Goal: Information Seeking & Learning: Learn about a topic

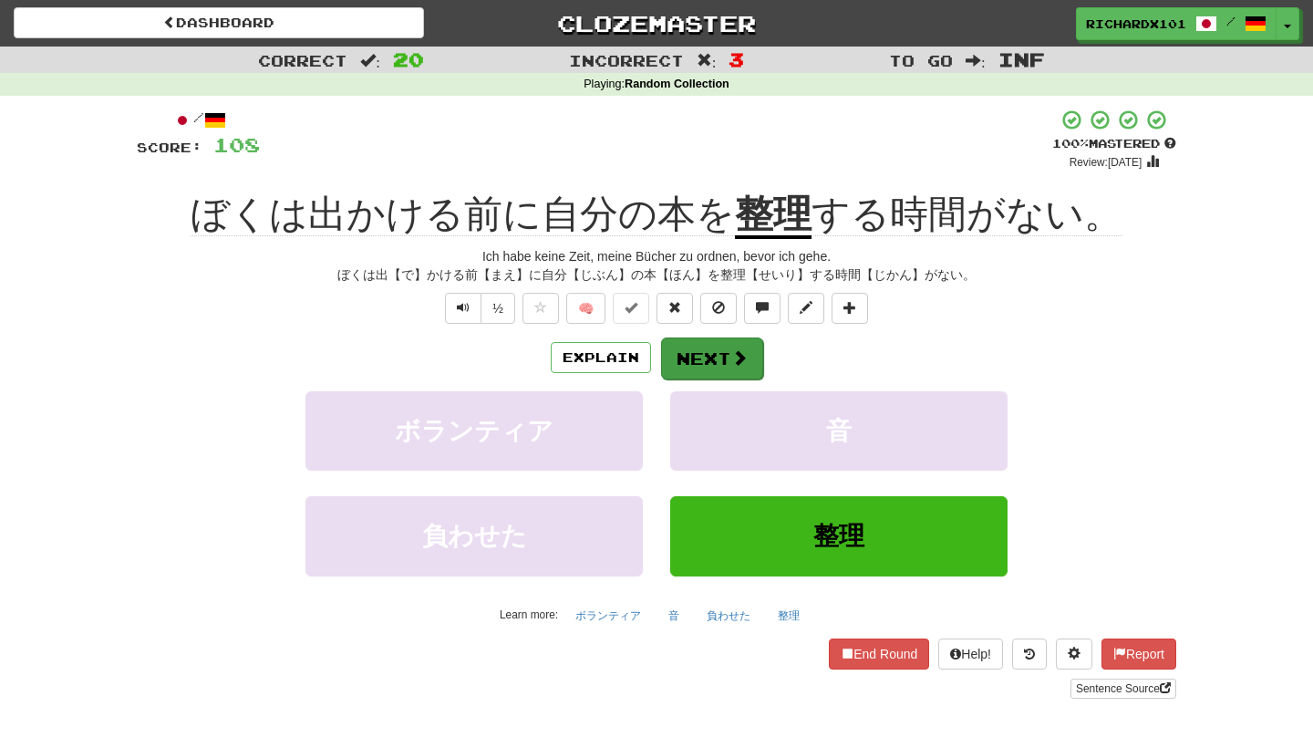
click at [686, 343] on button "Next" at bounding box center [712, 358] width 102 height 42
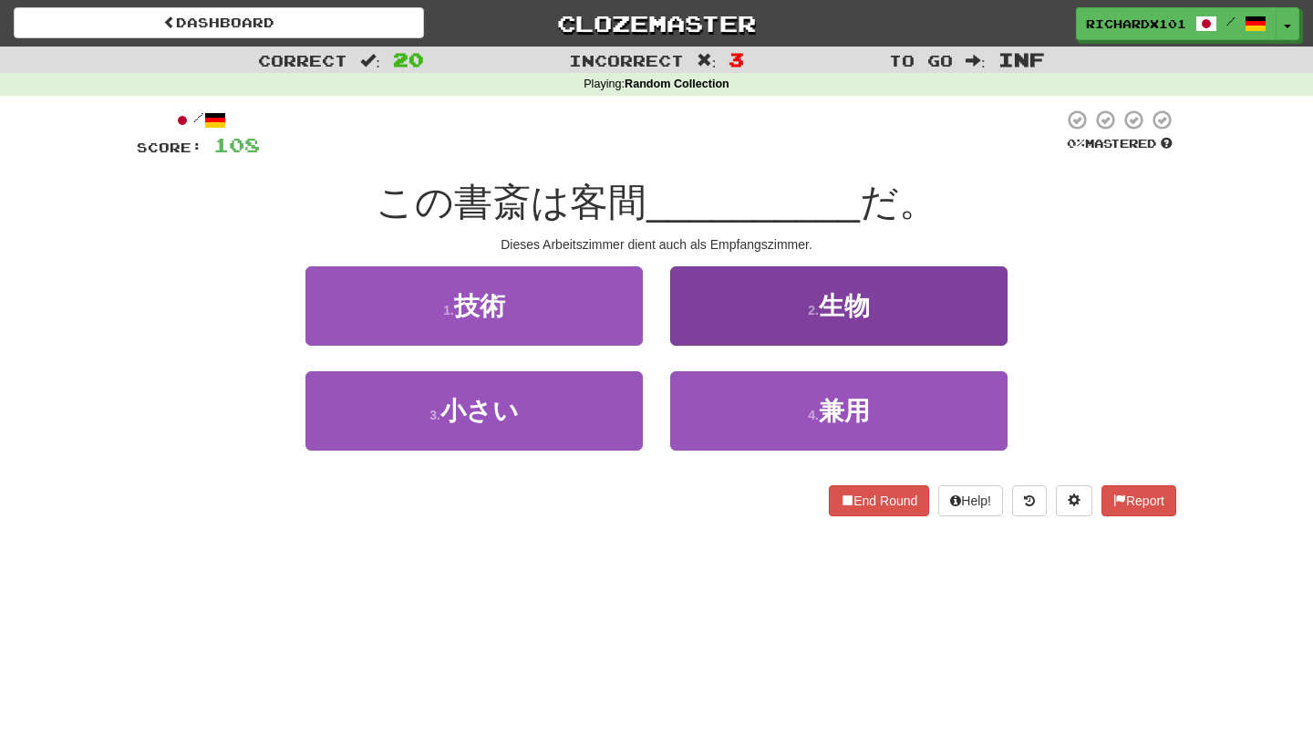
click at [727, 305] on button "2 . 生物" at bounding box center [838, 305] width 337 height 79
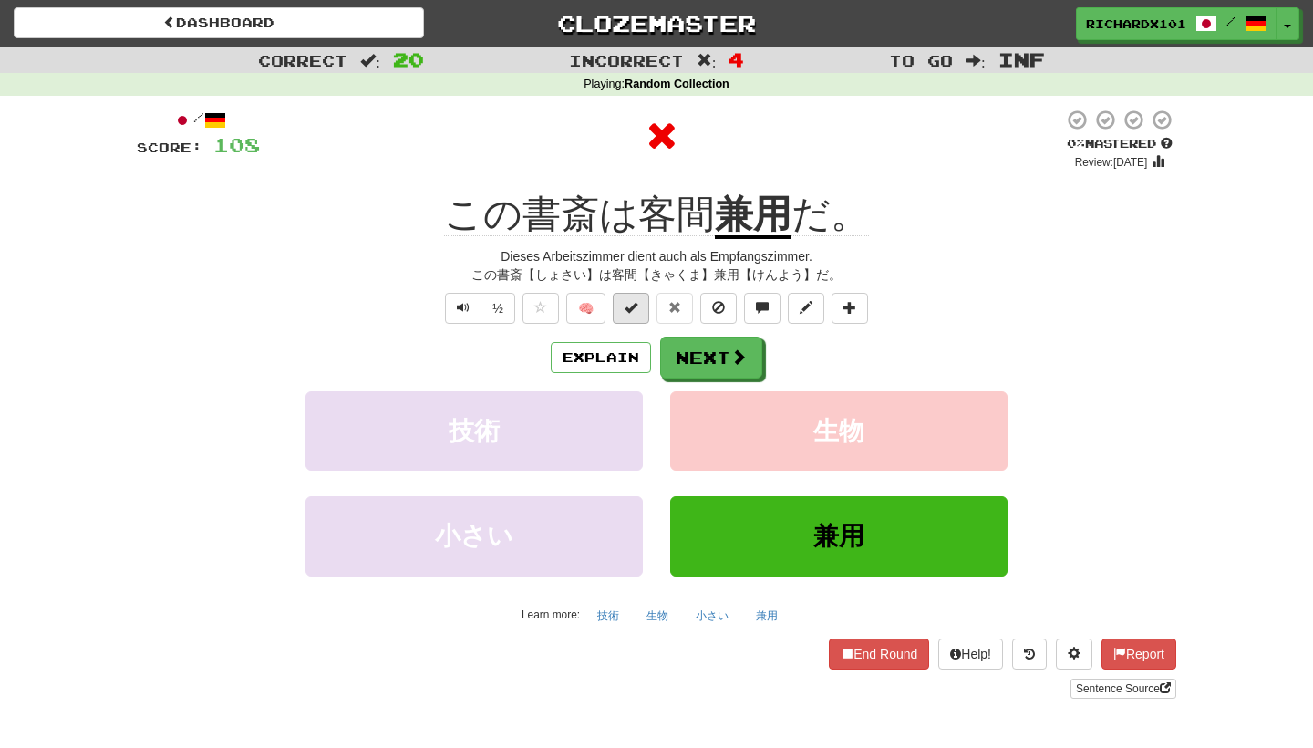
click at [640, 309] on button at bounding box center [631, 308] width 36 height 31
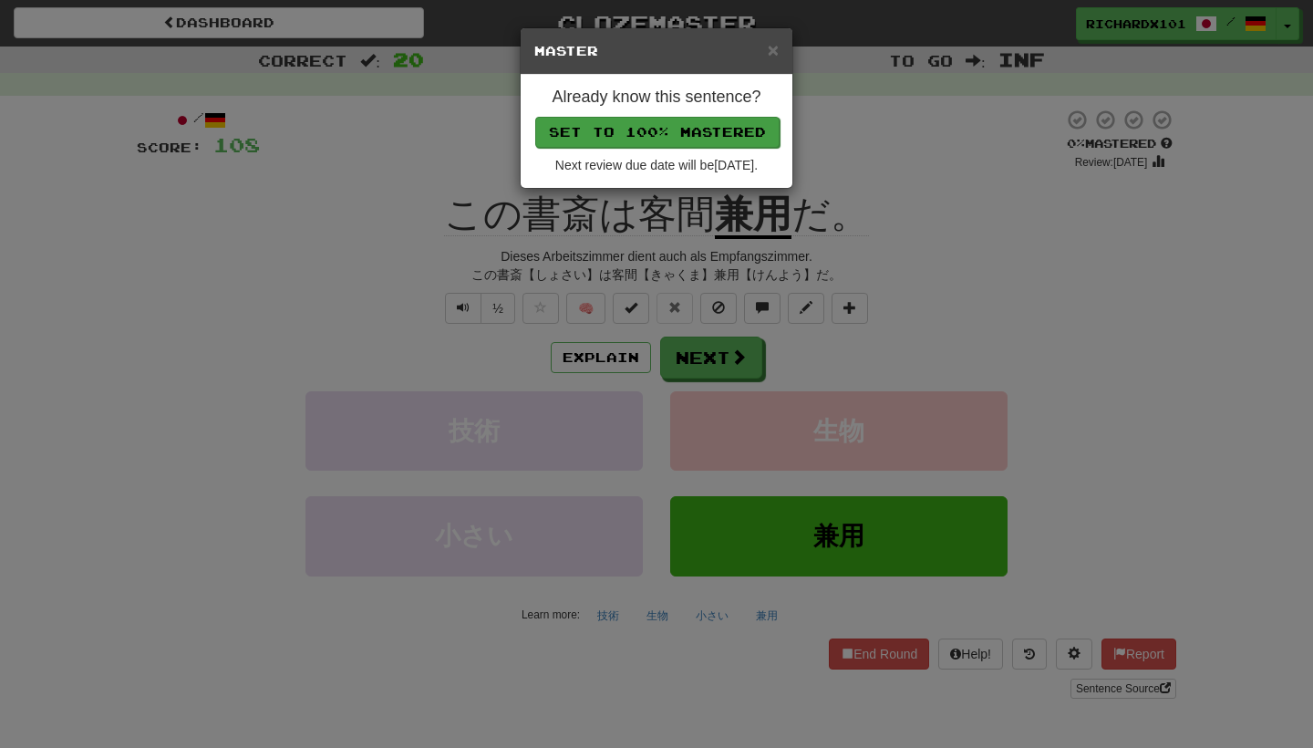
click at [686, 139] on button "Set to 100% Mastered" at bounding box center [657, 132] width 244 height 31
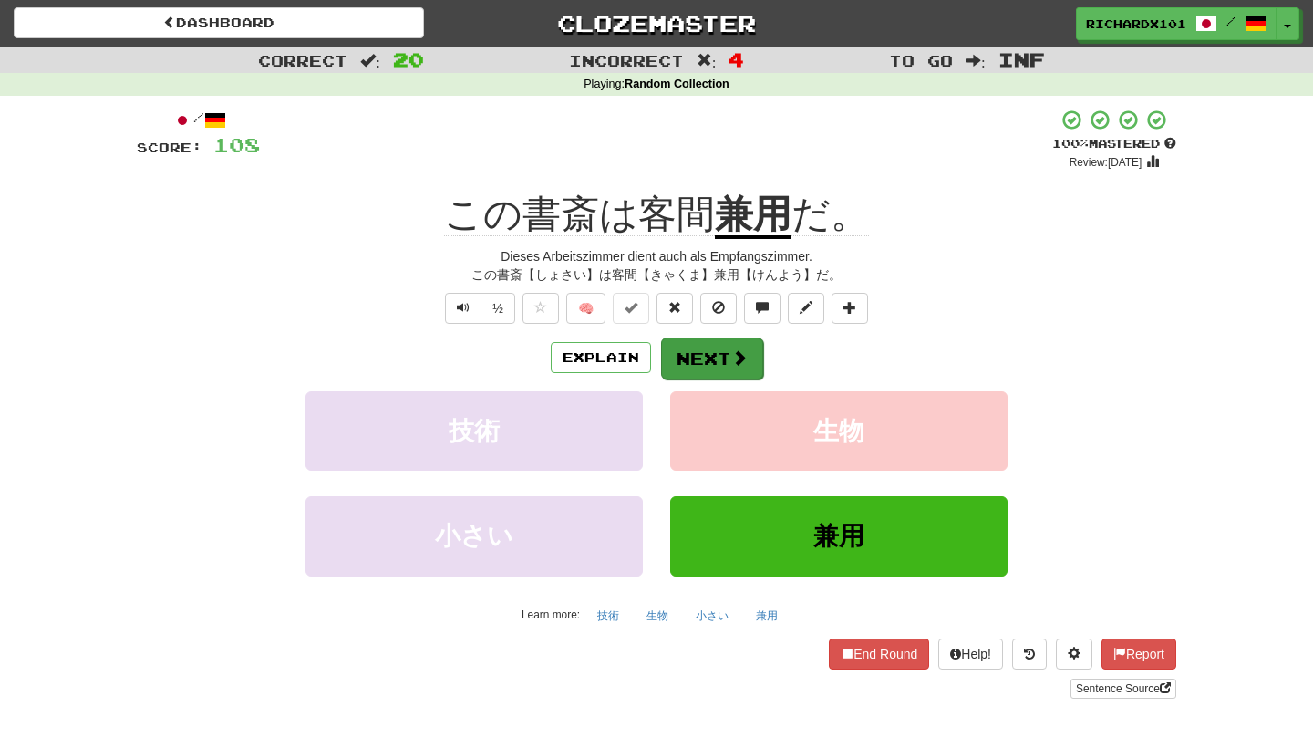
click at [693, 354] on button "Next" at bounding box center [712, 358] width 102 height 42
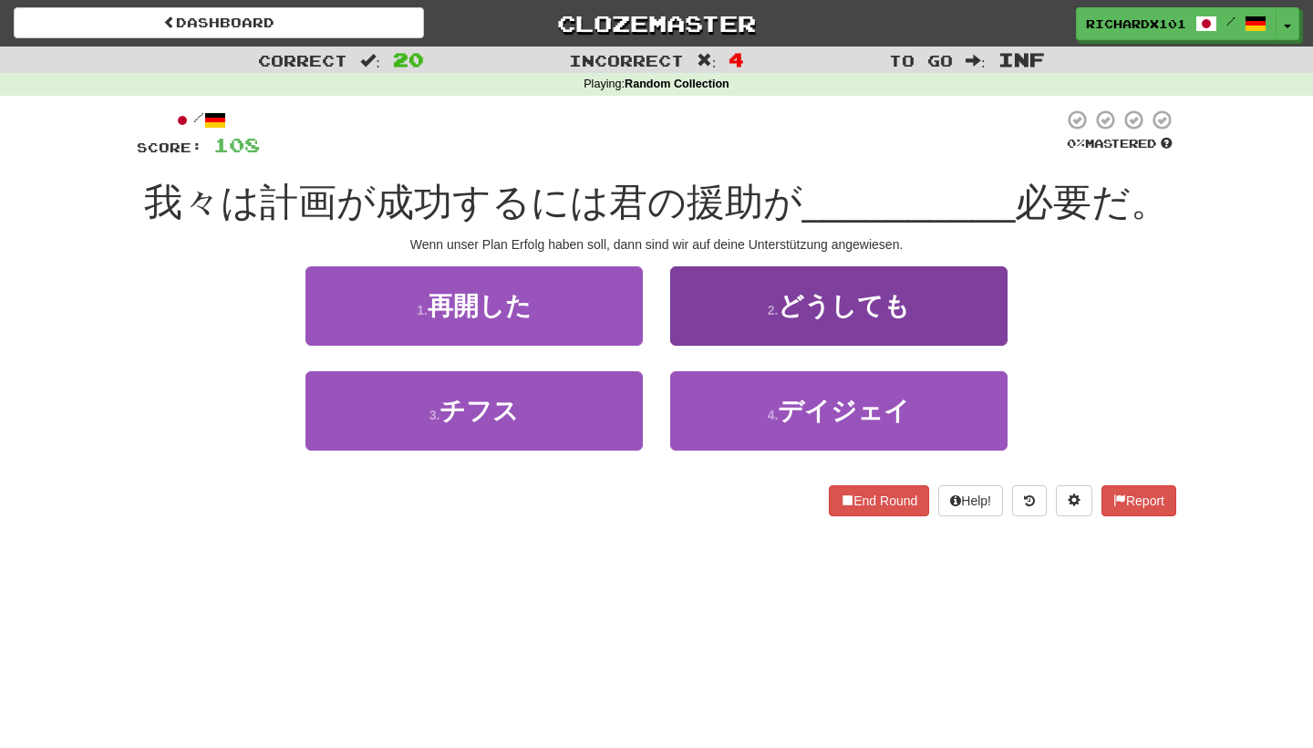
click at [763, 316] on button "2 . どうしても" at bounding box center [838, 305] width 337 height 79
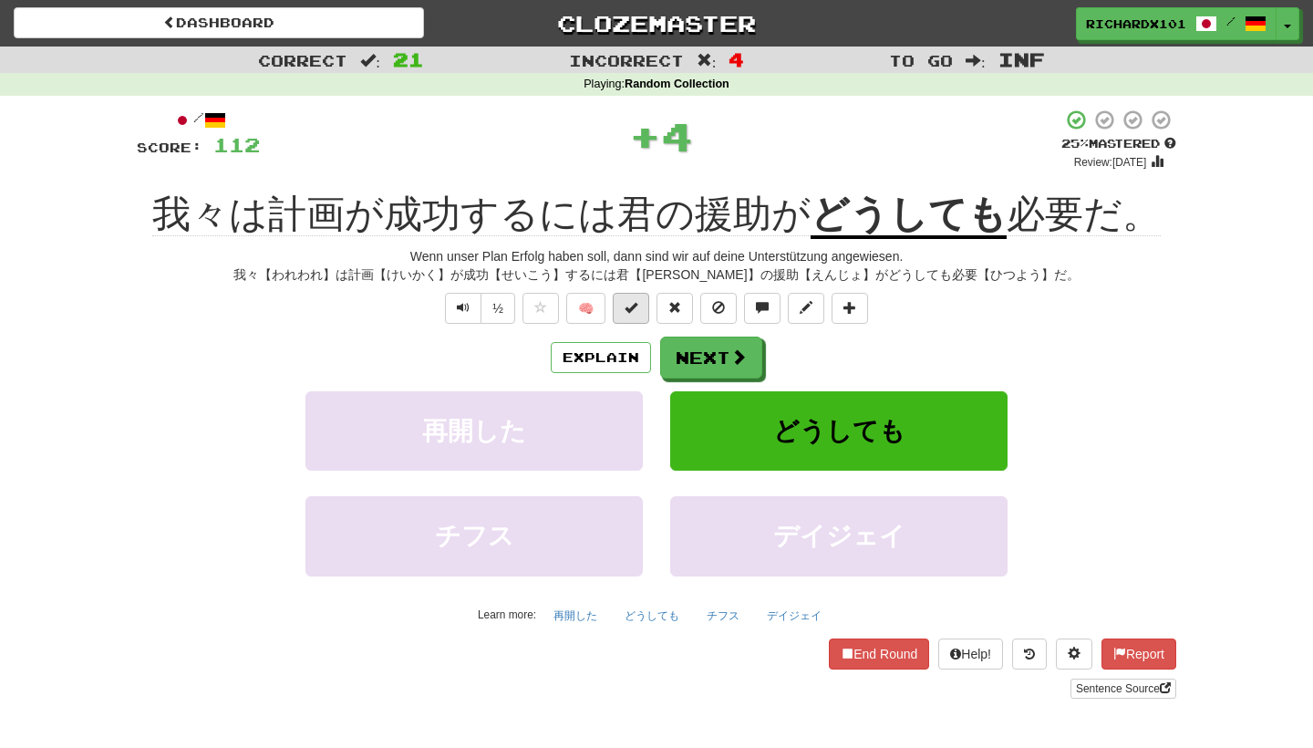
click at [638, 308] on button at bounding box center [631, 308] width 36 height 31
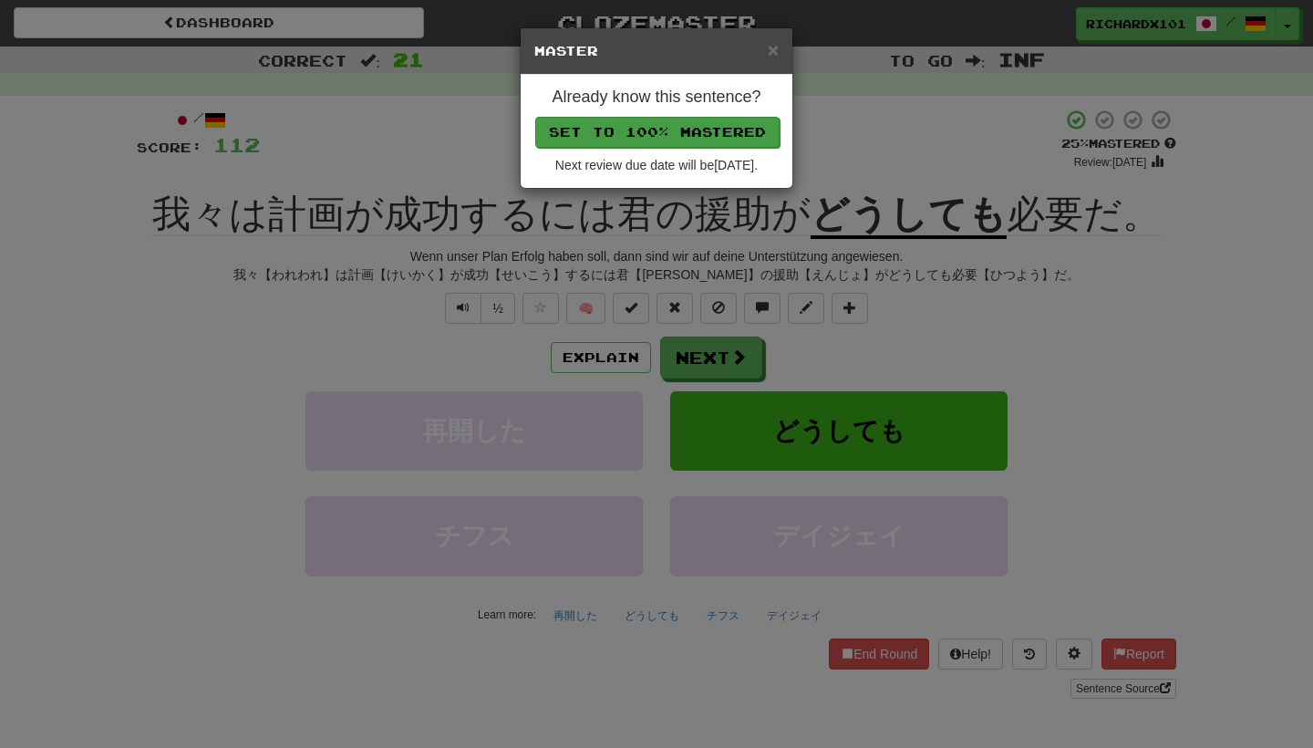
click at [691, 126] on button "Set to 100% Mastered" at bounding box center [657, 132] width 244 height 31
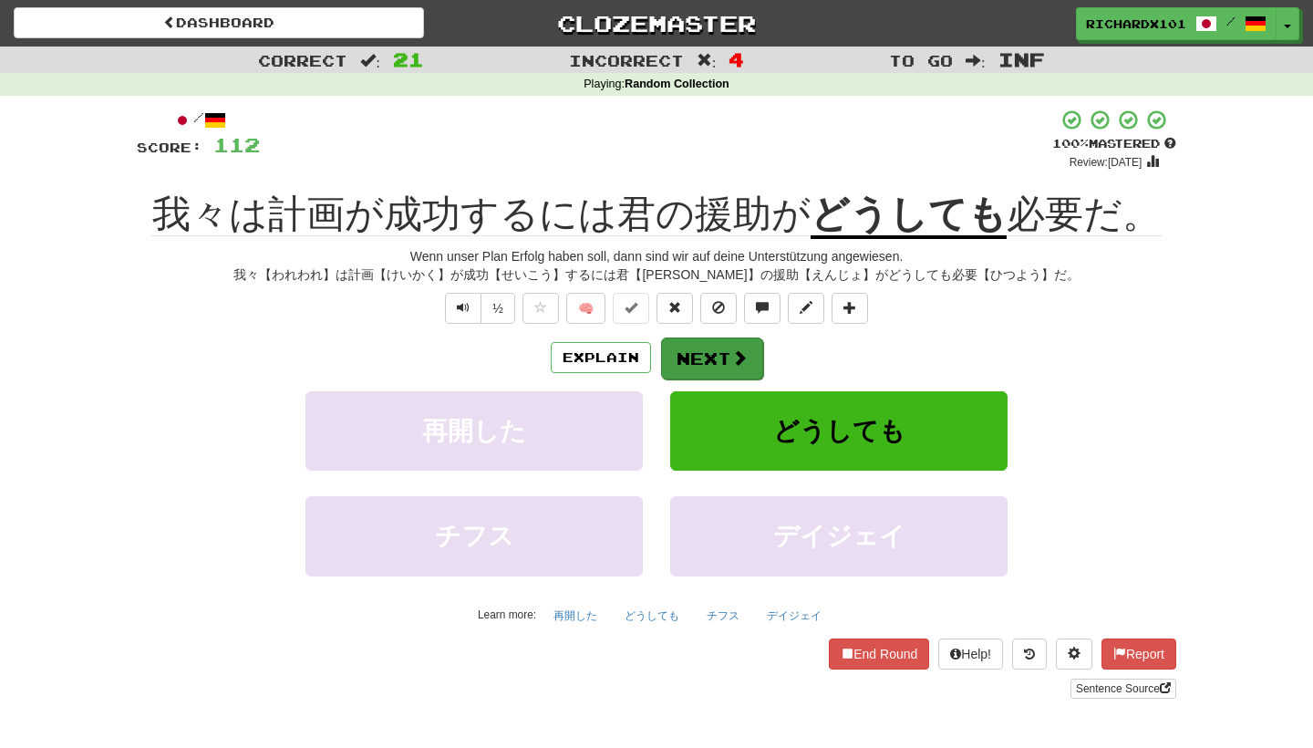
click at [688, 339] on button "Next" at bounding box center [712, 358] width 102 height 42
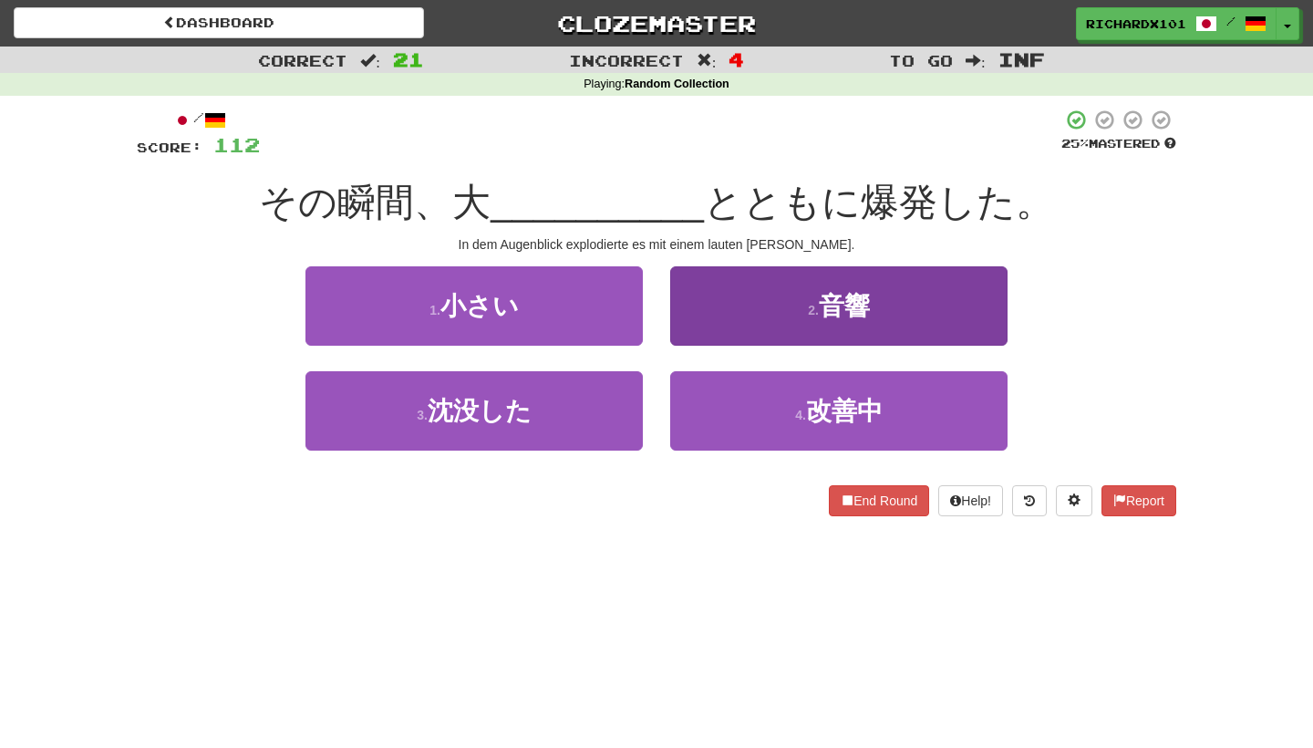
click at [773, 315] on button "2 . 音響" at bounding box center [838, 305] width 337 height 79
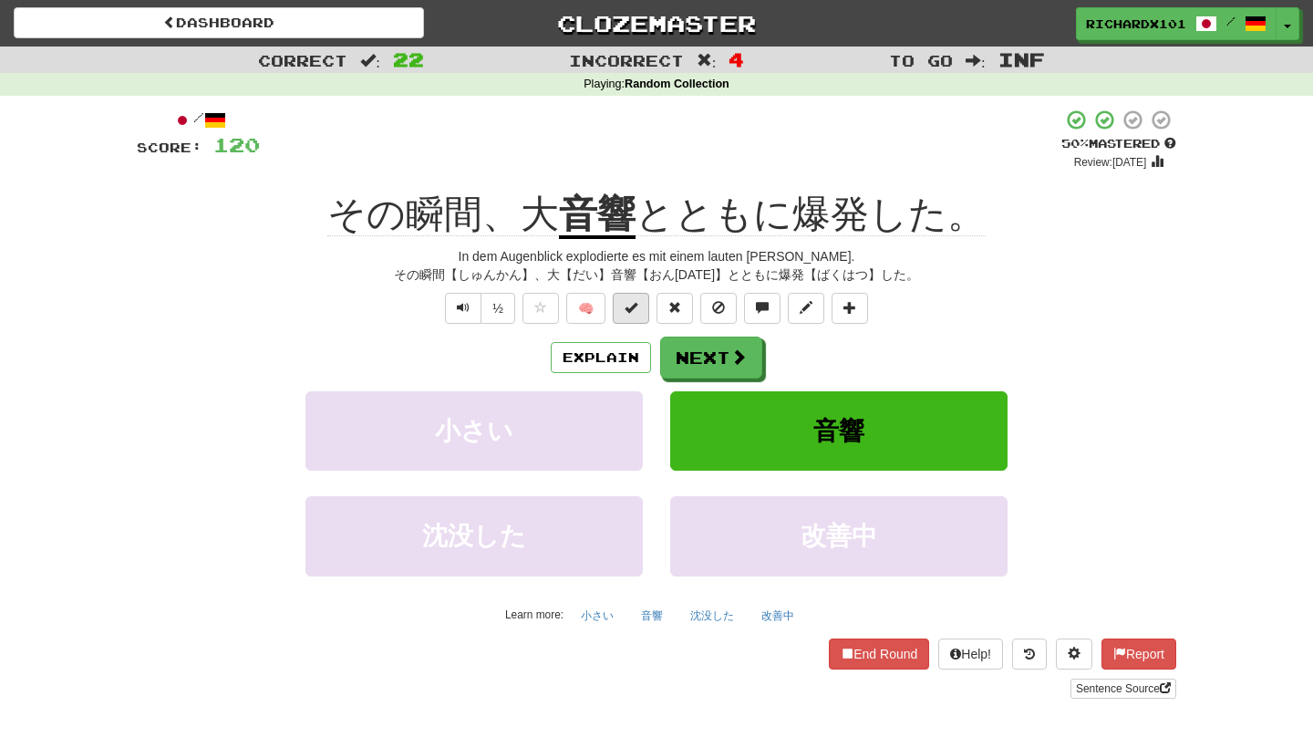
click at [637, 314] on button at bounding box center [631, 308] width 36 height 31
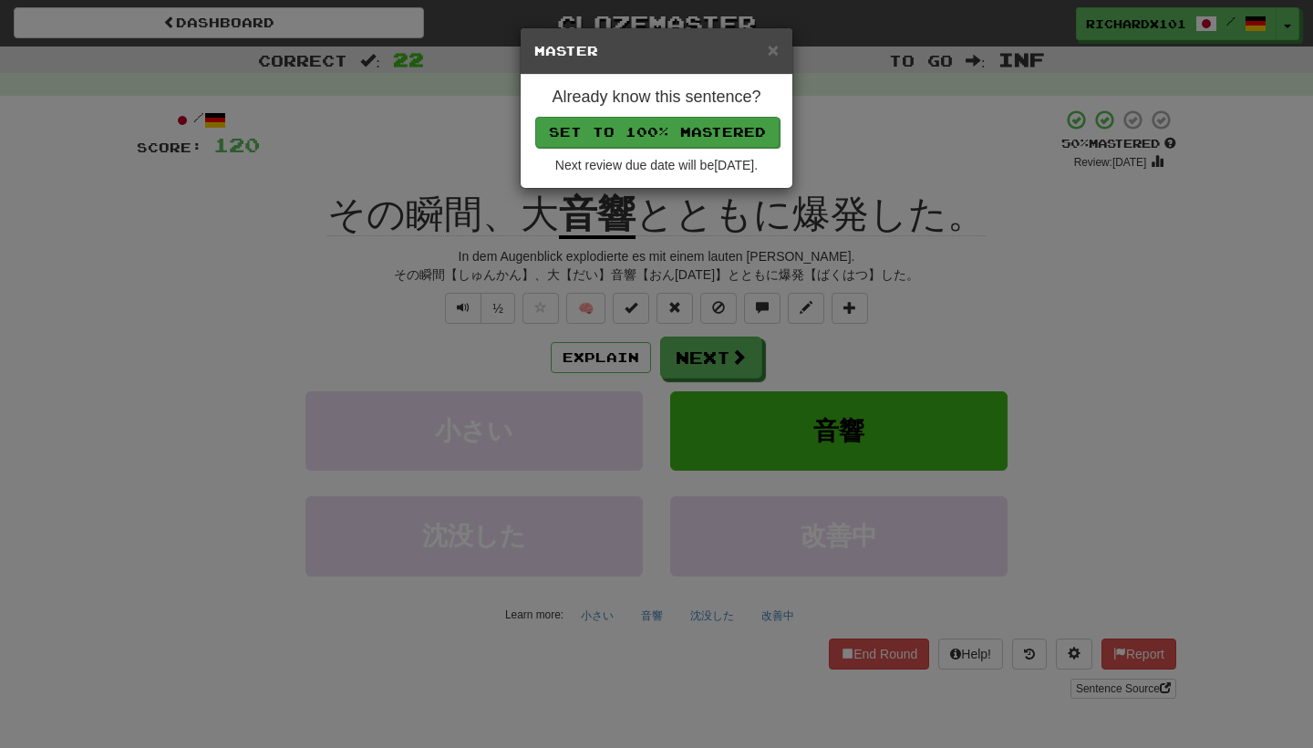
click at [697, 137] on button "Set to 100% Mastered" at bounding box center [657, 132] width 244 height 31
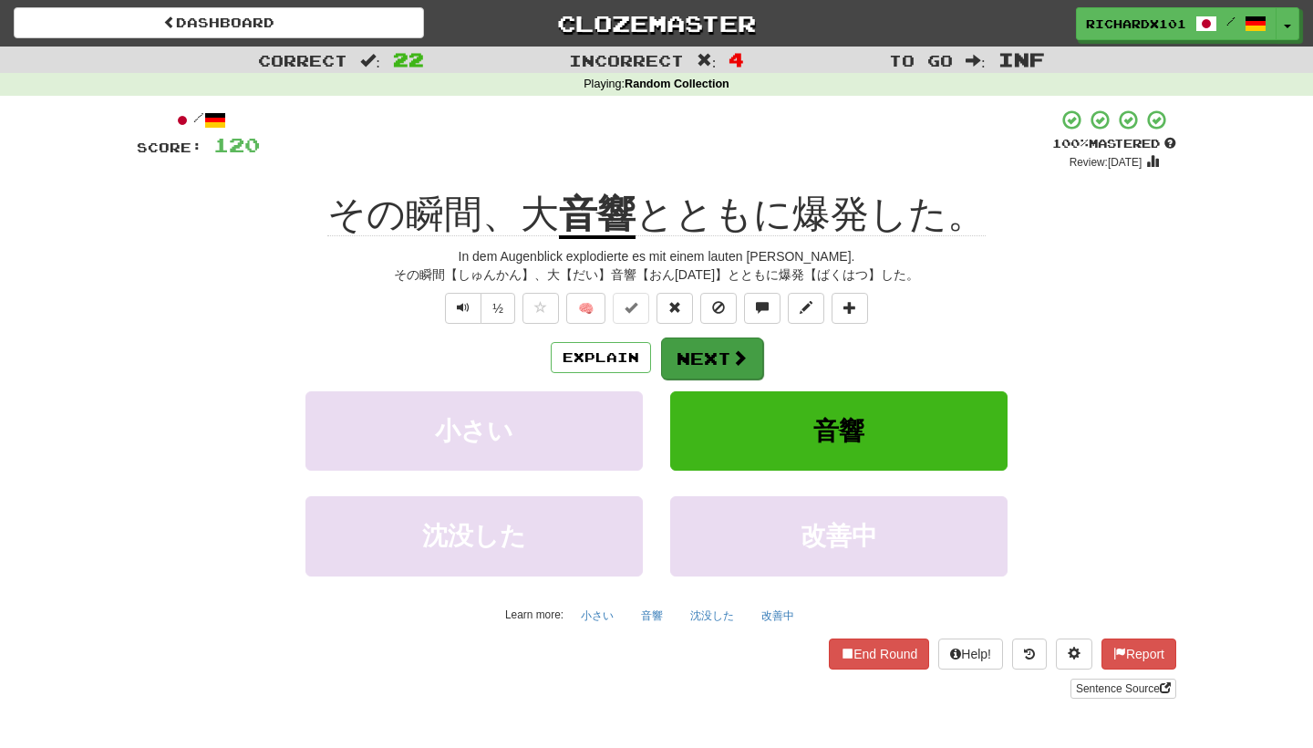
click at [695, 360] on button "Next" at bounding box center [712, 358] width 102 height 42
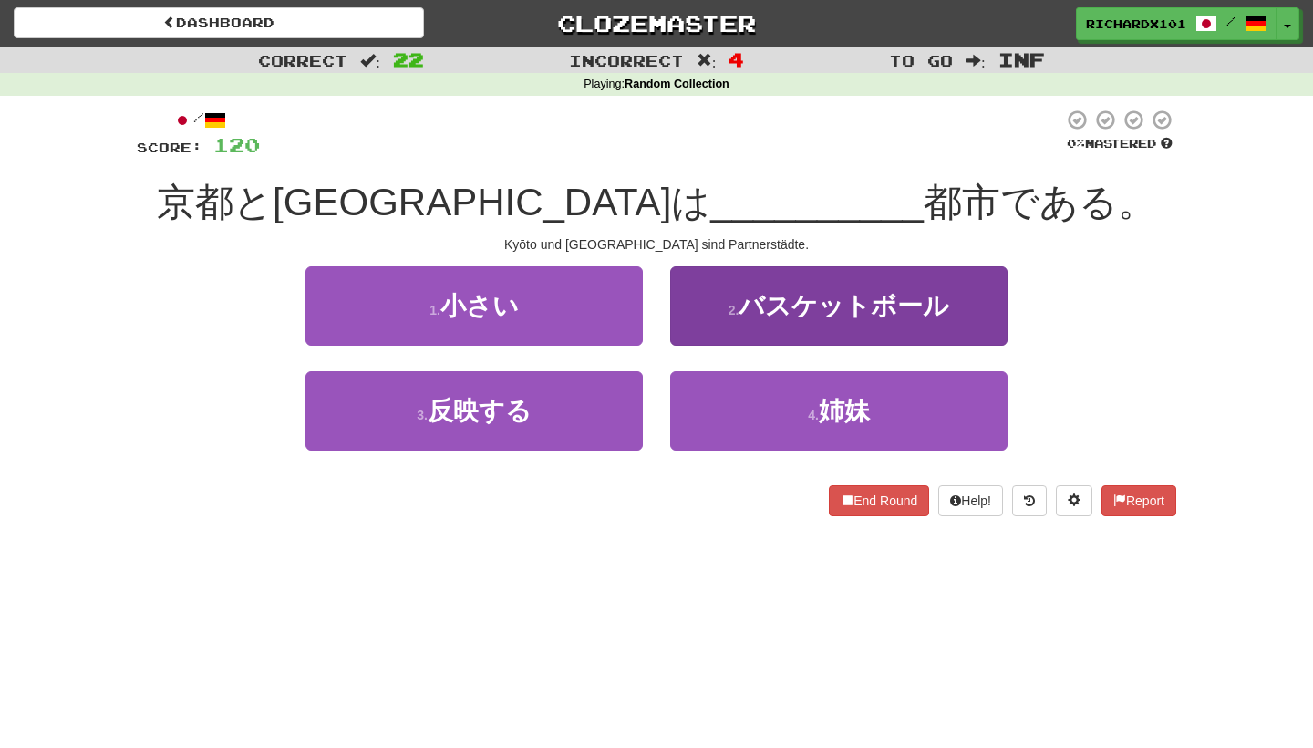
click at [747, 301] on span "バスケットボール" at bounding box center [843, 306] width 211 height 28
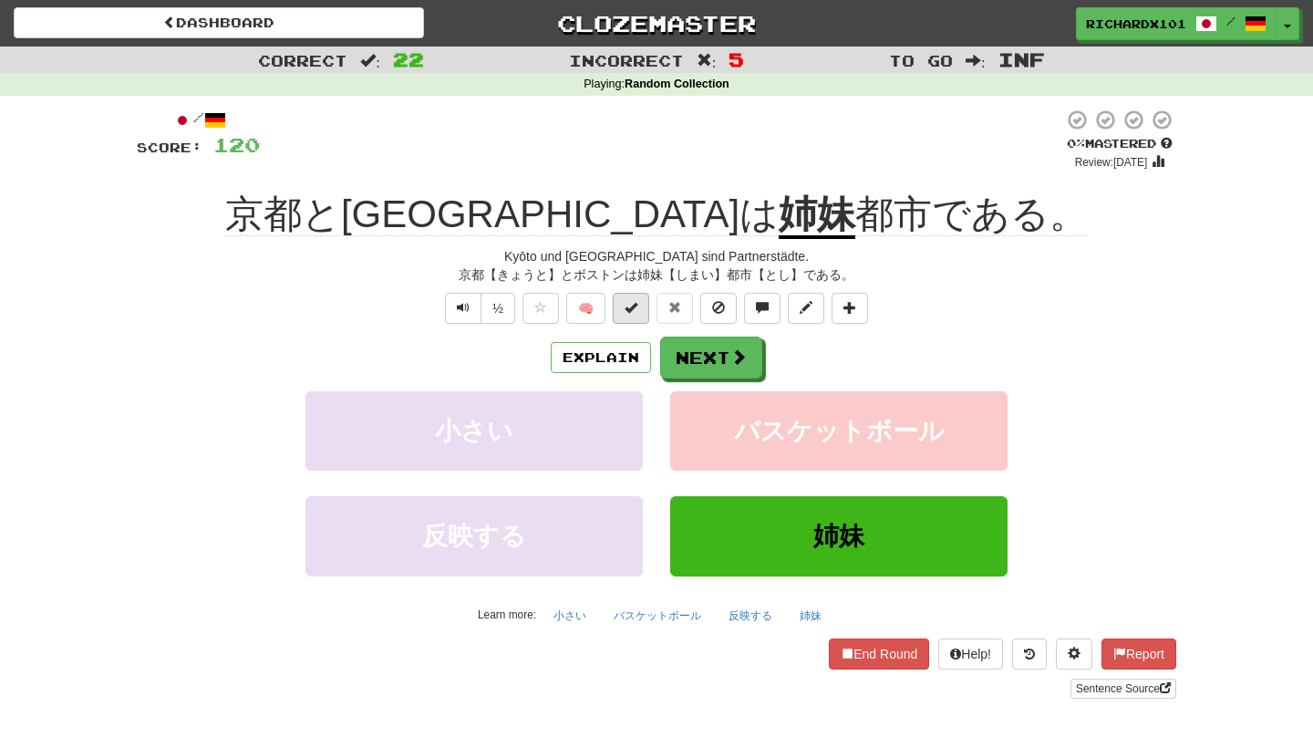
click at [639, 314] on button at bounding box center [631, 308] width 36 height 31
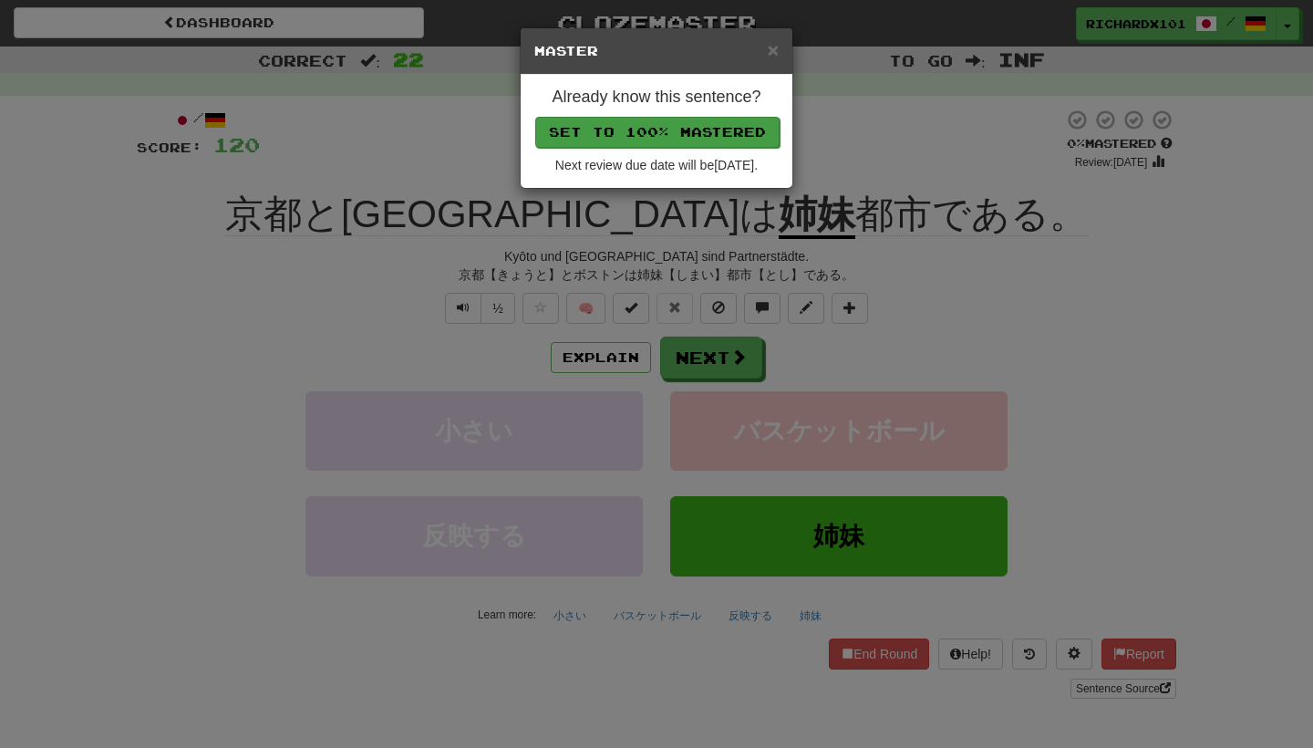
click at [702, 137] on button "Set to 100% Mastered" at bounding box center [657, 132] width 244 height 31
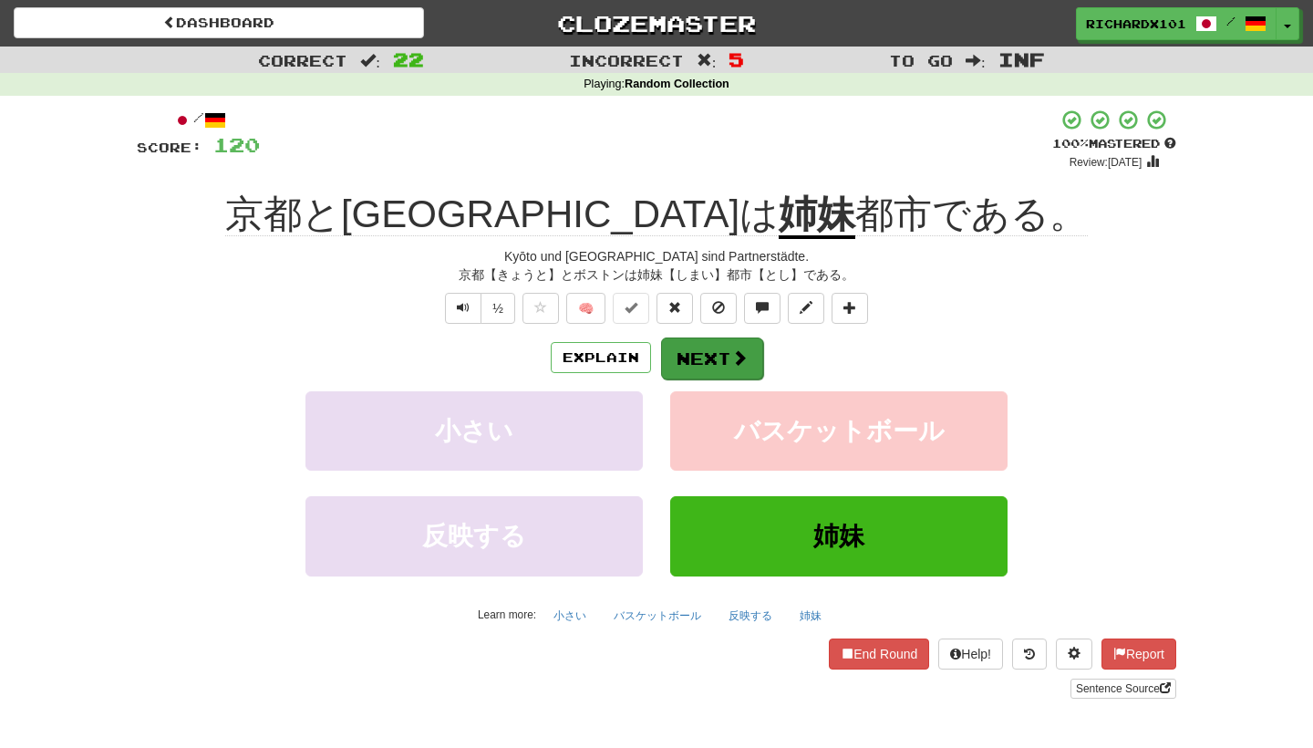
click at [697, 360] on button "Next" at bounding box center [712, 358] width 102 height 42
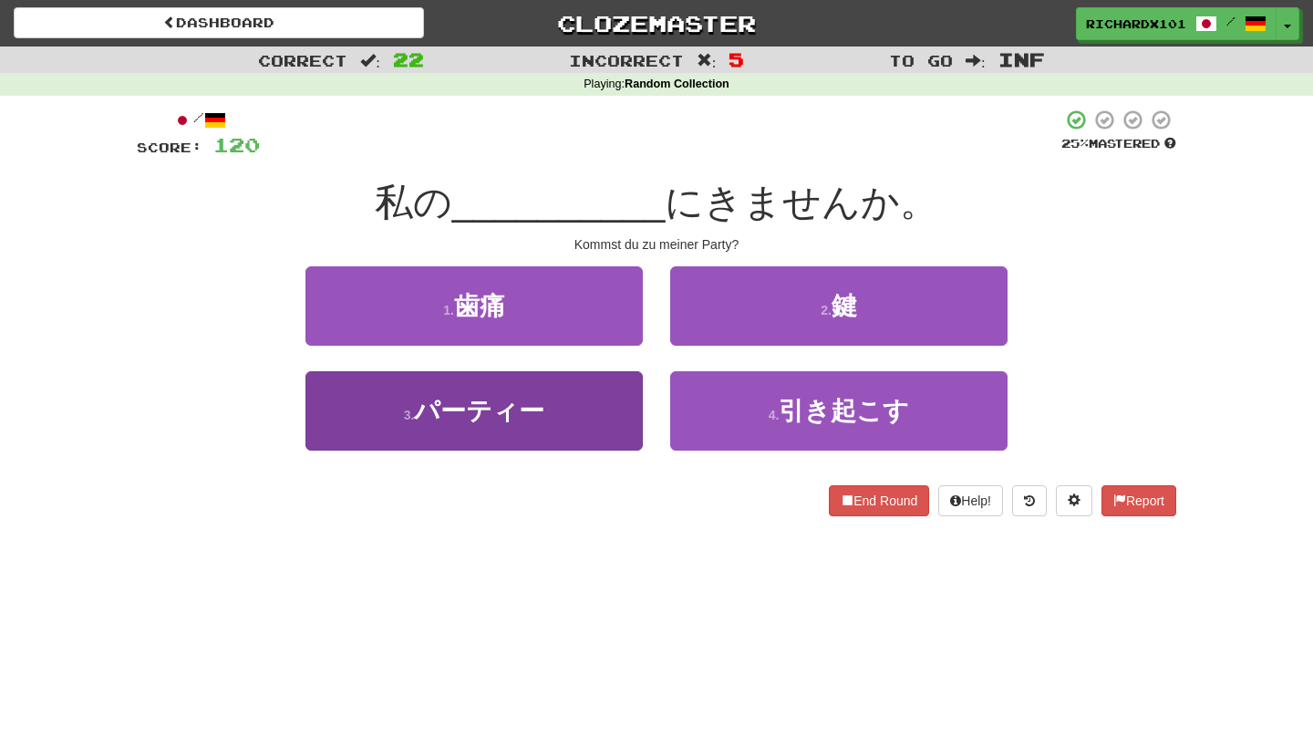
click at [614, 397] on button "3 . パーティー" at bounding box center [473, 410] width 337 height 79
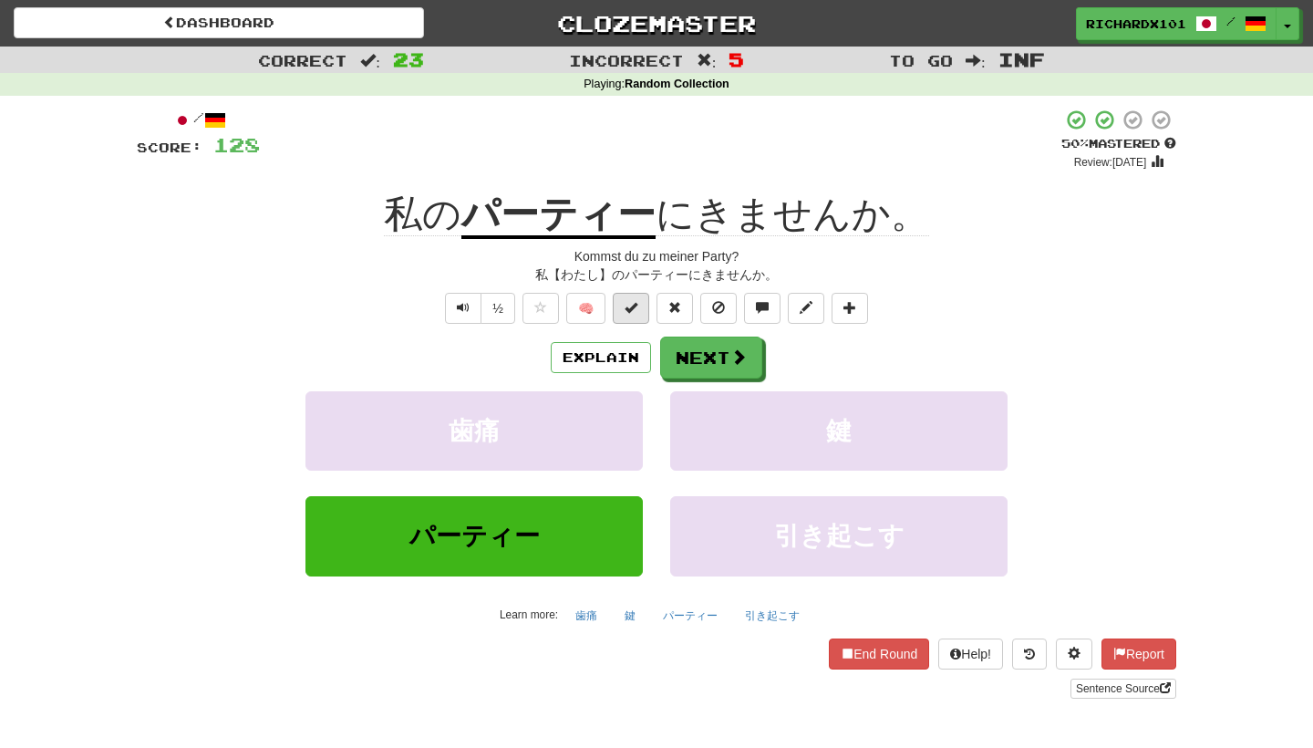
click at [637, 316] on button at bounding box center [631, 308] width 36 height 31
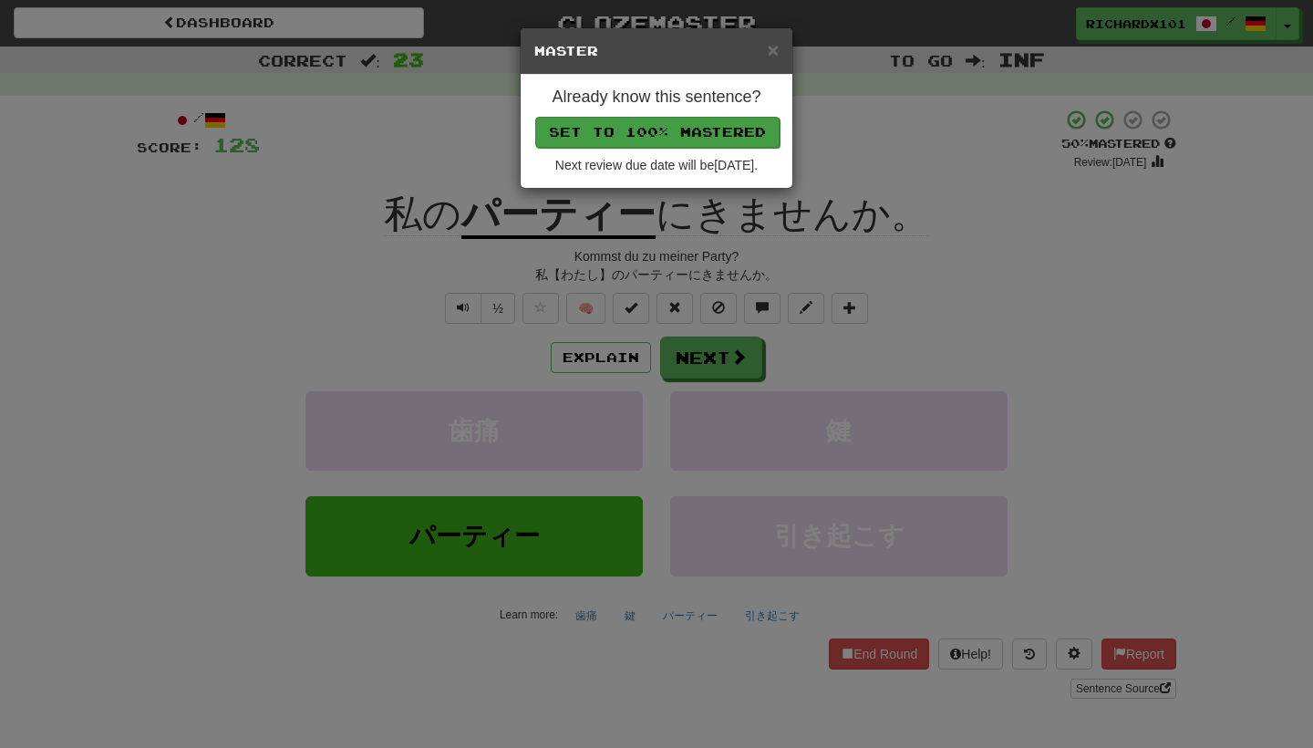
click at [705, 134] on button "Set to 100% Mastered" at bounding box center [657, 132] width 244 height 31
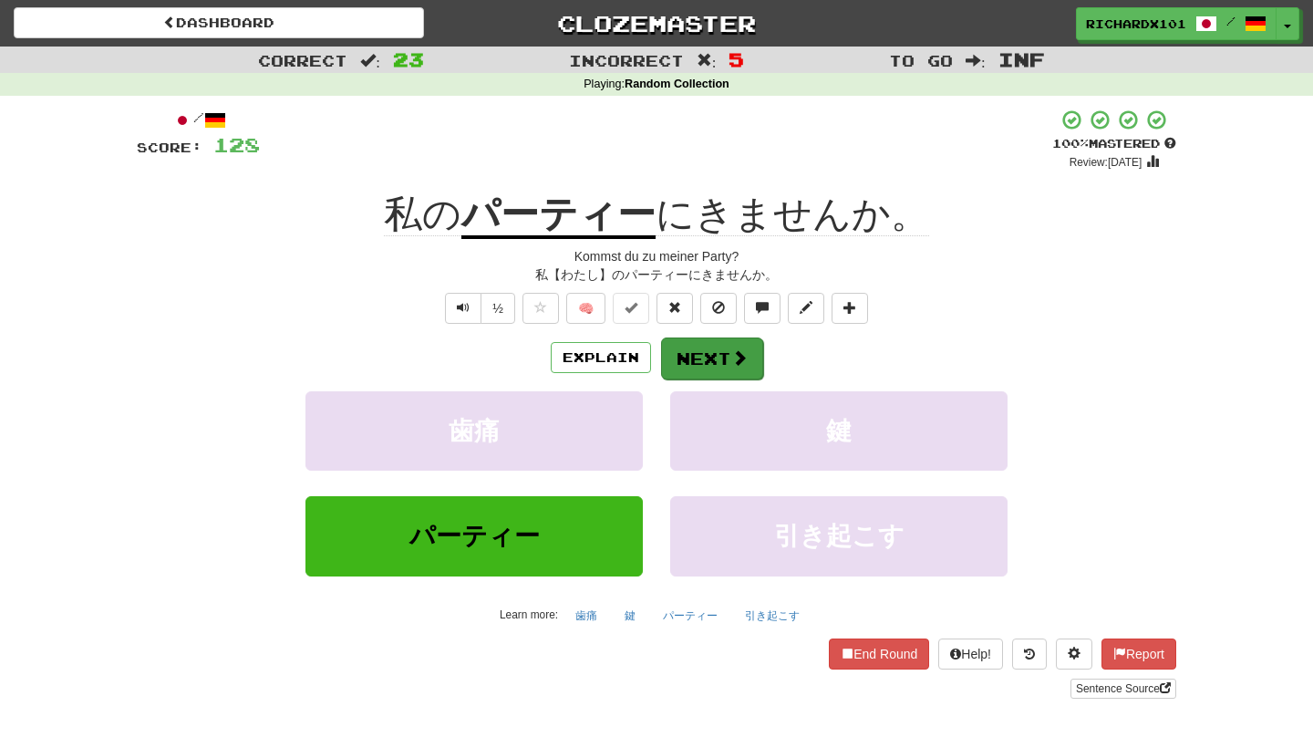
click at [712, 354] on button "Next" at bounding box center [712, 358] width 102 height 42
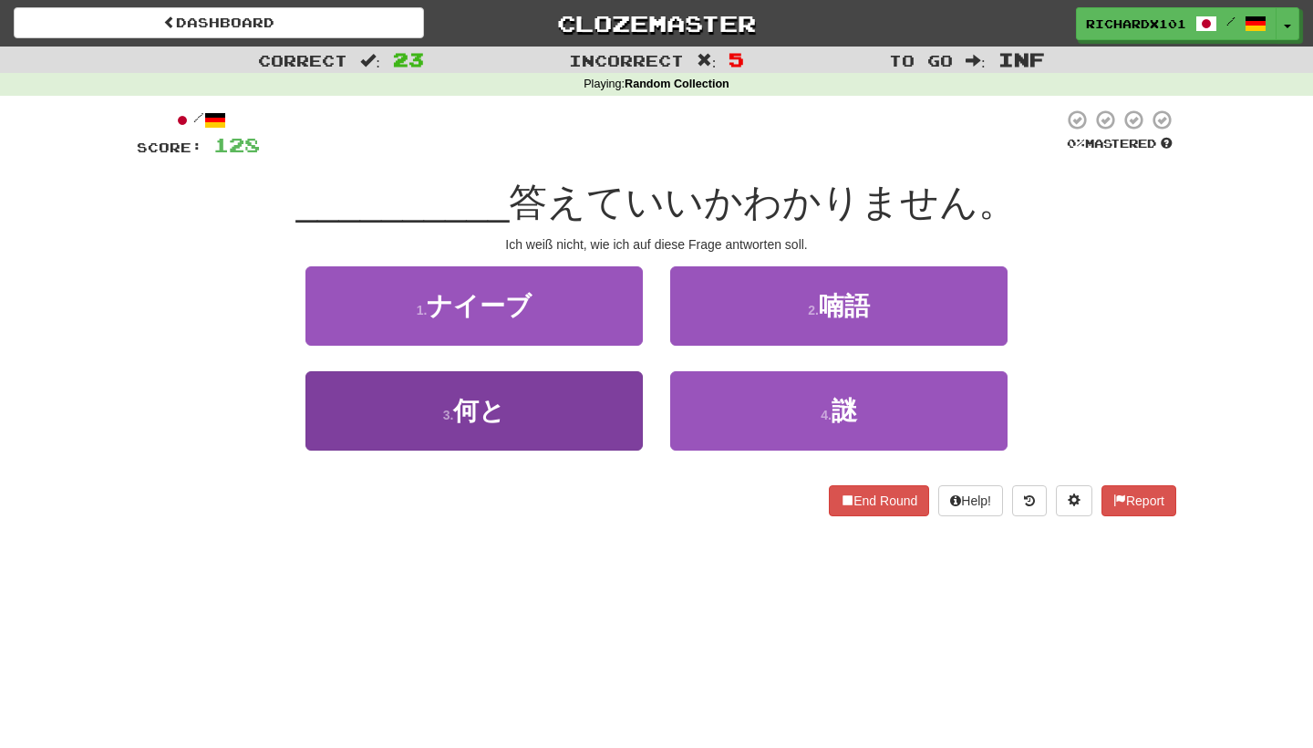
click at [612, 416] on button "3 . 何と" at bounding box center [473, 410] width 337 height 79
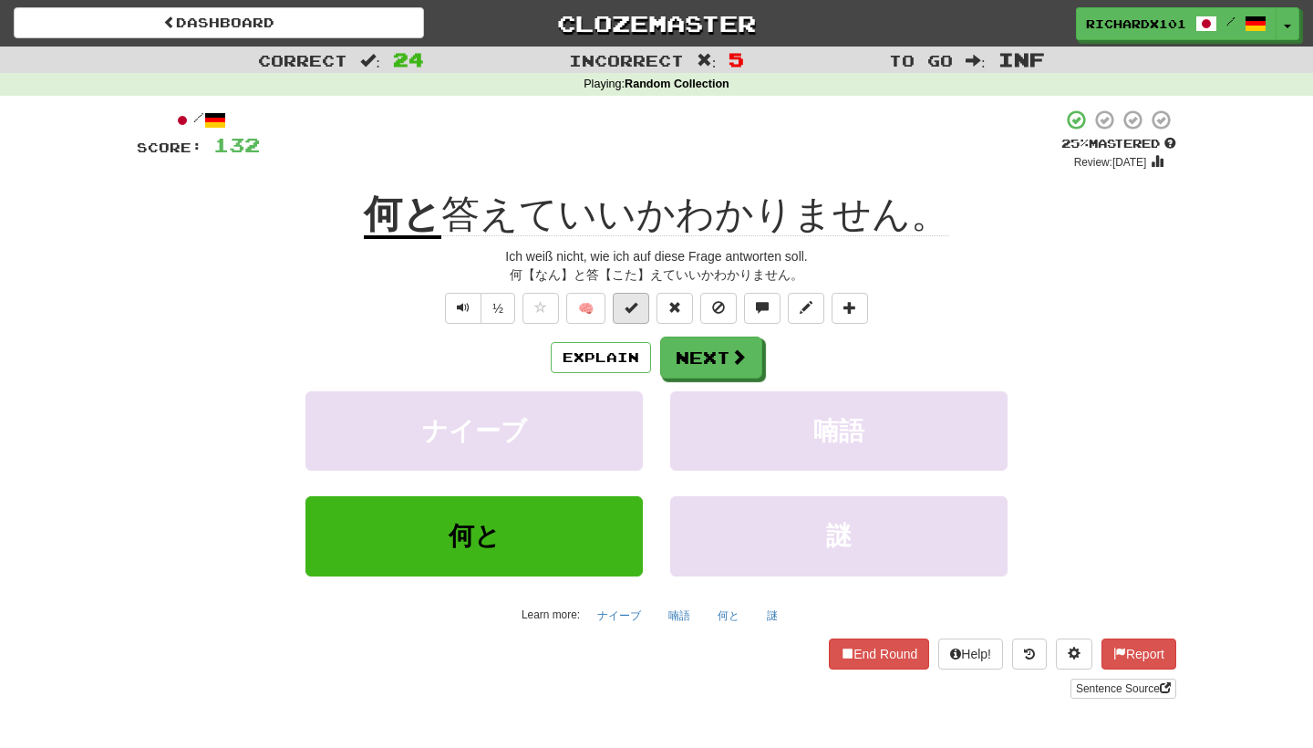
click at [637, 307] on span at bounding box center [630, 307] width 13 height 13
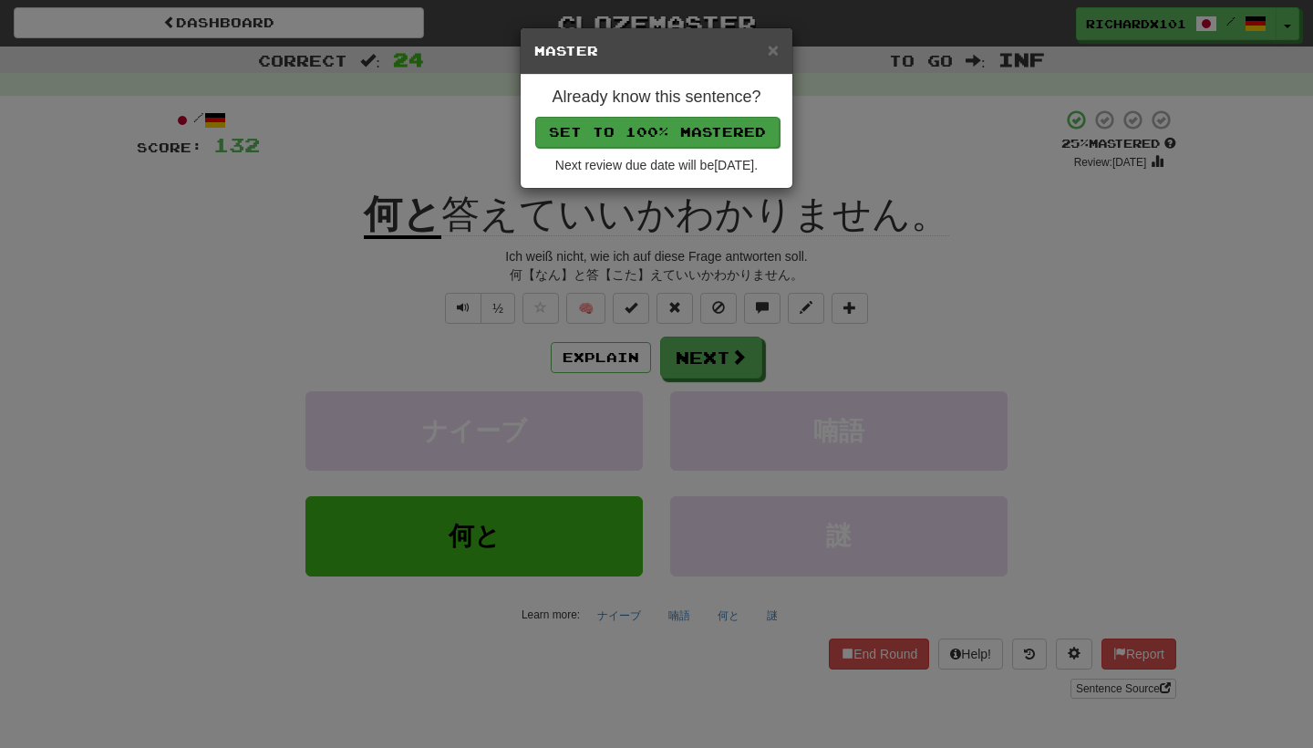
click at [707, 123] on button "Set to 100% Mastered" at bounding box center [657, 132] width 244 height 31
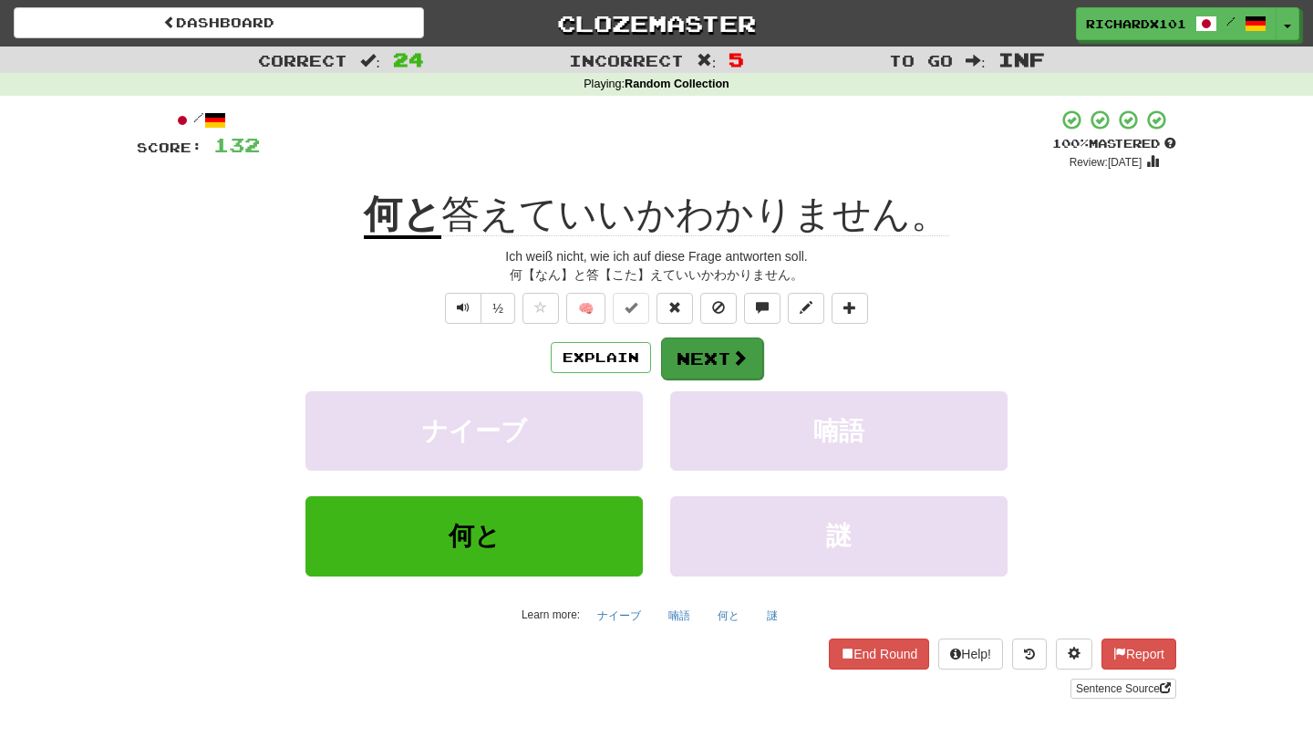
click at [699, 345] on button "Next" at bounding box center [712, 358] width 102 height 42
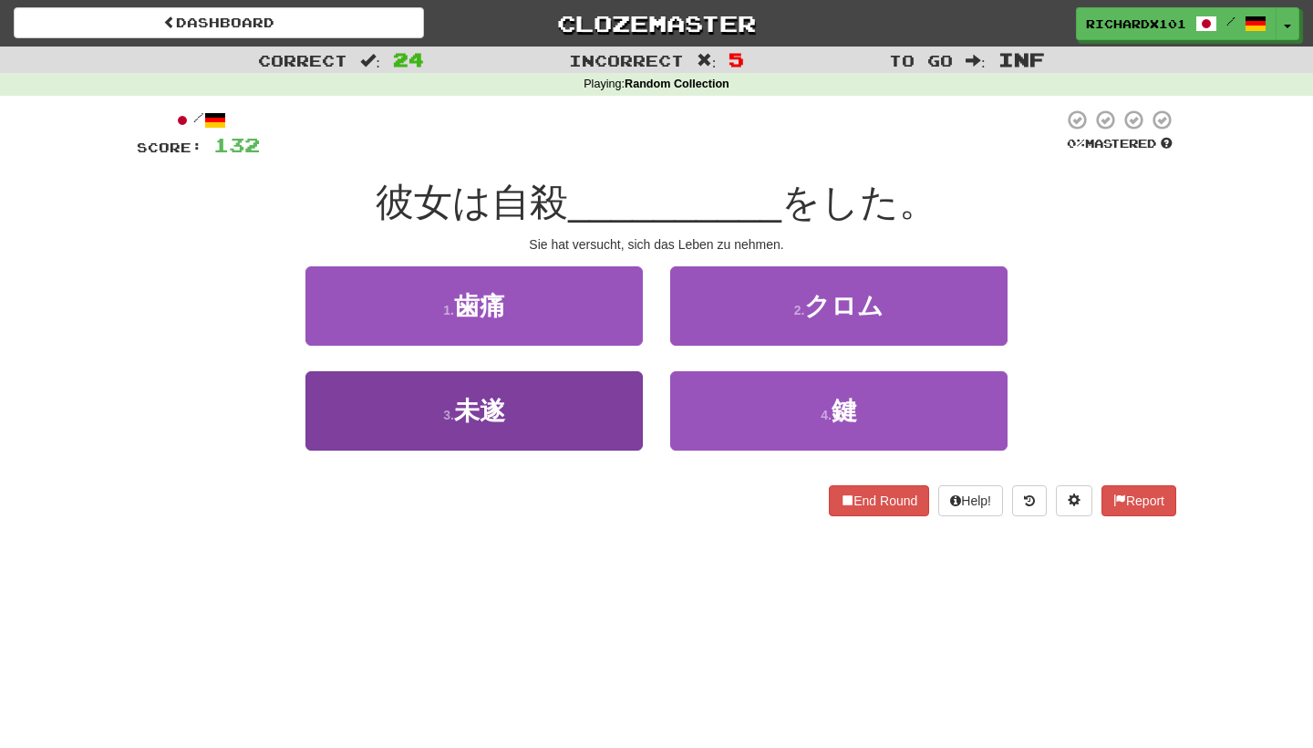
click at [596, 409] on button "3 . 未遂" at bounding box center [473, 410] width 337 height 79
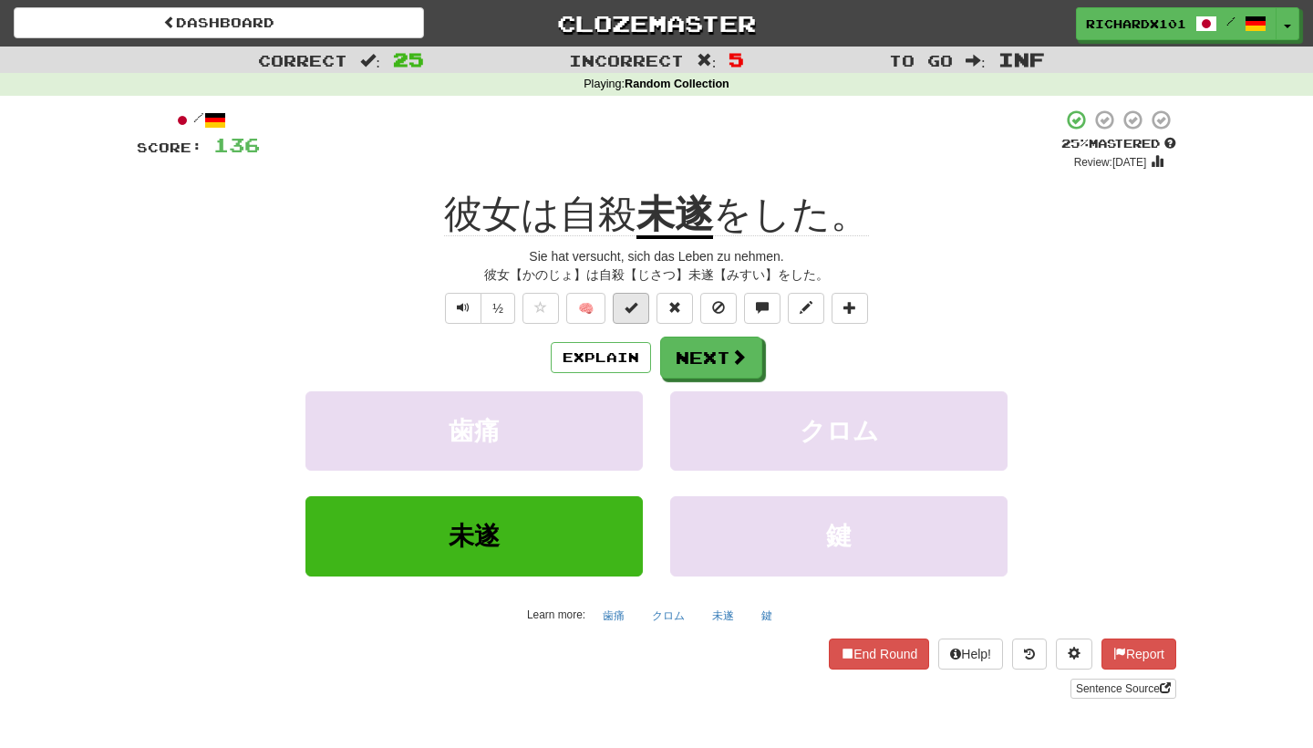
click at [632, 301] on span at bounding box center [630, 307] width 13 height 13
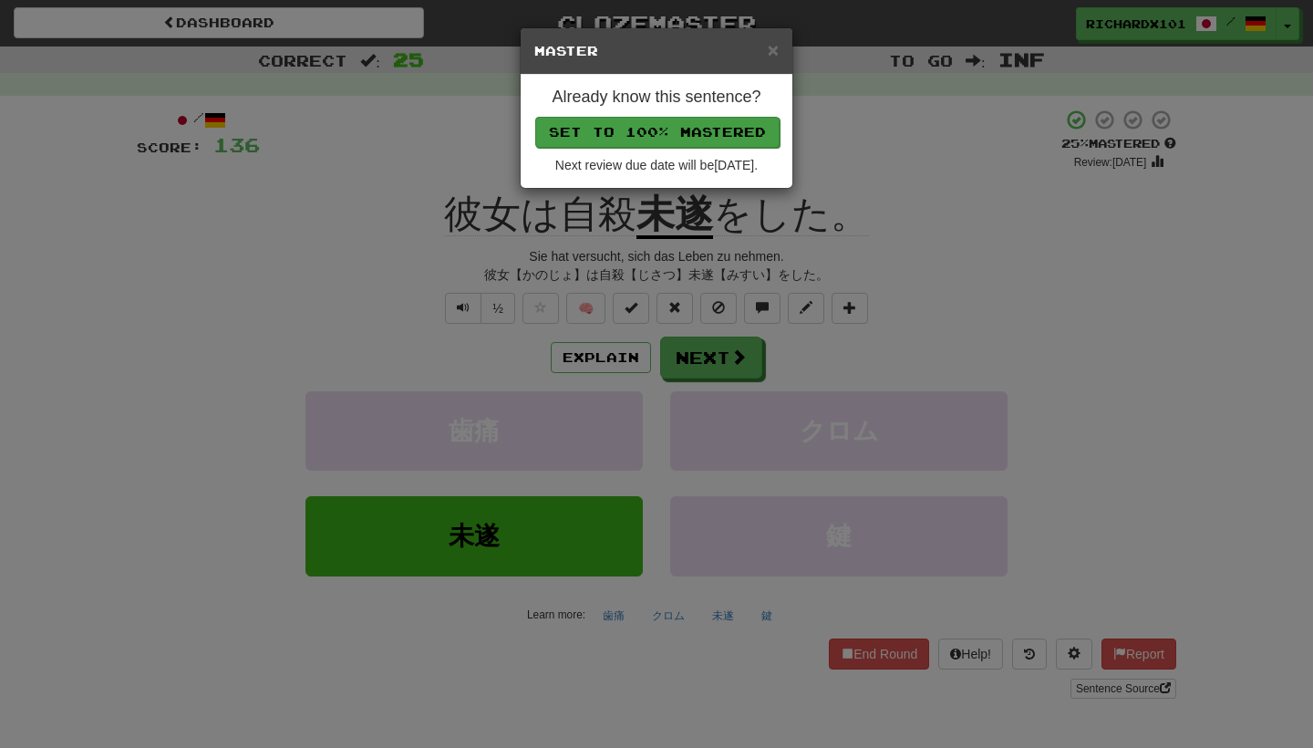
click at [704, 127] on button "Set to 100% Mastered" at bounding box center [657, 132] width 244 height 31
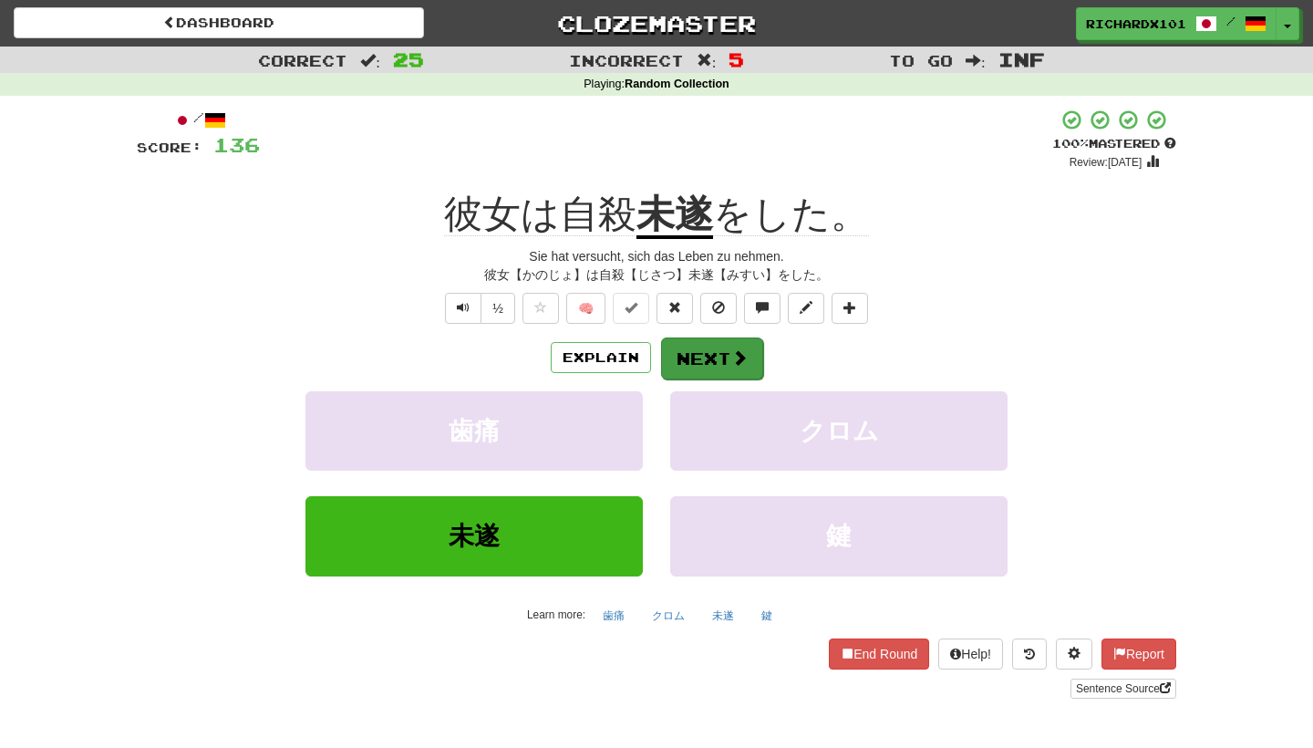
click at [704, 356] on button "Next" at bounding box center [712, 358] width 102 height 42
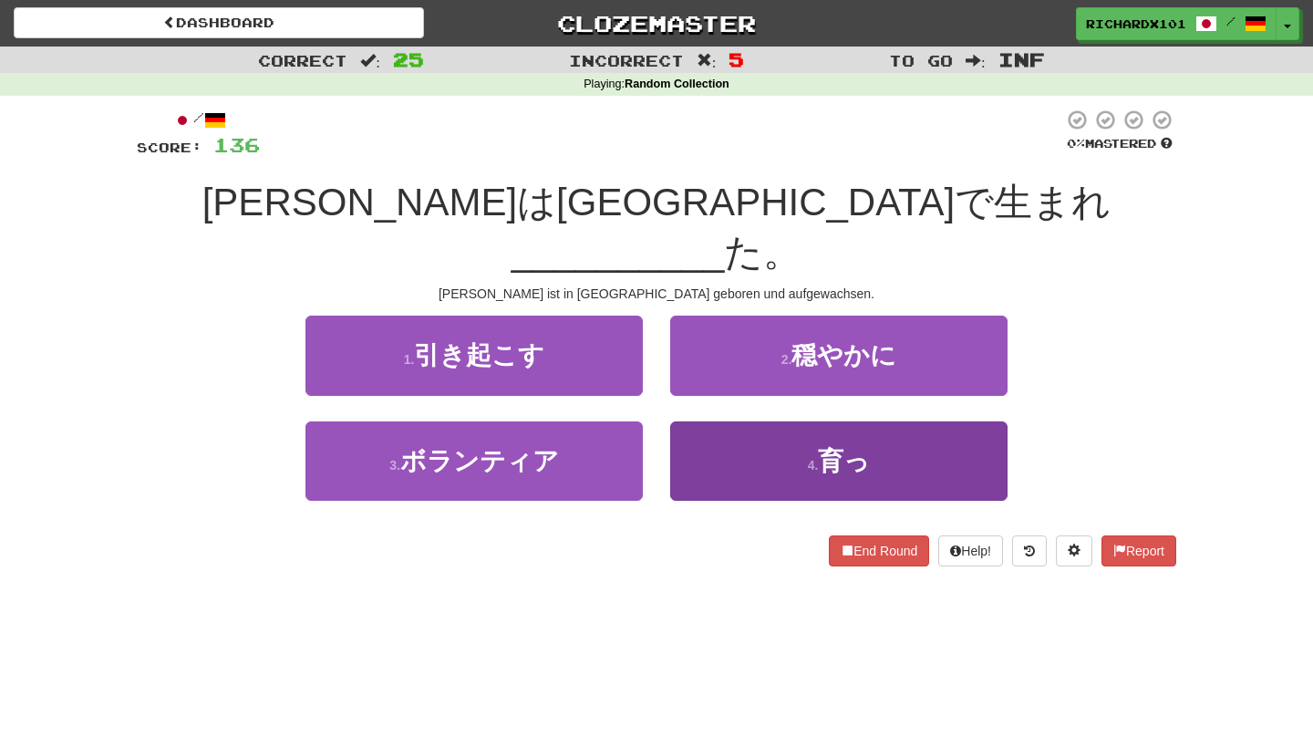
click at [741, 421] on button "4 . 育っ" at bounding box center [838, 460] width 337 height 79
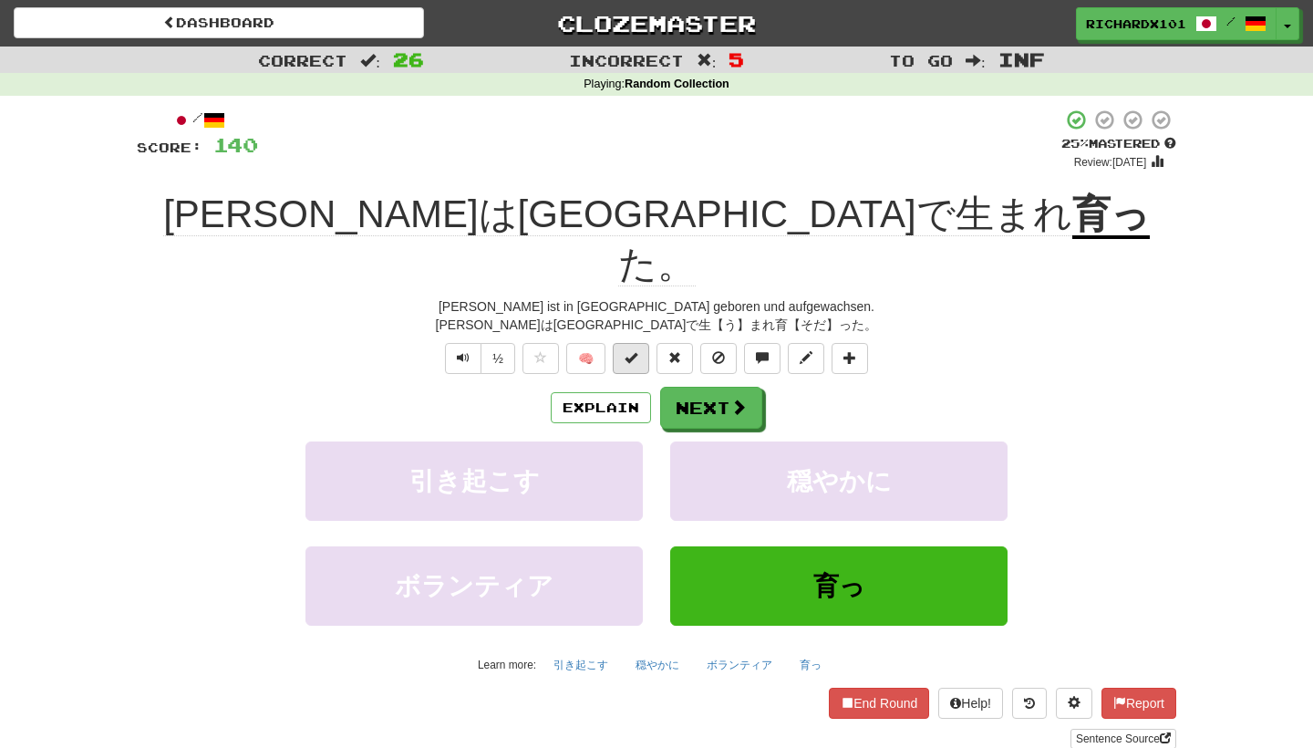
click at [637, 351] on span at bounding box center [630, 357] width 13 height 13
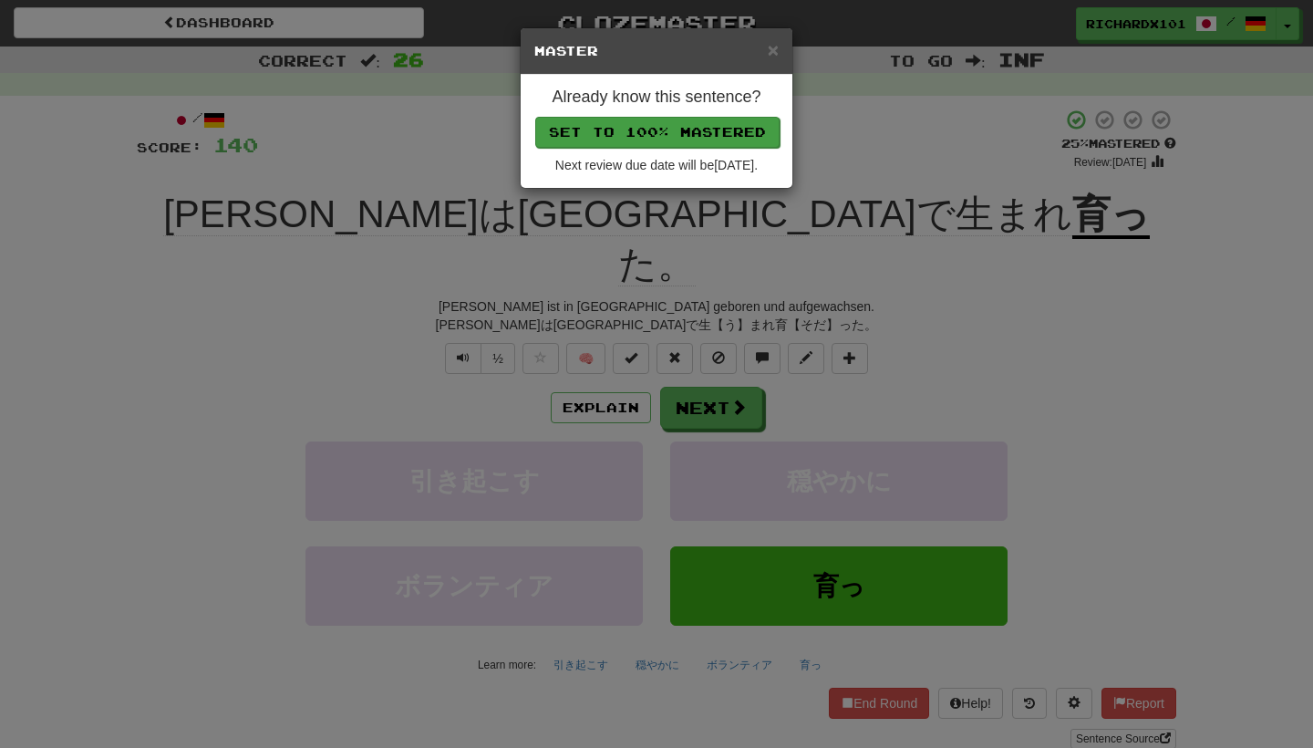
click at [703, 129] on button "Set to 100% Mastered" at bounding box center [657, 132] width 244 height 31
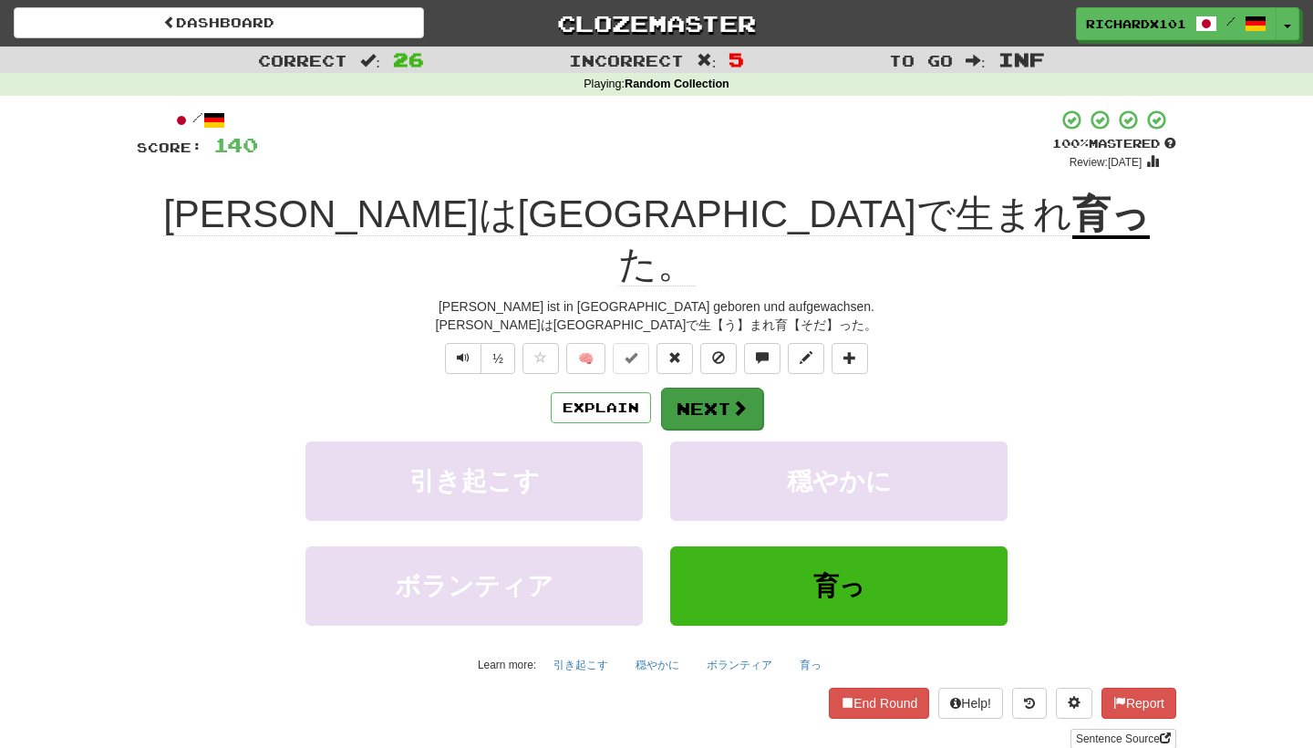
click at [689, 387] on button "Next" at bounding box center [712, 408] width 102 height 42
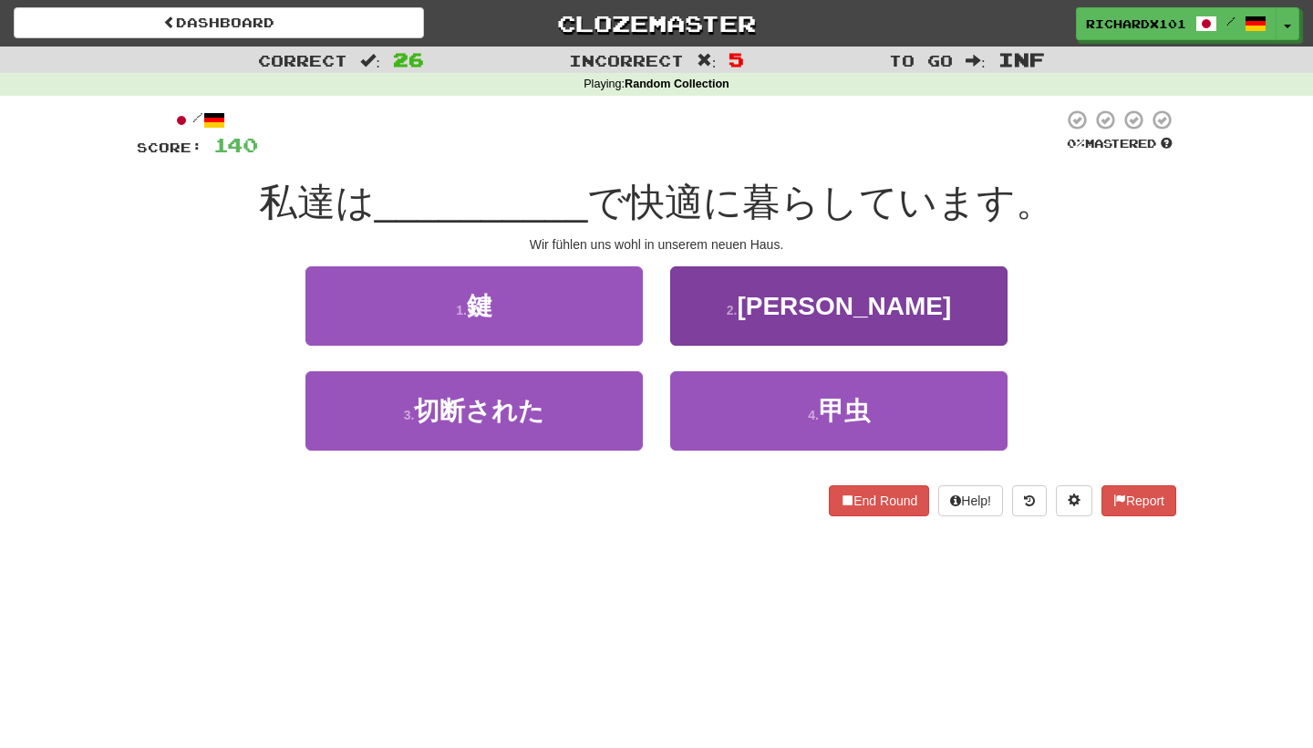
click at [738, 315] on button "2 . 新居" at bounding box center [838, 305] width 337 height 79
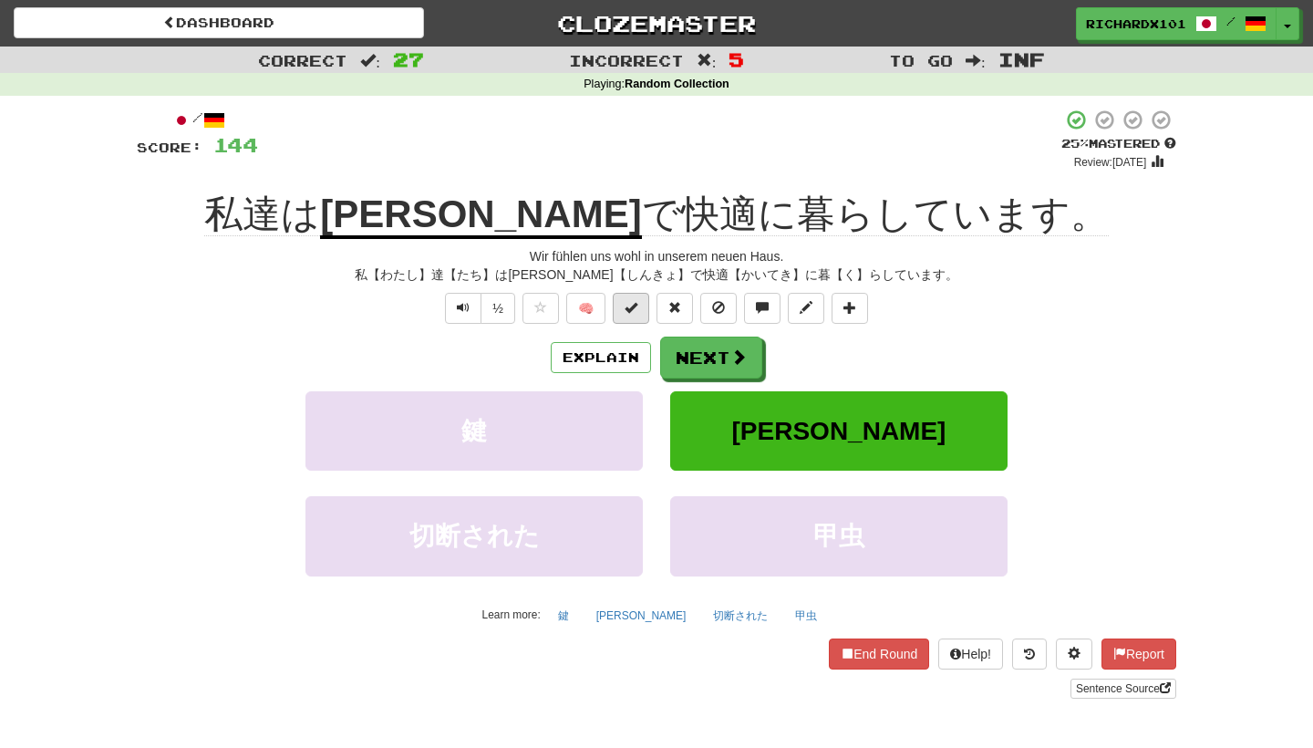
click at [643, 307] on button at bounding box center [631, 308] width 36 height 31
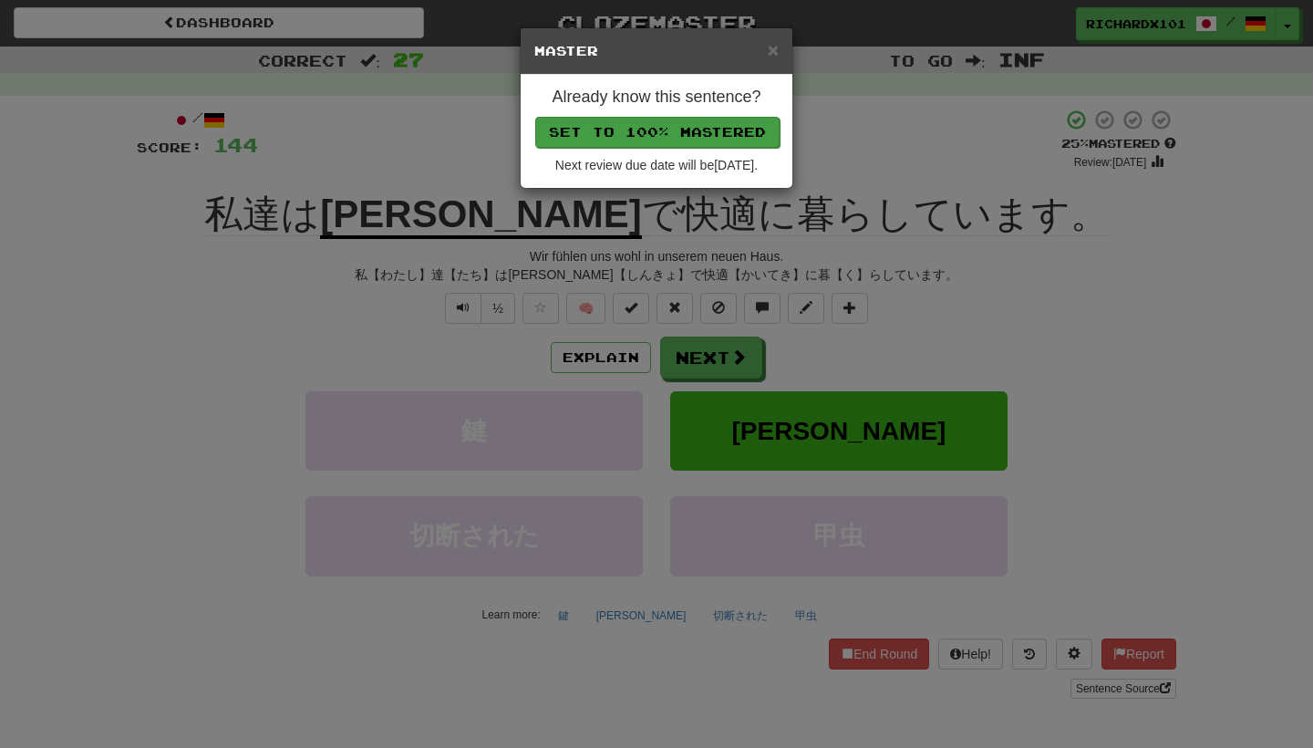
click at [694, 135] on button "Set to 100% Mastered" at bounding box center [657, 132] width 244 height 31
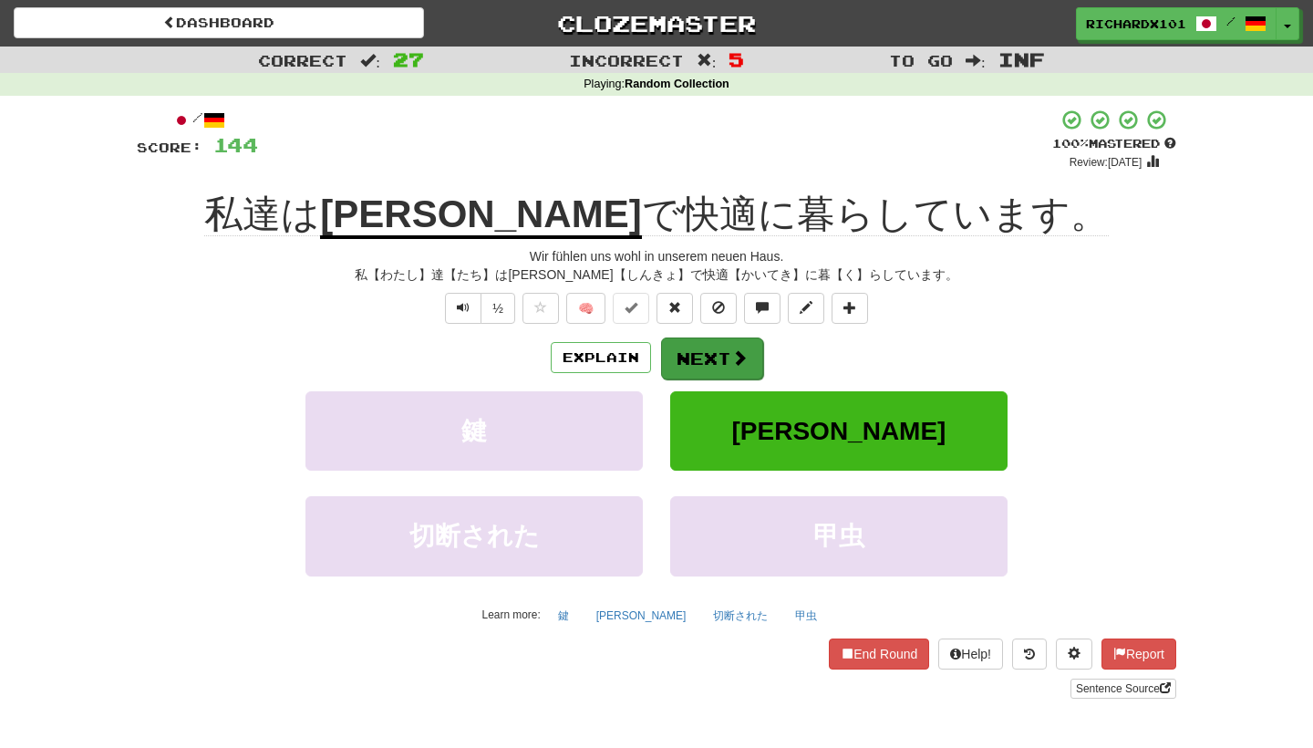
click at [713, 351] on button "Next" at bounding box center [712, 358] width 102 height 42
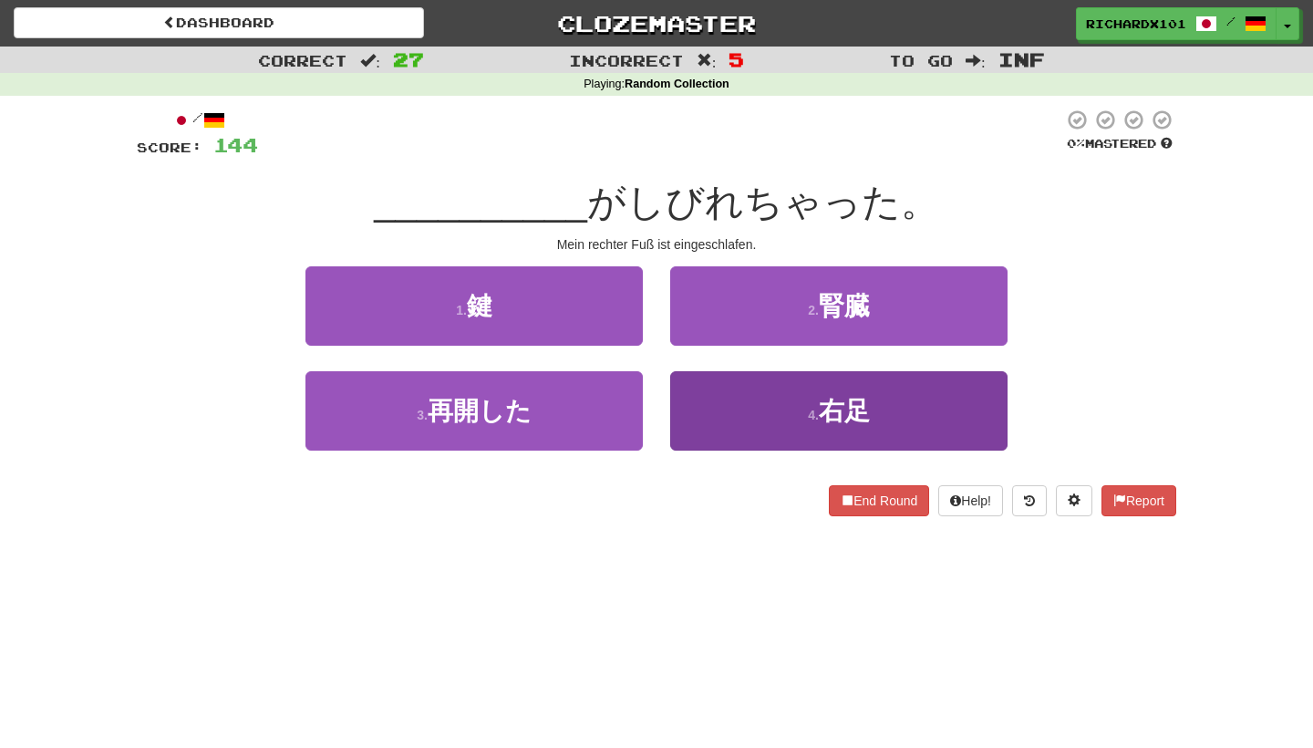
click at [734, 416] on button "4 . 右足" at bounding box center [838, 410] width 337 height 79
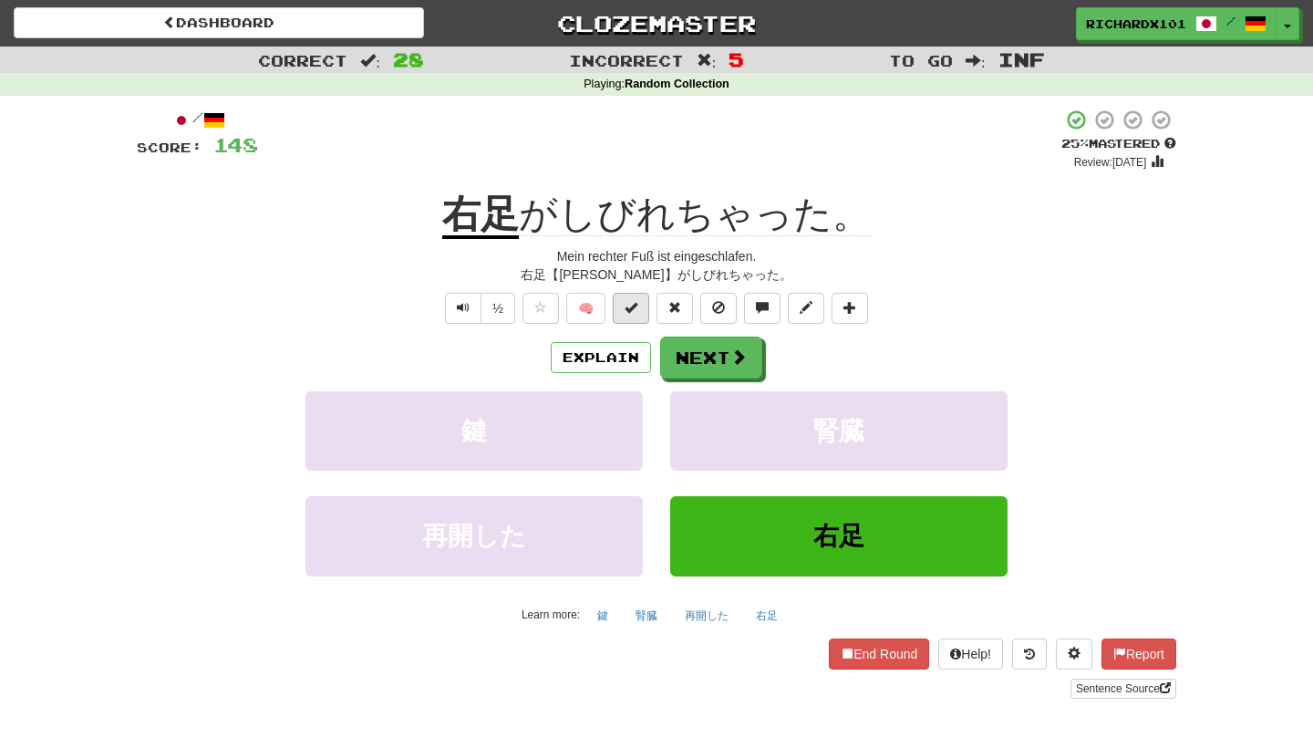
click at [635, 303] on span at bounding box center [630, 307] width 13 height 13
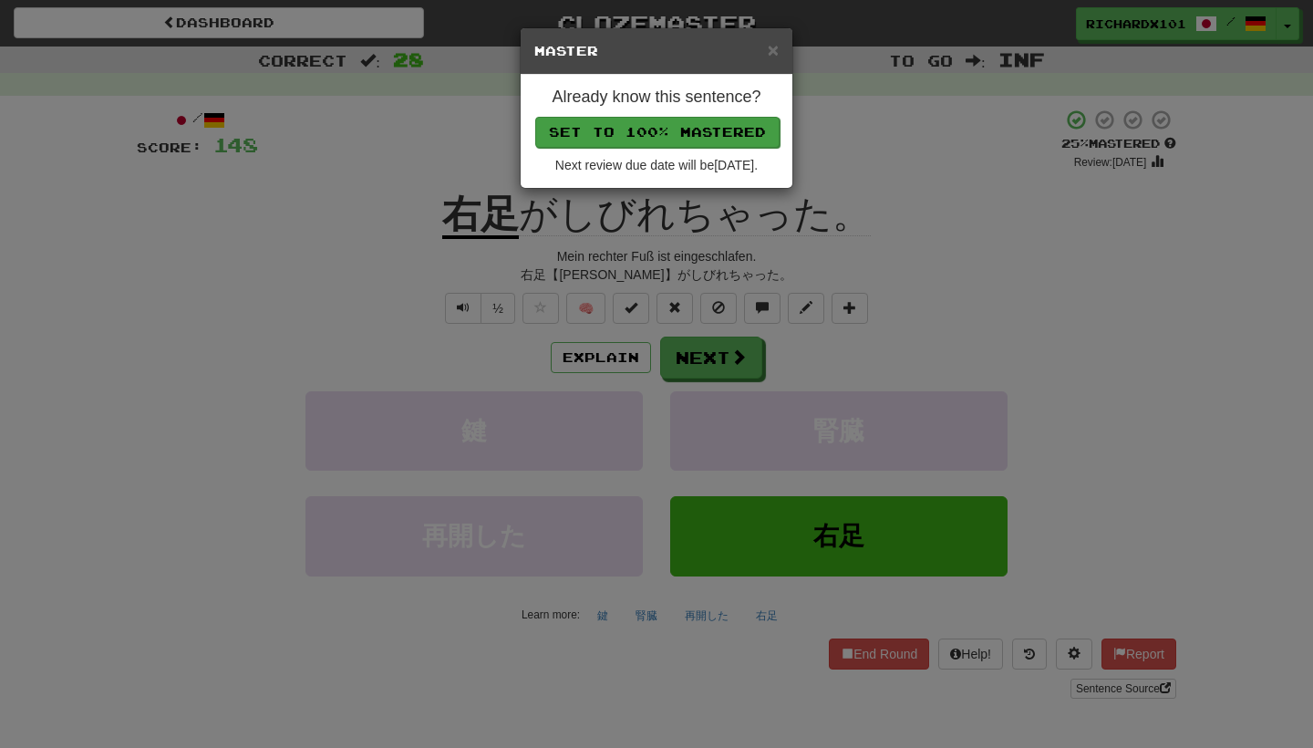
click at [694, 132] on button "Set to 100% Mastered" at bounding box center [657, 132] width 244 height 31
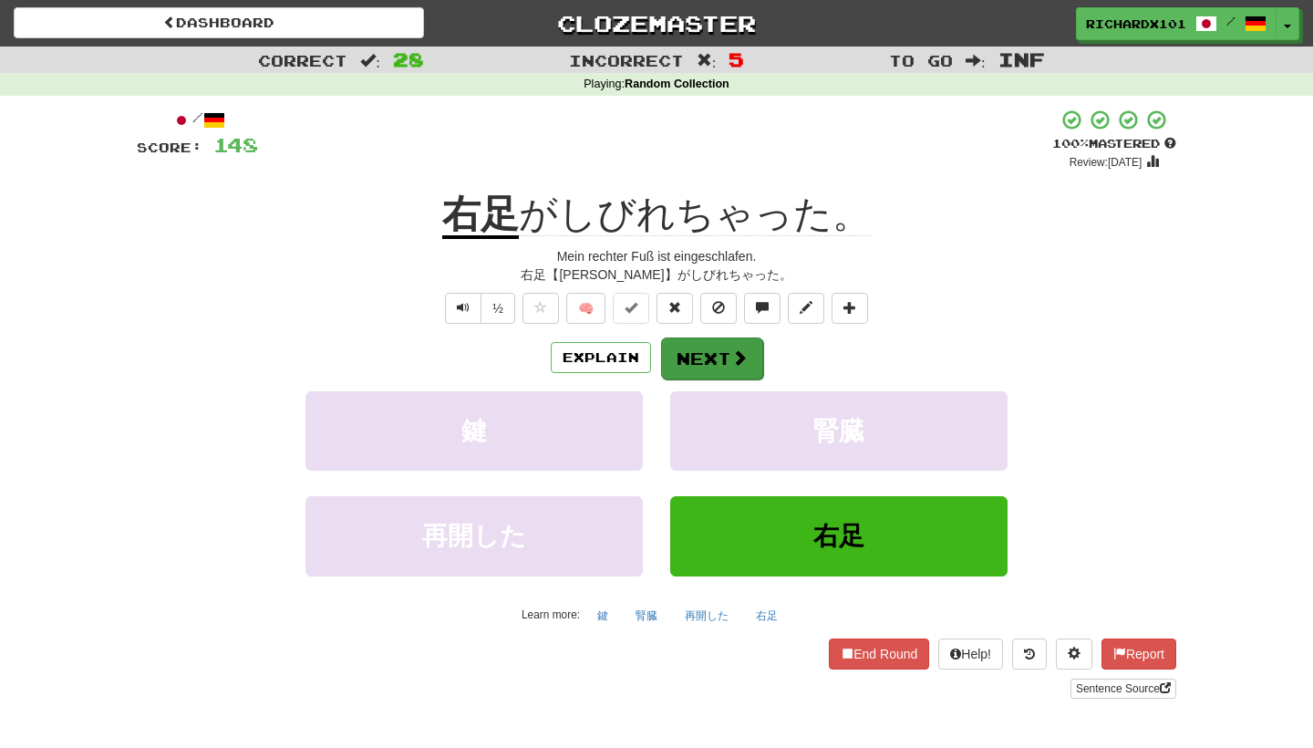
click at [721, 353] on button "Next" at bounding box center [712, 358] width 102 height 42
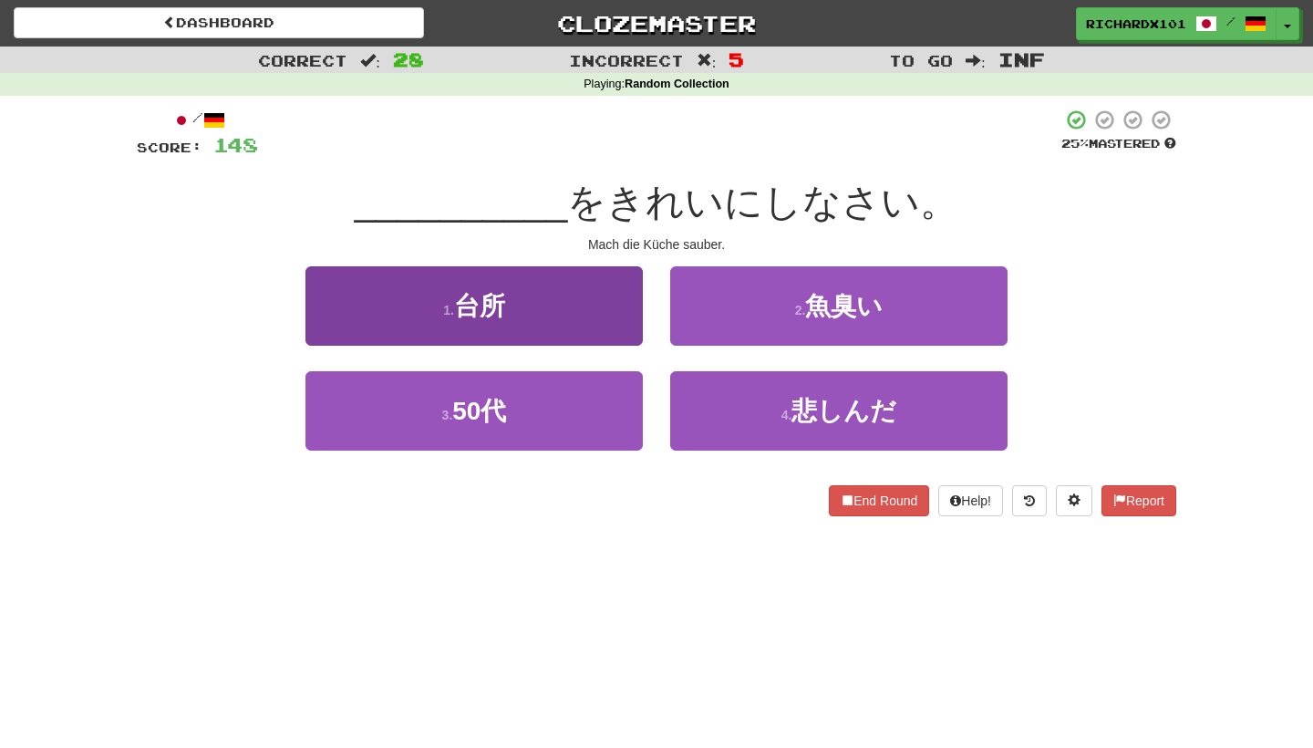
click at [630, 317] on button "1 . 台所" at bounding box center [473, 305] width 337 height 79
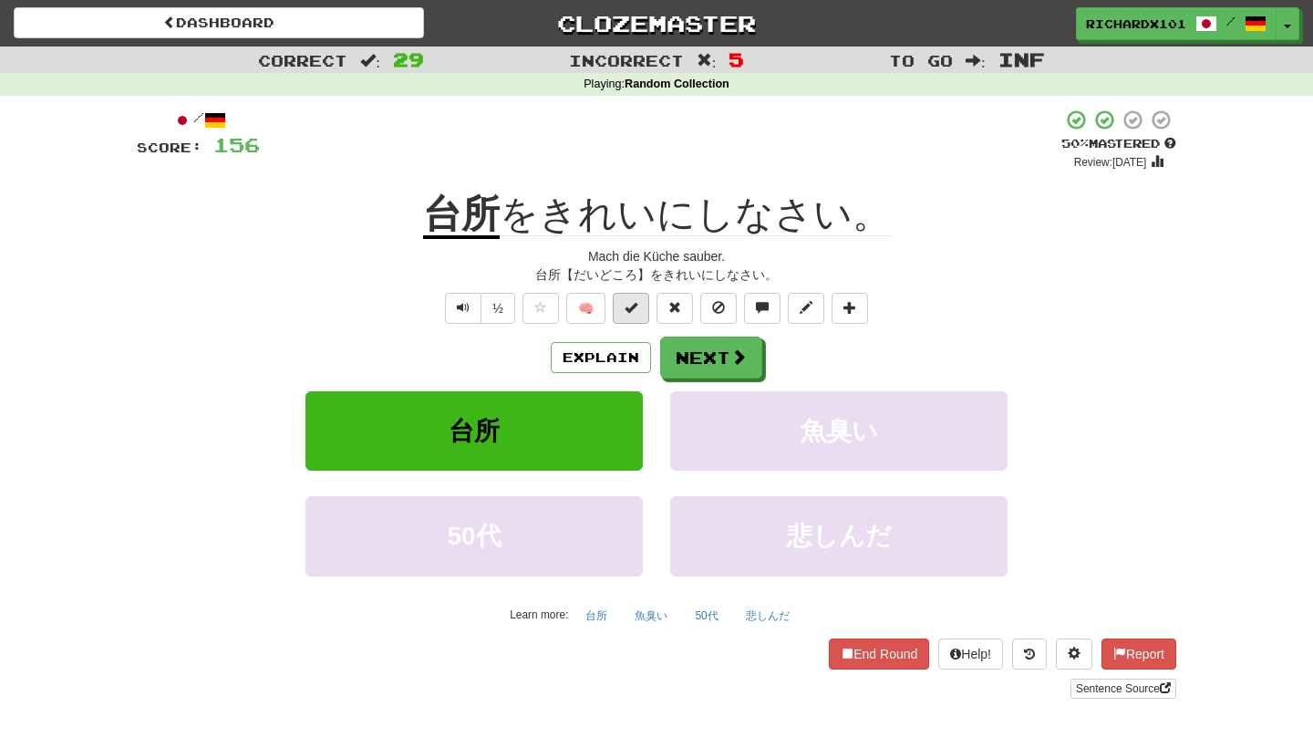
click at [638, 315] on button at bounding box center [631, 308] width 36 height 31
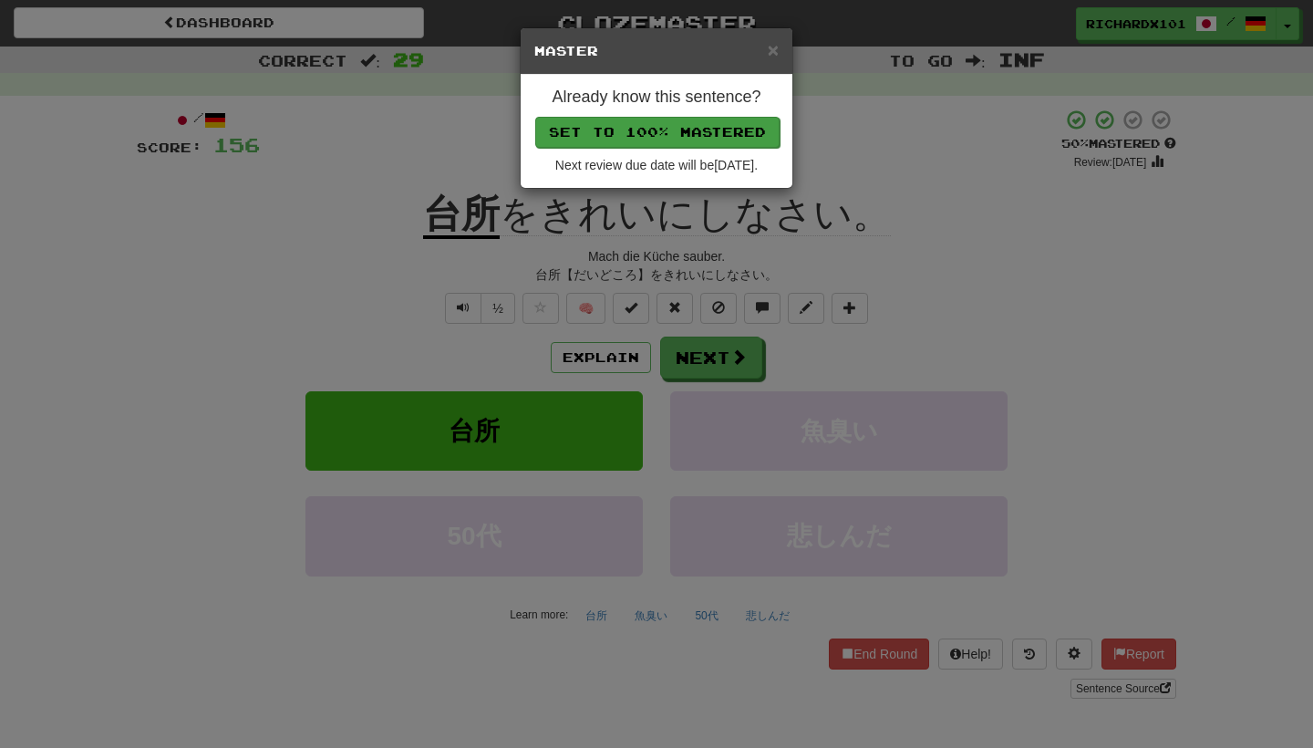
click at [705, 133] on button "Set to 100% Mastered" at bounding box center [657, 132] width 244 height 31
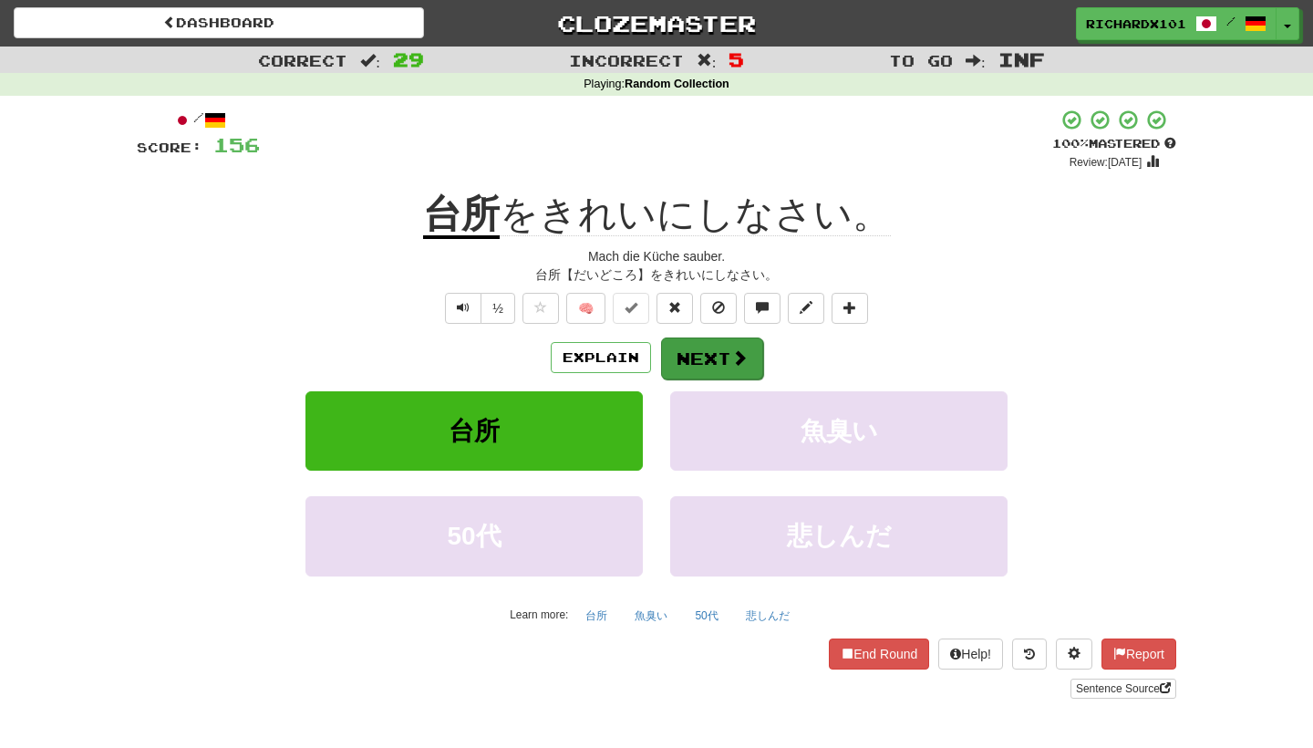
click at [707, 354] on button "Next" at bounding box center [712, 358] width 102 height 42
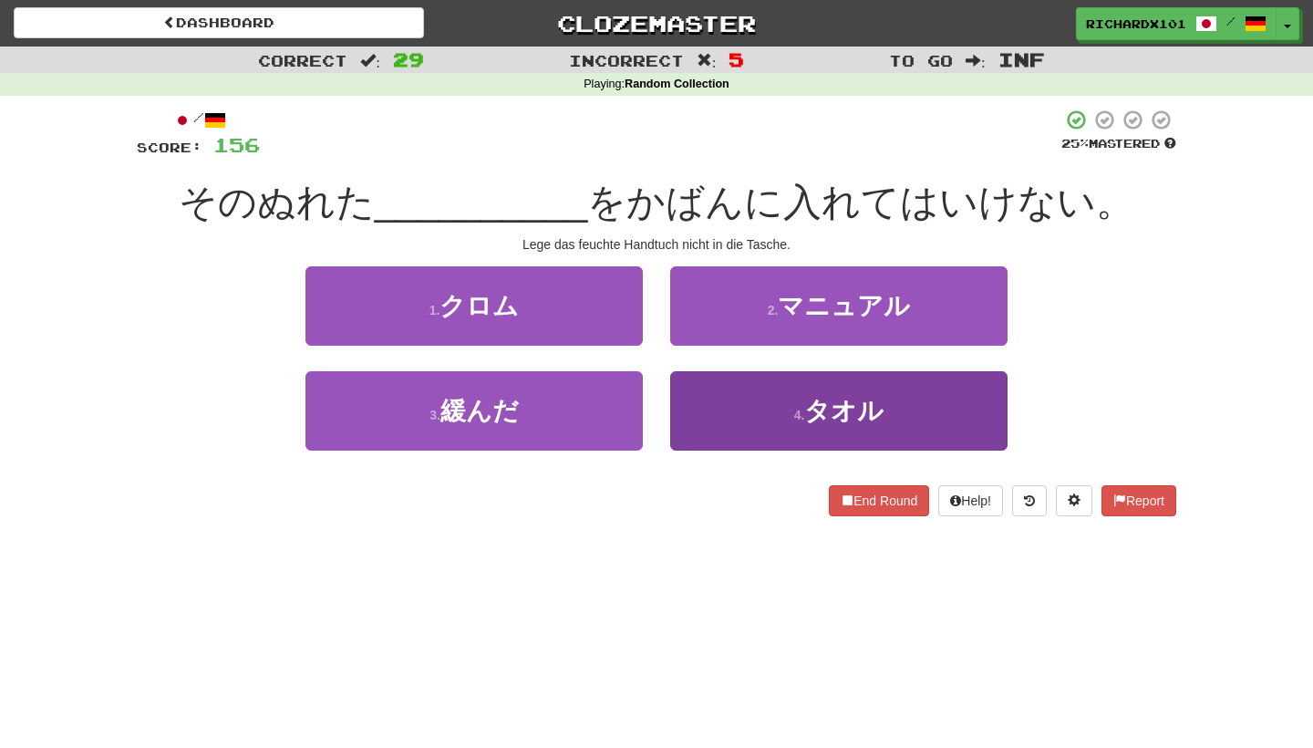
click at [747, 402] on button "4 . タオル" at bounding box center [838, 410] width 337 height 79
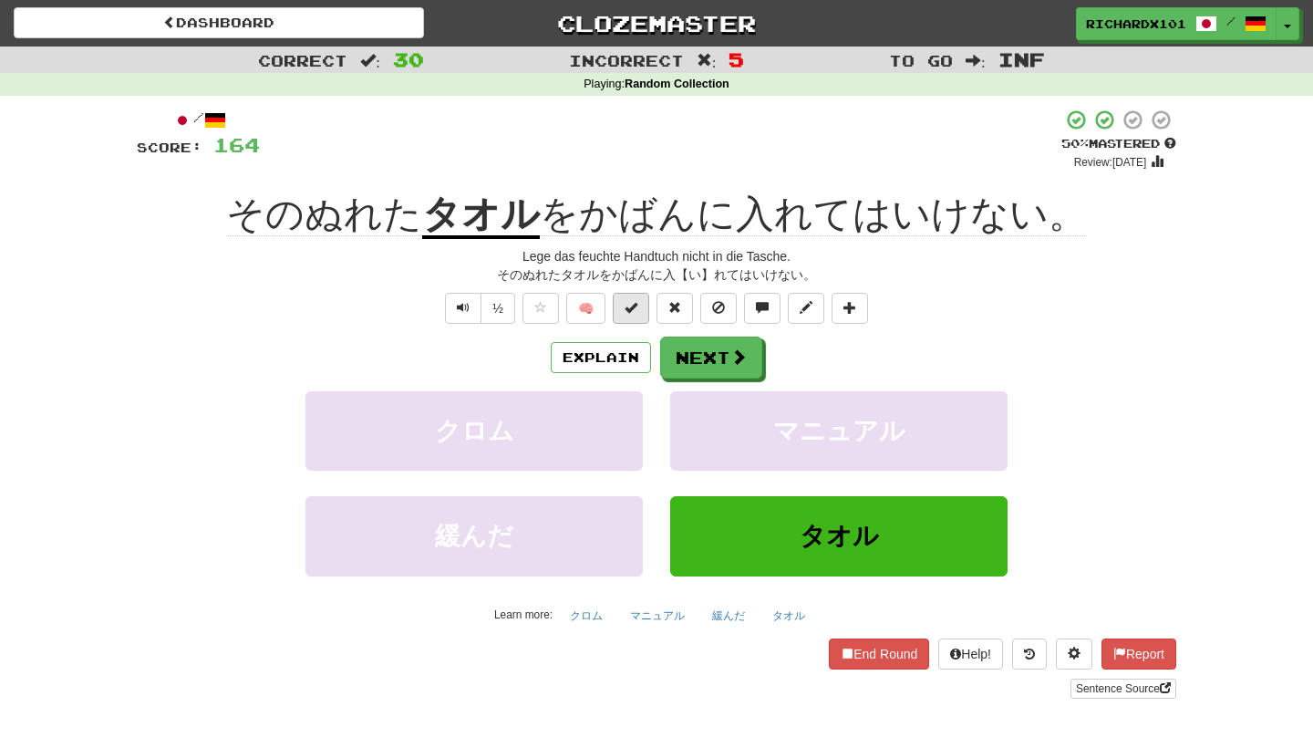
click at [636, 310] on span at bounding box center [630, 307] width 13 height 13
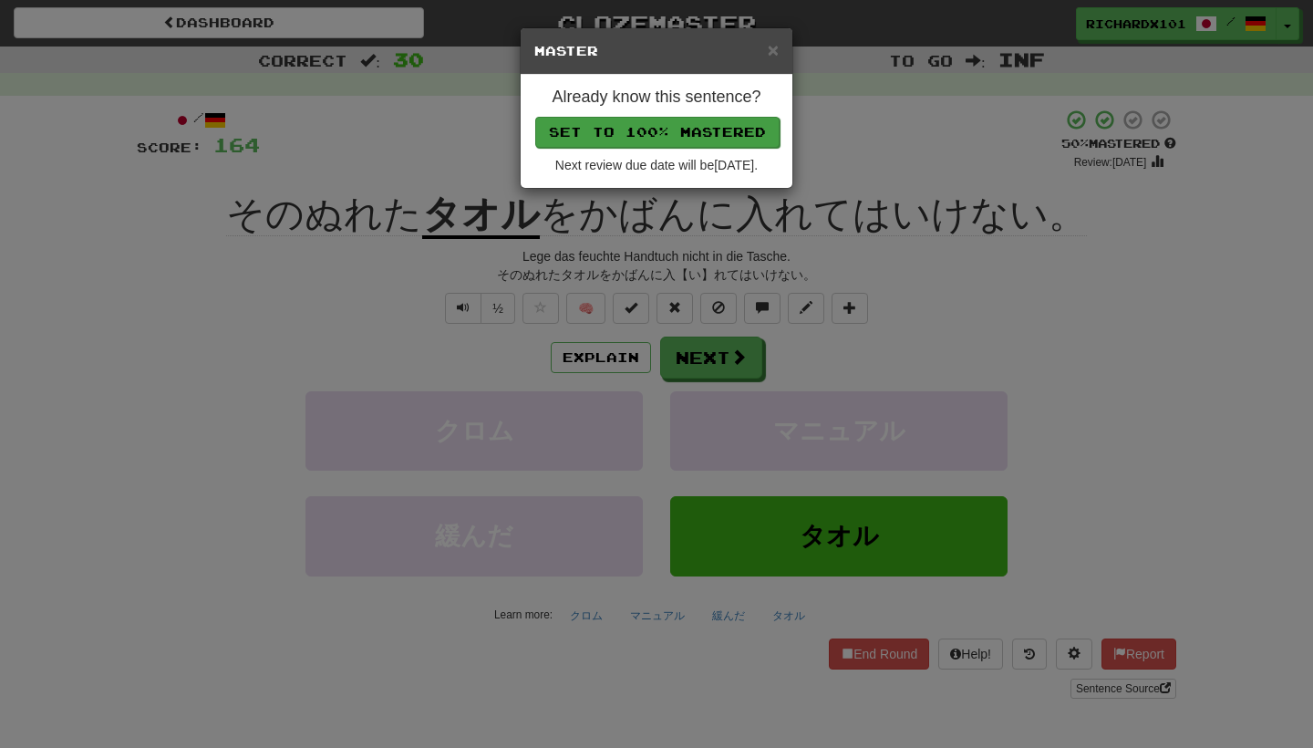
click at [717, 133] on button "Set to 100% Mastered" at bounding box center [657, 132] width 244 height 31
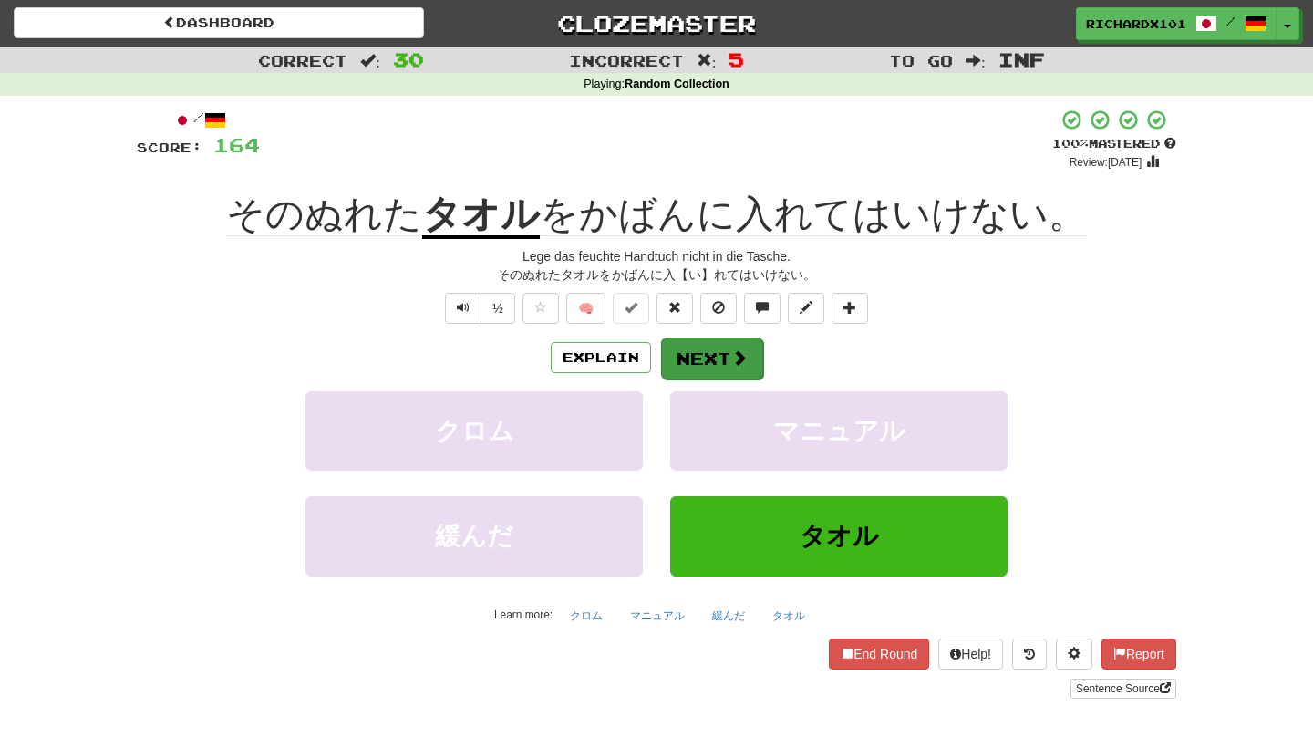
click at [700, 348] on button "Next" at bounding box center [712, 358] width 102 height 42
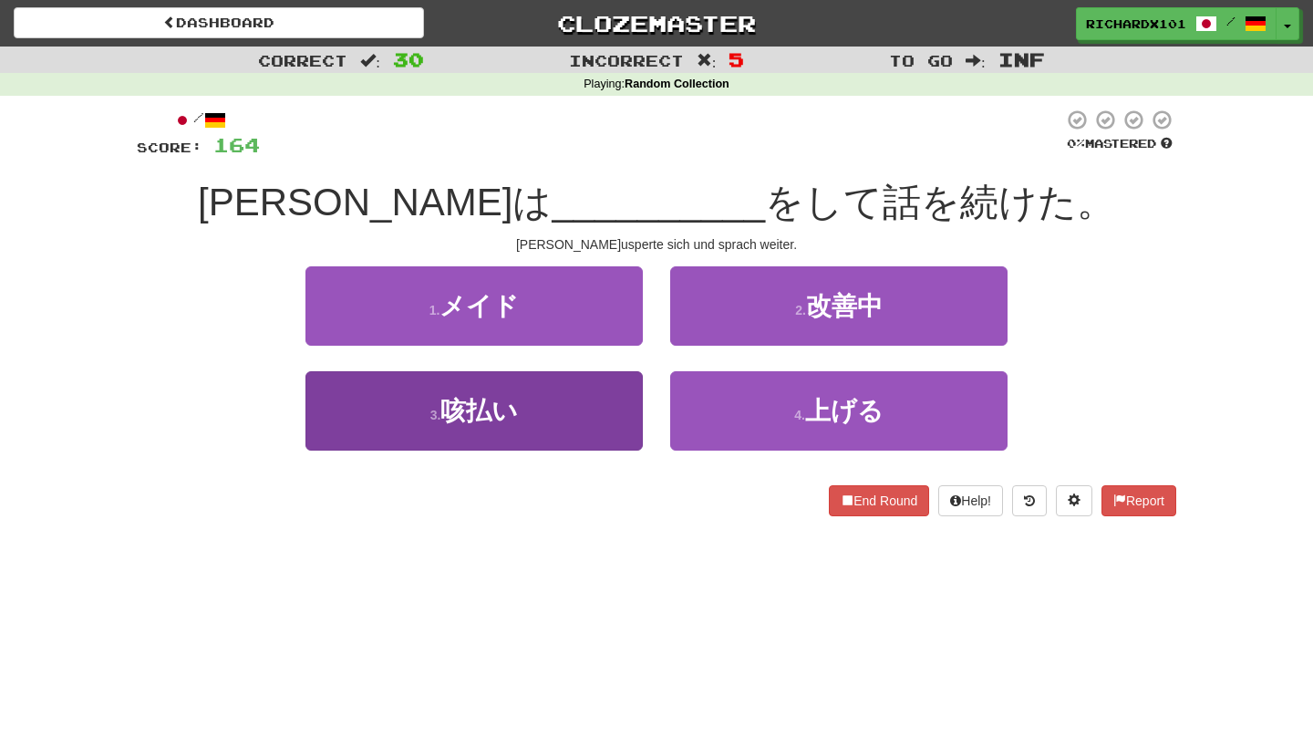
click at [566, 430] on button "3 . 咳払い" at bounding box center [473, 410] width 337 height 79
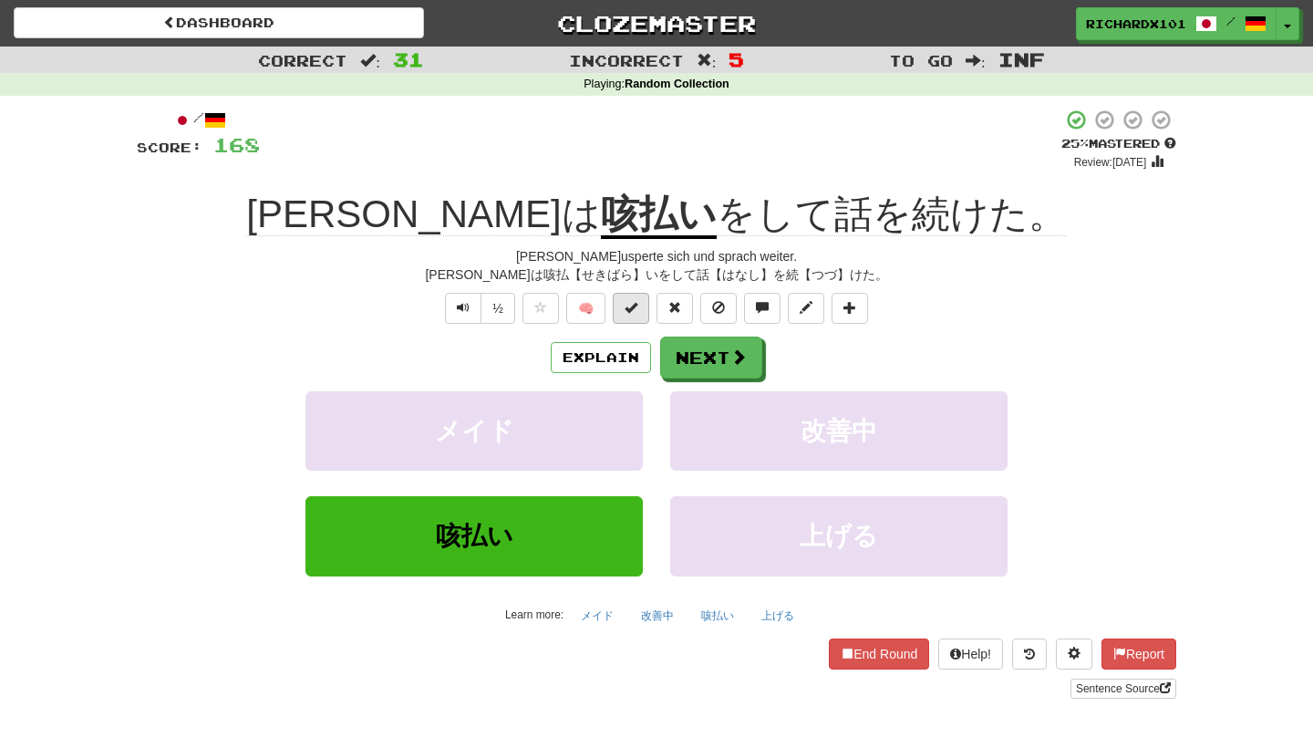
click at [639, 304] on button at bounding box center [631, 308] width 36 height 31
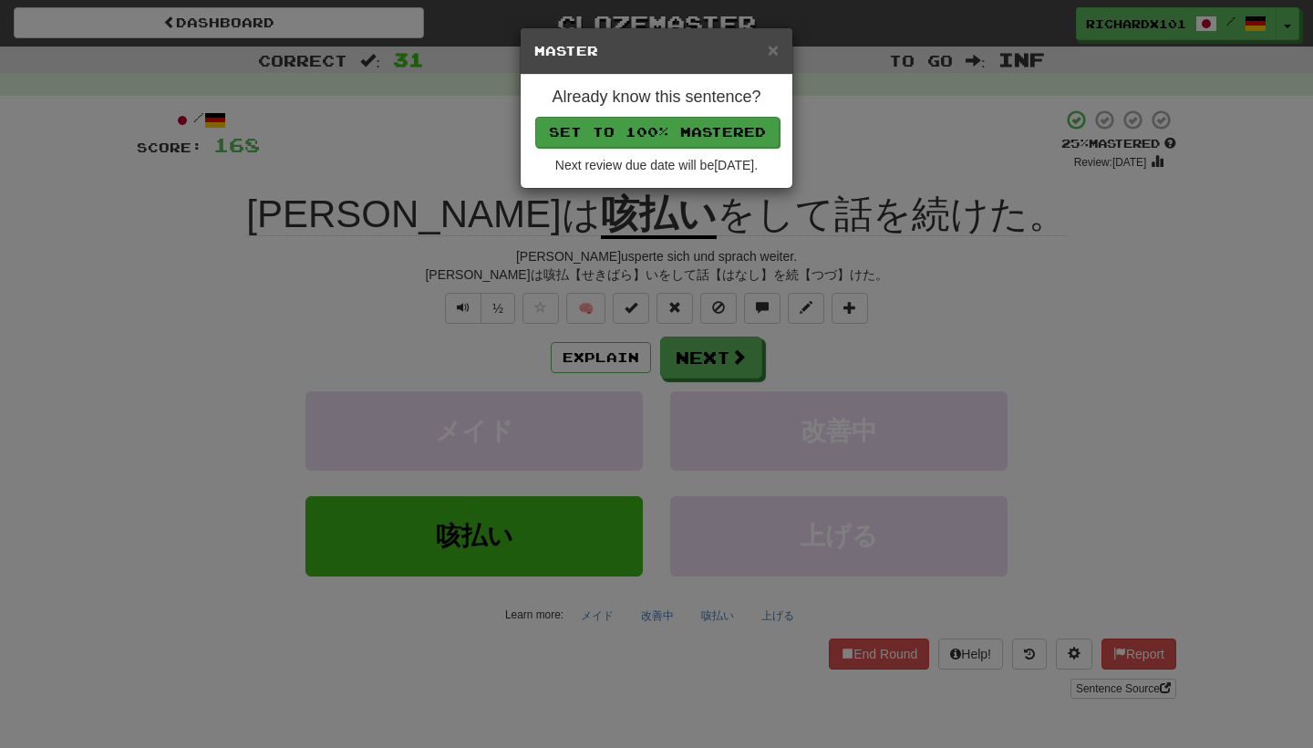
click at [700, 136] on button "Set to 100% Mastered" at bounding box center [657, 132] width 244 height 31
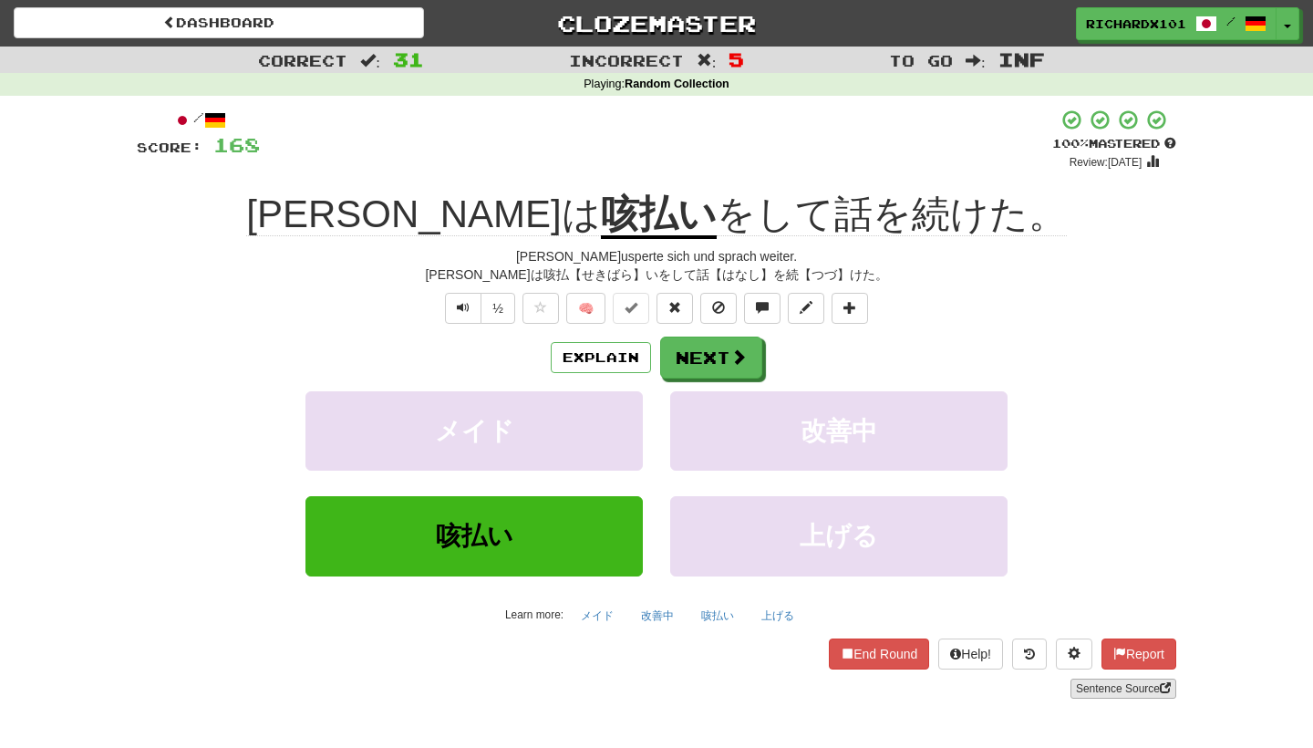
click at [1129, 680] on link "Sentence Source" at bounding box center [1123, 688] width 106 height 20
click at [856, 304] on span at bounding box center [849, 307] width 13 height 13
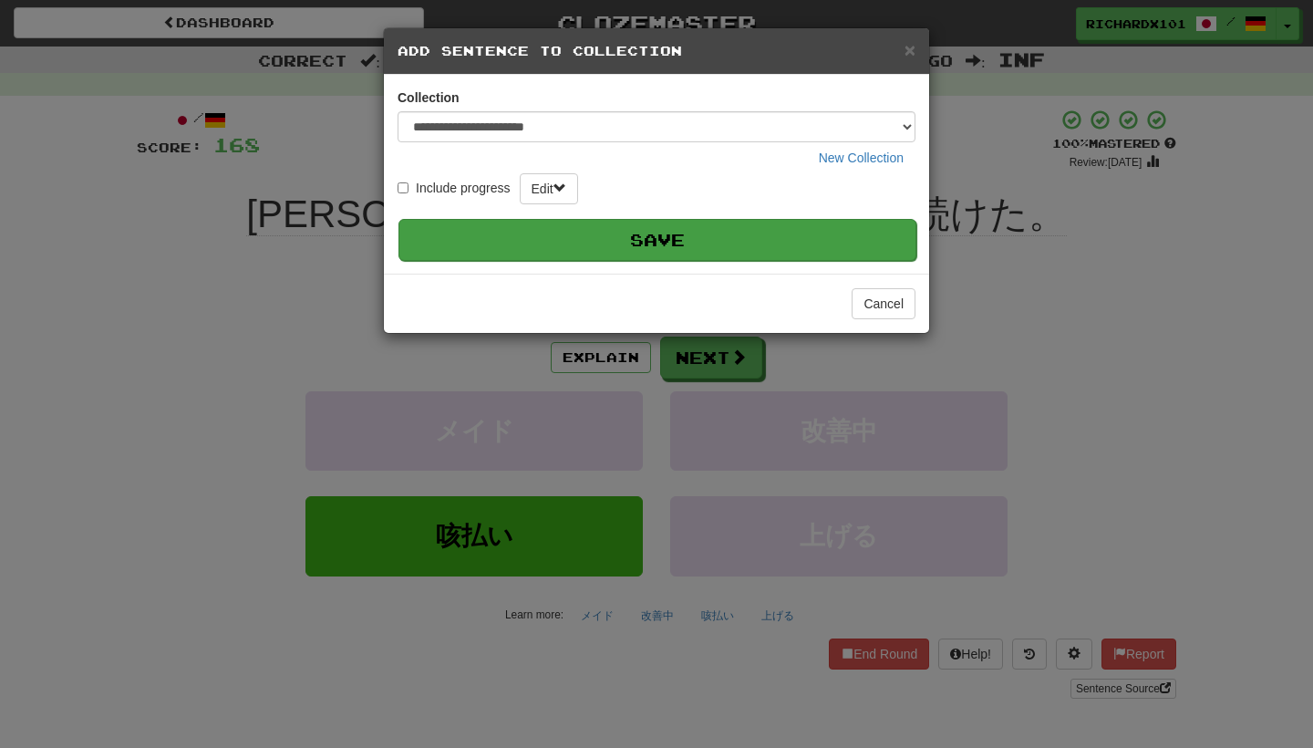
click at [836, 232] on button "Save" at bounding box center [657, 240] width 518 height 42
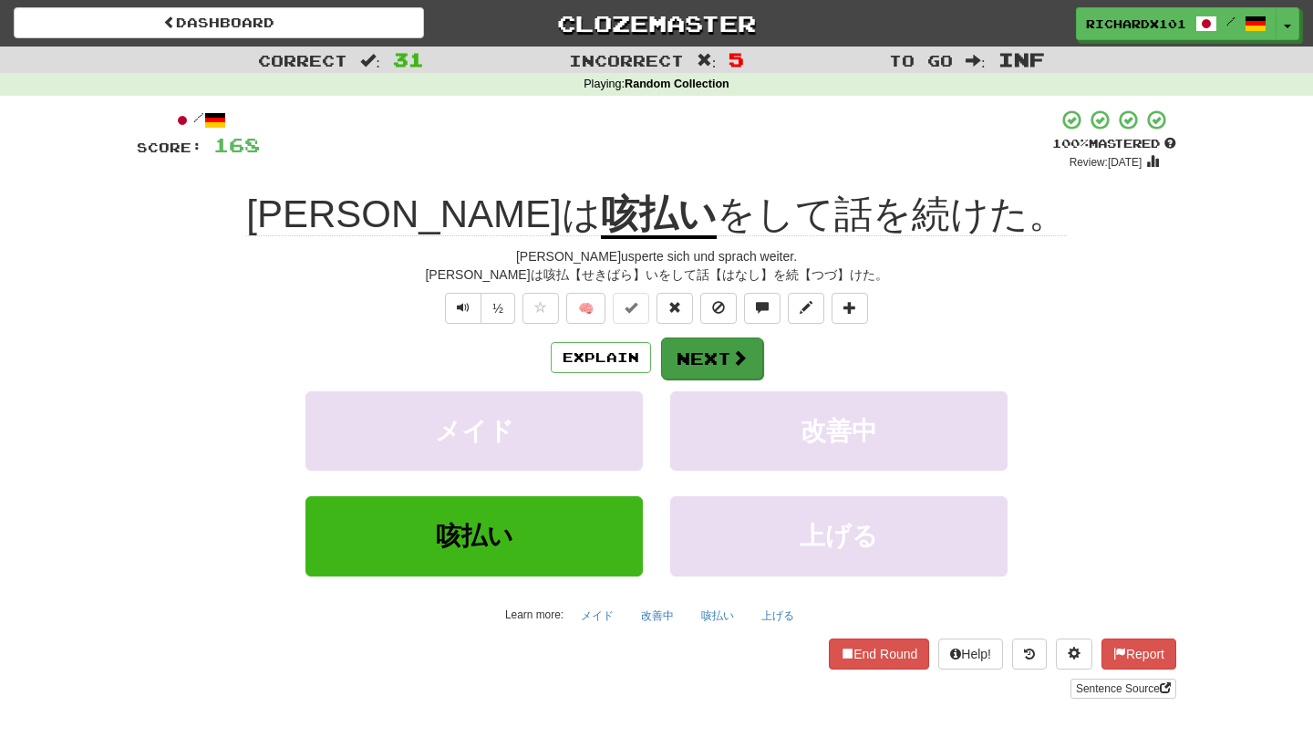
click at [743, 356] on span at bounding box center [739, 357] width 16 height 16
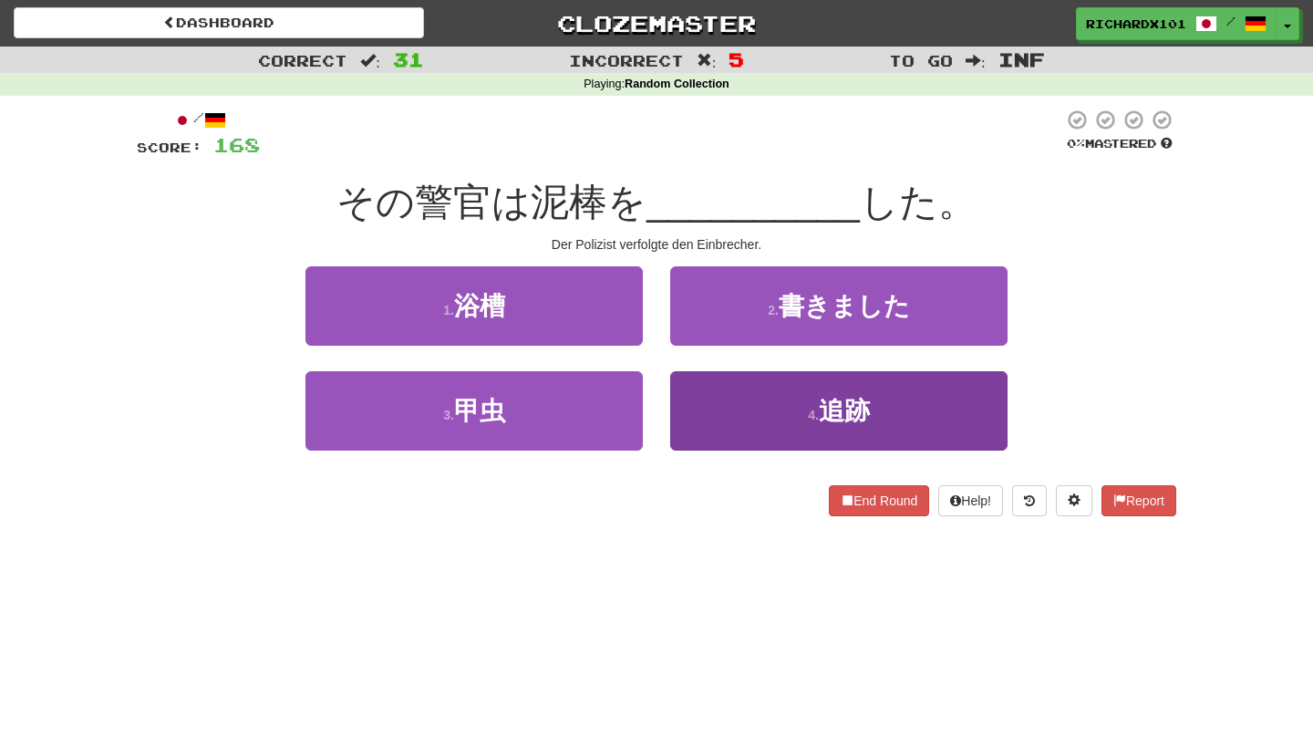
click at [766, 397] on button "4 . 追跡" at bounding box center [838, 410] width 337 height 79
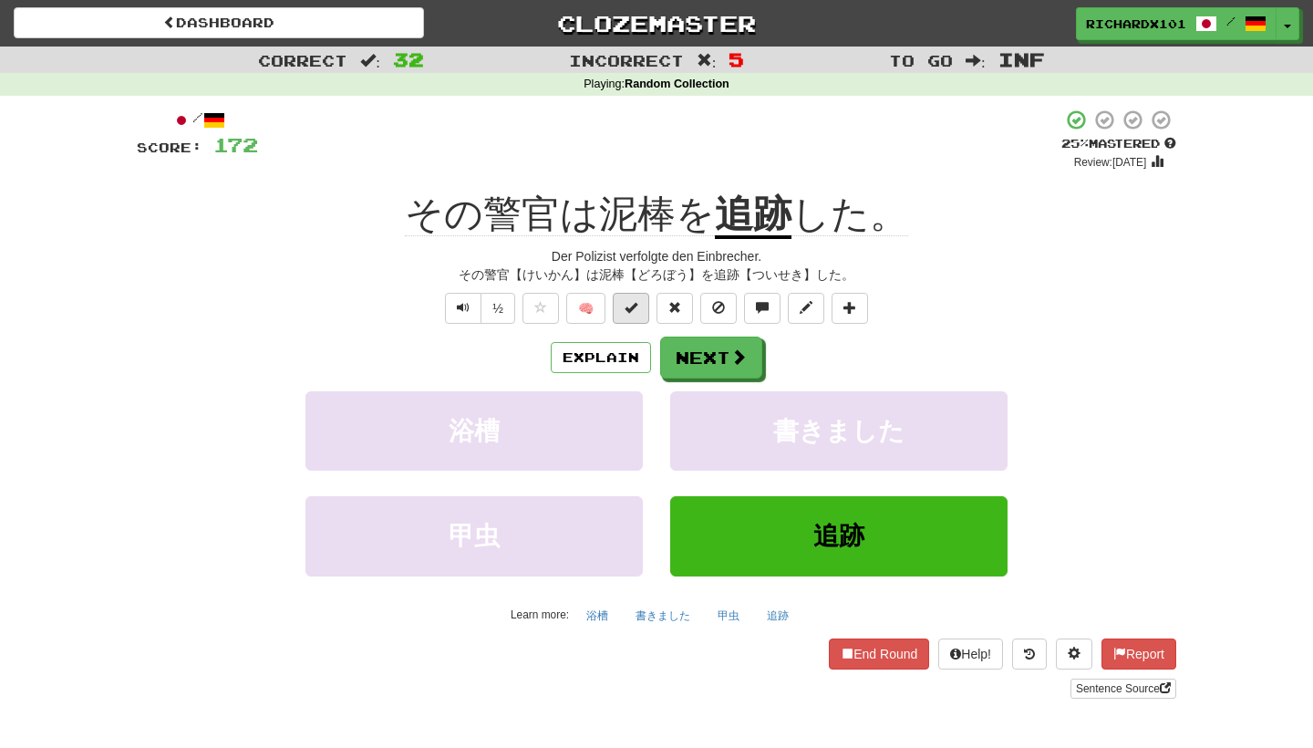
click at [644, 305] on button at bounding box center [631, 308] width 36 height 31
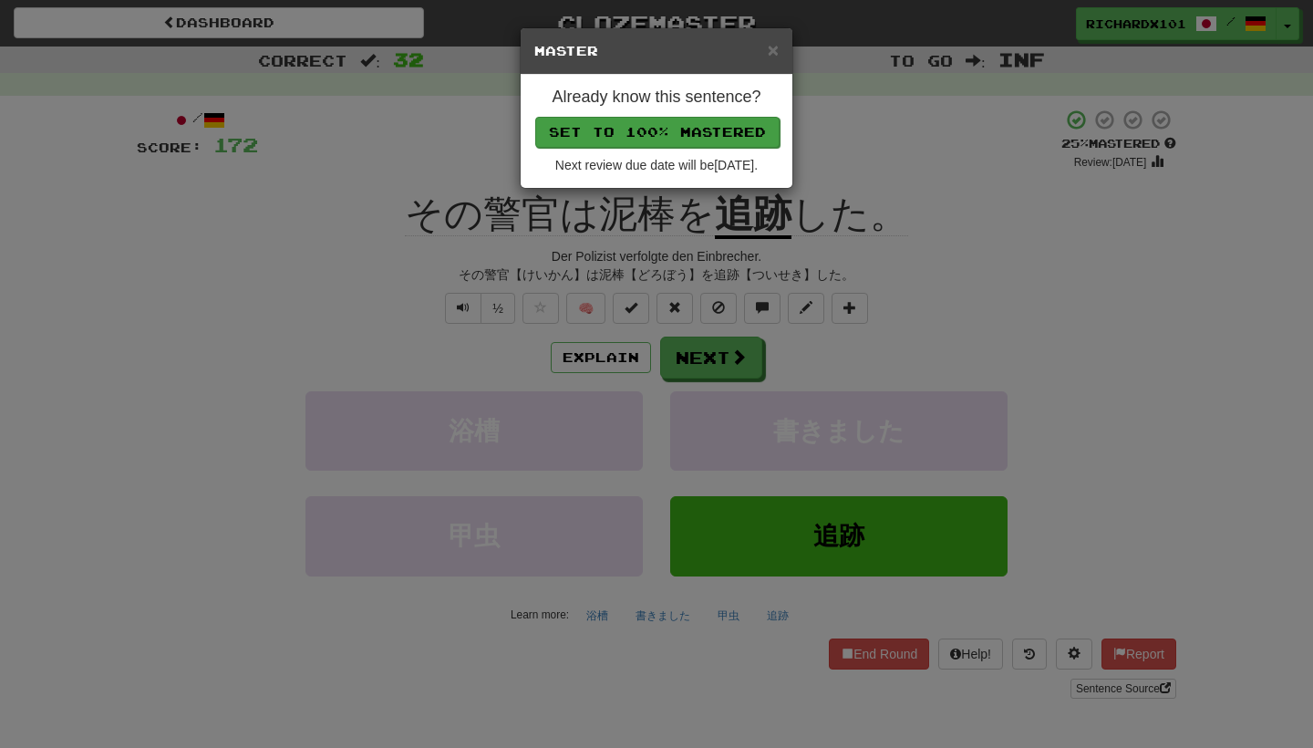
click at [703, 134] on button "Set to 100% Mastered" at bounding box center [657, 132] width 244 height 31
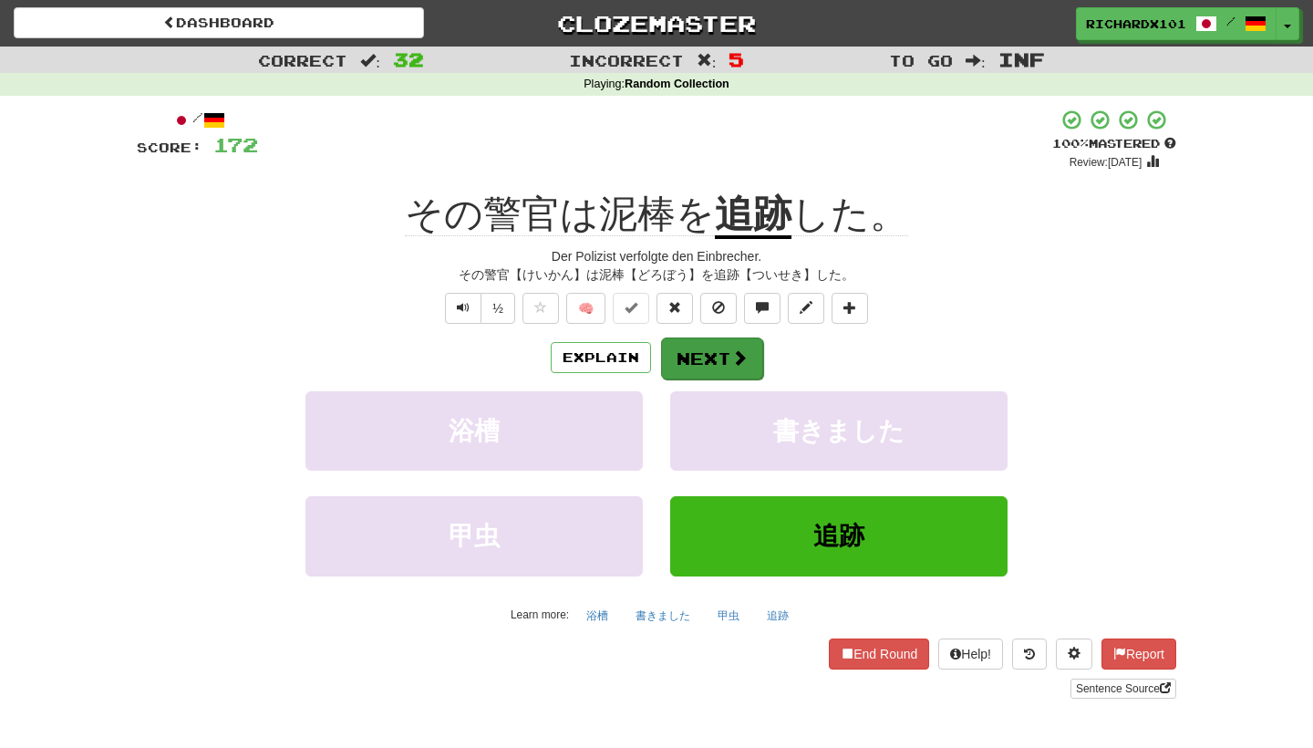
click at [709, 352] on button "Next" at bounding box center [712, 358] width 102 height 42
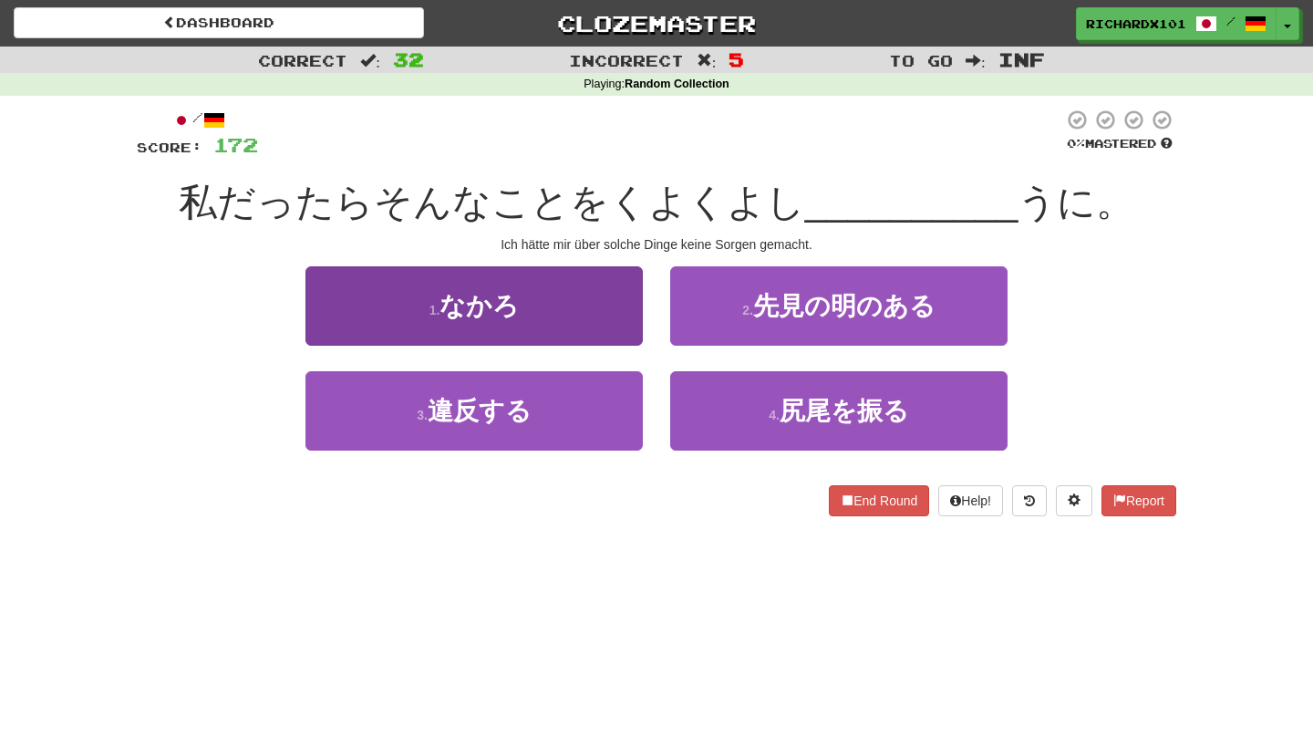
click at [604, 305] on button "1 . なかろ" at bounding box center [473, 305] width 337 height 79
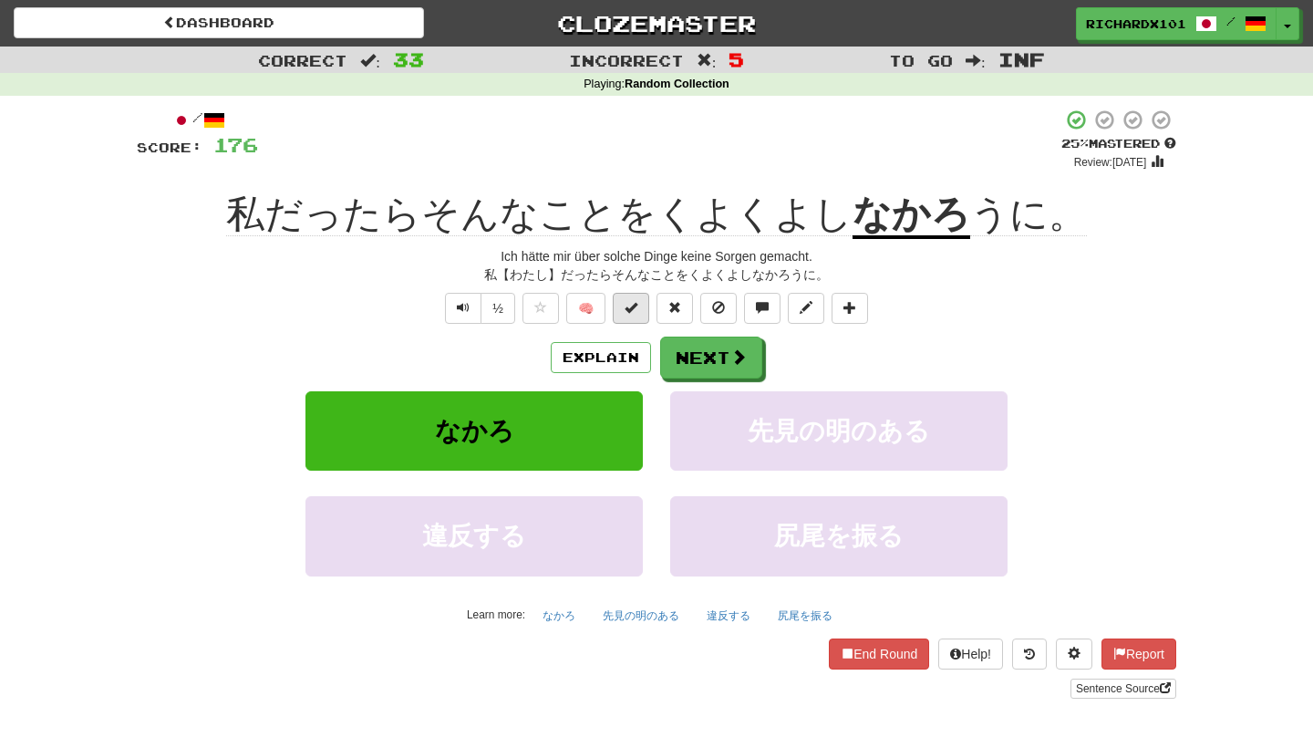
click at [640, 309] on button at bounding box center [631, 308] width 36 height 31
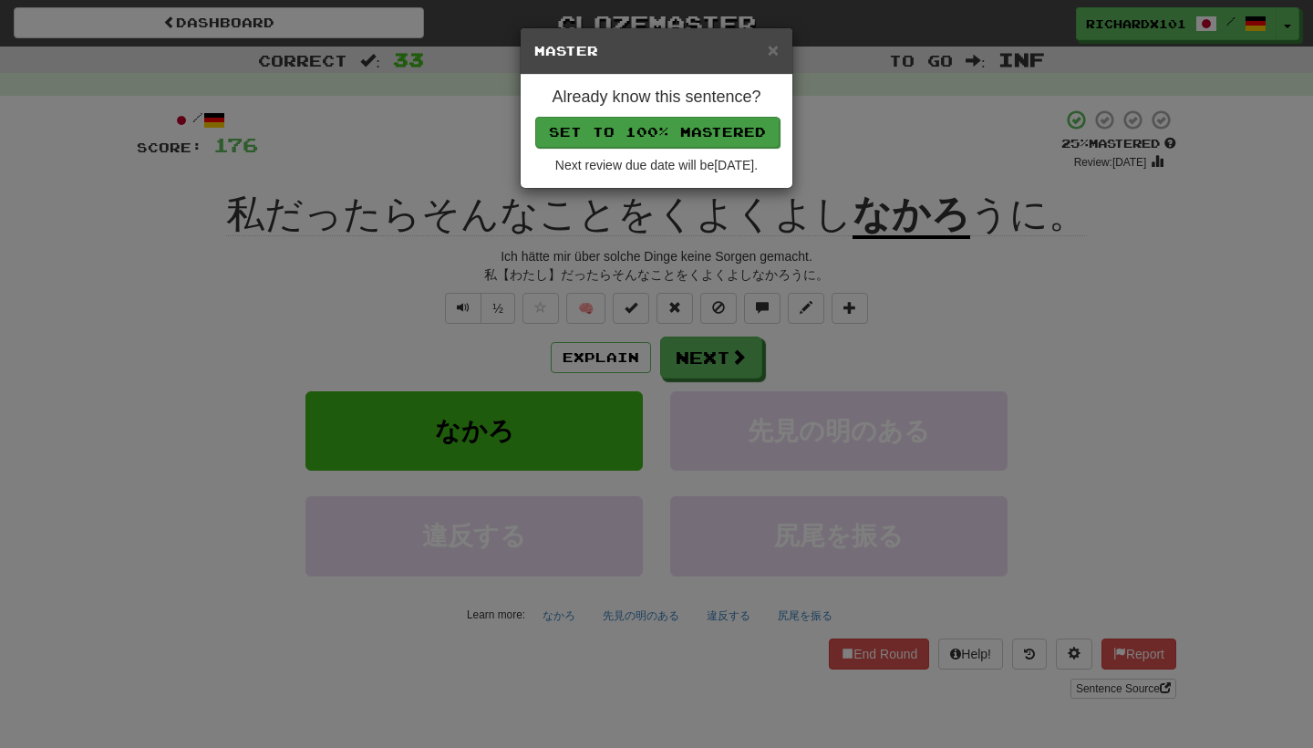
click at [691, 130] on button "Set to 100% Mastered" at bounding box center [657, 132] width 244 height 31
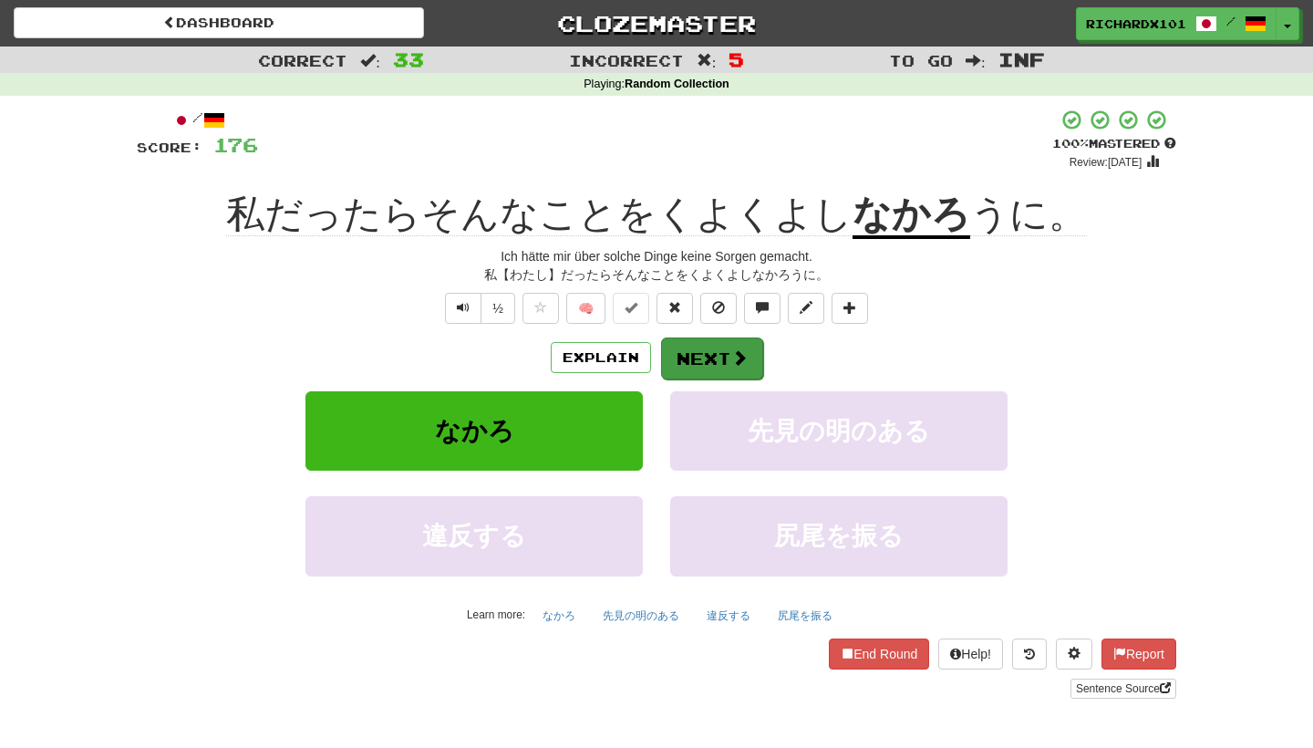
click at [709, 353] on button "Next" at bounding box center [712, 358] width 102 height 42
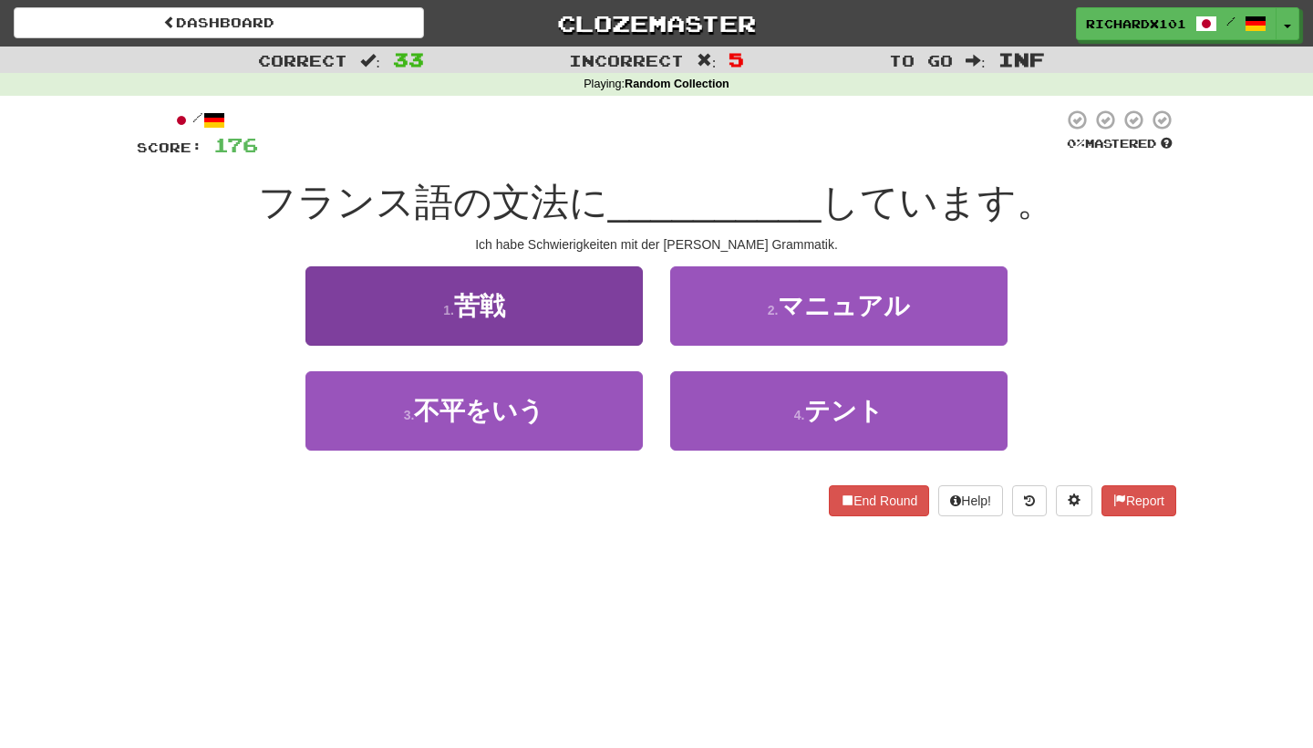
click at [611, 310] on button "1 . 苦戦" at bounding box center [473, 305] width 337 height 79
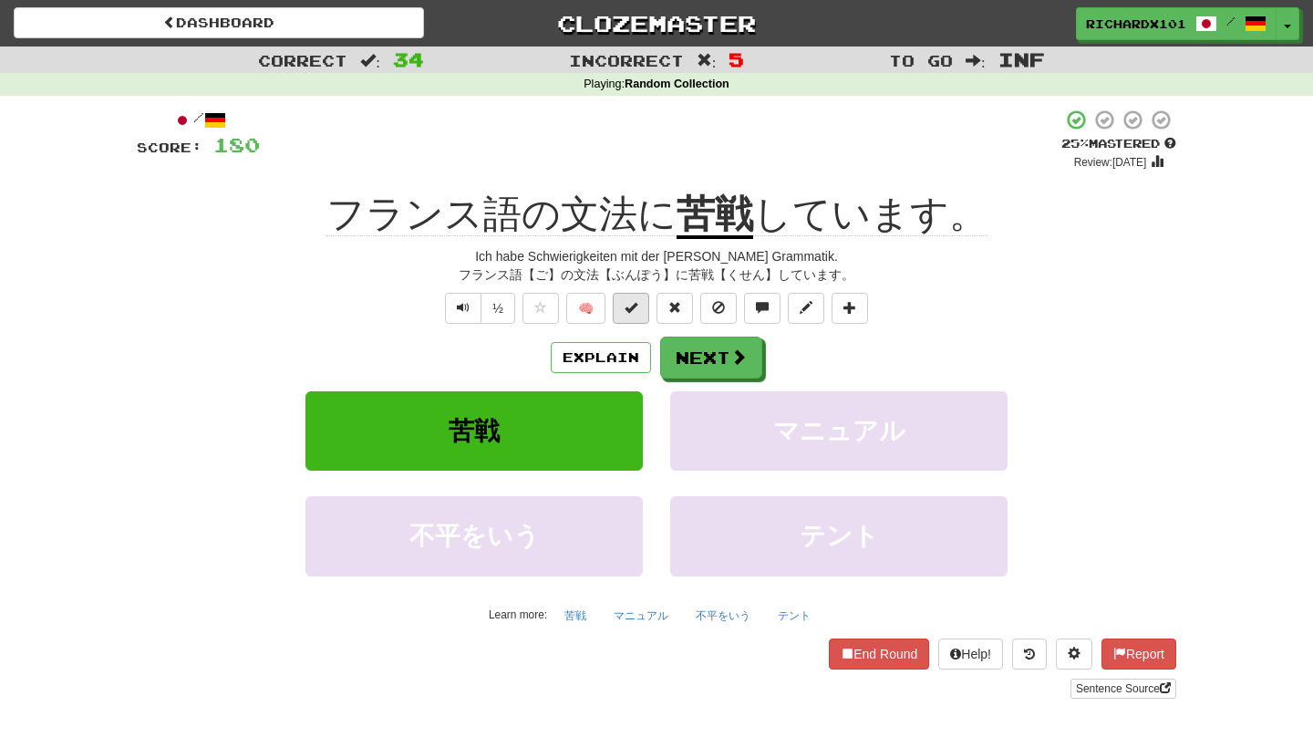
click at [639, 312] on button at bounding box center [631, 308] width 36 height 31
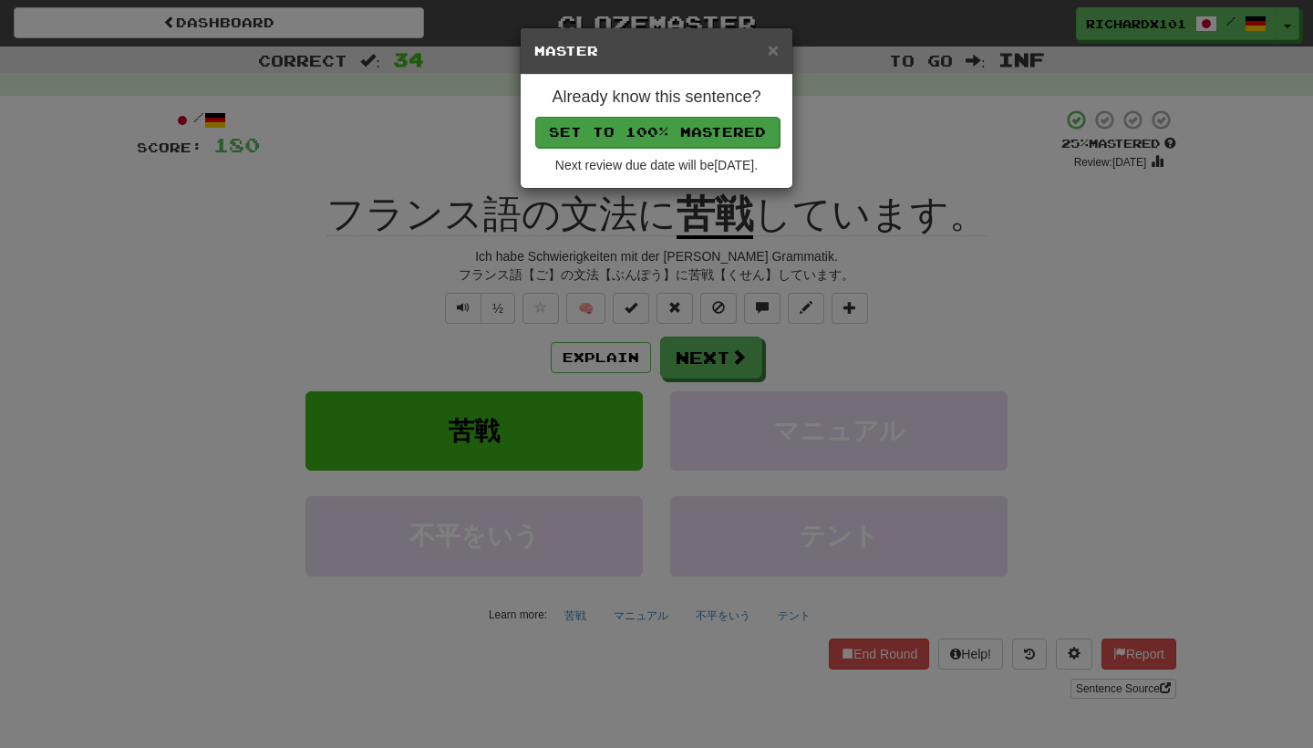
click at [704, 136] on button "Set to 100% Mastered" at bounding box center [657, 132] width 244 height 31
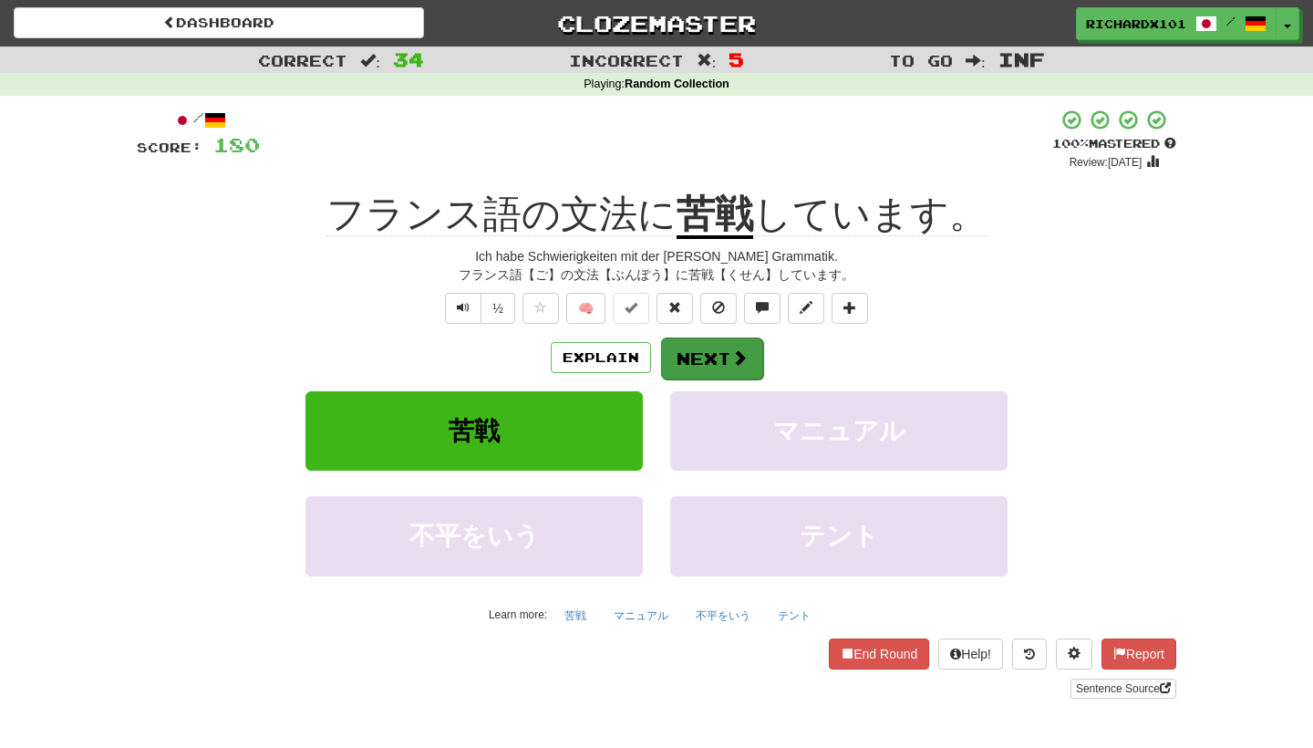
click at [706, 349] on button "Next" at bounding box center [712, 358] width 102 height 42
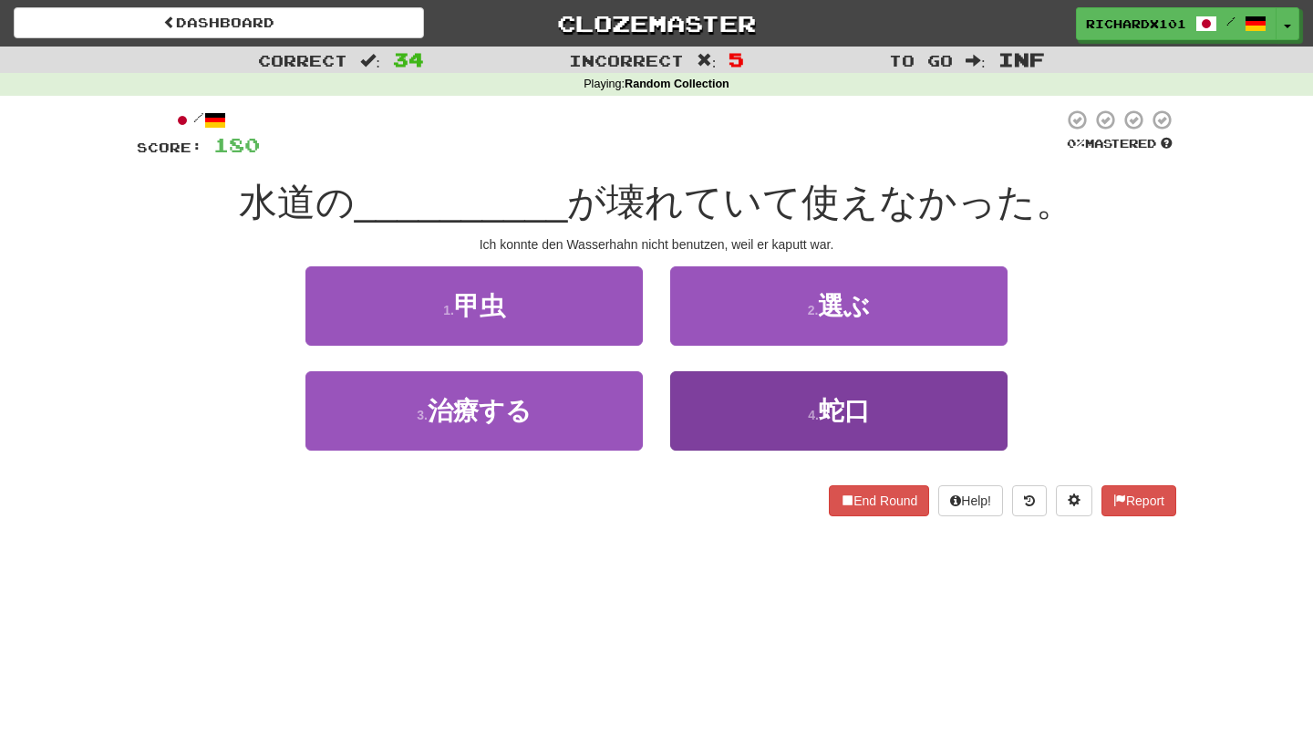
click at [743, 421] on button "4 . 蛇口" at bounding box center [838, 410] width 337 height 79
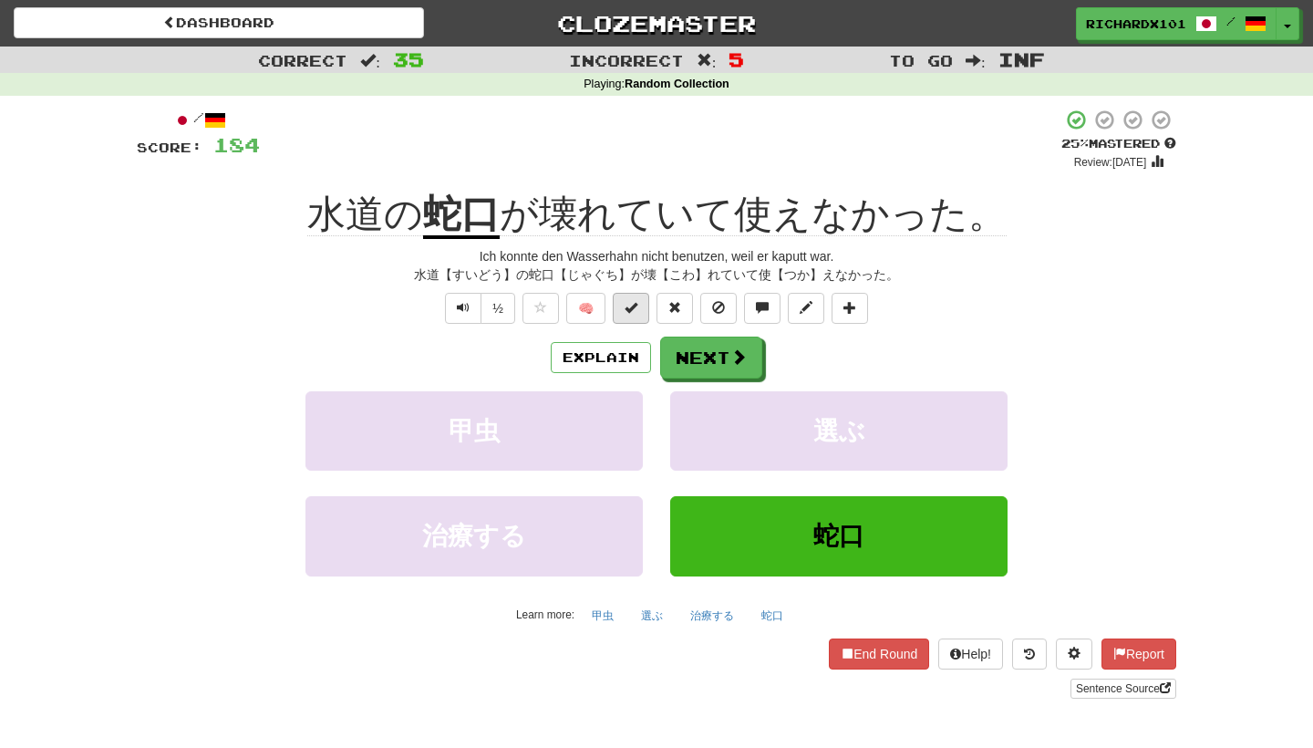
click at [640, 307] on button at bounding box center [631, 308] width 36 height 31
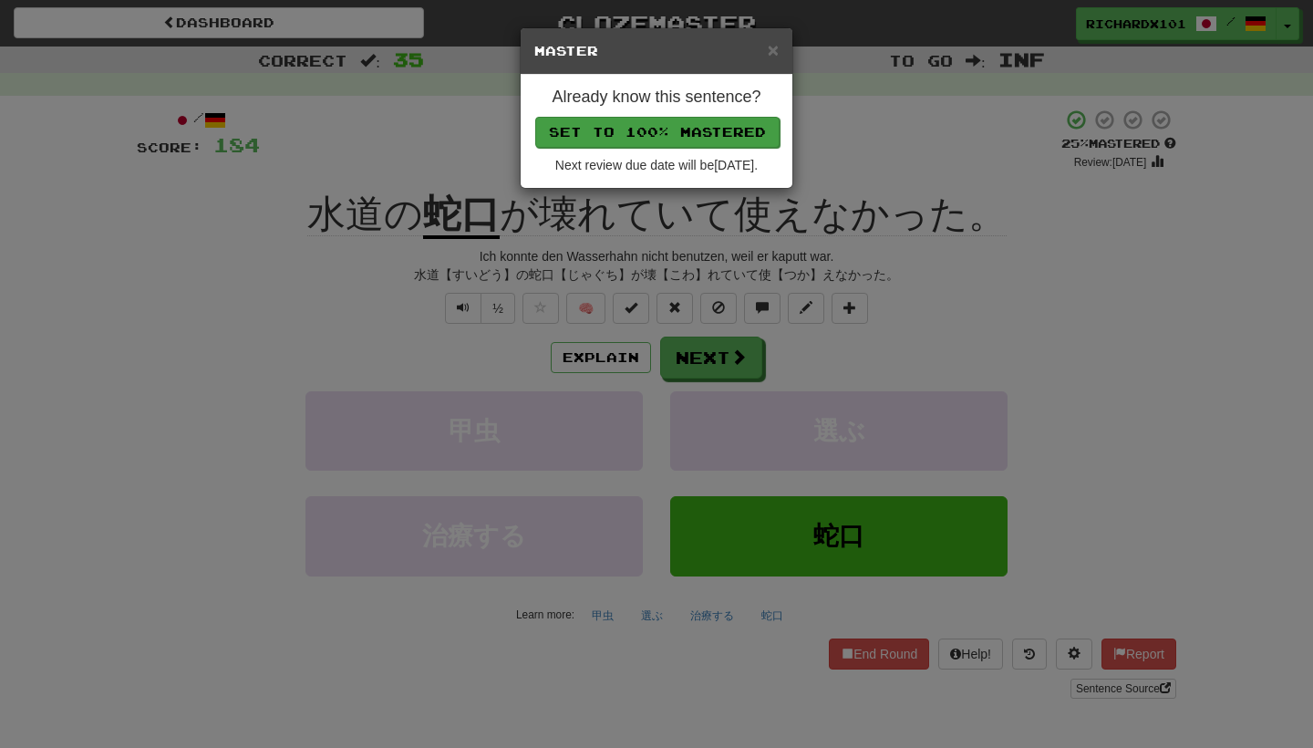
click at [701, 138] on button "Set to 100% Mastered" at bounding box center [657, 132] width 244 height 31
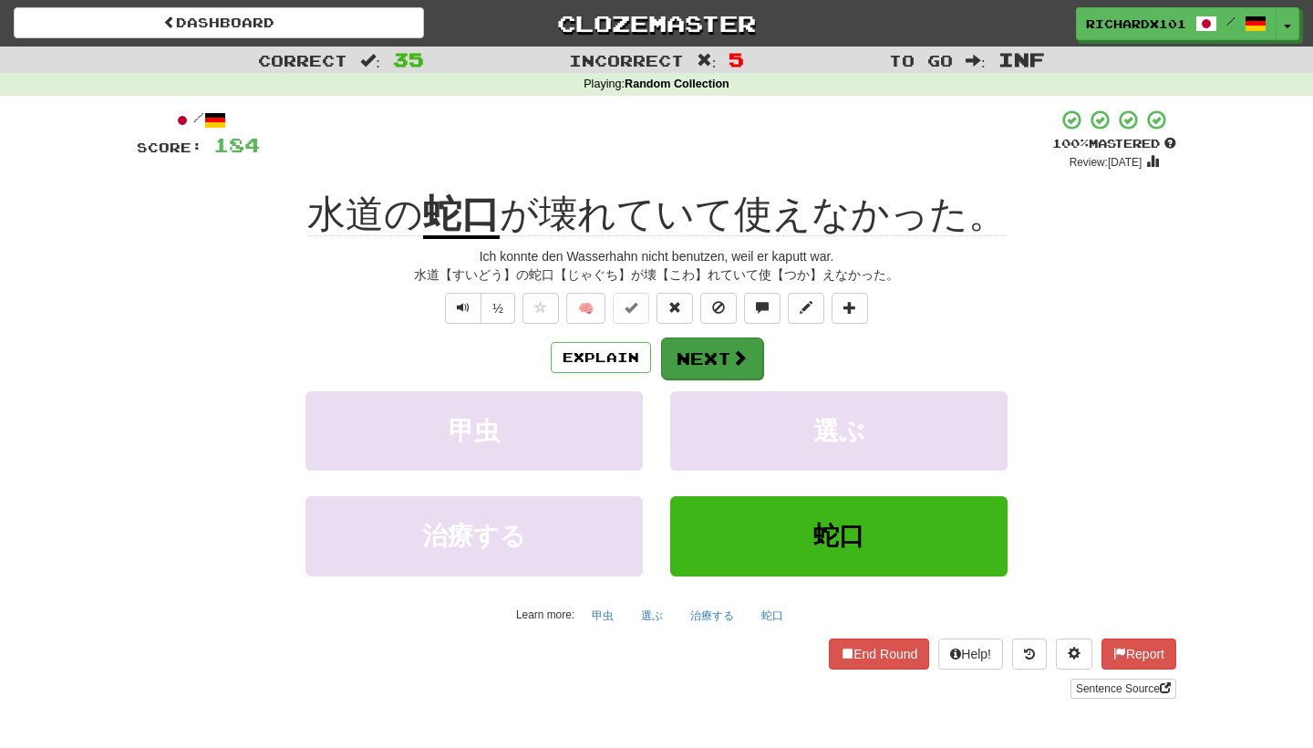
click at [707, 363] on button "Next" at bounding box center [712, 358] width 102 height 42
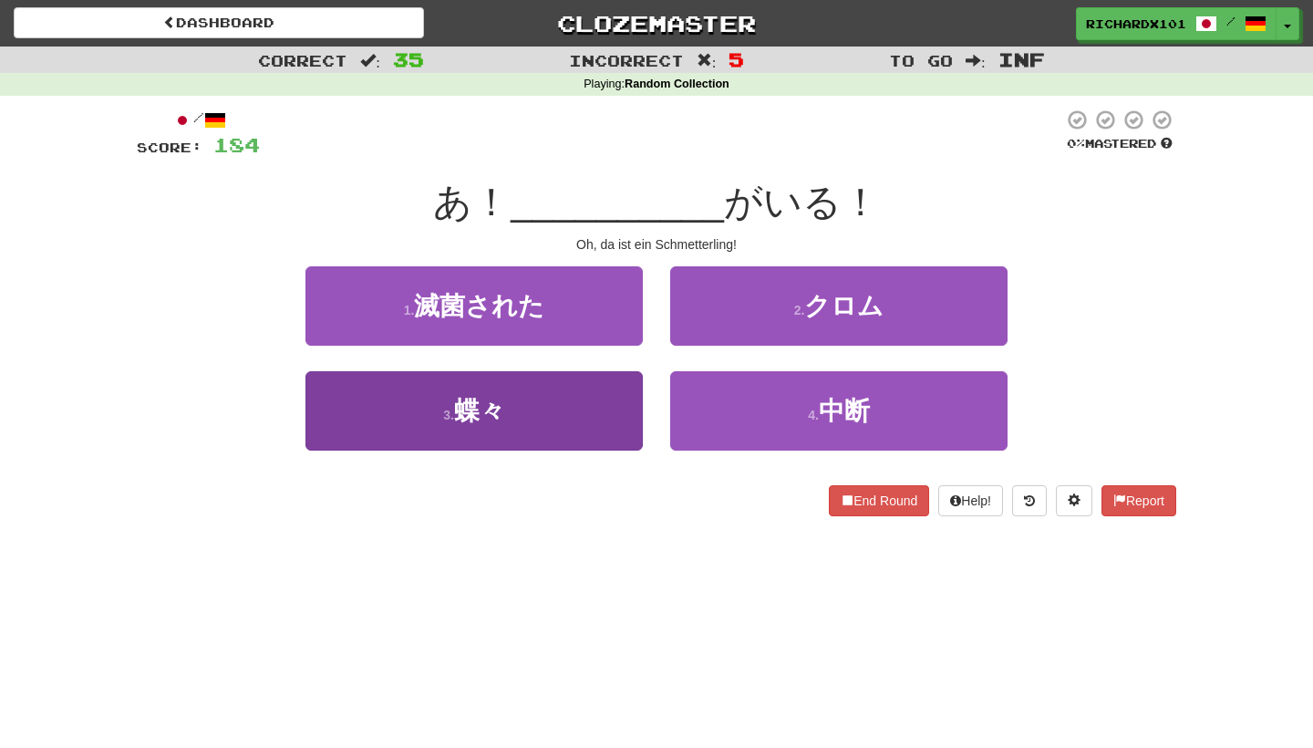
click at [624, 398] on button "3 . 蝶々" at bounding box center [473, 410] width 337 height 79
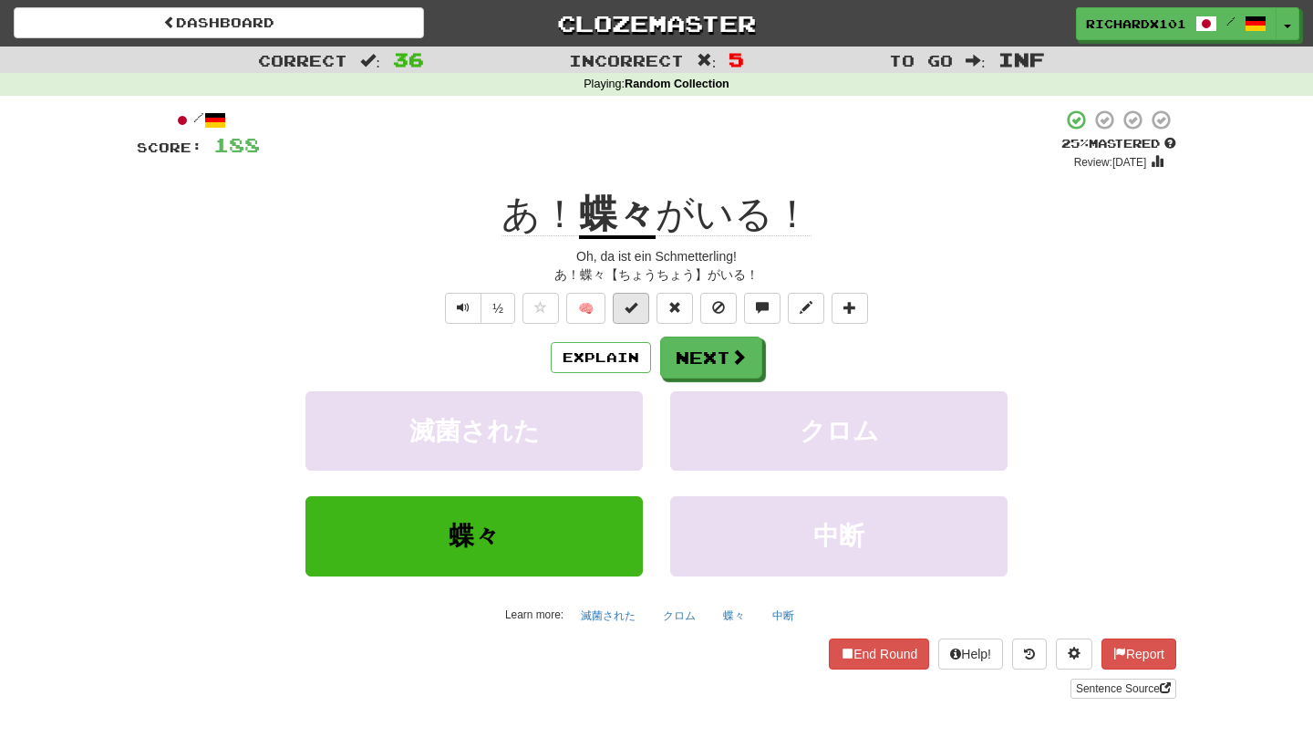
click at [637, 301] on span at bounding box center [630, 307] width 13 height 13
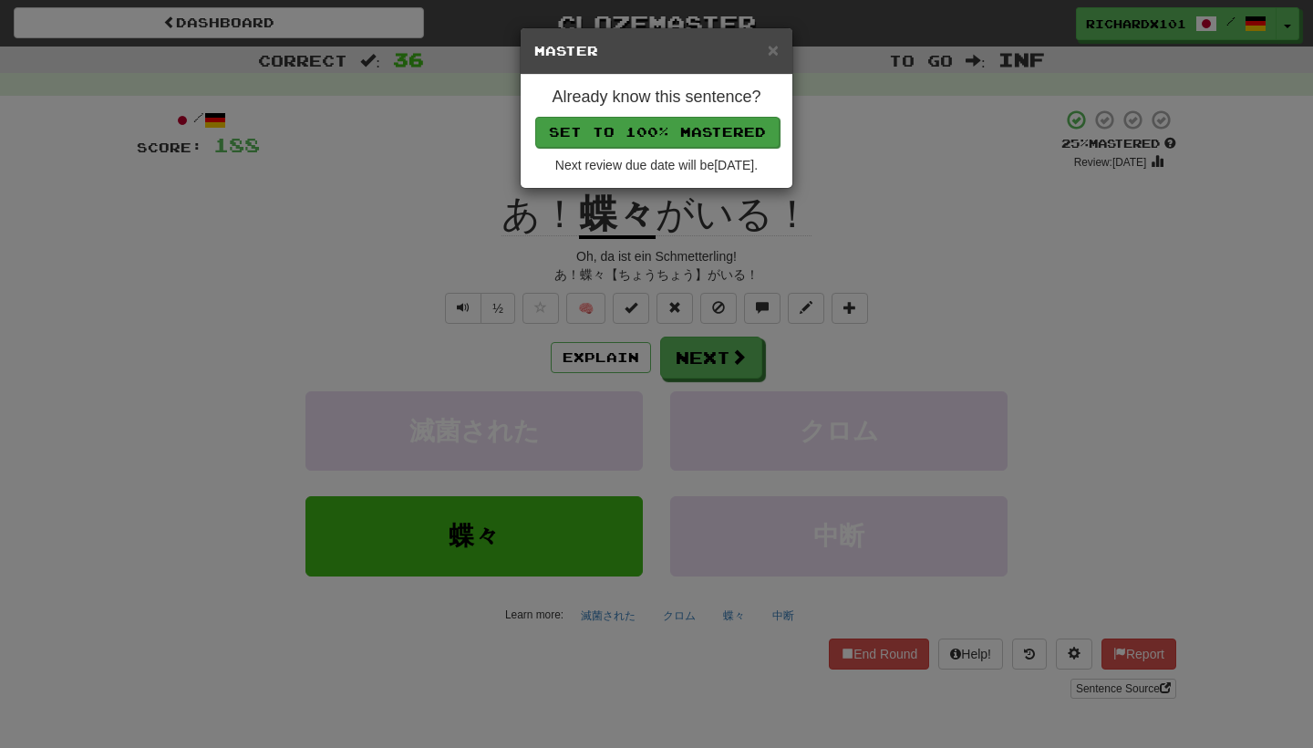
click at [699, 125] on button "Set to 100% Mastered" at bounding box center [657, 132] width 244 height 31
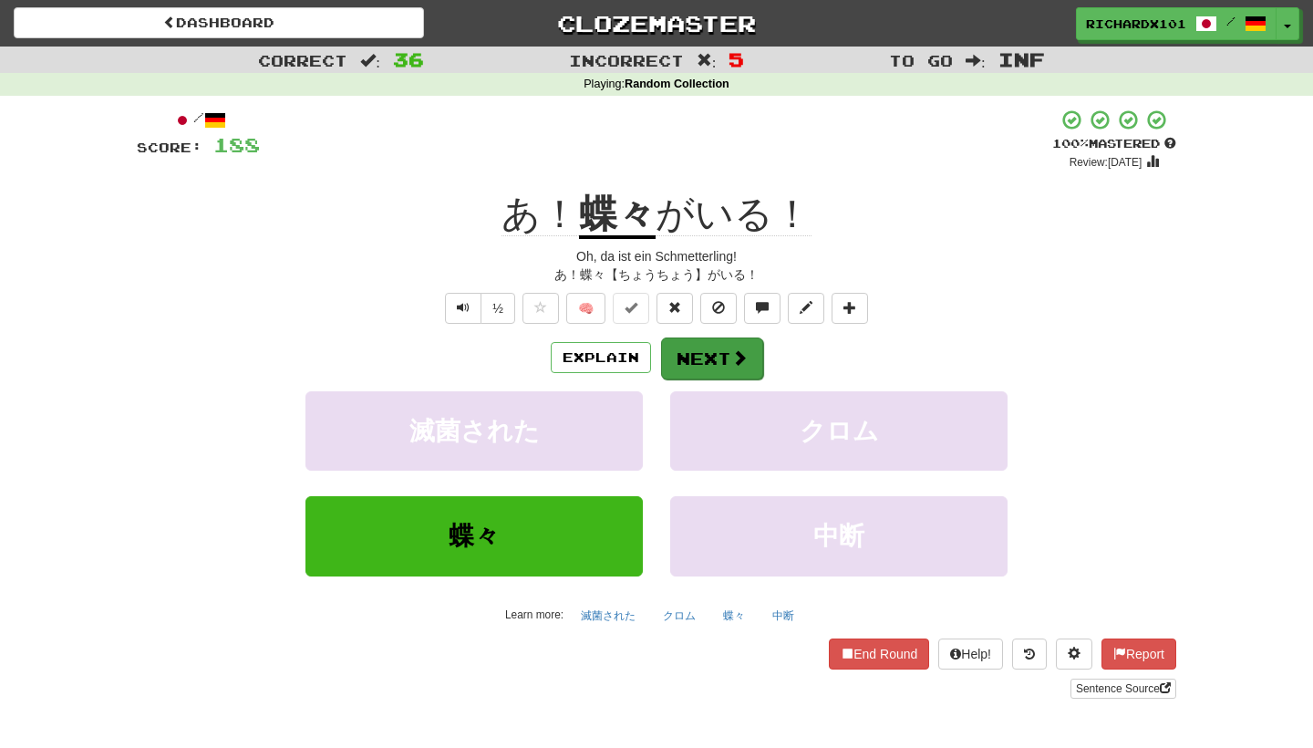
click at [703, 356] on button "Next" at bounding box center [712, 358] width 102 height 42
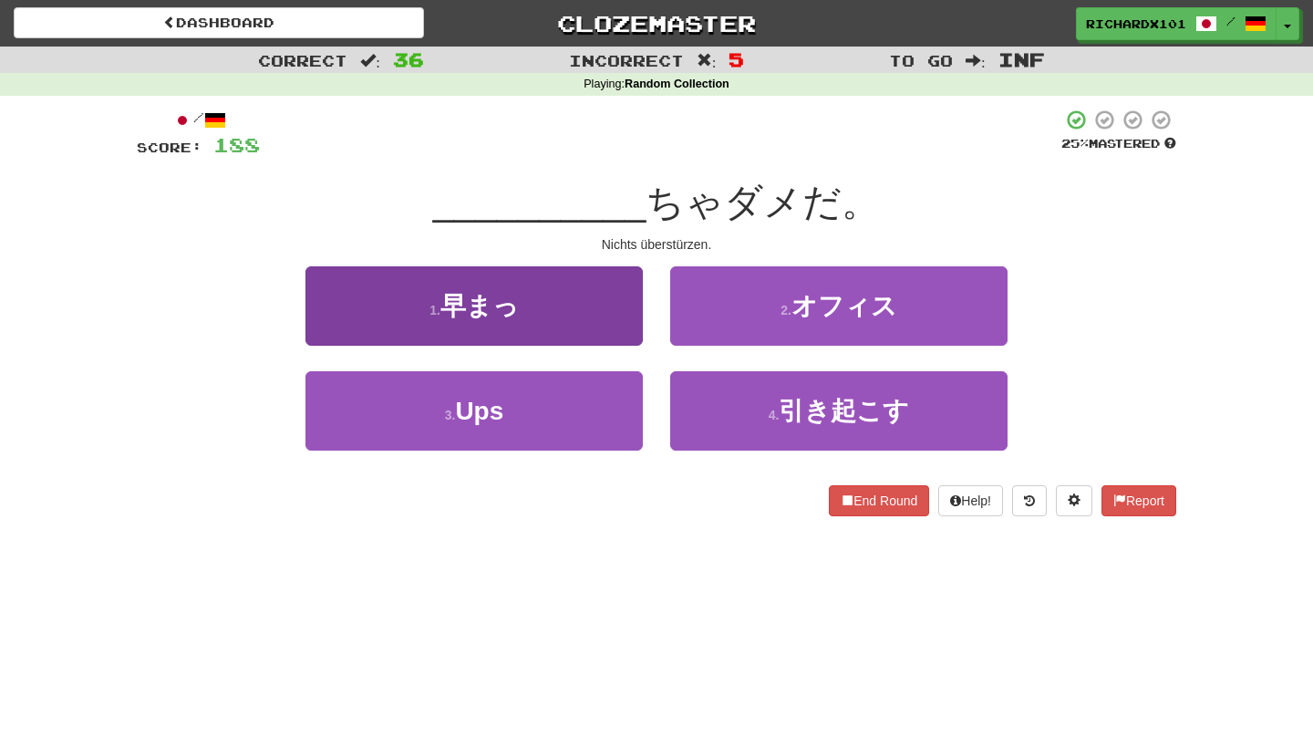
click at [585, 310] on button "1 . 早まっ" at bounding box center [473, 305] width 337 height 79
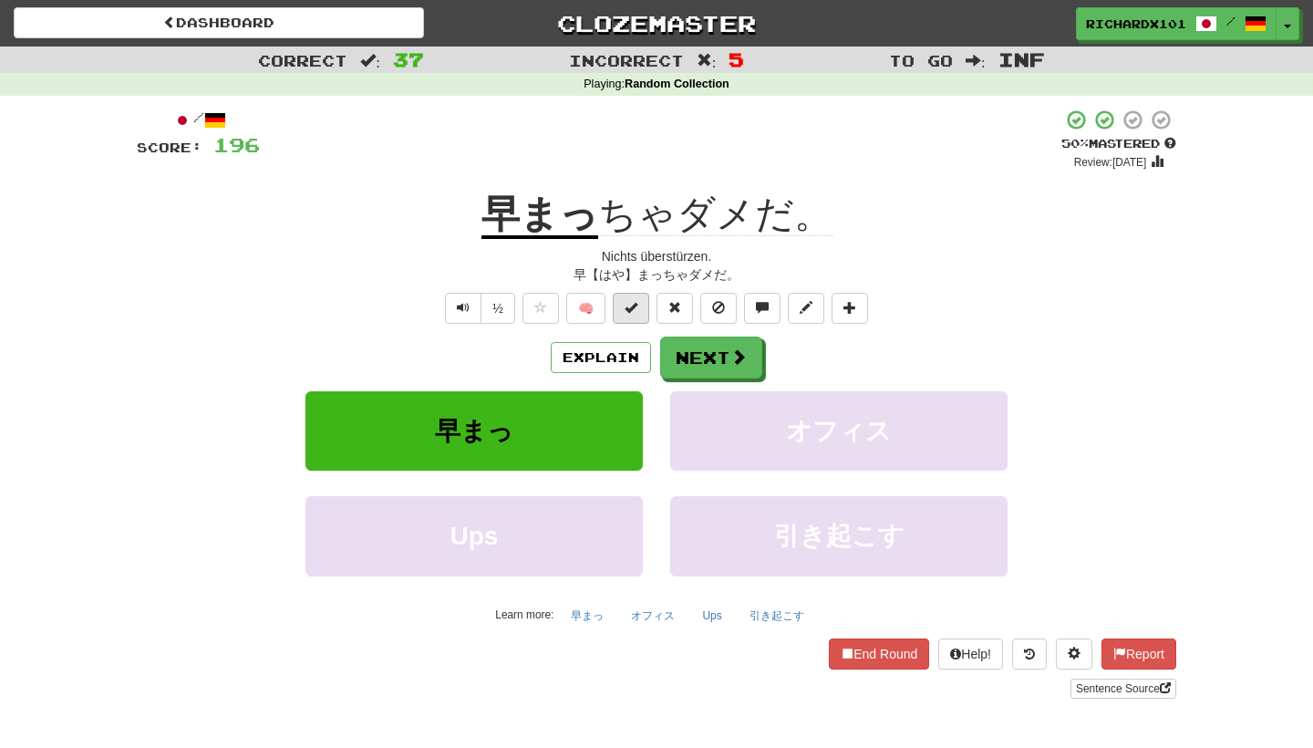
click at [631, 305] on span at bounding box center [630, 307] width 13 height 13
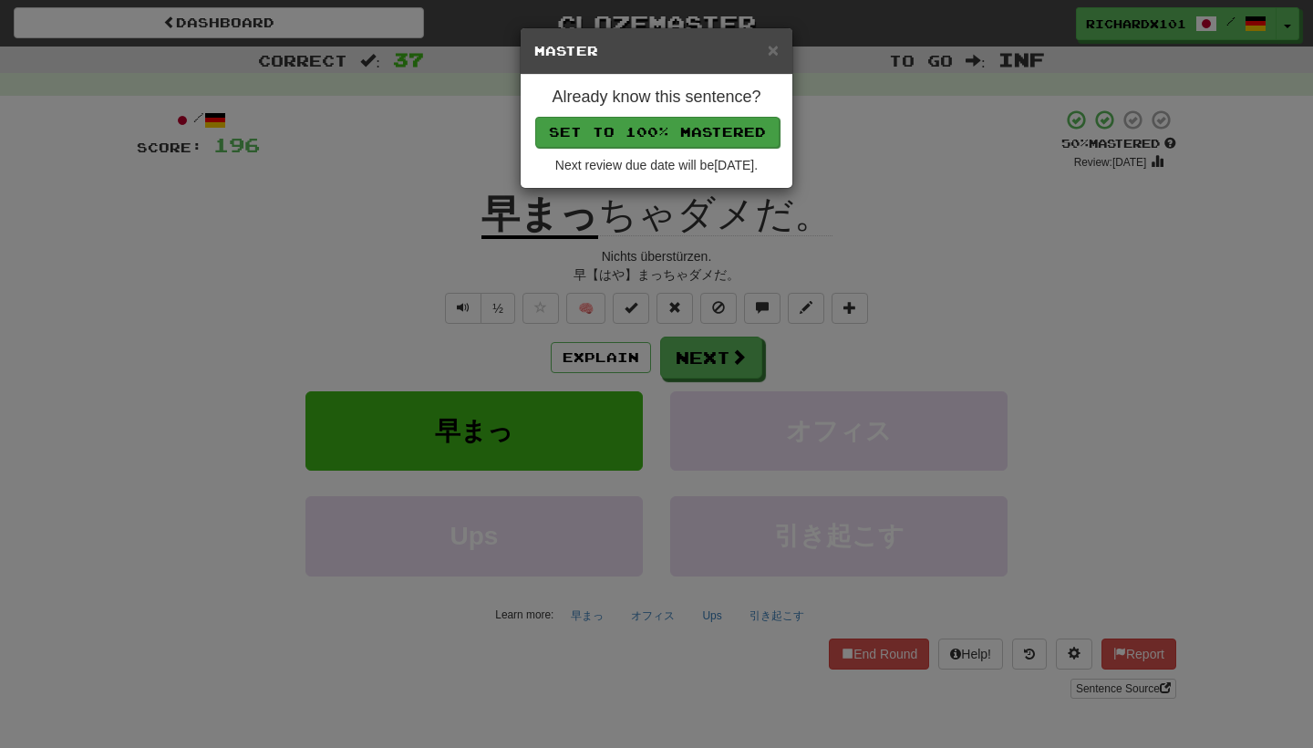
click at [669, 139] on button "Set to 100% Mastered" at bounding box center [657, 132] width 244 height 31
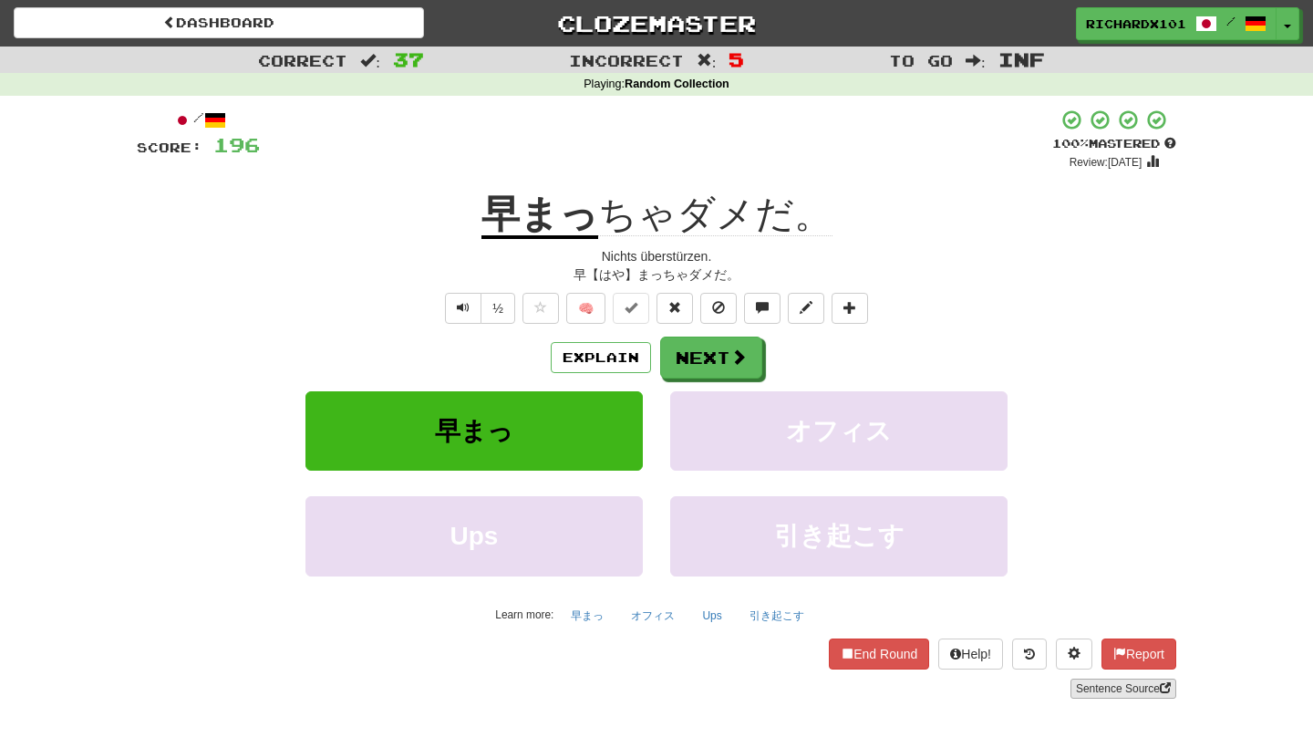
click at [1129, 689] on link "Sentence Source" at bounding box center [1123, 688] width 106 height 20
click at [692, 342] on button "Next" at bounding box center [712, 358] width 102 height 42
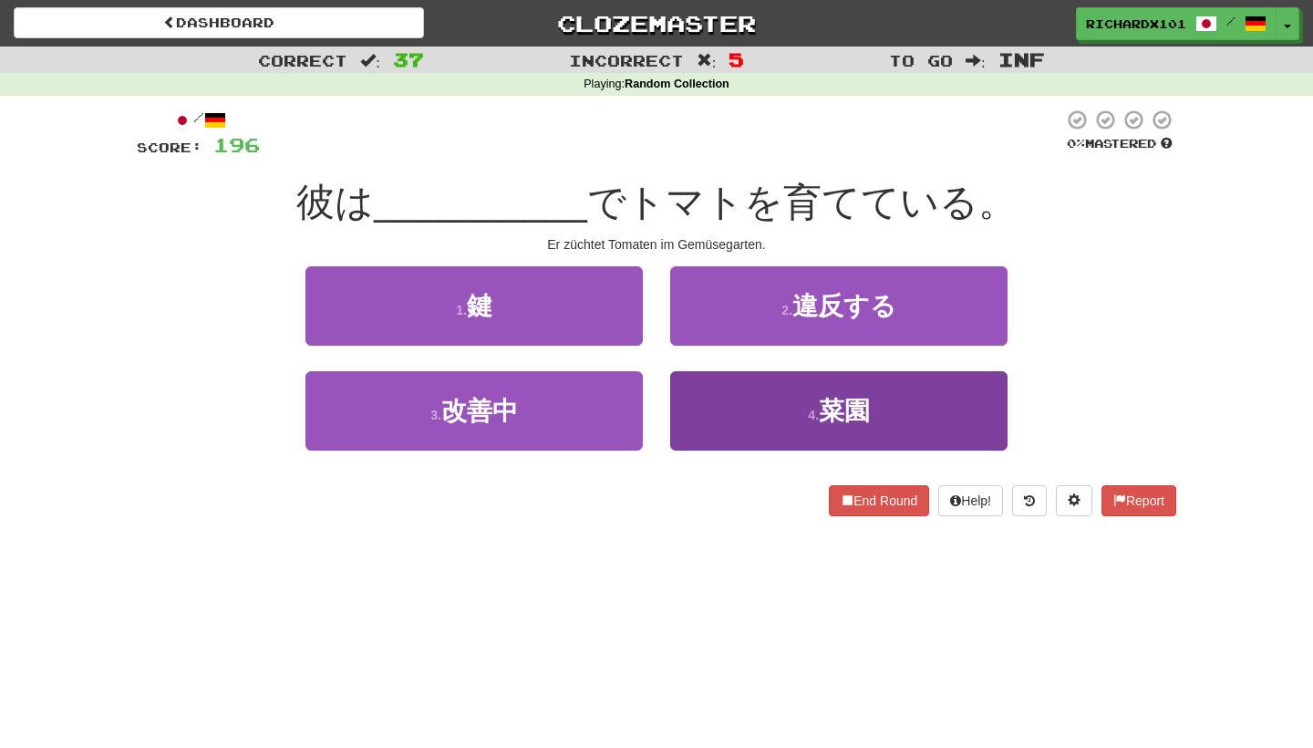
click at [722, 423] on button "4 . 菜園" at bounding box center [838, 410] width 337 height 79
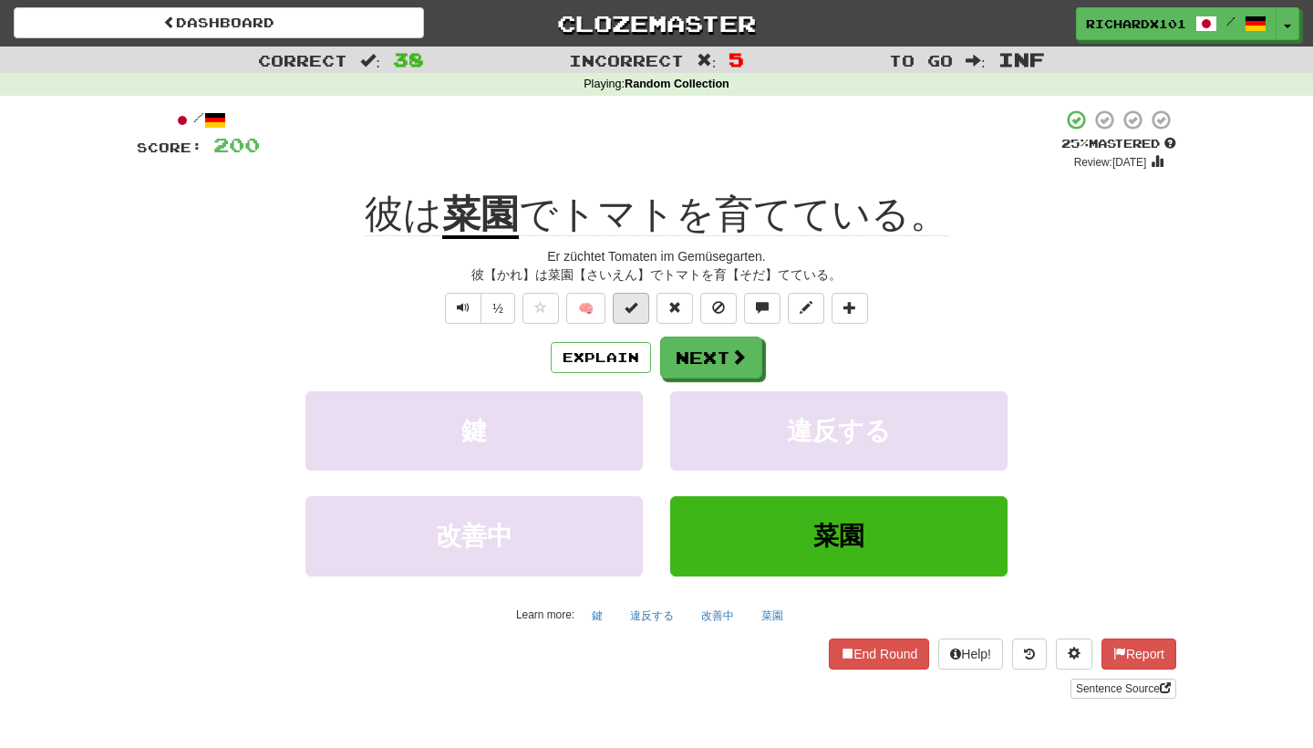
click at [640, 306] on button at bounding box center [631, 308] width 36 height 31
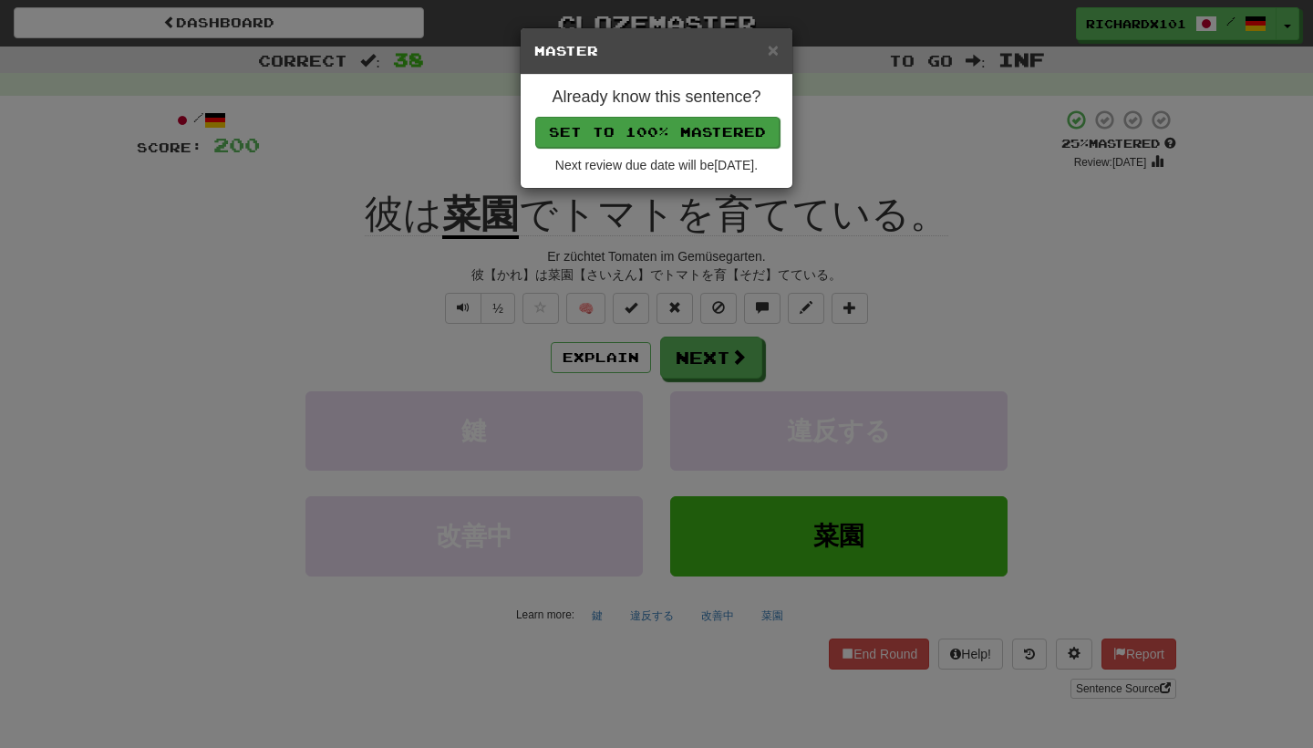
click at [707, 123] on button "Set to 100% Mastered" at bounding box center [657, 132] width 244 height 31
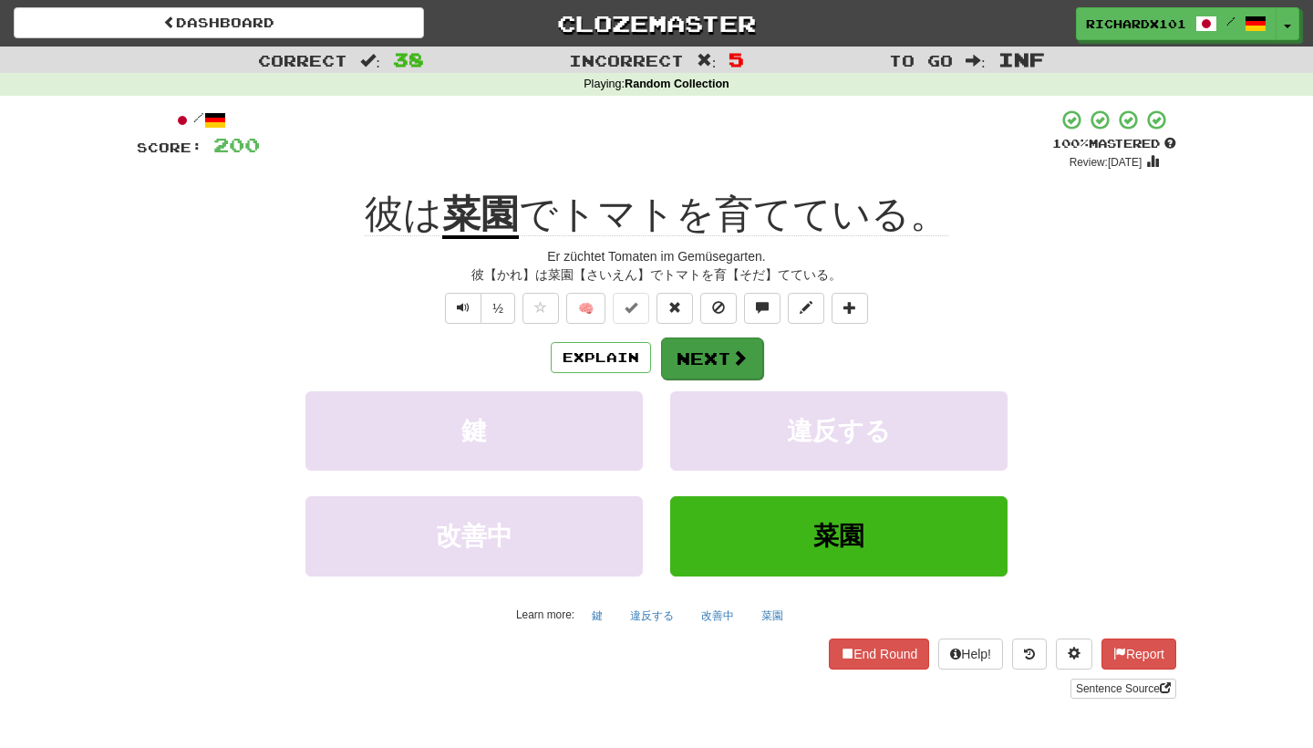
click at [701, 345] on button "Next" at bounding box center [712, 358] width 102 height 42
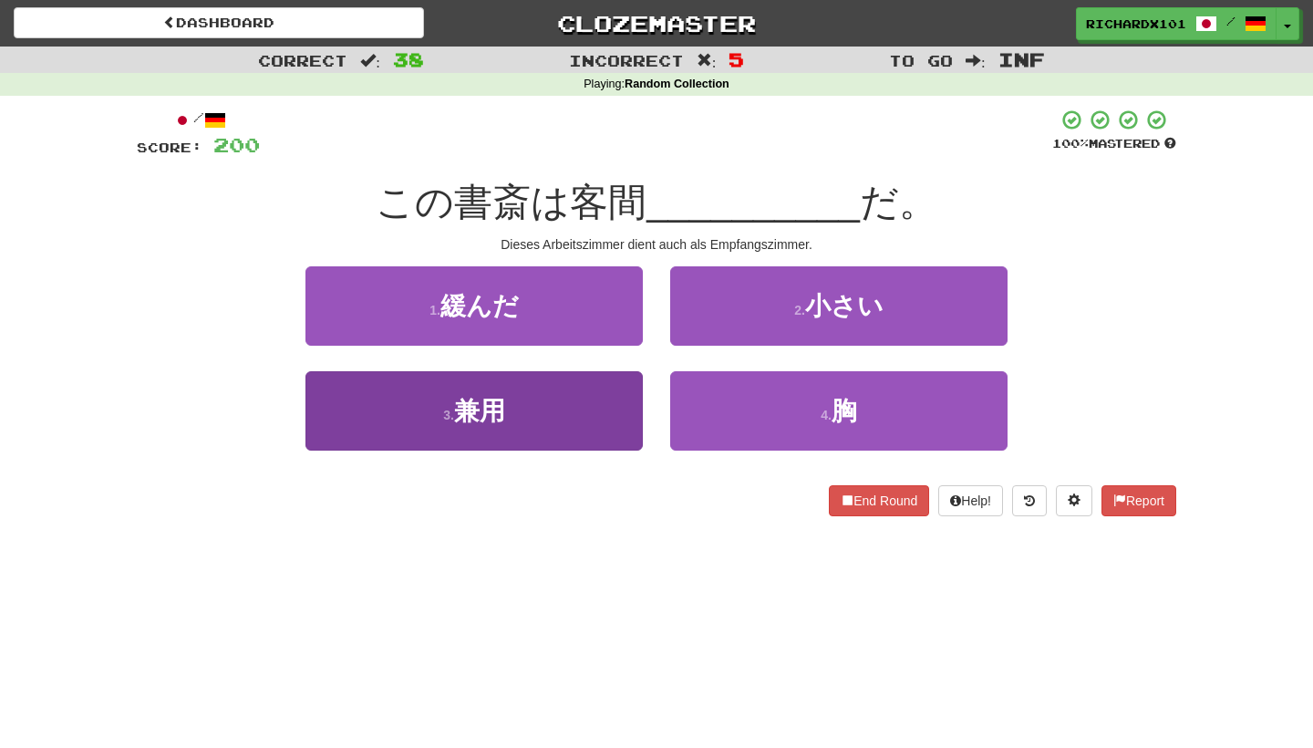
click at [590, 428] on button "3 . 兼用" at bounding box center [473, 410] width 337 height 79
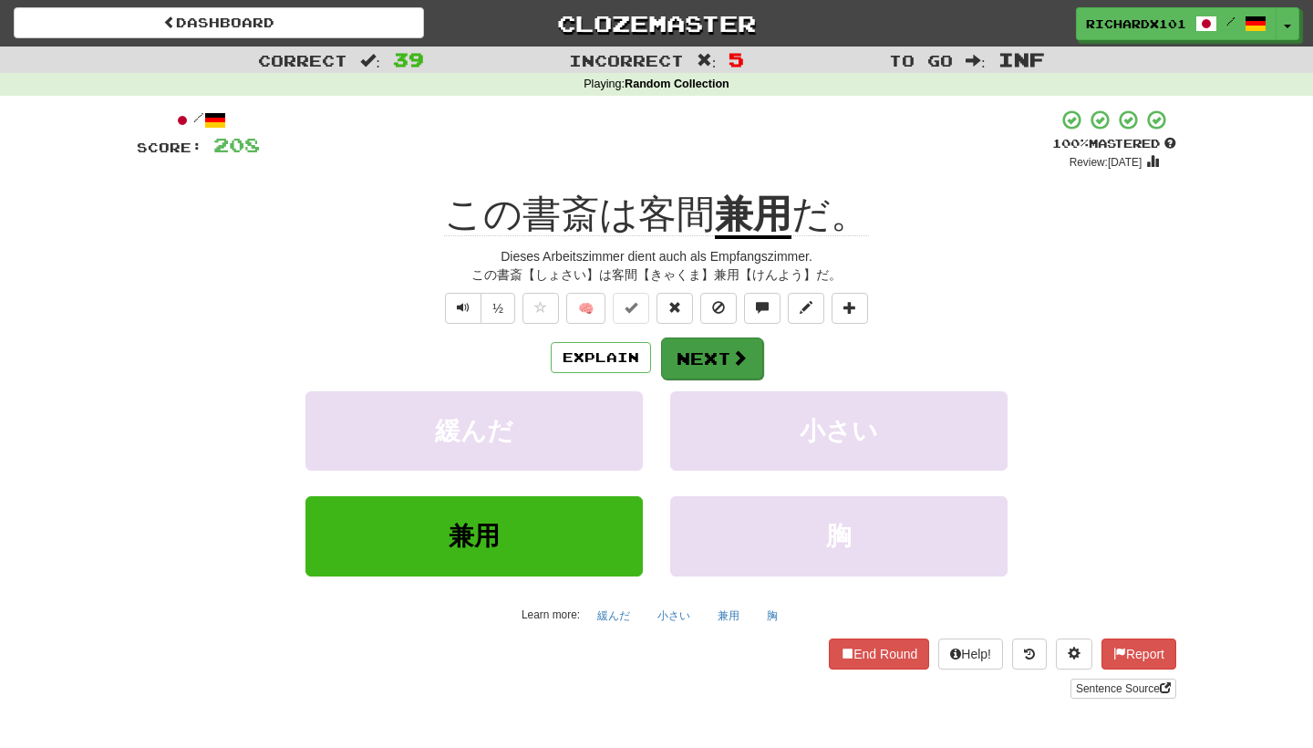
click at [696, 339] on button "Next" at bounding box center [712, 358] width 102 height 42
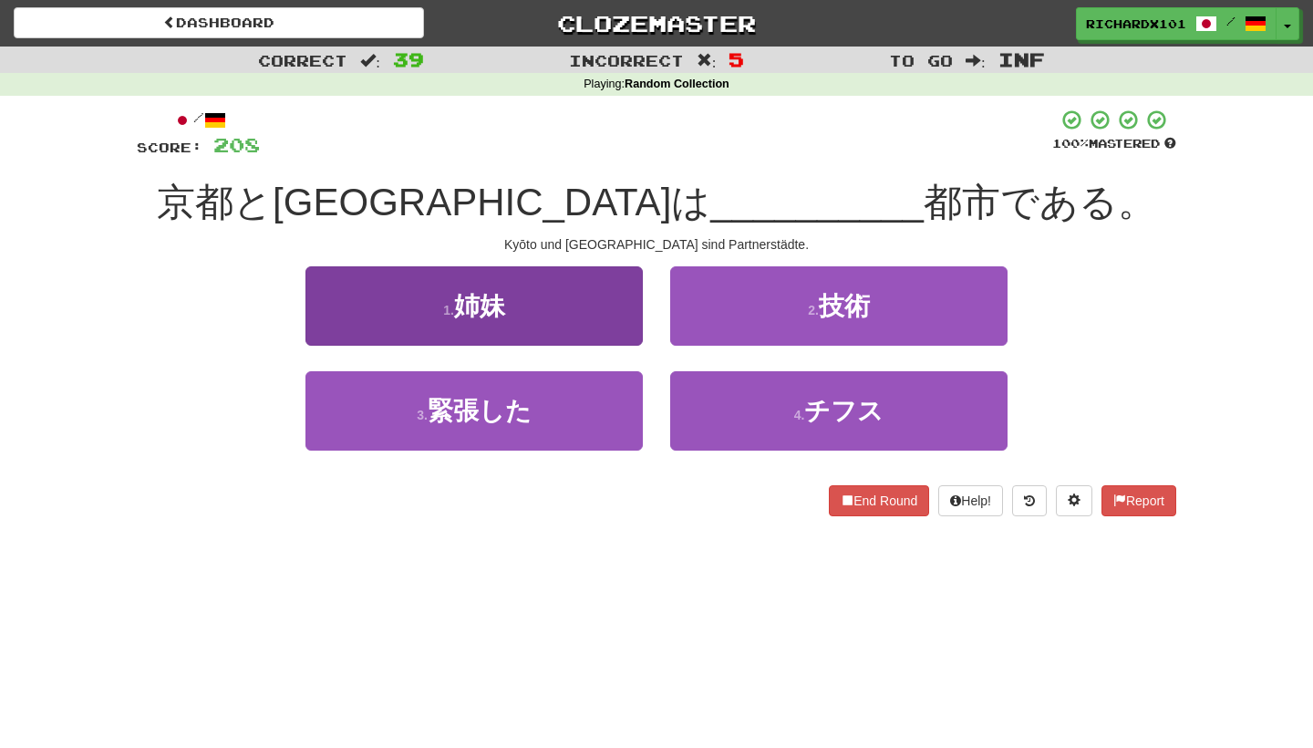
click at [627, 332] on button "1 . 姉妹" at bounding box center [473, 305] width 337 height 79
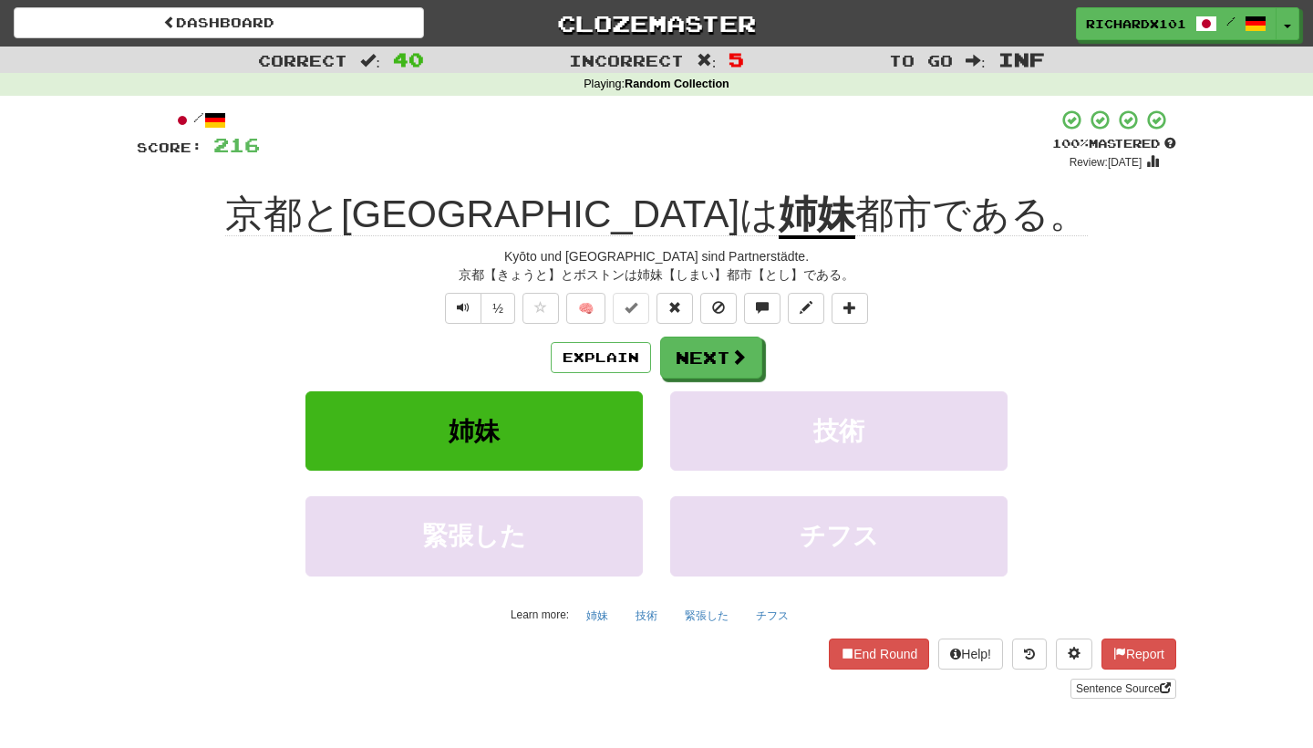
click at [779, 203] on u "姉妹" at bounding box center [817, 215] width 77 height 46
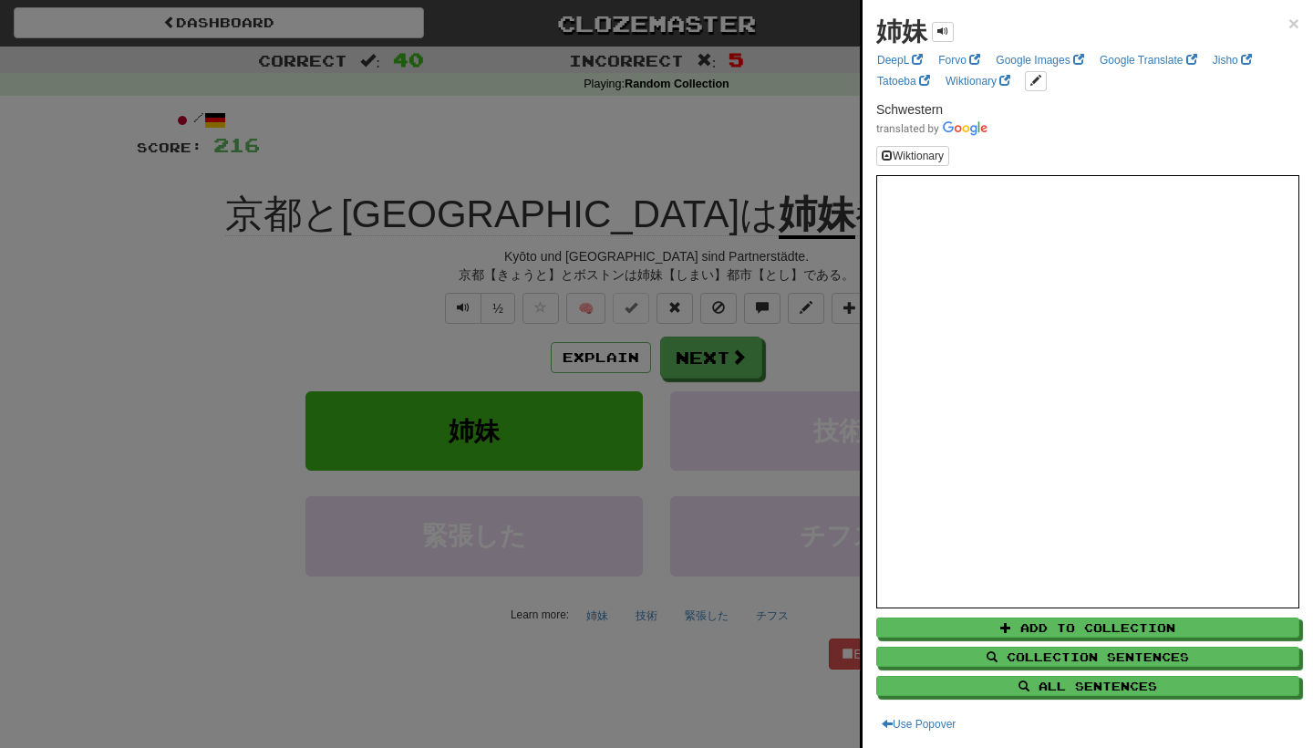
click at [793, 373] on div at bounding box center [656, 374] width 1313 height 748
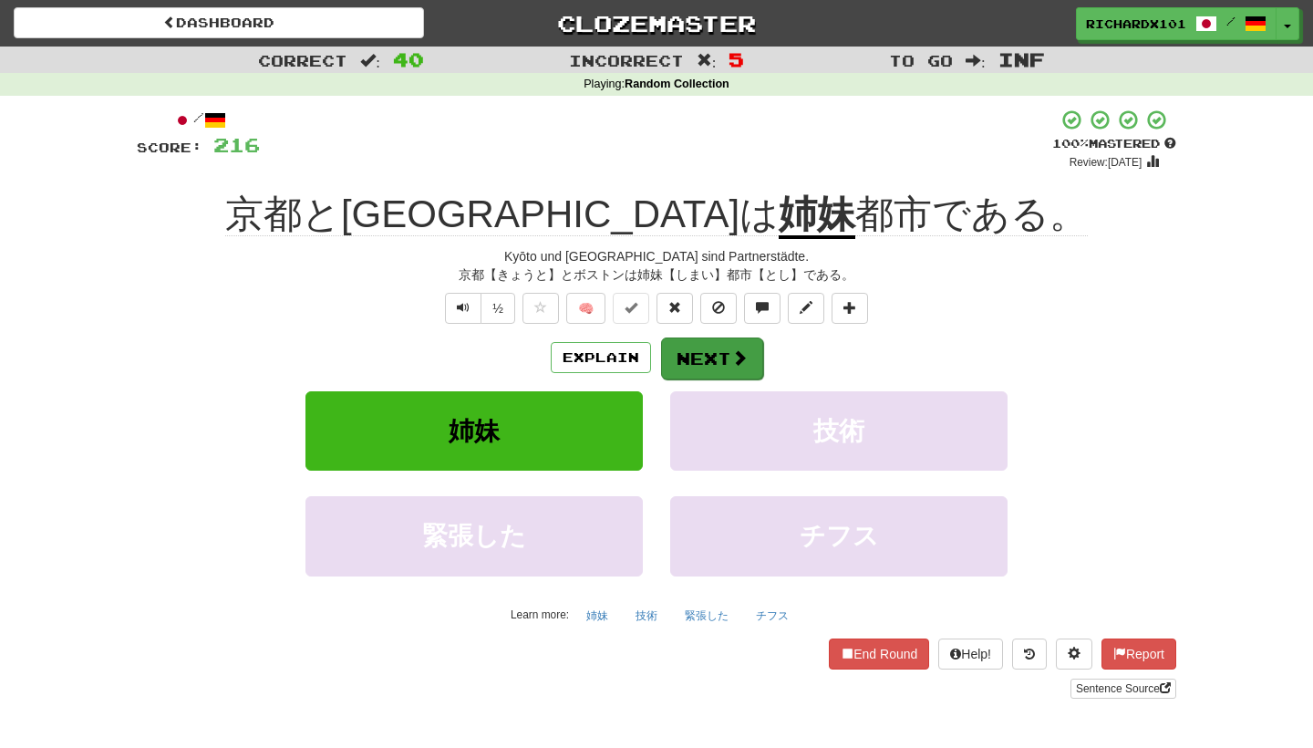
click at [698, 364] on button "Next" at bounding box center [712, 358] width 102 height 42
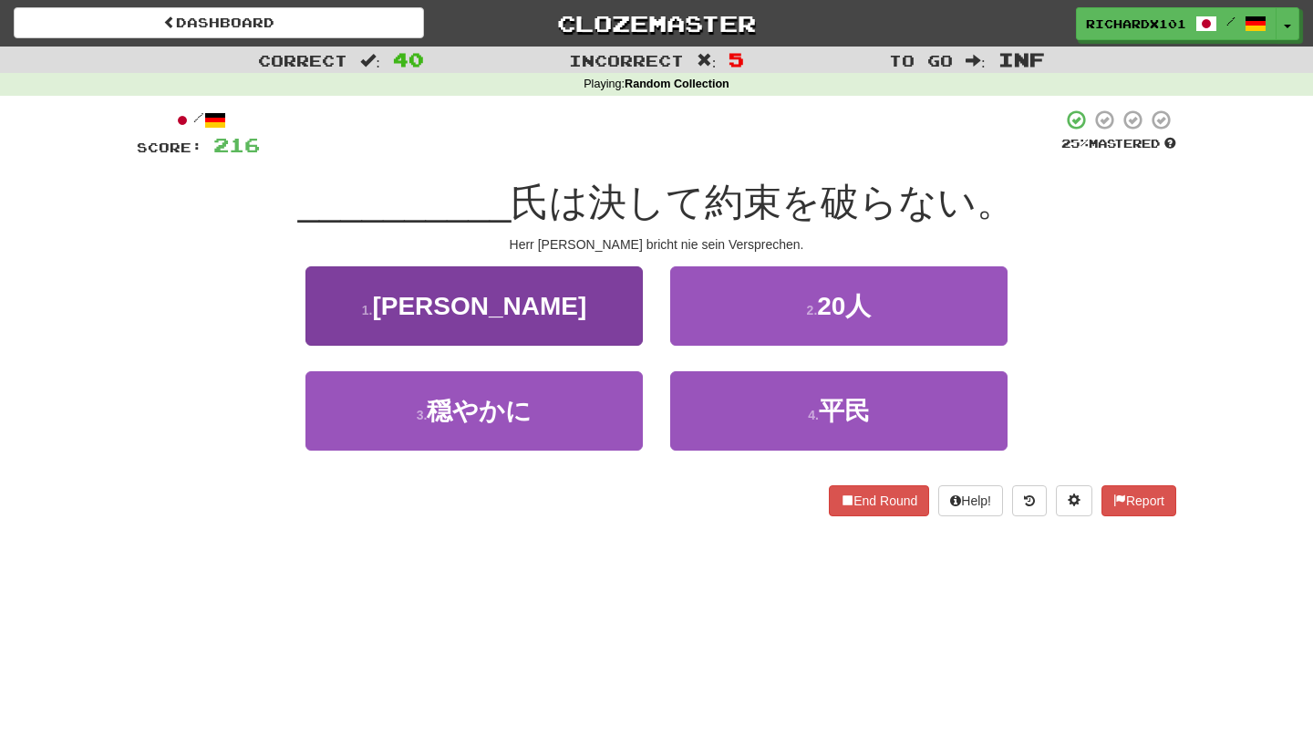
click at [593, 322] on button "1 . 吉田" at bounding box center [473, 305] width 337 height 79
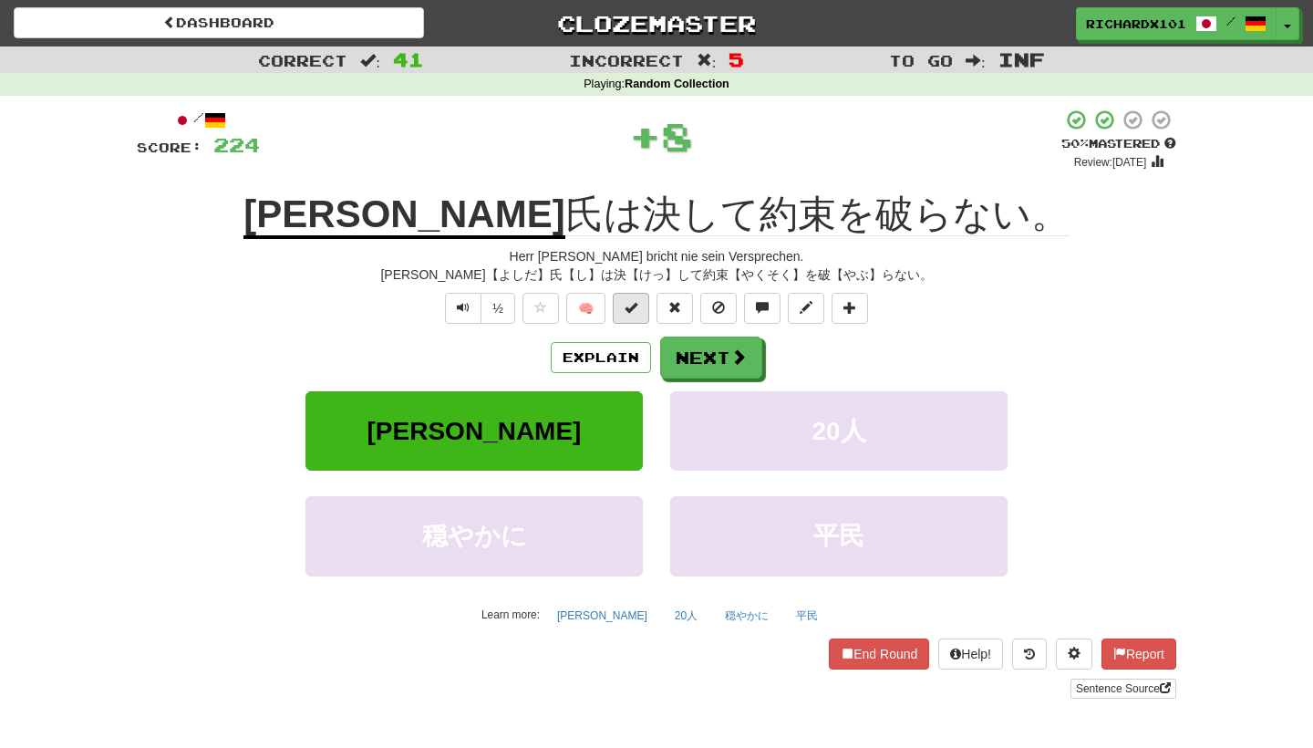
click at [629, 320] on button at bounding box center [631, 308] width 36 height 31
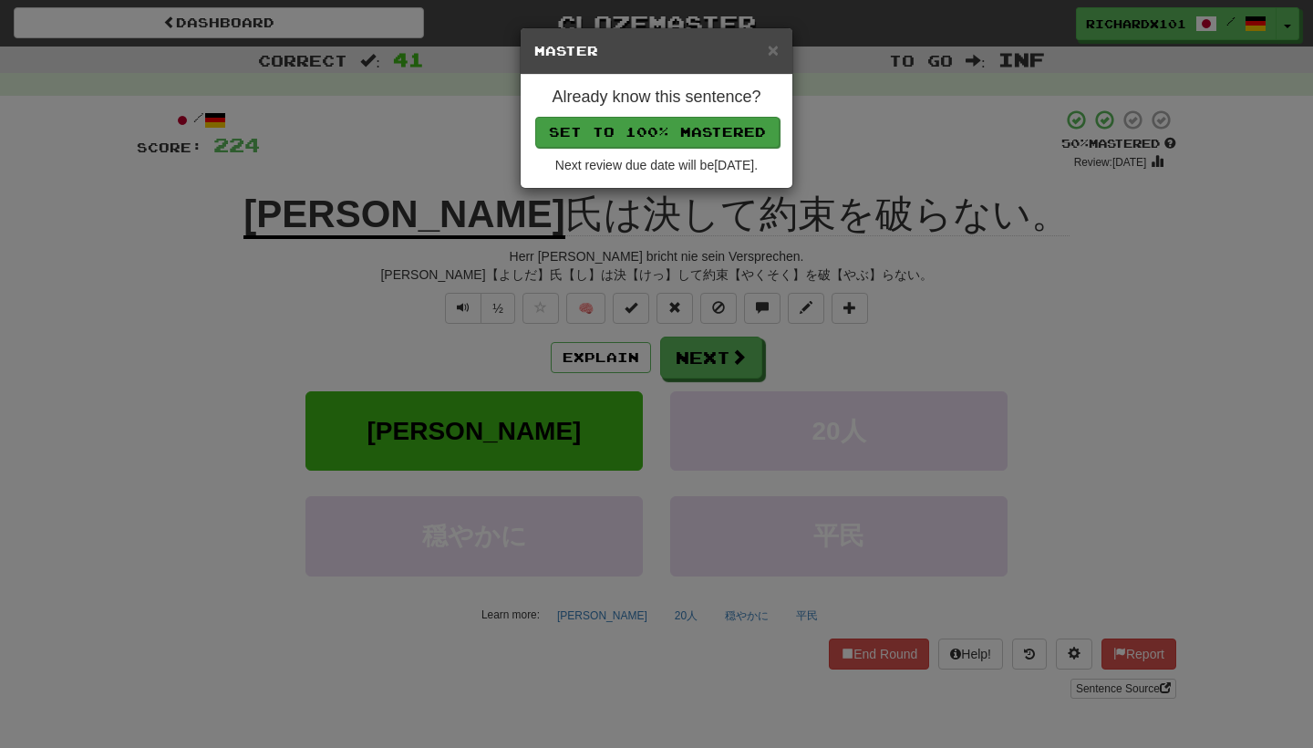
click at [664, 124] on button "Set to 100% Mastered" at bounding box center [657, 132] width 244 height 31
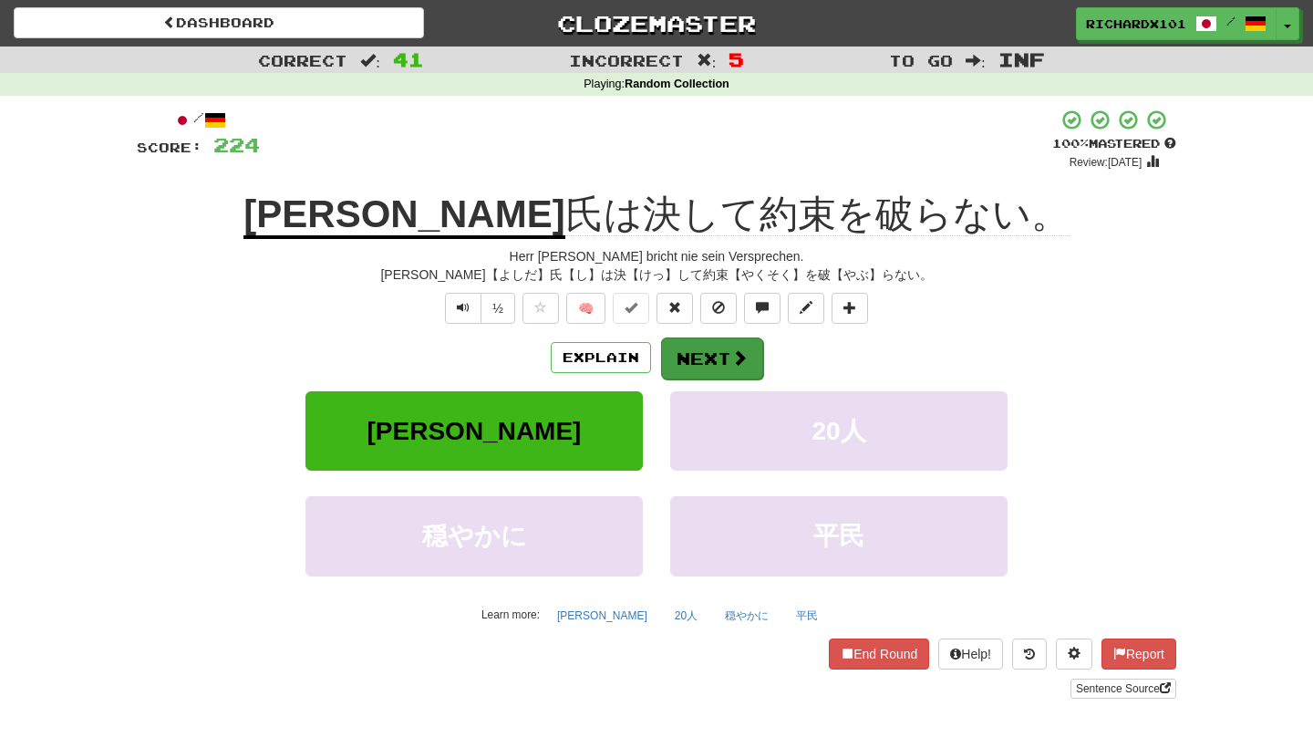
click at [711, 339] on button "Next" at bounding box center [712, 358] width 102 height 42
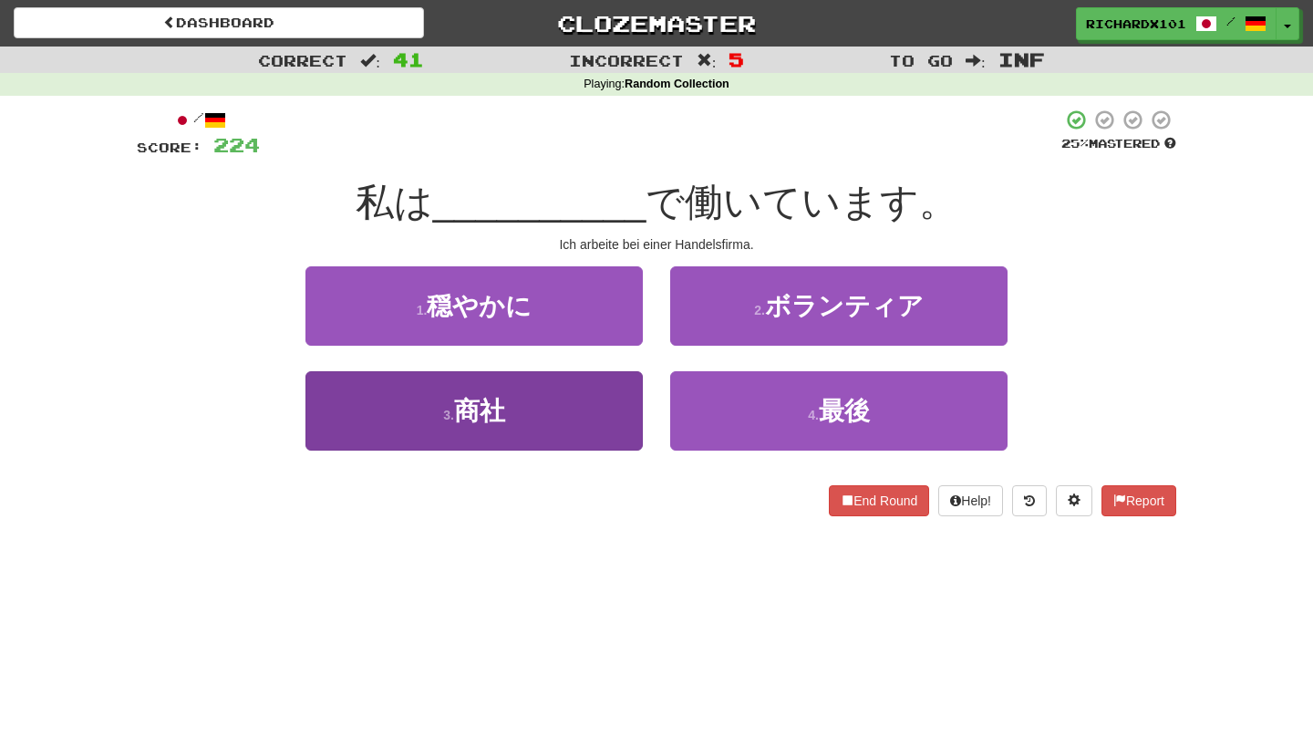
click at [623, 410] on button "3 . 商社" at bounding box center [473, 410] width 337 height 79
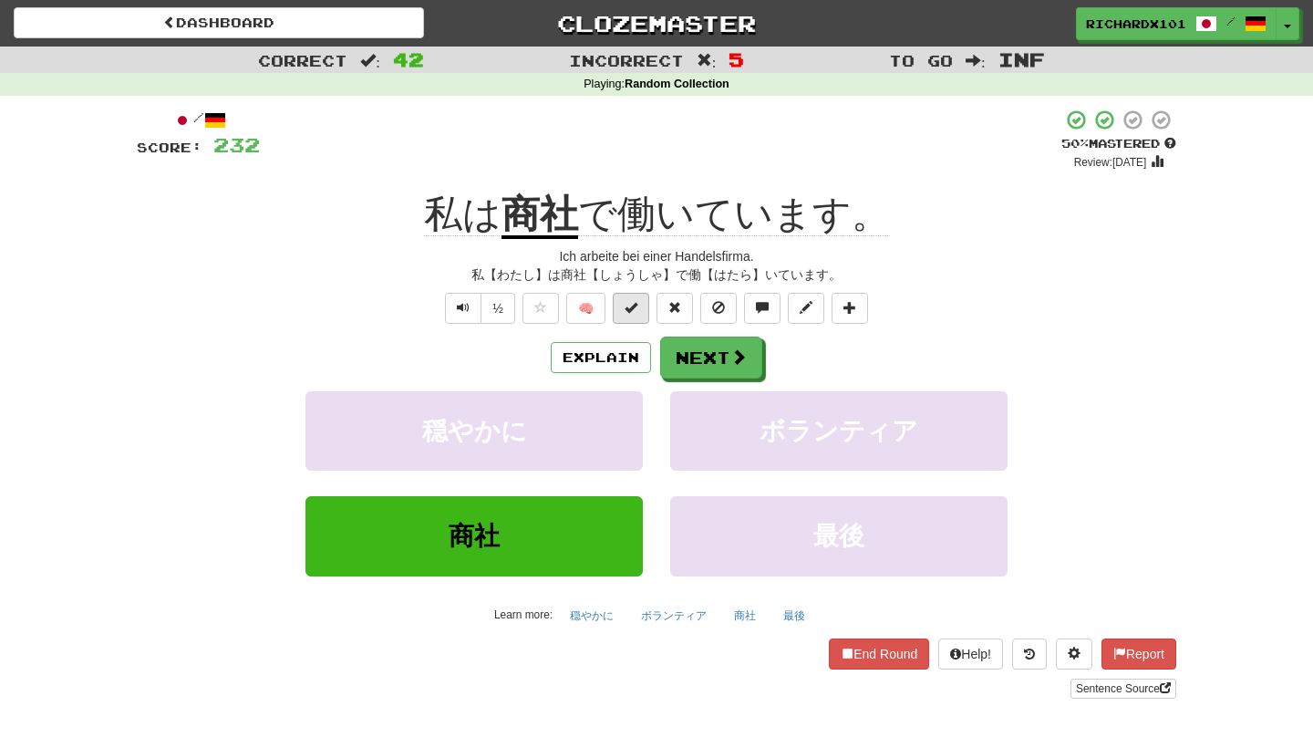
click at [626, 302] on span at bounding box center [630, 307] width 13 height 13
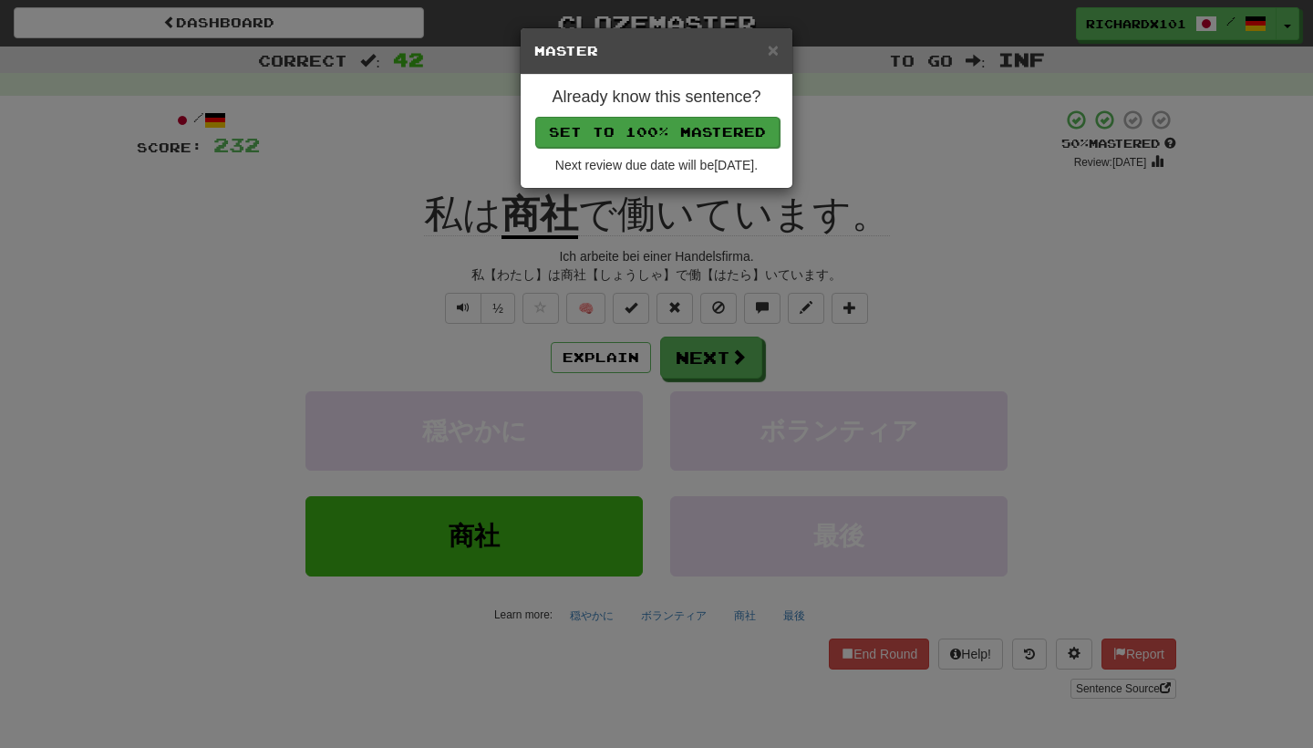
click at [665, 124] on button "Set to 100% Mastered" at bounding box center [657, 132] width 244 height 31
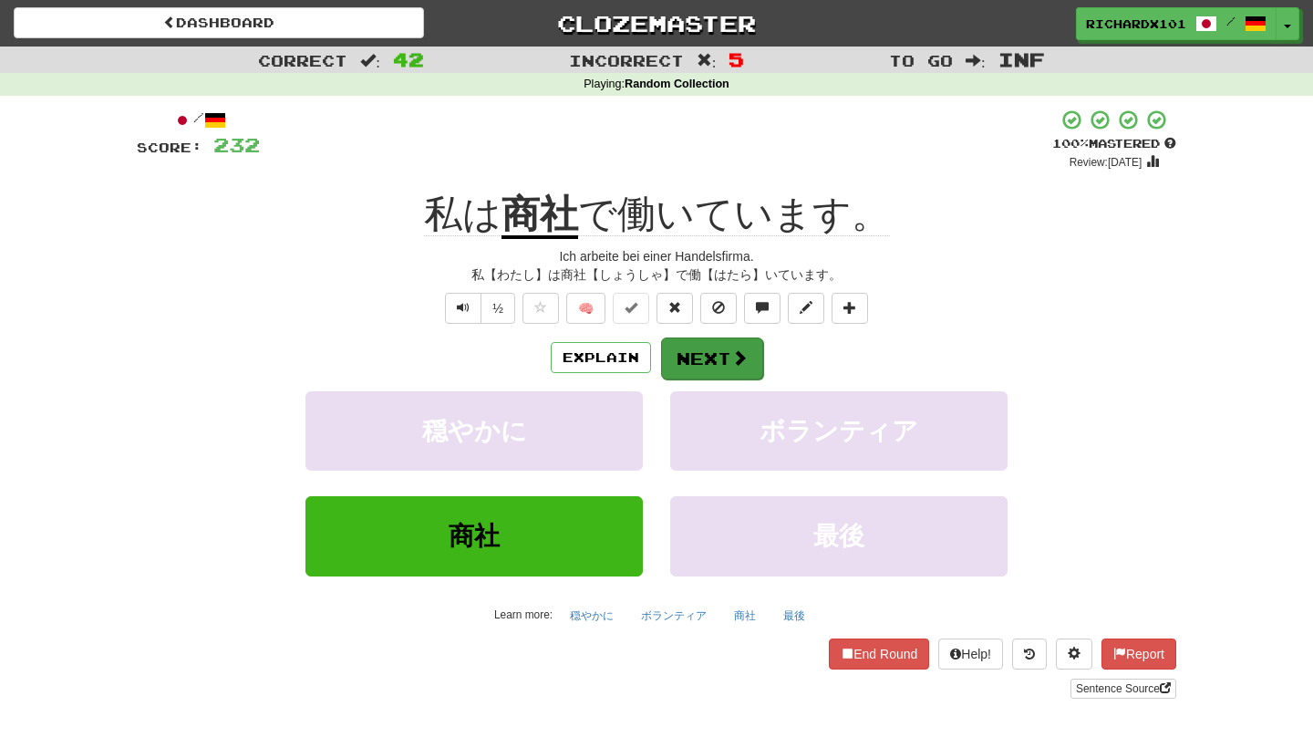
click at [707, 359] on button "Next" at bounding box center [712, 358] width 102 height 42
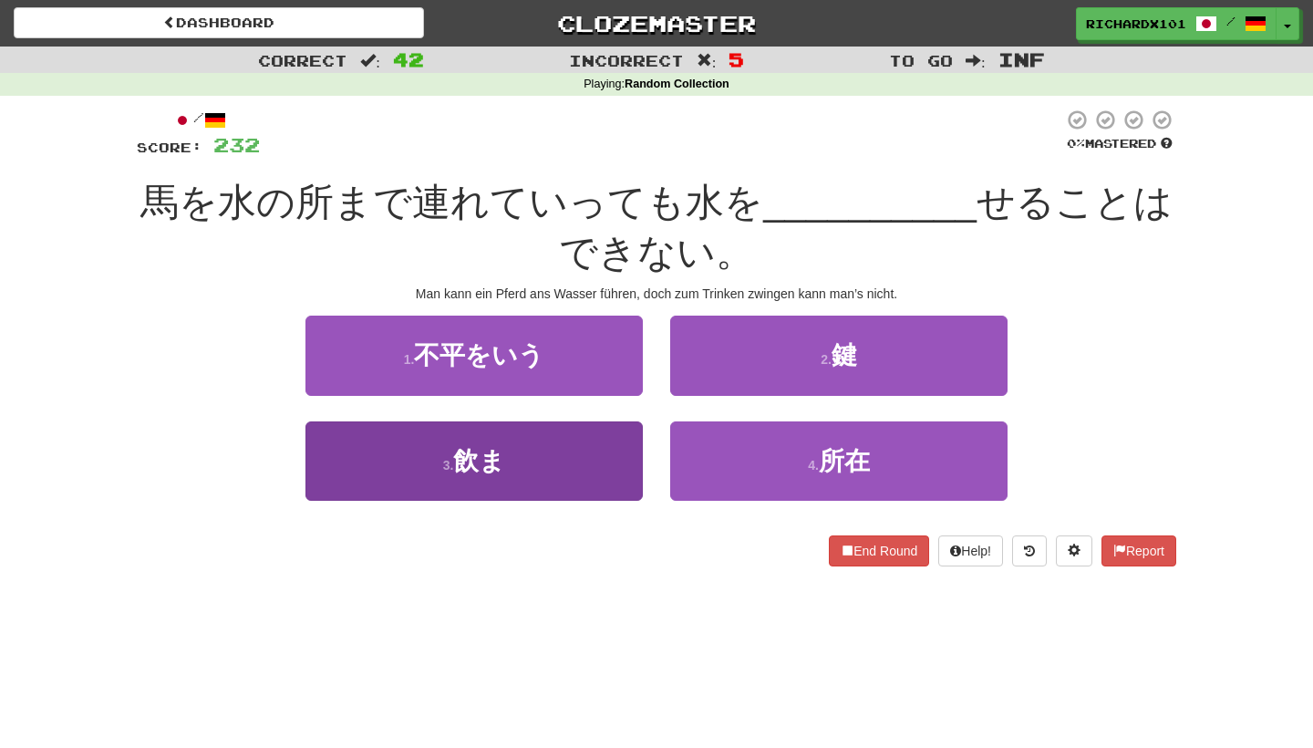
click at [605, 453] on button "3 . 飲ま" at bounding box center [473, 460] width 337 height 79
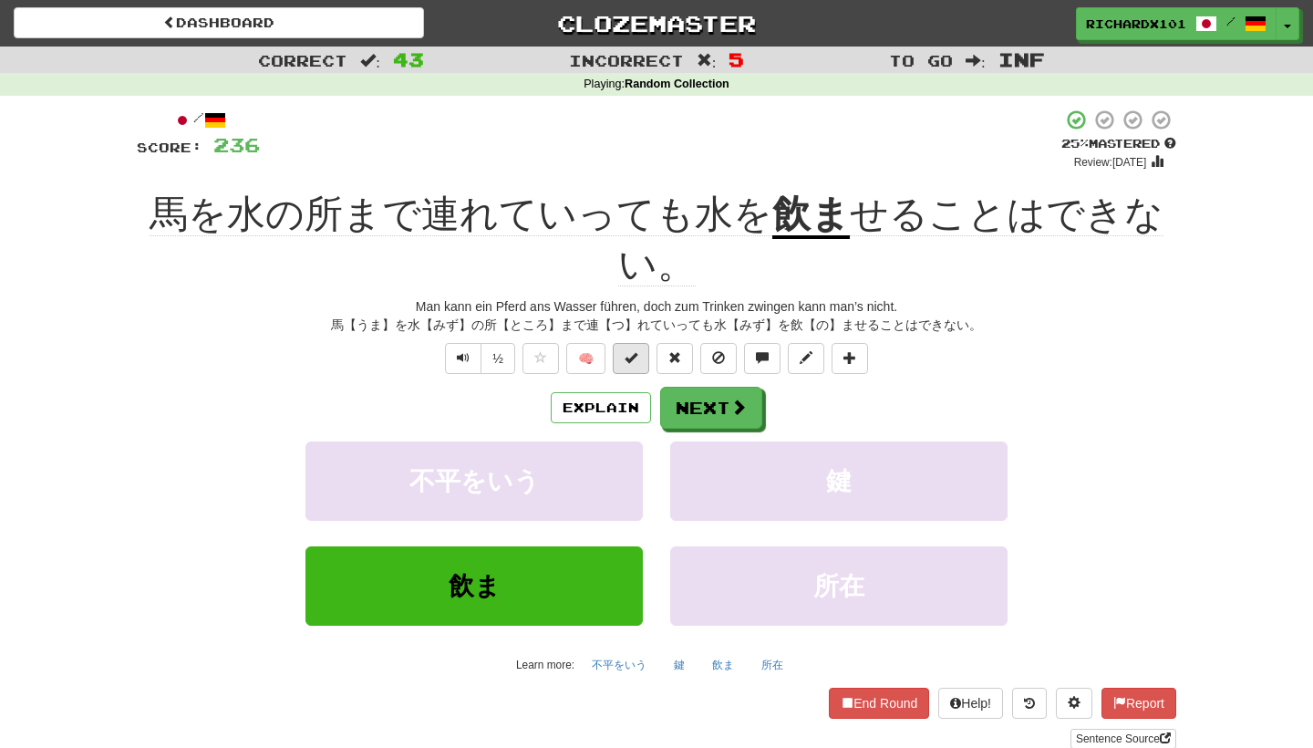
click at [639, 364] on button at bounding box center [631, 358] width 36 height 31
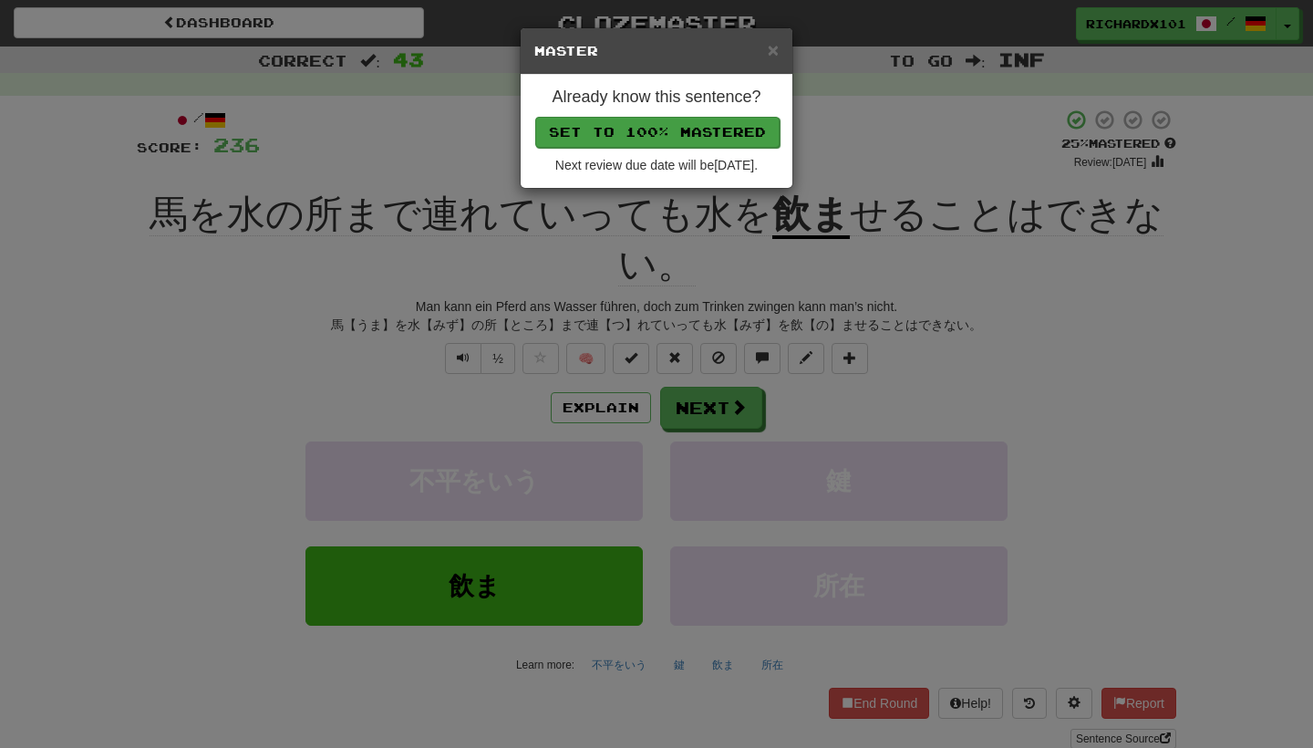
click at [679, 138] on button "Set to 100% Mastered" at bounding box center [657, 132] width 244 height 31
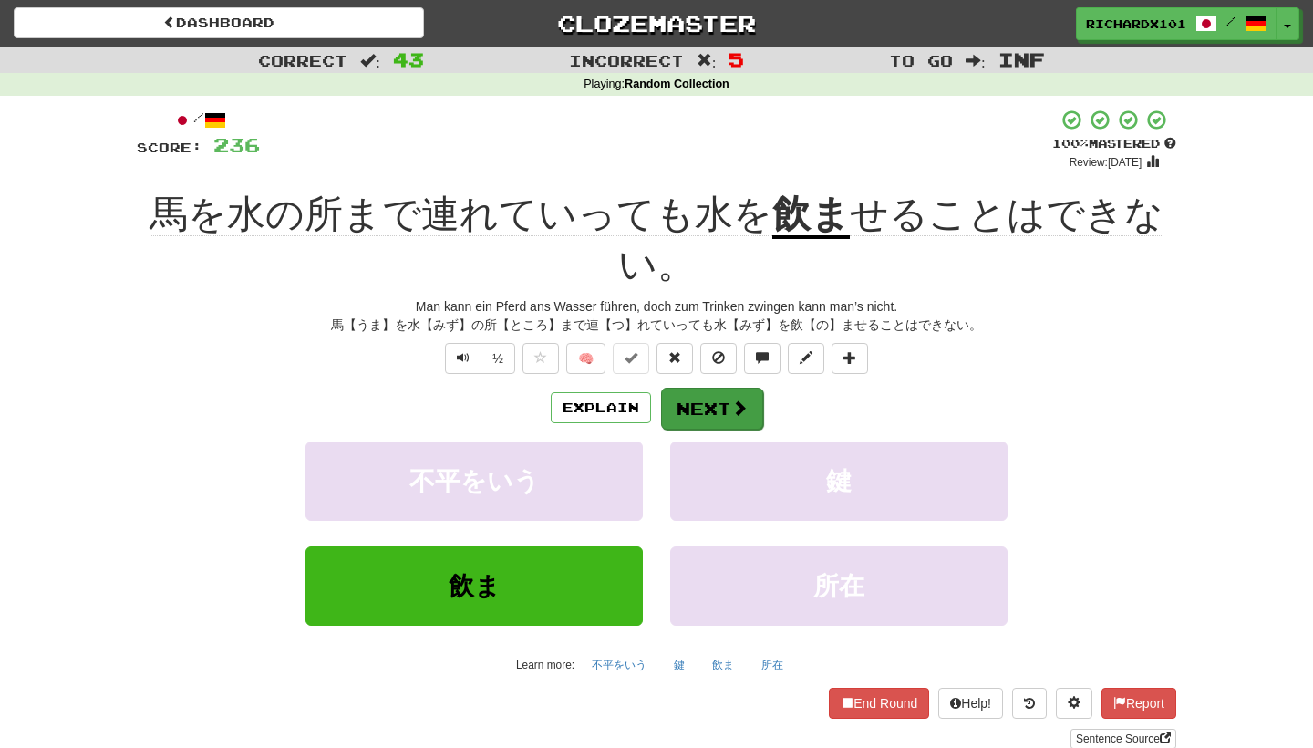
click at [700, 397] on button "Next" at bounding box center [712, 408] width 102 height 42
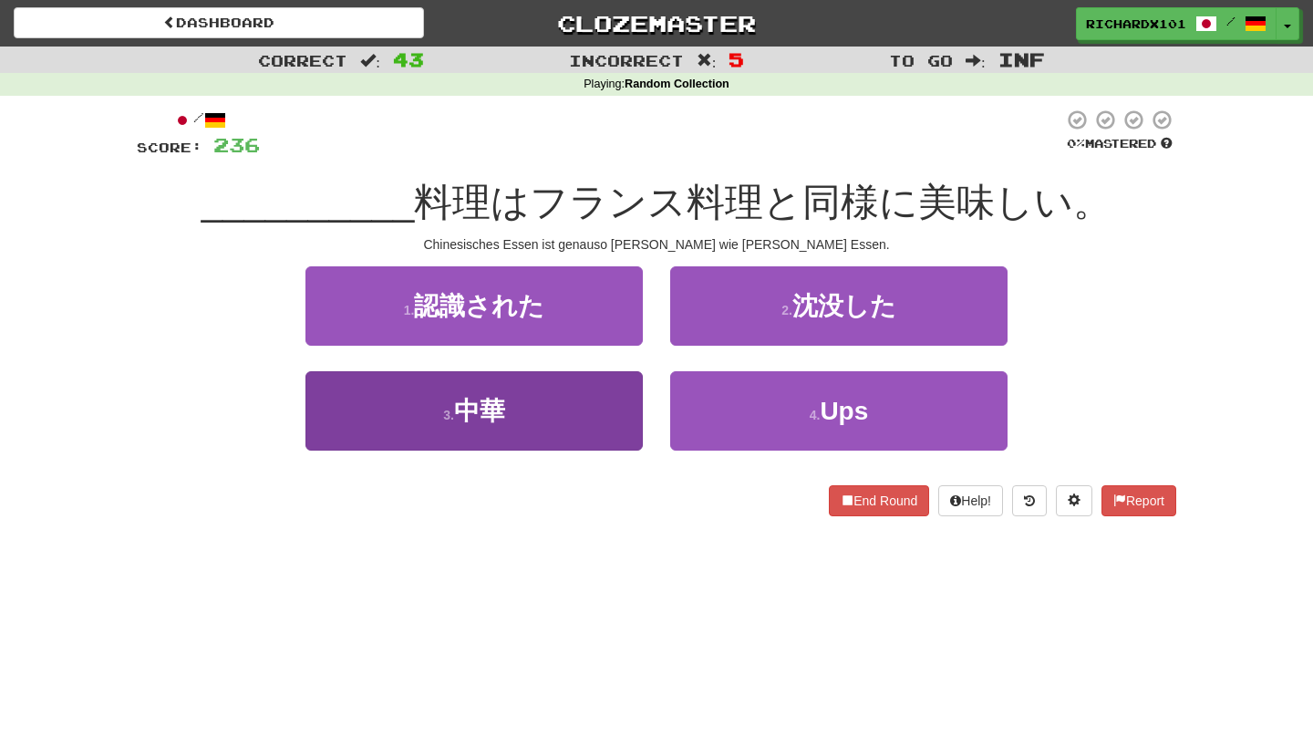
click at [625, 418] on button "3 . 中華" at bounding box center [473, 410] width 337 height 79
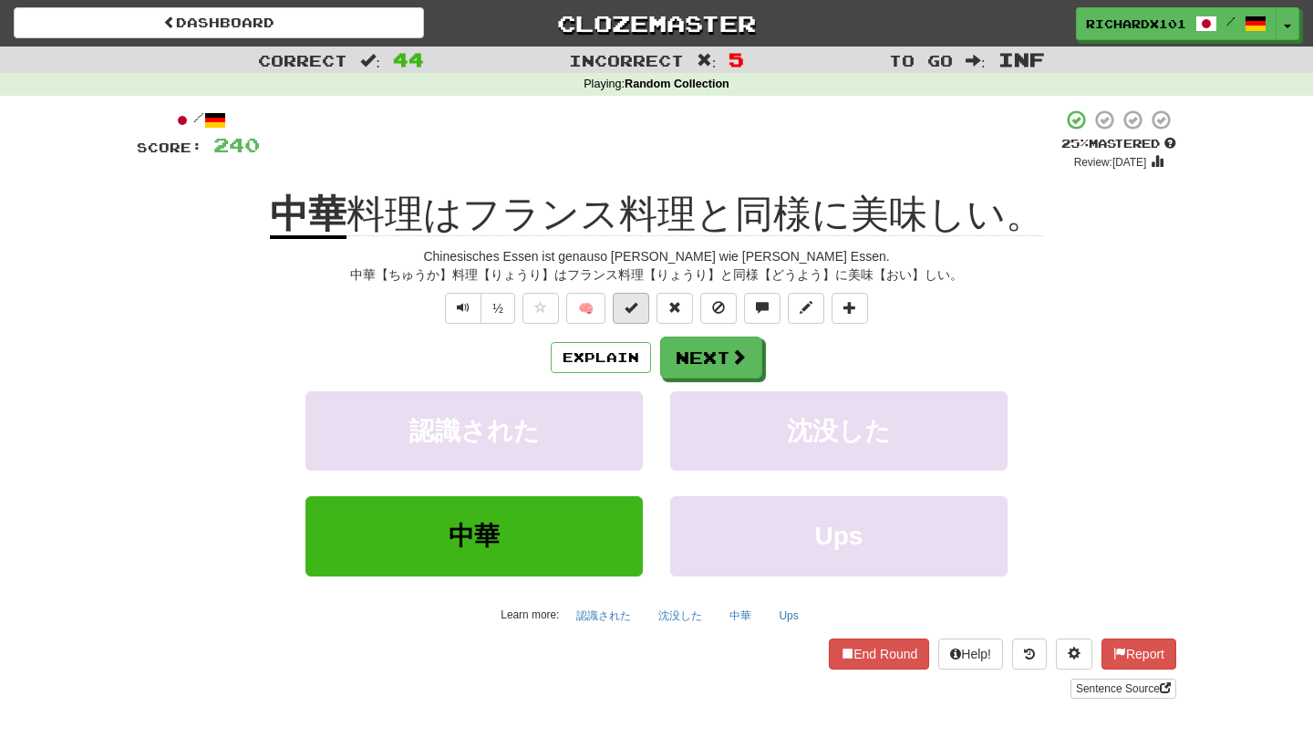
click at [630, 313] on button at bounding box center [631, 308] width 36 height 31
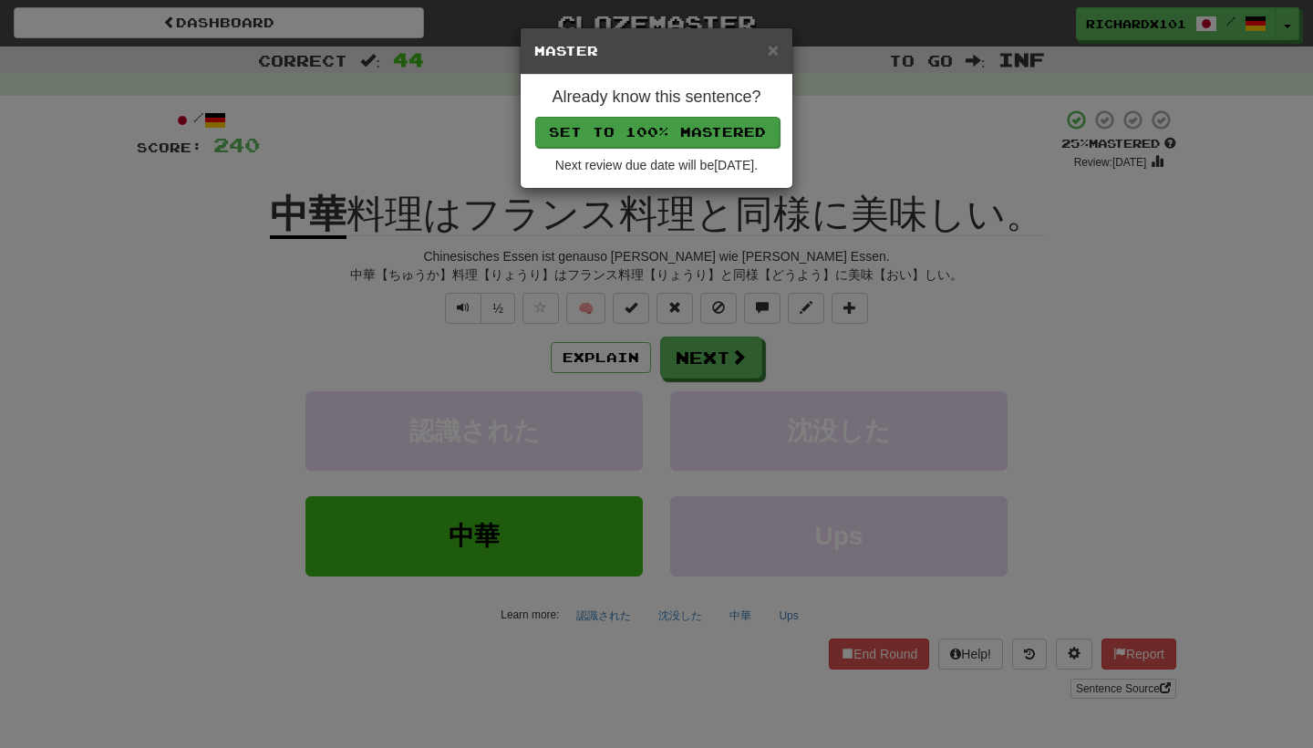
click at [675, 130] on button "Set to 100% Mastered" at bounding box center [657, 132] width 244 height 31
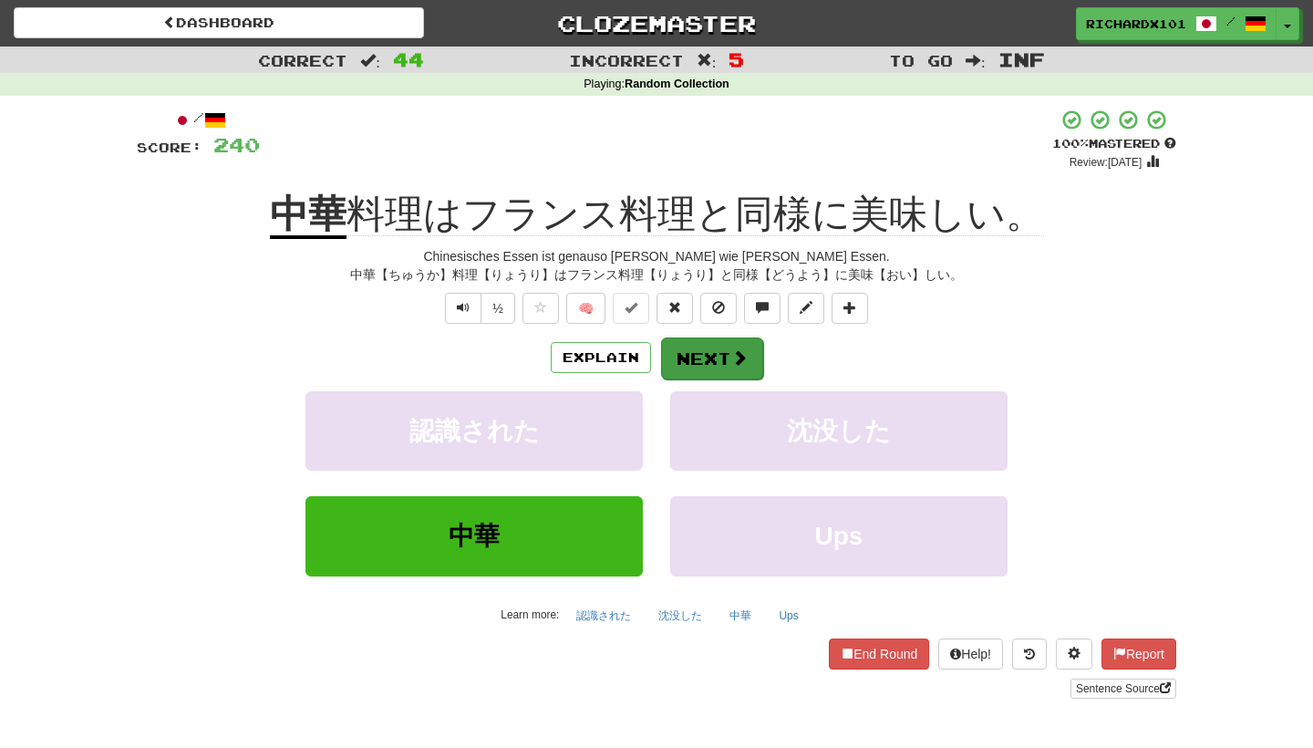
click at [692, 354] on button "Next" at bounding box center [712, 358] width 102 height 42
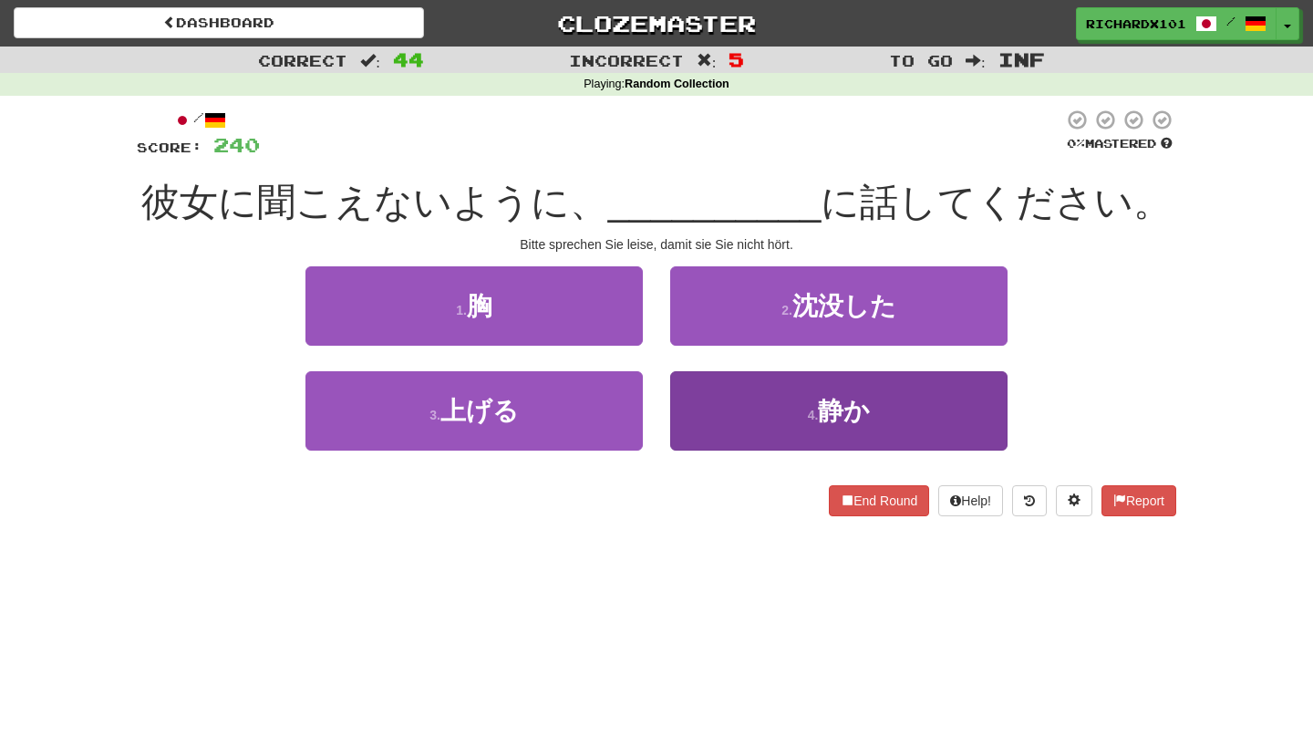
click at [719, 396] on button "4 . 静か" at bounding box center [838, 410] width 337 height 79
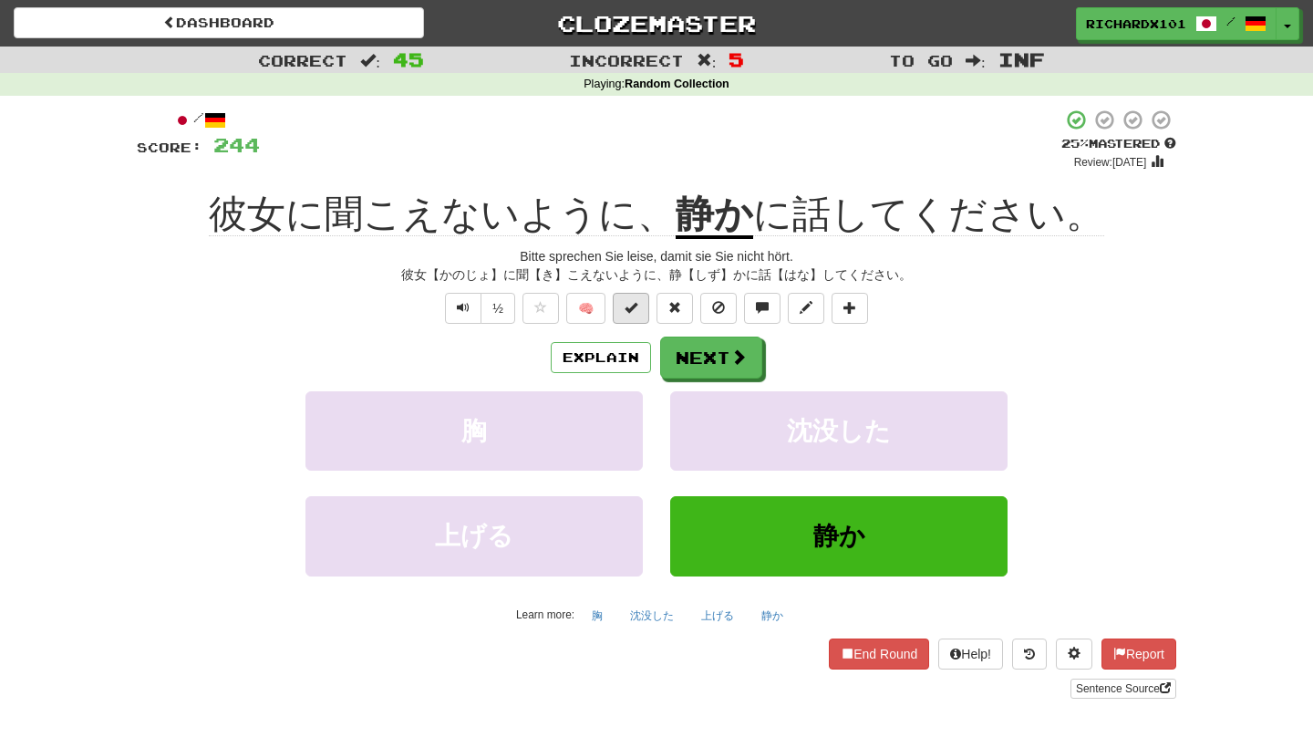
click at [634, 311] on span at bounding box center [630, 307] width 13 height 13
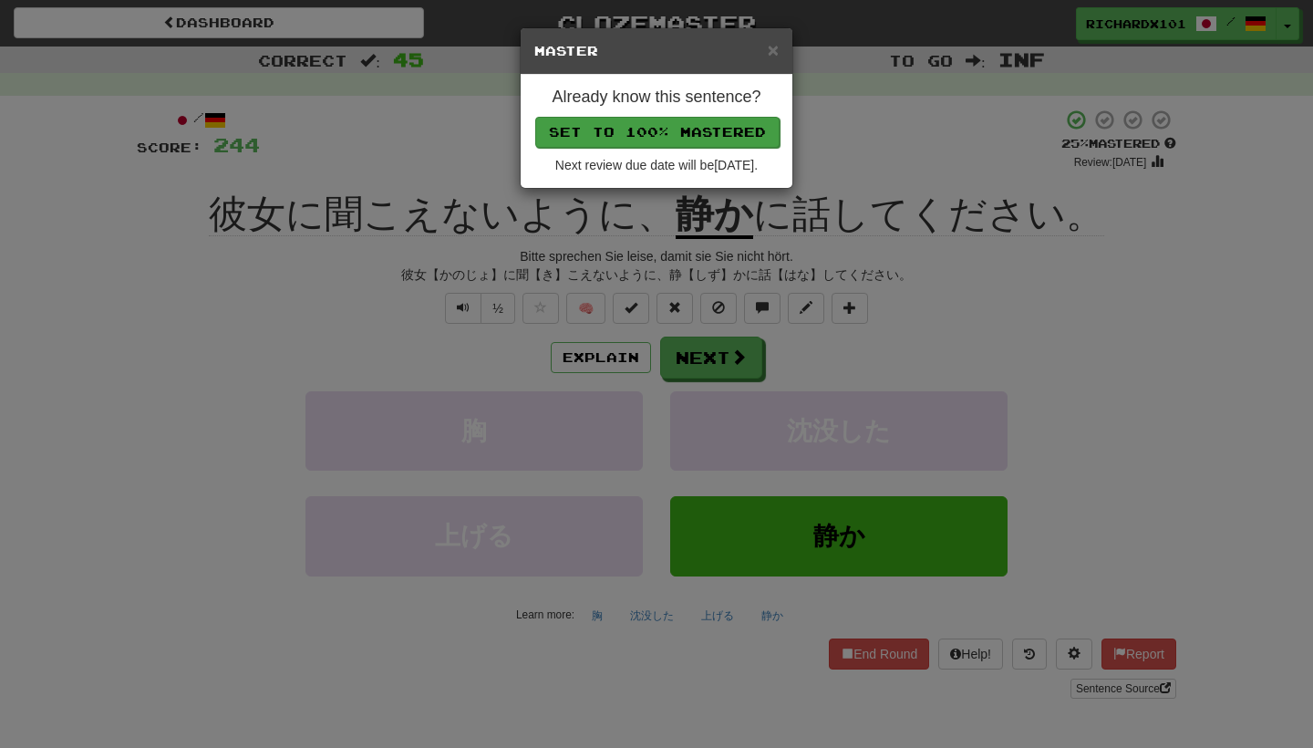
click at [676, 119] on button "Set to 100% Mastered" at bounding box center [657, 132] width 244 height 31
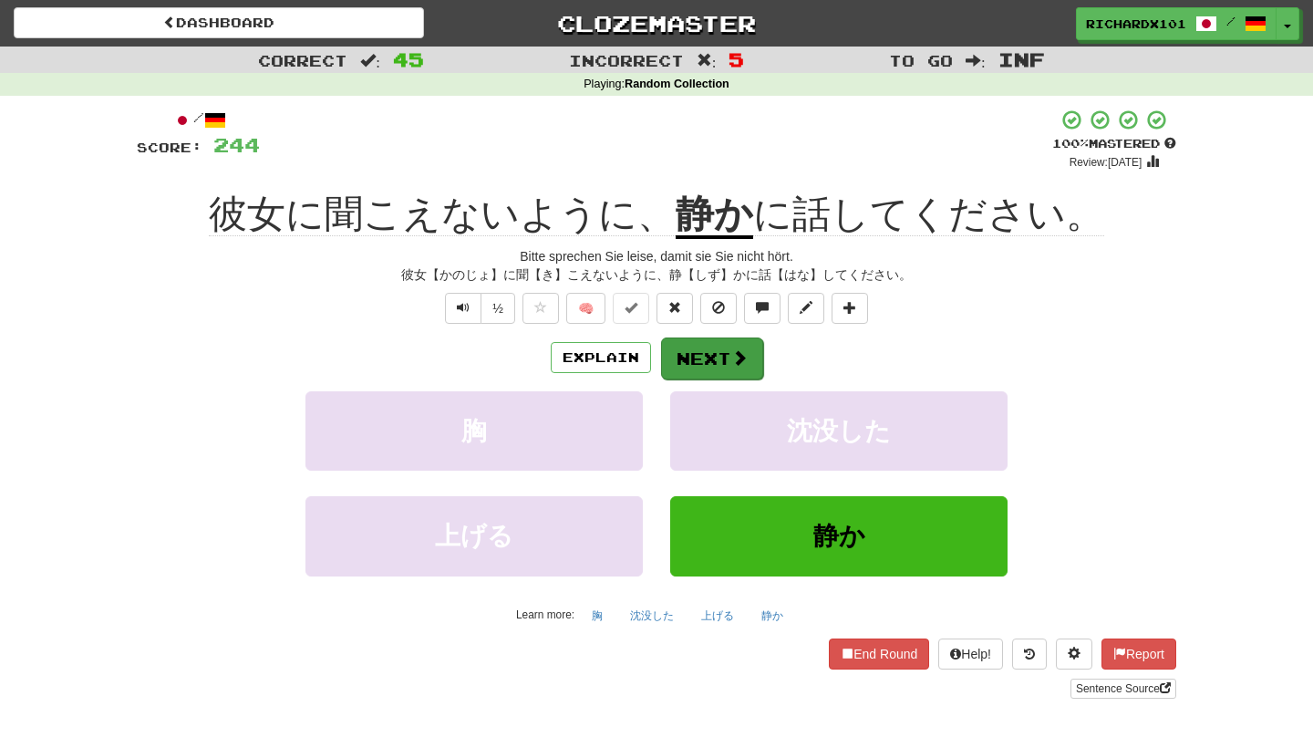
click at [726, 354] on button "Next" at bounding box center [712, 358] width 102 height 42
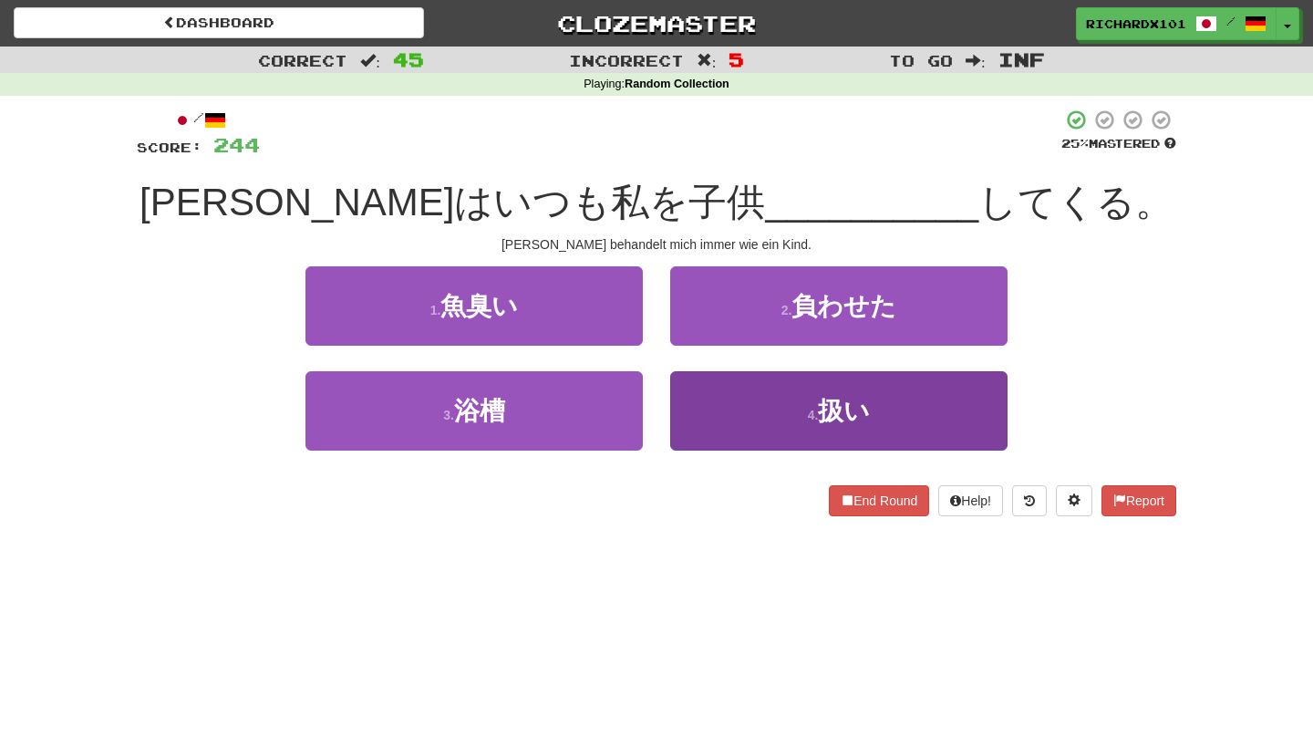
click at [738, 396] on button "4 . 扱い" at bounding box center [838, 410] width 337 height 79
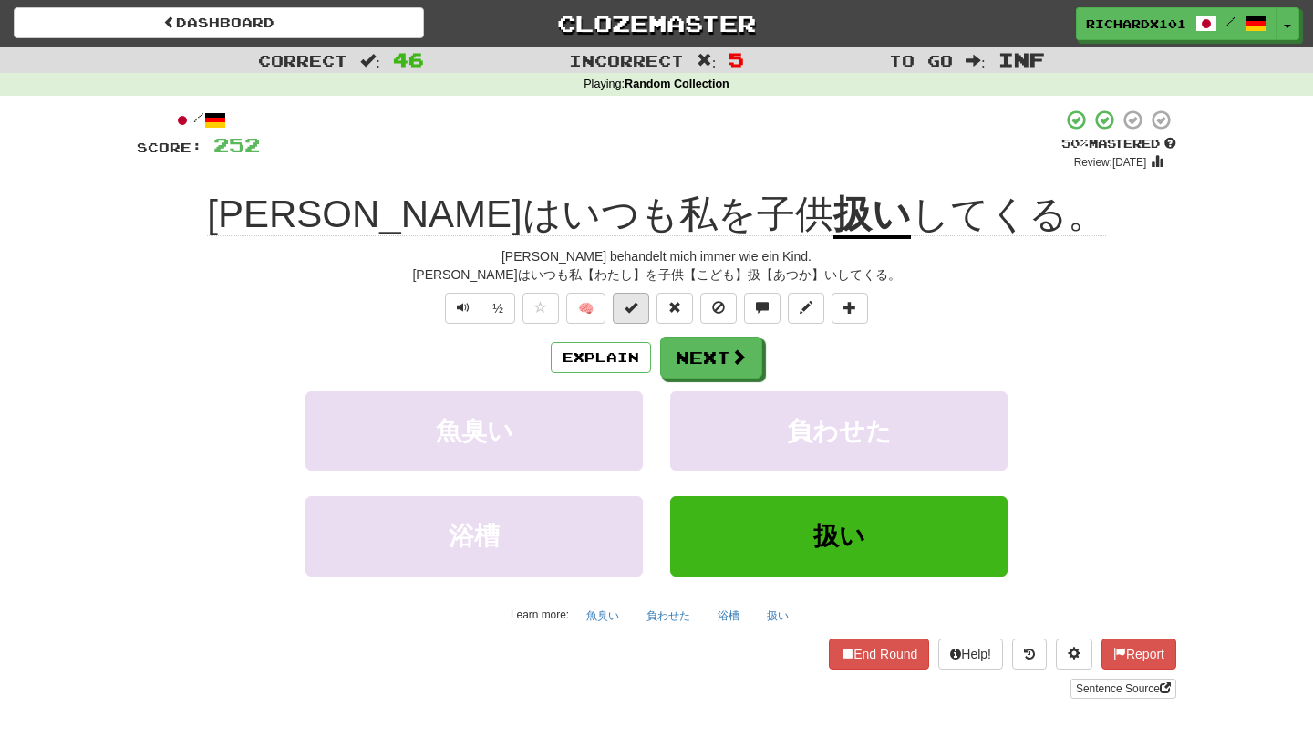
click at [632, 310] on span at bounding box center [630, 307] width 13 height 13
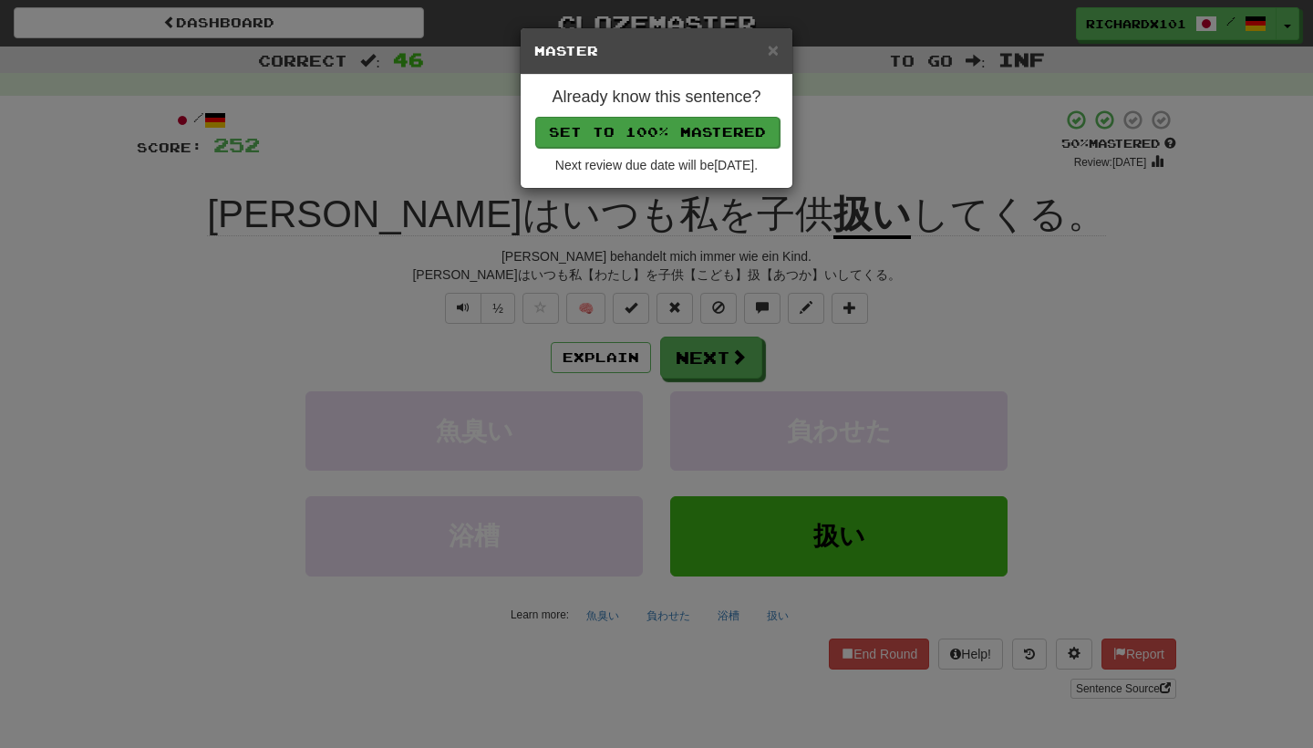
click at [665, 125] on button "Set to 100% Mastered" at bounding box center [657, 132] width 244 height 31
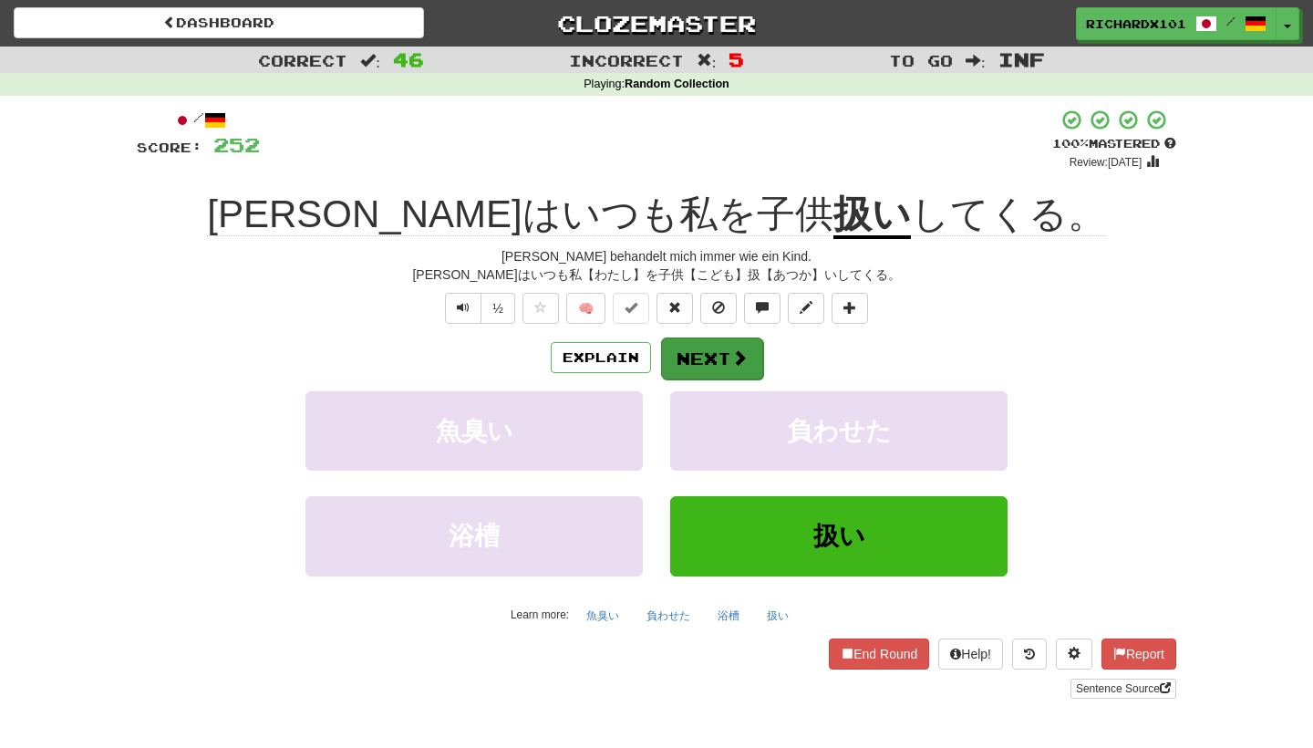
click at [699, 348] on button "Next" at bounding box center [712, 358] width 102 height 42
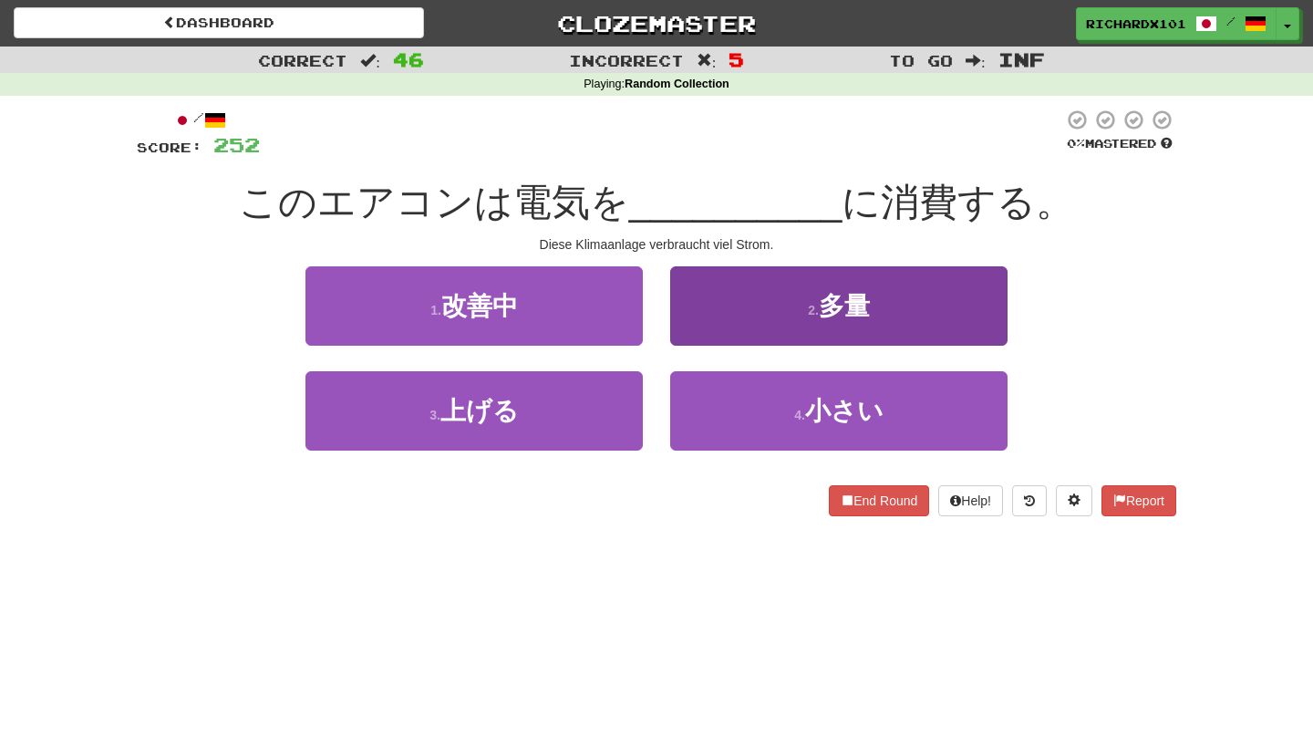
click at [717, 309] on button "2 . 多量" at bounding box center [838, 305] width 337 height 79
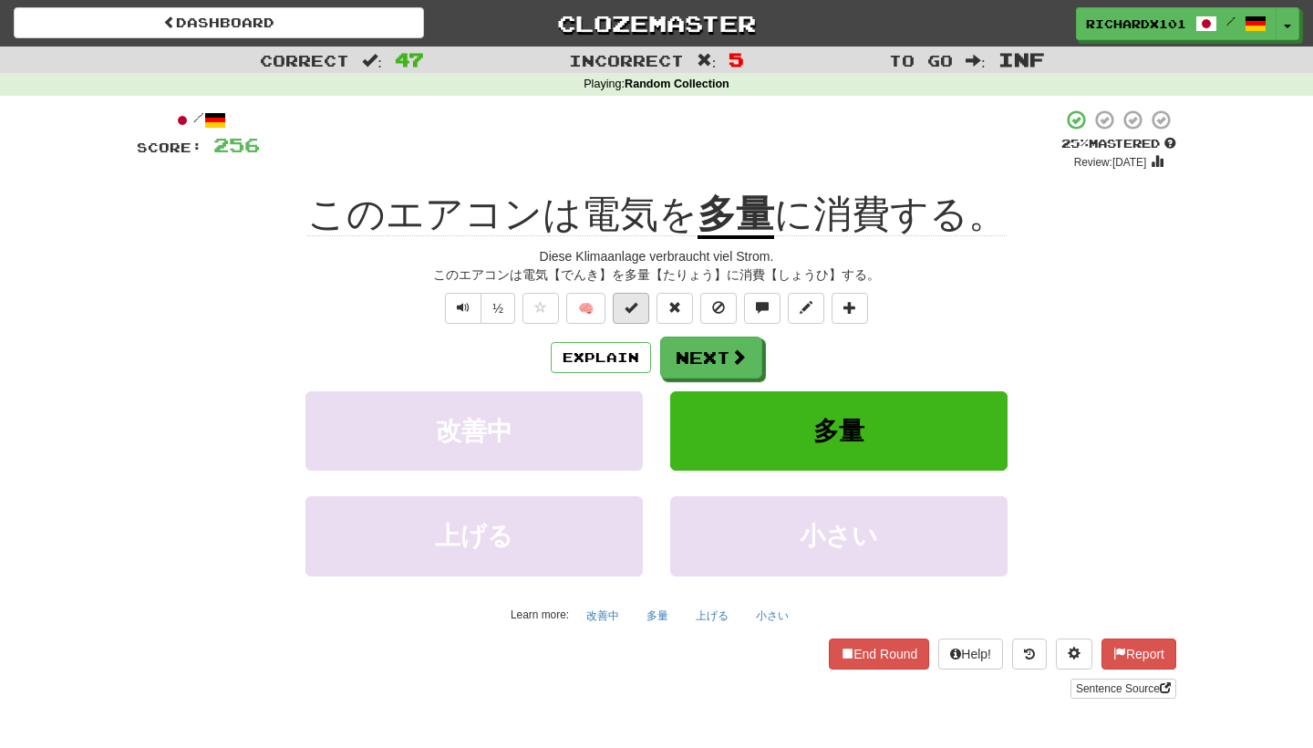
click at [641, 315] on button at bounding box center [631, 308] width 36 height 31
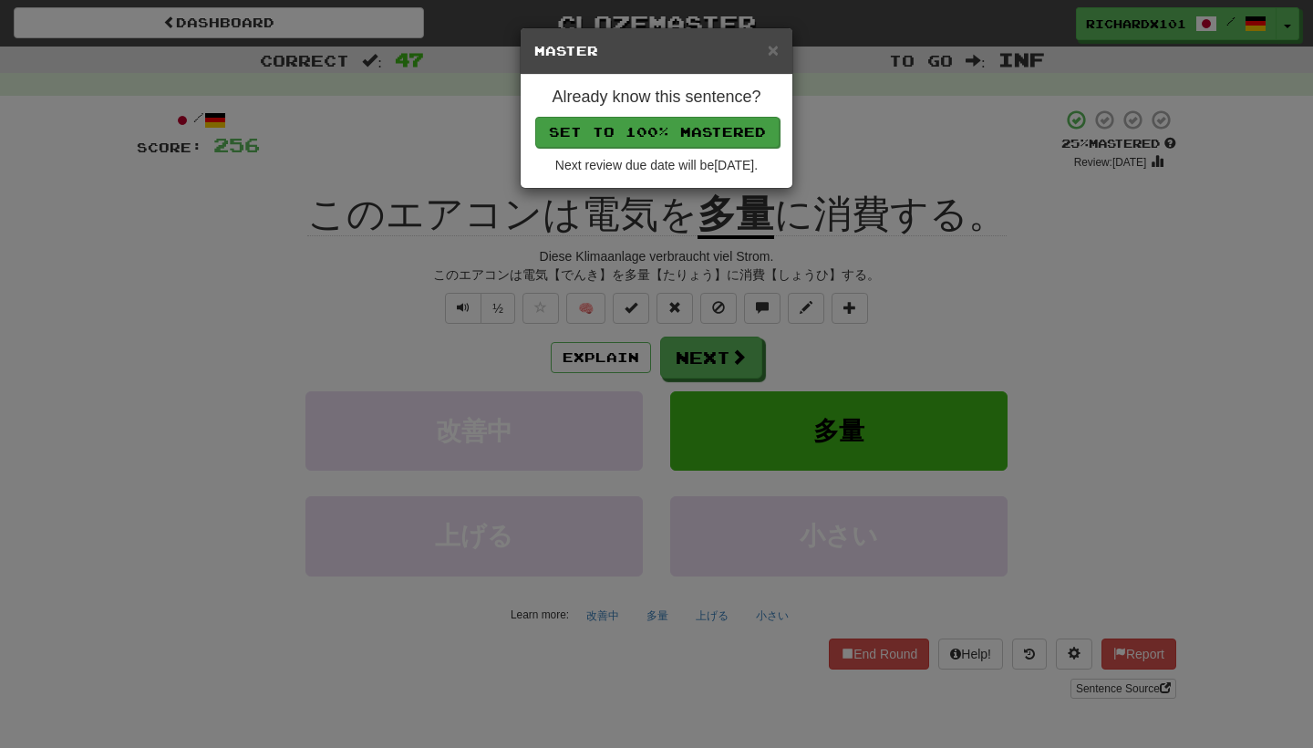
click at [690, 132] on button "Set to 100% Mastered" at bounding box center [657, 132] width 244 height 31
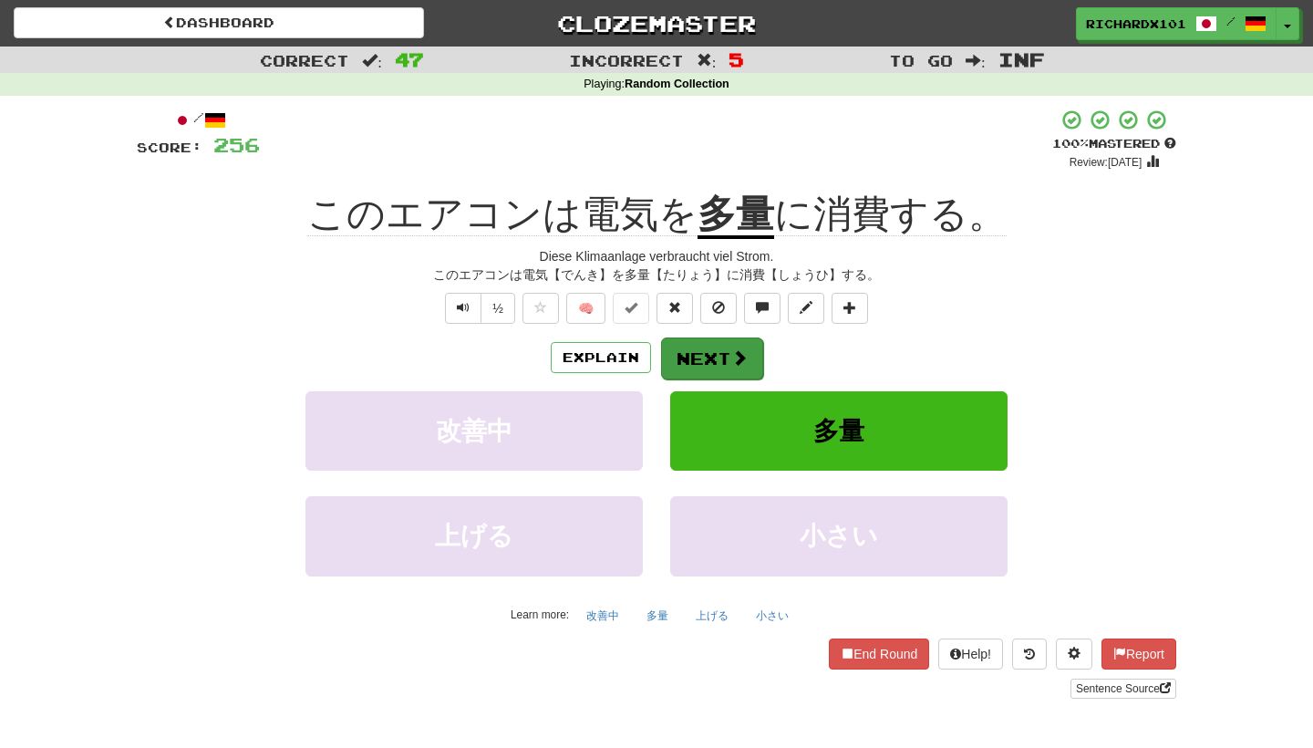
click at [717, 346] on button "Next" at bounding box center [712, 358] width 102 height 42
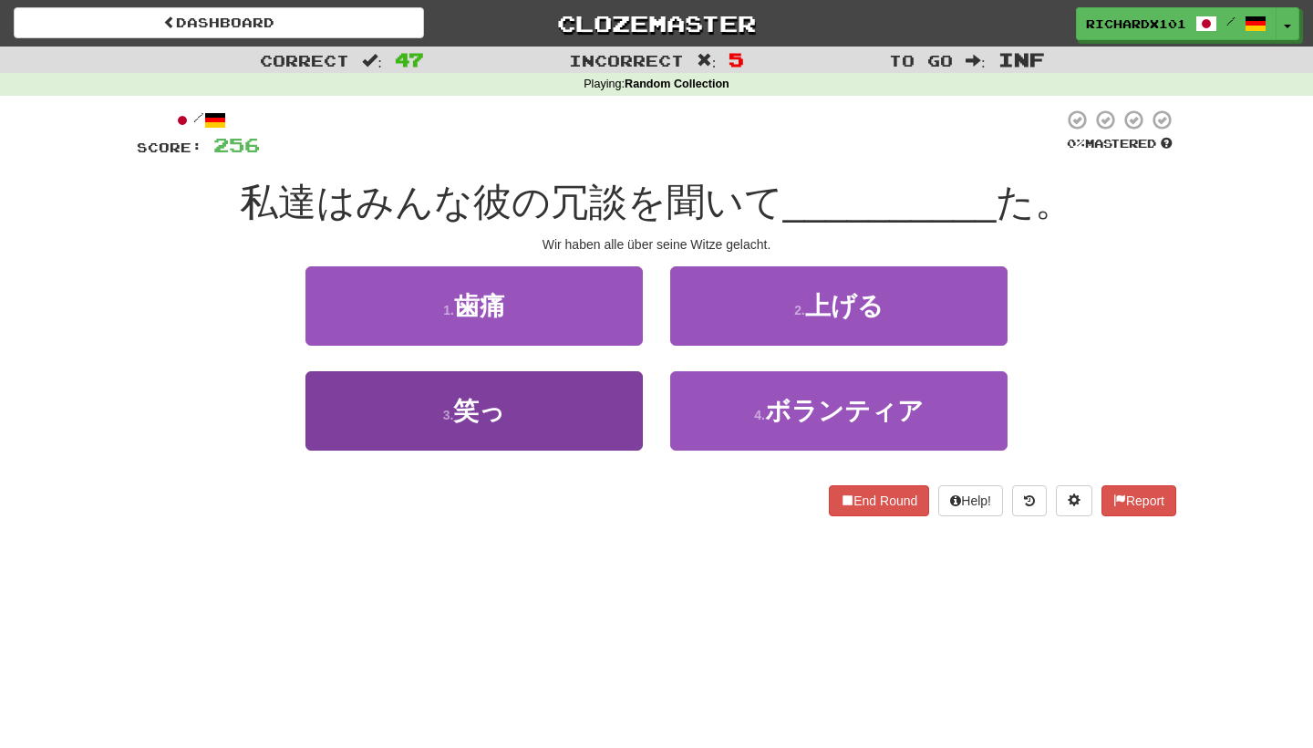
click at [608, 411] on button "3 . 笑っ" at bounding box center [473, 410] width 337 height 79
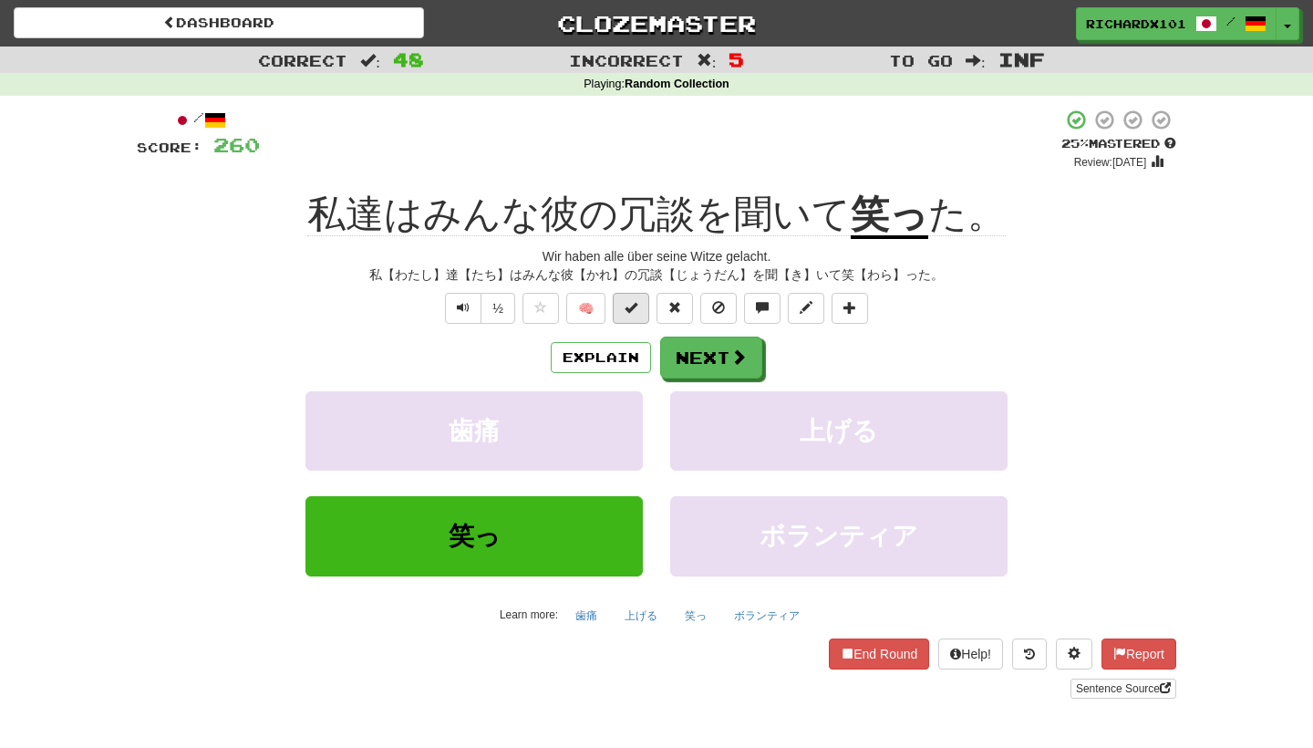
click at [638, 296] on button at bounding box center [631, 308] width 36 height 31
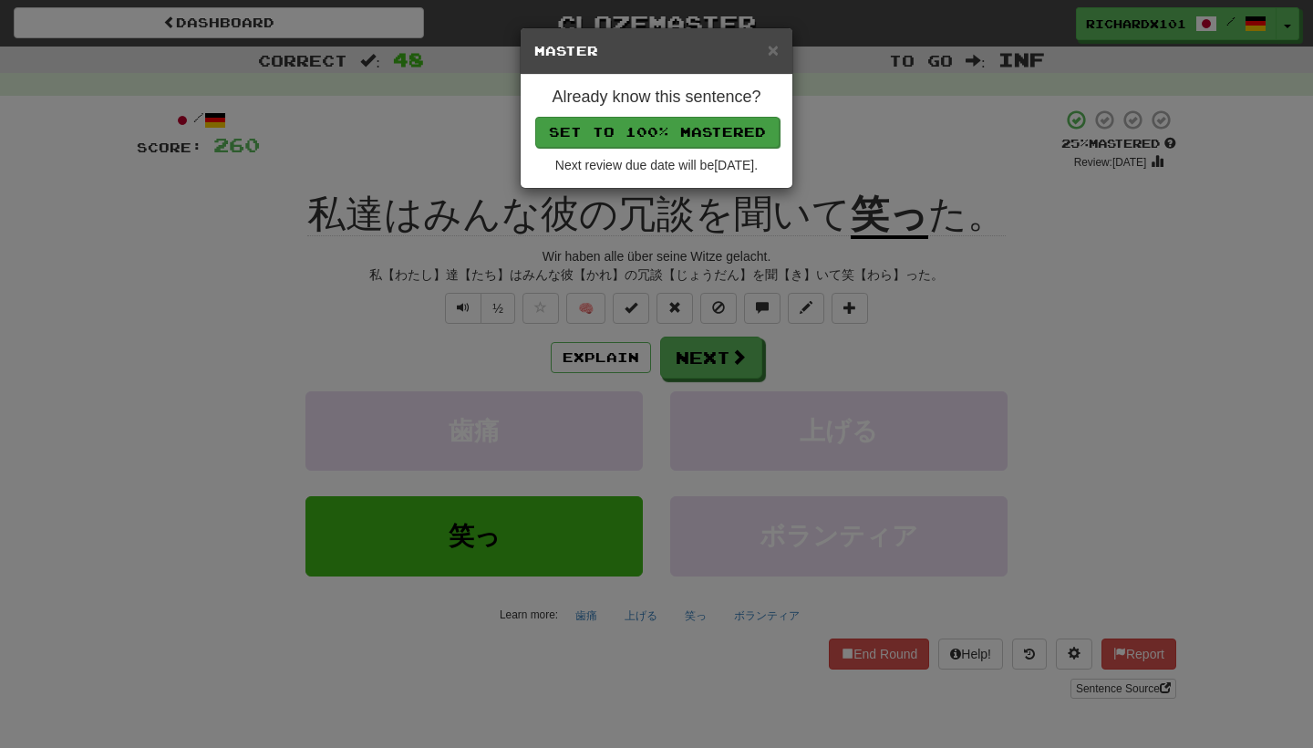
click at [674, 127] on button "Set to 100% Mastered" at bounding box center [657, 132] width 244 height 31
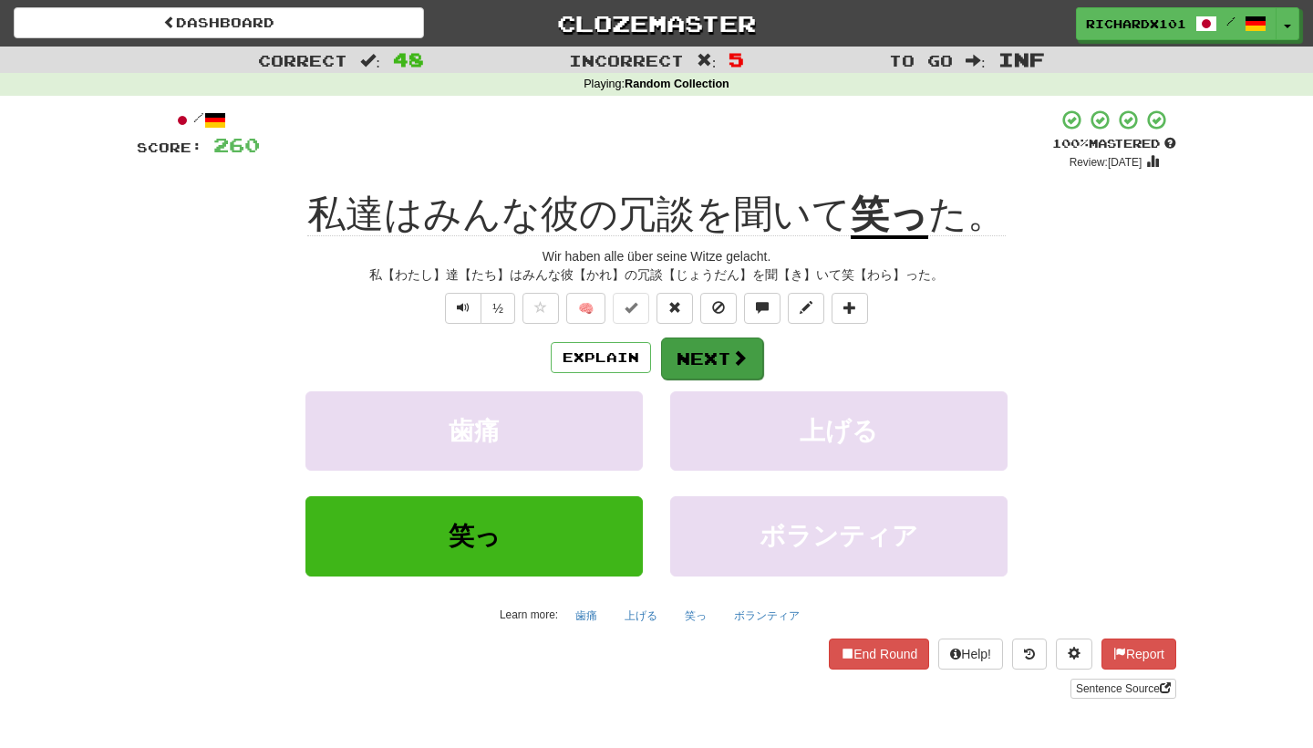
click at [693, 360] on button "Next" at bounding box center [712, 358] width 102 height 42
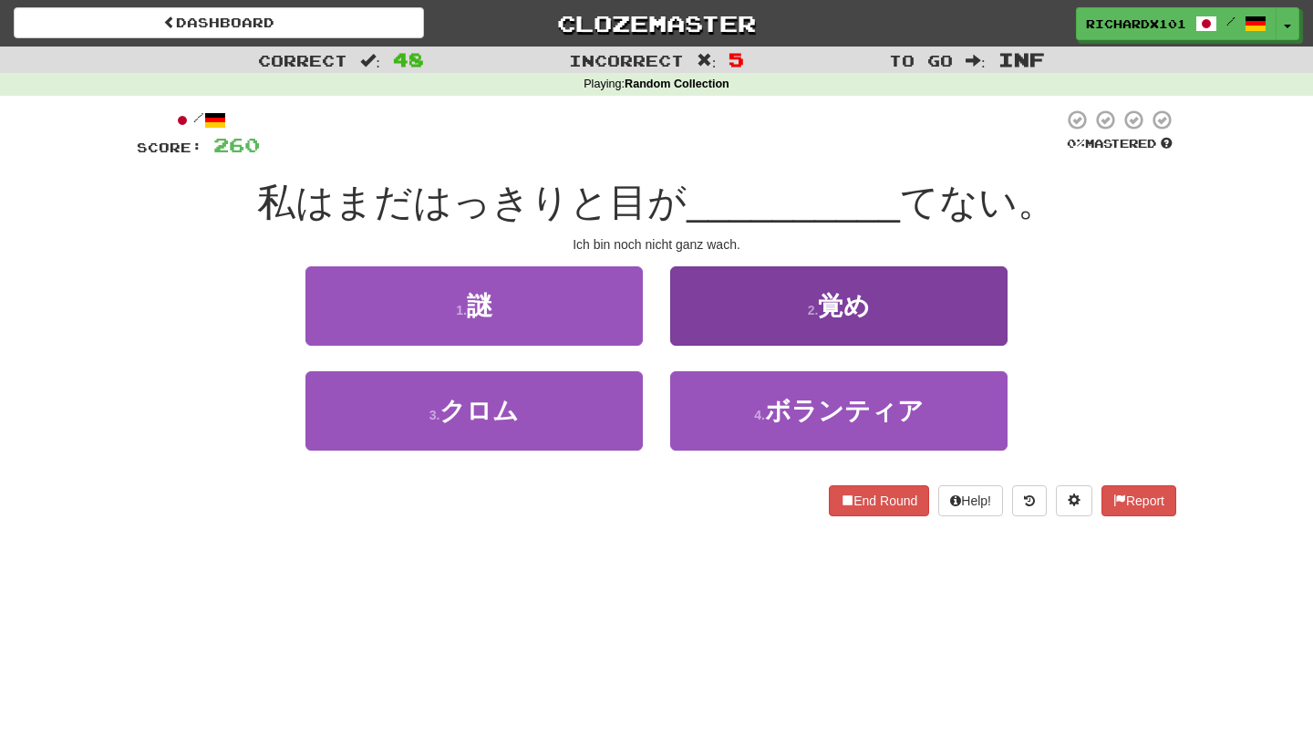
click at [726, 309] on button "2 . 覚め" at bounding box center [838, 305] width 337 height 79
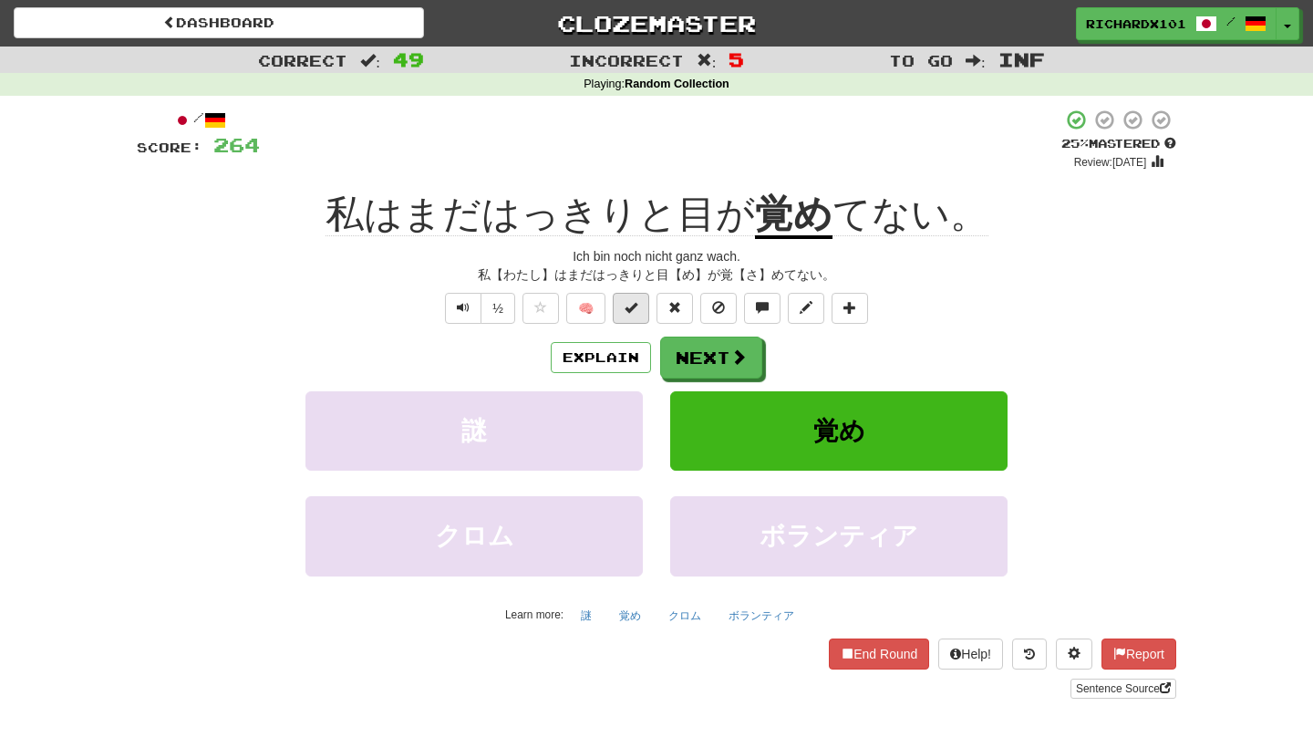
click at [638, 305] on button at bounding box center [631, 308] width 36 height 31
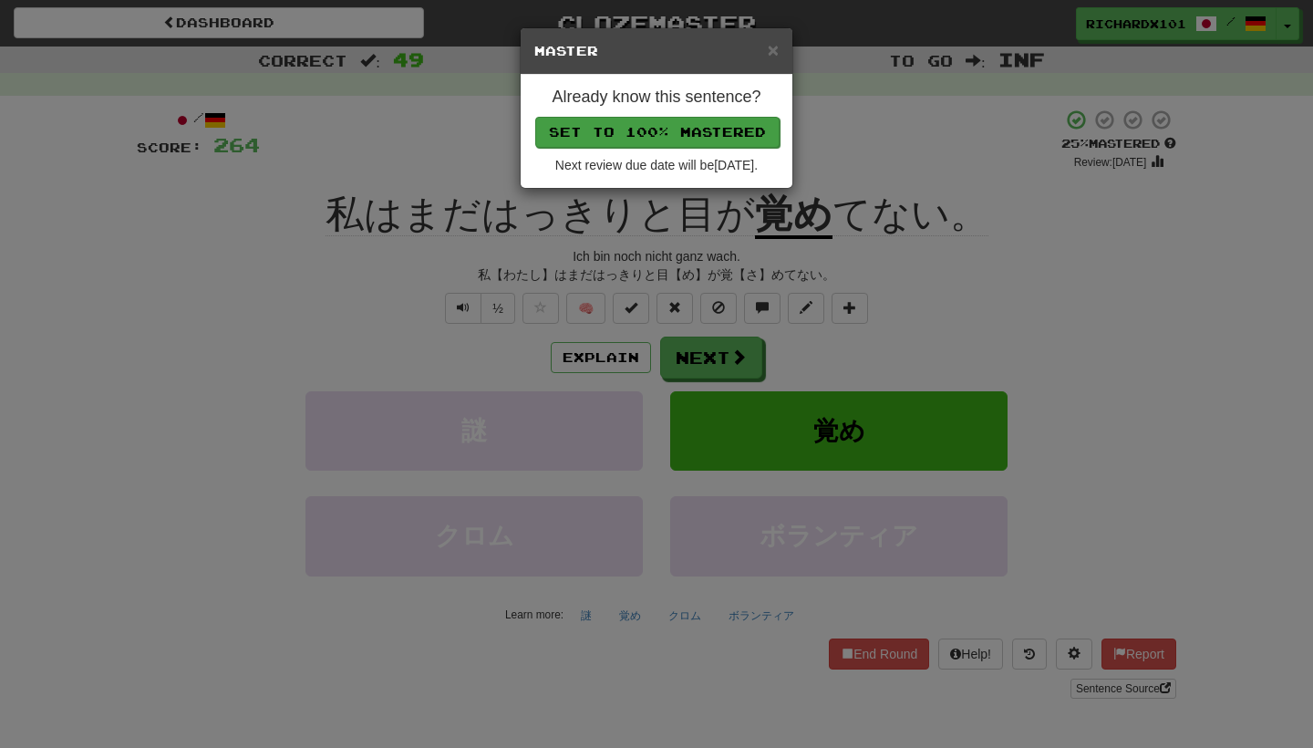
click at [635, 123] on button "Set to 100% Mastered" at bounding box center [657, 132] width 244 height 31
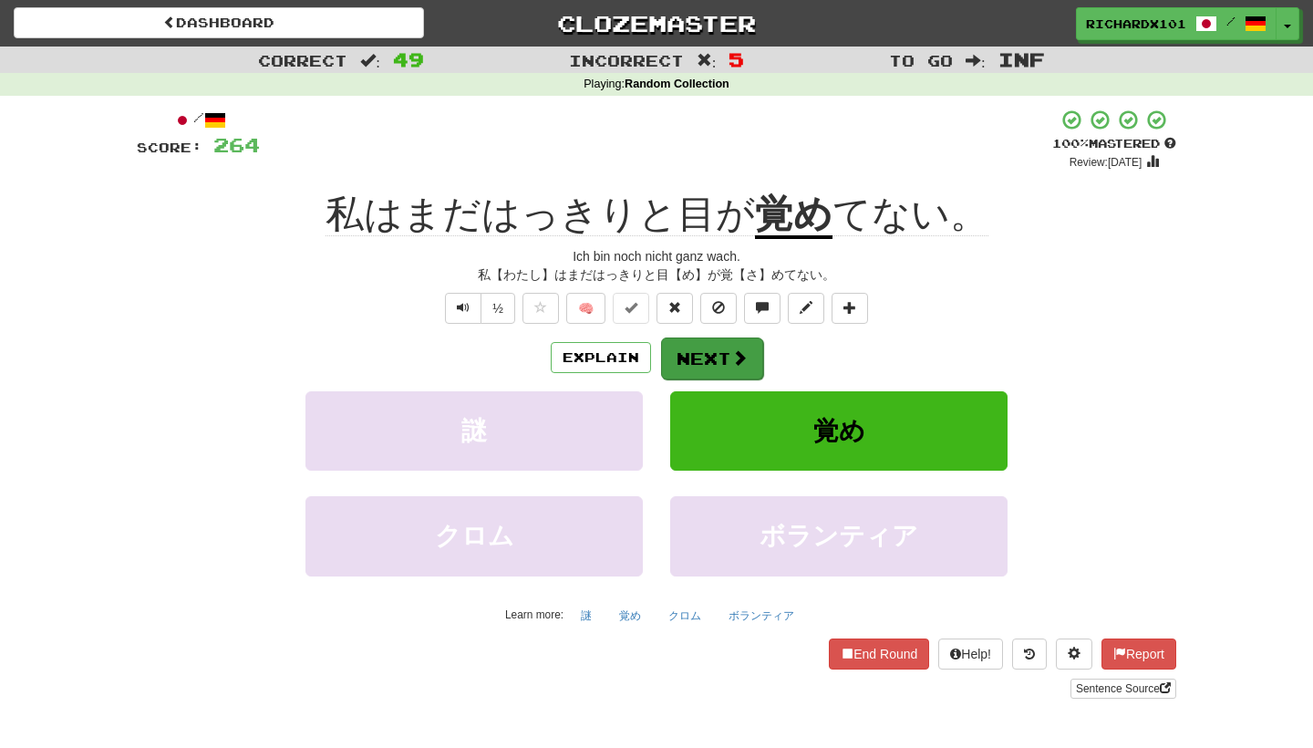
click at [705, 354] on button "Next" at bounding box center [712, 358] width 102 height 42
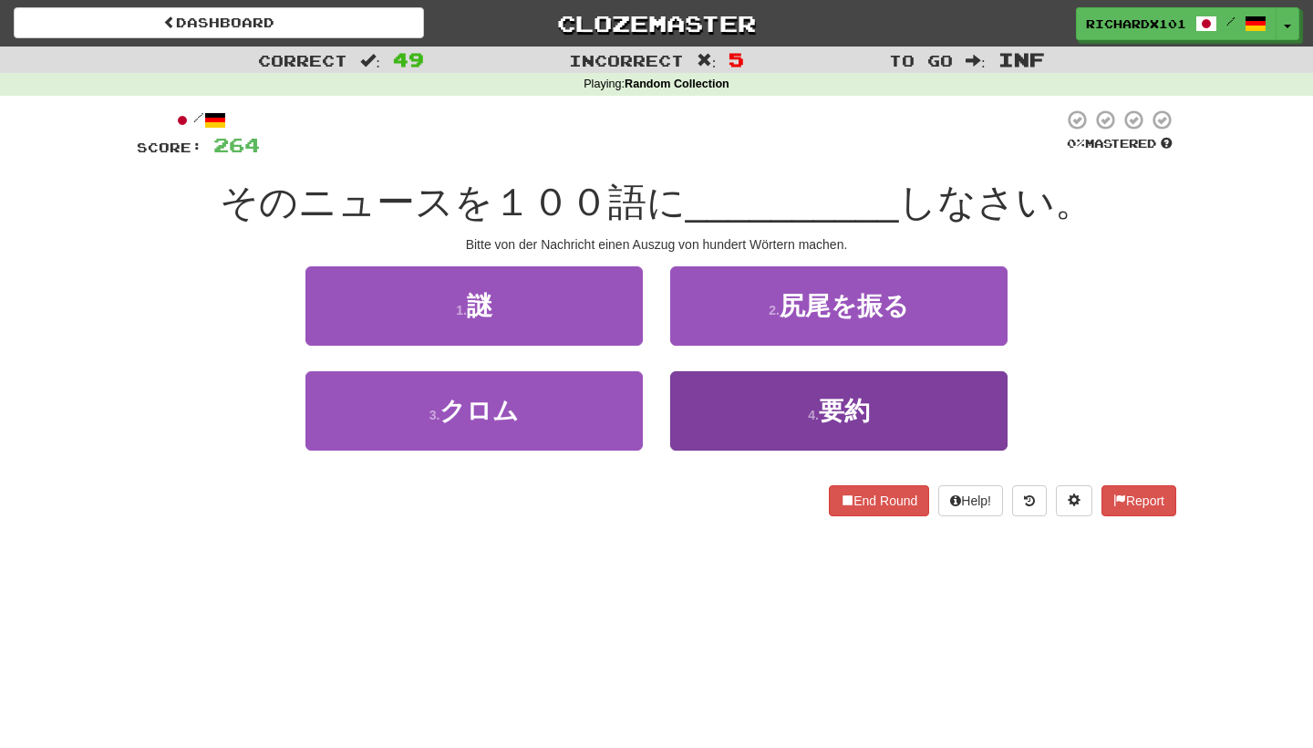
click at [720, 410] on button "4 . 要約" at bounding box center [838, 410] width 337 height 79
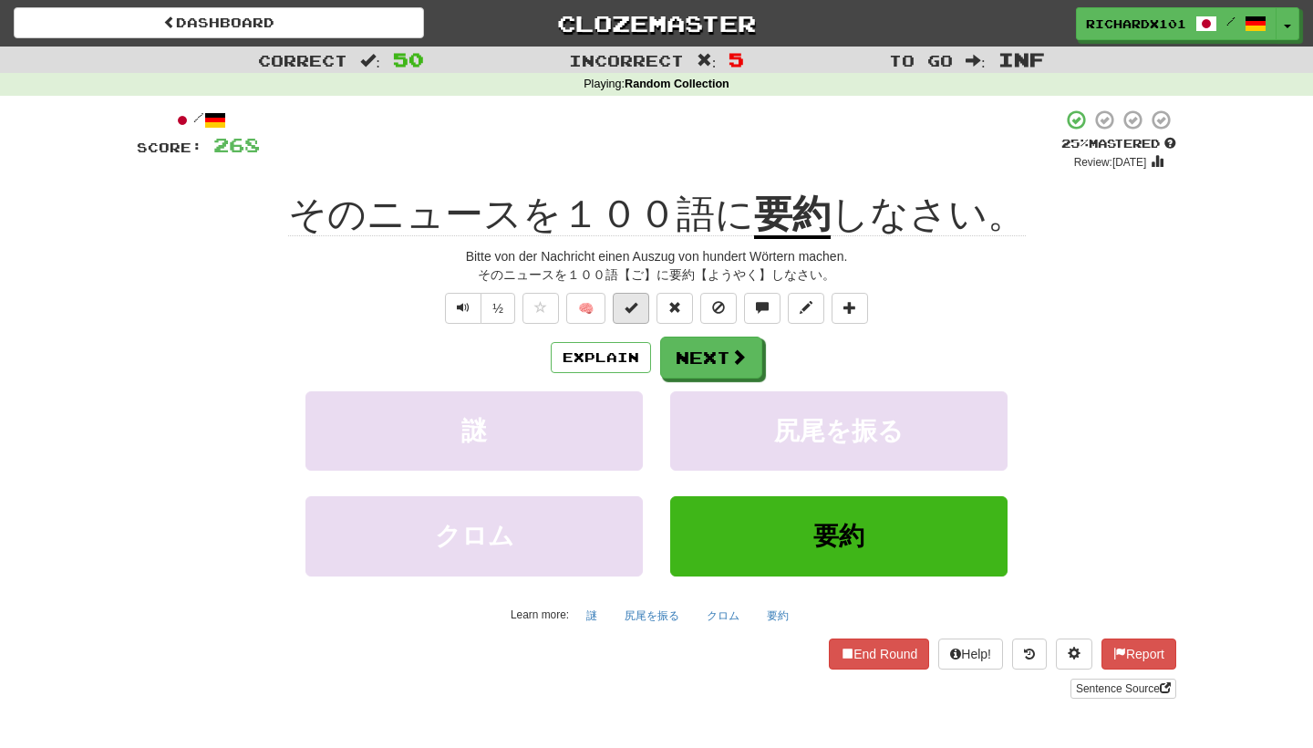
click at [638, 304] on button at bounding box center [631, 308] width 36 height 31
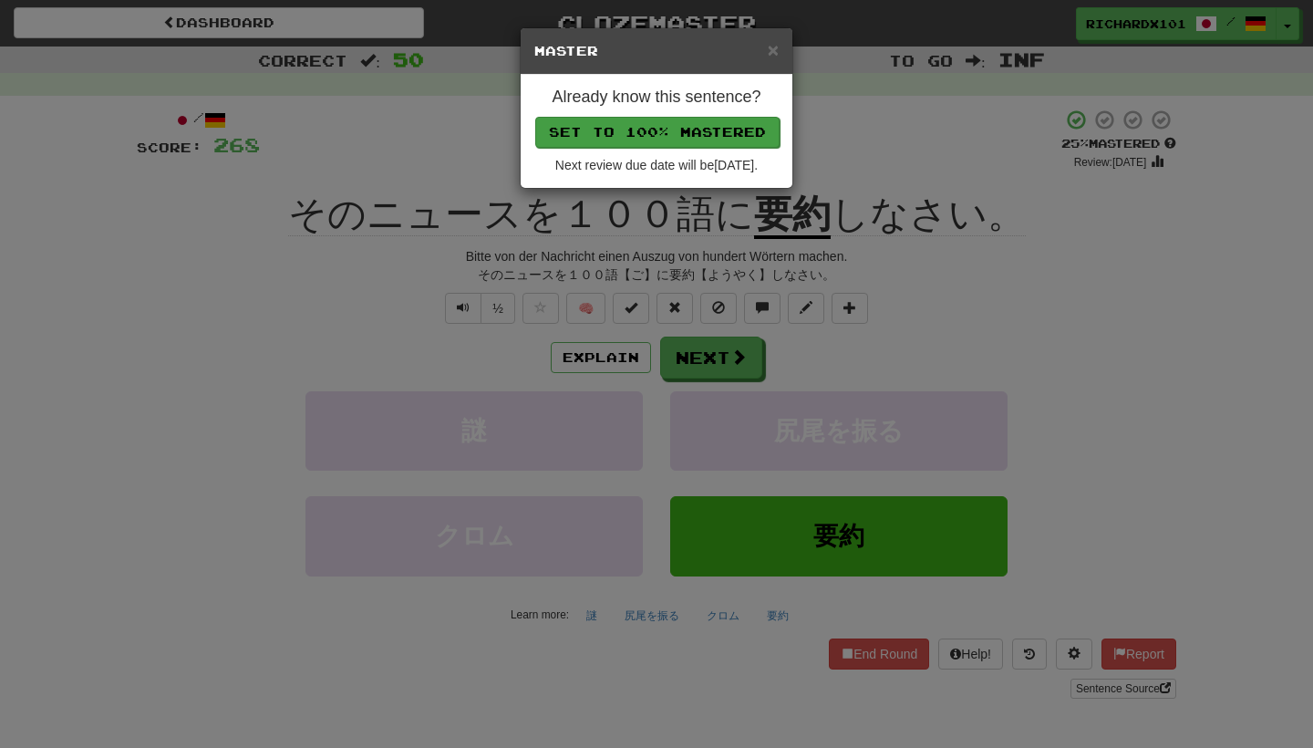
click at [676, 137] on button "Set to 100% Mastered" at bounding box center [657, 132] width 244 height 31
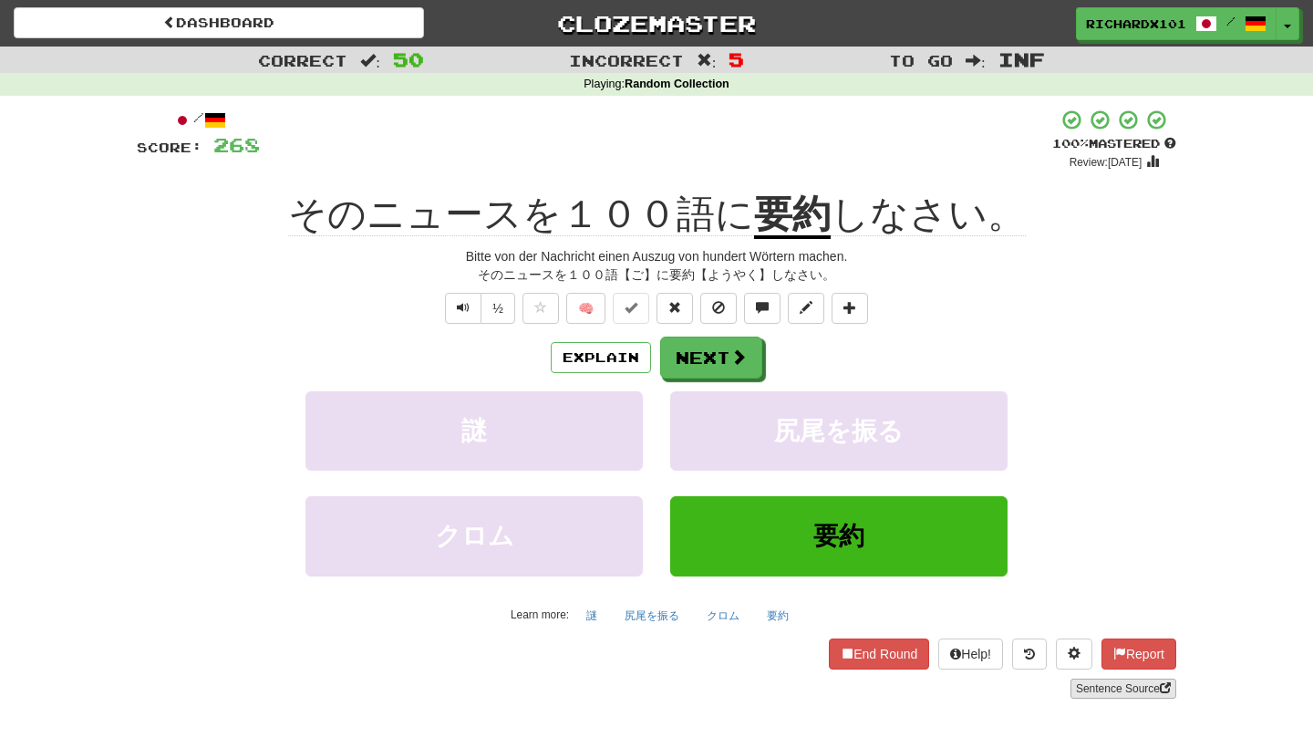
click at [1112, 691] on link "Sentence Source" at bounding box center [1123, 688] width 106 height 20
click at [693, 356] on button "Next" at bounding box center [712, 358] width 102 height 42
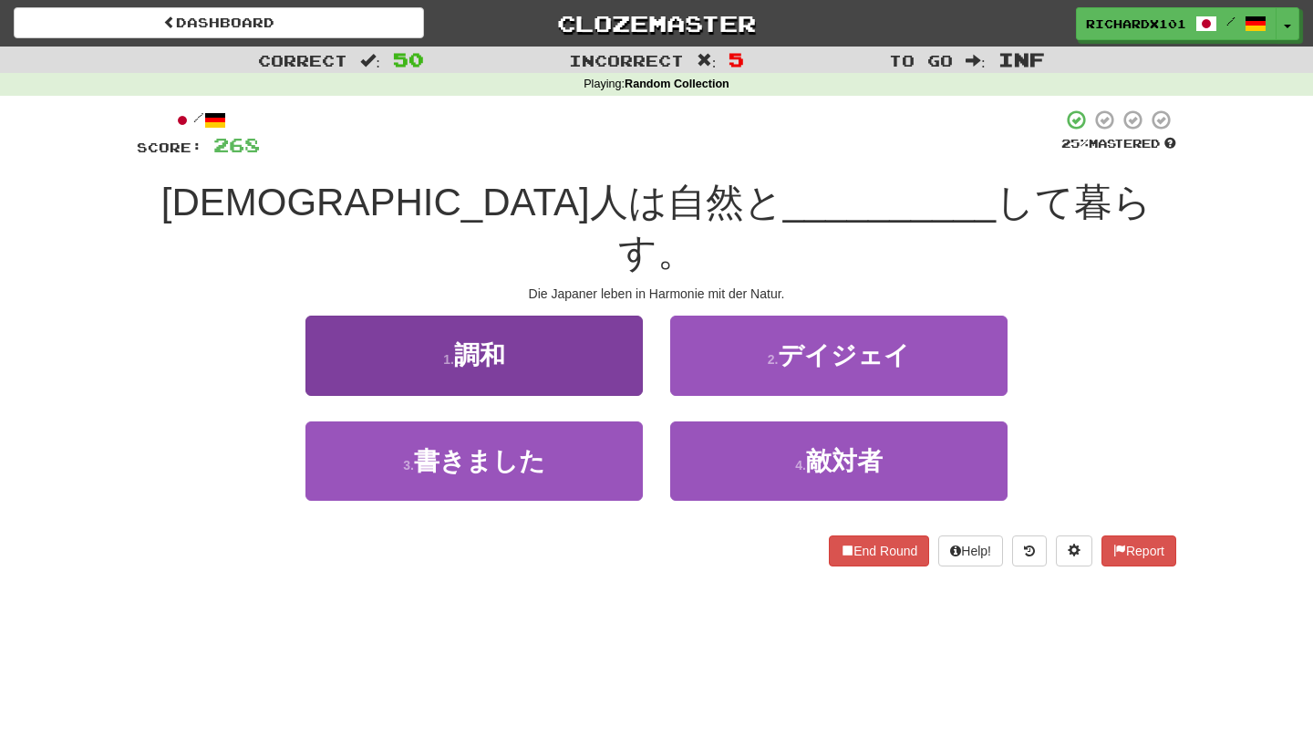
click at [587, 322] on button "1 . 調和" at bounding box center [473, 354] width 337 height 79
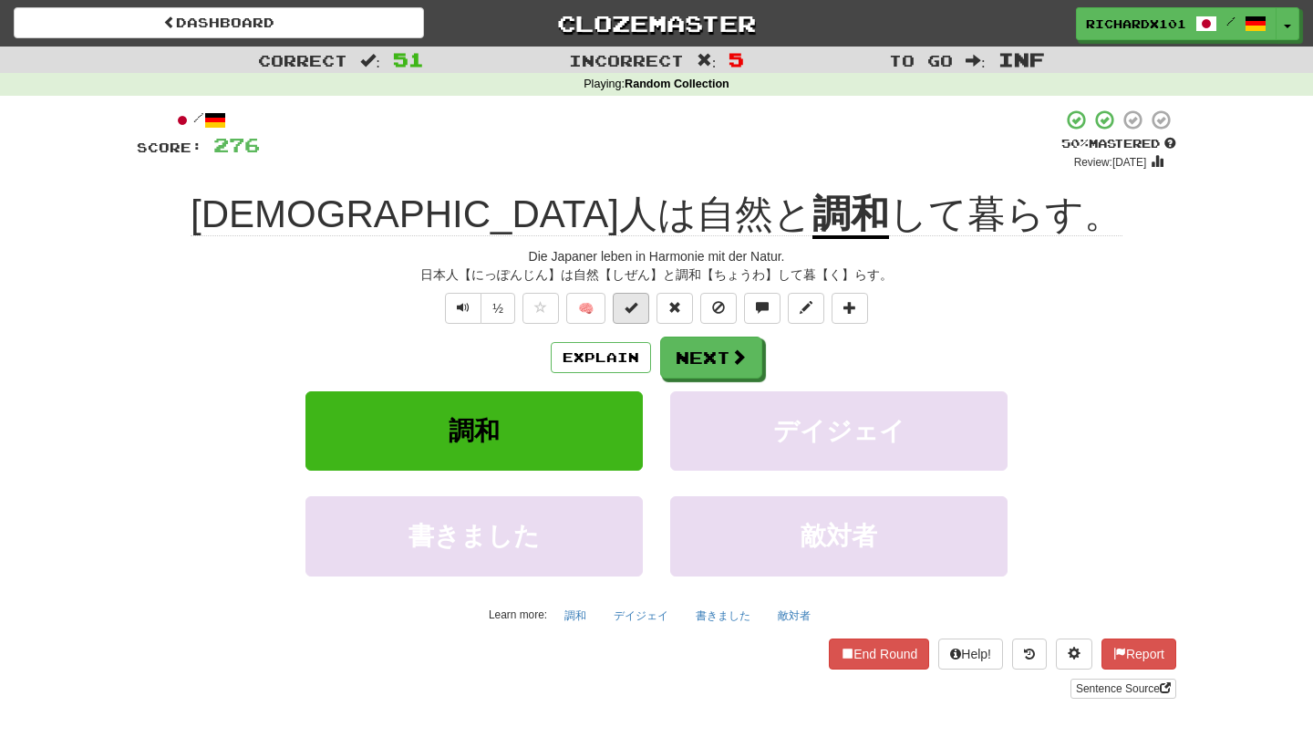
click at [634, 309] on span at bounding box center [630, 307] width 13 height 13
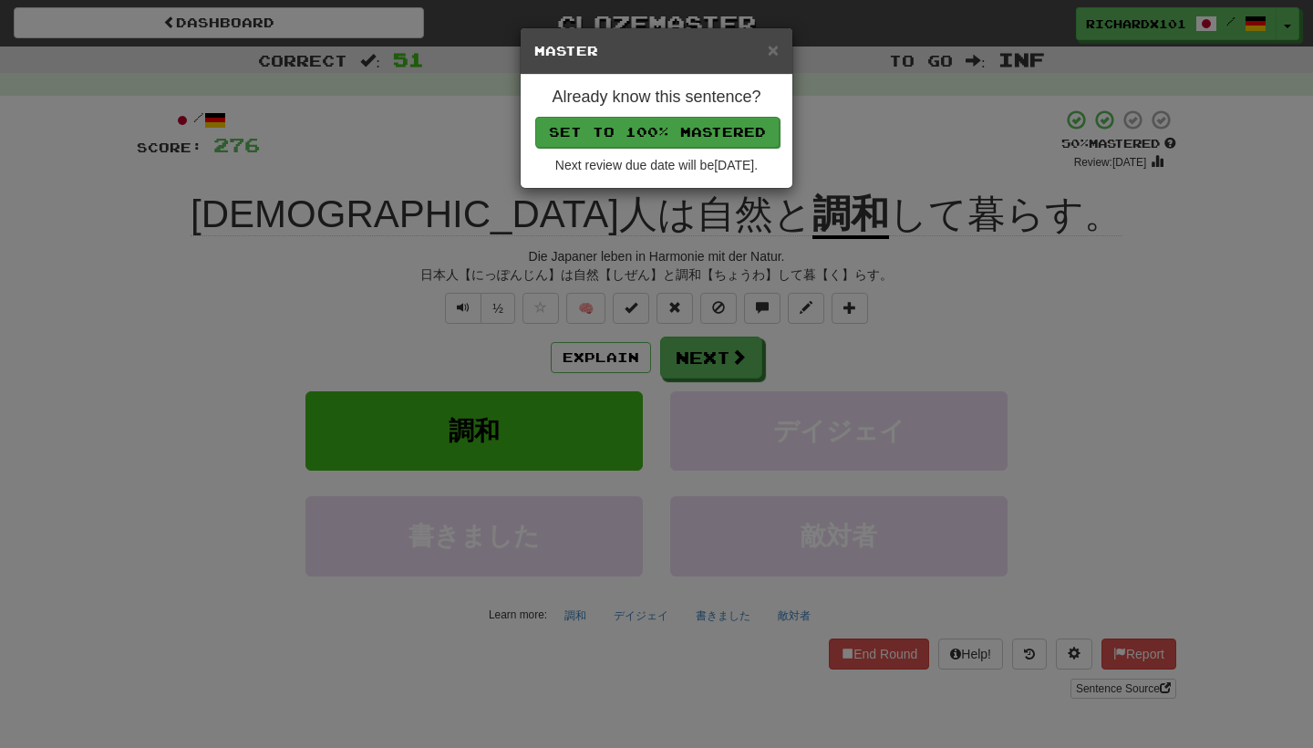
click at [665, 123] on button "Set to 100% Mastered" at bounding box center [657, 132] width 244 height 31
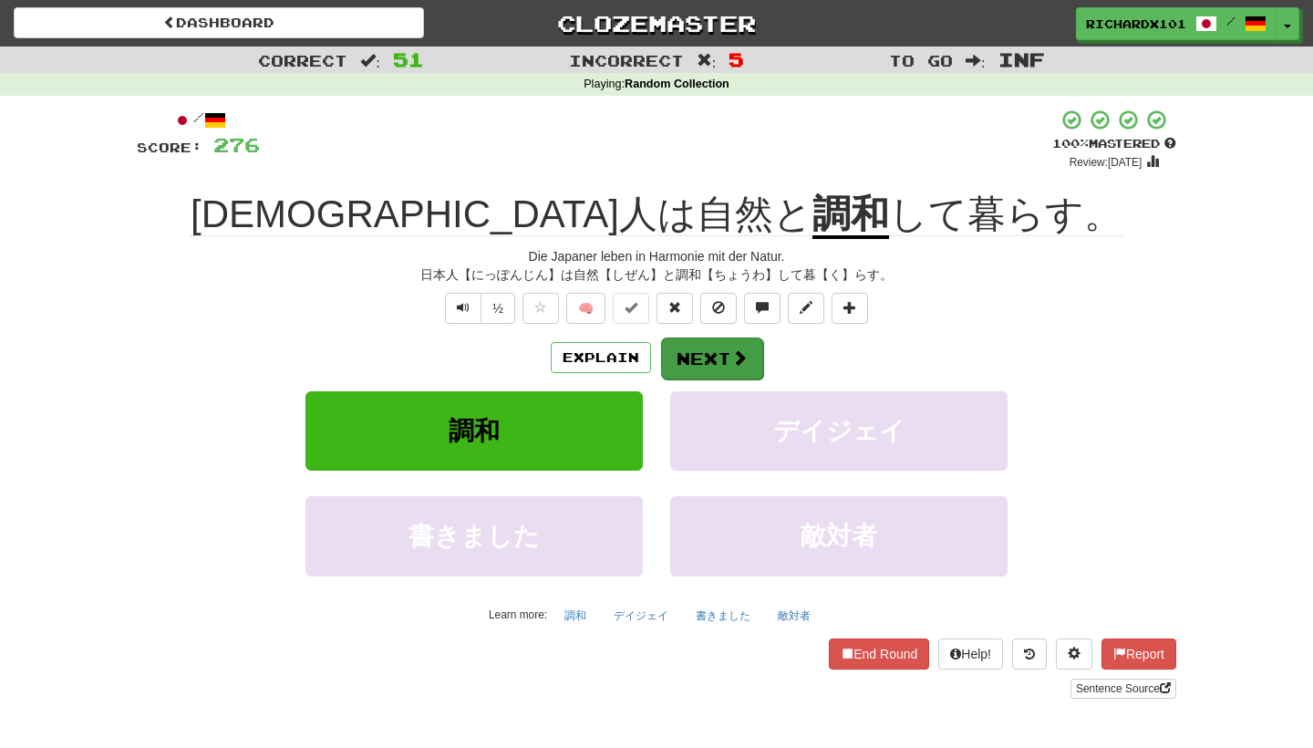
click at [746, 360] on span at bounding box center [739, 357] width 16 height 16
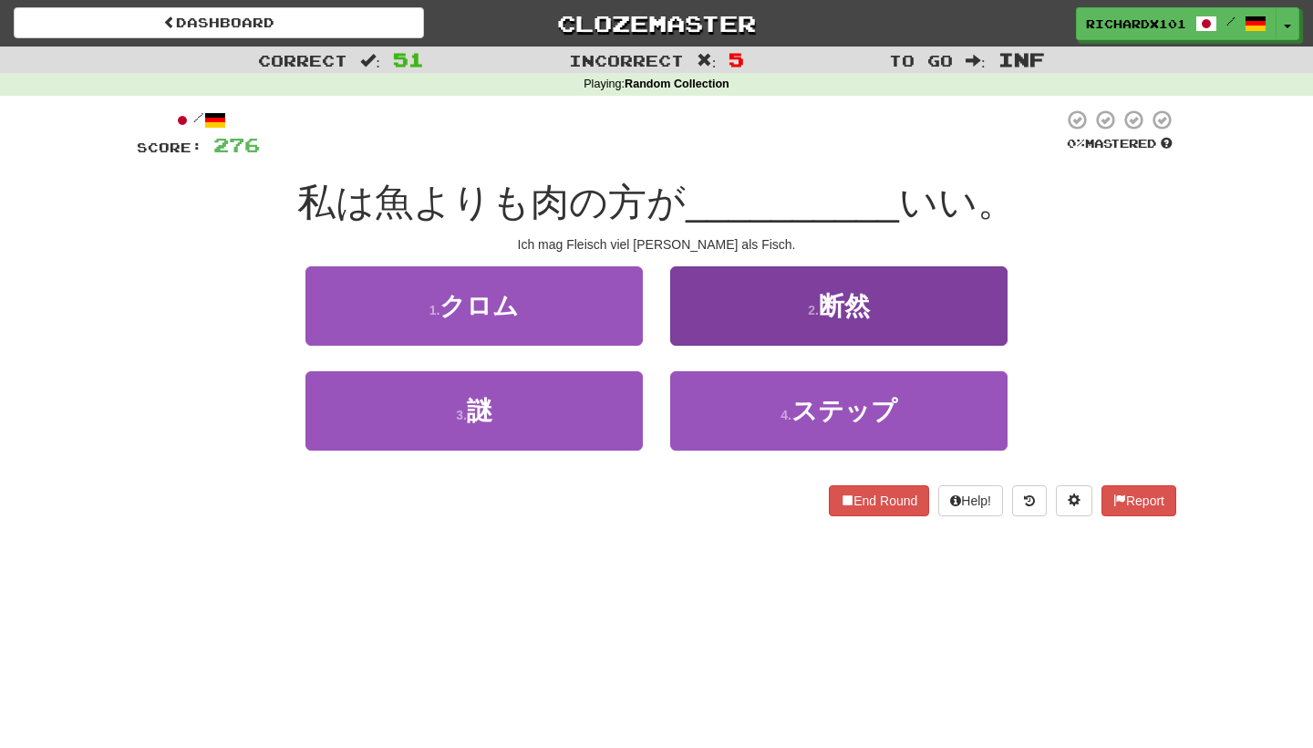
click at [755, 326] on button "2 . 断然" at bounding box center [838, 305] width 337 height 79
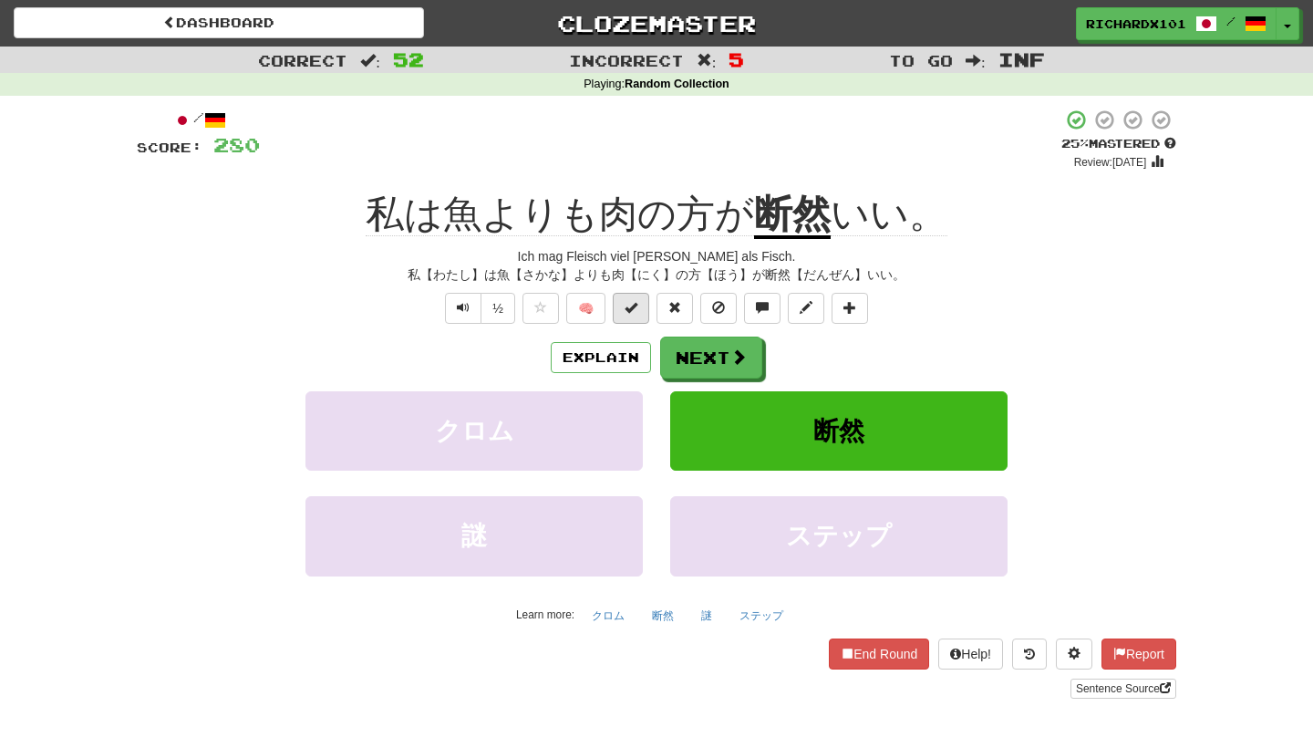
click at [634, 296] on button at bounding box center [631, 308] width 36 height 31
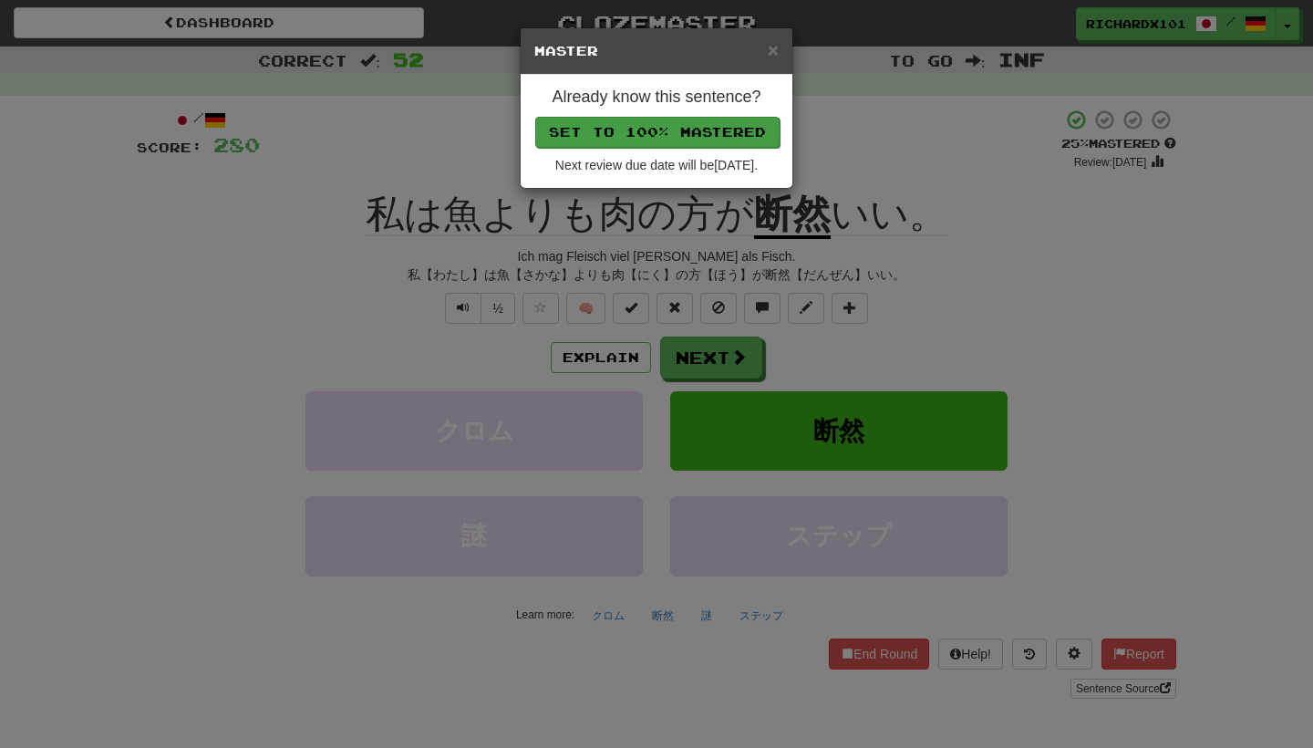
click at [657, 139] on button "Set to 100% Mastered" at bounding box center [657, 132] width 244 height 31
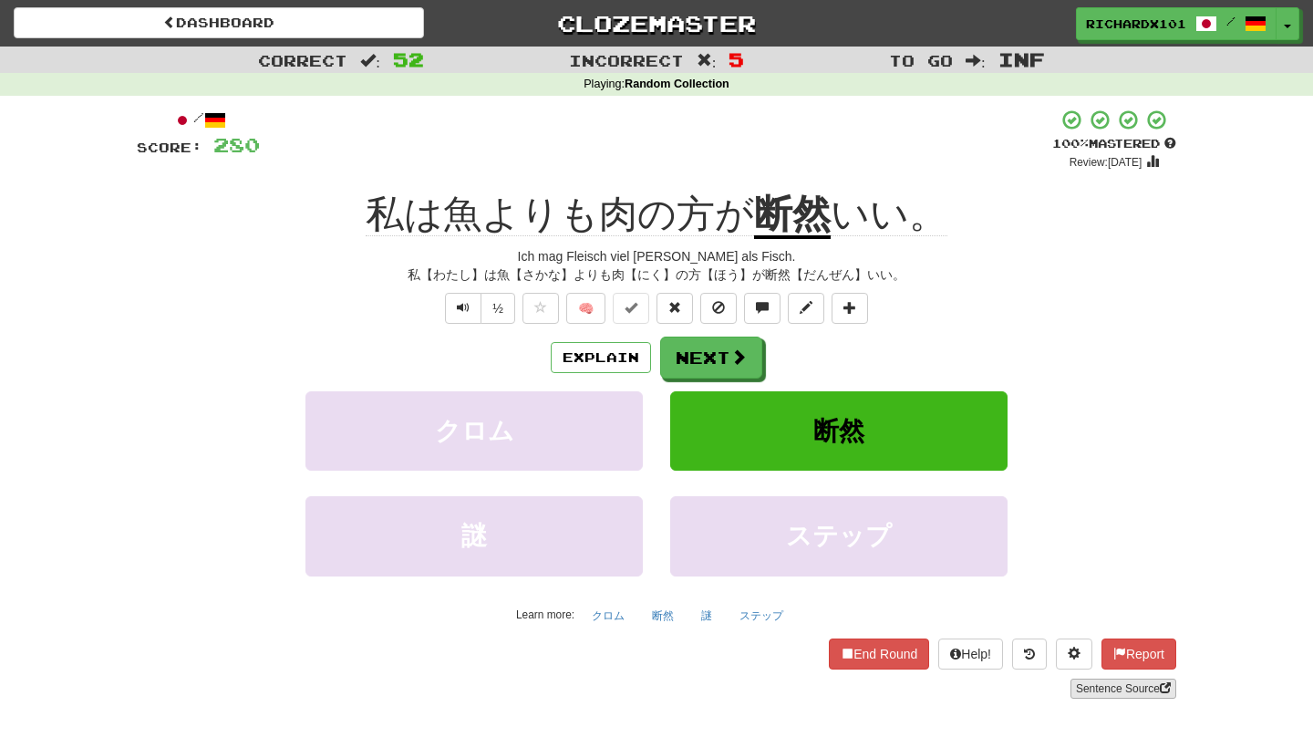
click at [1126, 682] on link "Sentence Source" at bounding box center [1123, 688] width 106 height 20
click at [726, 352] on button "Next" at bounding box center [712, 358] width 102 height 42
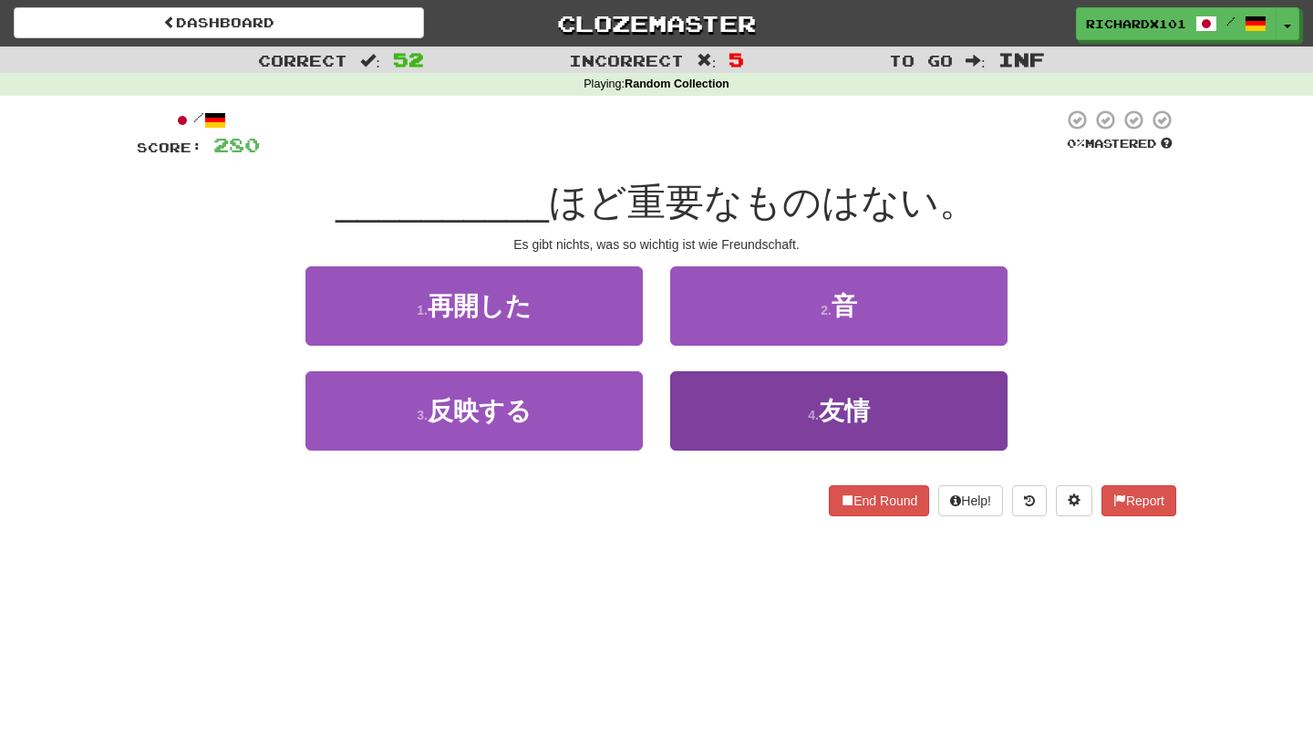
click at [775, 387] on button "4 . 友情" at bounding box center [838, 410] width 337 height 79
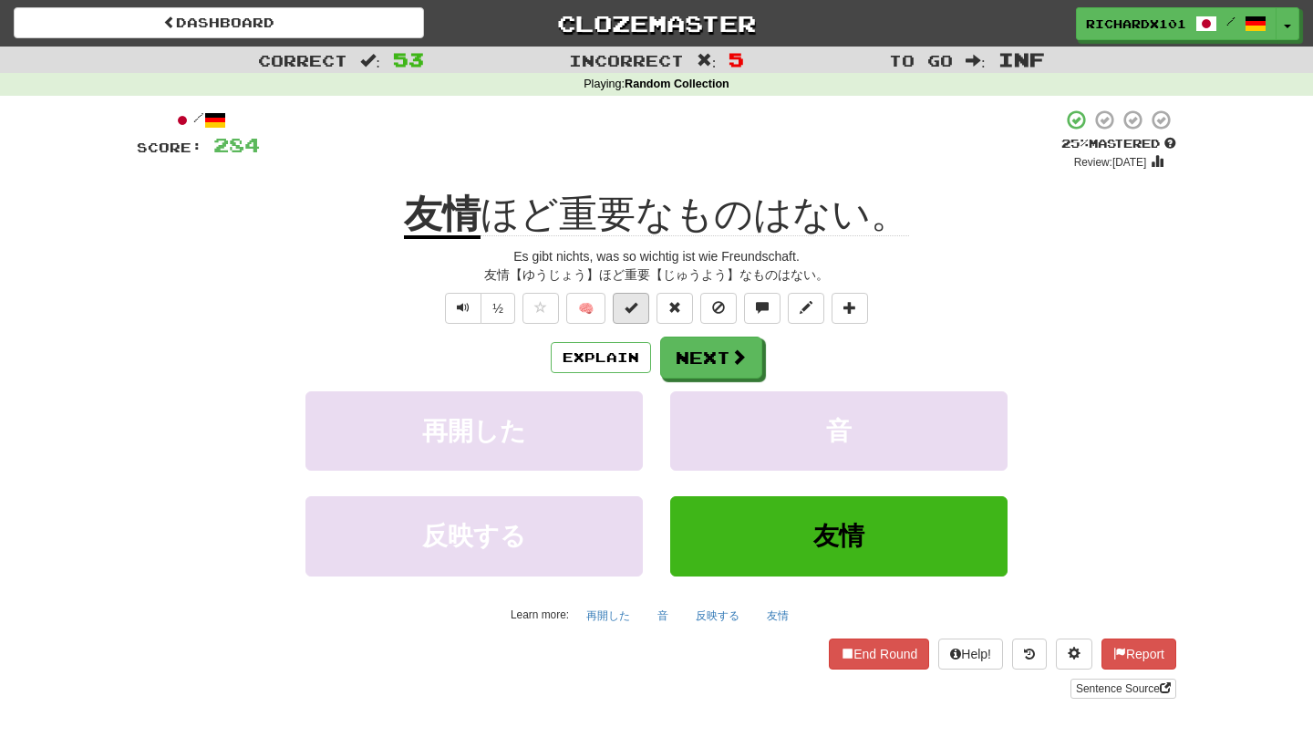
click at [641, 311] on button at bounding box center [631, 308] width 36 height 31
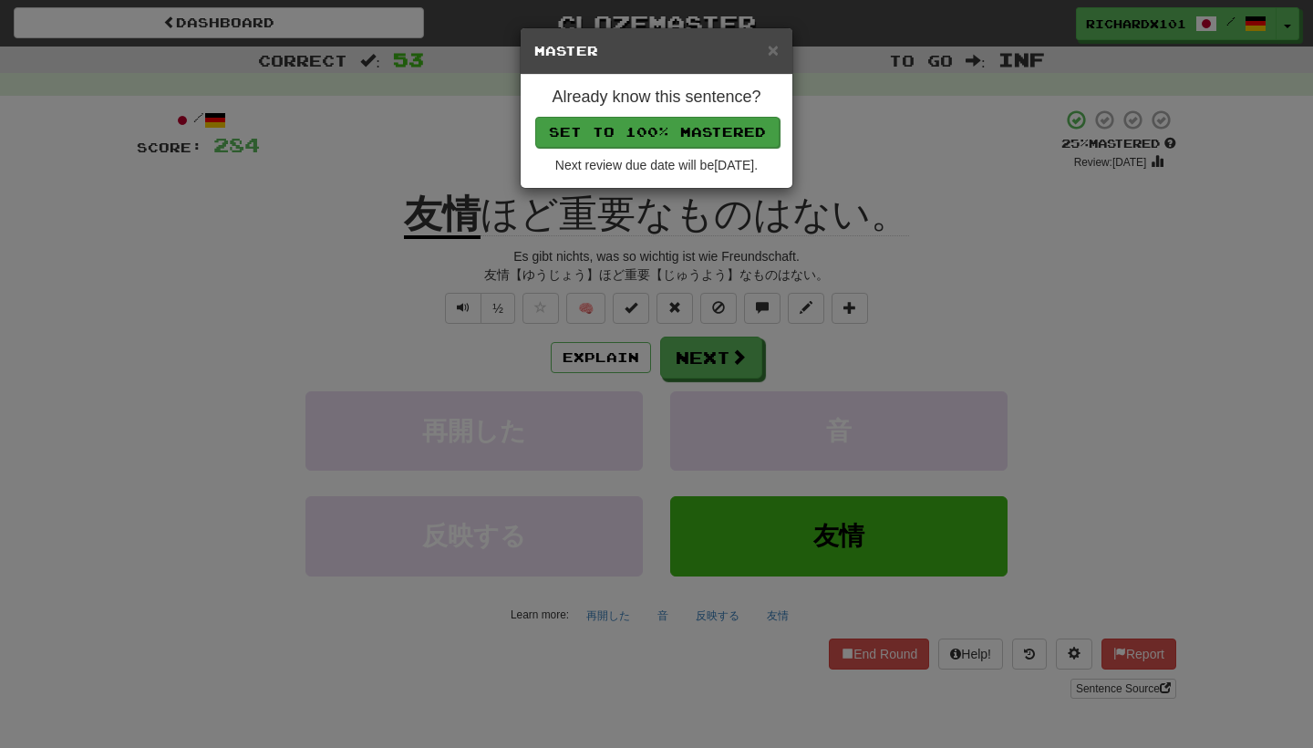
click at [635, 135] on button "Set to 100% Mastered" at bounding box center [657, 132] width 244 height 31
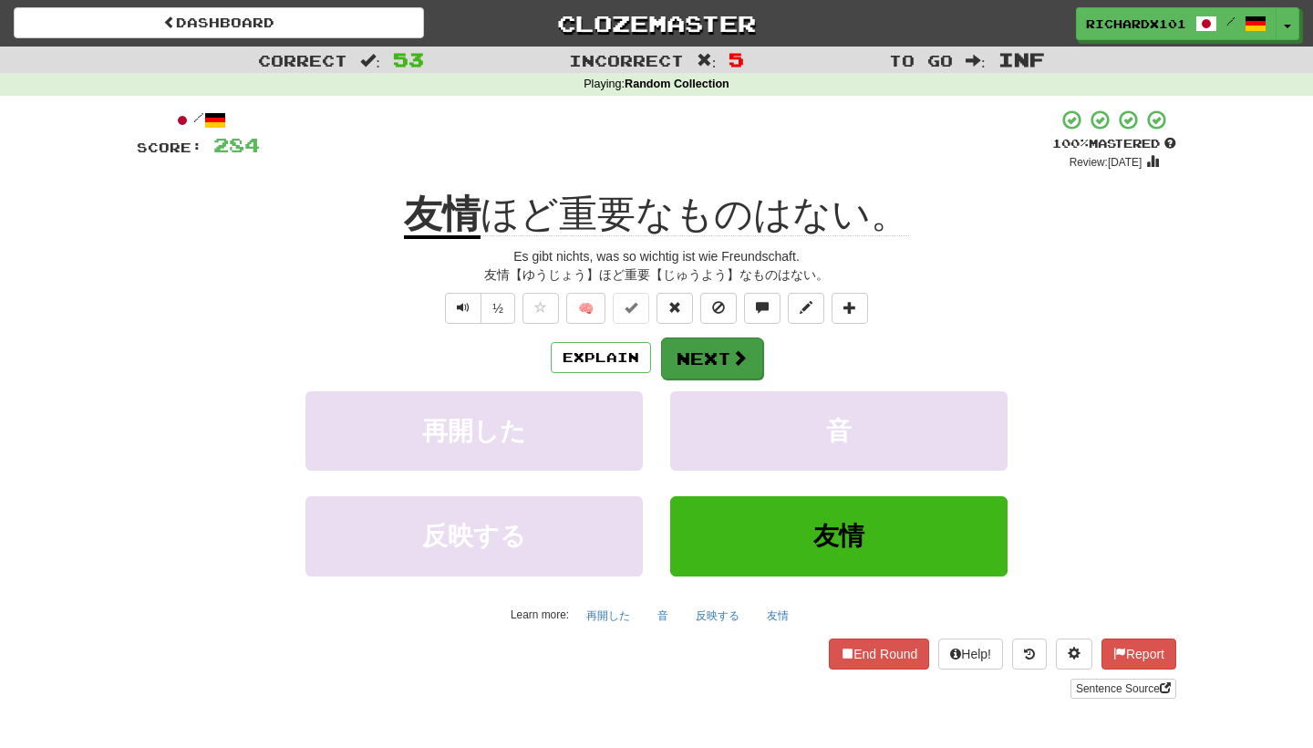
click at [731, 364] on span at bounding box center [739, 357] width 16 height 16
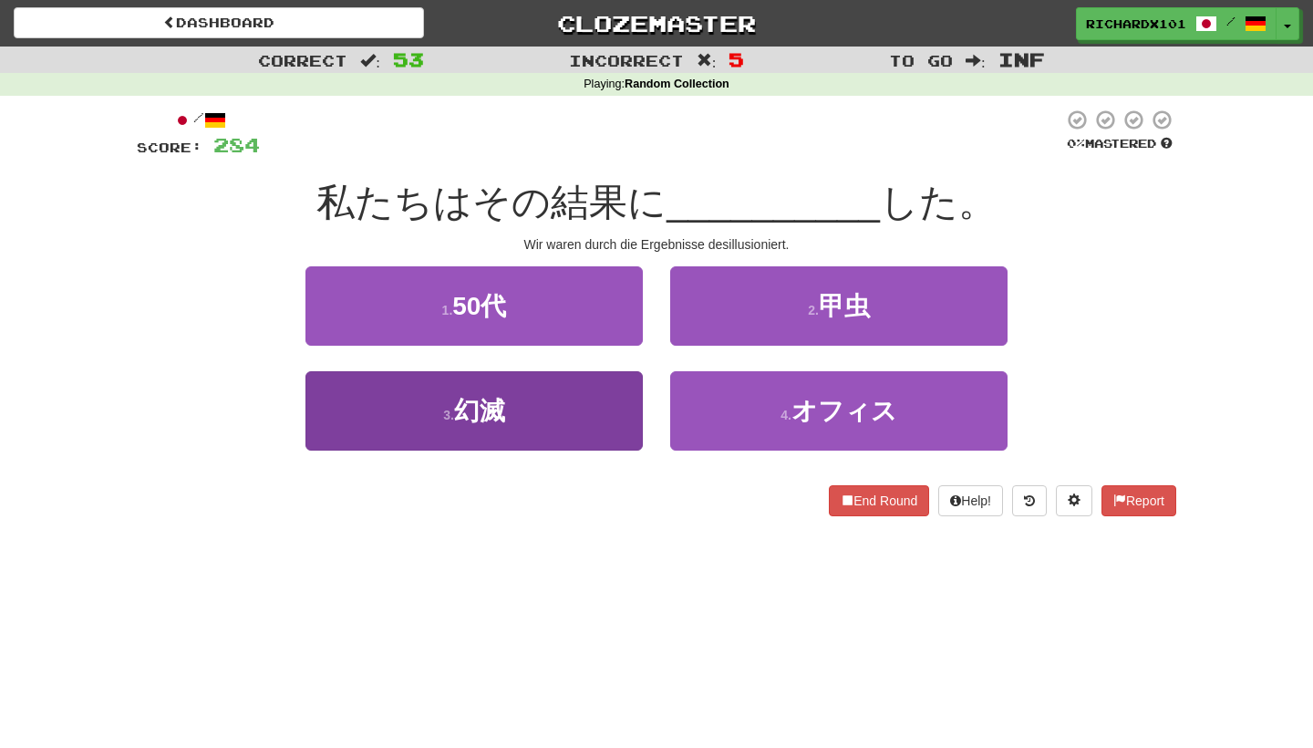
click at [604, 410] on button "3 . 幻滅" at bounding box center [473, 410] width 337 height 79
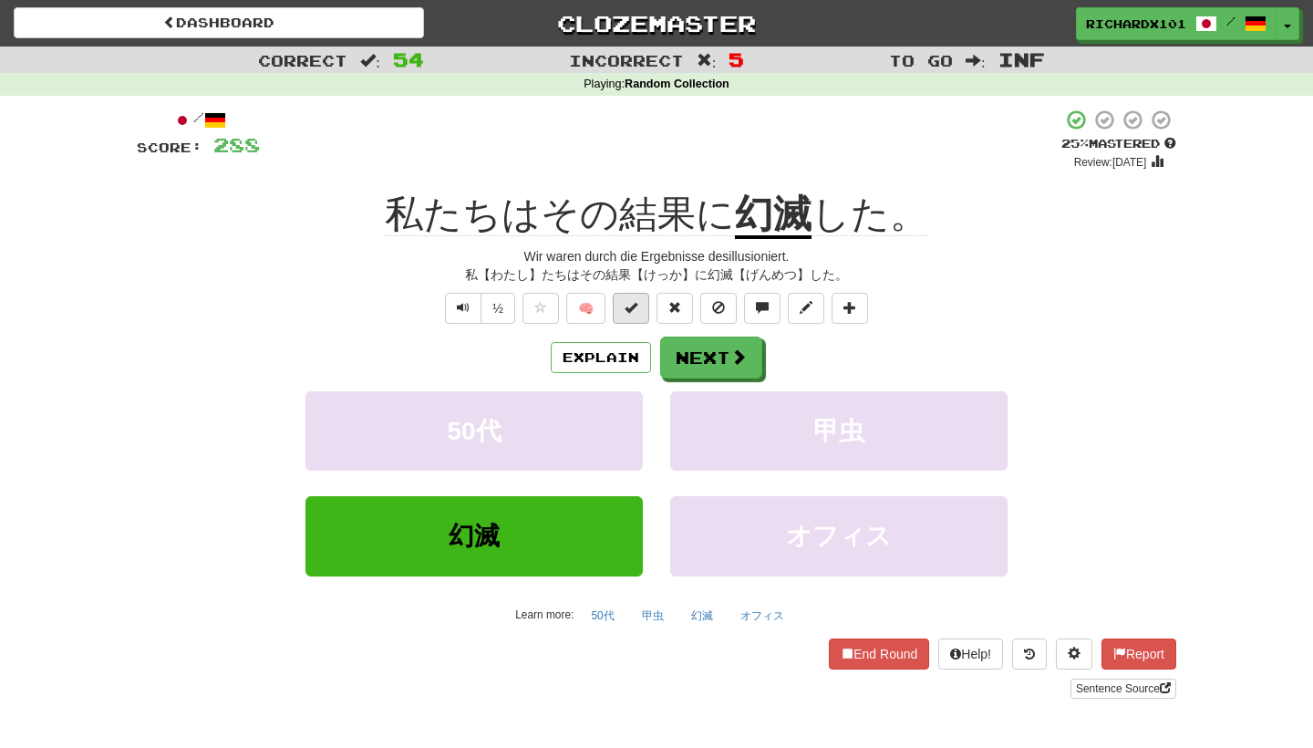
click at [634, 310] on span at bounding box center [630, 307] width 13 height 13
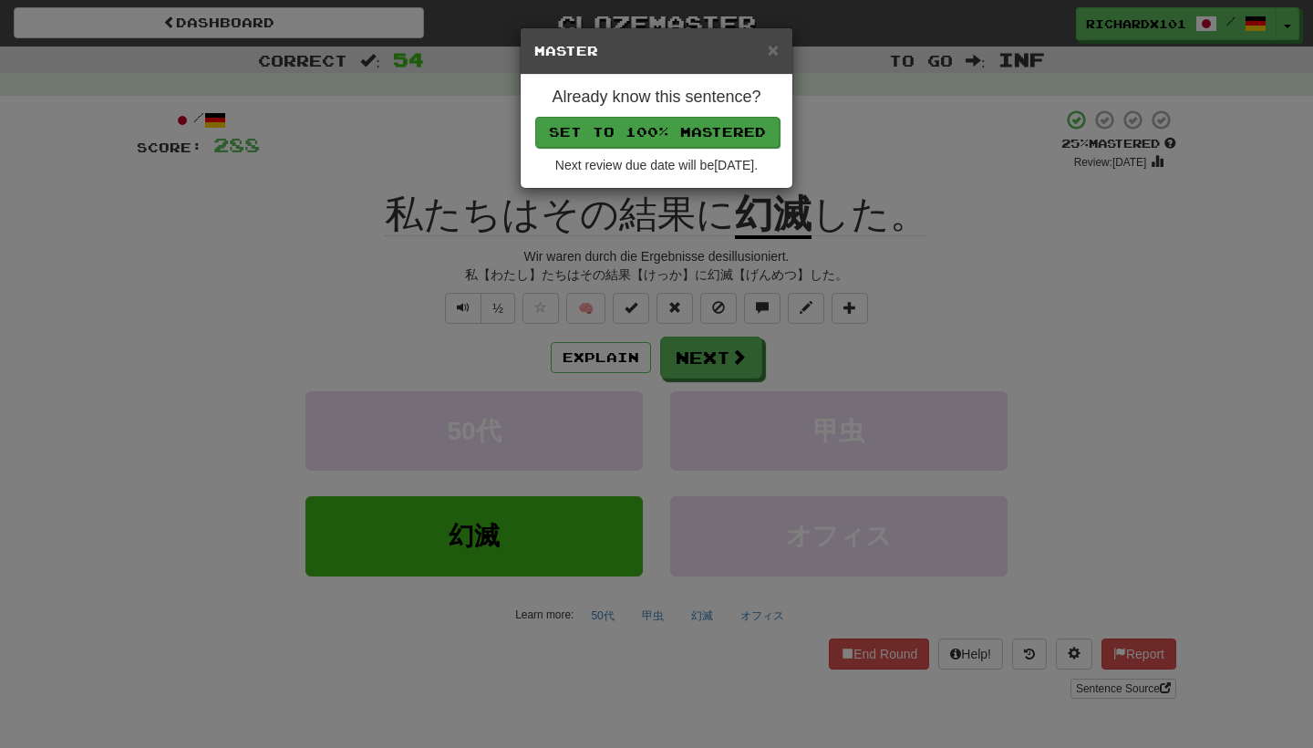
click at [629, 133] on button "Set to 100% Mastered" at bounding box center [657, 132] width 244 height 31
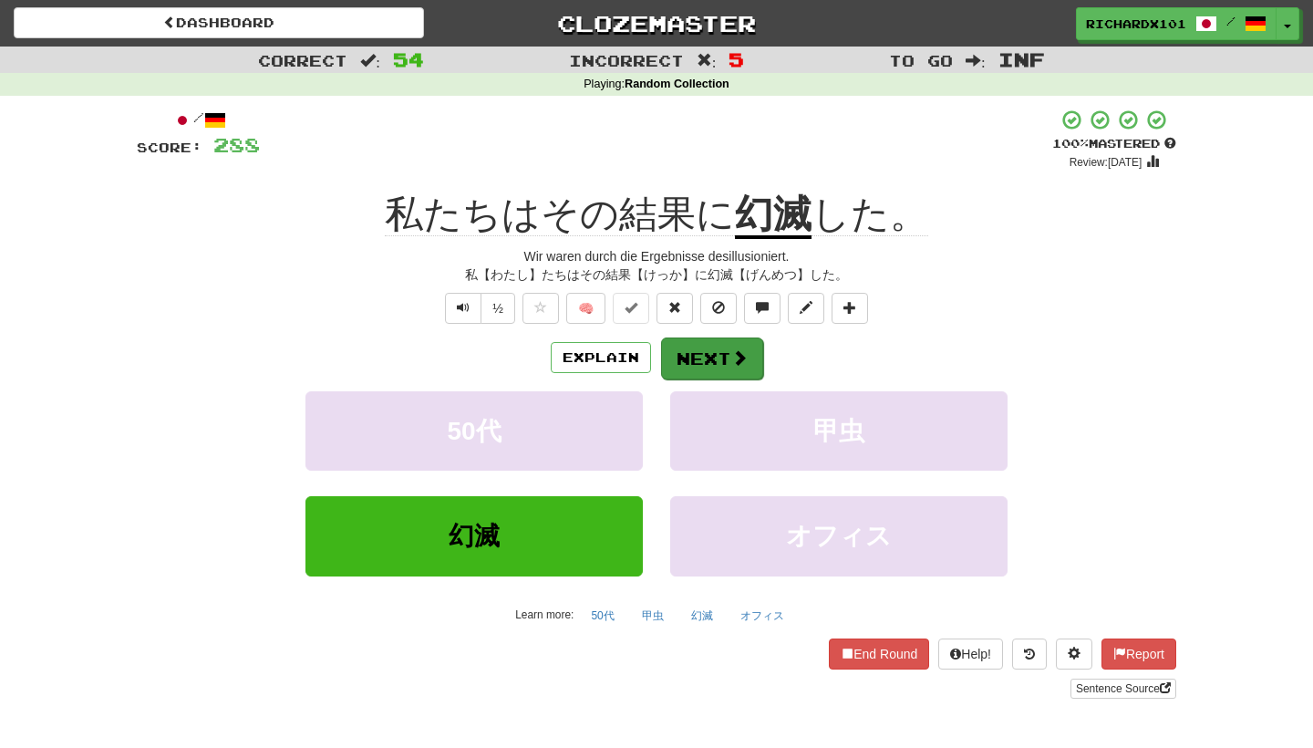
click at [696, 340] on button "Next" at bounding box center [712, 358] width 102 height 42
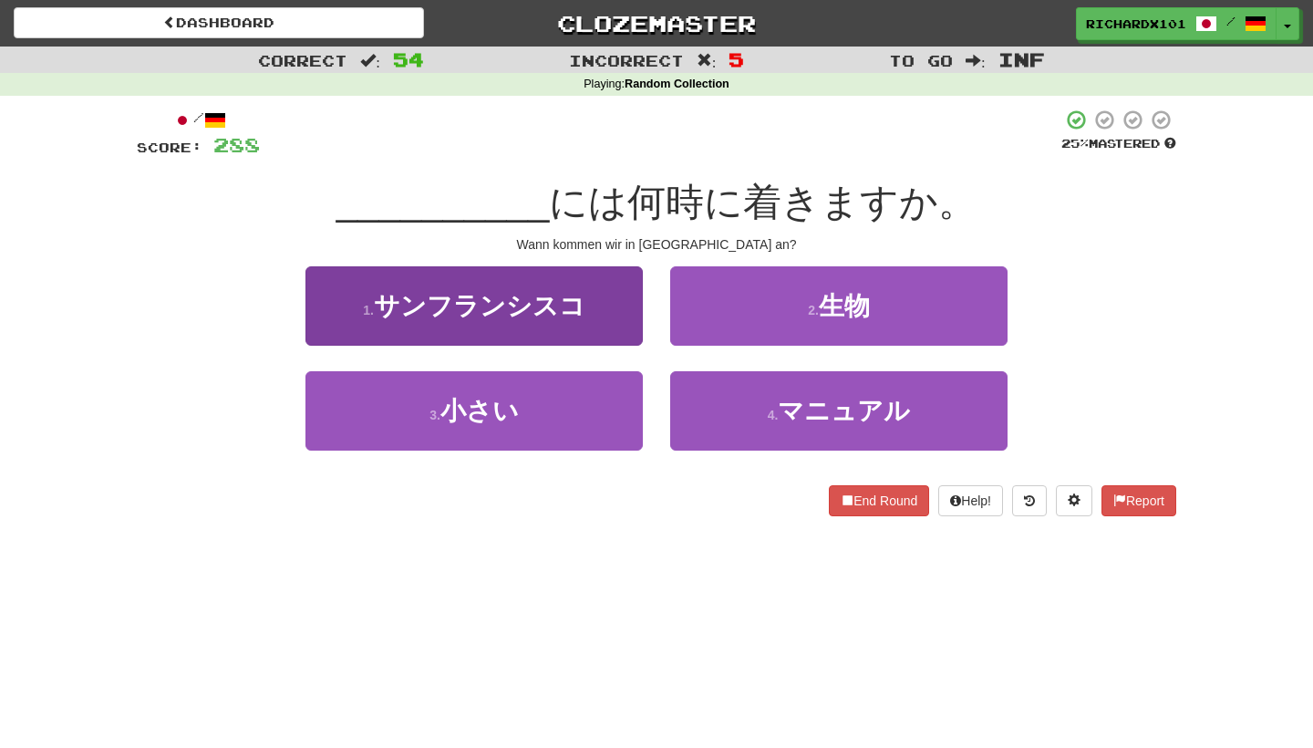
click at [602, 306] on button "1 . サンフランシスコ" at bounding box center [473, 305] width 337 height 79
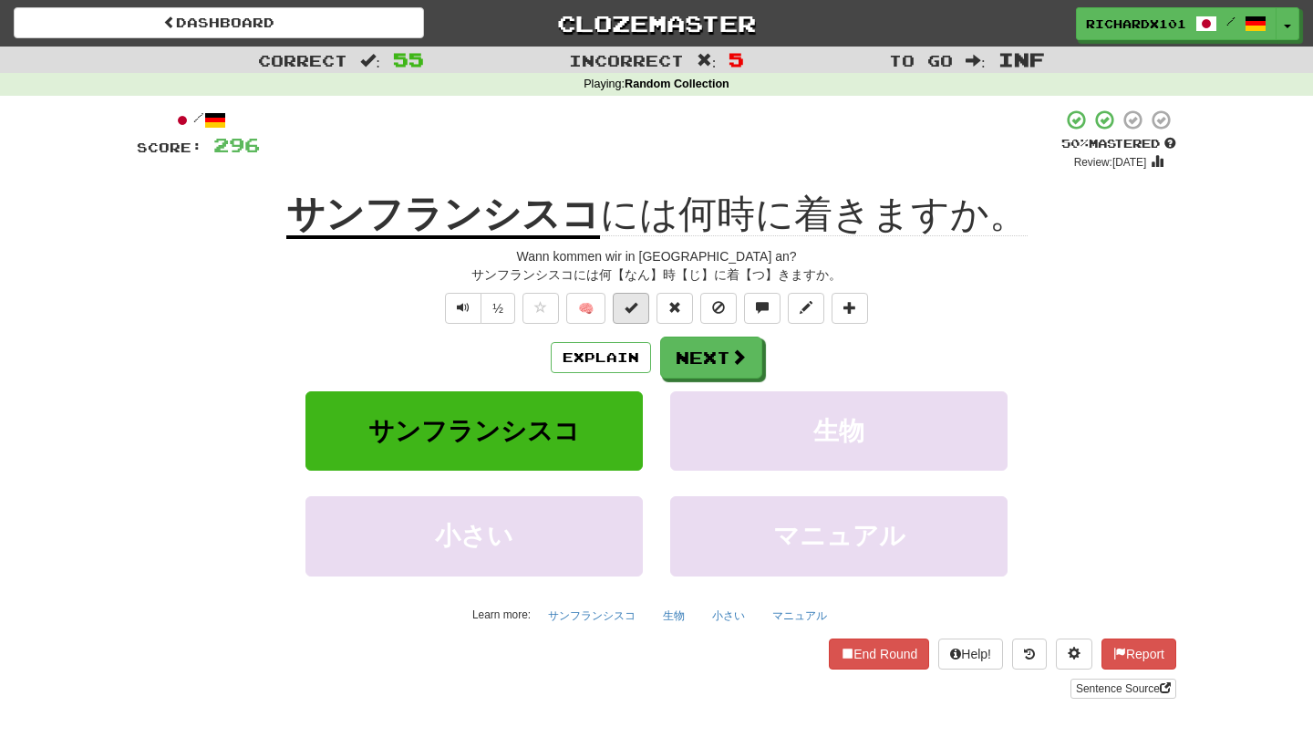
click at [629, 311] on span at bounding box center [630, 307] width 13 height 13
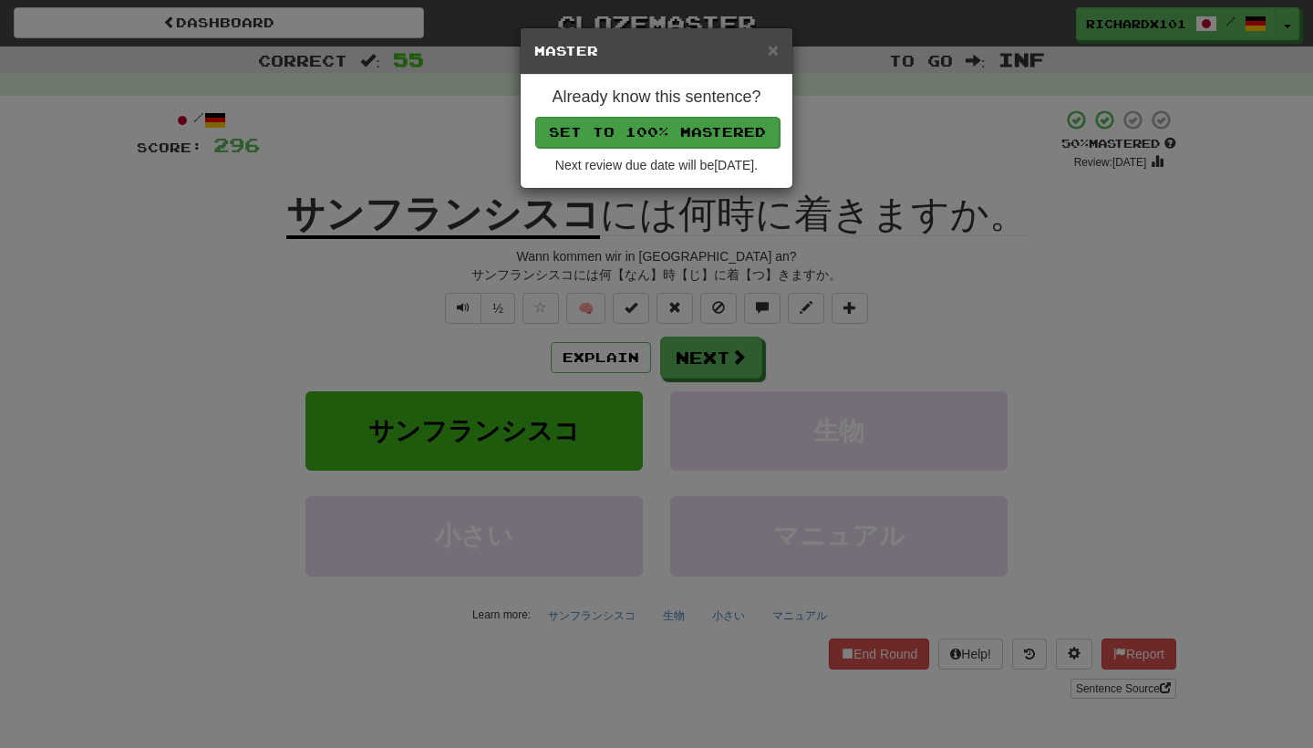
click at [610, 139] on button "Set to 100% Mastered" at bounding box center [657, 132] width 244 height 31
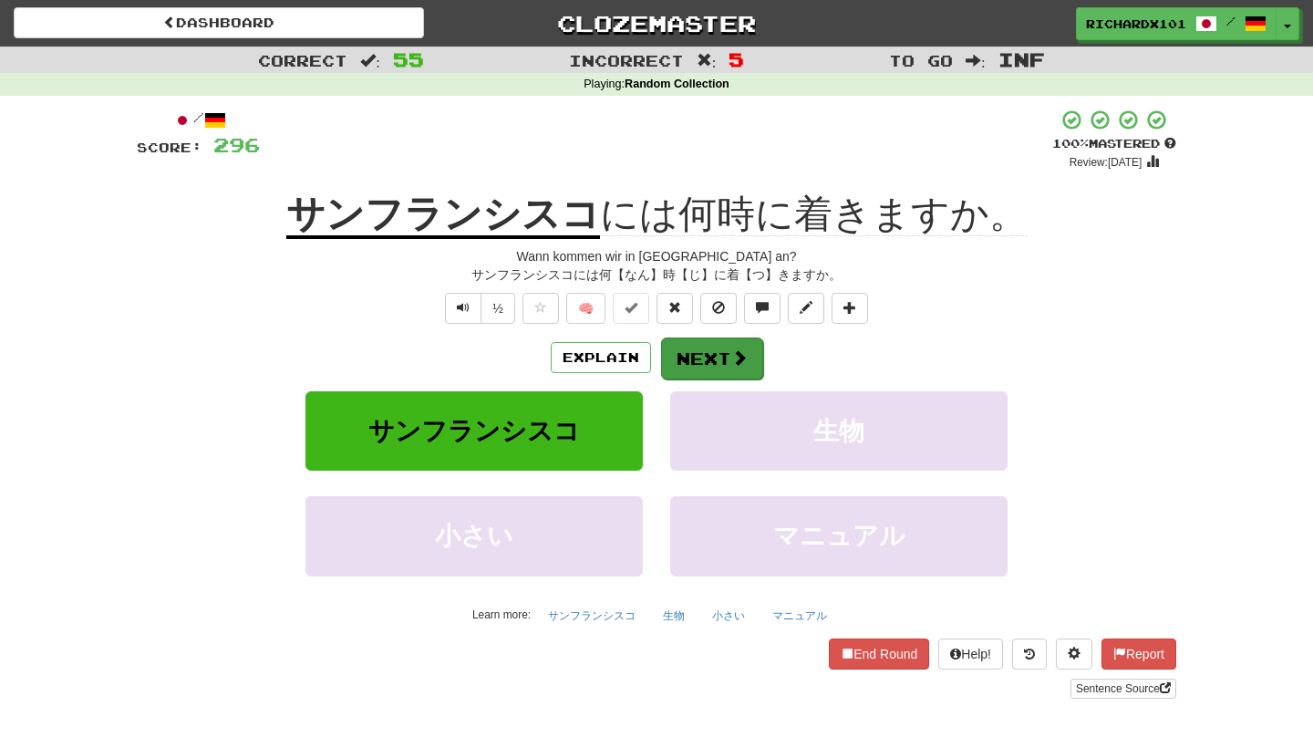
click at [737, 356] on span at bounding box center [739, 357] width 16 height 16
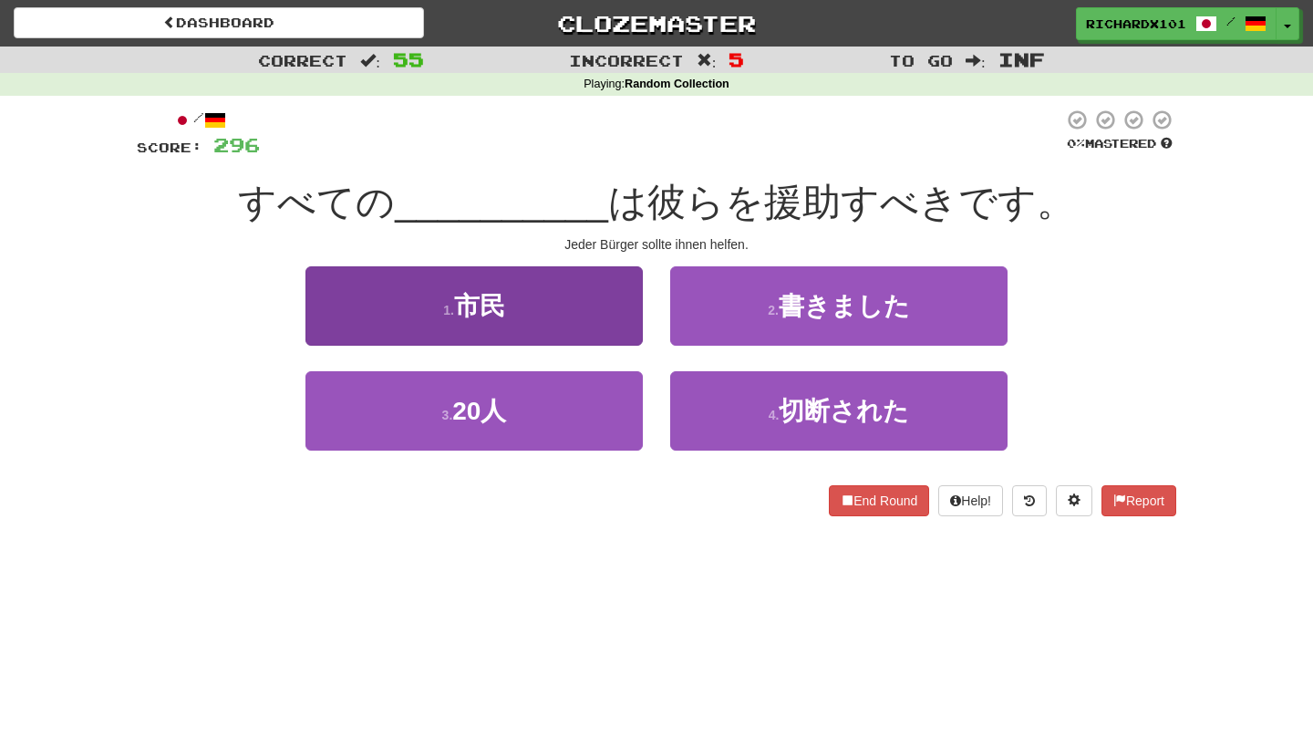
click at [612, 331] on button "1 . 市民" at bounding box center [473, 305] width 337 height 79
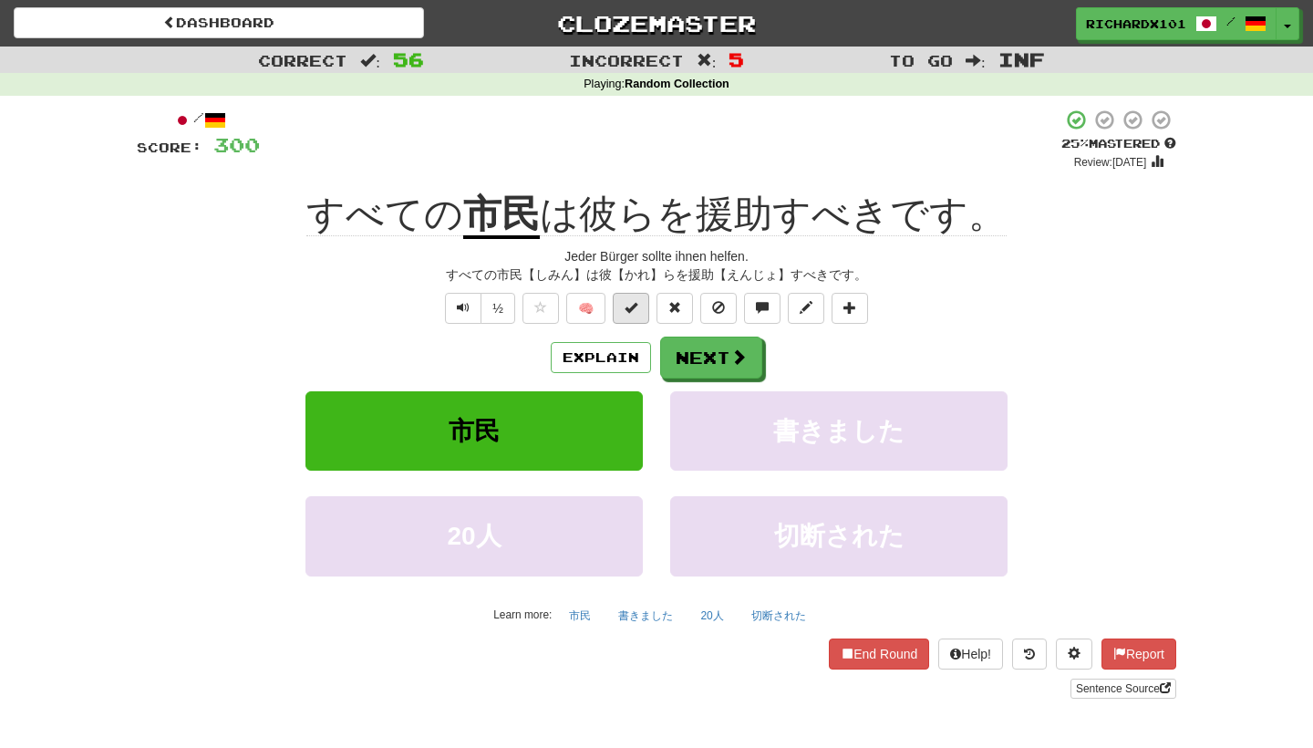
click at [624, 307] on button at bounding box center [631, 308] width 36 height 31
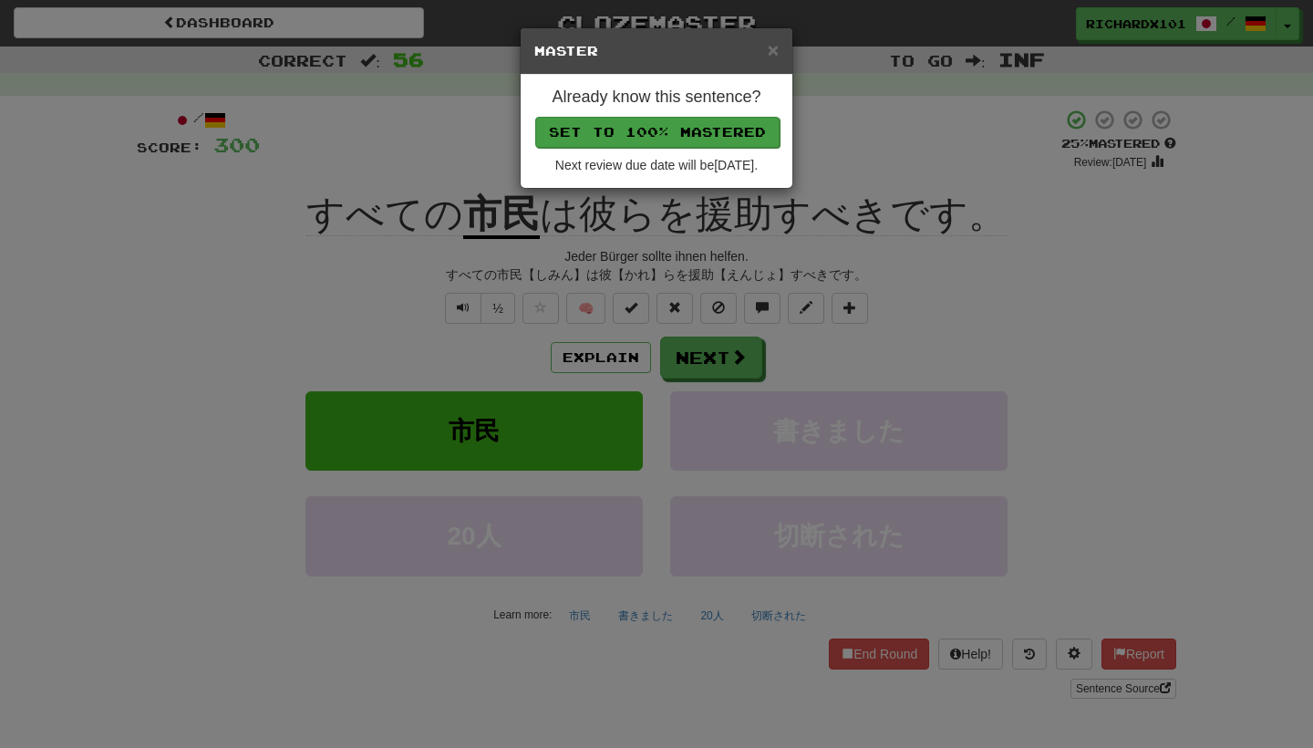
click at [632, 129] on button "Set to 100% Mastered" at bounding box center [657, 132] width 244 height 31
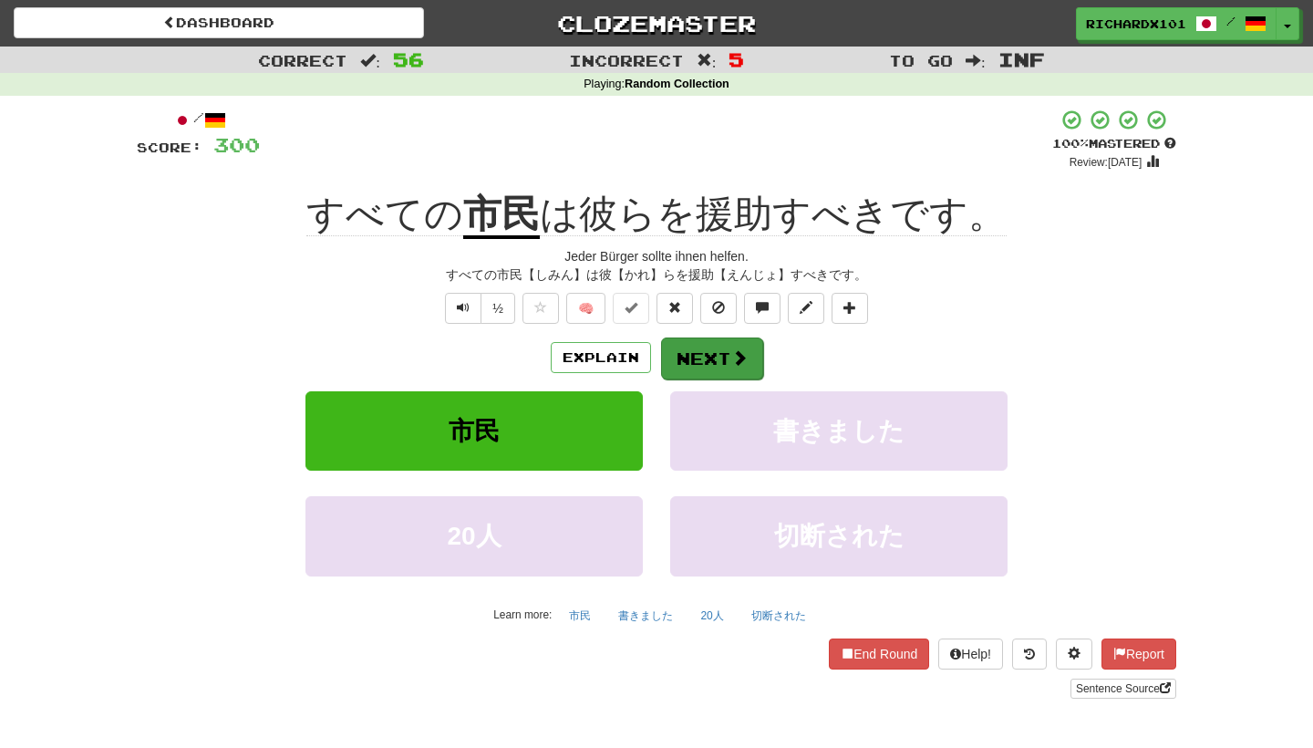
click at [727, 347] on button "Next" at bounding box center [712, 358] width 102 height 42
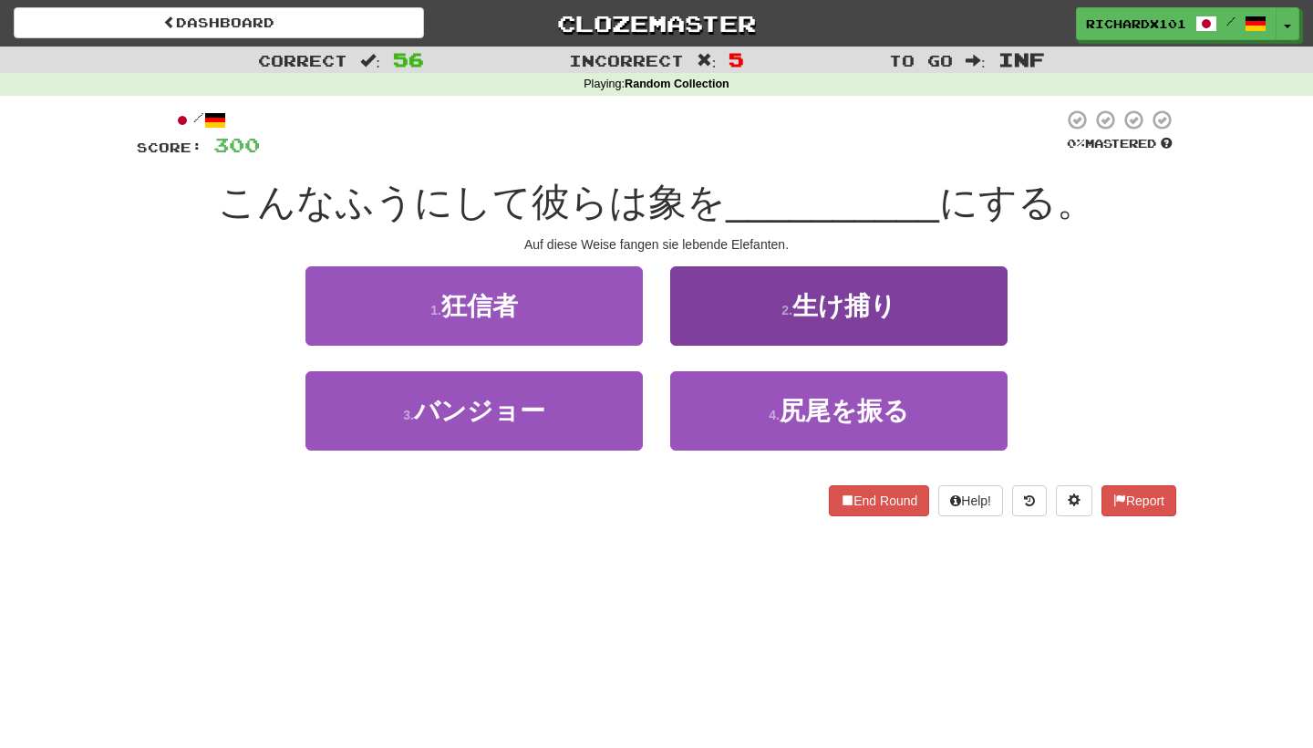
click at [735, 320] on button "2 . 生け捕り" at bounding box center [838, 305] width 337 height 79
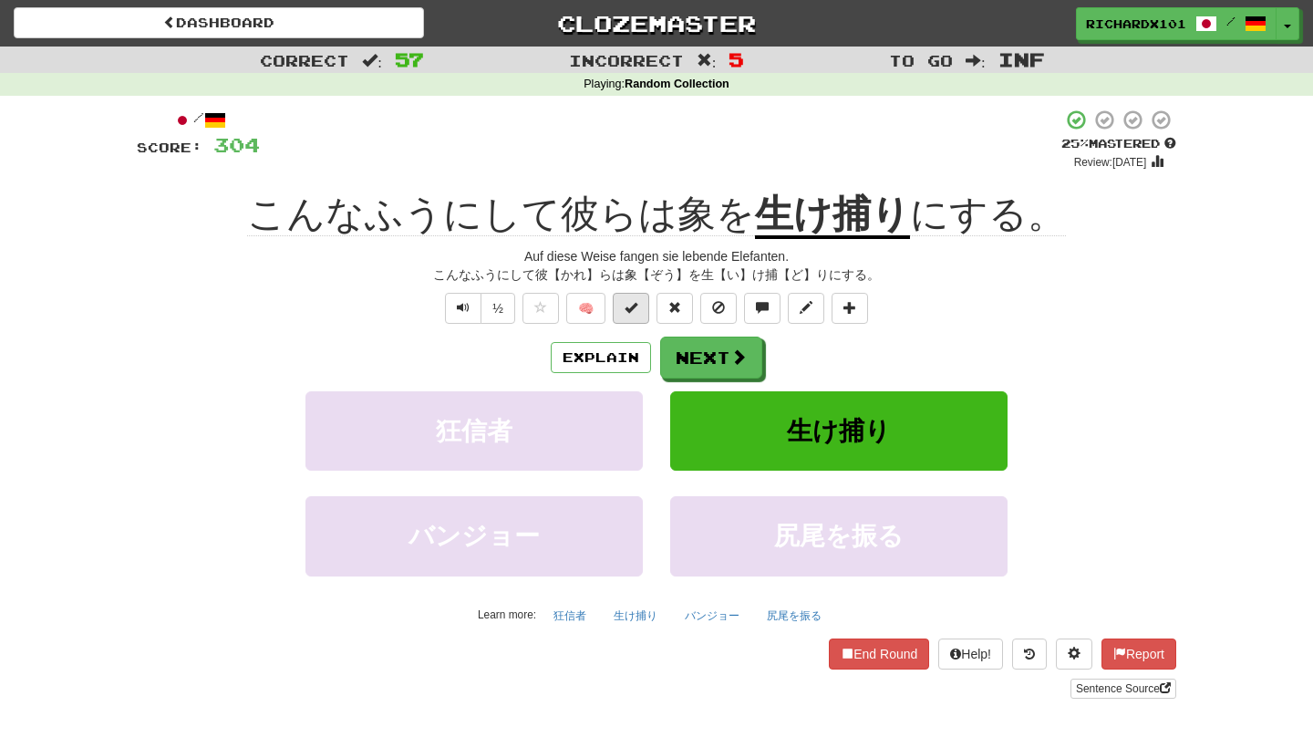
click at [638, 311] on button at bounding box center [631, 308] width 36 height 31
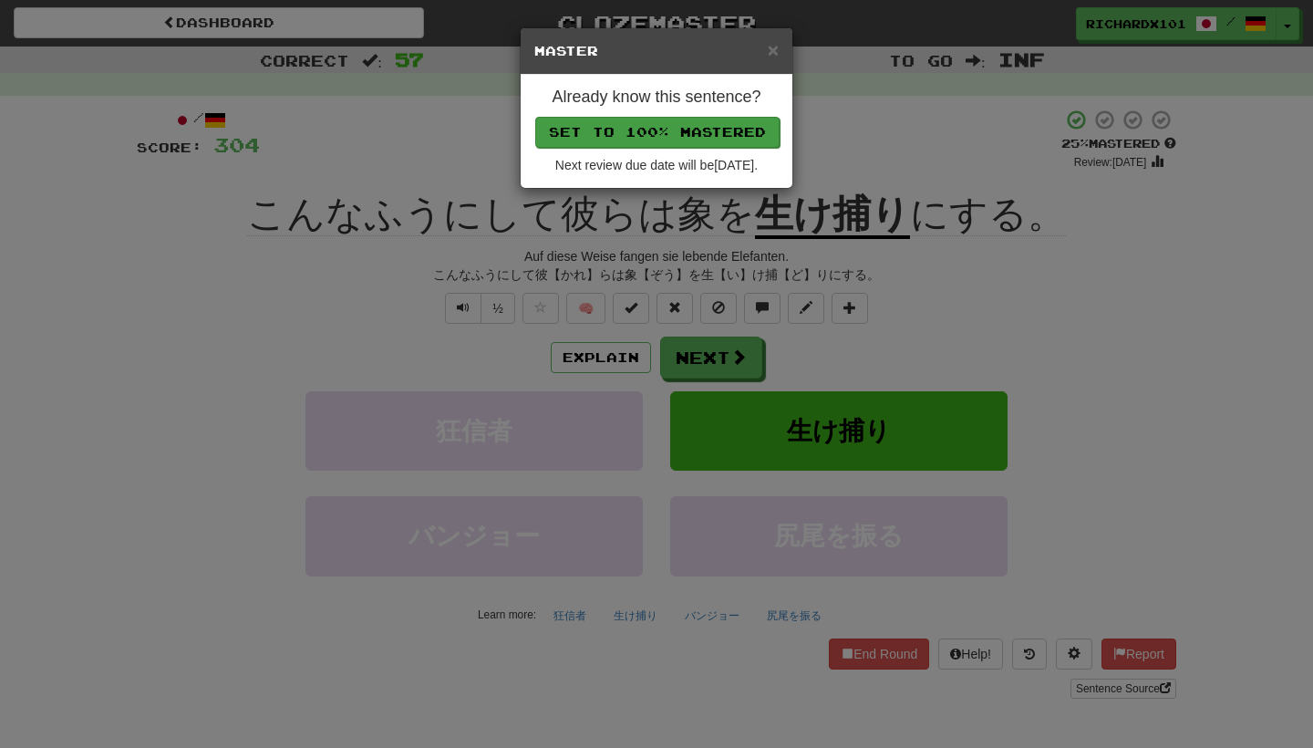
click at [696, 122] on button "Set to 100% Mastered" at bounding box center [657, 132] width 244 height 31
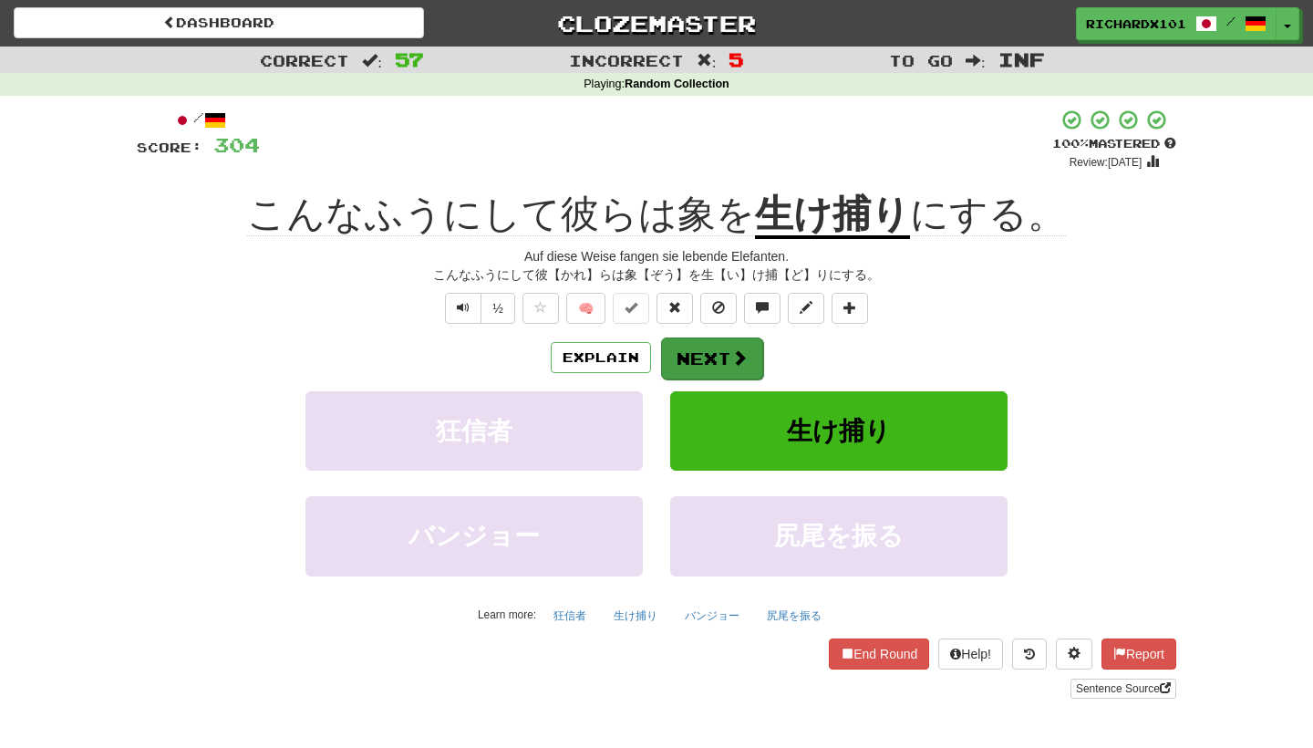
click at [684, 355] on button "Next" at bounding box center [712, 358] width 102 height 42
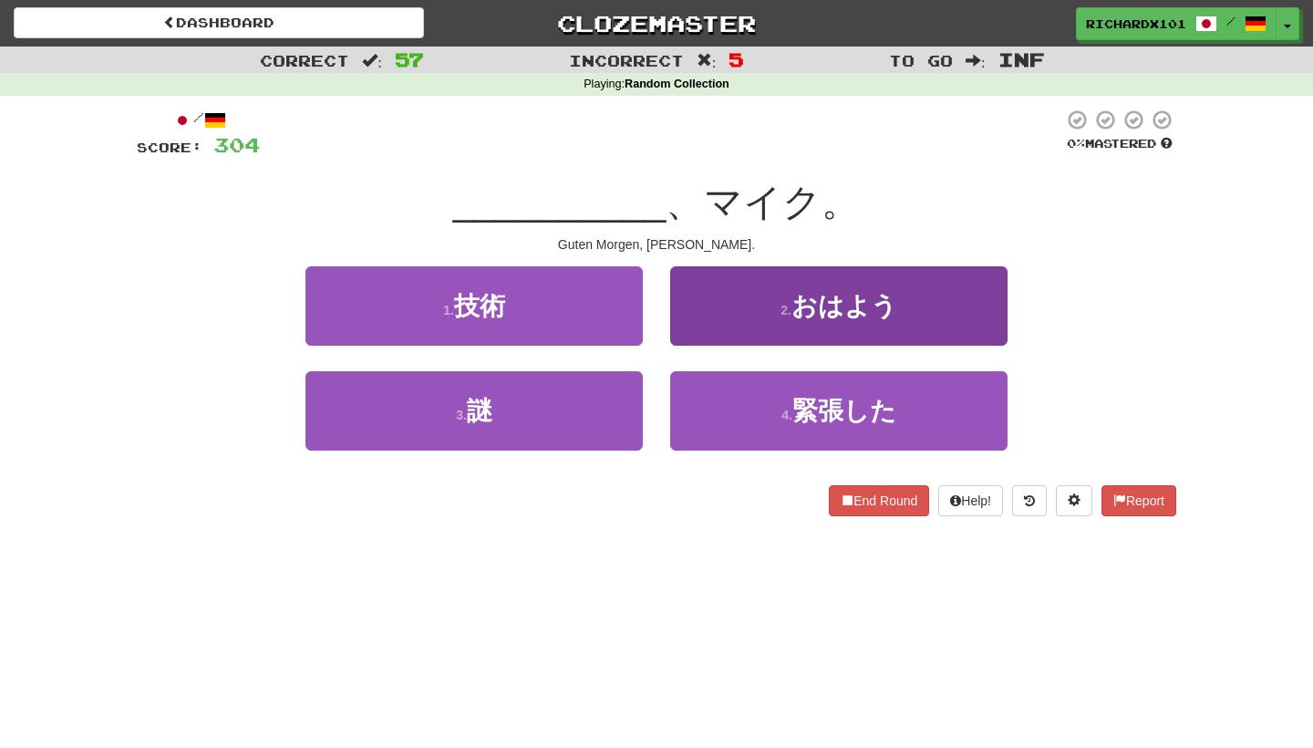
click at [717, 310] on button "2 . おはよう" at bounding box center [838, 305] width 337 height 79
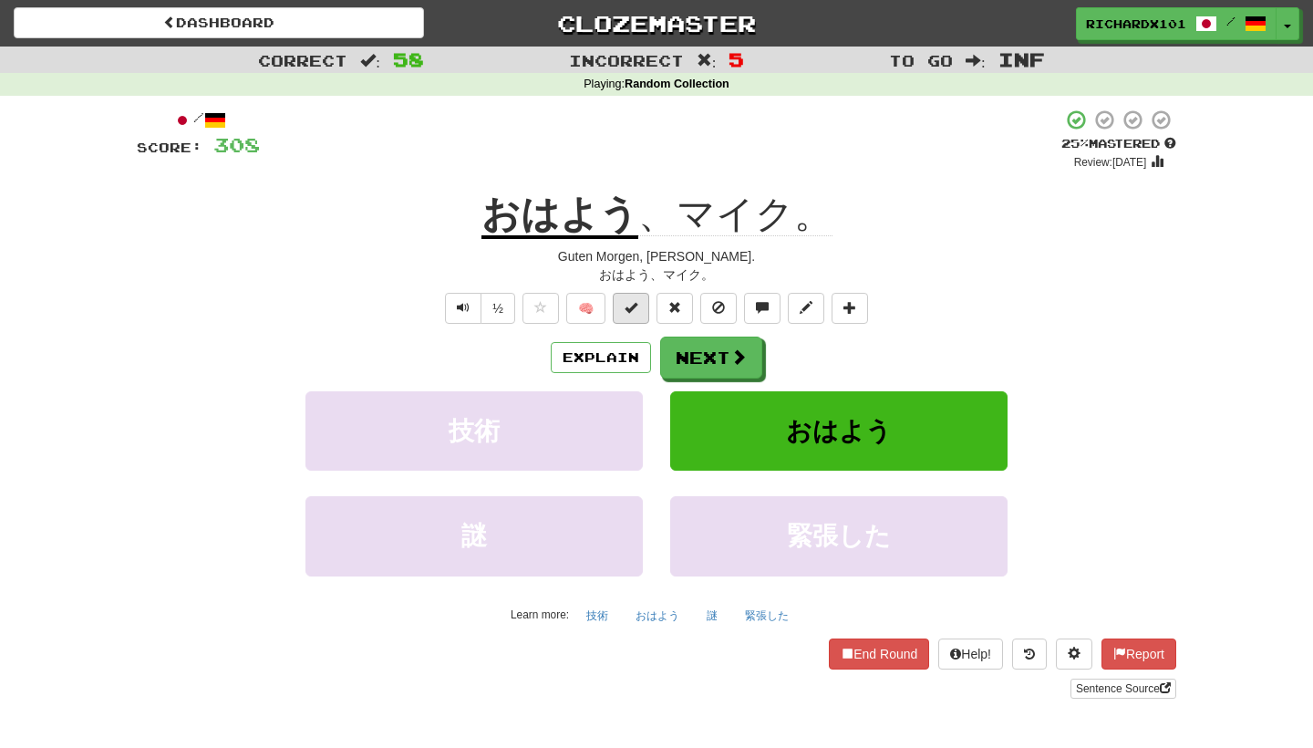
click at [638, 313] on button at bounding box center [631, 308] width 36 height 31
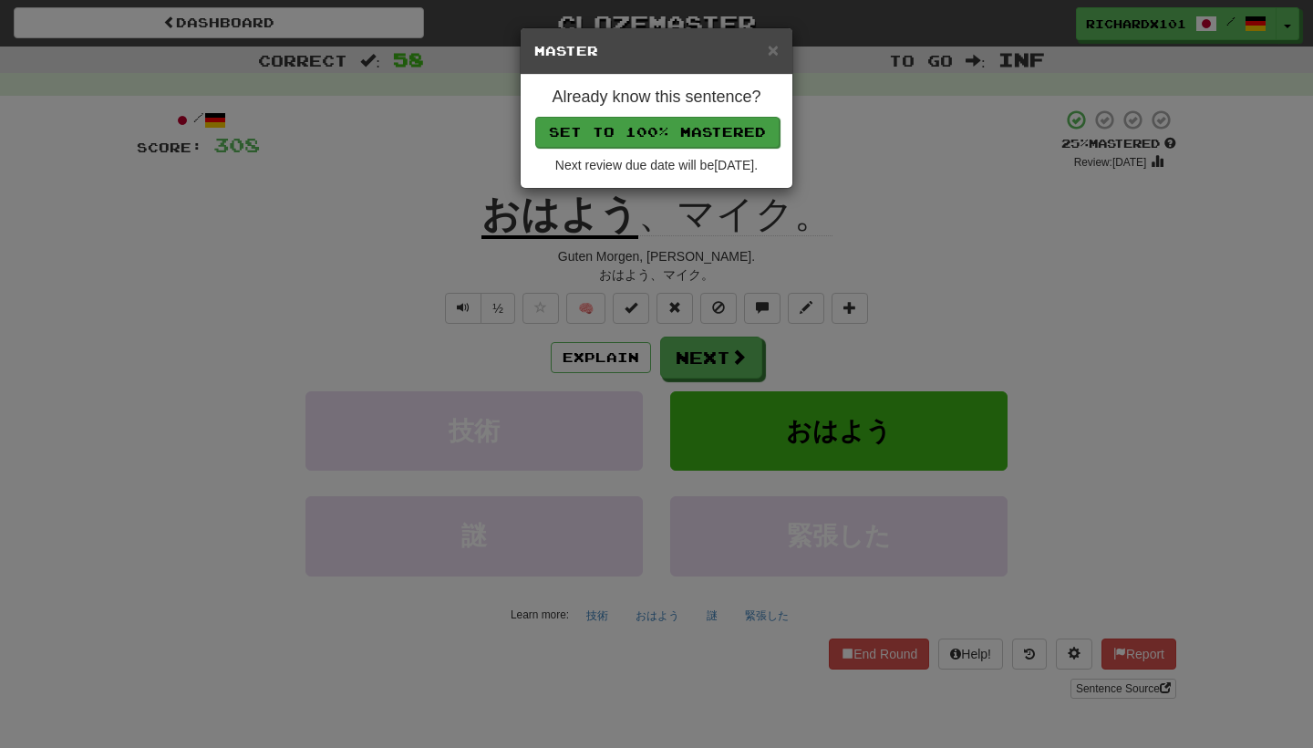
click at [711, 138] on button "Set to 100% Mastered" at bounding box center [657, 132] width 244 height 31
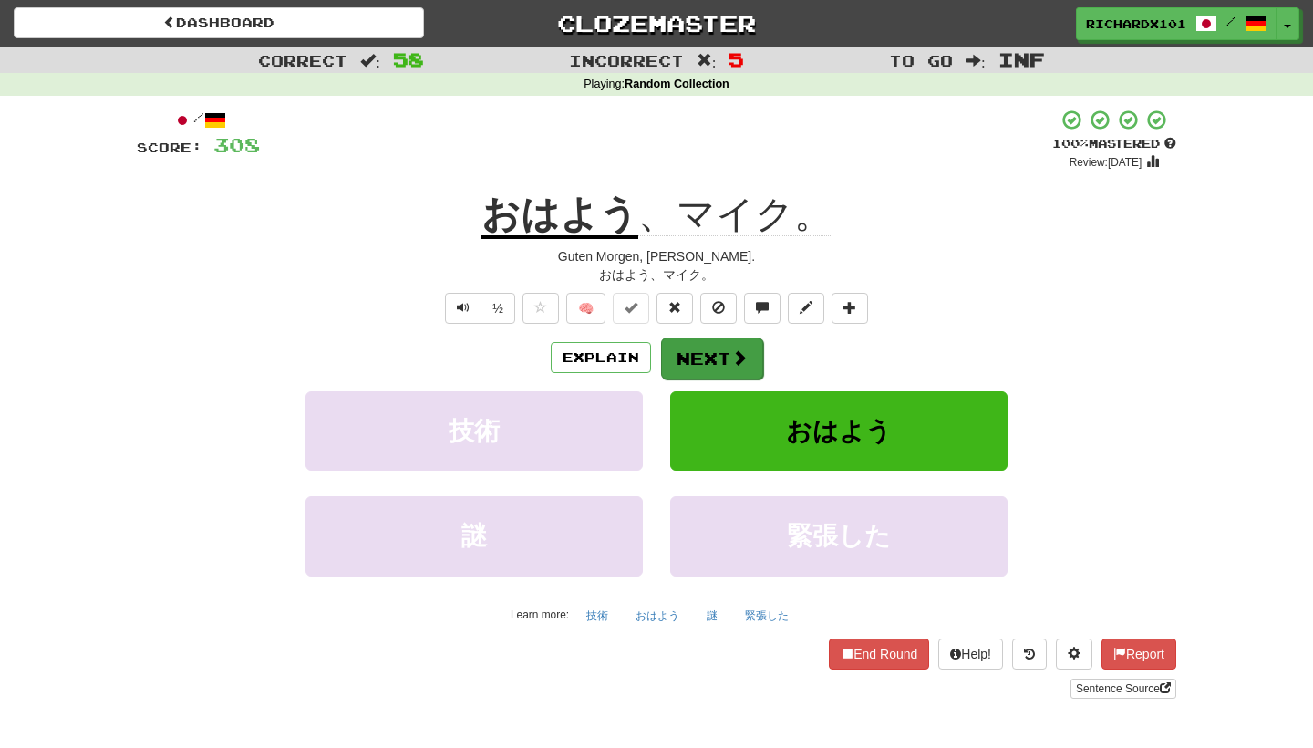
click at [693, 359] on button "Next" at bounding box center [712, 358] width 102 height 42
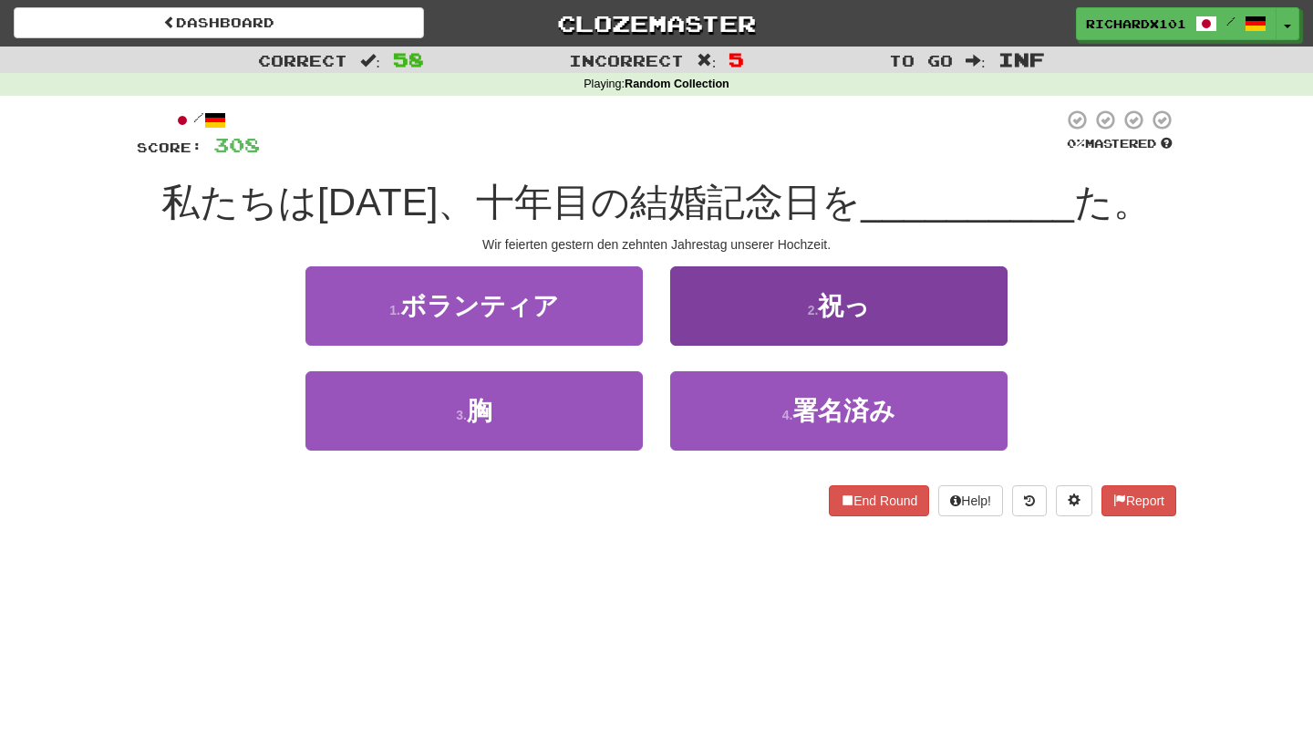
click at [724, 304] on button "2 . 祝っ" at bounding box center [838, 305] width 337 height 79
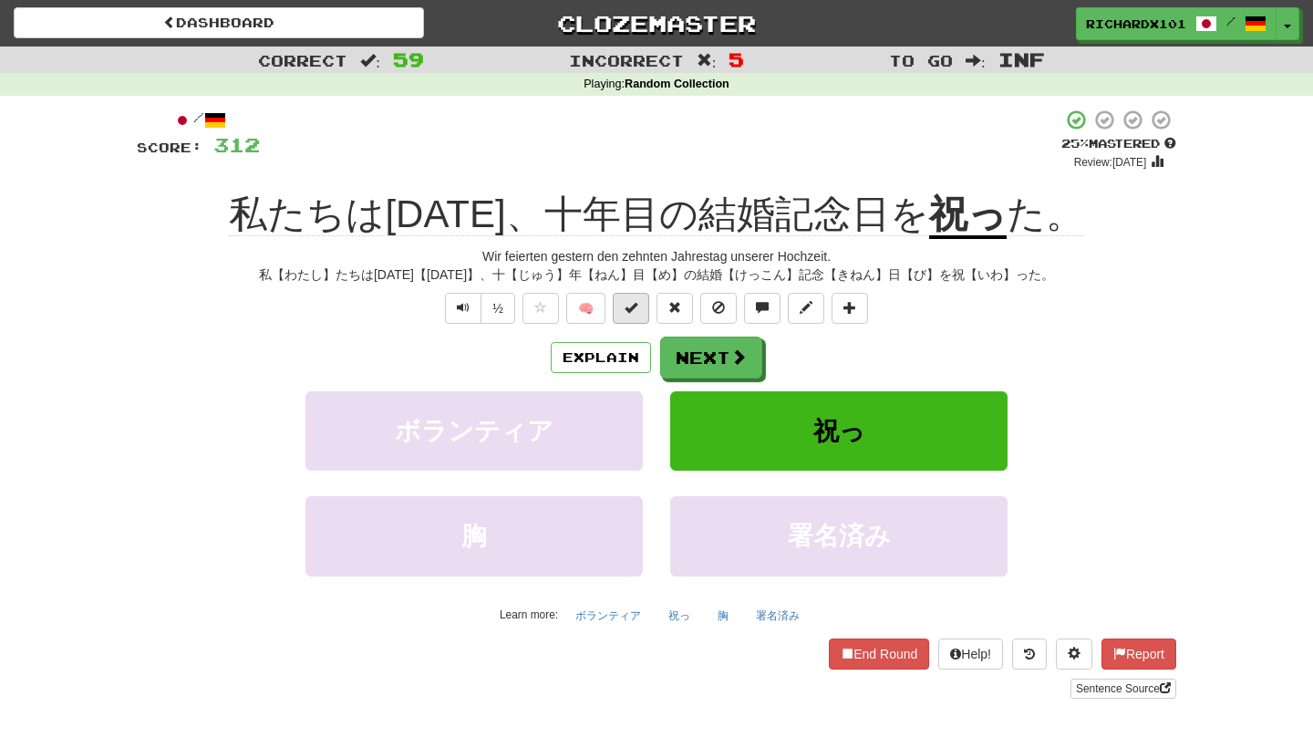
click at [636, 312] on span at bounding box center [630, 307] width 13 height 13
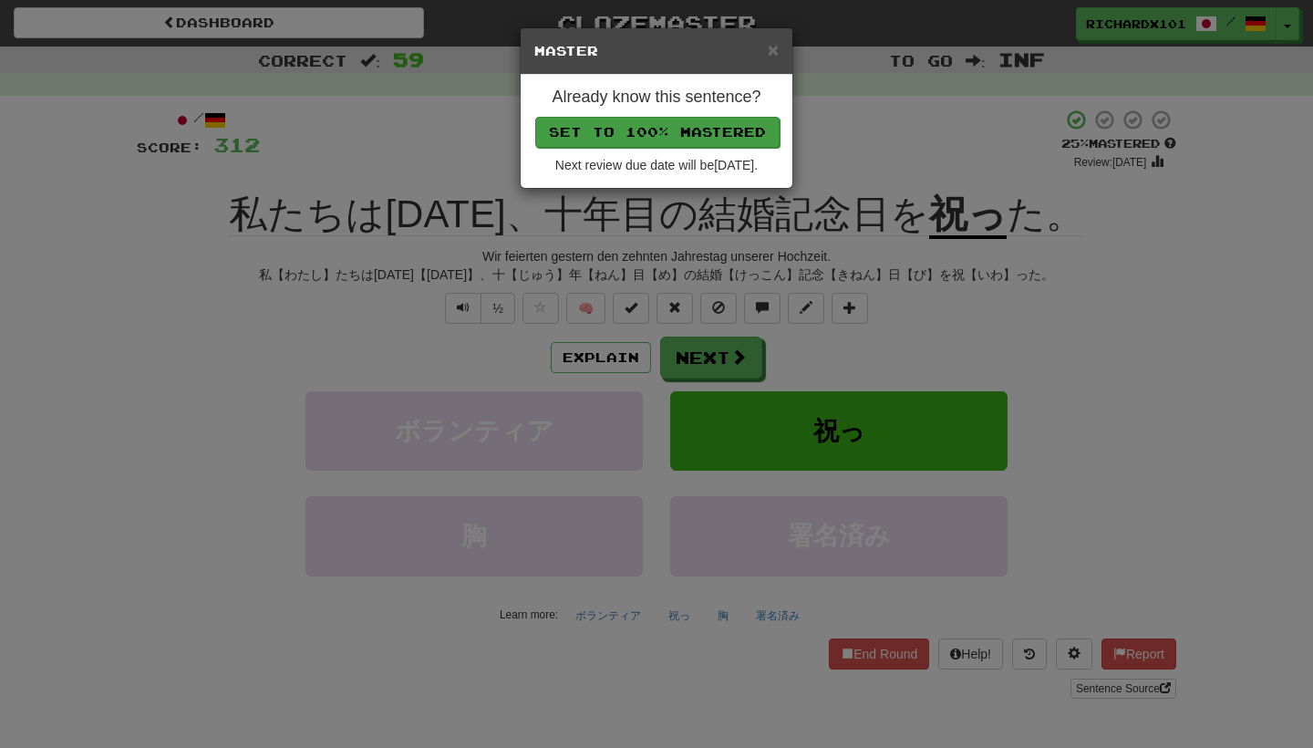
click at [706, 138] on button "Set to 100% Mastered" at bounding box center [657, 132] width 244 height 31
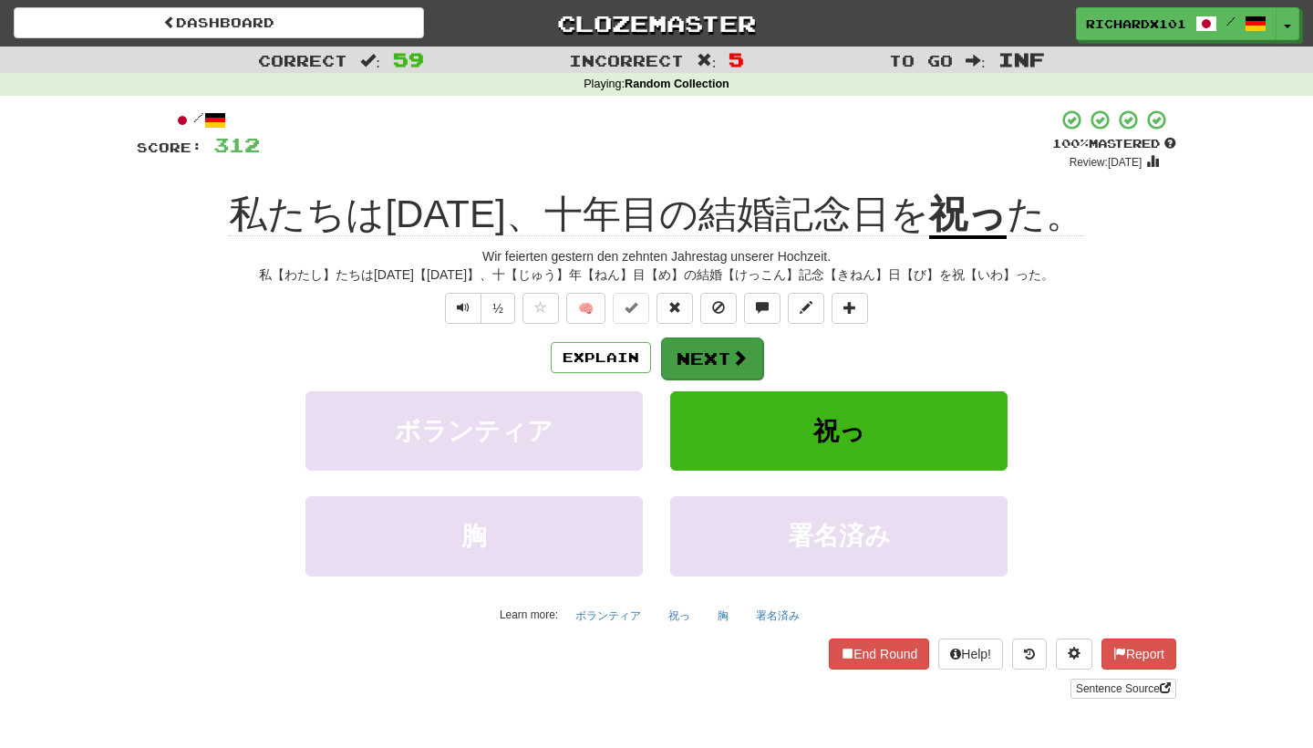
click at [716, 352] on button "Next" at bounding box center [712, 358] width 102 height 42
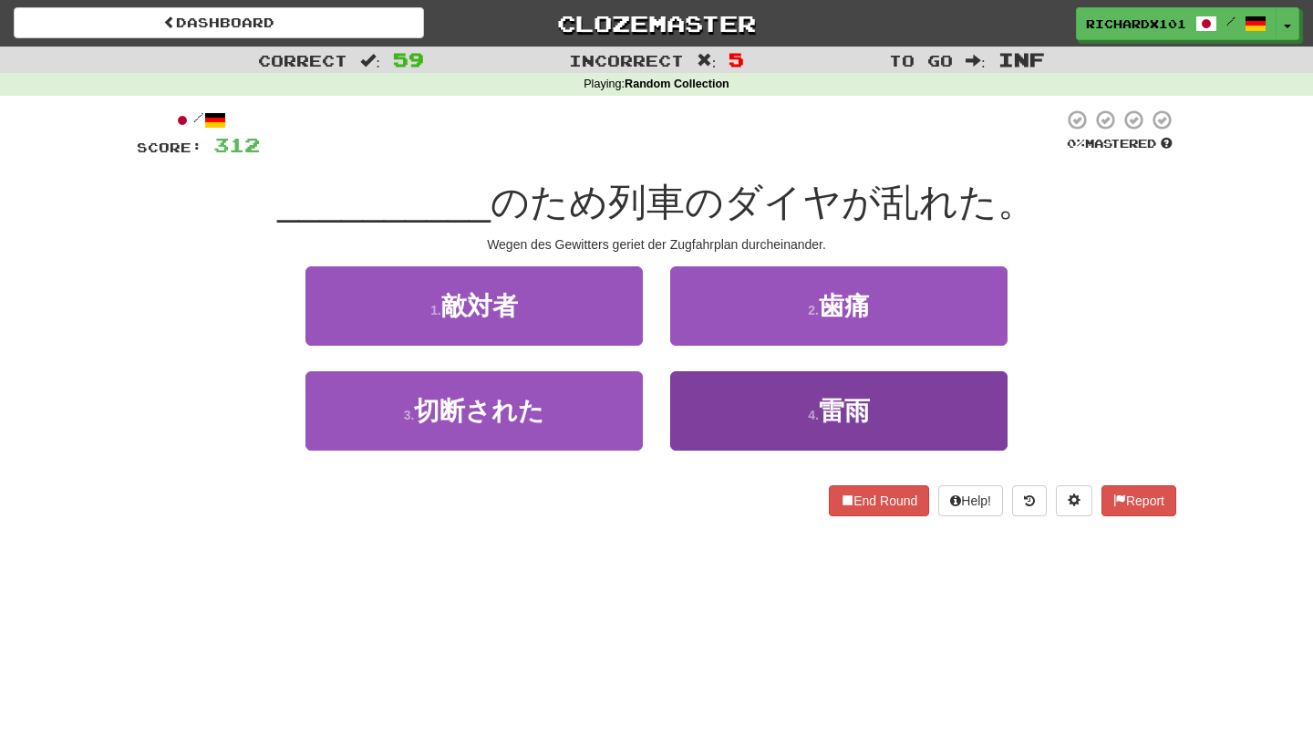
click at [746, 389] on button "4 . 雷雨" at bounding box center [838, 410] width 337 height 79
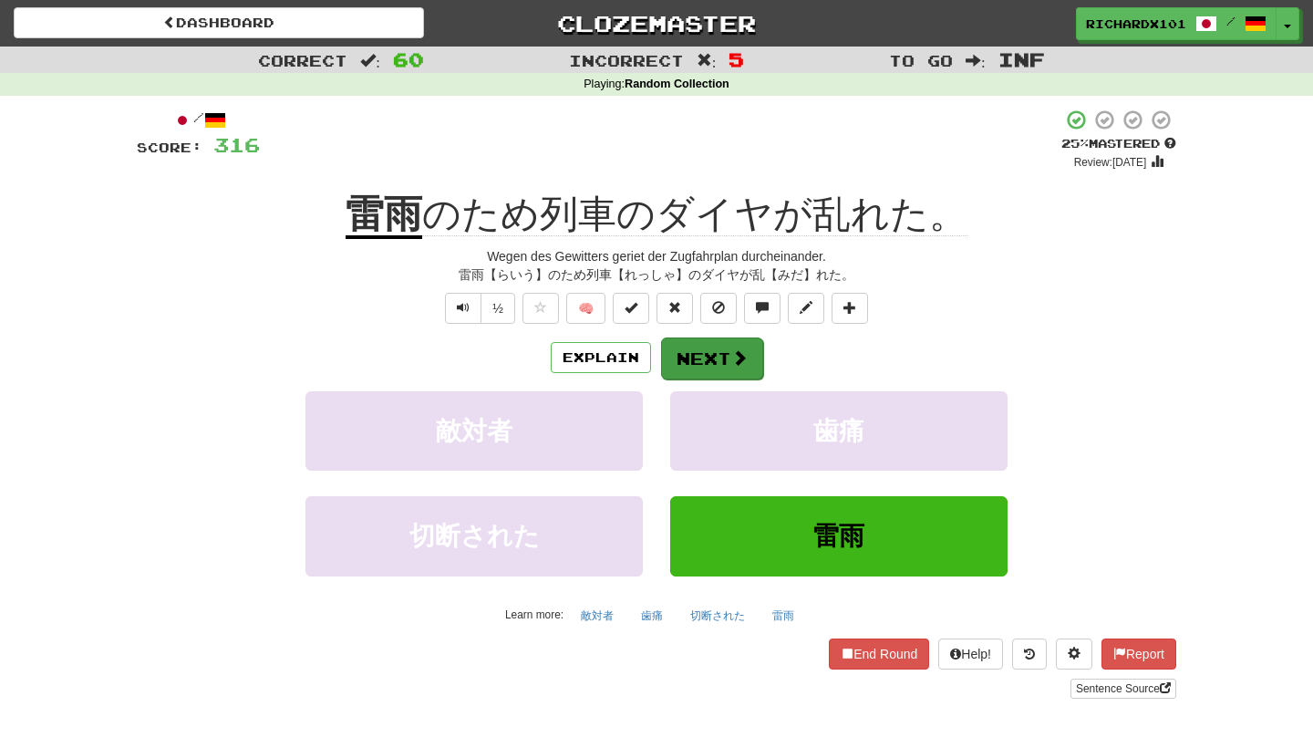
click at [687, 349] on button "Next" at bounding box center [712, 358] width 102 height 42
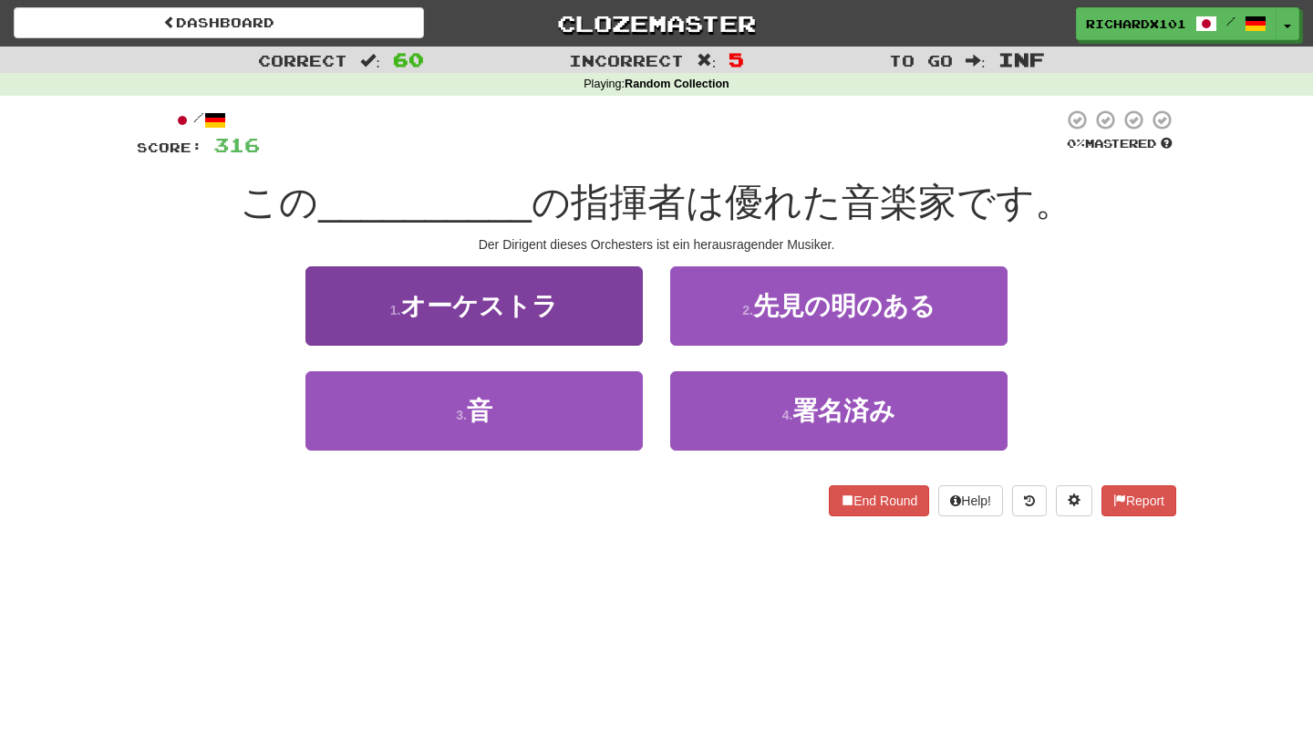
click at [608, 311] on button "1 . オーケストラ" at bounding box center [473, 305] width 337 height 79
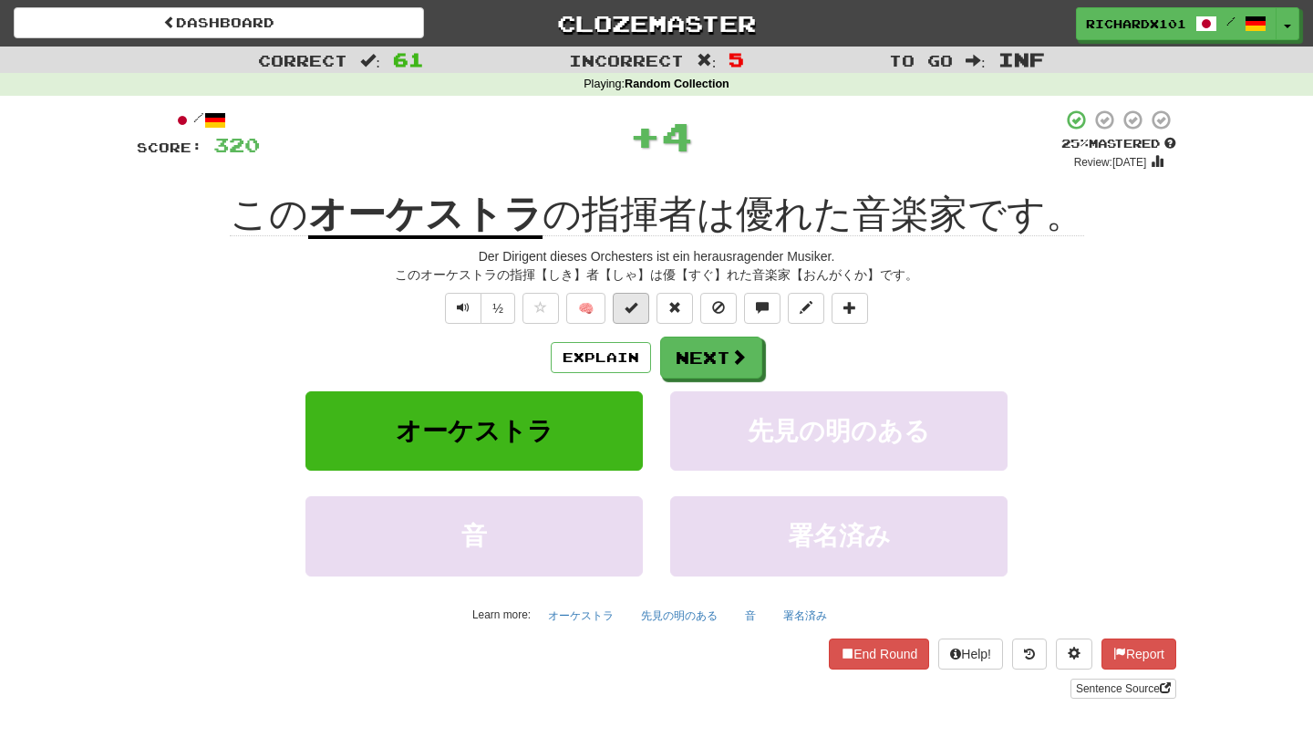
click at [632, 311] on span at bounding box center [630, 307] width 13 height 13
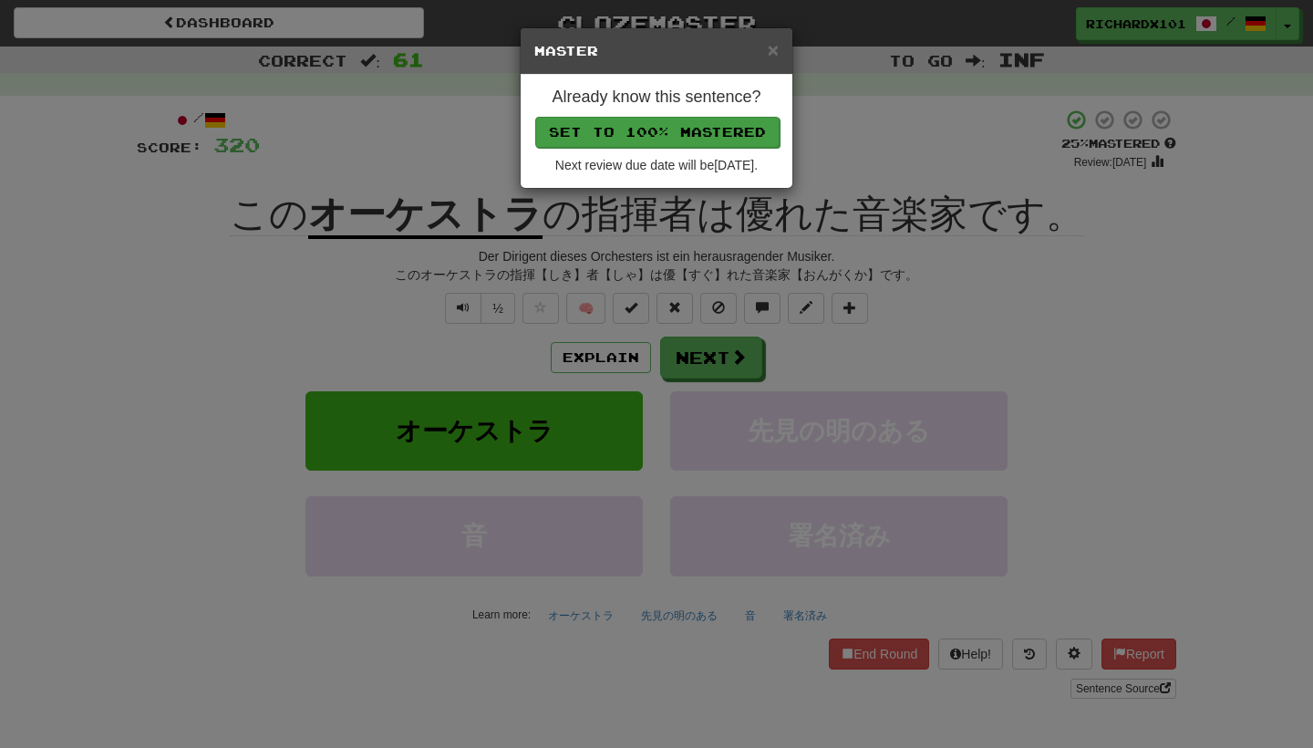
click at [674, 134] on button "Set to 100% Mastered" at bounding box center [657, 132] width 244 height 31
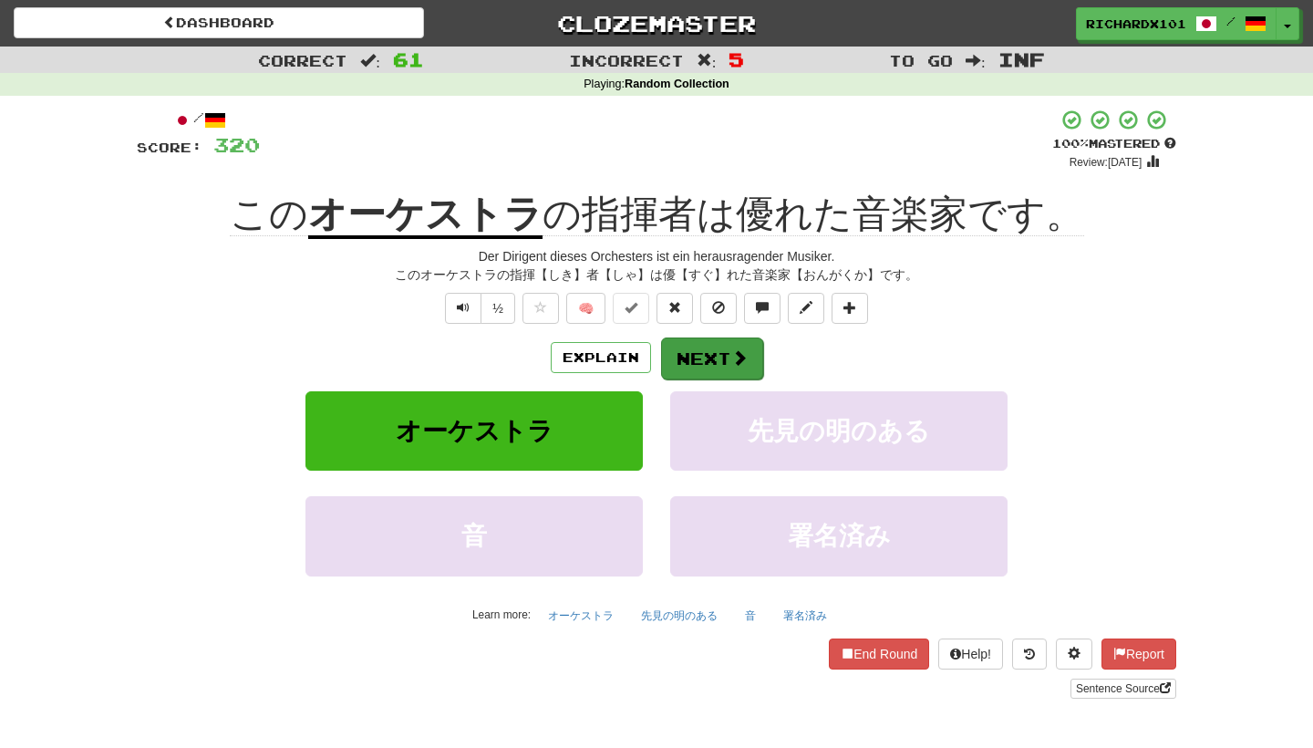
click at [696, 352] on button "Next" at bounding box center [712, 358] width 102 height 42
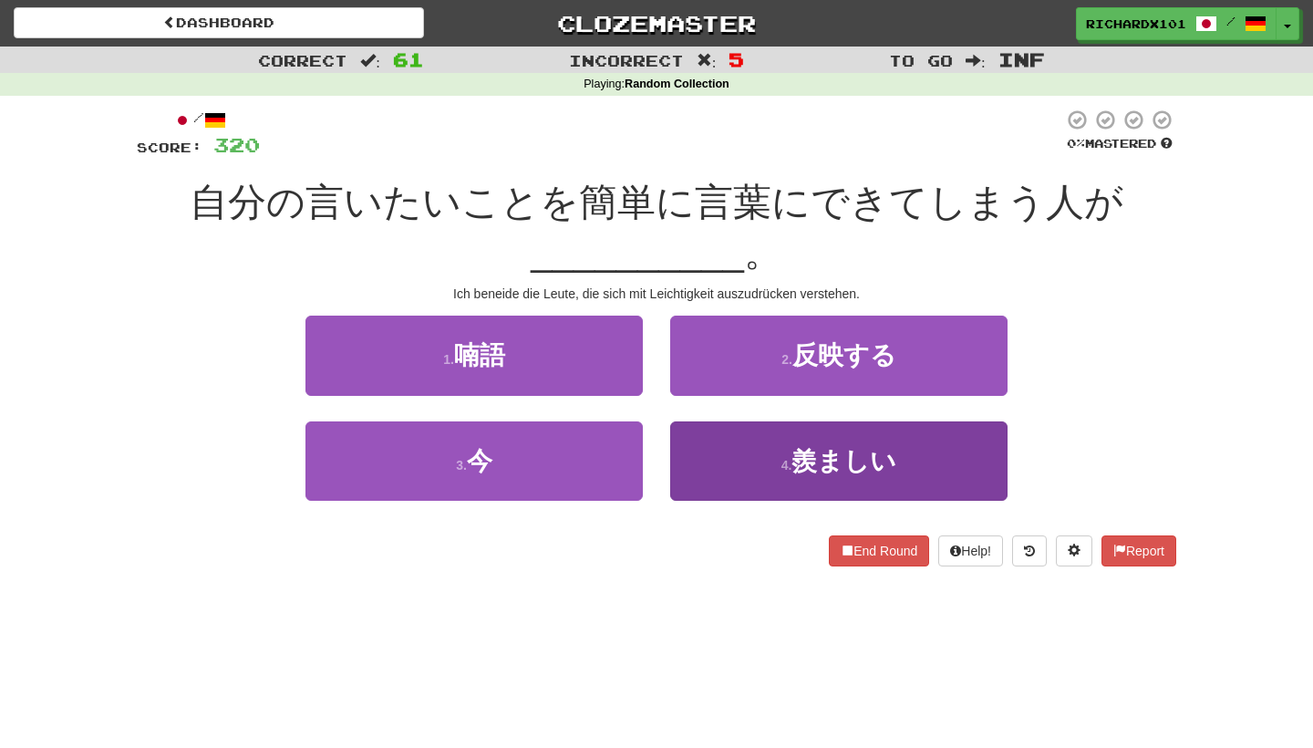
click at [739, 462] on button "4 . 羨ましい" at bounding box center [838, 460] width 337 height 79
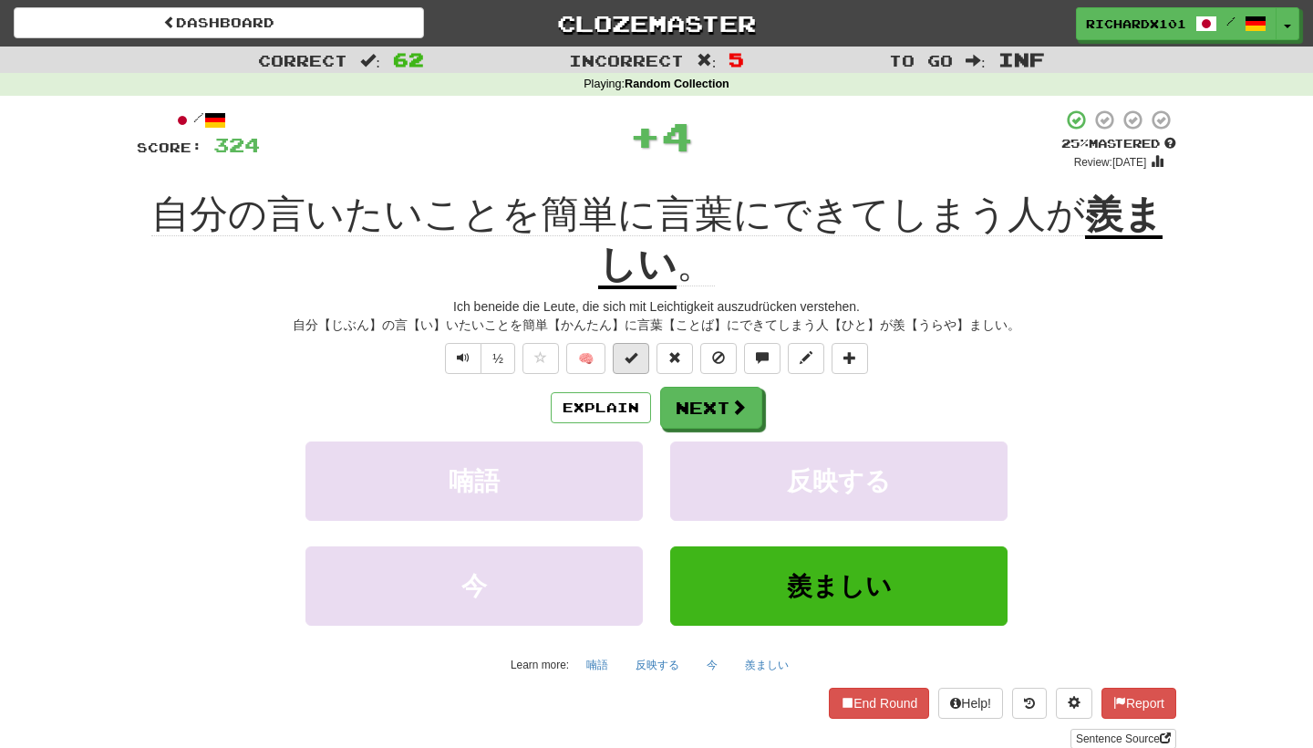
click at [645, 358] on button at bounding box center [631, 358] width 36 height 31
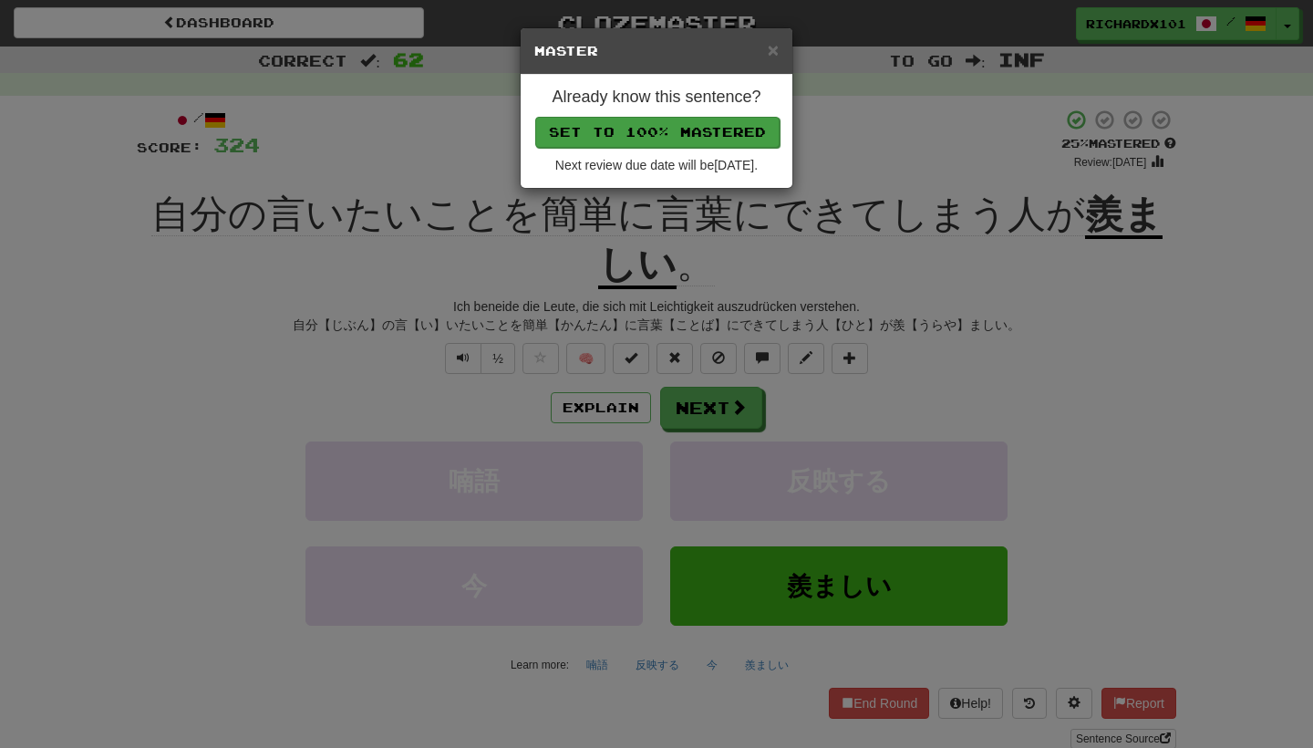
click at [686, 136] on button "Set to 100% Mastered" at bounding box center [657, 132] width 244 height 31
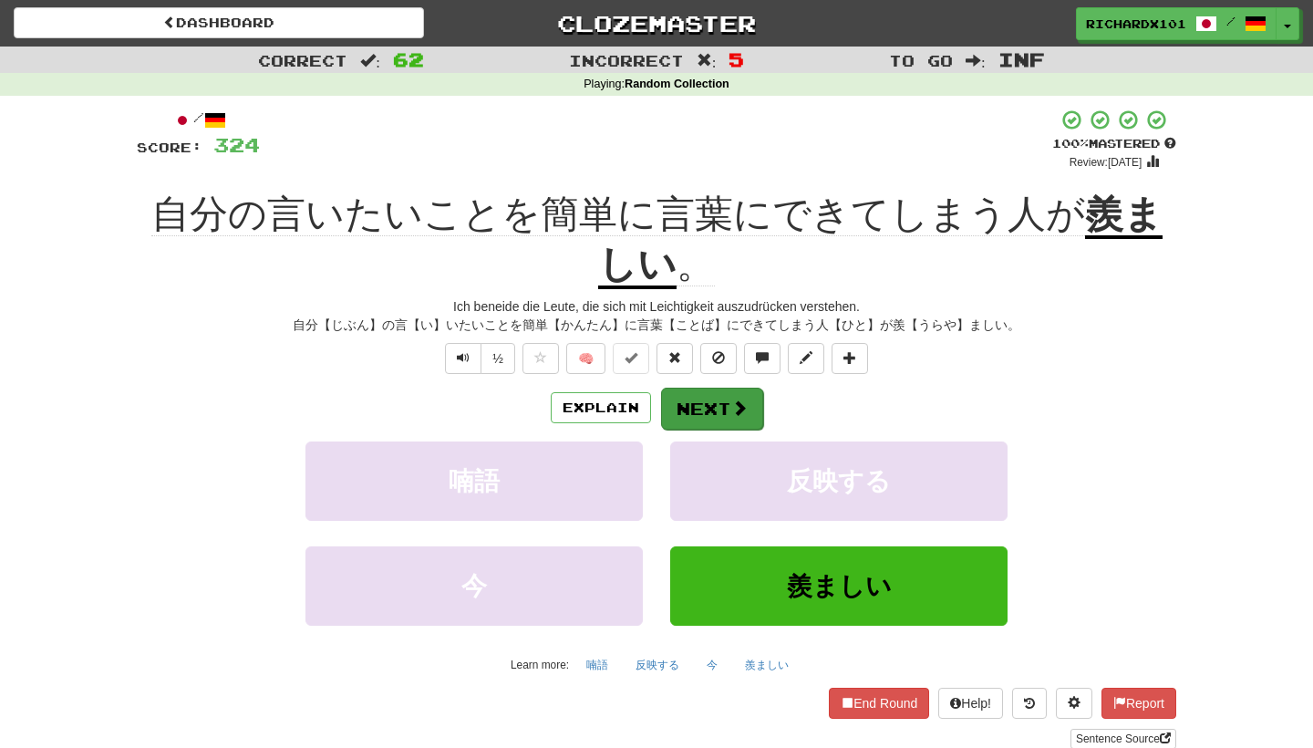
click at [702, 400] on button "Next" at bounding box center [712, 408] width 102 height 42
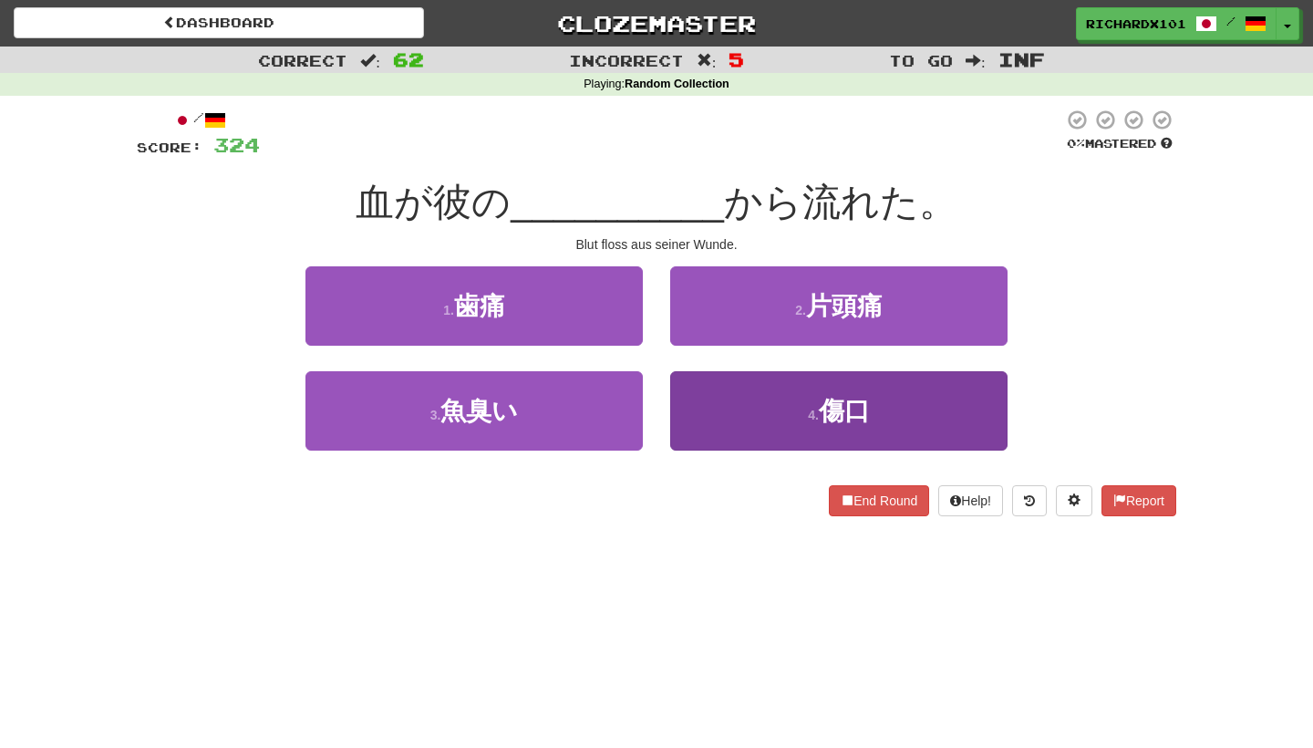
click at [703, 399] on button "4 . 傷口" at bounding box center [838, 410] width 337 height 79
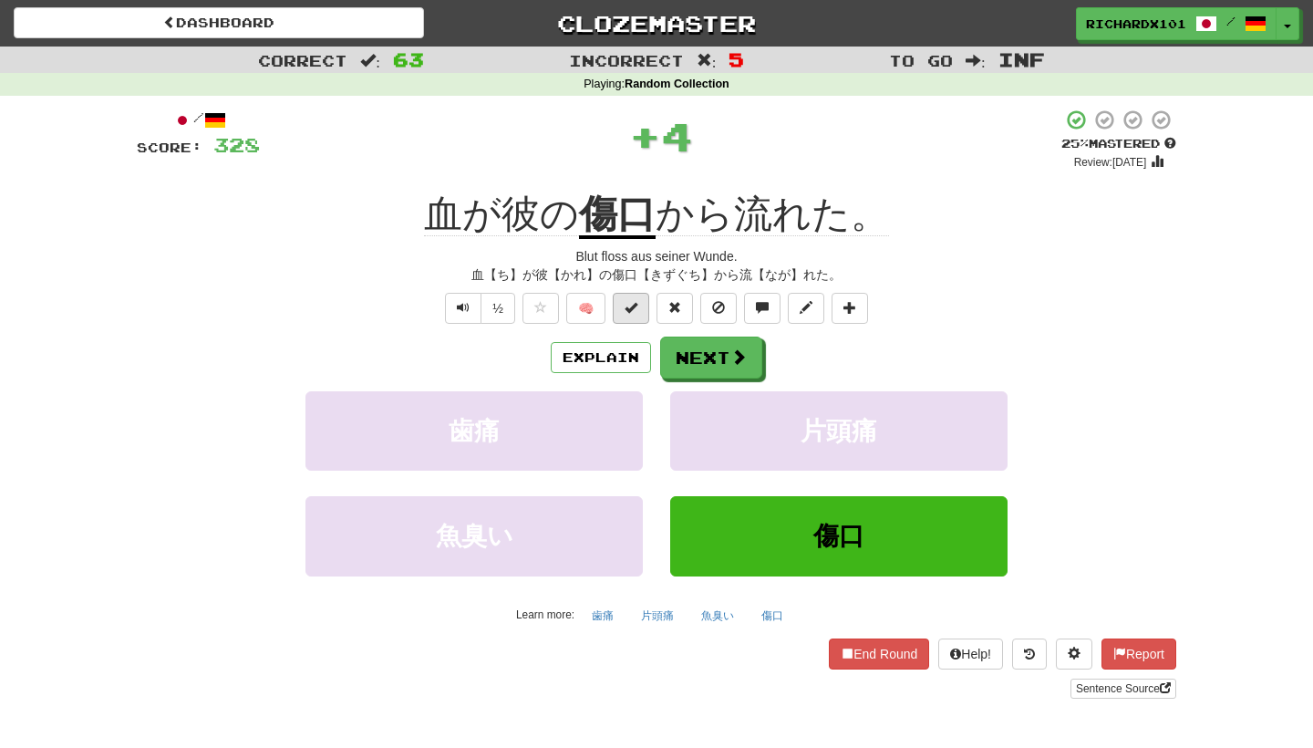
click at [644, 307] on button at bounding box center [631, 308] width 36 height 31
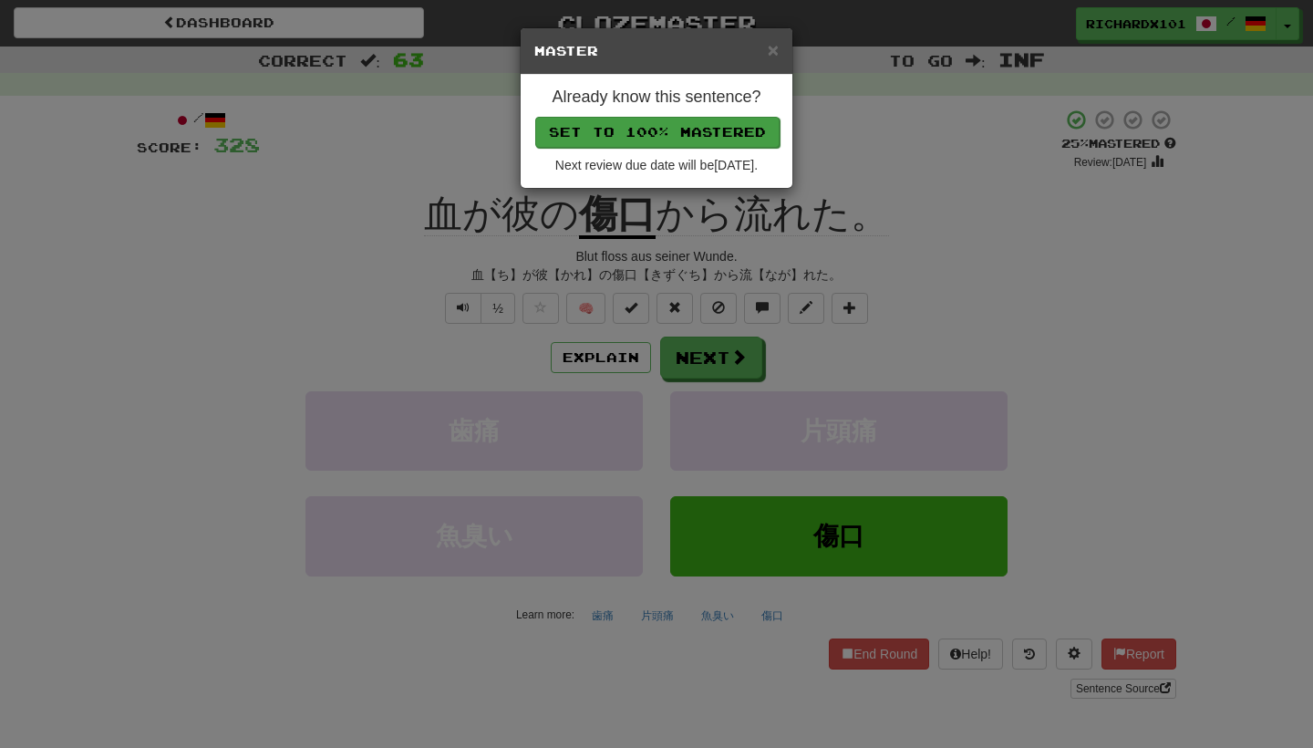
click at [686, 118] on button "Set to 100% Mastered" at bounding box center [657, 132] width 244 height 31
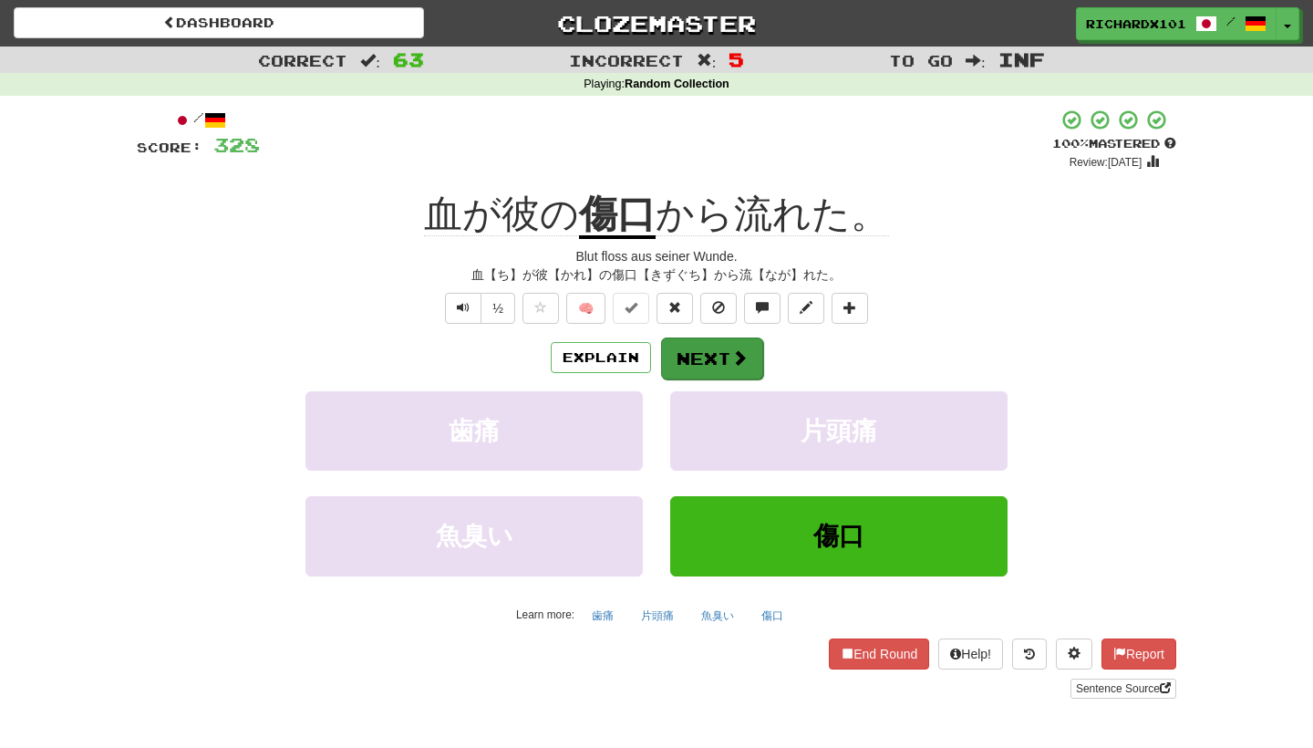
click at [699, 348] on button "Next" at bounding box center [712, 358] width 102 height 42
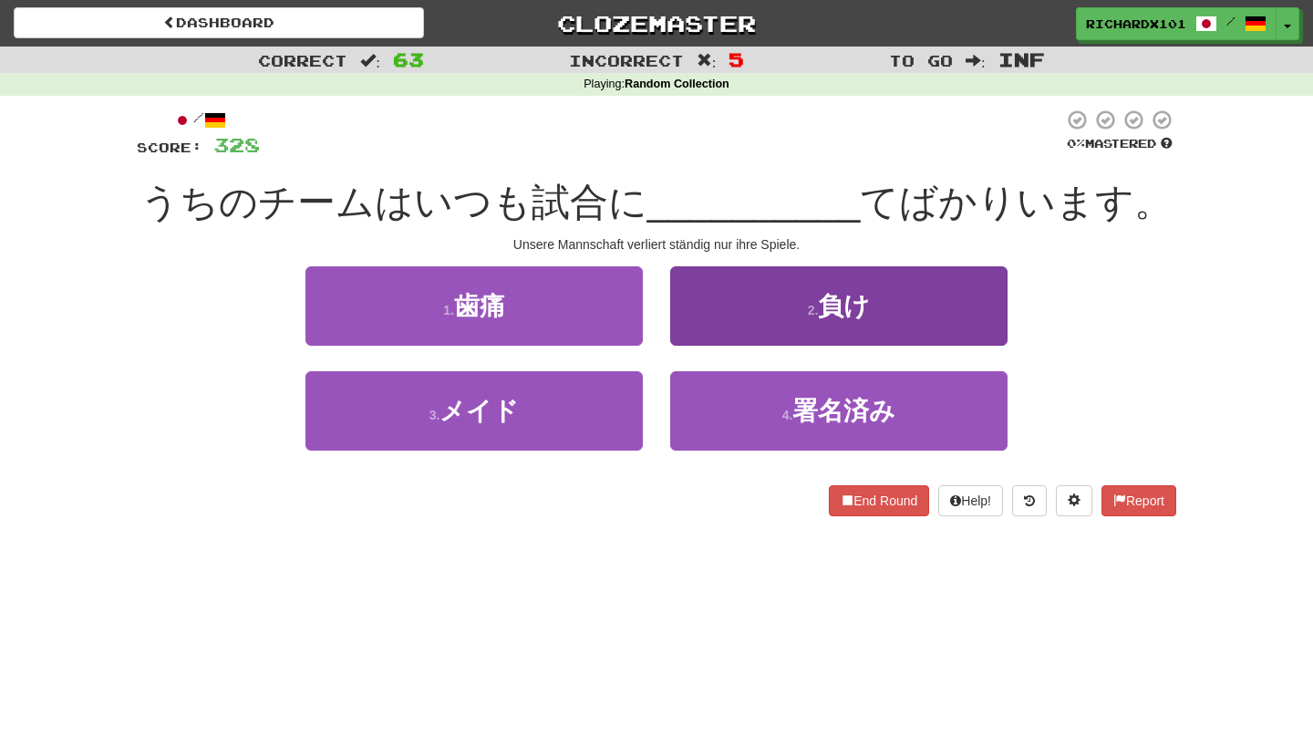
click at [724, 311] on button "2 . 負け" at bounding box center [838, 305] width 337 height 79
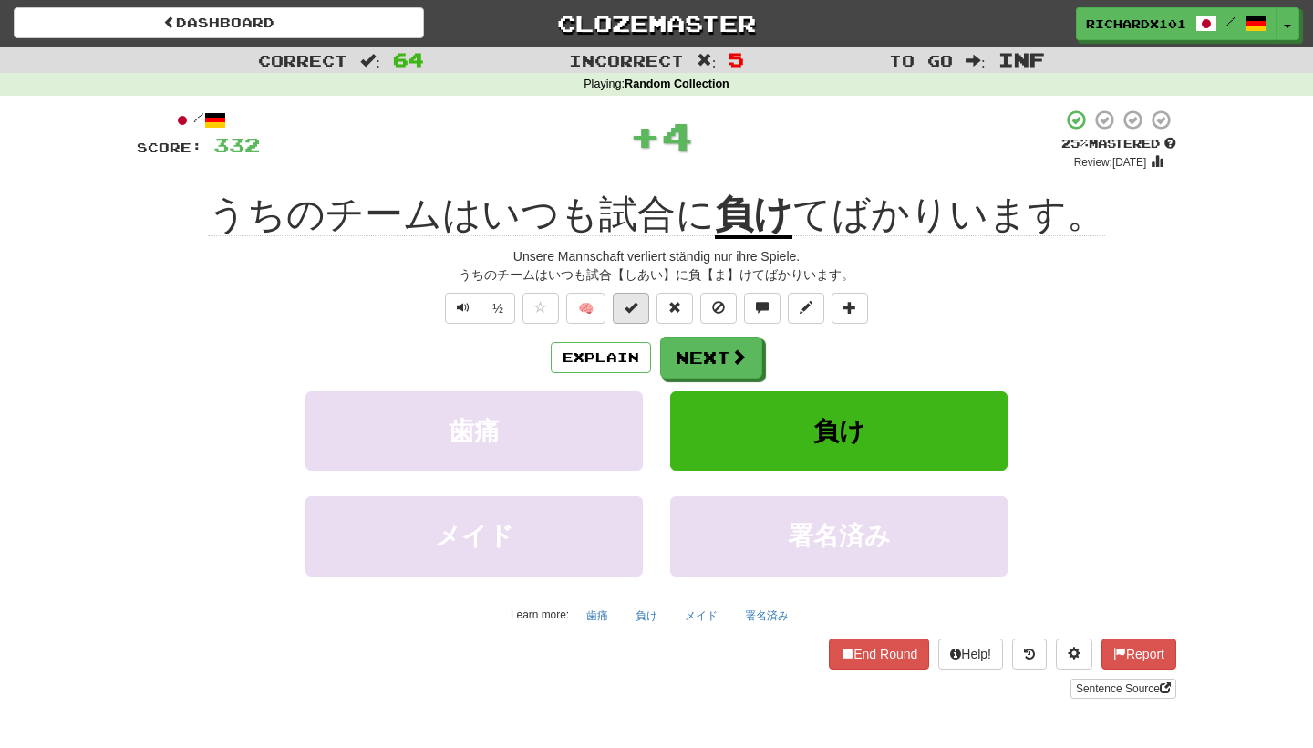
click at [640, 299] on button at bounding box center [631, 308] width 36 height 31
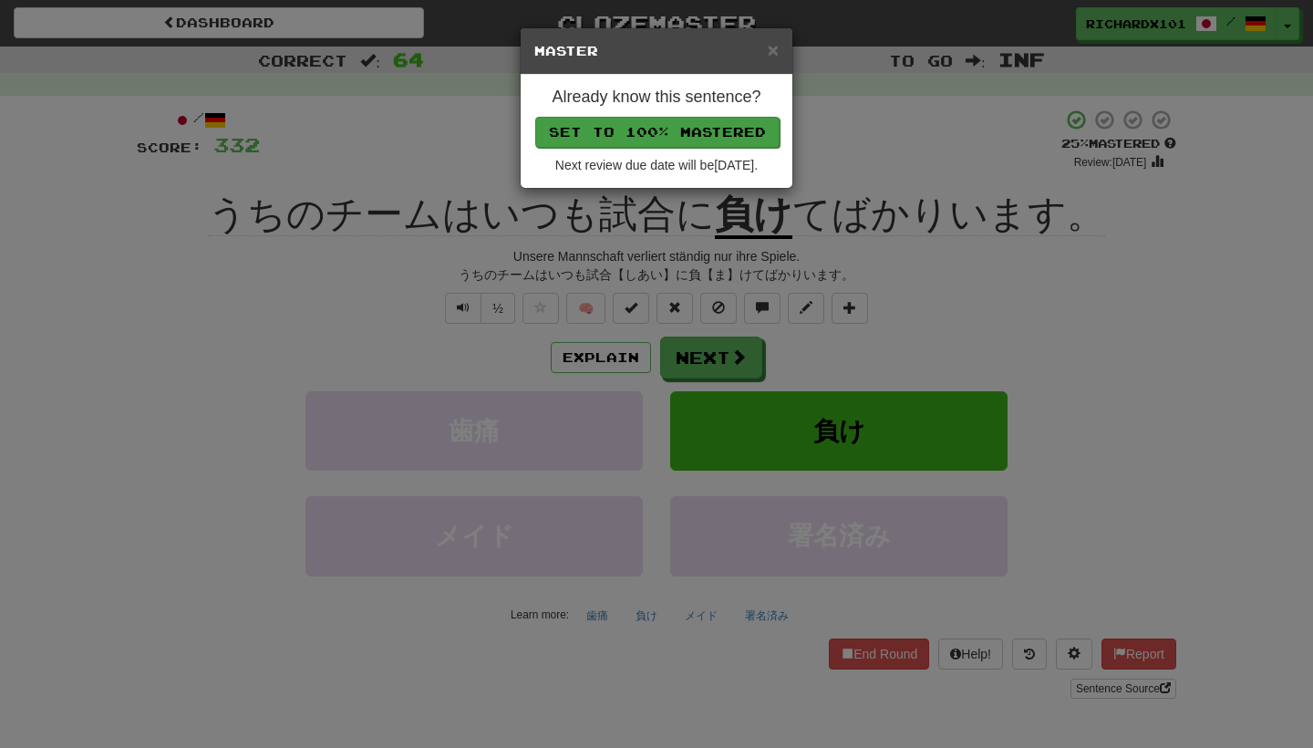
click at [689, 129] on button "Set to 100% Mastered" at bounding box center [657, 132] width 244 height 31
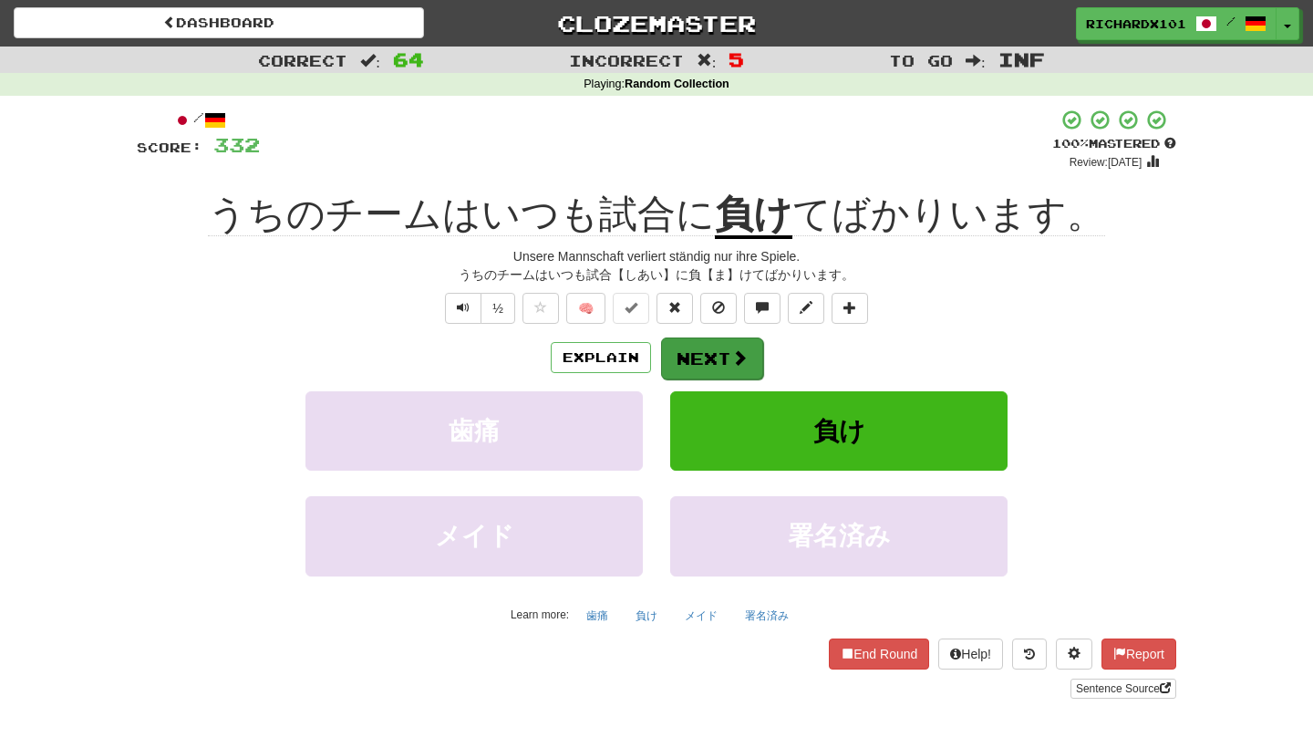
click at [702, 342] on button "Next" at bounding box center [712, 358] width 102 height 42
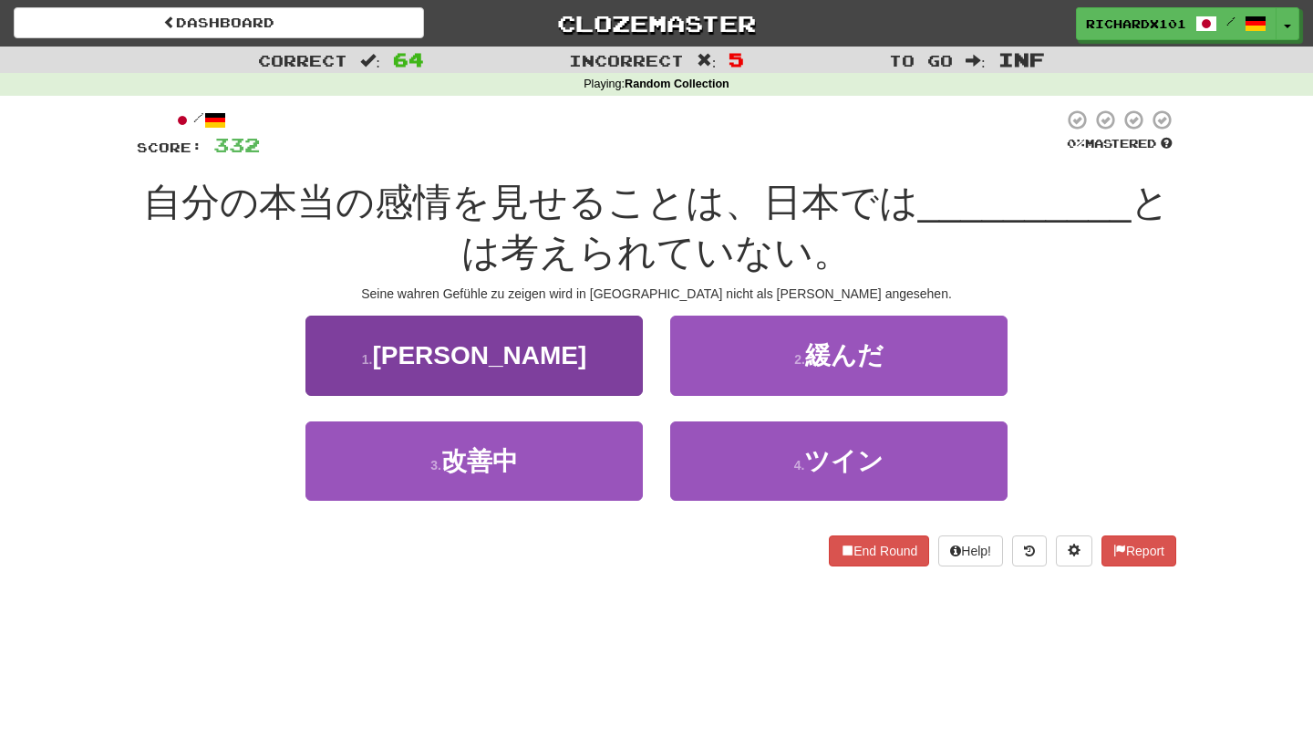
click at [630, 362] on button "1 . 美徳" at bounding box center [473, 354] width 337 height 79
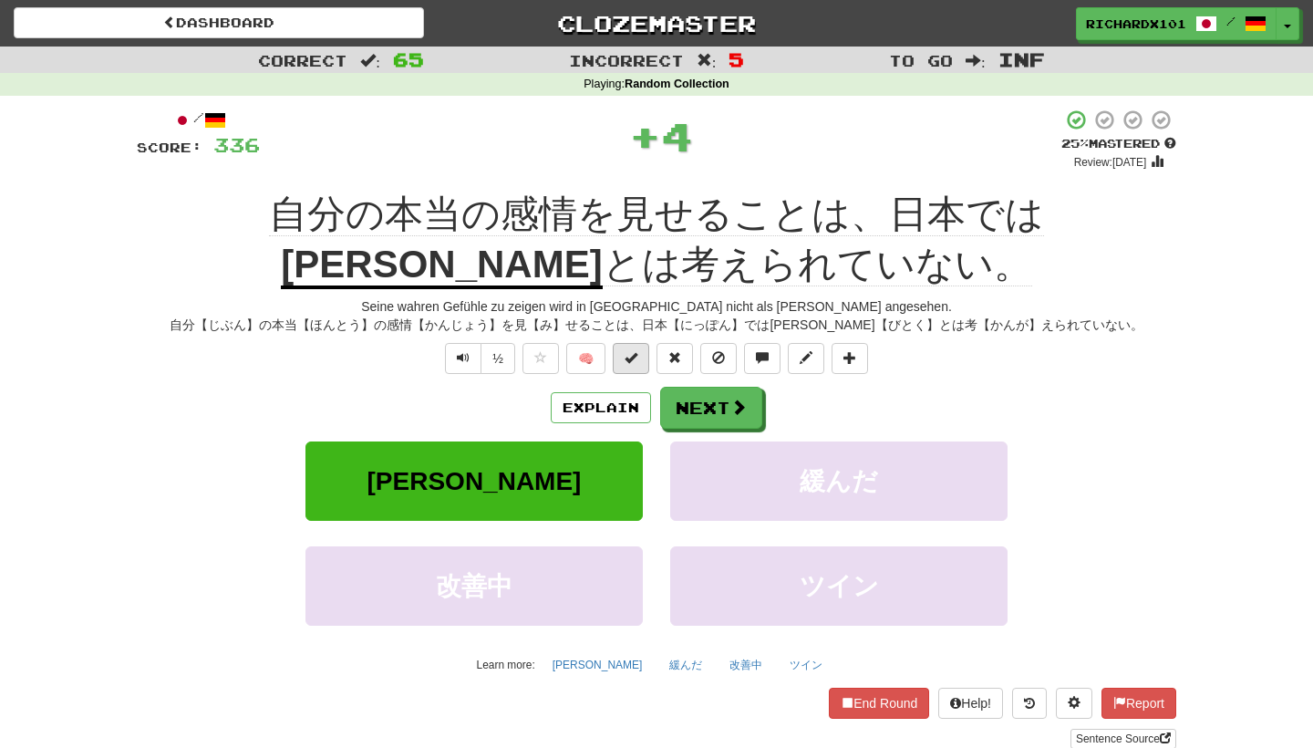
click at [632, 362] on button at bounding box center [631, 358] width 36 height 31
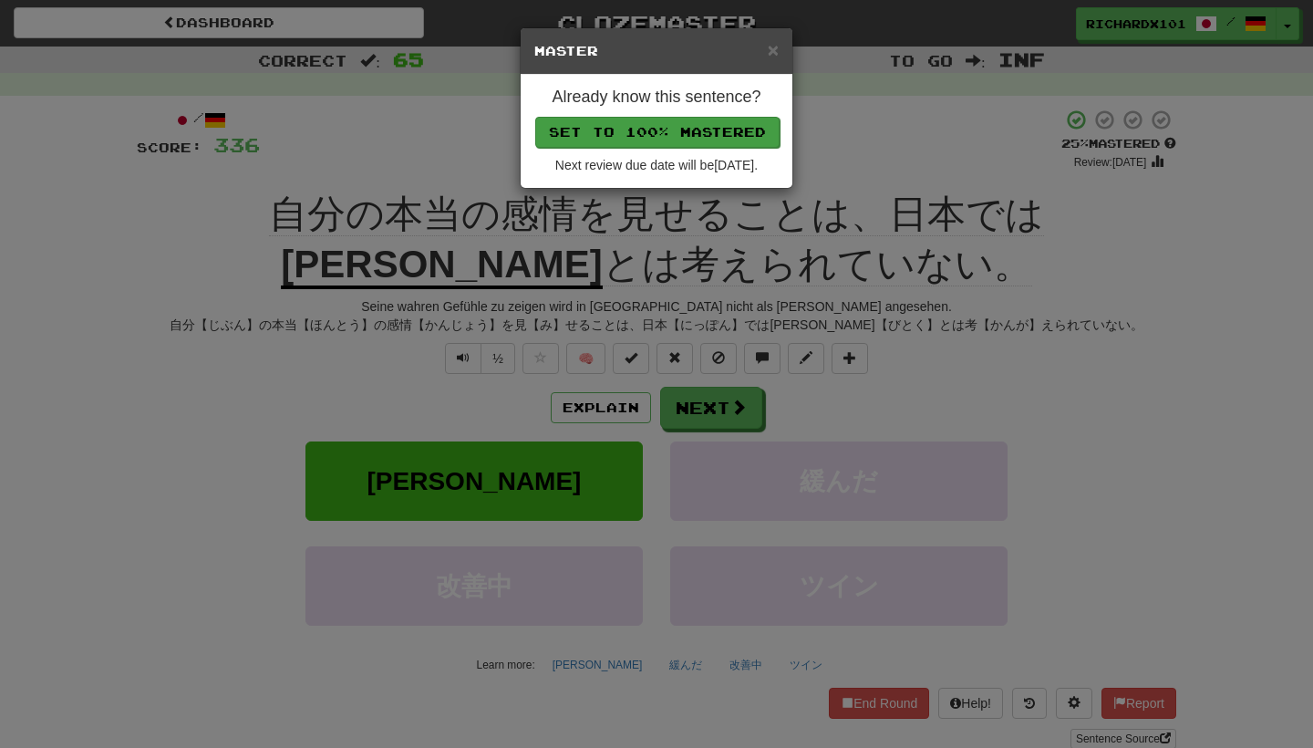
click at [704, 129] on button "Set to 100% Mastered" at bounding box center [657, 132] width 244 height 31
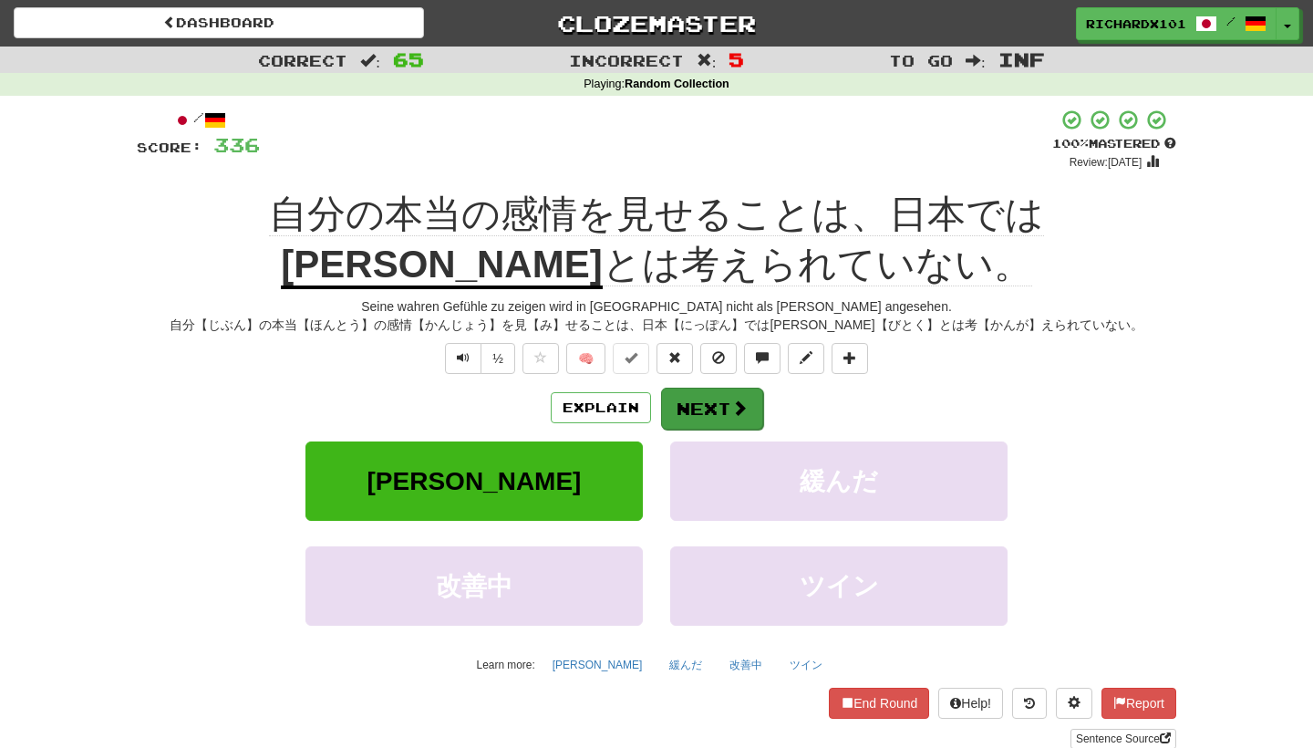
click at [704, 399] on button "Next" at bounding box center [712, 408] width 102 height 42
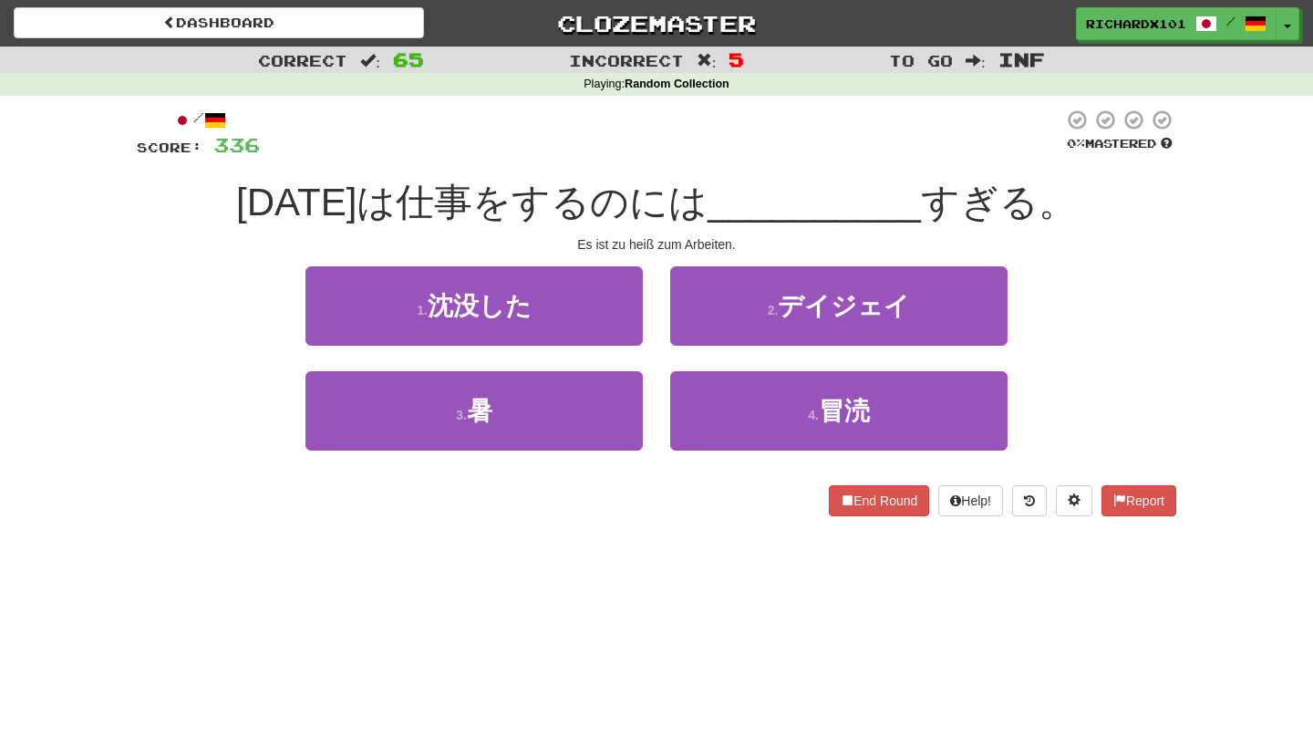
click at [704, 399] on button "4 . 冒涜" at bounding box center [838, 410] width 337 height 79
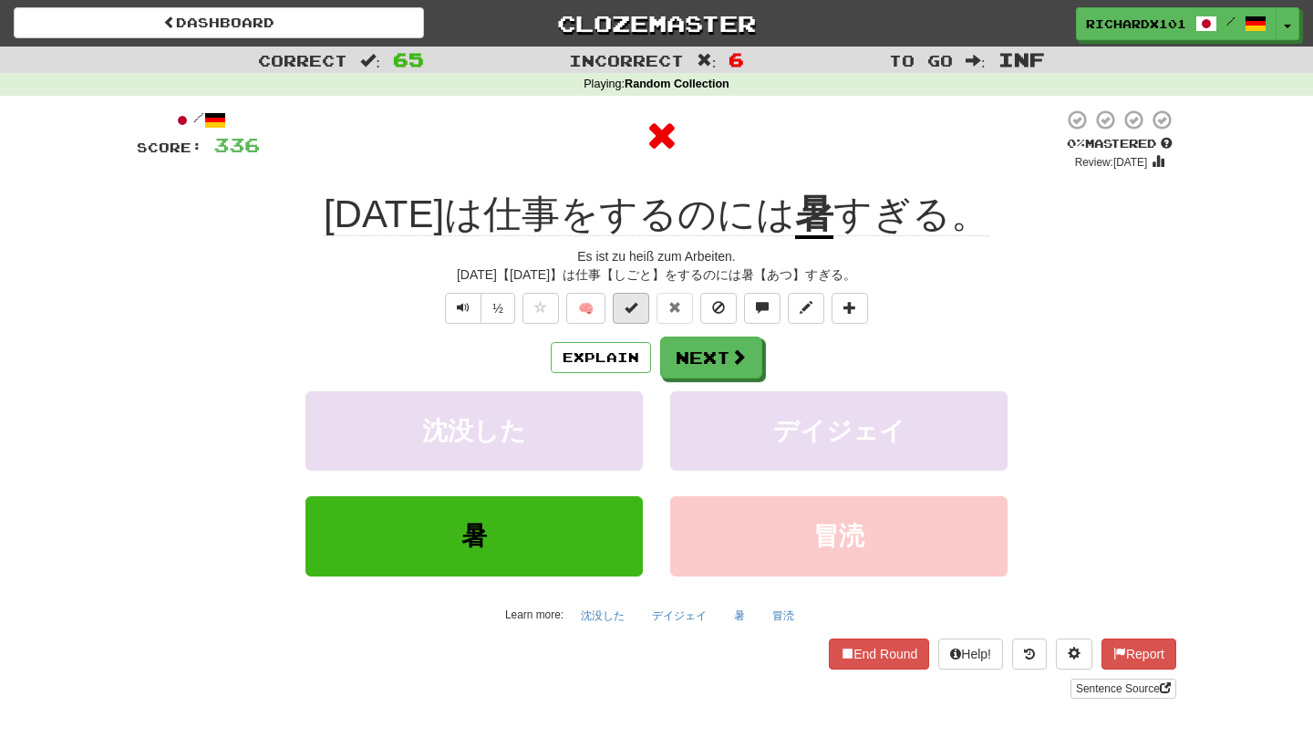
click at [639, 304] on button at bounding box center [631, 308] width 36 height 31
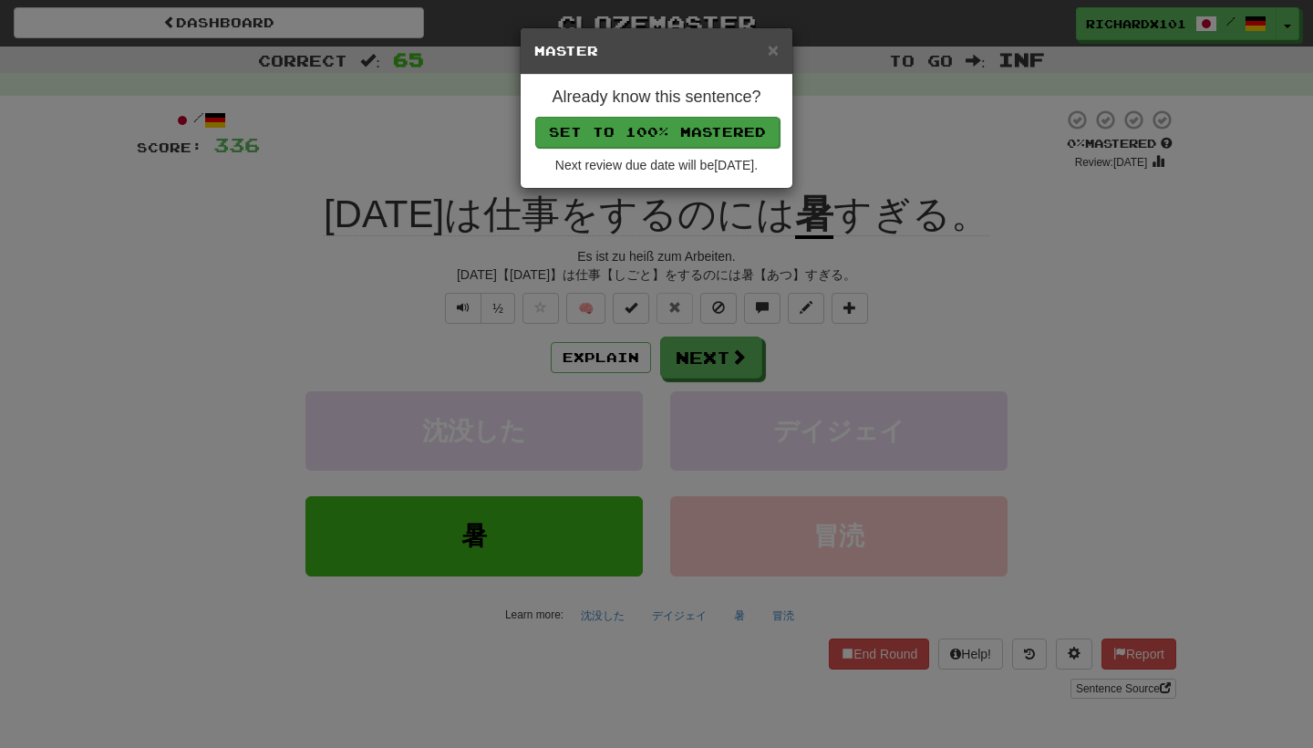
click at [675, 123] on button "Set to 100% Mastered" at bounding box center [657, 132] width 244 height 31
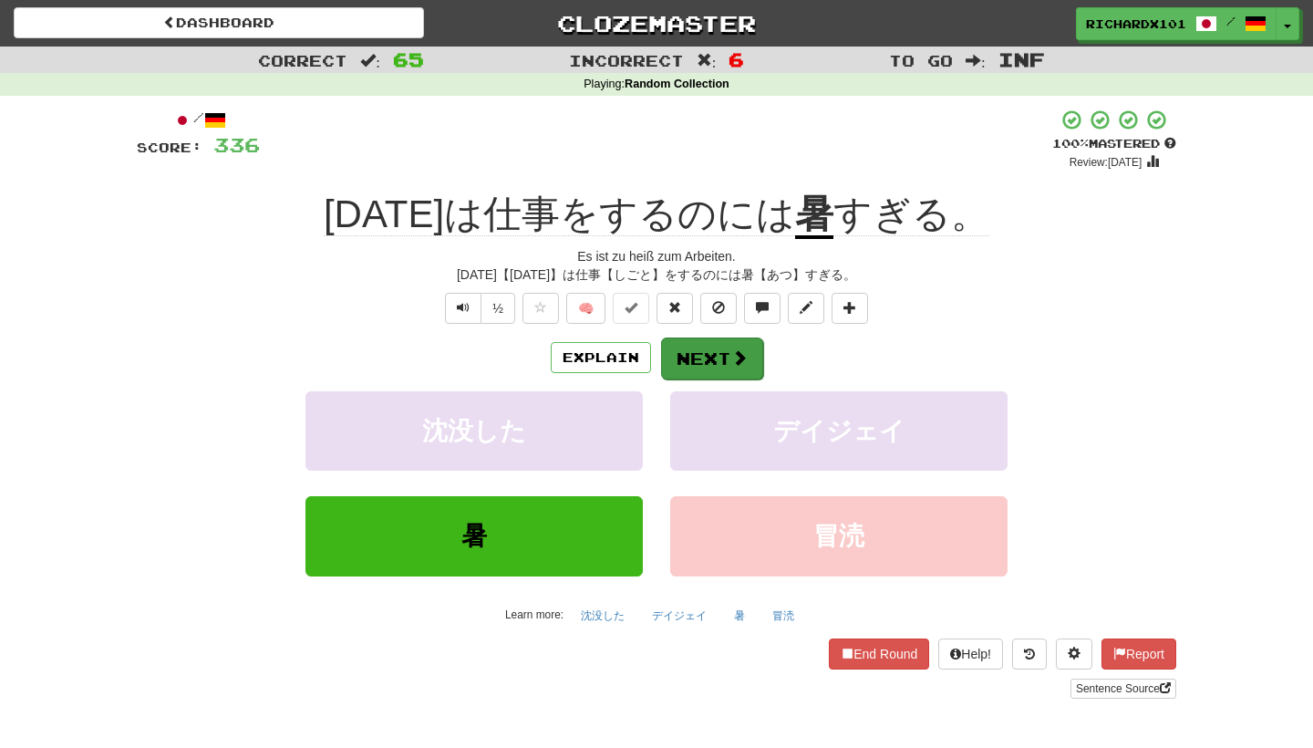
click at [695, 344] on button "Next" at bounding box center [712, 358] width 102 height 42
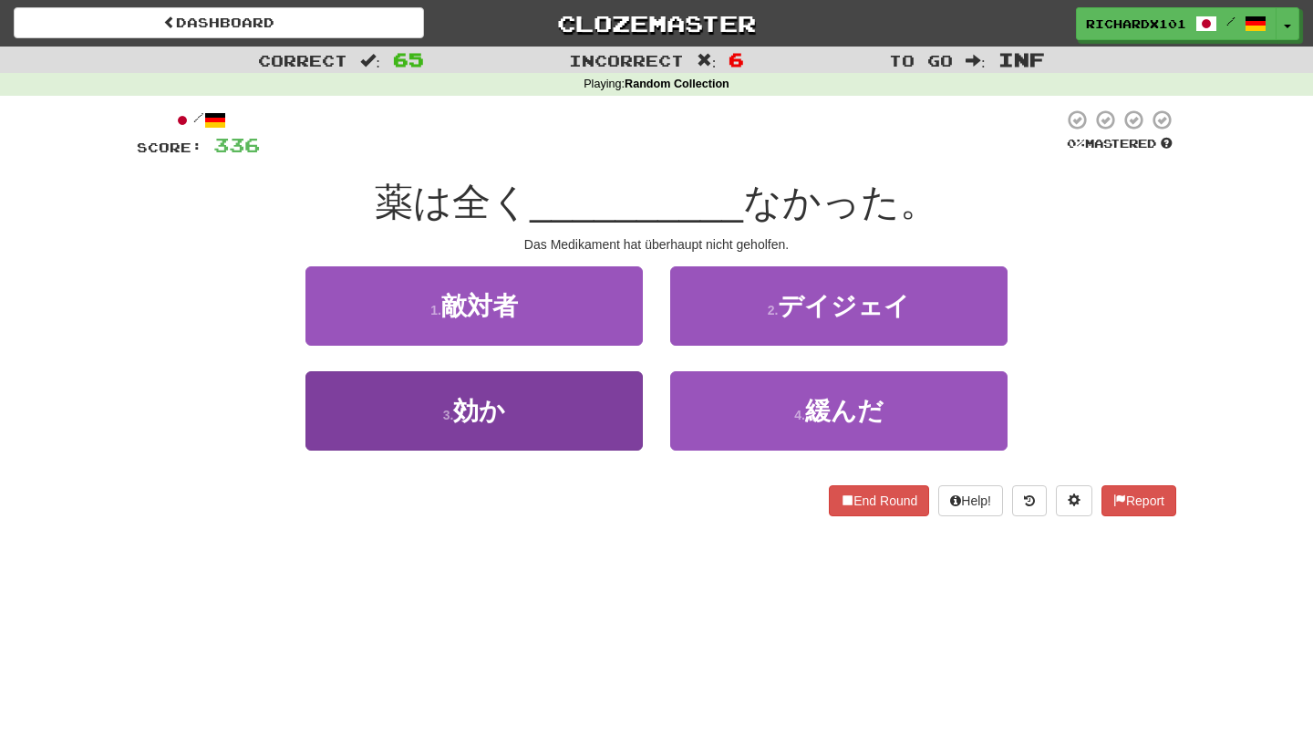
click at [625, 407] on button "3 . 効か" at bounding box center [473, 410] width 337 height 79
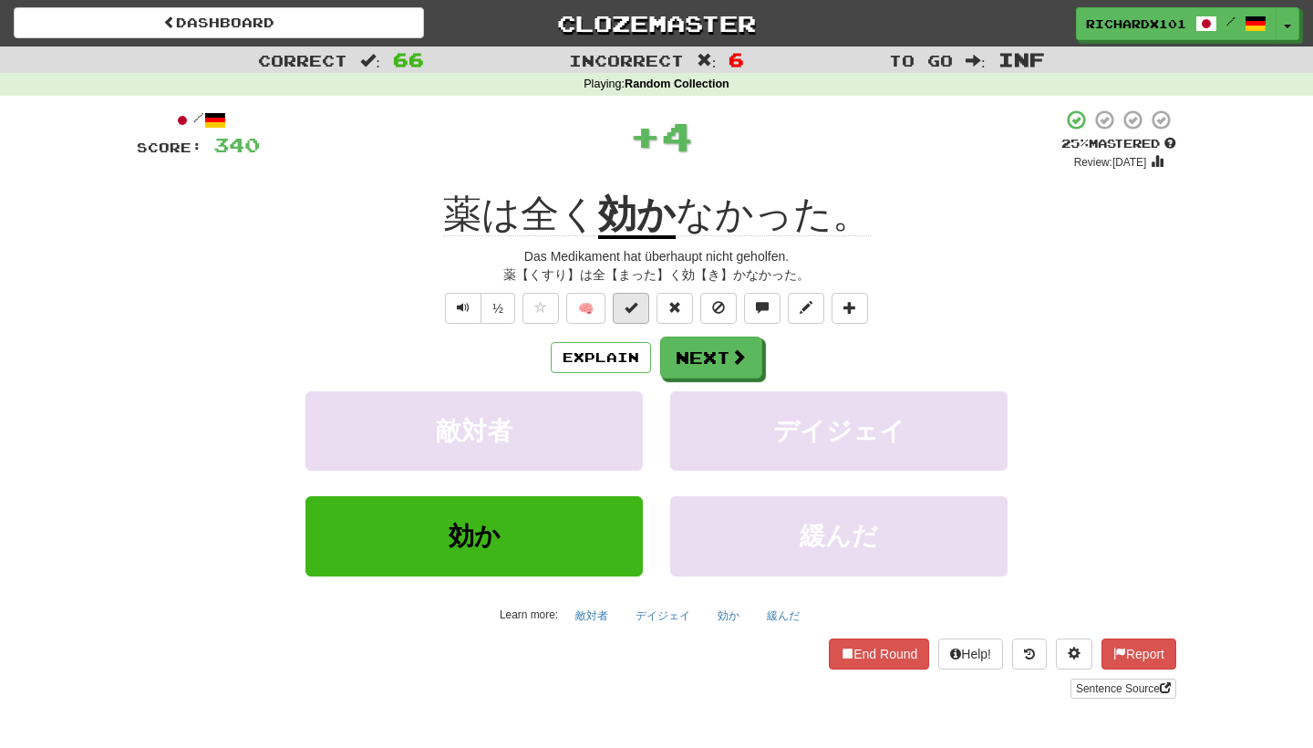
click at [634, 313] on button at bounding box center [631, 308] width 36 height 31
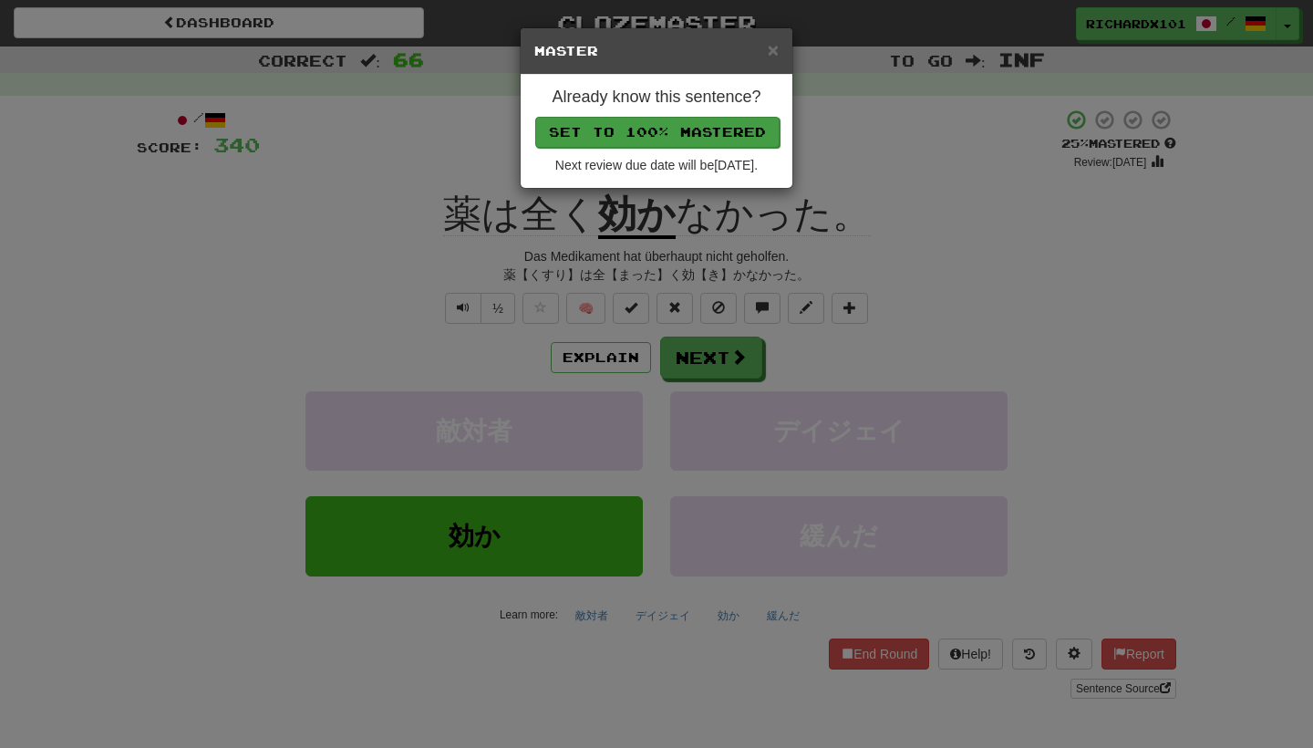
click at [686, 120] on button "Set to 100% Mastered" at bounding box center [657, 132] width 244 height 31
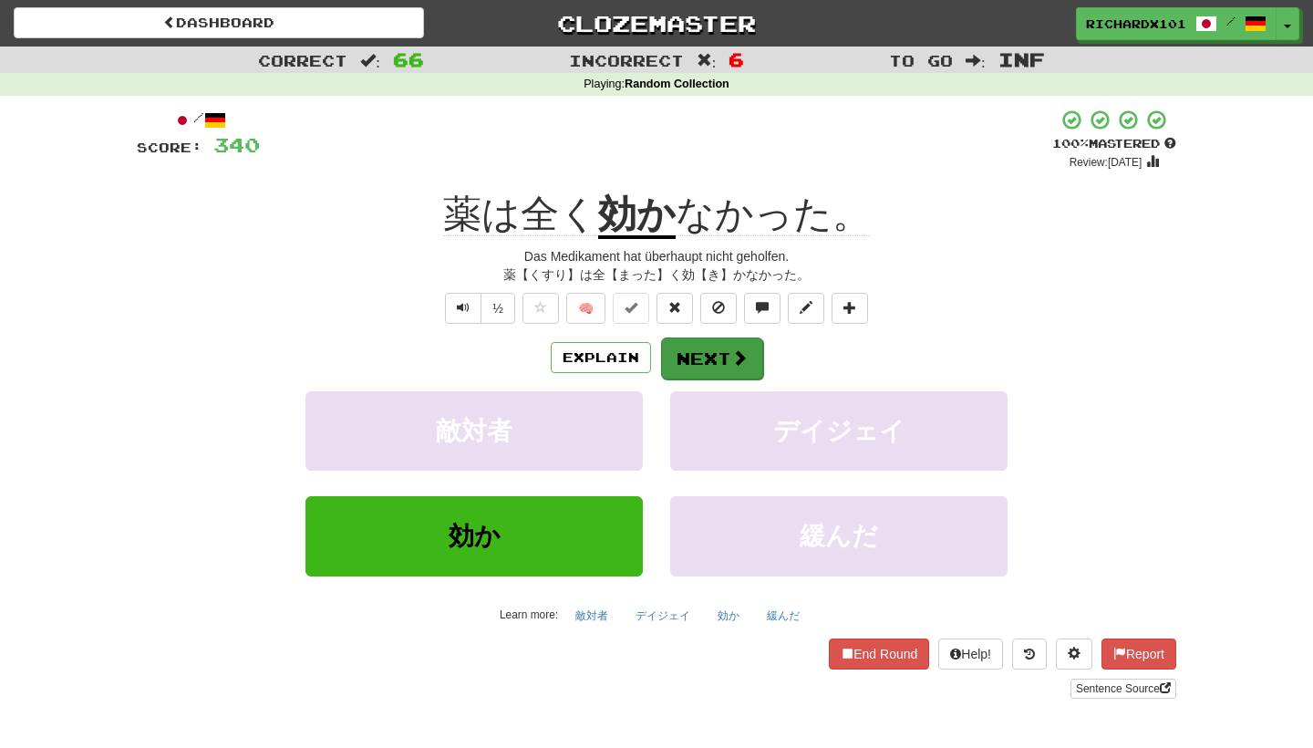
click at [693, 345] on button "Next" at bounding box center [712, 358] width 102 height 42
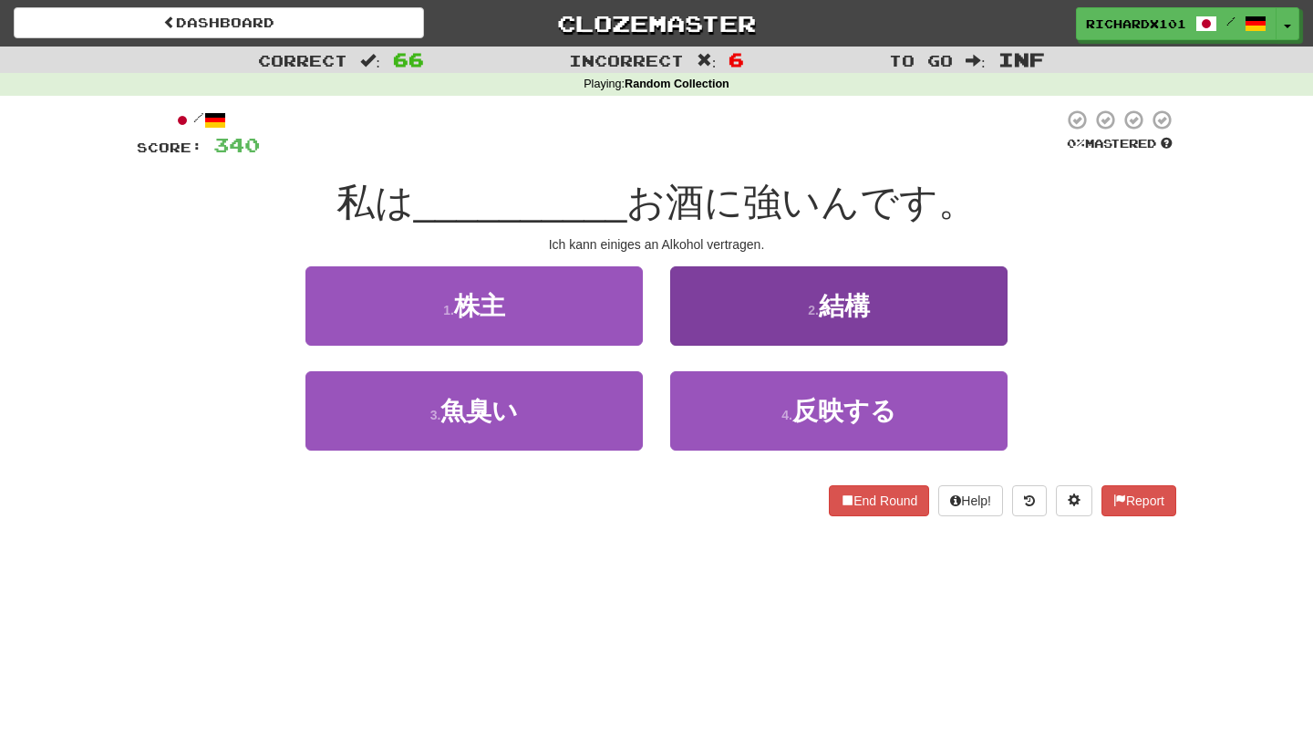
click at [712, 319] on button "2 . 結構" at bounding box center [838, 305] width 337 height 79
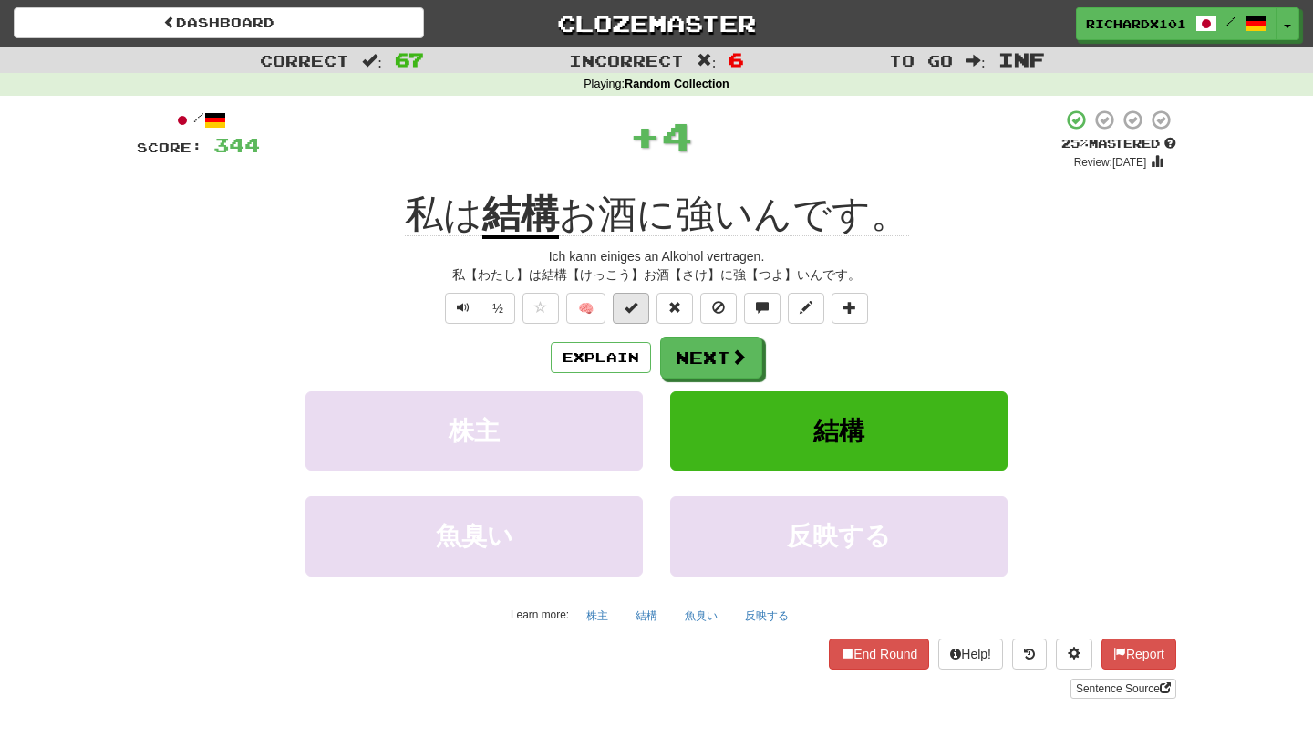
click at [640, 303] on button at bounding box center [631, 308] width 36 height 31
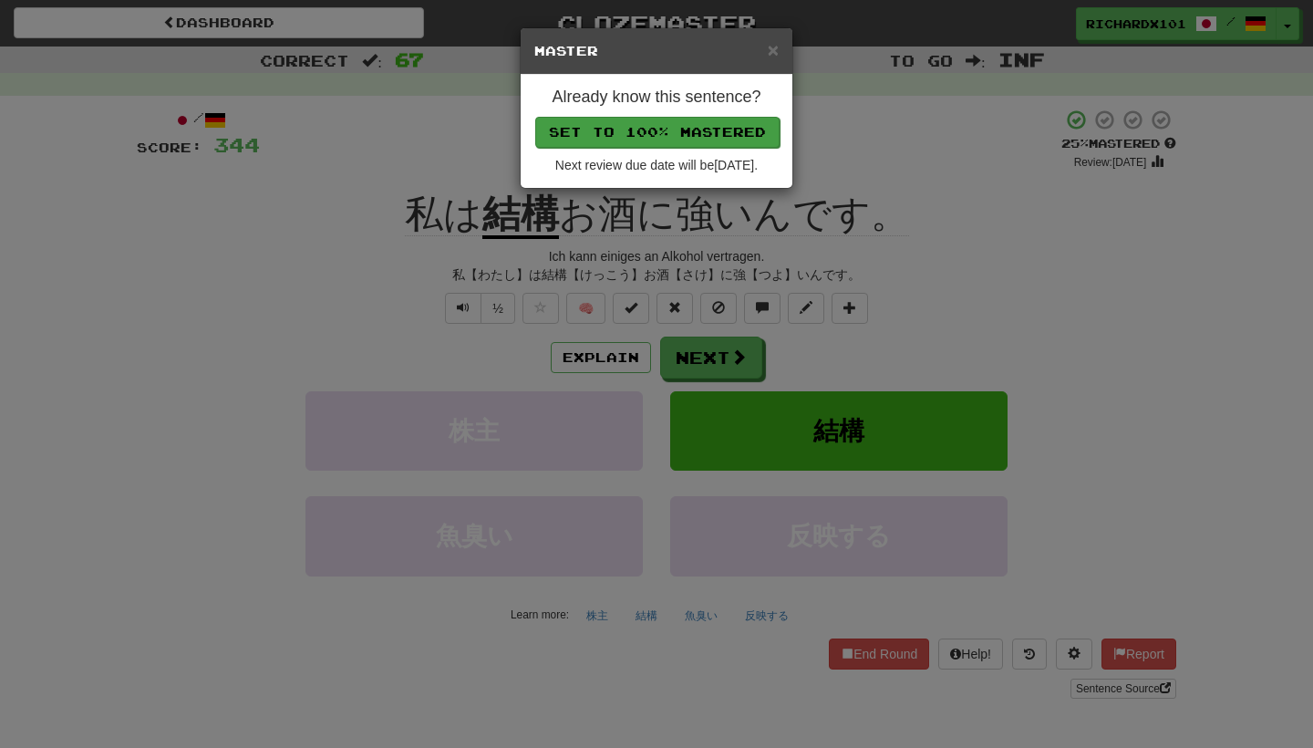
click at [691, 132] on button "Set to 100% Mastered" at bounding box center [657, 132] width 244 height 31
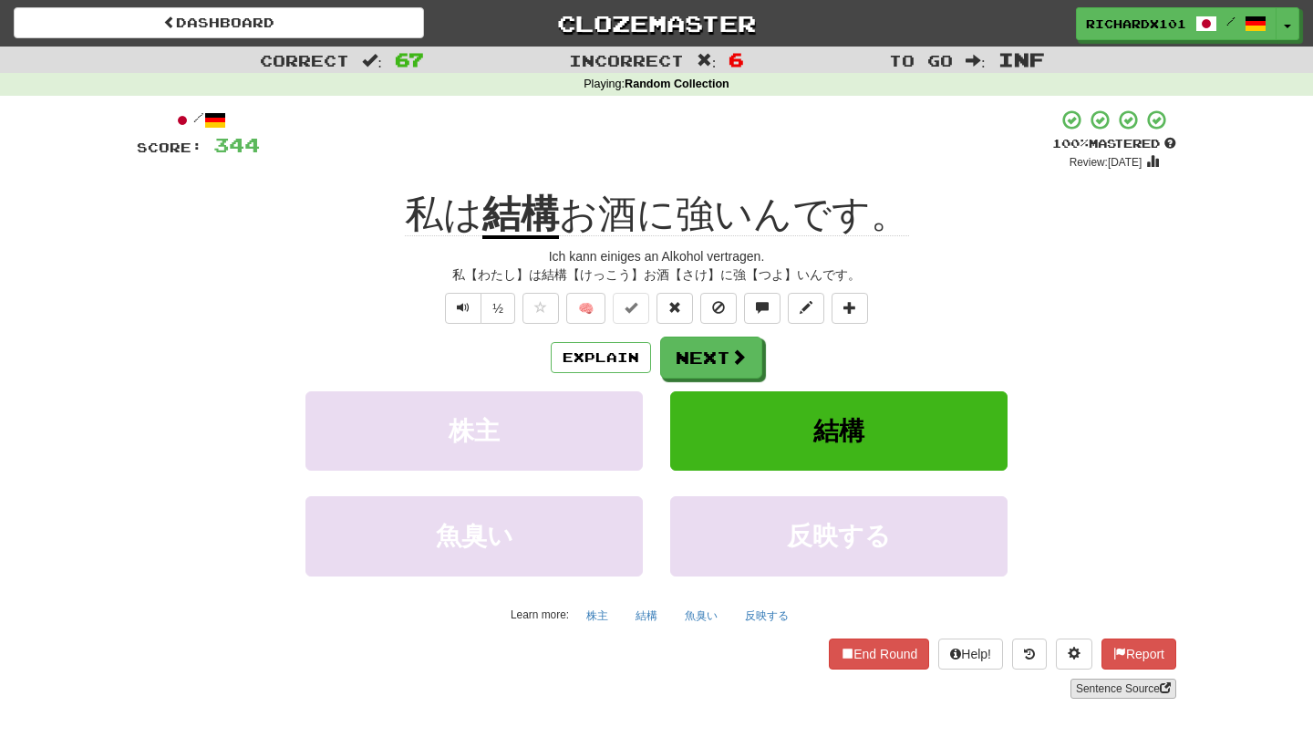
click at [1102, 689] on link "Sentence Source" at bounding box center [1123, 688] width 106 height 20
click at [863, 312] on button at bounding box center [849, 308] width 36 height 31
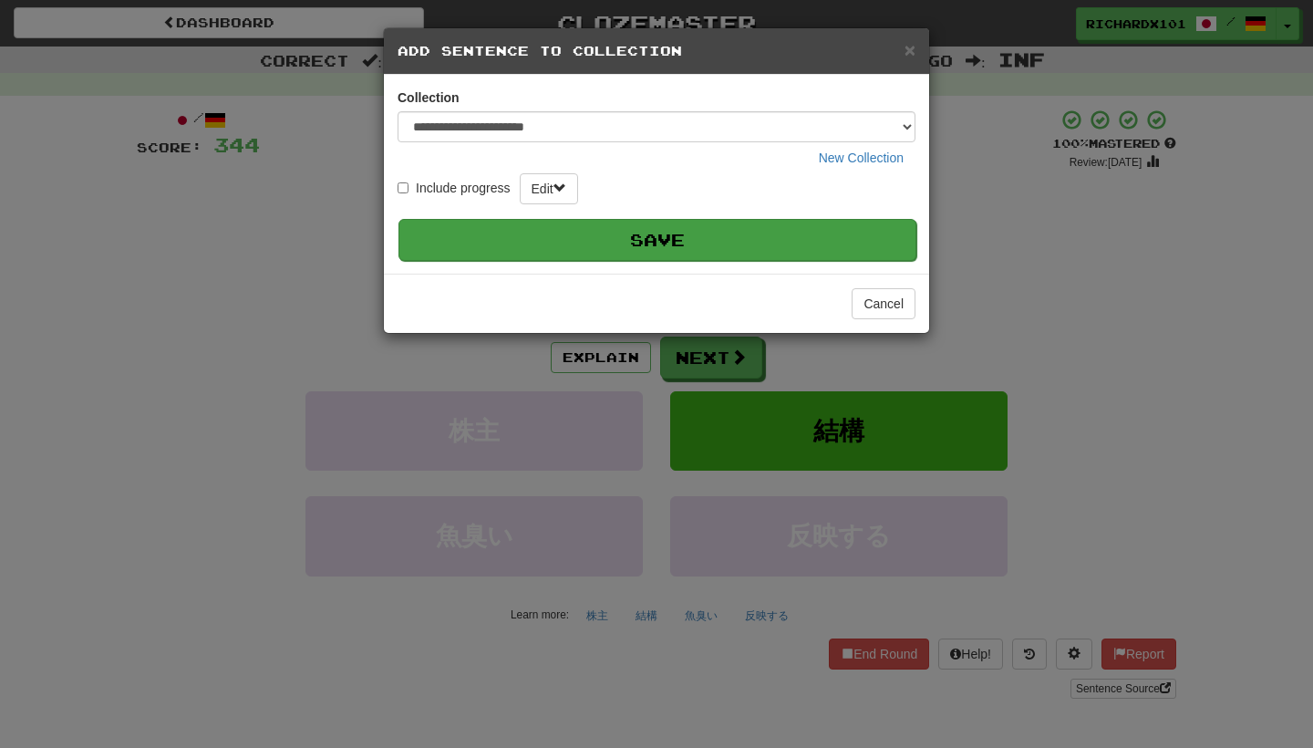
click at [835, 232] on button "Save" at bounding box center [657, 240] width 518 height 42
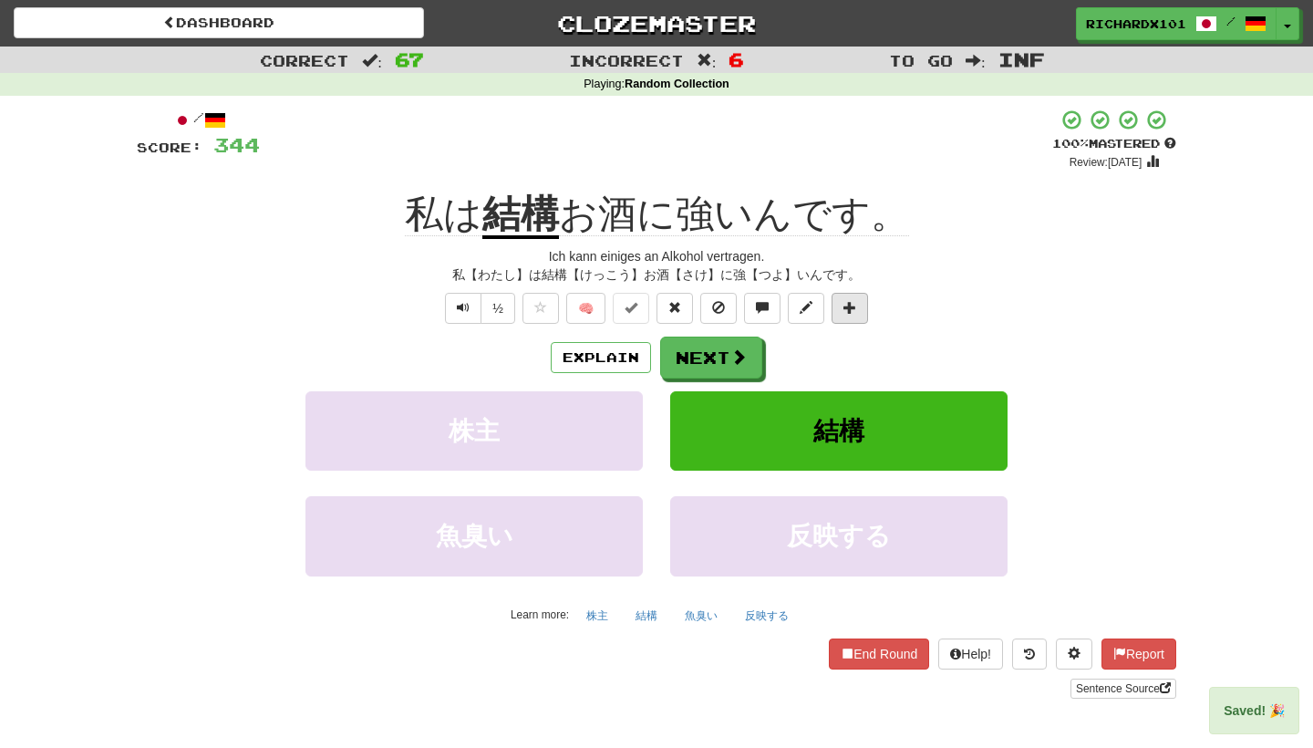
click at [853, 309] on span at bounding box center [849, 307] width 13 height 13
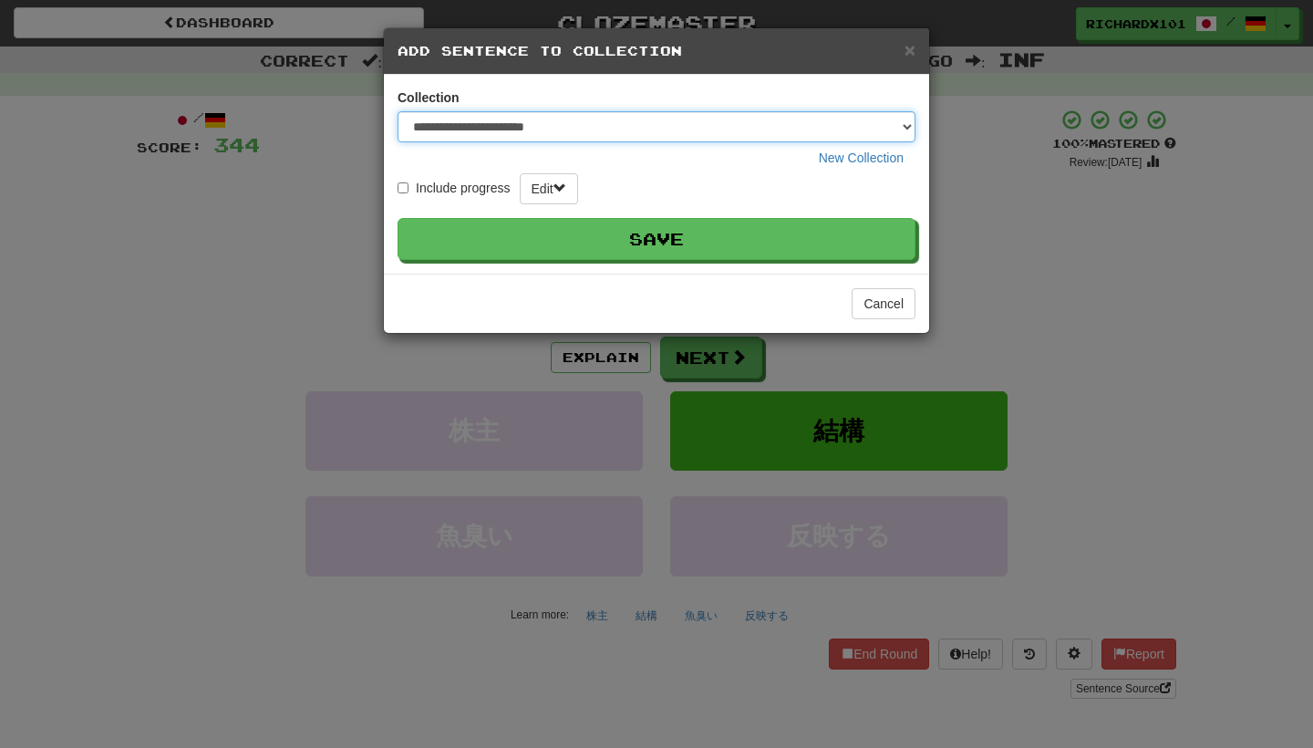
select select "*****"
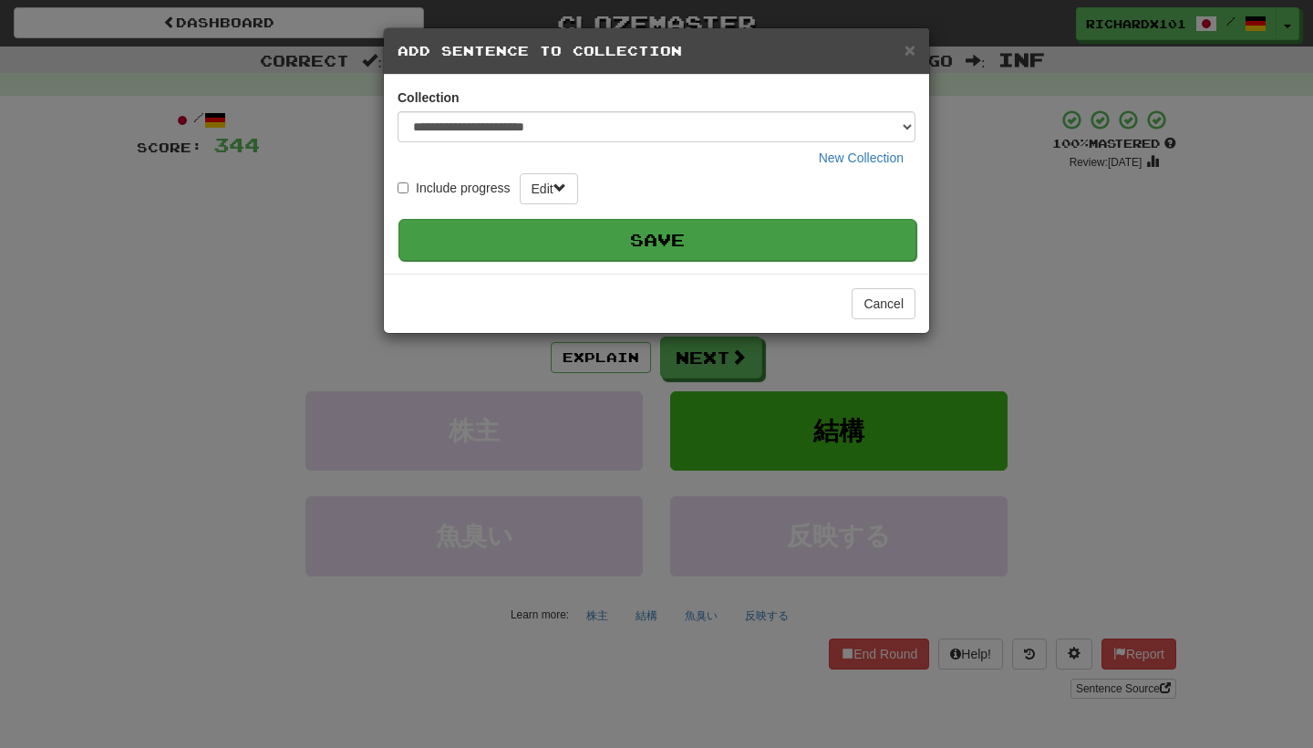
click at [880, 233] on button "Save" at bounding box center [657, 240] width 518 height 42
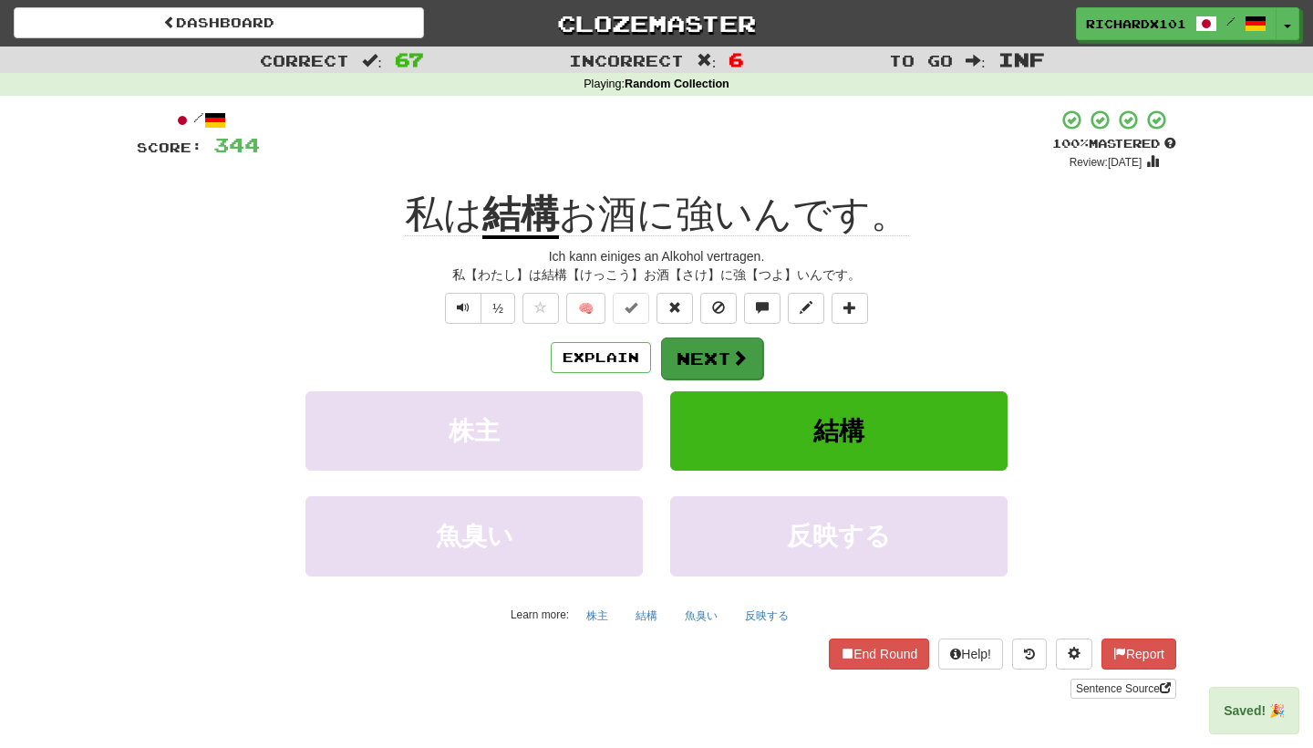
click at [741, 349] on span at bounding box center [739, 357] width 16 height 16
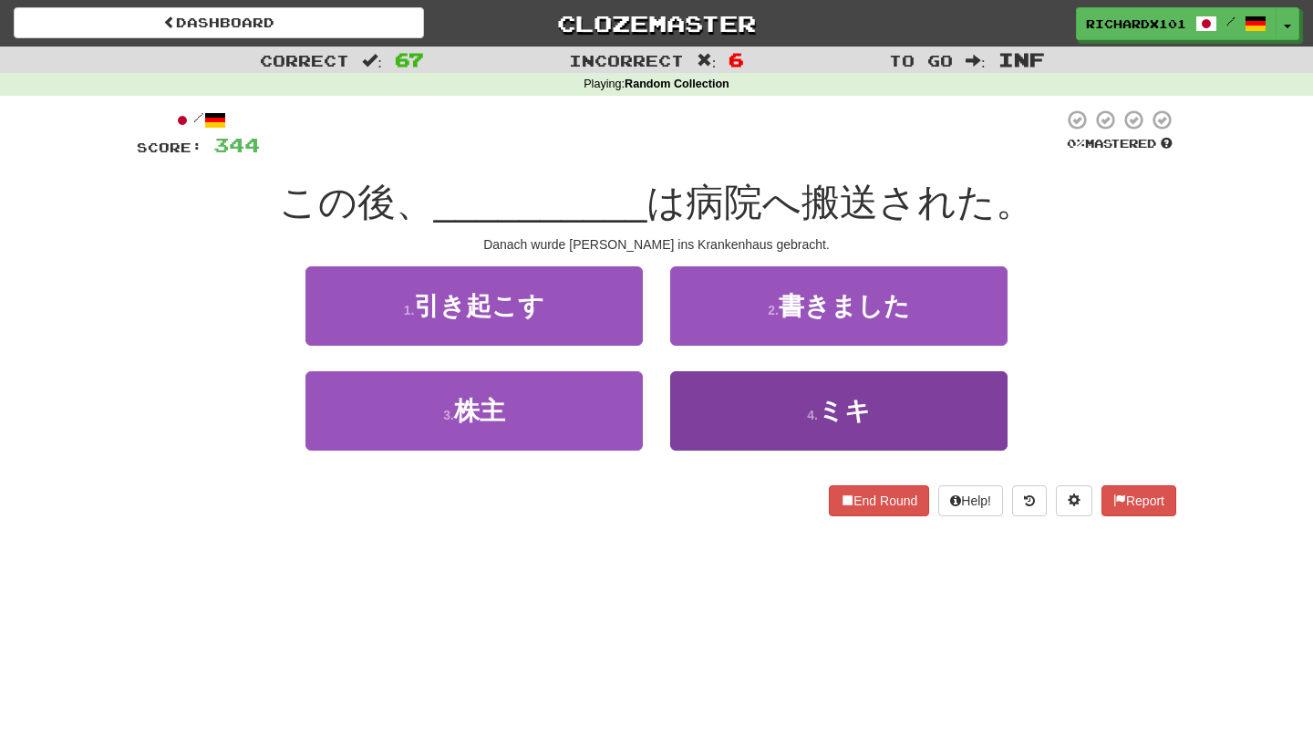
click at [738, 404] on button "4 . ミキ" at bounding box center [838, 410] width 337 height 79
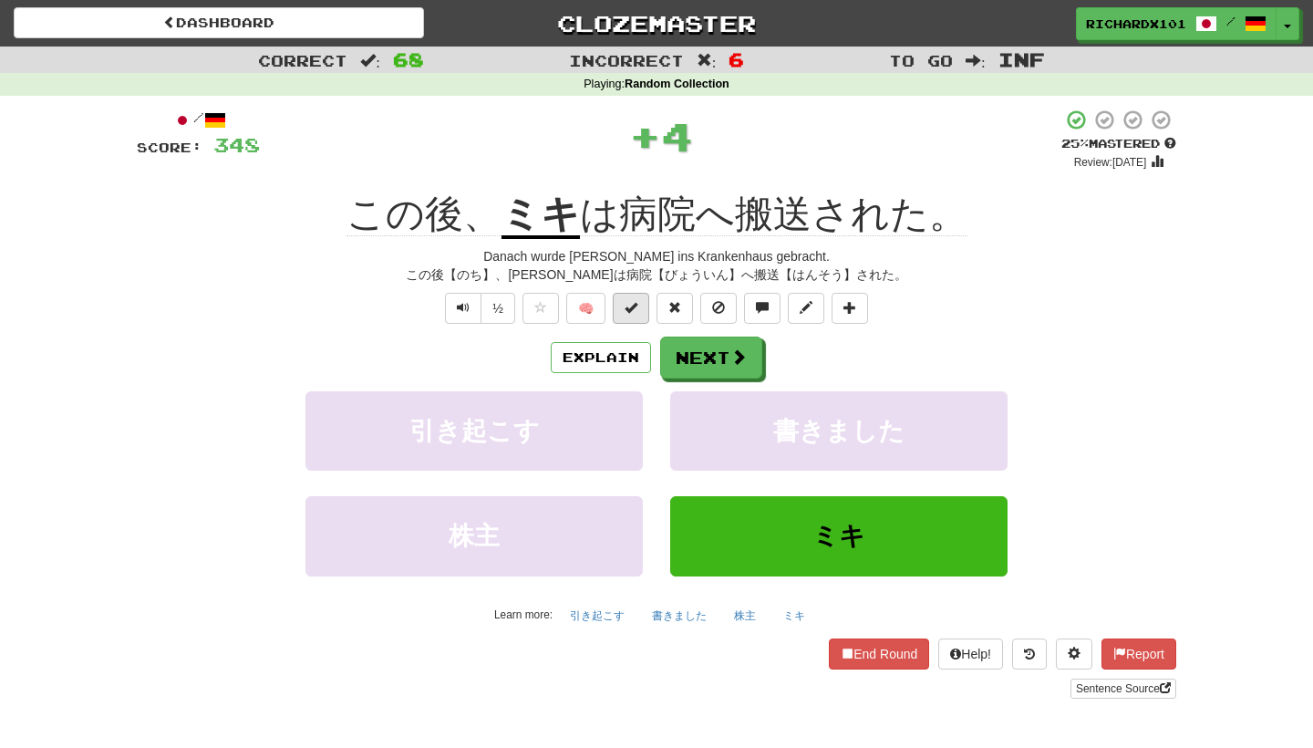
click at [641, 305] on button at bounding box center [631, 308] width 36 height 31
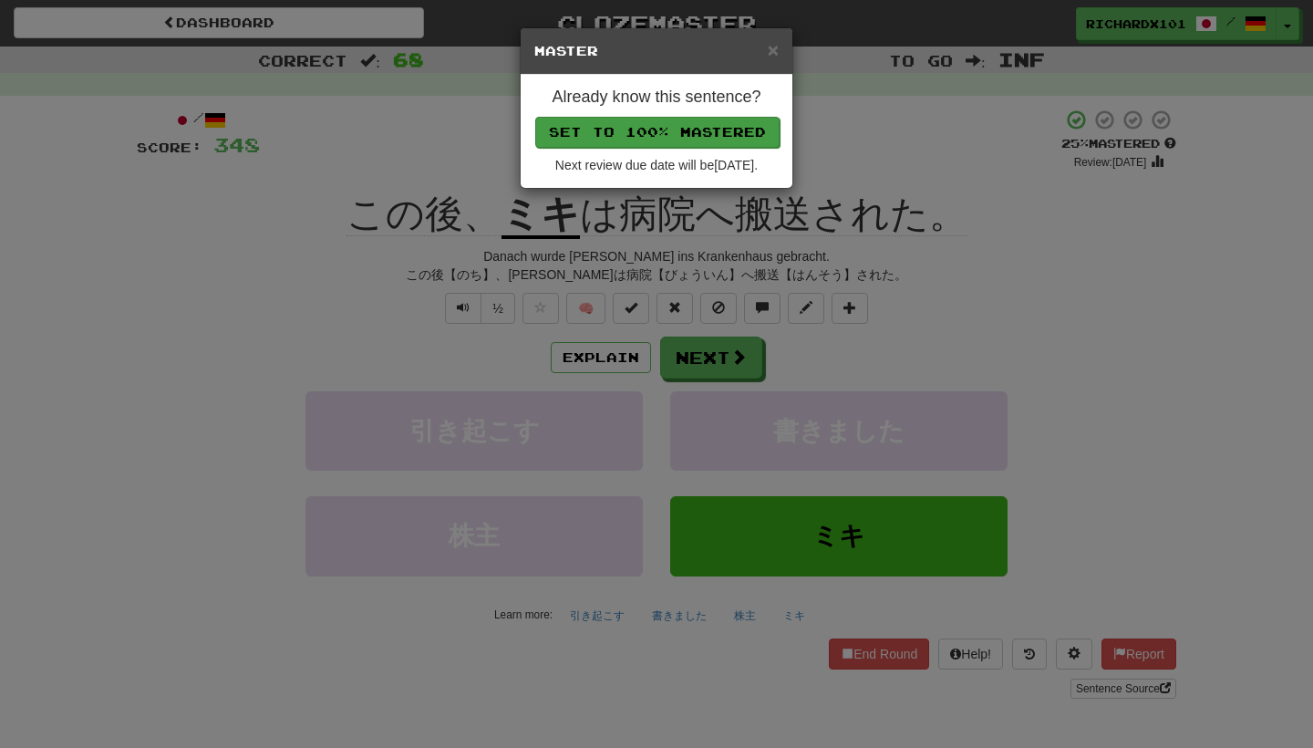
click at [689, 119] on button "Set to 100% Mastered" at bounding box center [657, 132] width 244 height 31
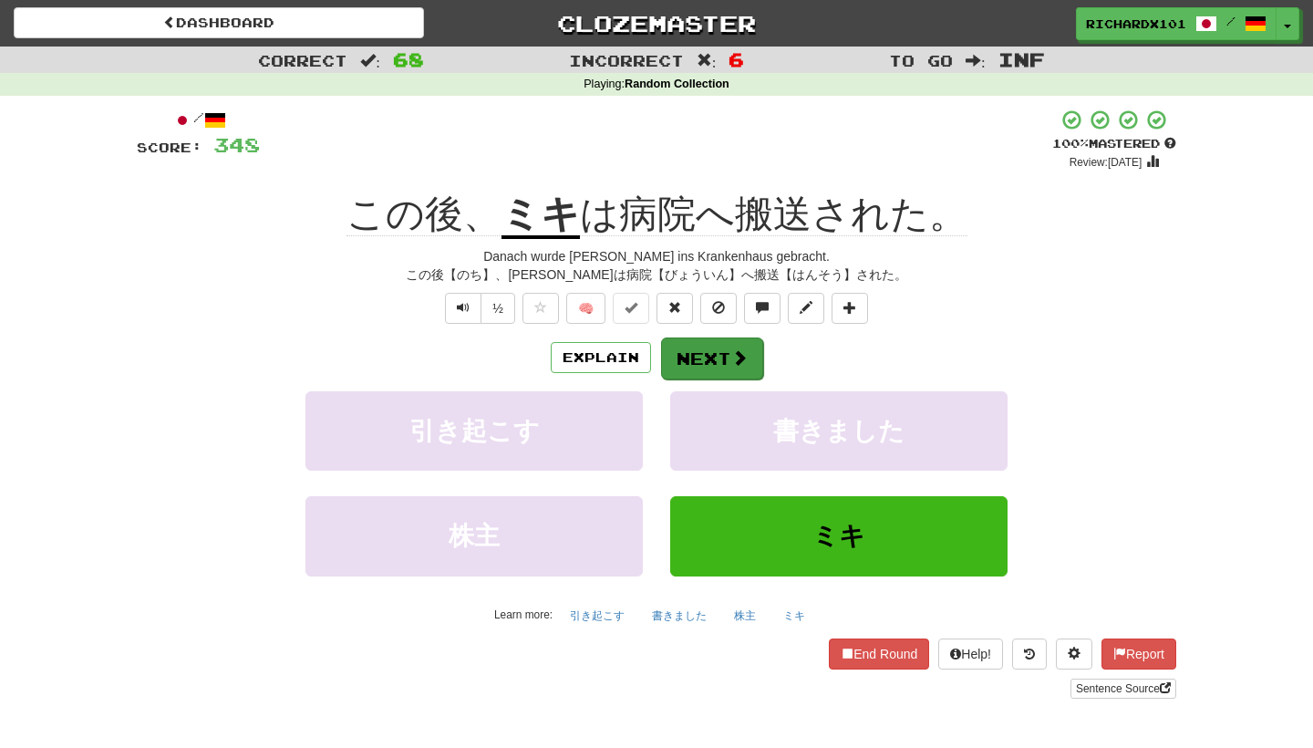
click at [704, 361] on button "Next" at bounding box center [712, 358] width 102 height 42
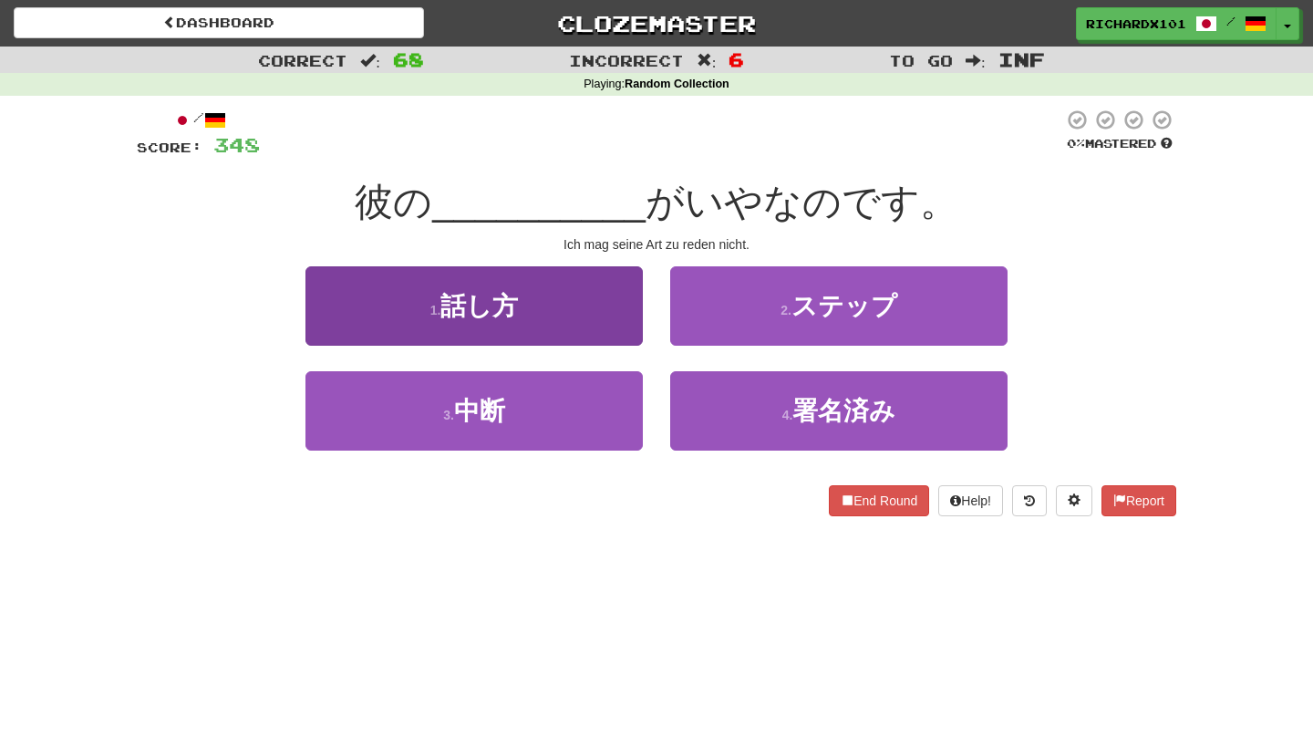
click at [618, 311] on button "1 . 話し方" at bounding box center [473, 305] width 337 height 79
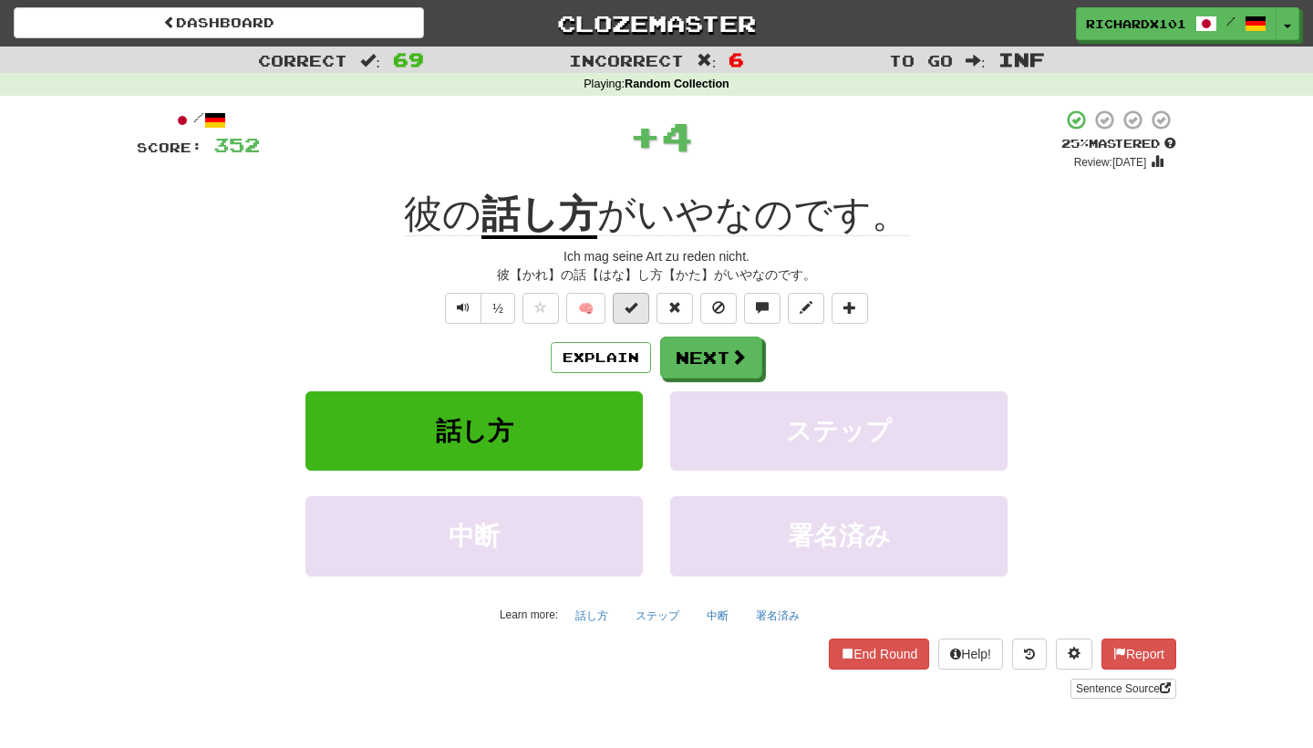
click at [639, 316] on button at bounding box center [631, 308] width 36 height 31
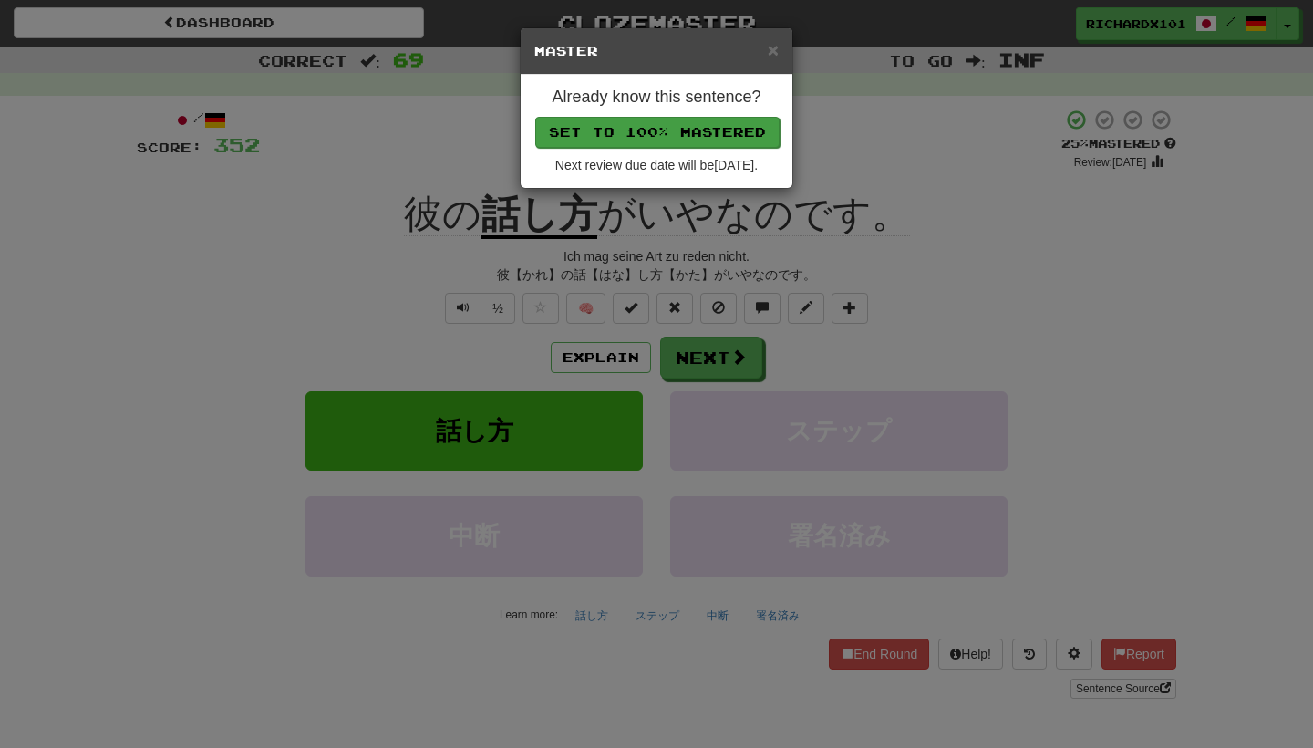
click at [684, 131] on button "Set to 100% Mastered" at bounding box center [657, 132] width 244 height 31
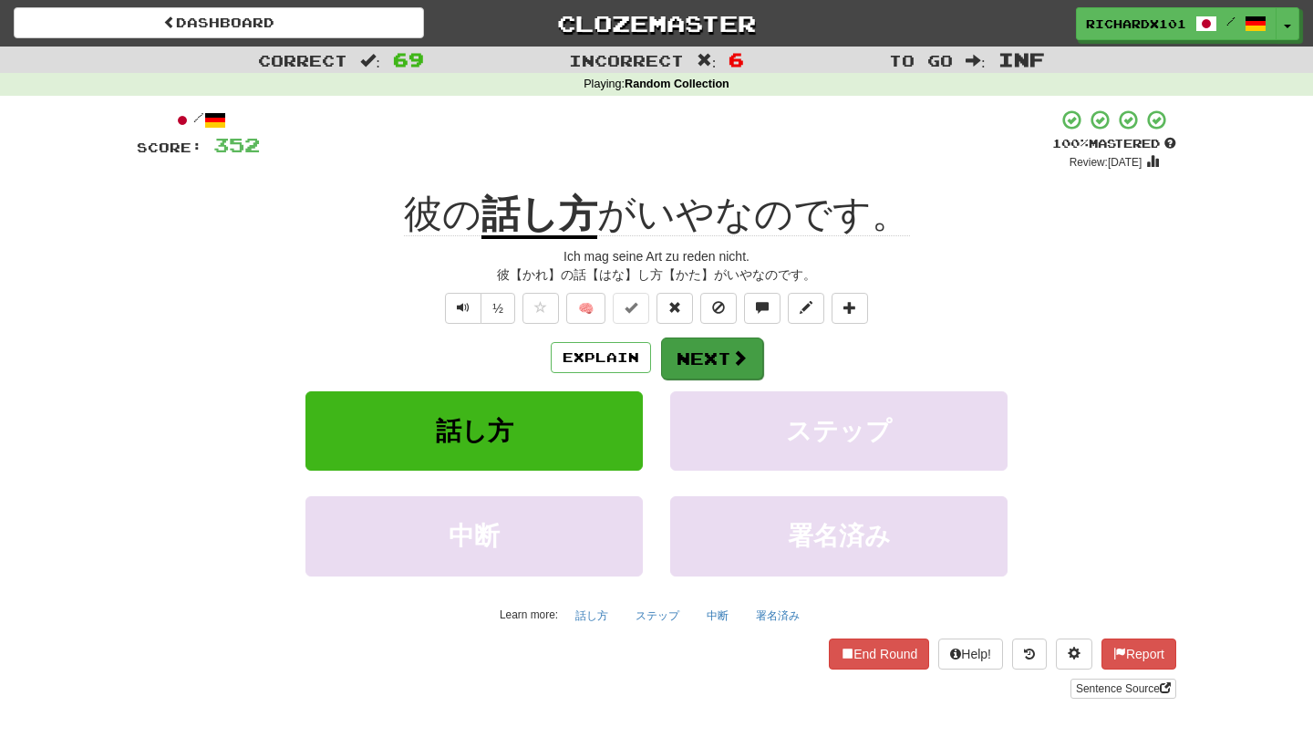
click at [699, 365] on button "Next" at bounding box center [712, 358] width 102 height 42
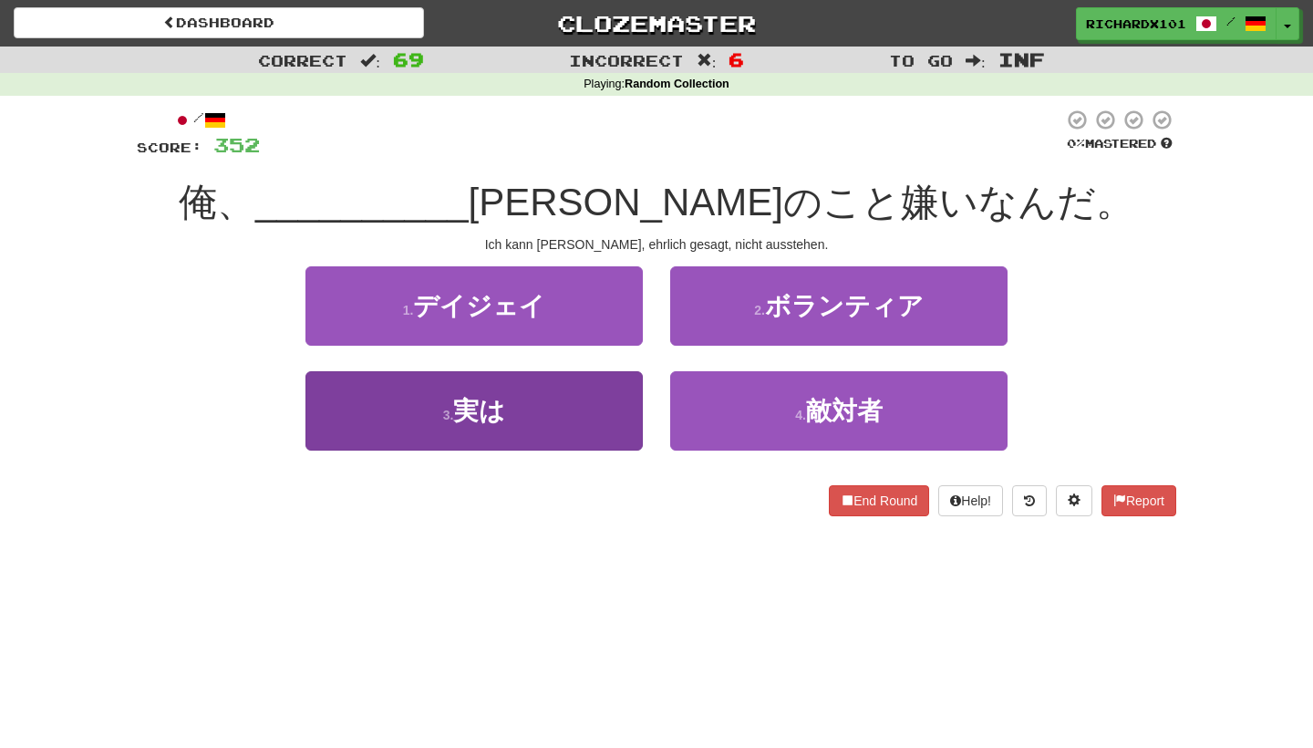
click at [614, 424] on button "3 . 実は" at bounding box center [473, 410] width 337 height 79
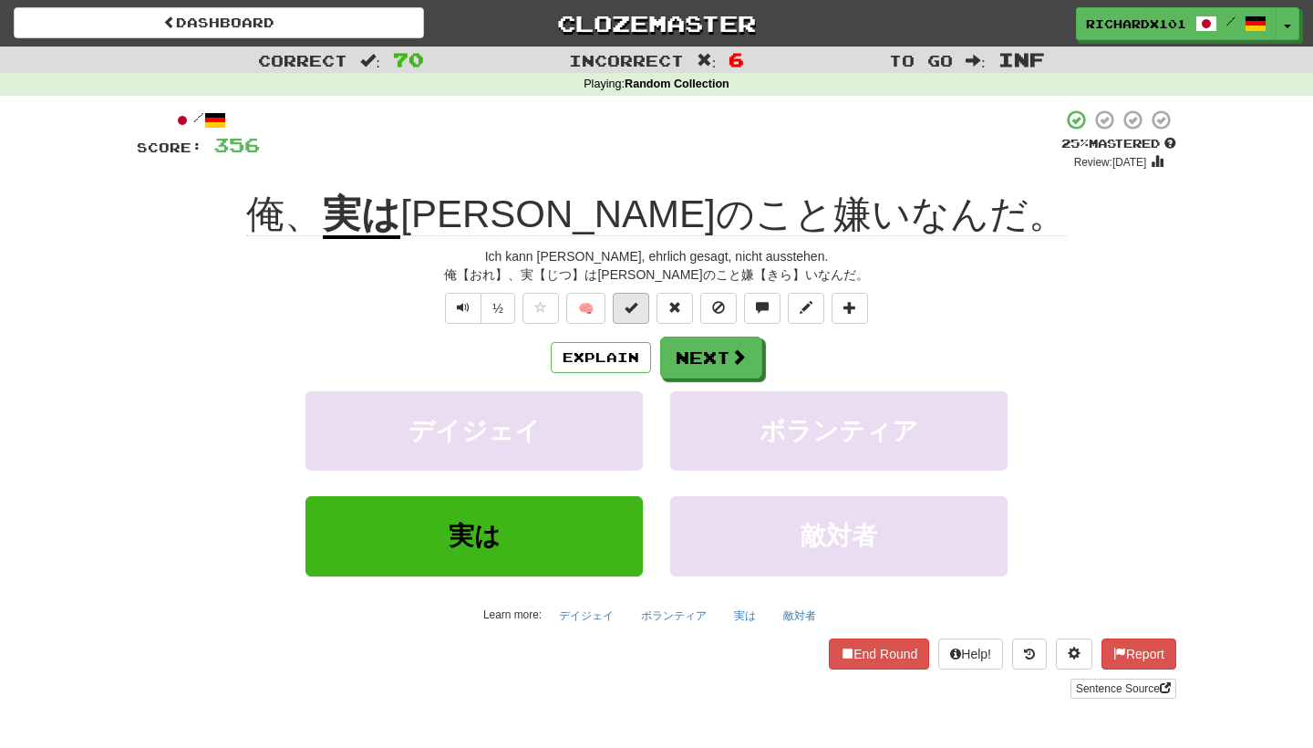
click at [634, 310] on span at bounding box center [630, 307] width 13 height 13
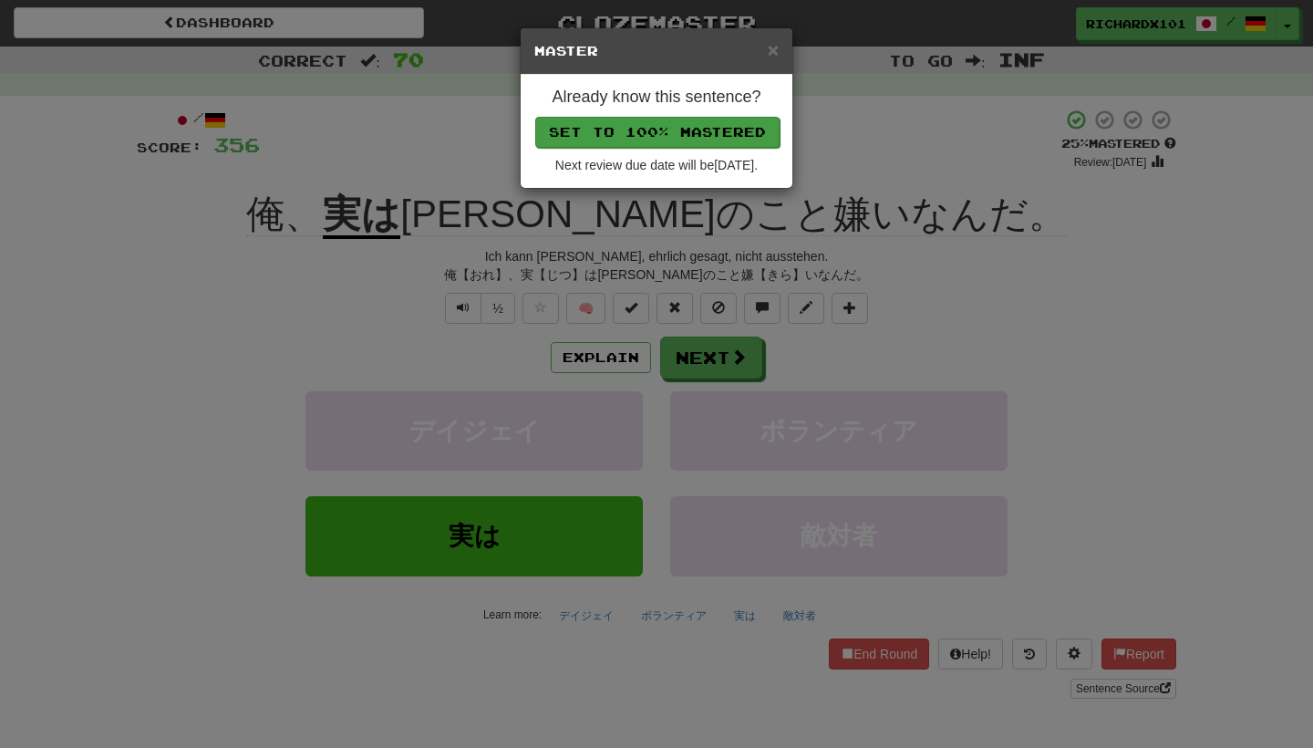
click at [686, 136] on button "Set to 100% Mastered" at bounding box center [657, 132] width 244 height 31
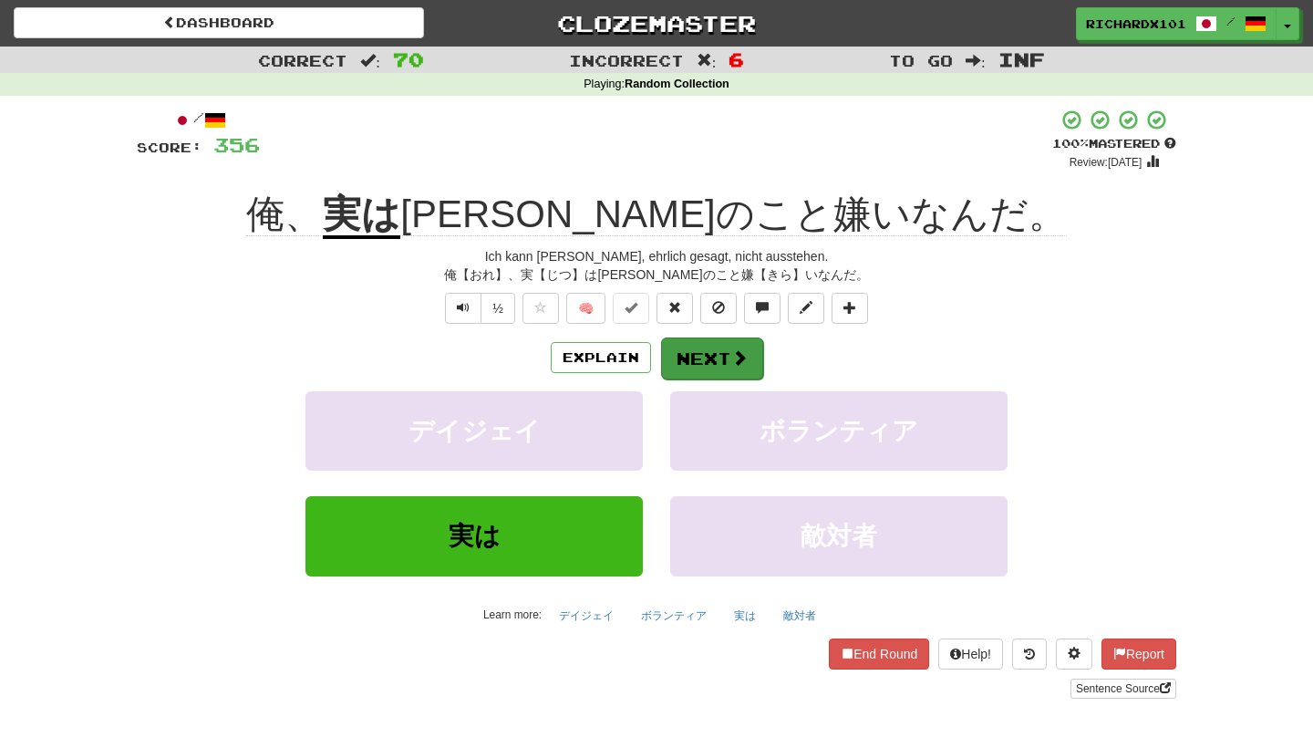
click at [711, 344] on button "Next" at bounding box center [712, 358] width 102 height 42
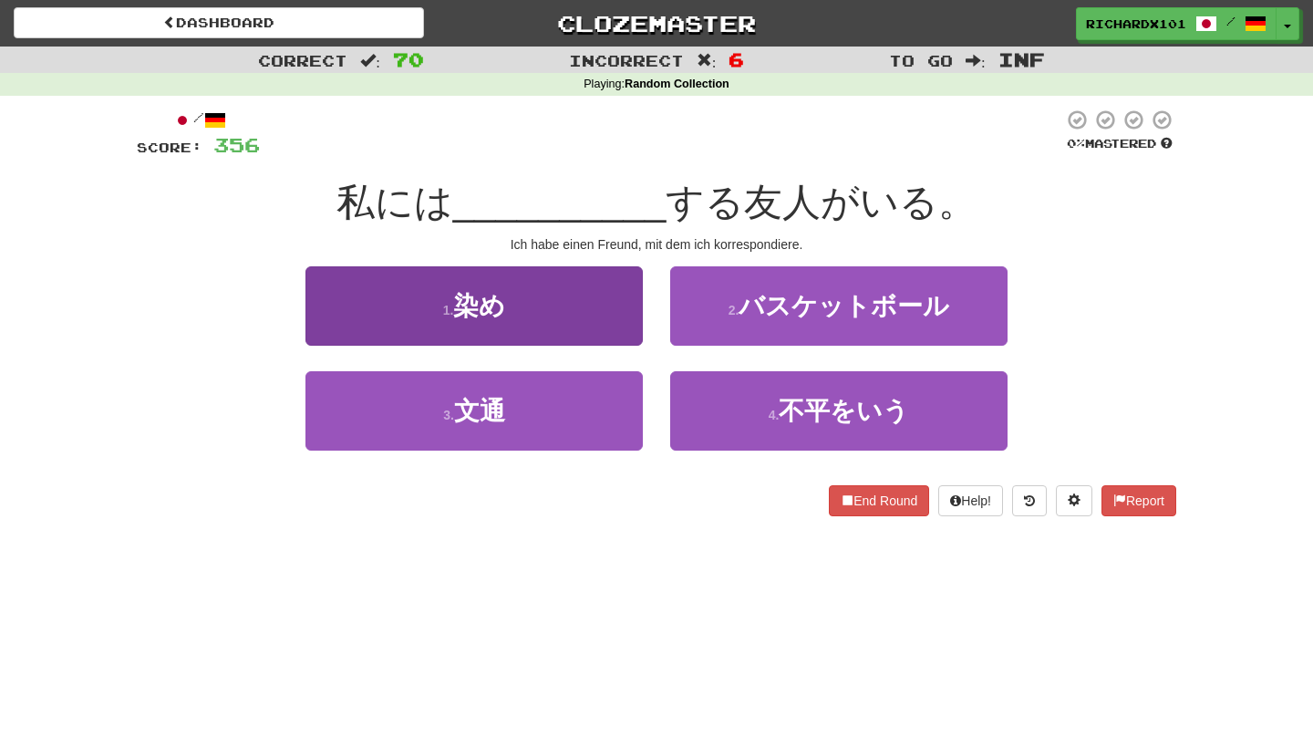
click at [607, 299] on button "1 . 染め" at bounding box center [473, 305] width 337 height 79
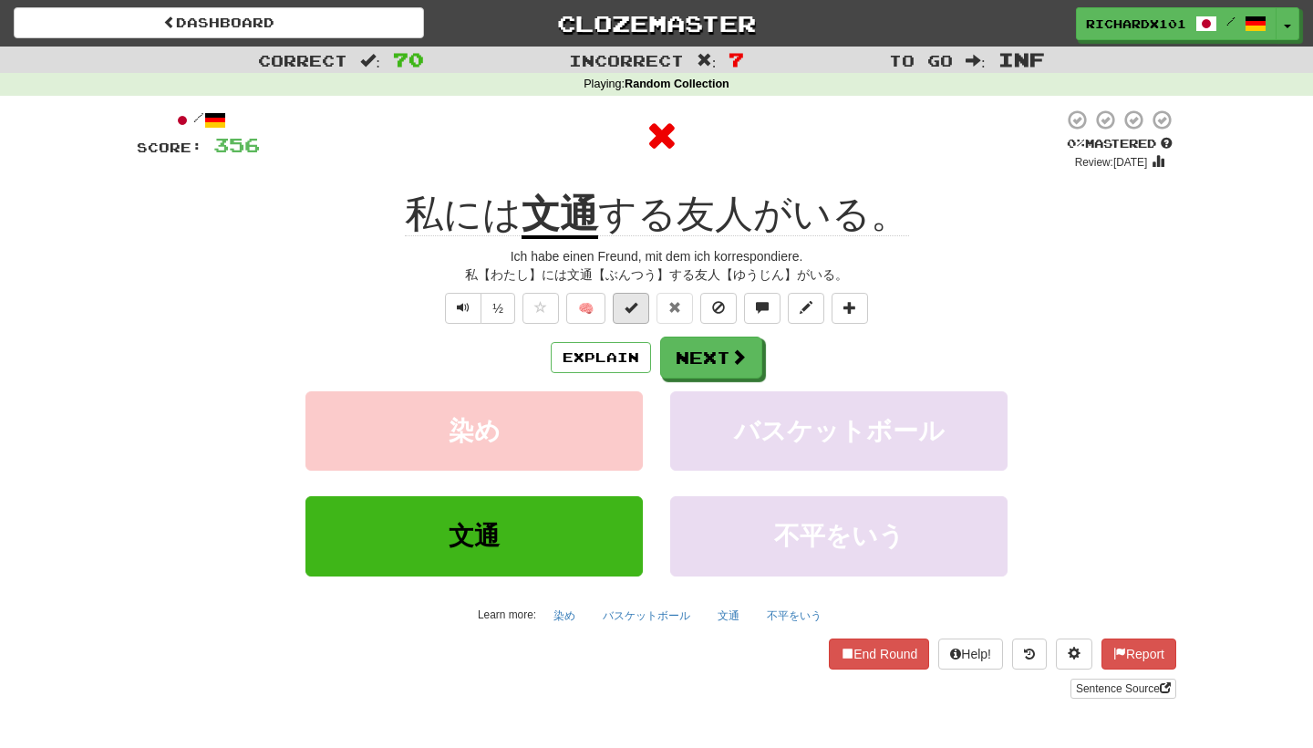
click at [634, 303] on span at bounding box center [630, 307] width 13 height 13
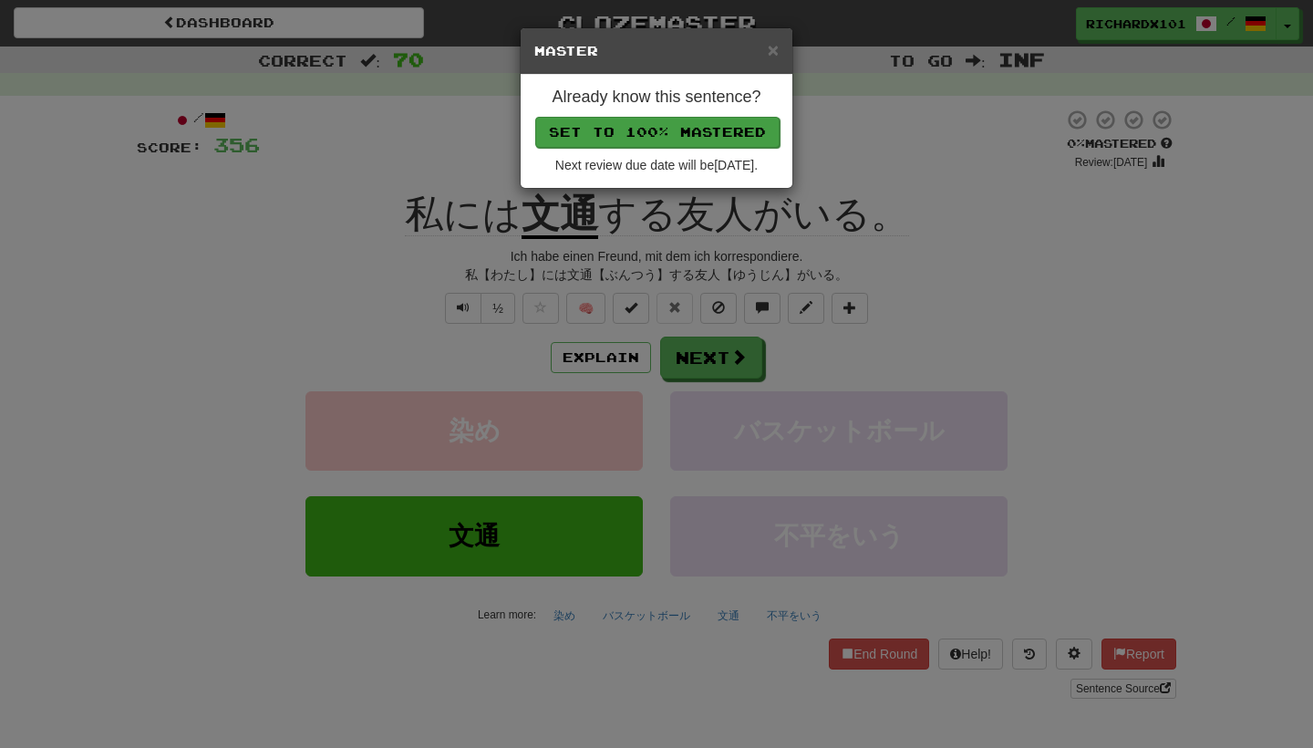
click at [676, 132] on button "Set to 100% Mastered" at bounding box center [657, 132] width 244 height 31
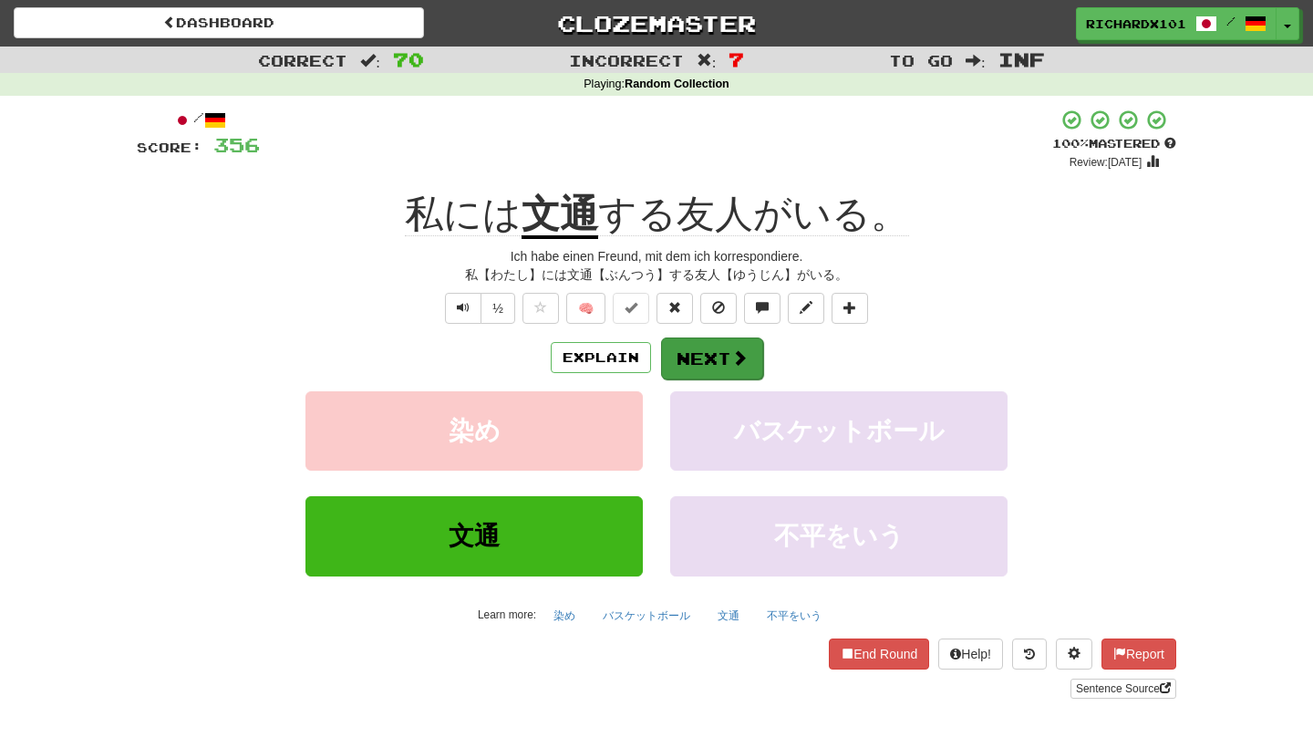
click at [705, 345] on button "Next" at bounding box center [712, 358] width 102 height 42
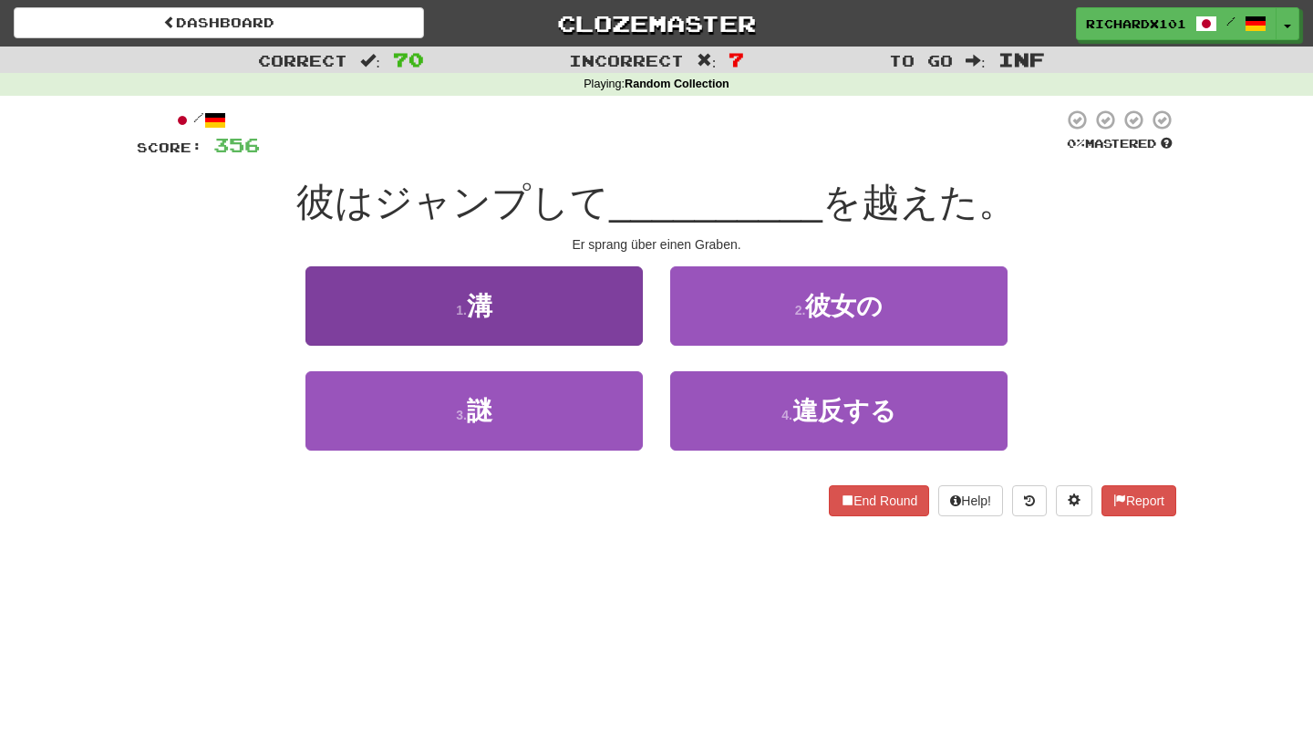
click at [632, 312] on button "1 . 溝" at bounding box center [473, 305] width 337 height 79
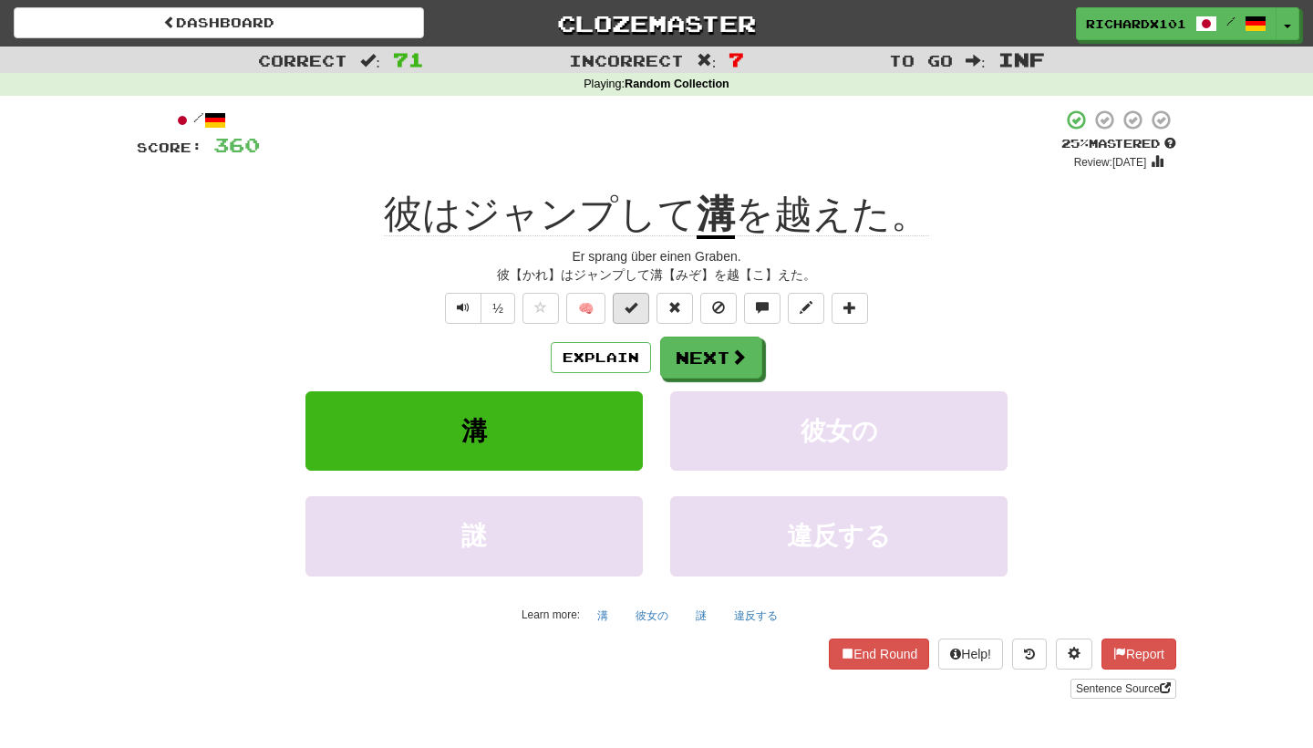
click at [633, 311] on span at bounding box center [630, 307] width 13 height 13
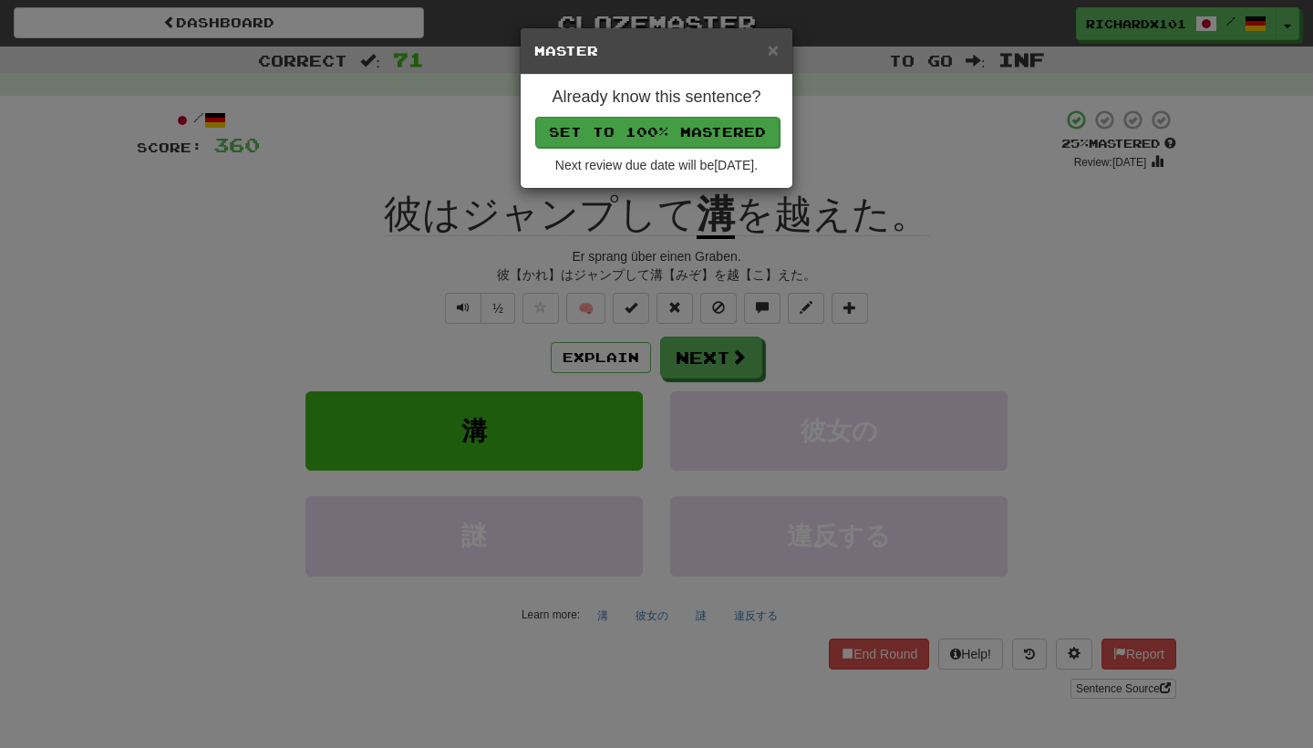
click at [687, 132] on button "Set to 100% Mastered" at bounding box center [657, 132] width 244 height 31
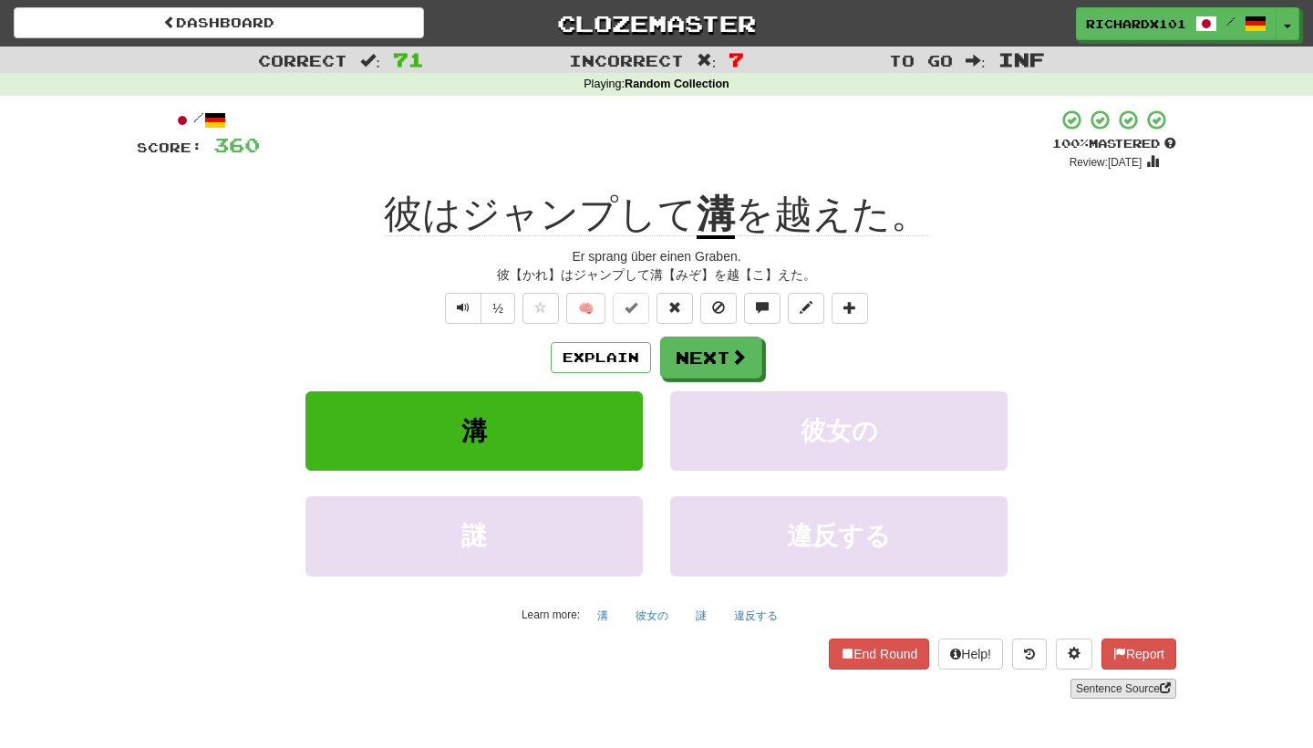
click at [1094, 686] on link "Sentence Source" at bounding box center [1123, 688] width 106 height 20
click at [692, 360] on button "Next" at bounding box center [712, 358] width 102 height 42
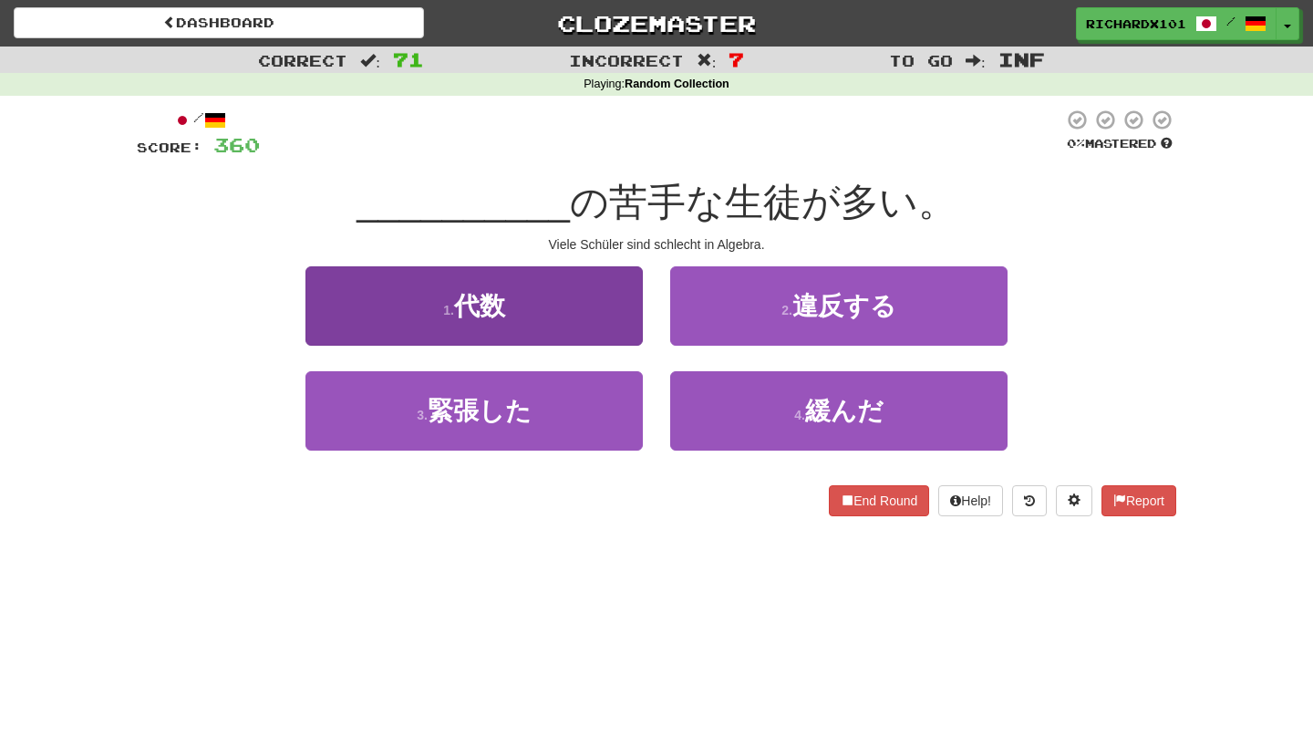
click at [614, 307] on button "1 . 代数" at bounding box center [473, 305] width 337 height 79
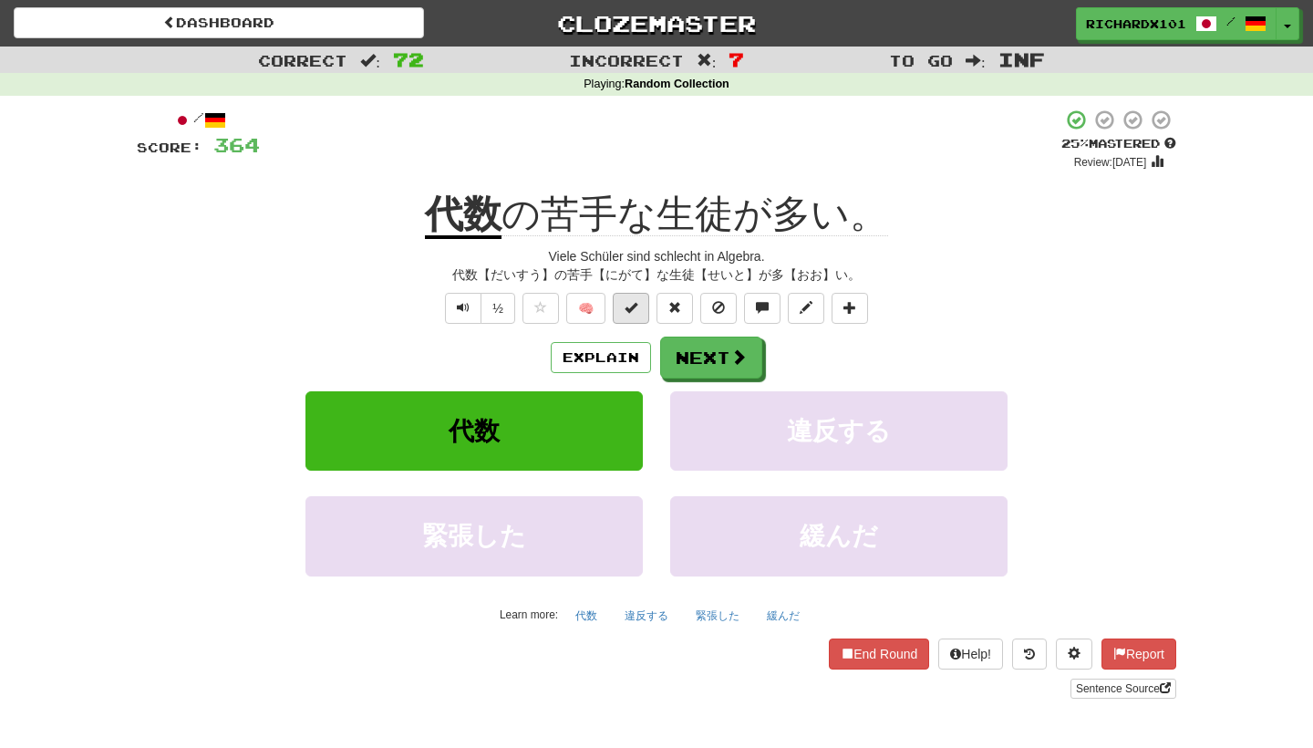
click at [634, 313] on button at bounding box center [631, 308] width 36 height 31
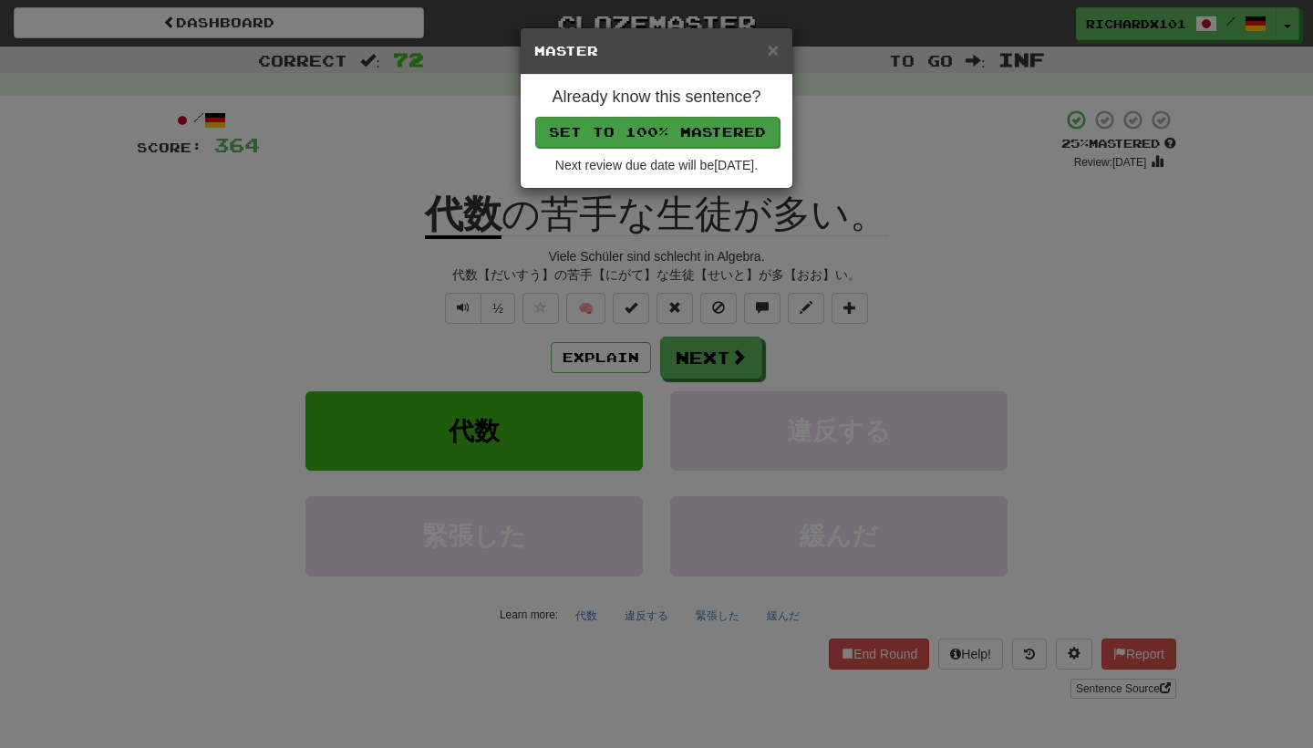
click at [696, 121] on button "Set to 100% Mastered" at bounding box center [657, 132] width 244 height 31
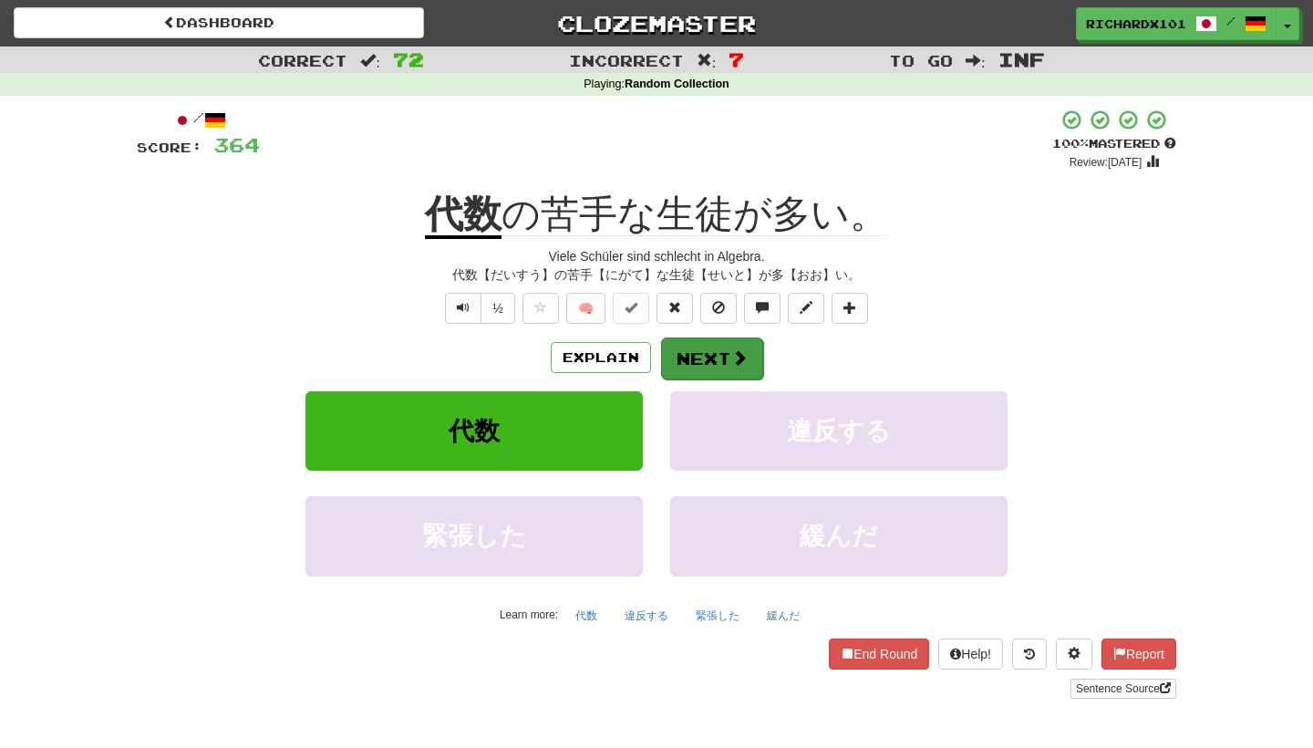
click at [710, 346] on button "Next" at bounding box center [712, 358] width 102 height 42
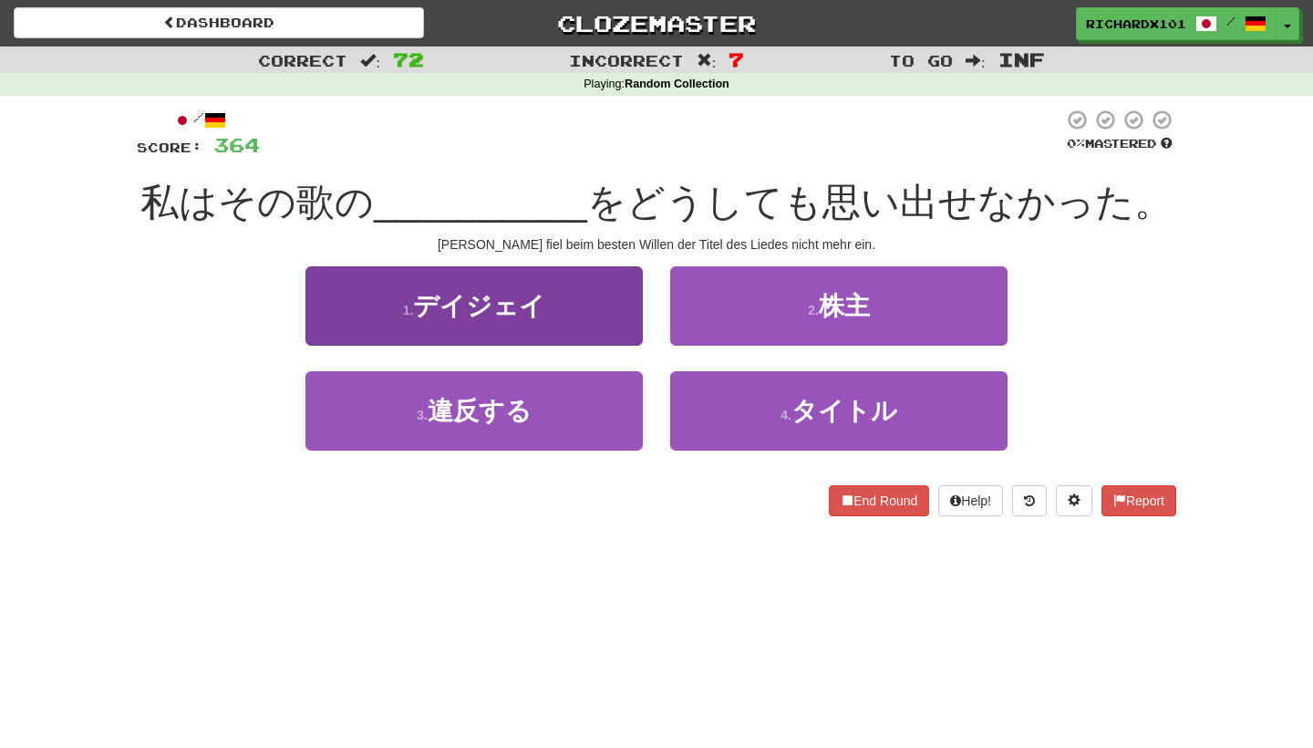
click at [616, 305] on button "1 . デイジェイ" at bounding box center [473, 305] width 337 height 79
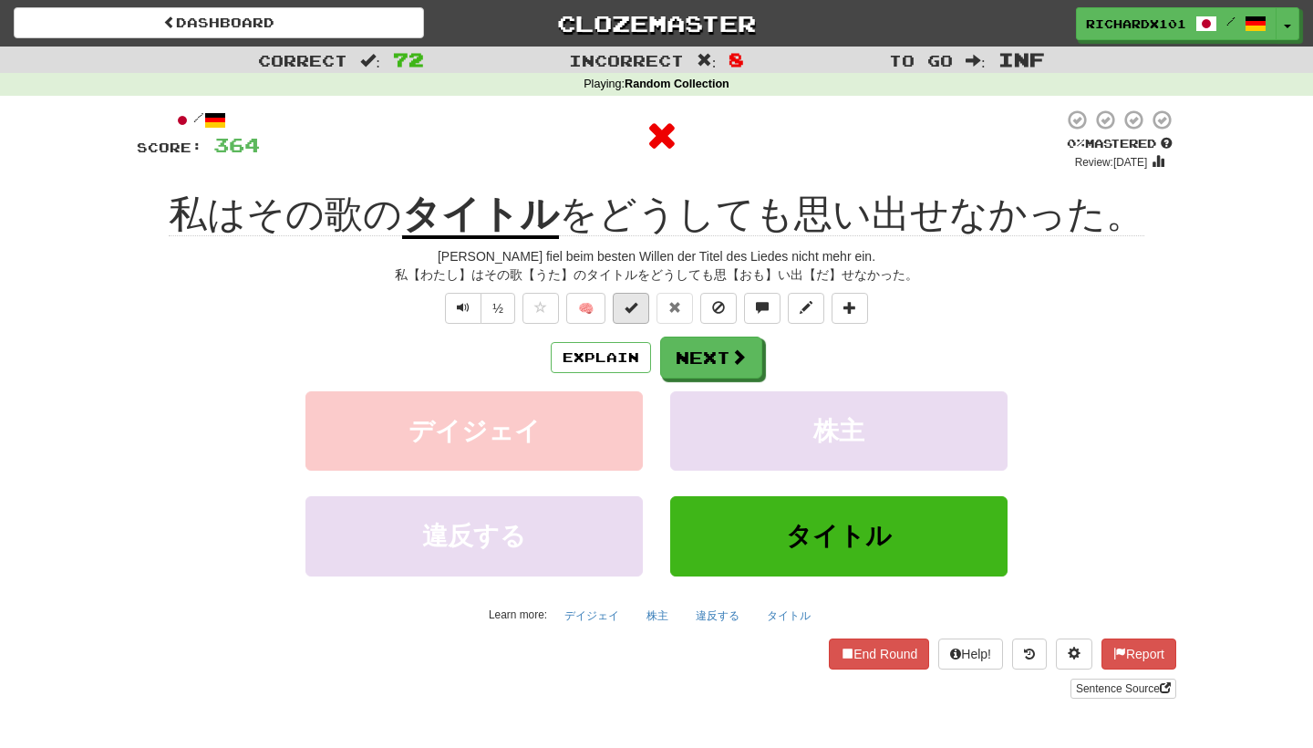
click at [639, 311] on button at bounding box center [631, 308] width 36 height 31
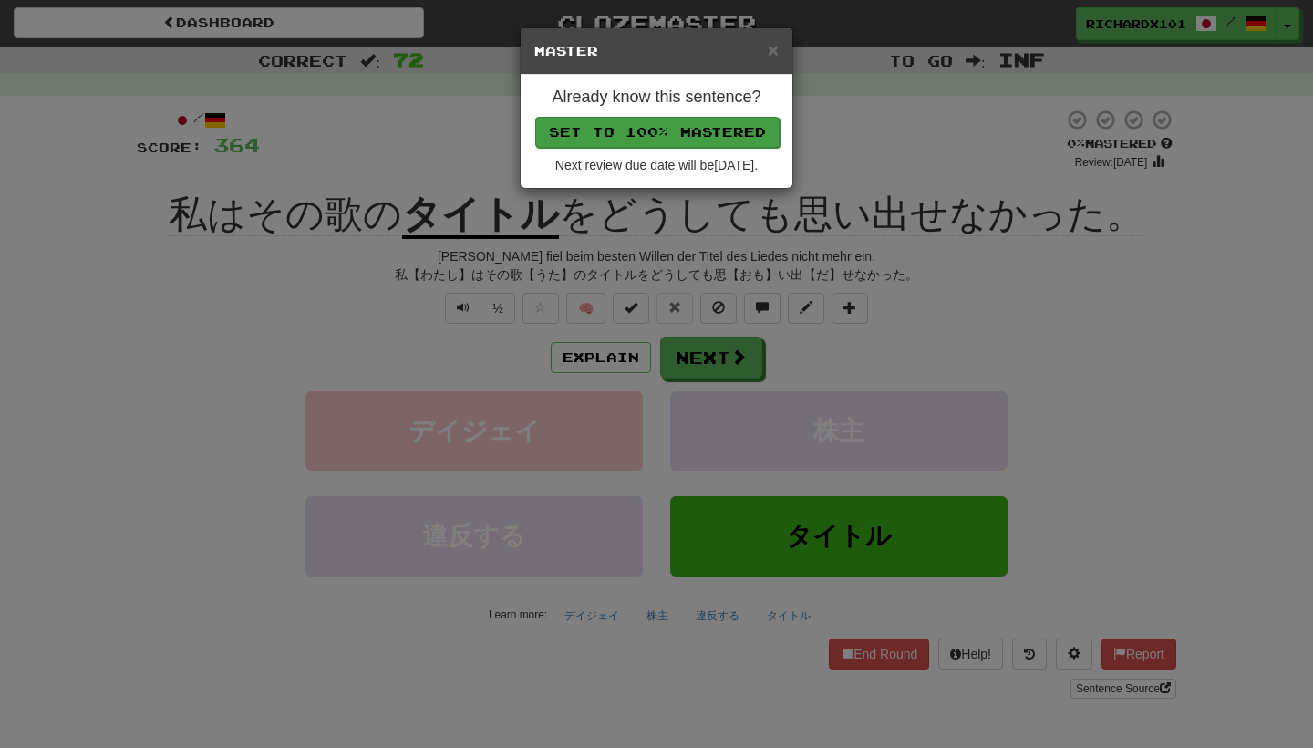
click at [680, 128] on button "Set to 100% Mastered" at bounding box center [657, 132] width 244 height 31
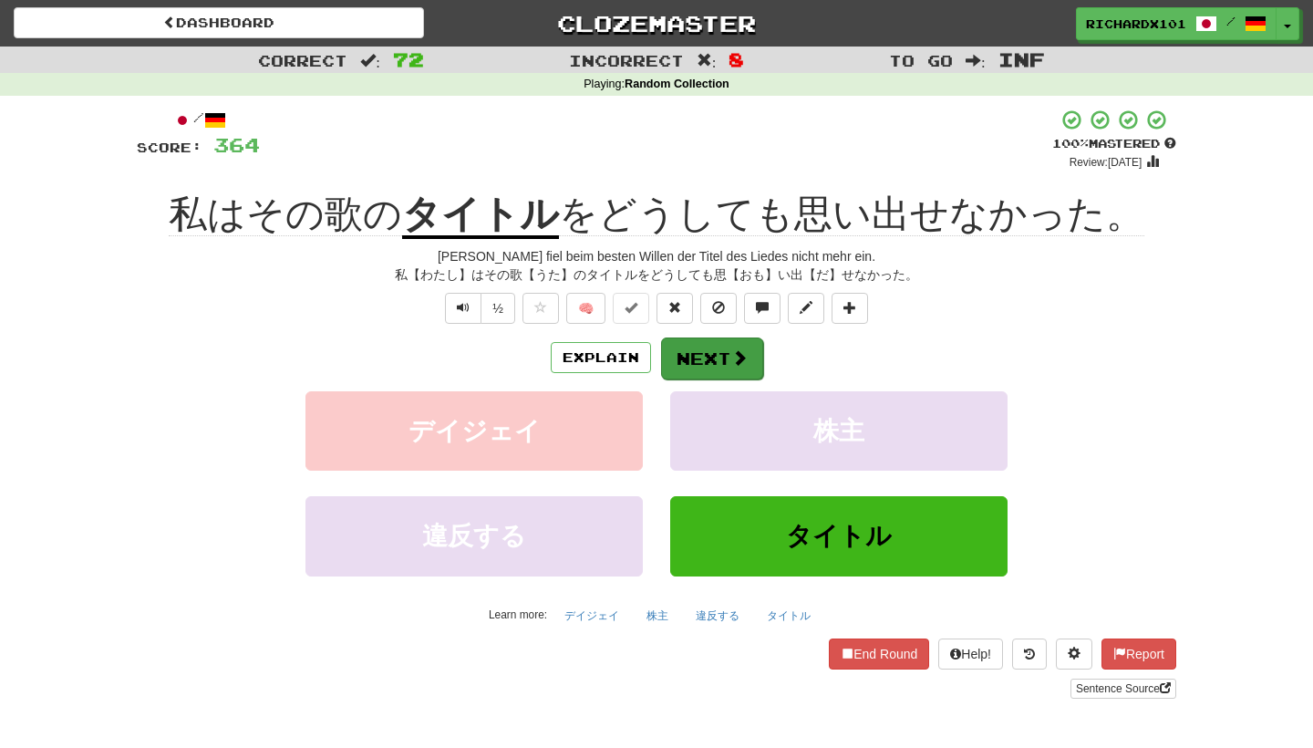
click at [716, 353] on button "Next" at bounding box center [712, 358] width 102 height 42
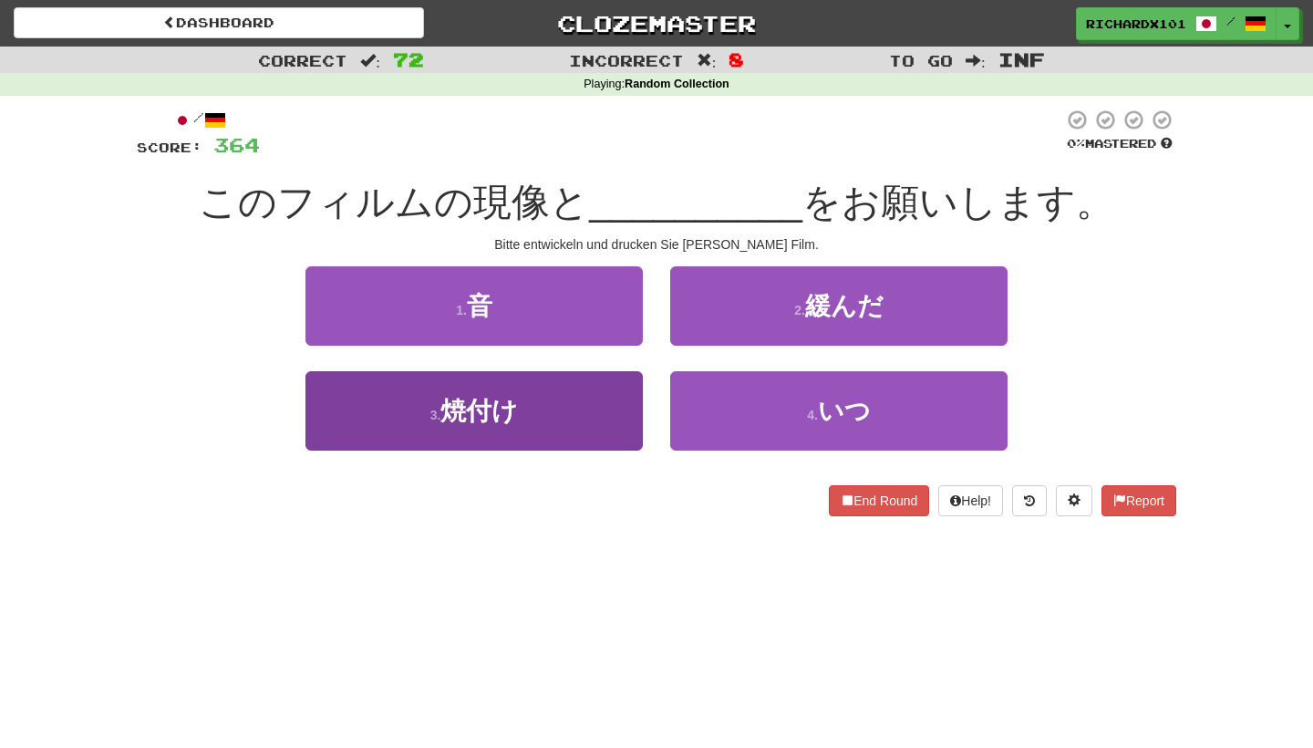
click at [630, 394] on button "3 . 焼付け" at bounding box center [473, 410] width 337 height 79
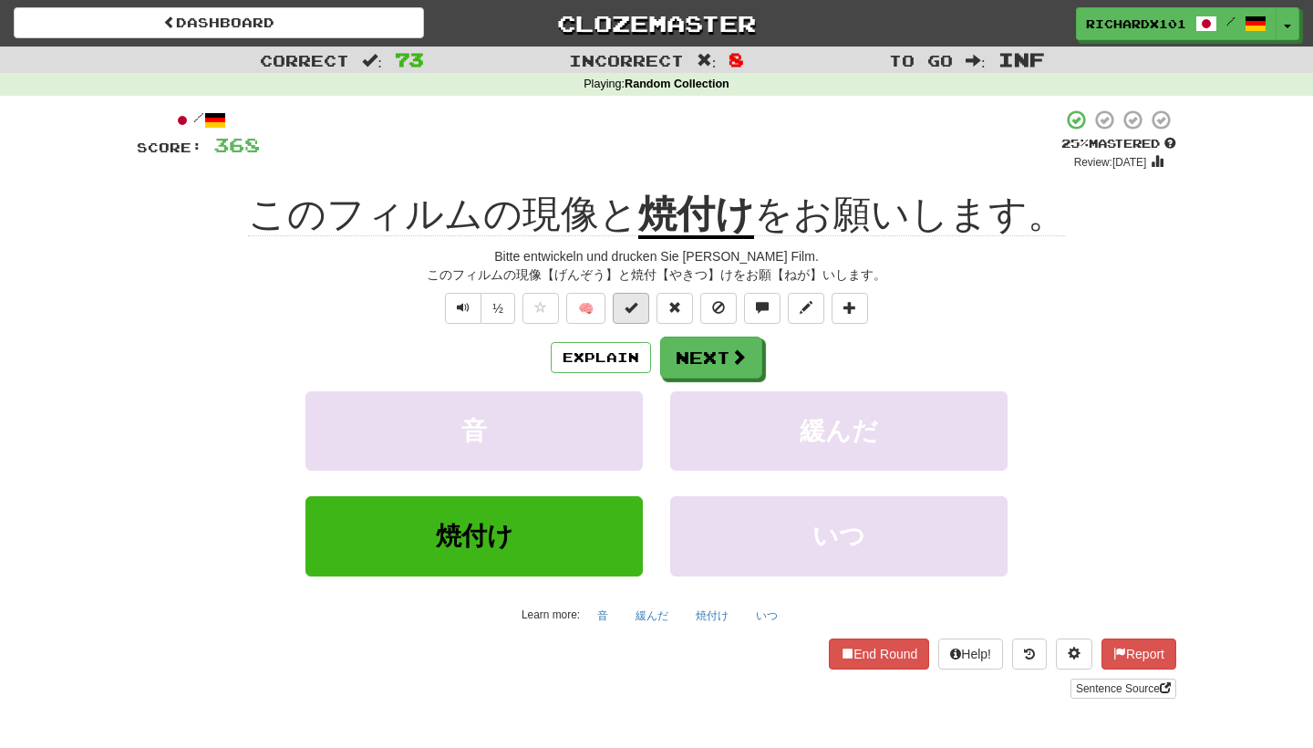
click at [634, 306] on span at bounding box center [630, 307] width 13 height 13
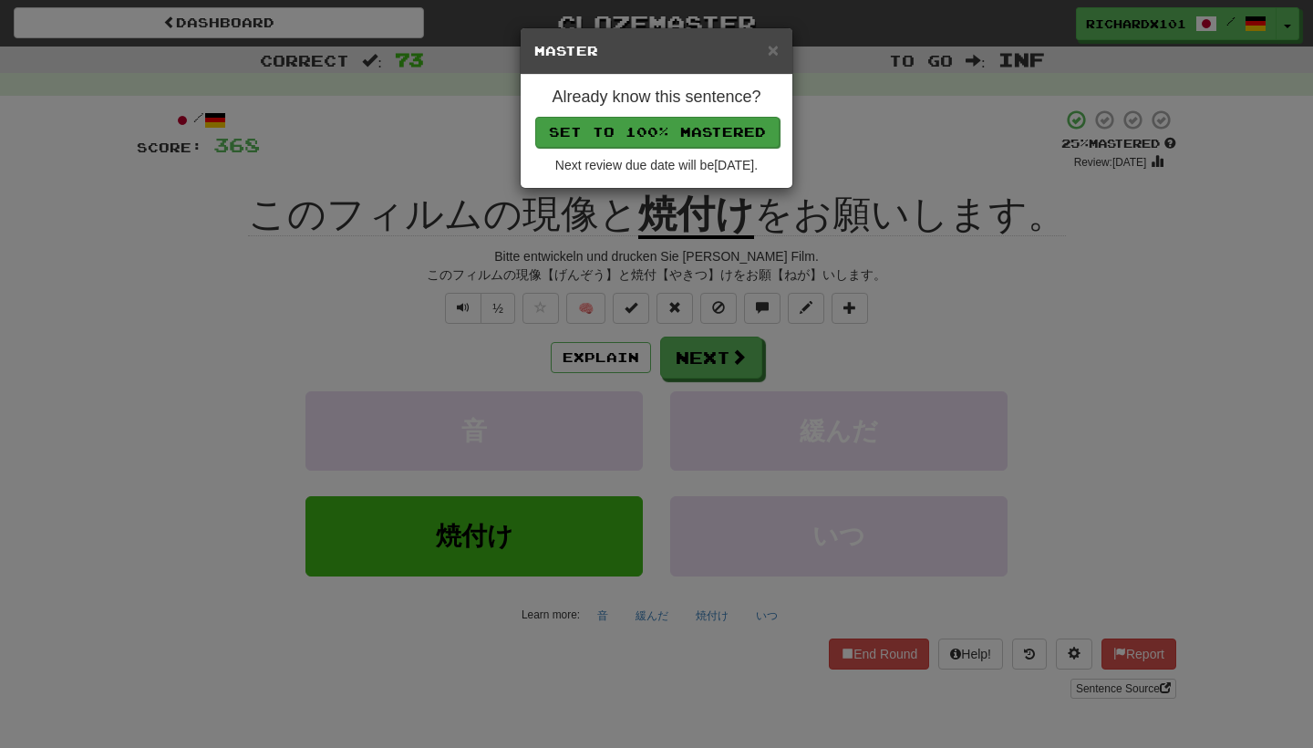
click at [666, 133] on button "Set to 100% Mastered" at bounding box center [657, 132] width 244 height 31
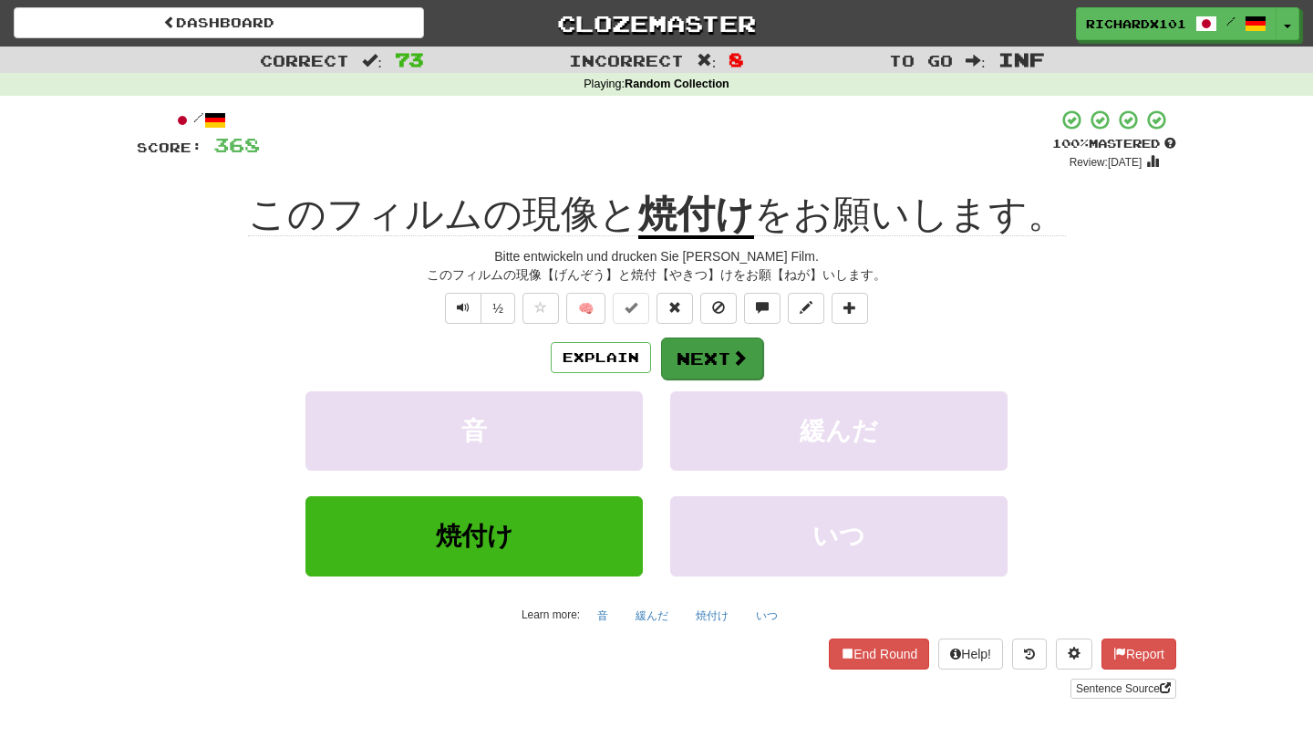
click at [688, 342] on button "Next" at bounding box center [712, 358] width 102 height 42
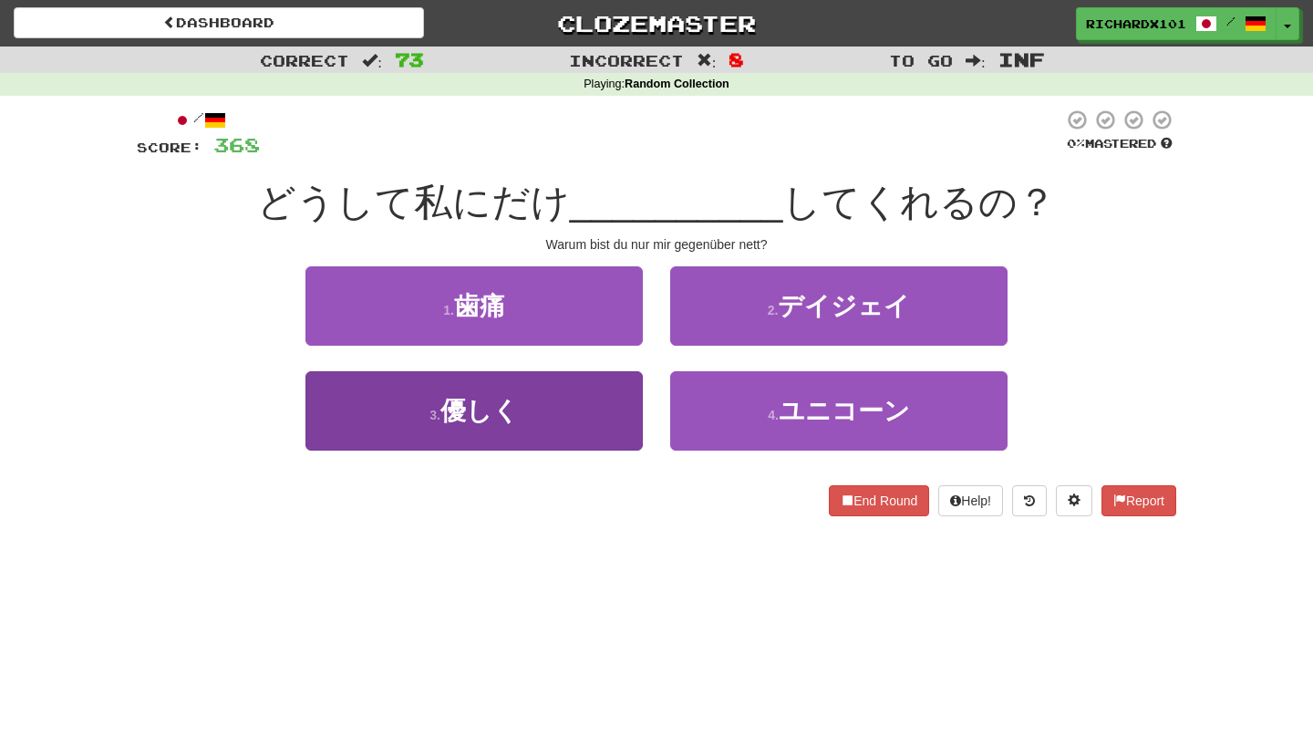
click at [618, 420] on button "3 . 優しく" at bounding box center [473, 410] width 337 height 79
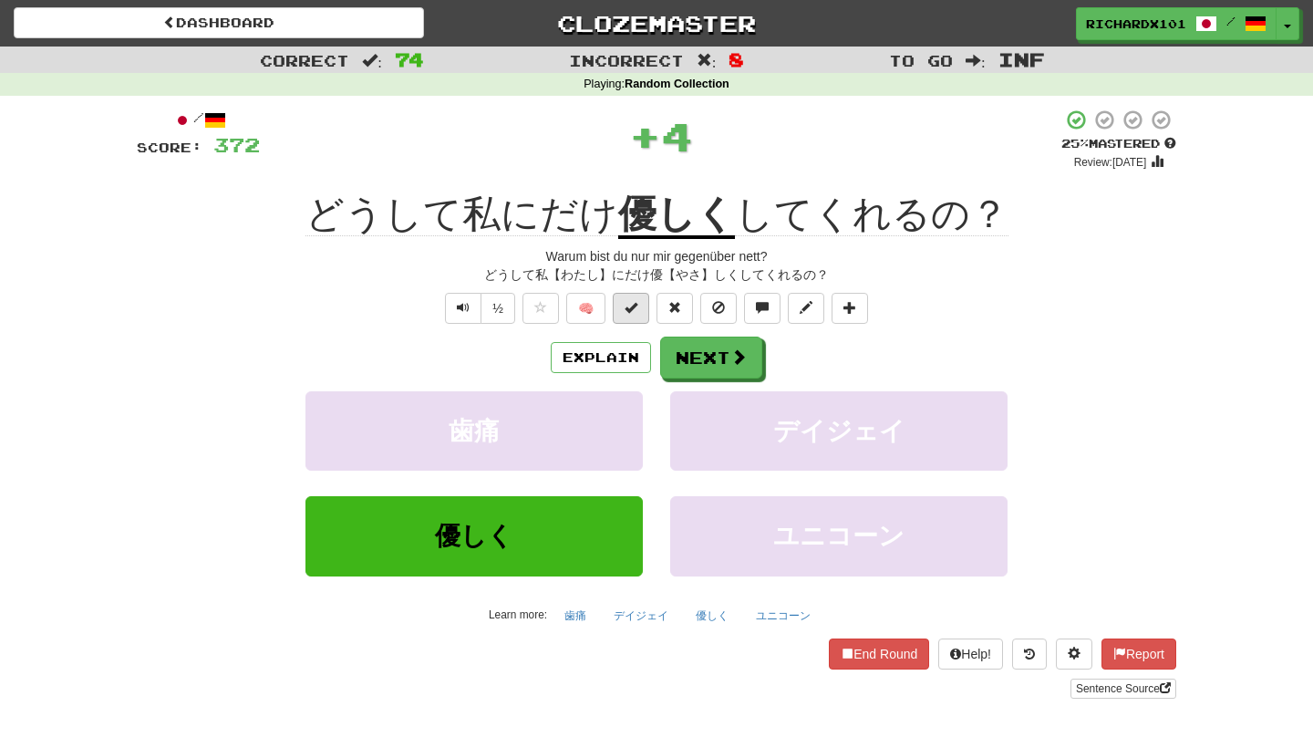
click at [631, 302] on span at bounding box center [630, 307] width 13 height 13
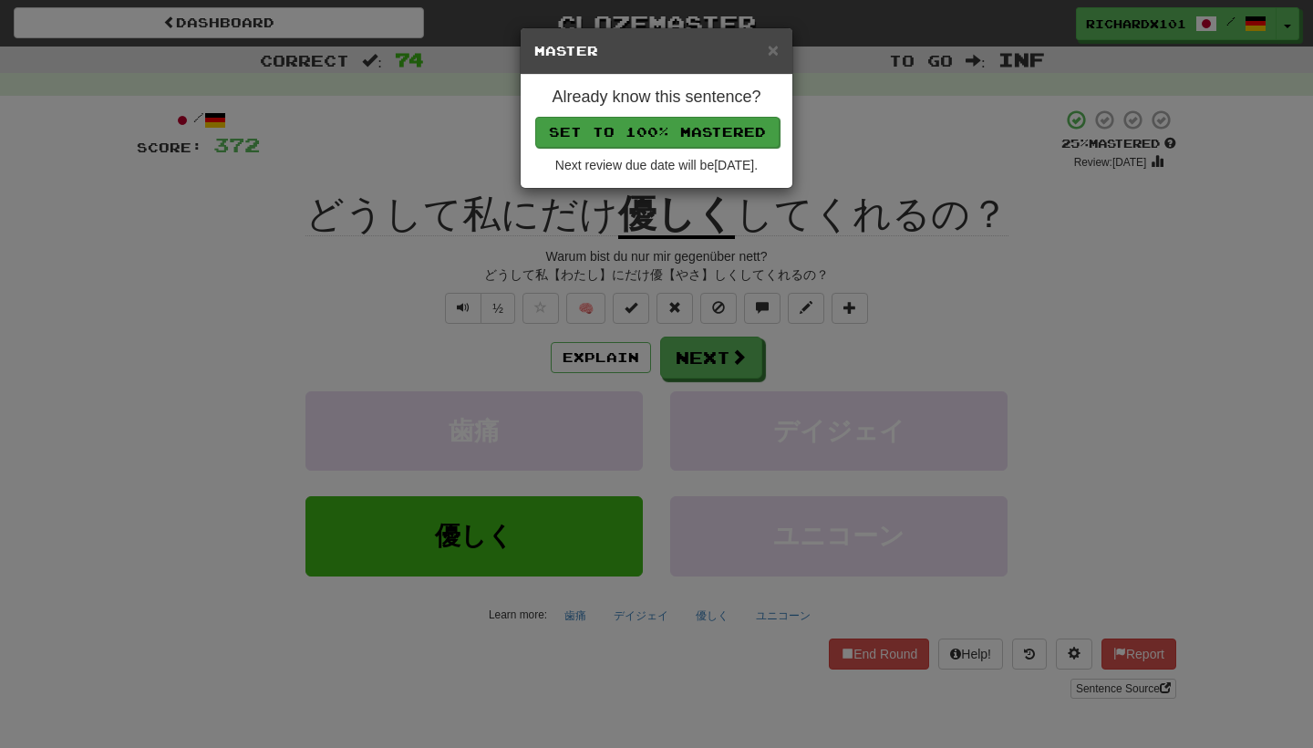
click at [696, 129] on button "Set to 100% Mastered" at bounding box center [657, 132] width 244 height 31
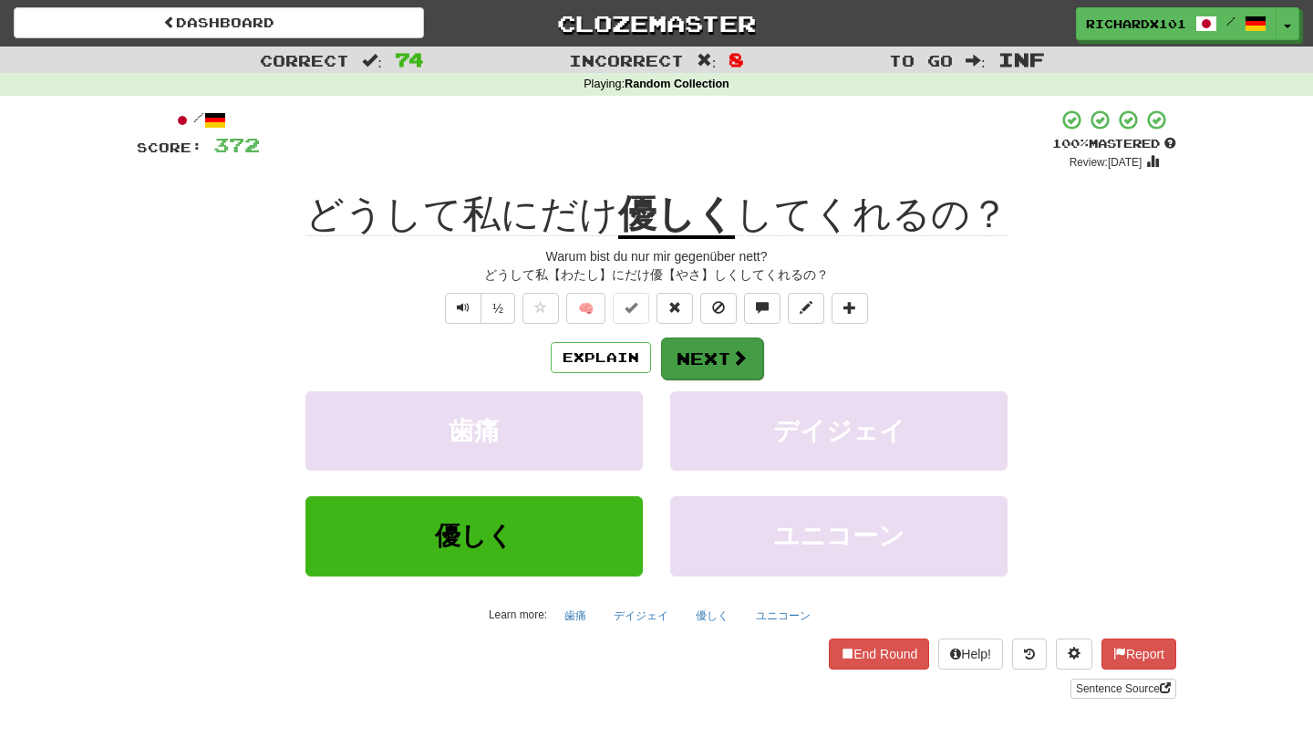
click at [702, 352] on button "Next" at bounding box center [712, 358] width 102 height 42
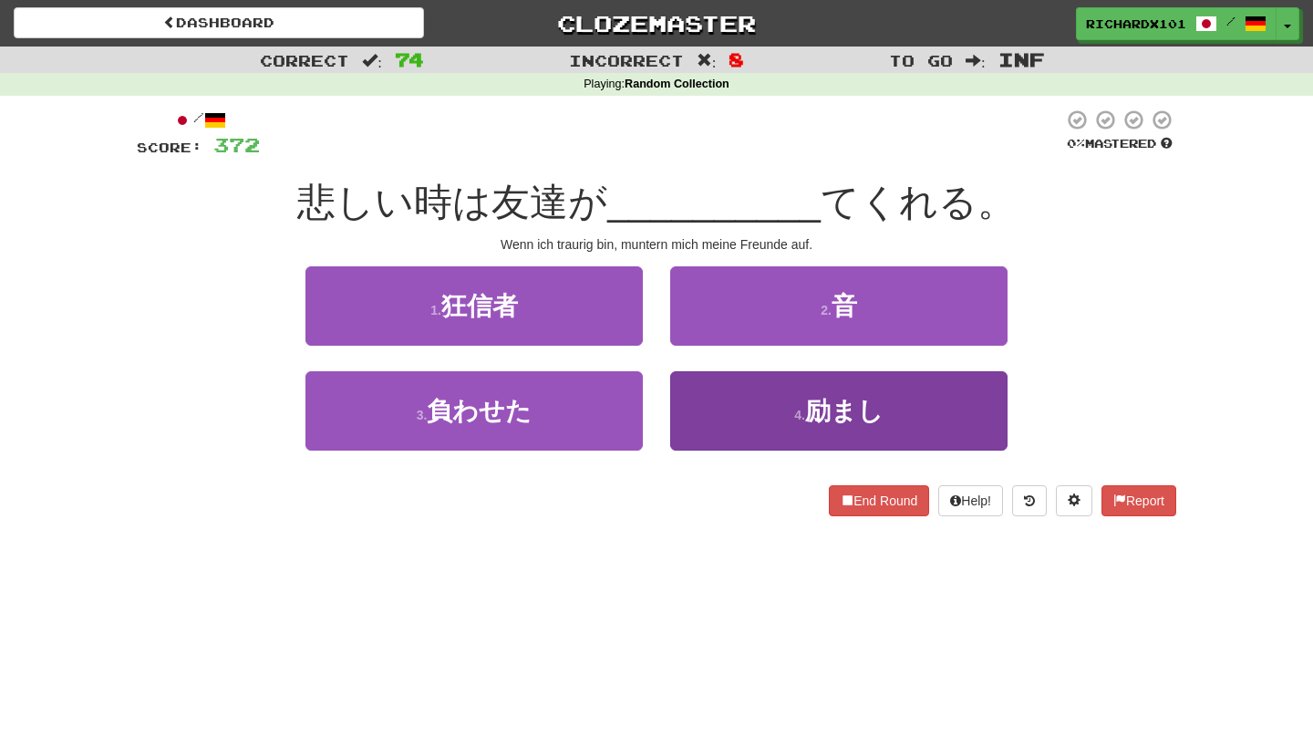
click at [717, 424] on button "4 . 励まし" at bounding box center [838, 410] width 337 height 79
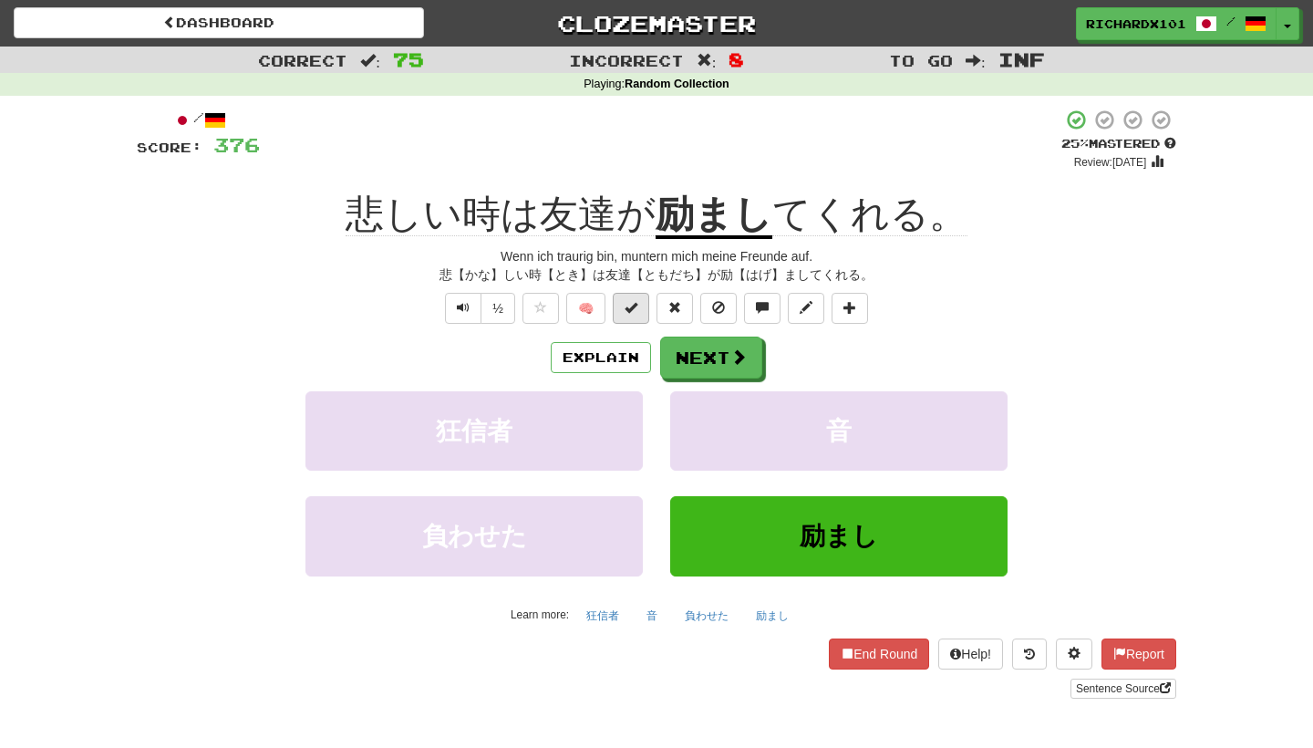
click at [634, 311] on span at bounding box center [630, 307] width 13 height 13
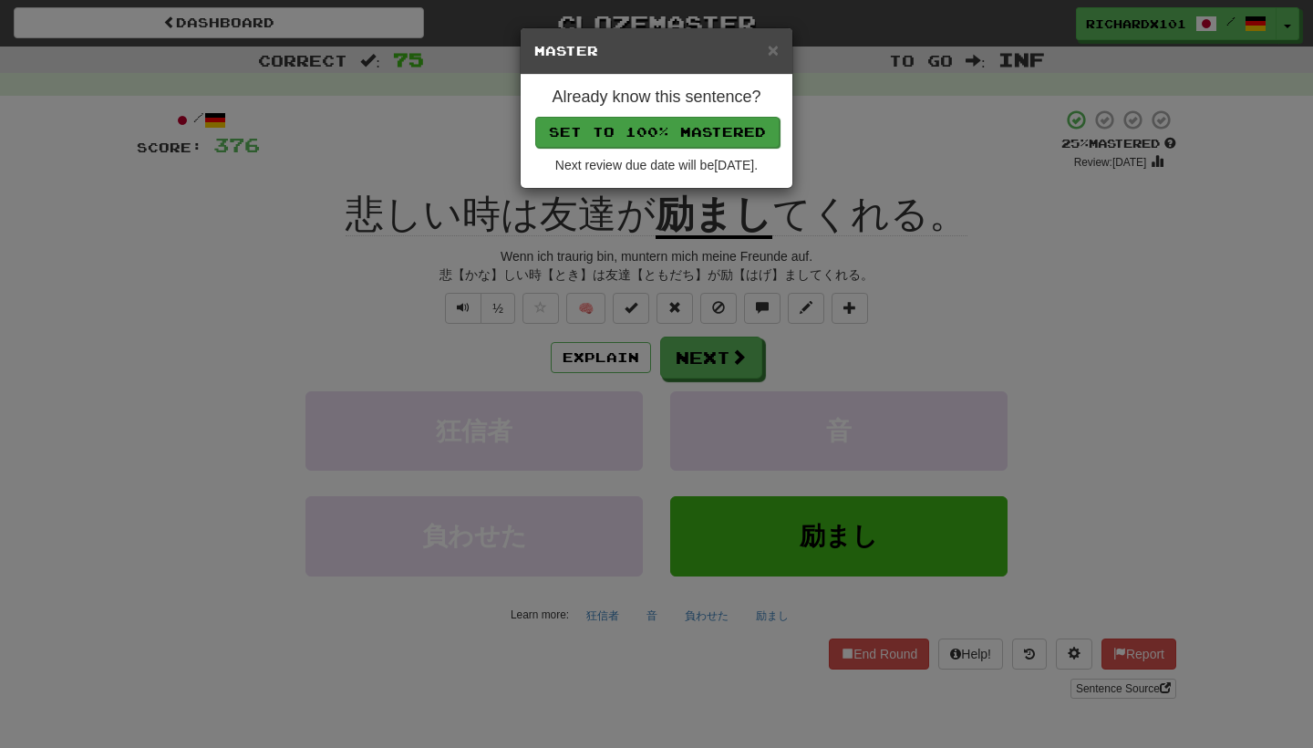
click at [692, 121] on button "Set to 100% Mastered" at bounding box center [657, 132] width 244 height 31
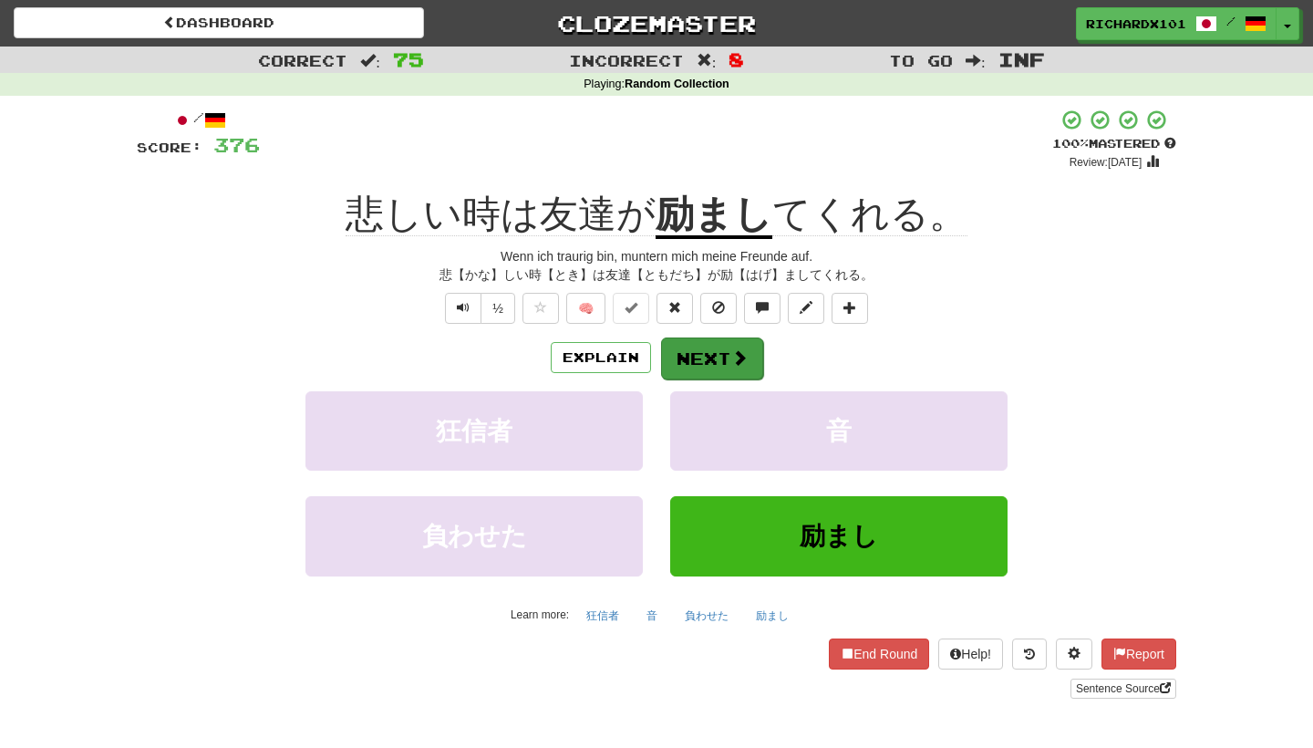
click at [707, 359] on button "Next" at bounding box center [712, 358] width 102 height 42
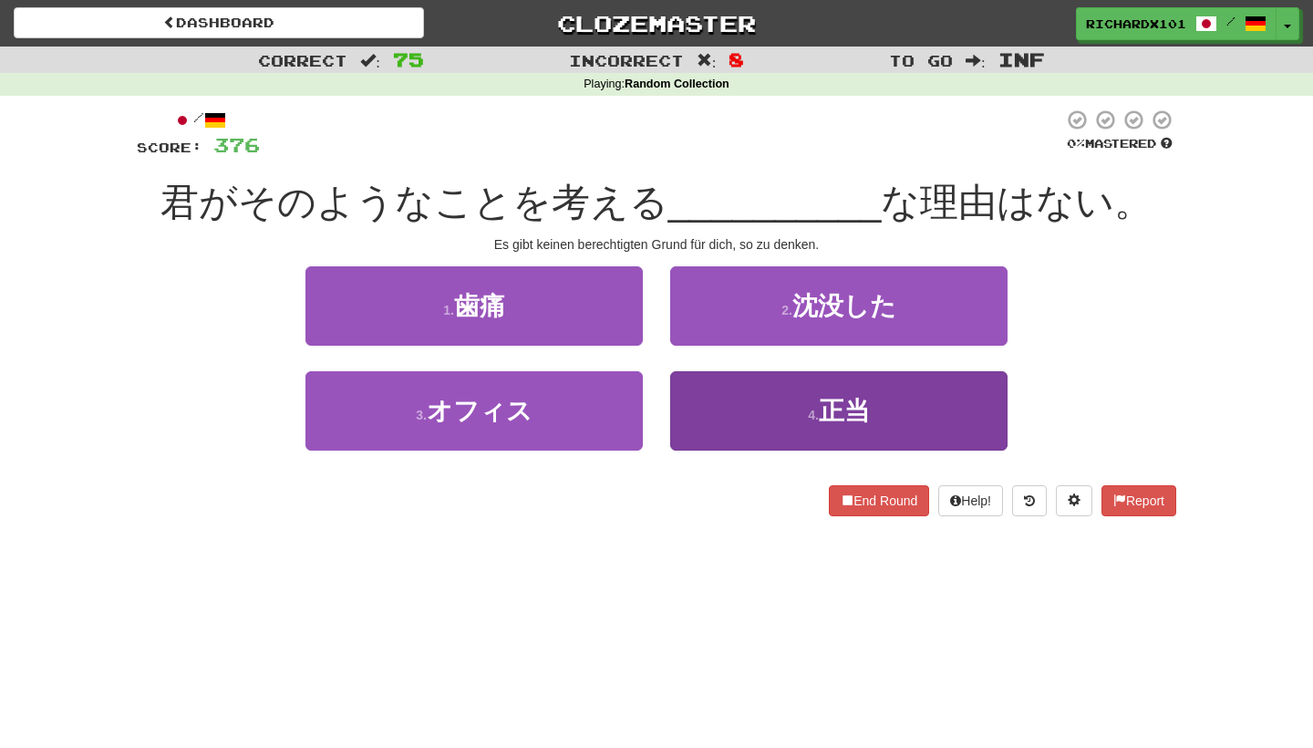
click at [719, 400] on button "4 . 正当" at bounding box center [838, 410] width 337 height 79
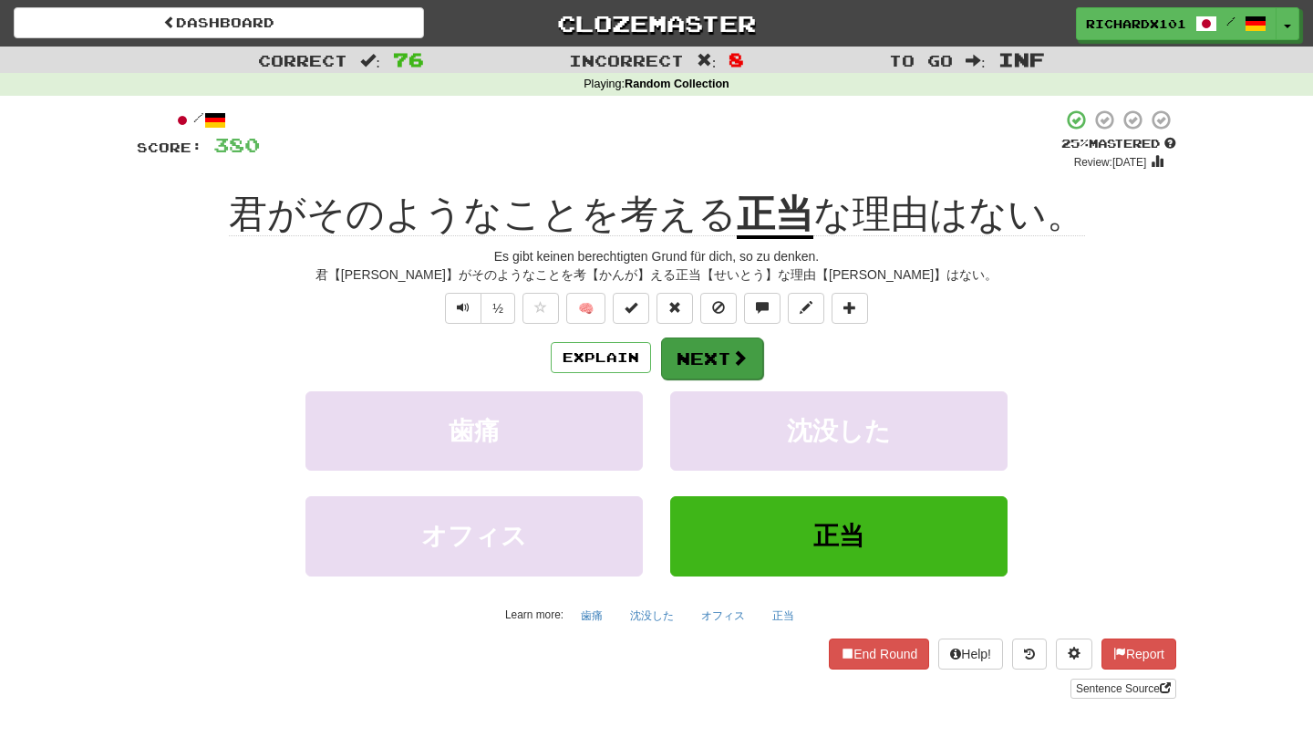
click at [724, 359] on button "Next" at bounding box center [712, 358] width 102 height 42
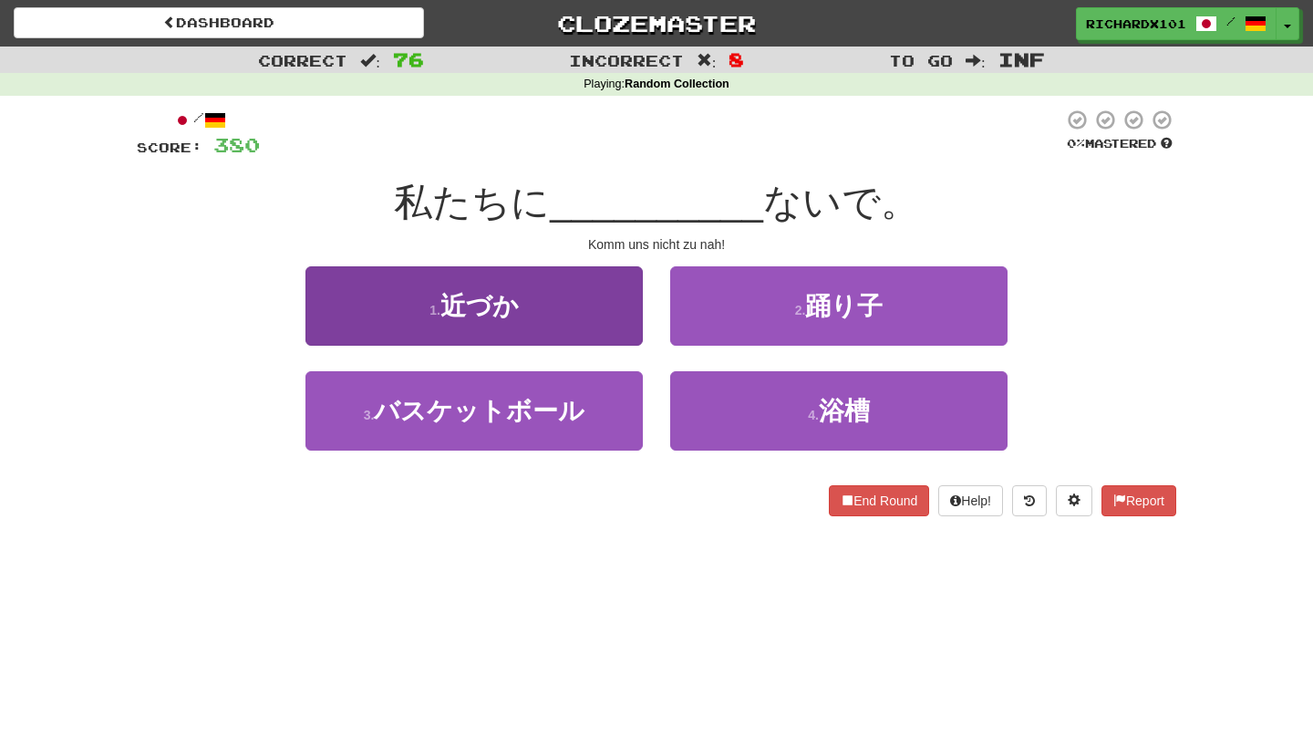
click at [625, 317] on button "1 . 近づか" at bounding box center [473, 305] width 337 height 79
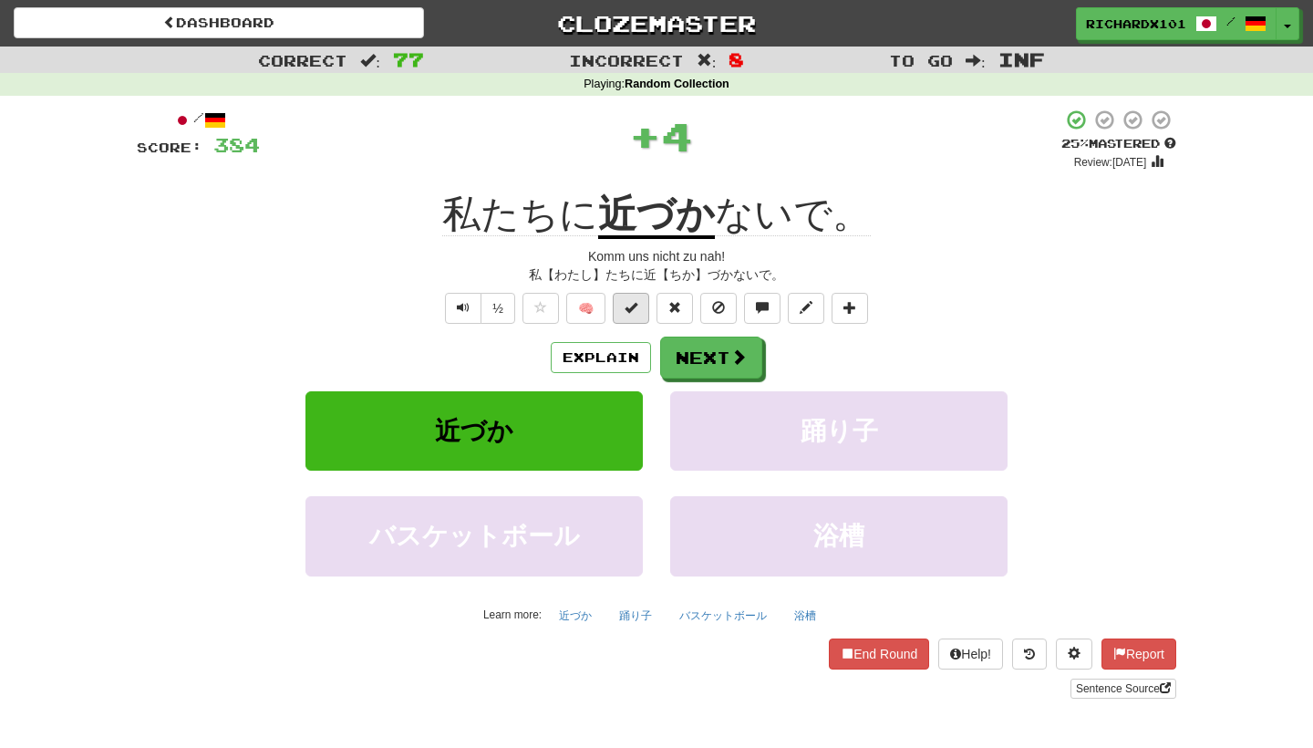
click at [638, 305] on button at bounding box center [631, 308] width 36 height 31
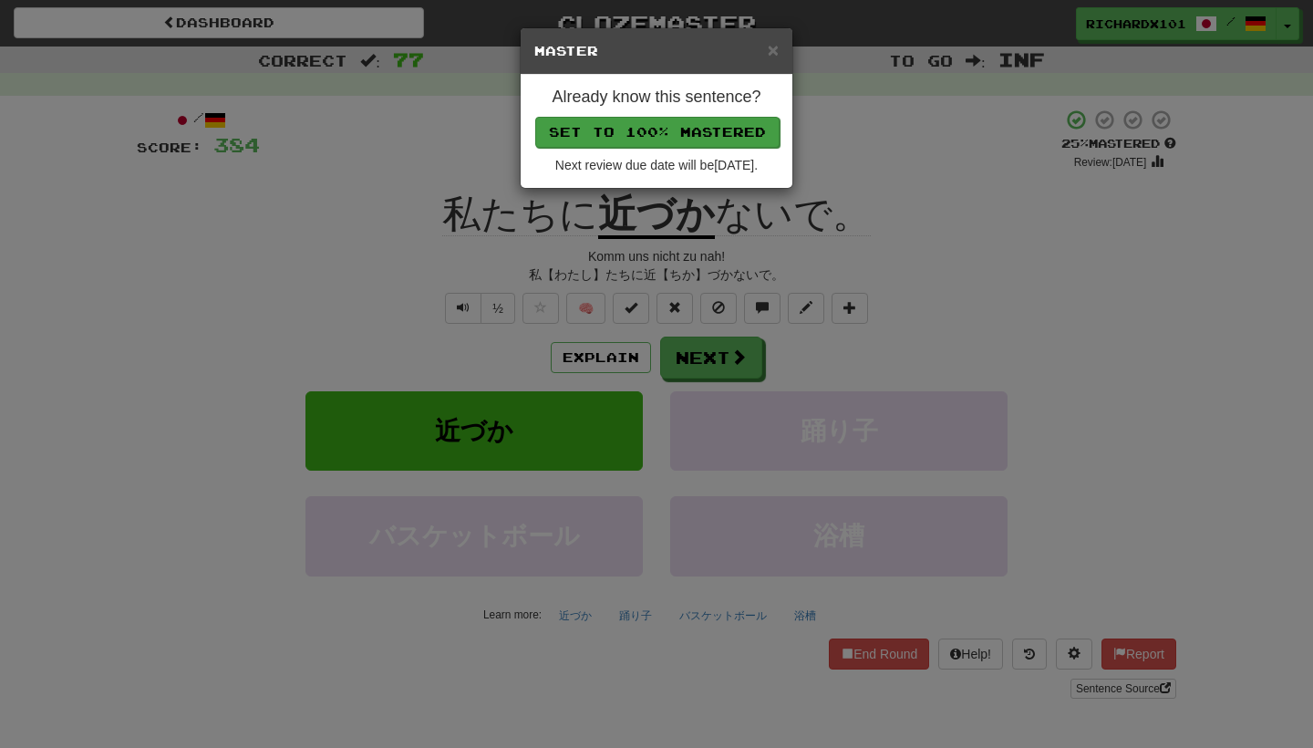
click at [689, 132] on button "Set to 100% Mastered" at bounding box center [657, 132] width 244 height 31
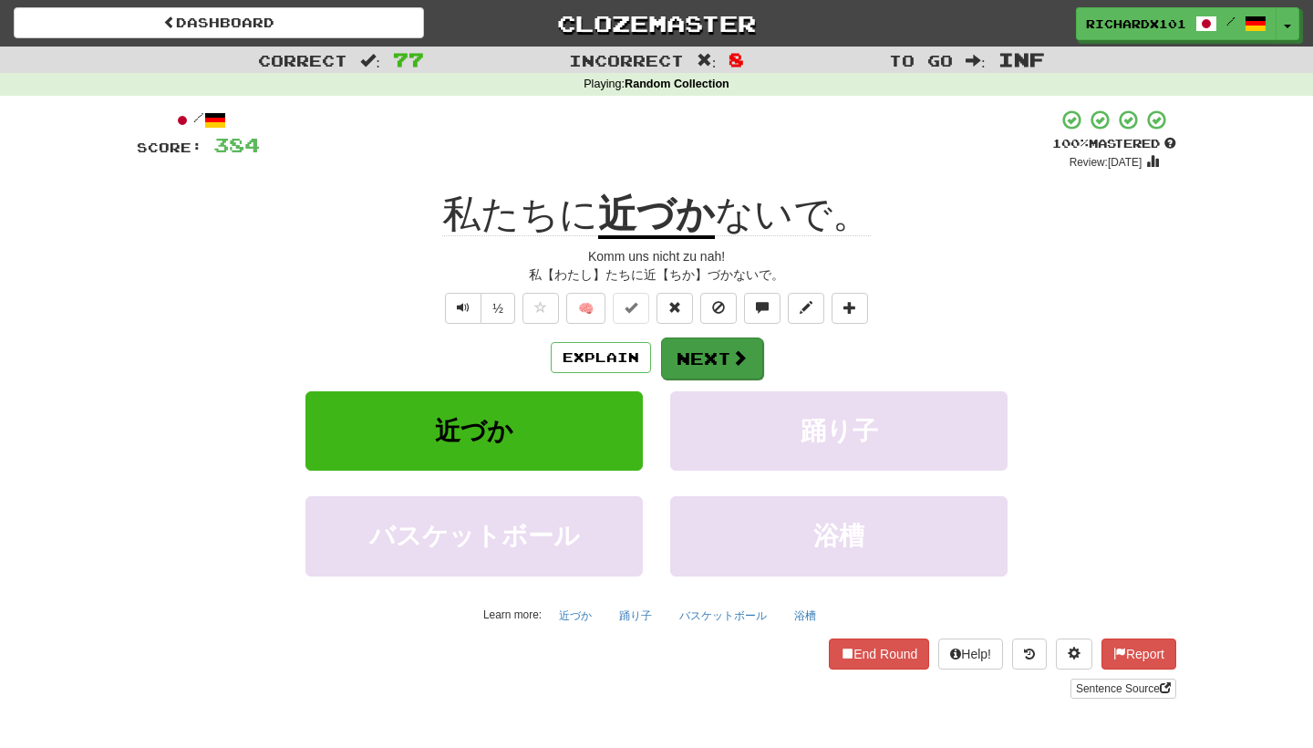
click at [696, 355] on button "Next" at bounding box center [712, 358] width 102 height 42
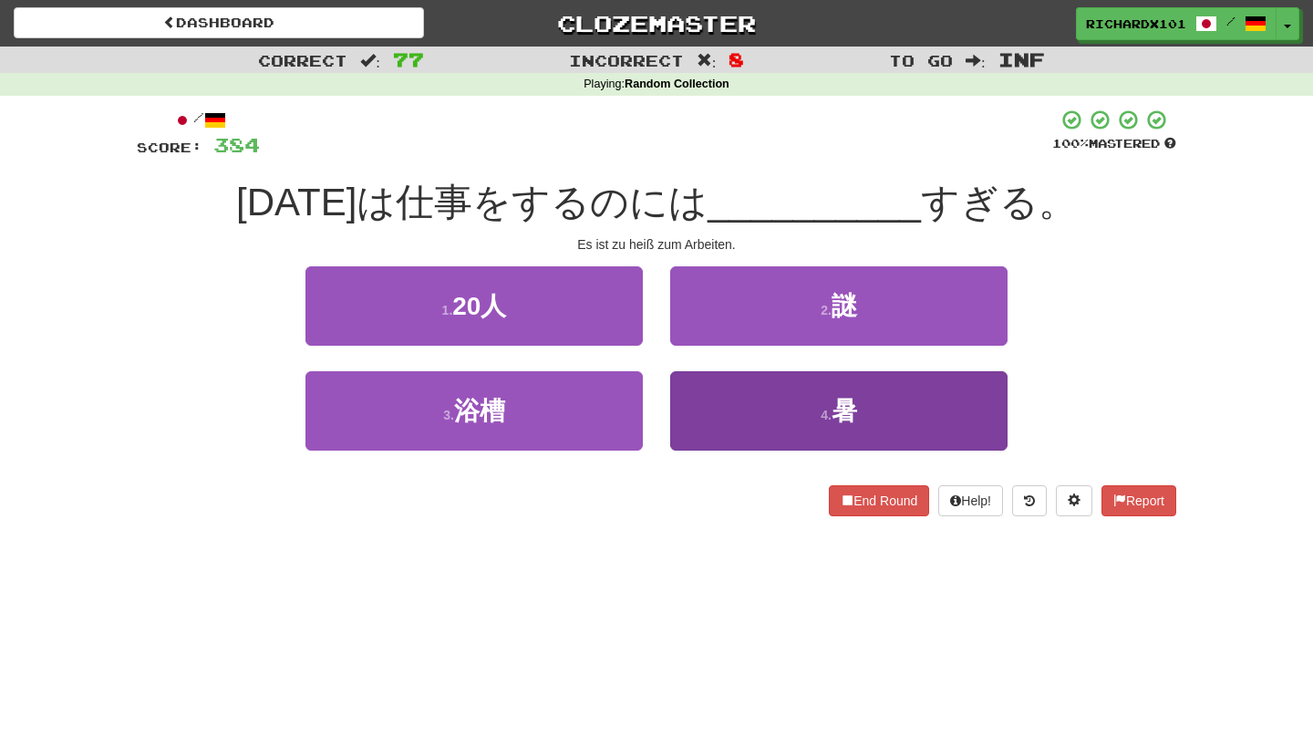
click at [715, 401] on button "4 . 暑" at bounding box center [838, 410] width 337 height 79
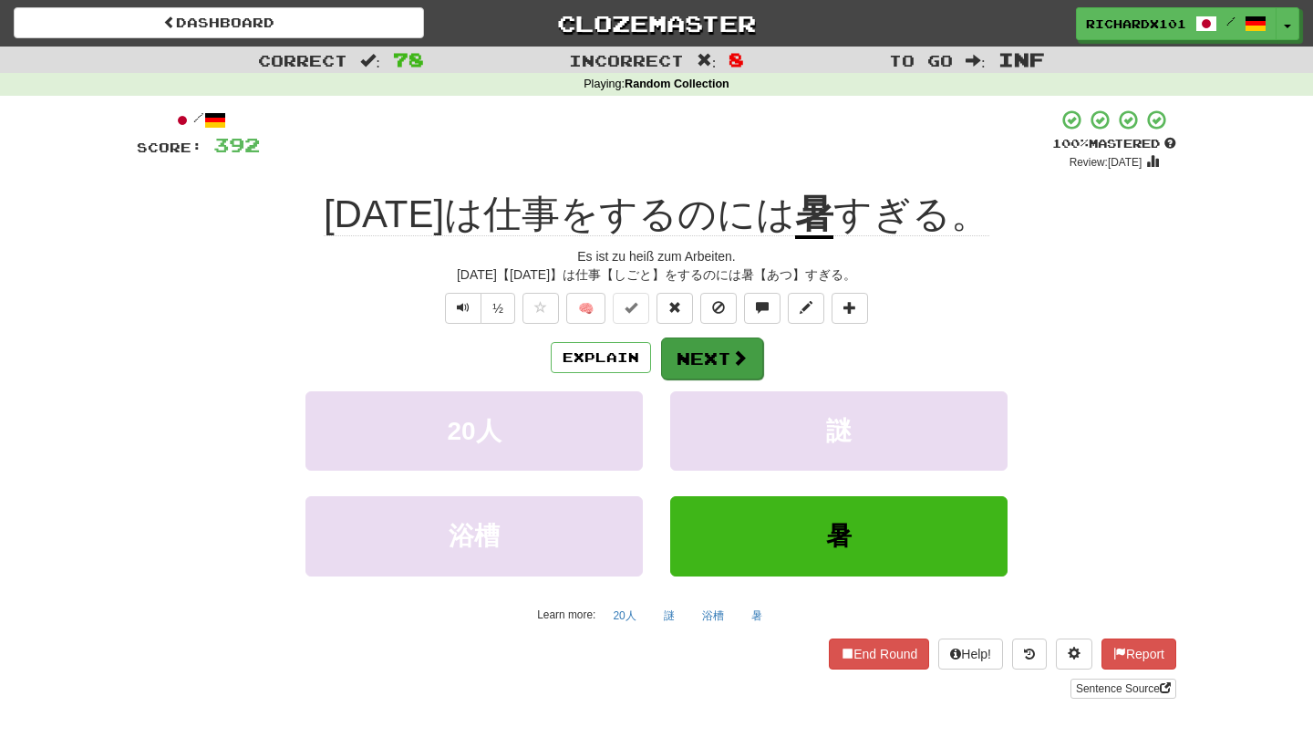
click at [683, 345] on button "Next" at bounding box center [712, 358] width 102 height 42
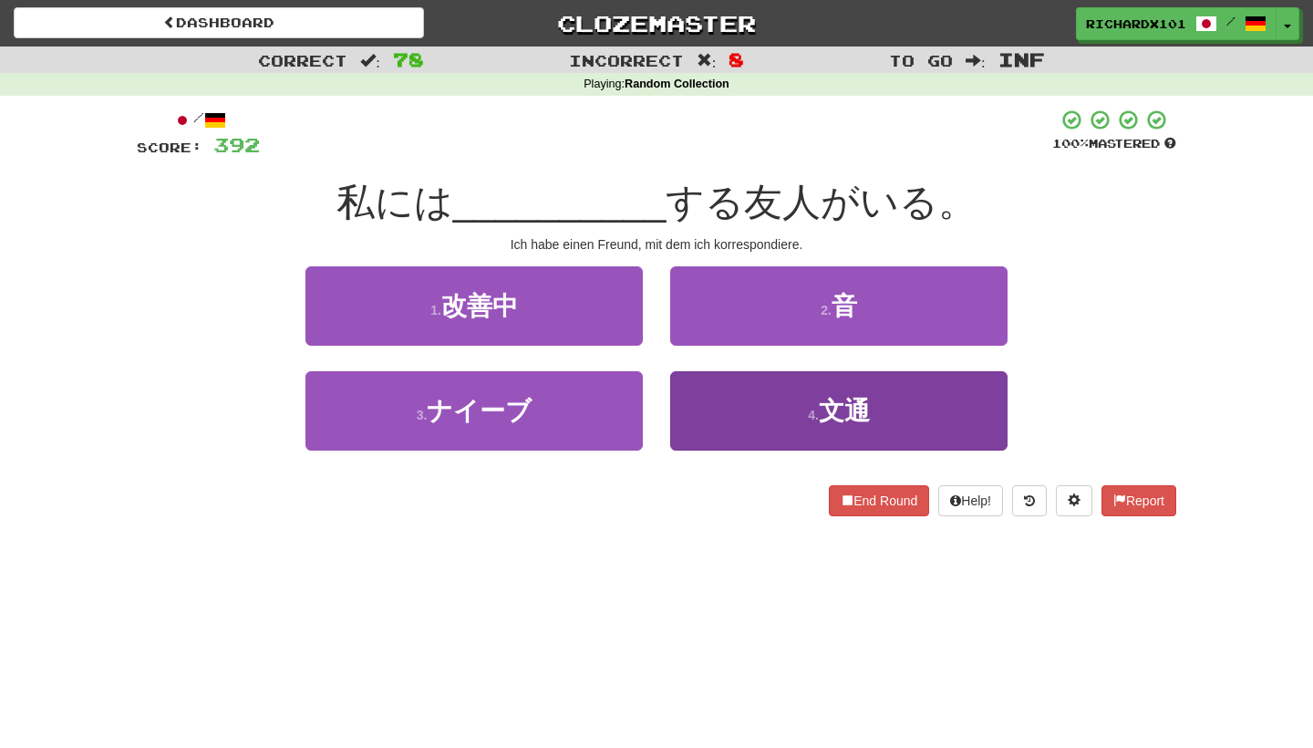
click at [707, 397] on button "4 . 文通" at bounding box center [838, 410] width 337 height 79
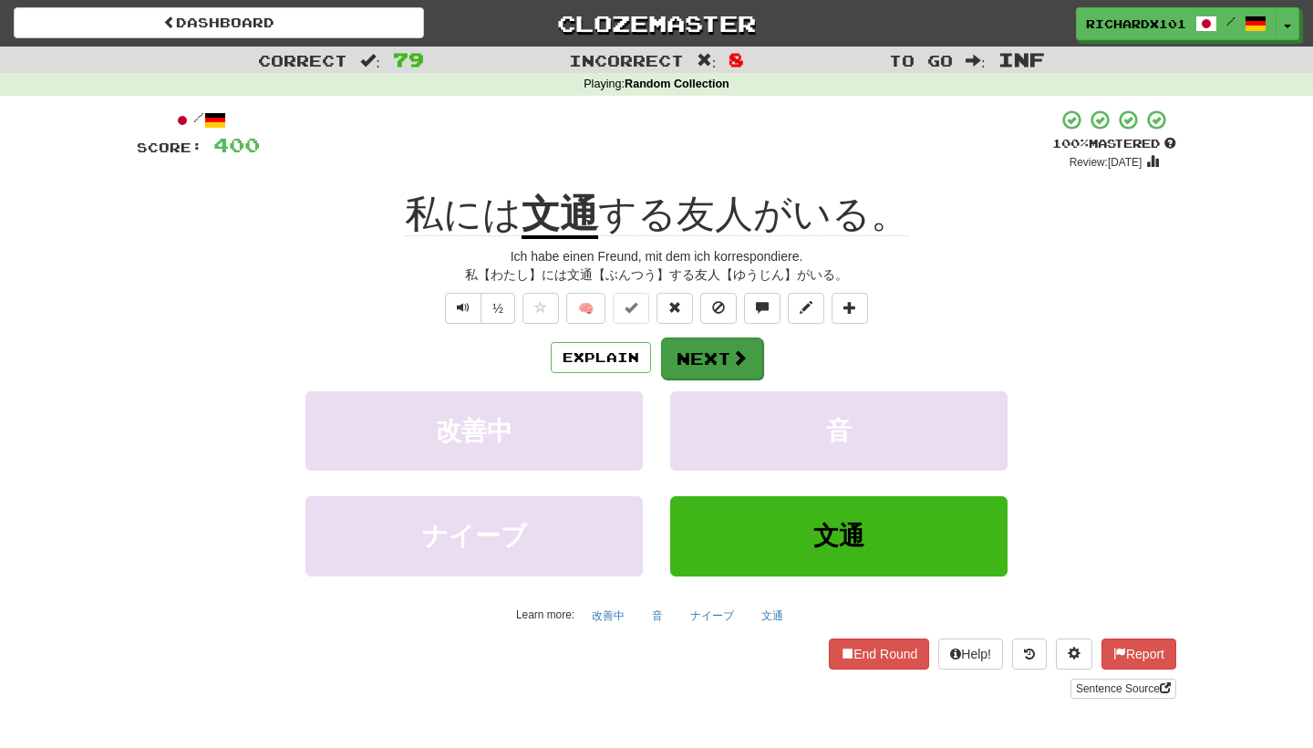
click at [751, 355] on button "Next" at bounding box center [712, 358] width 102 height 42
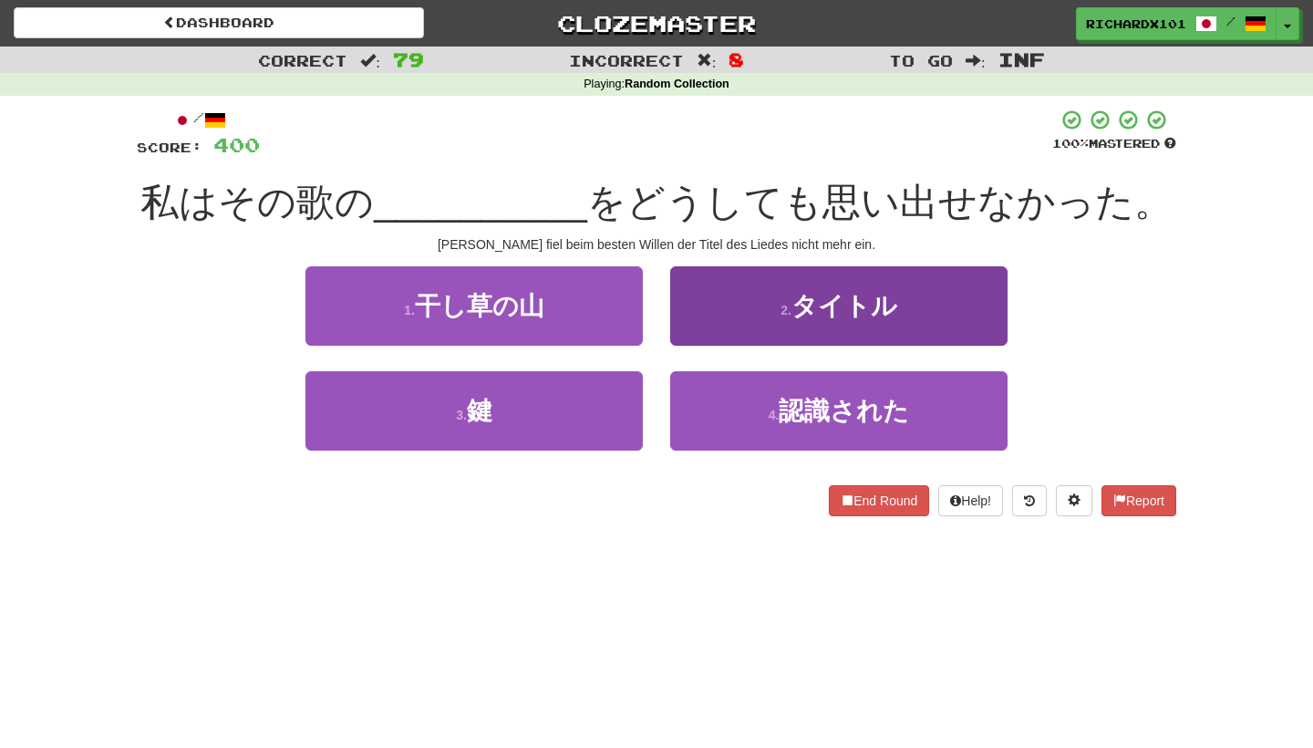
click at [801, 304] on span "タイトル" at bounding box center [844, 306] width 106 height 28
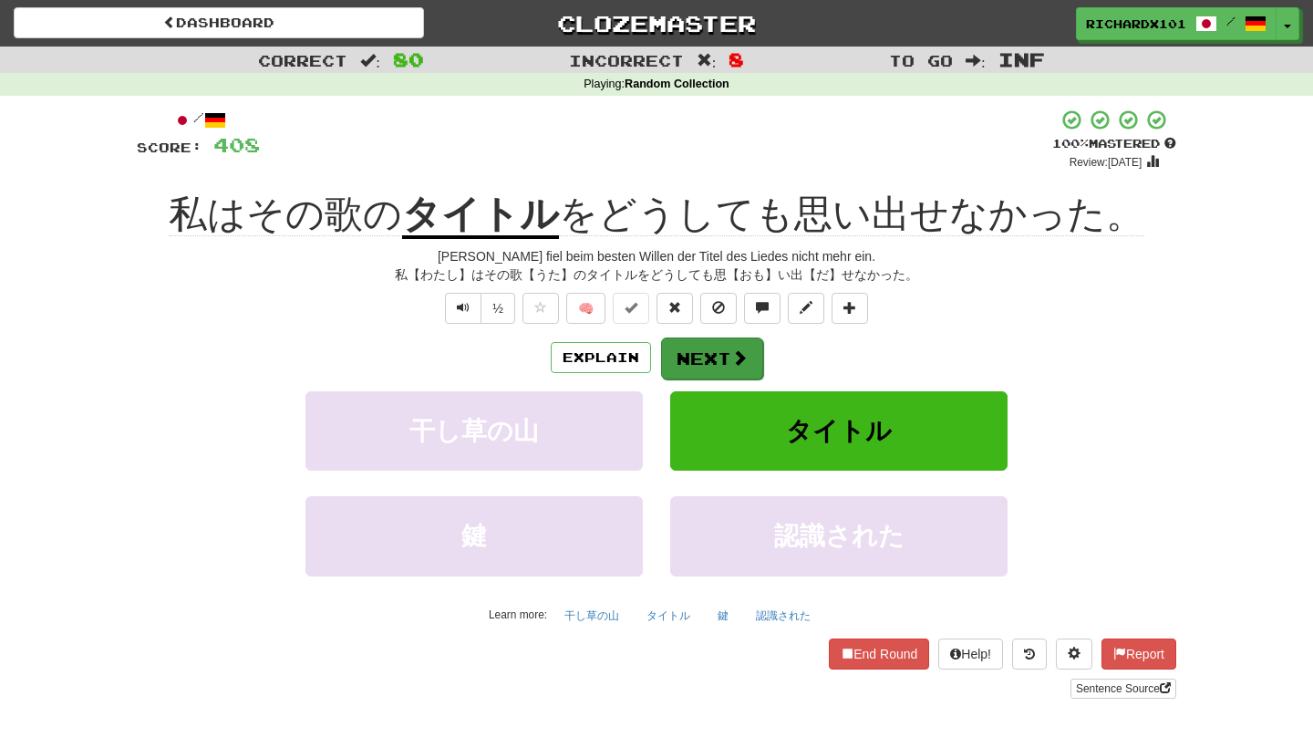
click at [699, 351] on button "Next" at bounding box center [712, 358] width 102 height 42
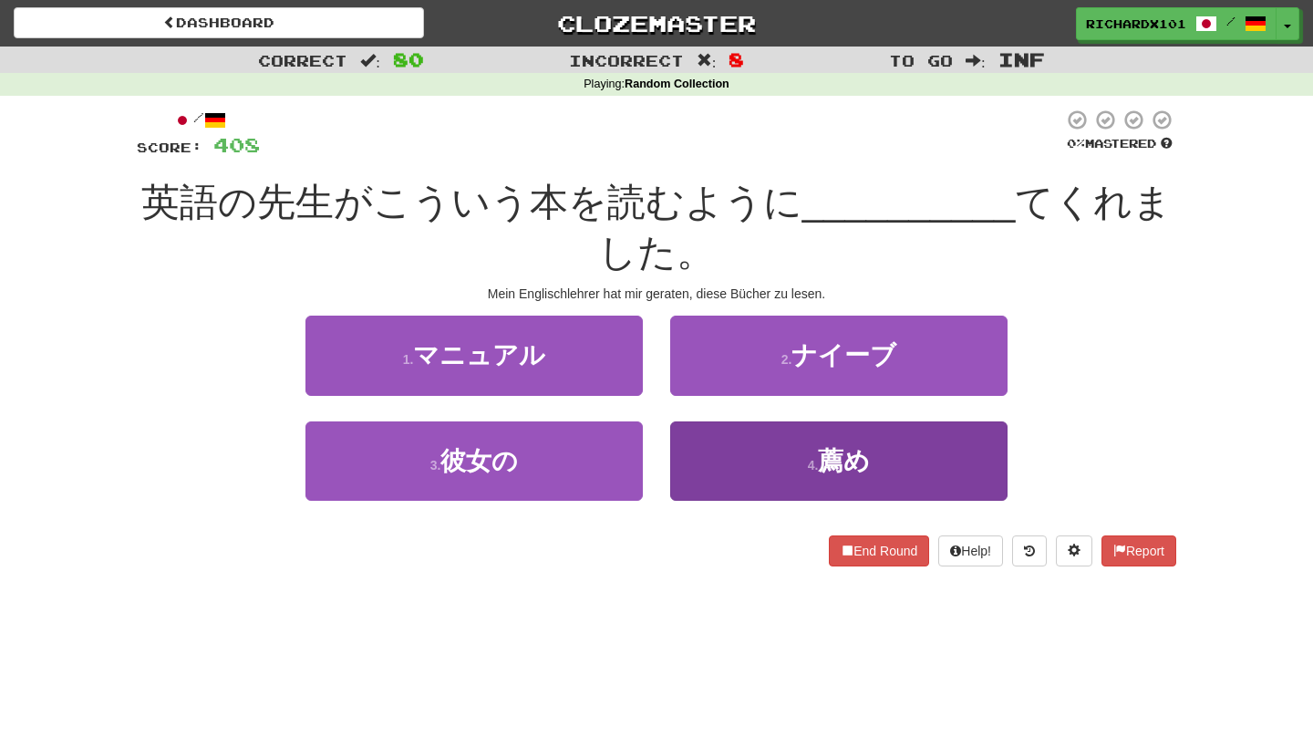
click at [762, 449] on button "4 . 薦め" at bounding box center [838, 460] width 337 height 79
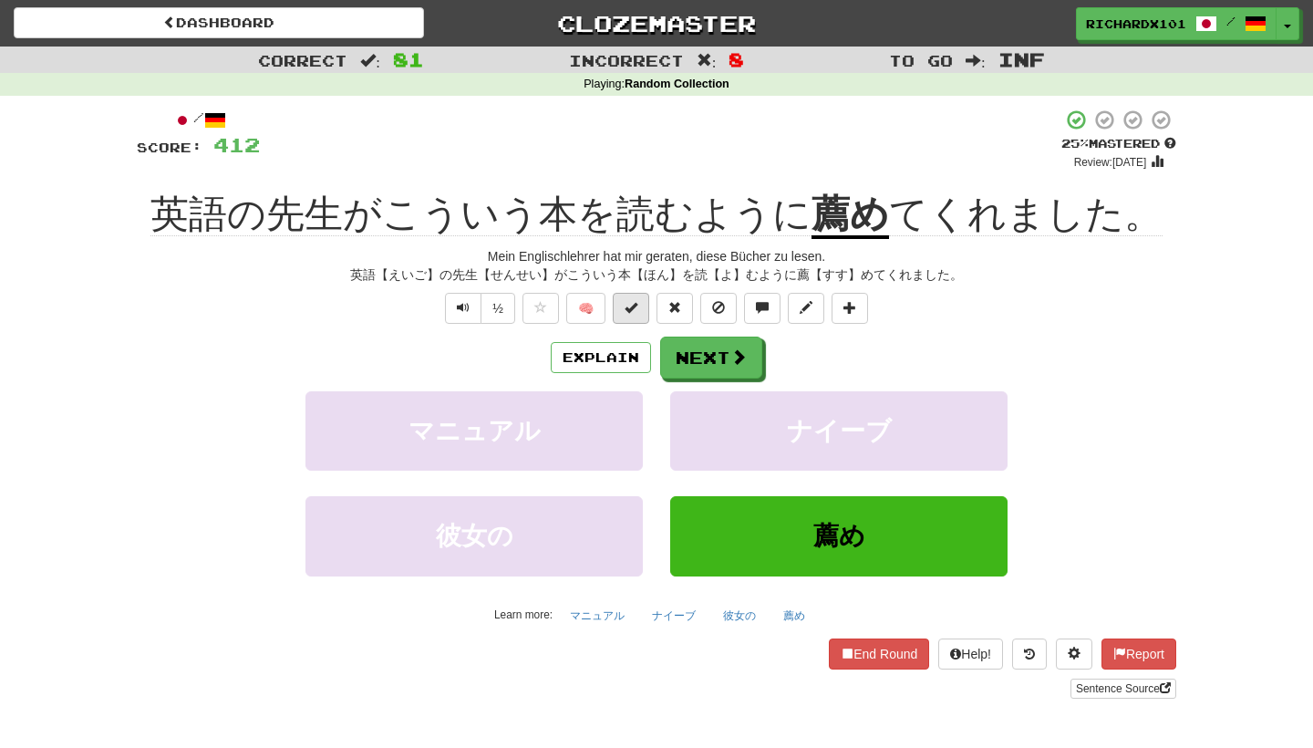
click at [643, 313] on button at bounding box center [631, 308] width 36 height 31
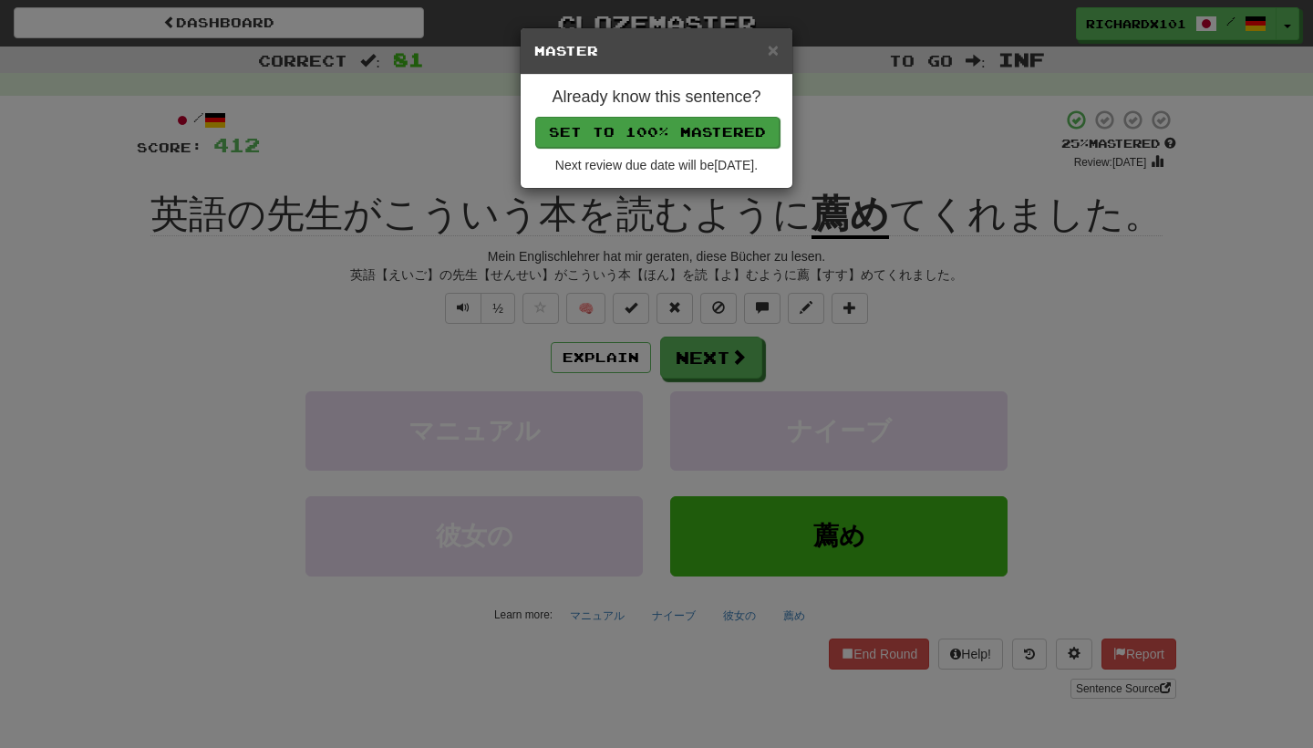
click at [716, 122] on button "Set to 100% Mastered" at bounding box center [657, 132] width 244 height 31
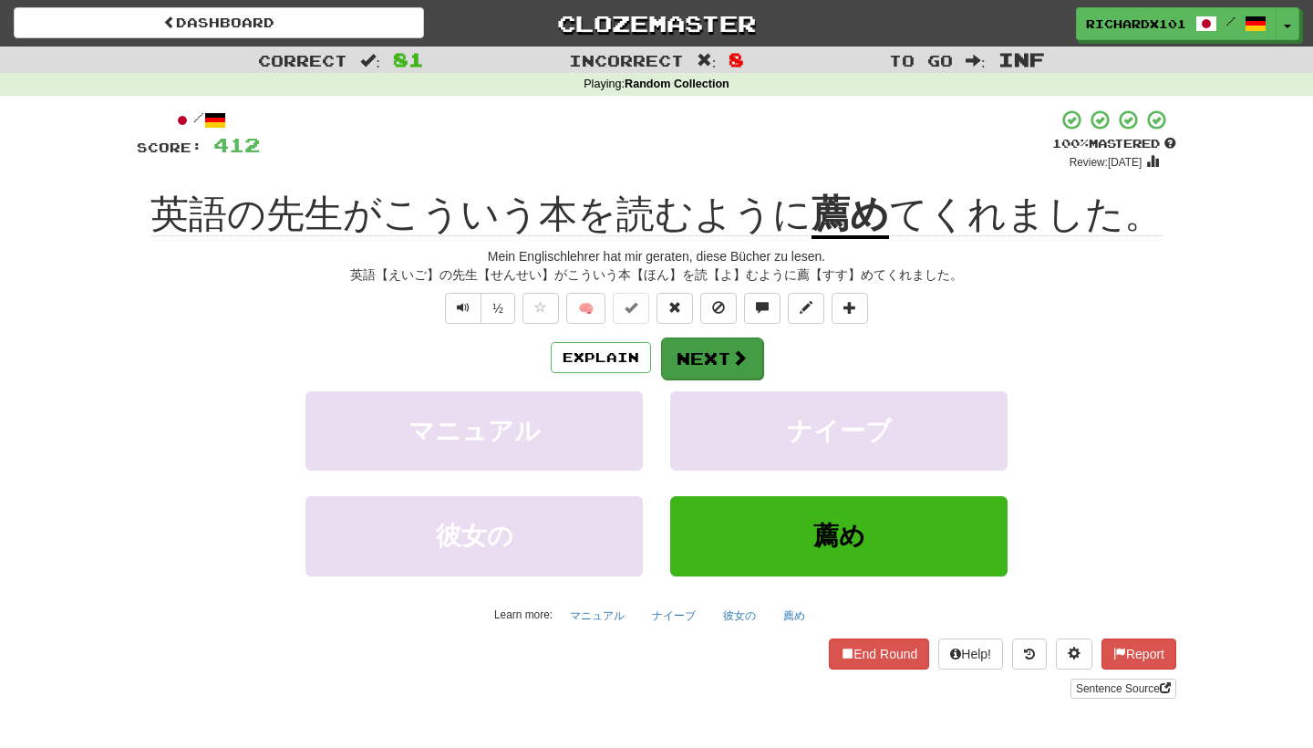
click at [711, 347] on button "Next" at bounding box center [712, 358] width 102 height 42
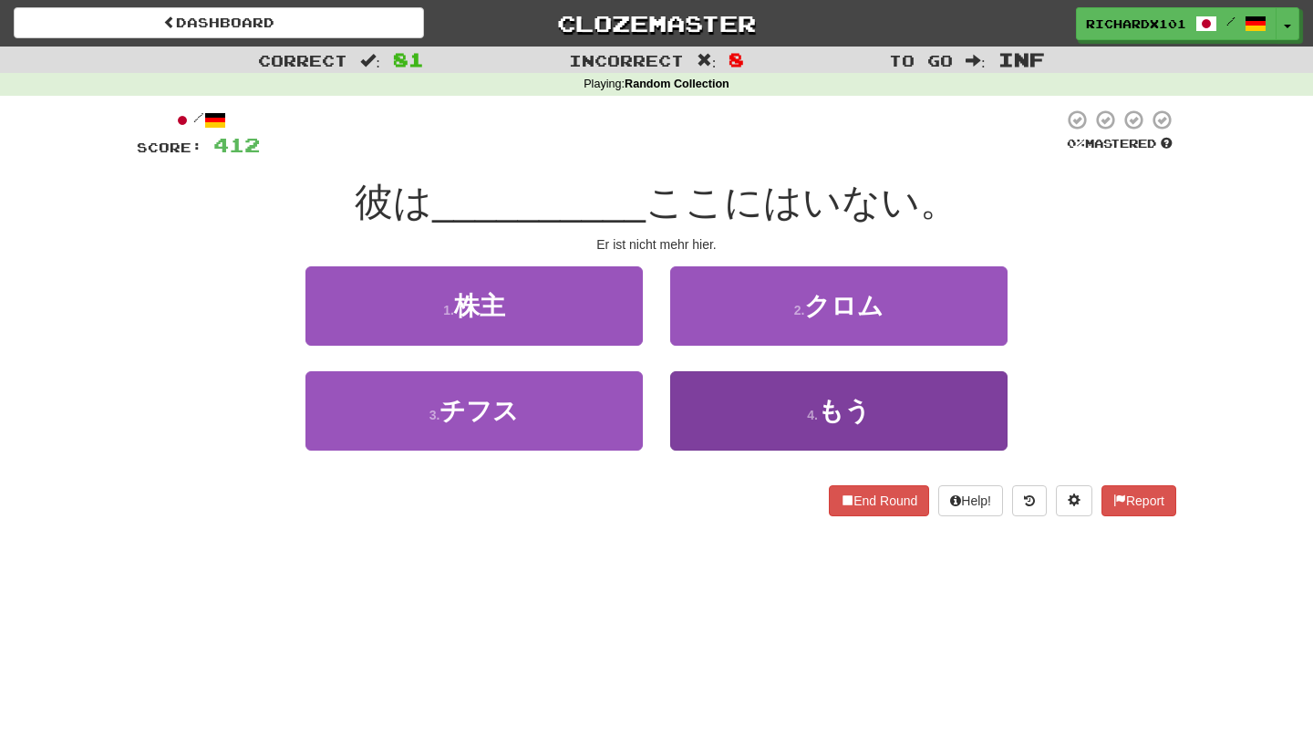
click at [725, 390] on button "4 . もう" at bounding box center [838, 410] width 337 height 79
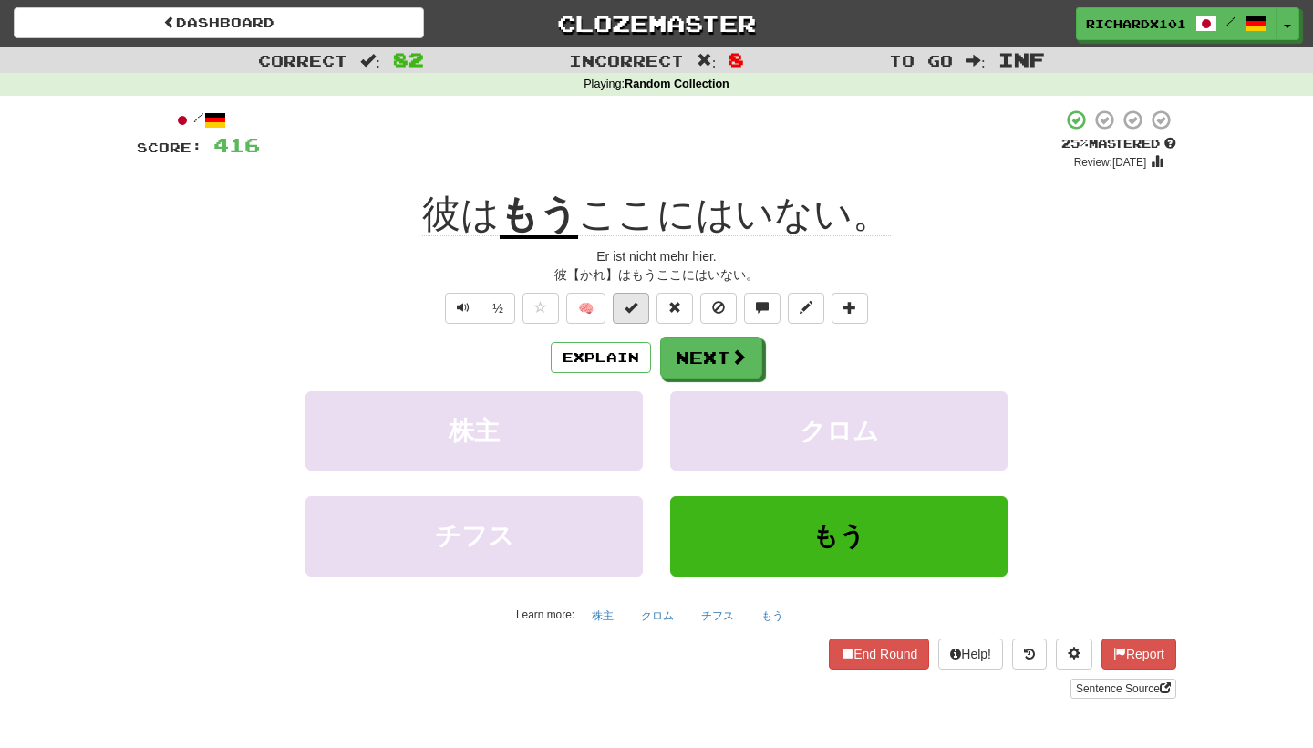
click at [630, 310] on span at bounding box center [630, 307] width 13 height 13
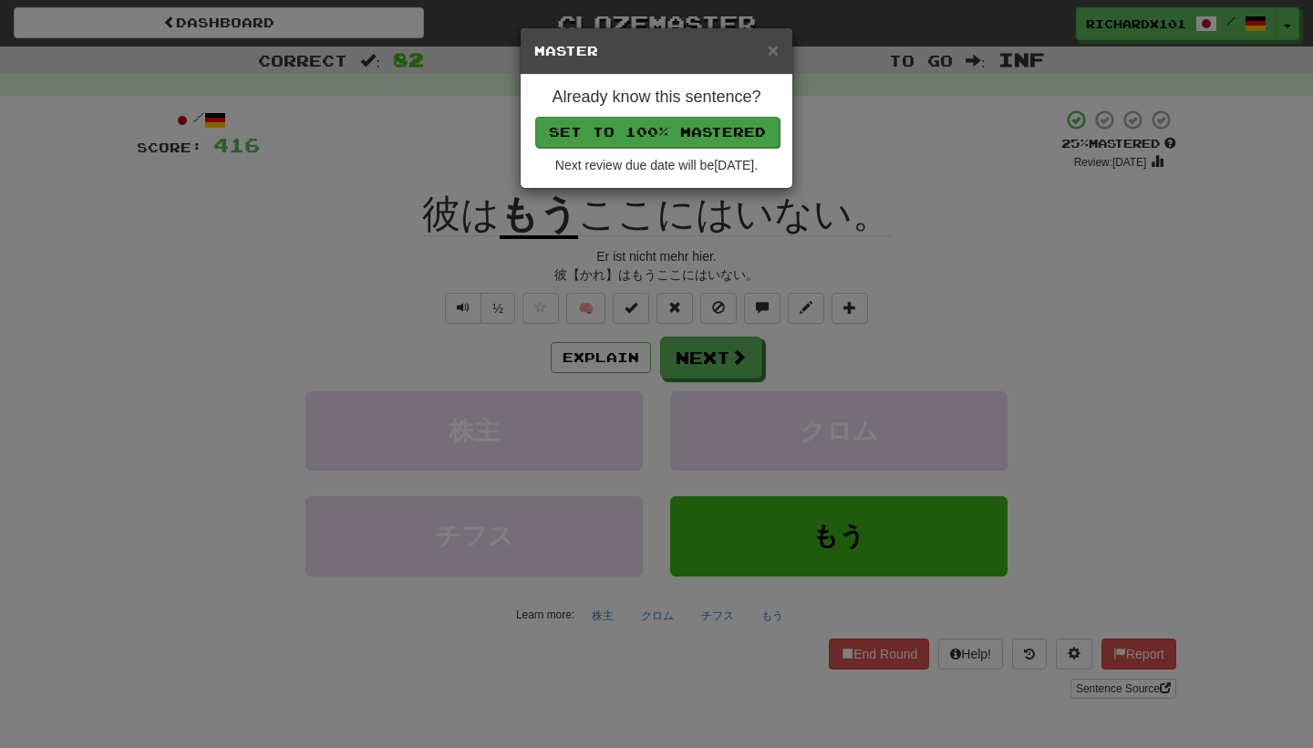
click at [693, 135] on button "Set to 100% Mastered" at bounding box center [657, 132] width 244 height 31
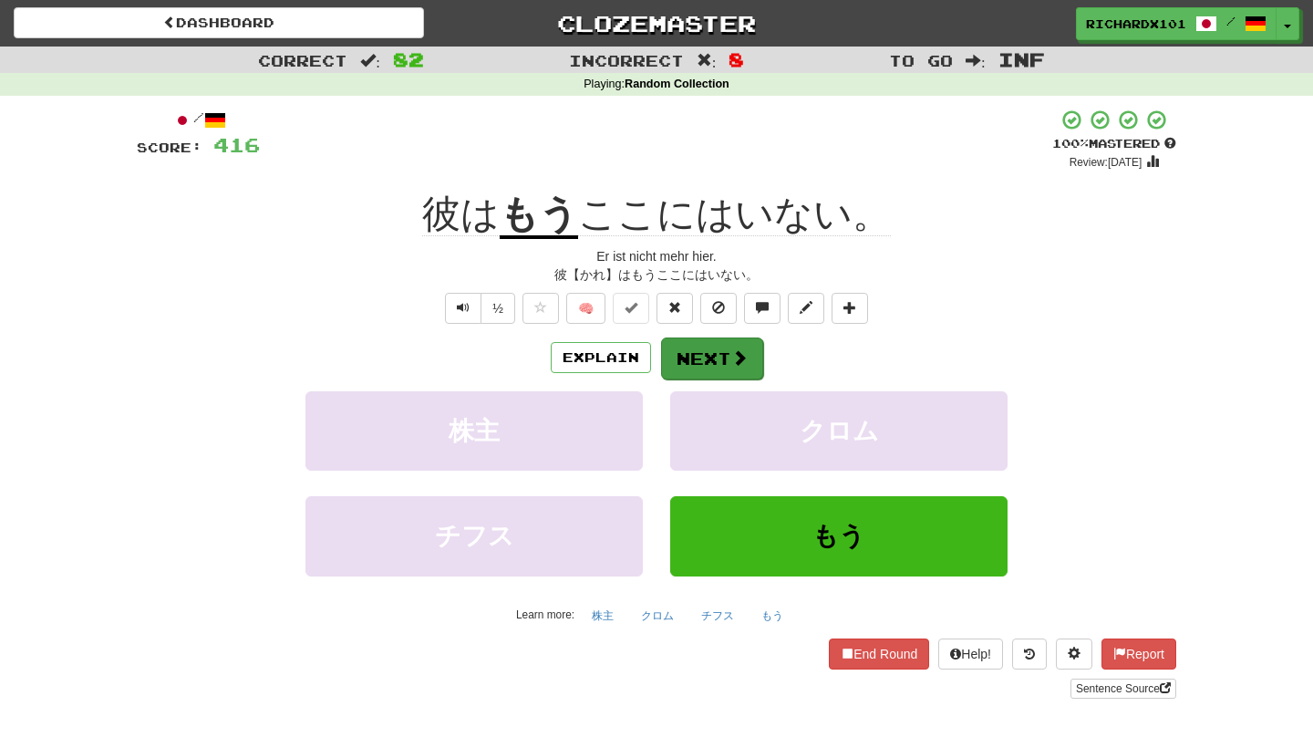
click at [722, 366] on button "Next" at bounding box center [712, 358] width 102 height 42
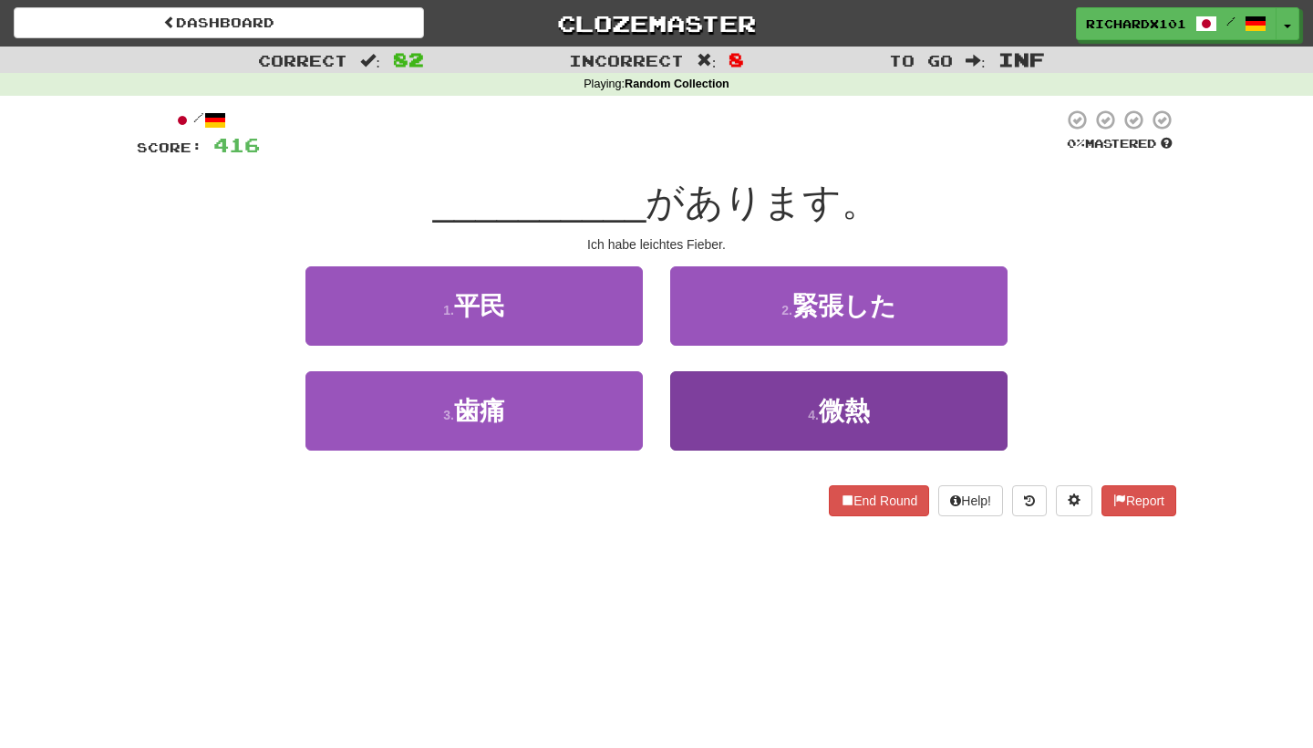
click at [755, 403] on button "4 . 微熱" at bounding box center [838, 410] width 337 height 79
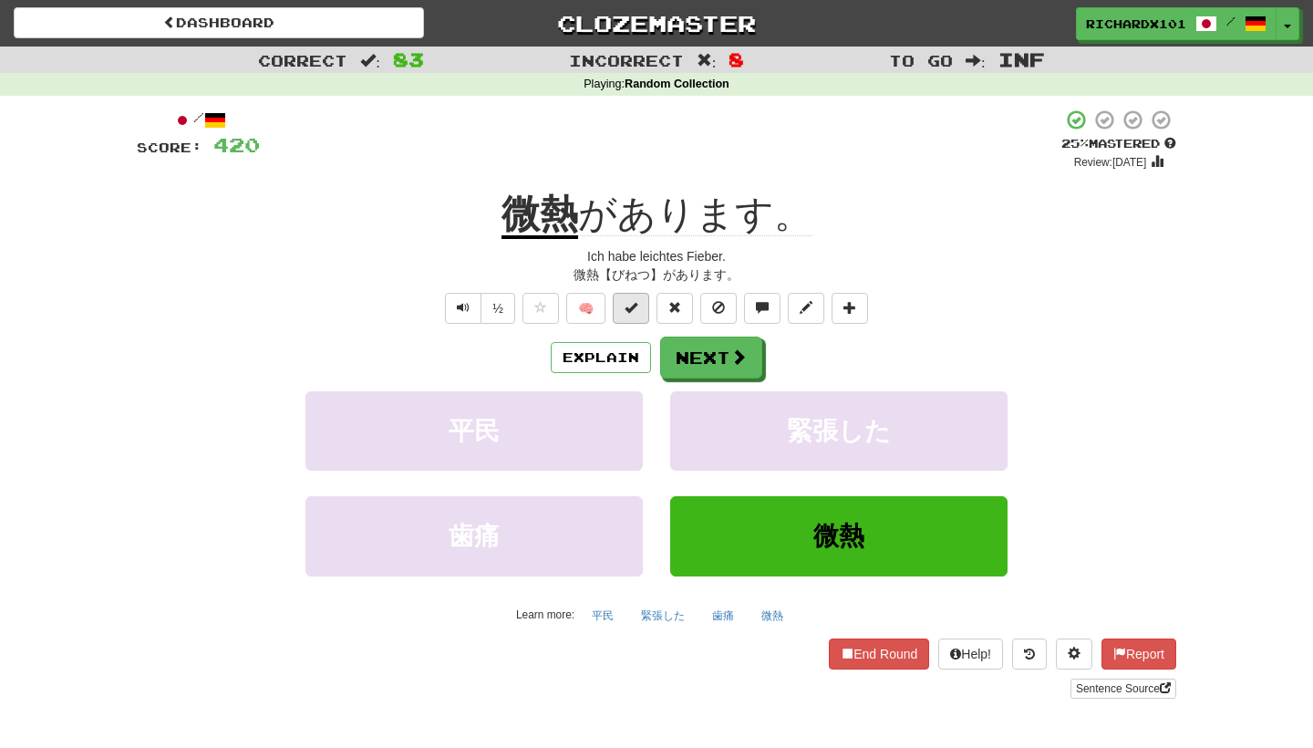
click at [641, 313] on button at bounding box center [631, 308] width 36 height 31
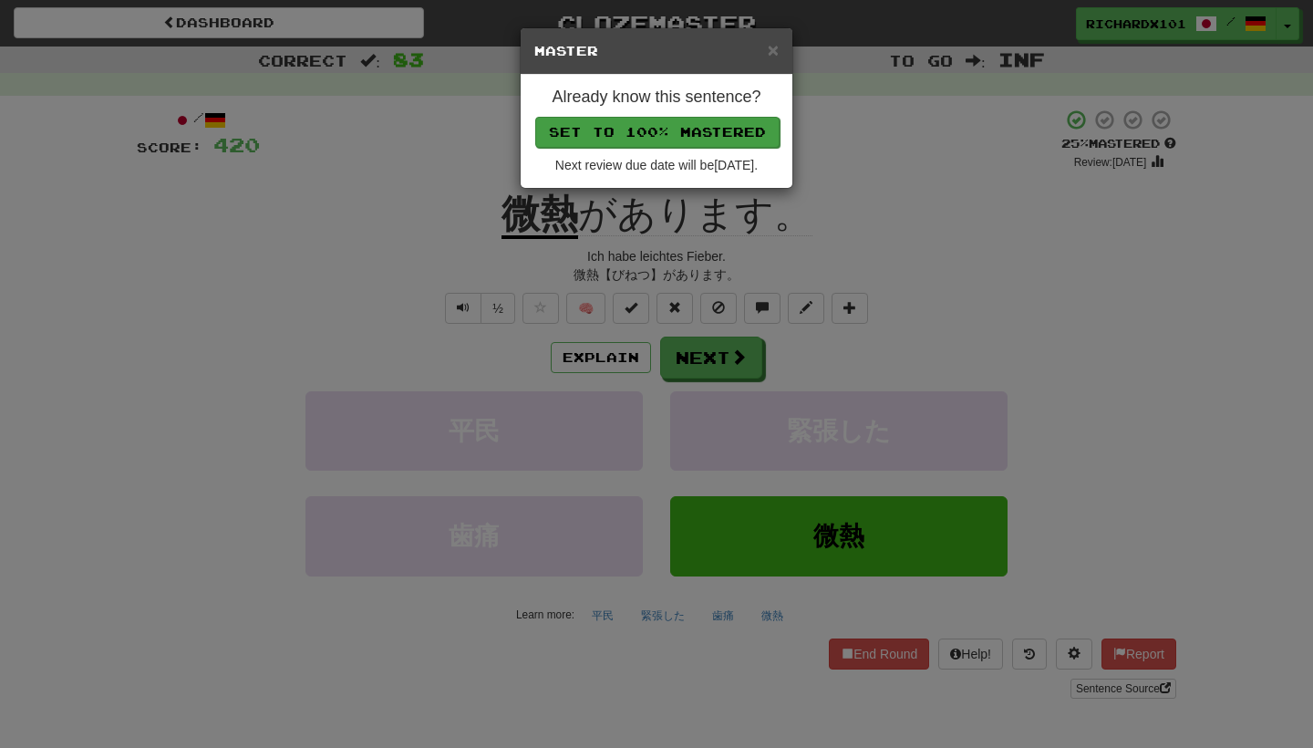
click at [714, 132] on button "Set to 100% Mastered" at bounding box center [657, 132] width 244 height 31
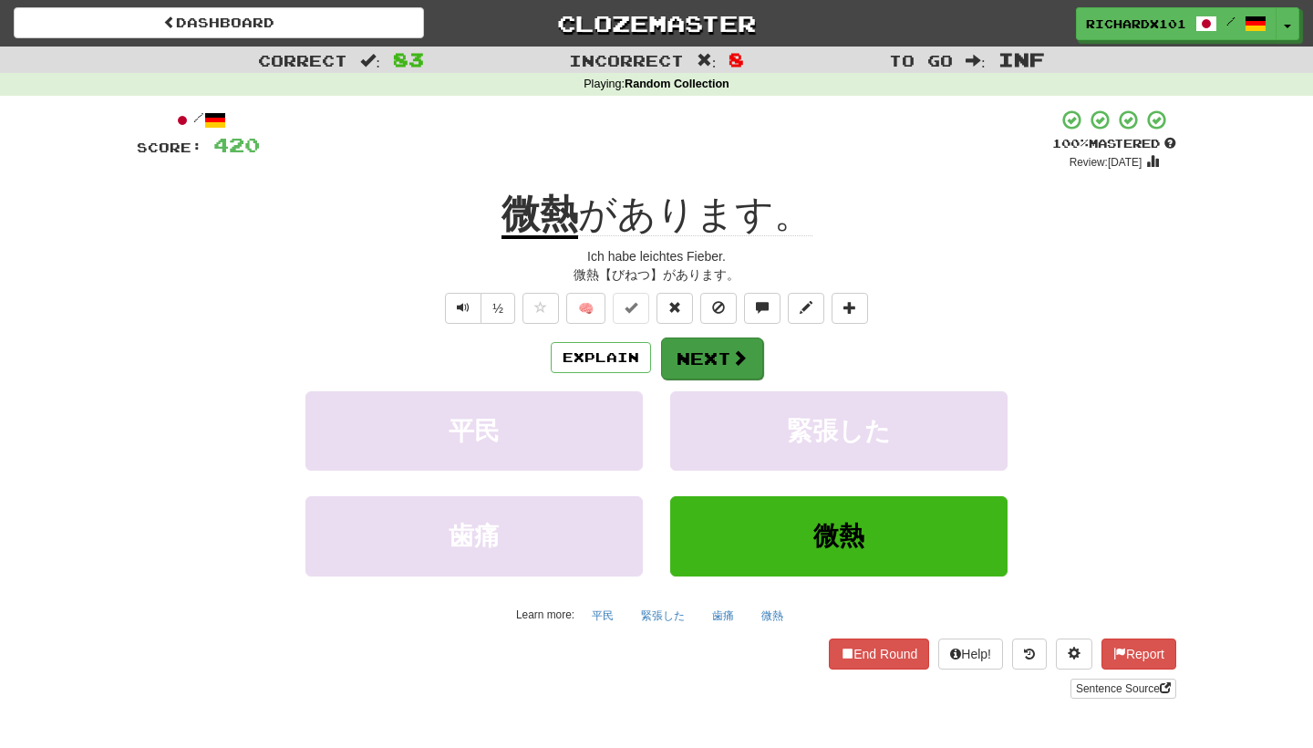
click at [737, 355] on span at bounding box center [739, 357] width 16 height 16
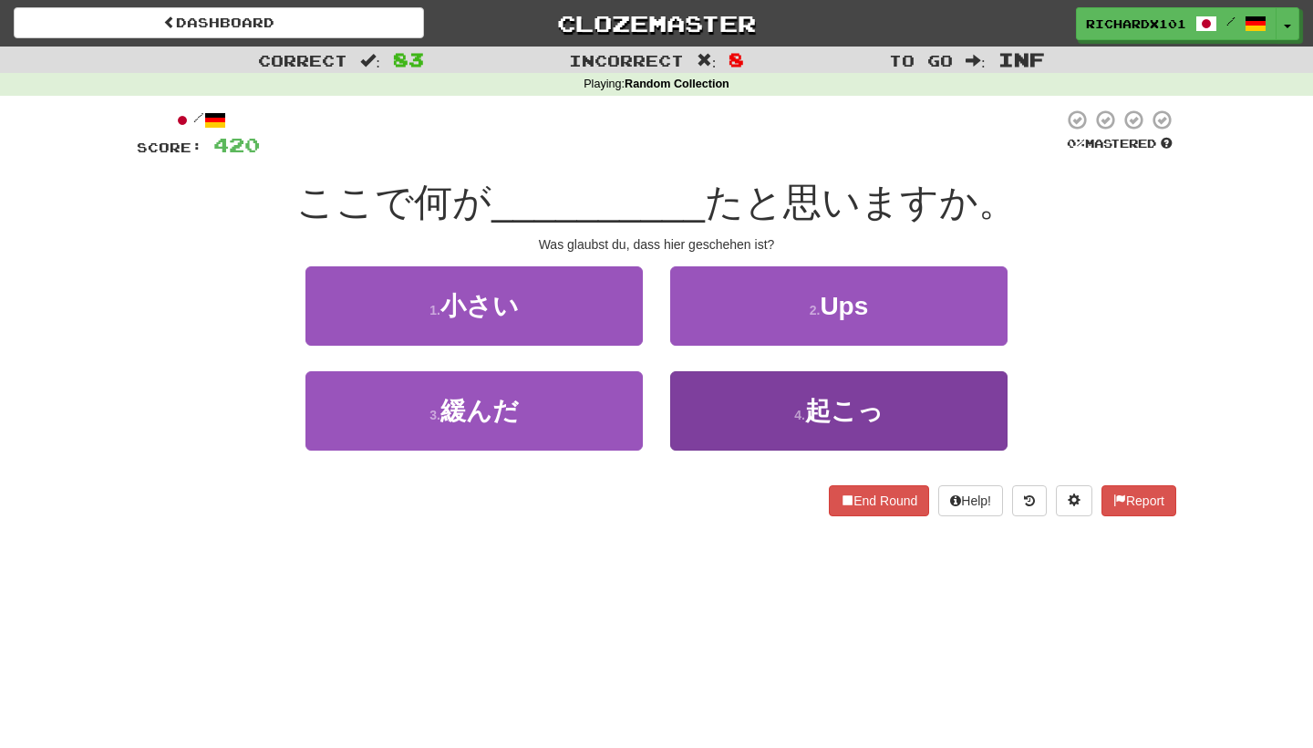
click at [757, 406] on button "4 . 起こっ" at bounding box center [838, 410] width 337 height 79
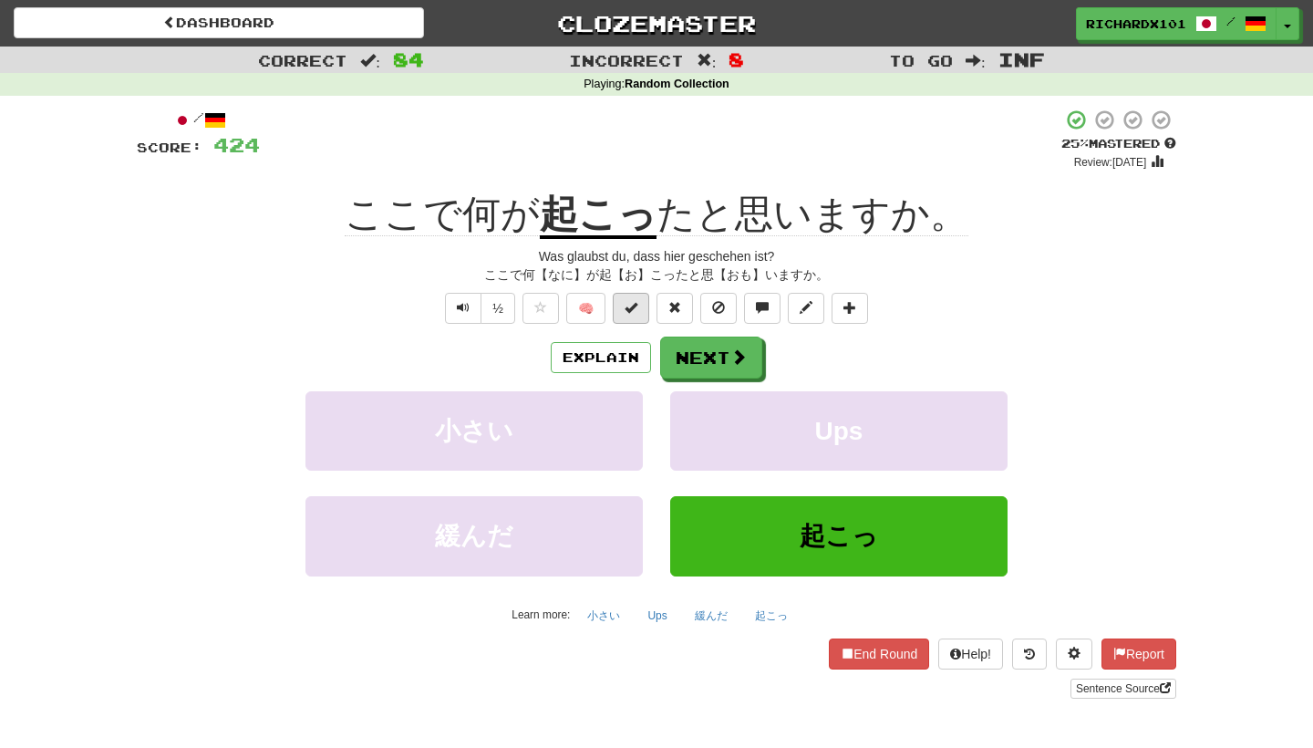
drag, startPoint x: 751, startPoint y: 355, endPoint x: 629, endPoint y: 304, distance: 132.4
click at [629, 304] on div "/ Score: 424 + 4 25 % Mastered Review: 2025-09-20 ここで何が 起こっ たと思いますか。 Was glaubs…" at bounding box center [656, 403] width 1039 height 590
click at [630, 304] on span at bounding box center [630, 307] width 13 height 13
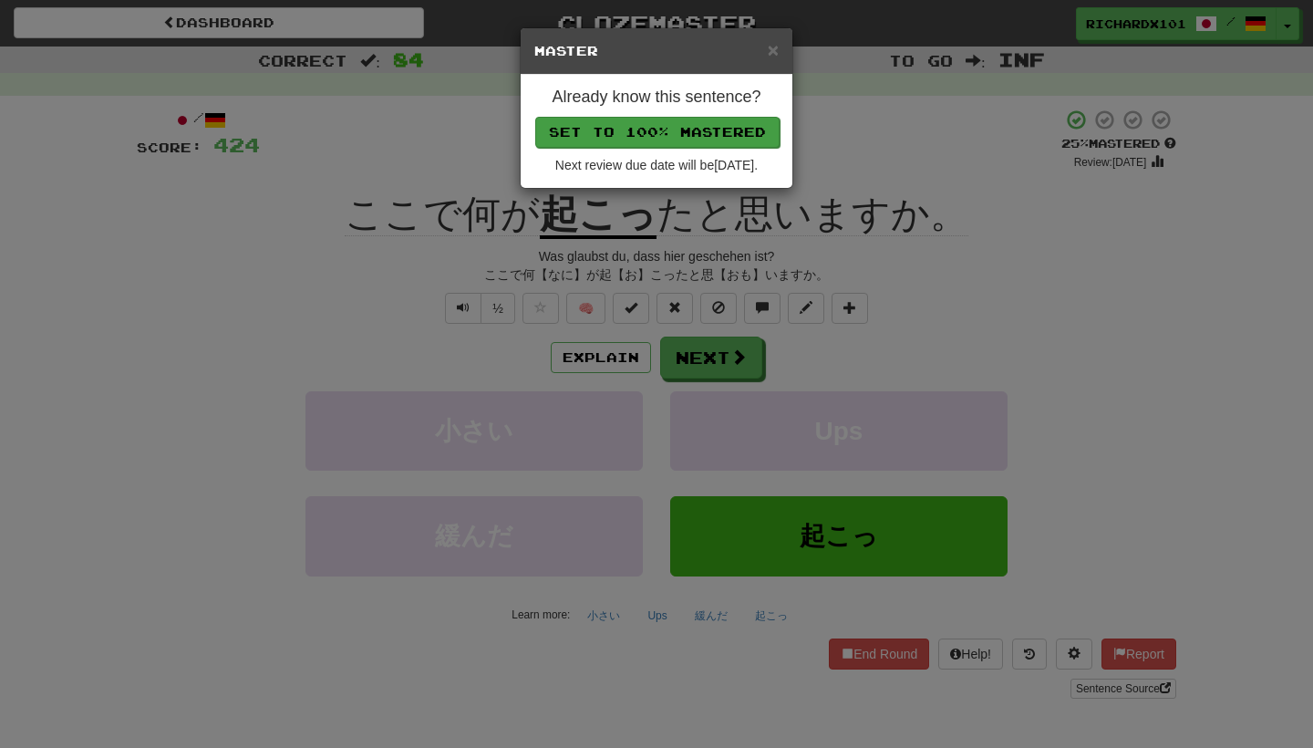
click at [685, 135] on button "Set to 100% Mastered" at bounding box center [657, 132] width 244 height 31
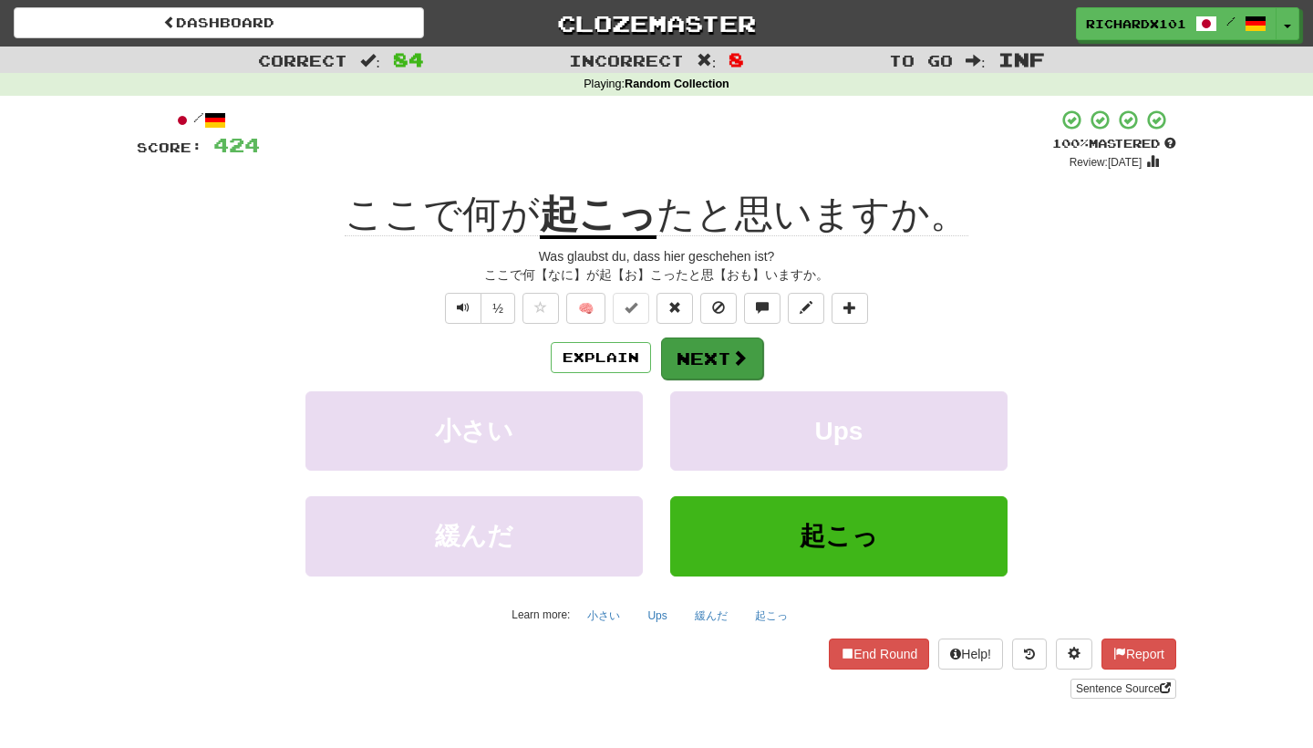
click at [692, 337] on button "Next" at bounding box center [712, 358] width 102 height 42
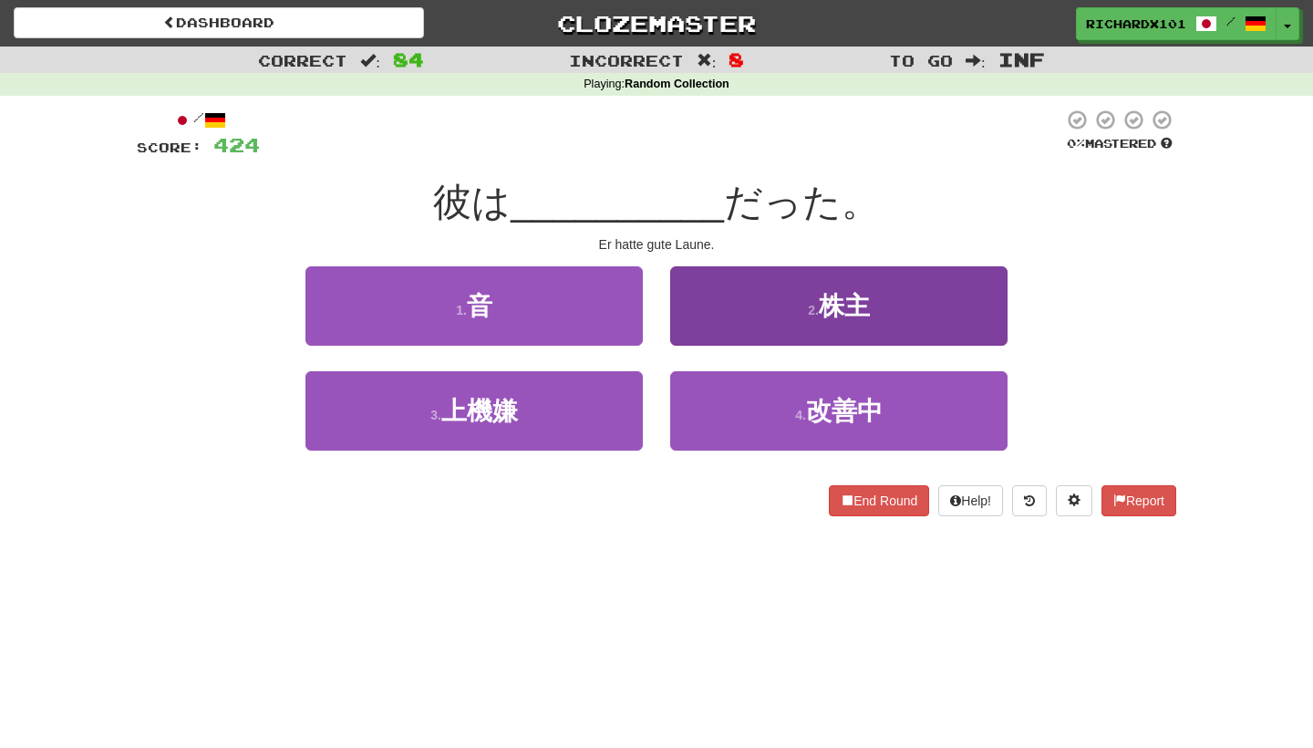
drag, startPoint x: 615, startPoint y: 391, endPoint x: 727, endPoint y: 319, distance: 132.5
click at [727, 319] on div "1 . 音 2 . 株主 3 . 上機嫌 4 . 改善中" at bounding box center [656, 371] width 1067 height 211
click at [727, 319] on button "2 . 株主" at bounding box center [838, 305] width 337 height 79
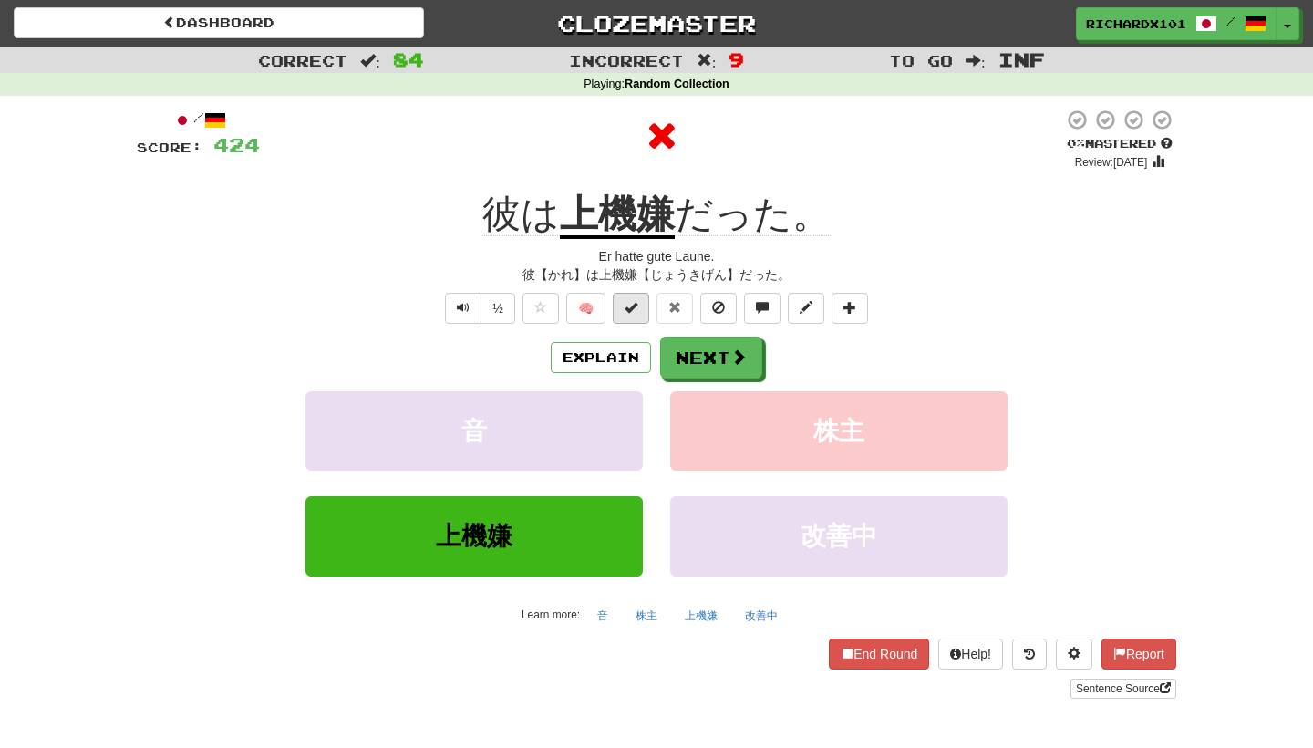
click at [638, 314] on button at bounding box center [631, 308] width 36 height 31
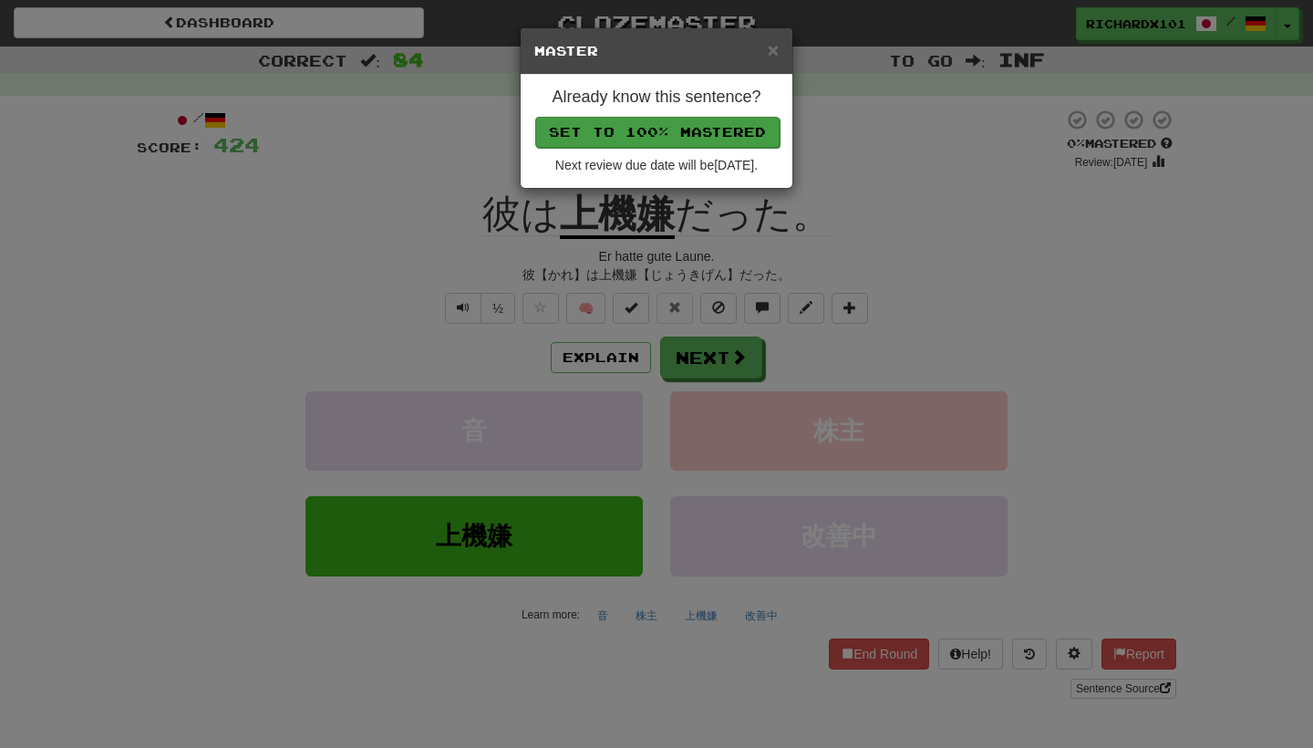
click at [693, 137] on button "Set to 100% Mastered" at bounding box center [657, 132] width 244 height 31
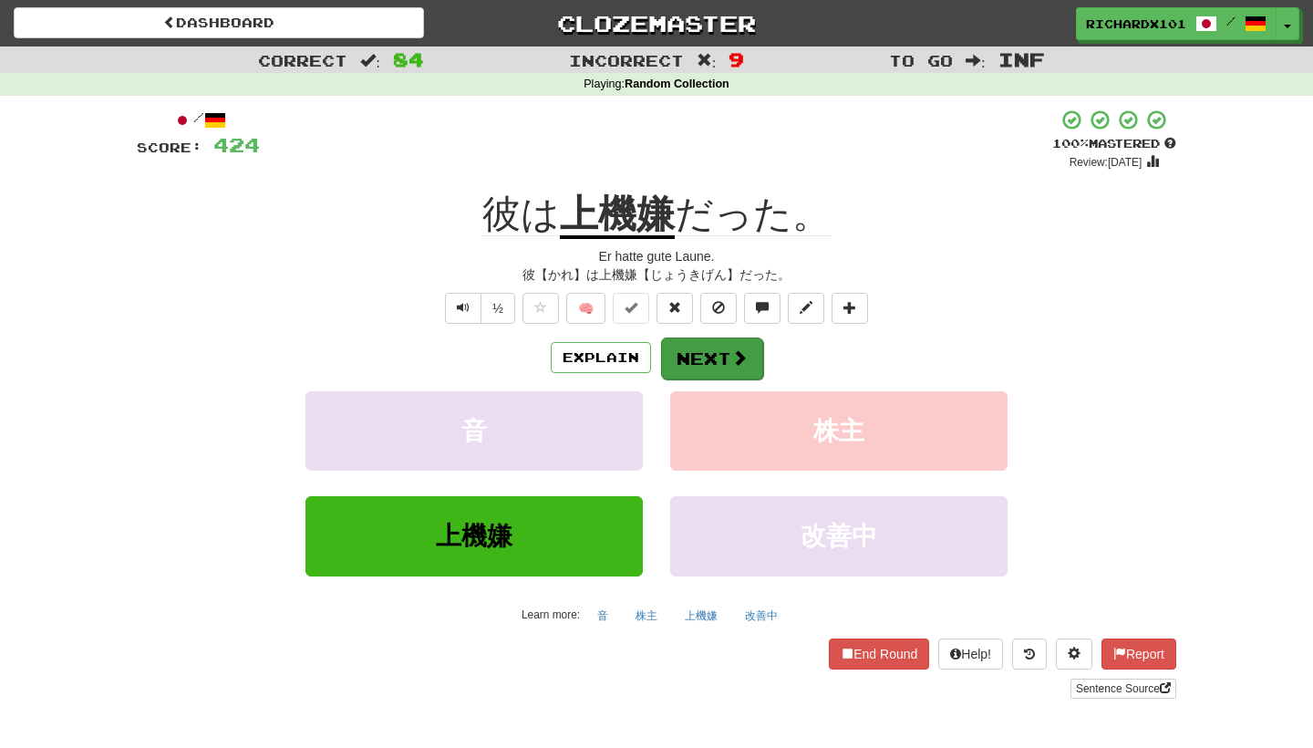
click at [696, 347] on button "Next" at bounding box center [712, 358] width 102 height 42
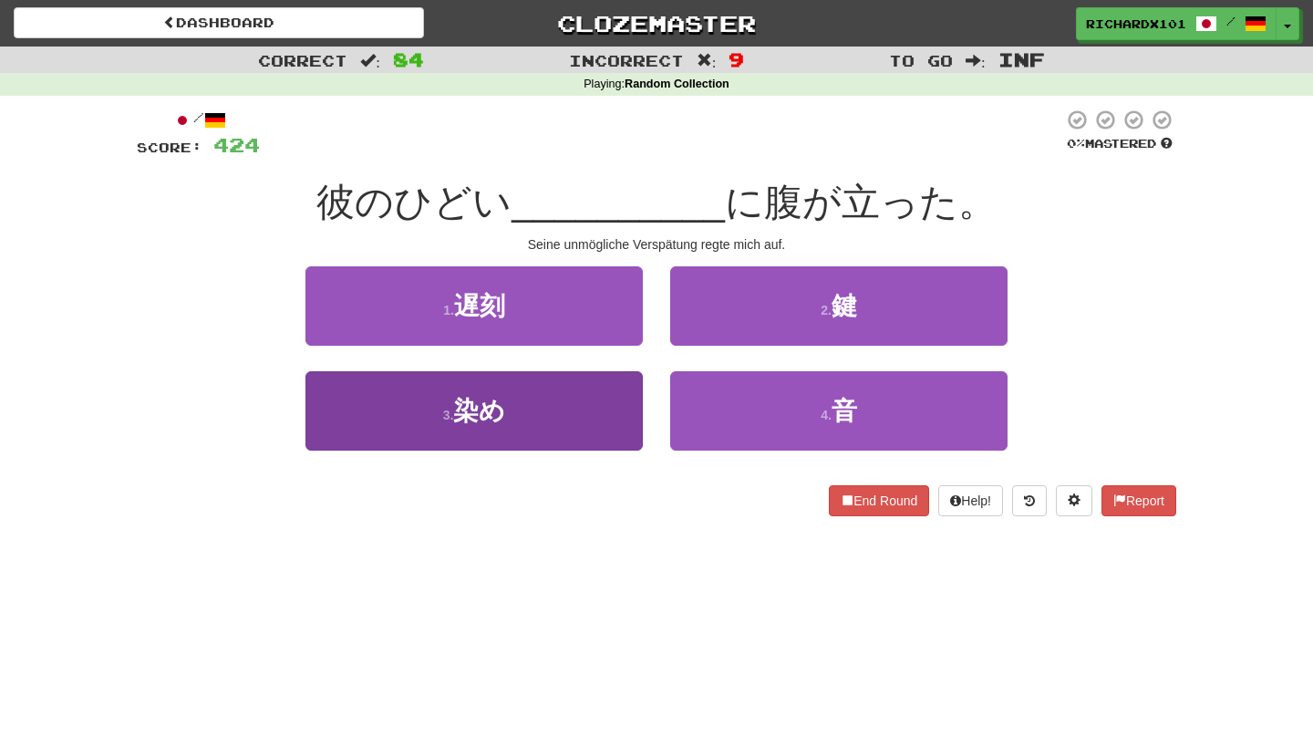
click at [602, 411] on button "3 . 染め" at bounding box center [473, 410] width 337 height 79
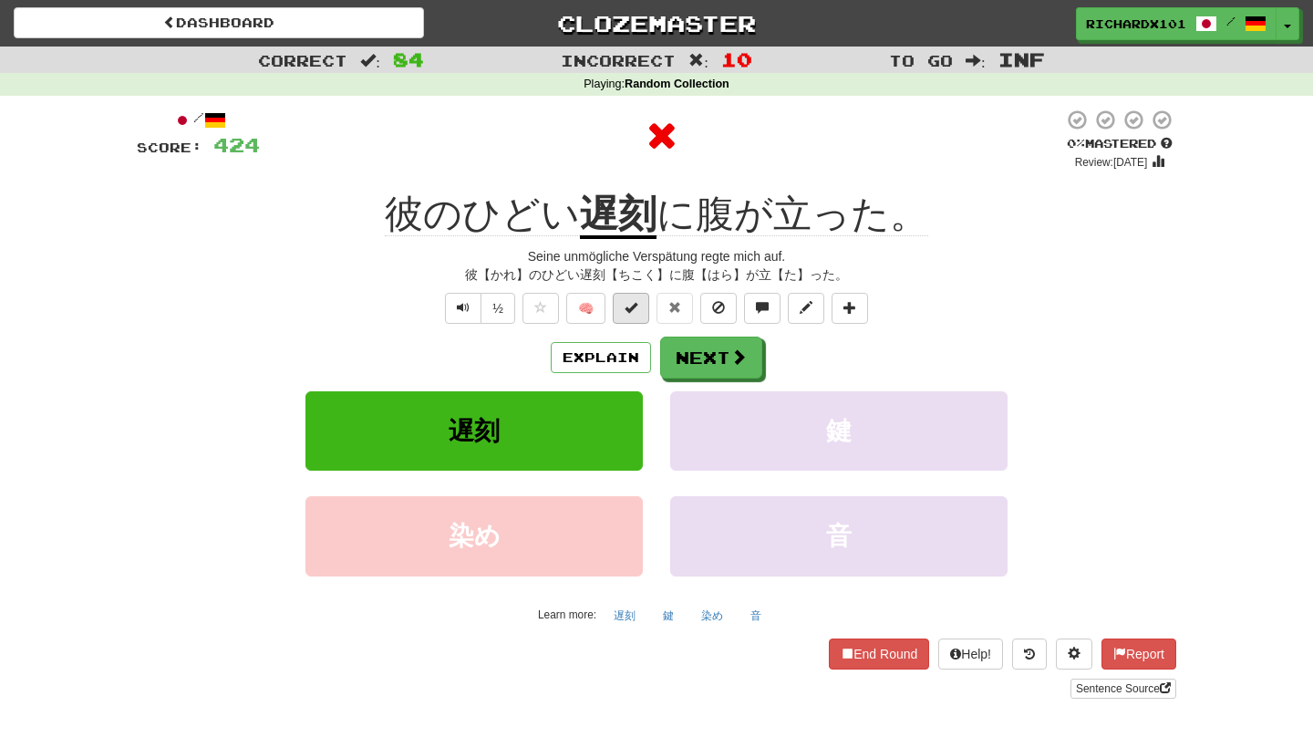
click at [643, 305] on button at bounding box center [631, 308] width 36 height 31
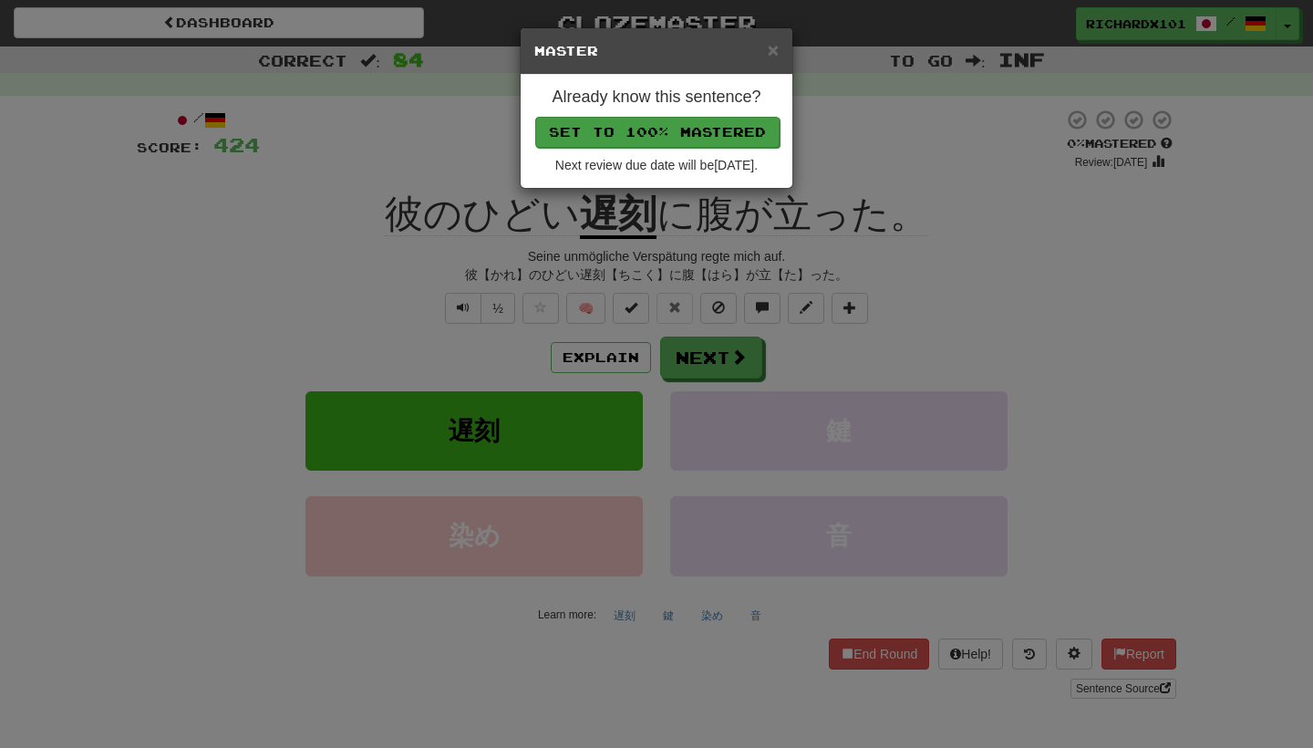
click at [715, 127] on button "Set to 100% Mastered" at bounding box center [657, 132] width 244 height 31
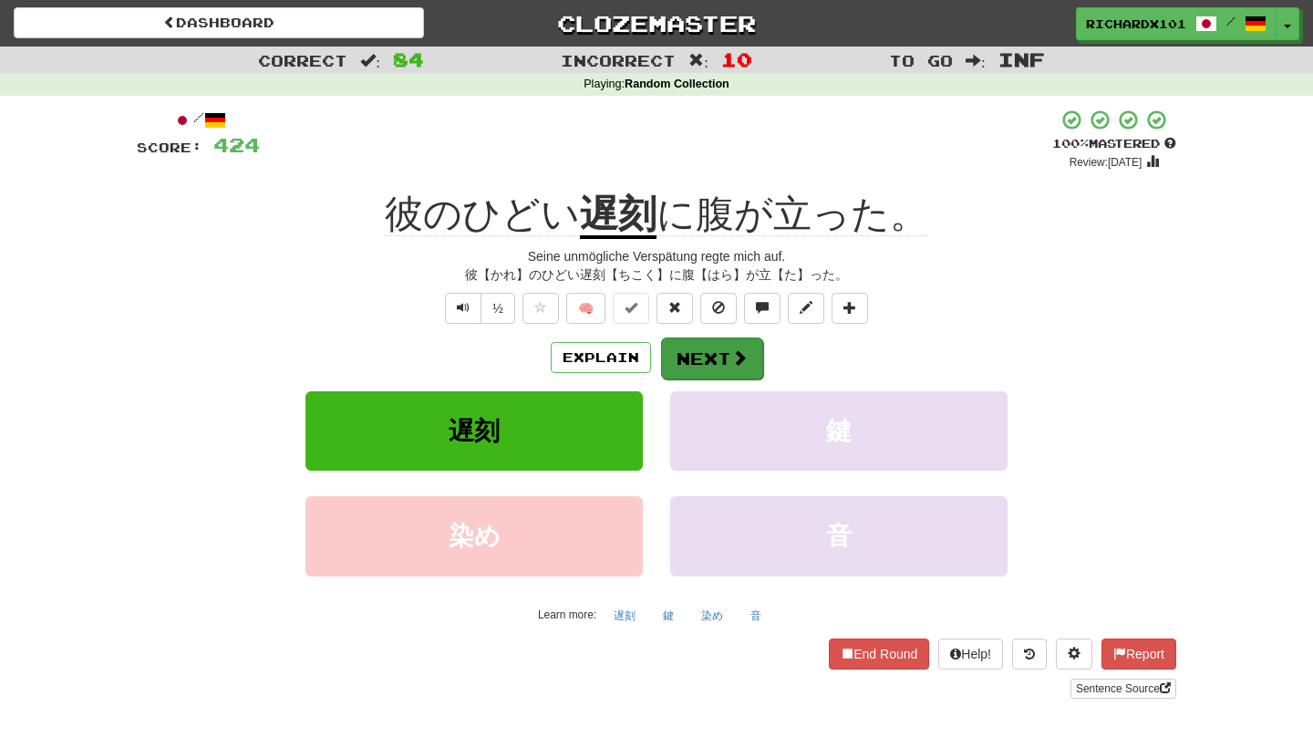
click at [688, 342] on button "Next" at bounding box center [712, 358] width 102 height 42
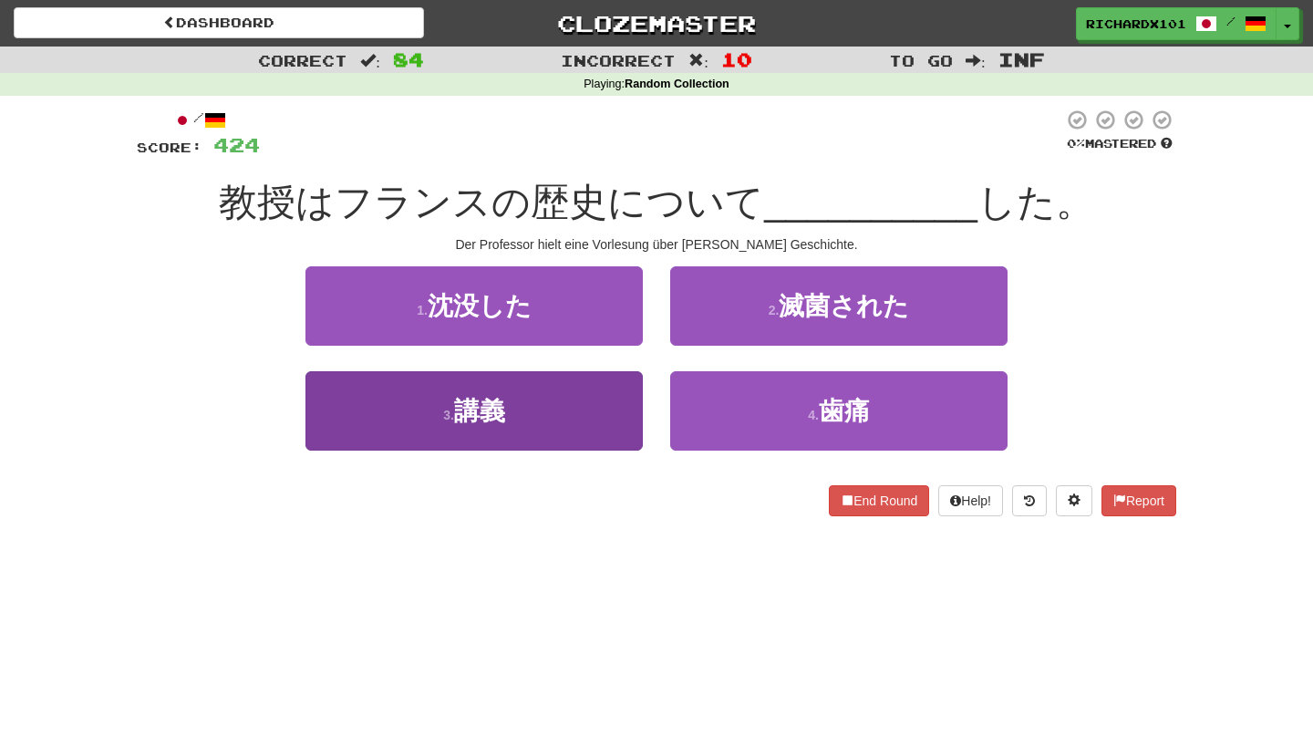
click at [592, 421] on button "3 . 講義" at bounding box center [473, 410] width 337 height 79
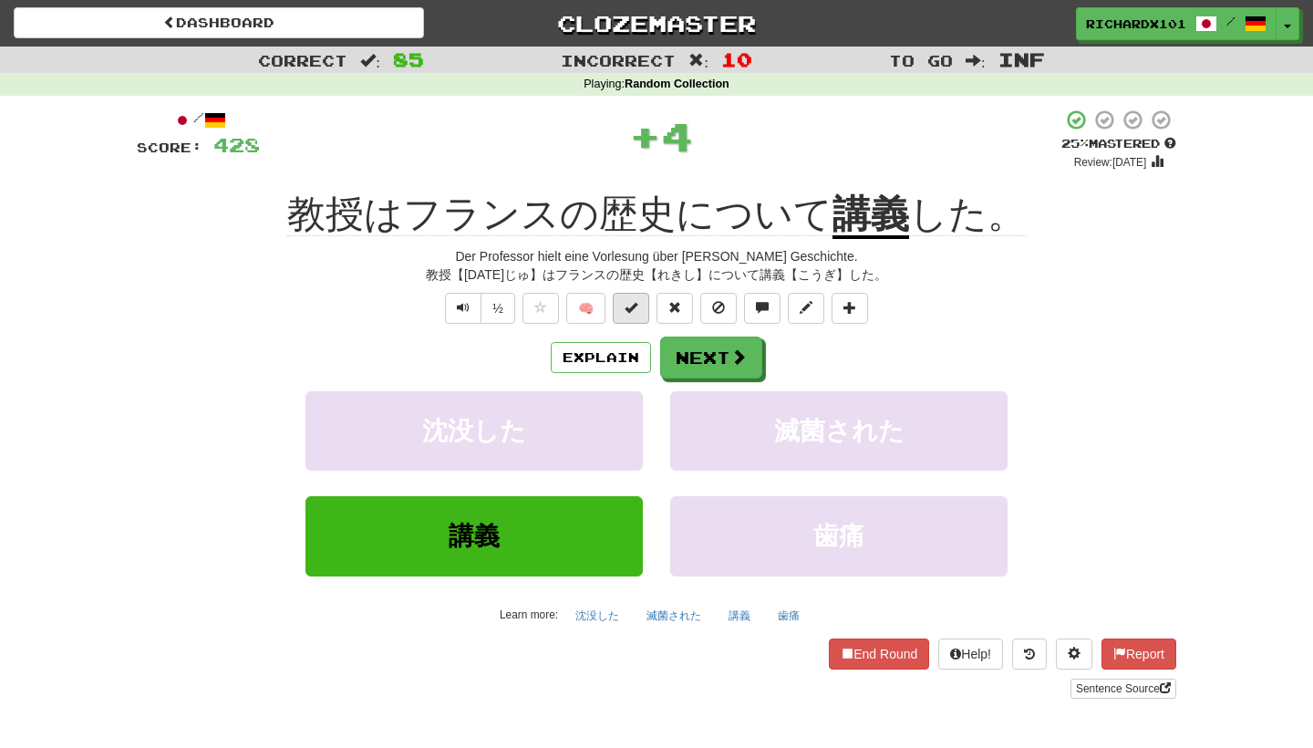
click at [635, 307] on span at bounding box center [630, 307] width 13 height 13
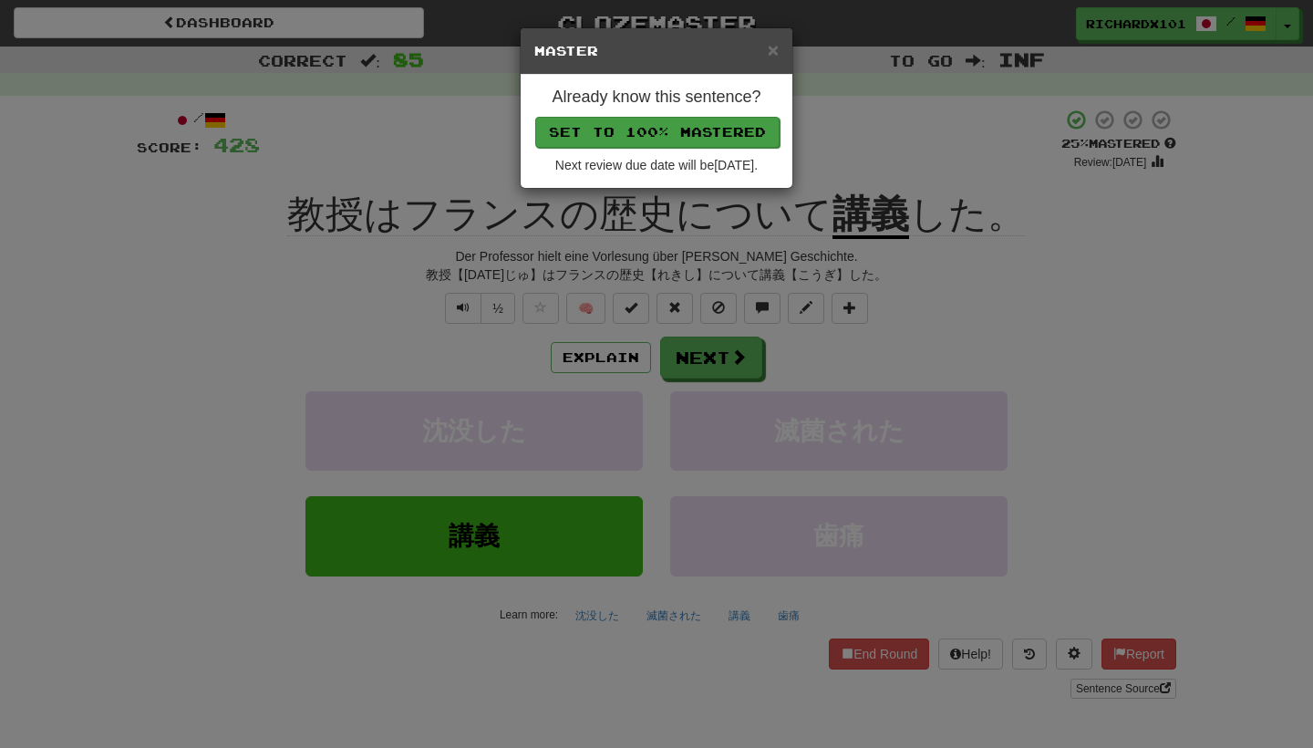
click at [704, 127] on button "Set to 100% Mastered" at bounding box center [657, 132] width 244 height 31
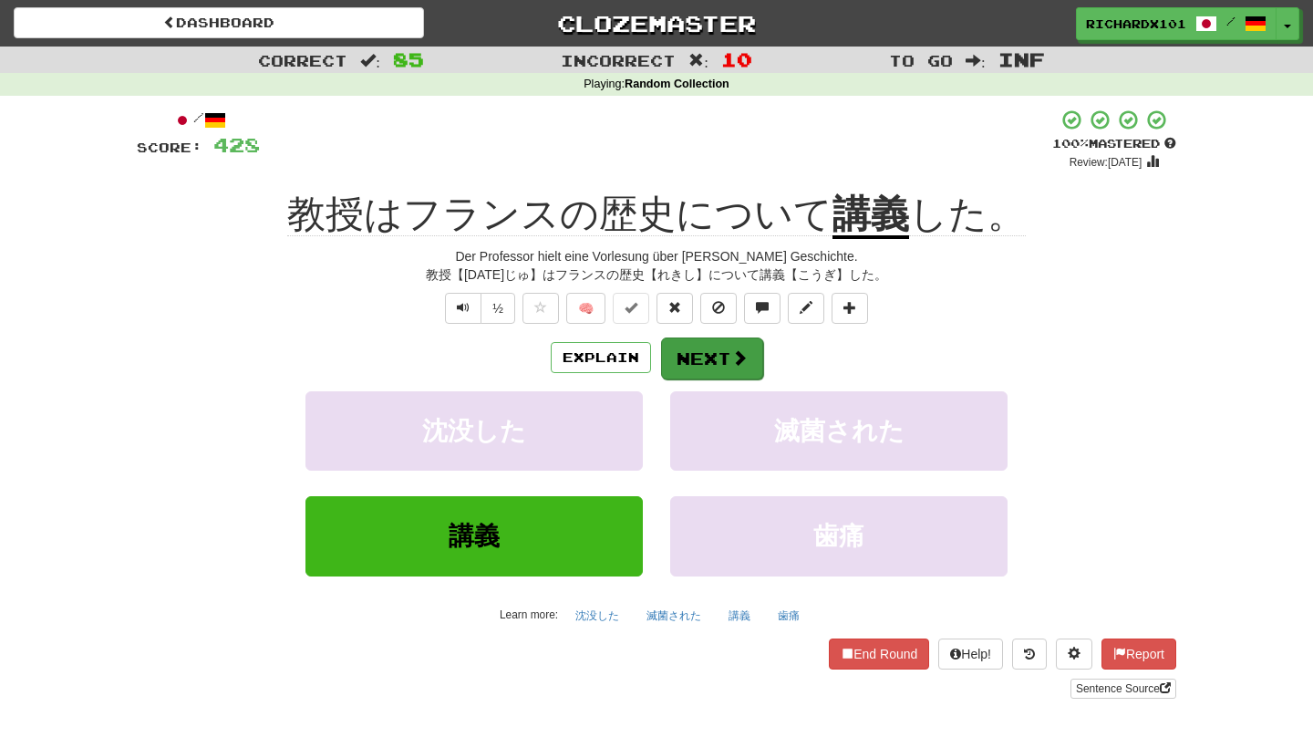
click at [698, 361] on button "Next" at bounding box center [712, 358] width 102 height 42
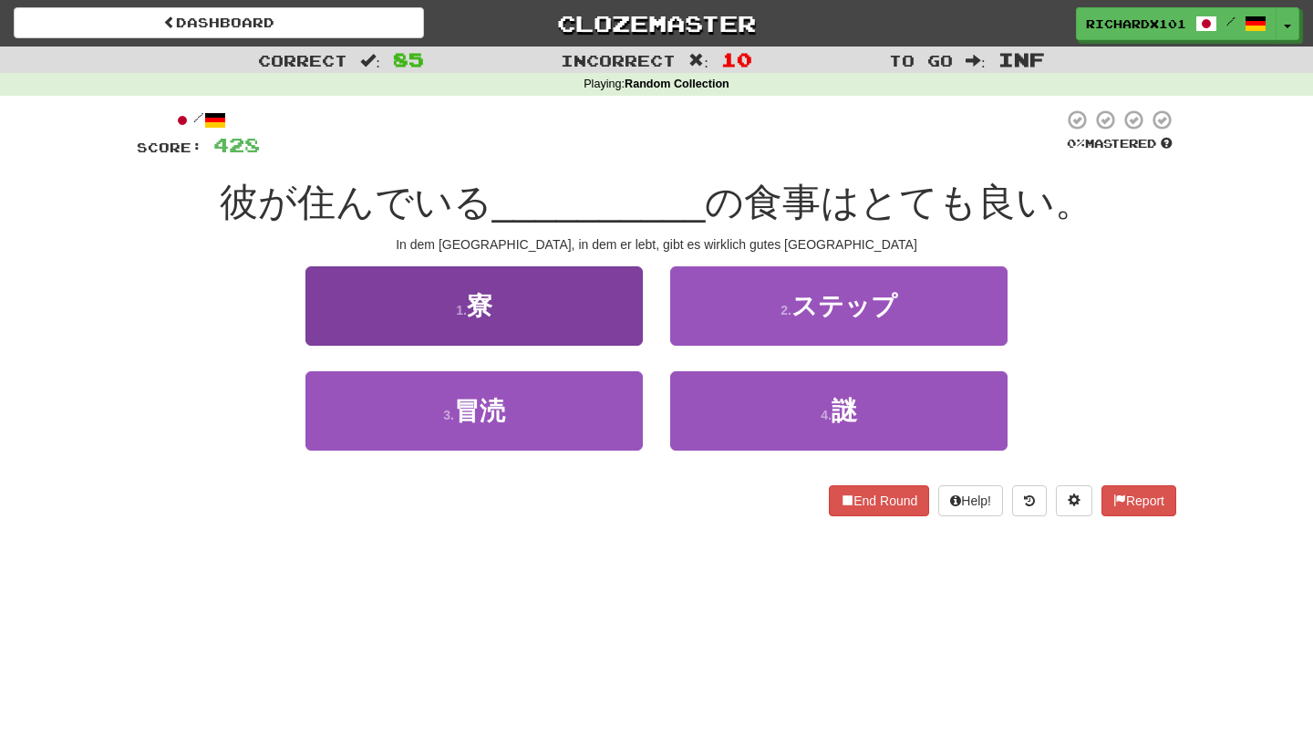
click at [613, 317] on button "1 . 寮" at bounding box center [473, 305] width 337 height 79
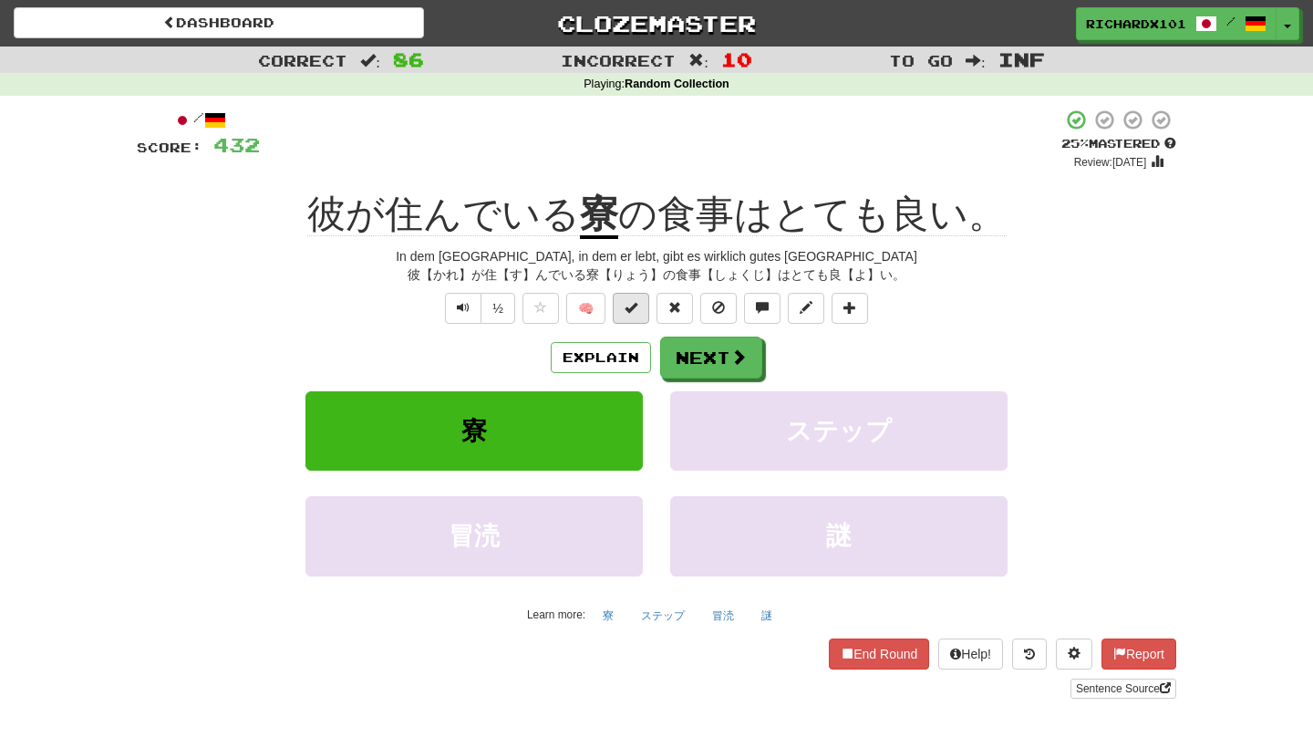
click at [634, 308] on span at bounding box center [630, 307] width 13 height 13
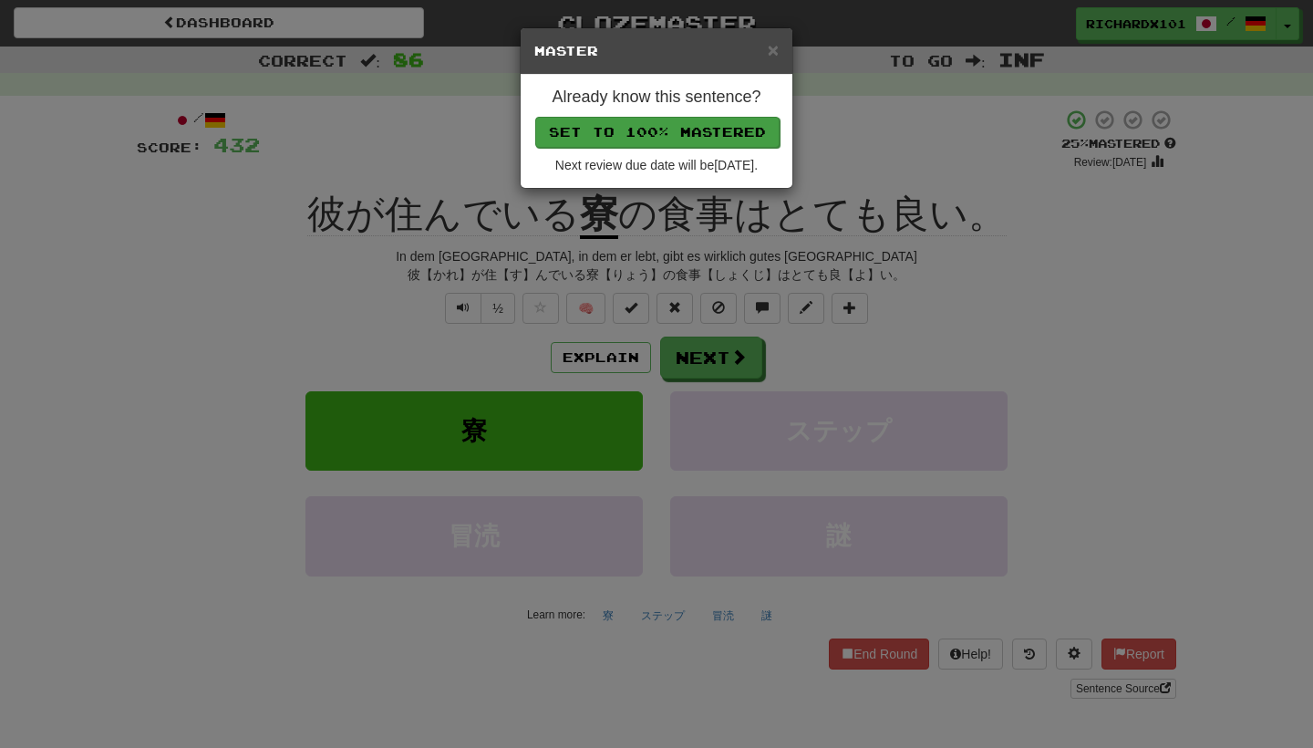
click at [697, 124] on button "Set to 100% Mastered" at bounding box center [657, 132] width 244 height 31
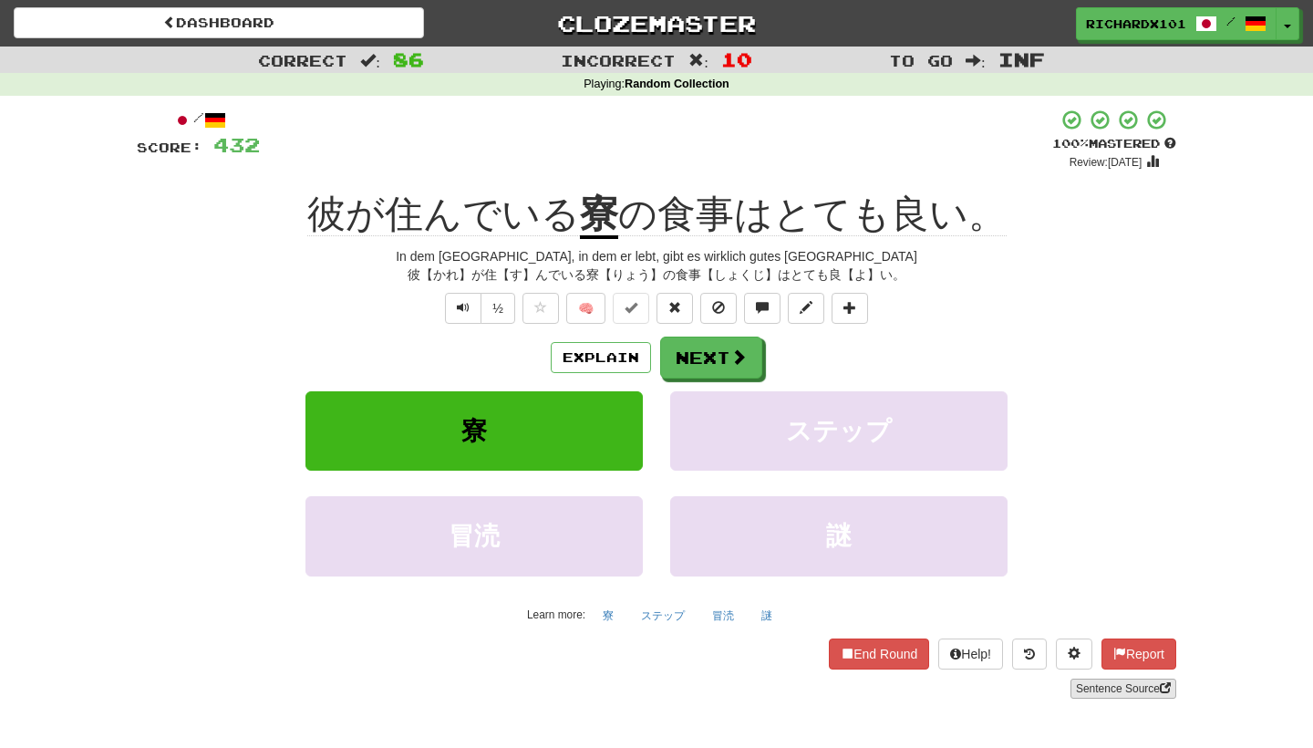
click at [1102, 682] on link "Sentence Source" at bounding box center [1123, 688] width 106 height 20
click at [718, 369] on button "Next" at bounding box center [712, 358] width 102 height 42
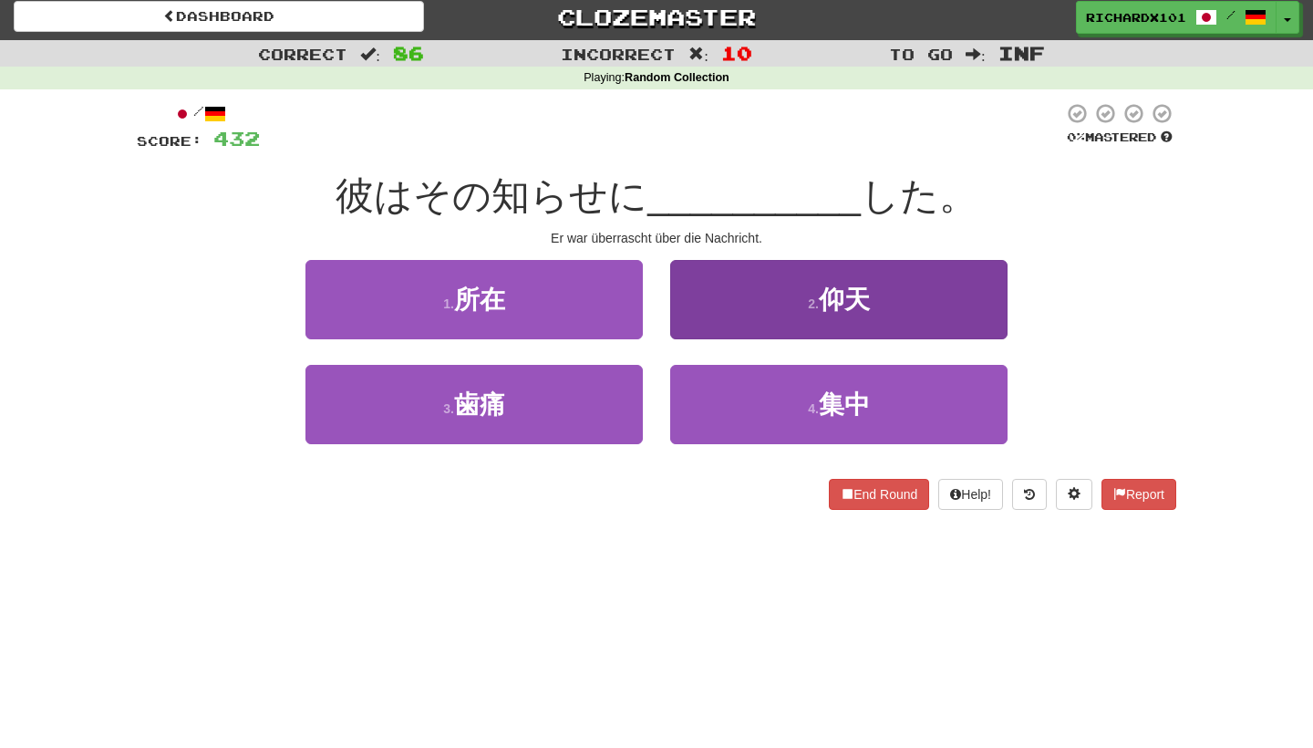
scroll to position [10, 0]
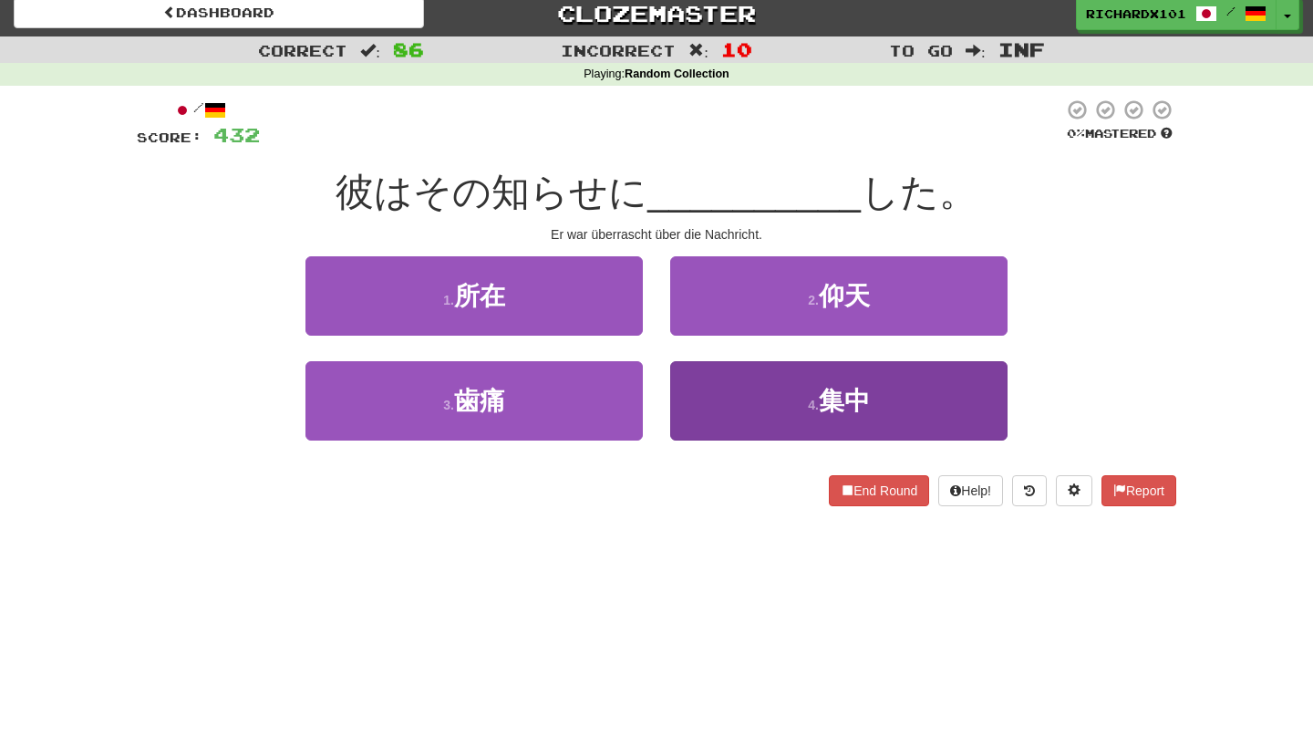
click at [751, 394] on button "4 . 集中" at bounding box center [838, 400] width 337 height 79
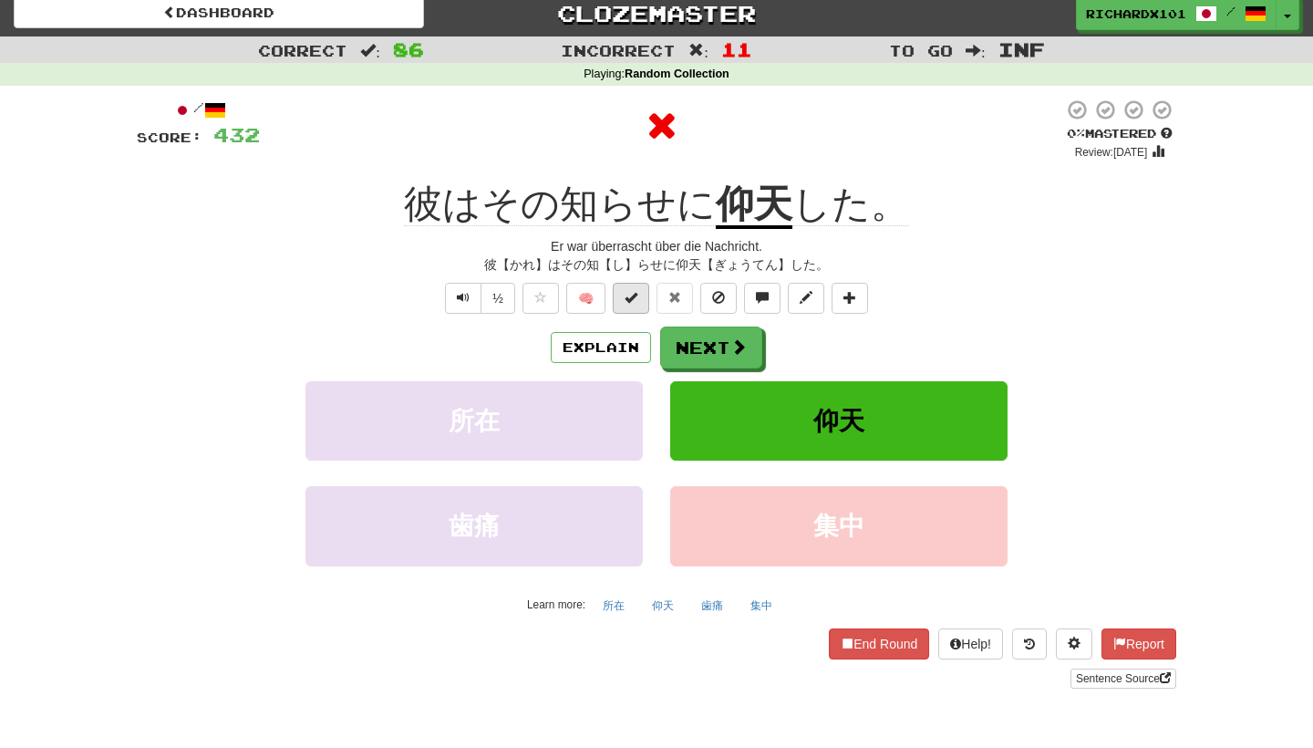
click at [626, 301] on span at bounding box center [630, 297] width 13 height 13
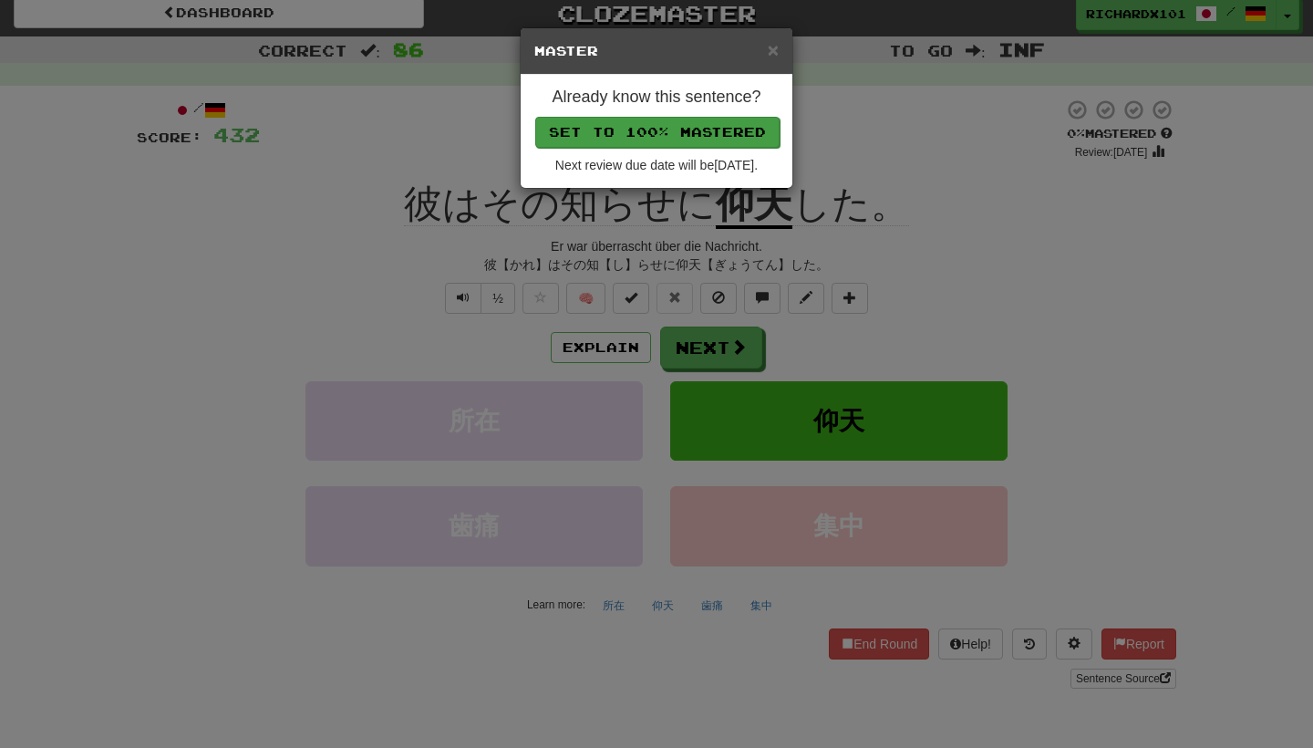
click at [672, 141] on button "Set to 100% Mastered" at bounding box center [657, 132] width 244 height 31
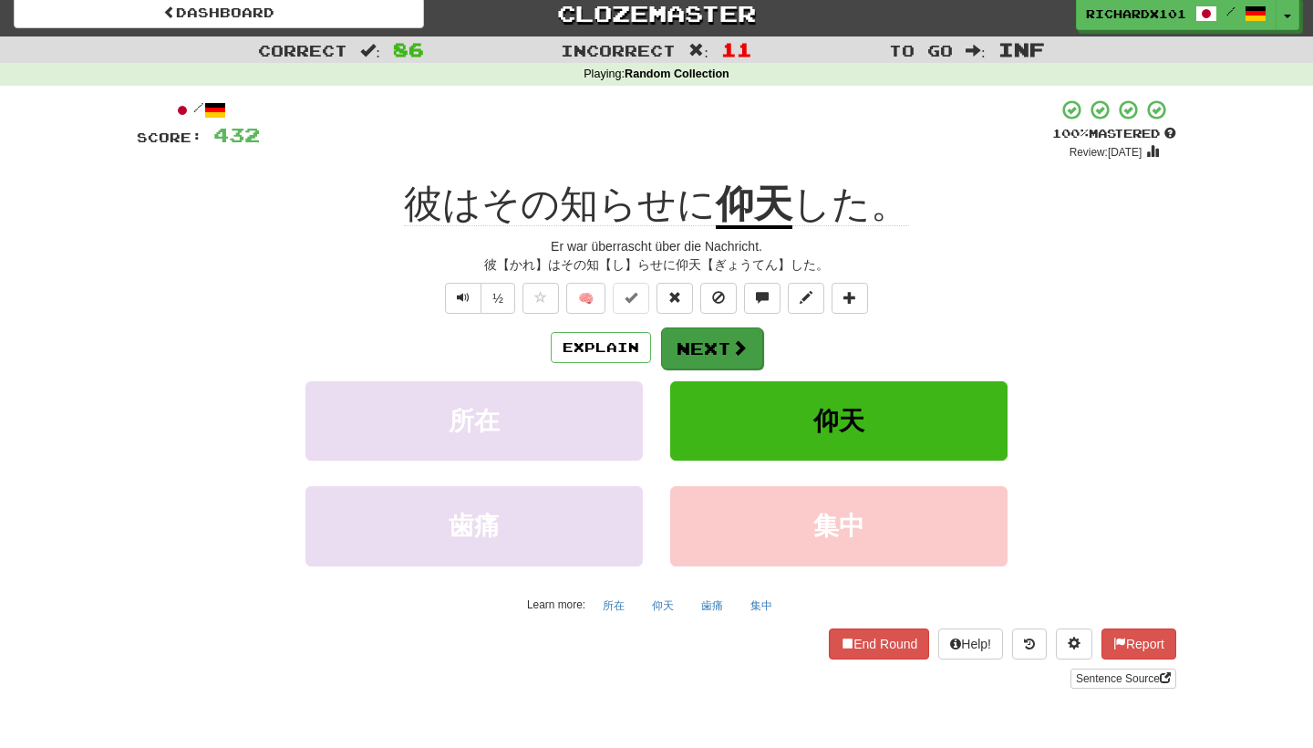
click at [707, 357] on button "Next" at bounding box center [712, 348] width 102 height 42
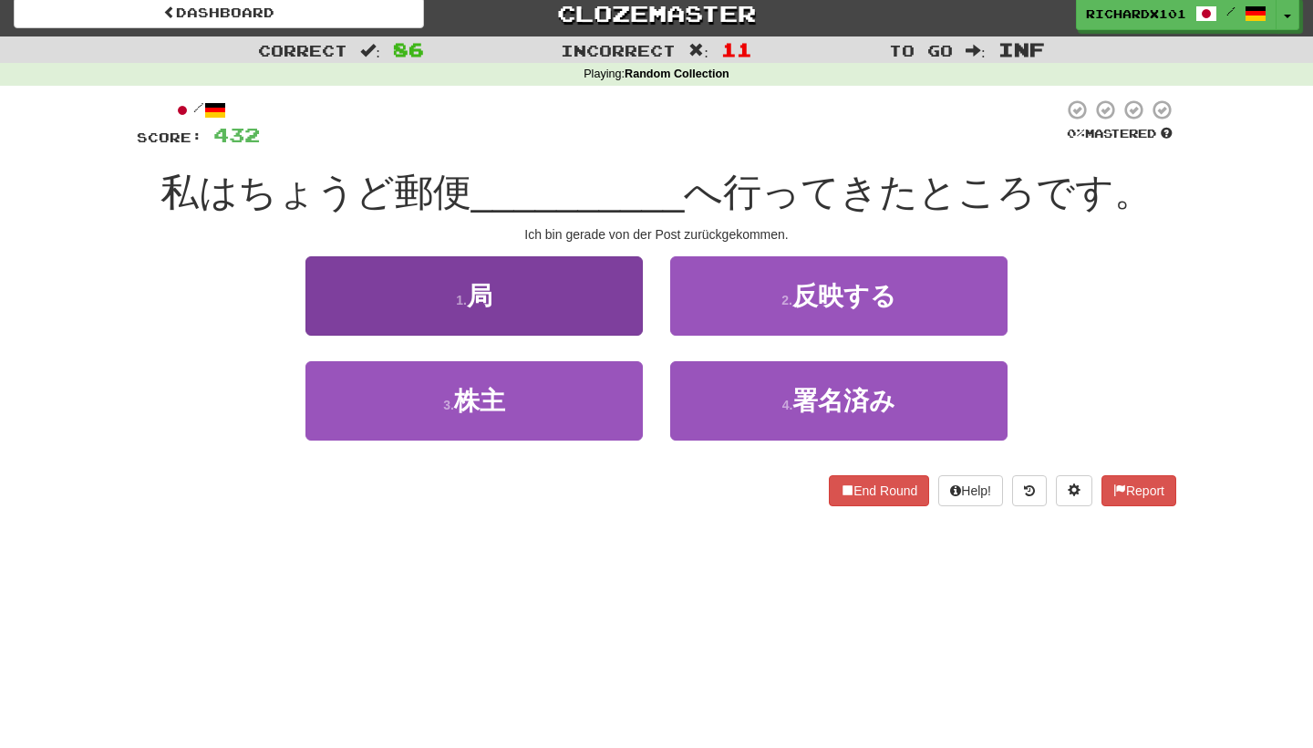
click at [600, 290] on button "1 . 局" at bounding box center [473, 295] width 337 height 79
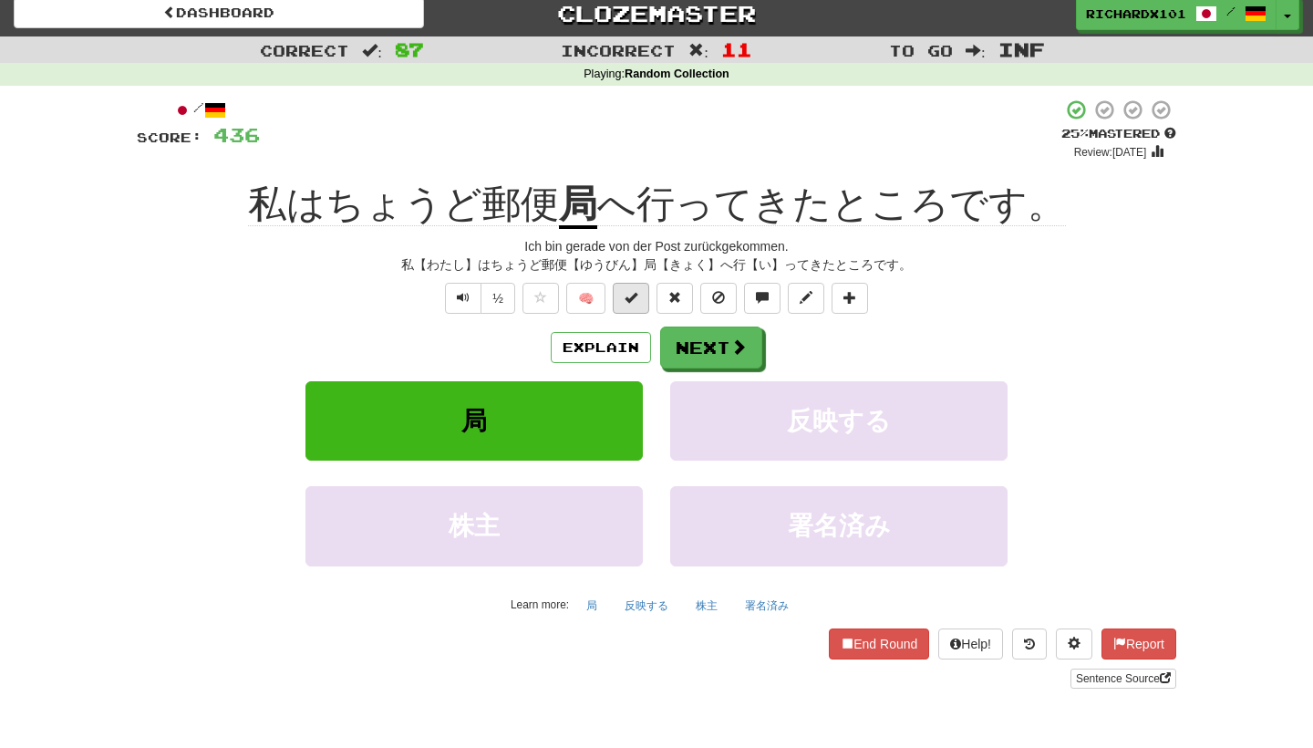
click at [636, 300] on span at bounding box center [630, 297] width 13 height 13
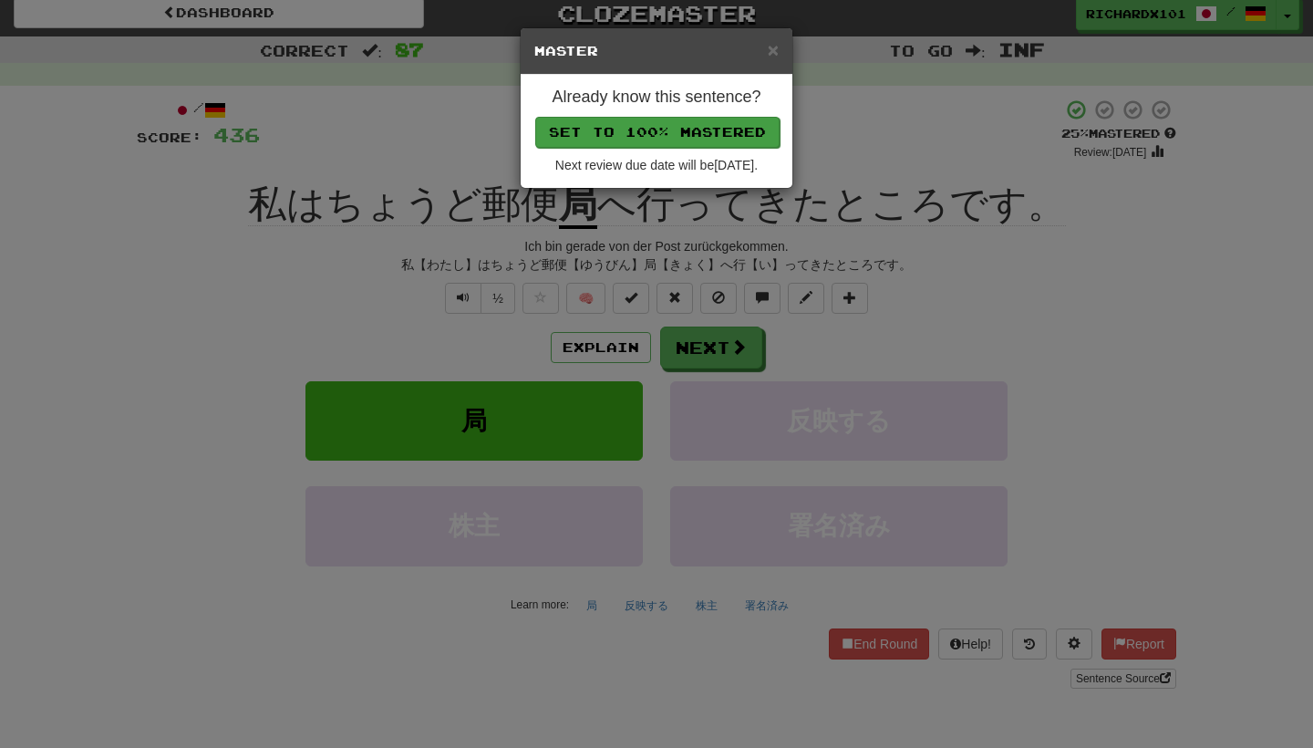
click at [695, 124] on button "Set to 100% Mastered" at bounding box center [657, 132] width 244 height 31
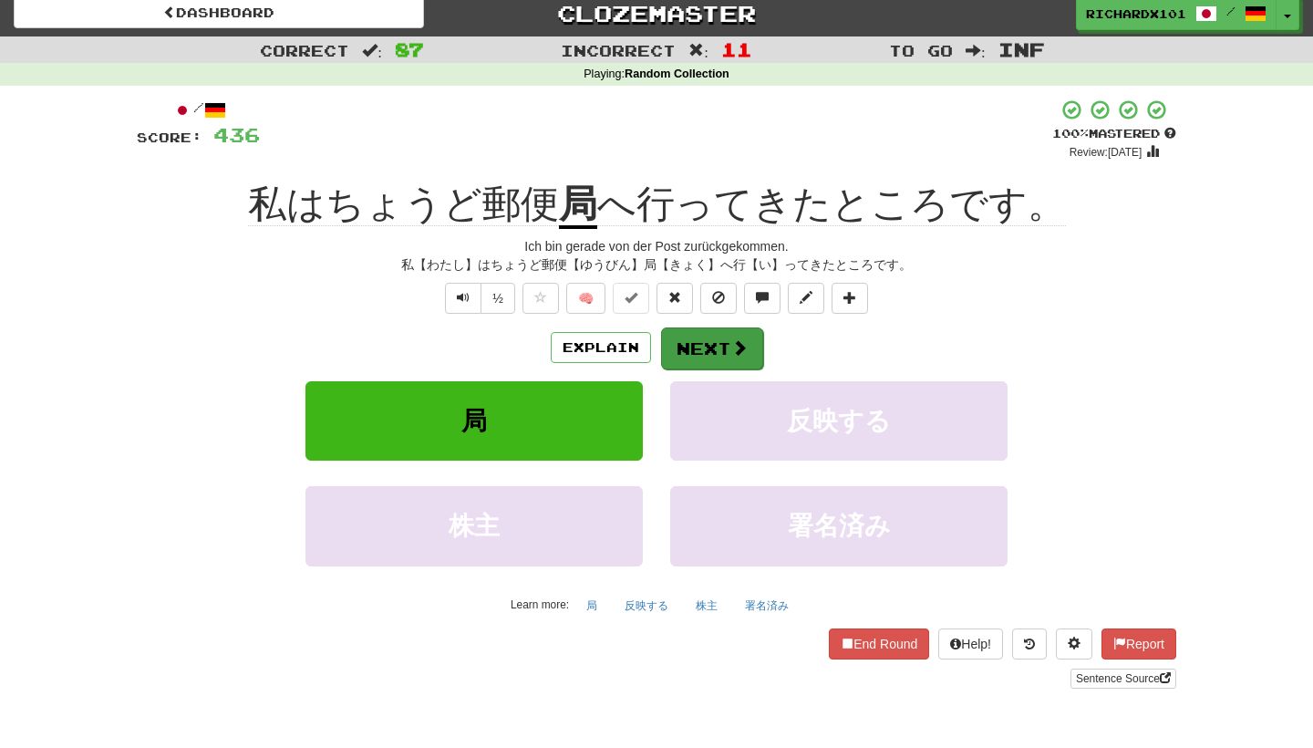
click at [712, 347] on button "Next" at bounding box center [712, 348] width 102 height 42
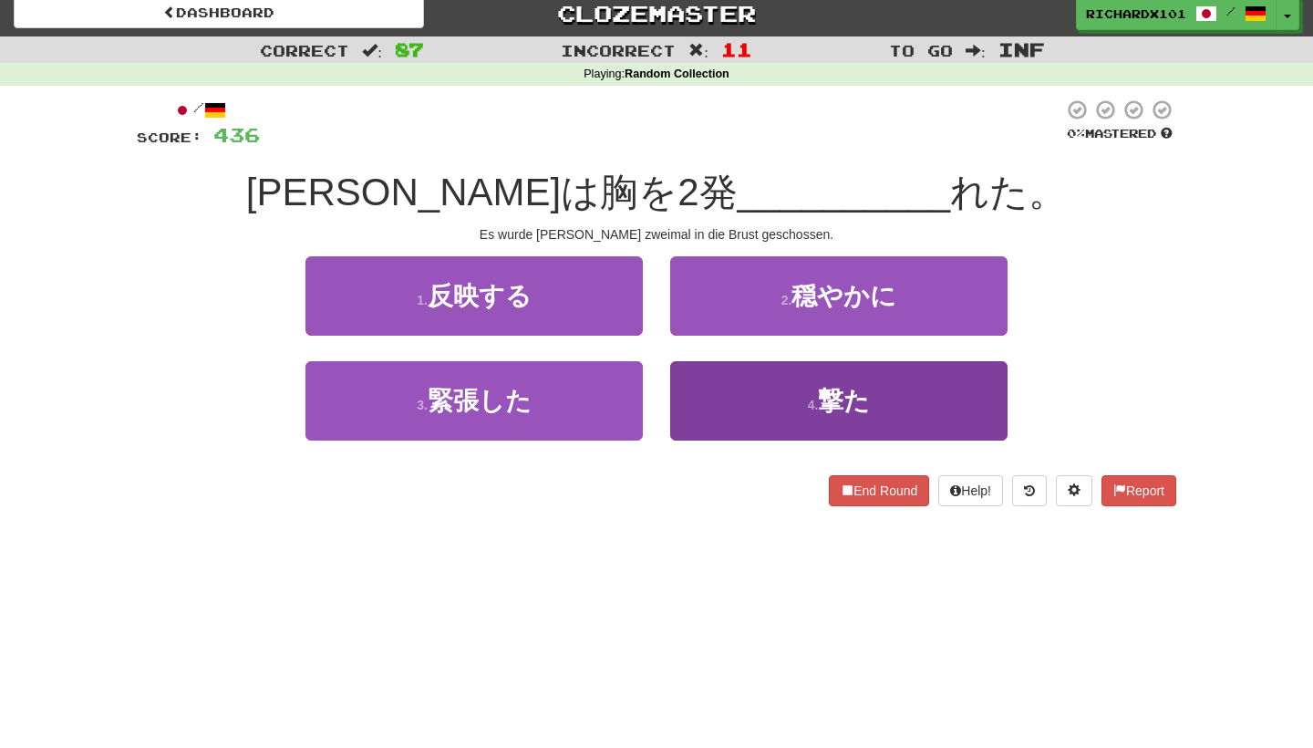
click at [720, 402] on button "4 . 撃た" at bounding box center [838, 400] width 337 height 79
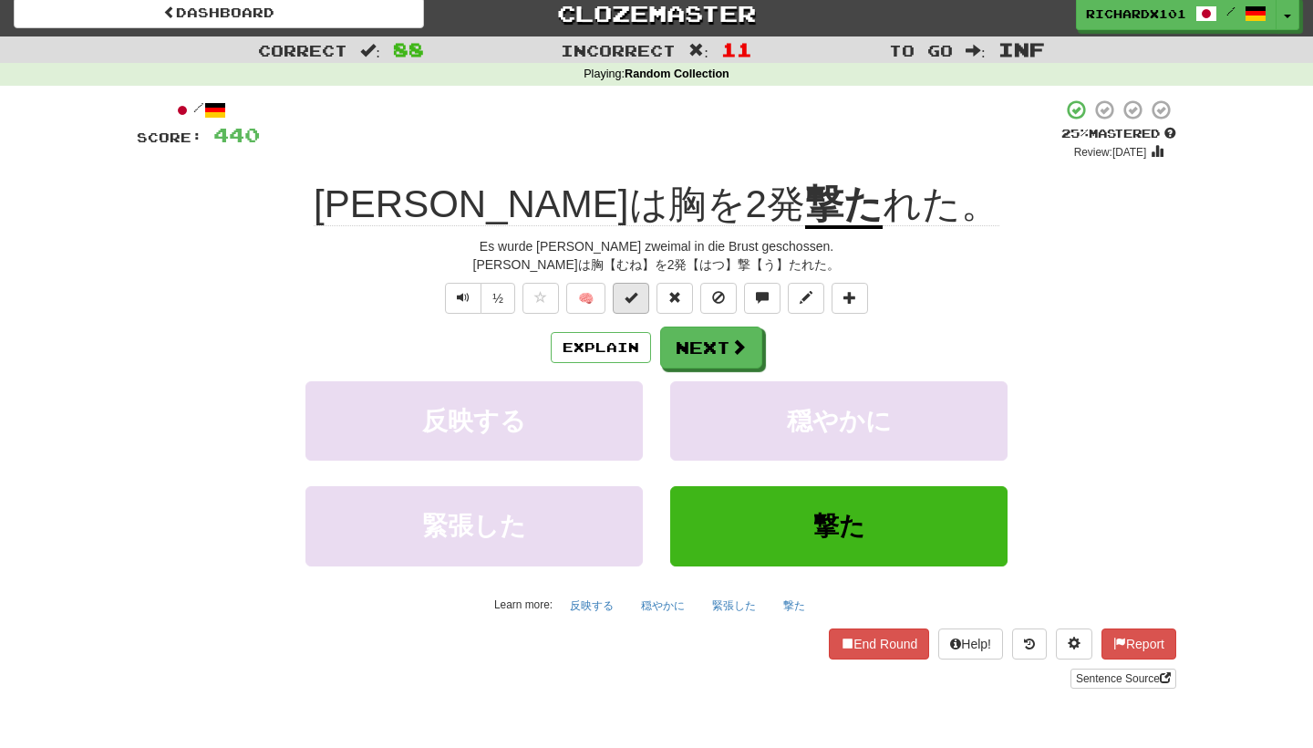
click at [627, 283] on button at bounding box center [631, 298] width 36 height 31
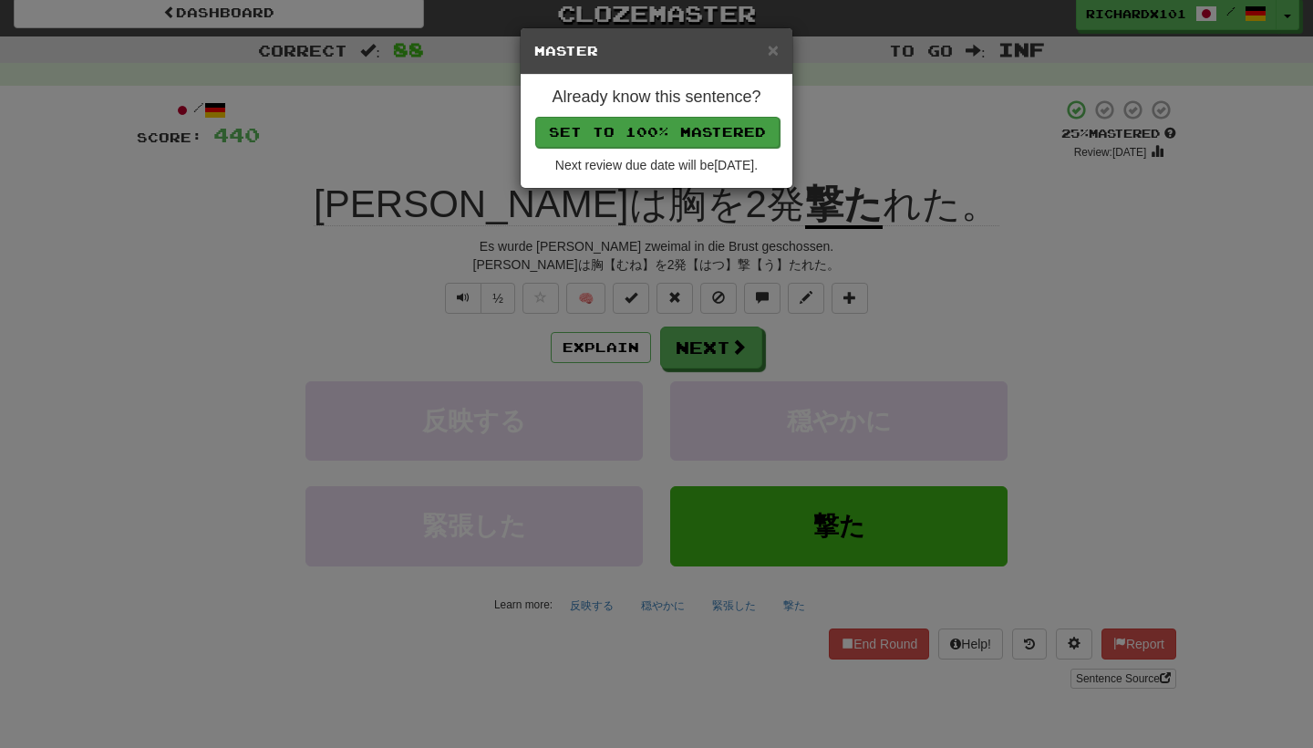
click at [685, 121] on button "Set to 100% Mastered" at bounding box center [657, 132] width 244 height 31
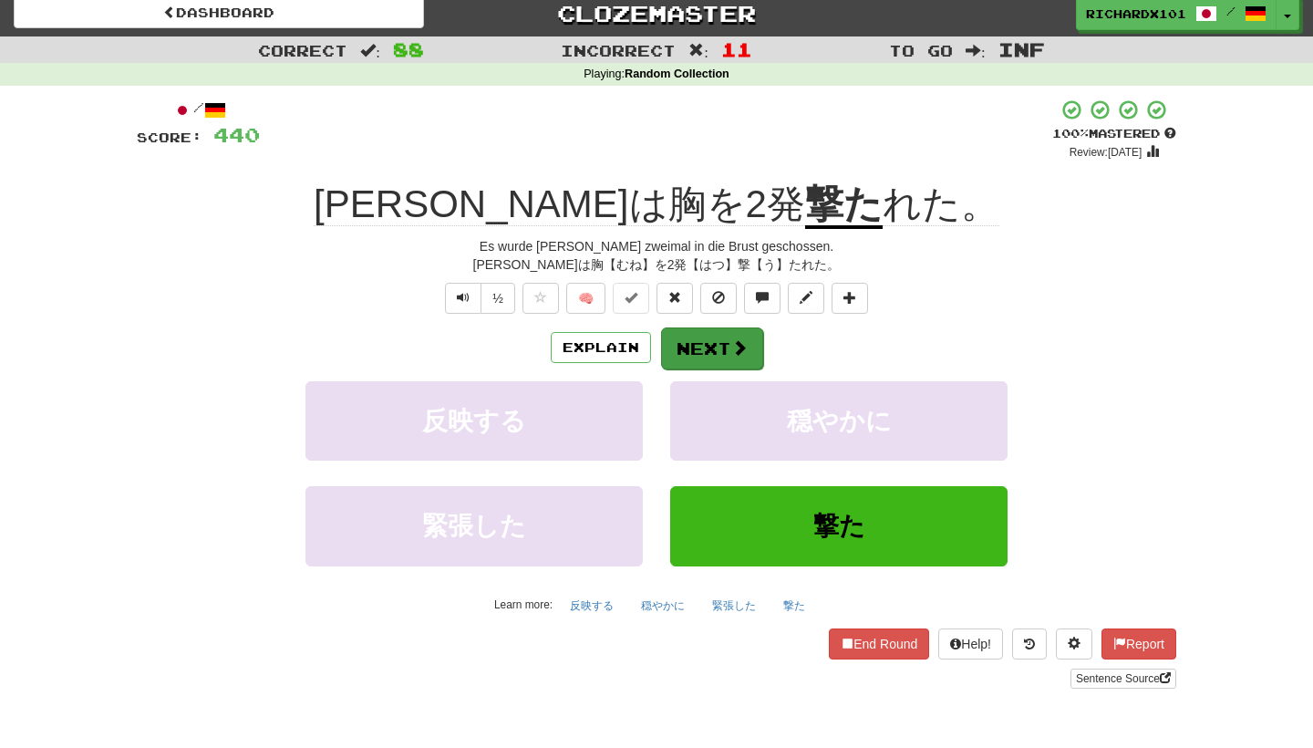
click at [701, 355] on button "Next" at bounding box center [712, 348] width 102 height 42
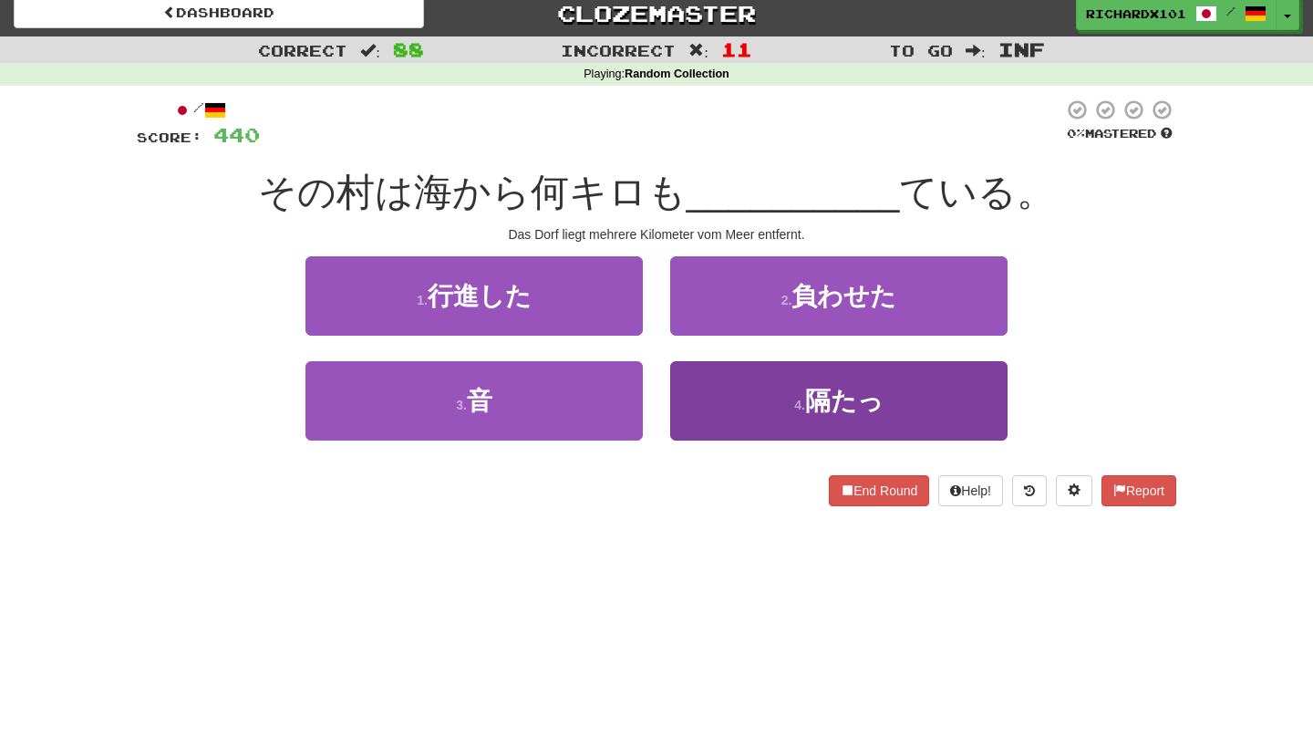
click at [719, 407] on button "4 . 隔たっ" at bounding box center [838, 400] width 337 height 79
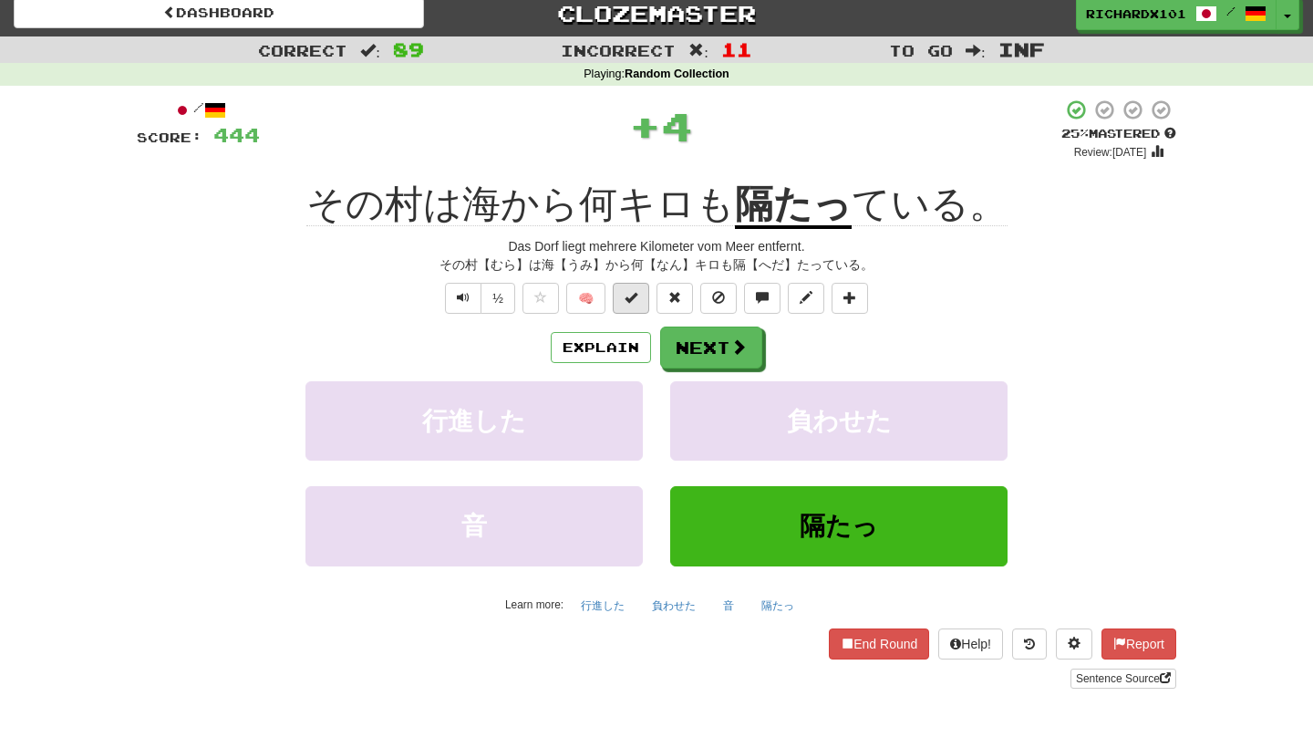
click at [644, 294] on button at bounding box center [631, 298] width 36 height 31
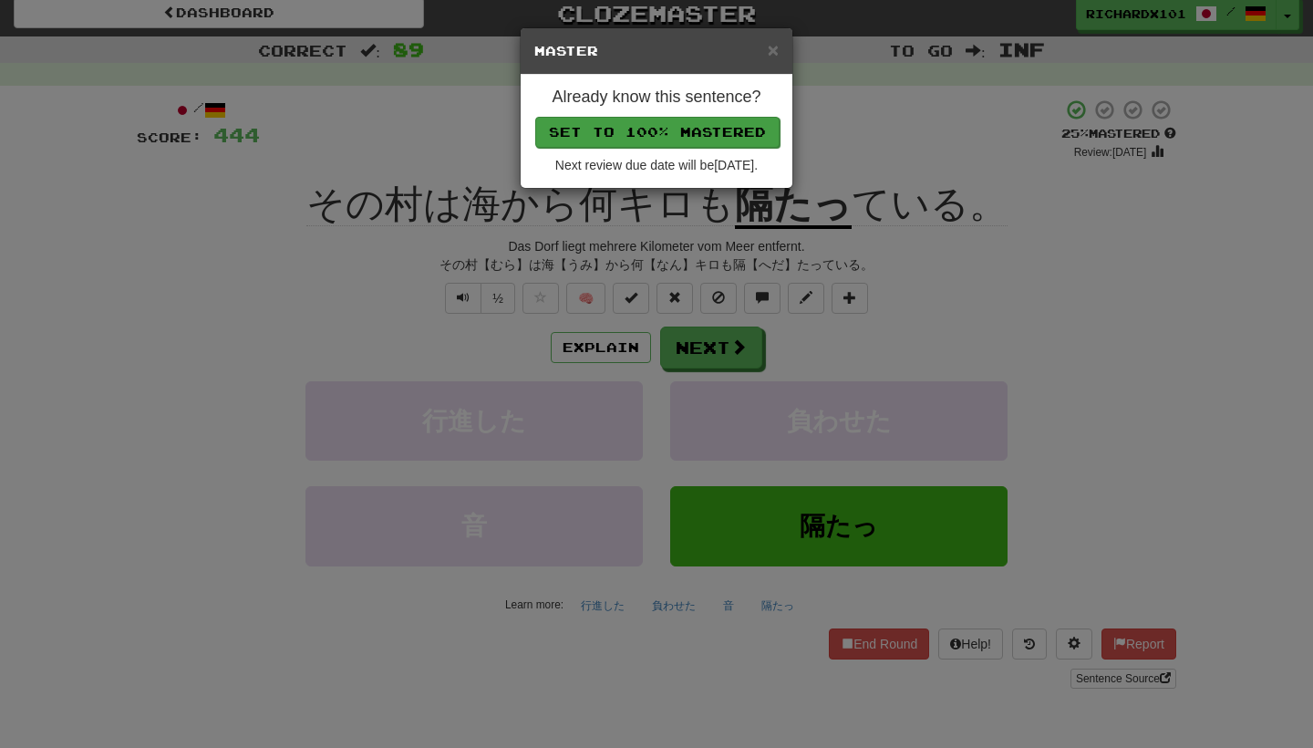
click at [697, 117] on button "Set to 100% Mastered" at bounding box center [657, 132] width 244 height 31
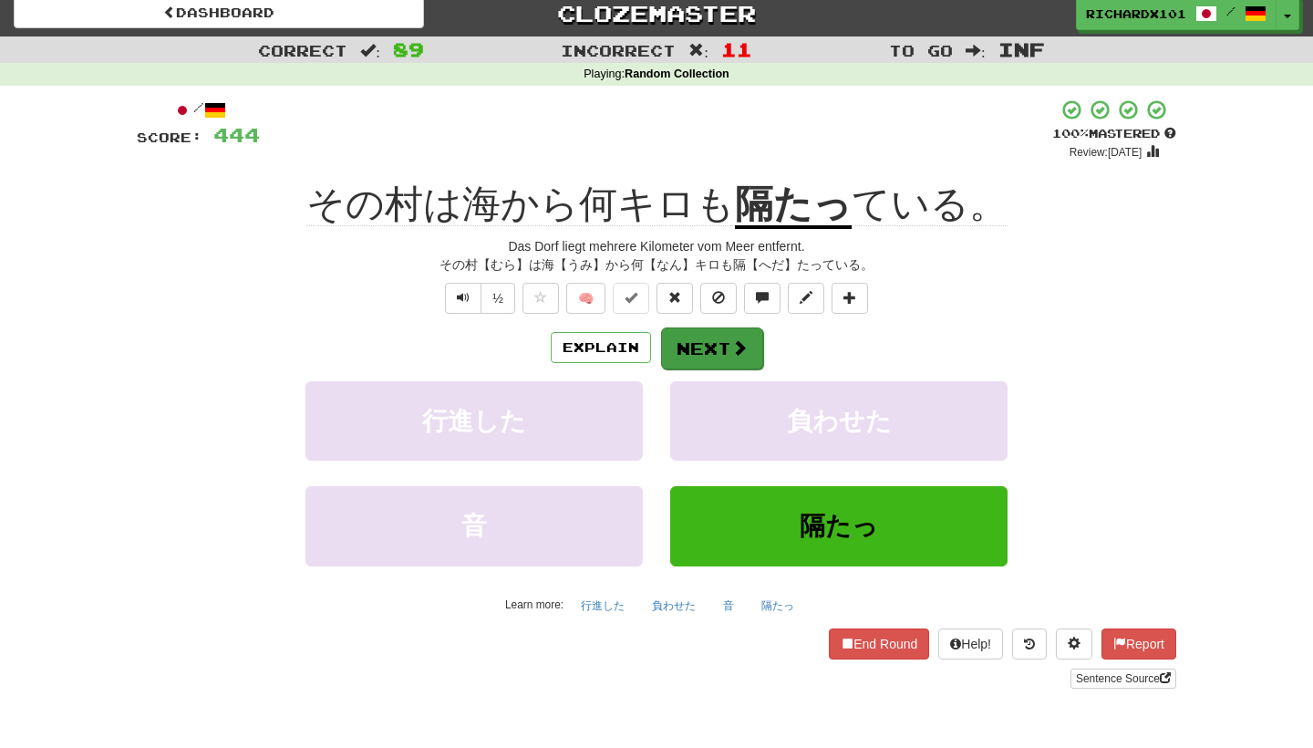
click at [714, 350] on button "Next" at bounding box center [712, 348] width 102 height 42
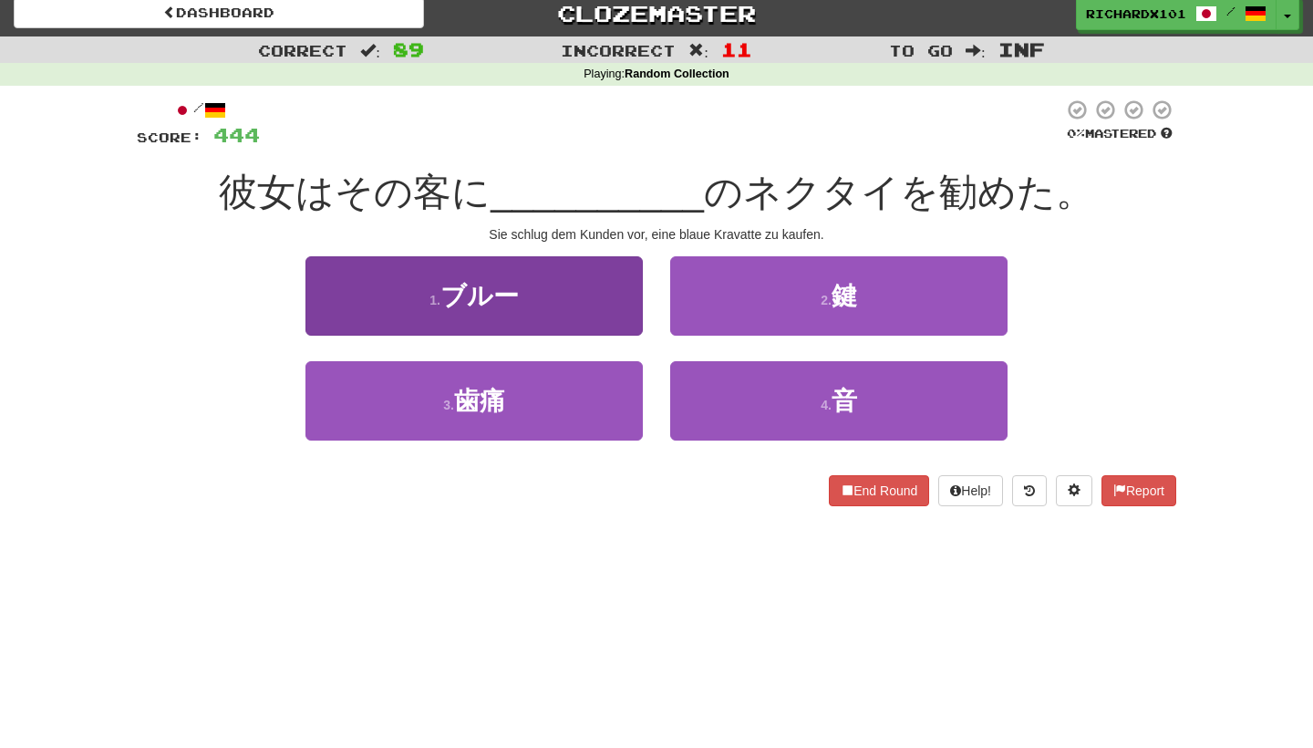
click at [614, 292] on button "1 . ブルー" at bounding box center [473, 295] width 337 height 79
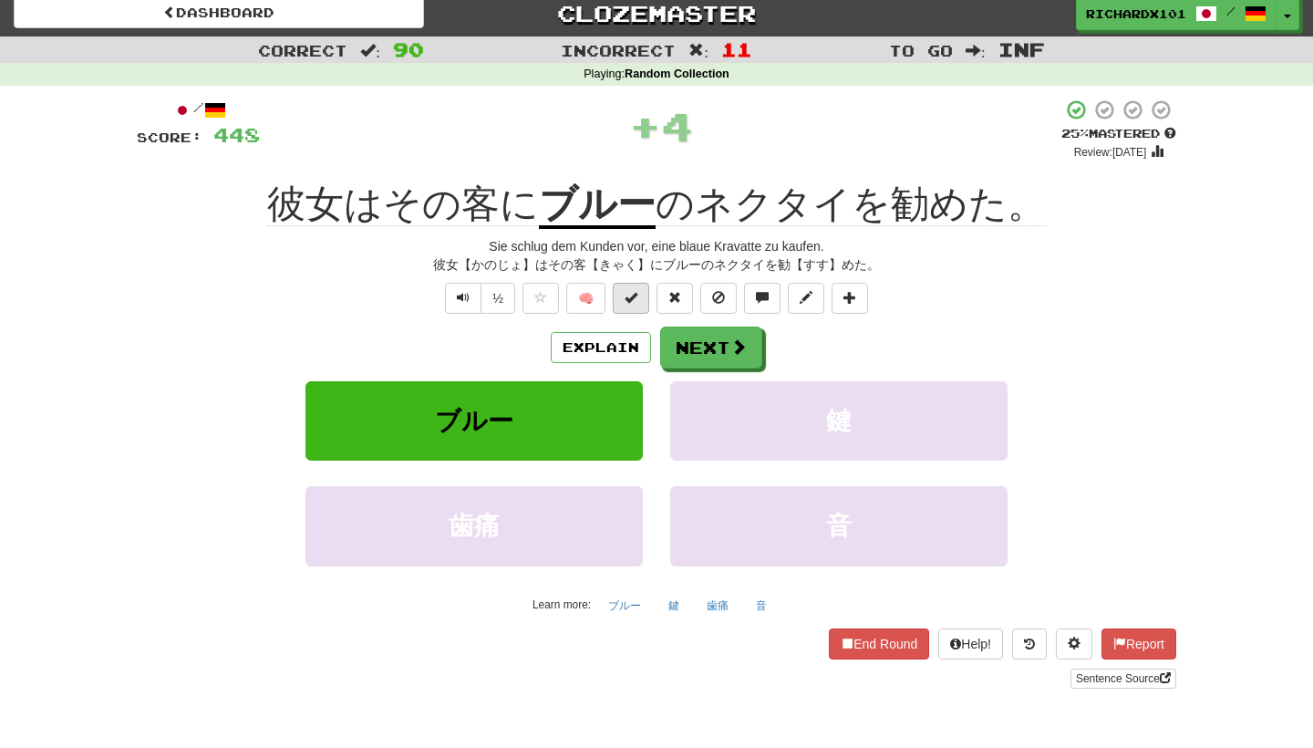
click at [635, 300] on span at bounding box center [630, 297] width 13 height 13
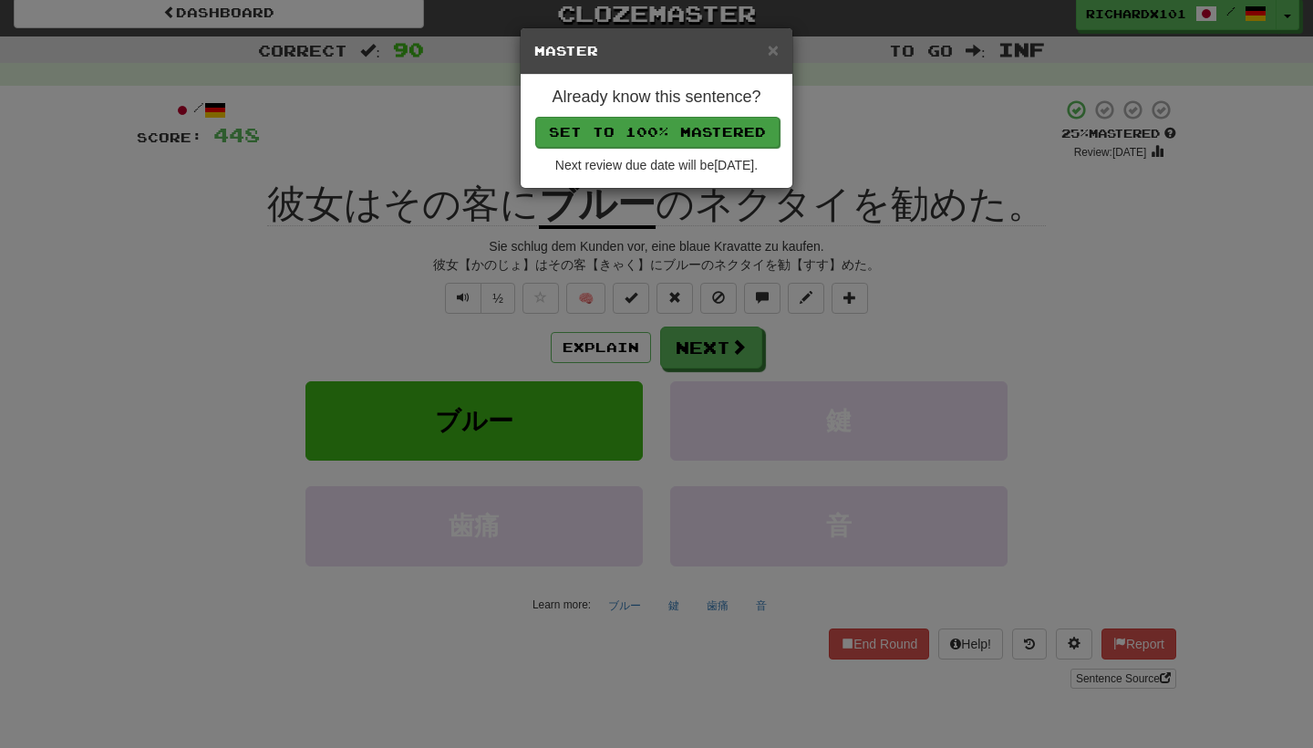
click at [693, 124] on button "Set to 100% Mastered" at bounding box center [657, 132] width 244 height 31
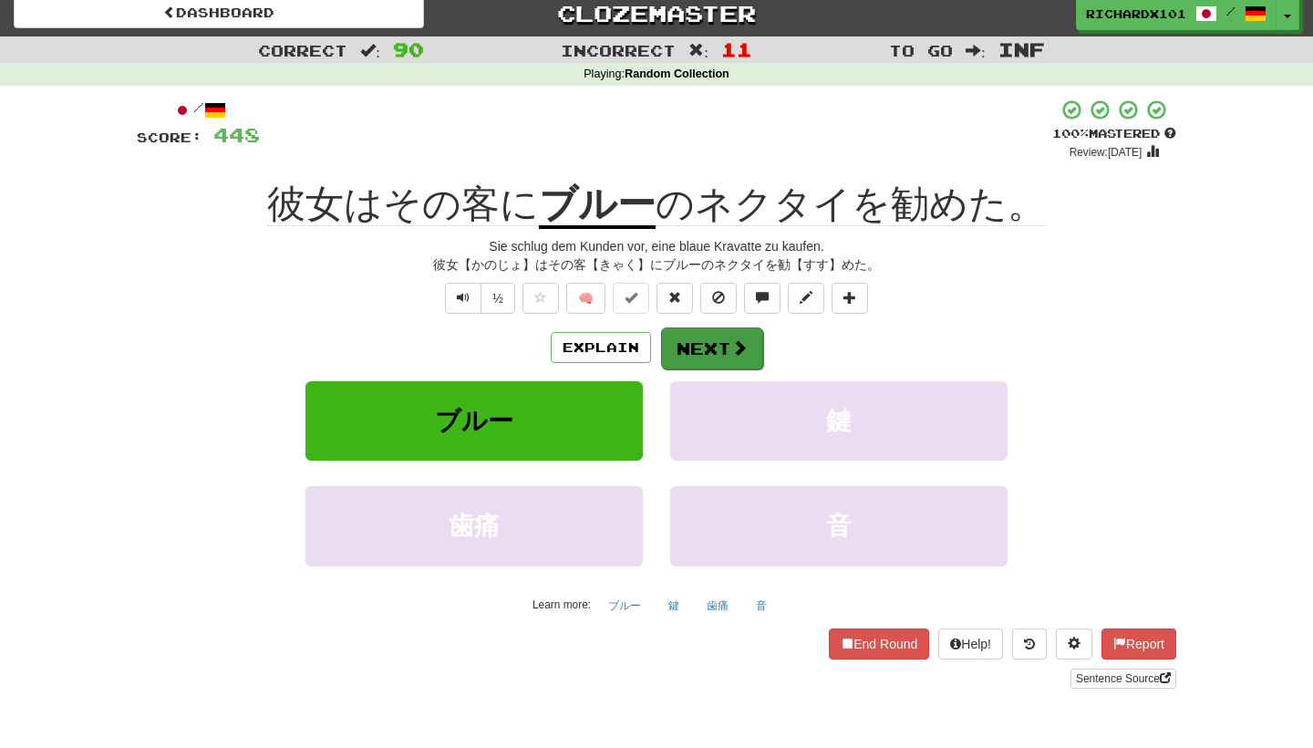
click at [736, 351] on span at bounding box center [739, 347] width 16 height 16
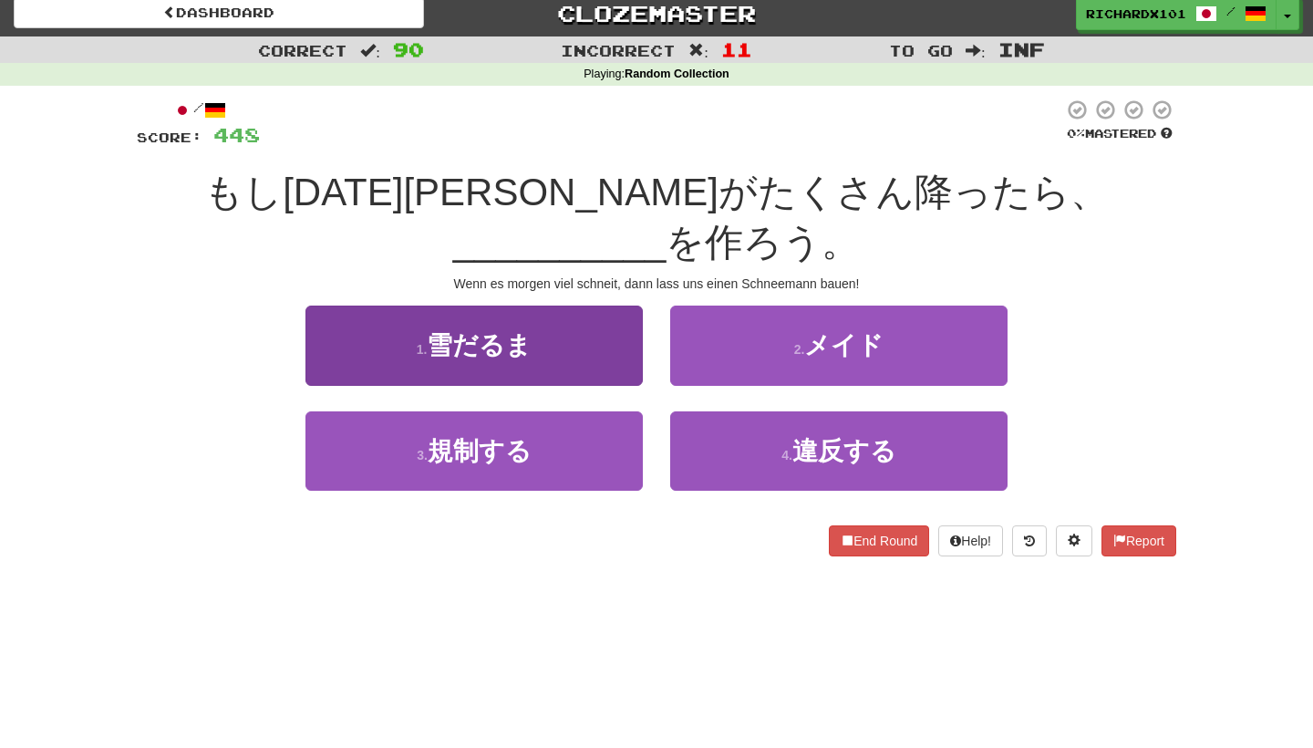
click at [630, 305] on button "1 . 雪だるま" at bounding box center [473, 344] width 337 height 79
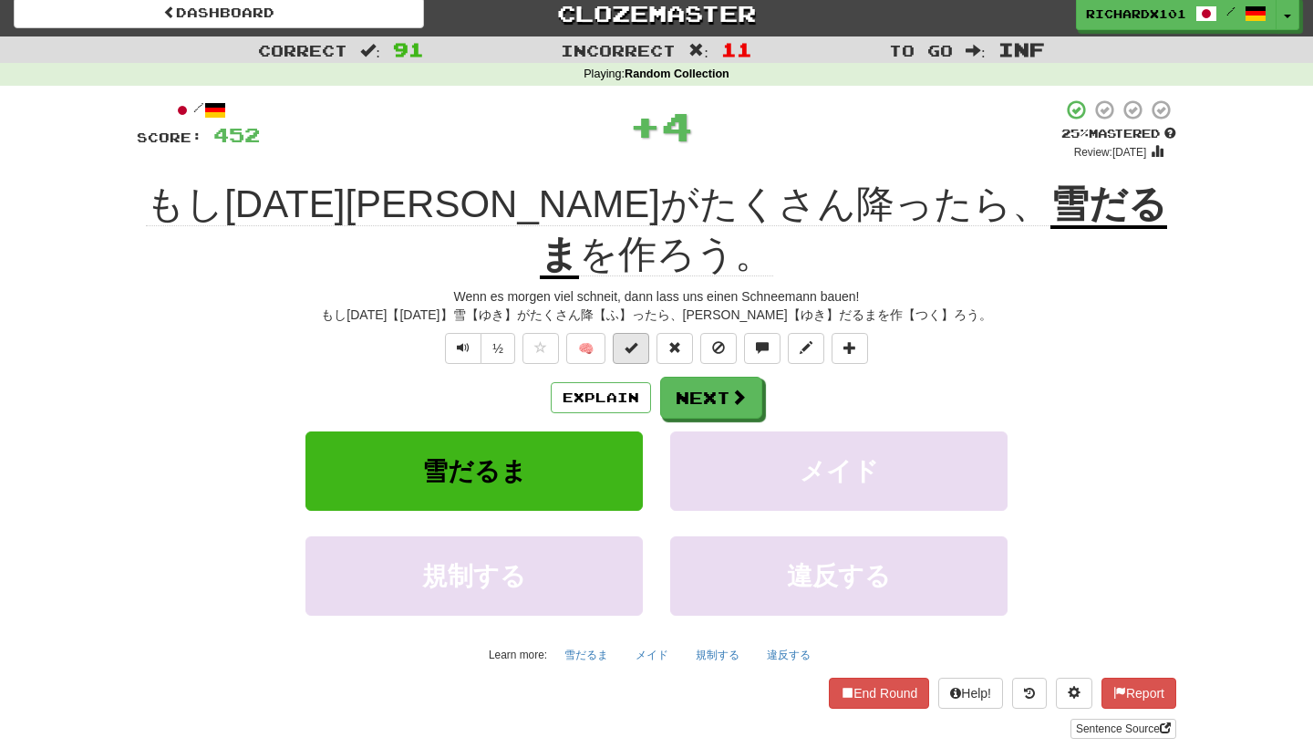
click at [644, 333] on button at bounding box center [631, 348] width 36 height 31
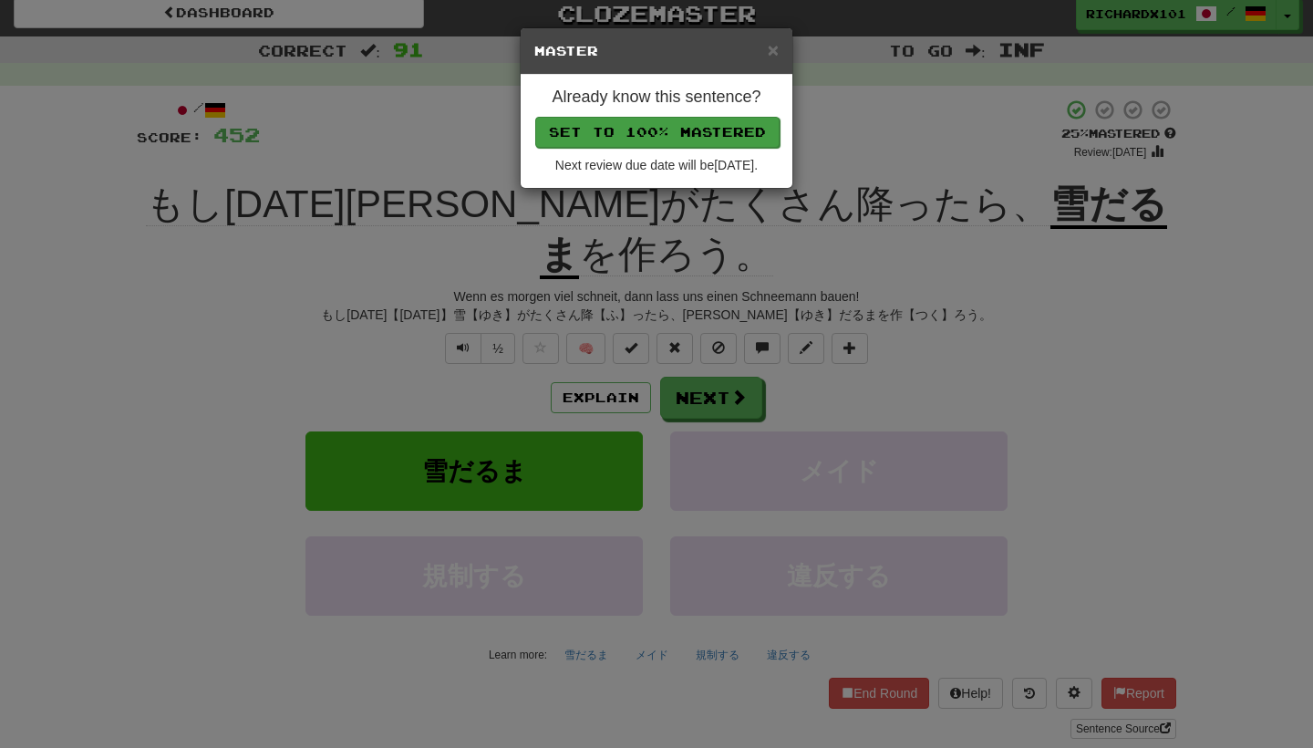
click at [679, 117] on button "Set to 100% Mastered" at bounding box center [657, 132] width 244 height 31
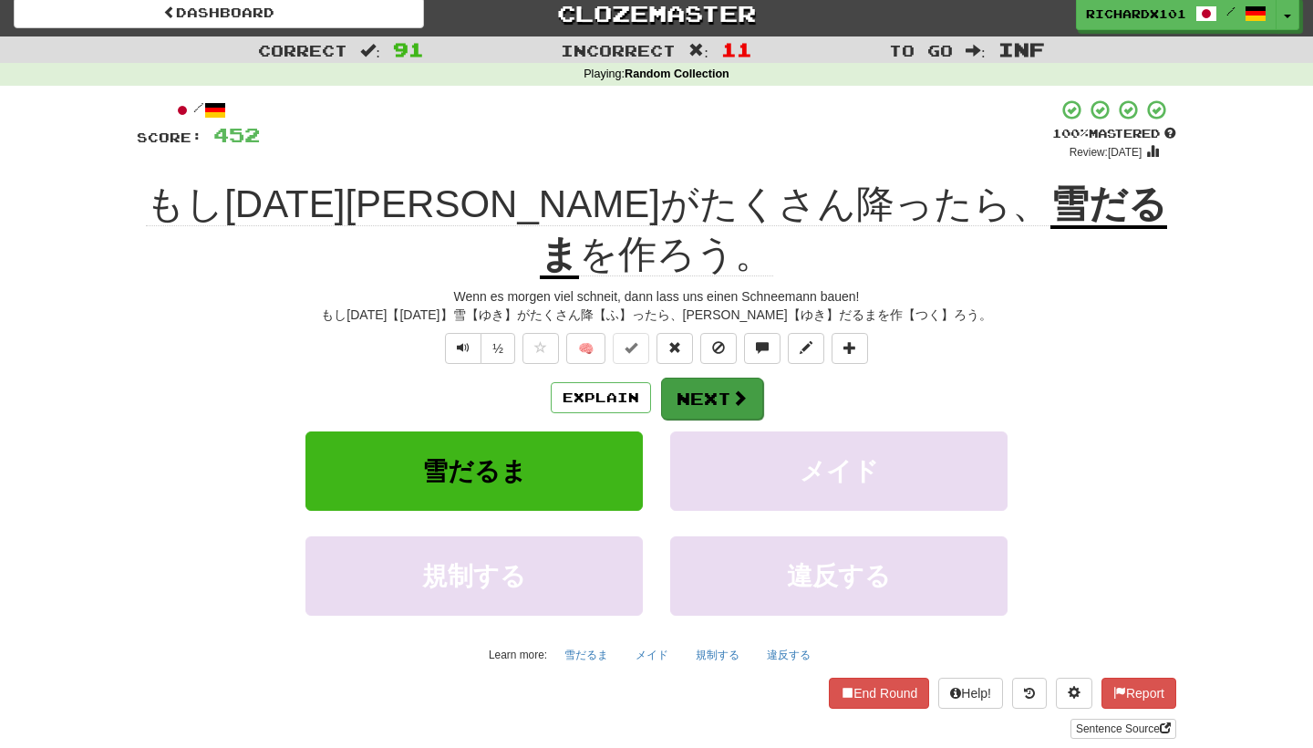
click at [697, 377] on button "Next" at bounding box center [712, 398] width 102 height 42
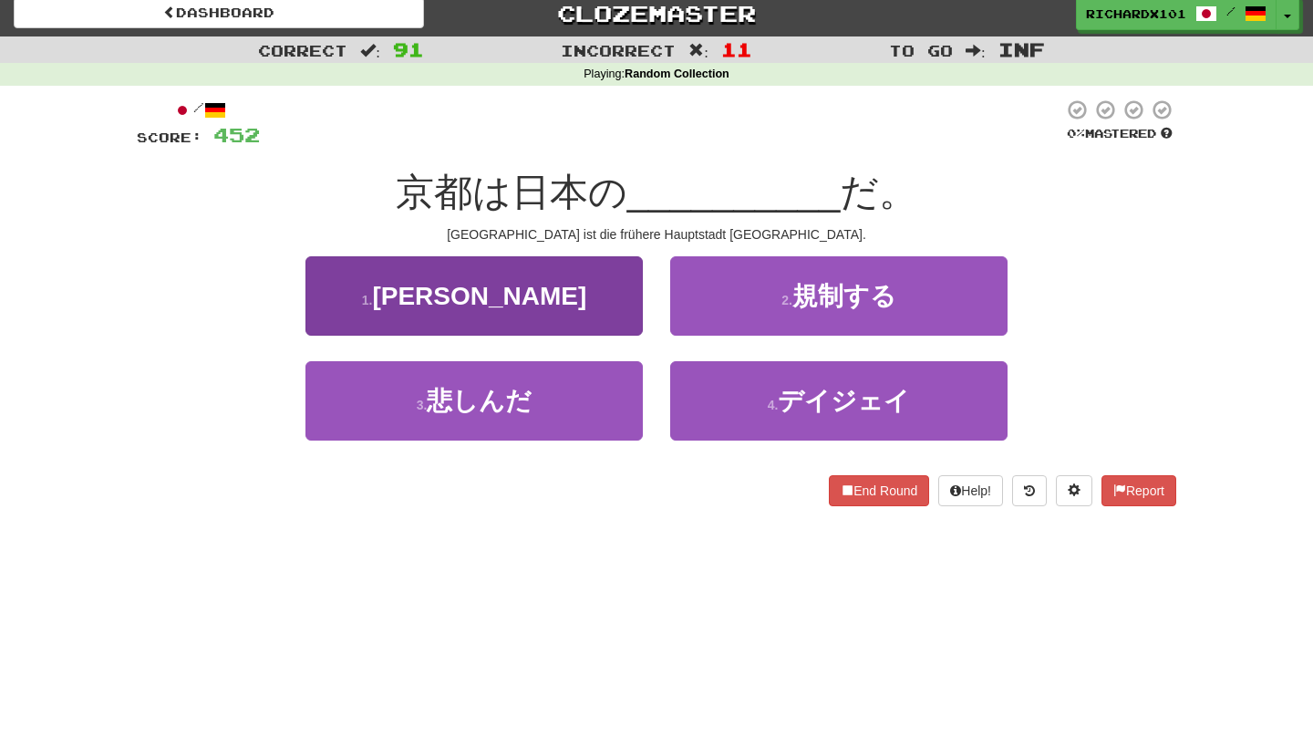
click at [594, 273] on button "1 . 古都" at bounding box center [473, 295] width 337 height 79
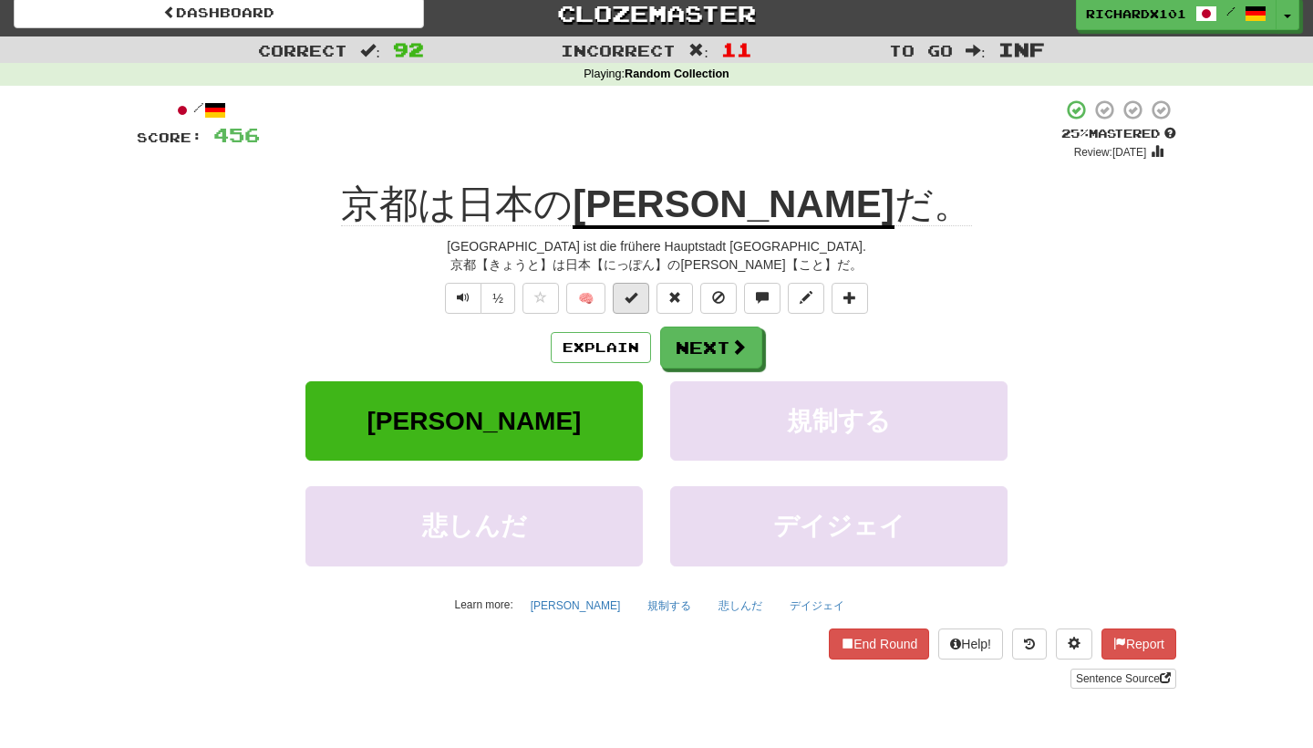
click at [636, 297] on span at bounding box center [630, 297] width 13 height 13
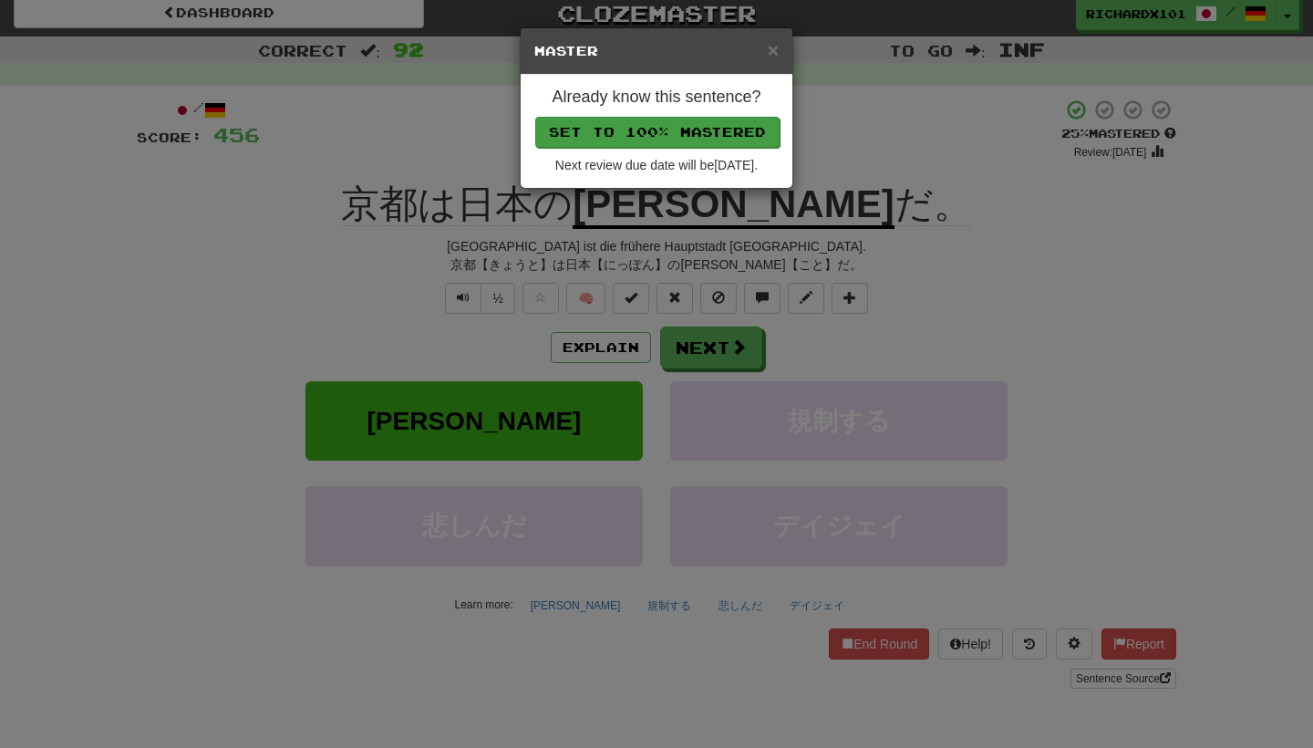
click at [696, 118] on button "Set to 100% Mastered" at bounding box center [657, 132] width 244 height 31
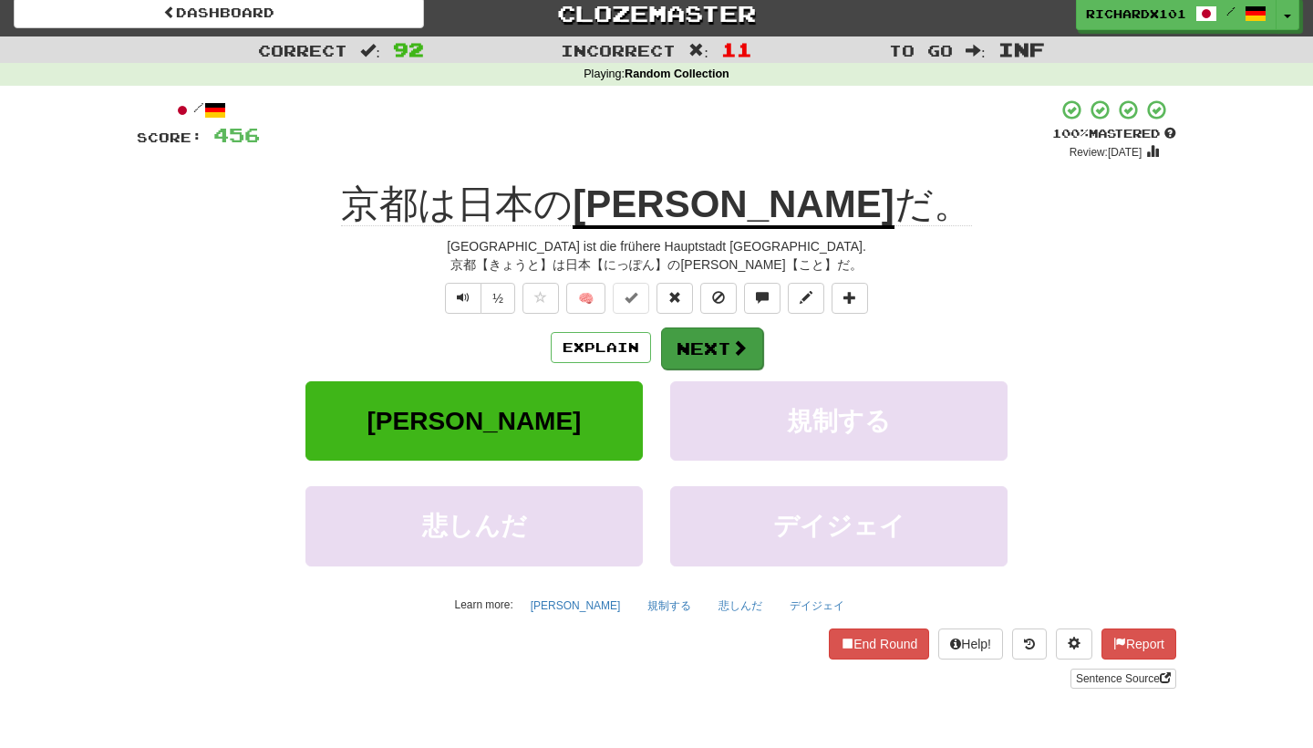
click at [707, 353] on button "Next" at bounding box center [712, 348] width 102 height 42
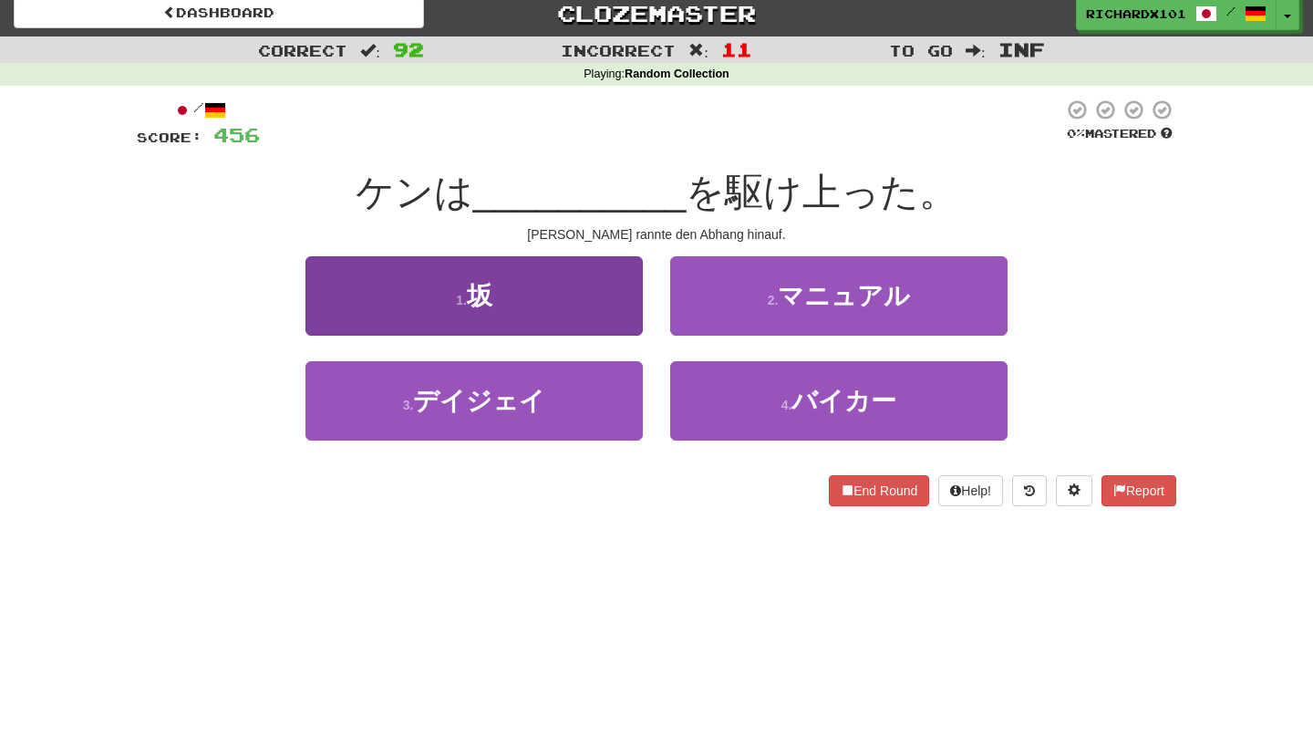
click at [594, 317] on button "1 . 坂" at bounding box center [473, 295] width 337 height 79
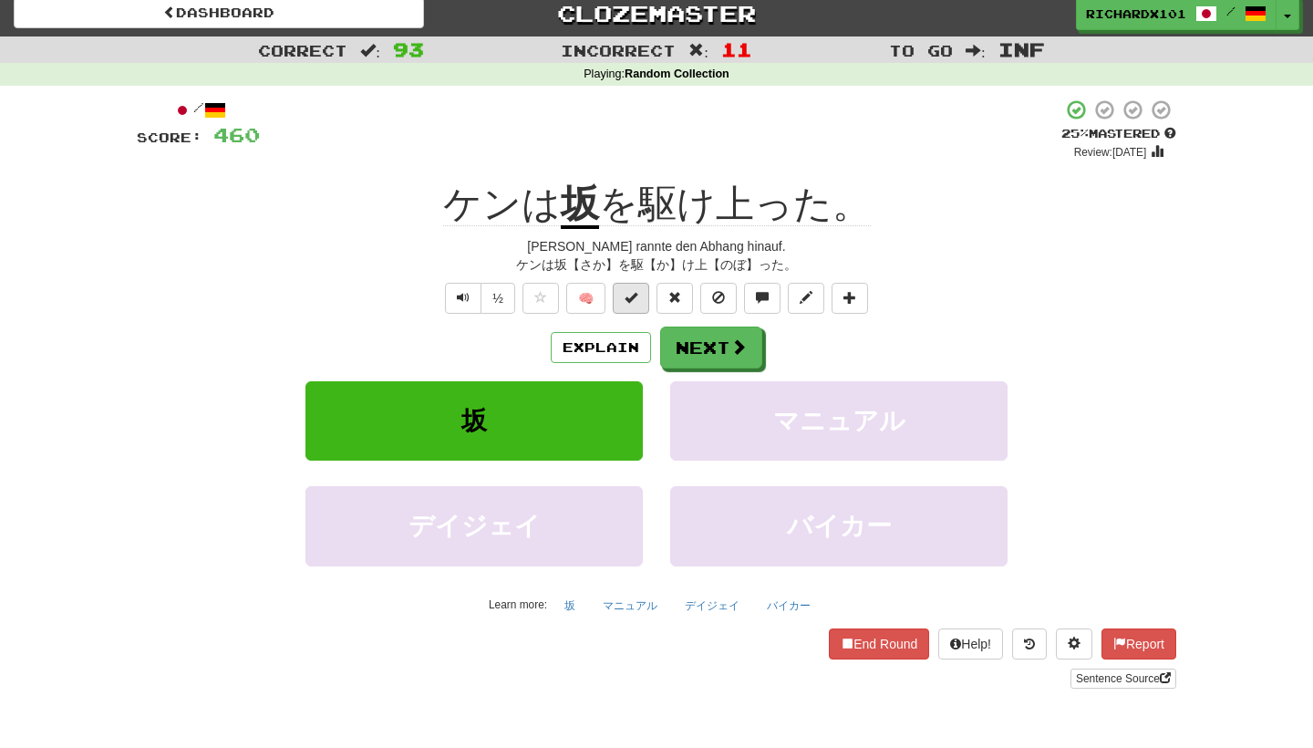
click at [639, 305] on button at bounding box center [631, 298] width 36 height 31
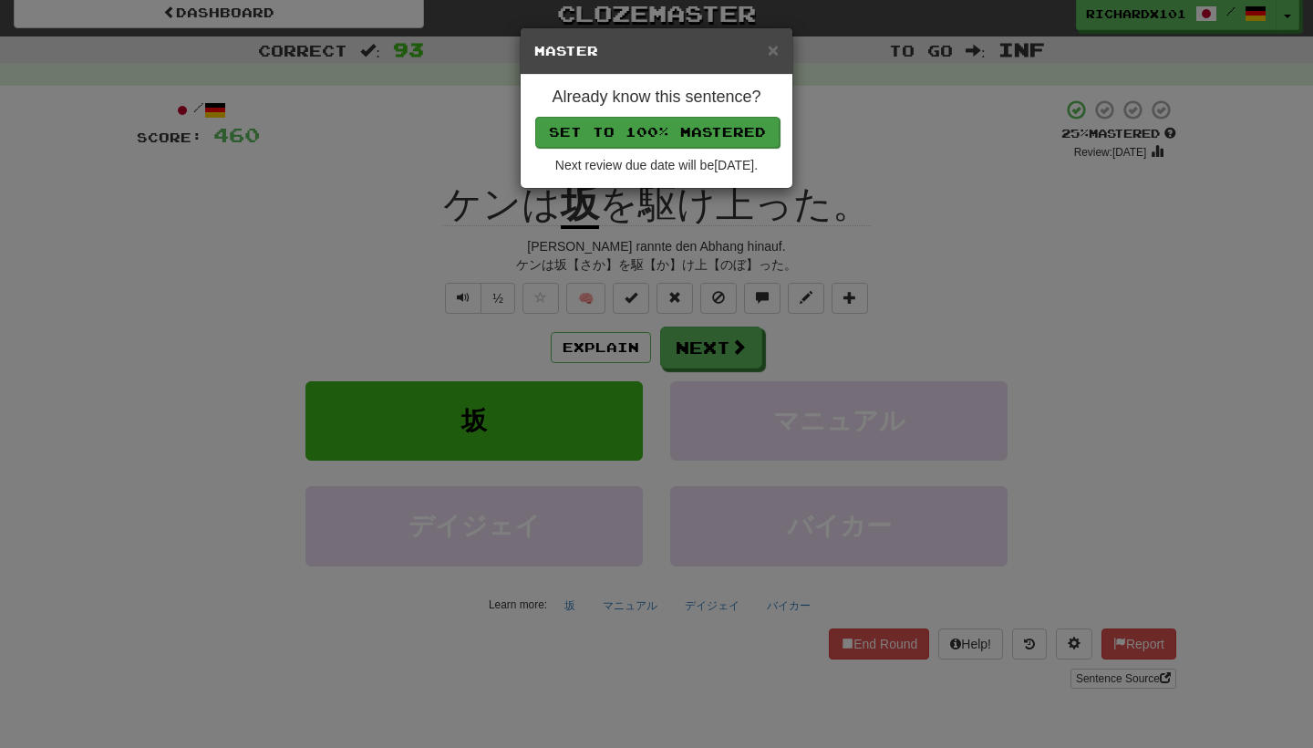
click at [702, 128] on button "Set to 100% Mastered" at bounding box center [657, 132] width 244 height 31
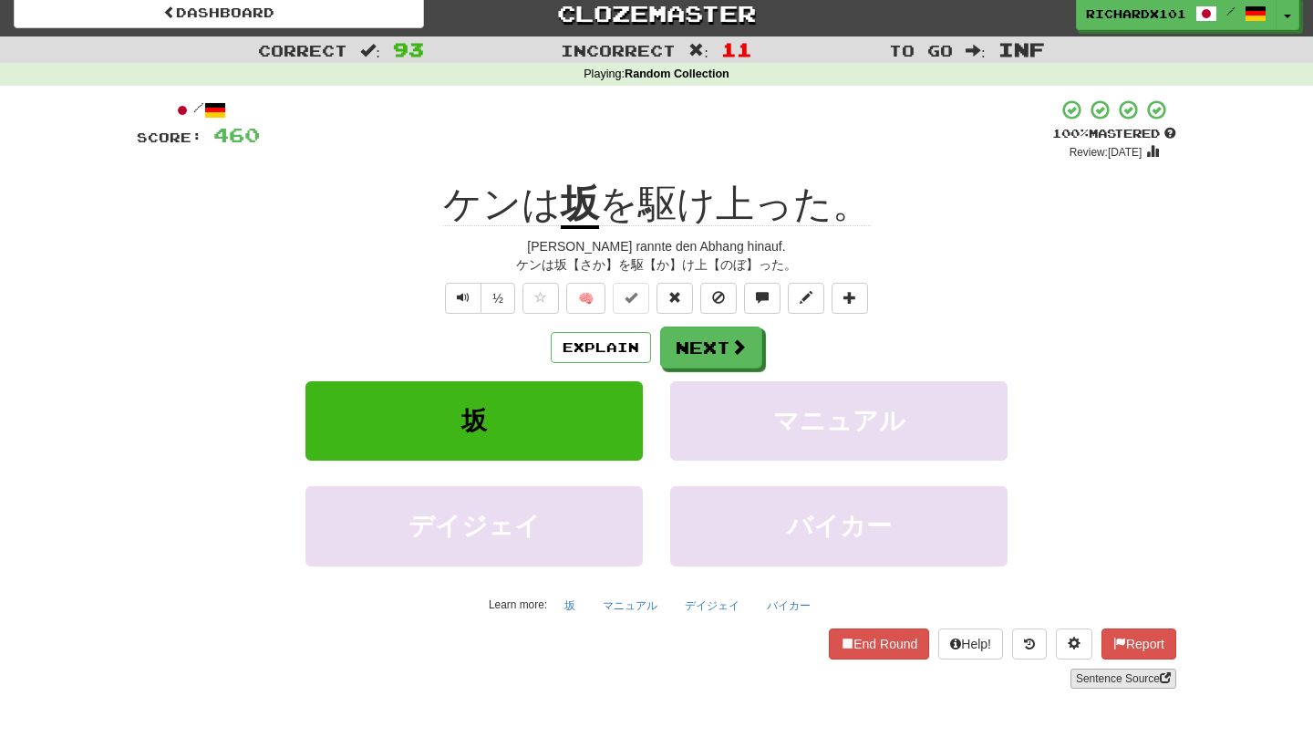
click at [1093, 668] on link "Sentence Source" at bounding box center [1123, 678] width 106 height 20
click at [850, 303] on button at bounding box center [849, 298] width 36 height 31
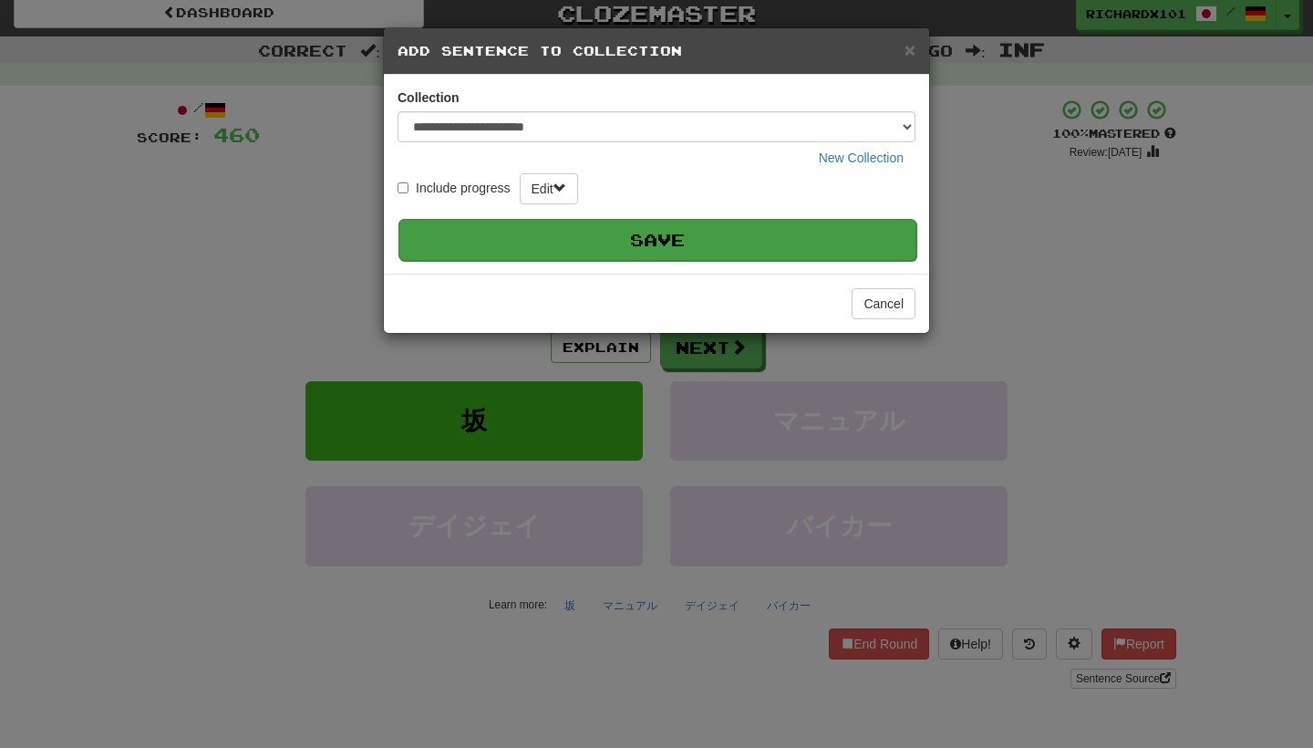
click at [822, 226] on button "Save" at bounding box center [657, 240] width 518 height 42
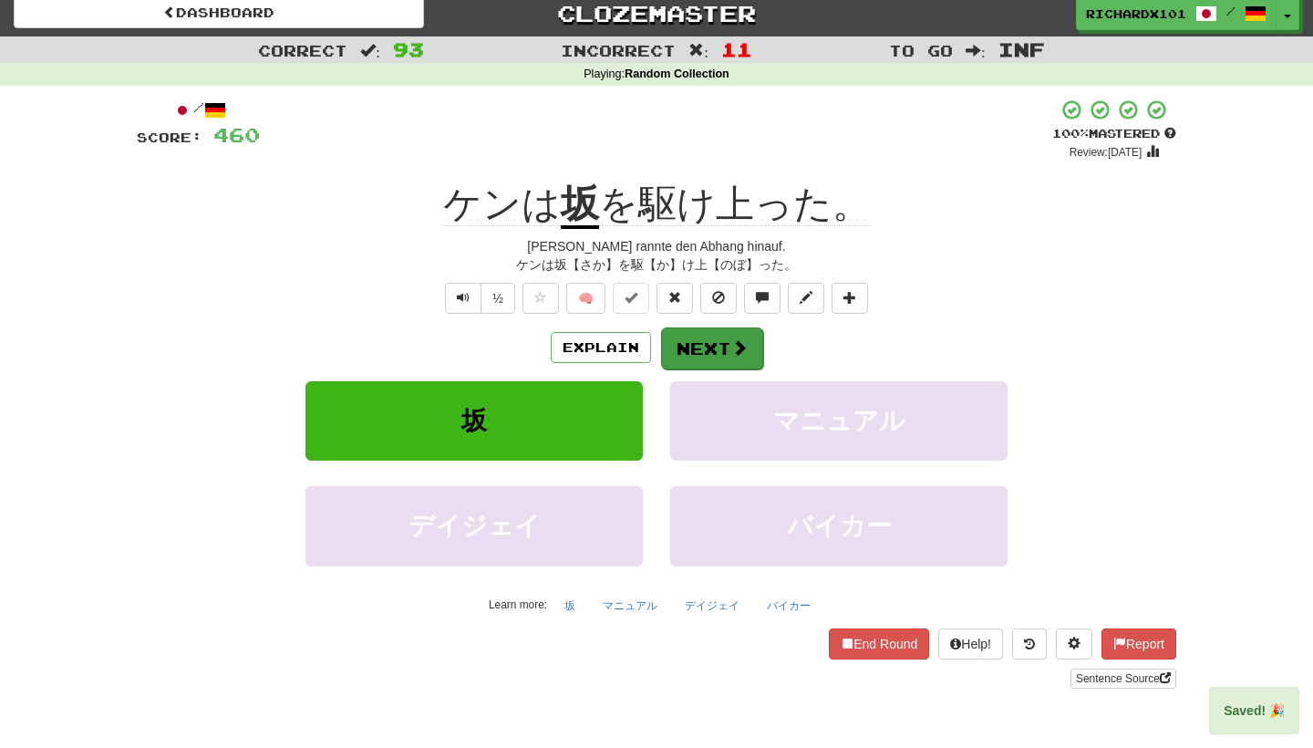
click at [737, 339] on span at bounding box center [739, 347] width 16 height 16
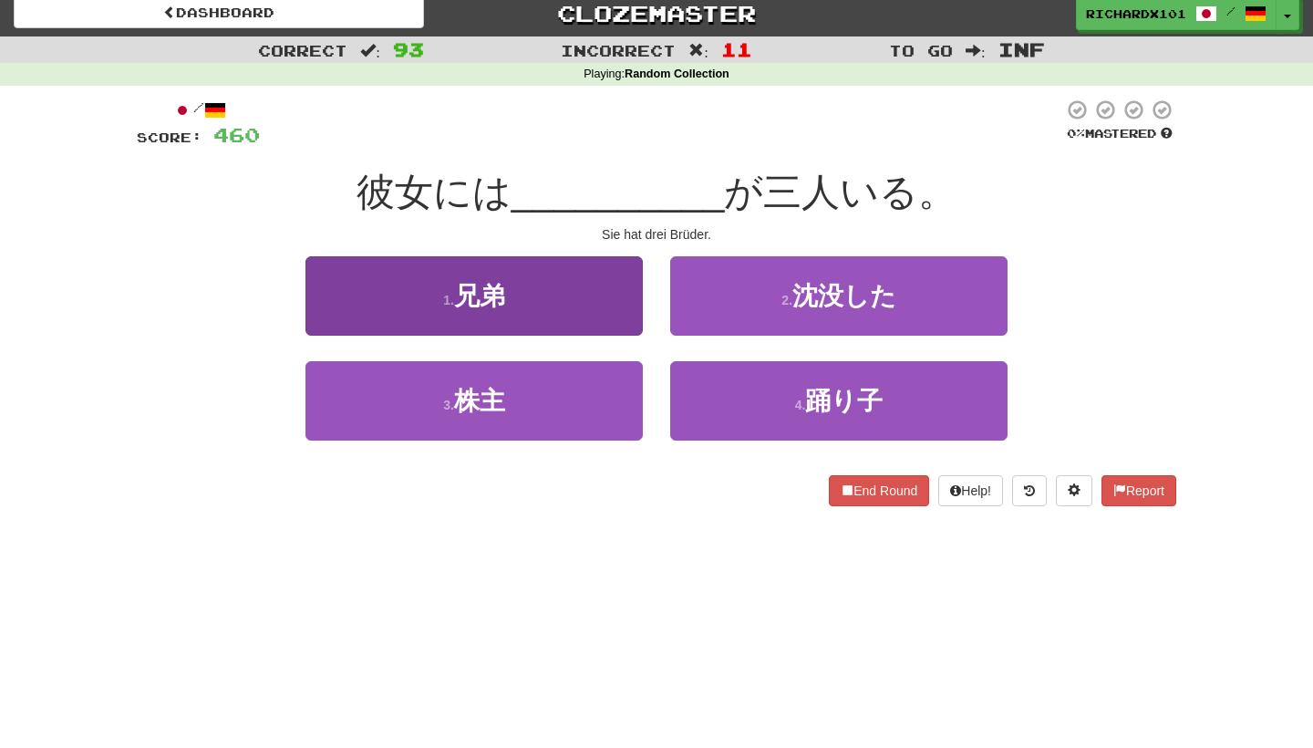
click at [616, 290] on button "1 . 兄弟" at bounding box center [473, 295] width 337 height 79
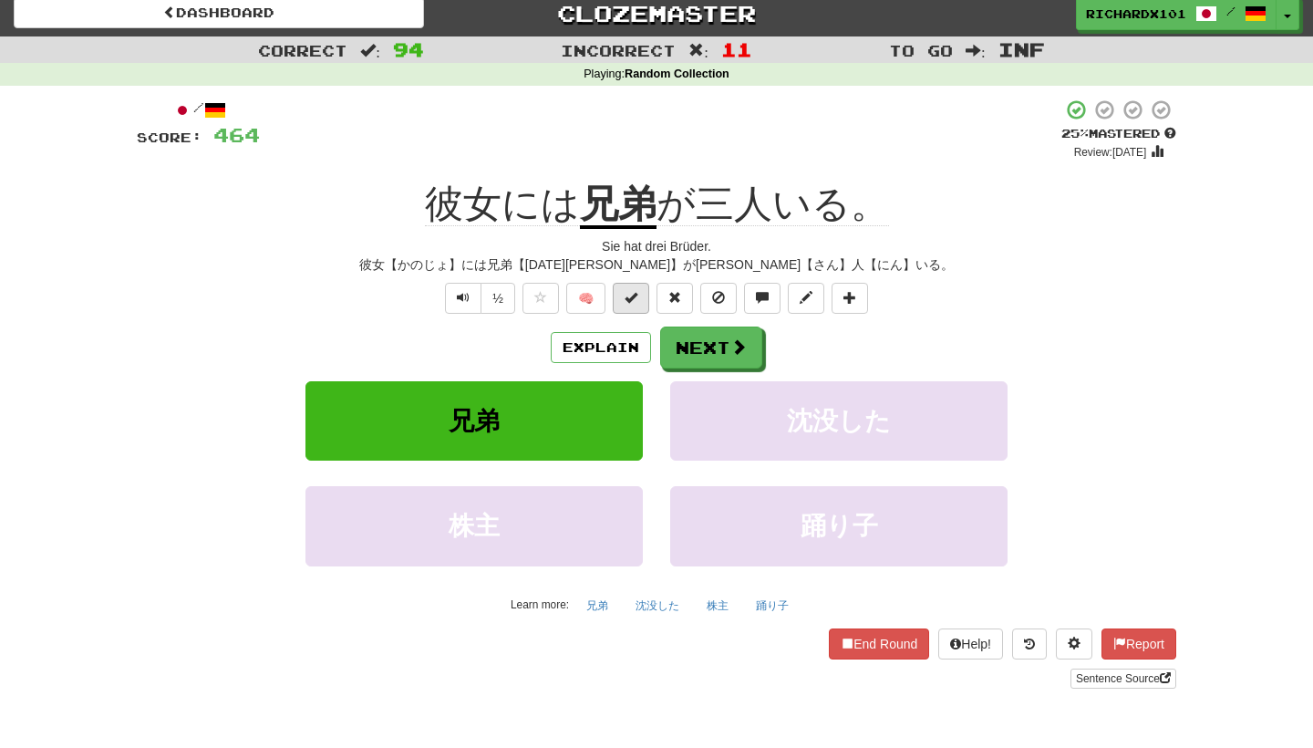
click at [631, 294] on span at bounding box center [630, 297] width 13 height 13
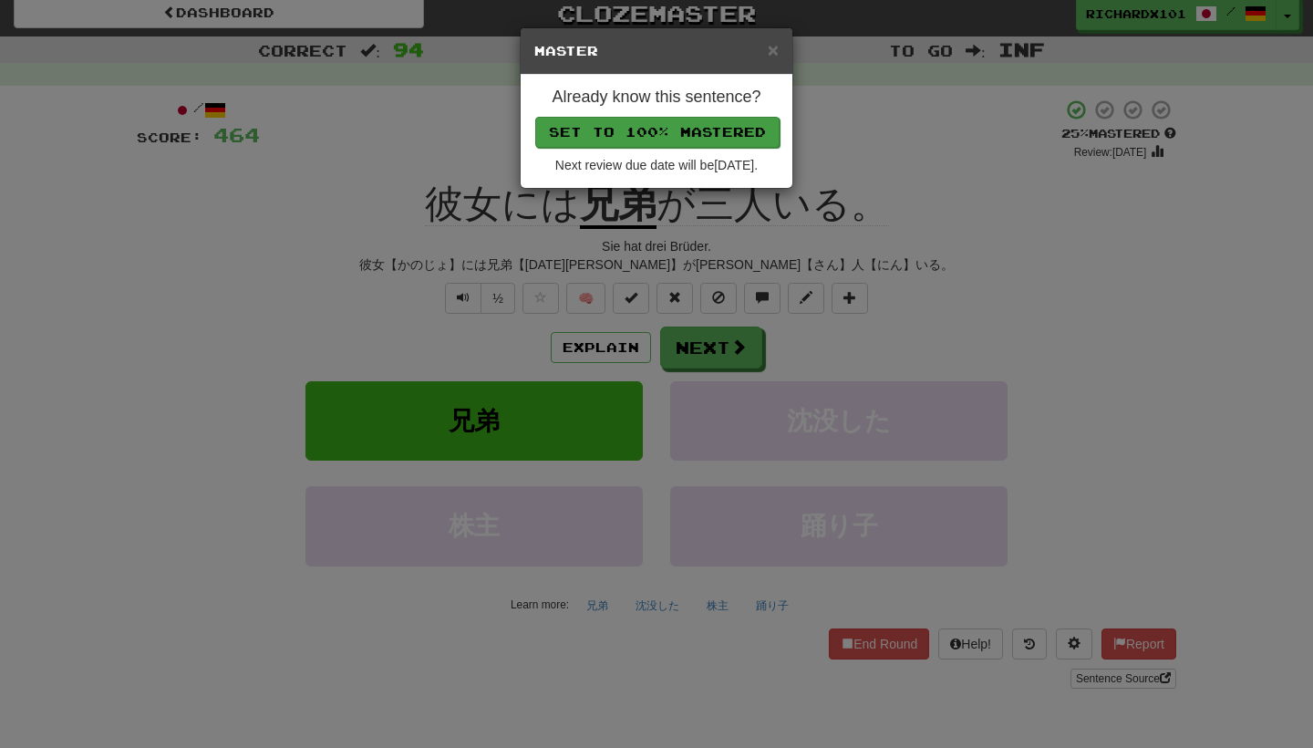
click at [682, 131] on button "Set to 100% Mastered" at bounding box center [657, 132] width 244 height 31
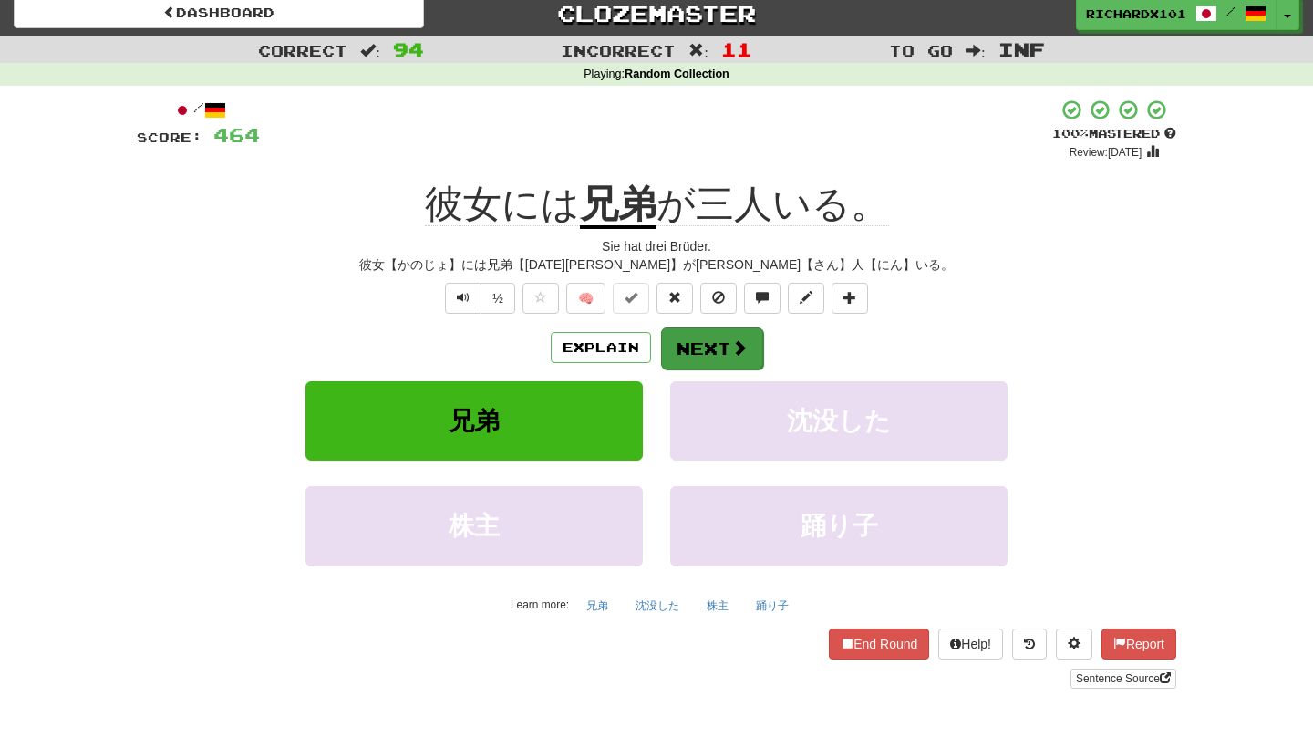
click at [694, 335] on button "Next" at bounding box center [712, 348] width 102 height 42
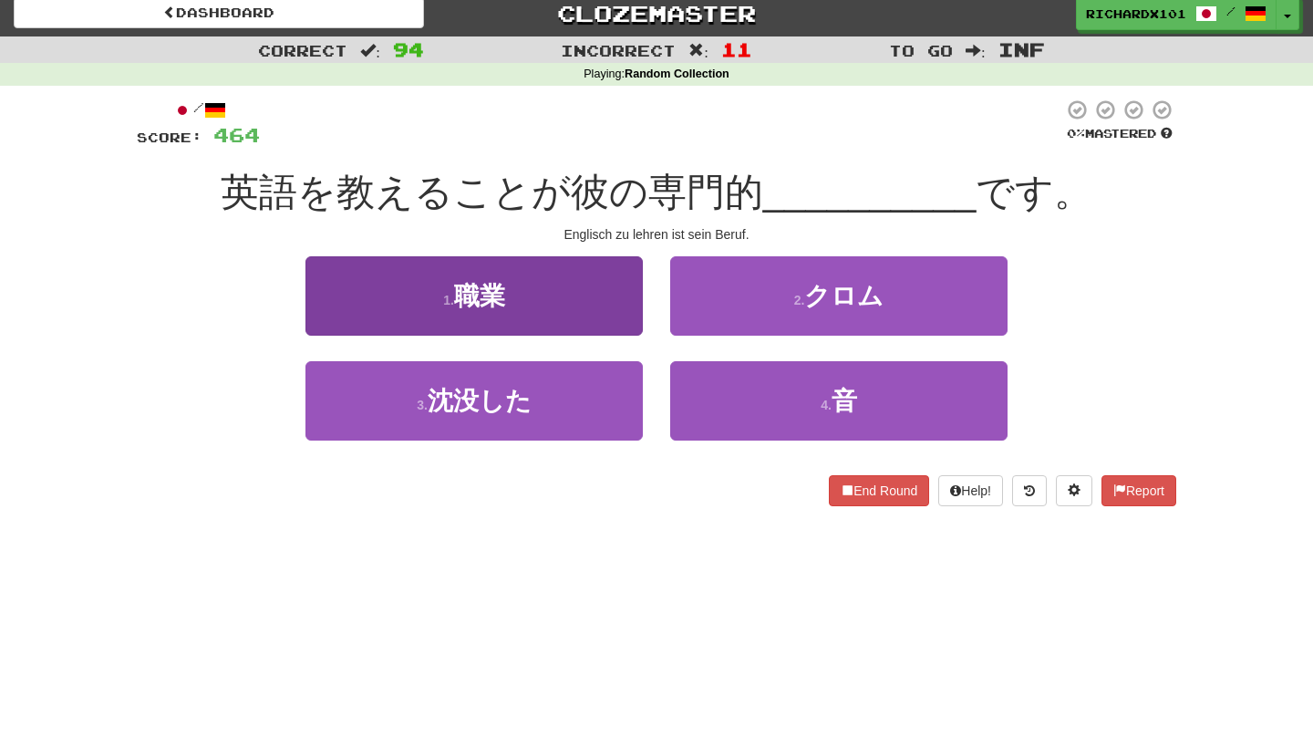
click at [594, 286] on button "1 . 職業" at bounding box center [473, 295] width 337 height 79
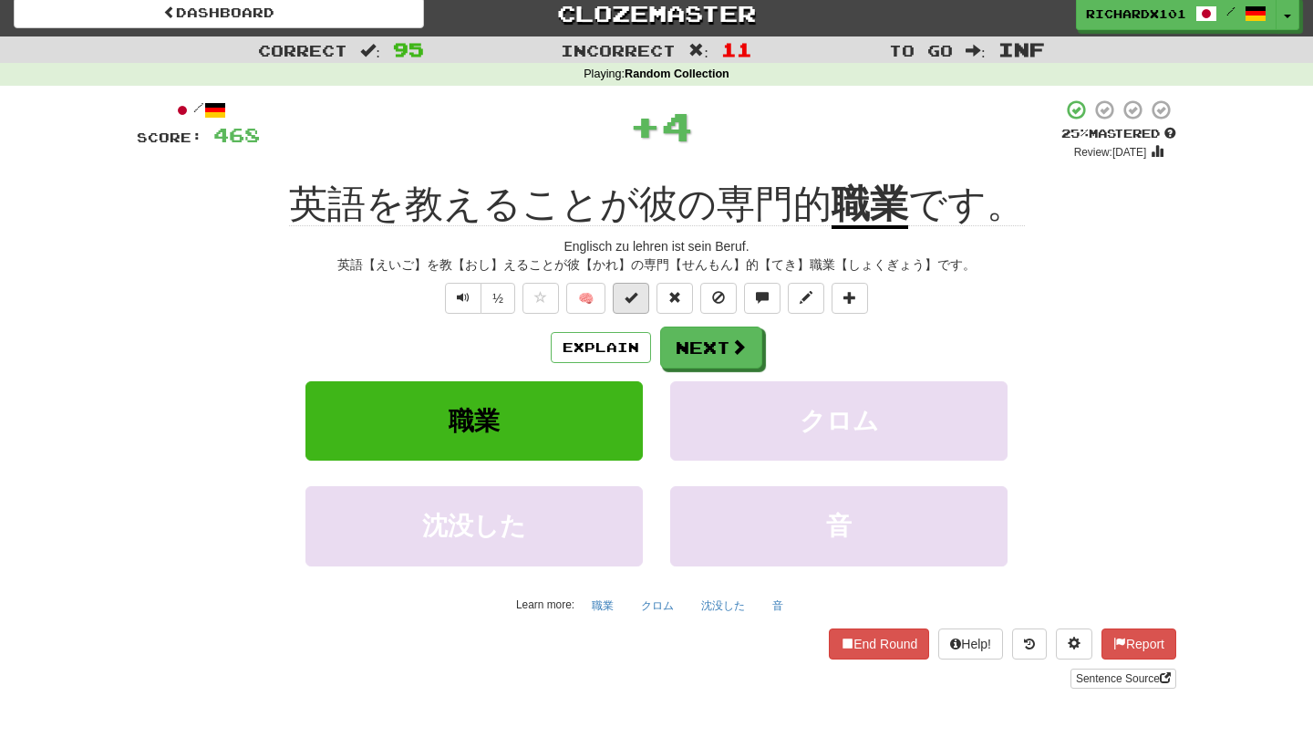
click at [634, 303] on button at bounding box center [631, 298] width 36 height 31
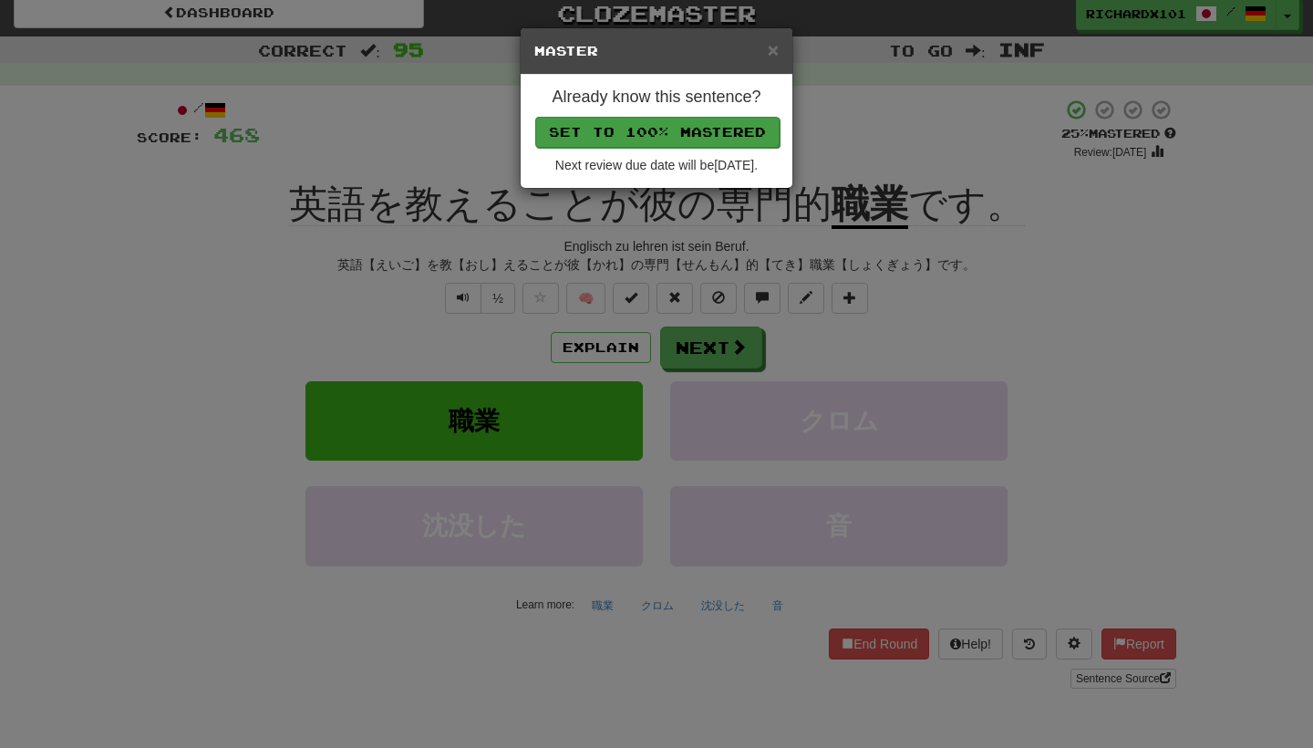
click at [681, 138] on button "Set to 100% Mastered" at bounding box center [657, 132] width 244 height 31
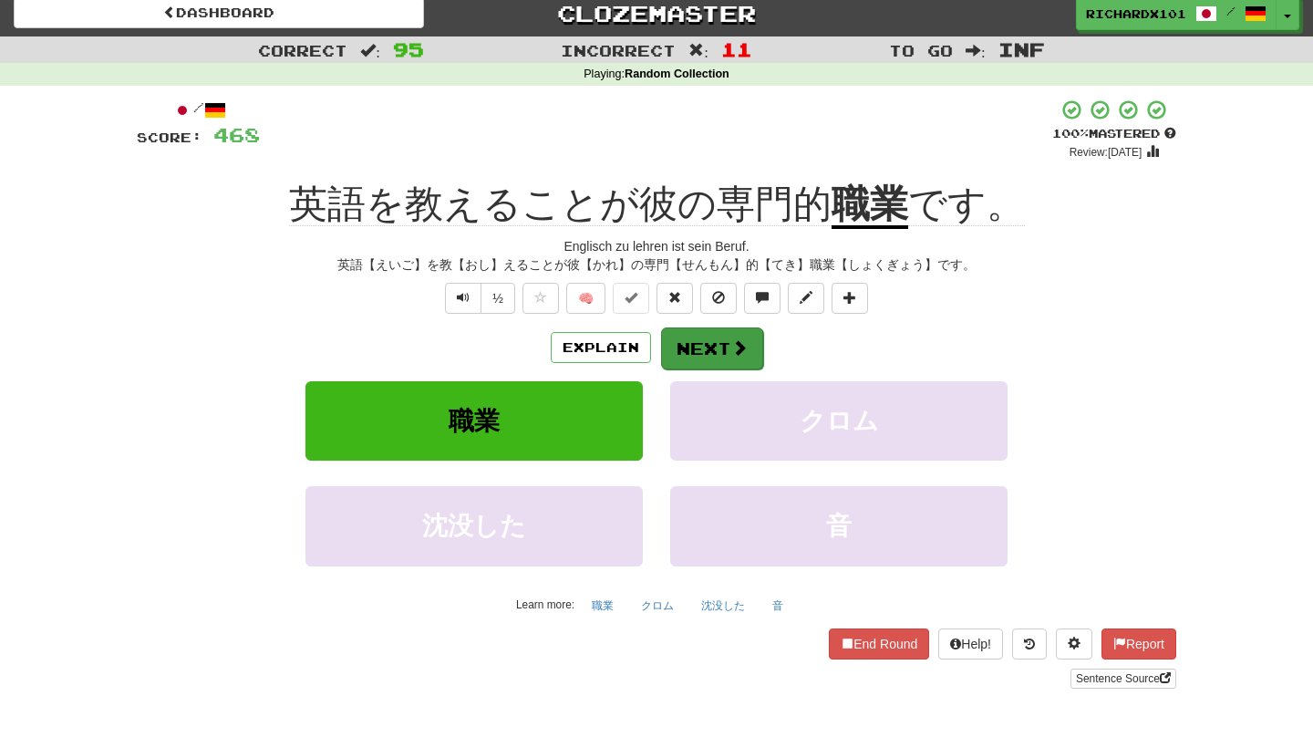
click at [731, 348] on span at bounding box center [739, 347] width 16 height 16
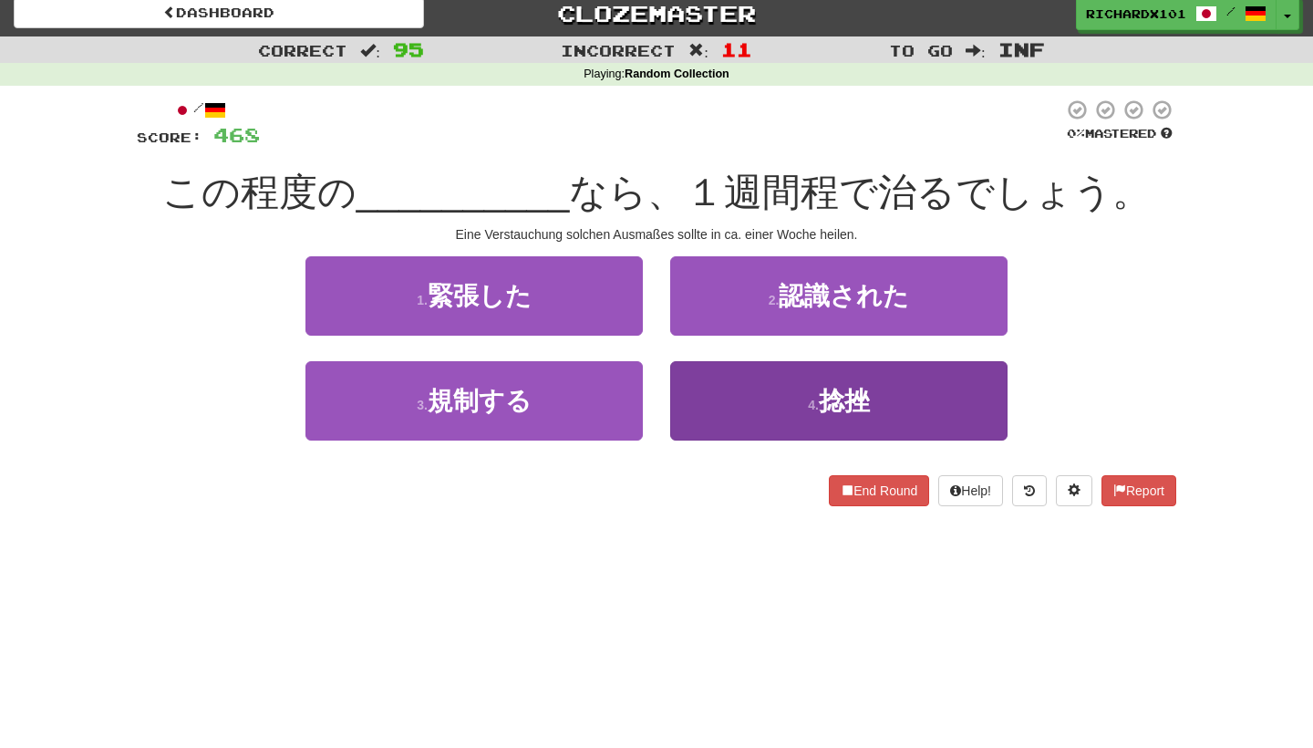
click at [753, 403] on button "4 . 捻挫" at bounding box center [838, 400] width 337 height 79
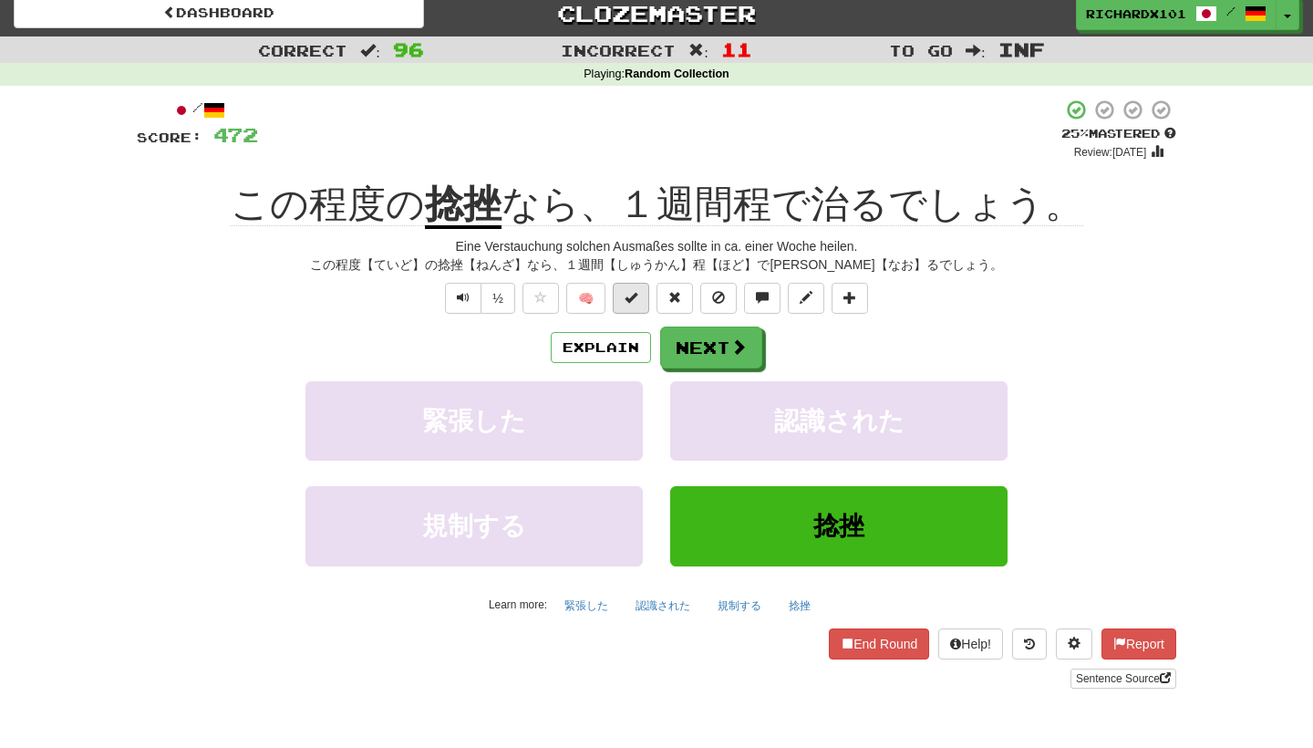
click at [636, 291] on span at bounding box center [630, 297] width 13 height 13
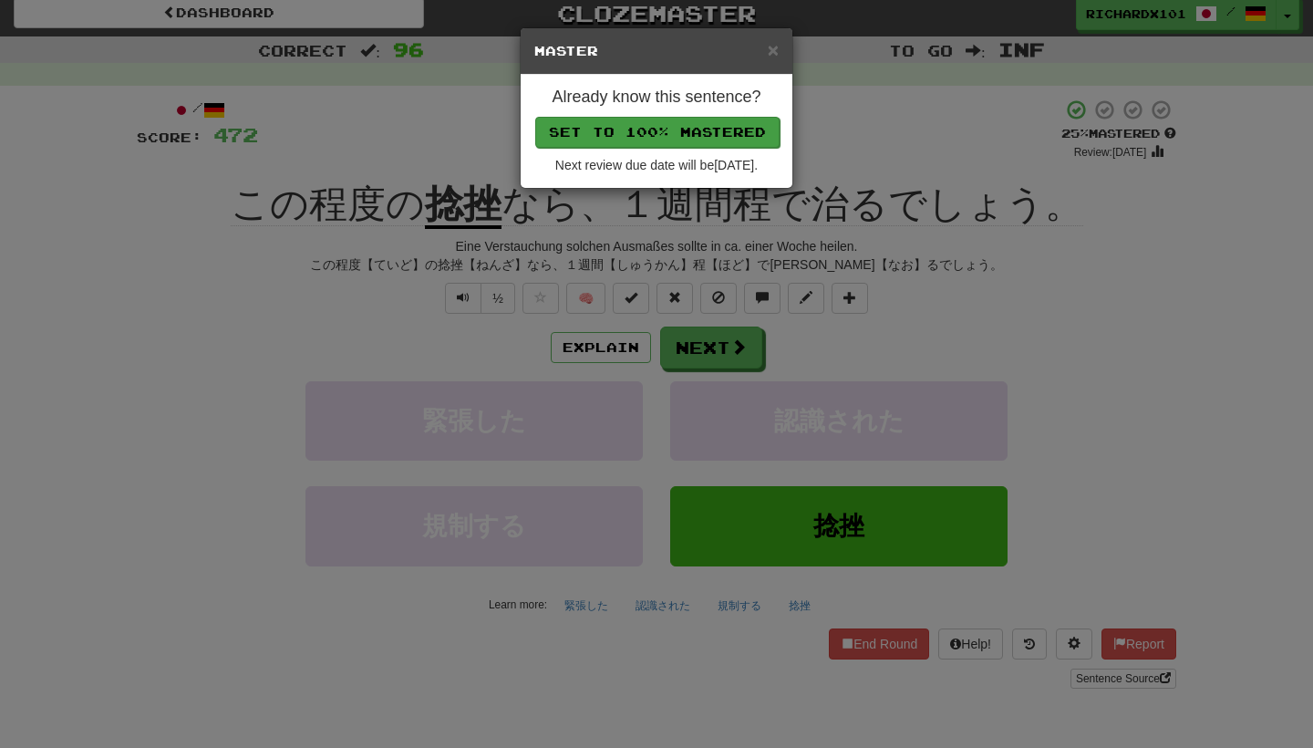
click at [706, 118] on button "Set to 100% Mastered" at bounding box center [657, 132] width 244 height 31
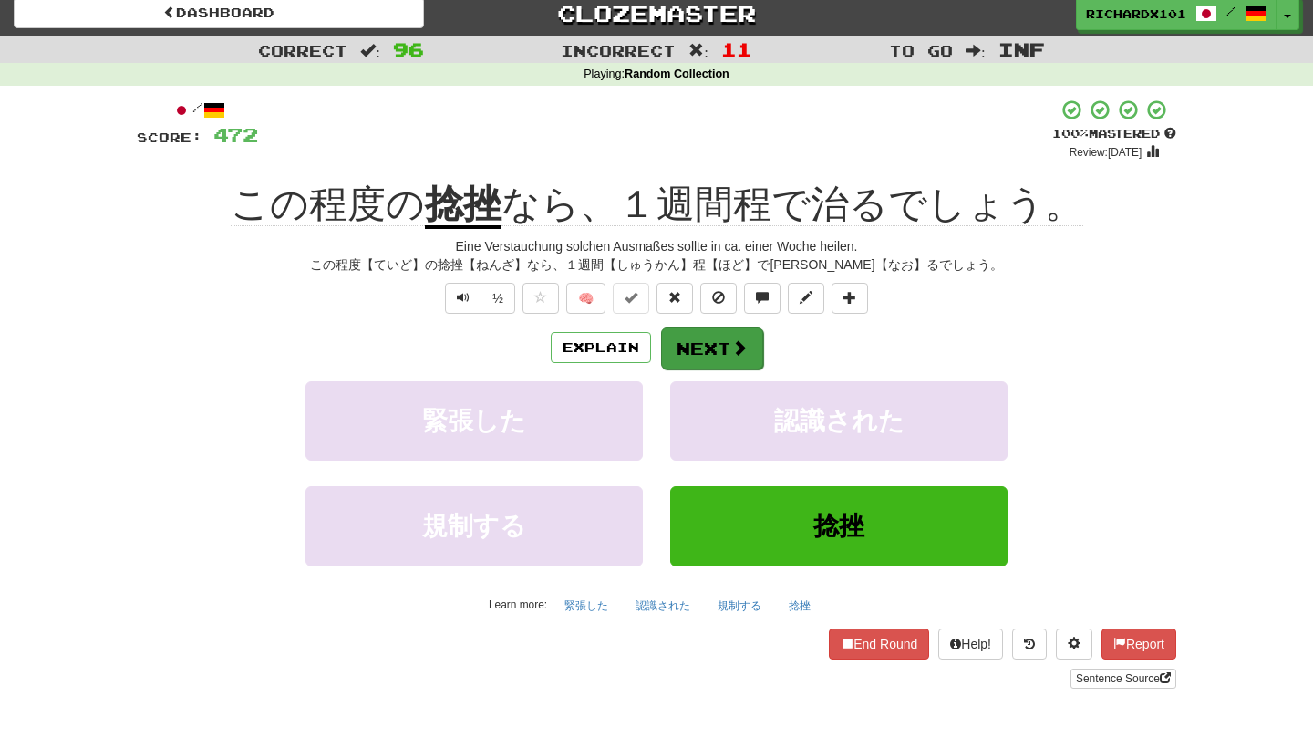
click at [704, 335] on button "Next" at bounding box center [712, 348] width 102 height 42
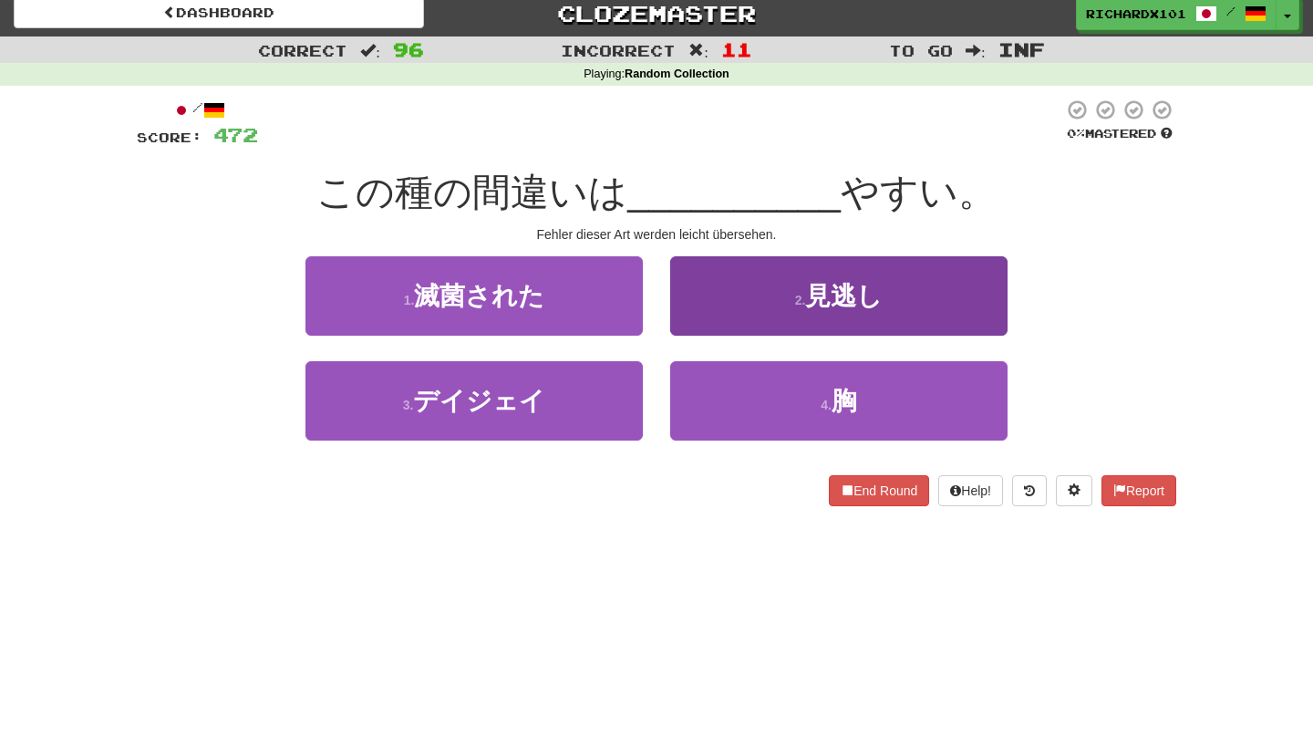
click at [729, 281] on button "2 . 見逃し" at bounding box center [838, 295] width 337 height 79
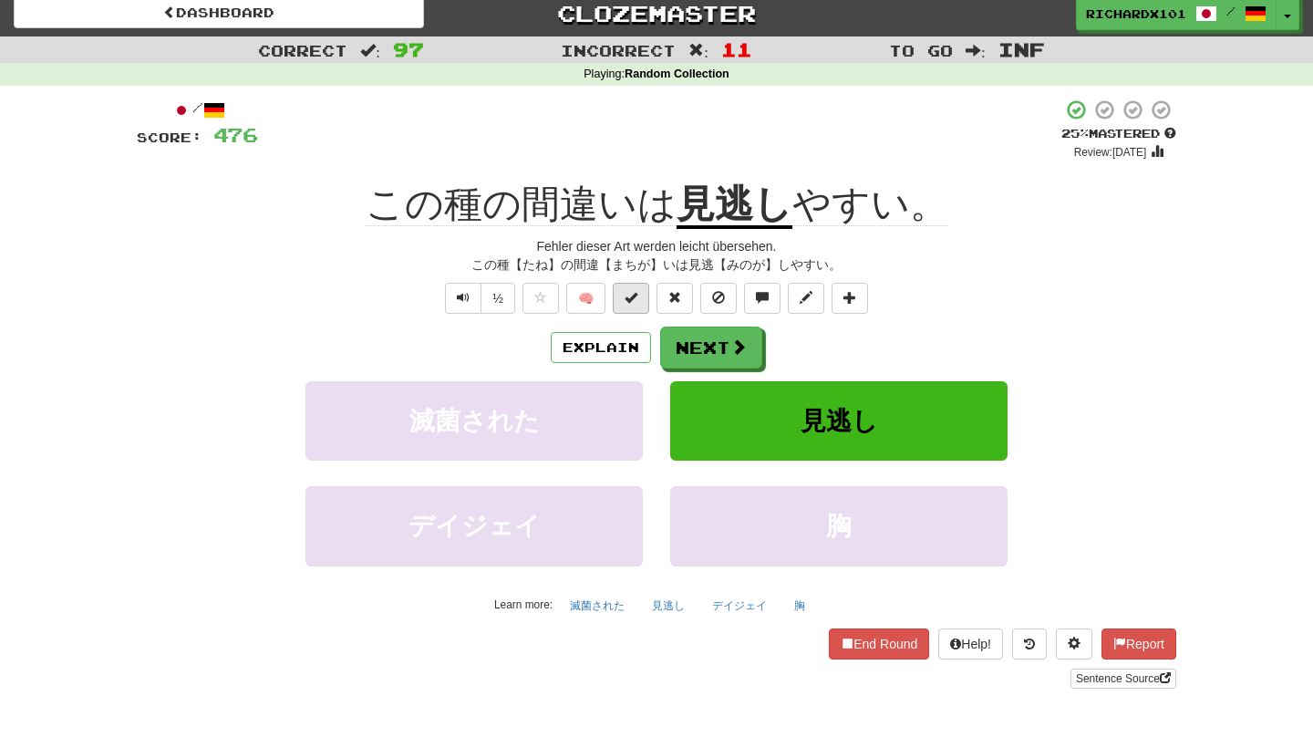
click at [637, 301] on span at bounding box center [630, 297] width 13 height 13
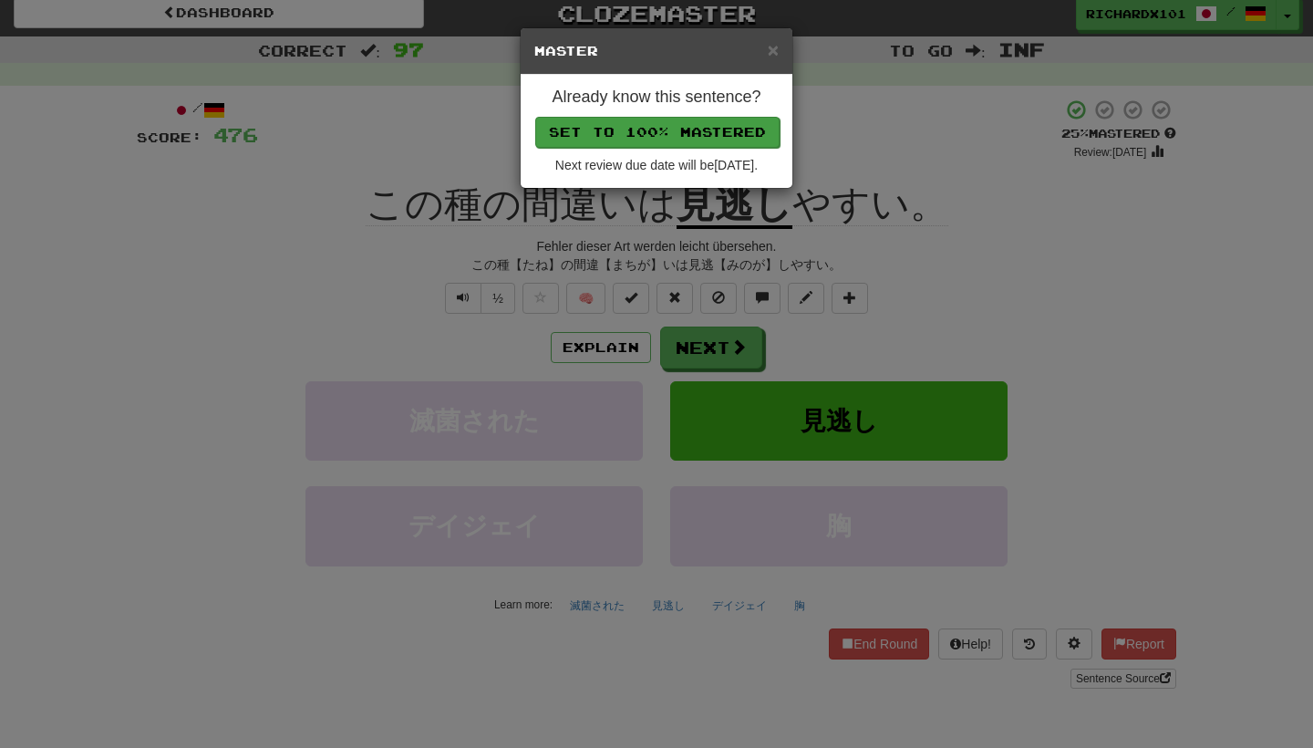
click at [696, 128] on button "Set to 100% Mastered" at bounding box center [657, 132] width 244 height 31
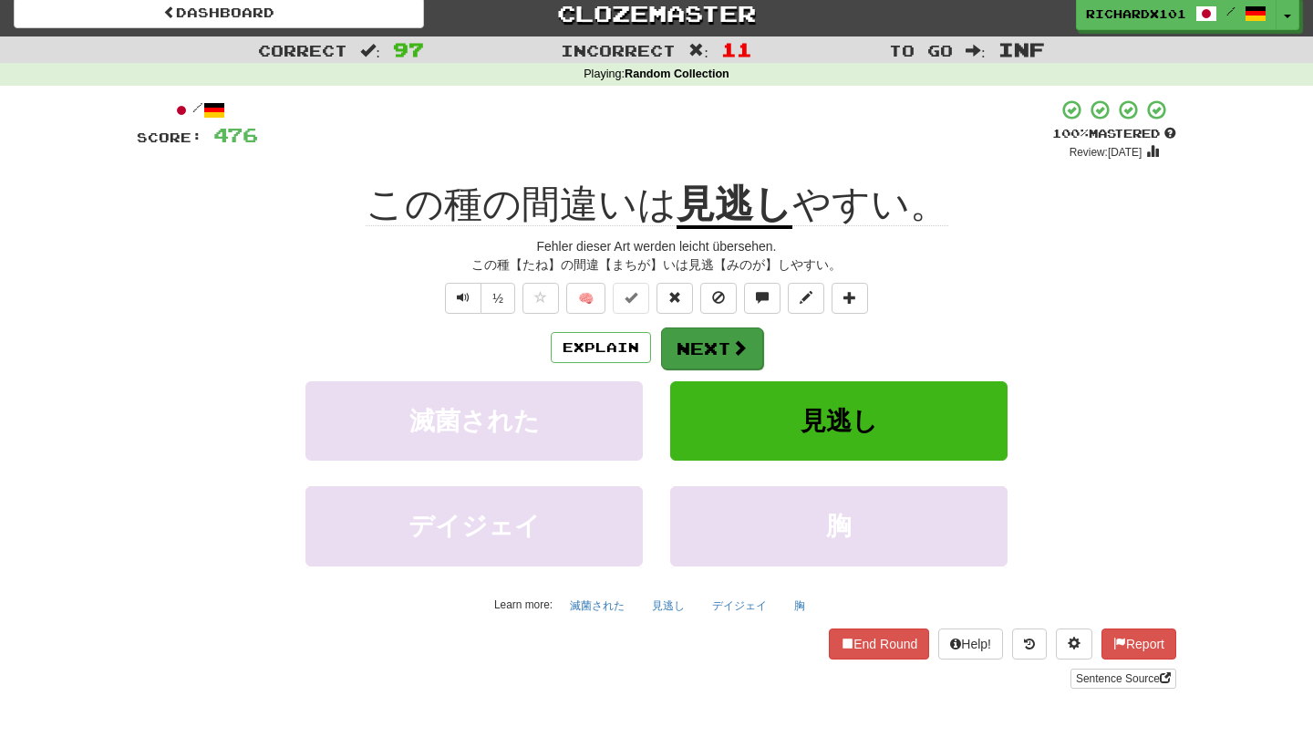
click at [701, 346] on button "Next" at bounding box center [712, 348] width 102 height 42
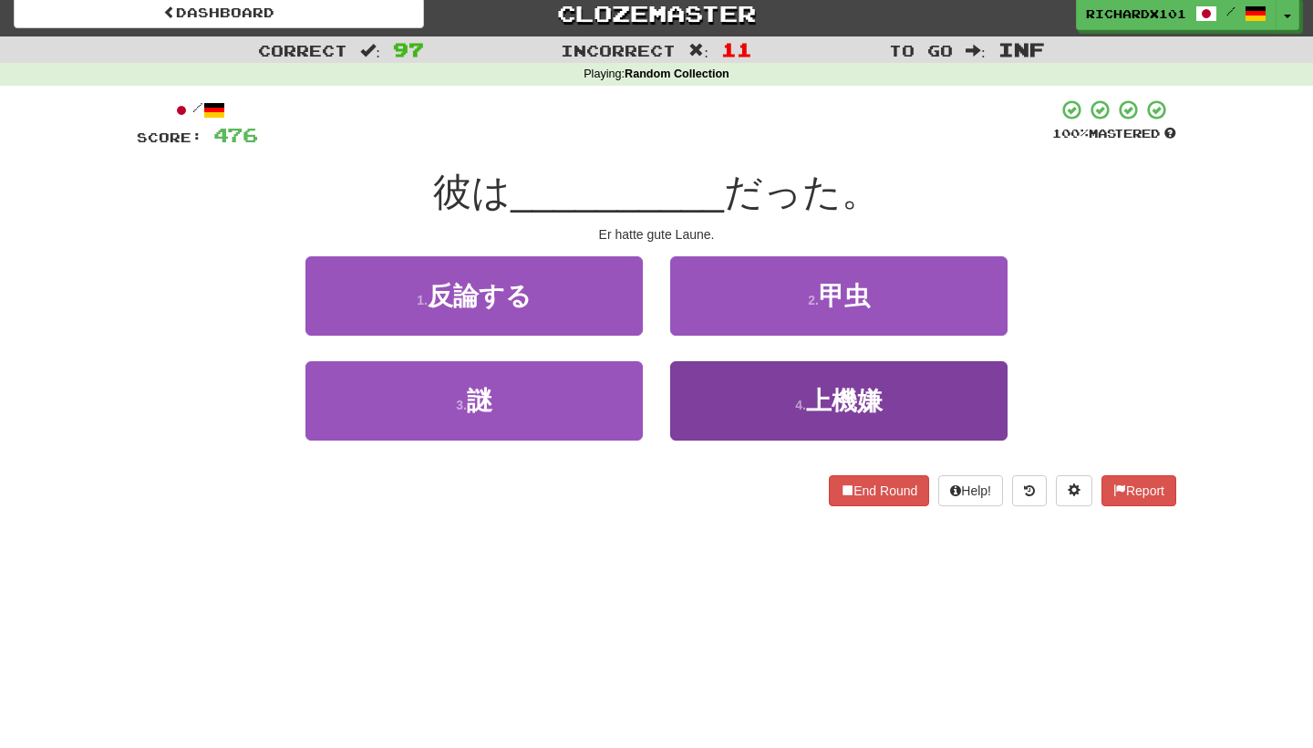
click at [717, 402] on button "4 . 上機嫌" at bounding box center [838, 400] width 337 height 79
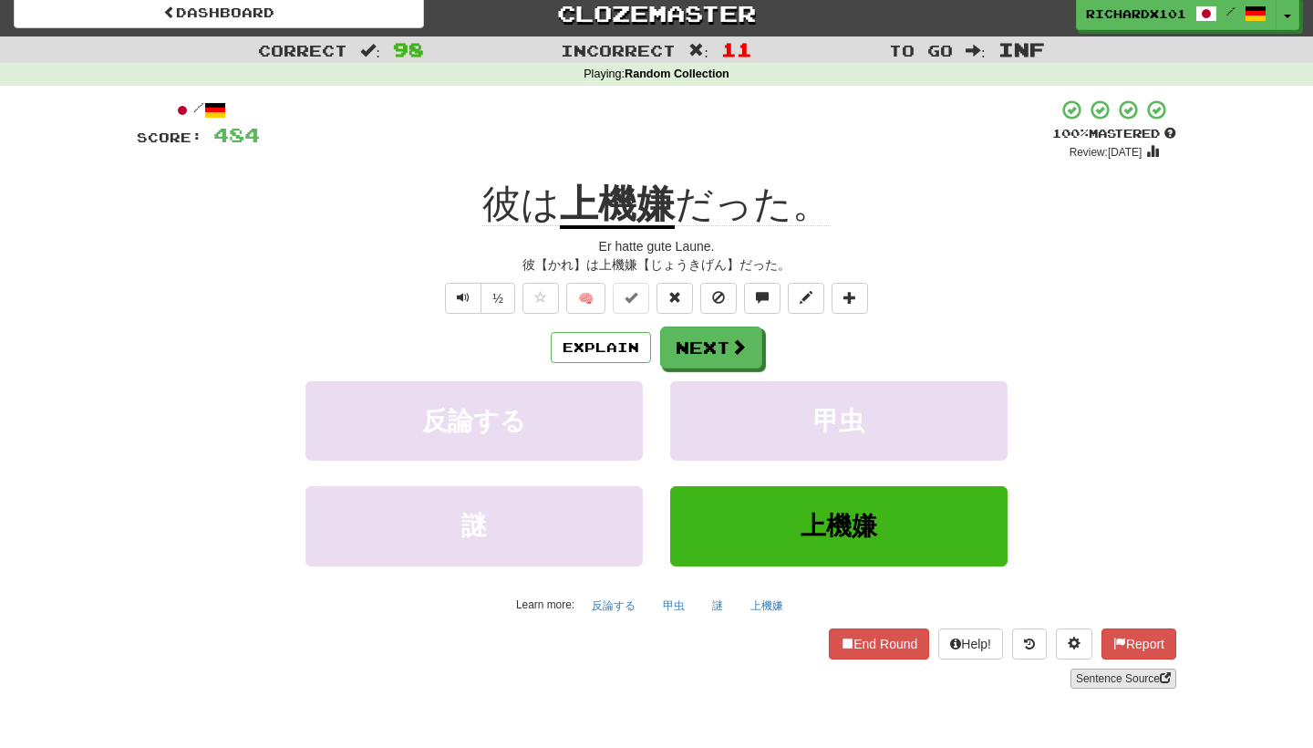
click at [1101, 672] on link "Sentence Source" at bounding box center [1123, 678] width 106 height 20
click at [721, 347] on button "Next" at bounding box center [712, 348] width 102 height 42
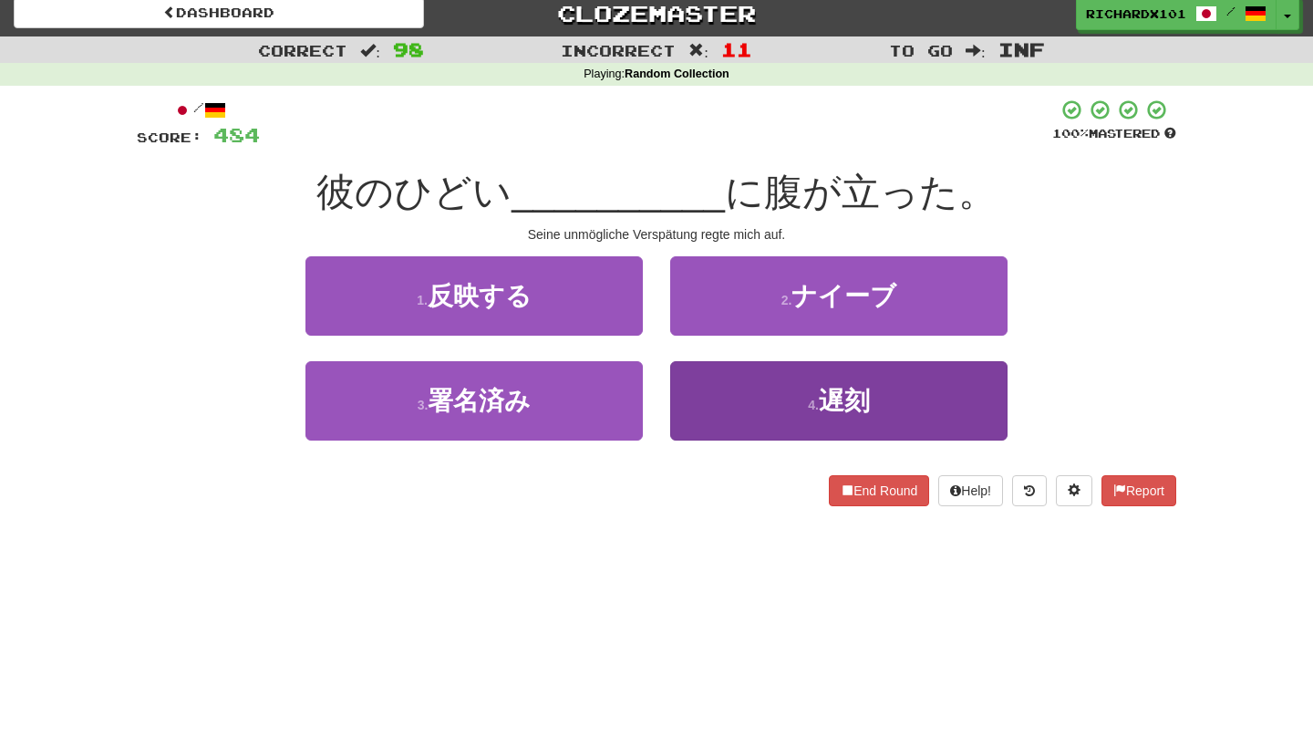
click at [744, 396] on button "4 . 遅刻" at bounding box center [838, 400] width 337 height 79
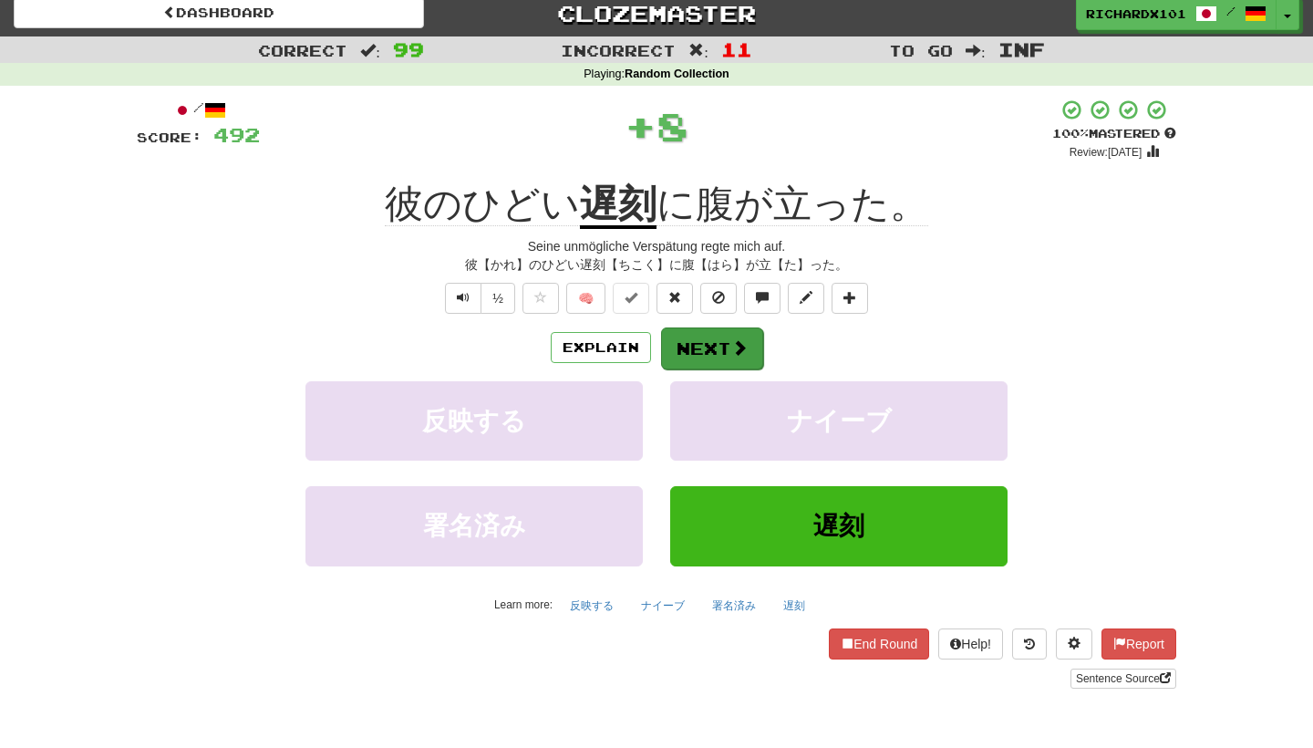
click at [713, 337] on button "Next" at bounding box center [712, 348] width 102 height 42
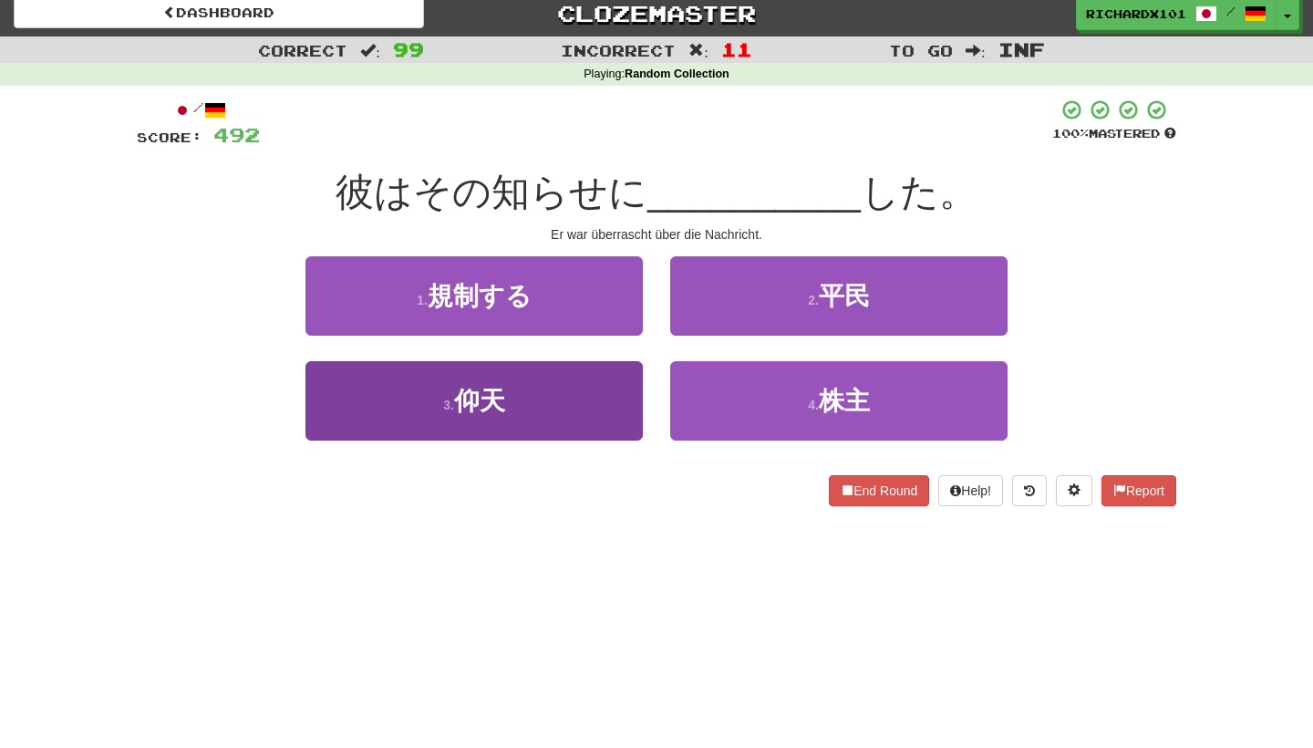
click at [609, 408] on button "3 . 仰天" at bounding box center [473, 400] width 337 height 79
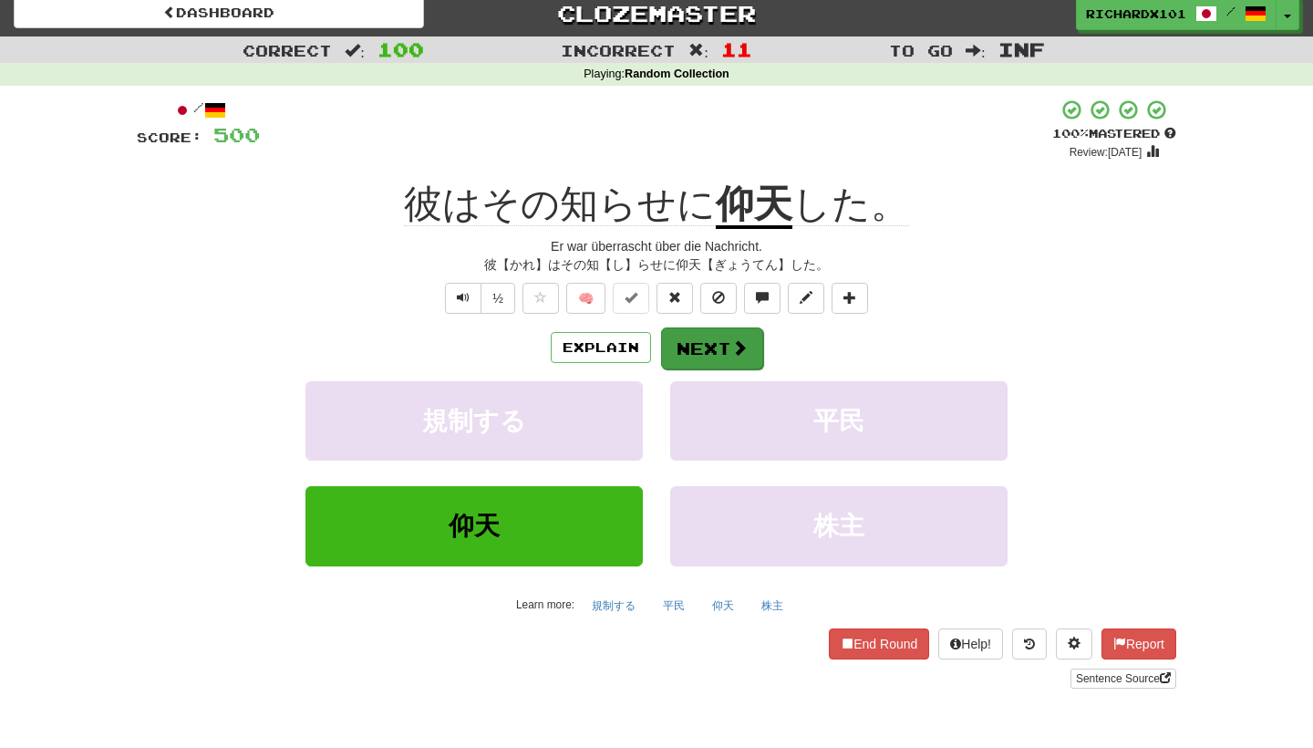
click at [694, 339] on button "Next" at bounding box center [712, 348] width 102 height 42
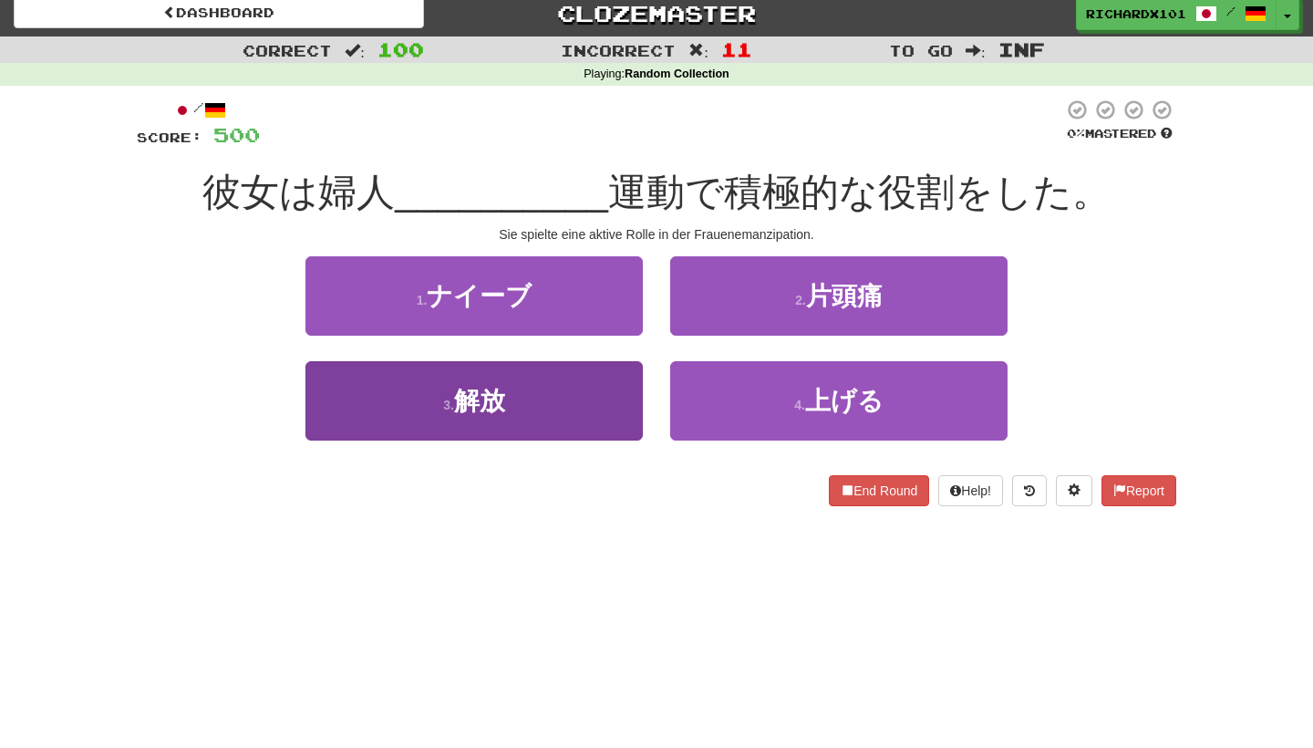
click at [604, 405] on button "3 . 解放" at bounding box center [473, 400] width 337 height 79
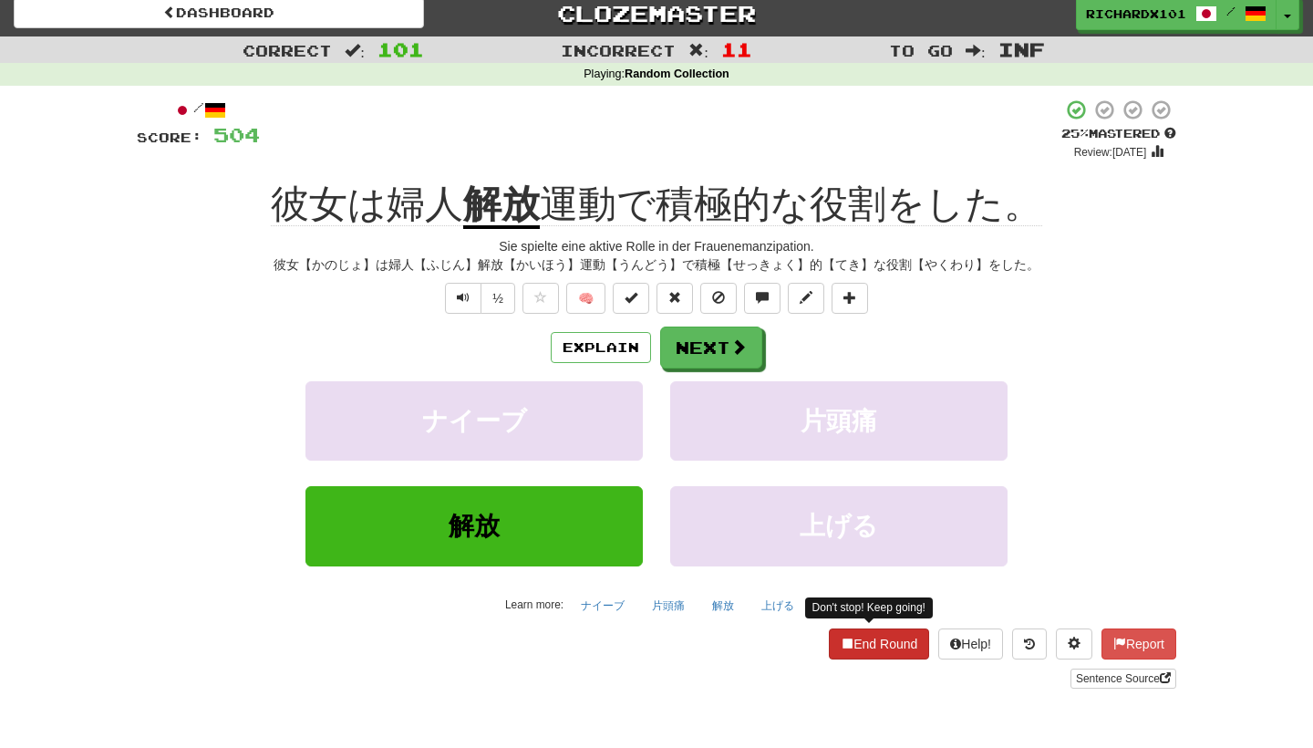
click at [853, 635] on button "End Round" at bounding box center [879, 643] width 100 height 31
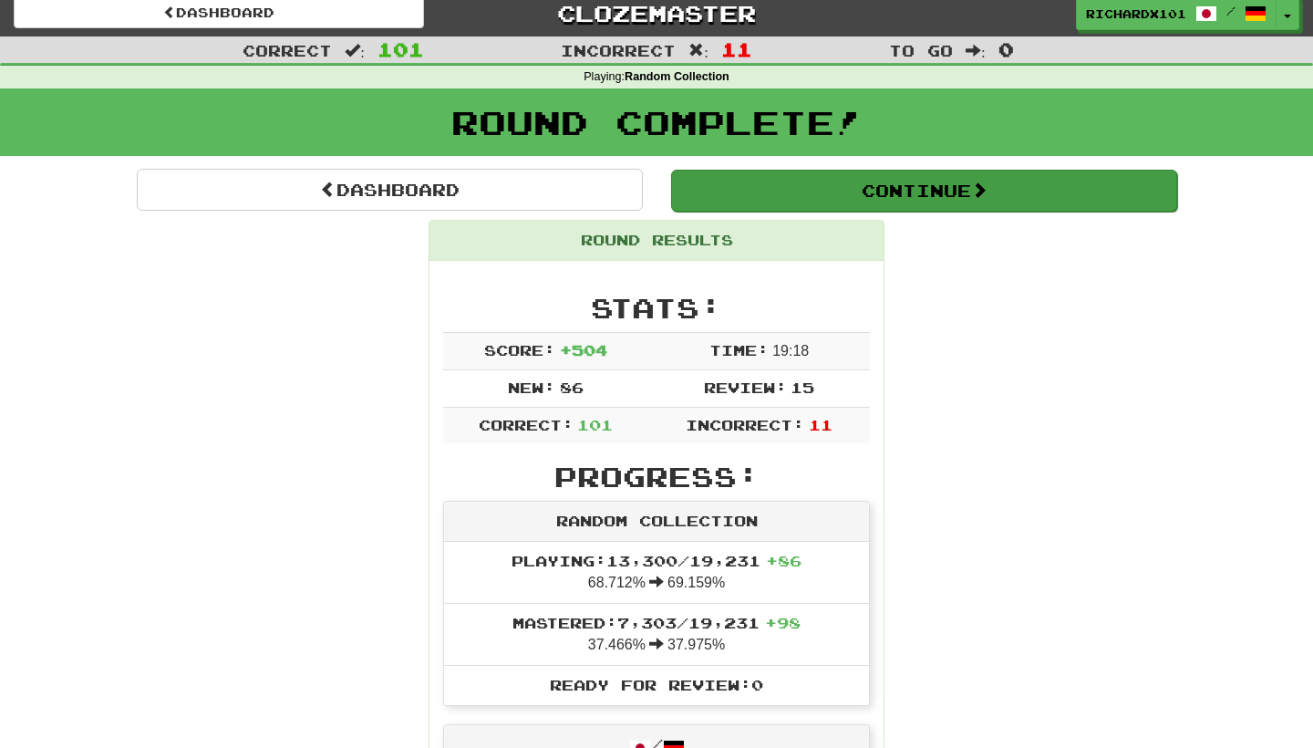
click at [926, 197] on button "Continue" at bounding box center [924, 191] width 506 height 42
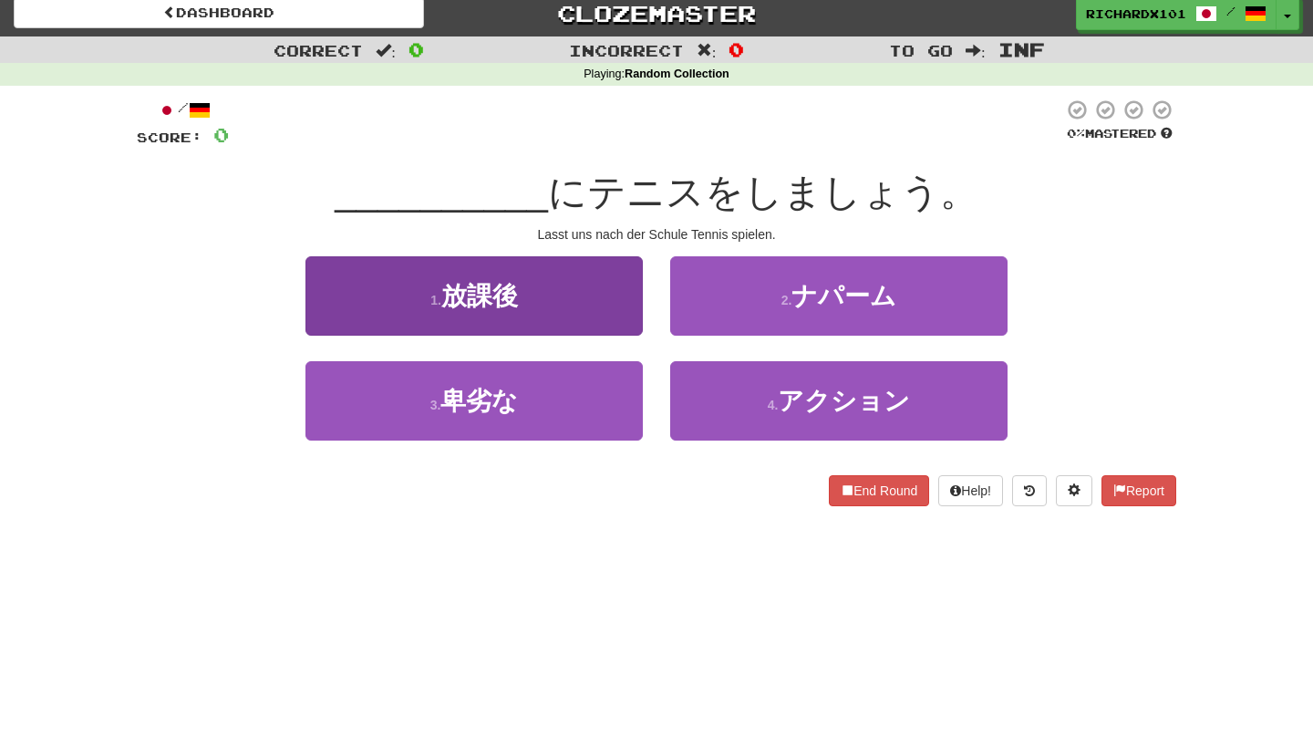
click at [573, 302] on button "1 . 放課後" at bounding box center [473, 295] width 337 height 79
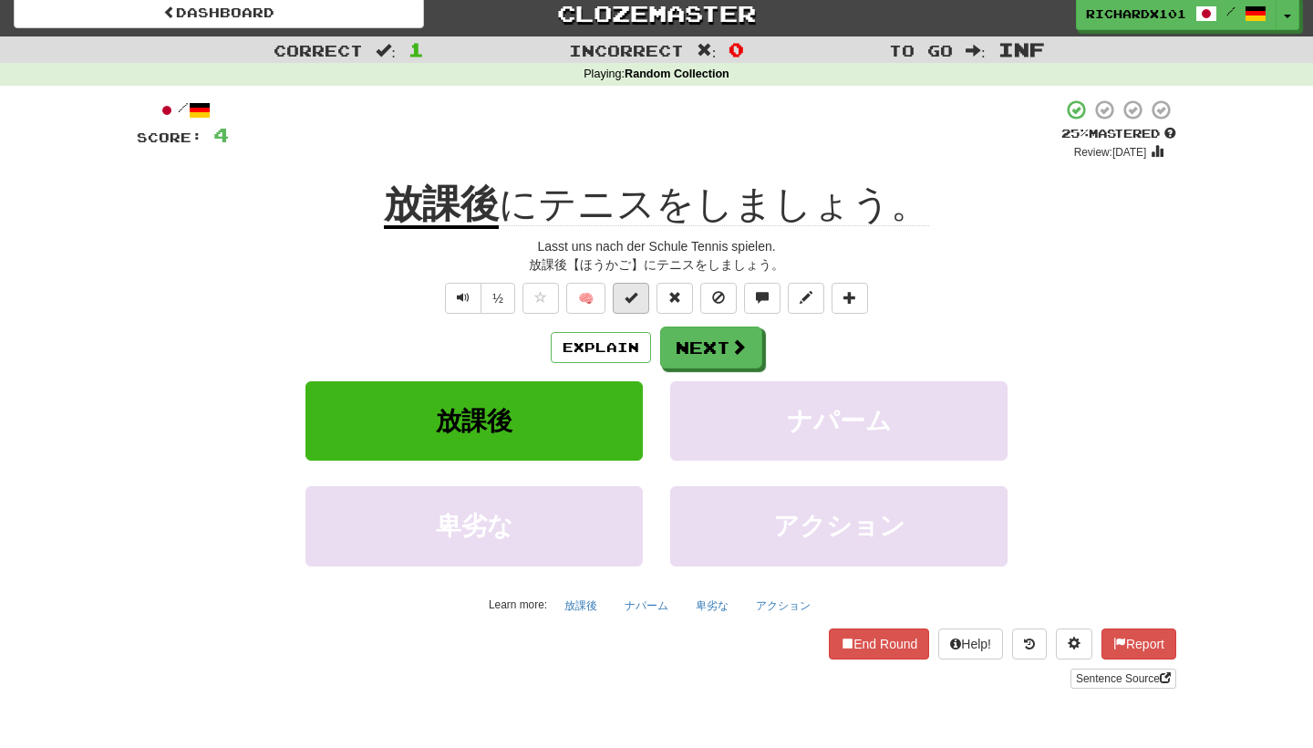
click at [633, 291] on span at bounding box center [630, 297] width 13 height 13
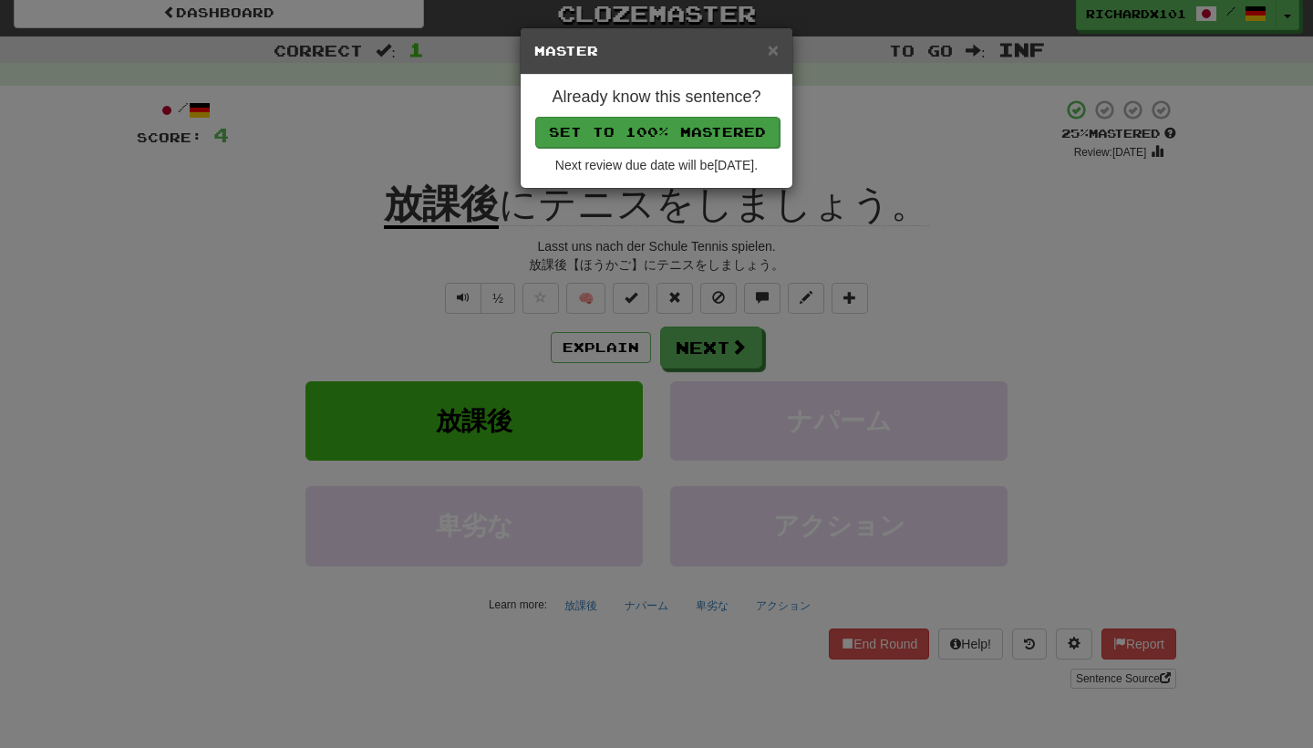
click at [682, 126] on button "Set to 100% Mastered" at bounding box center [657, 132] width 244 height 31
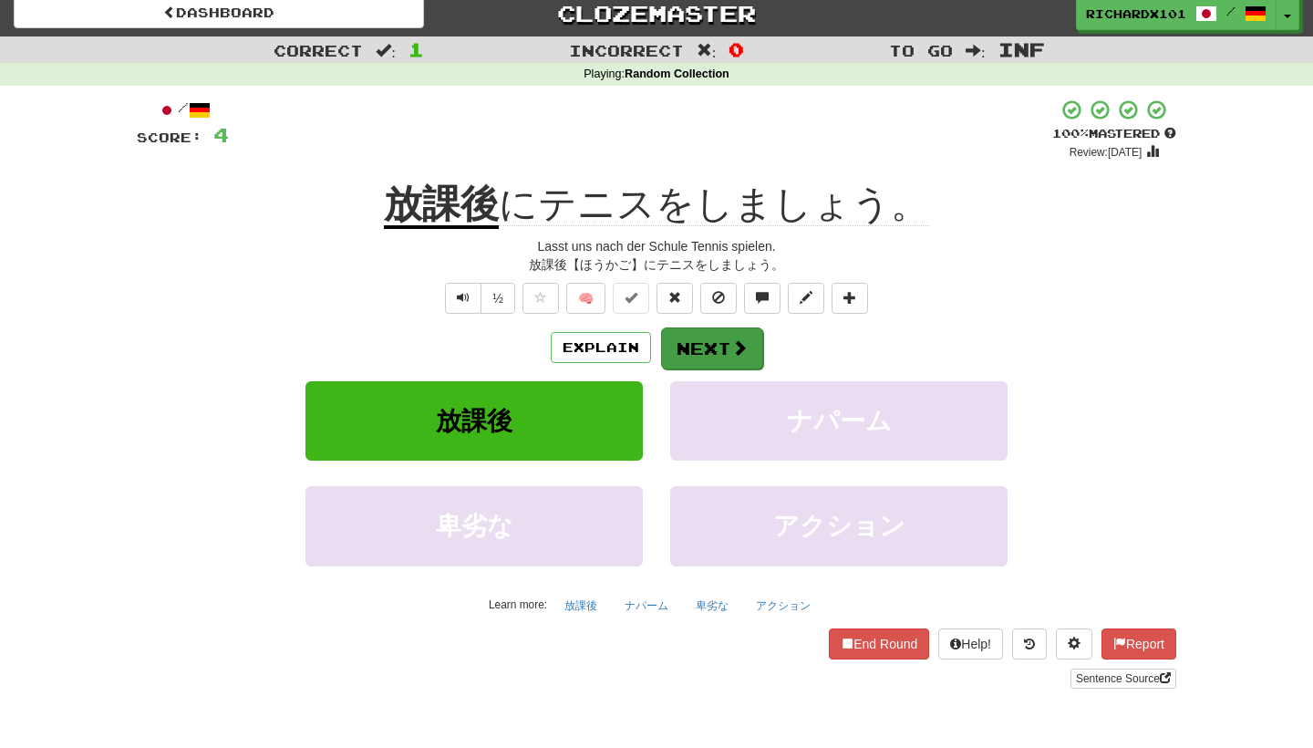
click at [707, 334] on button "Next" at bounding box center [712, 348] width 102 height 42
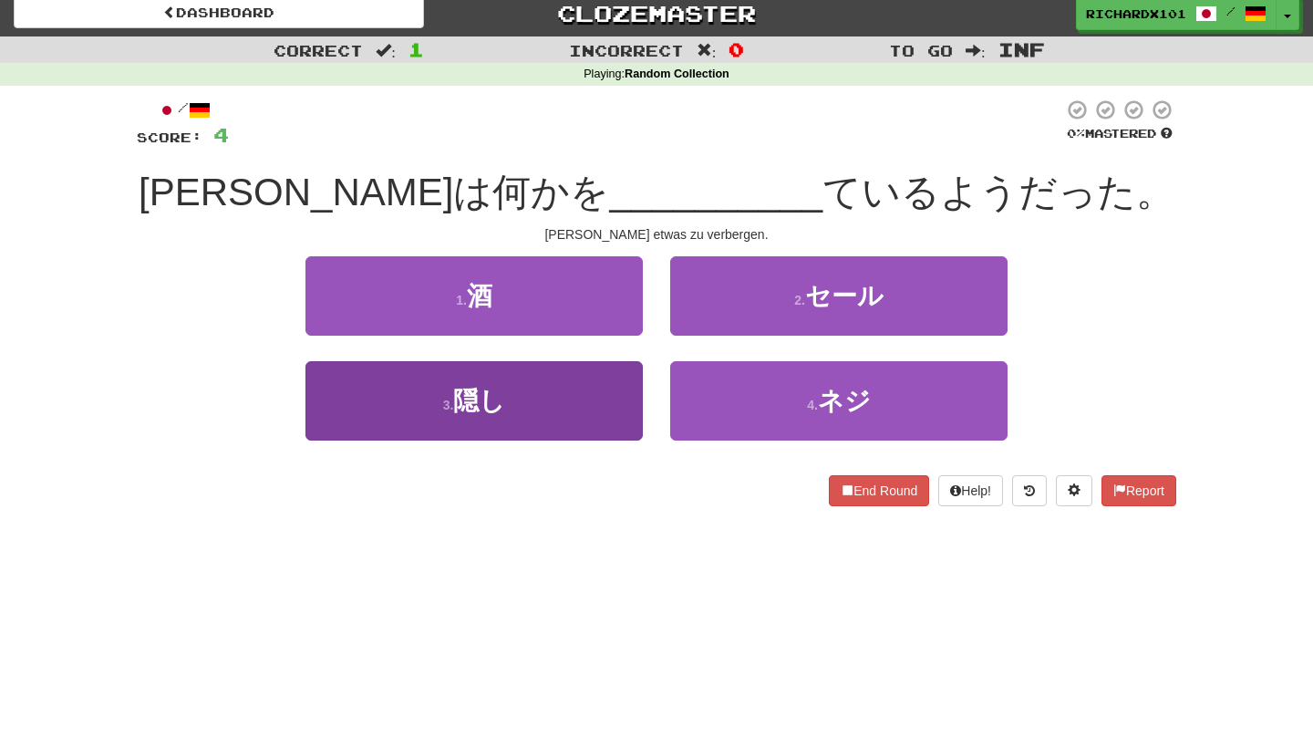
click at [593, 396] on button "3 . 隠し" at bounding box center [473, 400] width 337 height 79
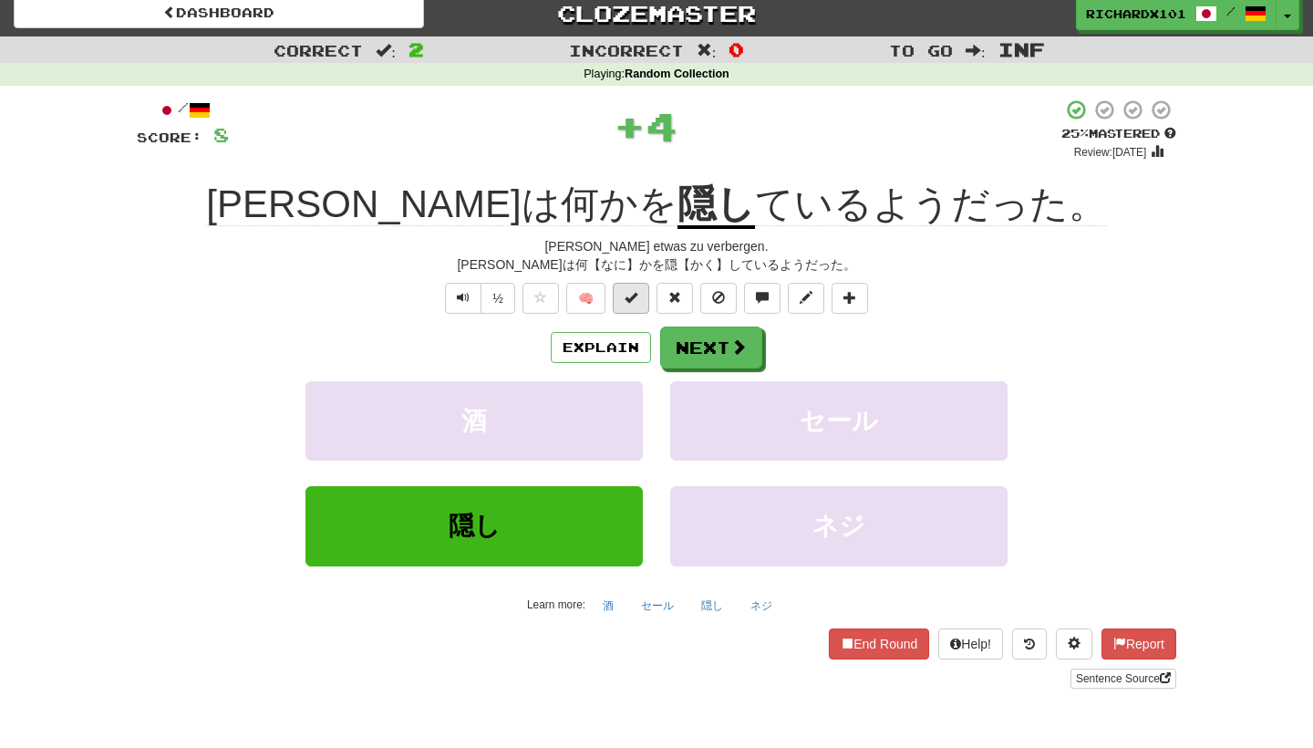
click at [624, 294] on button at bounding box center [631, 298] width 36 height 31
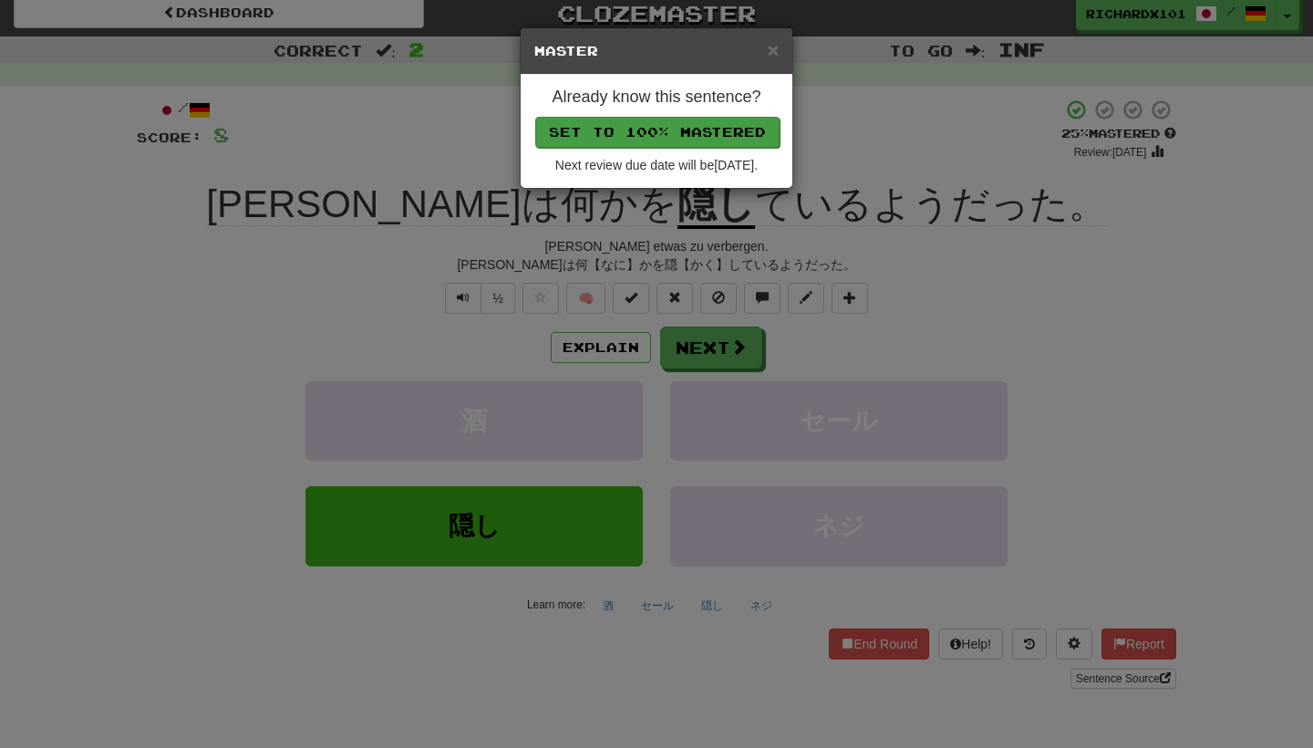
click at [686, 128] on button "Set to 100% Mastered" at bounding box center [657, 132] width 244 height 31
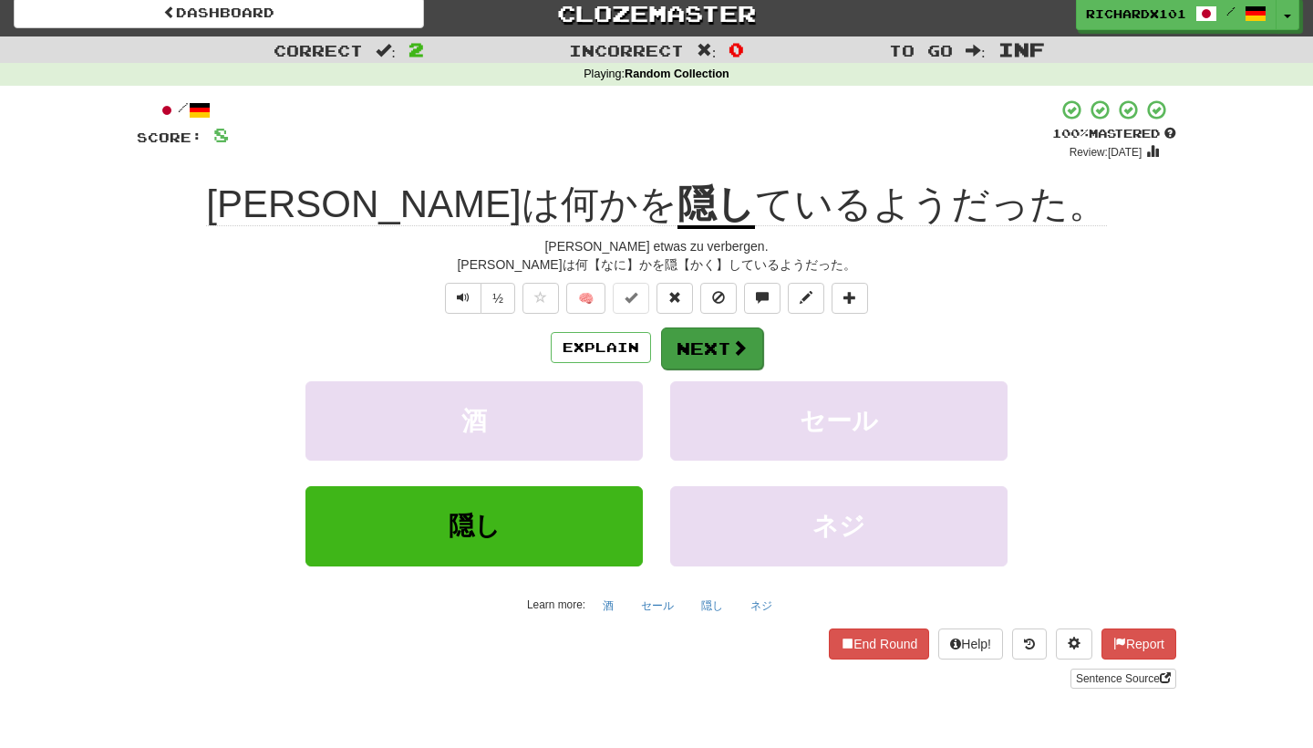
click at [696, 340] on button "Next" at bounding box center [712, 348] width 102 height 42
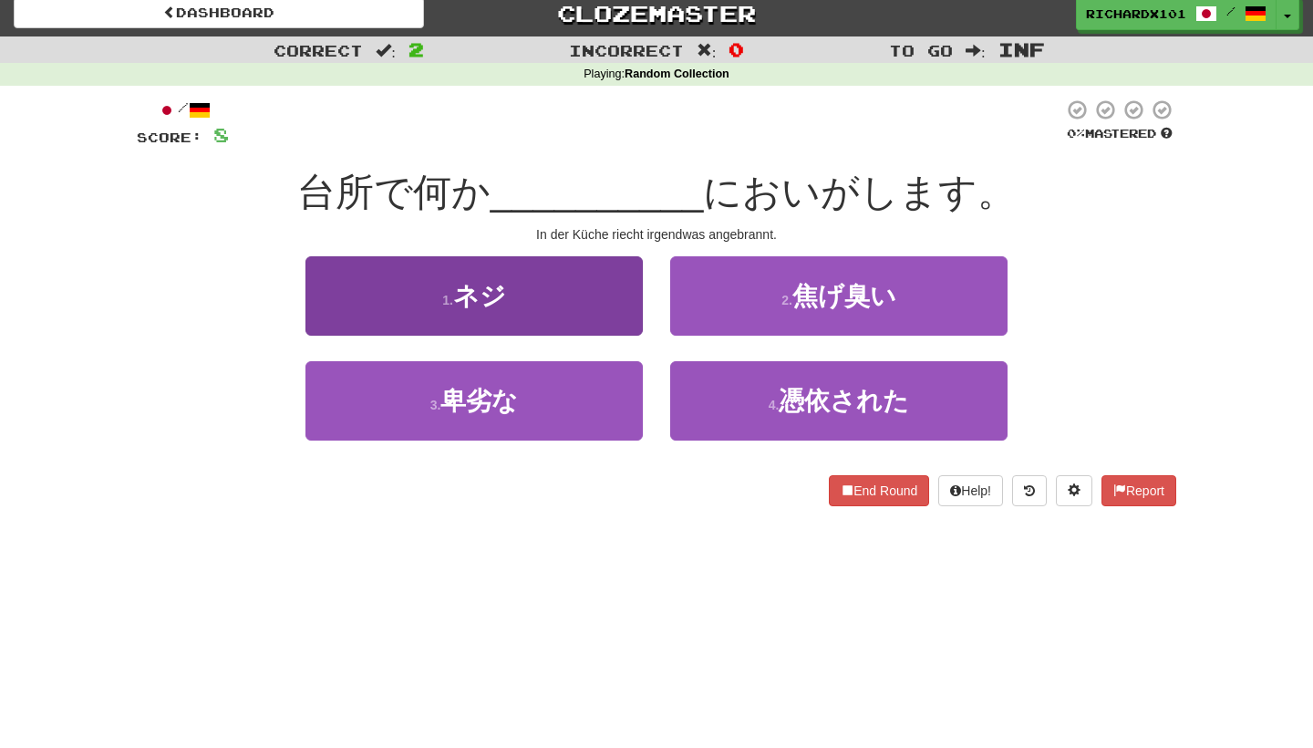
click at [610, 310] on button "1 . ネジ" at bounding box center [473, 295] width 337 height 79
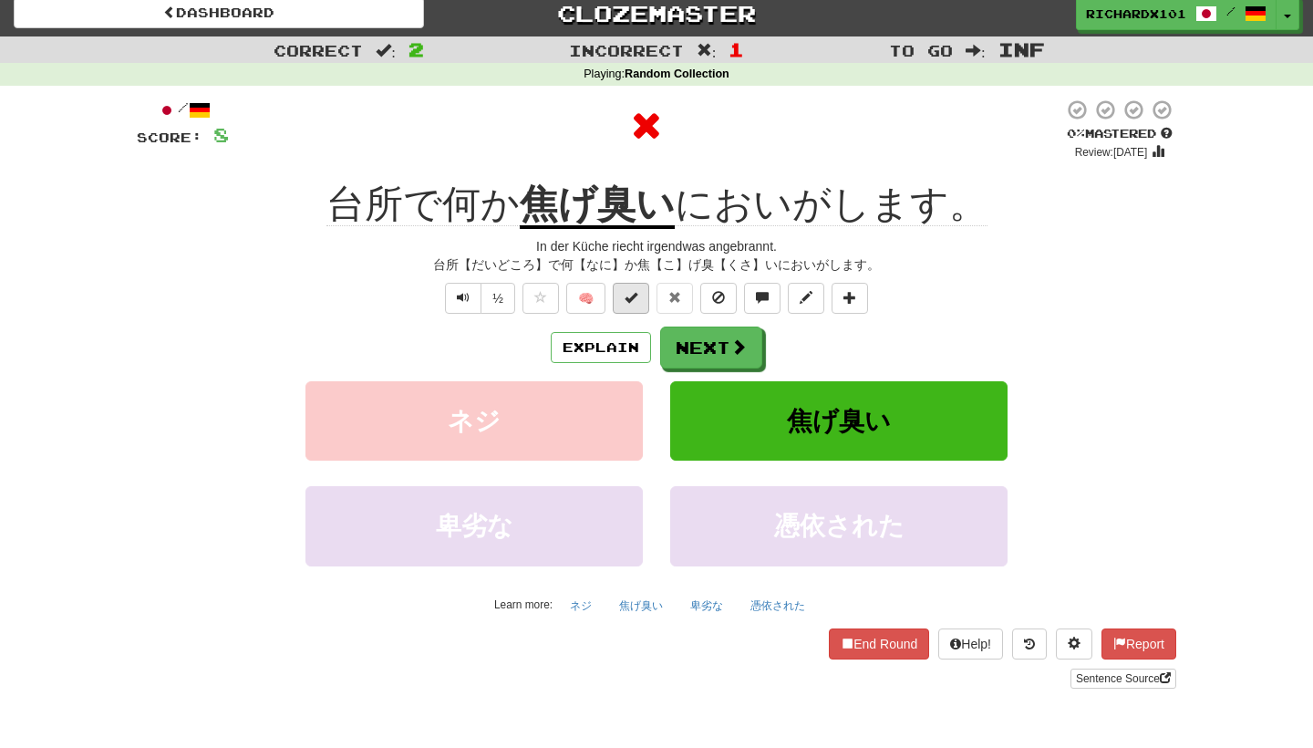
click at [642, 299] on button at bounding box center [631, 298] width 36 height 31
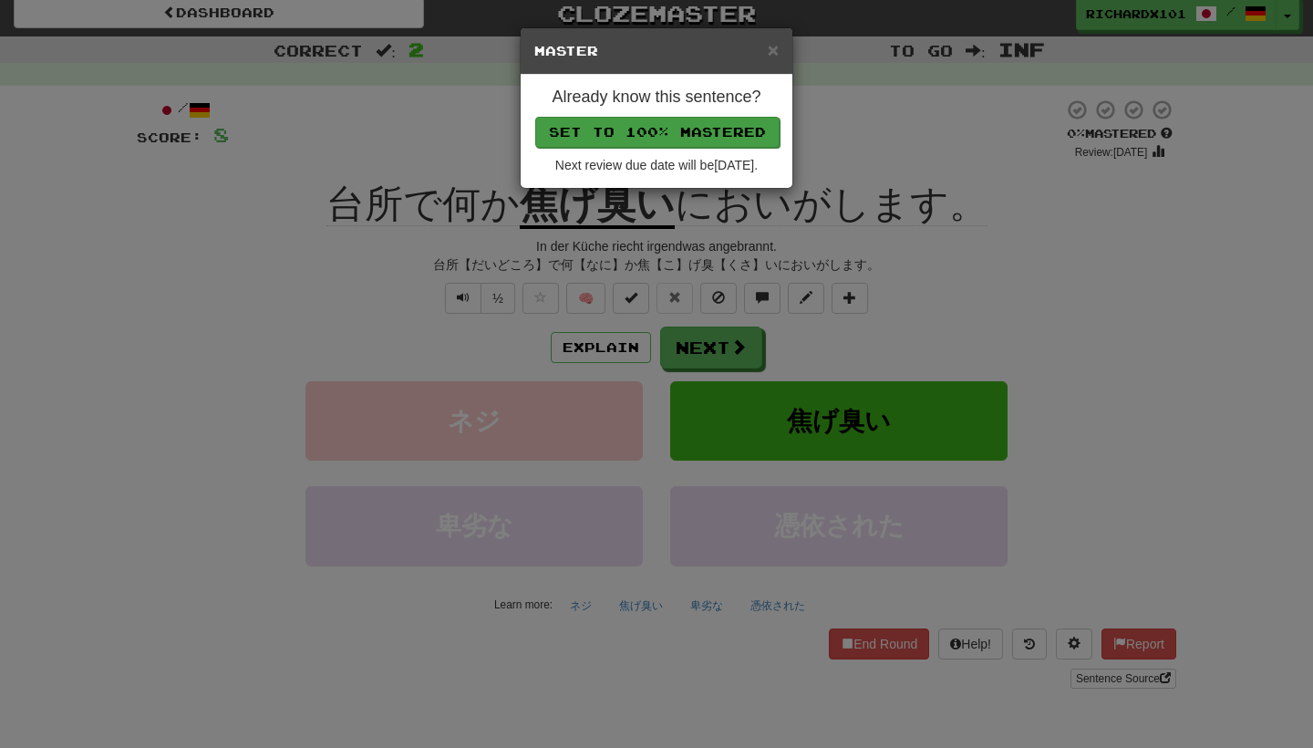
click at [688, 138] on button "Set to 100% Mastered" at bounding box center [657, 132] width 244 height 31
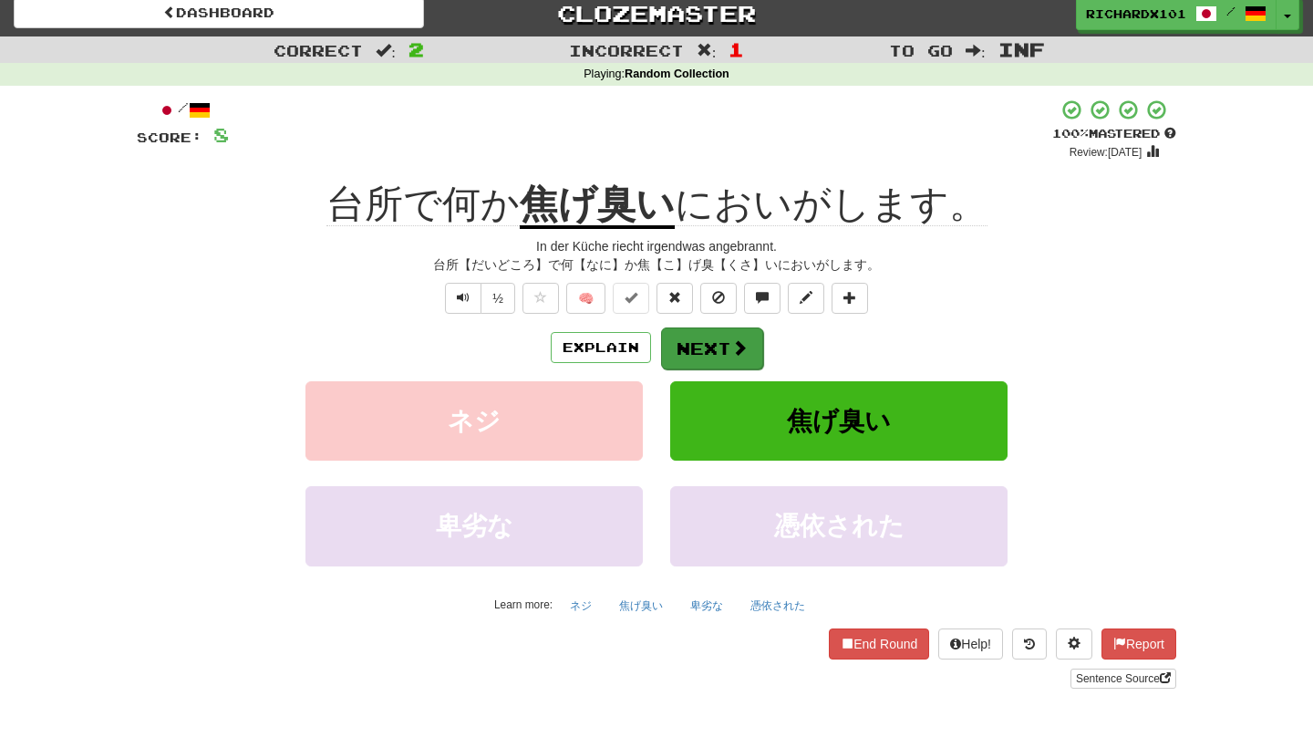
click at [711, 338] on button "Next" at bounding box center [712, 348] width 102 height 42
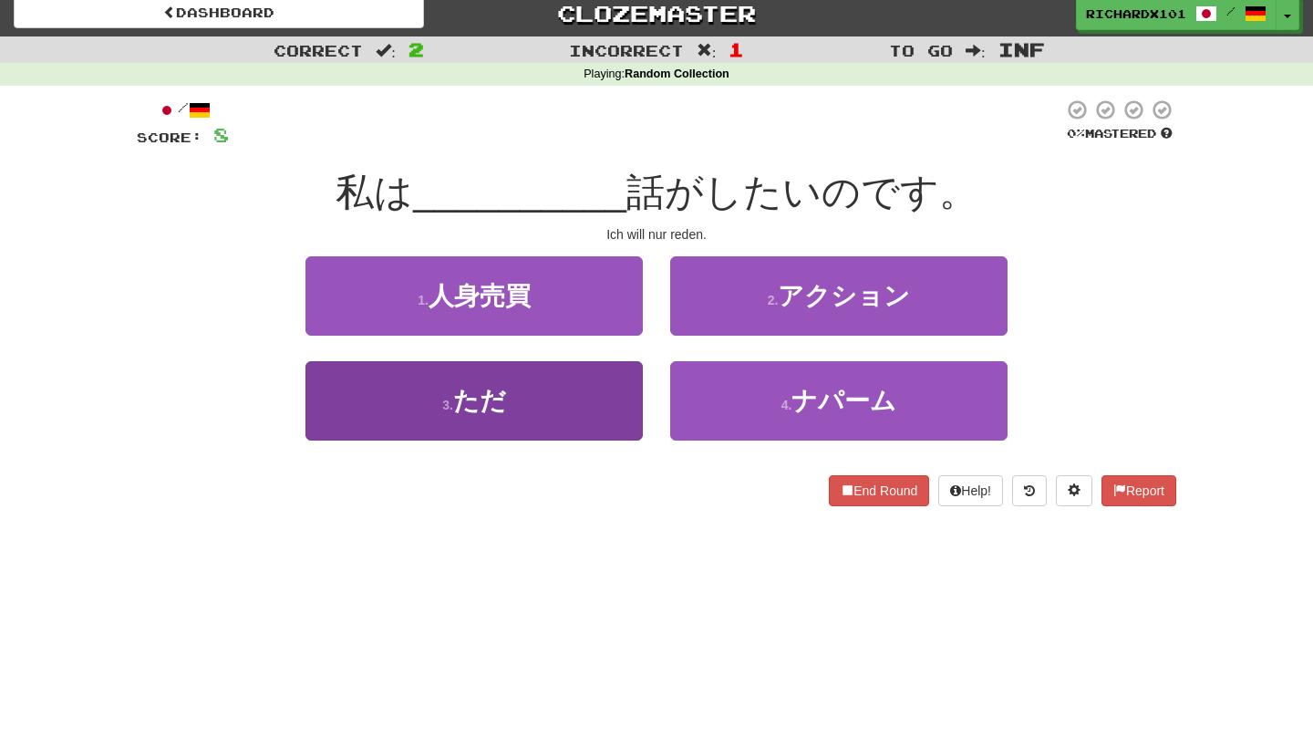
click at [621, 405] on button "3 . ただ" at bounding box center [473, 400] width 337 height 79
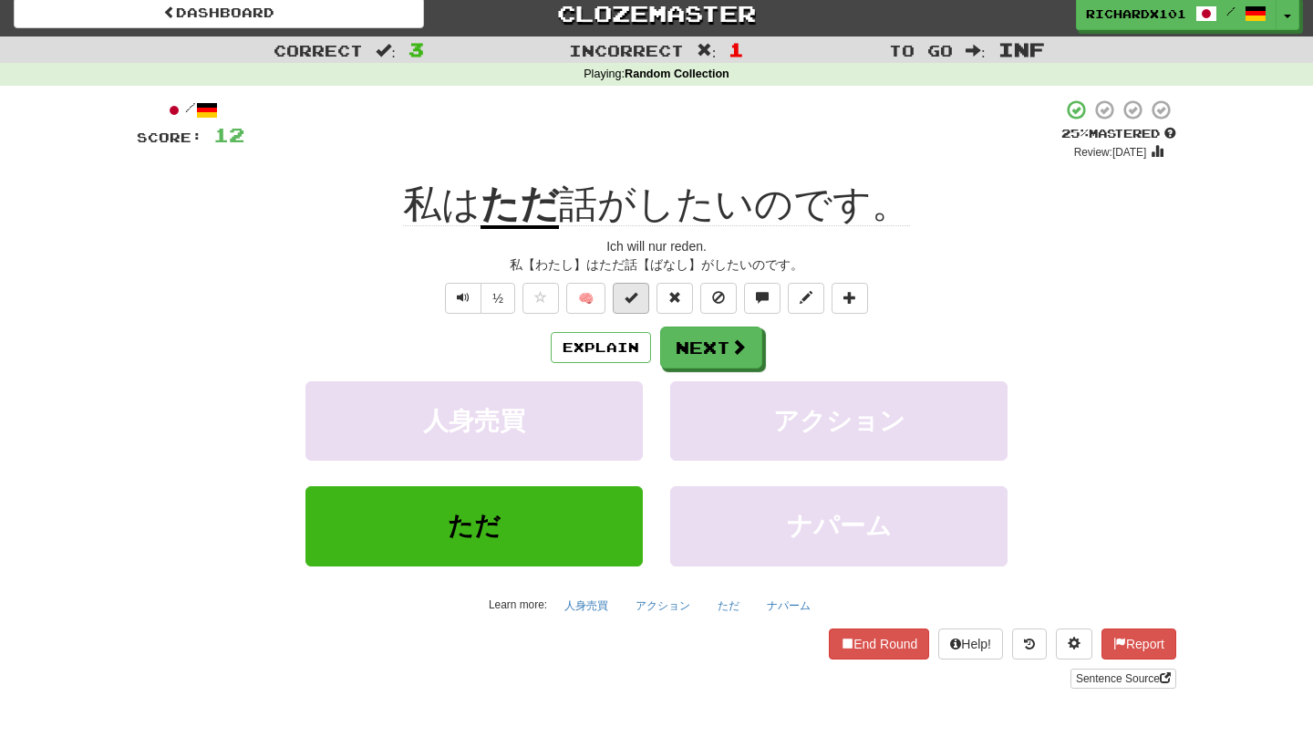
click at [648, 296] on button at bounding box center [631, 298] width 36 height 31
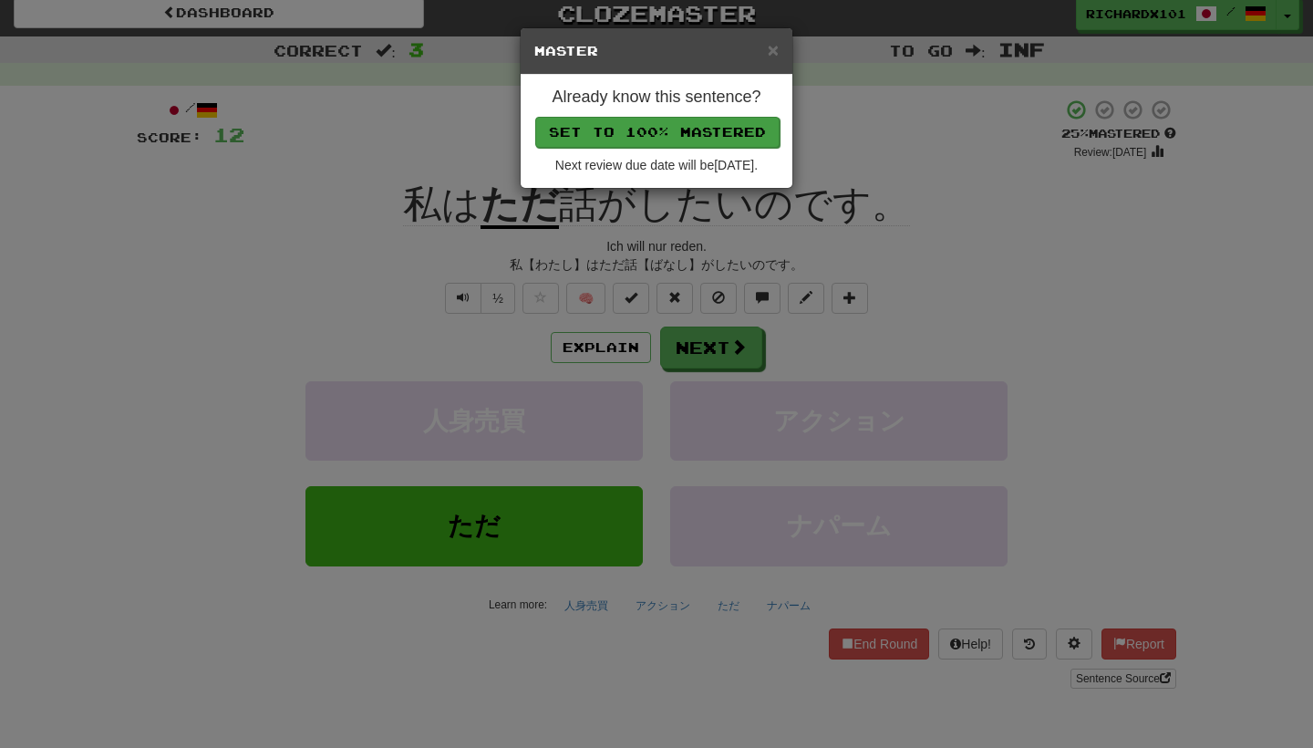
click at [719, 125] on button "Set to 100% Mastered" at bounding box center [657, 132] width 244 height 31
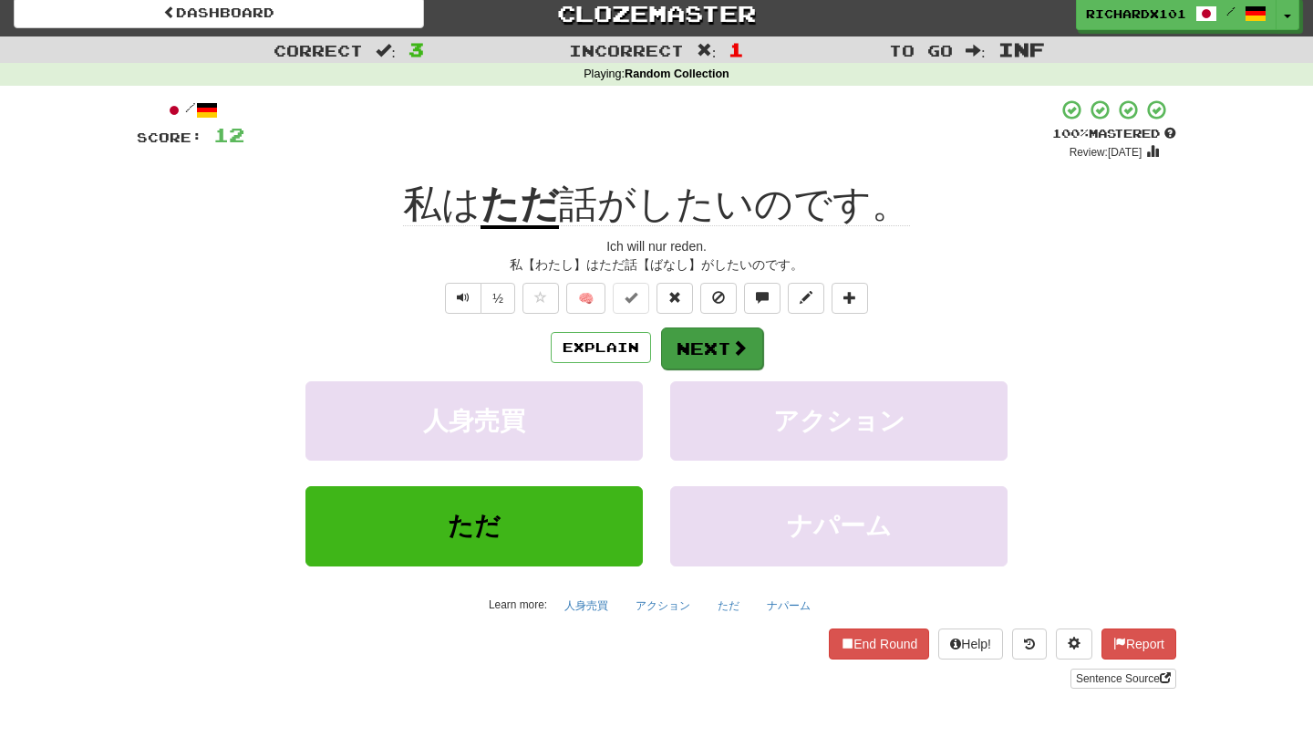
click at [715, 345] on button "Next" at bounding box center [712, 348] width 102 height 42
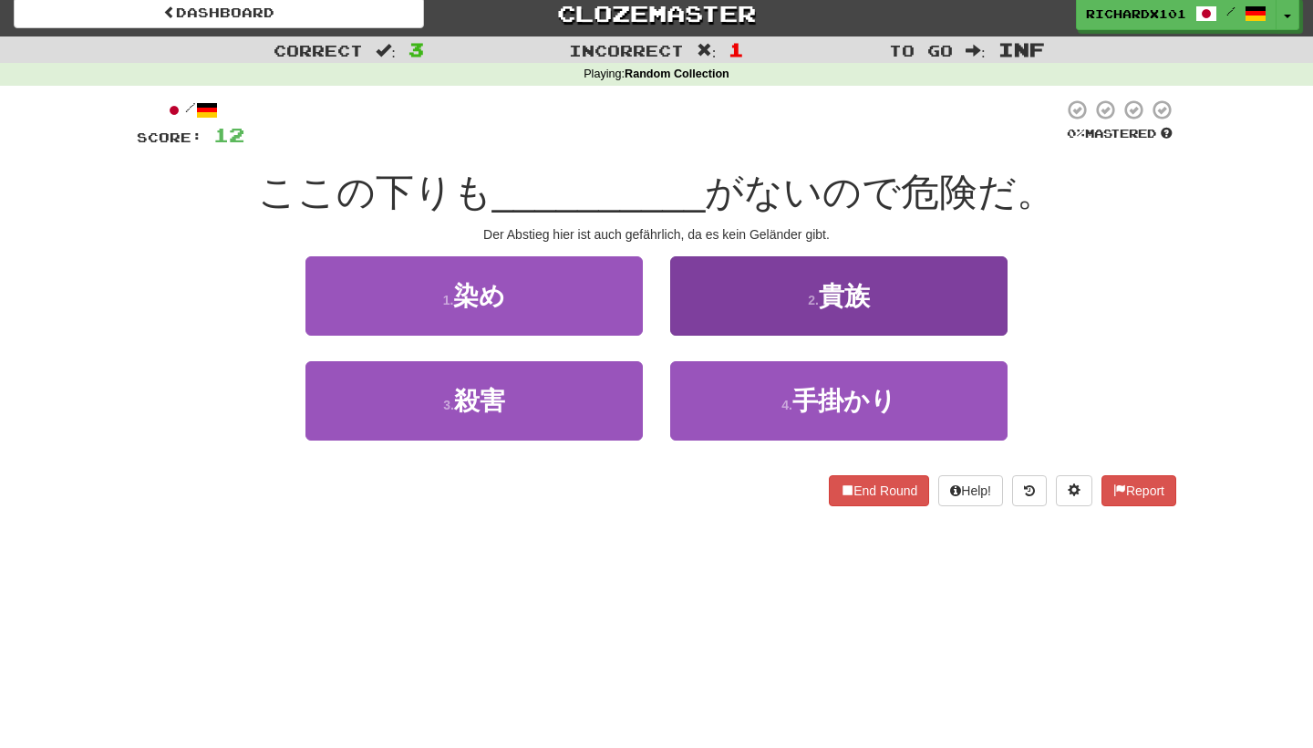
click at [735, 308] on button "2 . 貴族" at bounding box center [838, 295] width 337 height 79
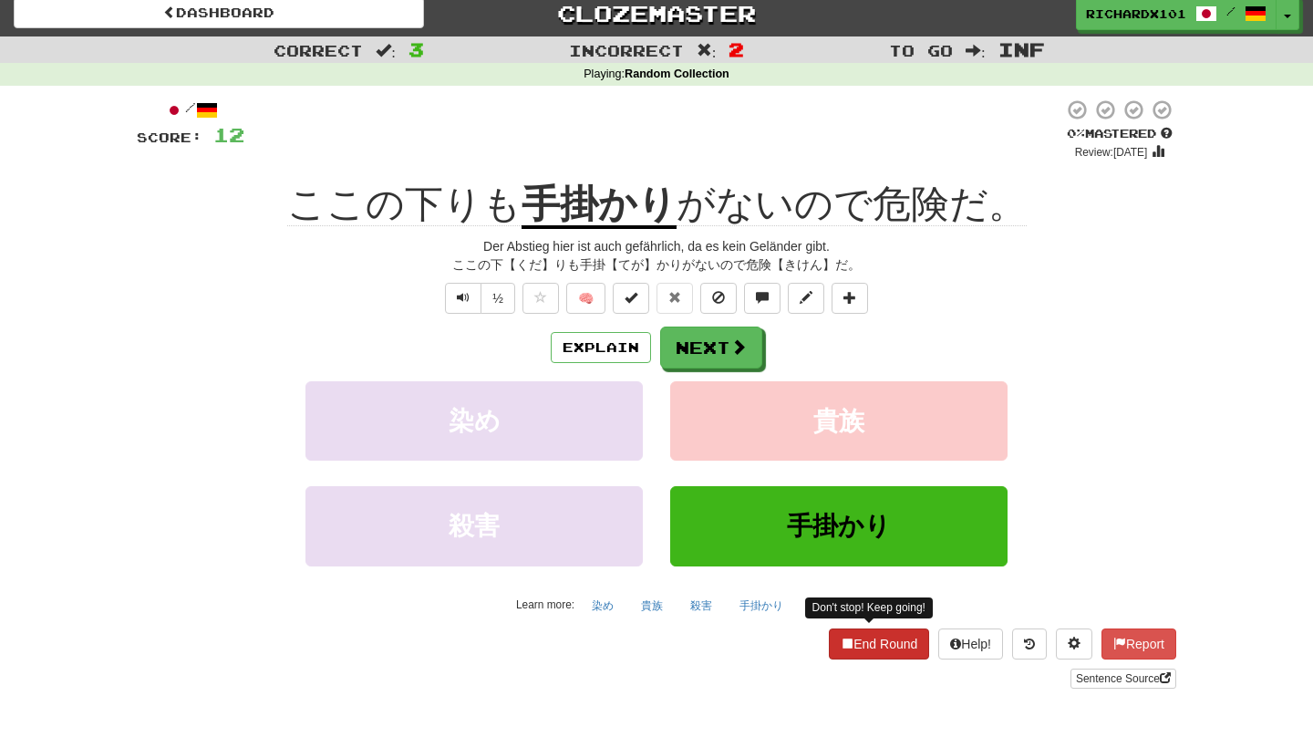
click at [861, 640] on button "End Round" at bounding box center [879, 643] width 100 height 31
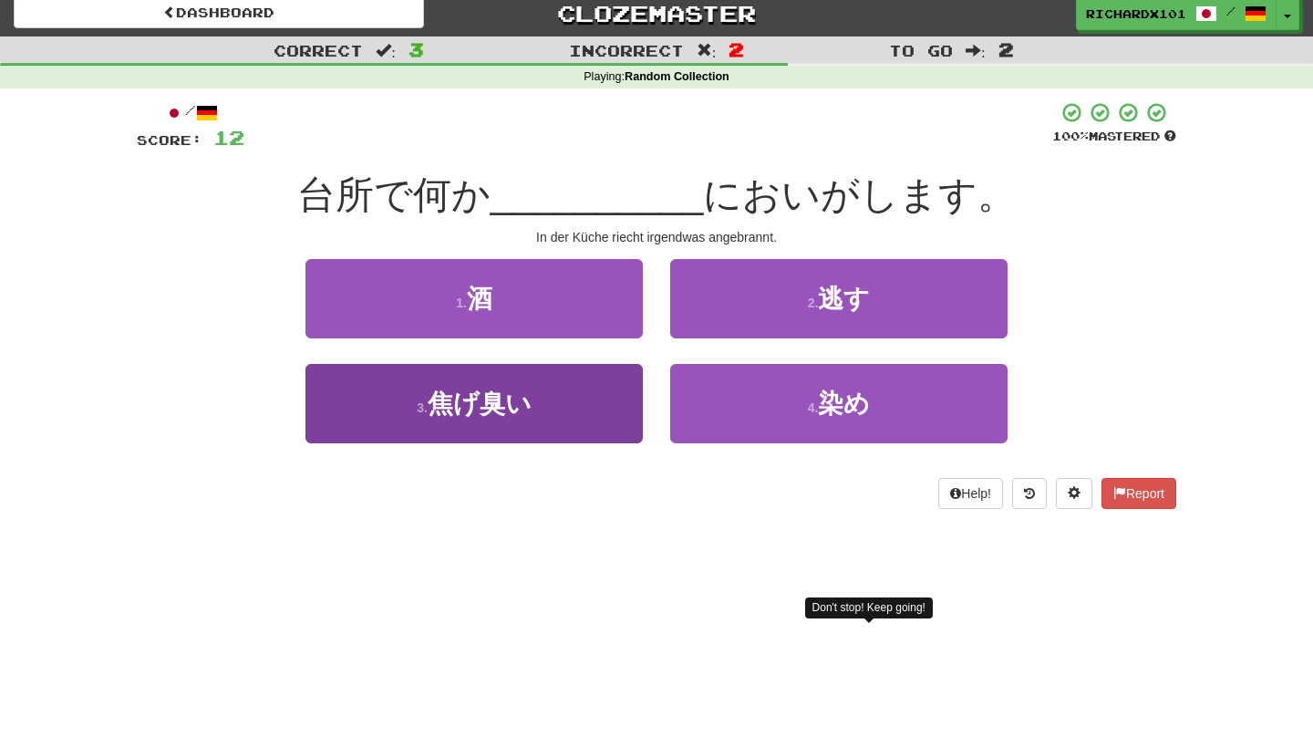
click at [621, 416] on button "3 . 焦げ臭い" at bounding box center [473, 403] width 337 height 79
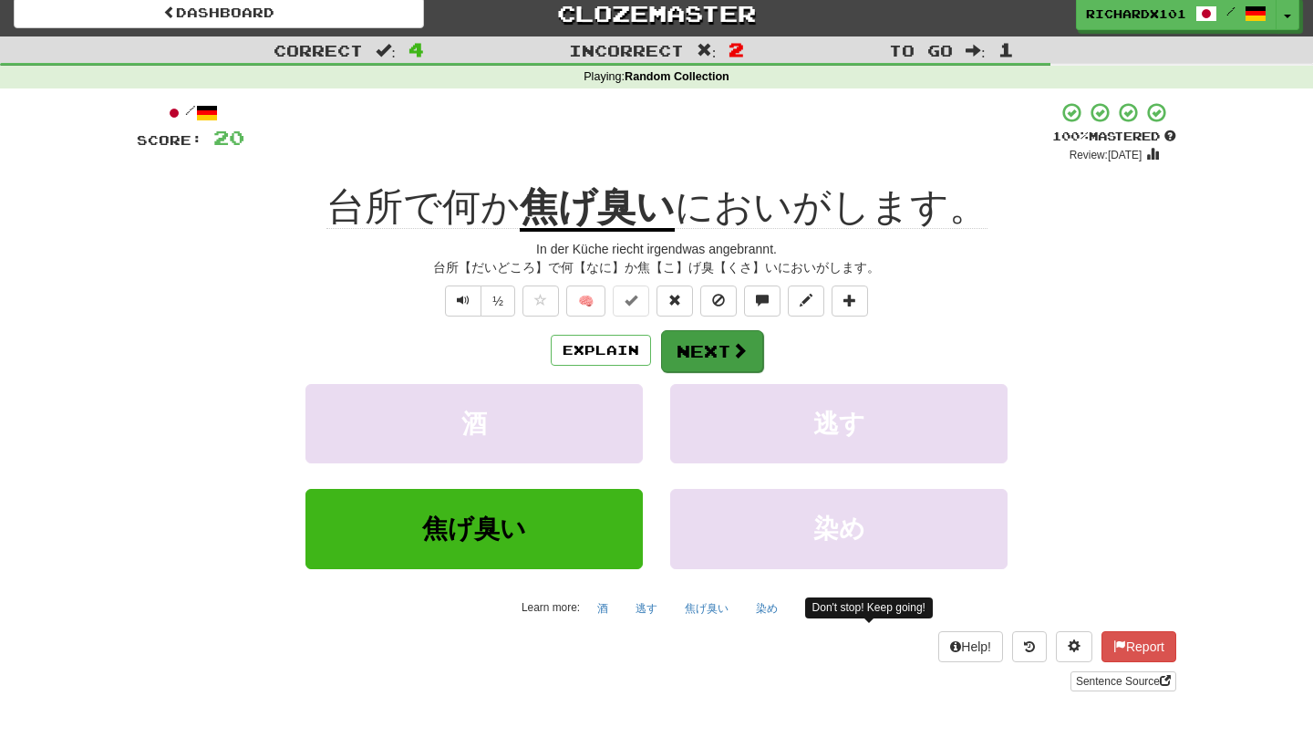
click at [688, 341] on button "Next" at bounding box center [712, 351] width 102 height 42
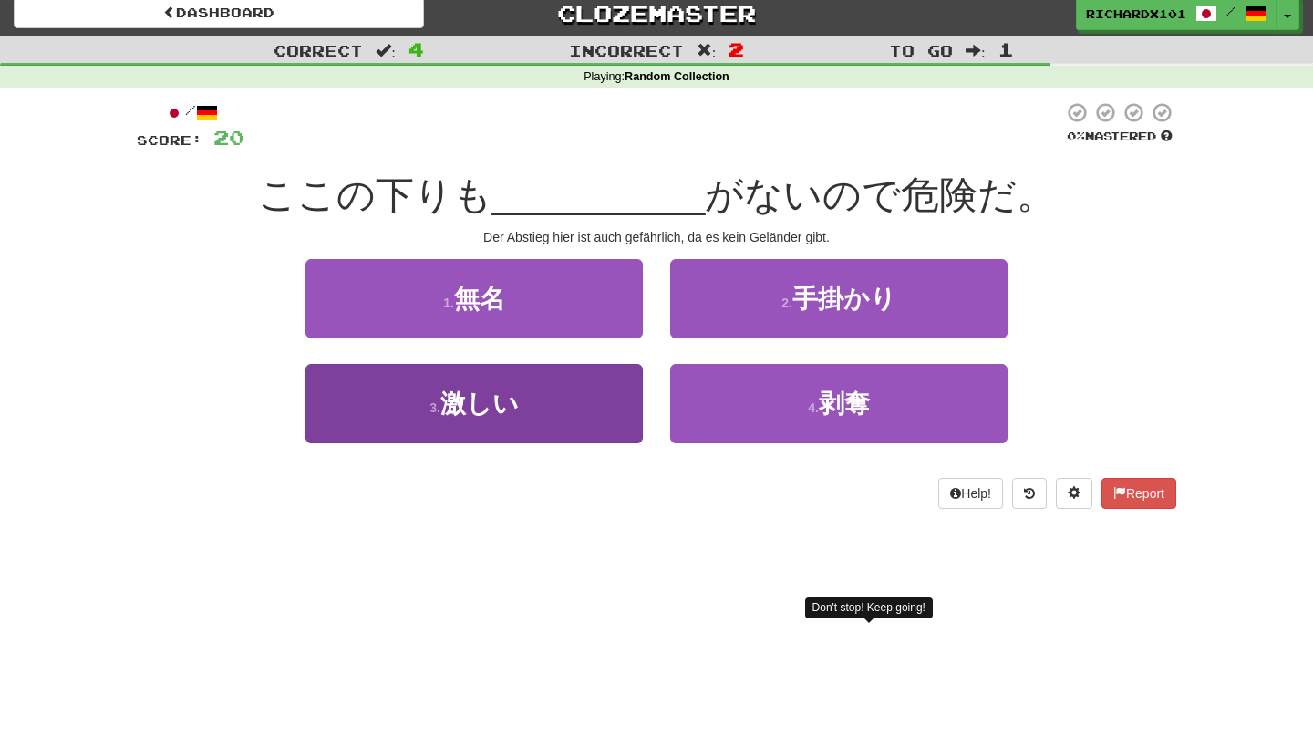
click at [577, 400] on button "3 . 激しい" at bounding box center [473, 403] width 337 height 79
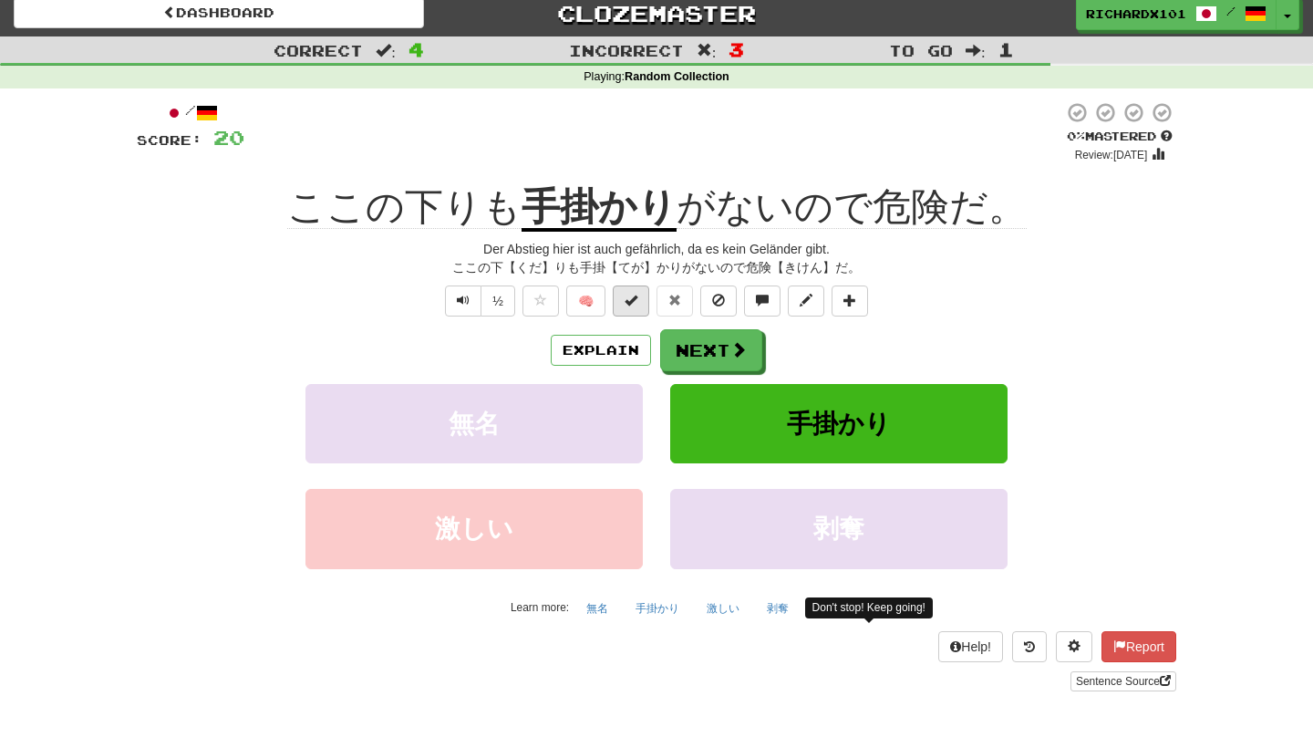
click at [632, 306] on button at bounding box center [631, 300] width 36 height 31
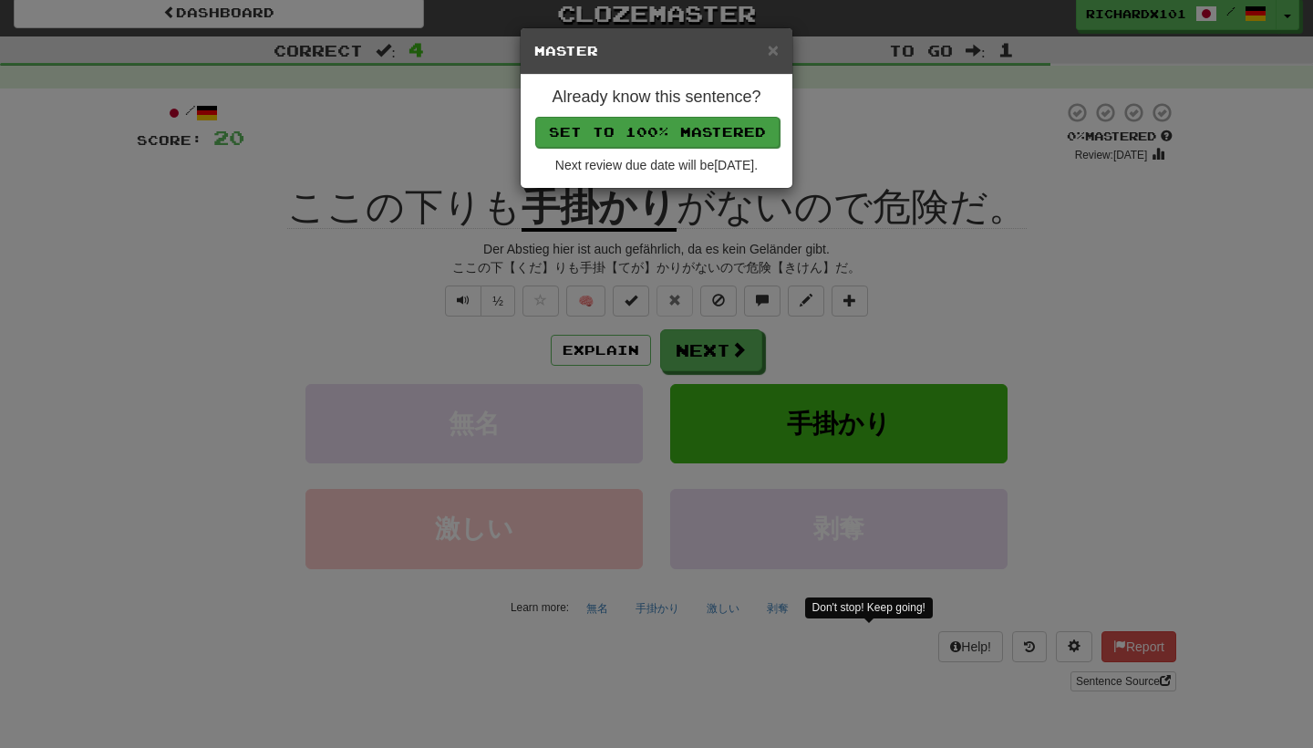
click at [708, 133] on button "Set to 100% Mastered" at bounding box center [657, 132] width 244 height 31
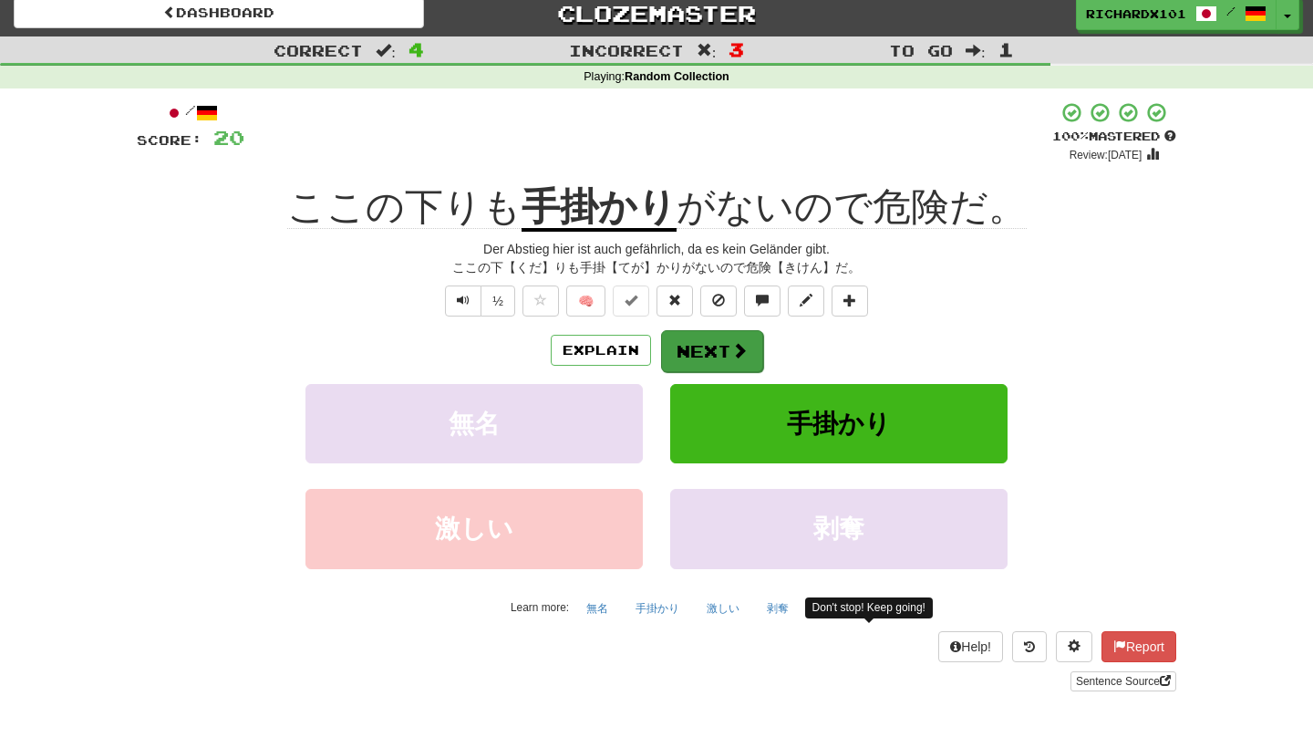
click at [696, 358] on button "Next" at bounding box center [712, 351] width 102 height 42
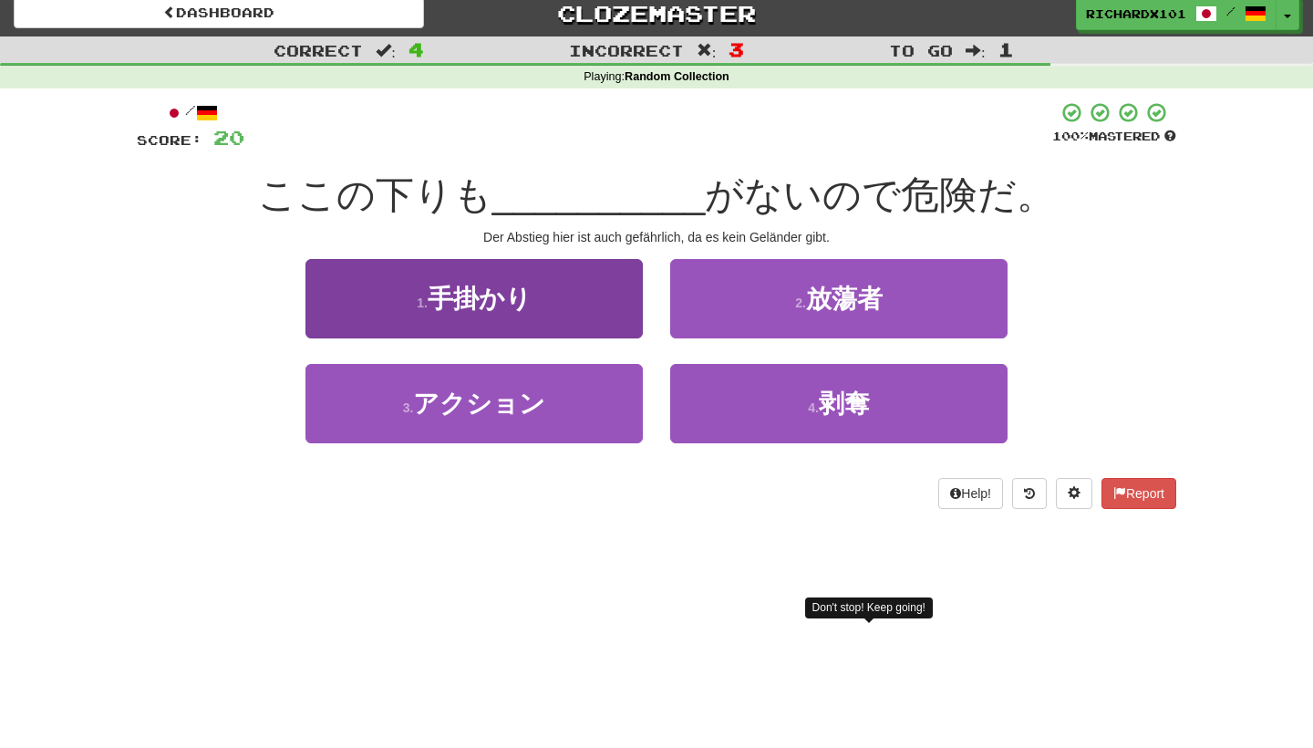
click at [600, 311] on button "1 . 手掛かり" at bounding box center [473, 298] width 337 height 79
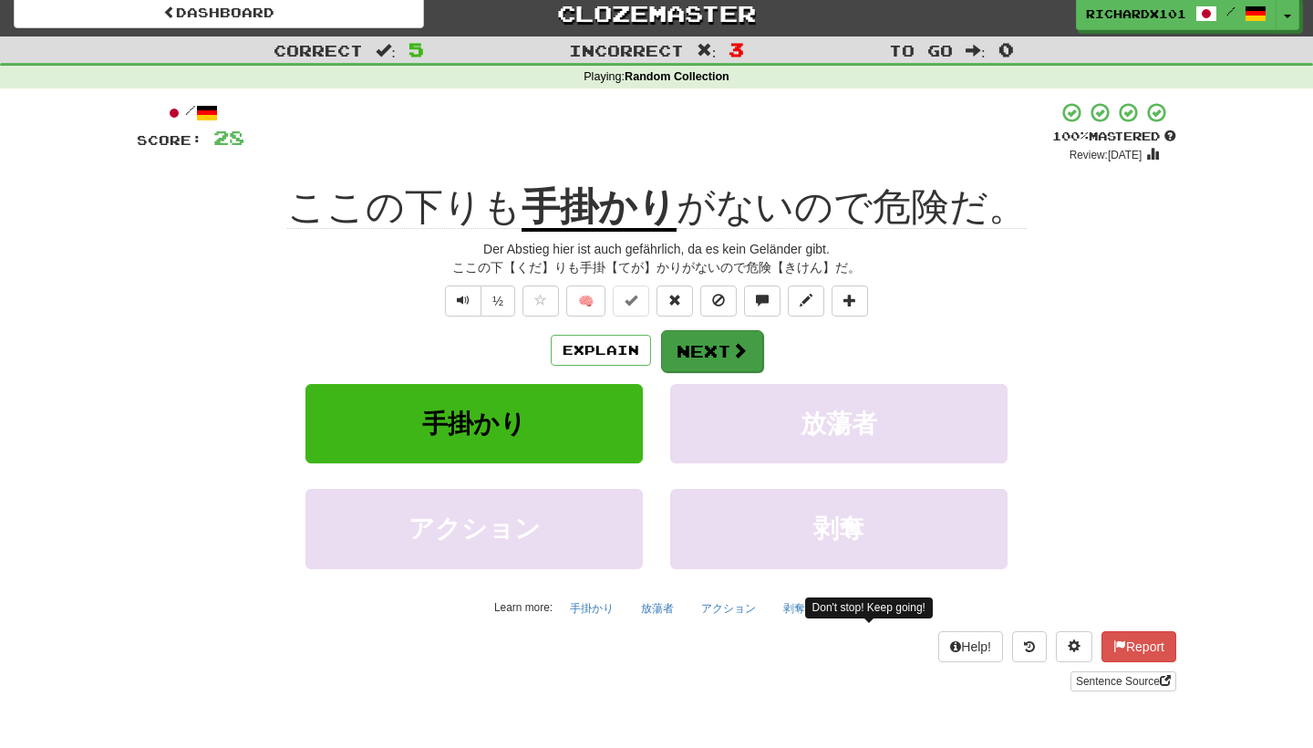
click at [696, 344] on button "Next" at bounding box center [712, 351] width 102 height 42
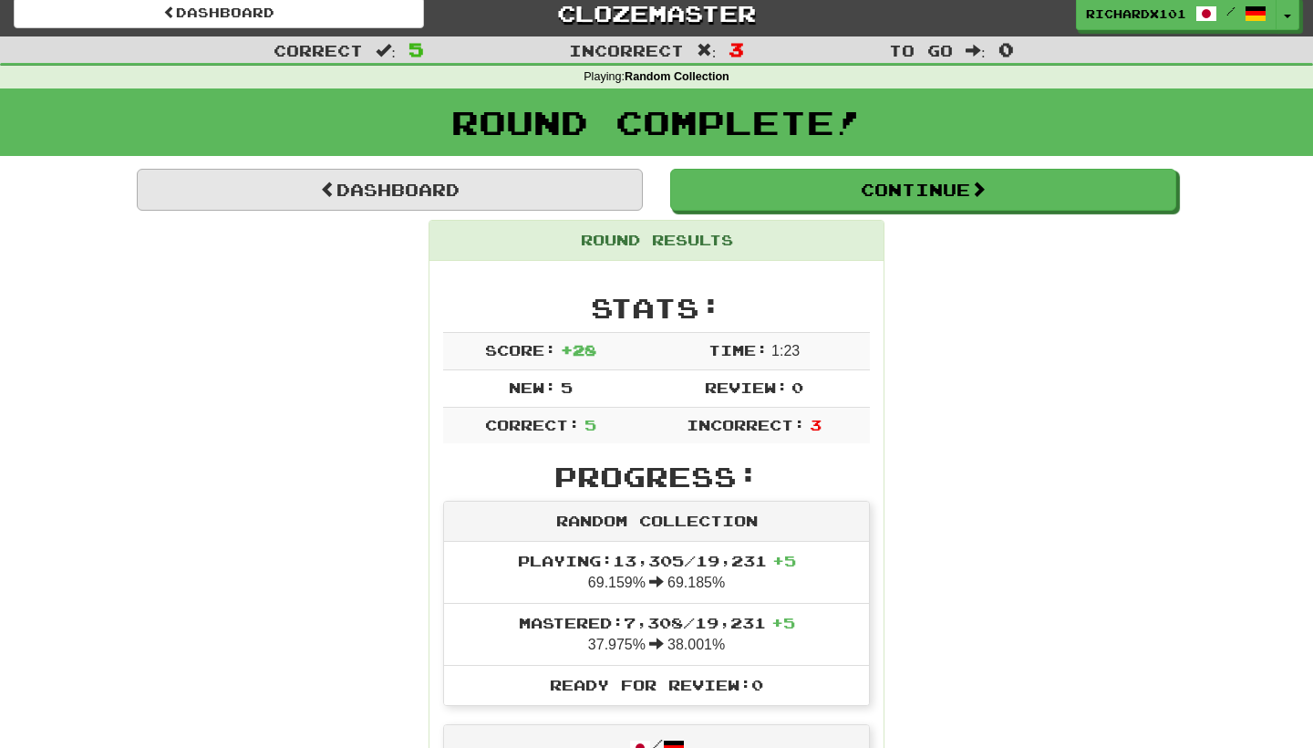
click at [580, 175] on link "Dashboard" at bounding box center [390, 190] width 506 height 42
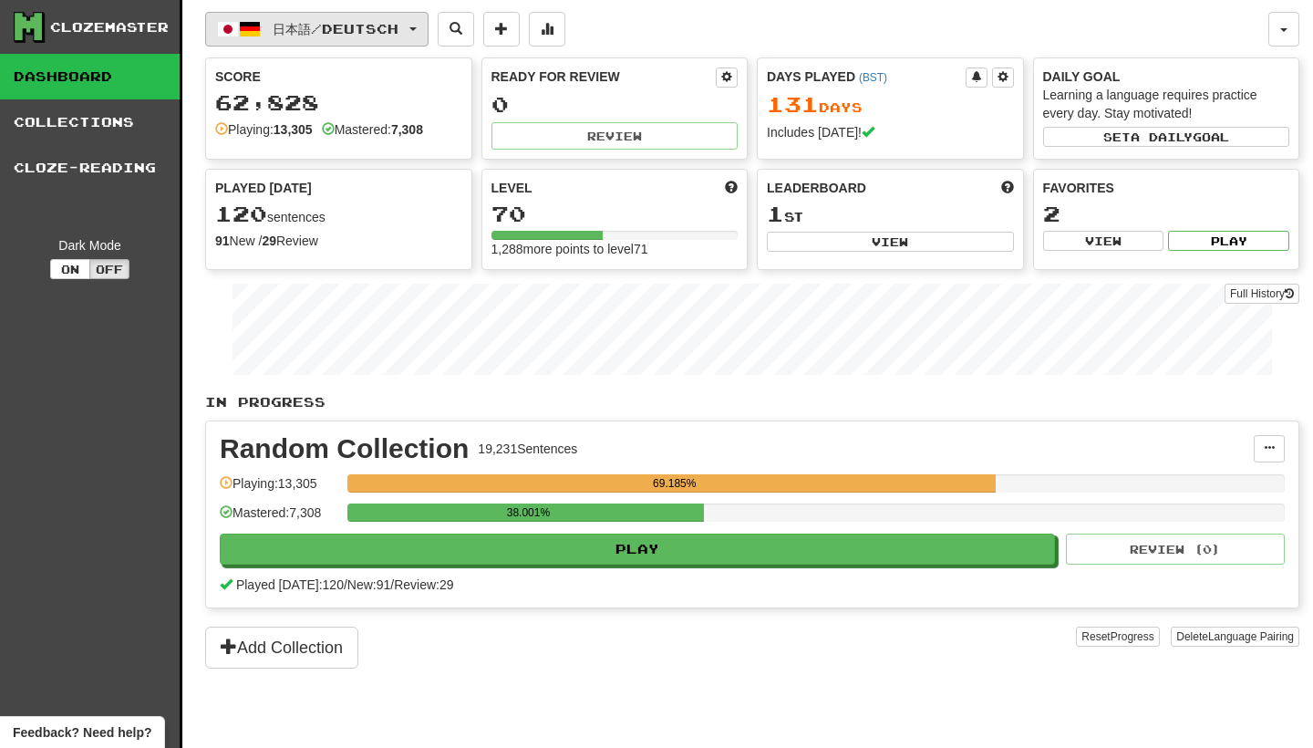
click at [428, 28] on button "日本語 / Deutsch" at bounding box center [316, 29] width 223 height 35
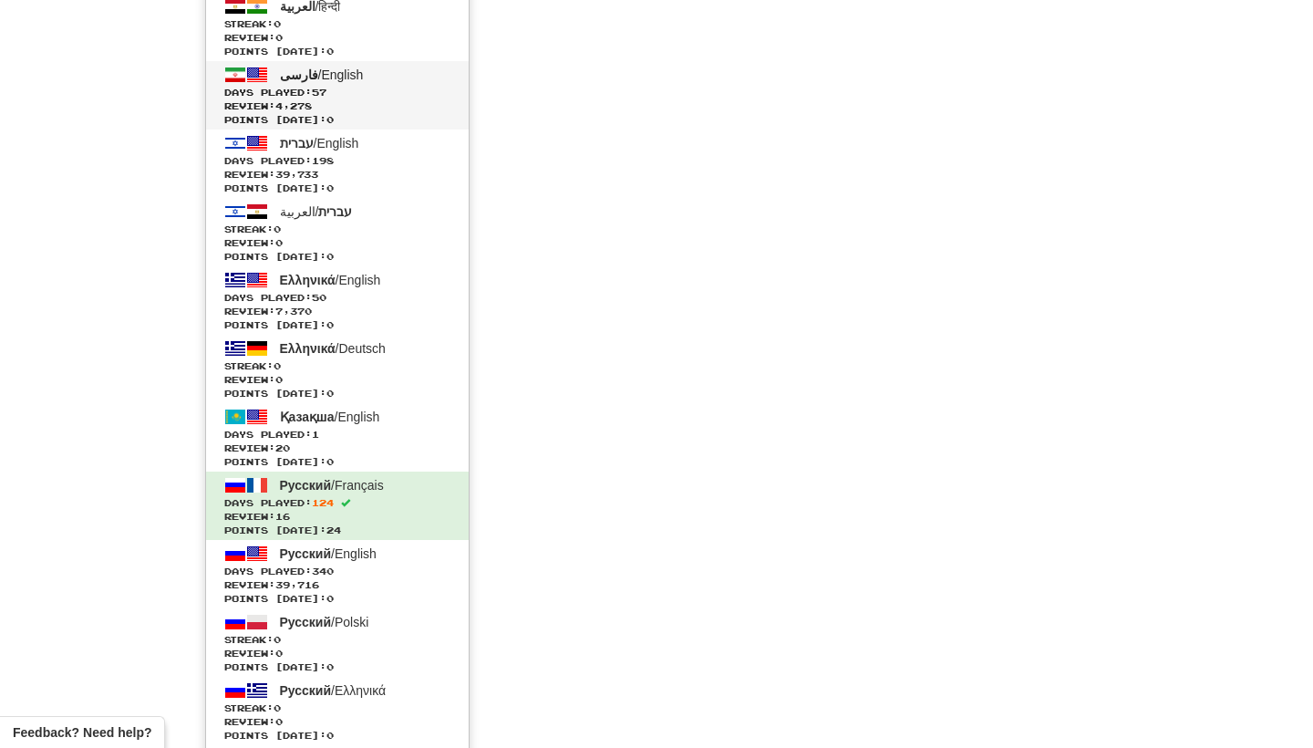
scroll to position [3619, 0]
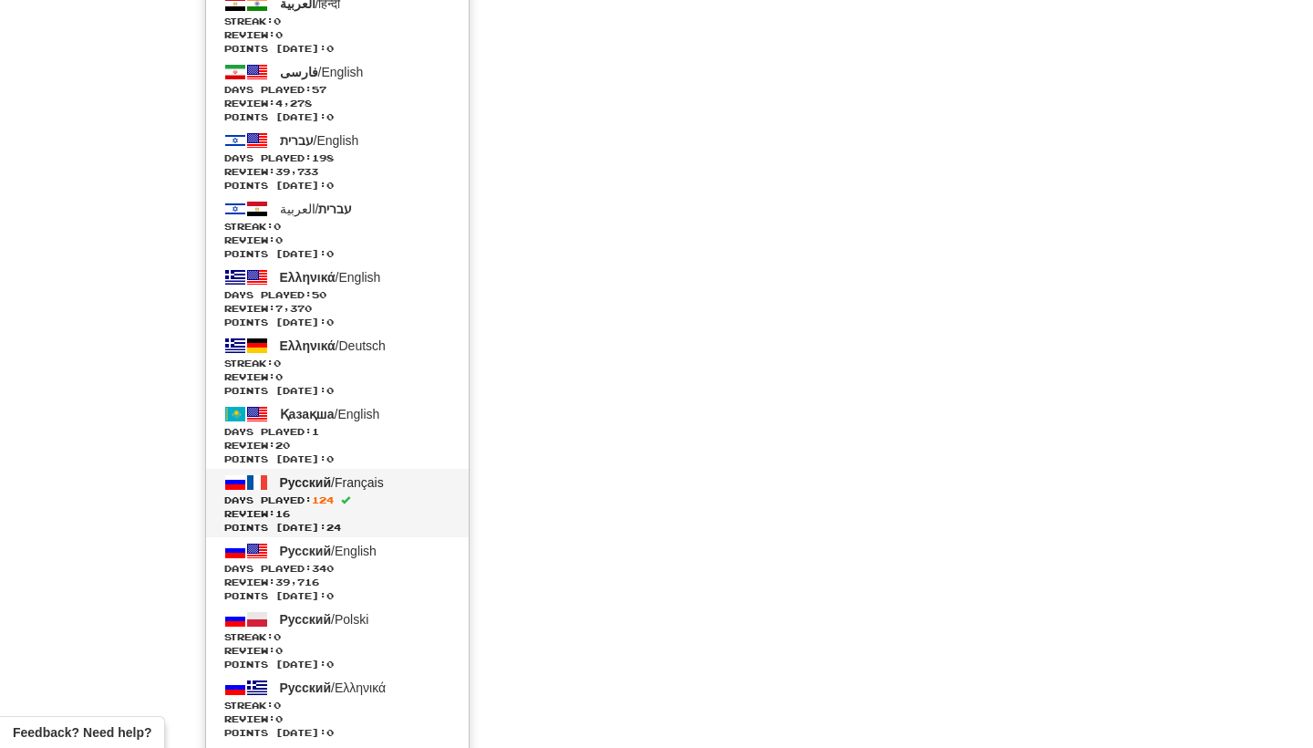
click at [404, 496] on span "Days Played: 124" at bounding box center [337, 500] width 226 height 14
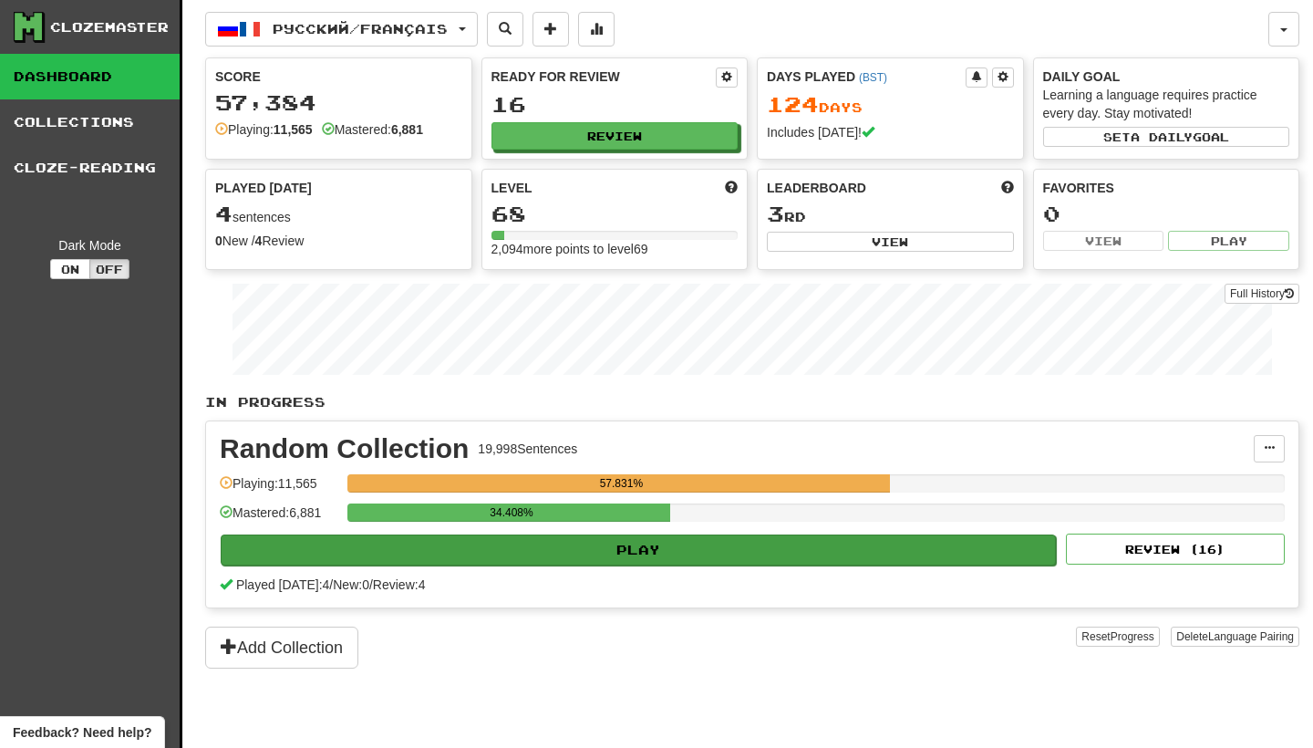
click at [405, 548] on button "Play" at bounding box center [638, 549] width 835 height 31
select select "********"
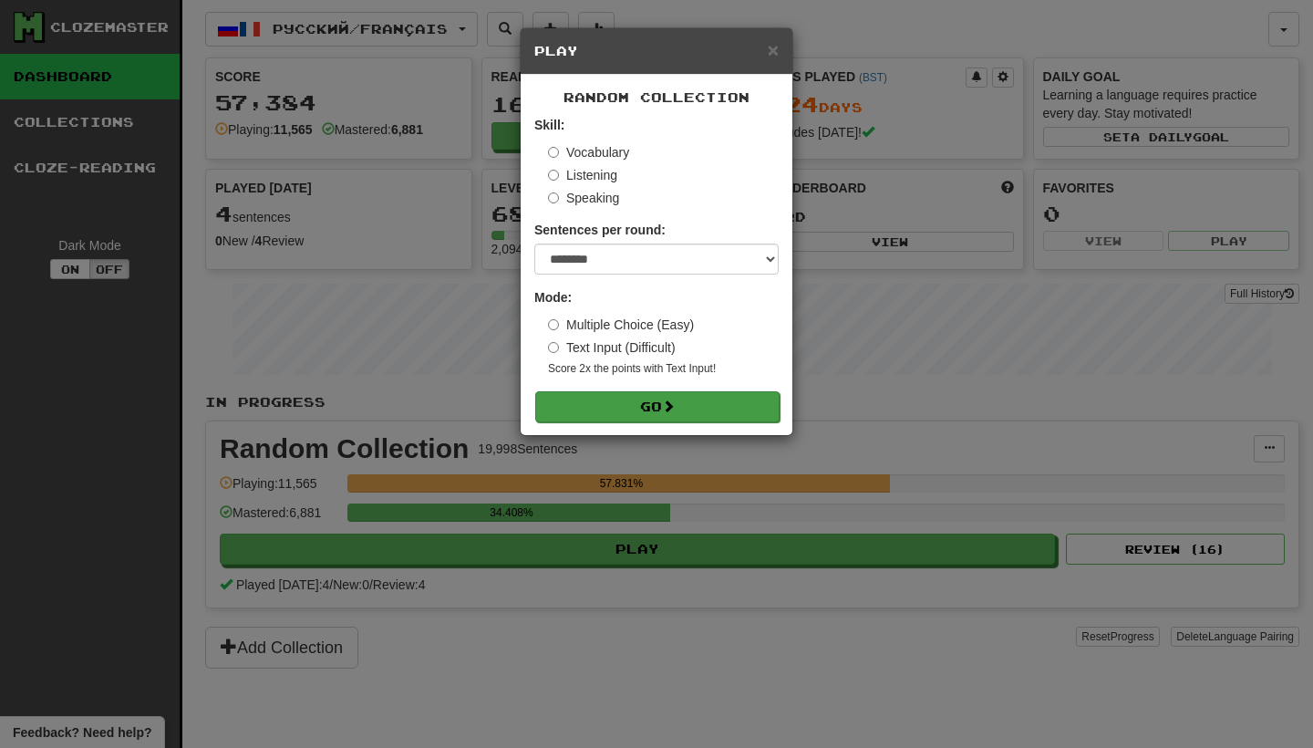
click at [593, 404] on button "Go" at bounding box center [657, 406] width 244 height 31
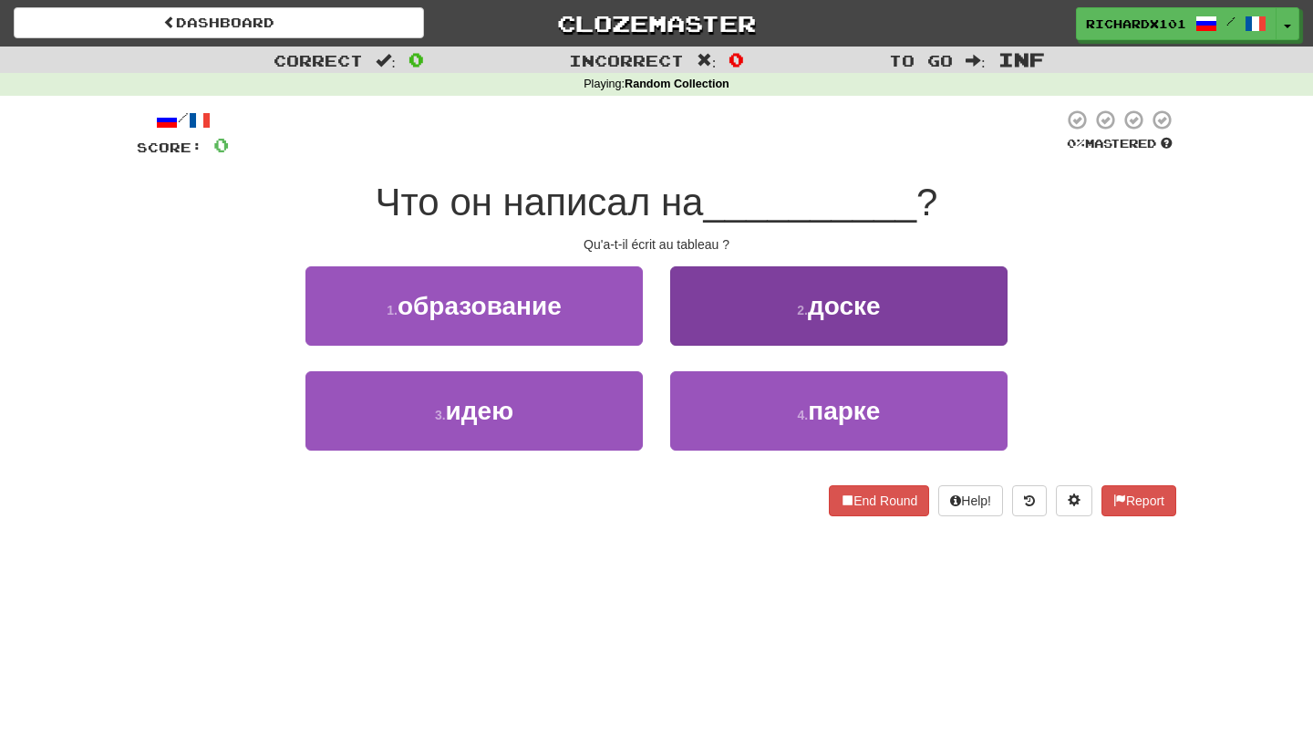
click at [690, 294] on button "2 . доске" at bounding box center [838, 305] width 337 height 79
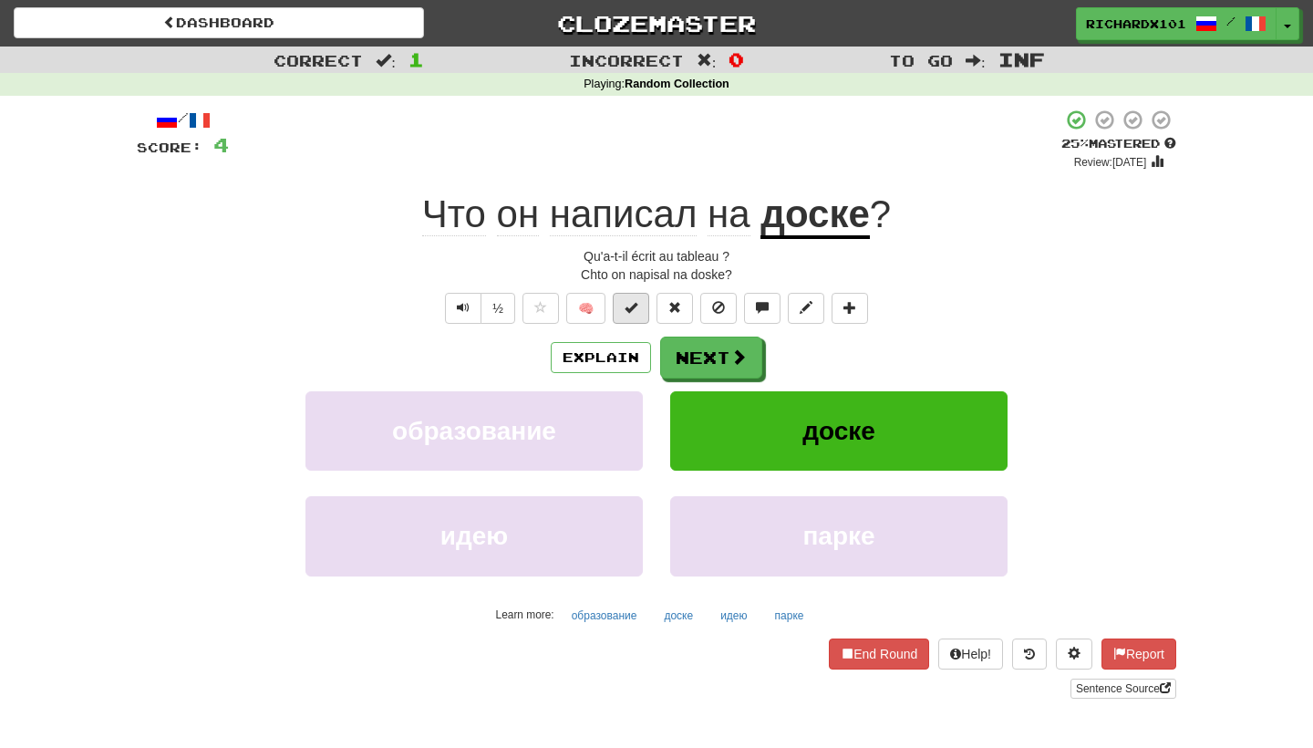
click at [645, 313] on button at bounding box center [631, 308] width 36 height 31
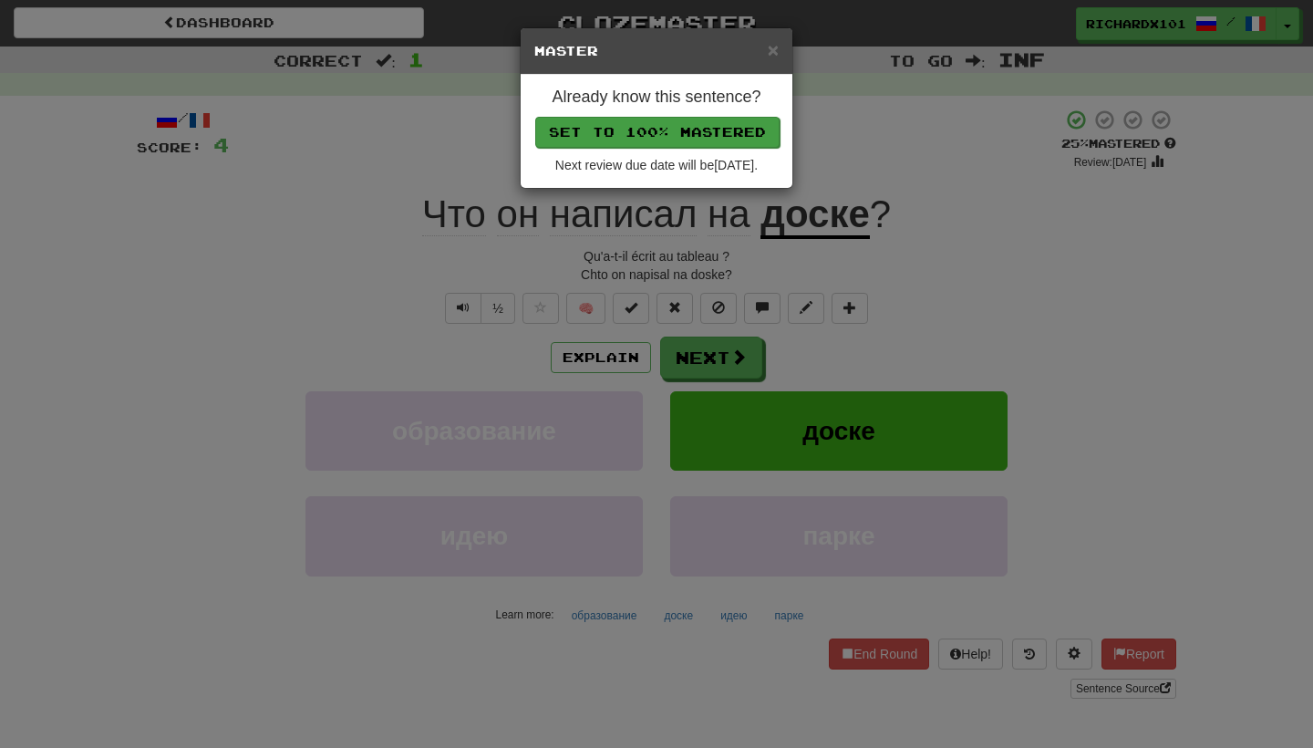
click at [694, 124] on button "Set to 100% Mastered" at bounding box center [657, 132] width 244 height 31
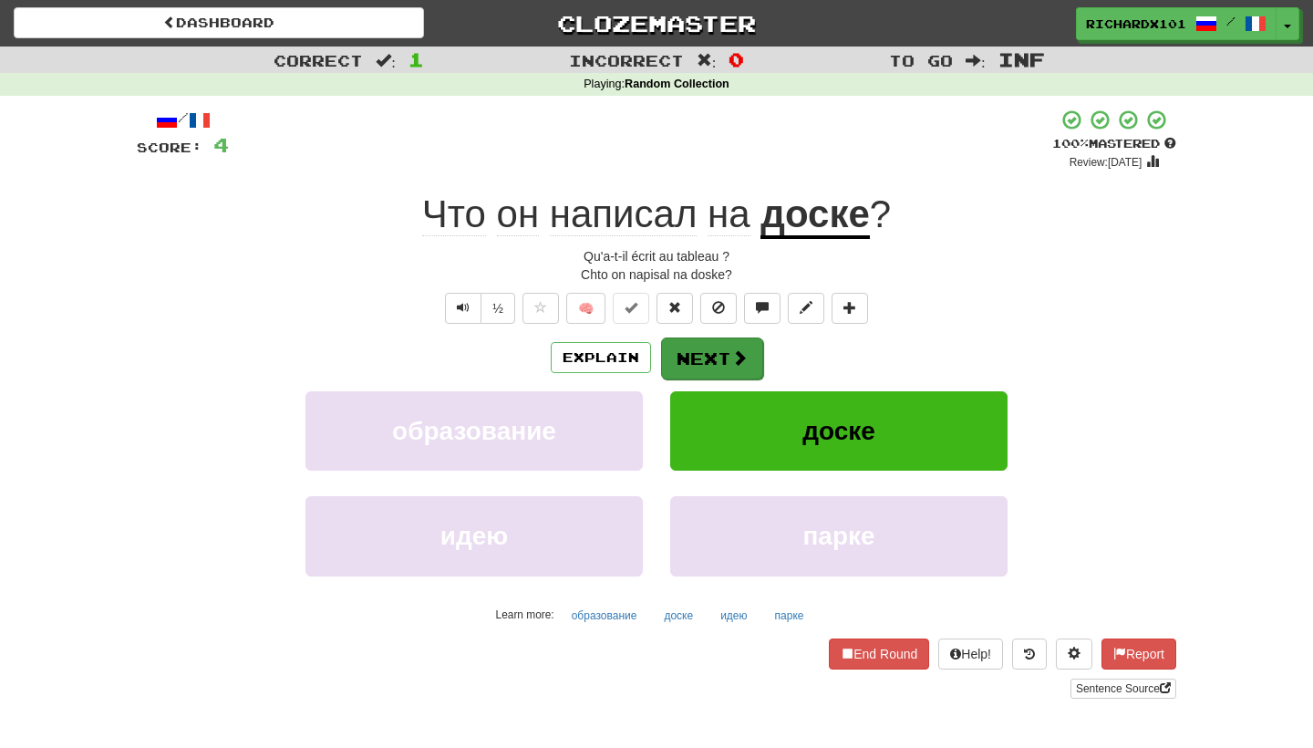
click at [699, 348] on button "Next" at bounding box center [712, 358] width 102 height 42
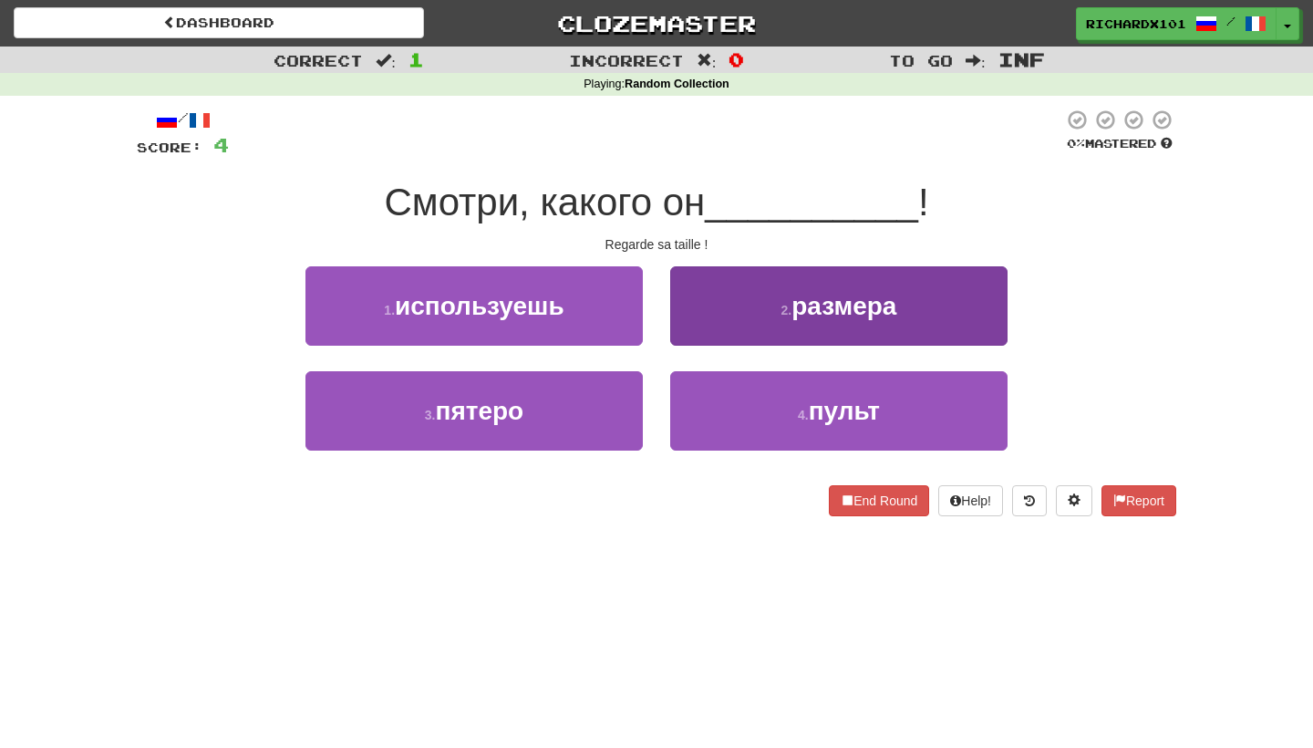
click at [716, 316] on button "2 . размера" at bounding box center [838, 305] width 337 height 79
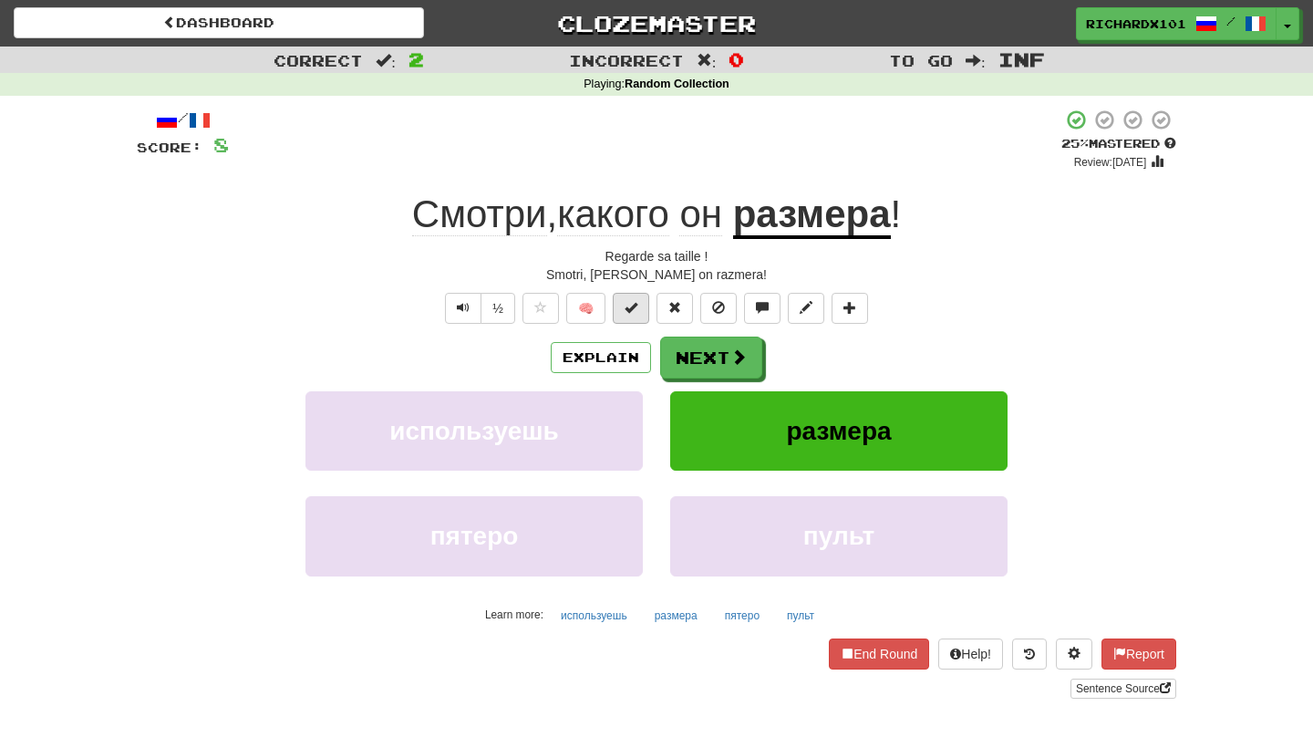
click at [635, 304] on span at bounding box center [630, 307] width 13 height 13
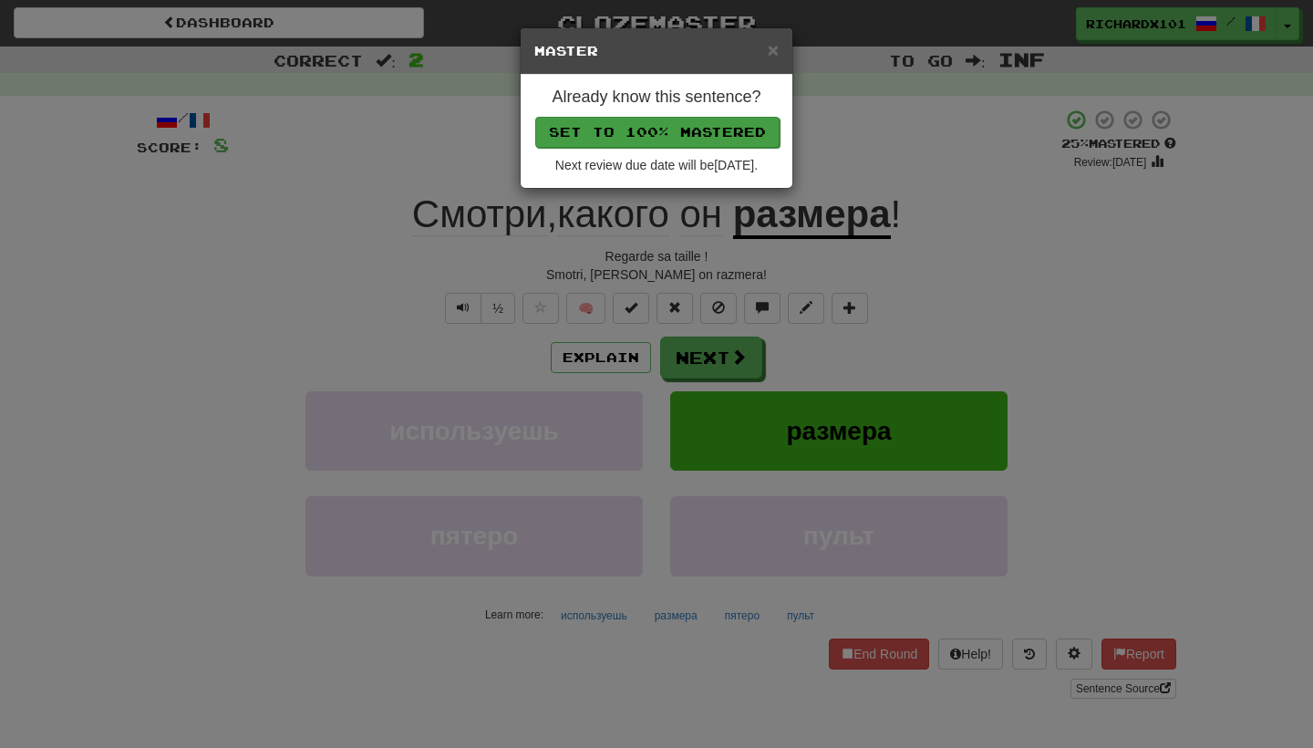
click at [698, 129] on button "Set to 100% Mastered" at bounding box center [657, 132] width 244 height 31
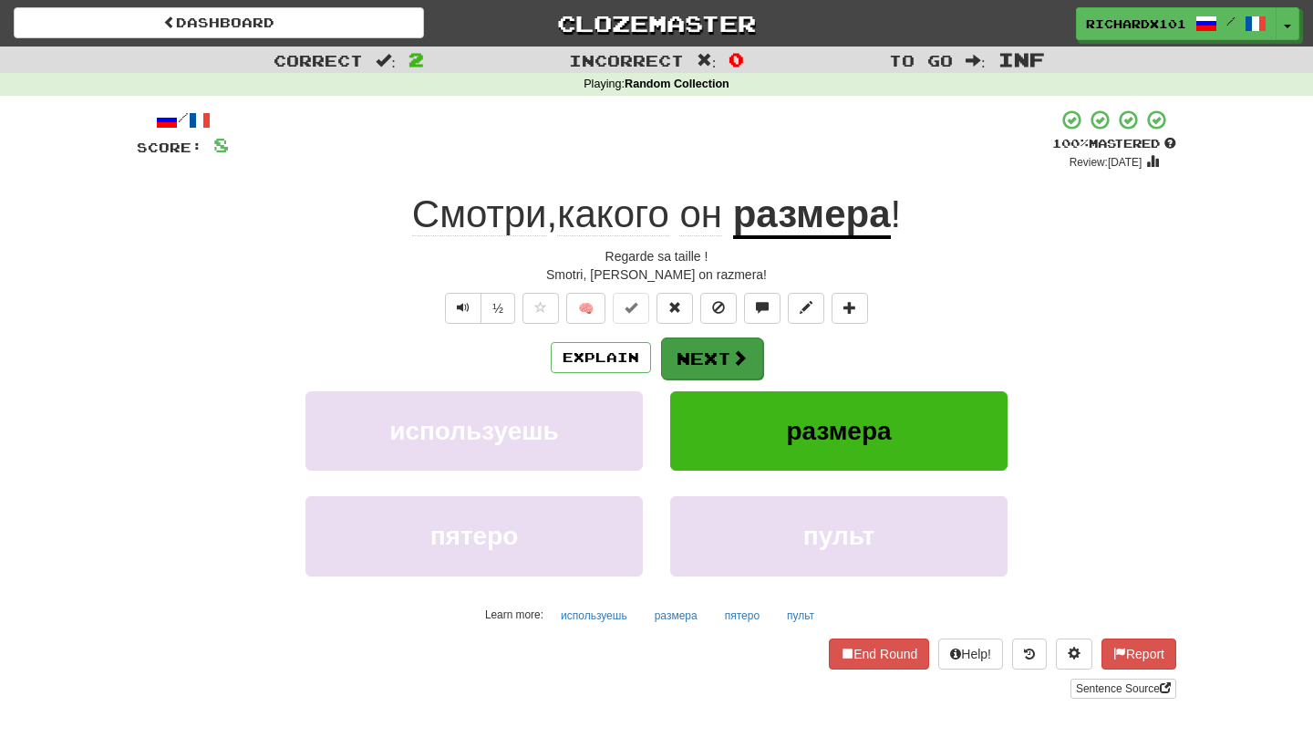
click at [709, 346] on button "Next" at bounding box center [712, 358] width 102 height 42
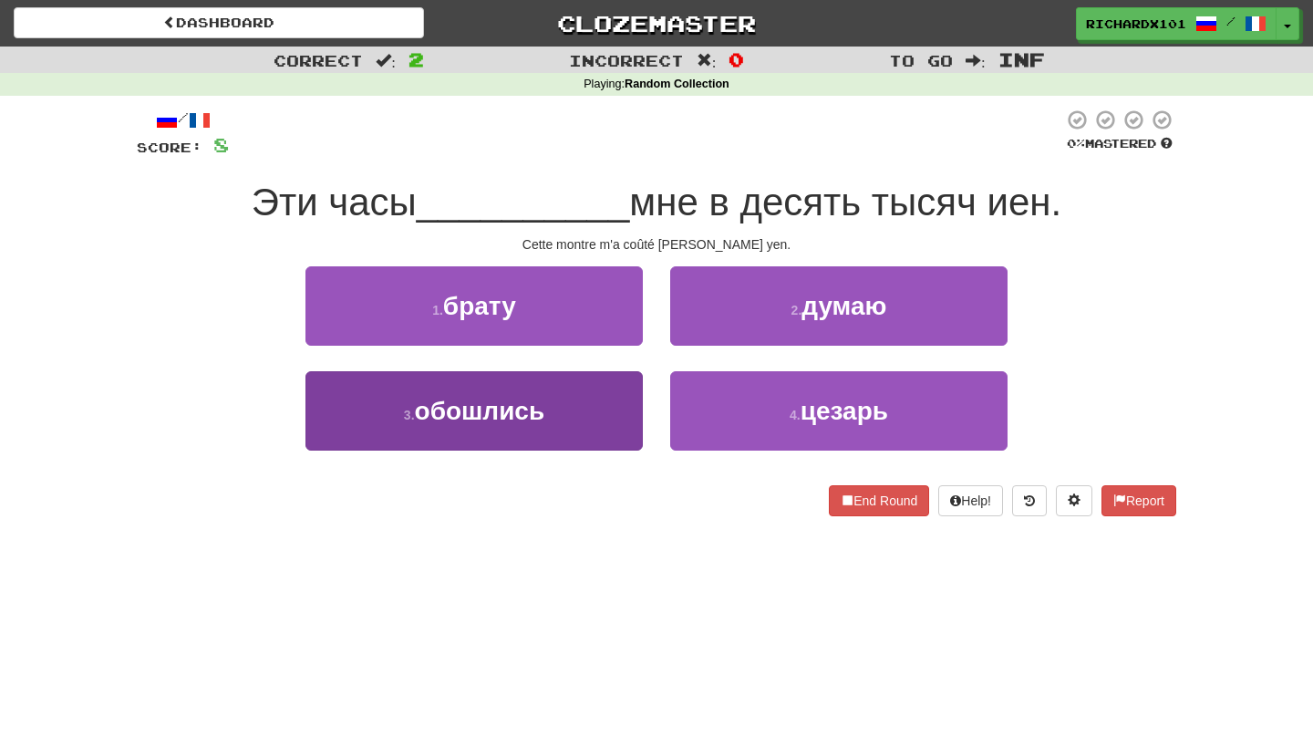
click at [626, 435] on button "3 . обошлись" at bounding box center [473, 410] width 337 height 79
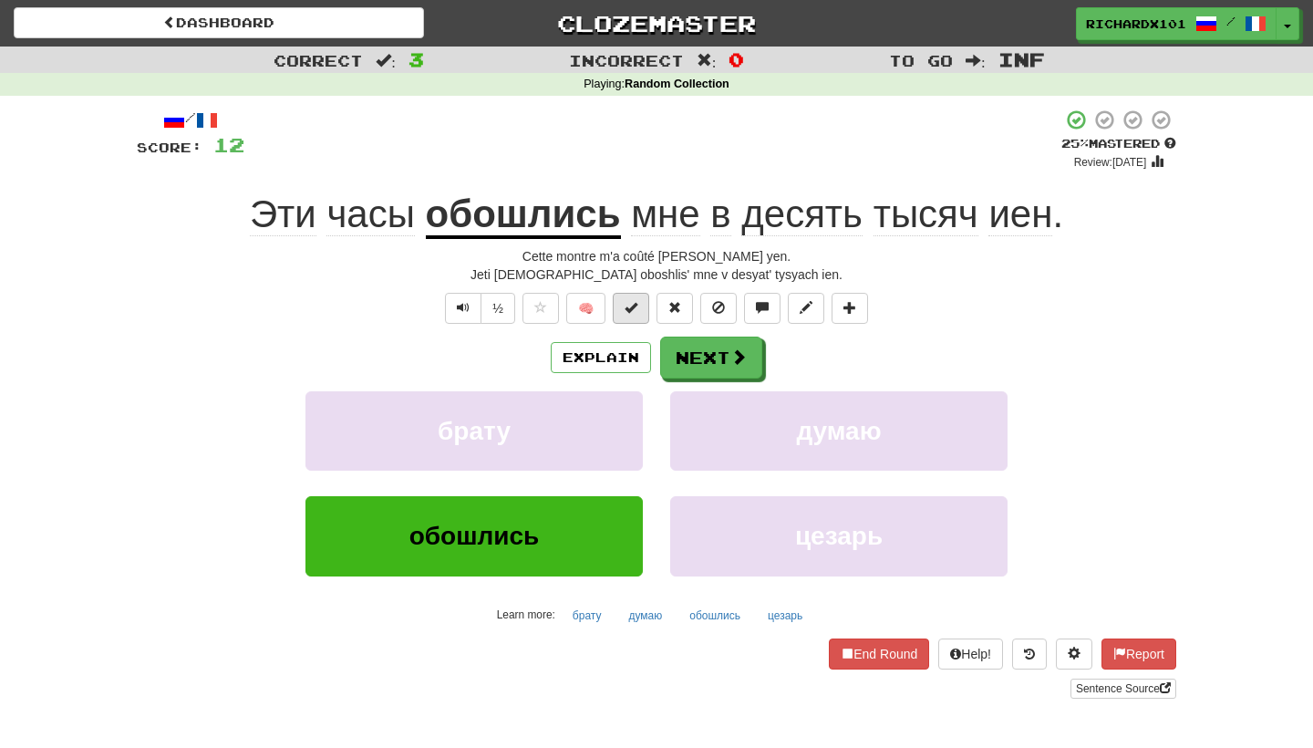
click at [636, 308] on span at bounding box center [630, 307] width 13 height 13
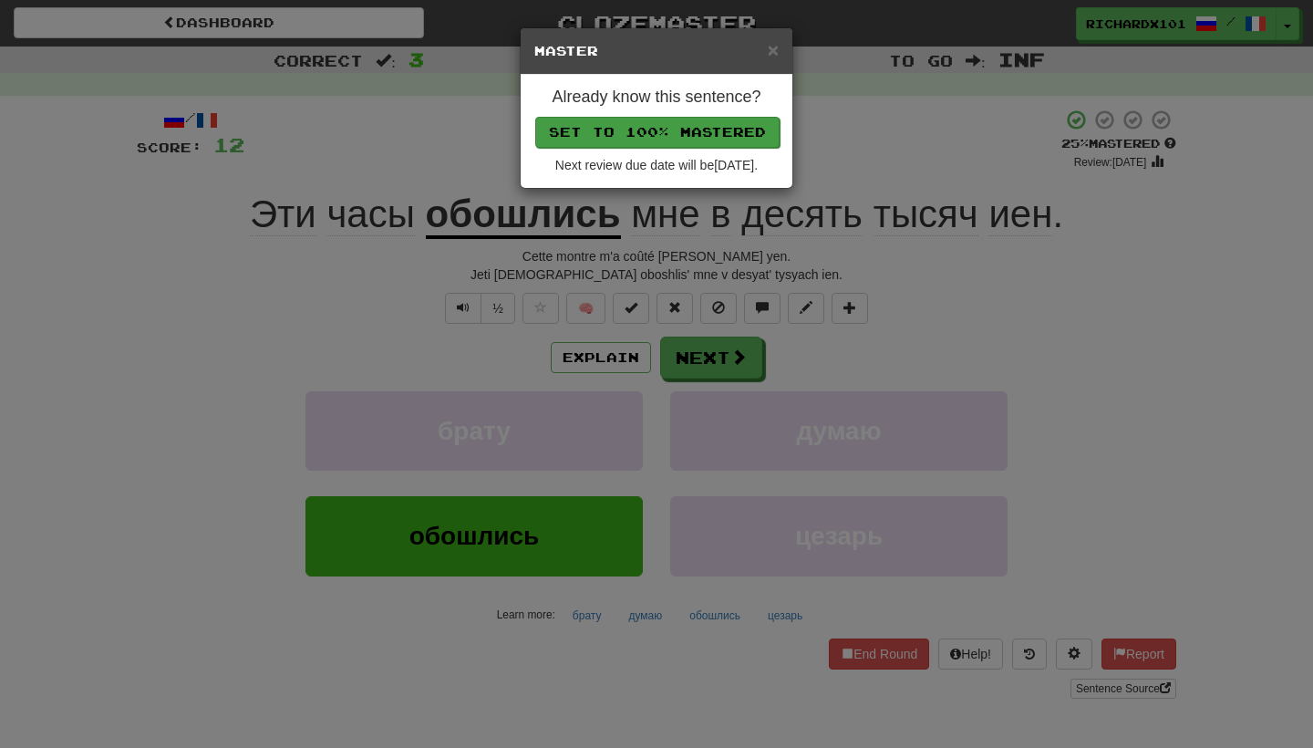
click at [689, 132] on button "Set to 100% Mastered" at bounding box center [657, 132] width 244 height 31
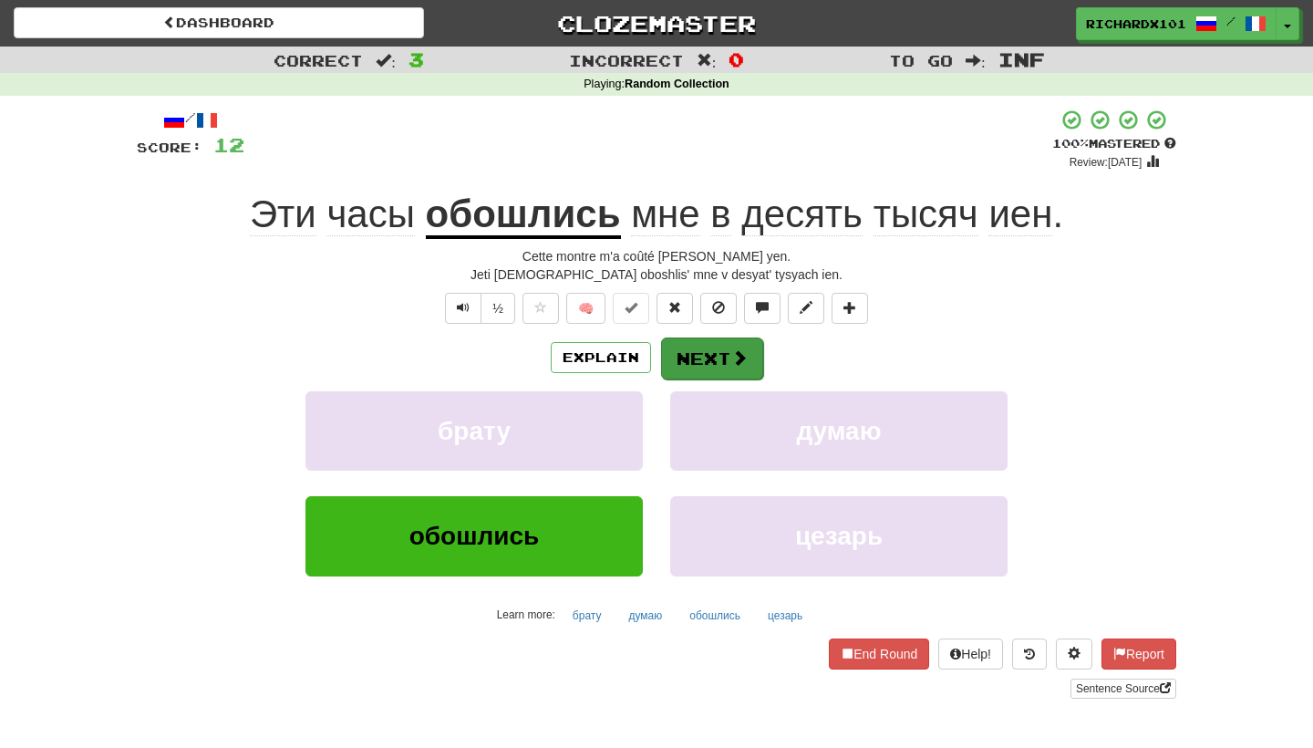
click at [704, 351] on button "Next" at bounding box center [712, 358] width 102 height 42
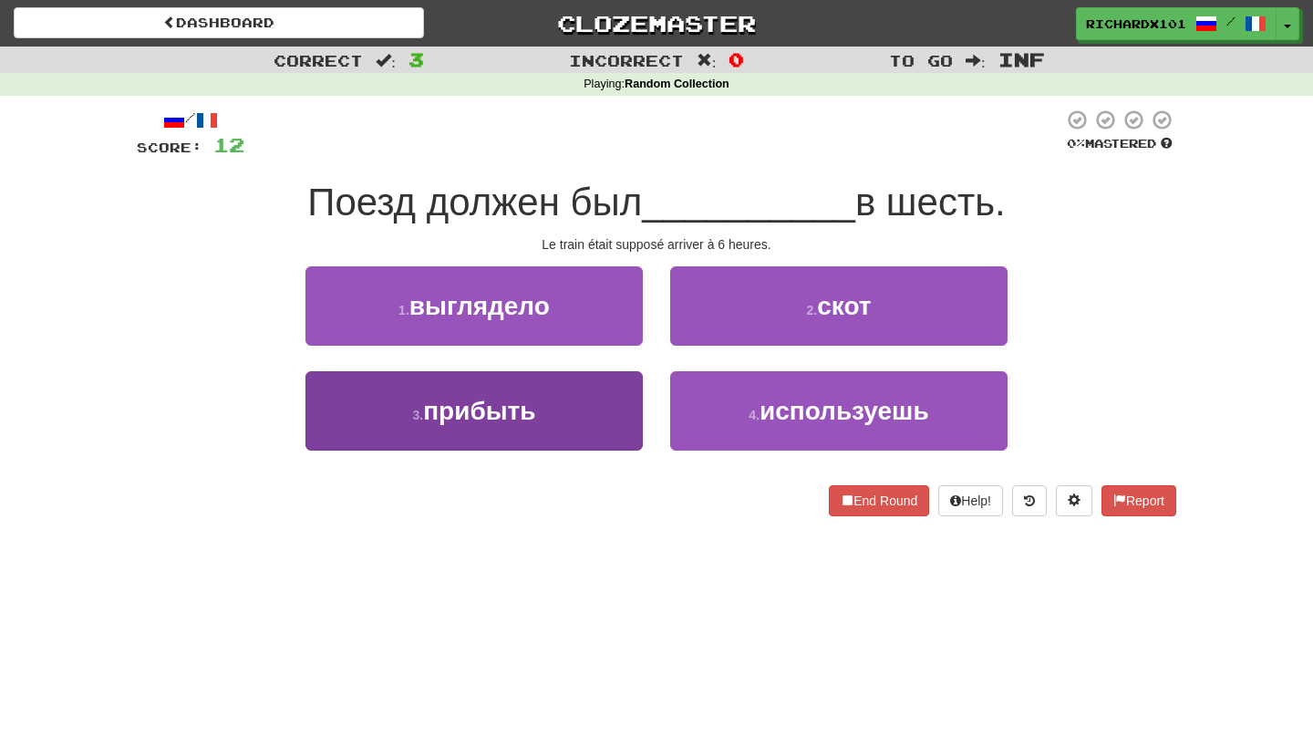
click at [617, 423] on button "3 . прибыть" at bounding box center [473, 410] width 337 height 79
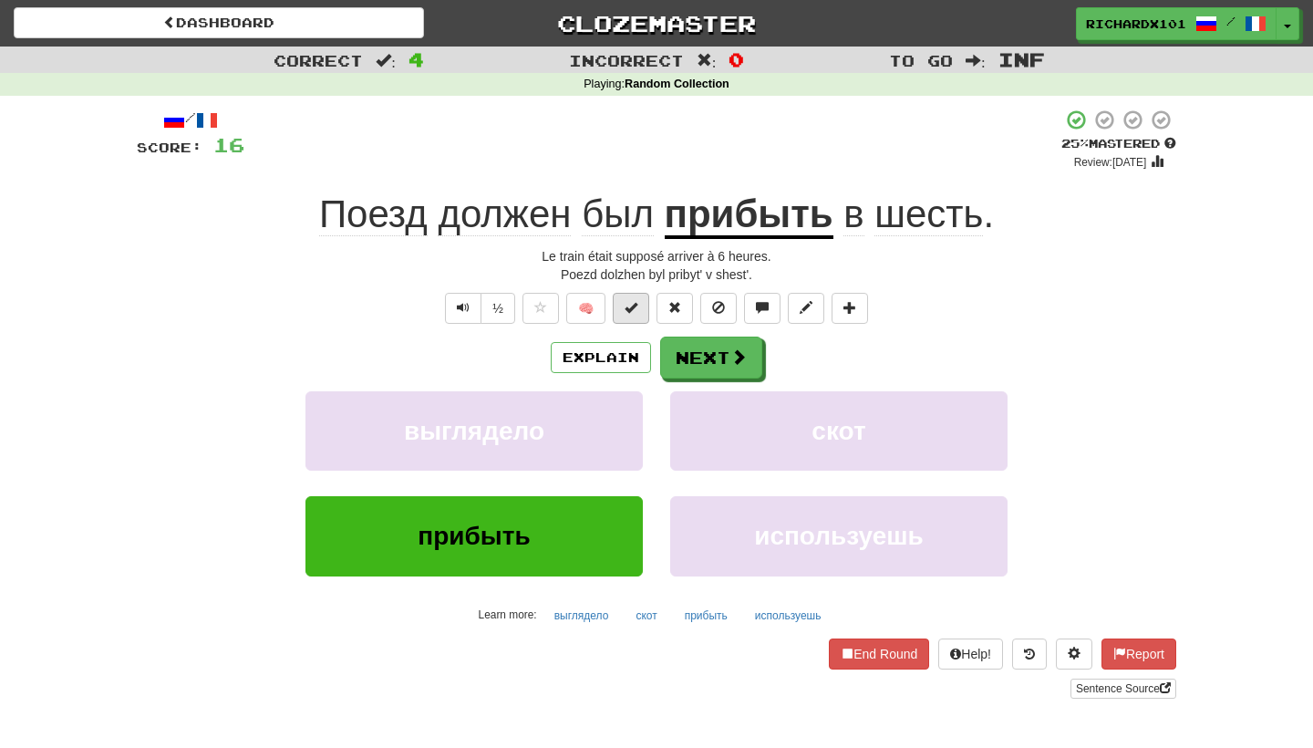
click at [633, 308] on span at bounding box center [630, 307] width 13 height 13
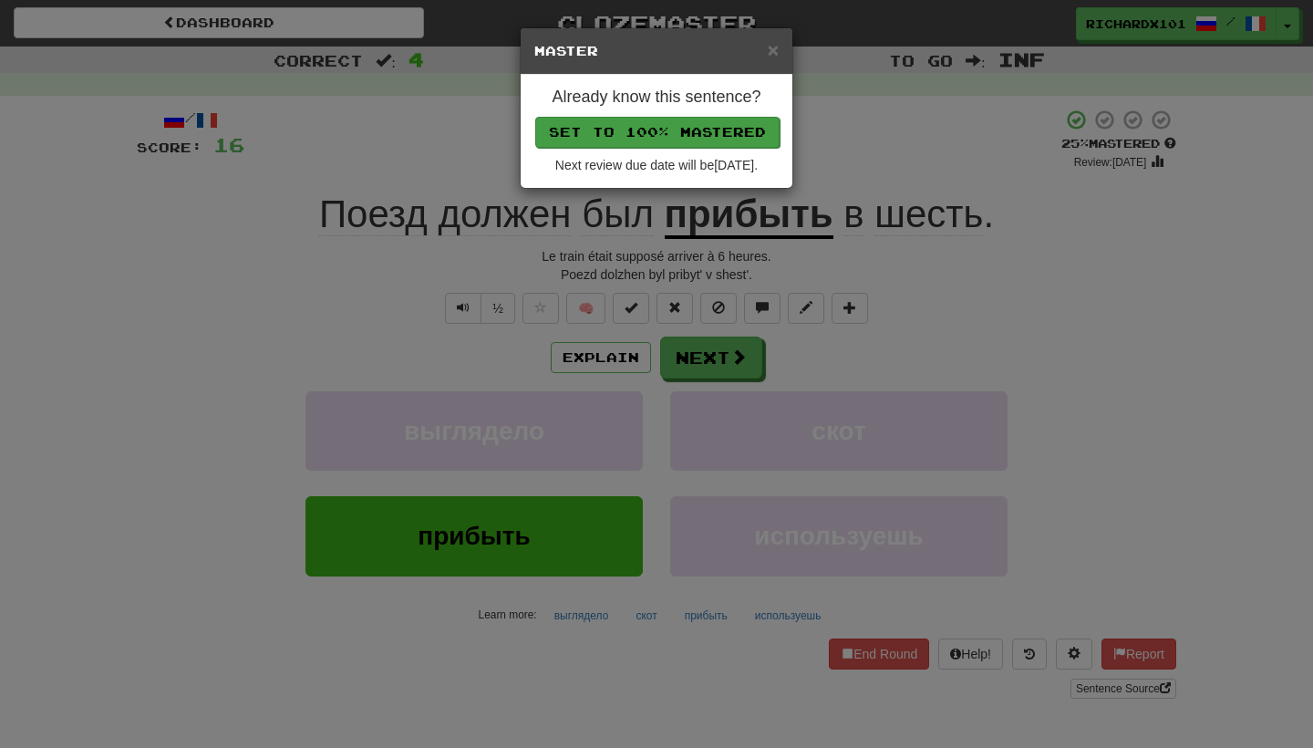
click at [684, 127] on button "Set to 100% Mastered" at bounding box center [657, 132] width 244 height 31
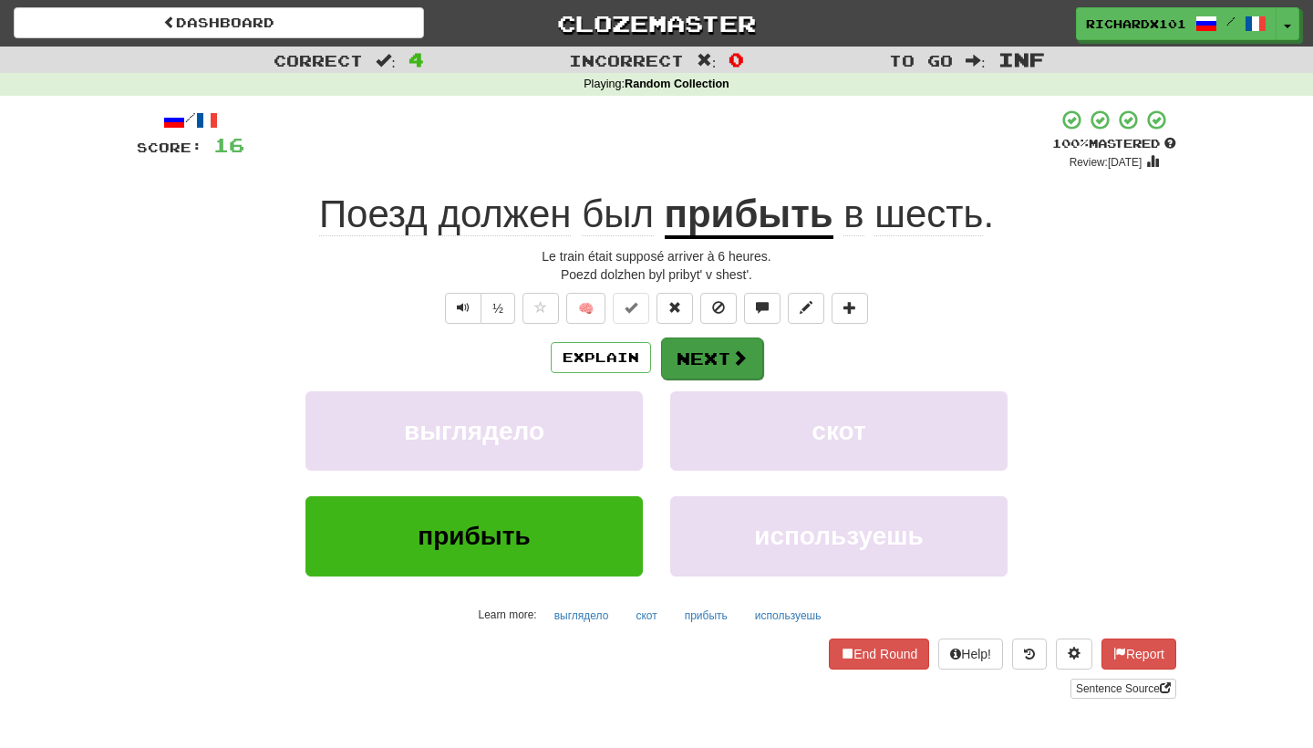
click at [704, 354] on button "Next" at bounding box center [712, 358] width 102 height 42
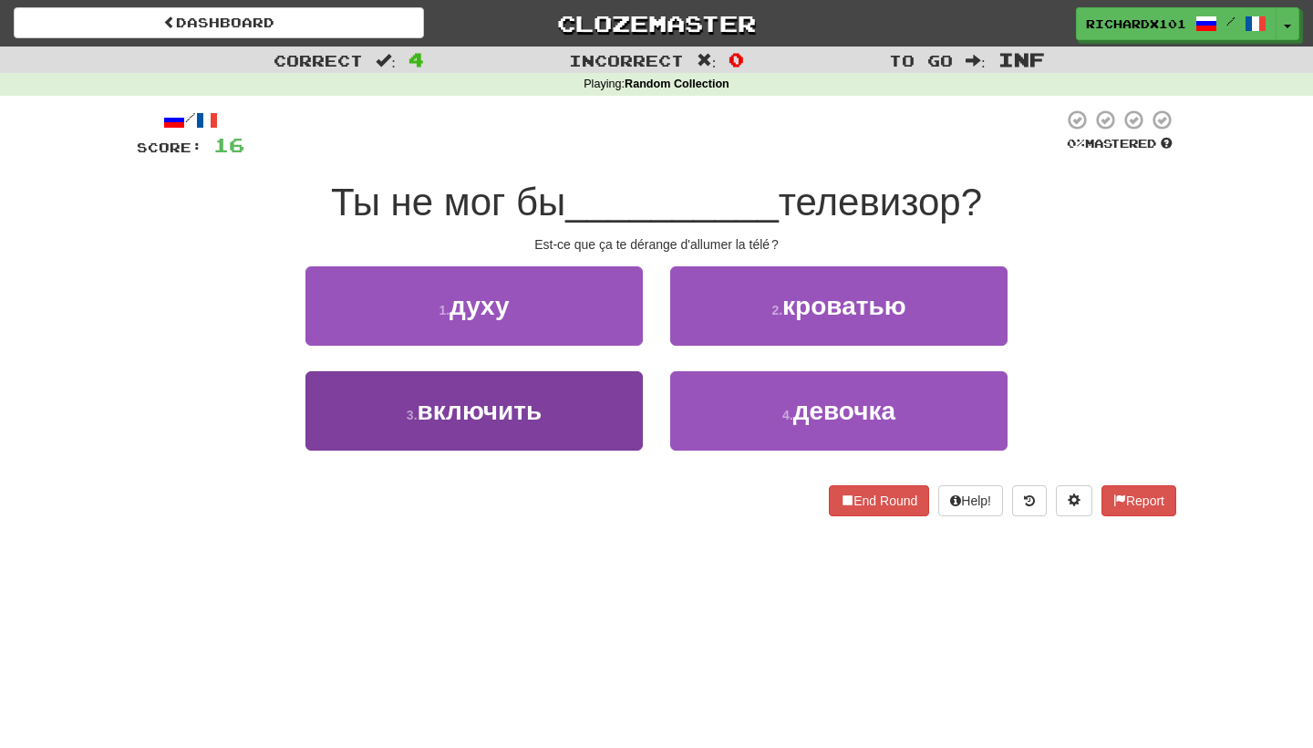
click at [604, 423] on button "3 . включить" at bounding box center [473, 410] width 337 height 79
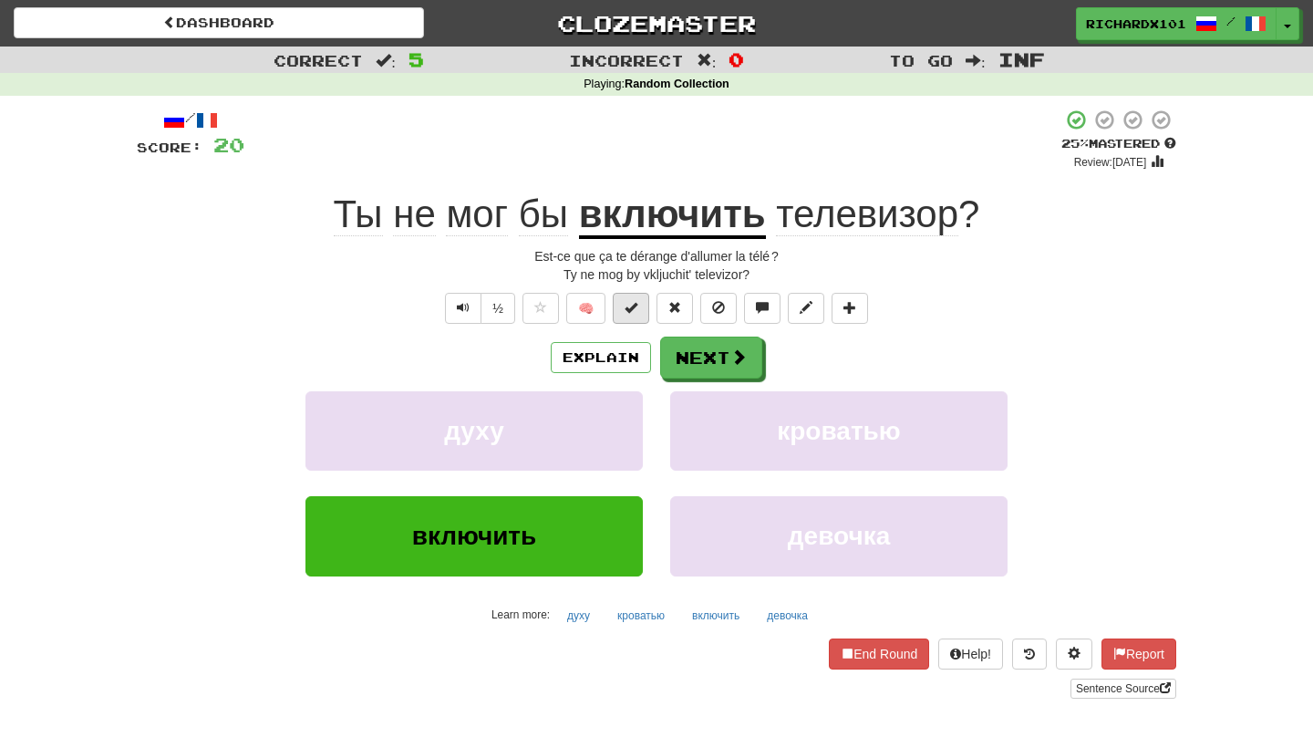
click at [633, 309] on span at bounding box center [630, 307] width 13 height 13
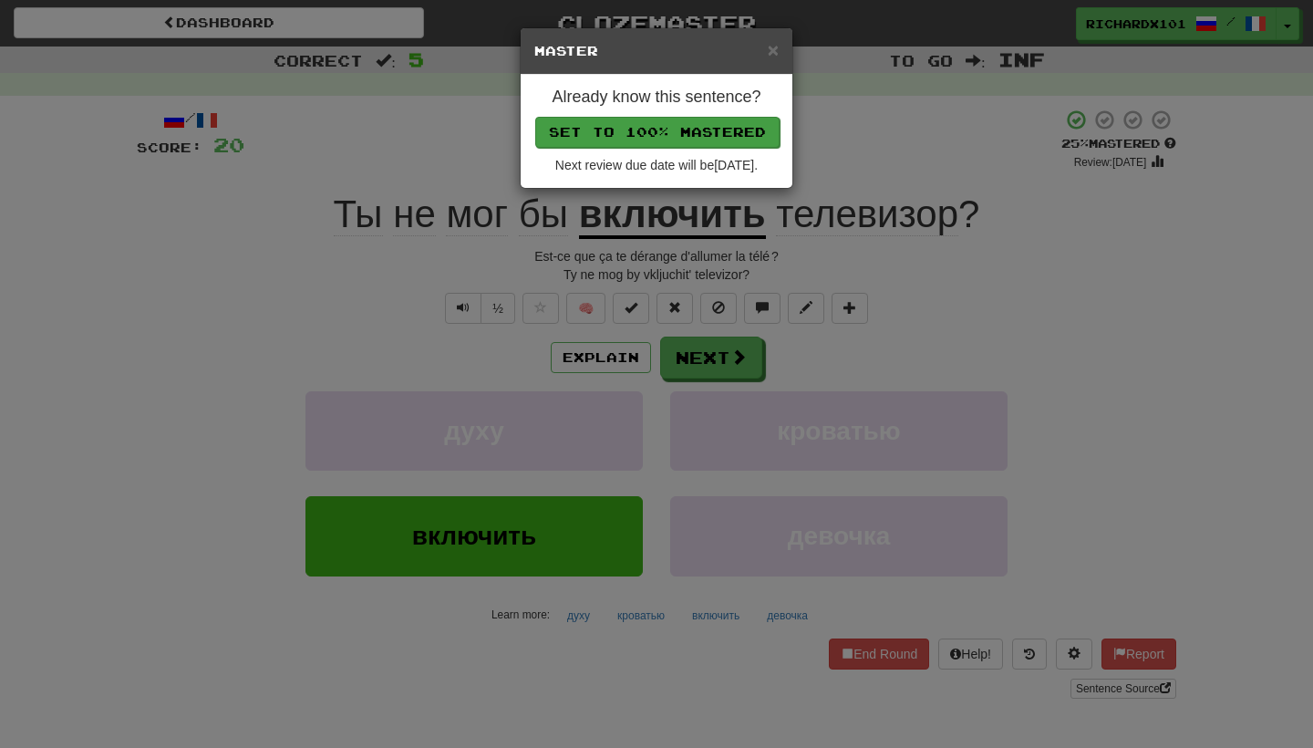
click at [697, 122] on button "Set to 100% Mastered" at bounding box center [657, 132] width 244 height 31
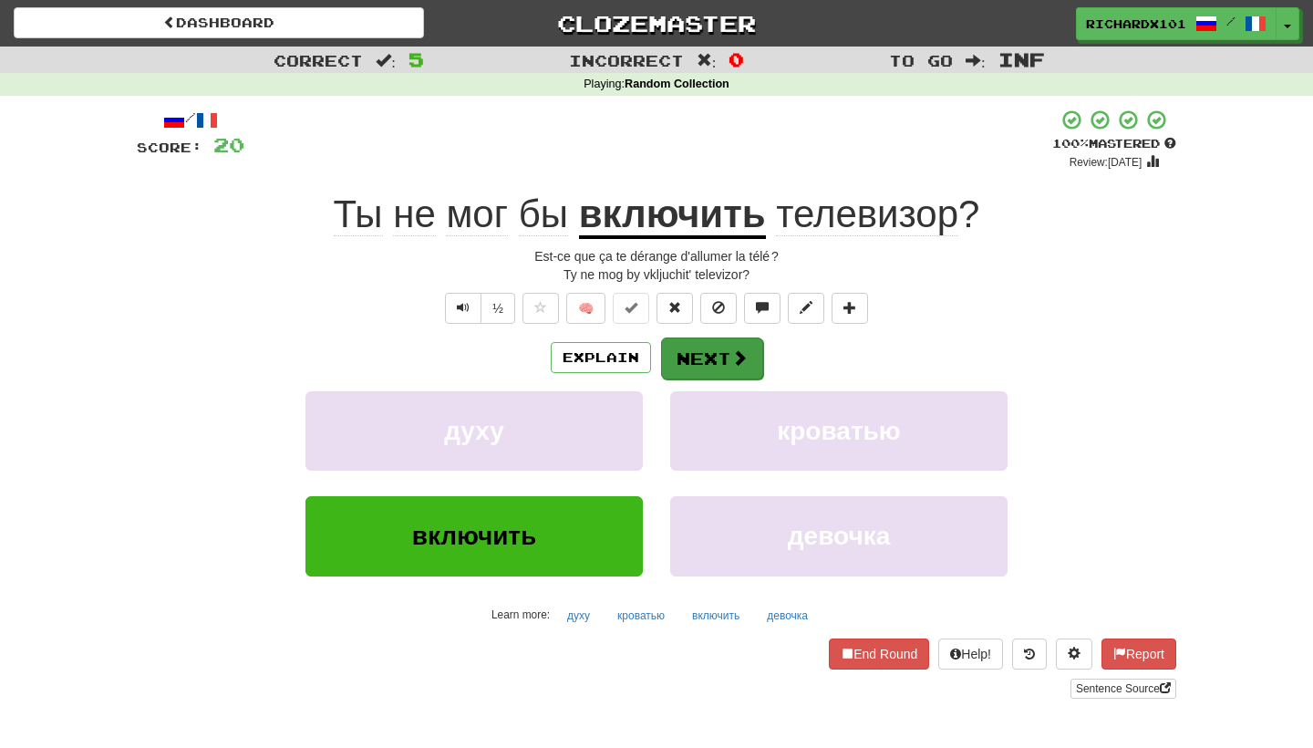
click at [711, 344] on button "Next" at bounding box center [712, 358] width 102 height 42
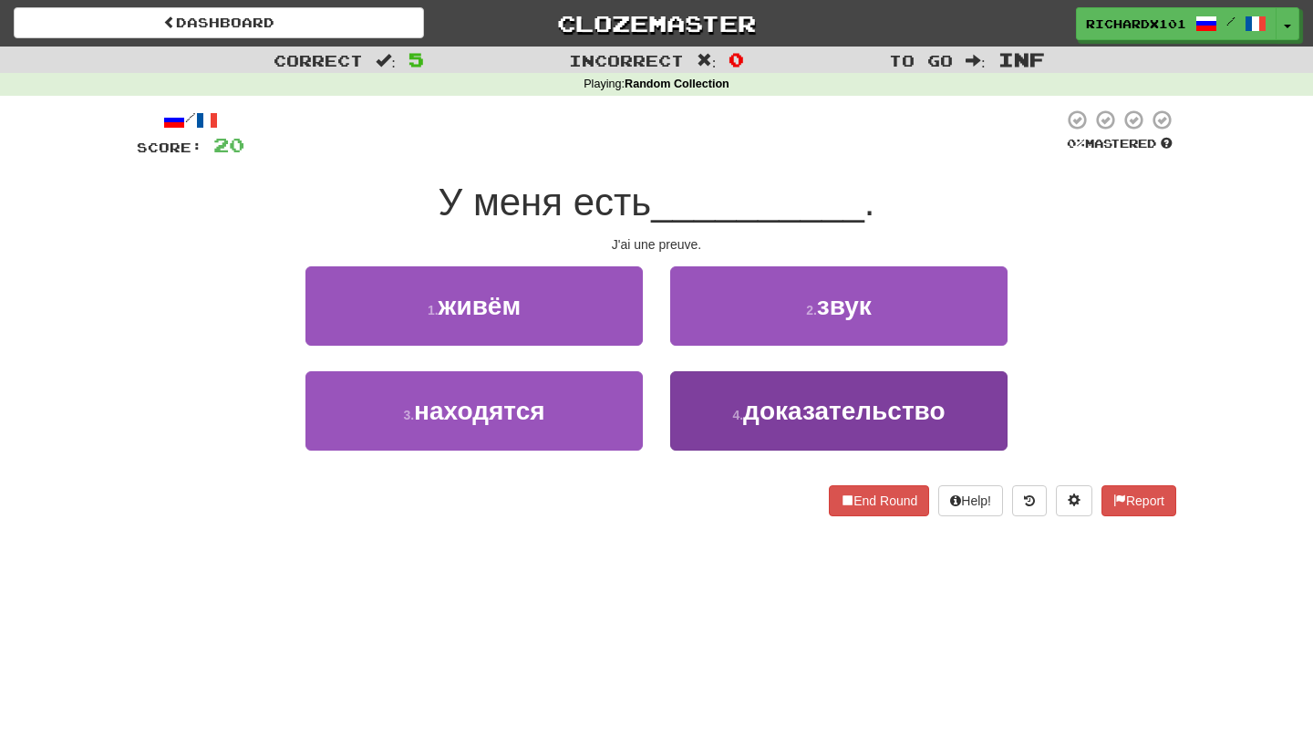
click at [714, 403] on button "4 . доказательство" at bounding box center [838, 410] width 337 height 79
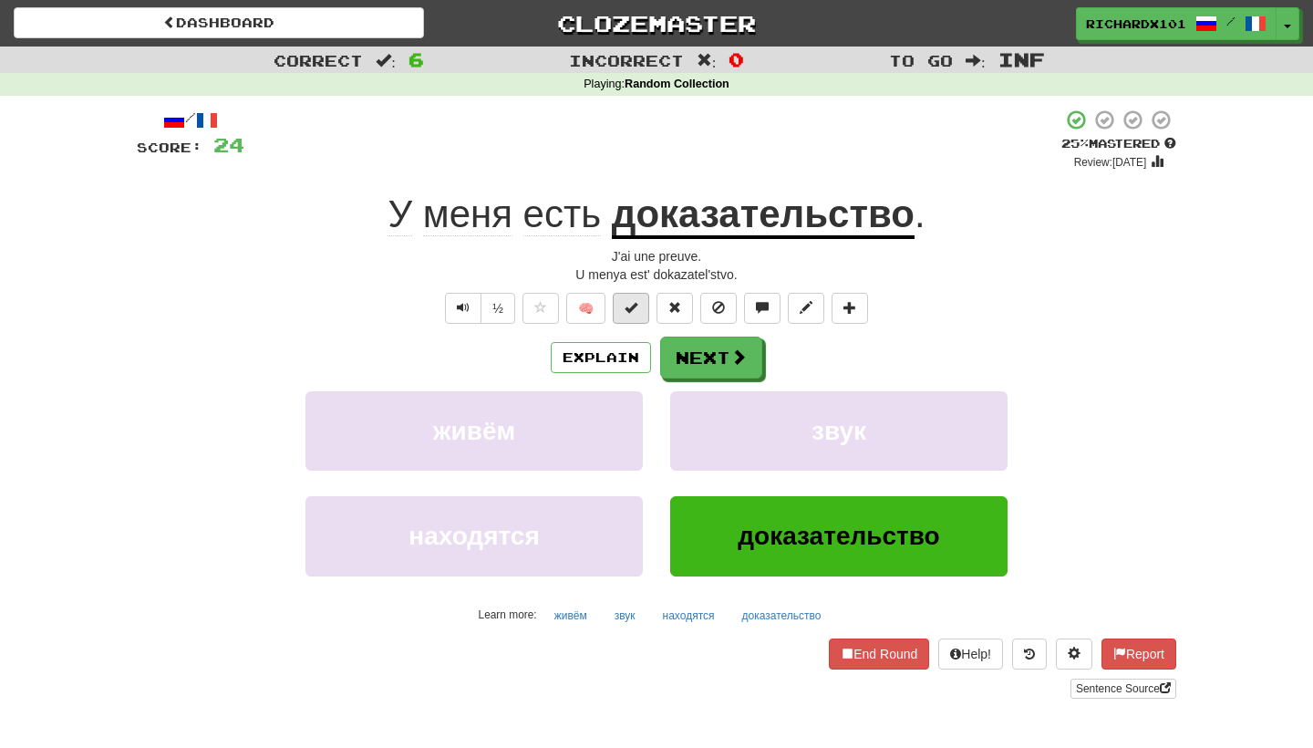
click at [626, 308] on span at bounding box center [630, 307] width 13 height 13
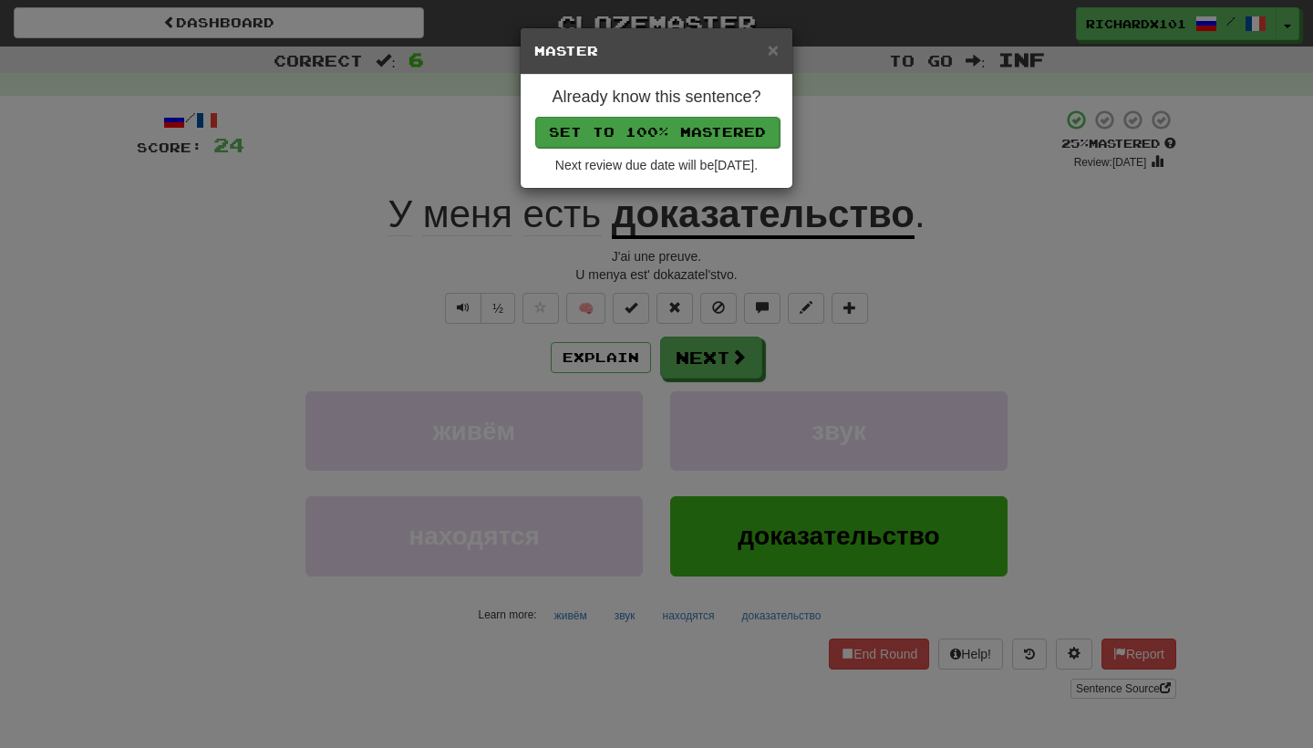
click at [676, 125] on button "Set to 100% Mastered" at bounding box center [657, 132] width 244 height 31
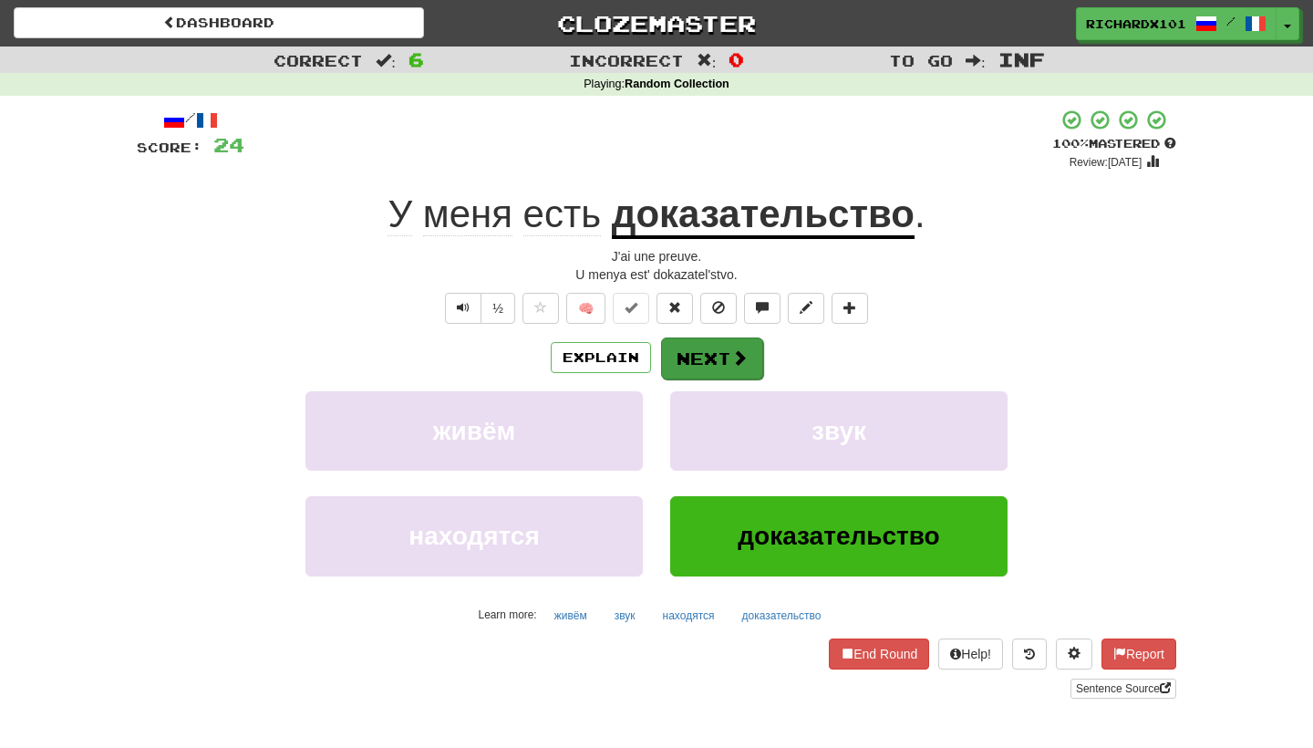
click at [689, 367] on button "Next" at bounding box center [712, 358] width 102 height 42
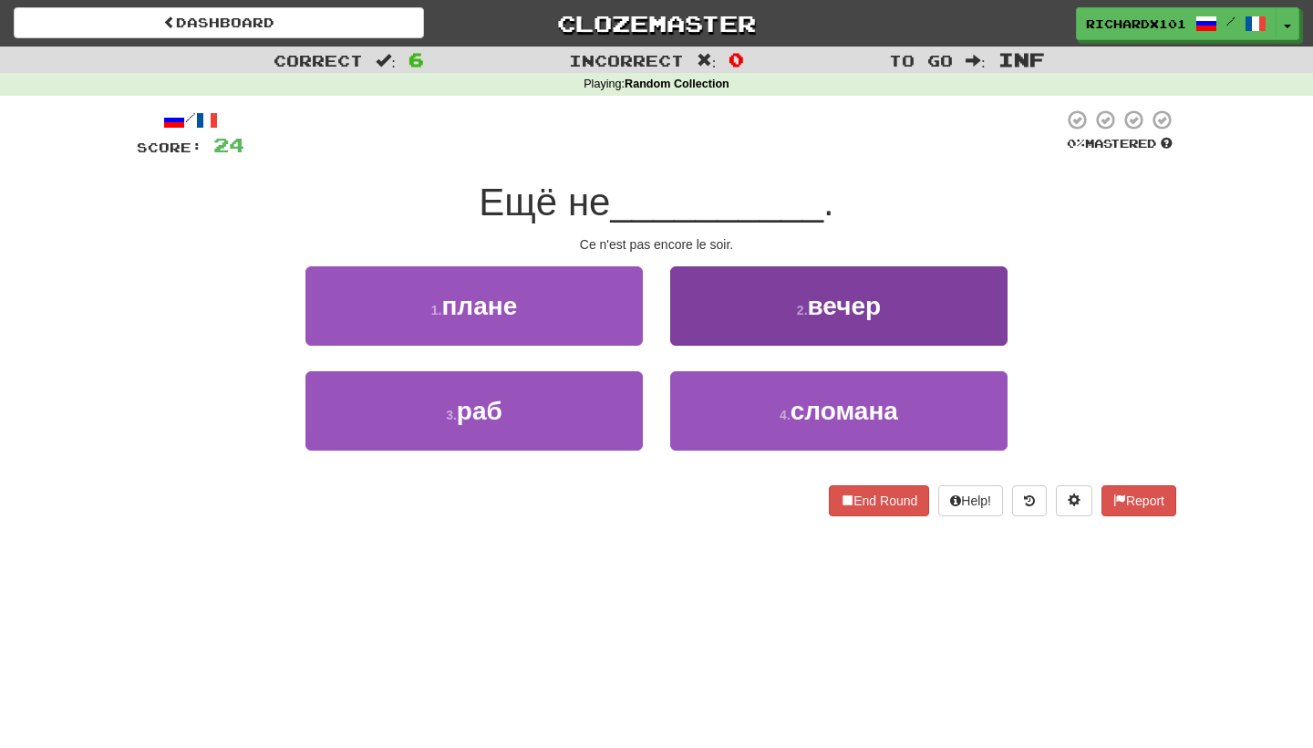
click at [726, 304] on button "2 . вечер" at bounding box center [838, 305] width 337 height 79
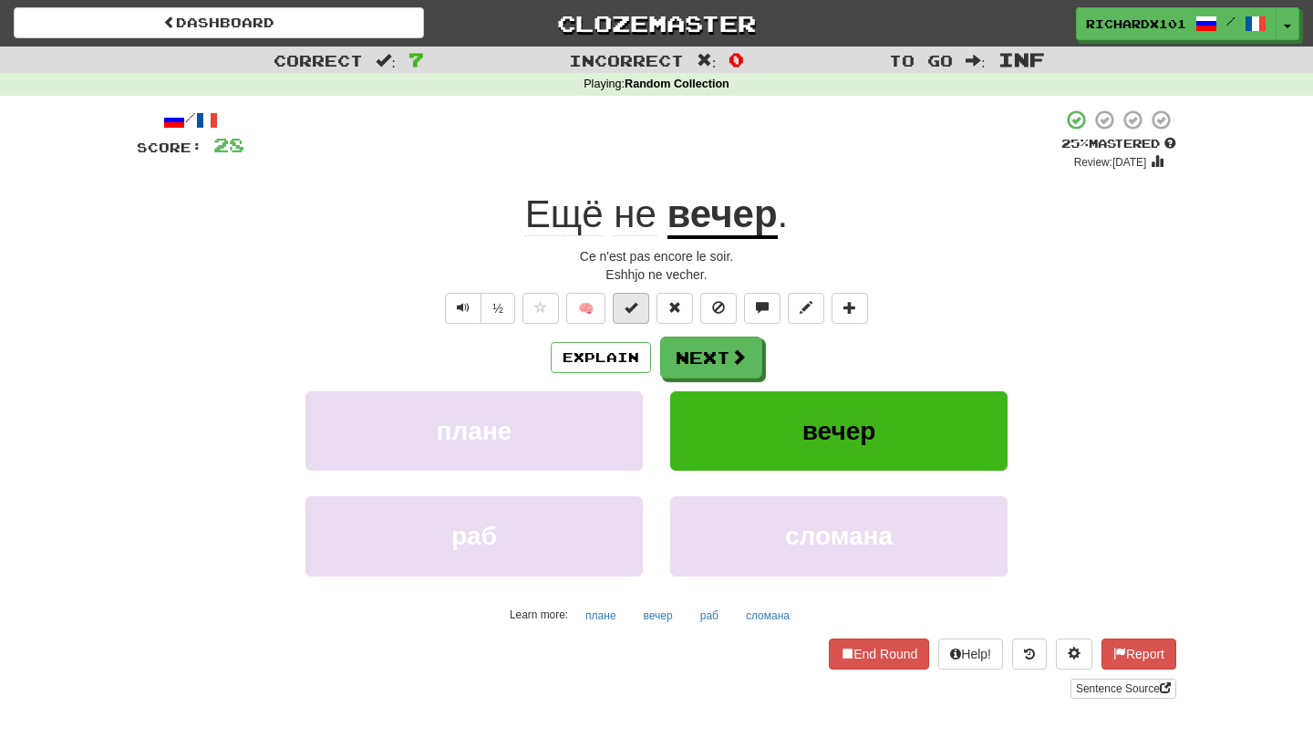
click at [631, 305] on span at bounding box center [630, 307] width 13 height 13
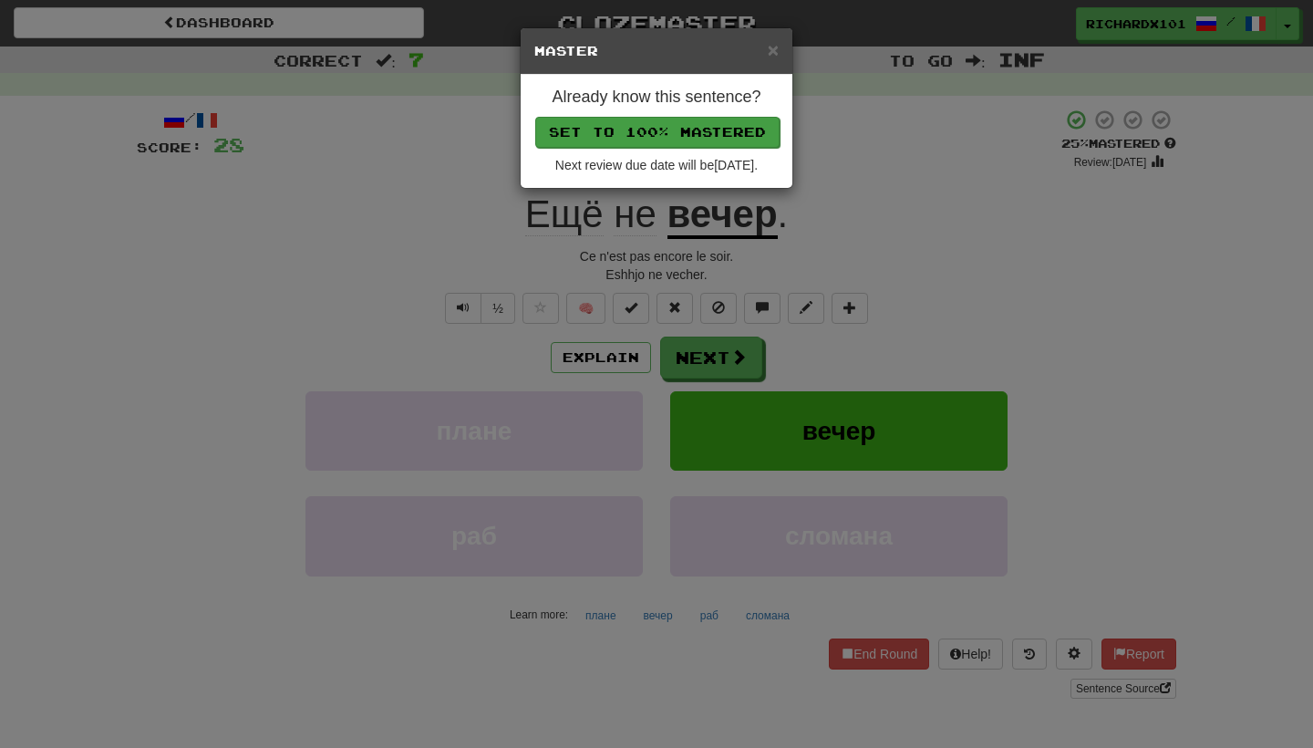
click at [667, 131] on button "Set to 100% Mastered" at bounding box center [657, 132] width 244 height 31
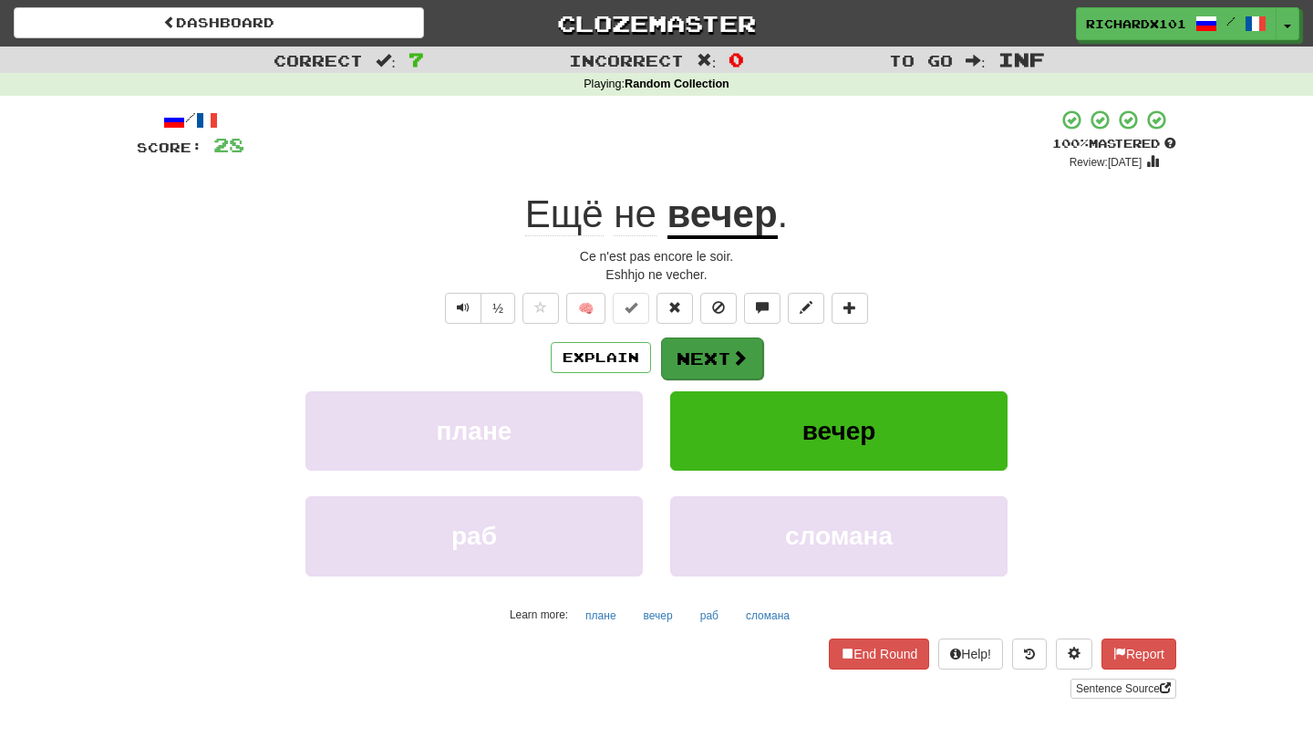
click at [697, 354] on button "Next" at bounding box center [712, 358] width 102 height 42
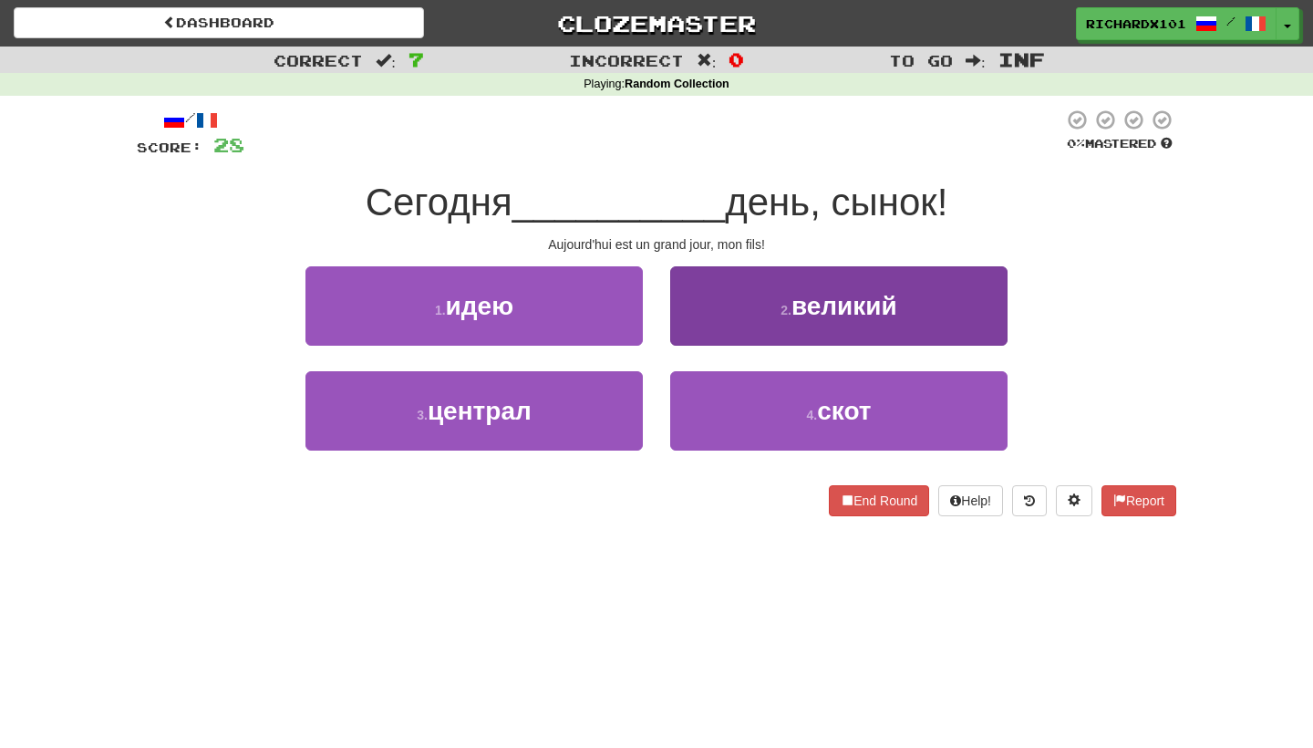
click at [742, 300] on button "2 . великий" at bounding box center [838, 305] width 337 height 79
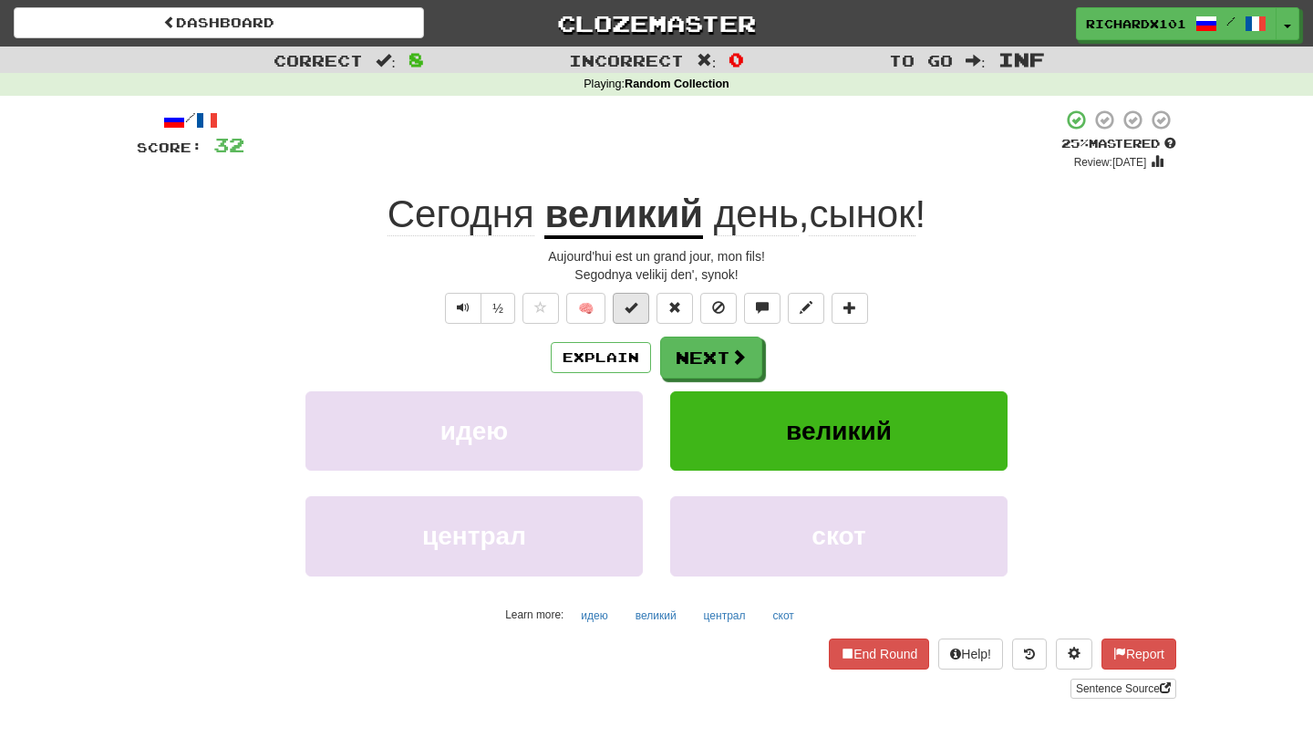
click at [639, 314] on button at bounding box center [631, 308] width 36 height 31
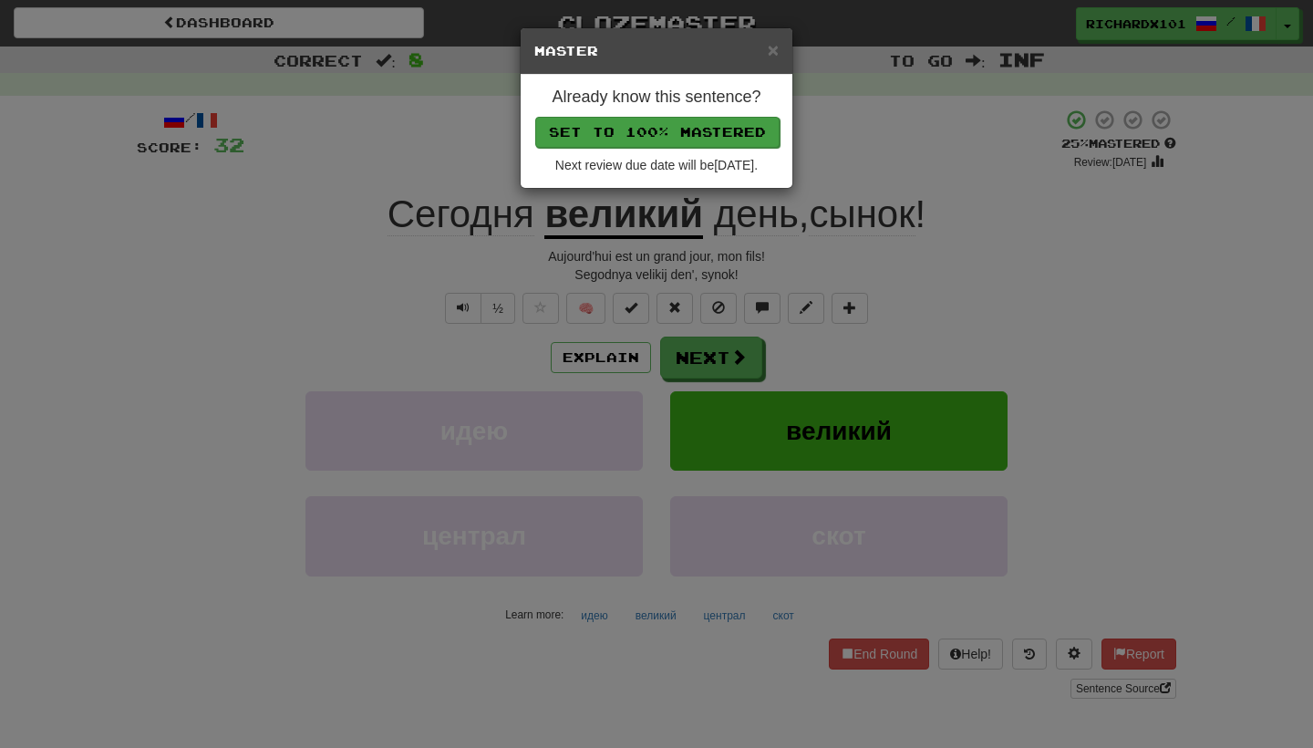
click at [717, 123] on button "Set to 100% Mastered" at bounding box center [657, 132] width 244 height 31
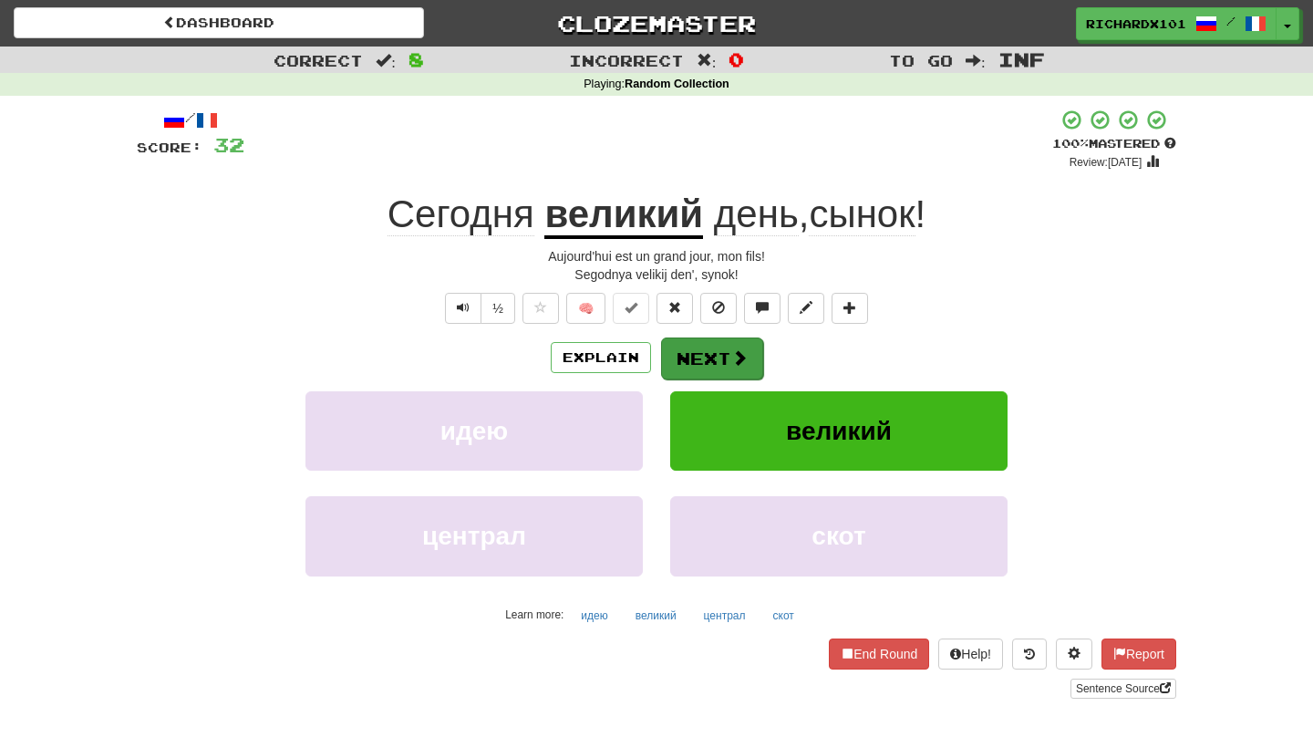
click at [696, 360] on button "Next" at bounding box center [712, 358] width 102 height 42
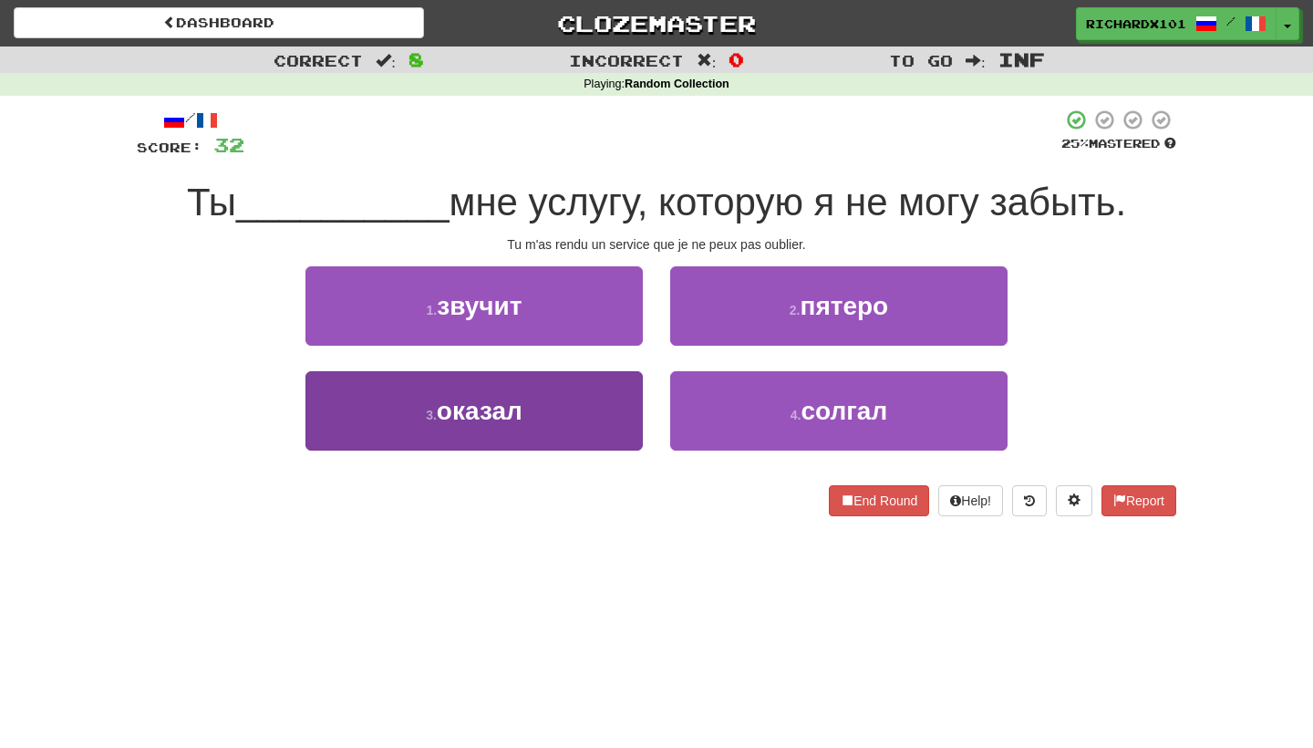
click at [615, 432] on button "3 . оказал" at bounding box center [473, 410] width 337 height 79
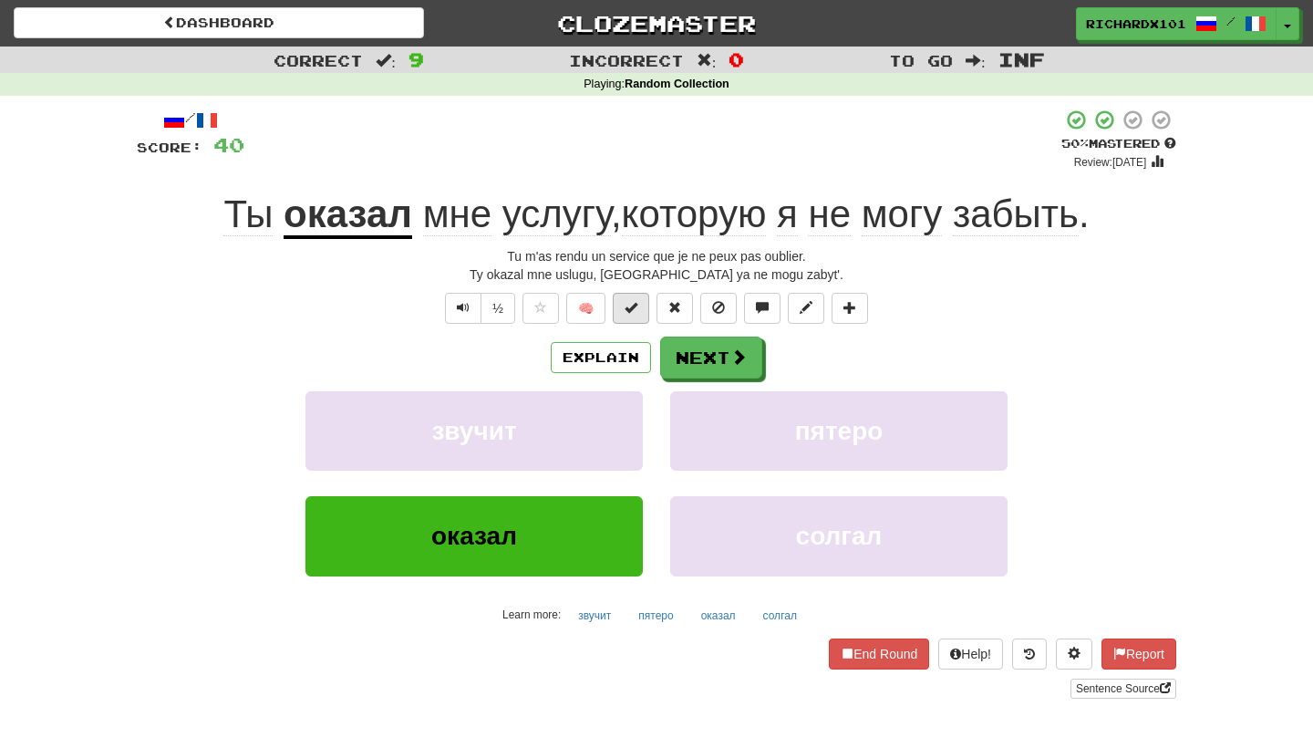
click at [639, 309] on button at bounding box center [631, 308] width 36 height 31
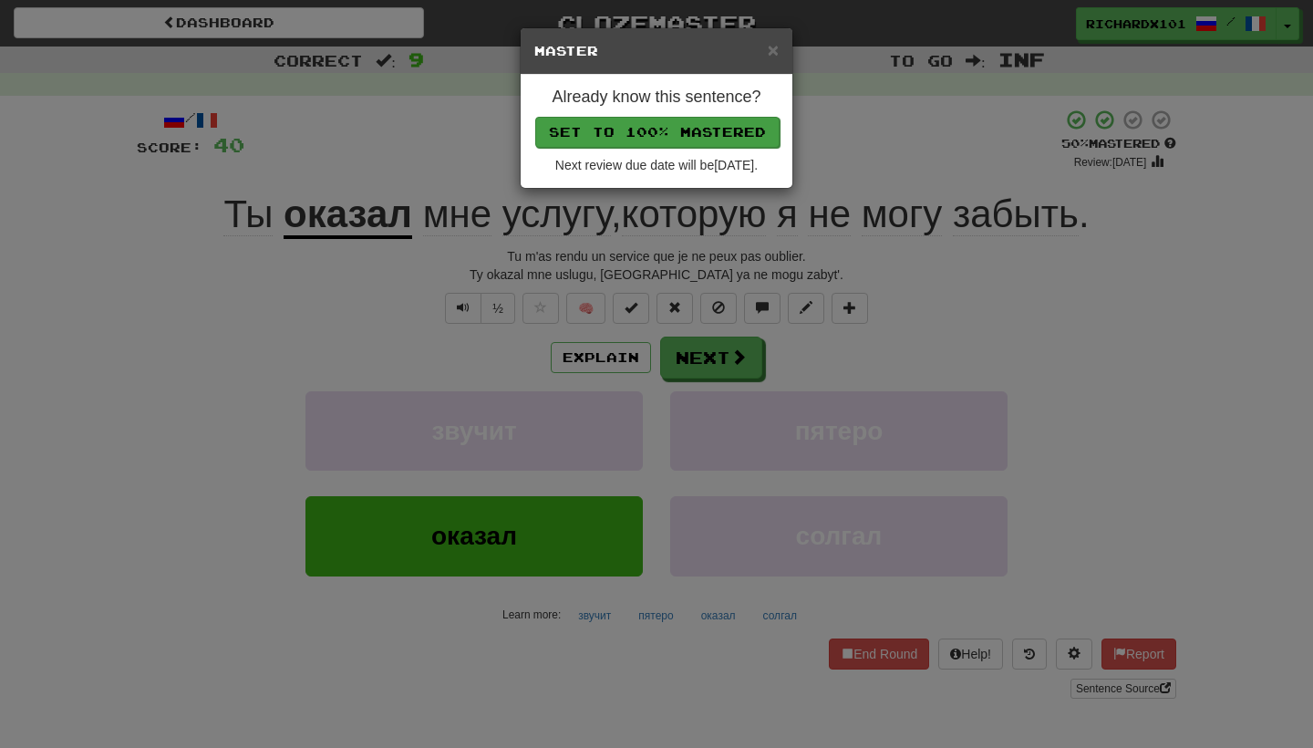
click at [709, 132] on button "Set to 100% Mastered" at bounding box center [657, 132] width 244 height 31
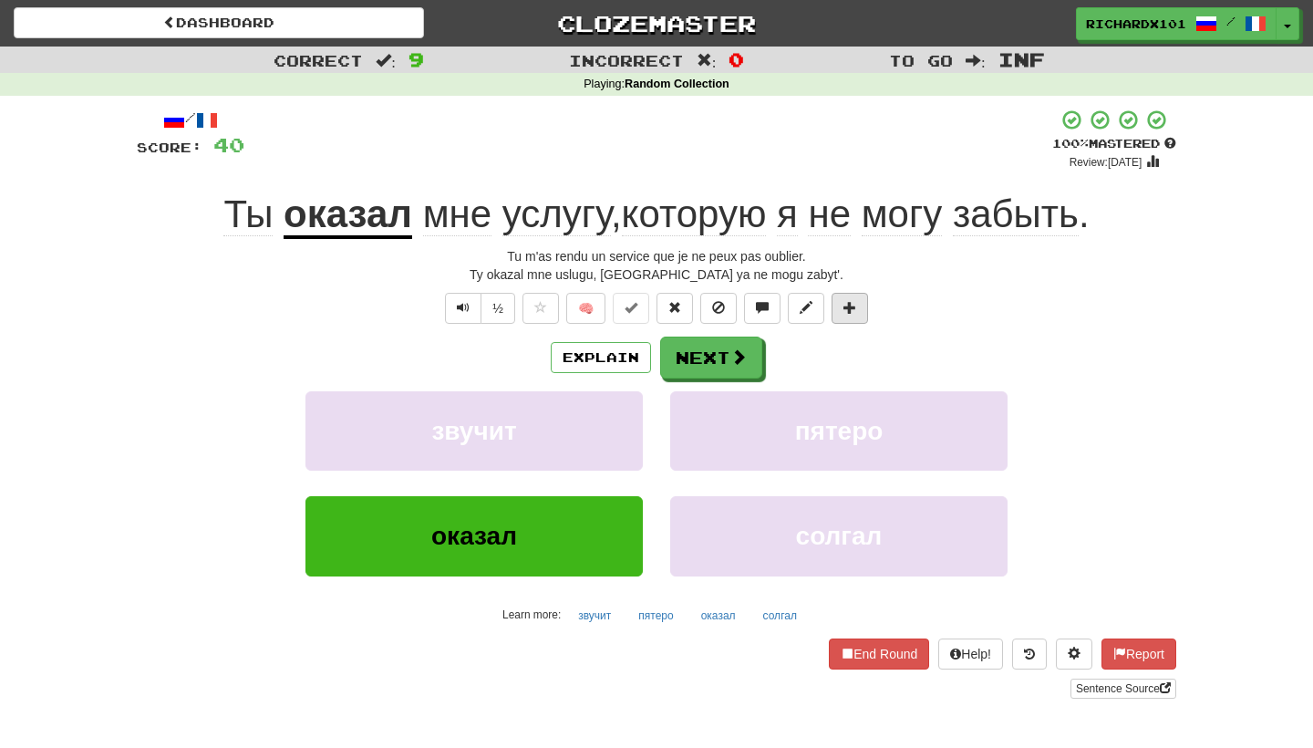
click at [855, 304] on span at bounding box center [849, 307] width 13 height 13
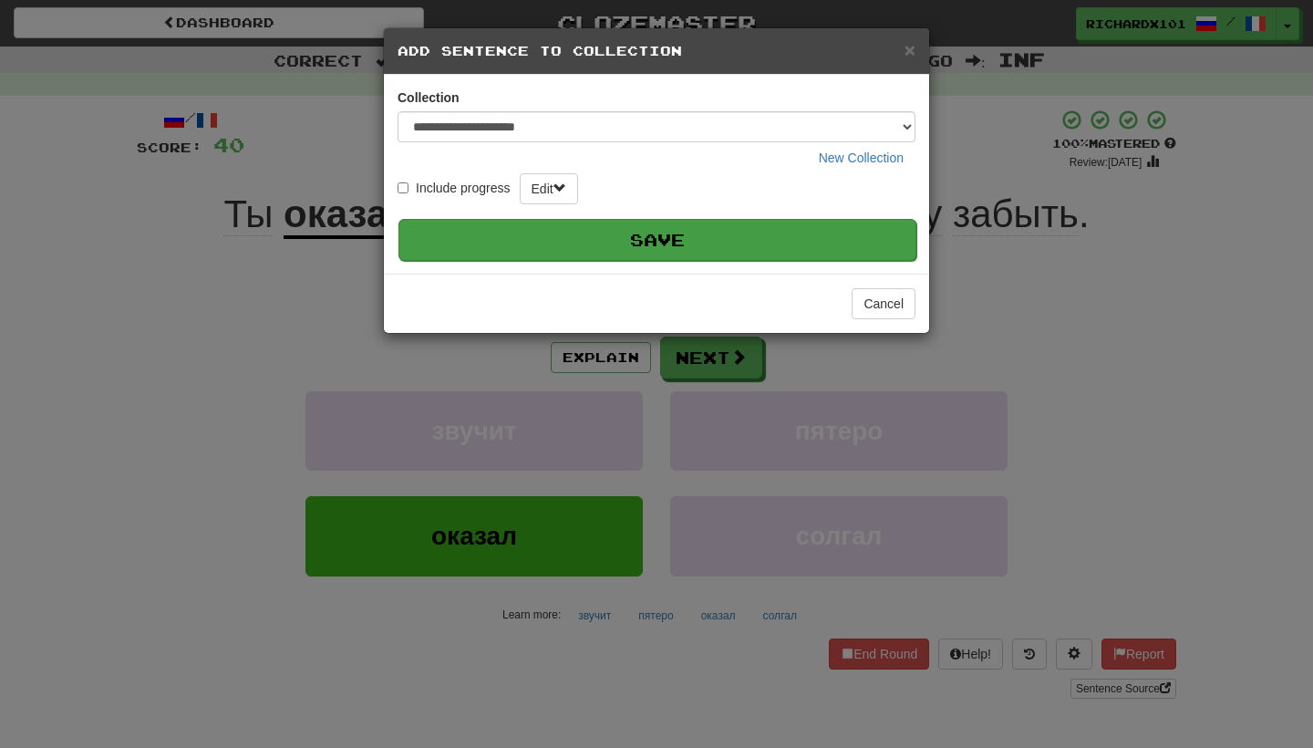
click at [840, 239] on button "Save" at bounding box center [657, 240] width 518 height 42
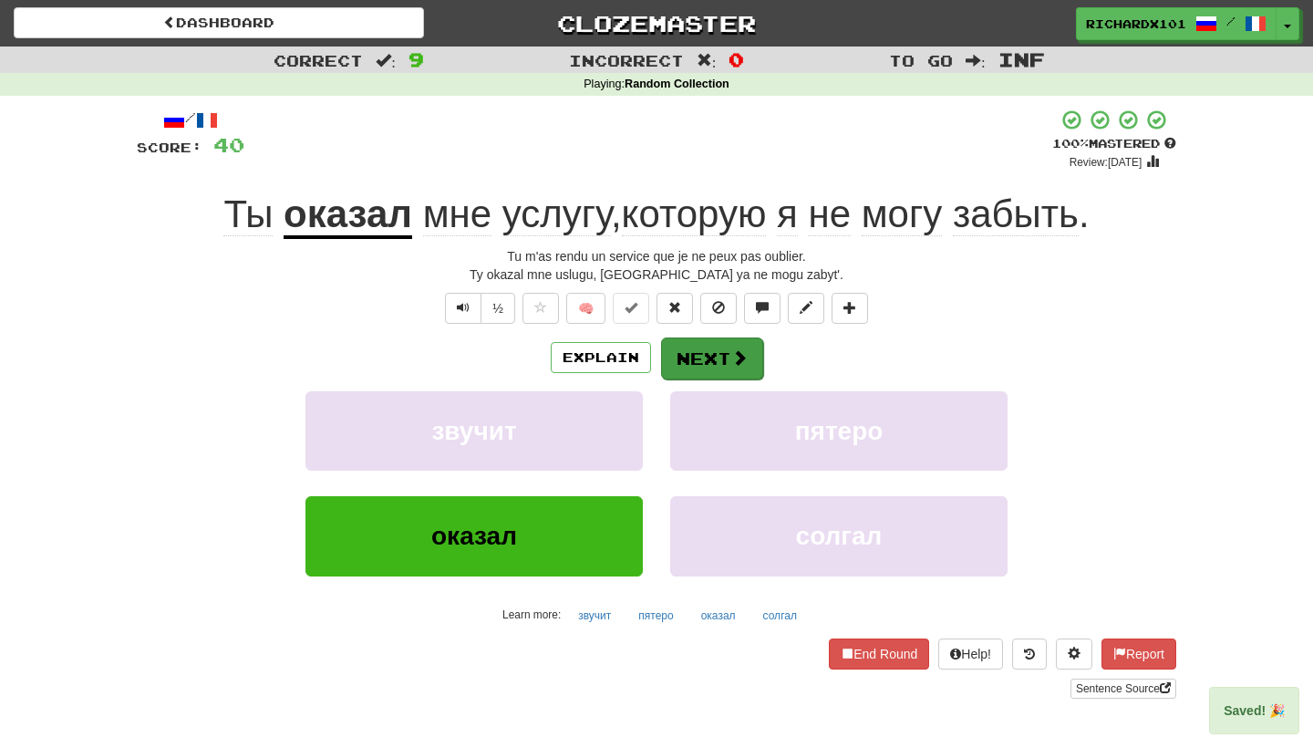
click at [738, 372] on button "Next" at bounding box center [712, 358] width 102 height 42
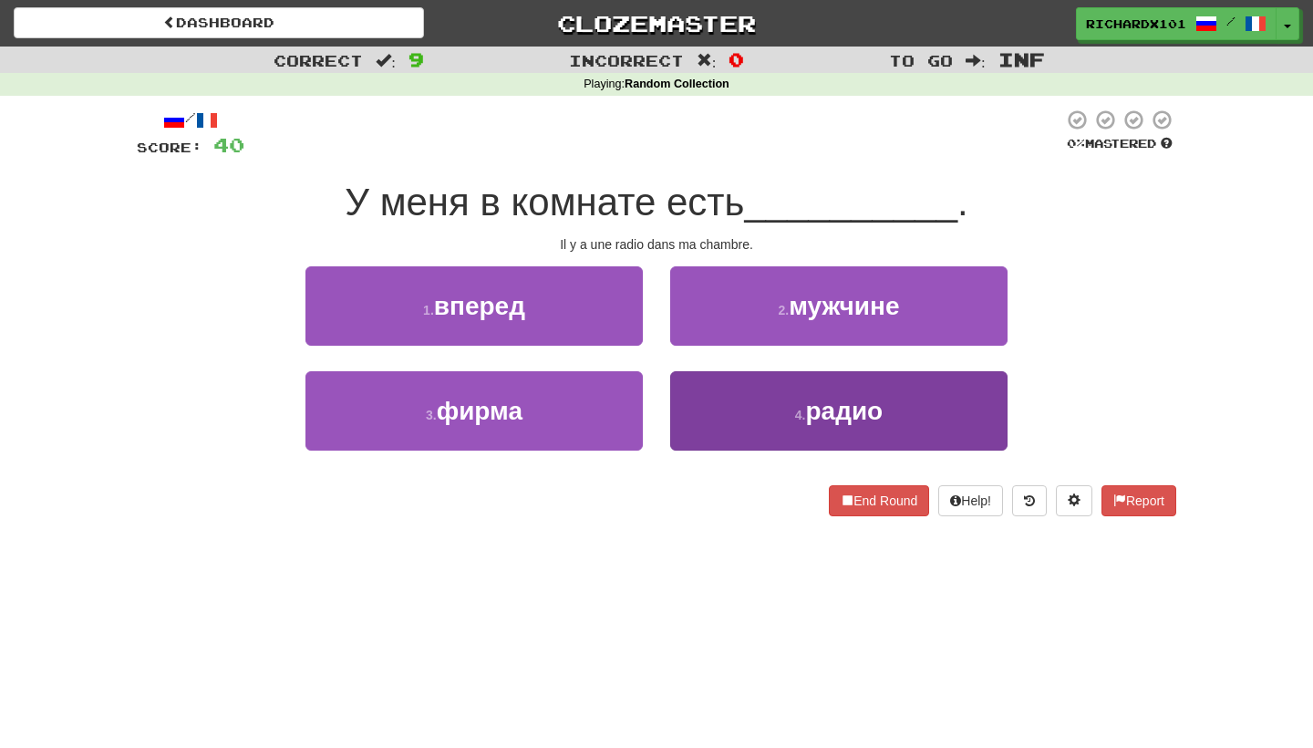
click at [711, 407] on button "4 . радио" at bounding box center [838, 410] width 337 height 79
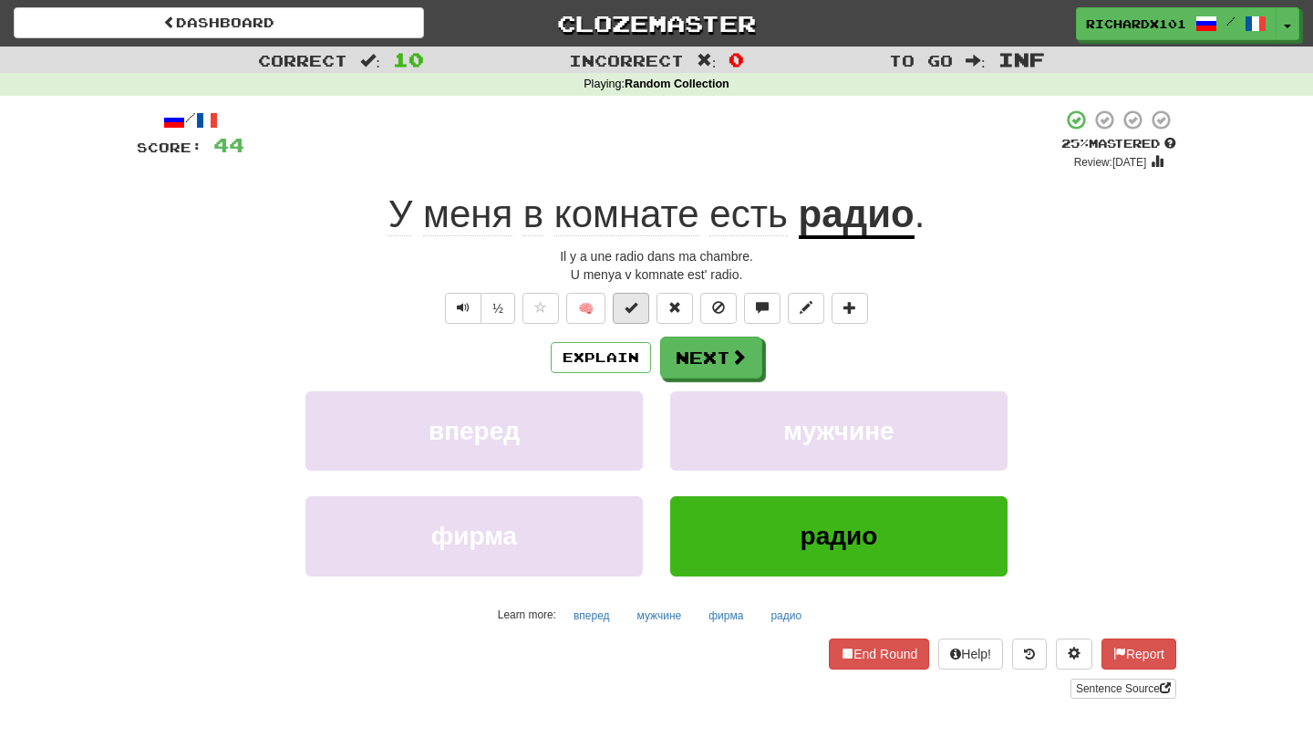
click at [644, 312] on button at bounding box center [631, 308] width 36 height 31
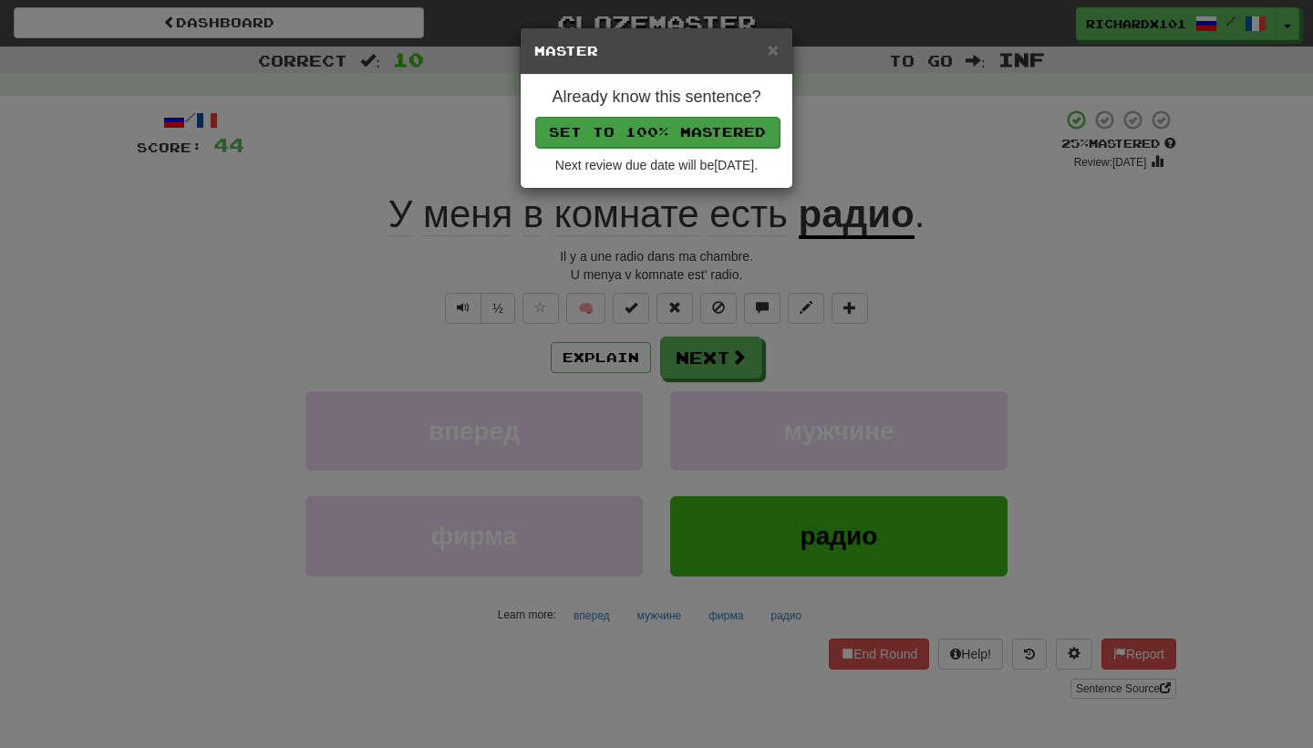
click at [698, 139] on button "Set to 100% Mastered" at bounding box center [657, 132] width 244 height 31
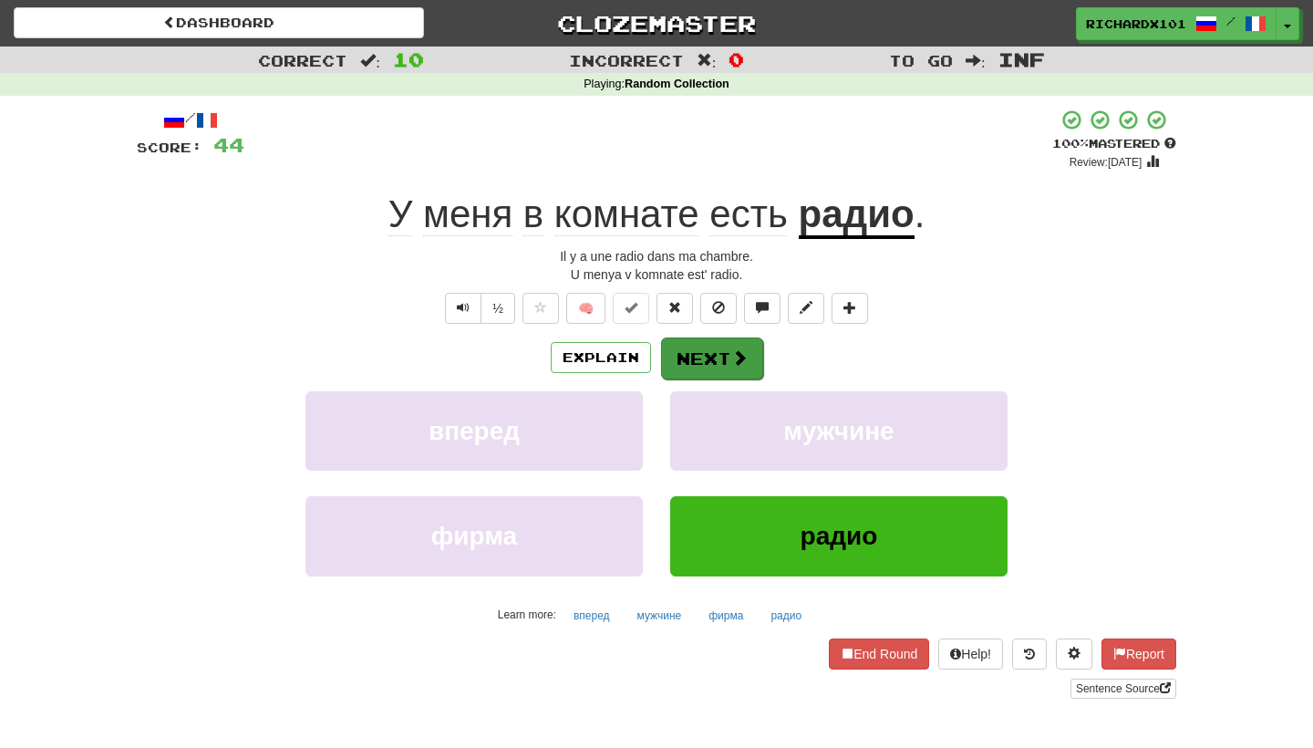
click at [691, 346] on button "Next" at bounding box center [712, 358] width 102 height 42
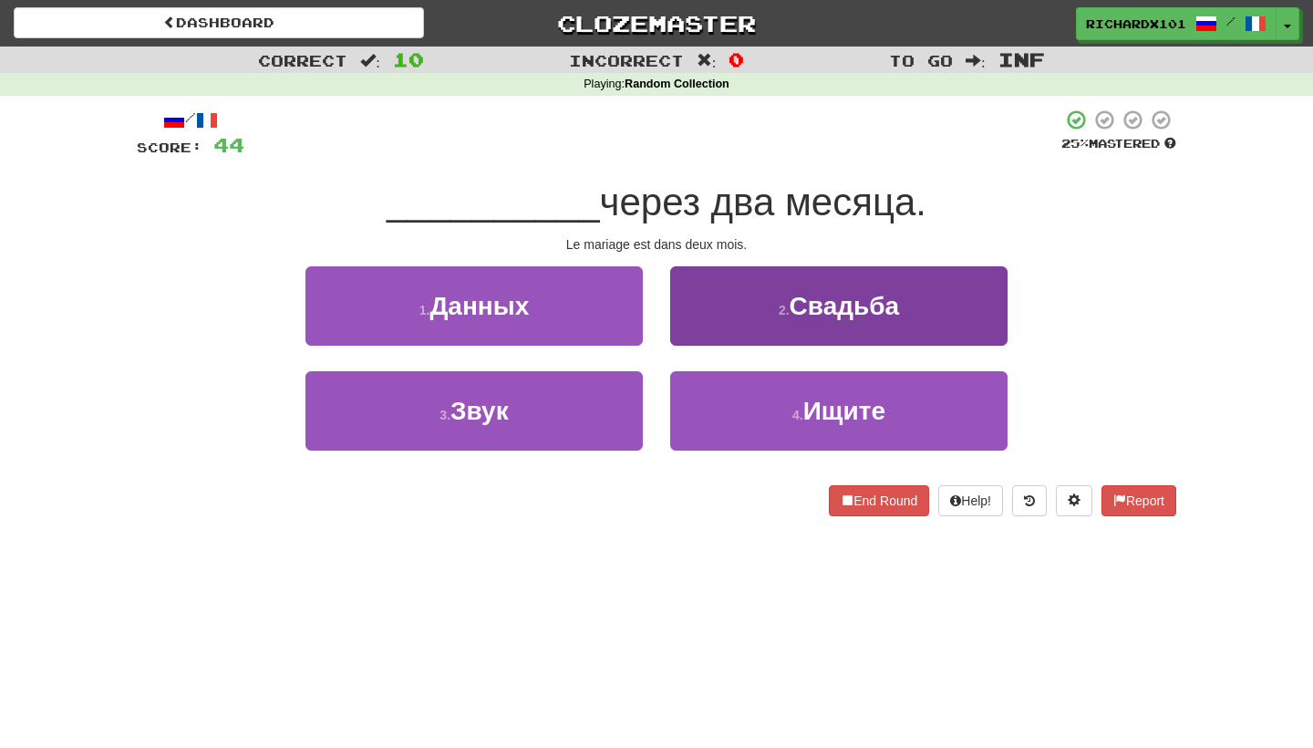
click at [732, 311] on button "2 . Свадьба" at bounding box center [838, 305] width 337 height 79
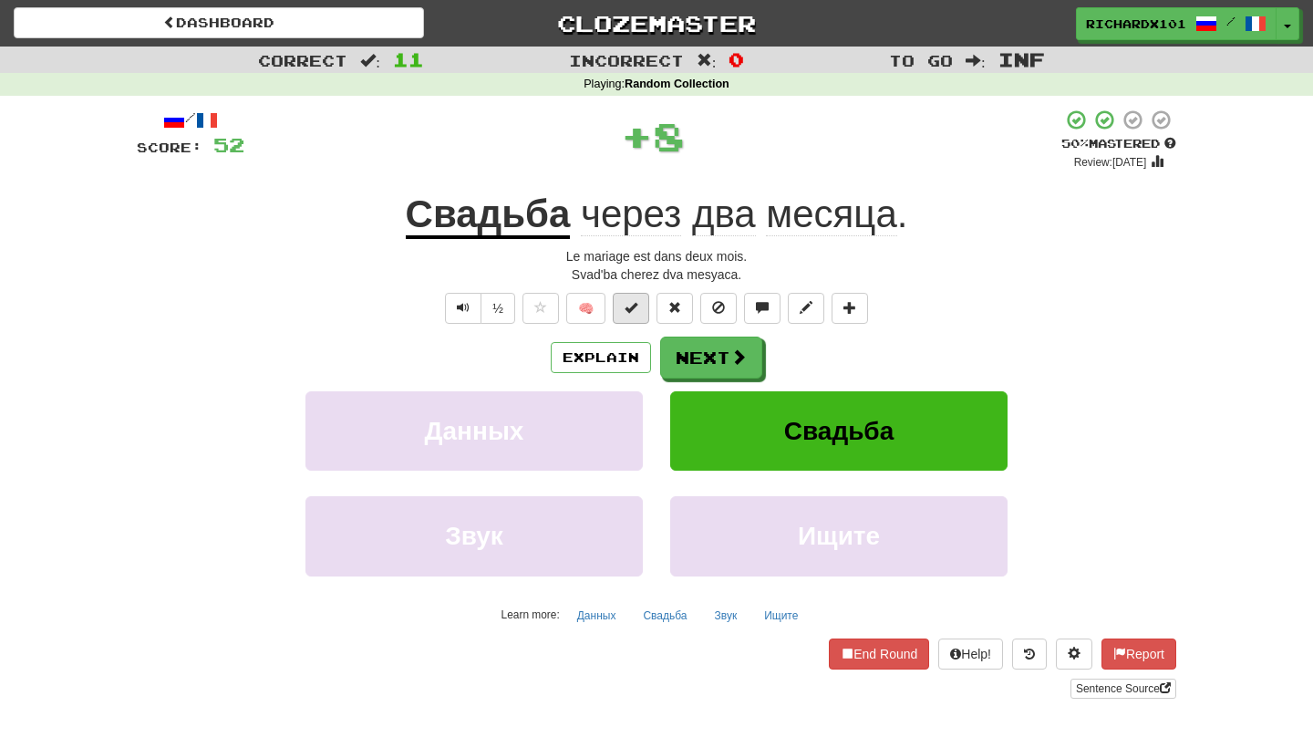
click at [635, 315] on button at bounding box center [631, 308] width 36 height 31
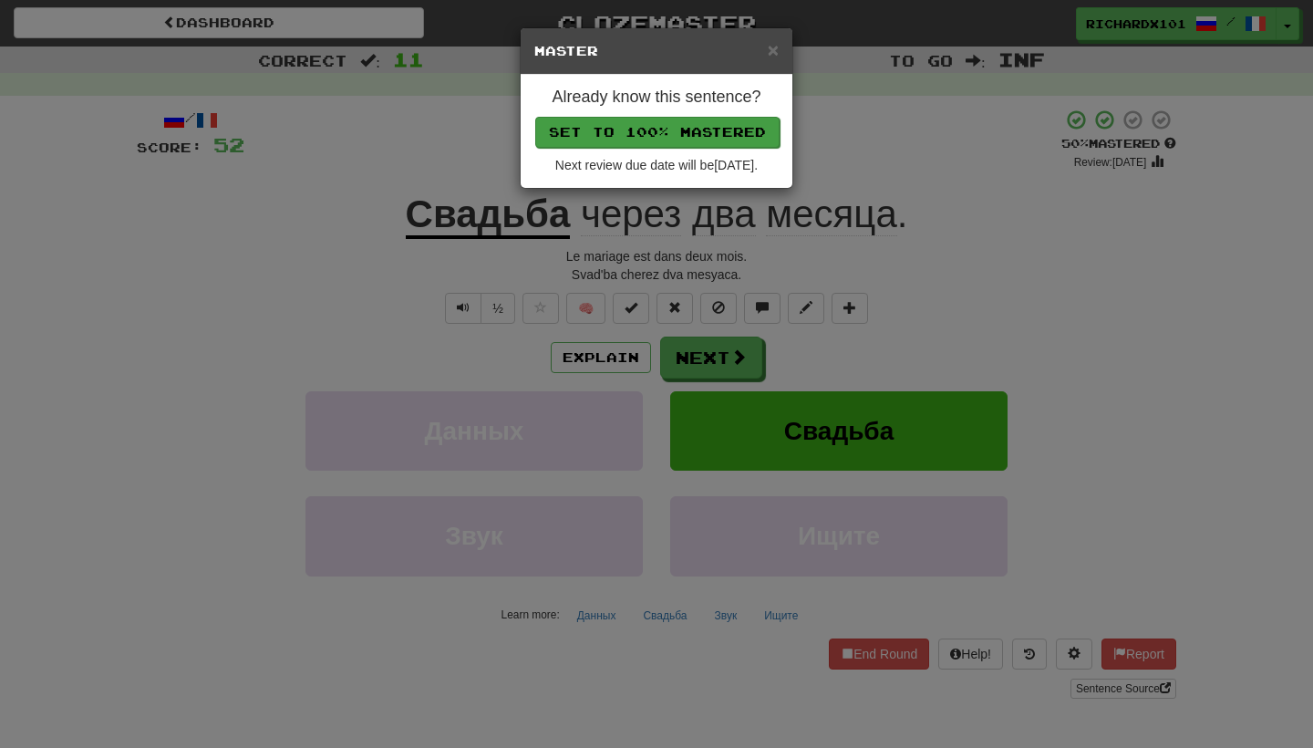
click at [683, 131] on button "Set to 100% Mastered" at bounding box center [657, 132] width 244 height 31
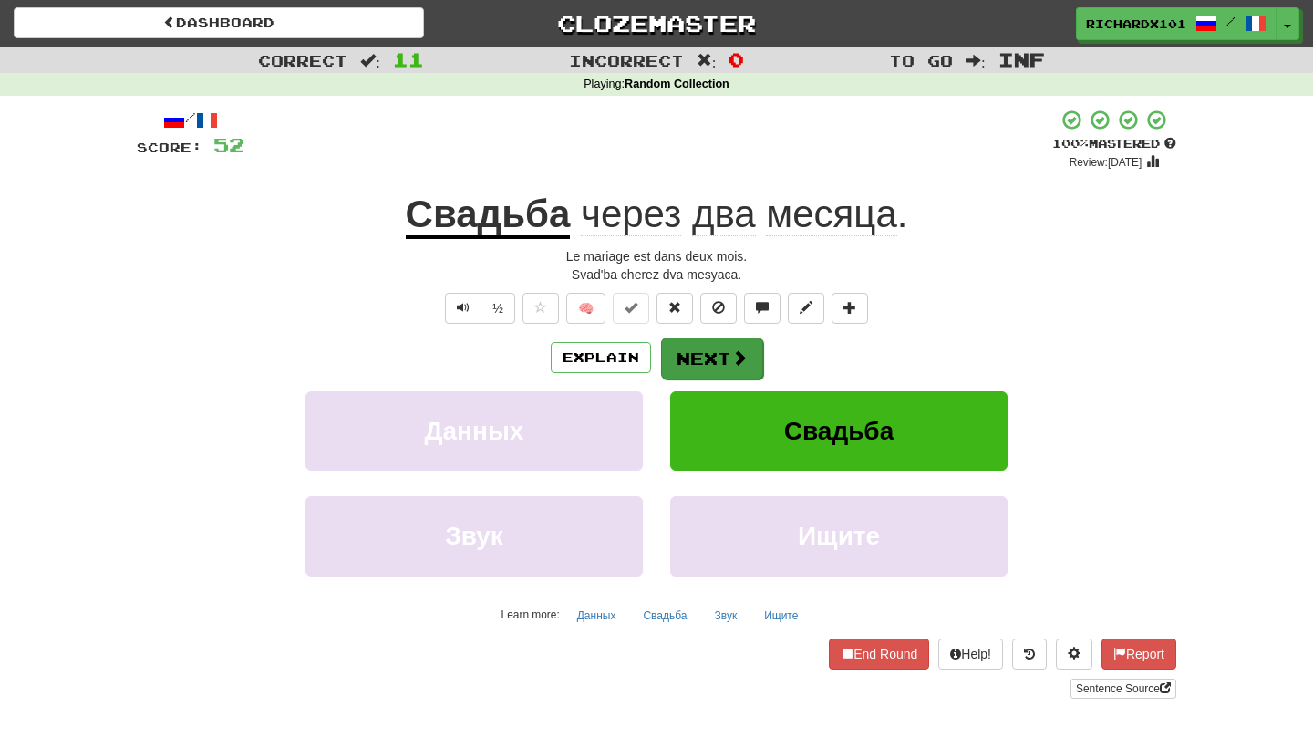
click at [705, 352] on button "Next" at bounding box center [712, 358] width 102 height 42
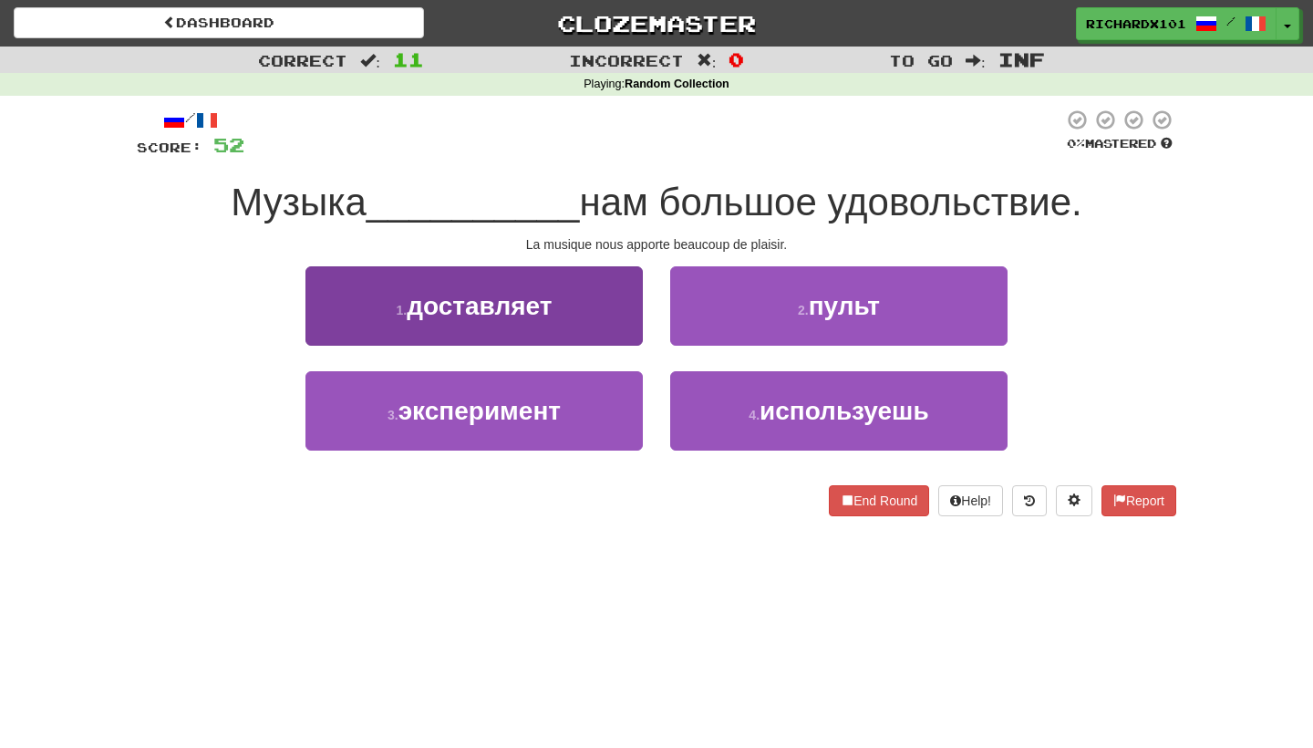
click at [619, 322] on button "1 . доставляет" at bounding box center [473, 305] width 337 height 79
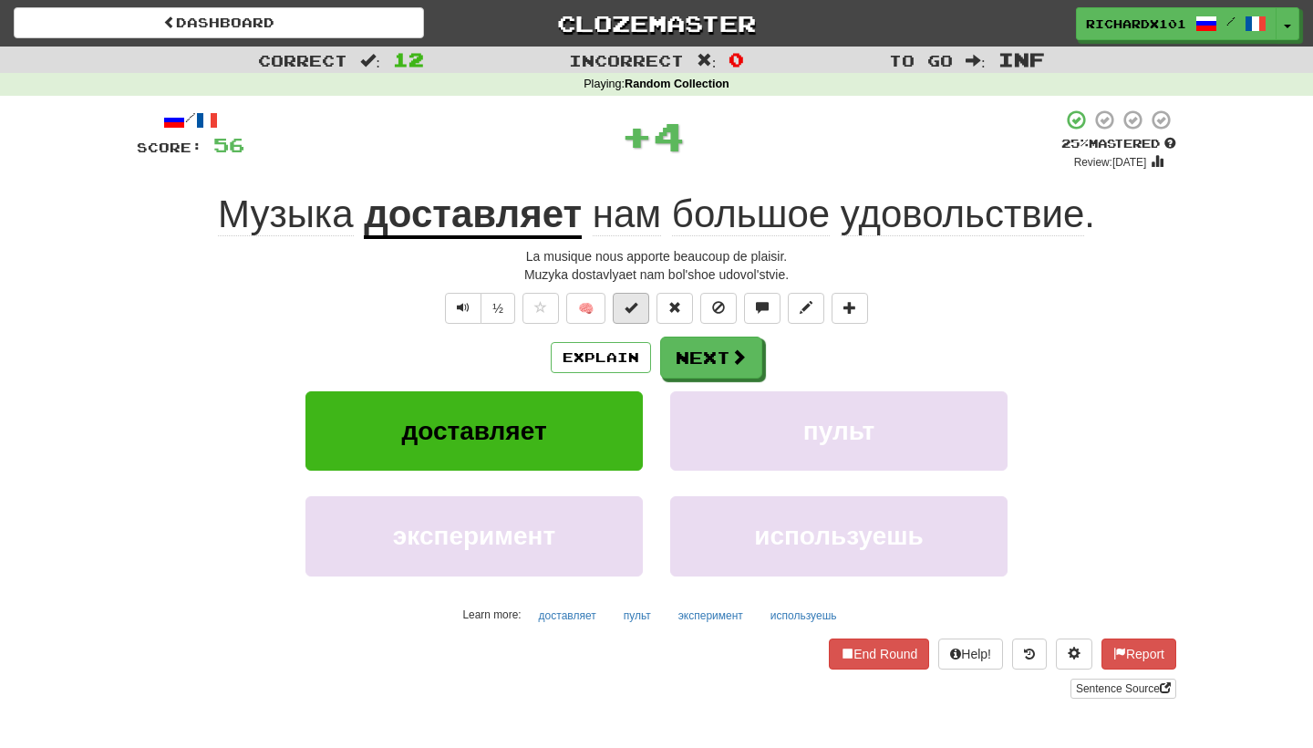
click at [631, 303] on span at bounding box center [630, 307] width 13 height 13
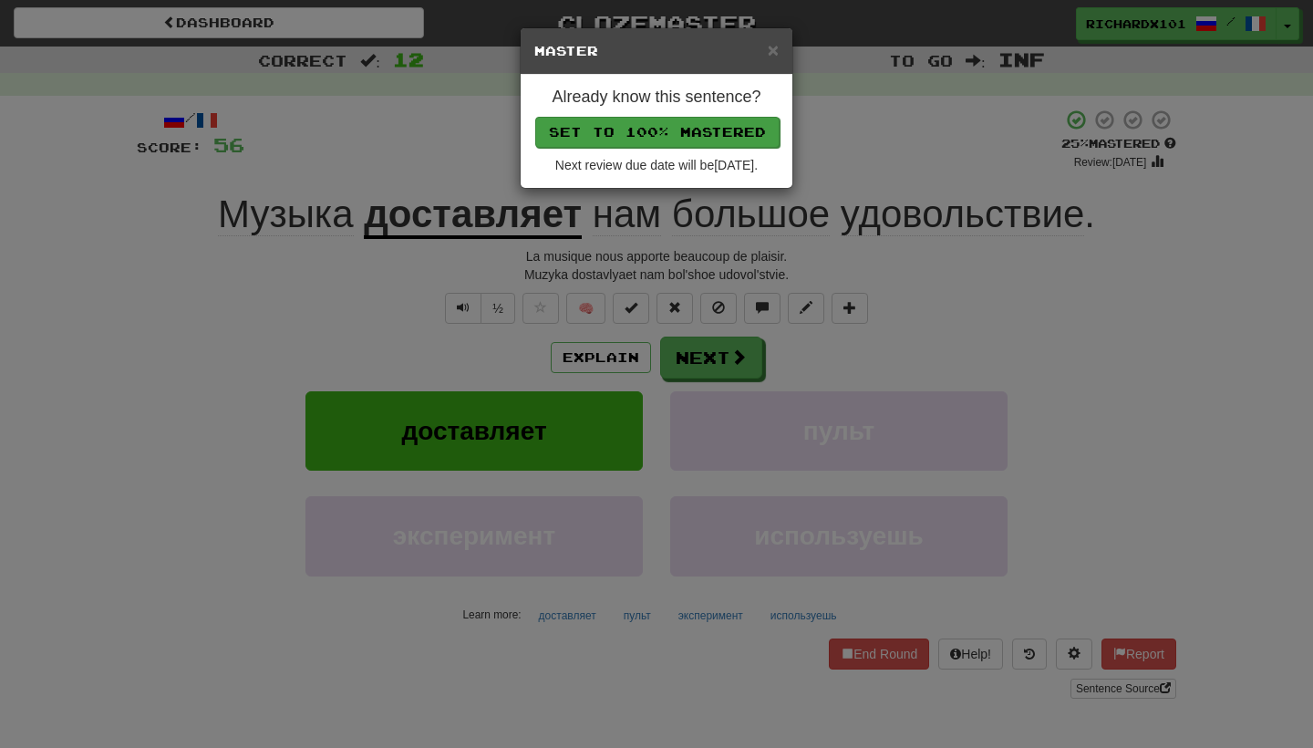
click at [699, 125] on button "Set to 100% Mastered" at bounding box center [657, 132] width 244 height 31
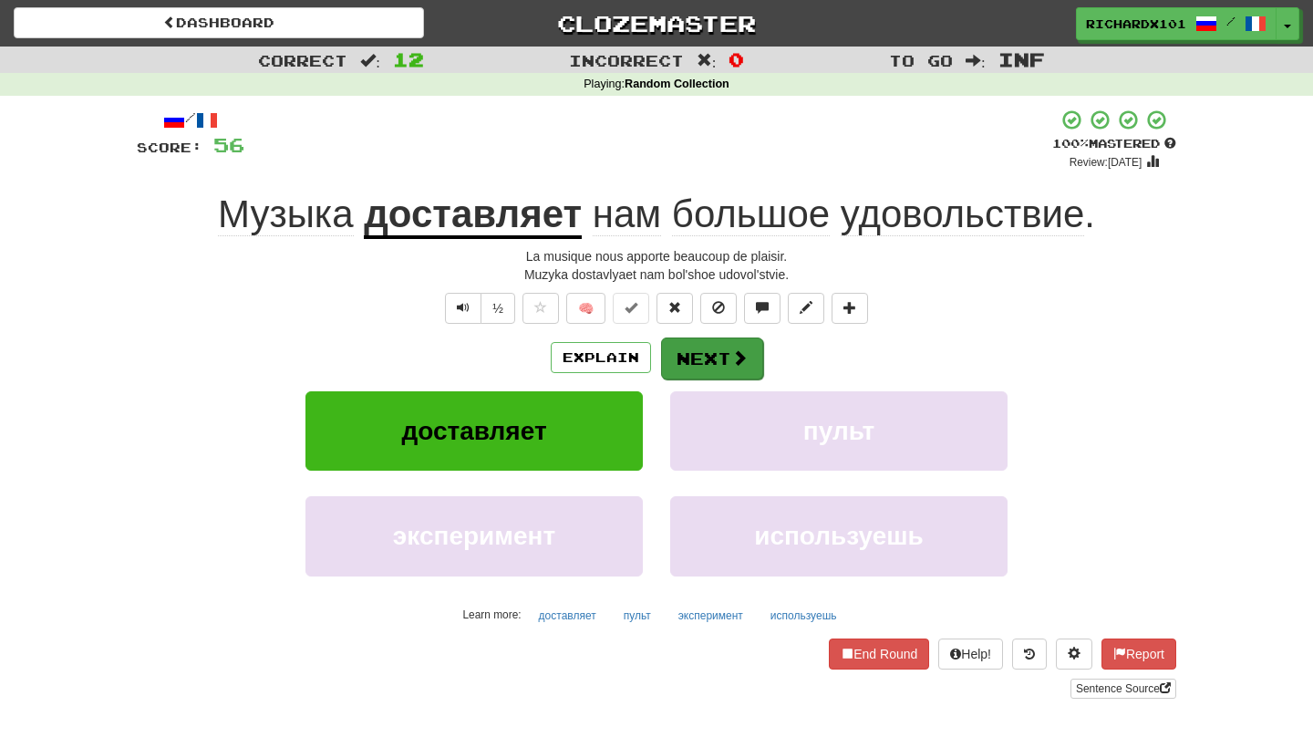
click at [693, 343] on button "Next" at bounding box center [712, 358] width 102 height 42
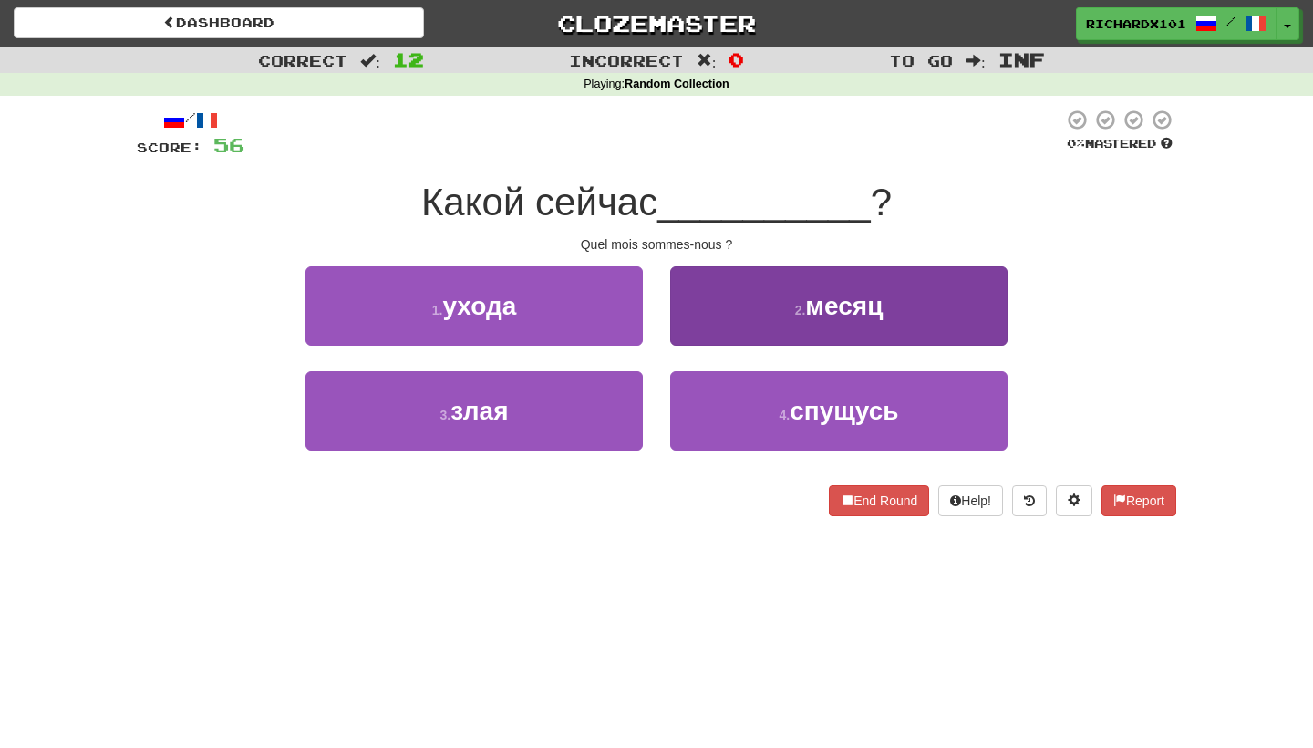
click at [714, 312] on button "2 . месяц" at bounding box center [838, 305] width 337 height 79
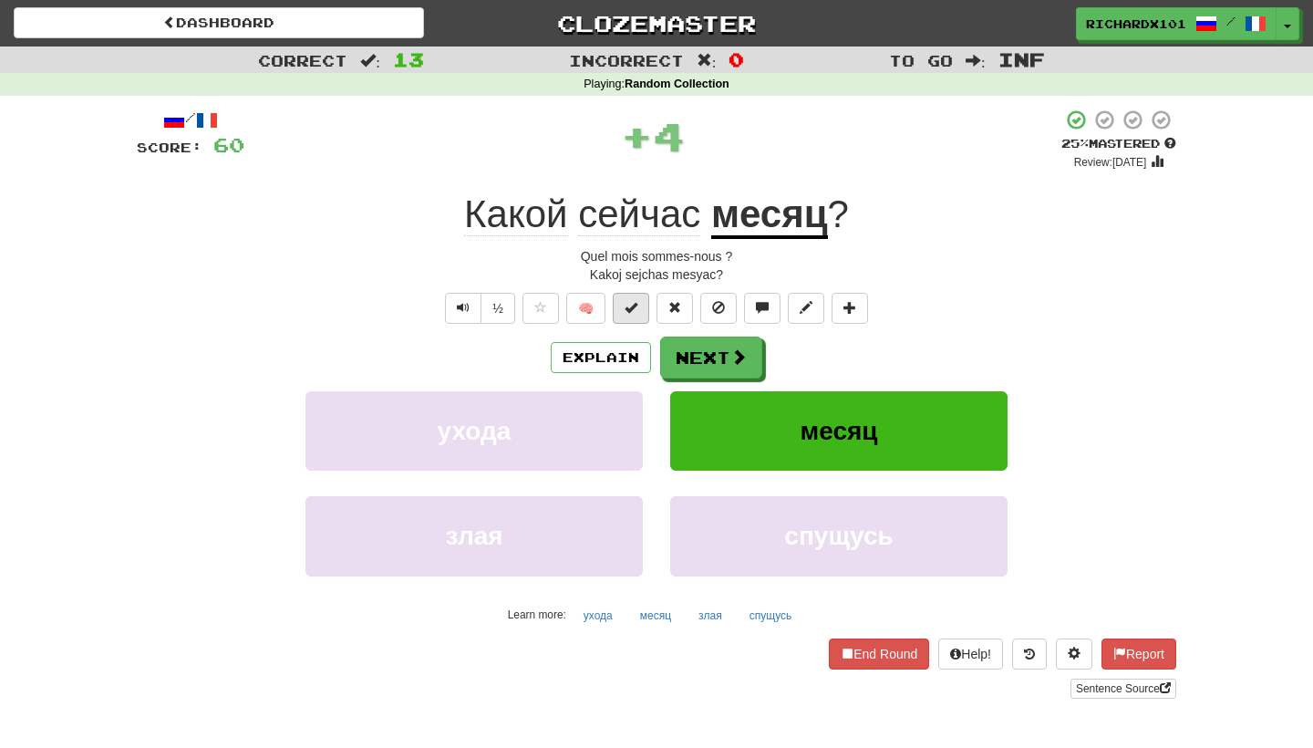
click at [643, 306] on button at bounding box center [631, 308] width 36 height 31
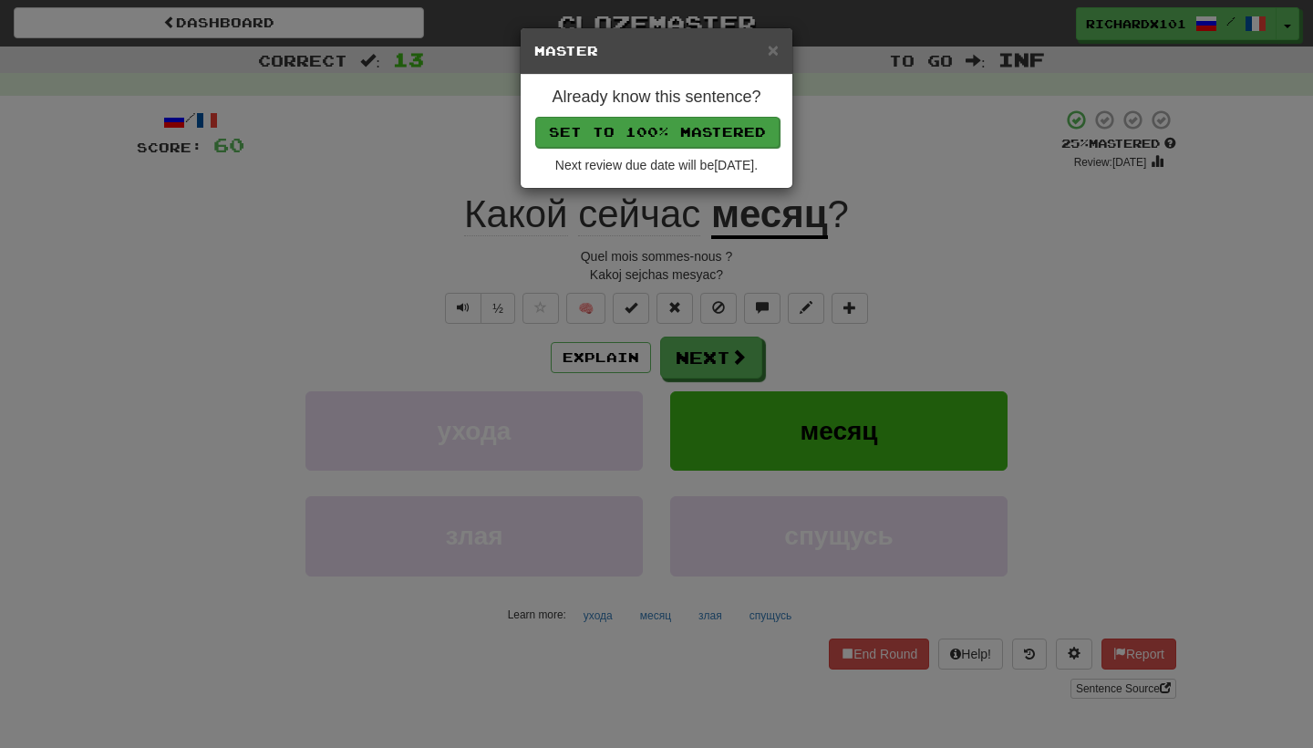
click at [719, 135] on button "Set to 100% Mastered" at bounding box center [657, 132] width 244 height 31
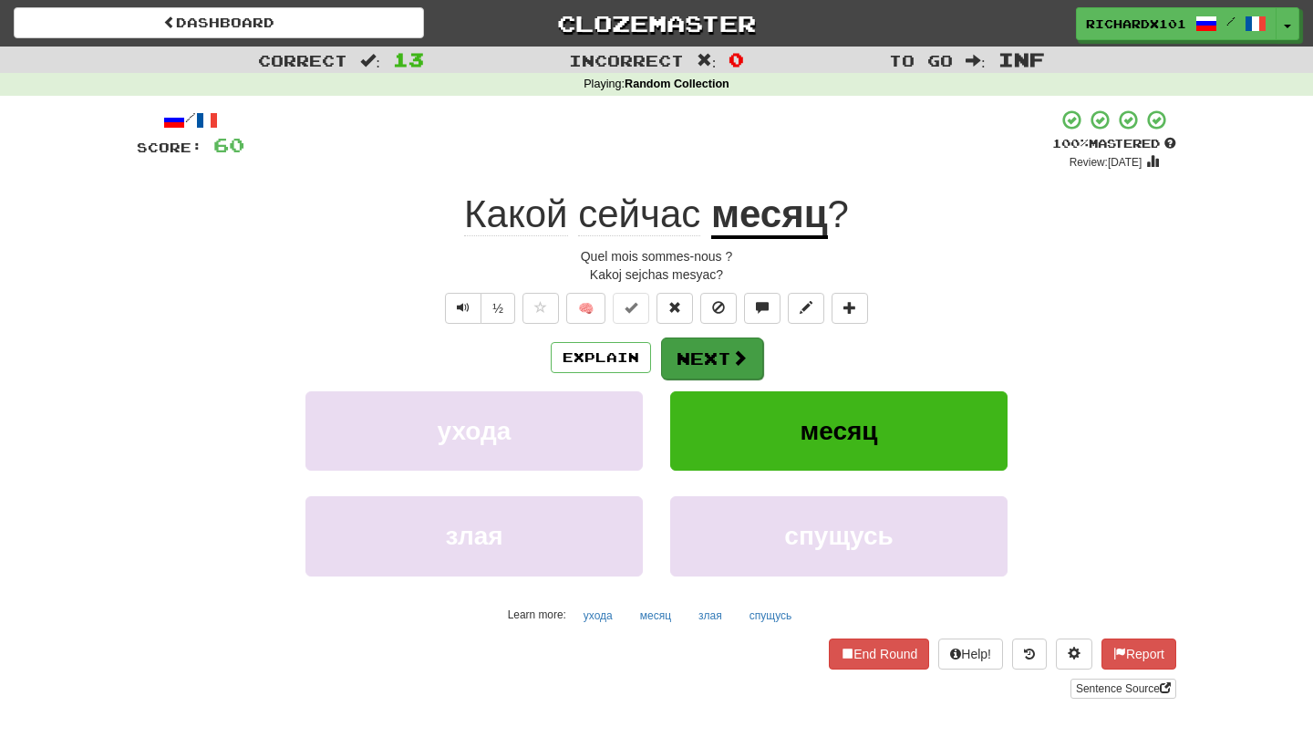
click at [695, 346] on button "Next" at bounding box center [712, 358] width 102 height 42
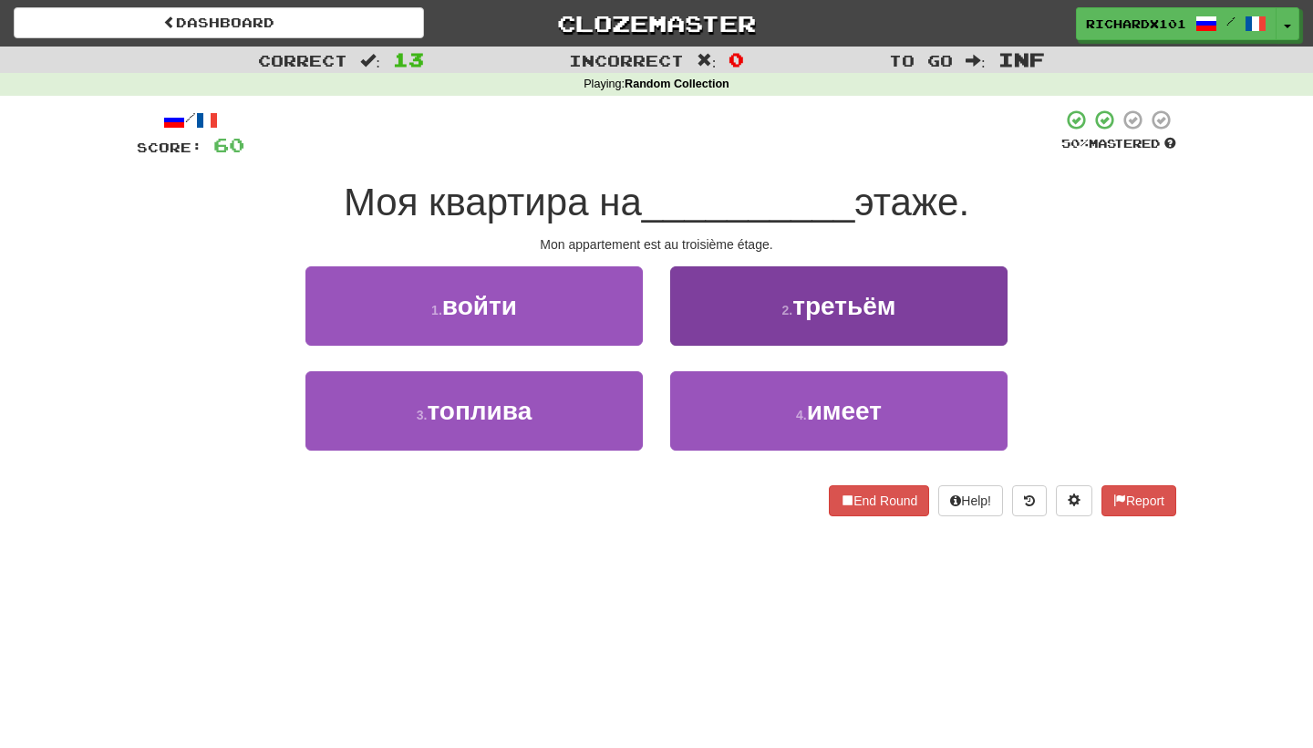
click at [714, 319] on button "2 . третьём" at bounding box center [838, 305] width 337 height 79
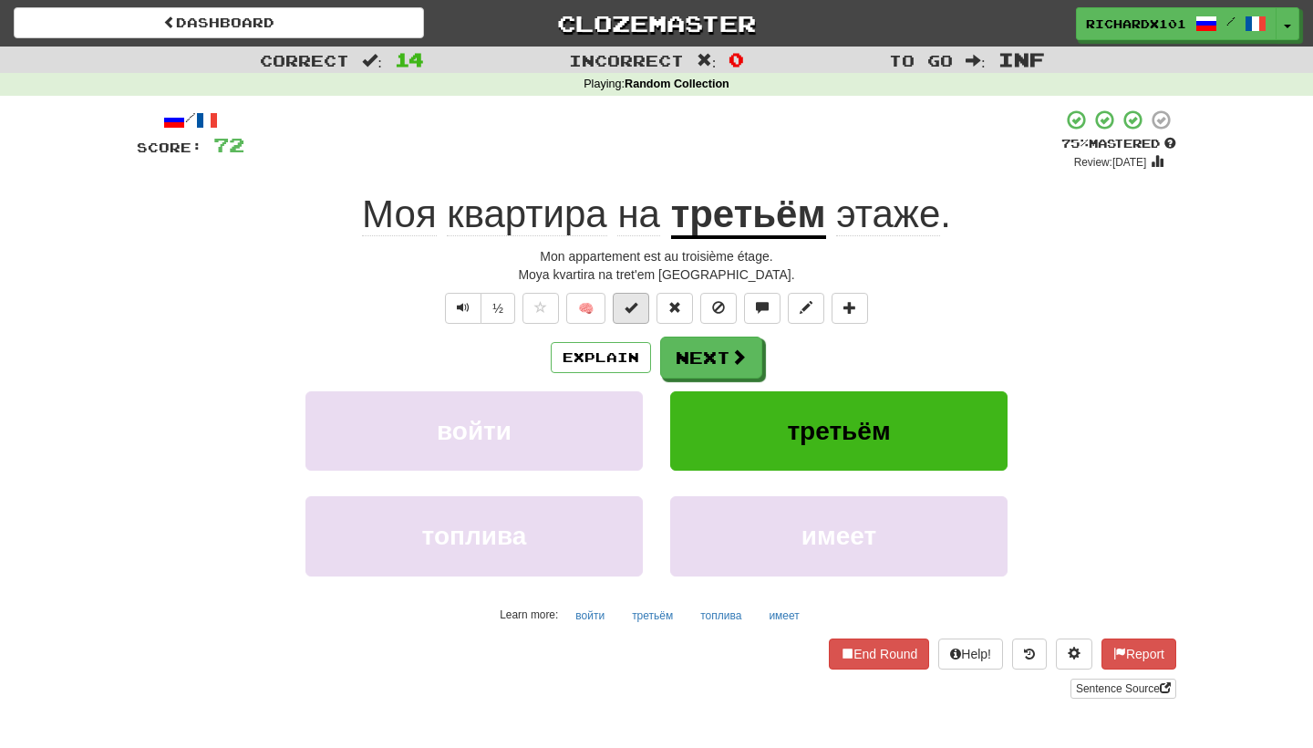
click at [638, 295] on button at bounding box center [631, 308] width 36 height 31
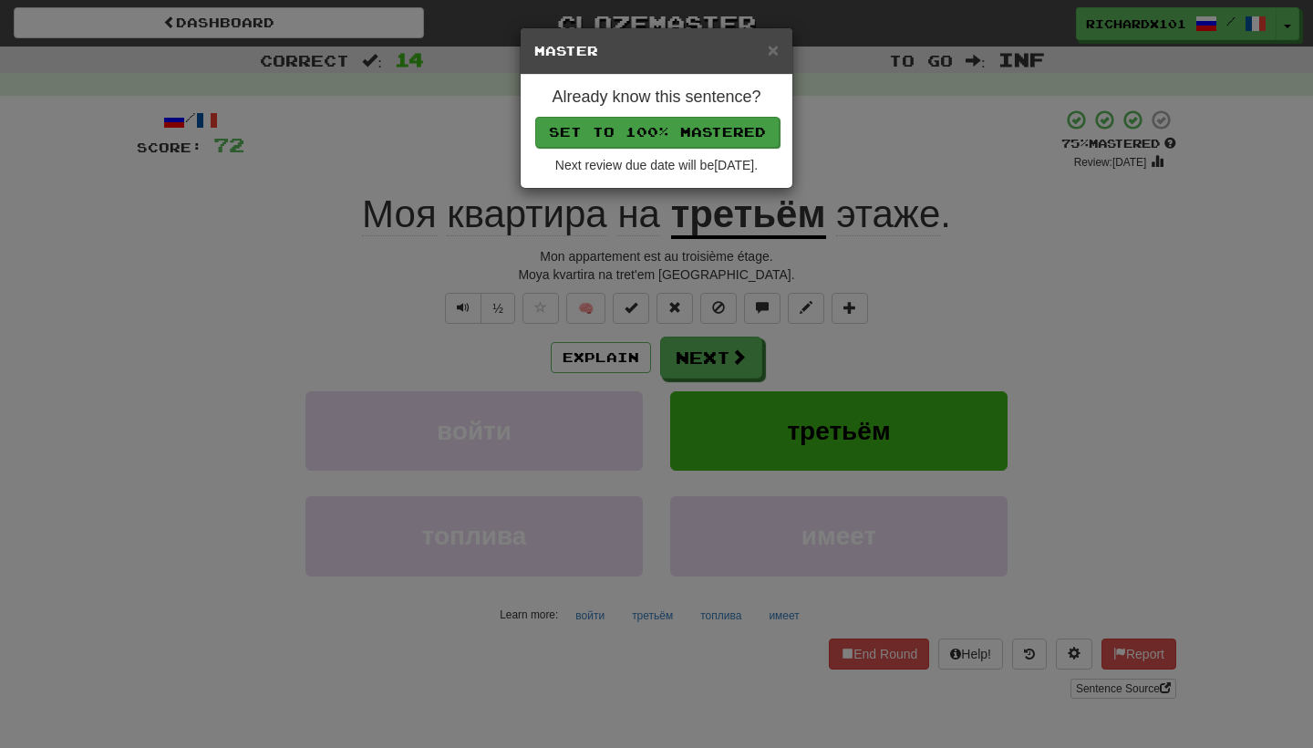
click at [717, 137] on button "Set to 100% Mastered" at bounding box center [657, 132] width 244 height 31
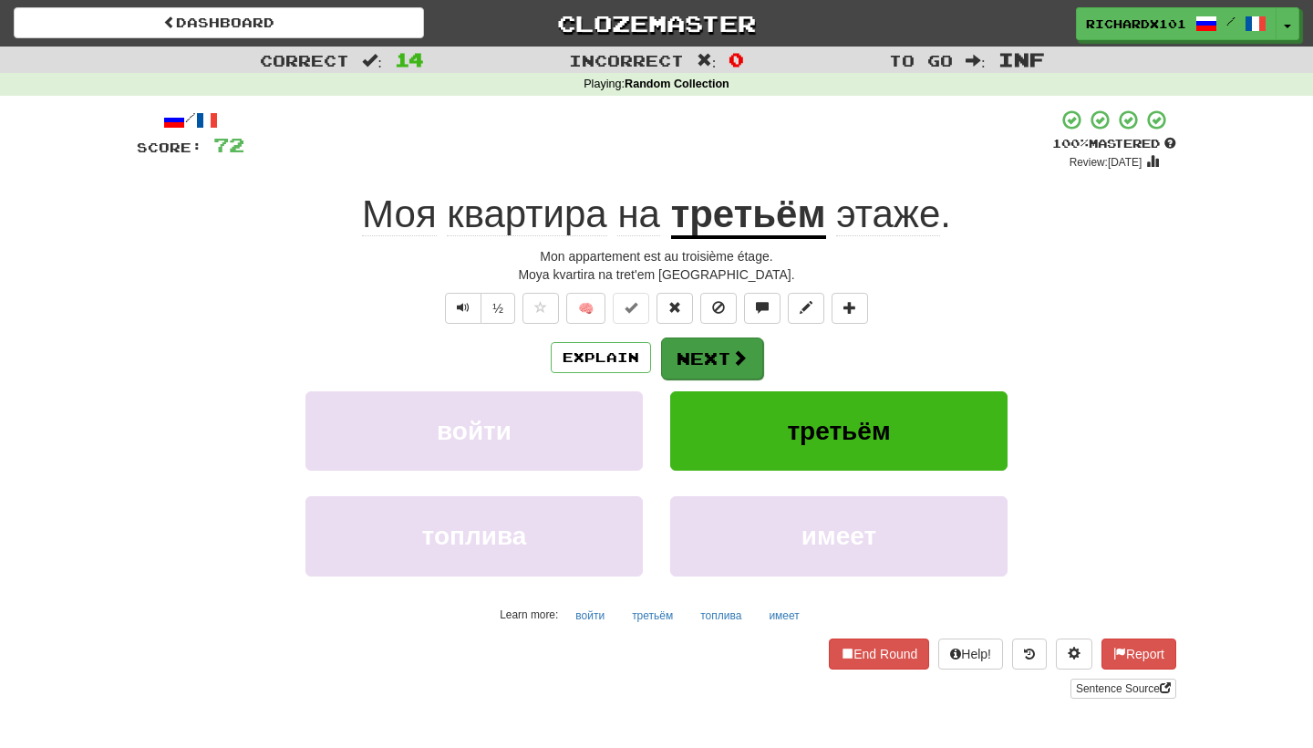
click at [694, 353] on button "Next" at bounding box center [712, 358] width 102 height 42
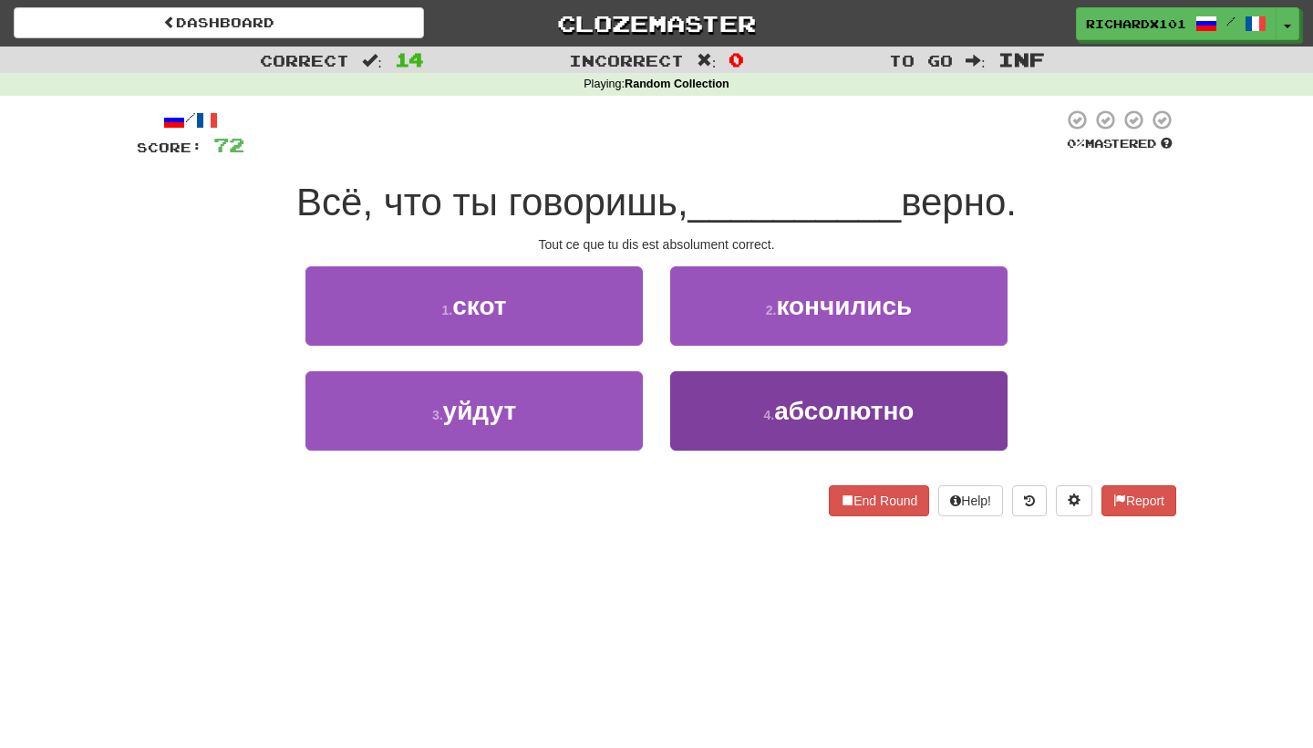
click at [730, 399] on button "4 . абсолютно" at bounding box center [838, 410] width 337 height 79
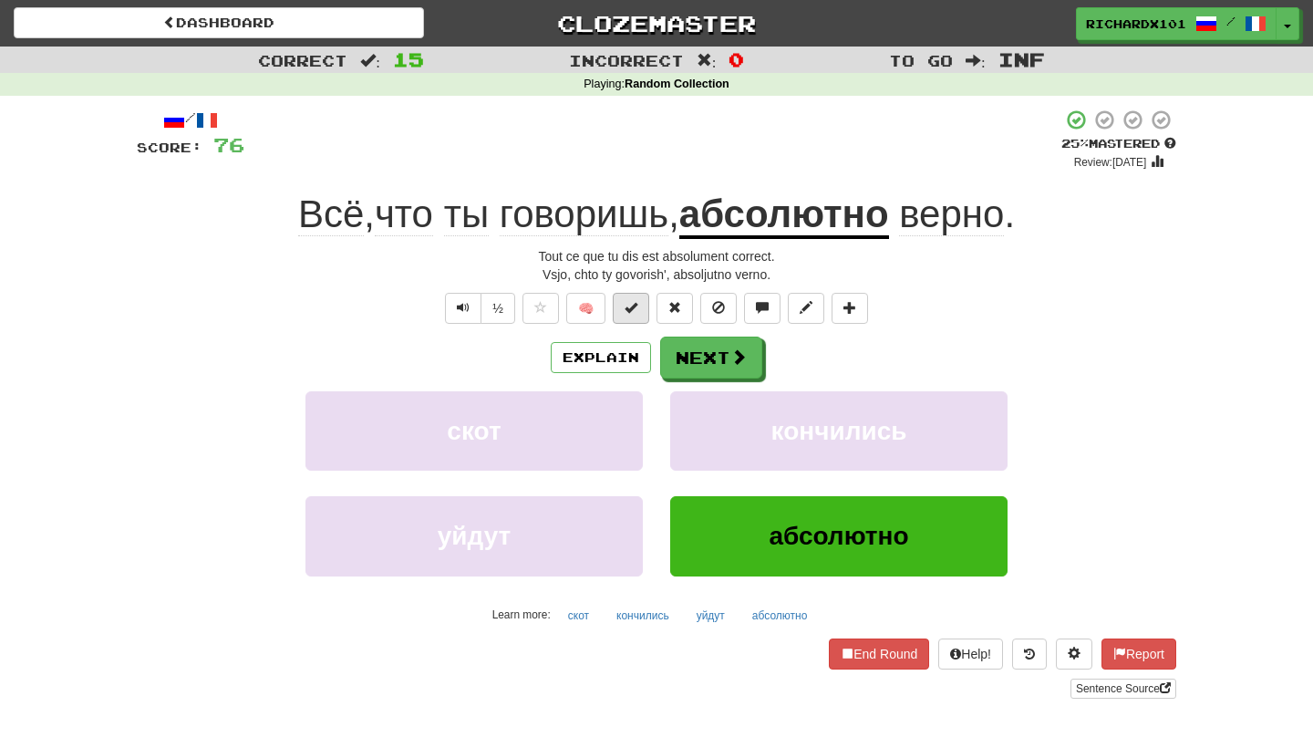
click at [635, 301] on span at bounding box center [630, 307] width 13 height 13
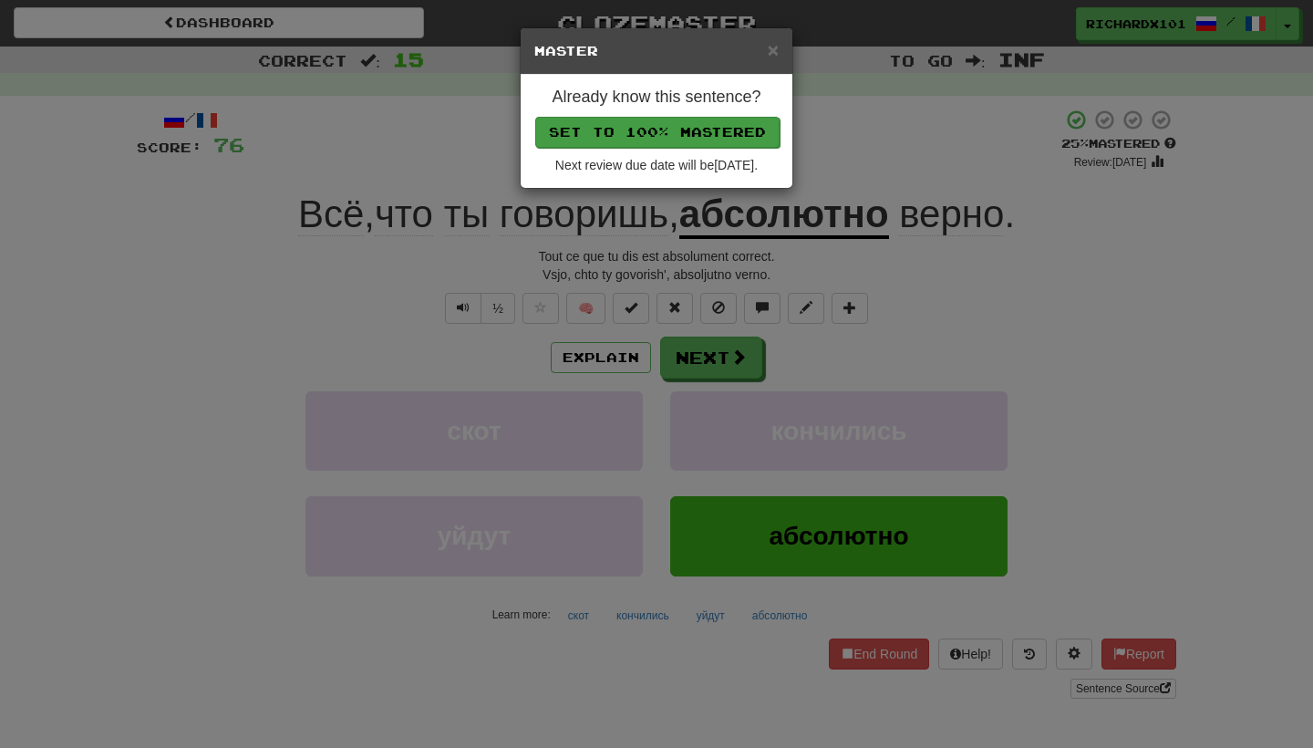
click at [706, 137] on button "Set to 100% Mastered" at bounding box center [657, 132] width 244 height 31
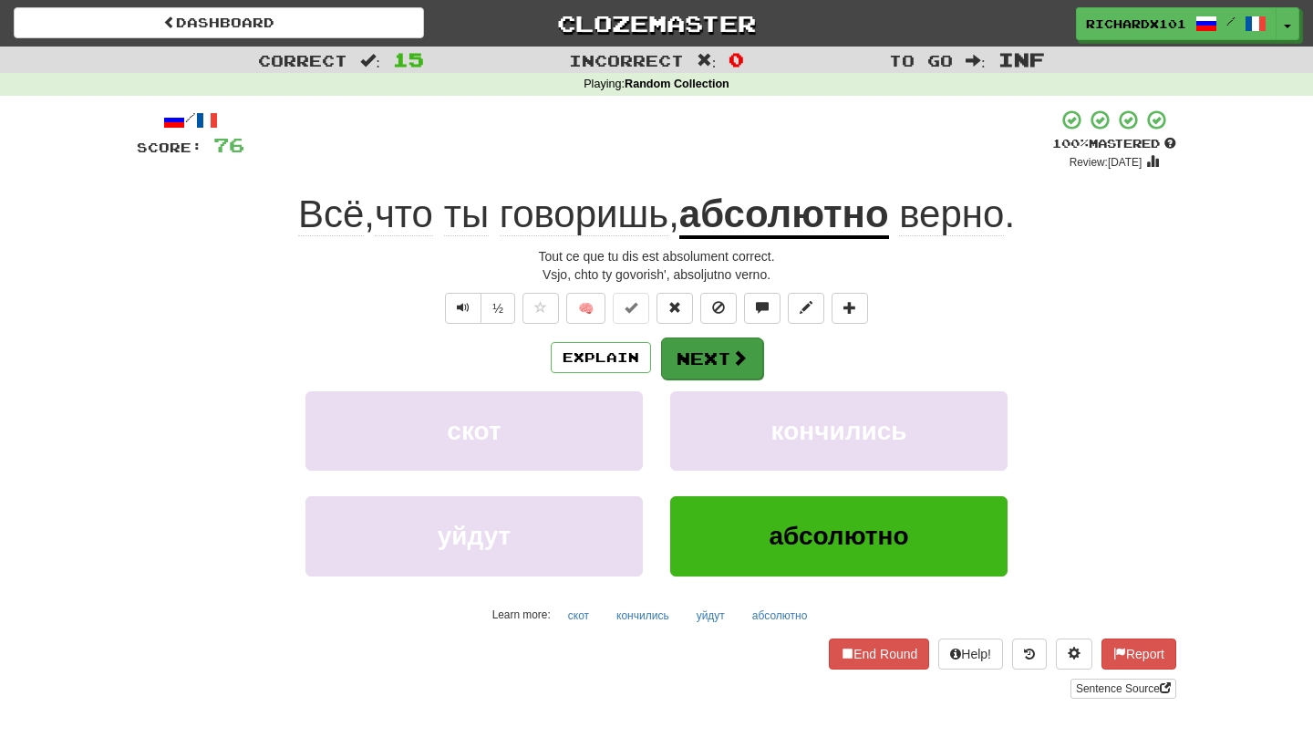
click at [693, 341] on button "Next" at bounding box center [712, 358] width 102 height 42
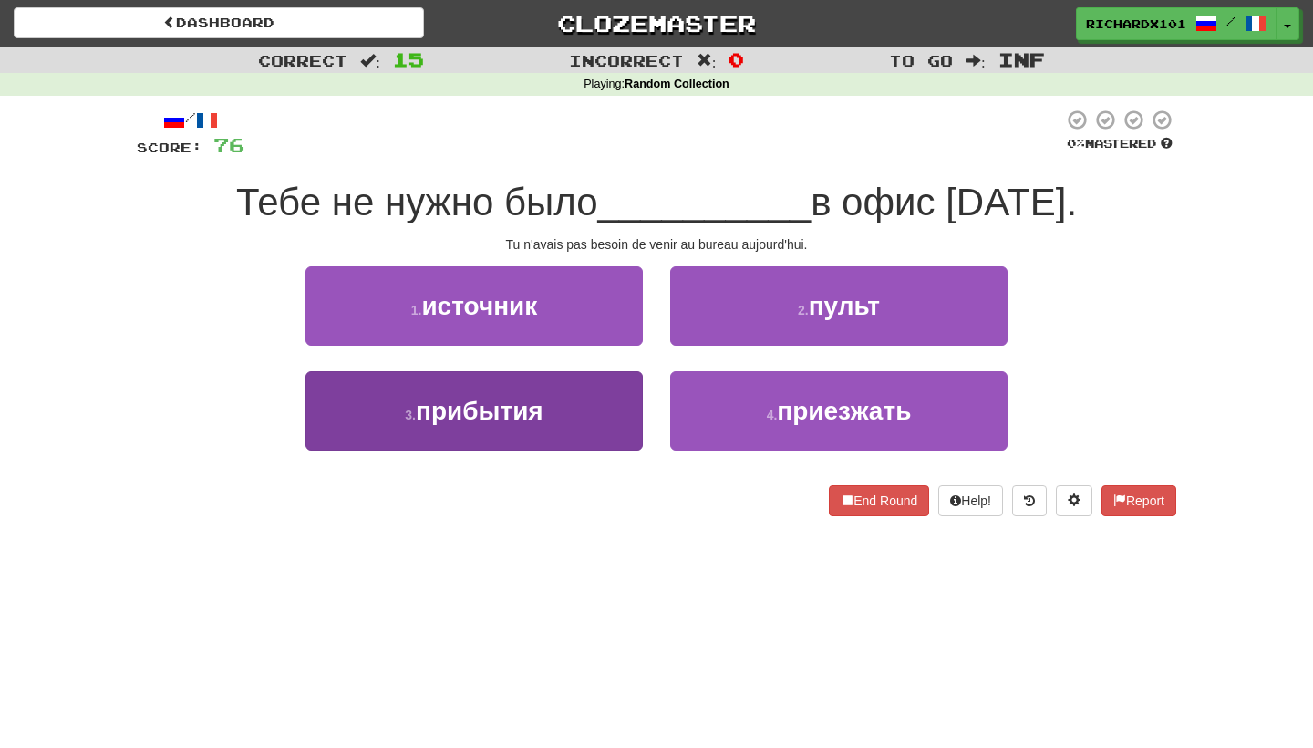
click at [590, 410] on button "3 . прибытия" at bounding box center [473, 410] width 337 height 79
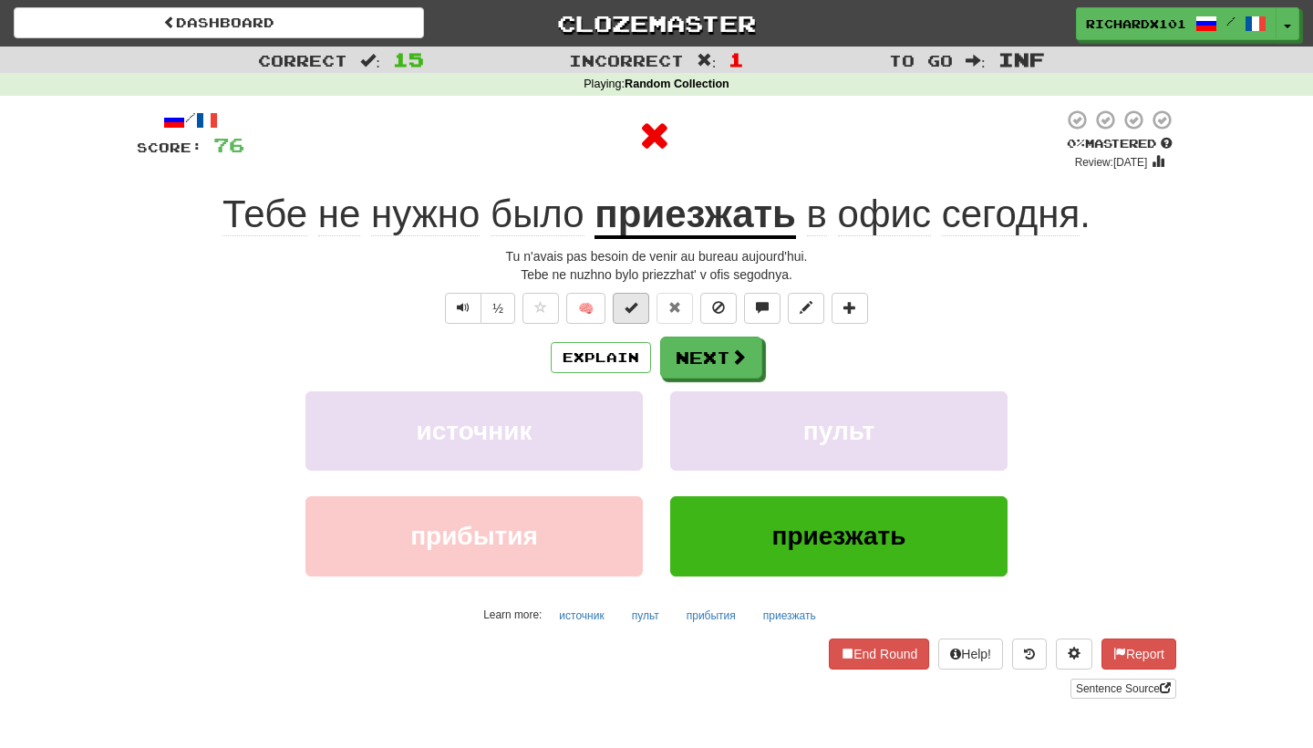
click at [644, 304] on button at bounding box center [631, 308] width 36 height 31
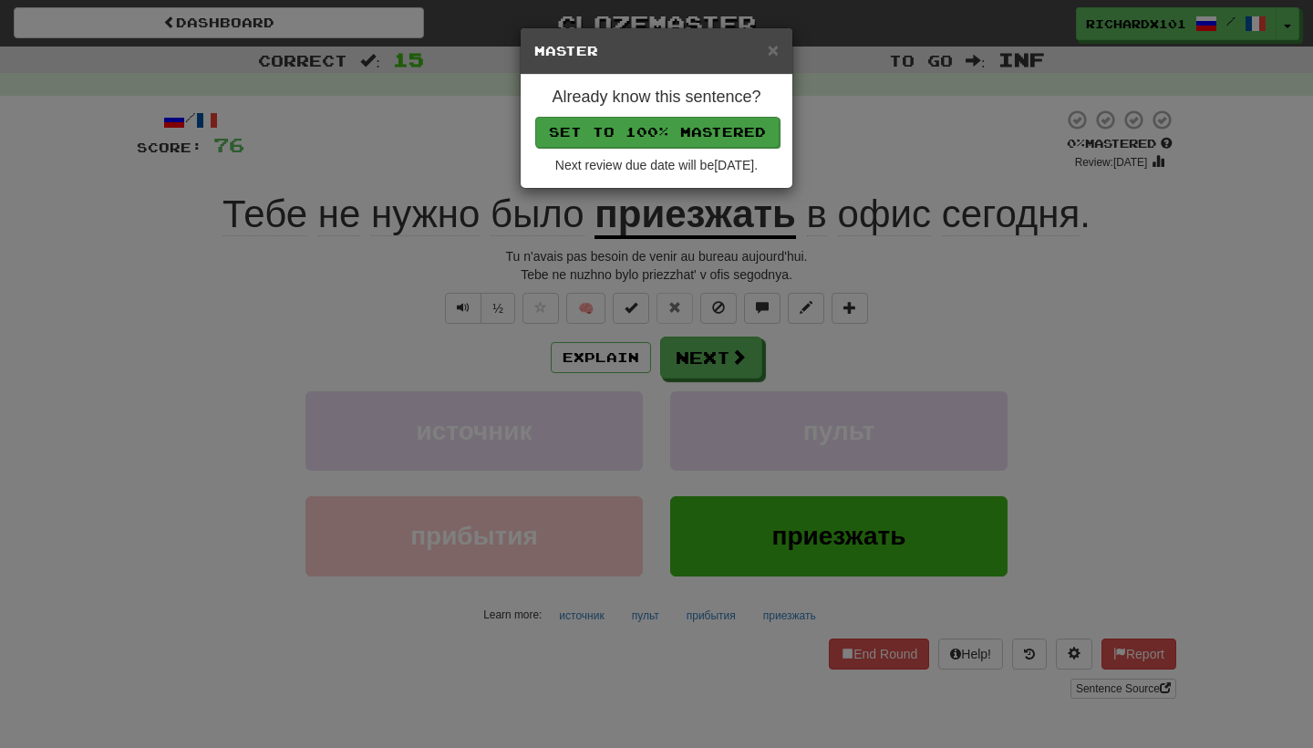
click at [714, 134] on button "Set to 100% Mastered" at bounding box center [657, 132] width 244 height 31
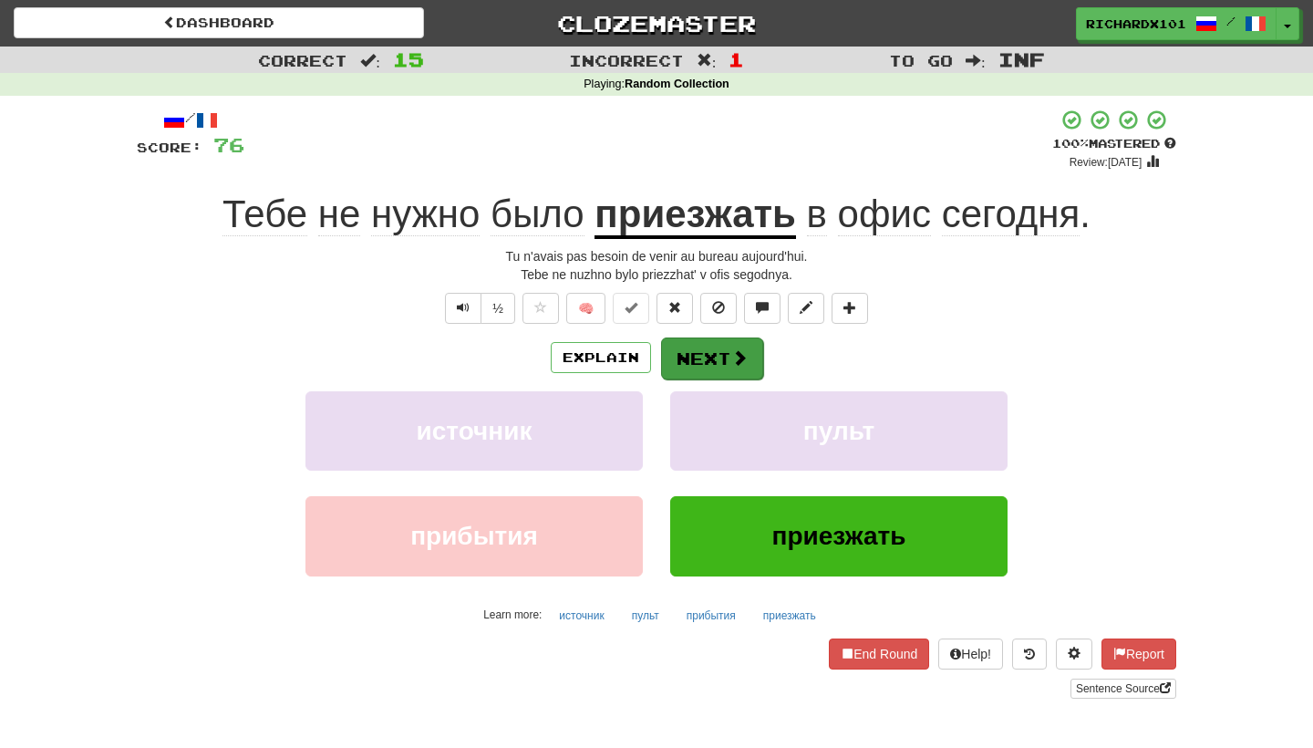
click at [694, 364] on button "Next" at bounding box center [712, 358] width 102 height 42
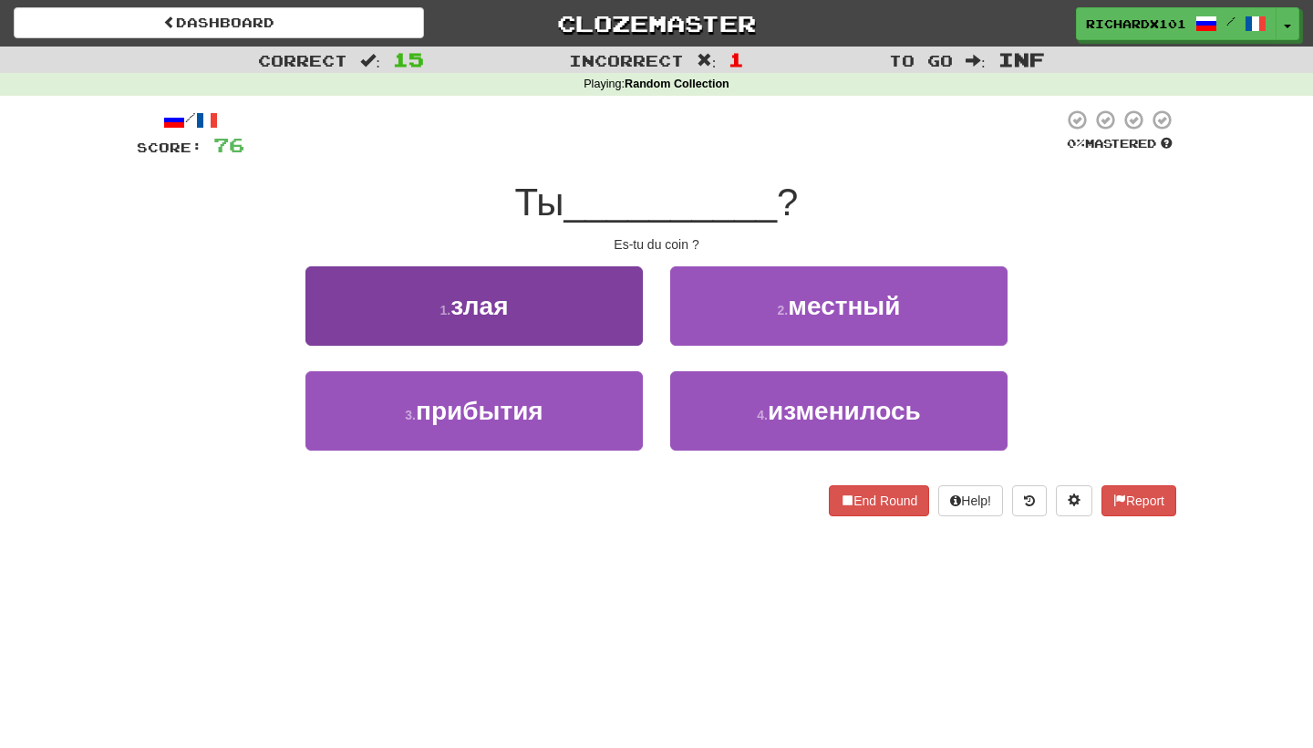
click at [602, 312] on button "1 . злая" at bounding box center [473, 305] width 337 height 79
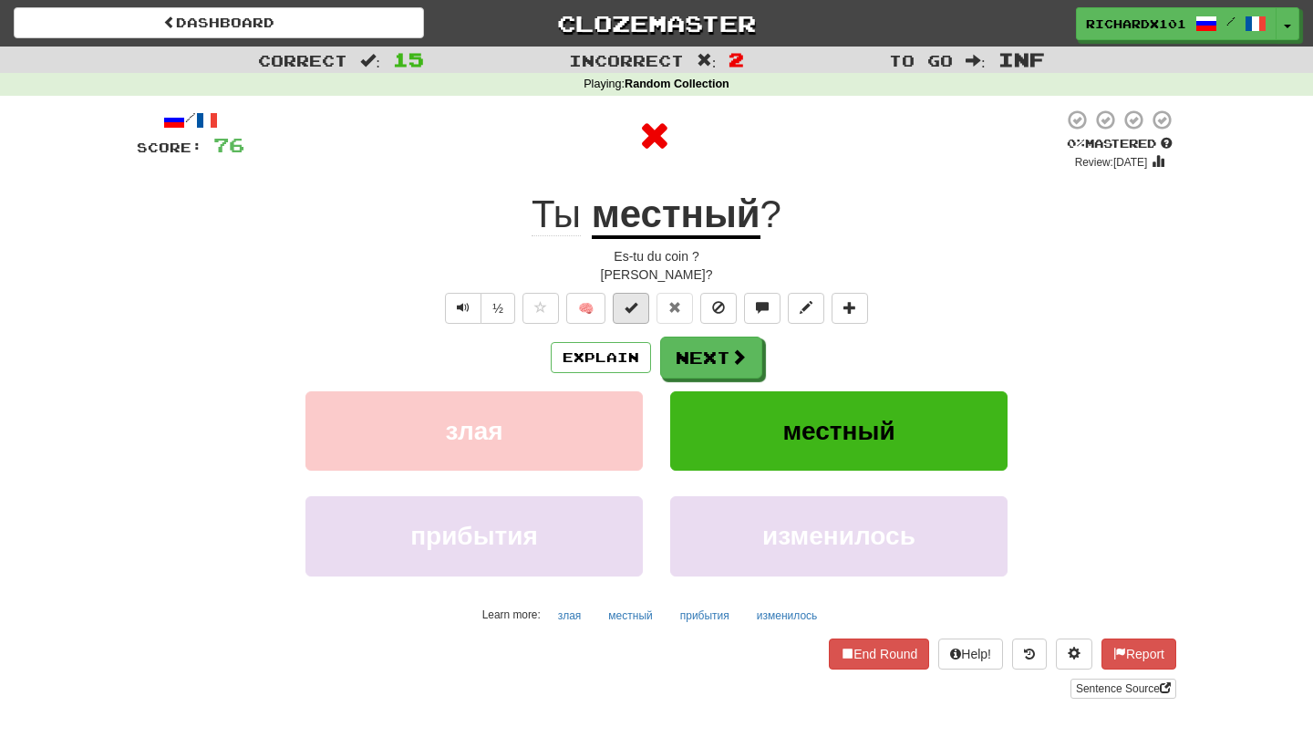
click at [630, 315] on button at bounding box center [631, 308] width 36 height 31
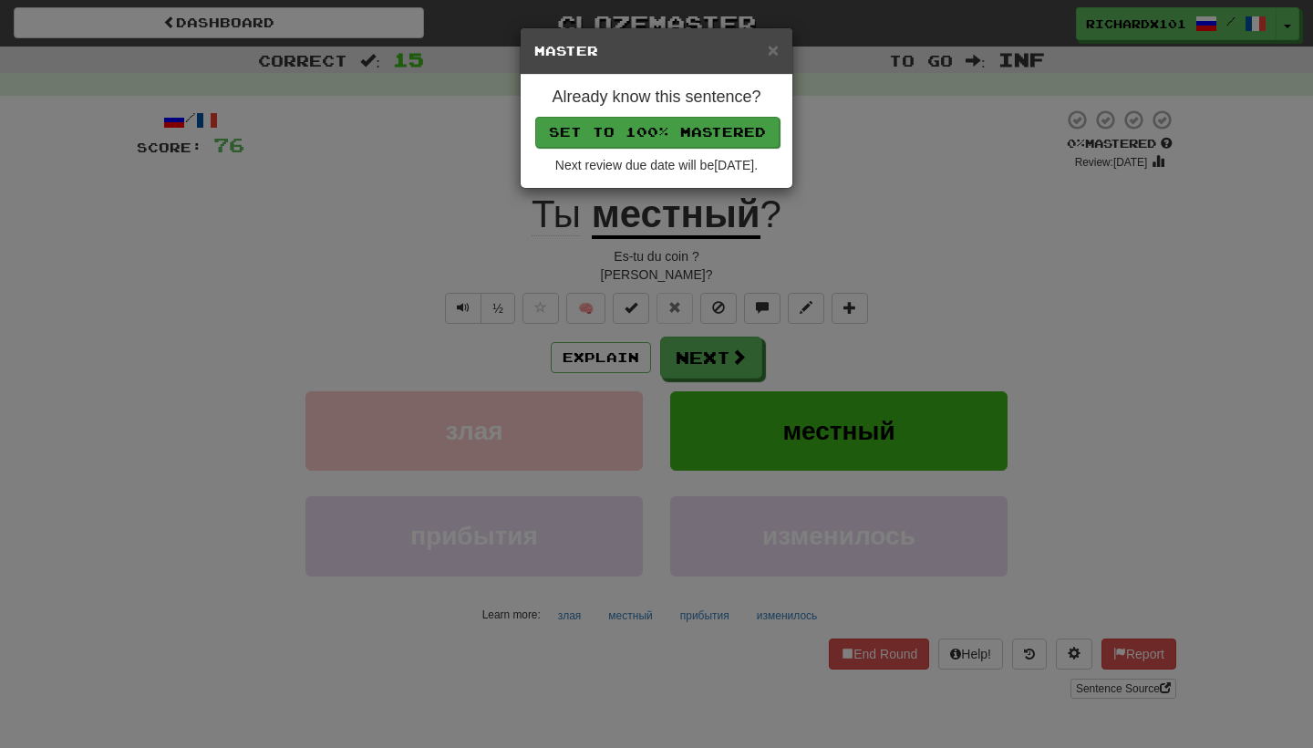
click at [693, 129] on button "Set to 100% Mastered" at bounding box center [657, 132] width 244 height 31
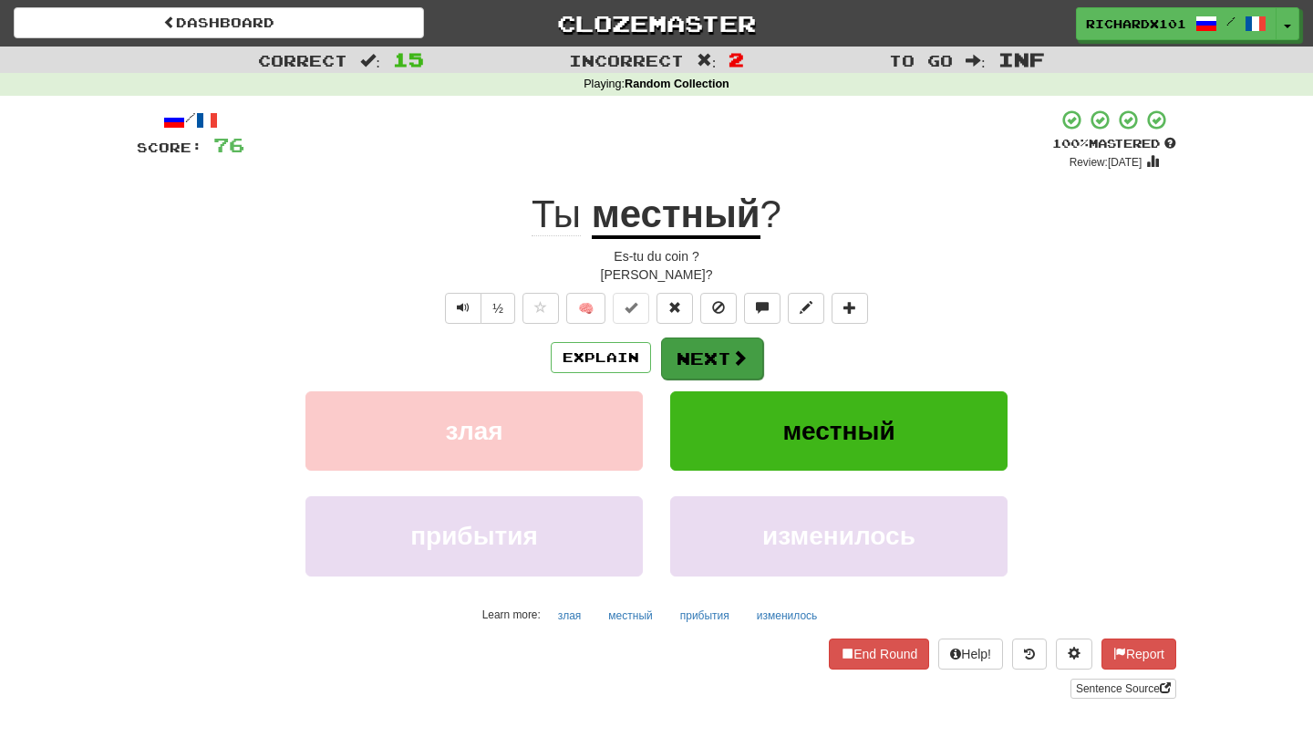
click at [695, 356] on button "Next" at bounding box center [712, 358] width 102 height 42
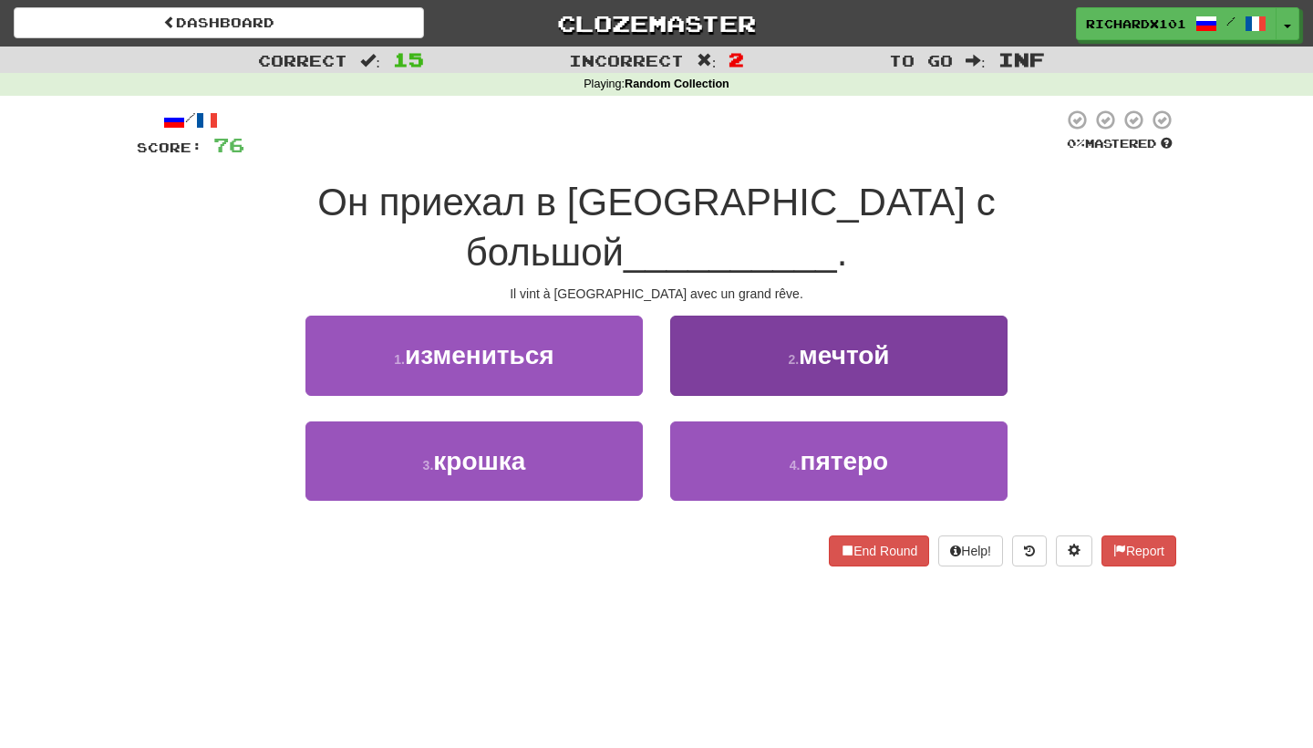
click at [741, 315] on button "2 . мечтой" at bounding box center [838, 354] width 337 height 79
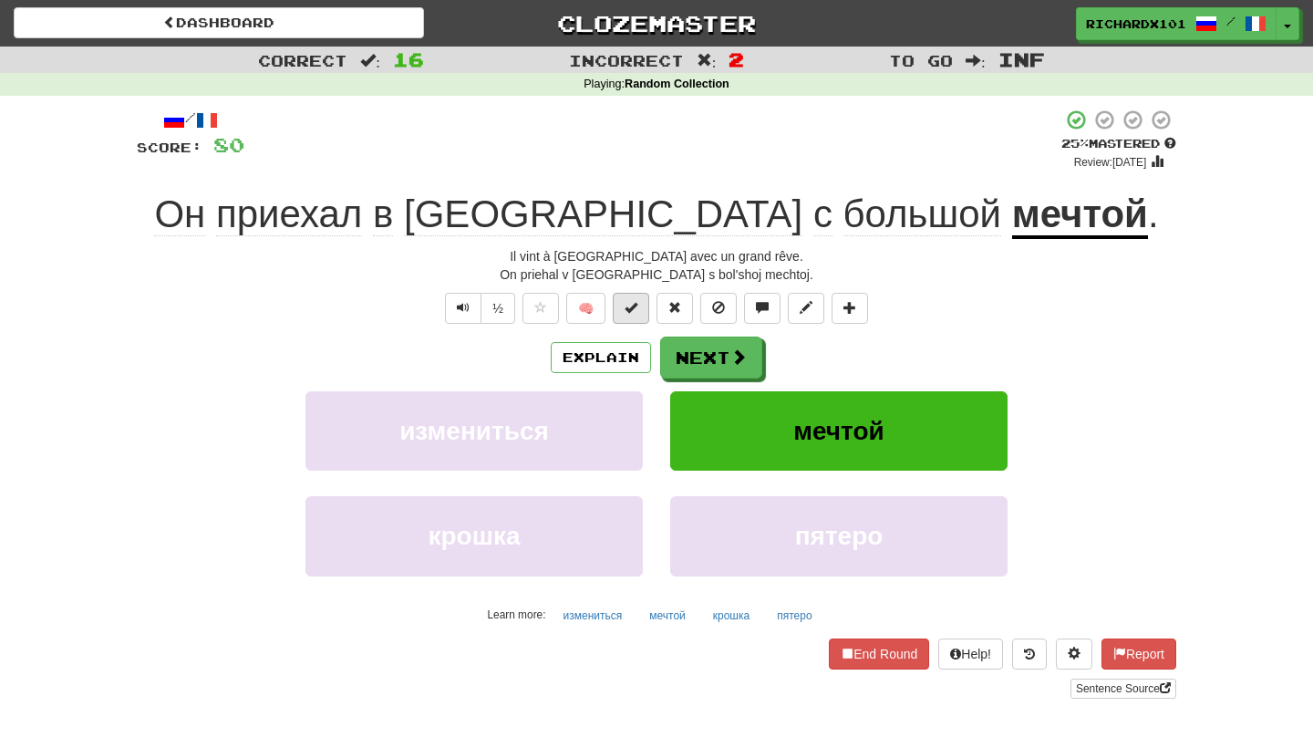
click at [641, 313] on button at bounding box center [631, 308] width 36 height 31
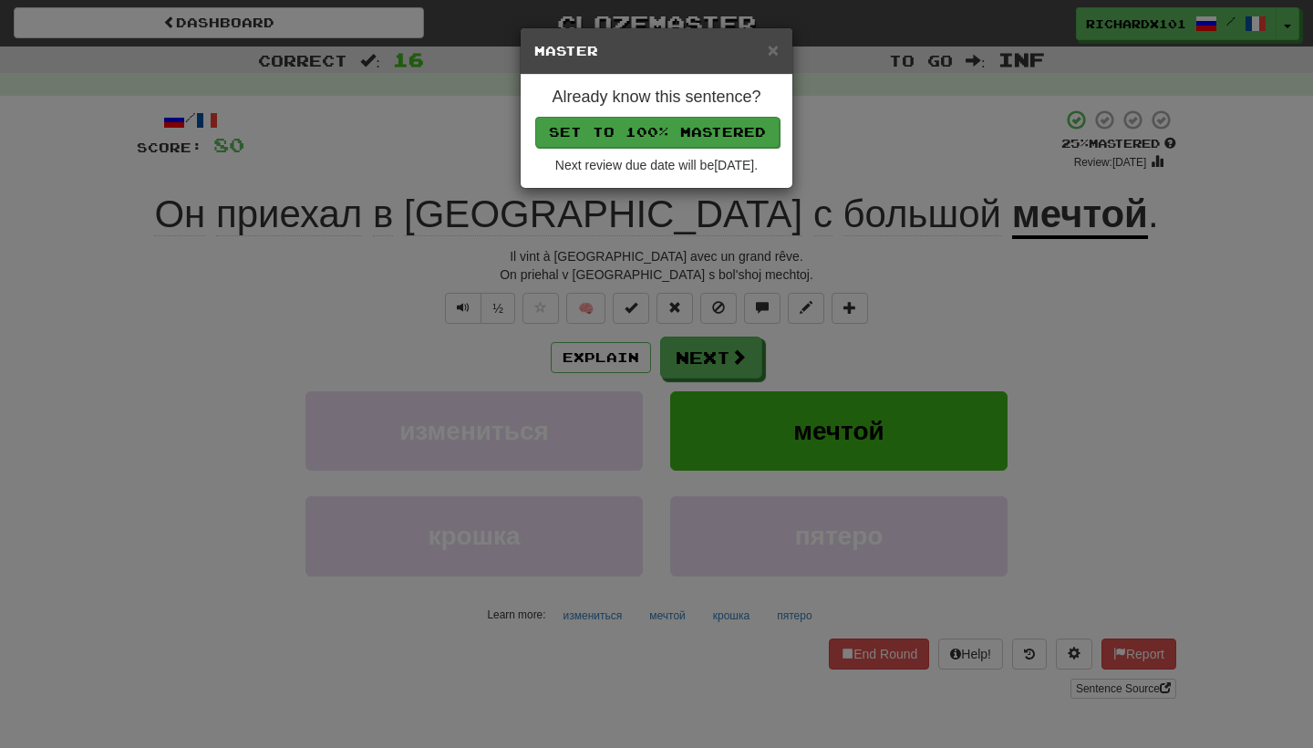
click at [709, 133] on button "Set to 100% Mastered" at bounding box center [657, 132] width 244 height 31
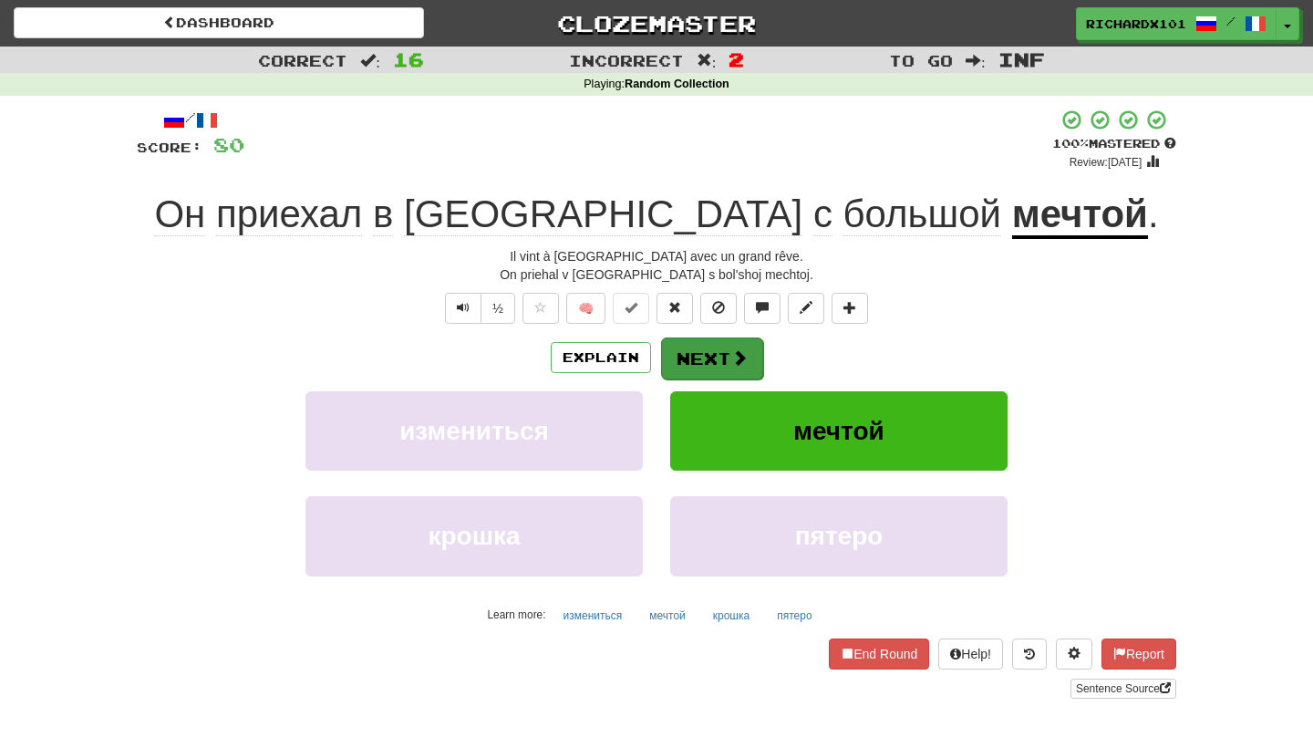
click at [700, 364] on button "Next" at bounding box center [712, 358] width 102 height 42
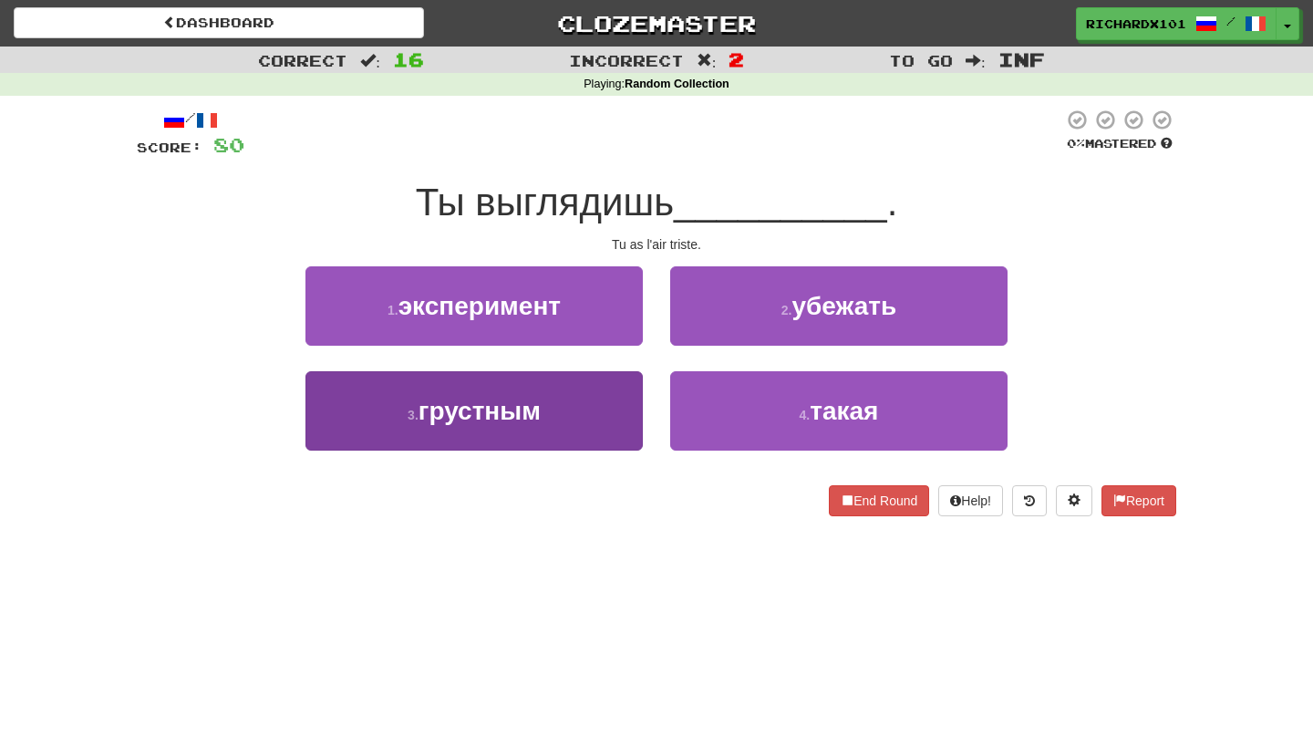
click at [608, 405] on button "3 . грустным" at bounding box center [473, 410] width 337 height 79
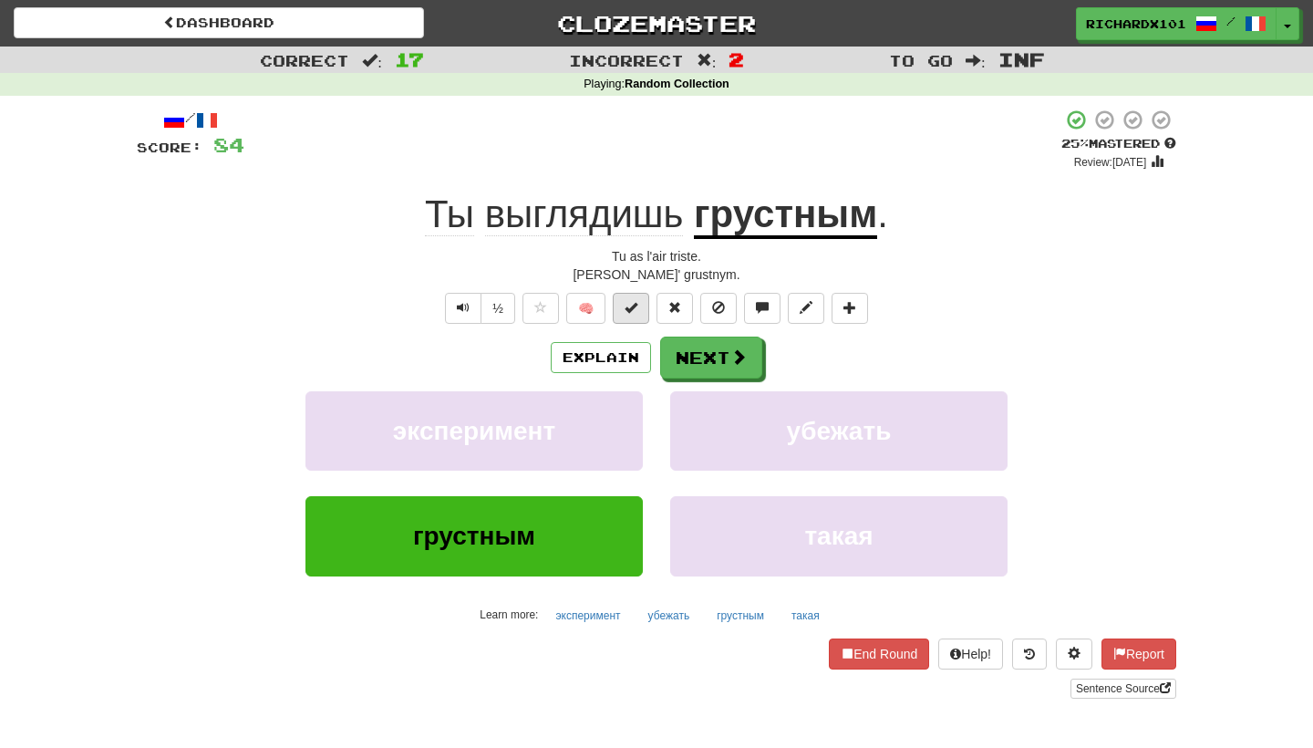
click at [636, 297] on button at bounding box center [631, 308] width 36 height 31
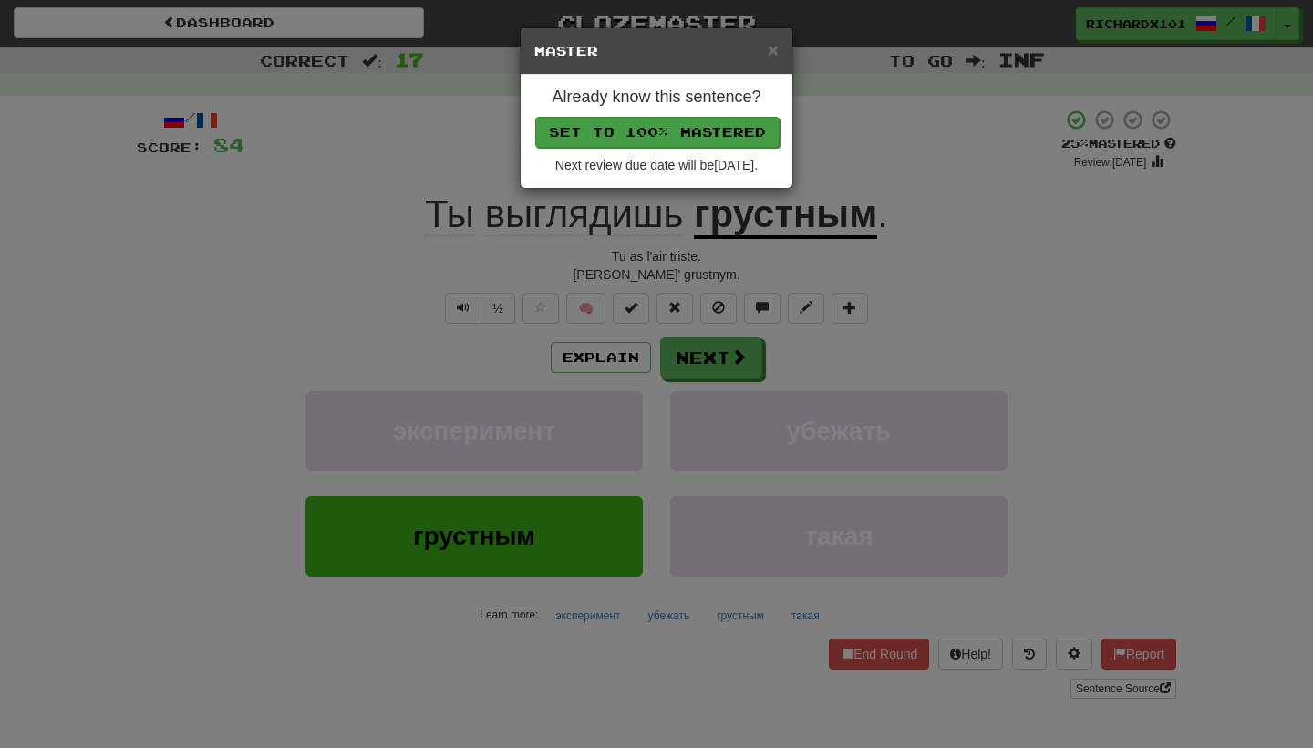
click at [692, 124] on button "Set to 100% Mastered" at bounding box center [657, 132] width 244 height 31
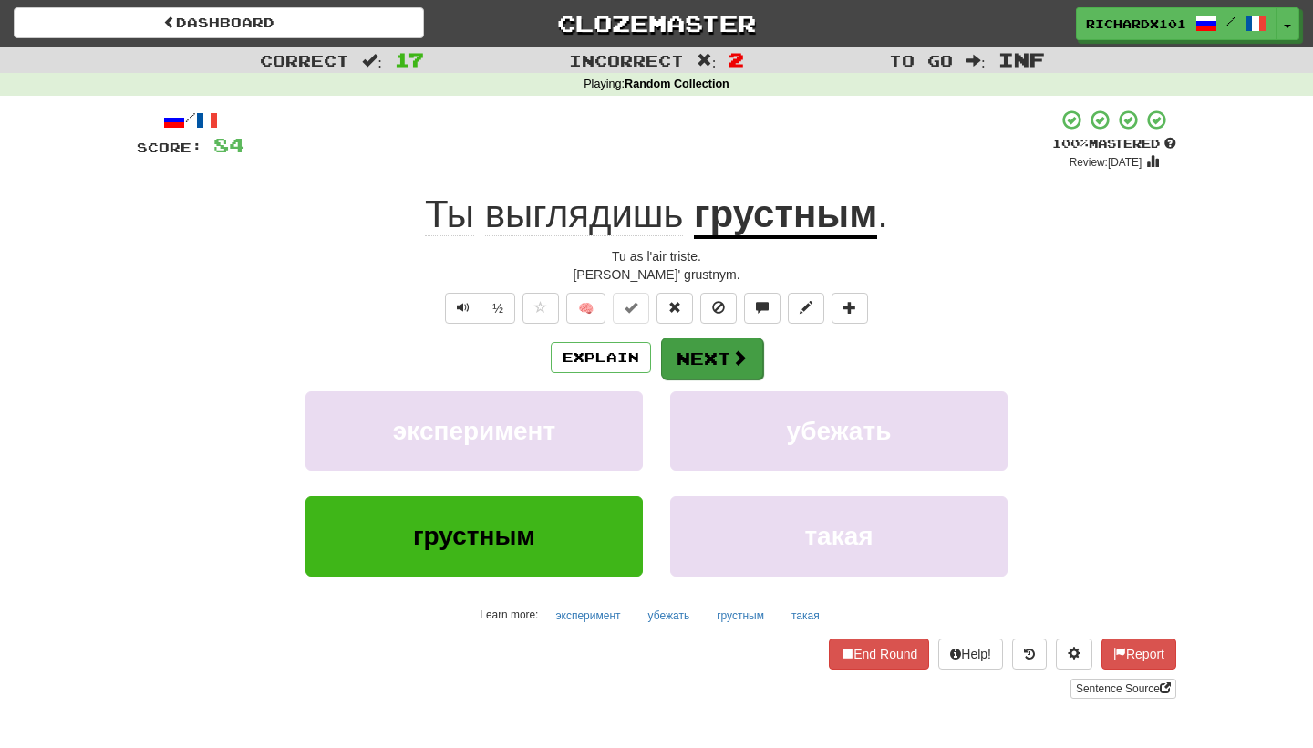
click at [690, 352] on button "Next" at bounding box center [712, 358] width 102 height 42
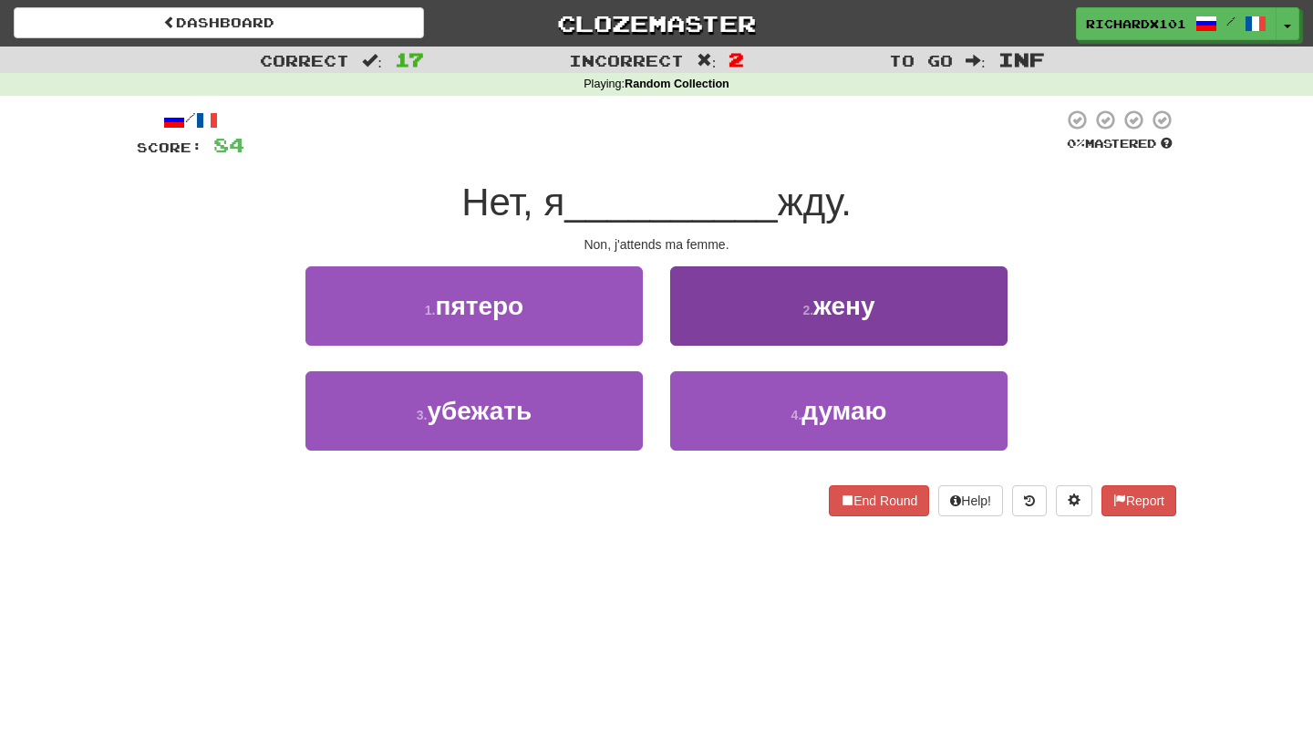
click at [732, 302] on button "2 . жену" at bounding box center [838, 305] width 337 height 79
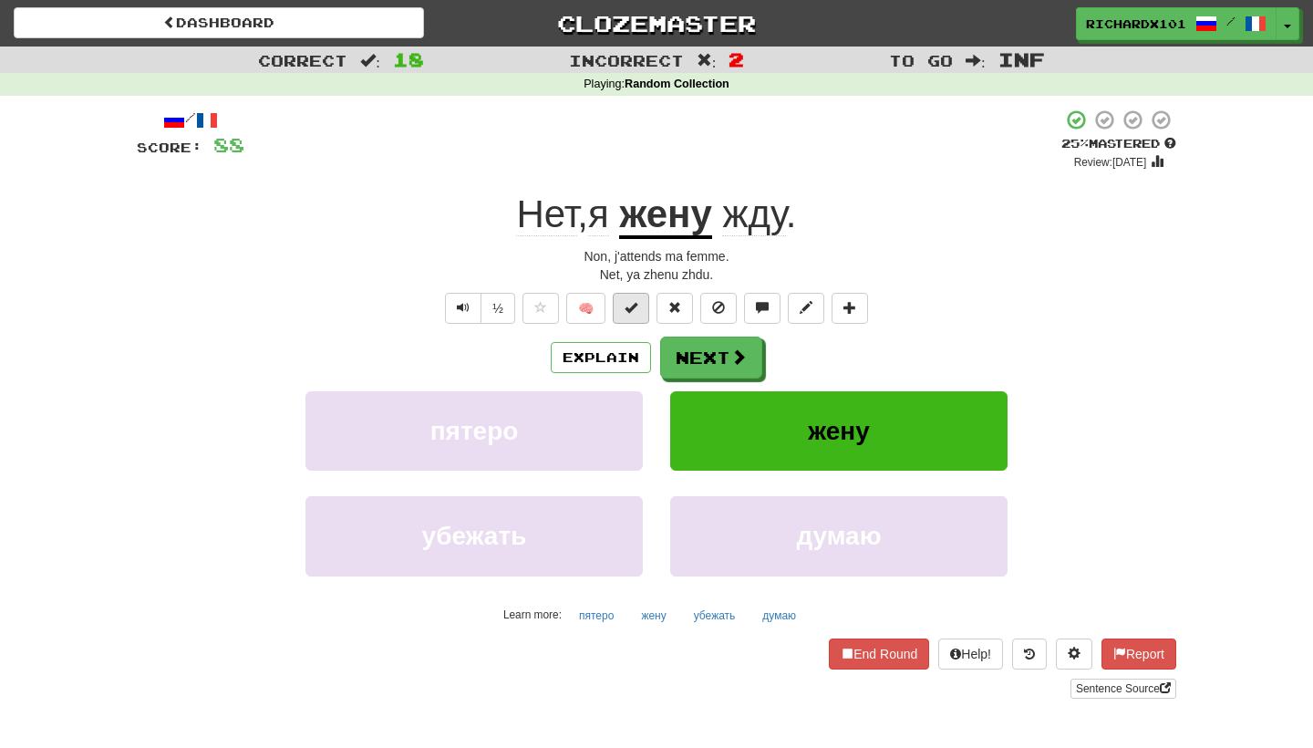
click at [638, 297] on button at bounding box center [631, 308] width 36 height 31
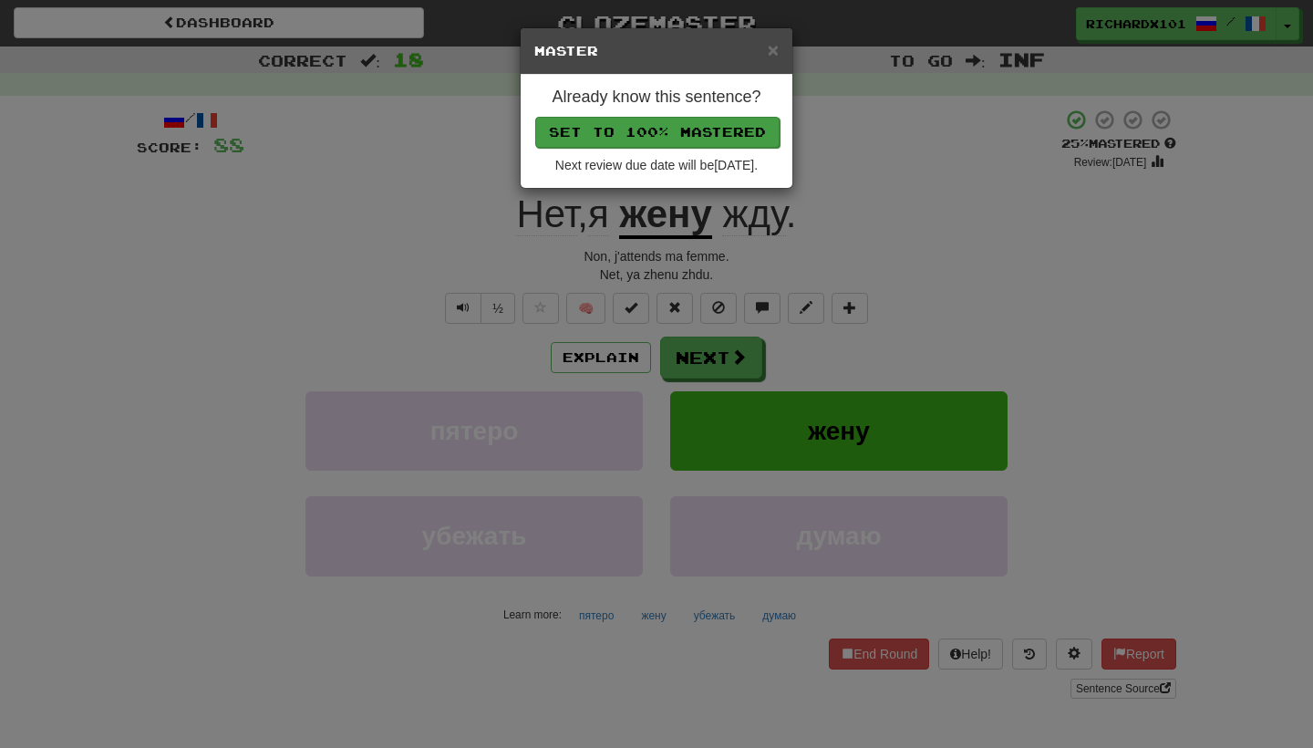
click at [676, 139] on button "Set to 100% Mastered" at bounding box center [657, 132] width 244 height 31
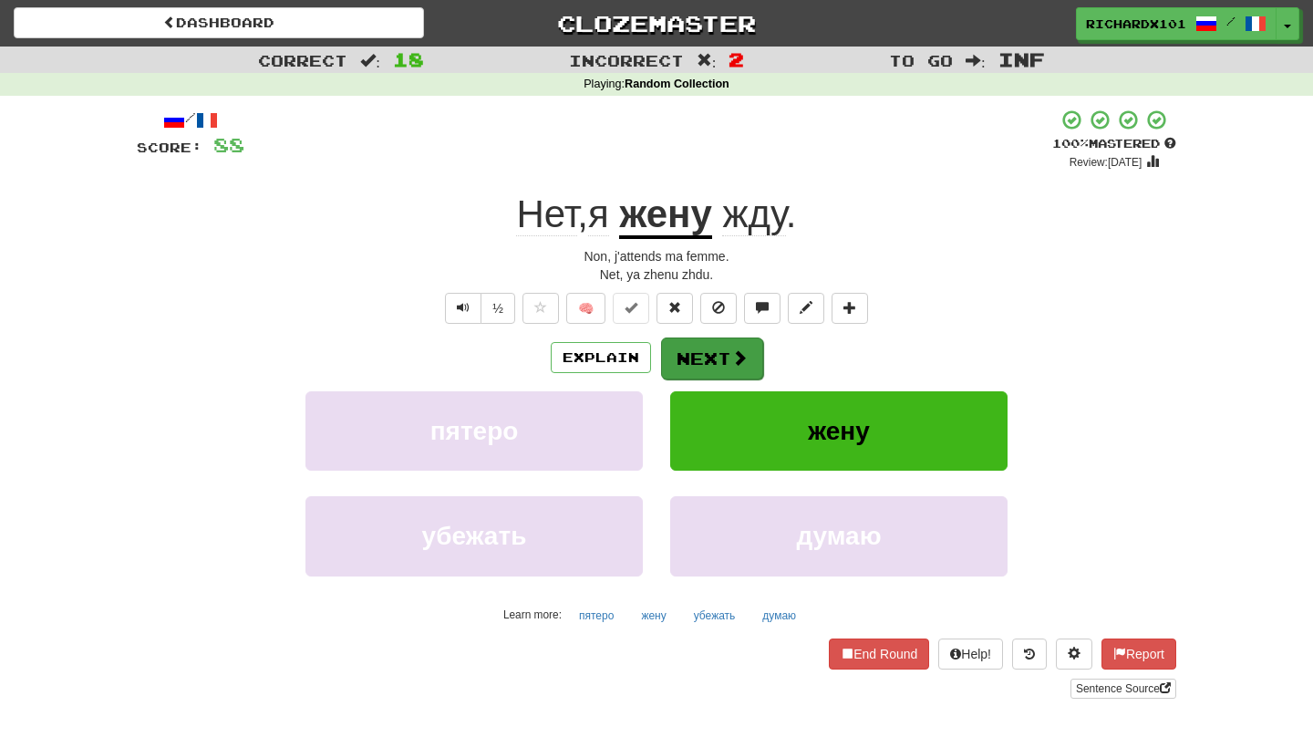
click at [690, 353] on button "Next" at bounding box center [712, 358] width 102 height 42
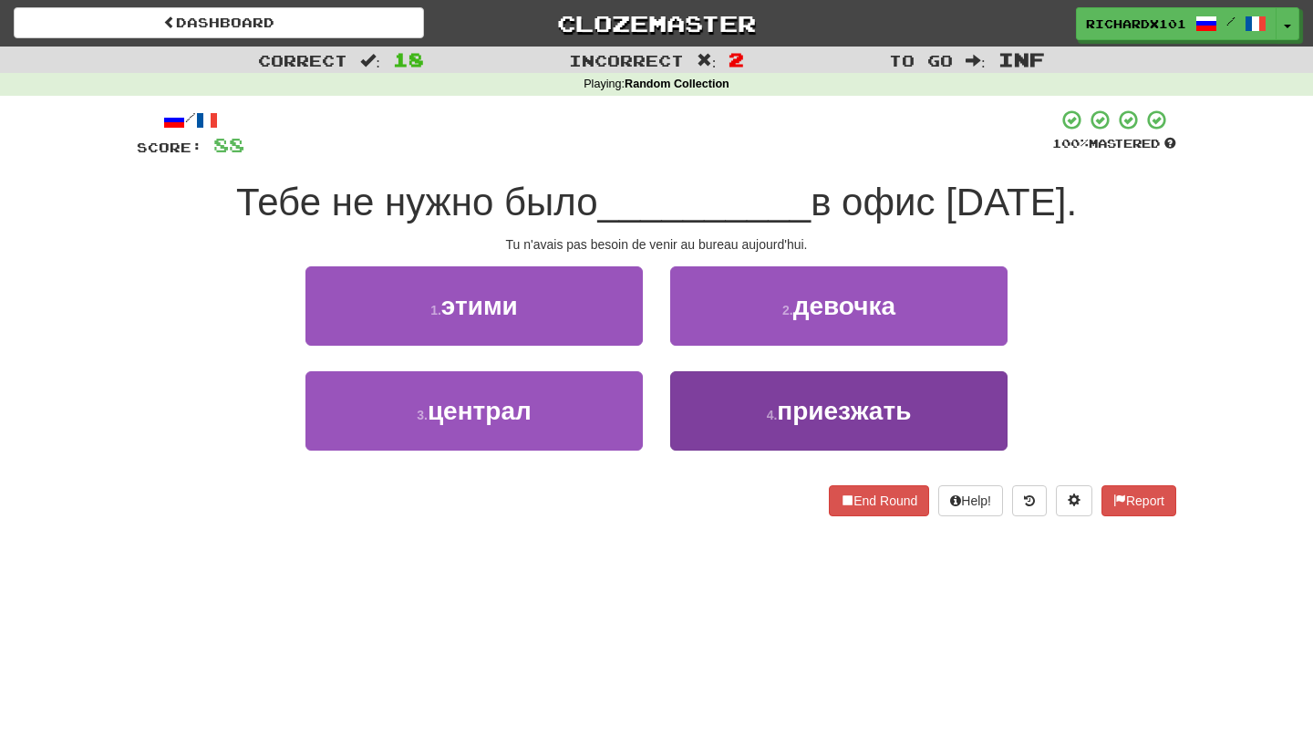
click at [712, 395] on button "4 . приезжать" at bounding box center [838, 410] width 337 height 79
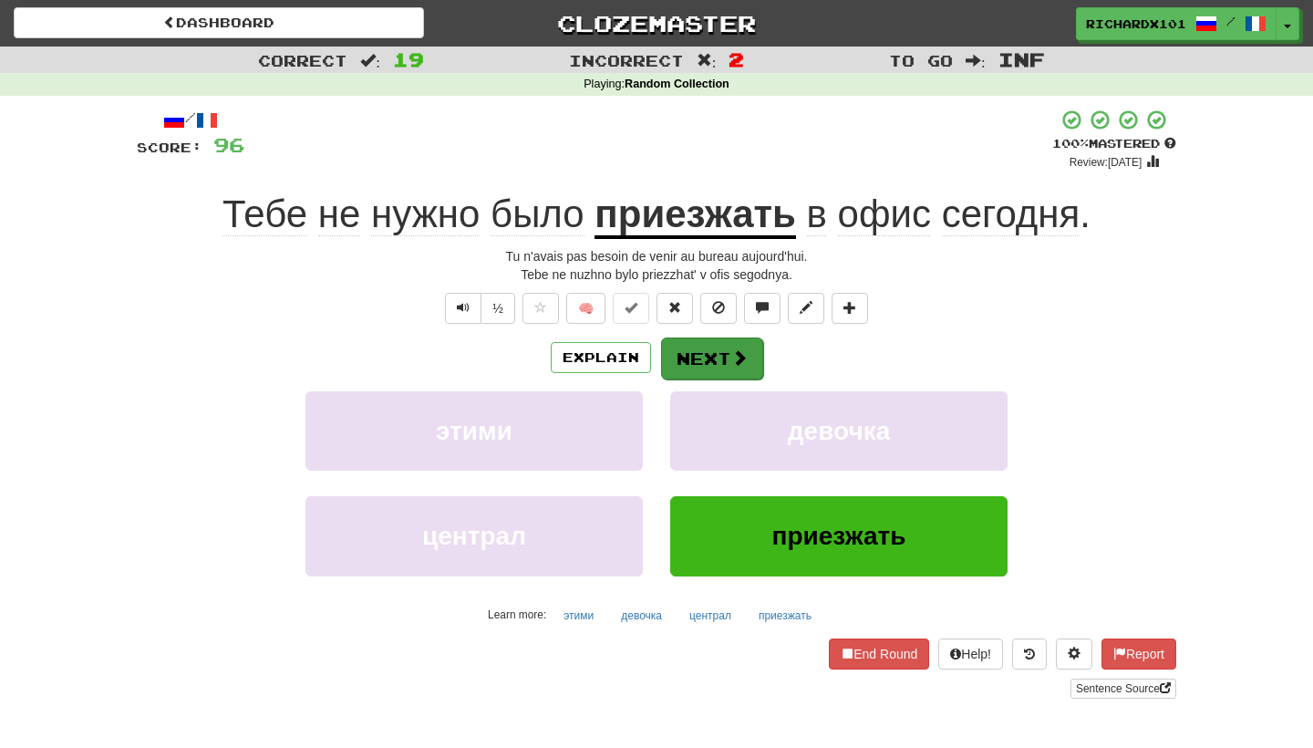
click at [711, 349] on button "Next" at bounding box center [712, 358] width 102 height 42
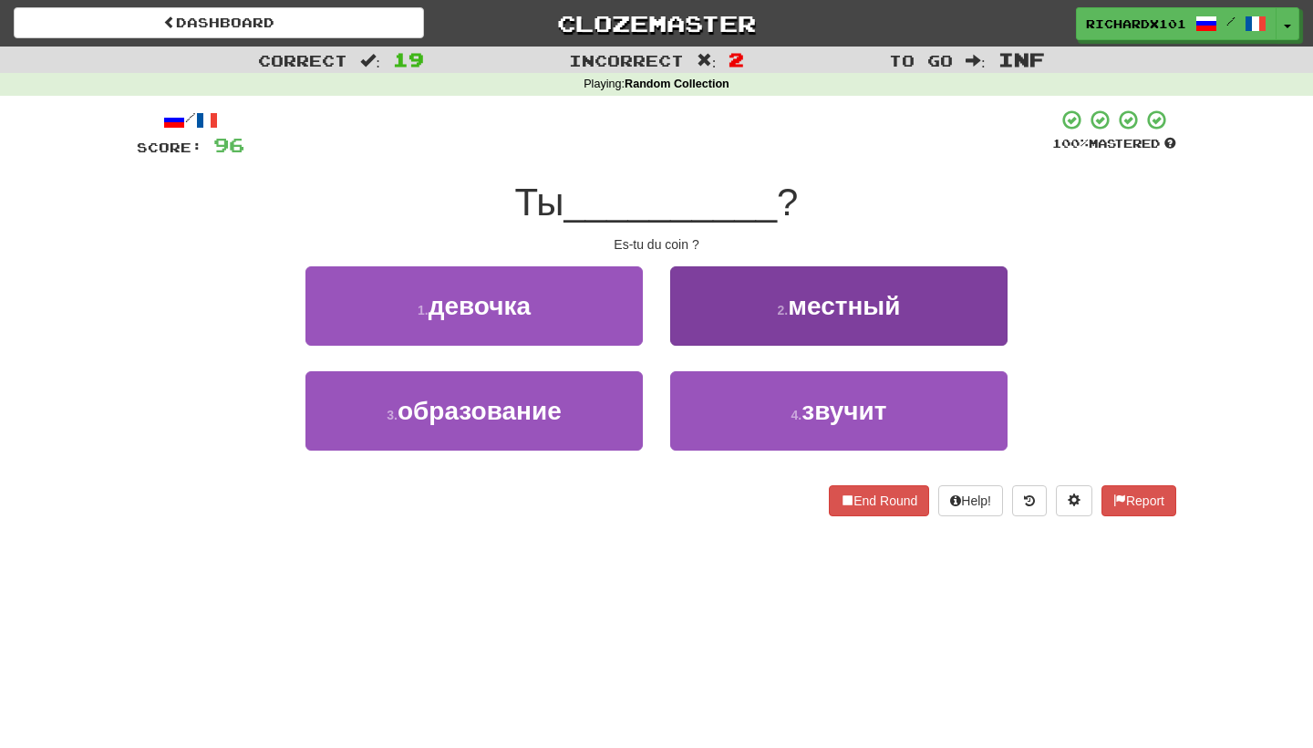
click at [719, 314] on button "2 . местный" at bounding box center [838, 305] width 337 height 79
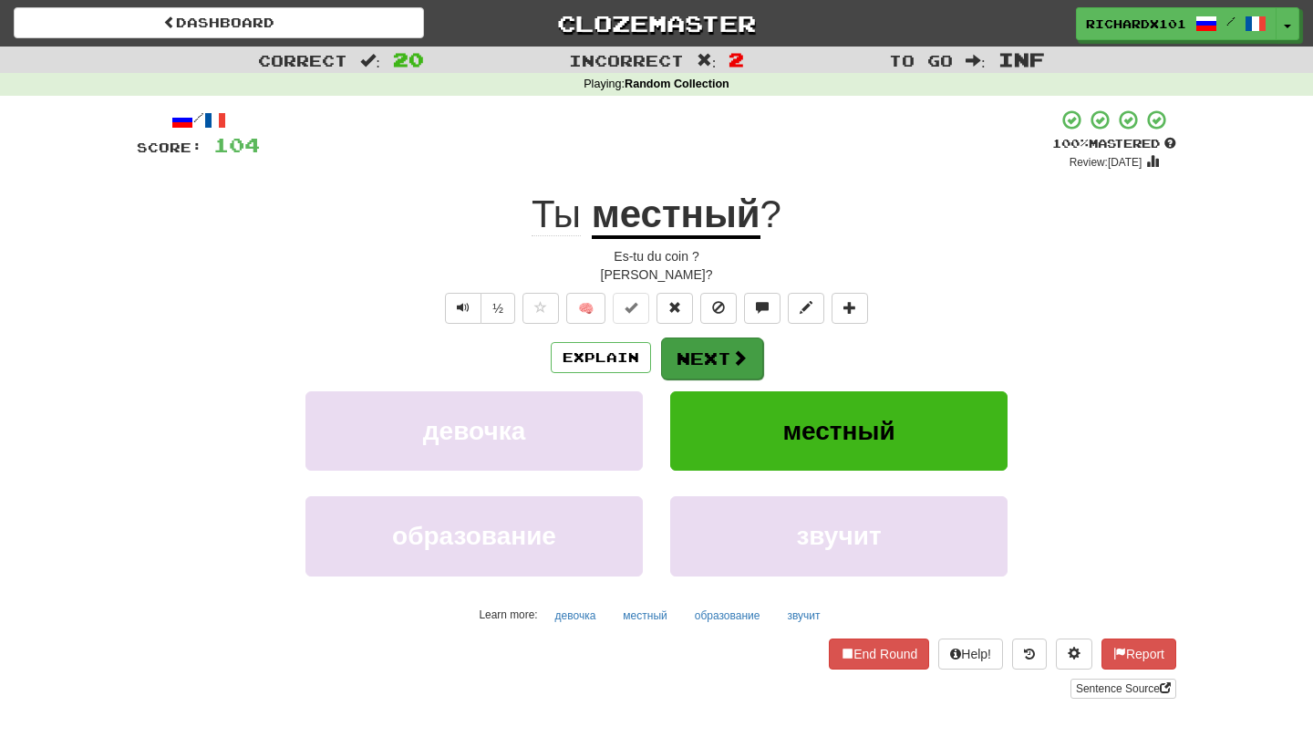
click at [692, 341] on button "Next" at bounding box center [712, 358] width 102 height 42
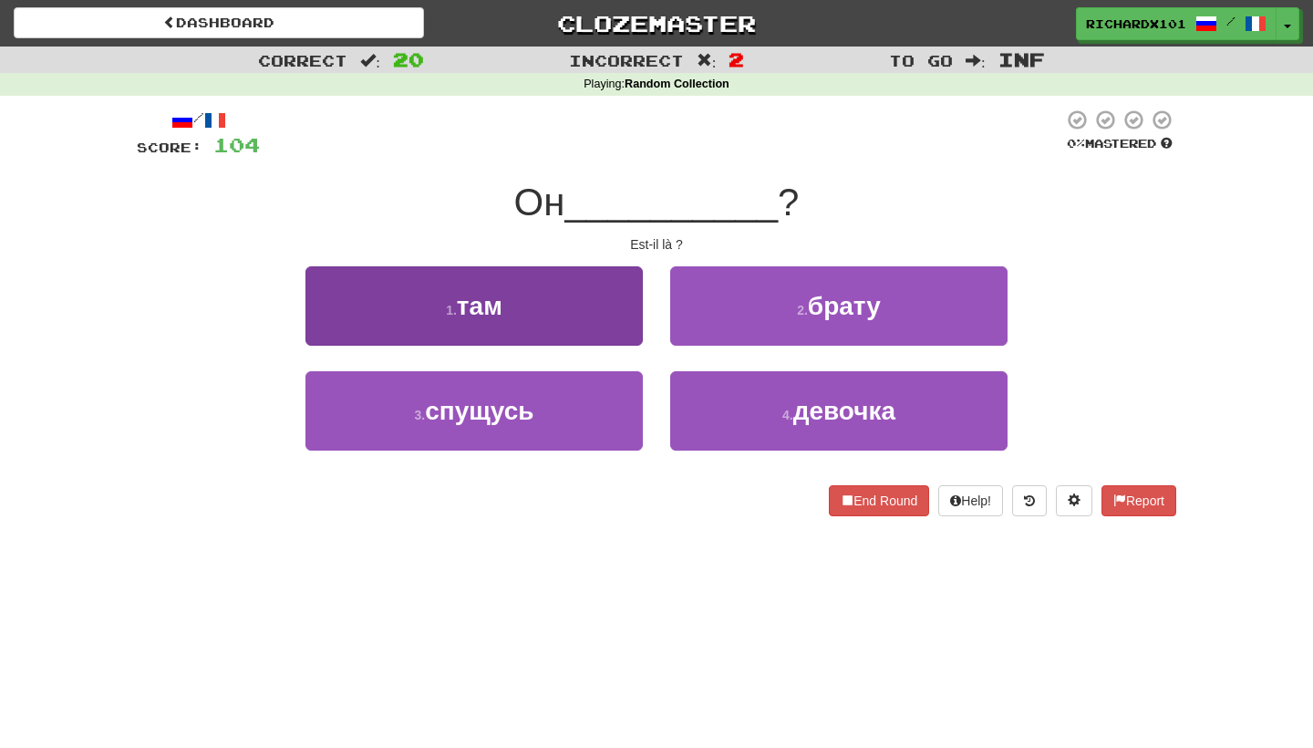
click at [604, 325] on button "1 . там" at bounding box center [473, 305] width 337 height 79
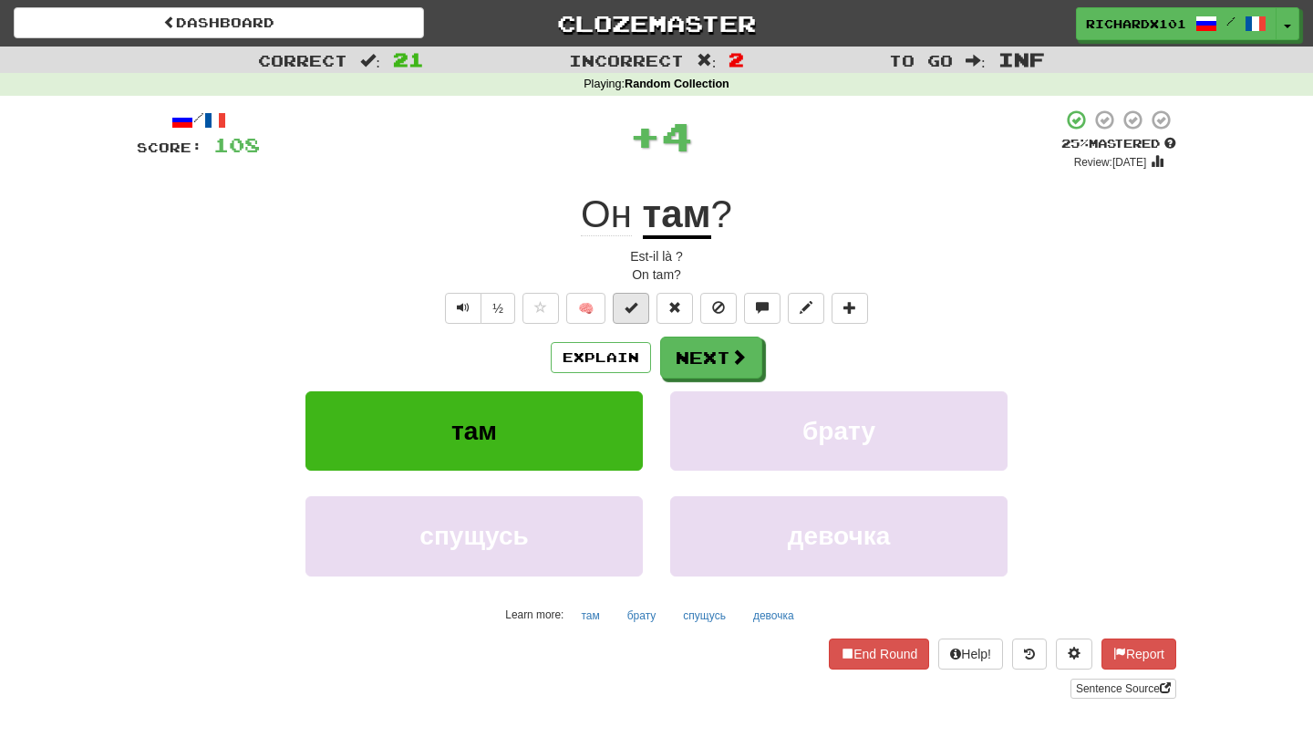
click at [633, 313] on button at bounding box center [631, 308] width 36 height 31
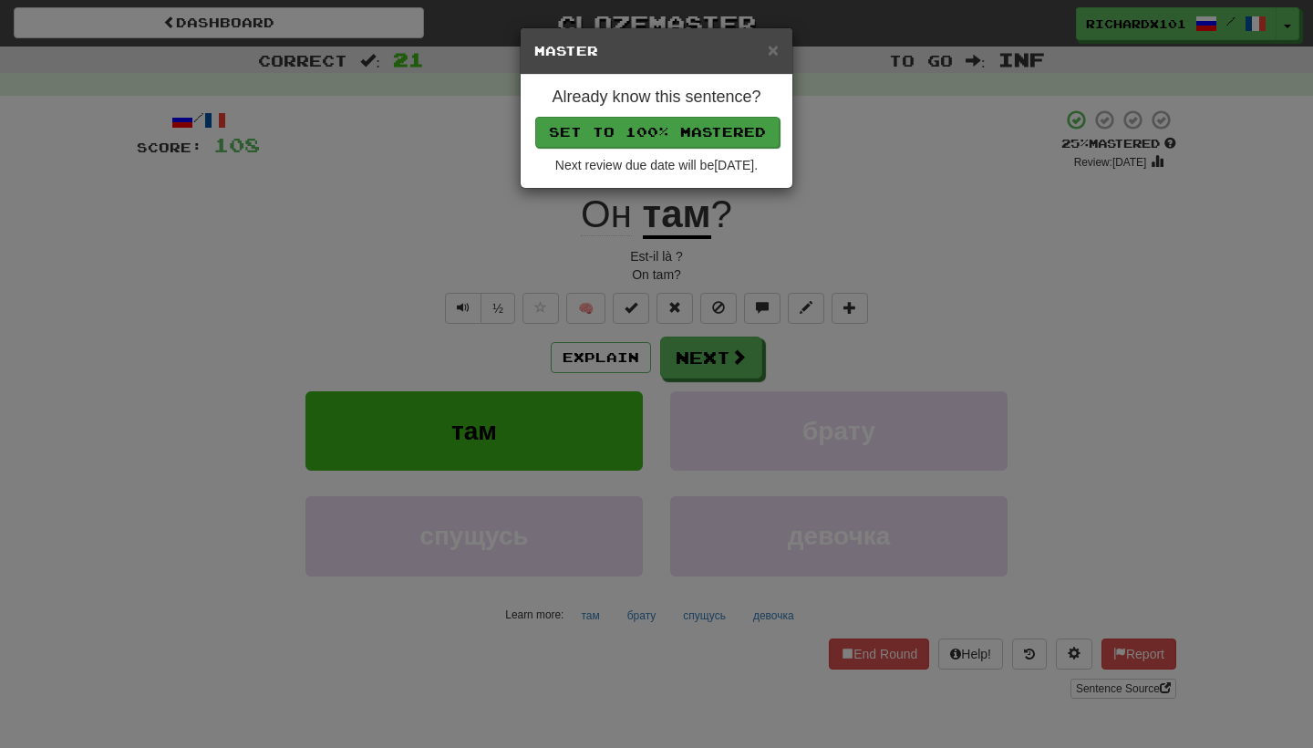
click at [691, 127] on button "Set to 100% Mastered" at bounding box center [657, 132] width 244 height 31
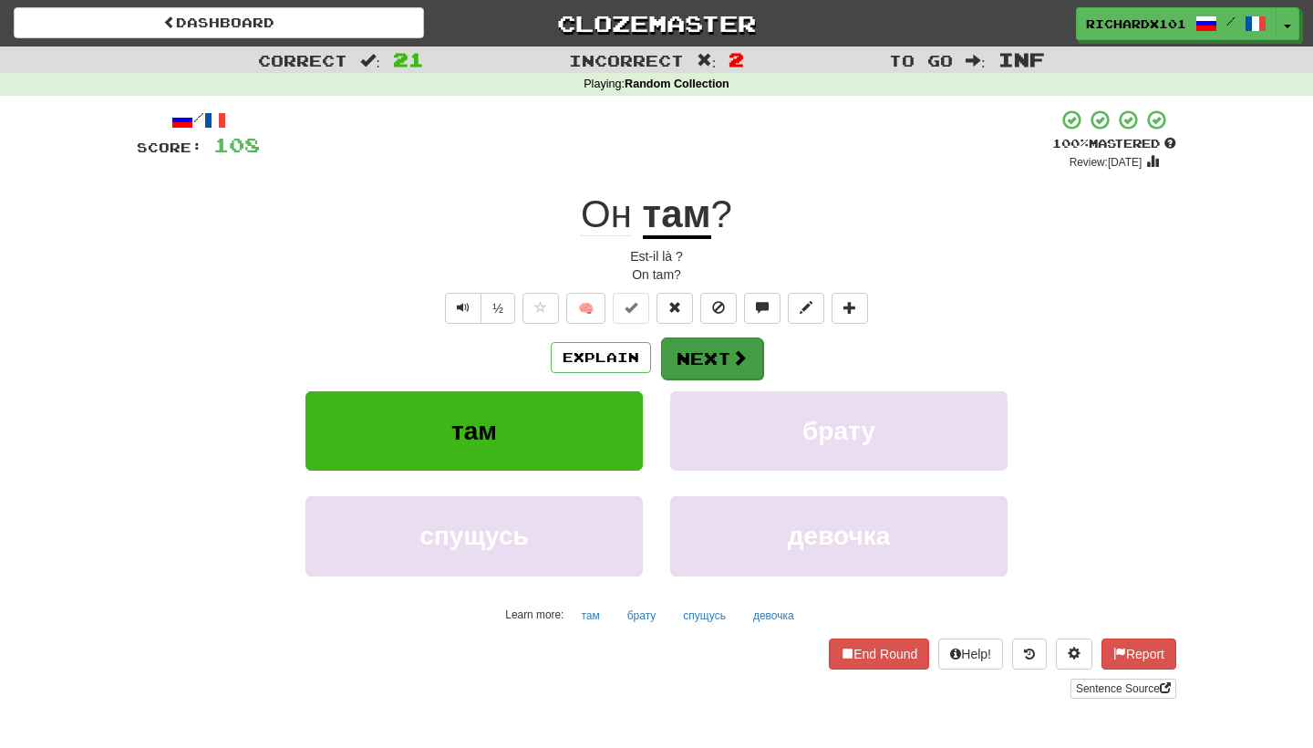
click at [697, 338] on button "Next" at bounding box center [712, 358] width 102 height 42
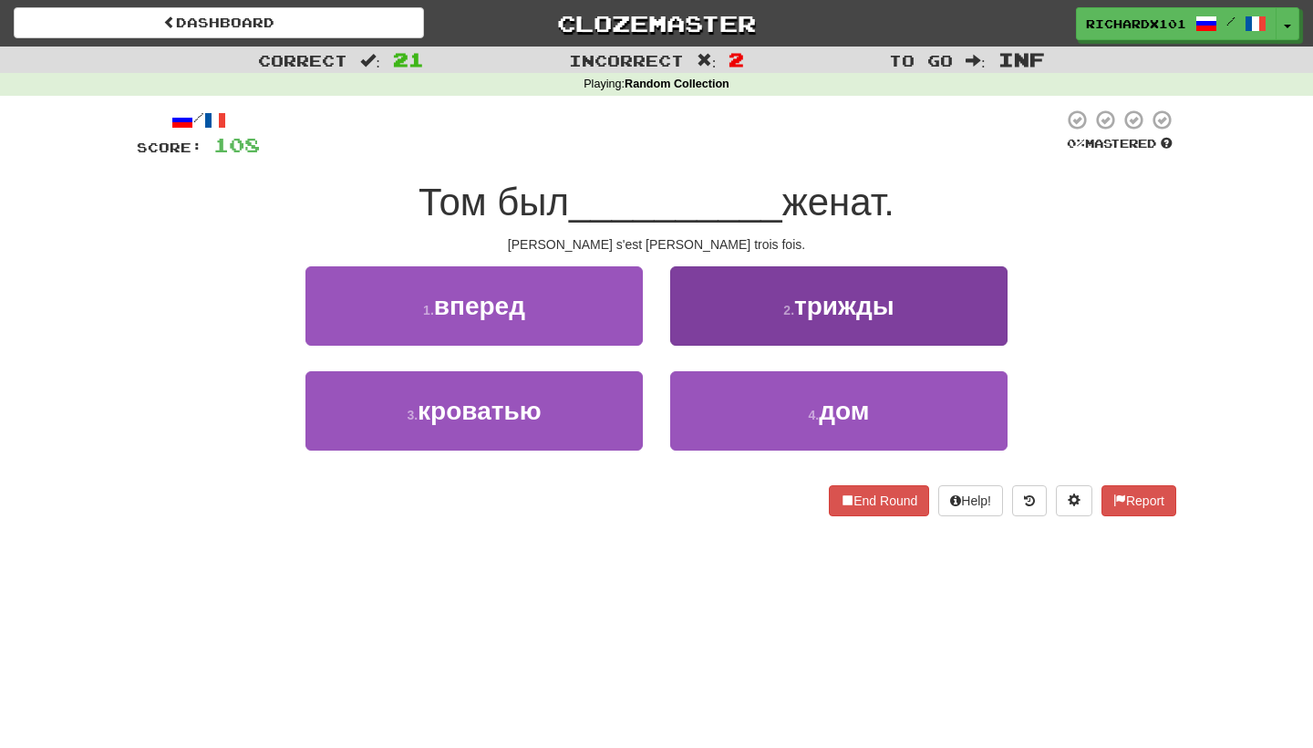
click at [738, 293] on button "2 . трижды" at bounding box center [838, 305] width 337 height 79
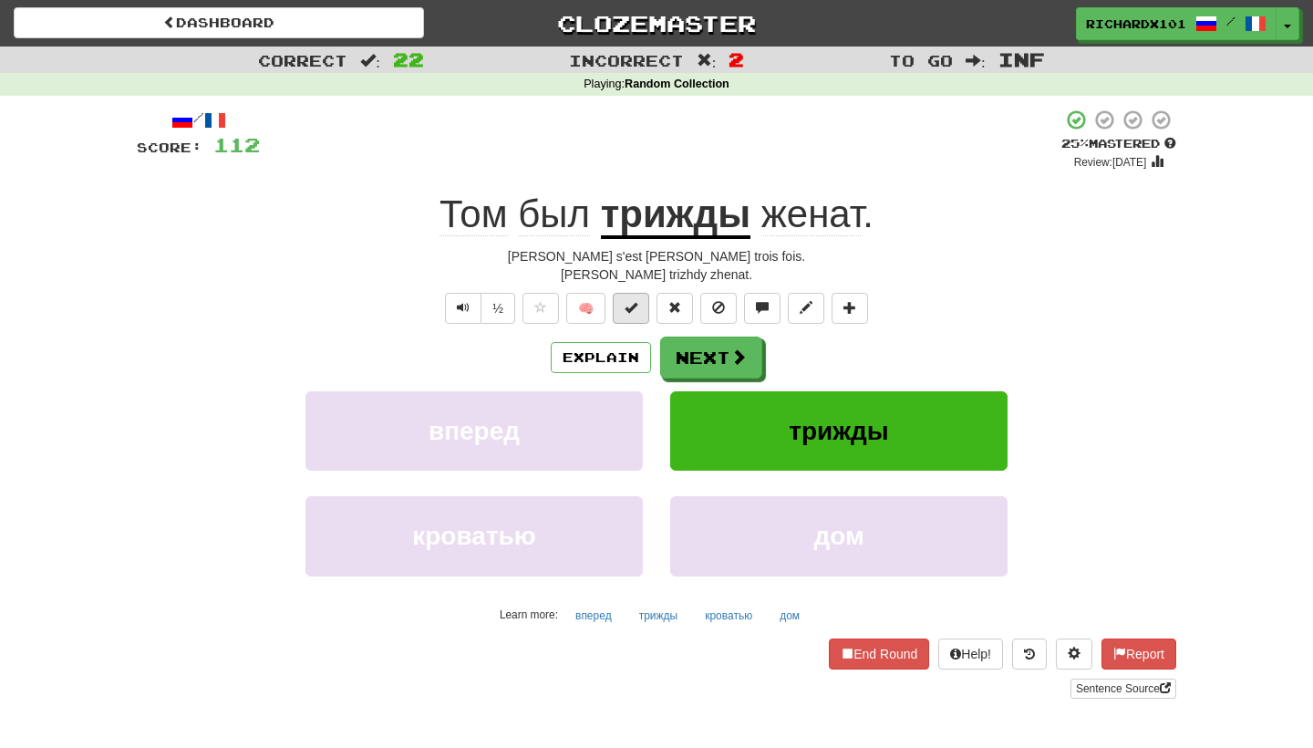
click at [642, 315] on button at bounding box center [631, 308] width 36 height 31
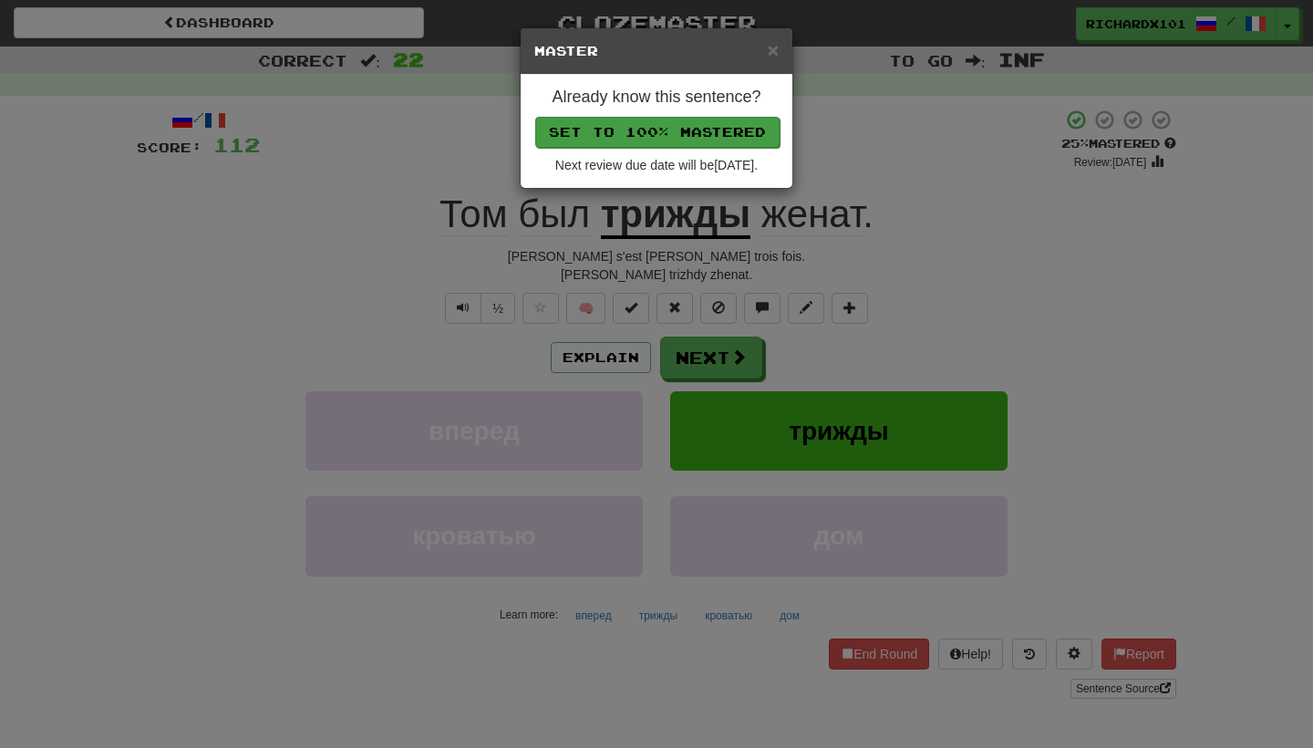
click at [717, 133] on button "Set to 100% Mastered" at bounding box center [657, 132] width 244 height 31
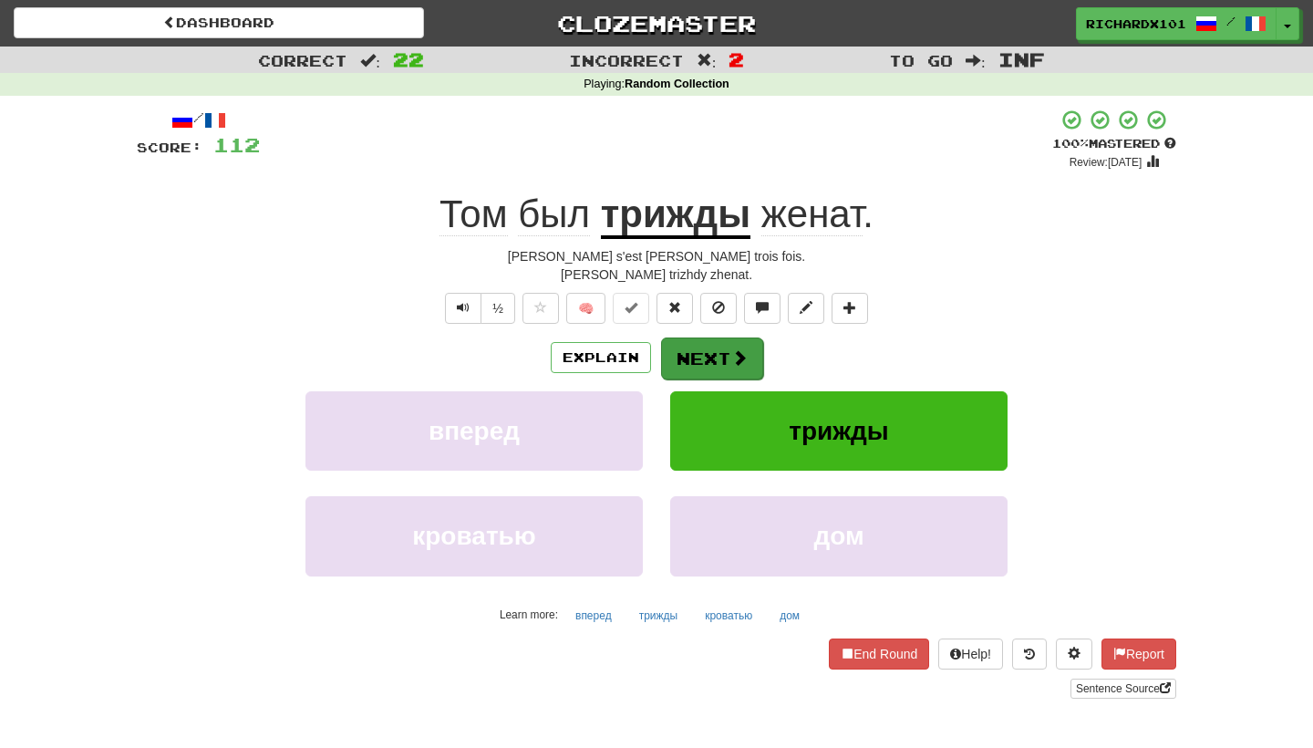
click at [702, 352] on button "Next" at bounding box center [712, 358] width 102 height 42
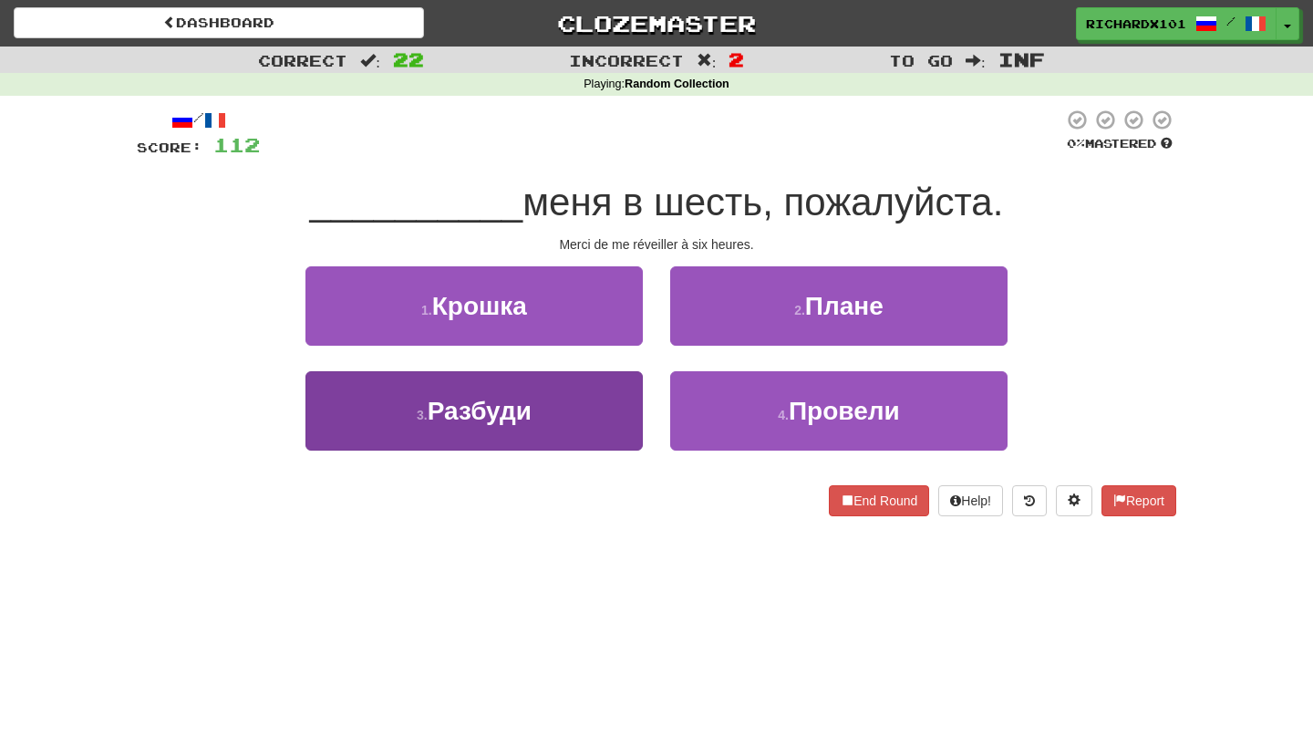
click at [609, 428] on button "3 . Разбуди" at bounding box center [473, 410] width 337 height 79
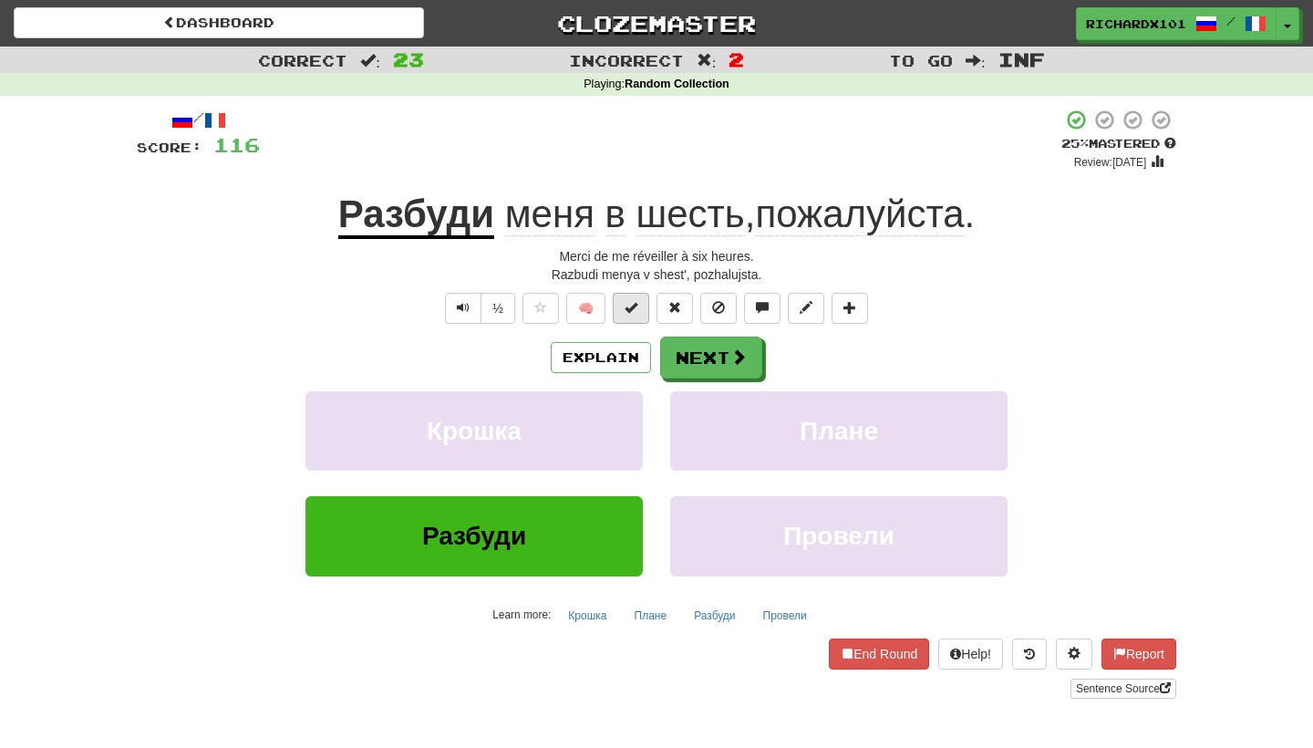
click at [644, 314] on button at bounding box center [631, 308] width 36 height 31
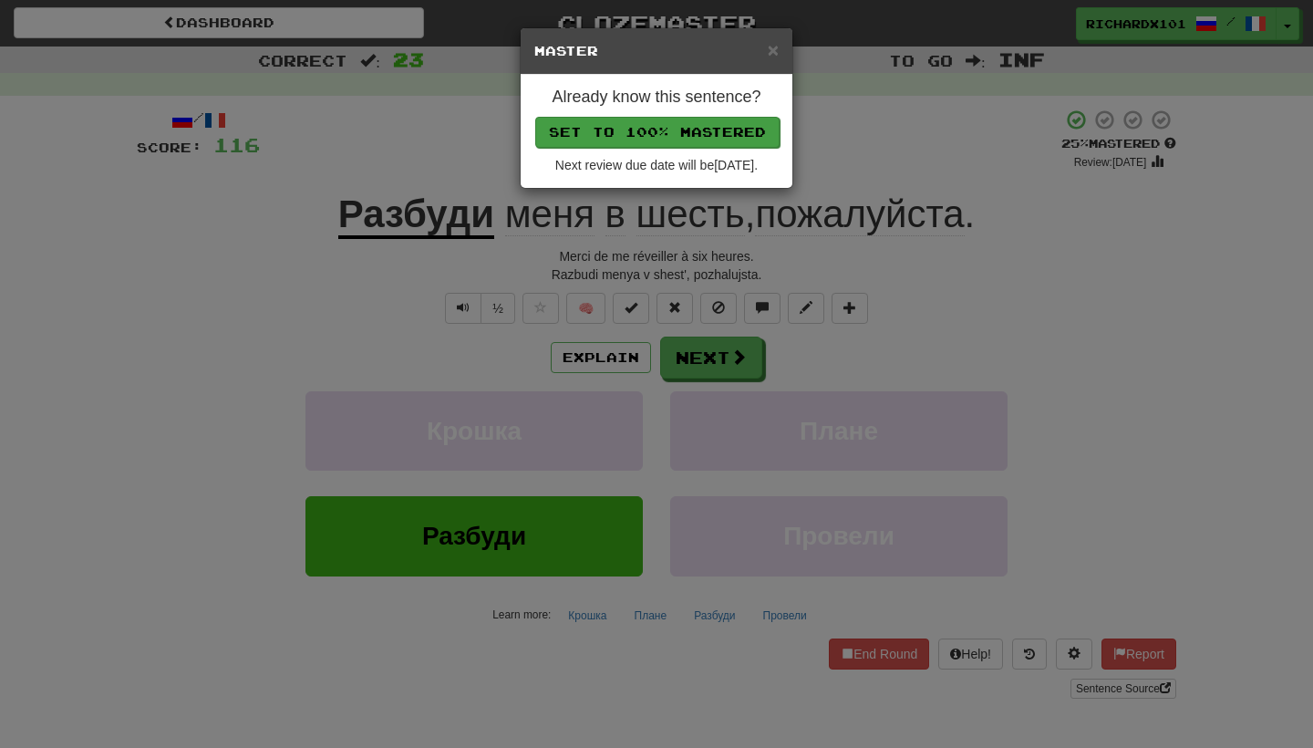
click at [716, 124] on button "Set to 100% Mastered" at bounding box center [657, 132] width 244 height 31
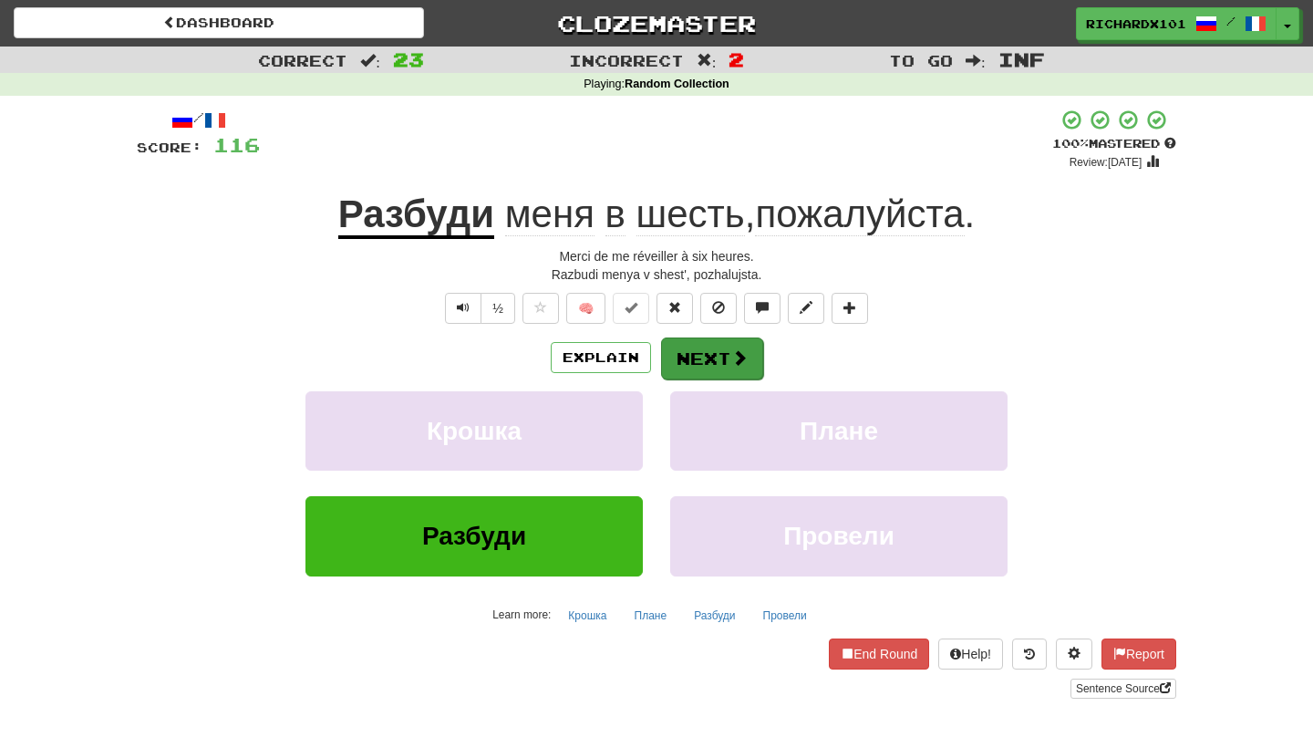
click at [702, 352] on button "Next" at bounding box center [712, 358] width 102 height 42
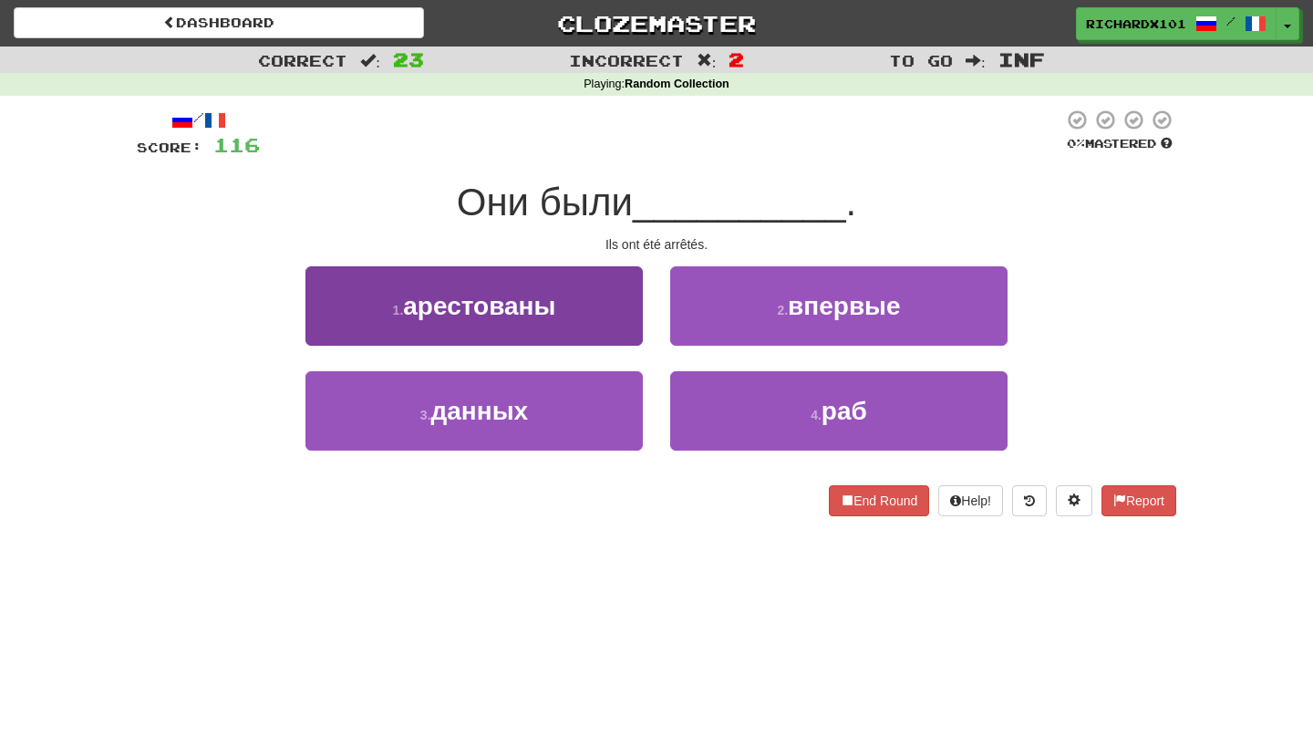
click at [630, 321] on button "1 . арестованы" at bounding box center [473, 305] width 337 height 79
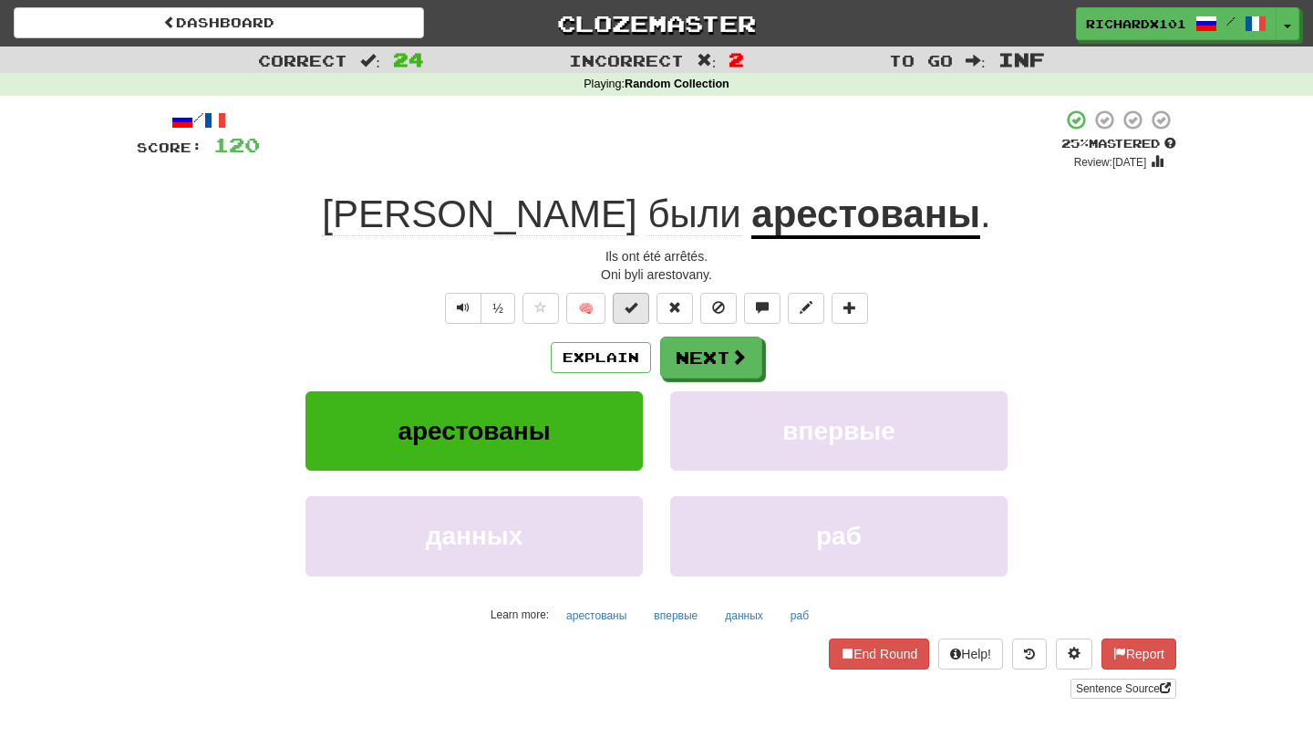
click at [634, 307] on span at bounding box center [630, 307] width 13 height 13
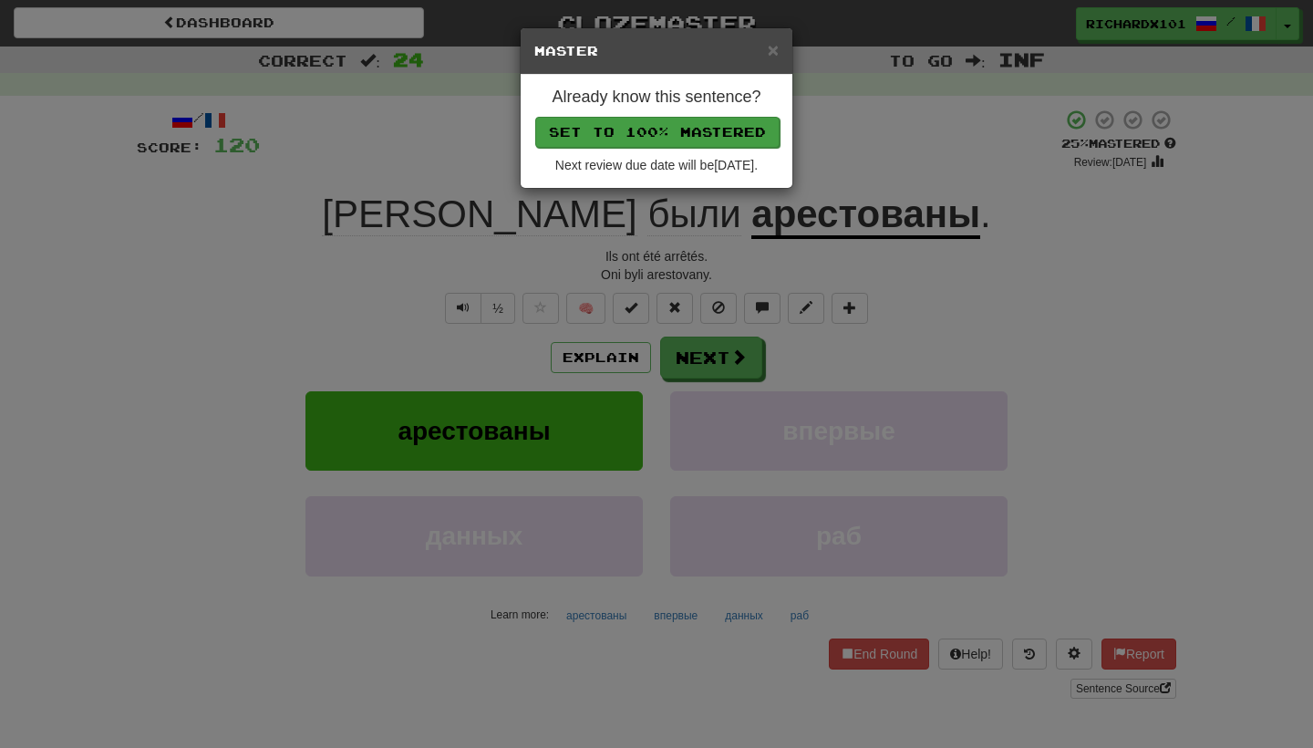
click at [686, 127] on button "Set to 100% Mastered" at bounding box center [657, 132] width 244 height 31
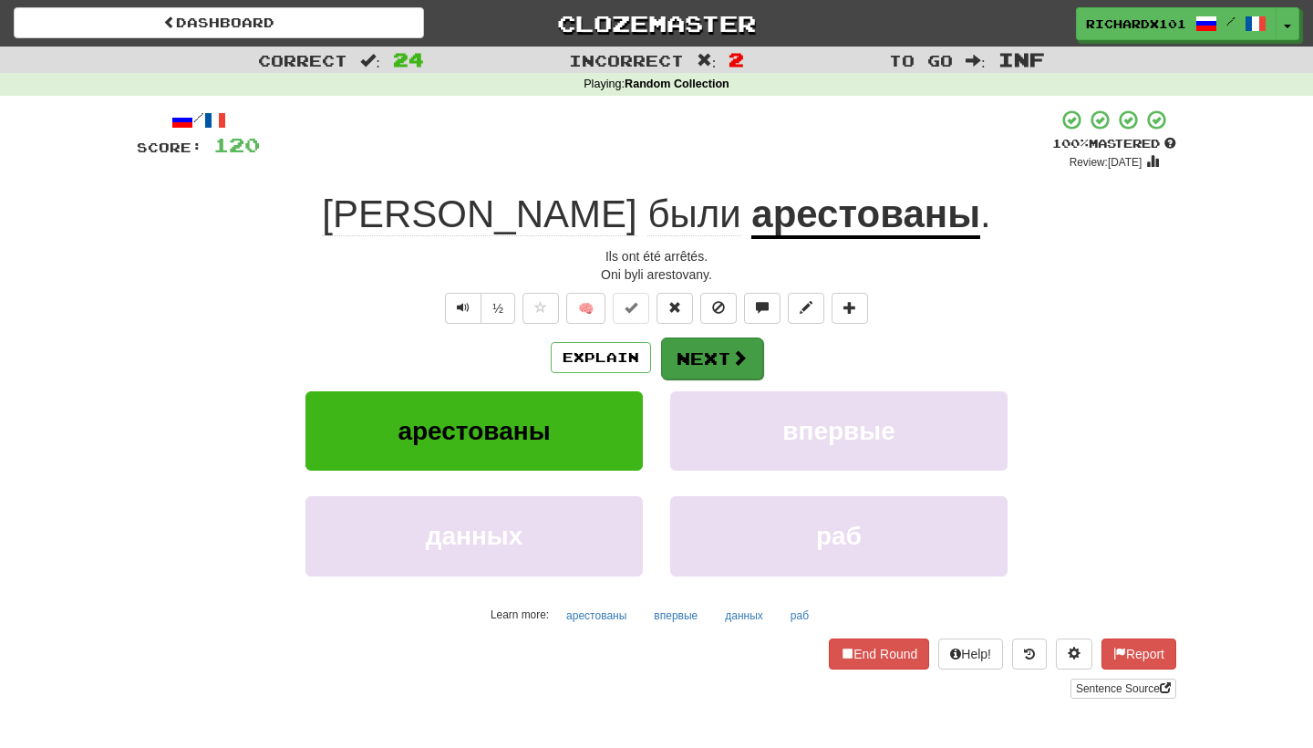
click at [691, 356] on button "Next" at bounding box center [712, 358] width 102 height 42
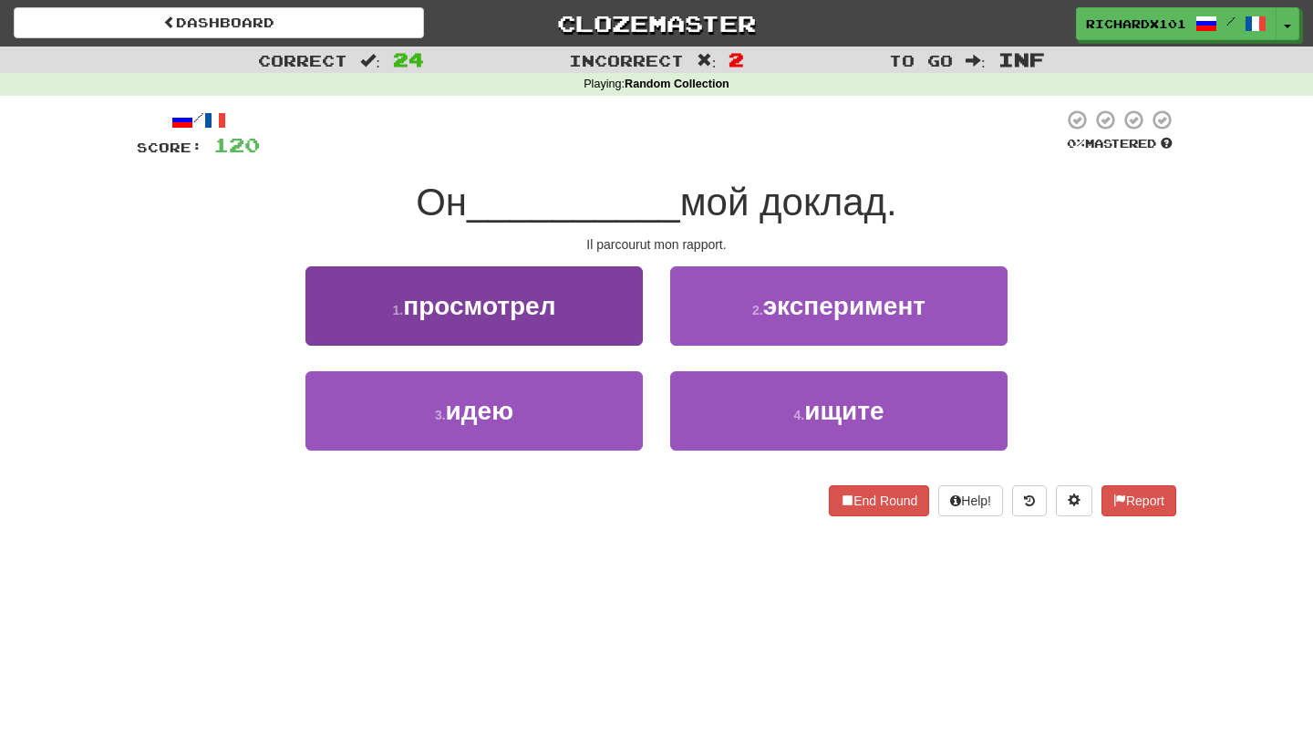
click at [638, 325] on button "1 . просмотрел" at bounding box center [473, 305] width 337 height 79
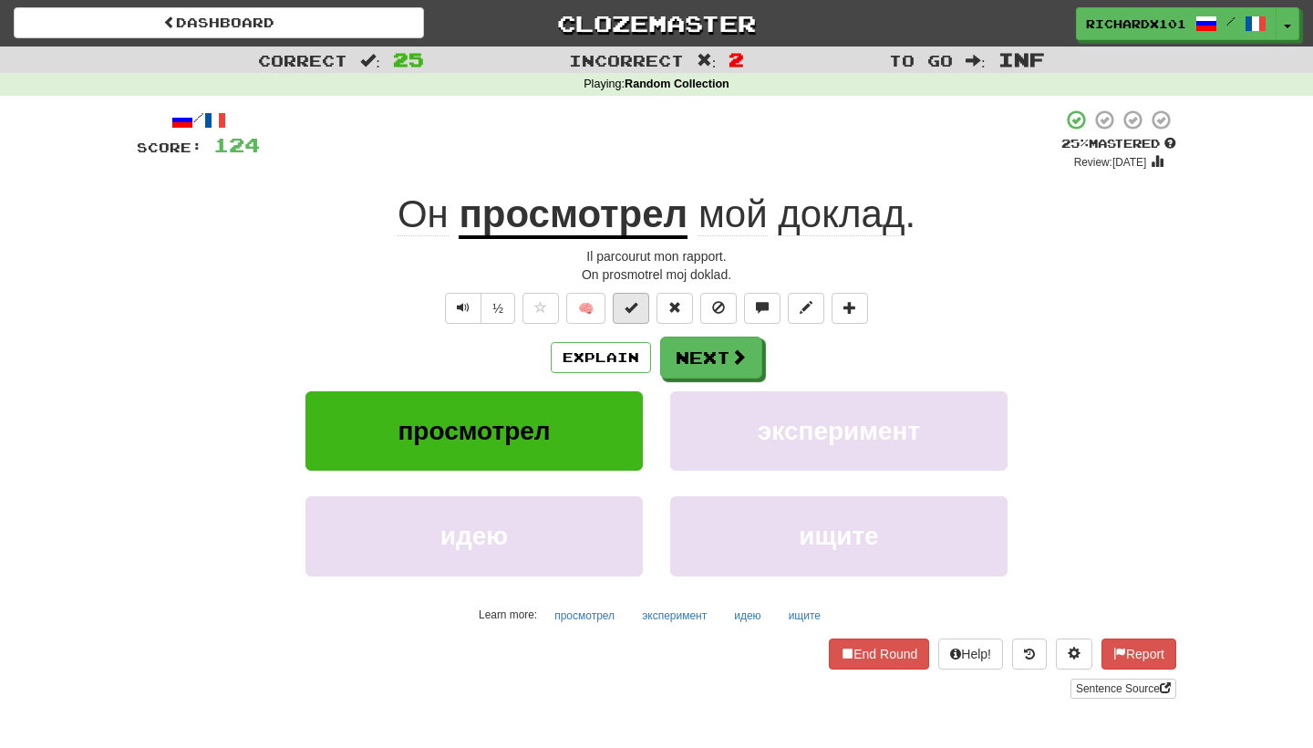
click at [638, 307] on button at bounding box center [631, 308] width 36 height 31
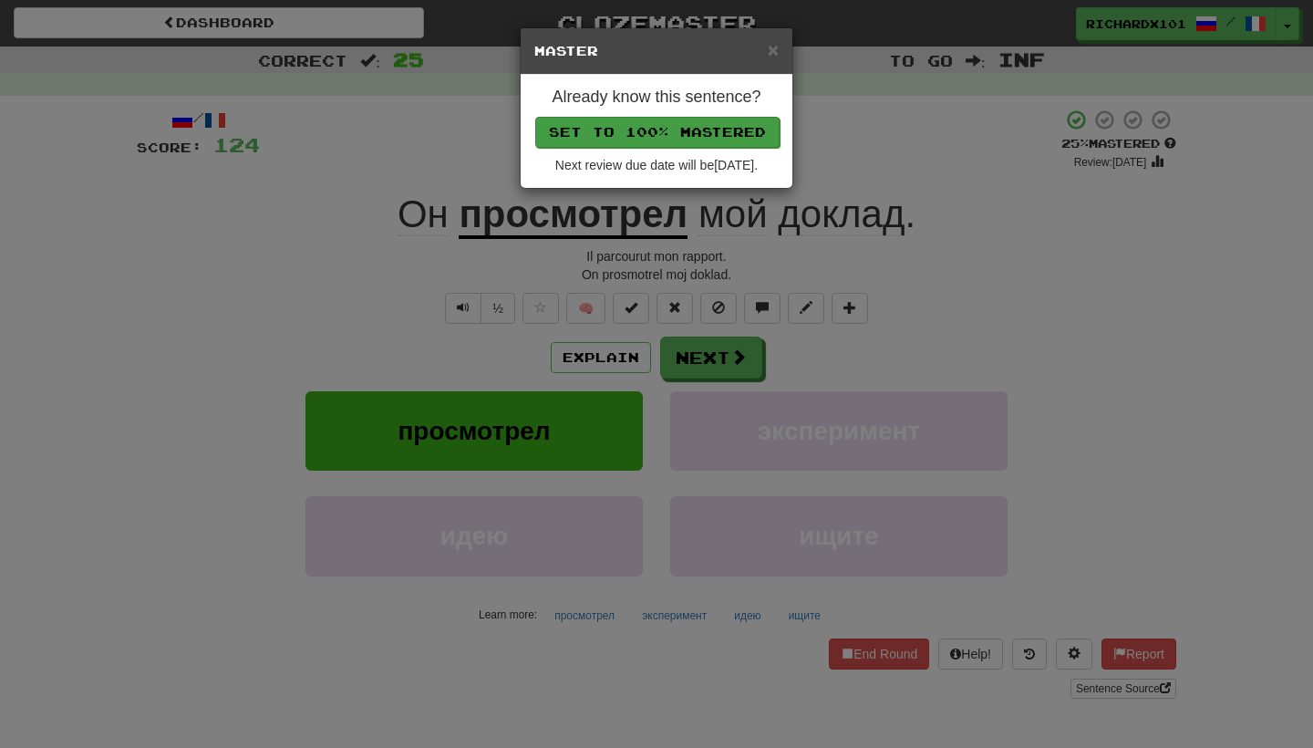
click at [703, 132] on button "Set to 100% Mastered" at bounding box center [657, 132] width 244 height 31
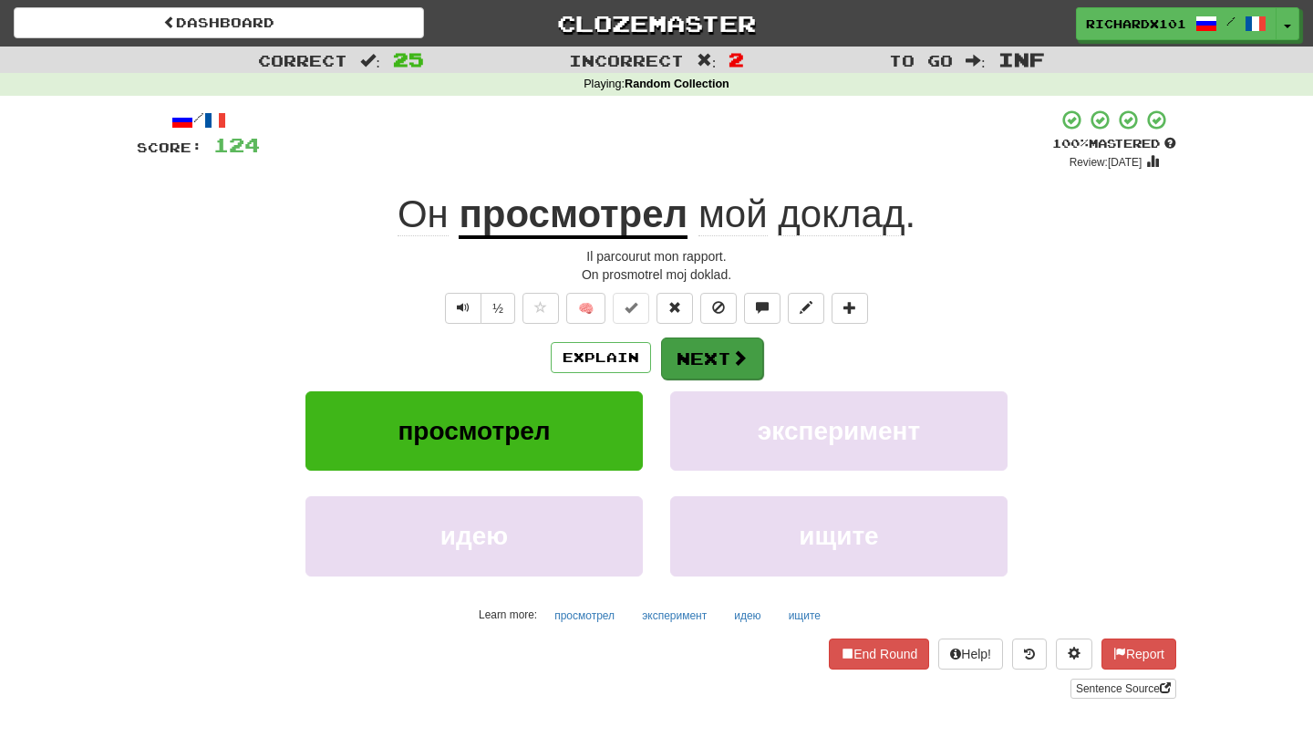
click at [717, 353] on button "Next" at bounding box center [712, 358] width 102 height 42
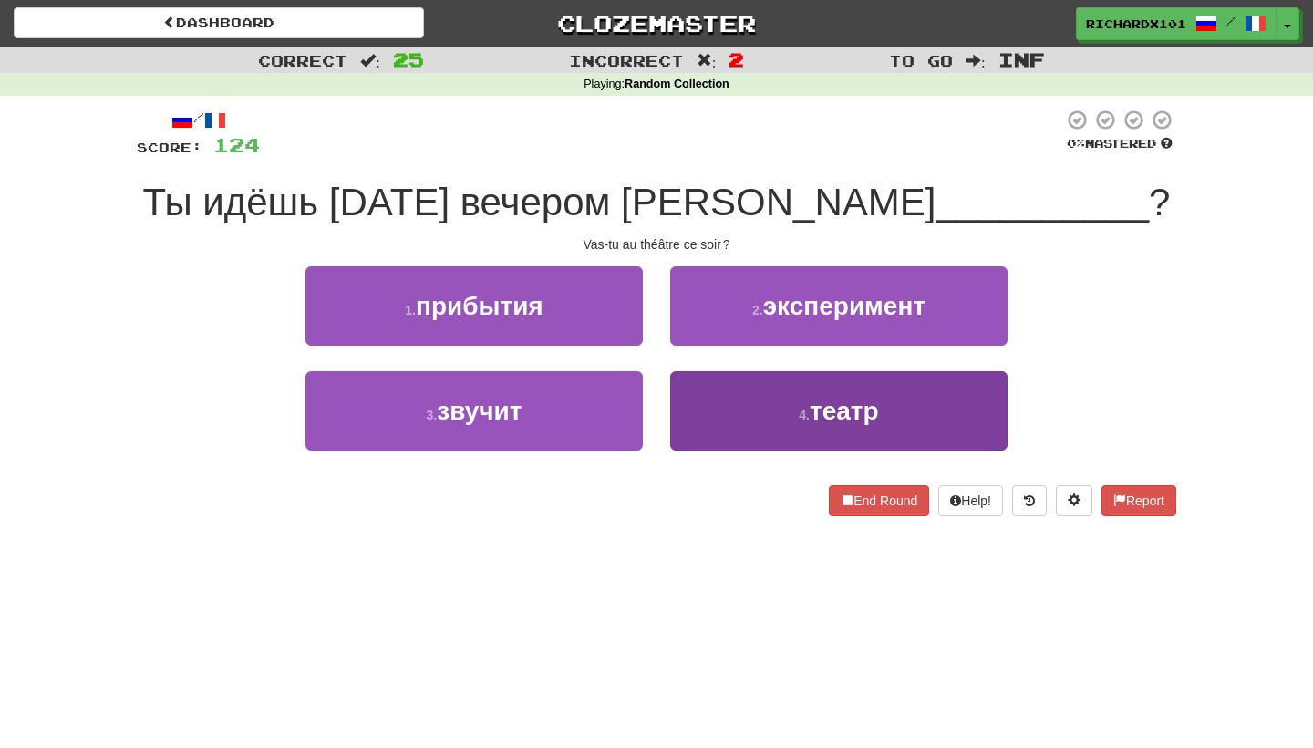
click at [717, 405] on button "4 . театр" at bounding box center [838, 410] width 337 height 79
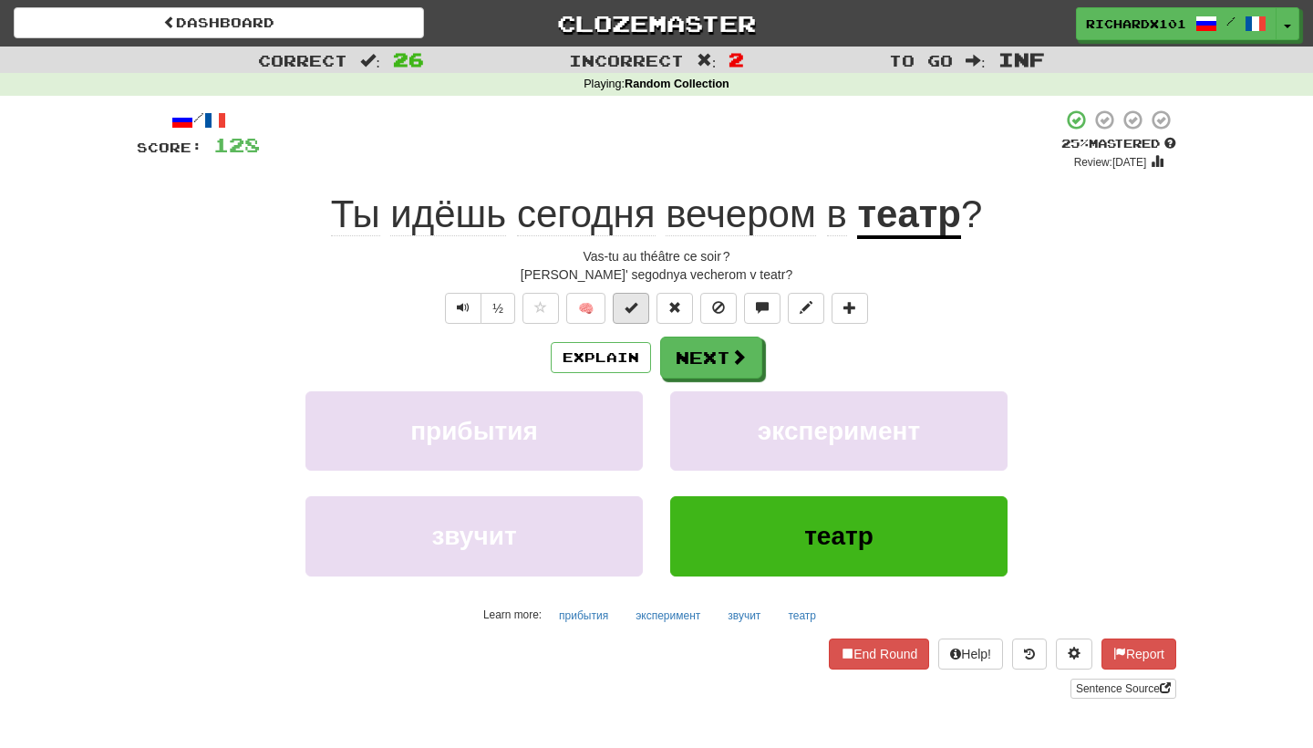
click at [628, 309] on span at bounding box center [630, 307] width 13 height 13
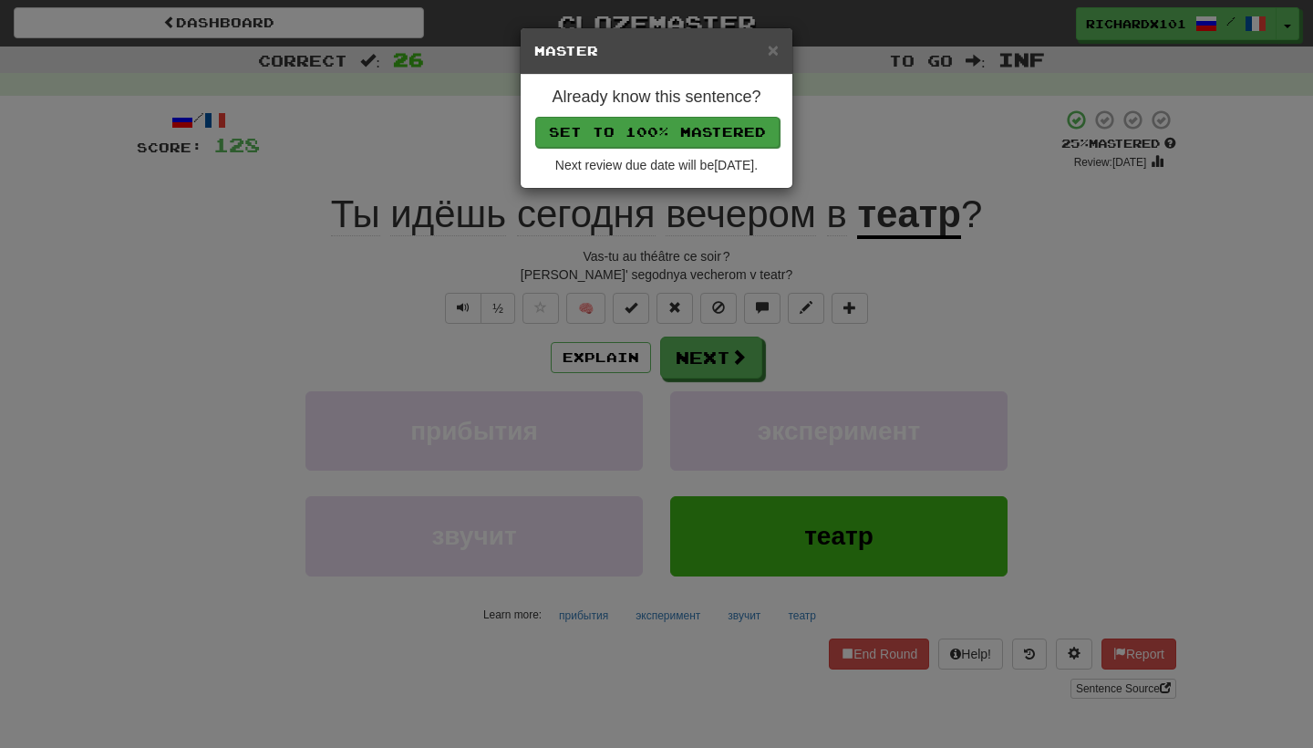
click at [689, 130] on button "Set to 100% Mastered" at bounding box center [657, 132] width 244 height 31
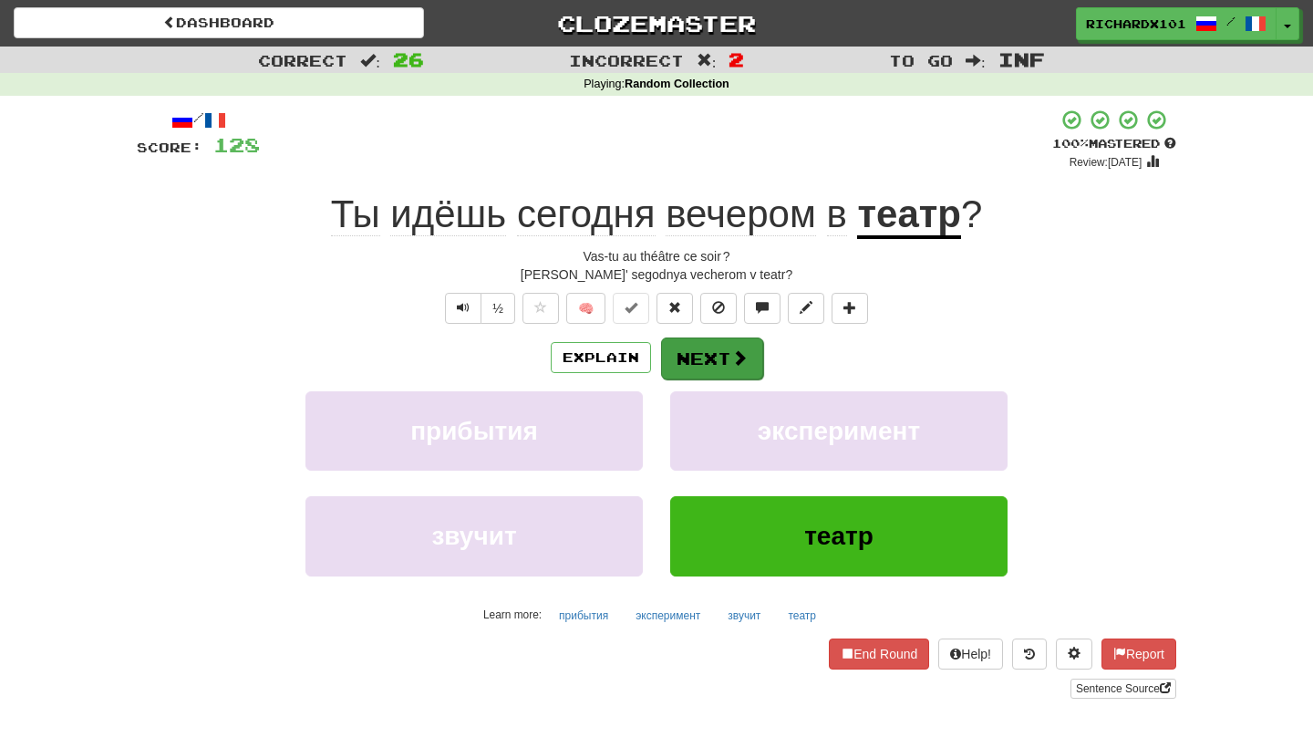
click at [717, 354] on button "Next" at bounding box center [712, 358] width 102 height 42
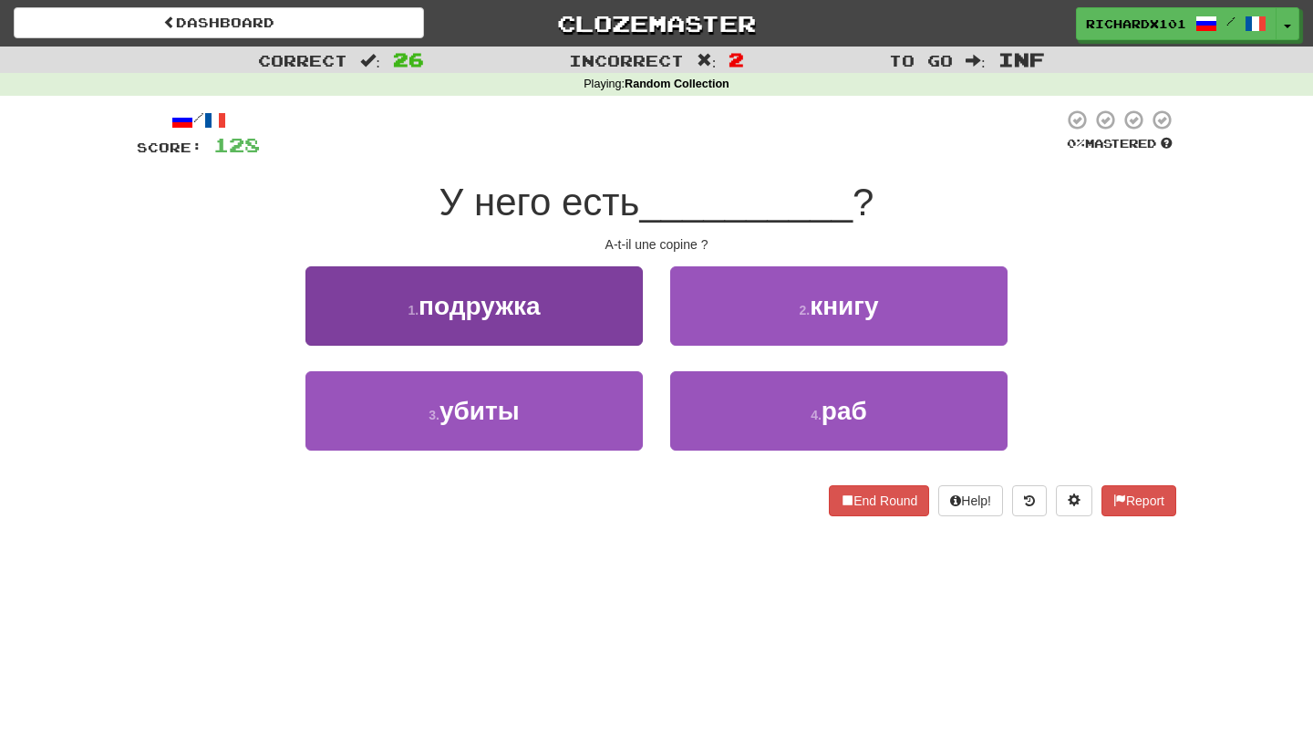
click at [613, 325] on button "1 . подружка" at bounding box center [473, 305] width 337 height 79
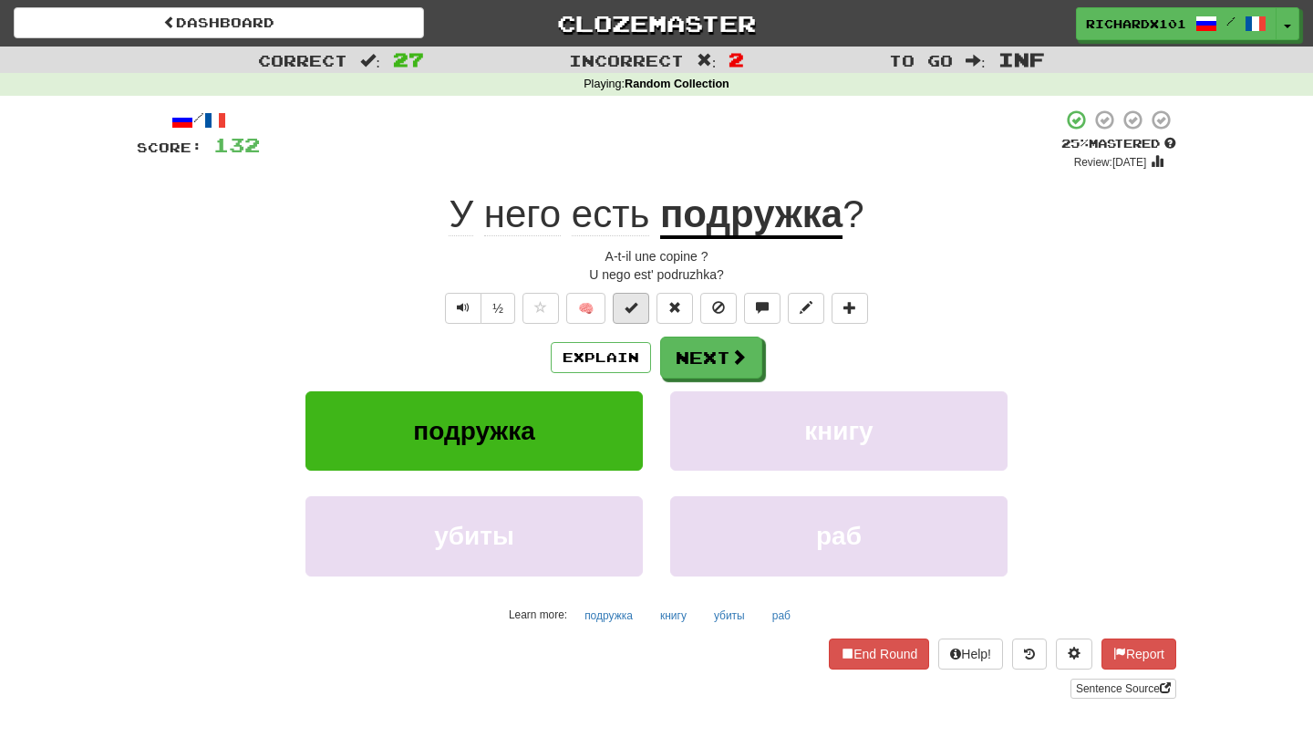
click at [634, 305] on span at bounding box center [630, 307] width 13 height 13
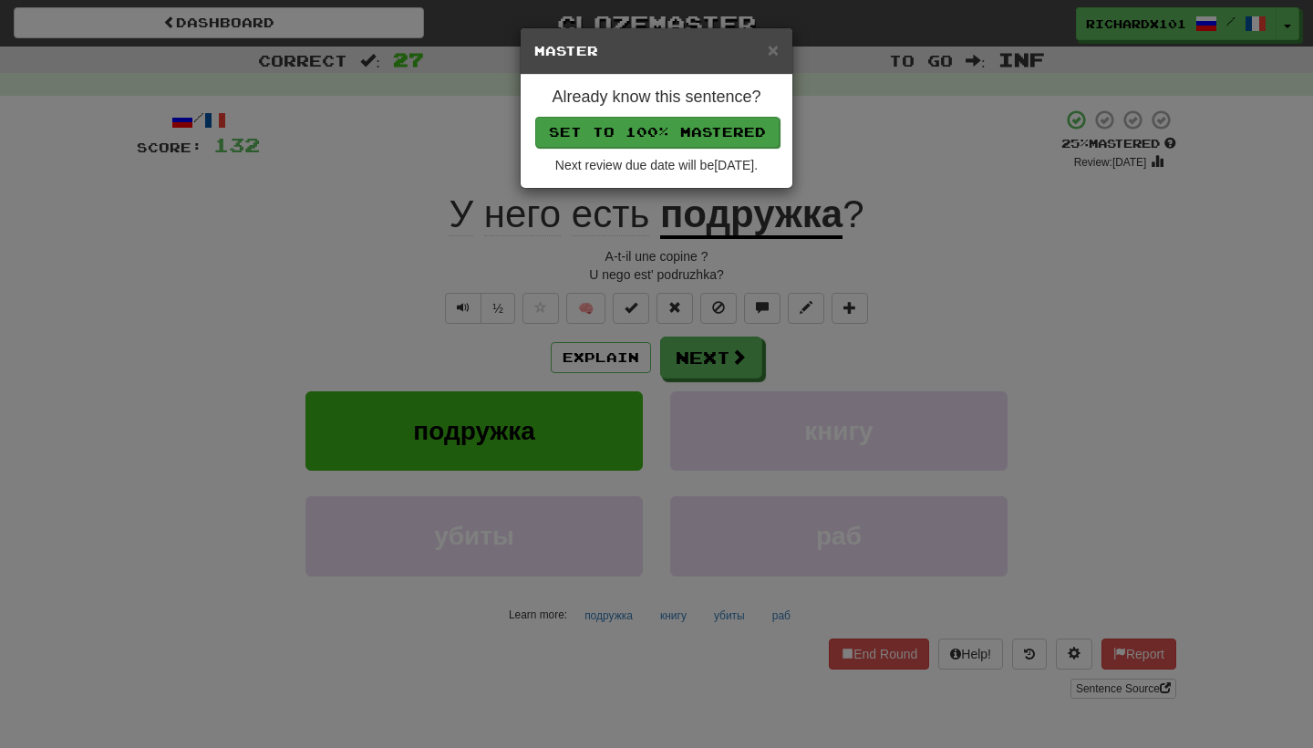
click at [701, 132] on button "Set to 100% Mastered" at bounding box center [657, 132] width 244 height 31
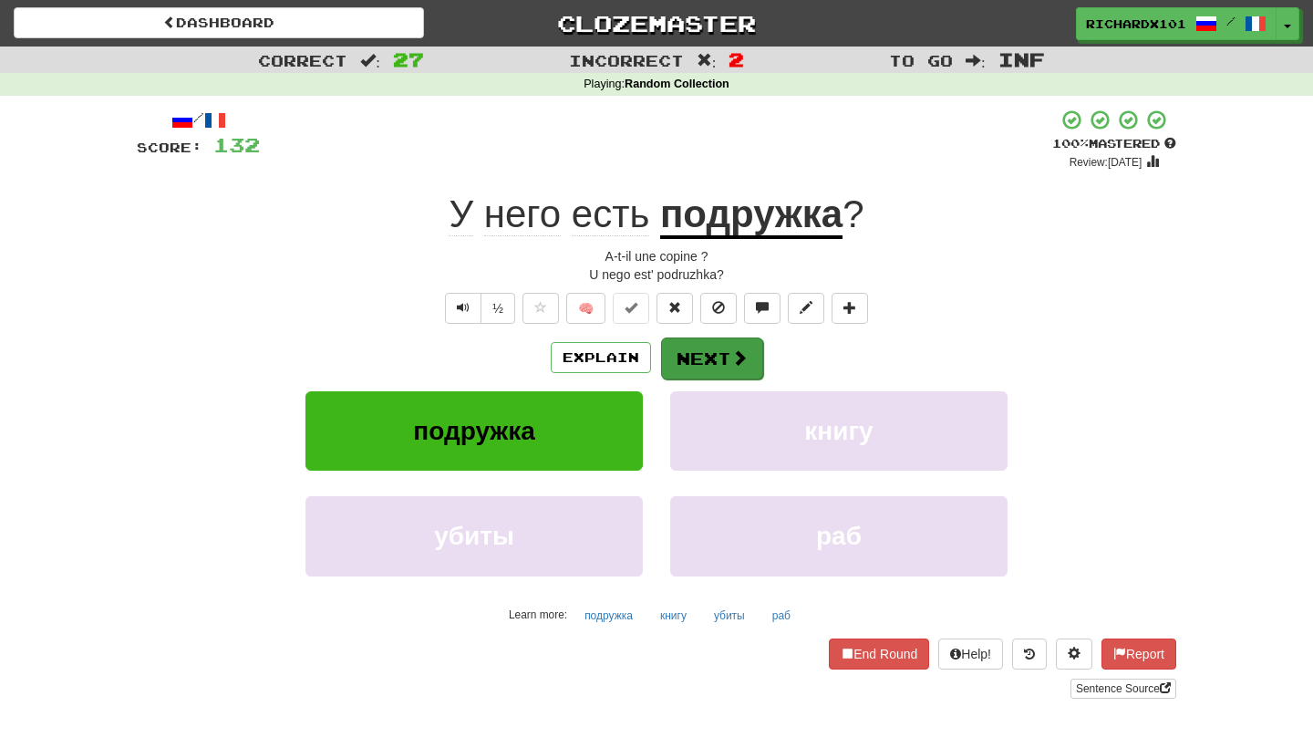
click at [709, 361] on button "Next" at bounding box center [712, 358] width 102 height 42
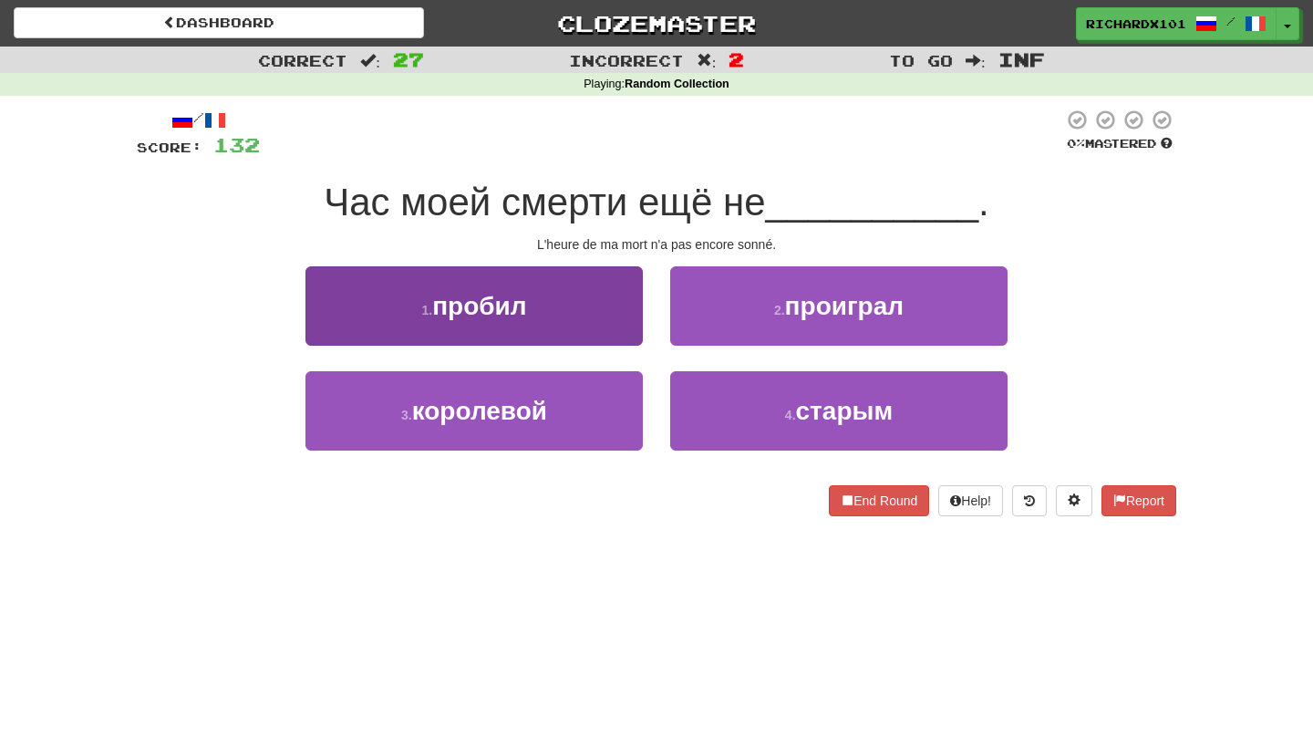
click at [625, 319] on button "1 . пробил" at bounding box center [473, 305] width 337 height 79
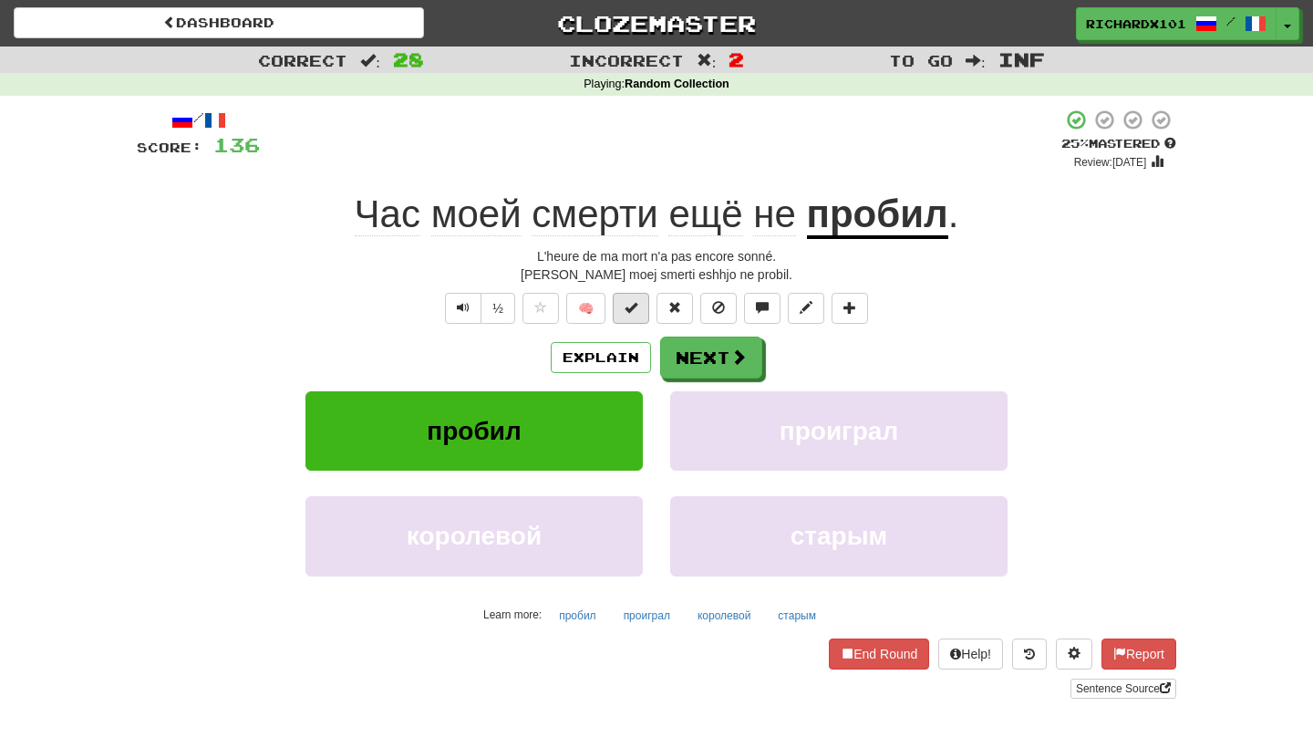
click at [635, 301] on span at bounding box center [630, 307] width 13 height 13
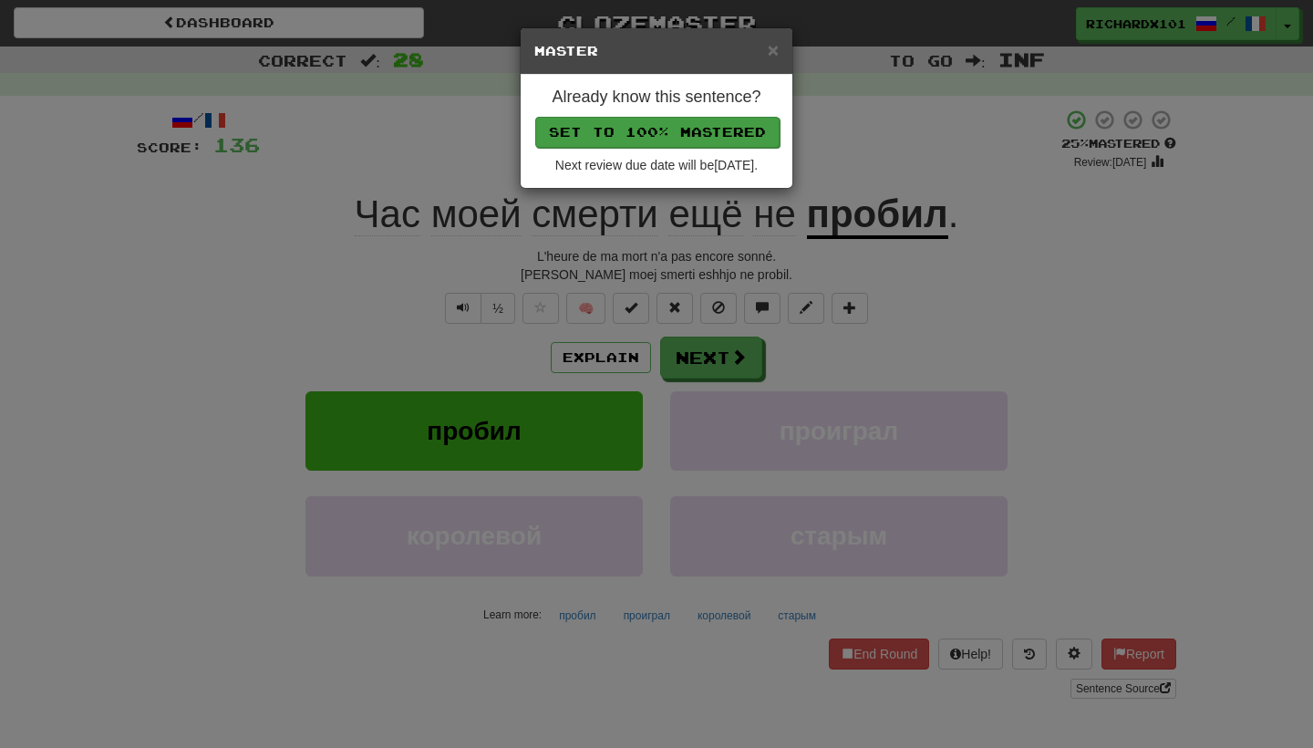
click at [712, 122] on button "Set to 100% Mastered" at bounding box center [657, 132] width 244 height 31
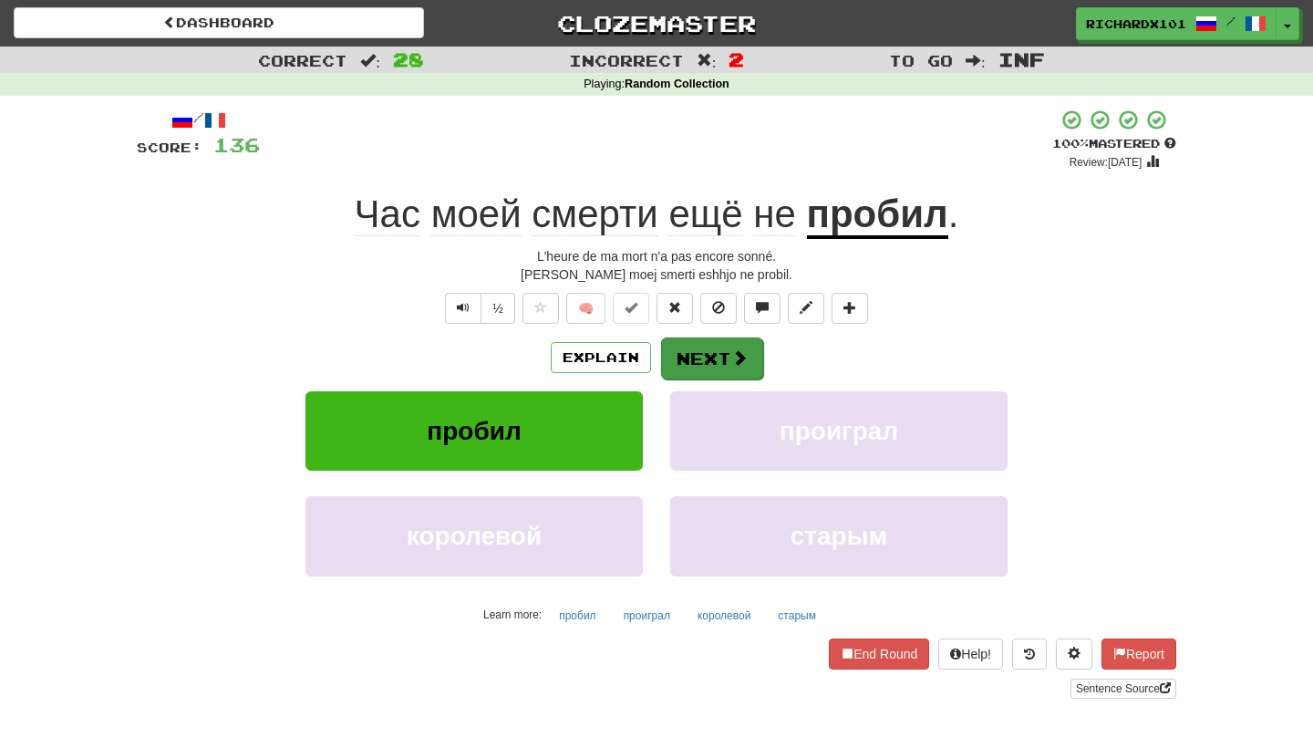
click at [677, 345] on button "Next" at bounding box center [712, 358] width 102 height 42
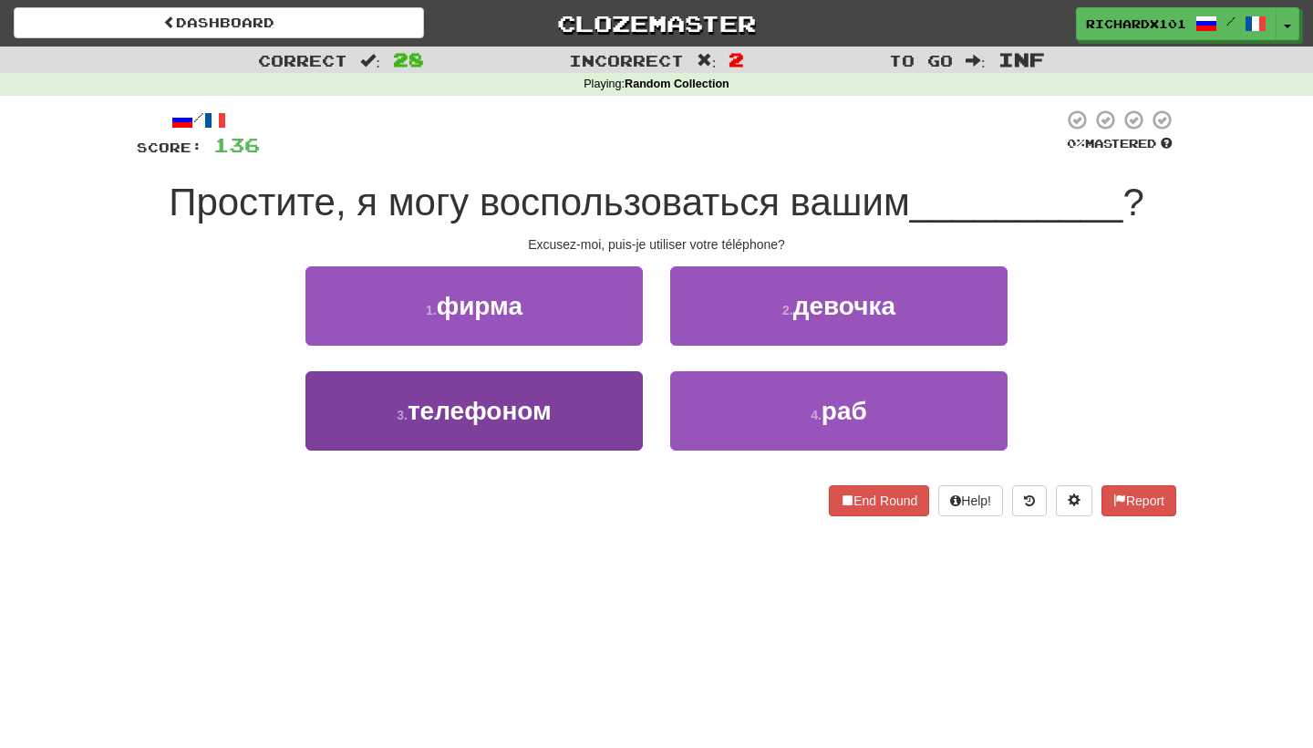
click at [569, 398] on button "3 . телефоном" at bounding box center [473, 410] width 337 height 79
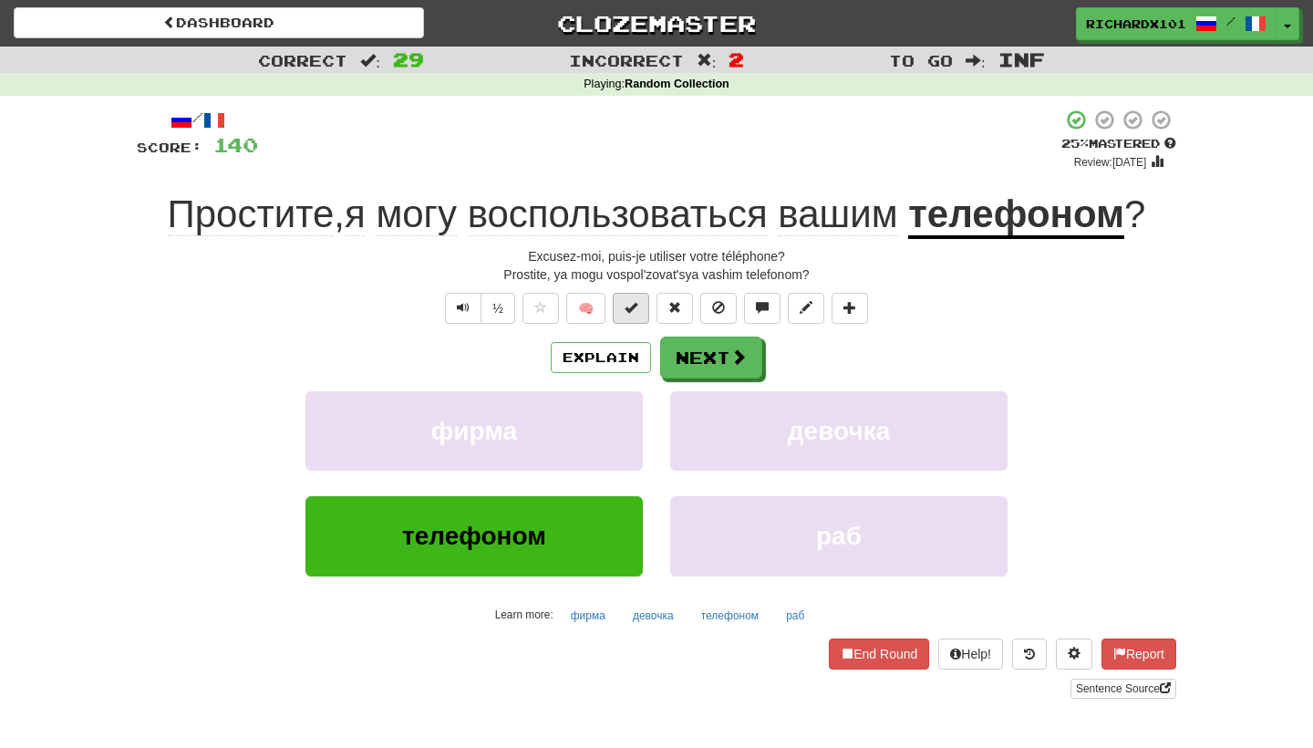
click at [629, 311] on span at bounding box center [630, 307] width 13 height 13
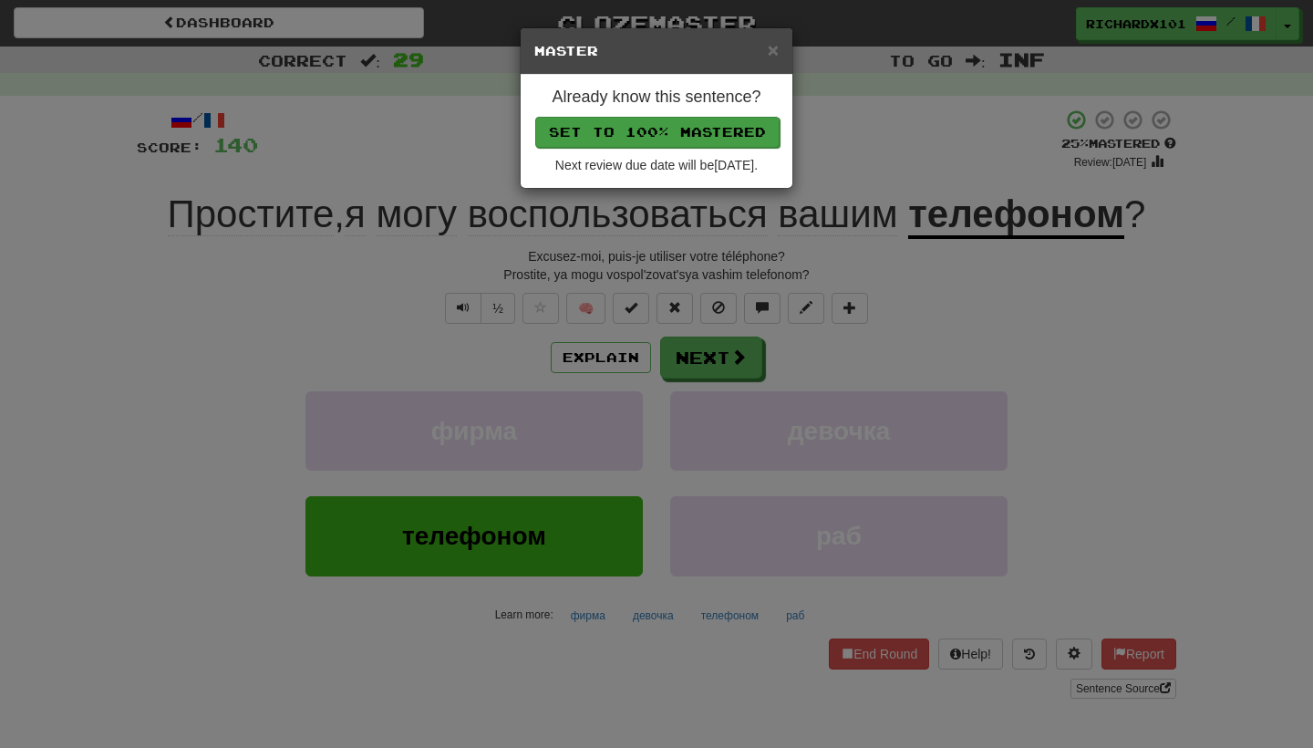
click at [711, 135] on button "Set to 100% Mastered" at bounding box center [657, 132] width 244 height 31
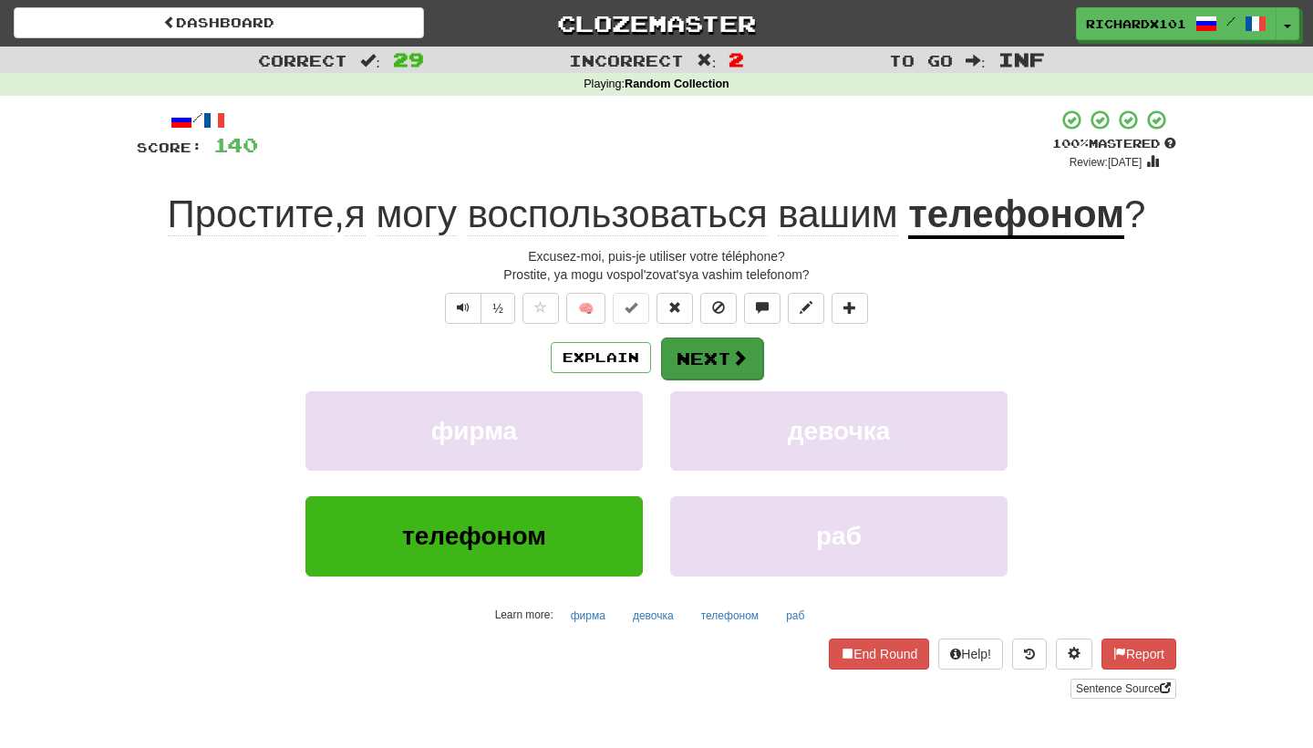
click at [716, 347] on button "Next" at bounding box center [712, 358] width 102 height 42
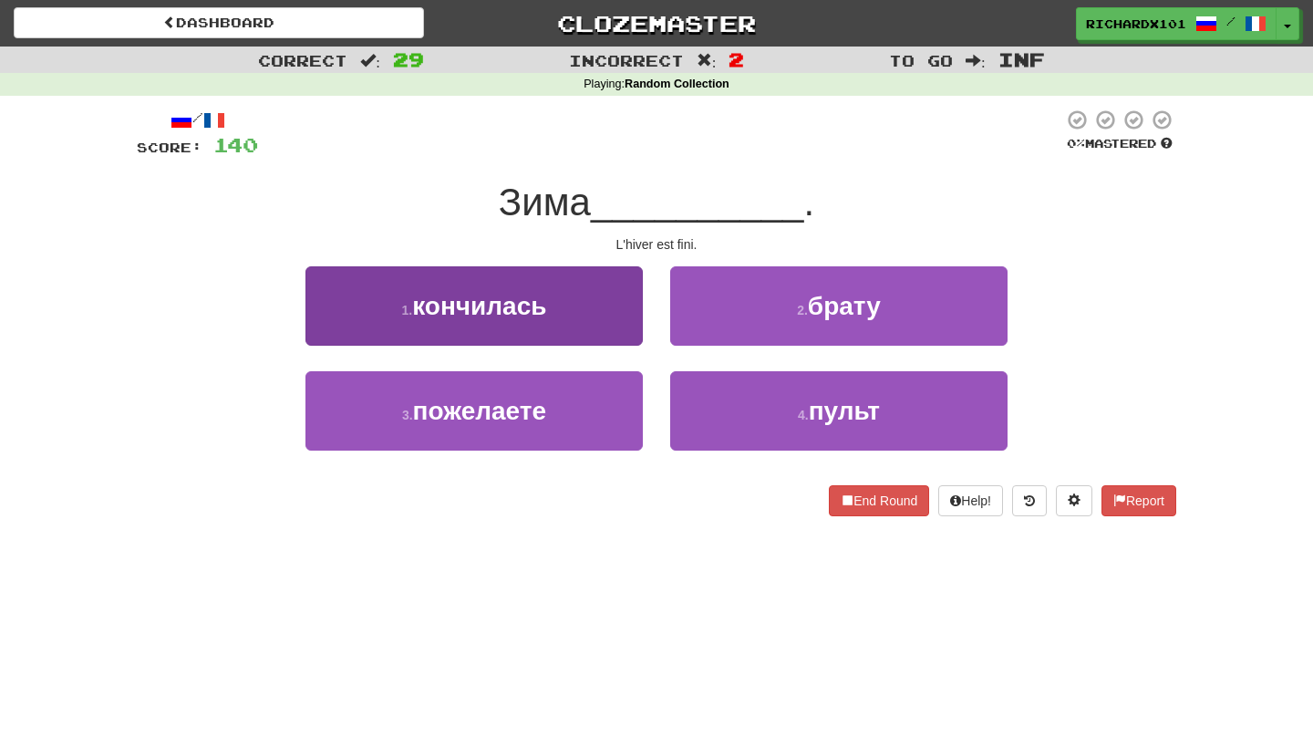
click at [634, 322] on button "1 . кончилась" at bounding box center [473, 305] width 337 height 79
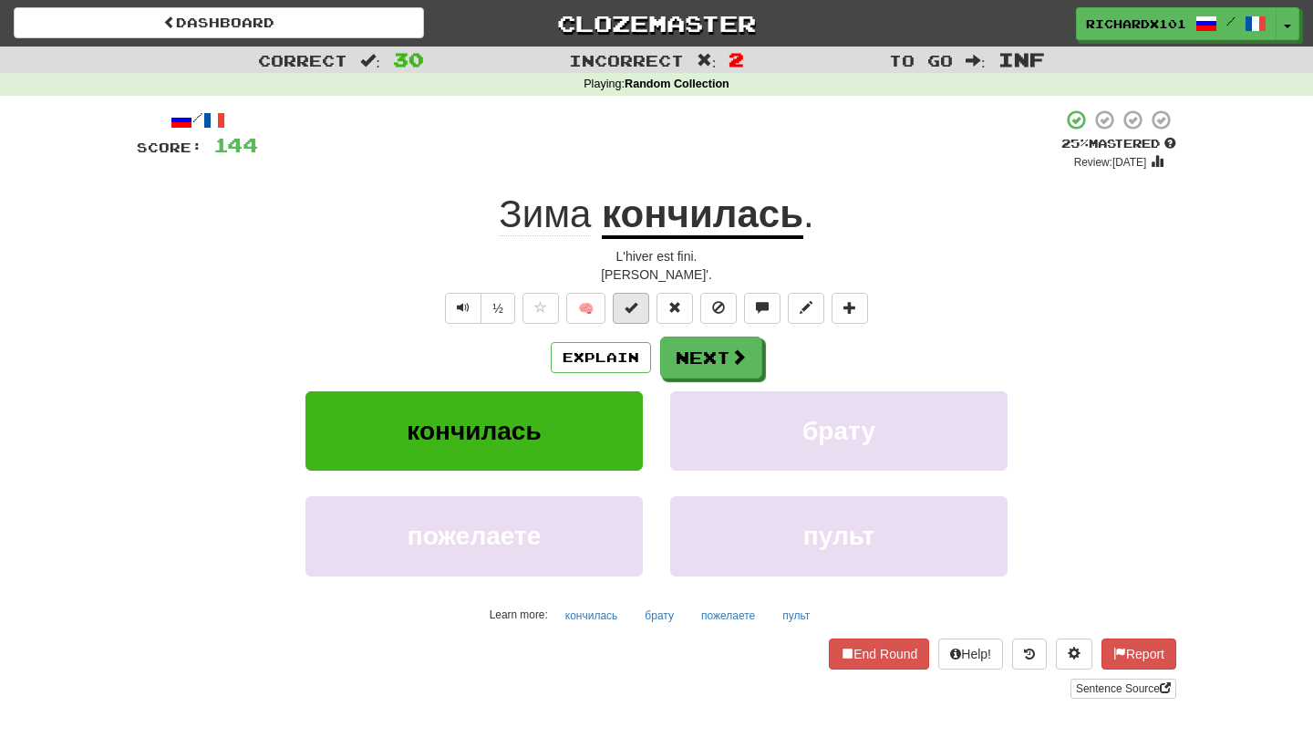
click at [635, 308] on span at bounding box center [630, 307] width 13 height 13
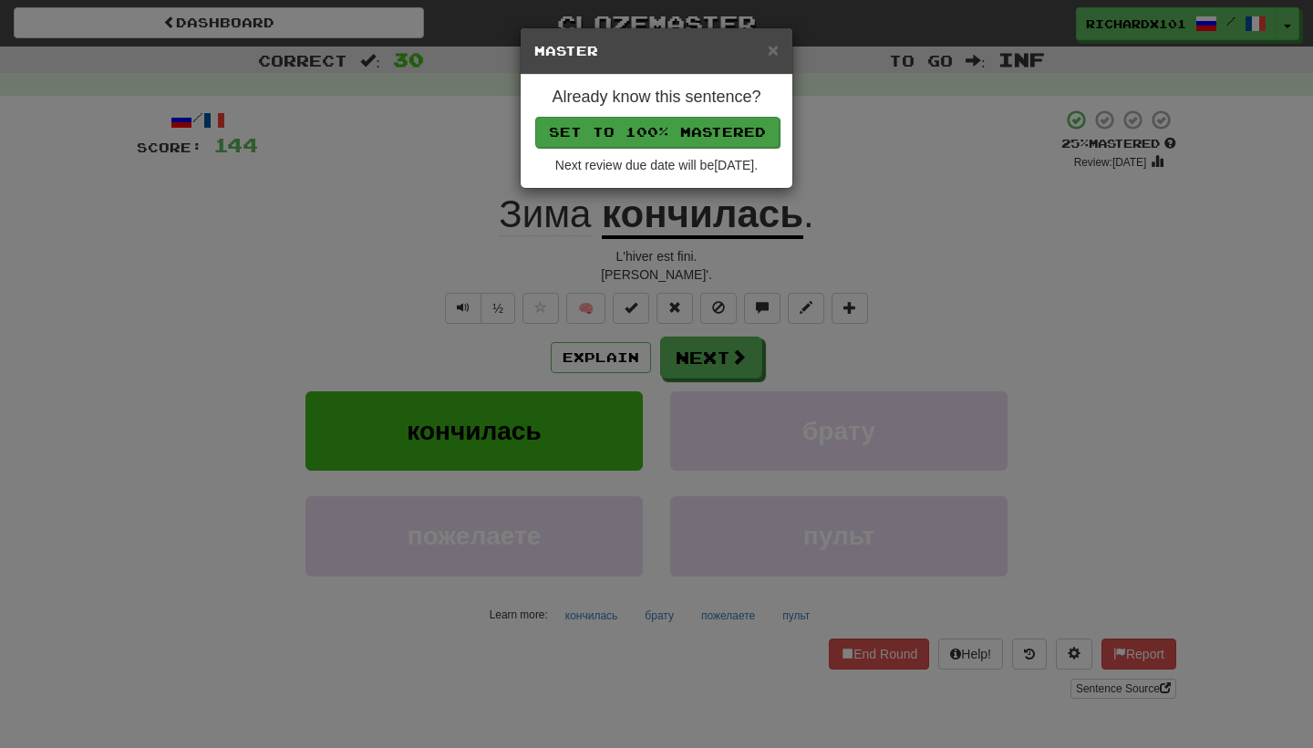
click at [706, 138] on button "Set to 100% Mastered" at bounding box center [657, 132] width 244 height 31
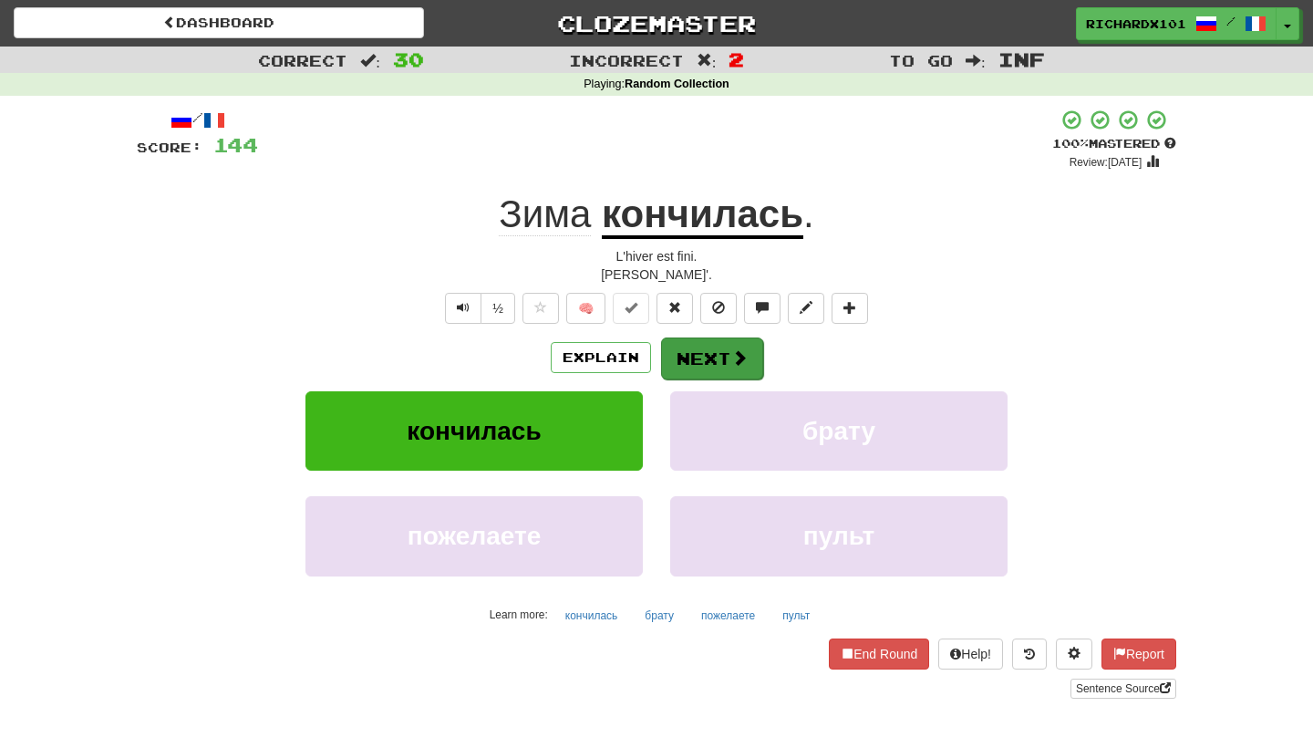
click at [690, 346] on button "Next" at bounding box center [712, 358] width 102 height 42
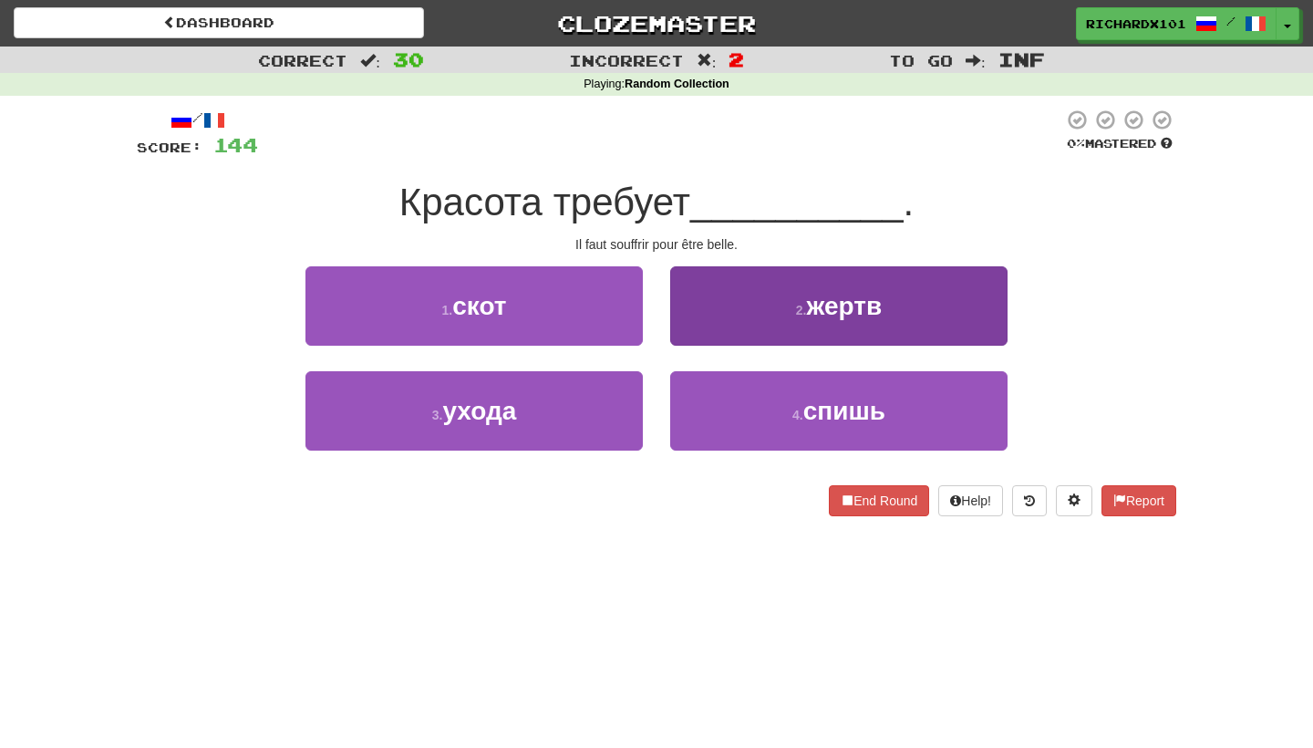
click at [734, 308] on button "2 . жертв" at bounding box center [838, 305] width 337 height 79
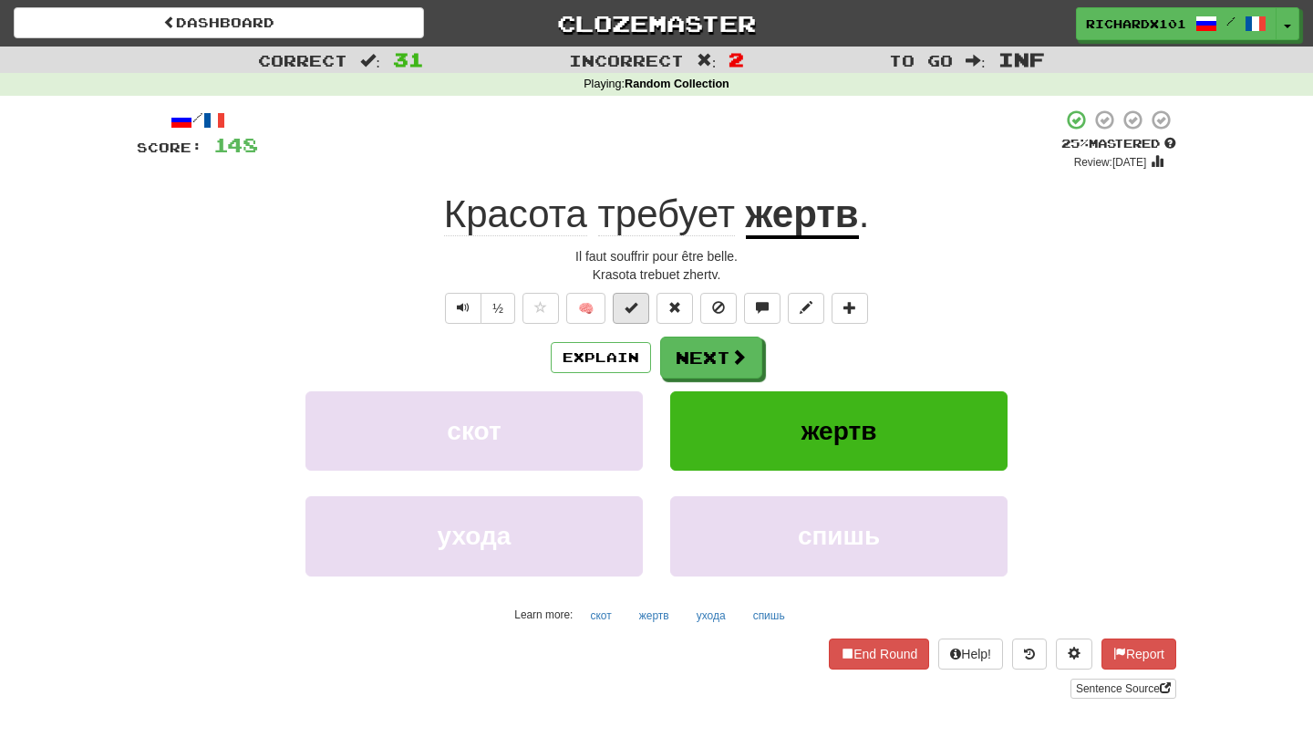
click at [634, 301] on span at bounding box center [630, 307] width 13 height 13
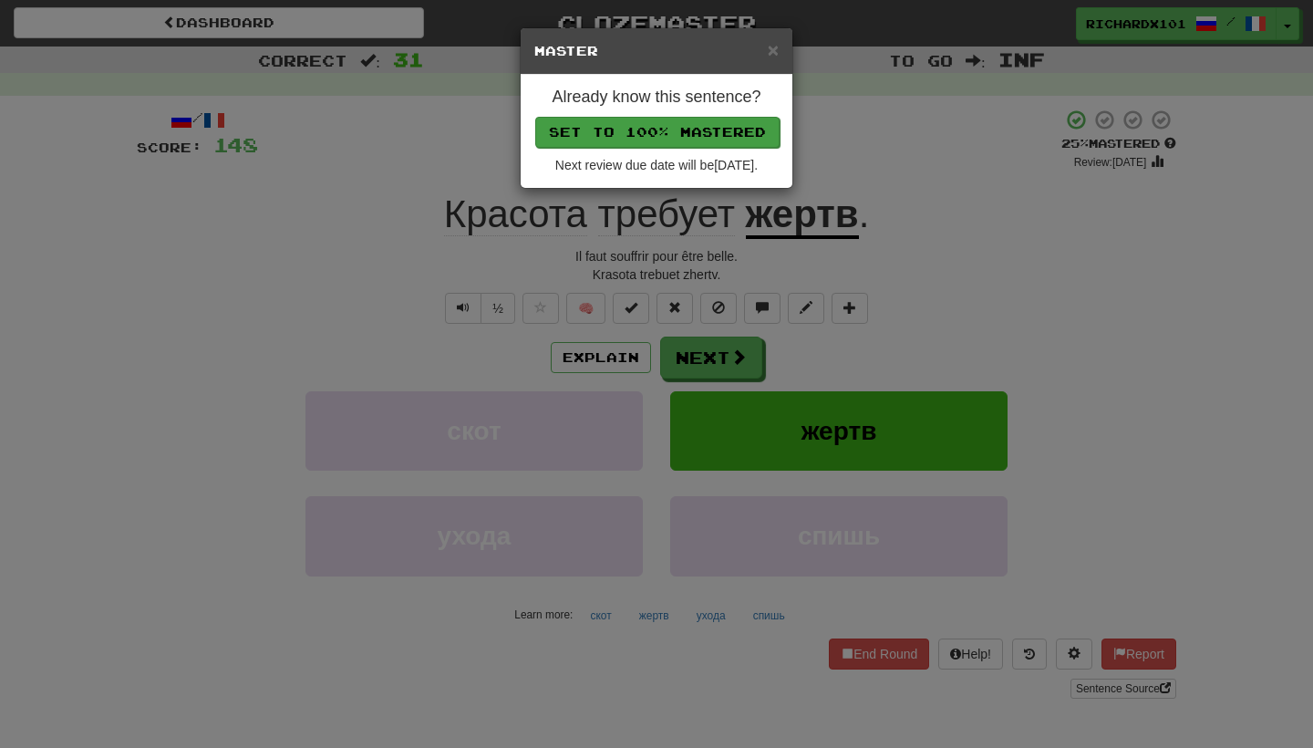
click at [723, 123] on button "Set to 100% Mastered" at bounding box center [657, 132] width 244 height 31
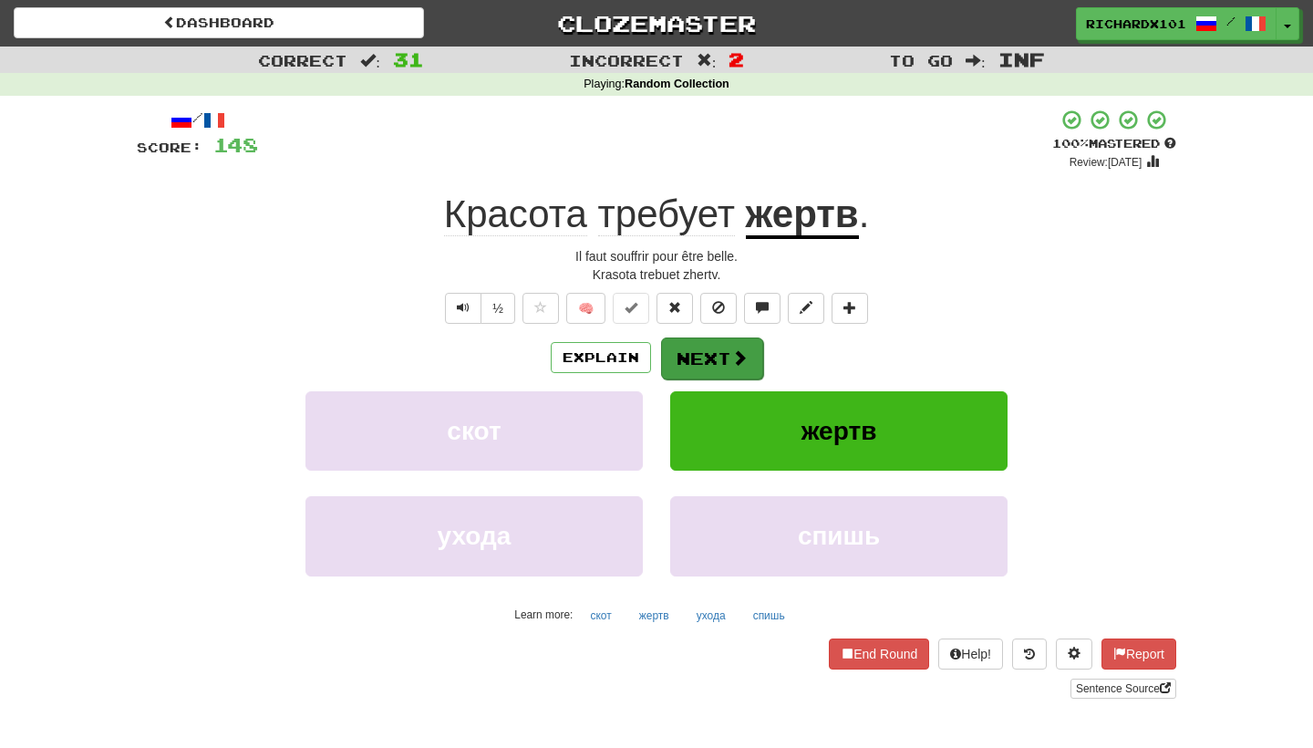
click at [691, 360] on button "Next" at bounding box center [712, 358] width 102 height 42
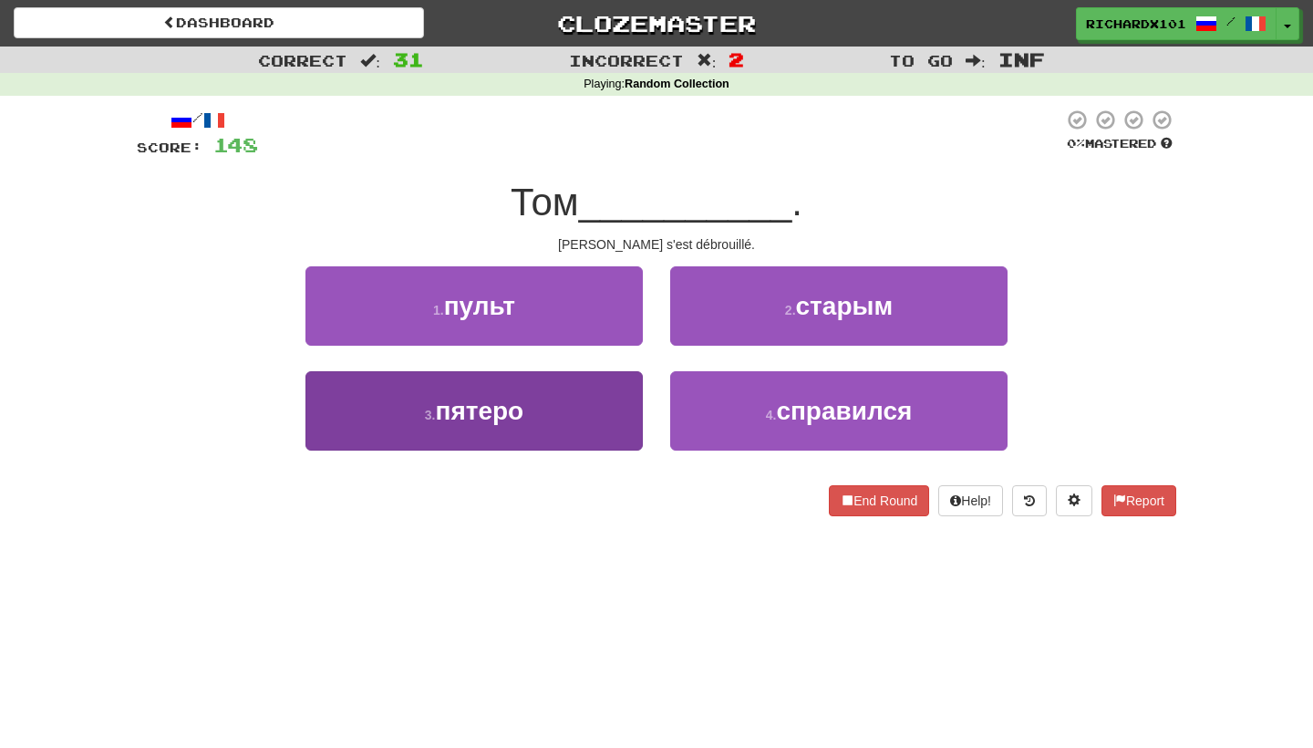
click at [604, 426] on button "3 . пятеро" at bounding box center [473, 410] width 337 height 79
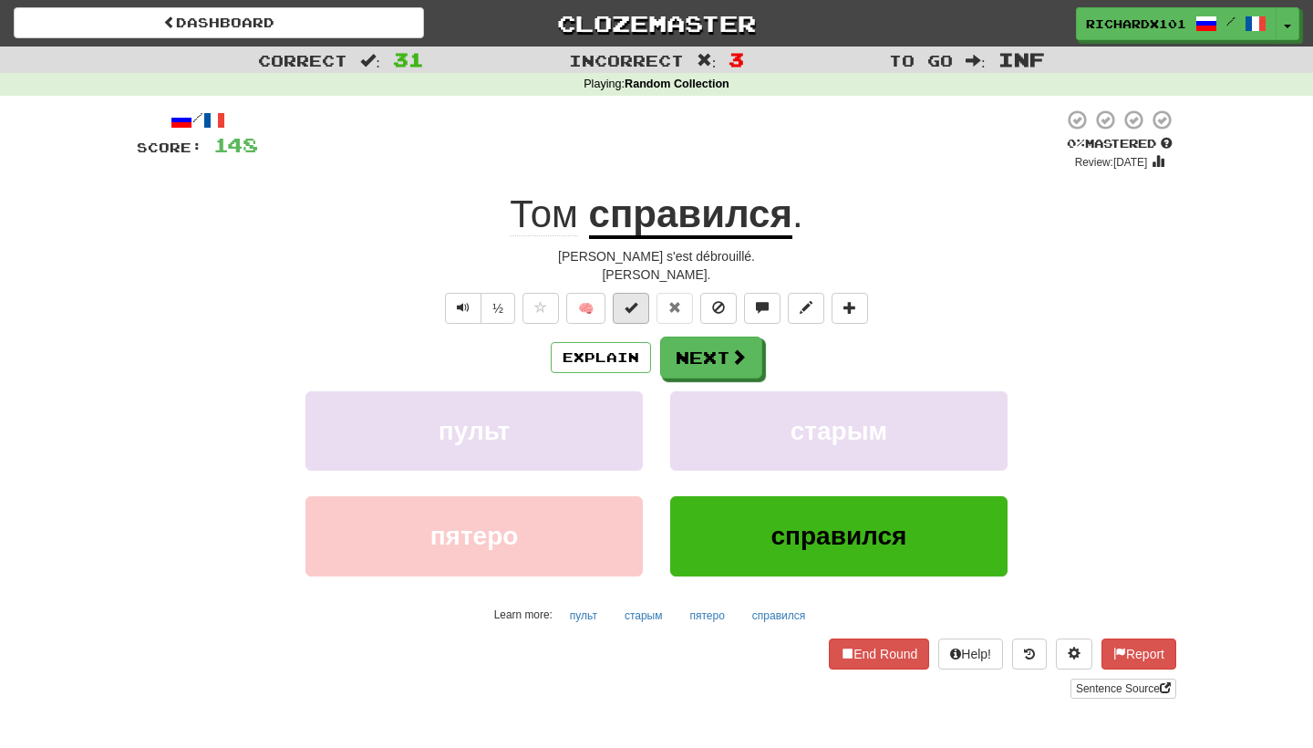
click at [625, 297] on button at bounding box center [631, 308] width 36 height 31
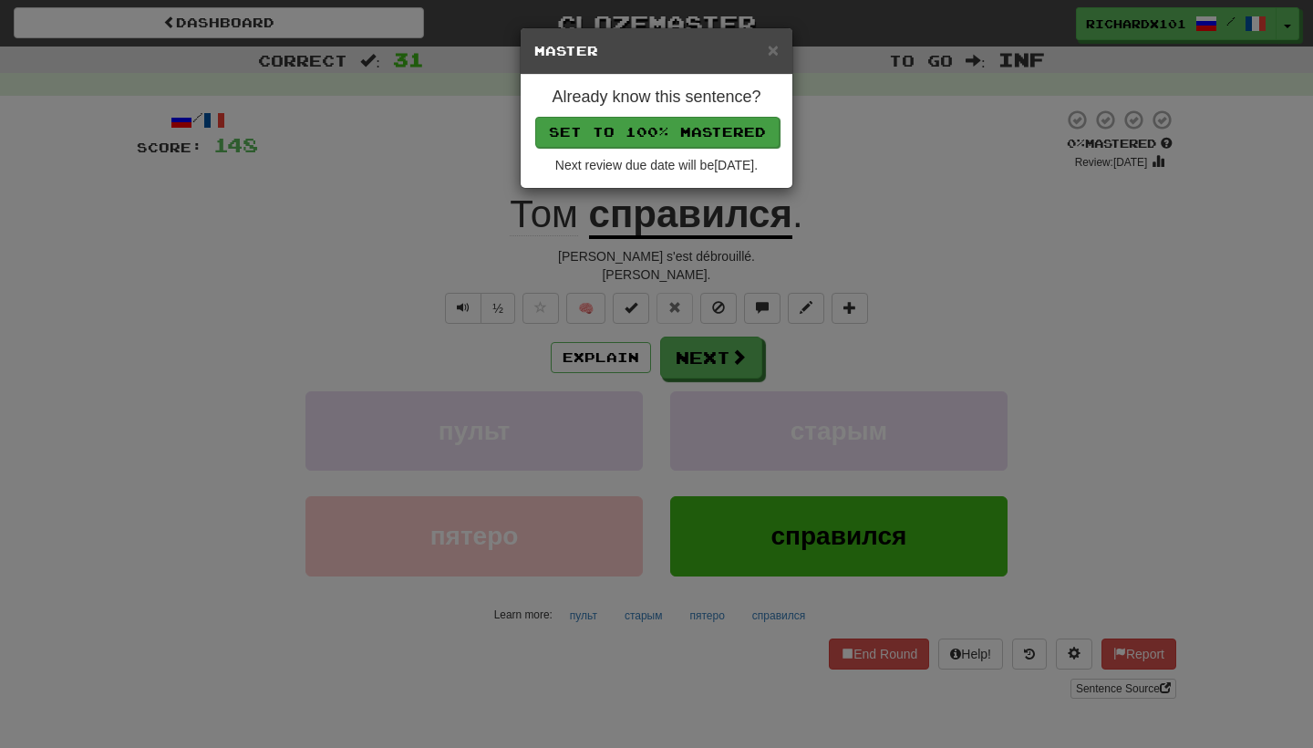
click at [699, 131] on button "Set to 100% Mastered" at bounding box center [657, 132] width 244 height 31
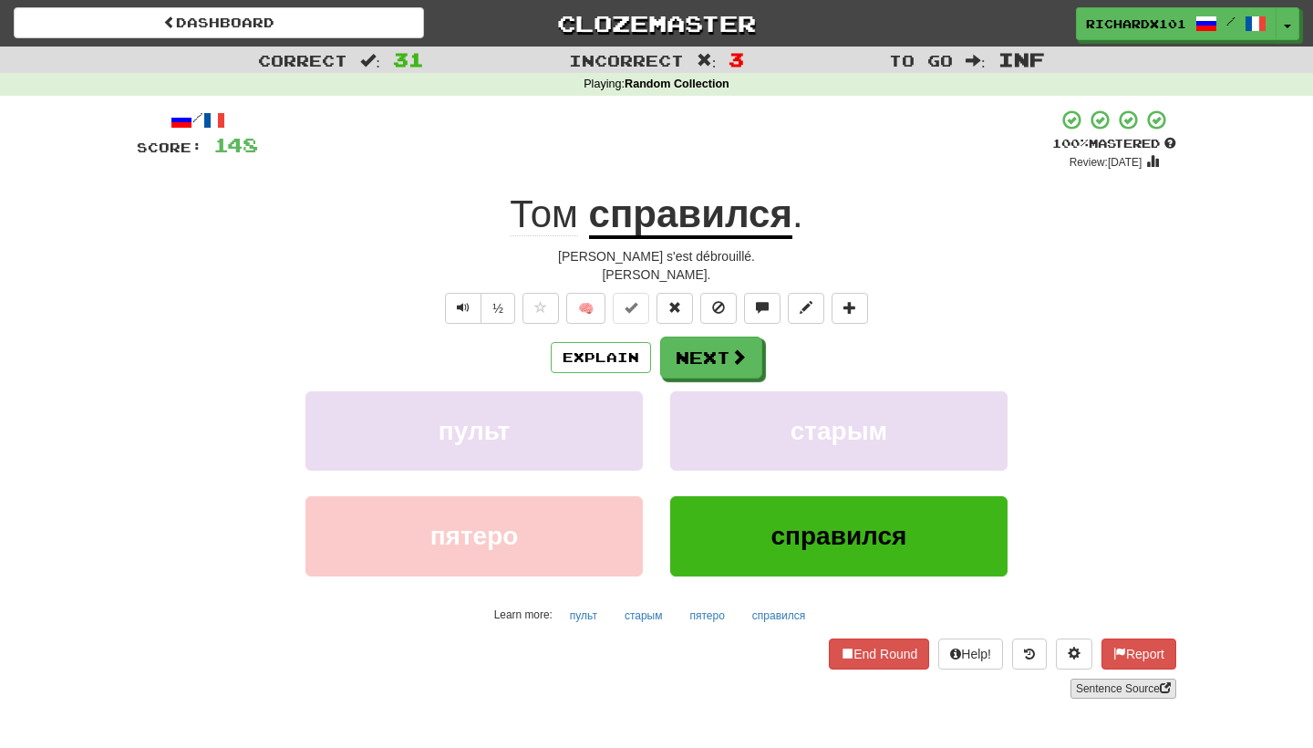
click at [1127, 685] on link "Sentence Source" at bounding box center [1123, 688] width 106 height 20
click at [709, 356] on button "Next" at bounding box center [712, 358] width 102 height 42
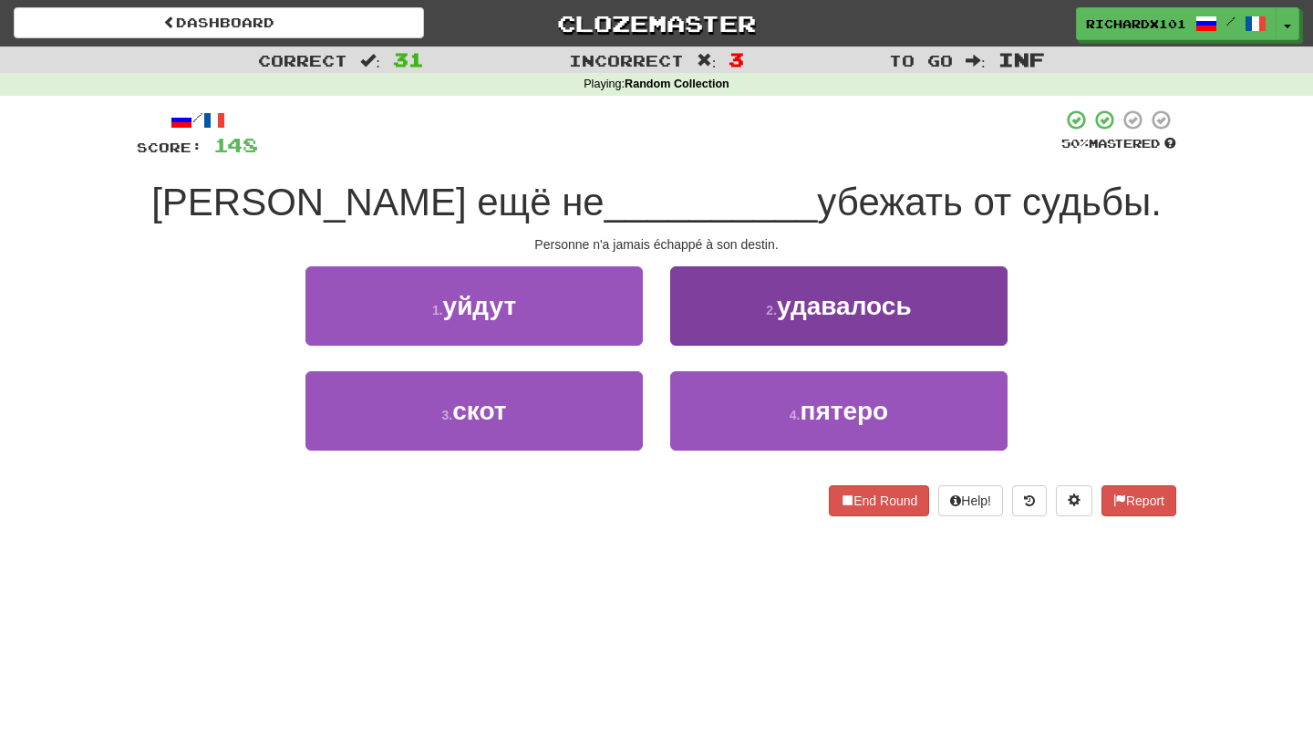
click at [749, 328] on button "2 . удавалось" at bounding box center [838, 305] width 337 height 79
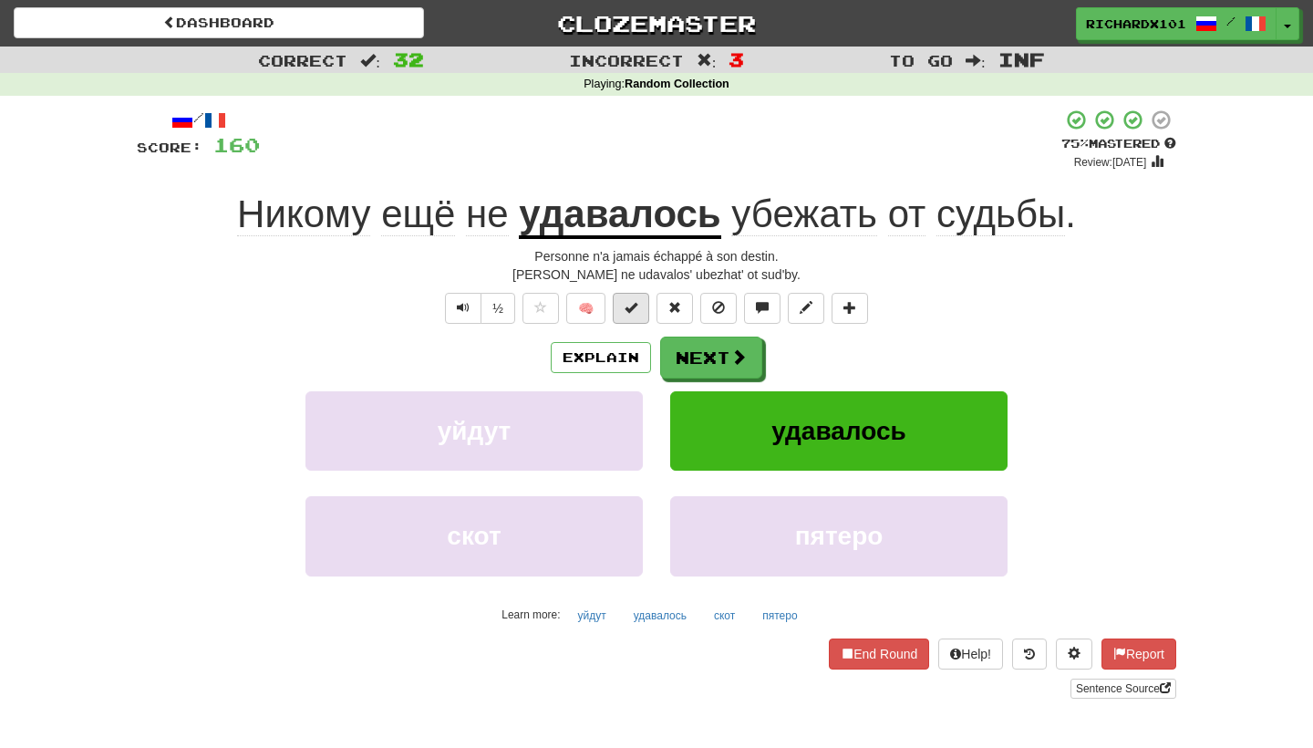
click at [641, 304] on button at bounding box center [631, 308] width 36 height 31
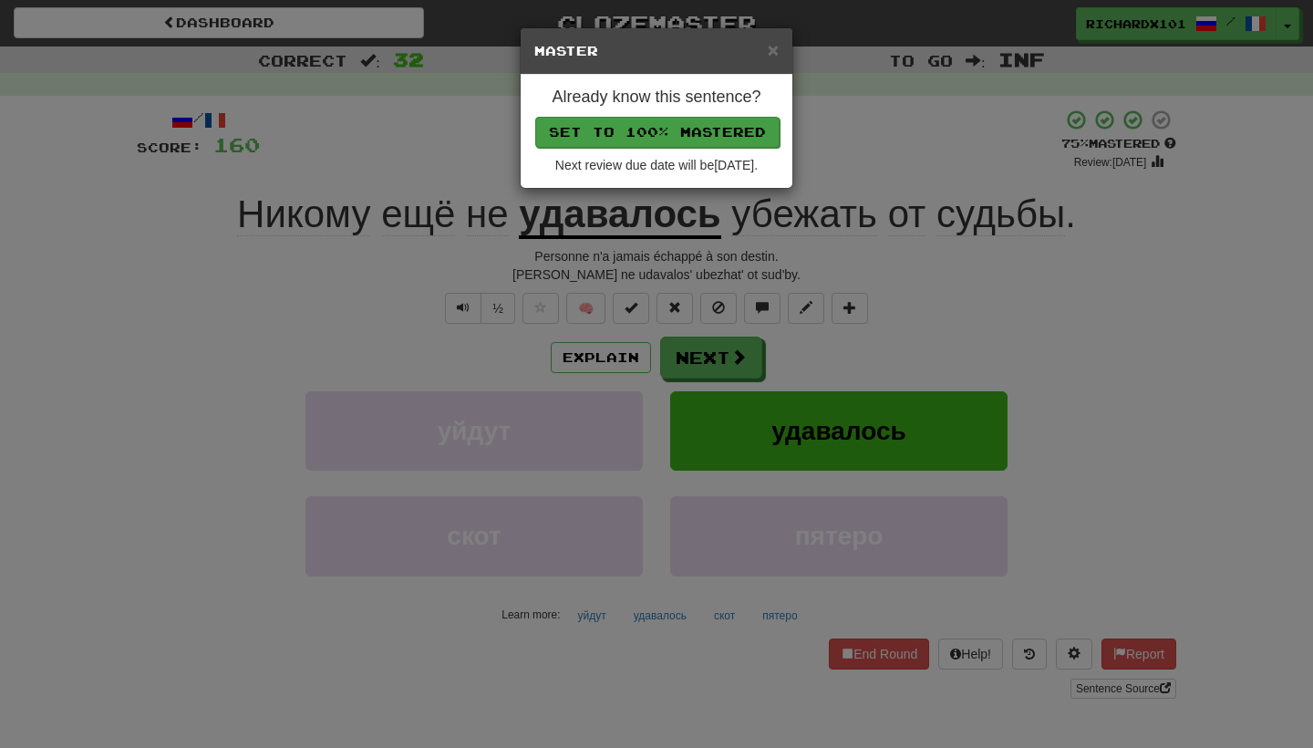
click at [713, 125] on button "Set to 100% Mastered" at bounding box center [657, 132] width 244 height 31
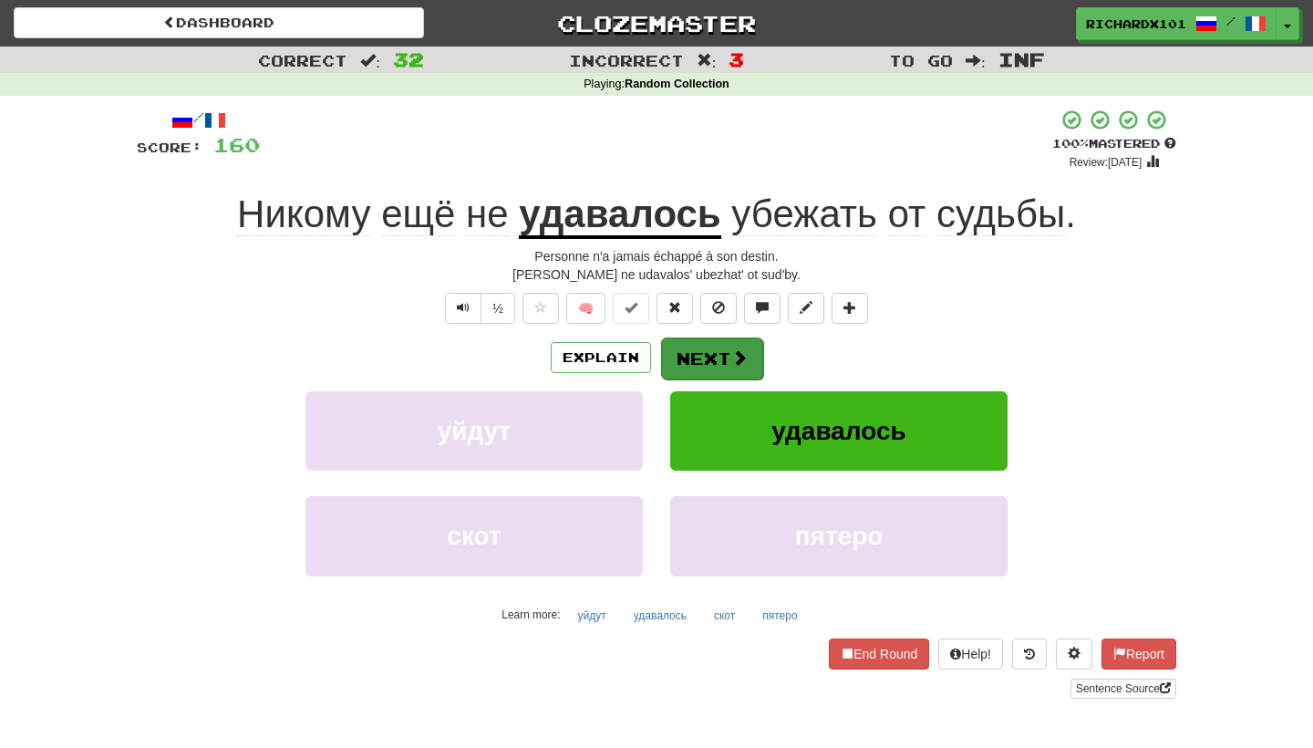
click at [702, 361] on button "Next" at bounding box center [712, 358] width 102 height 42
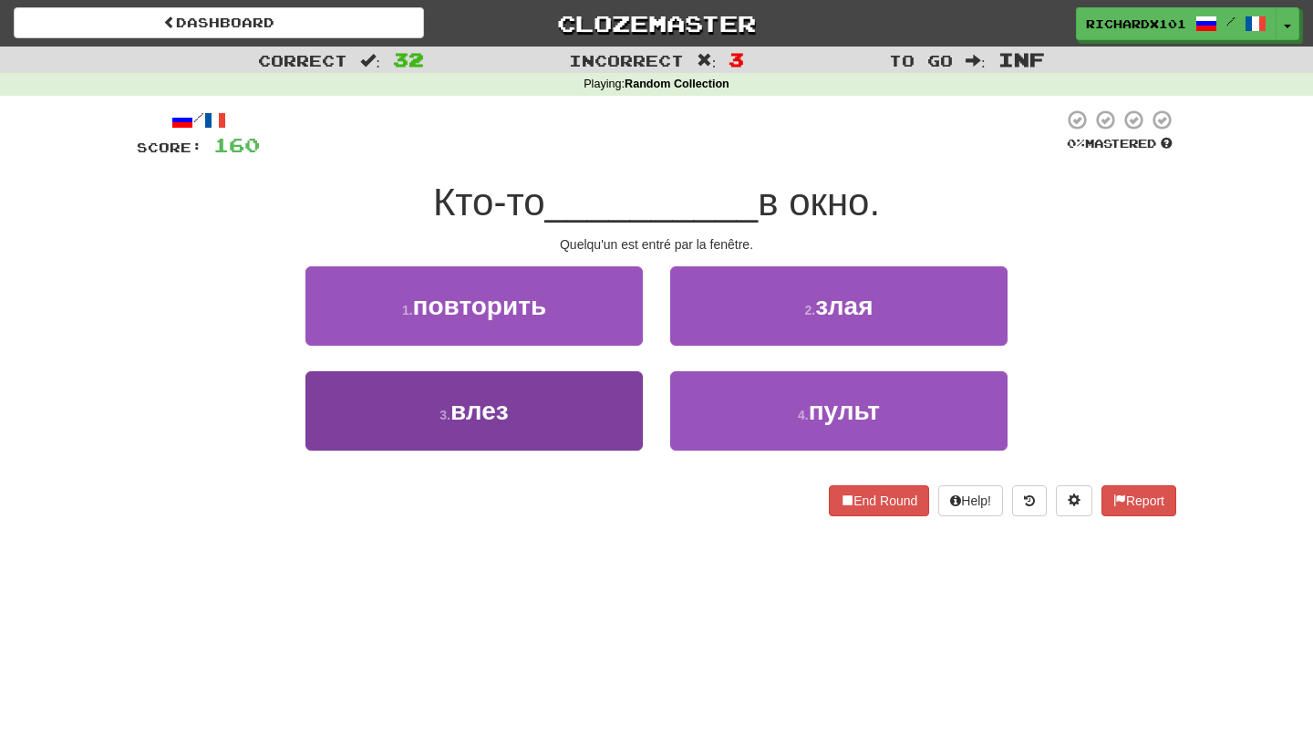
click at [622, 408] on button "3 . влез" at bounding box center [473, 410] width 337 height 79
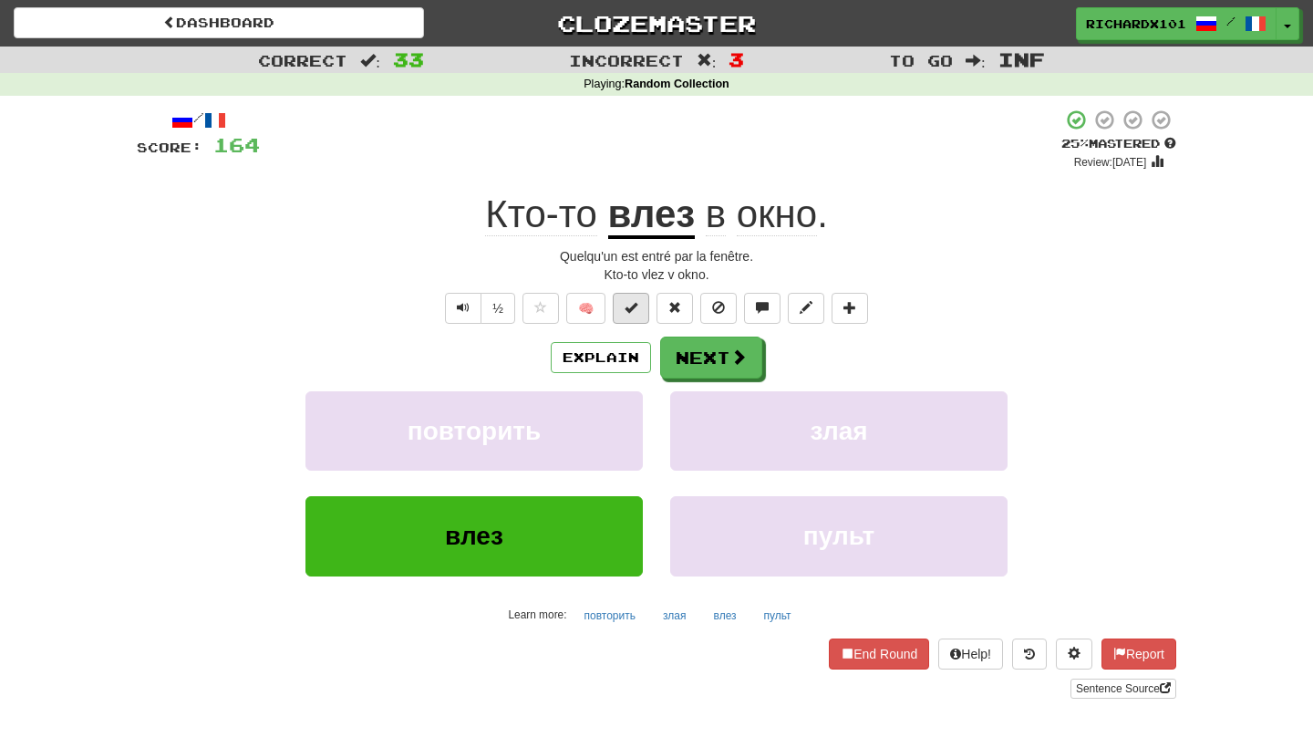
click at [633, 304] on span at bounding box center [630, 307] width 13 height 13
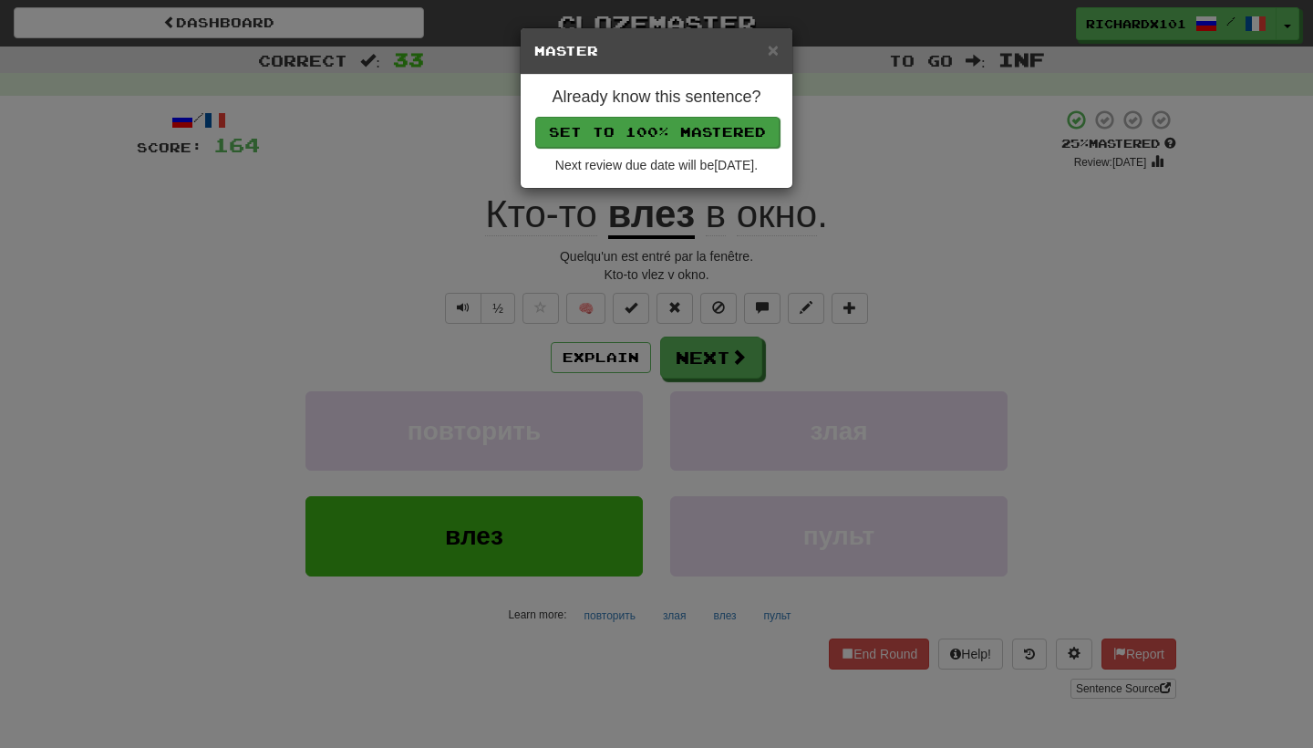
click at [706, 136] on button "Set to 100% Mastered" at bounding box center [657, 132] width 244 height 31
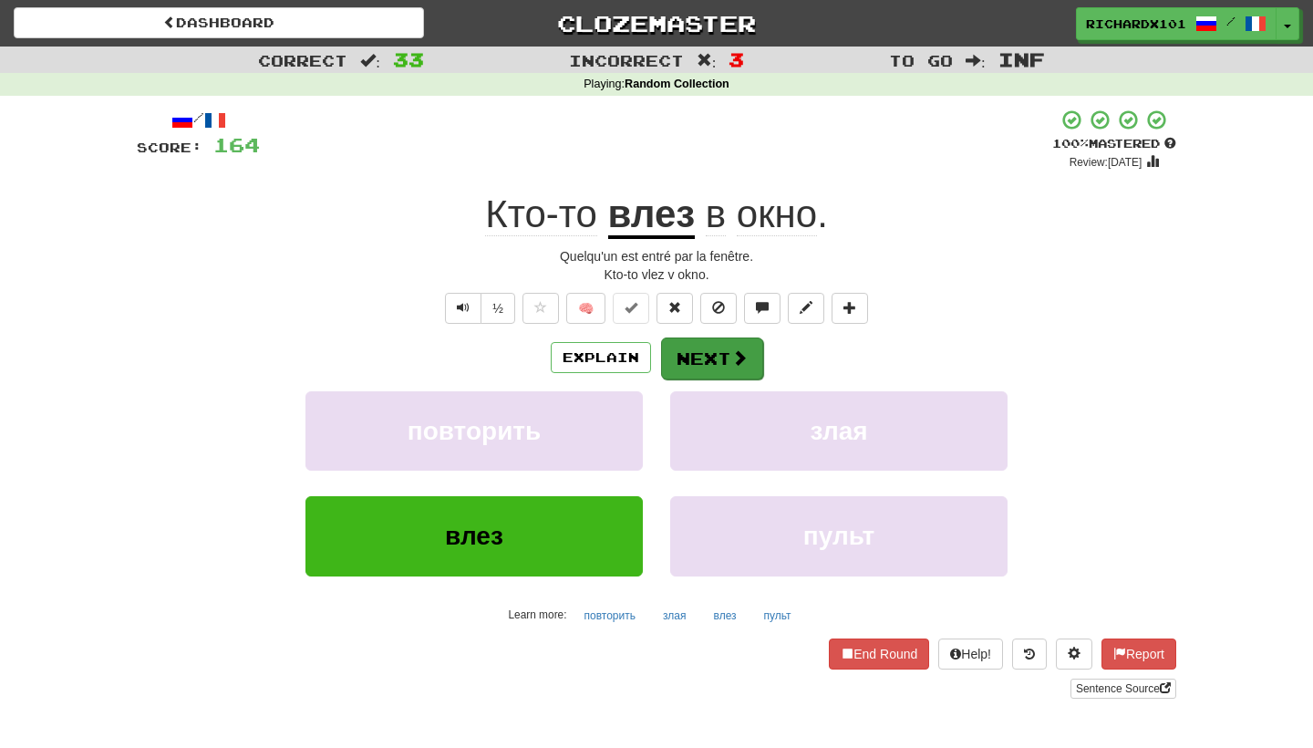
click at [696, 349] on button "Next" at bounding box center [712, 358] width 102 height 42
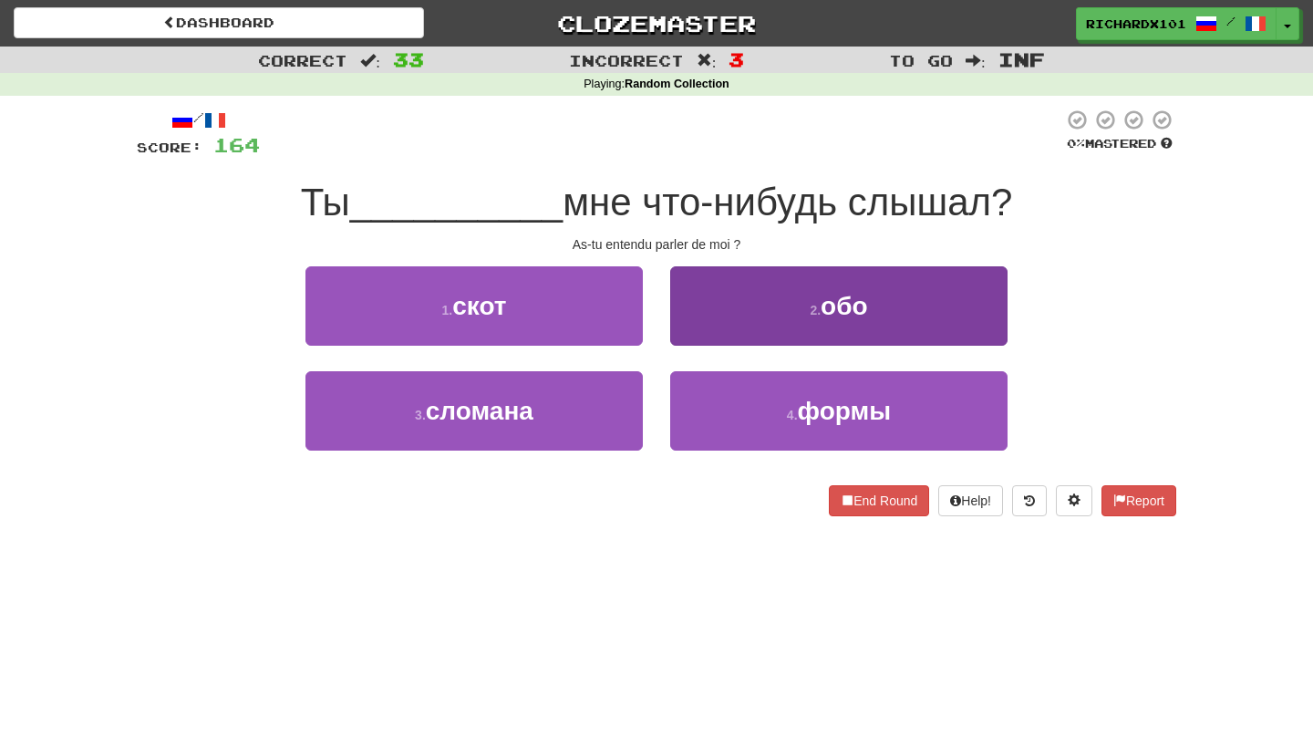
click at [738, 301] on button "2 . обо" at bounding box center [838, 305] width 337 height 79
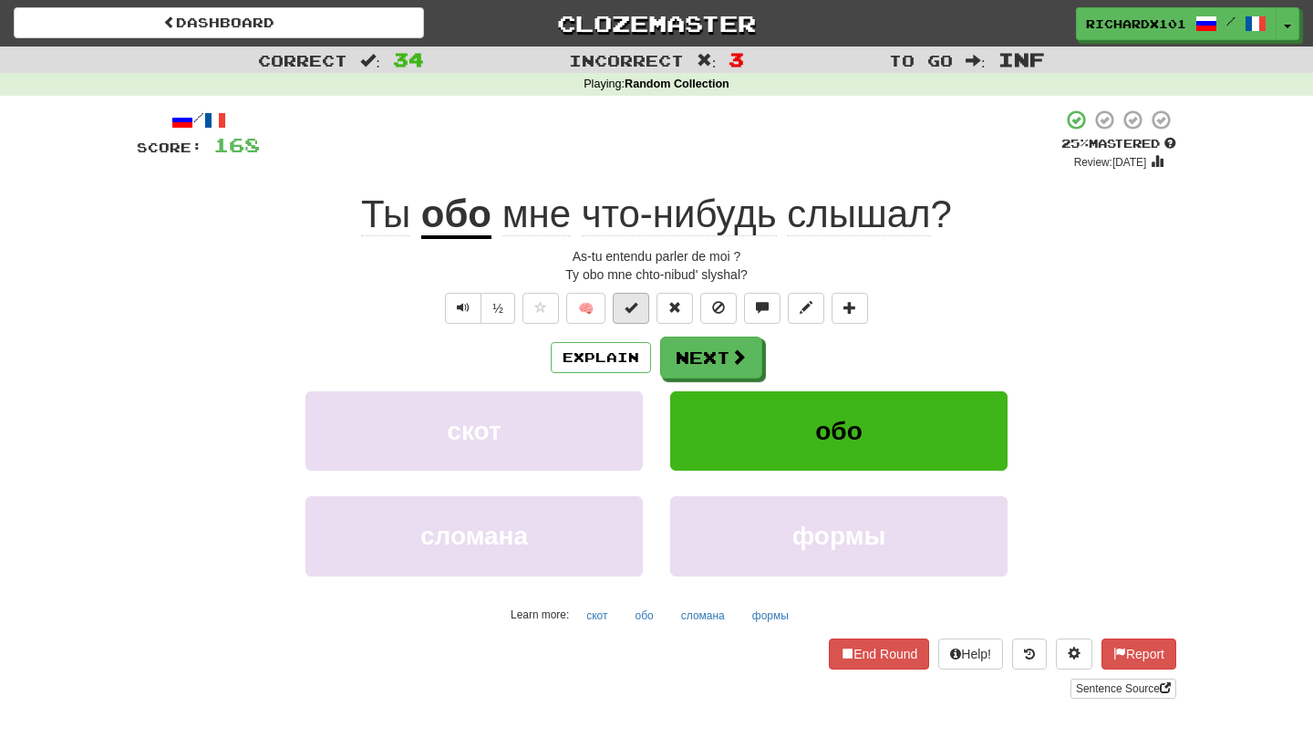
click at [636, 306] on span at bounding box center [630, 307] width 13 height 13
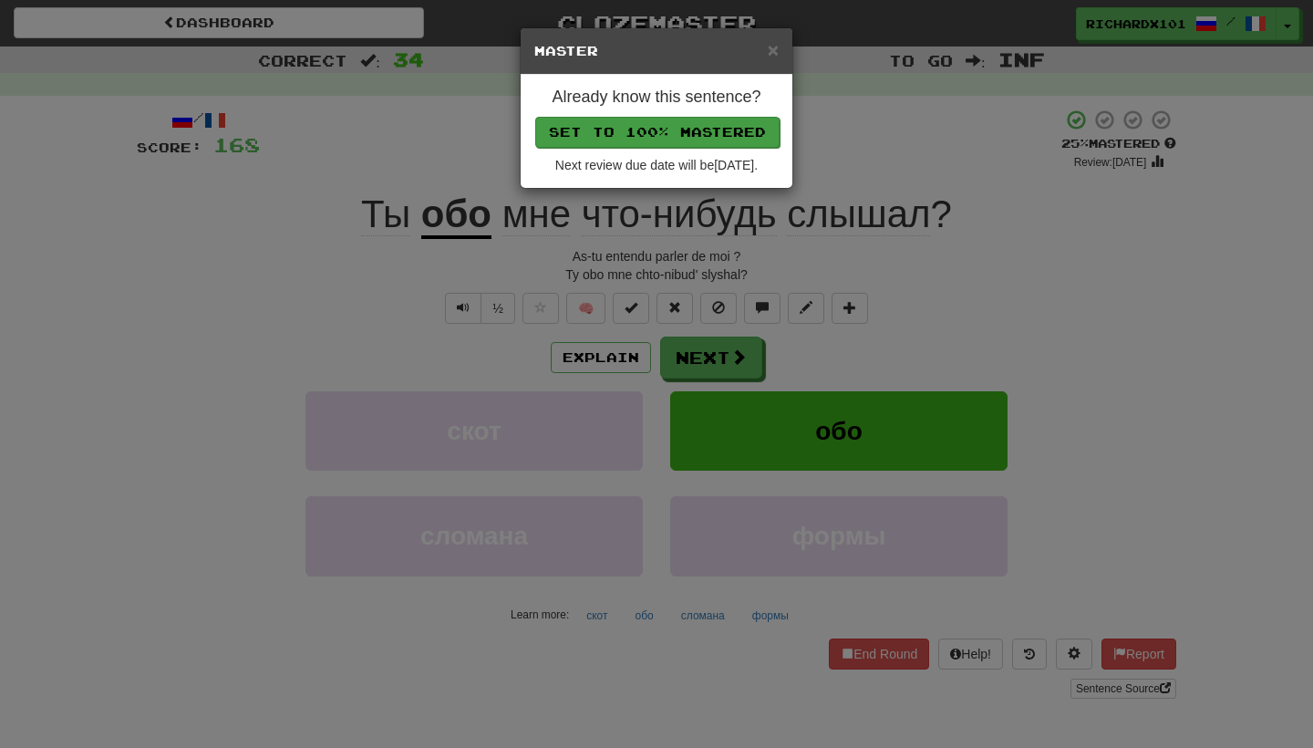
click at [704, 121] on button "Set to 100% Mastered" at bounding box center [657, 132] width 244 height 31
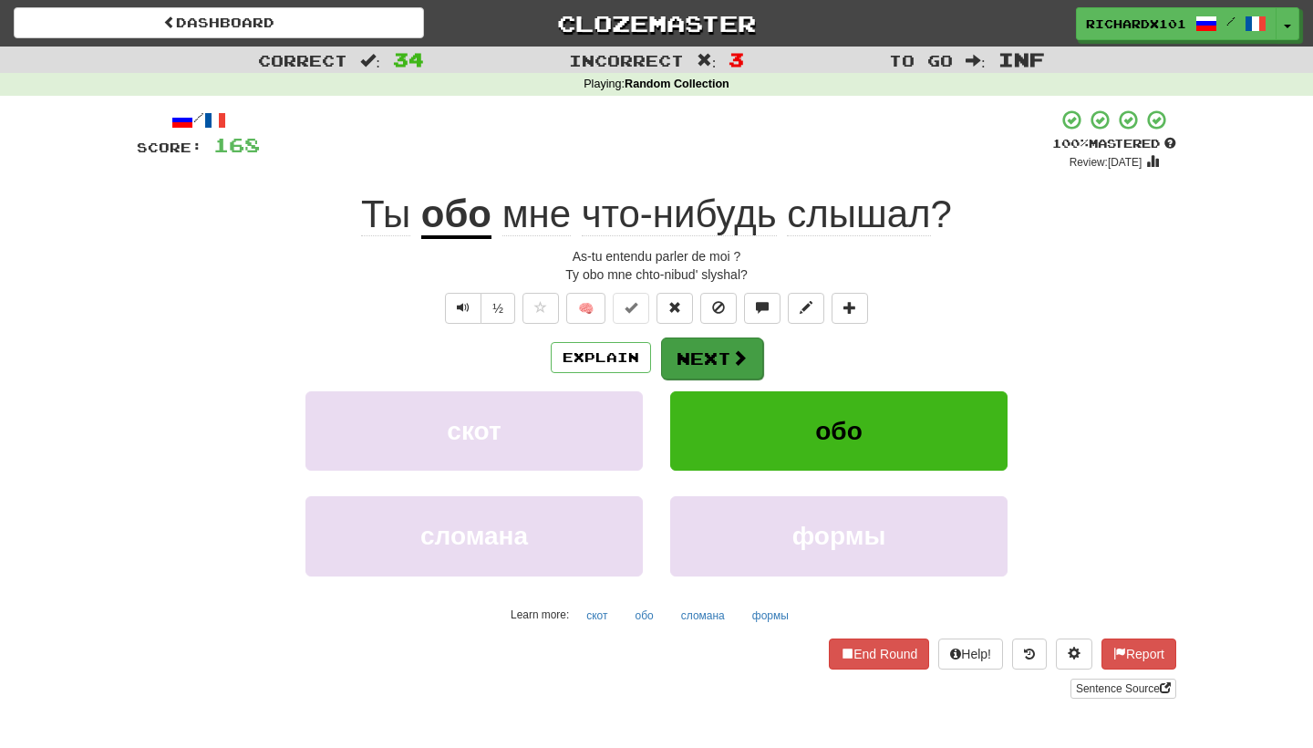
click at [727, 356] on button "Next" at bounding box center [712, 358] width 102 height 42
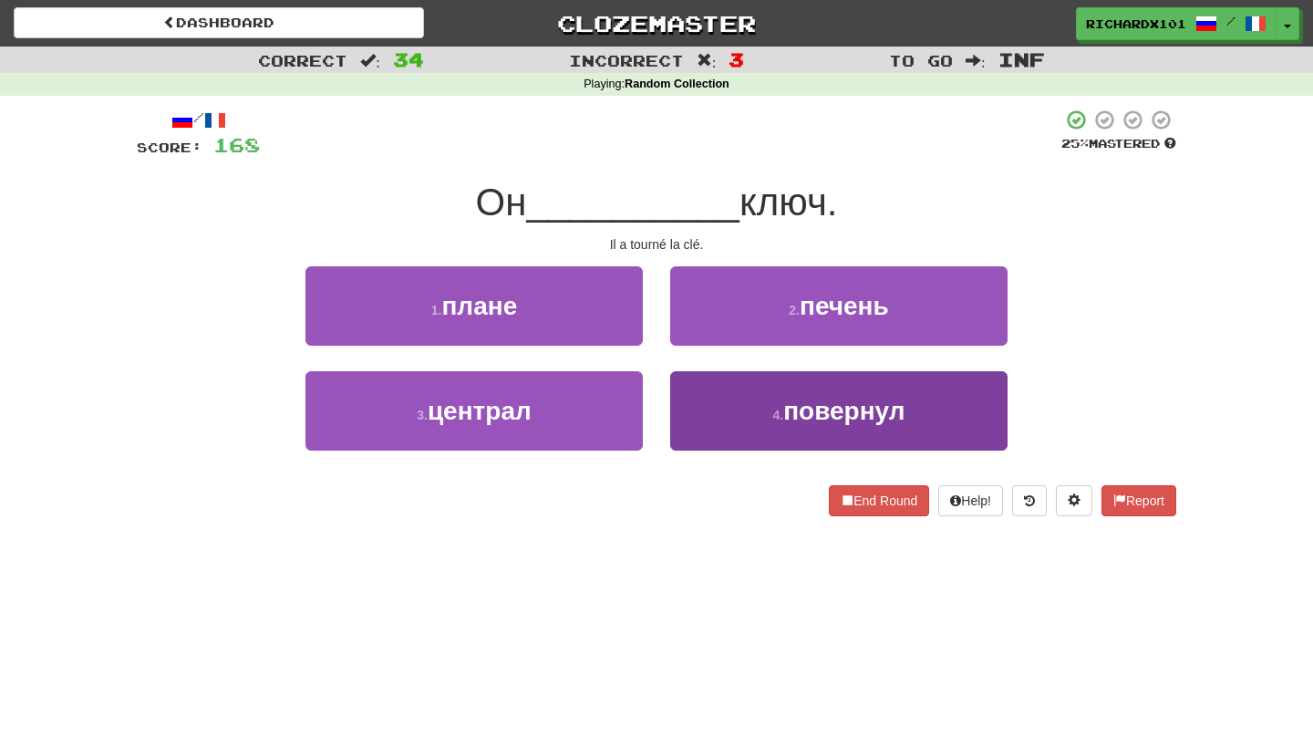
click at [755, 392] on button "4 . повернул" at bounding box center [838, 410] width 337 height 79
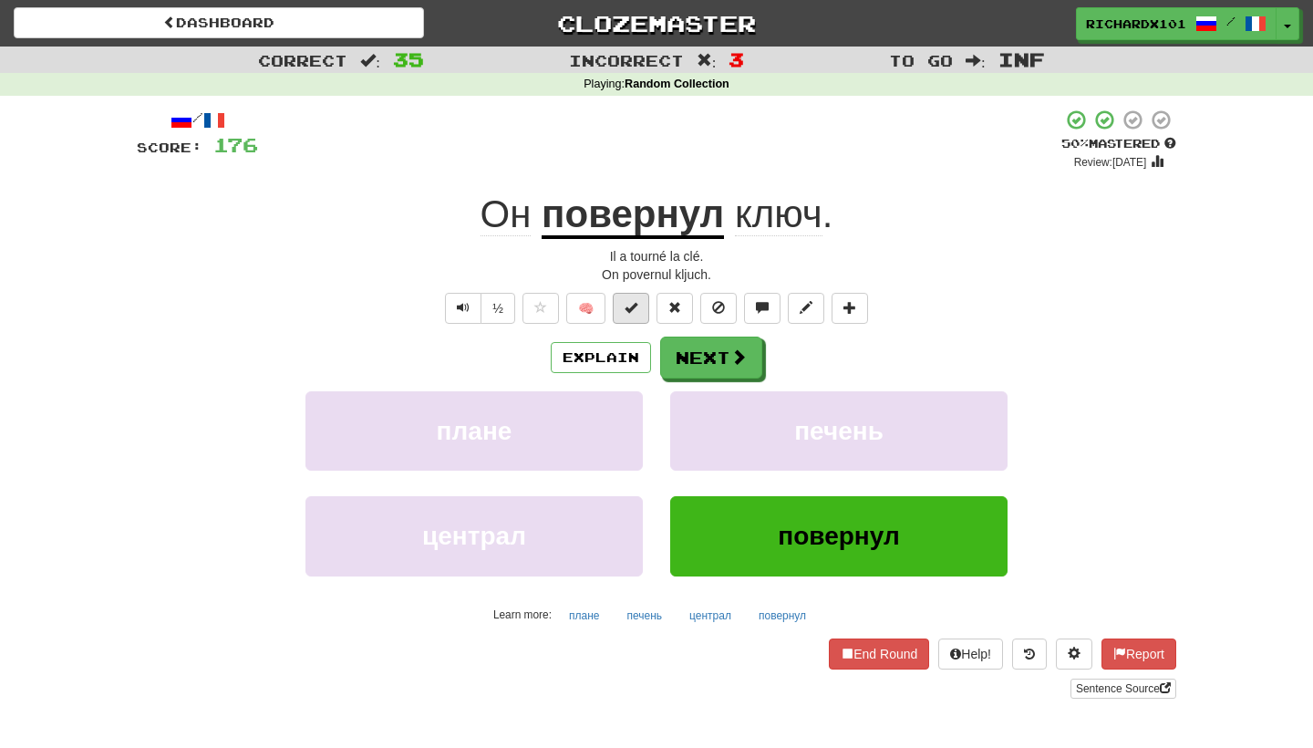
click at [645, 315] on button at bounding box center [631, 308] width 36 height 31
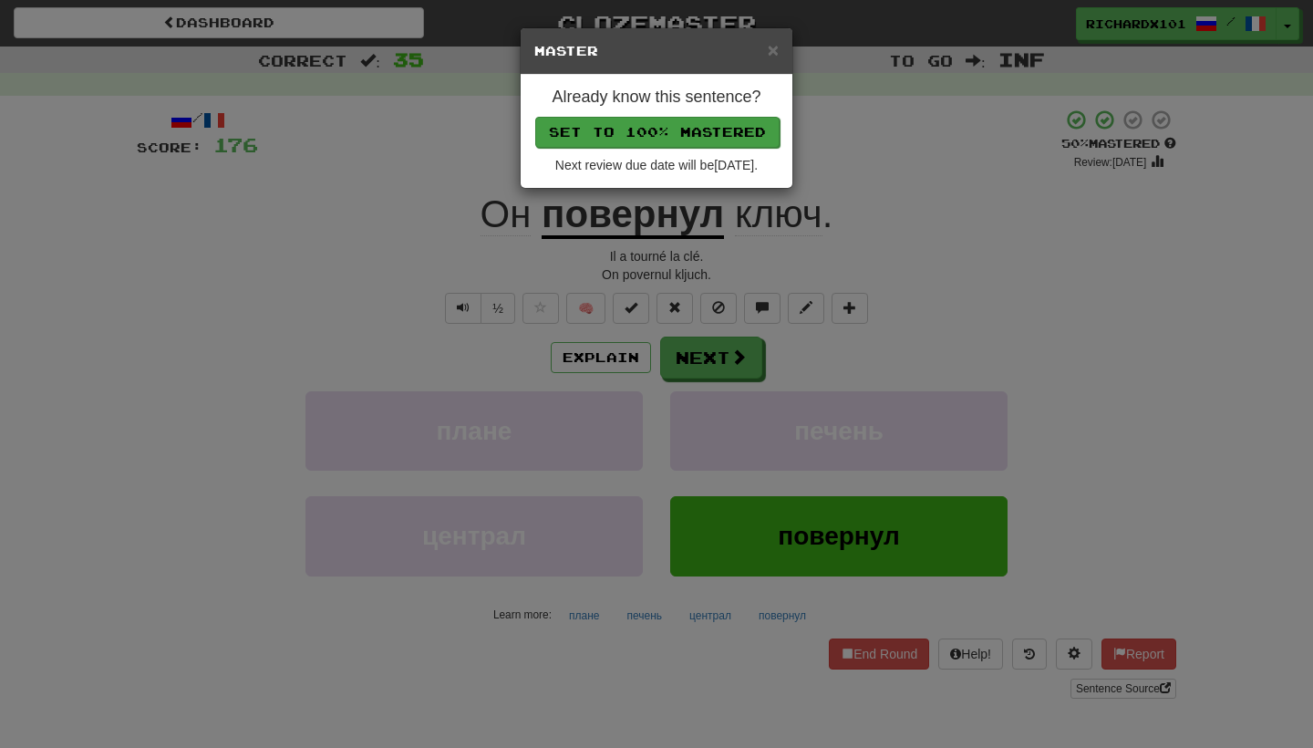
click at [721, 130] on button "Set to 100% Mastered" at bounding box center [657, 132] width 244 height 31
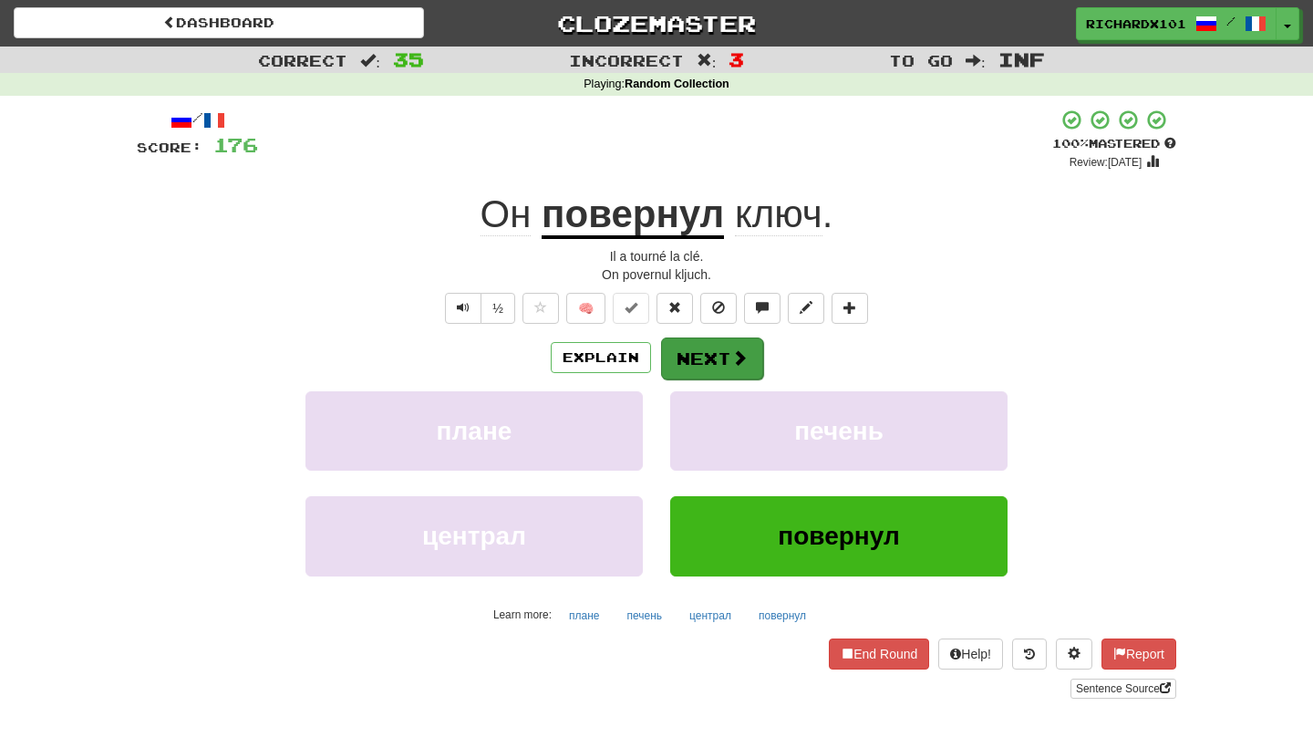
click at [718, 359] on button "Next" at bounding box center [712, 358] width 102 height 42
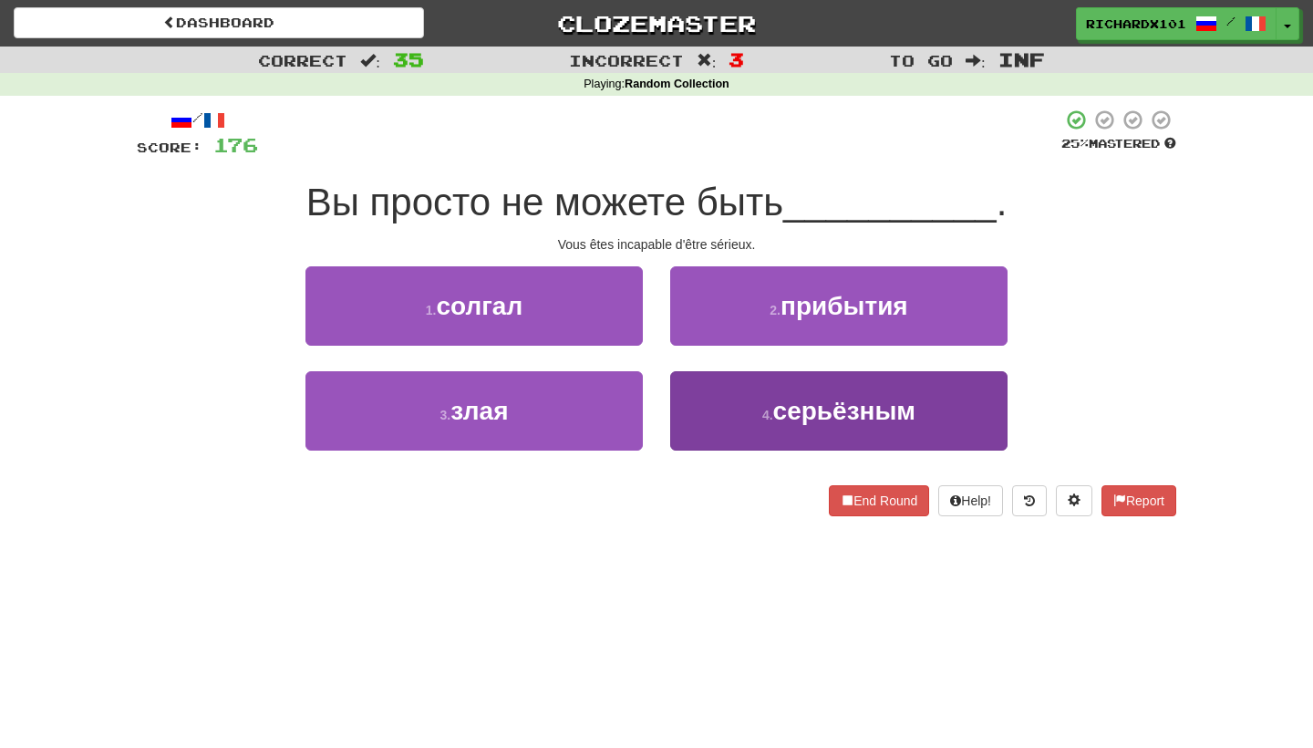
click at [735, 399] on button "4 . серьёзным" at bounding box center [838, 410] width 337 height 79
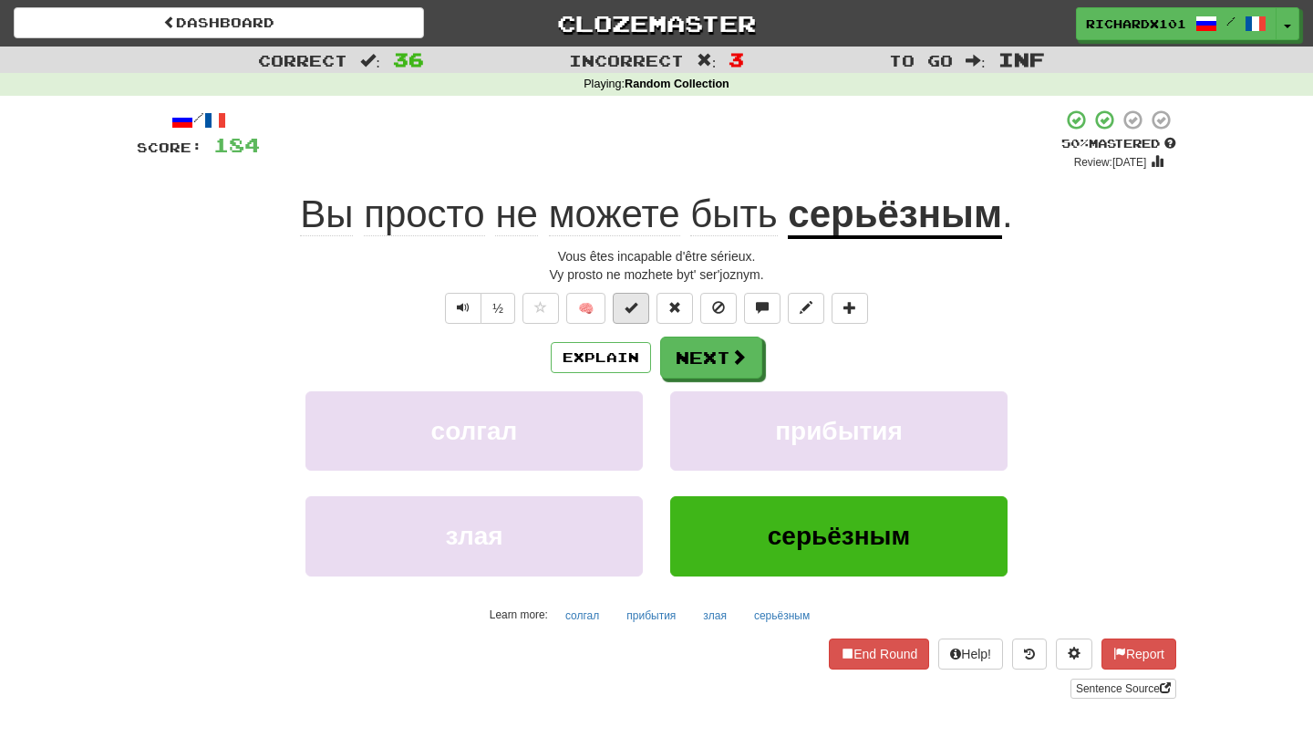
click at [640, 302] on button at bounding box center [631, 308] width 36 height 31
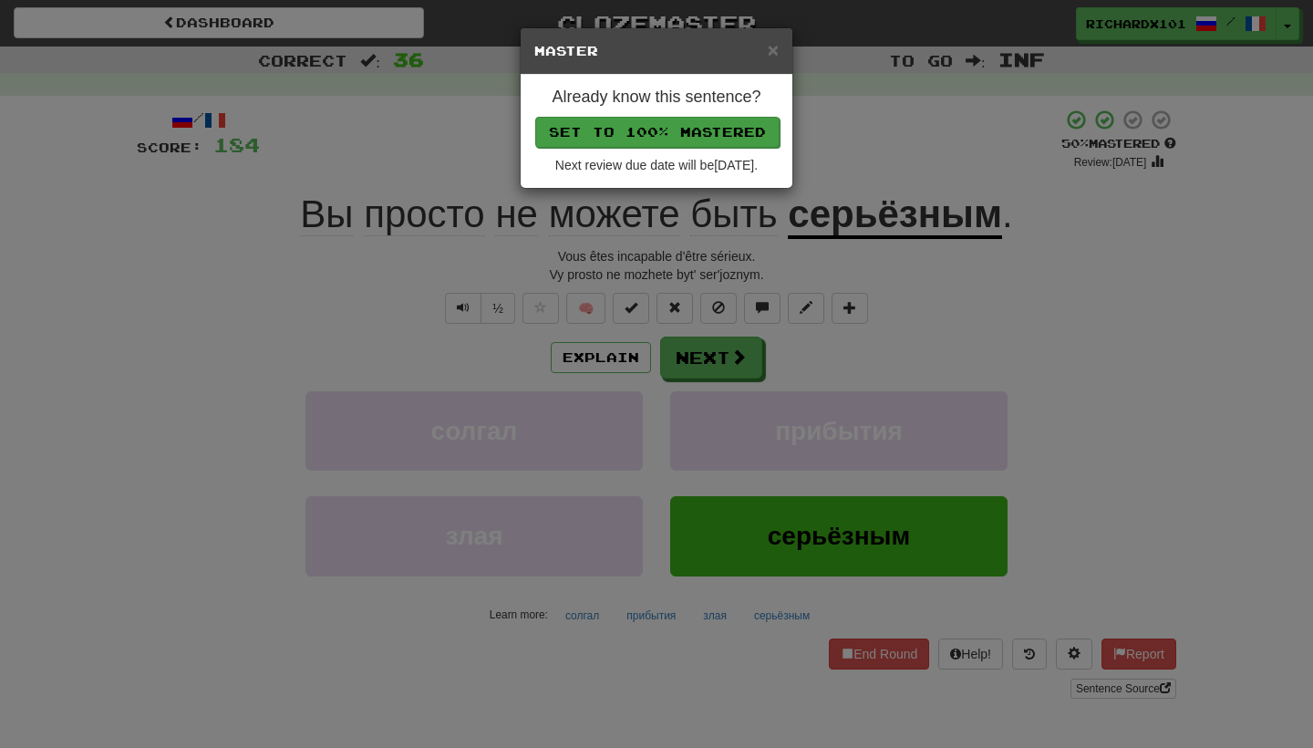
click at [747, 125] on button "Set to 100% Mastered" at bounding box center [657, 132] width 244 height 31
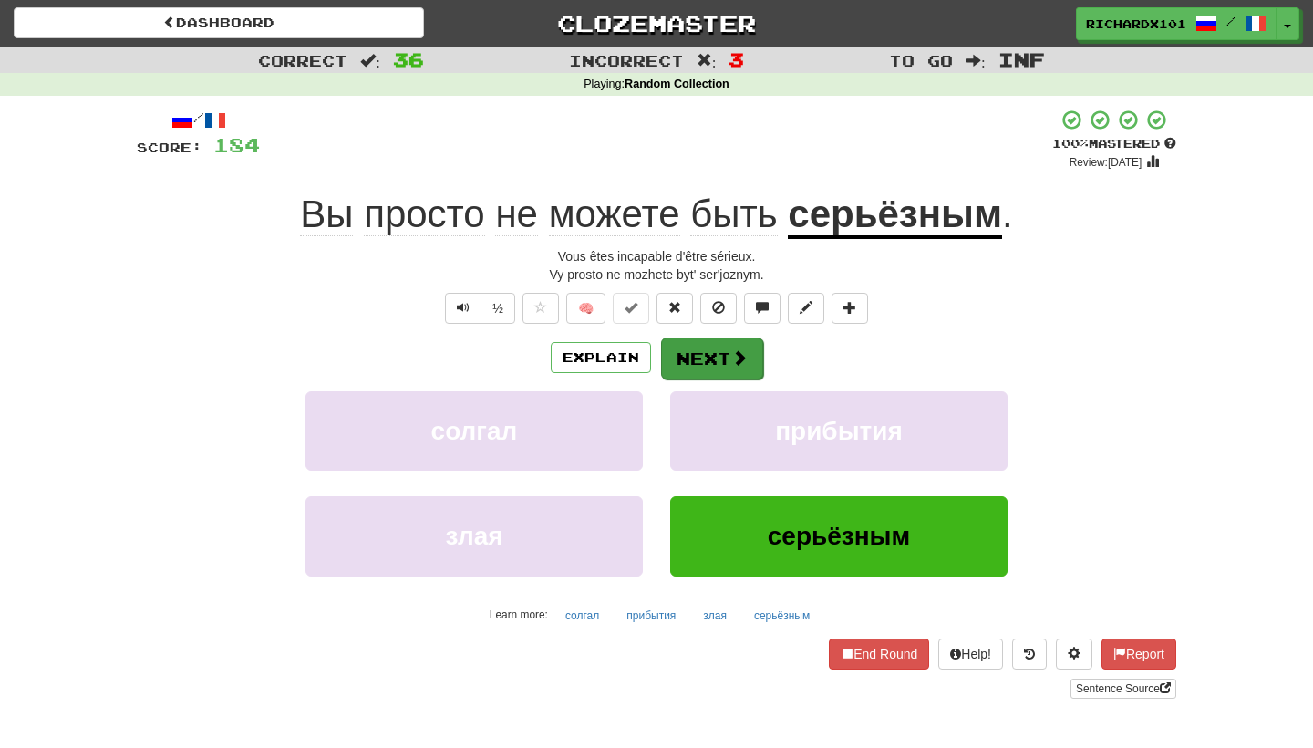
click at [726, 353] on button "Next" at bounding box center [712, 358] width 102 height 42
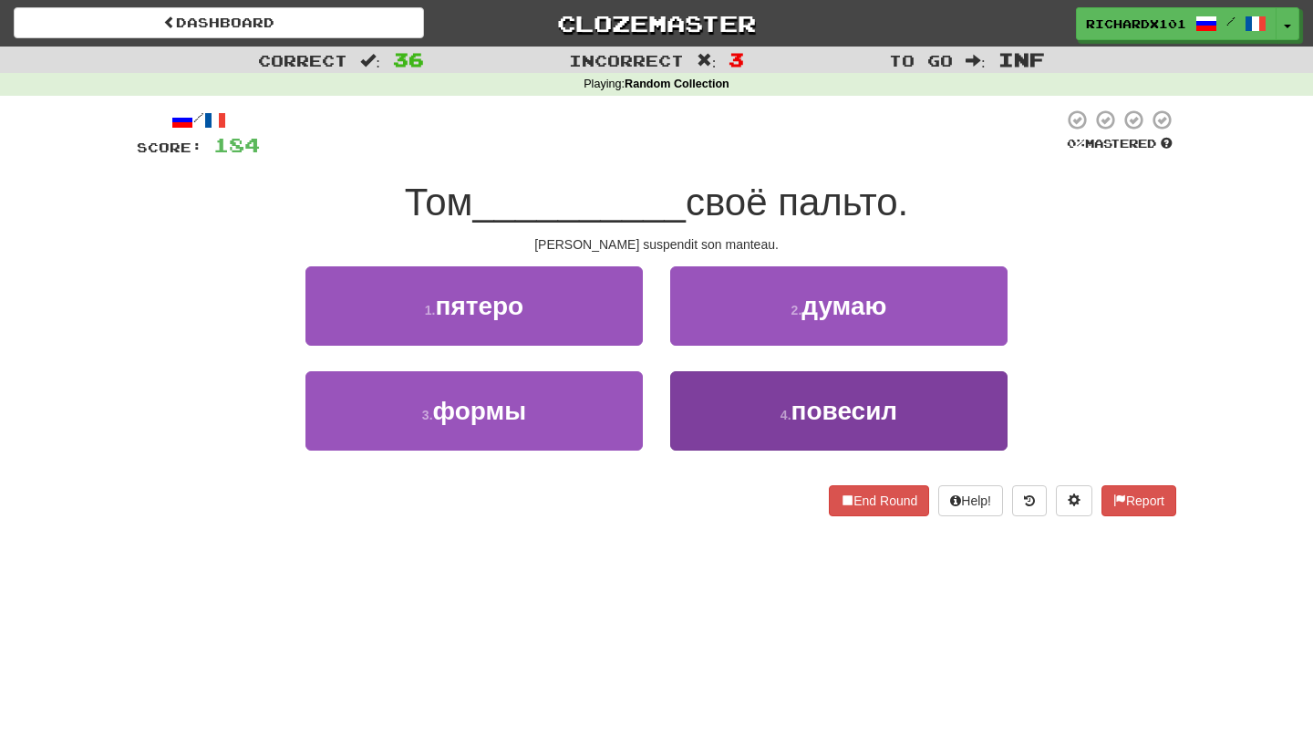
click at [754, 425] on button "4 . повесил" at bounding box center [838, 410] width 337 height 79
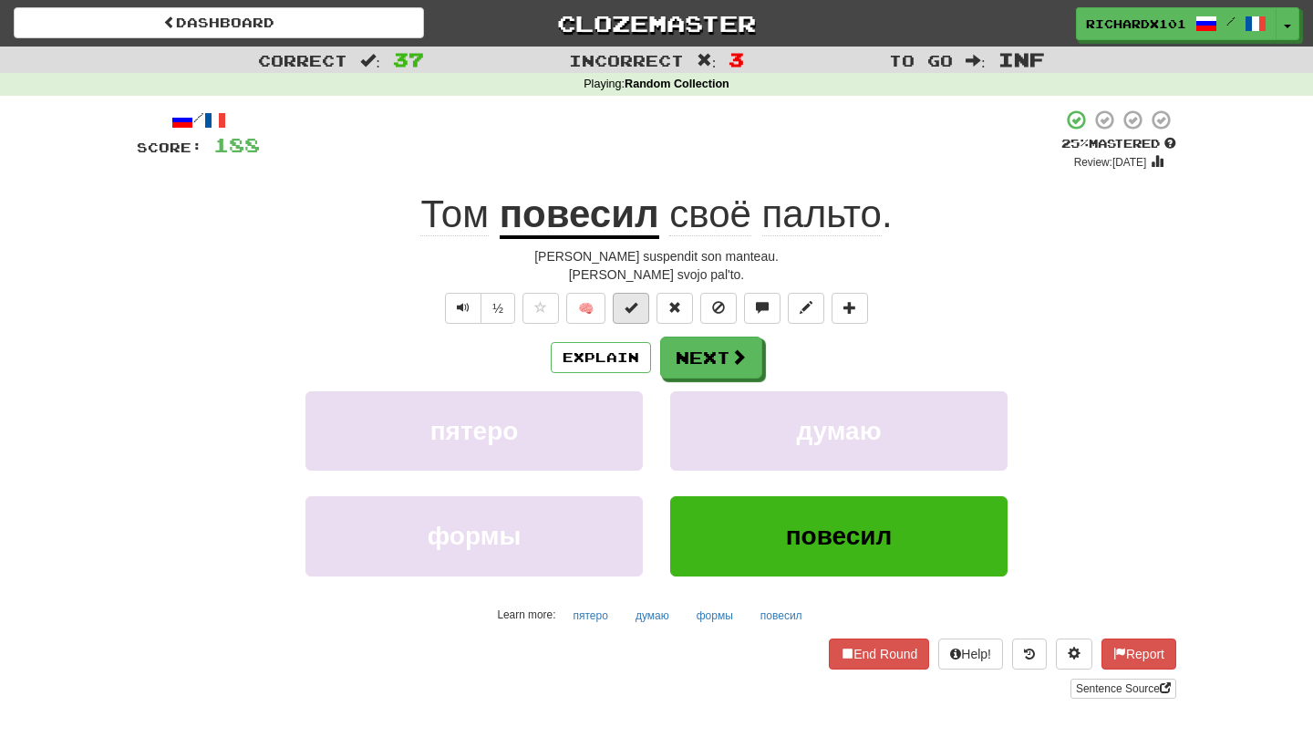
click at [643, 305] on button at bounding box center [631, 308] width 36 height 31
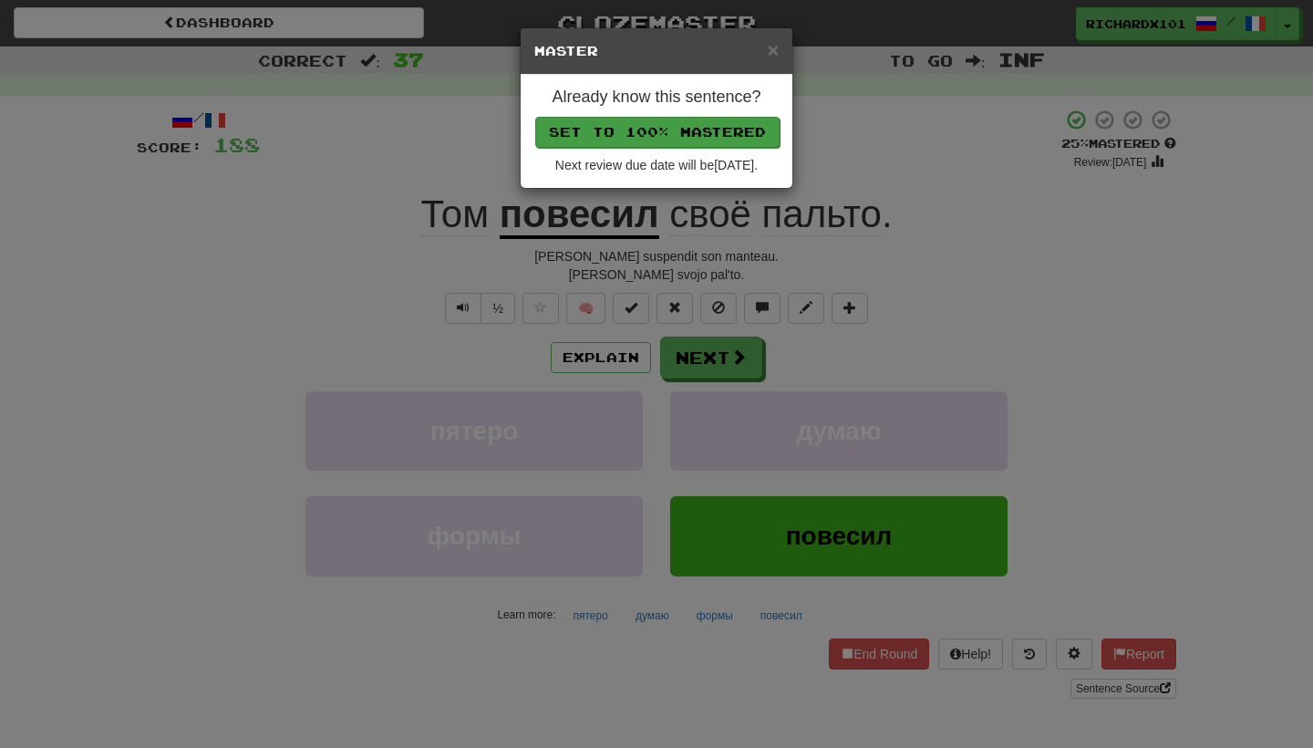
click at [728, 131] on button "Set to 100% Mastered" at bounding box center [657, 132] width 244 height 31
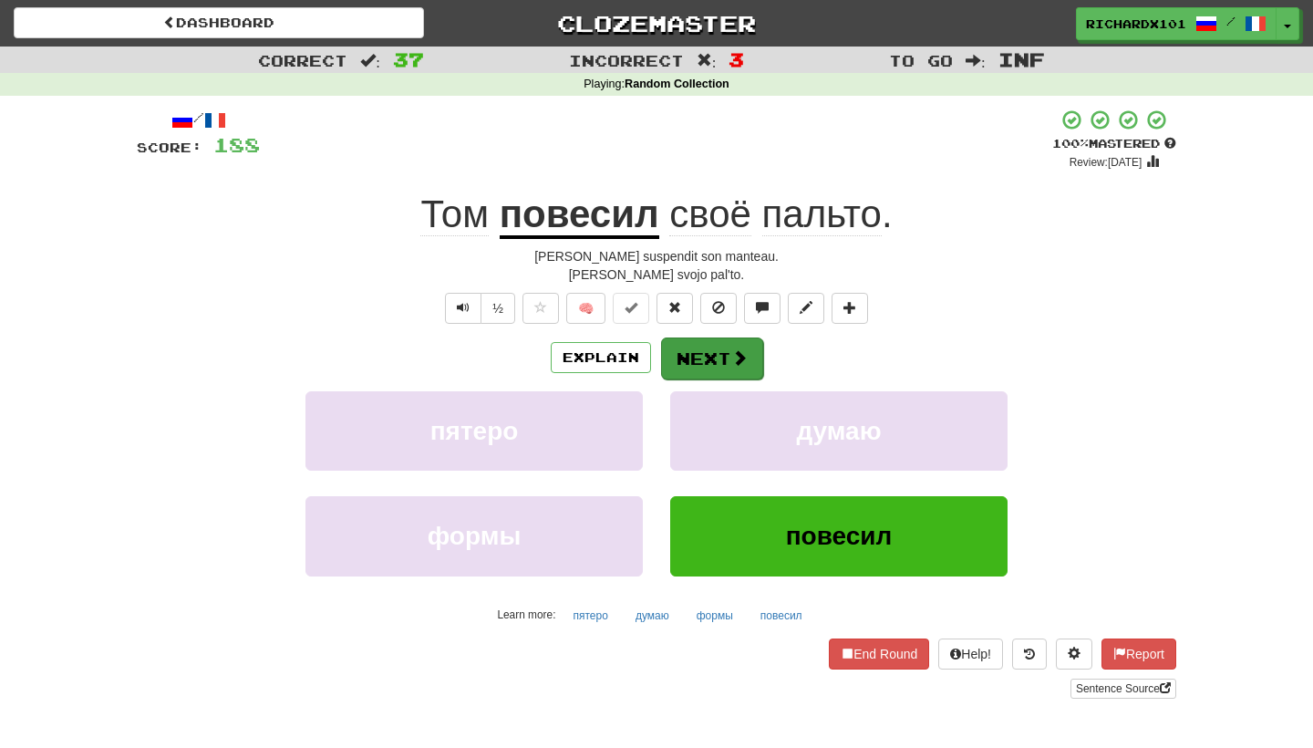
click at [701, 346] on button "Next" at bounding box center [712, 358] width 102 height 42
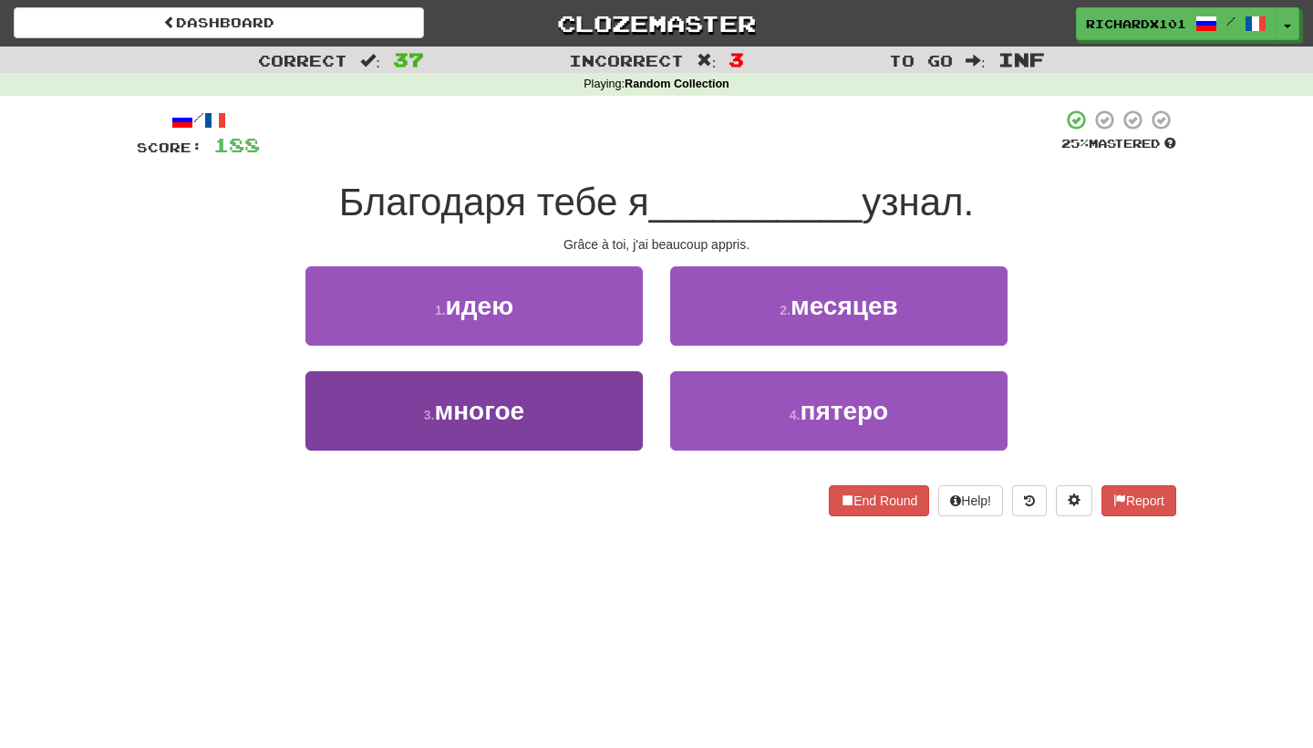
click at [624, 406] on button "3 . многое" at bounding box center [473, 410] width 337 height 79
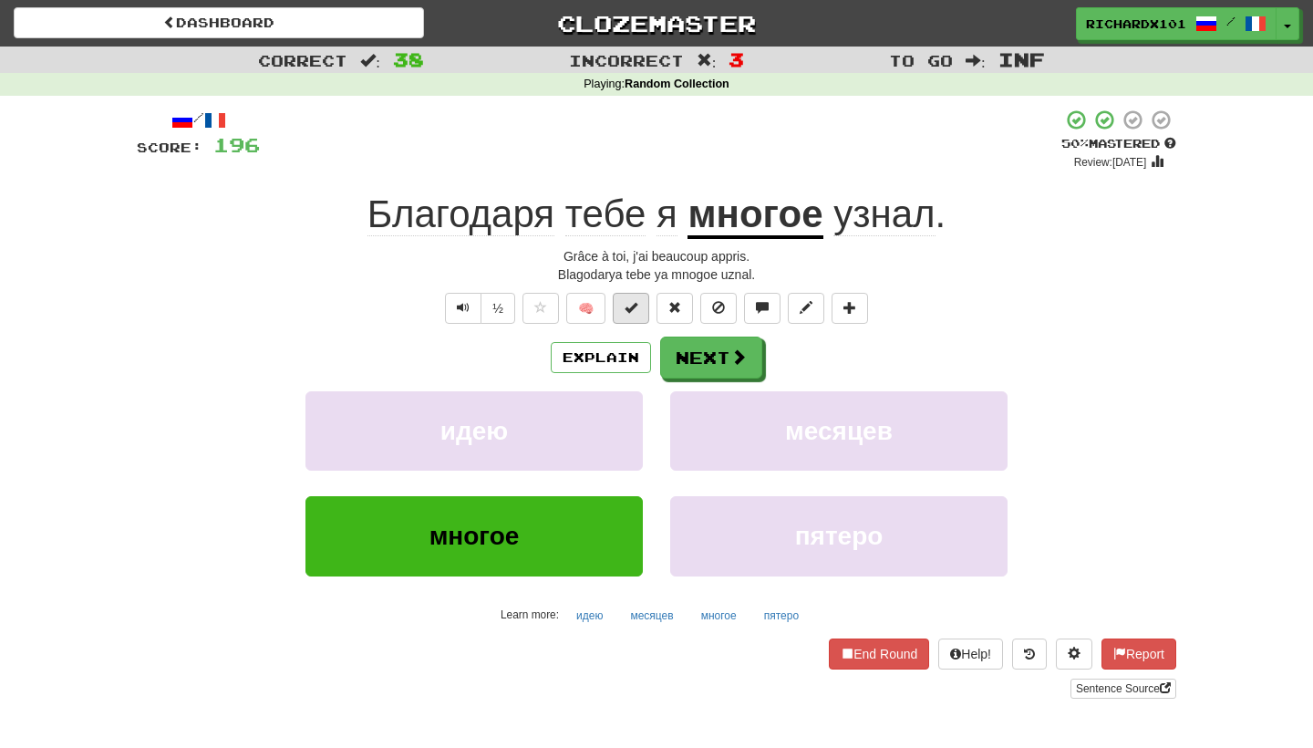
click at [641, 309] on button at bounding box center [631, 308] width 36 height 31
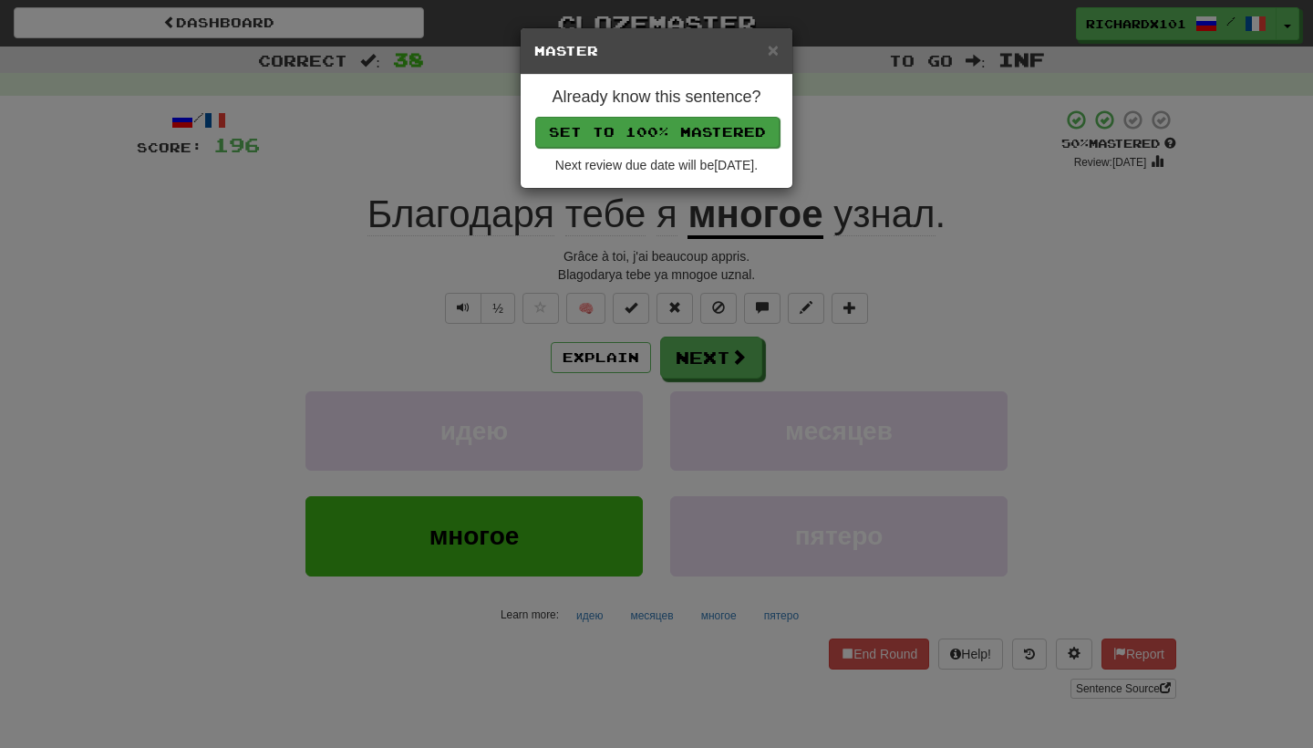
click at [735, 126] on button "Set to 100% Mastered" at bounding box center [657, 132] width 244 height 31
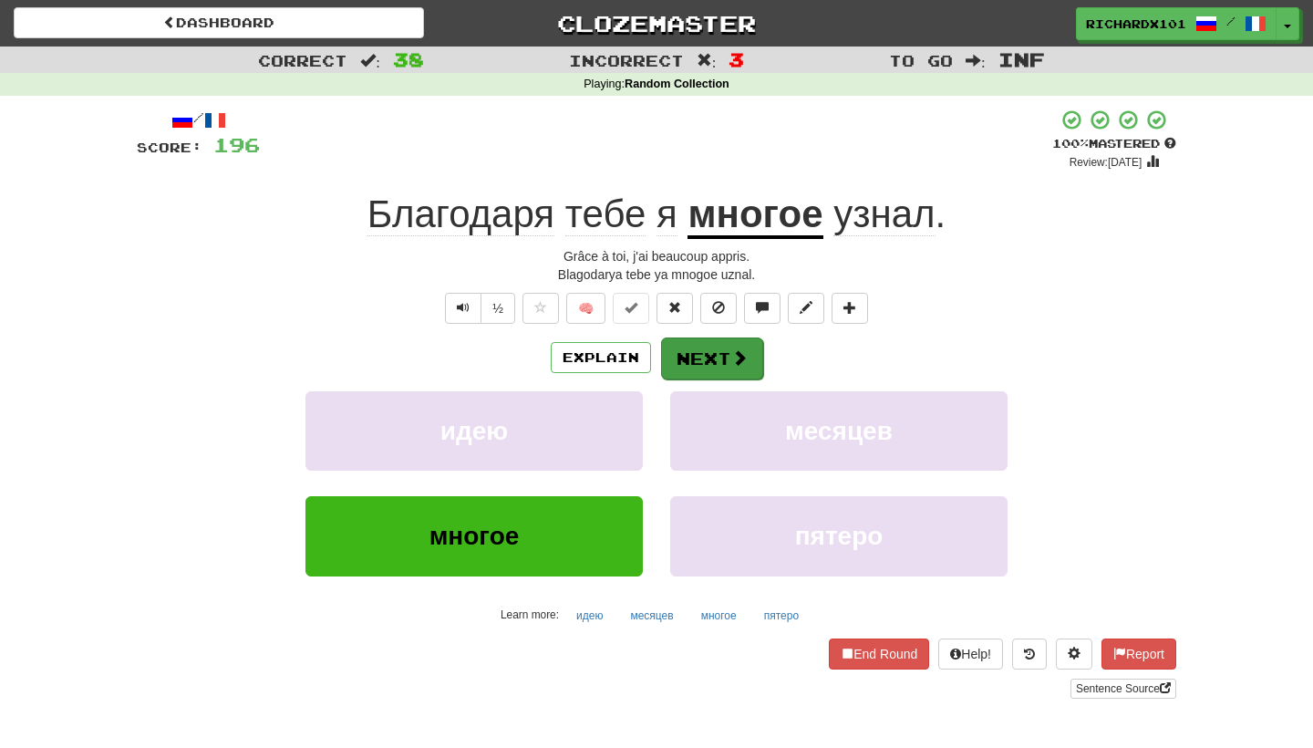
click at [692, 353] on button "Next" at bounding box center [712, 358] width 102 height 42
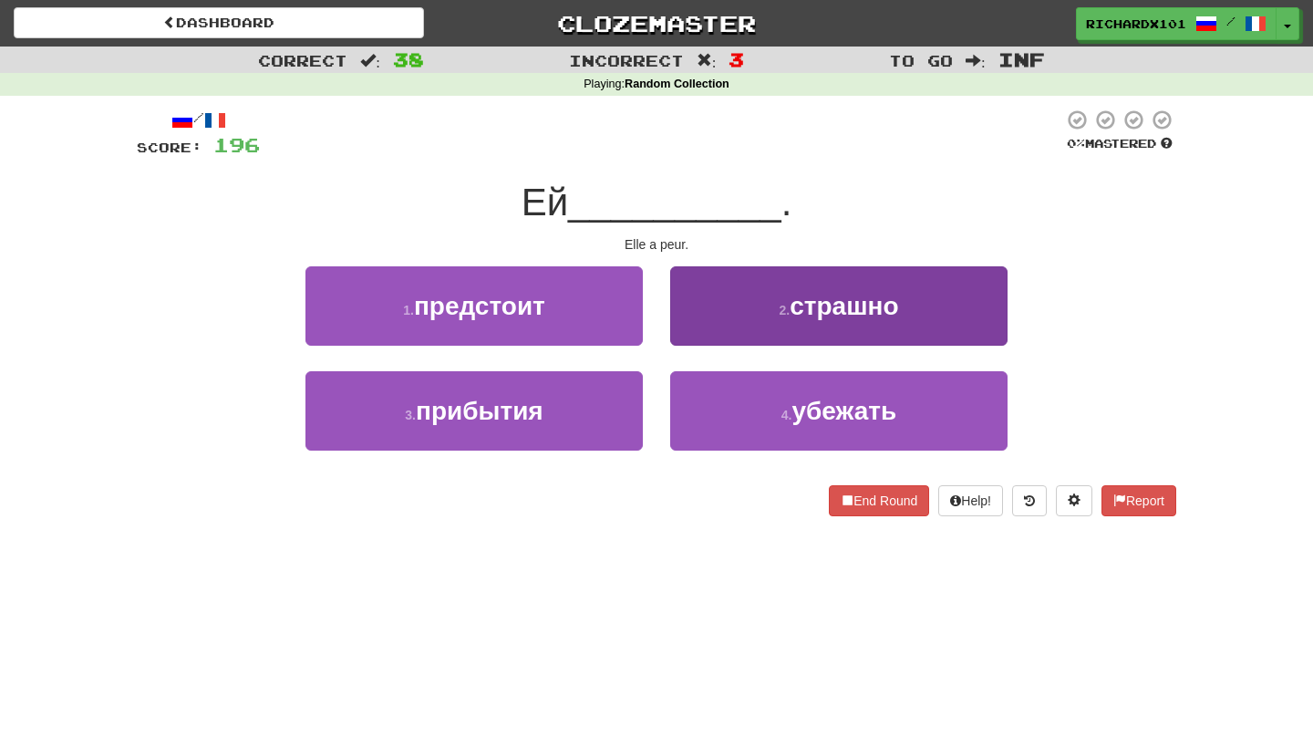
click at [746, 316] on button "2 . страшно" at bounding box center [838, 305] width 337 height 79
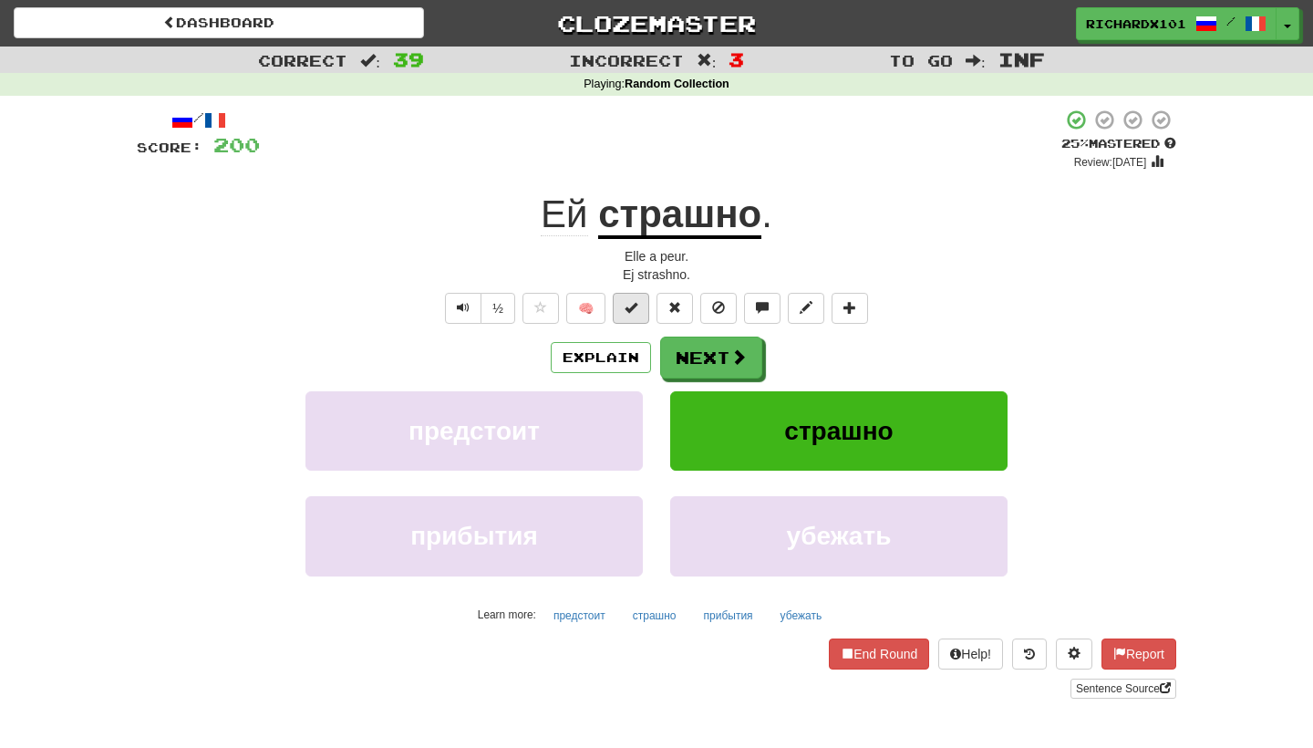
click at [637, 313] on button at bounding box center [631, 308] width 36 height 31
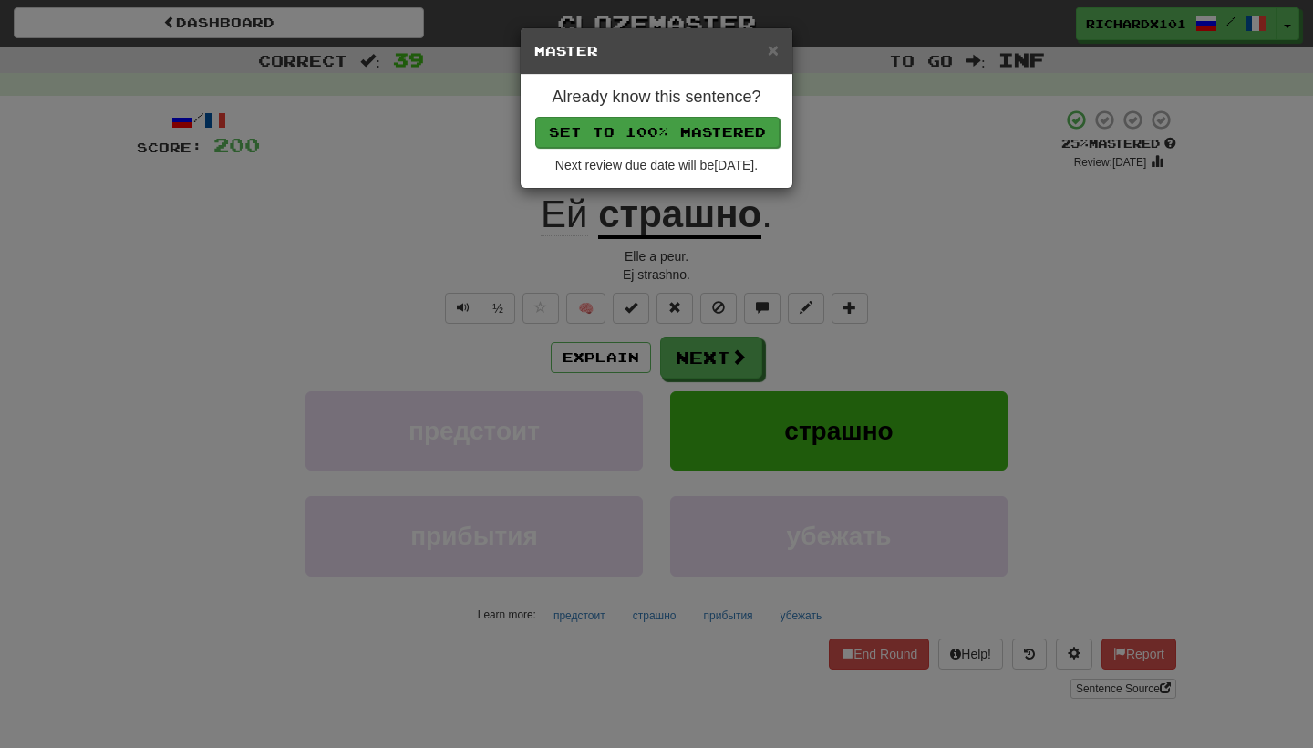
click at [717, 130] on button "Set to 100% Mastered" at bounding box center [657, 132] width 244 height 31
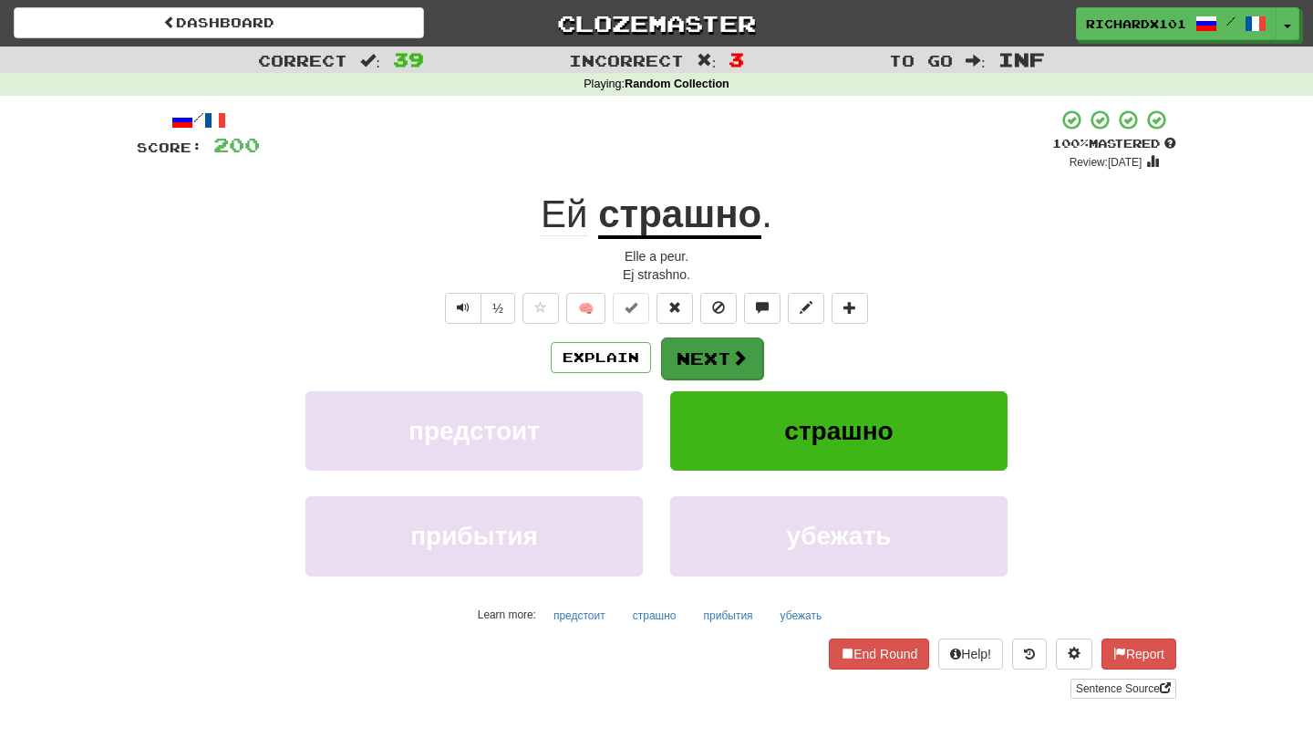
click at [694, 353] on button "Next" at bounding box center [712, 358] width 102 height 42
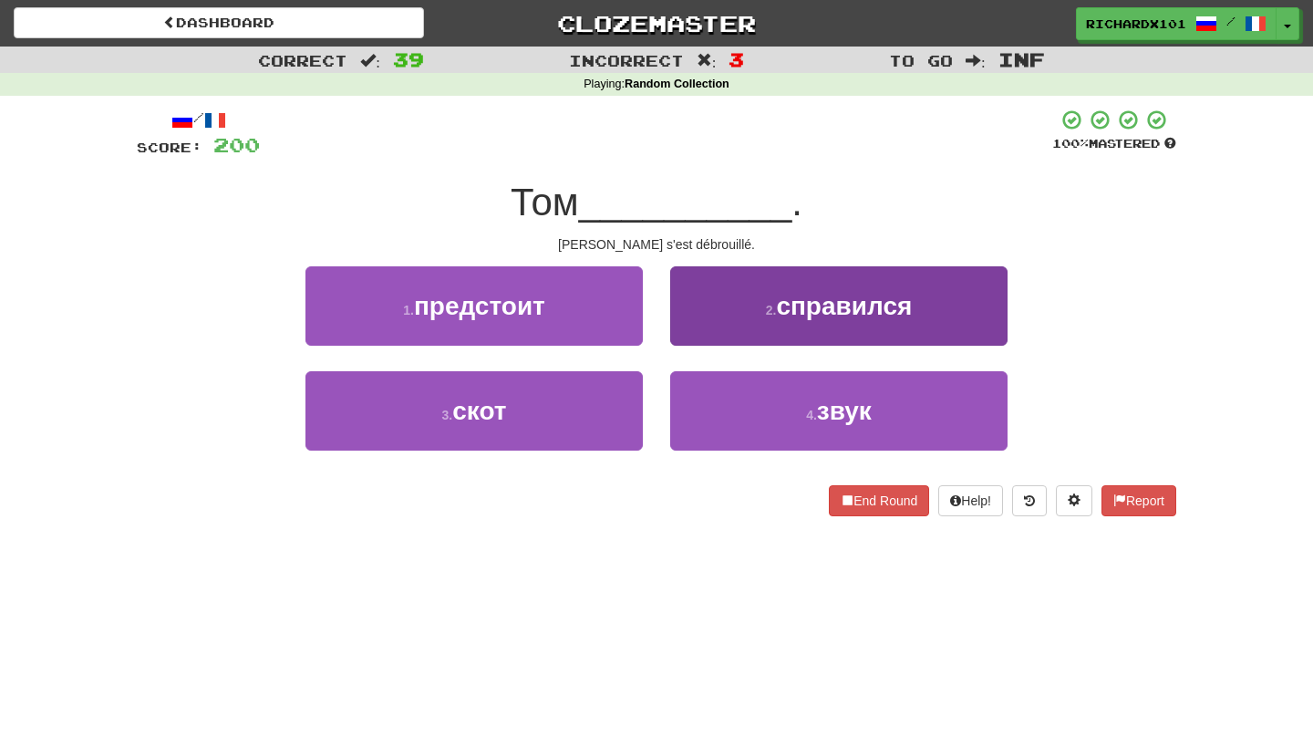
click at [727, 311] on button "2 . справился" at bounding box center [838, 305] width 337 height 79
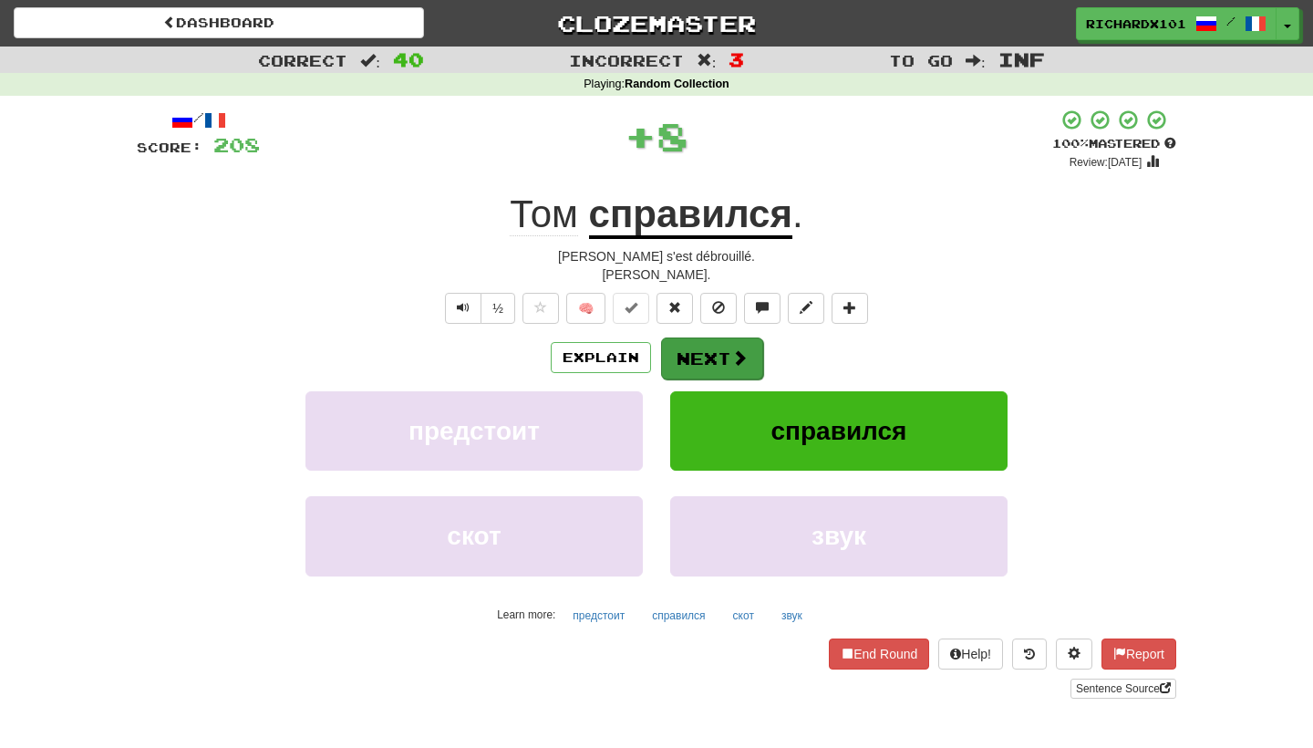
click at [704, 353] on button "Next" at bounding box center [712, 358] width 102 height 42
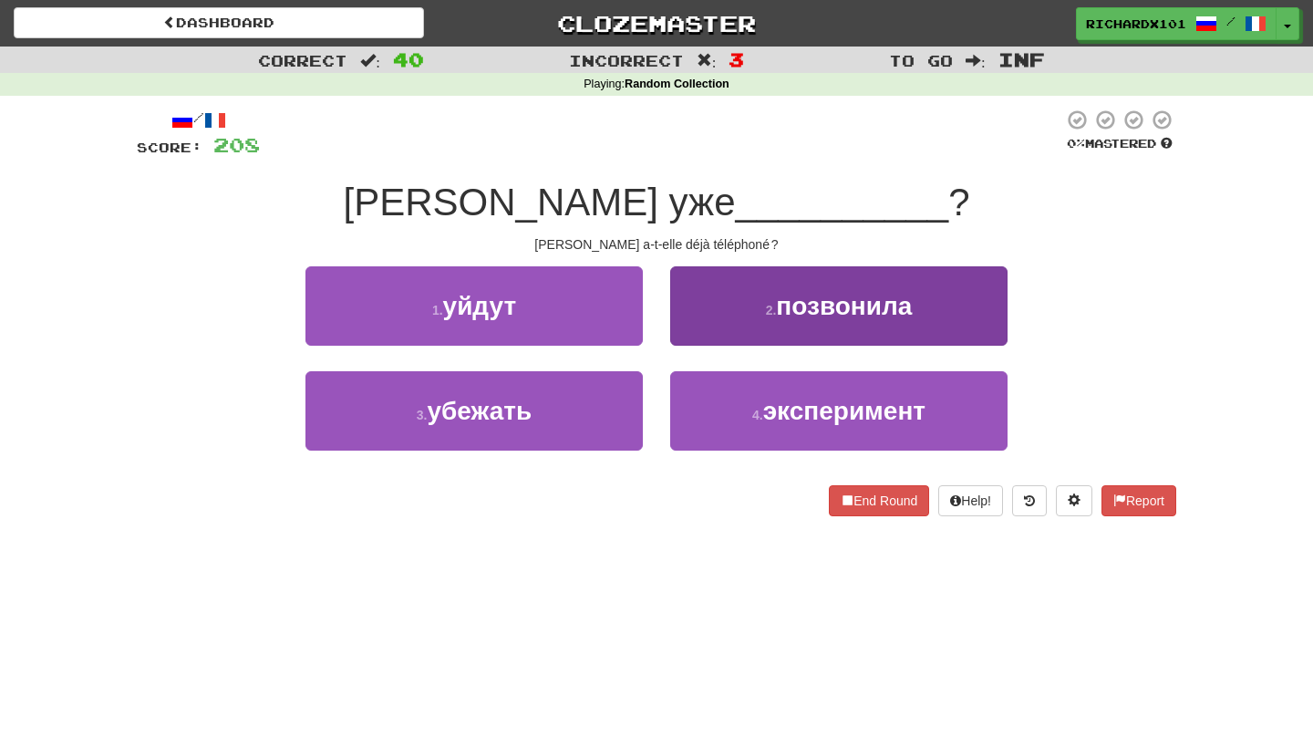
click at [738, 324] on button "2 . позвонила" at bounding box center [838, 305] width 337 height 79
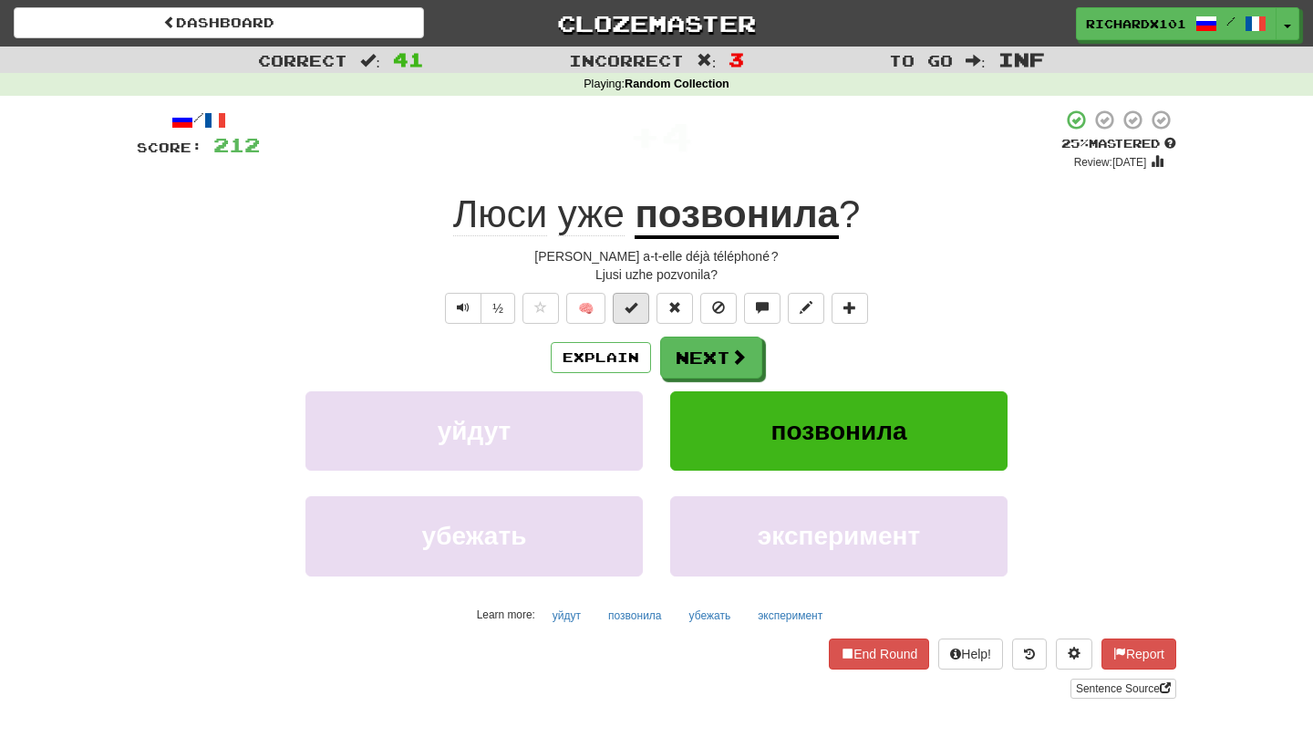
click at [638, 304] on button at bounding box center [631, 308] width 36 height 31
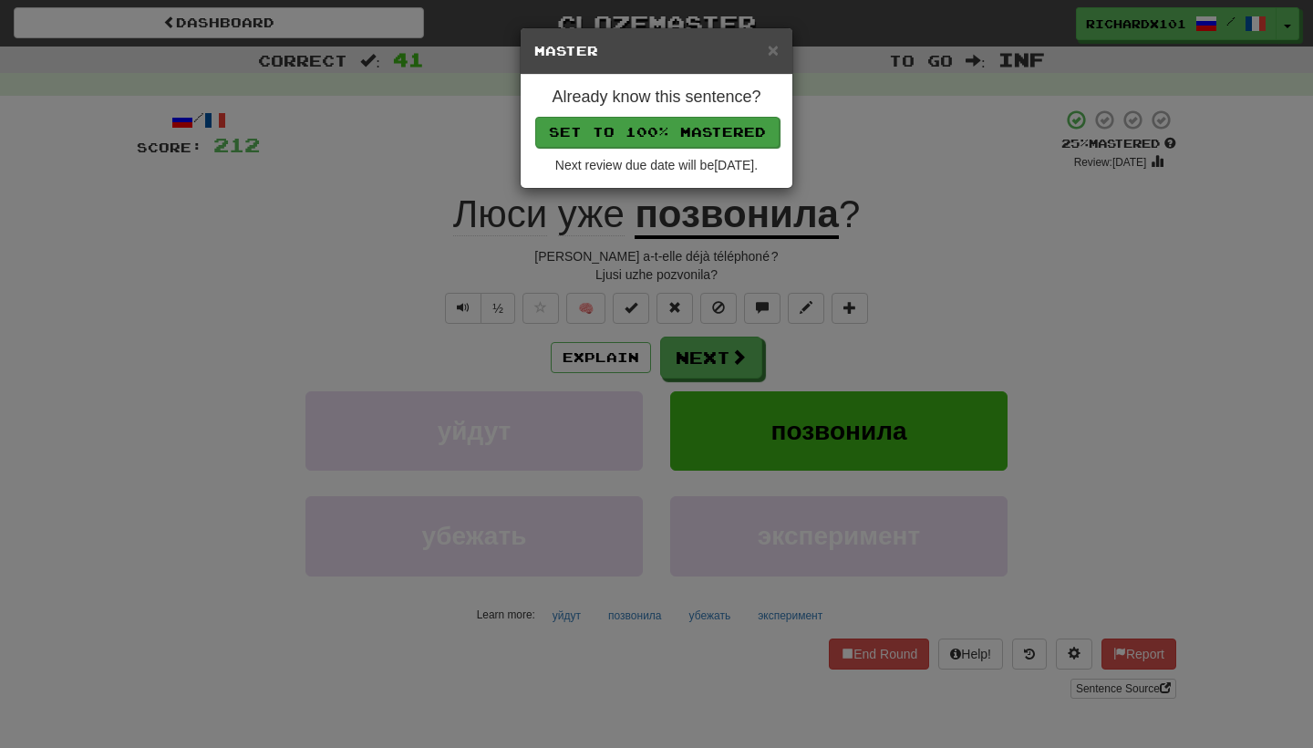
click at [761, 123] on button "Set to 100% Mastered" at bounding box center [657, 132] width 244 height 31
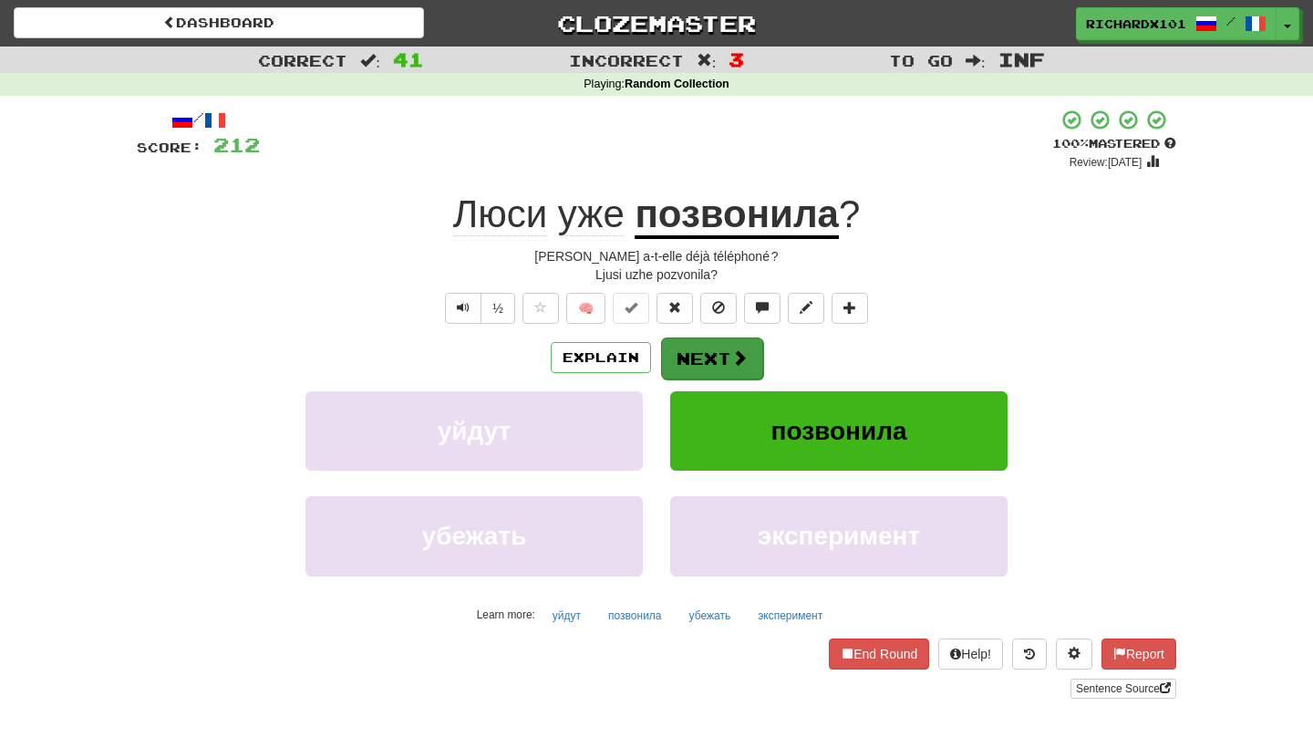
click at [706, 355] on button "Next" at bounding box center [712, 358] width 102 height 42
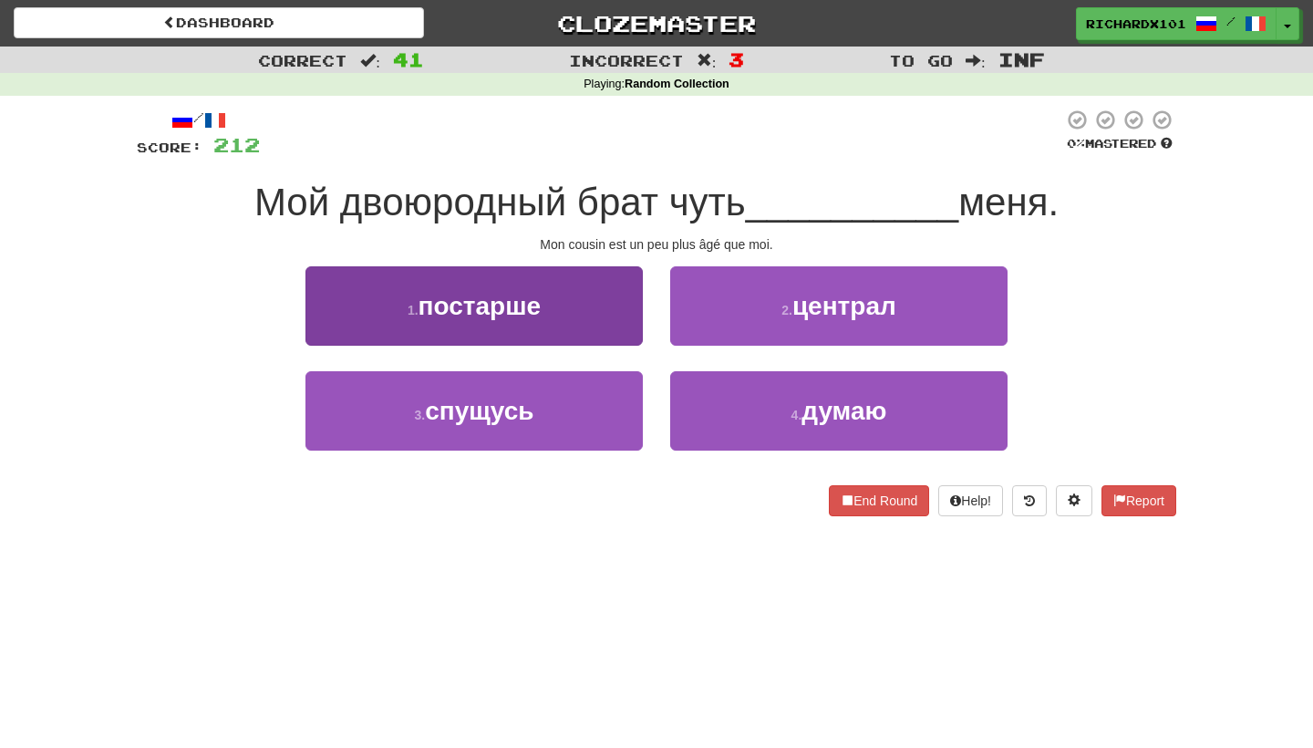
click at [619, 314] on button "1 . постарше" at bounding box center [473, 305] width 337 height 79
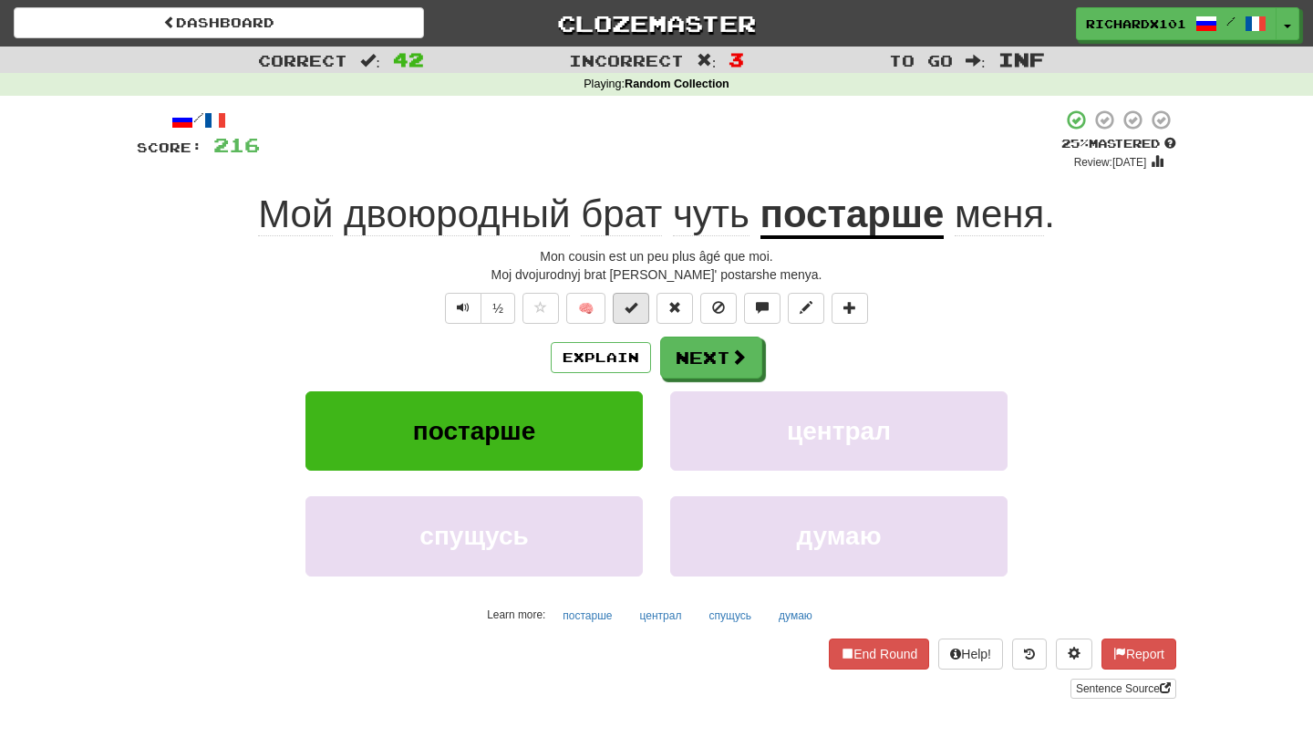
click at [641, 312] on button at bounding box center [631, 308] width 36 height 31
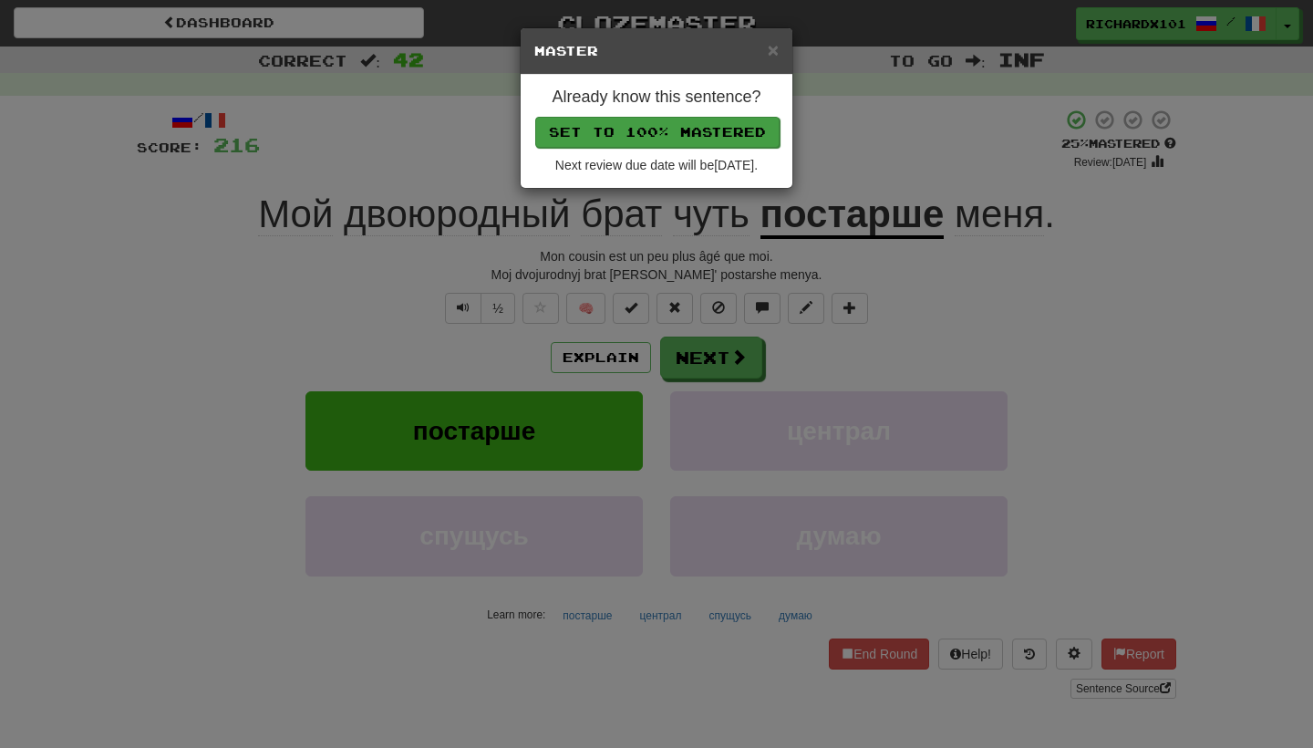
click at [732, 136] on button "Set to 100% Mastered" at bounding box center [657, 132] width 244 height 31
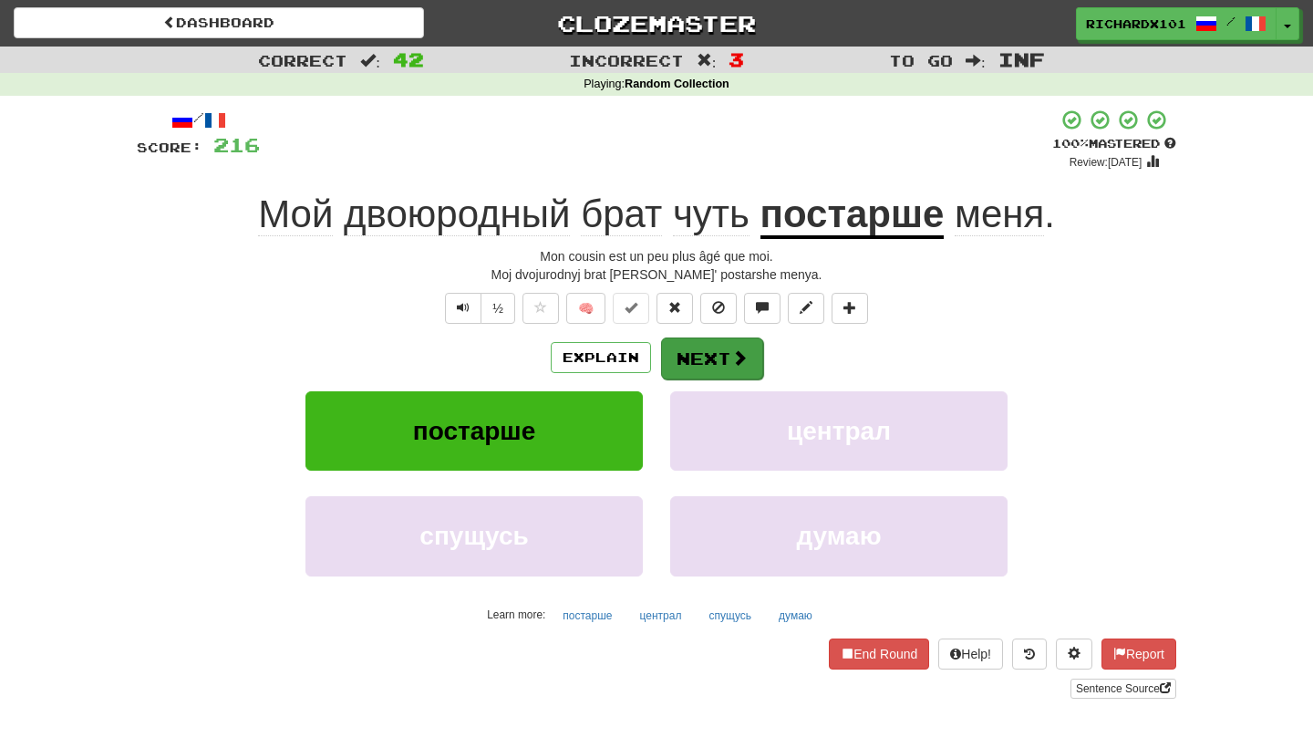
click at [711, 346] on button "Next" at bounding box center [712, 358] width 102 height 42
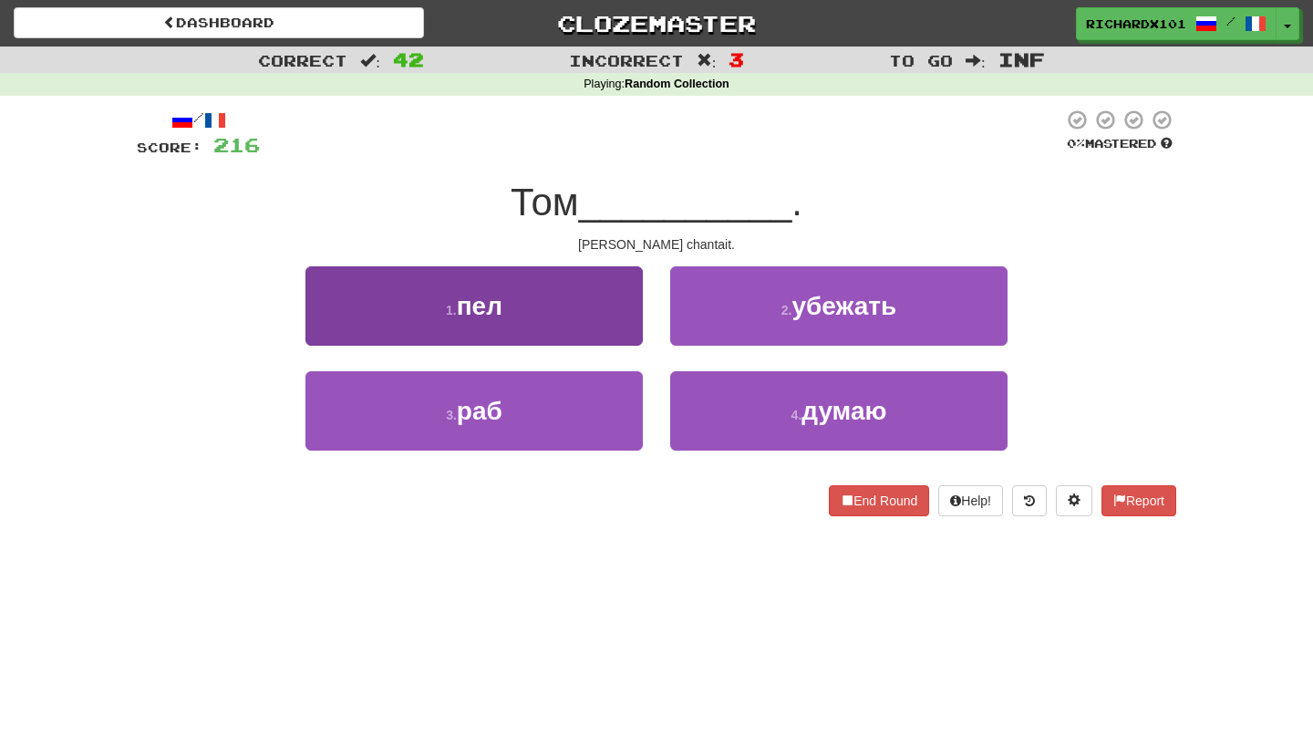
click at [609, 301] on button "1 . пел" at bounding box center [473, 305] width 337 height 79
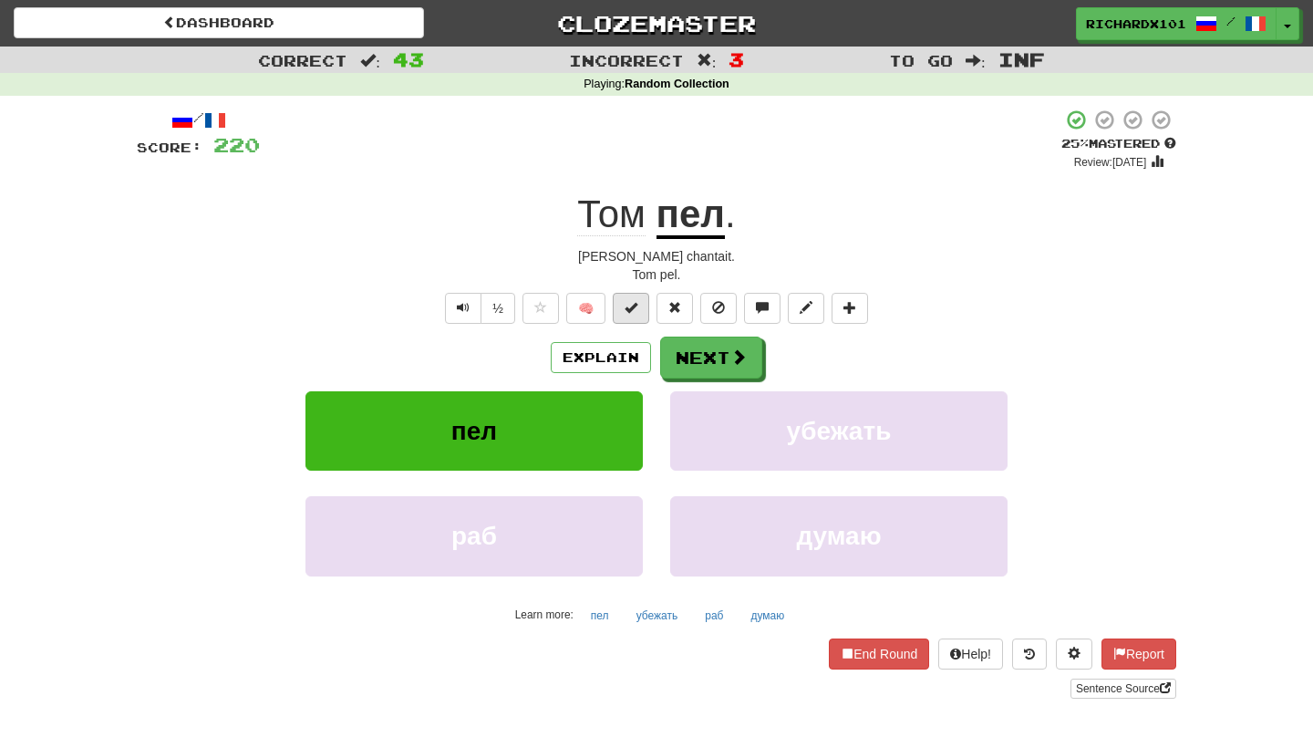
click at [633, 310] on span at bounding box center [630, 307] width 13 height 13
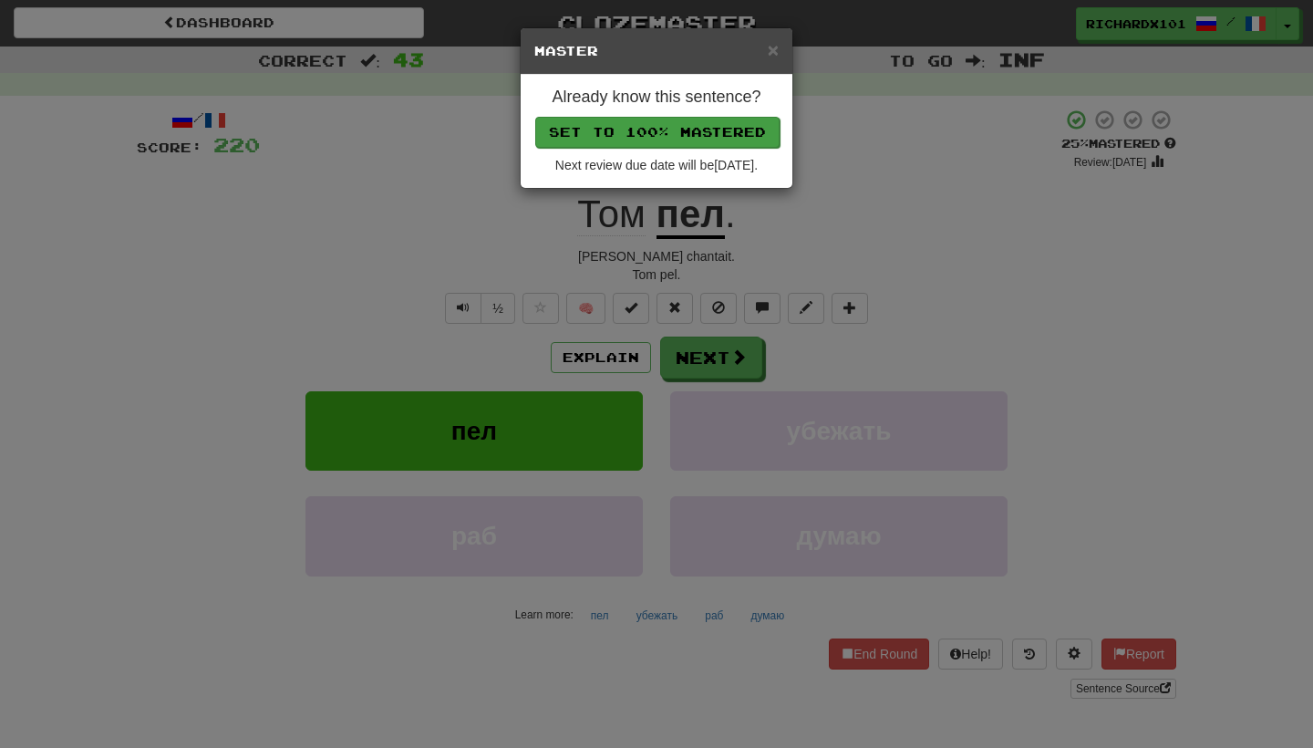
click at [724, 129] on button "Set to 100% Mastered" at bounding box center [657, 132] width 244 height 31
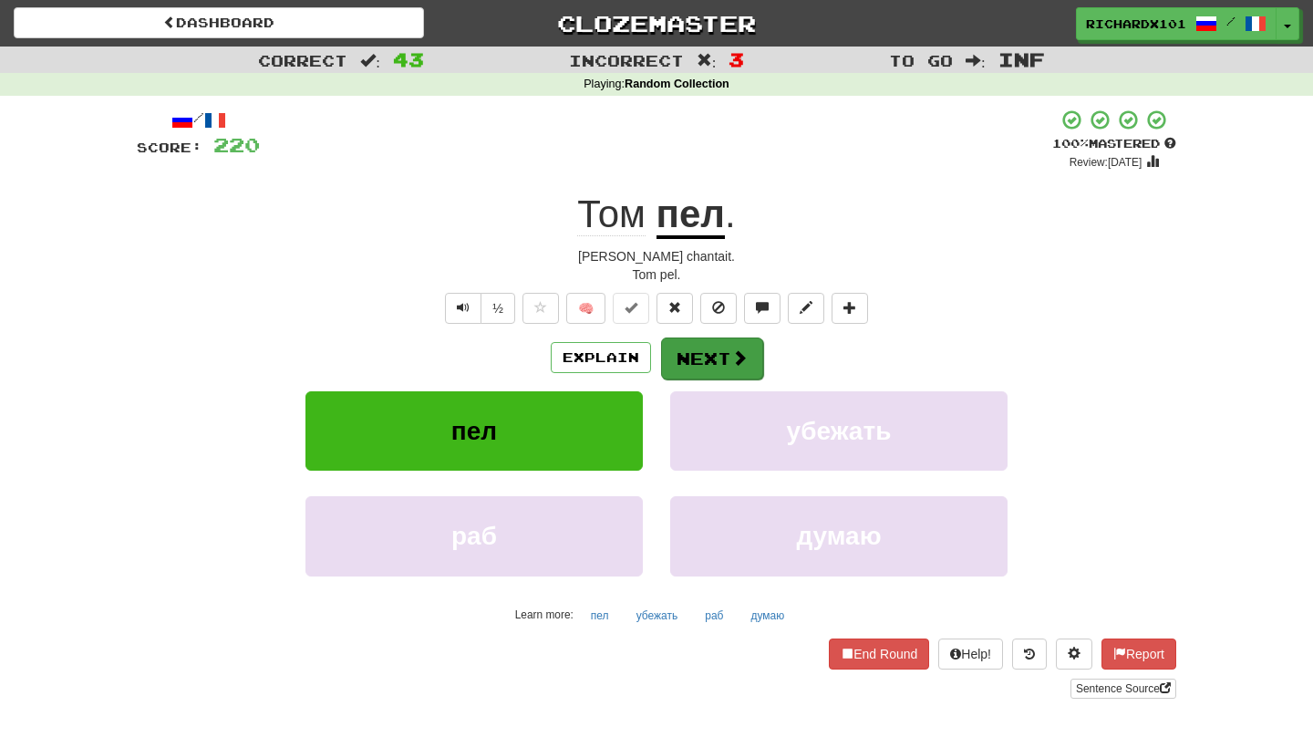
click at [684, 360] on button "Next" at bounding box center [712, 358] width 102 height 42
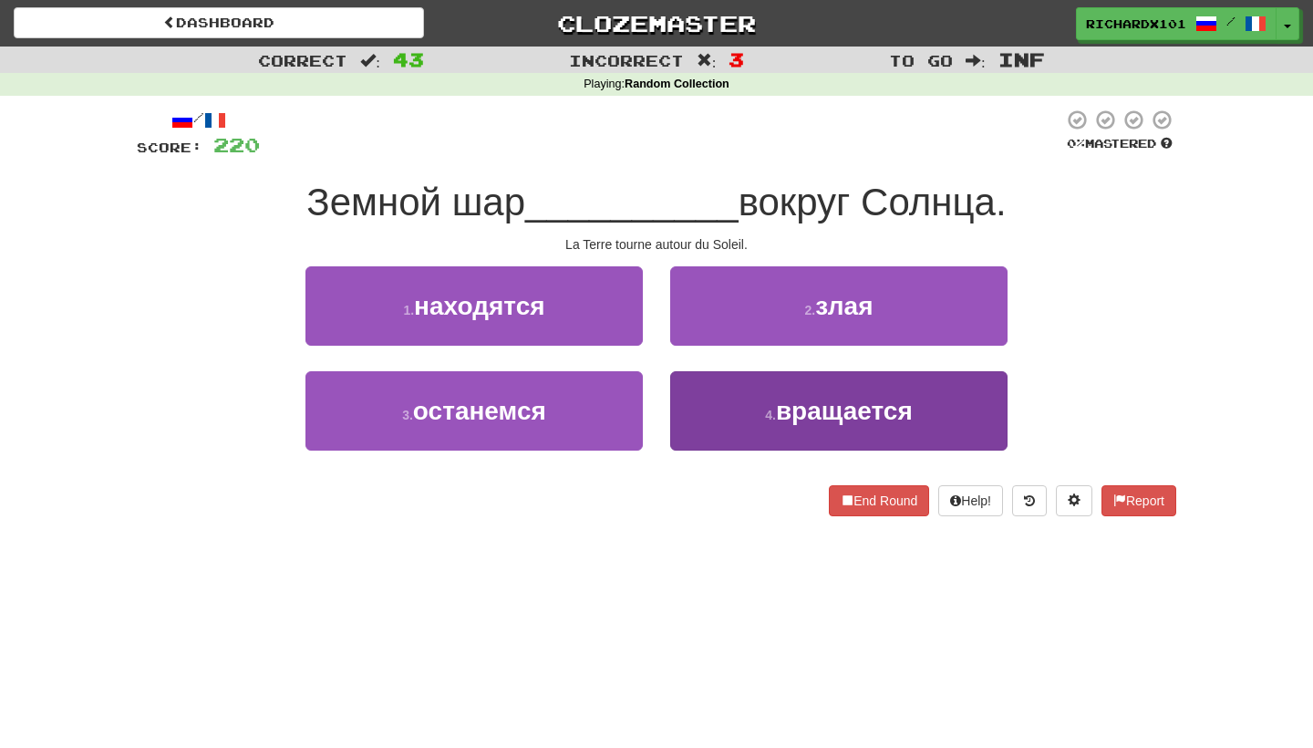
click at [718, 406] on button "4 . вращается" at bounding box center [838, 410] width 337 height 79
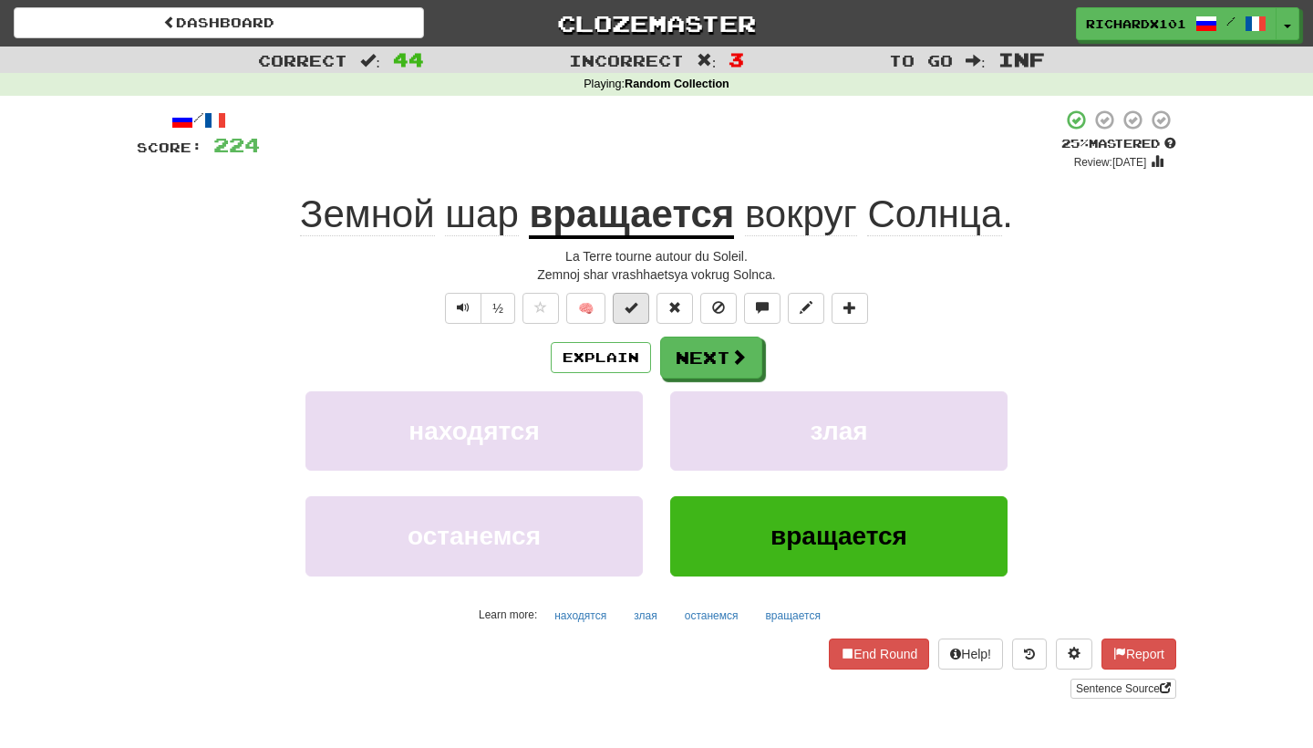
click at [637, 304] on span at bounding box center [630, 307] width 13 height 13
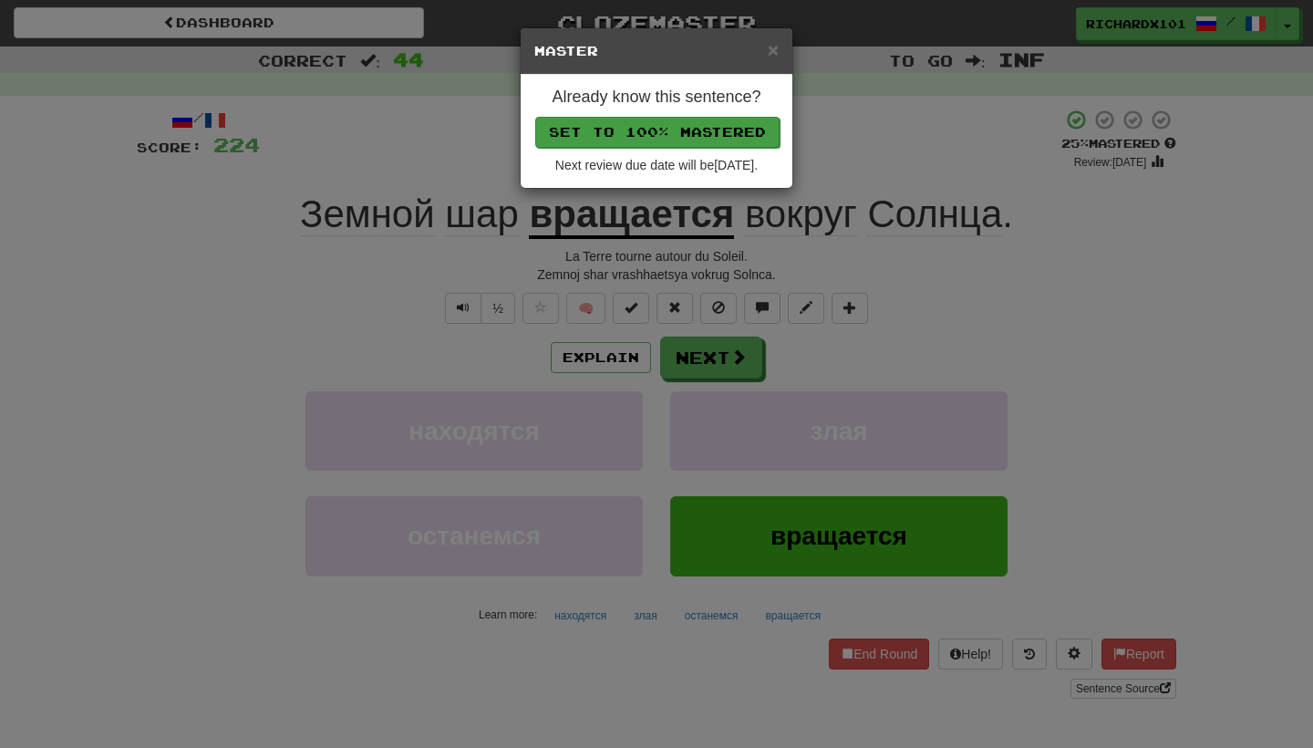
click at [692, 127] on button "Set to 100% Mastered" at bounding box center [657, 132] width 244 height 31
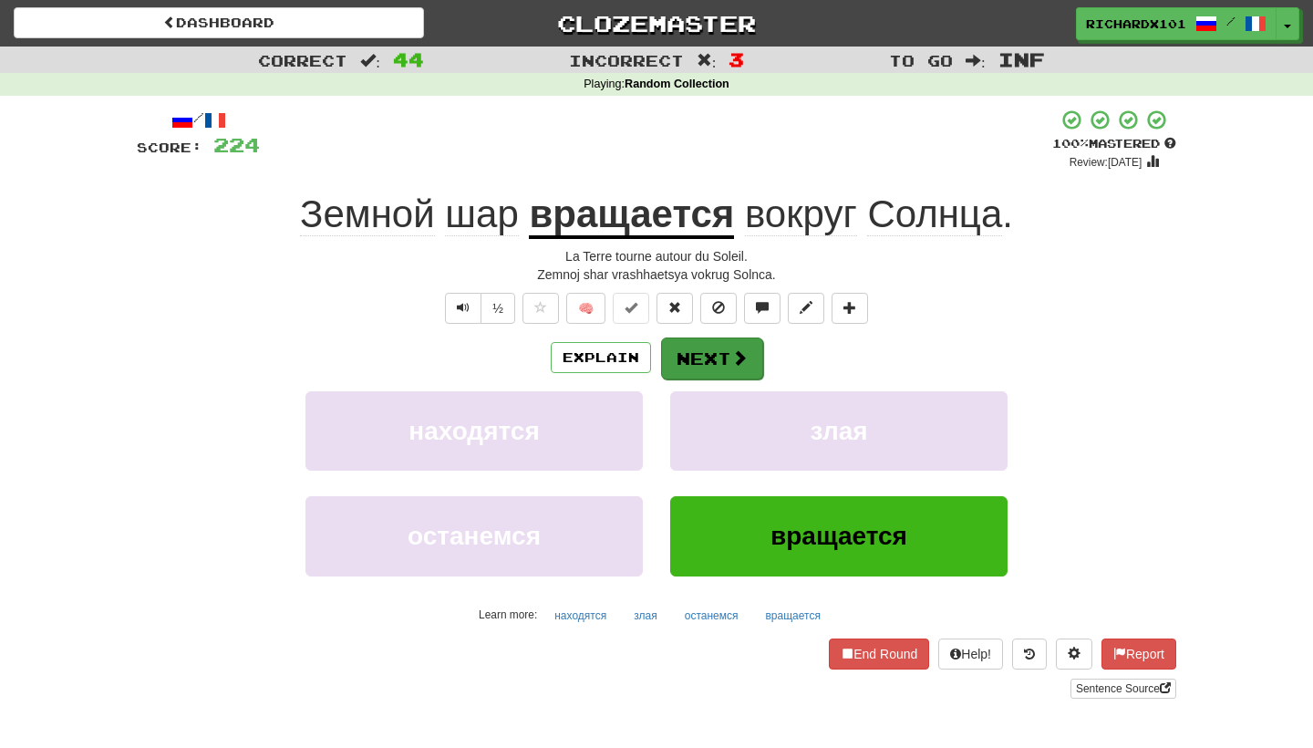
click at [692, 359] on button "Next" at bounding box center [712, 358] width 102 height 42
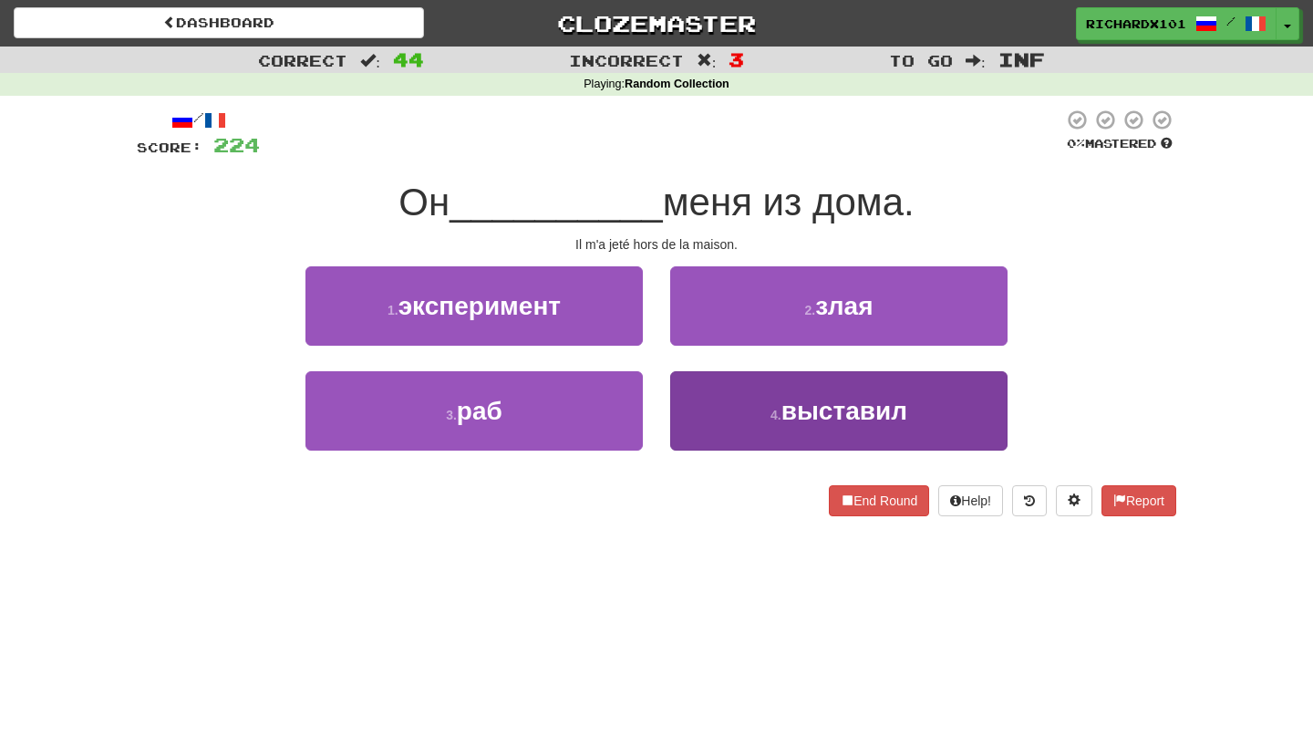
click at [727, 397] on button "4 . выставил" at bounding box center [838, 410] width 337 height 79
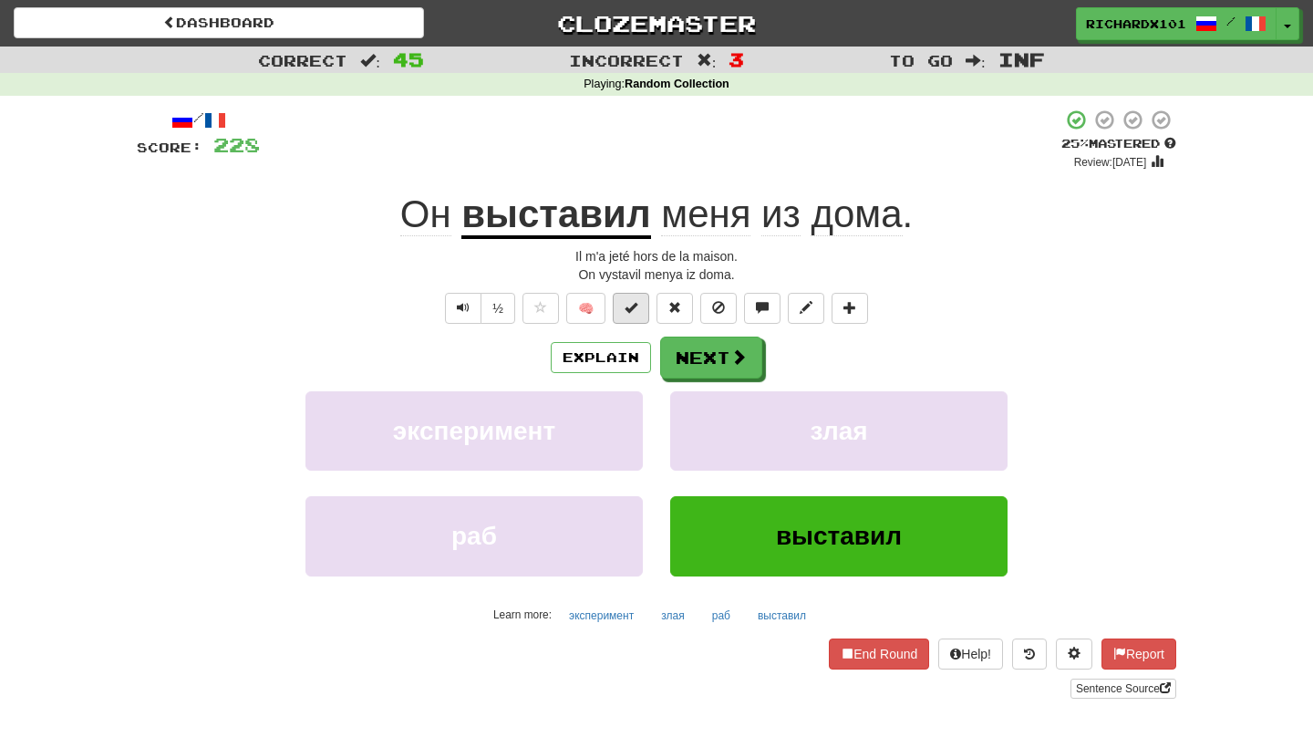
click at [642, 309] on button at bounding box center [631, 308] width 36 height 31
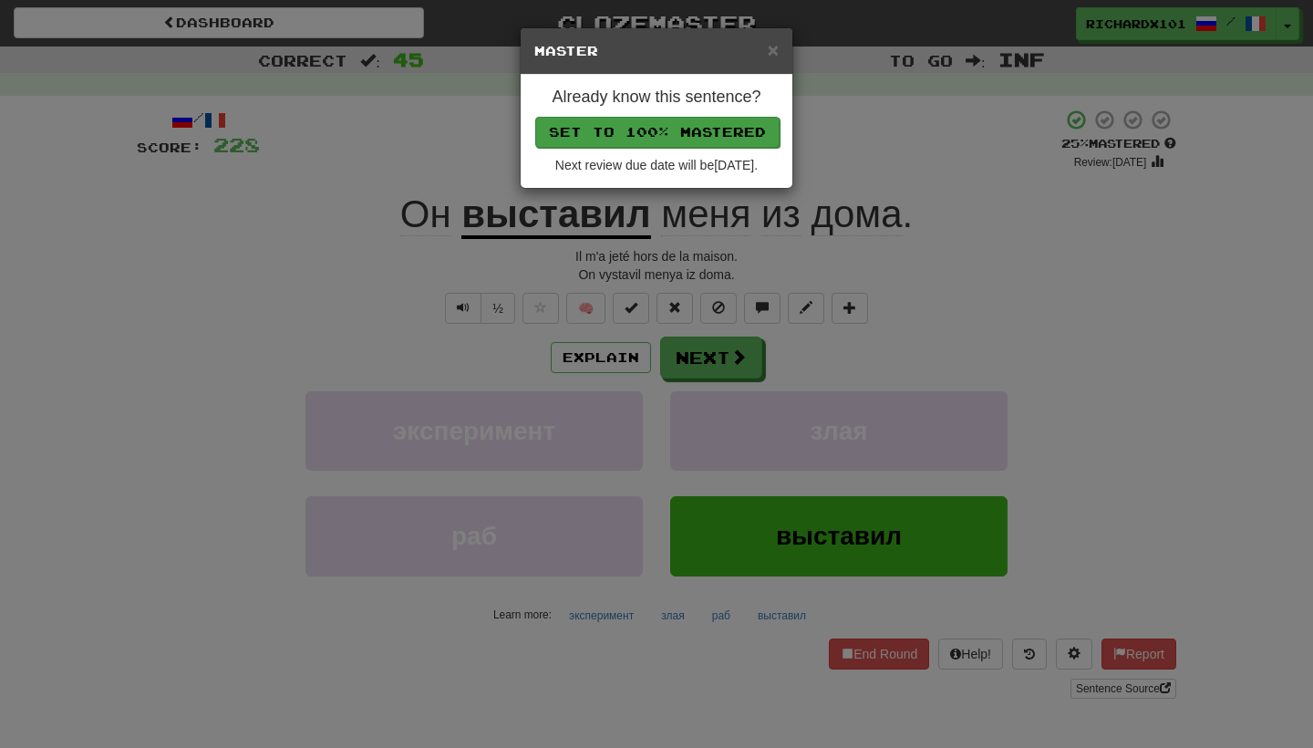
click at [690, 129] on button "Set to 100% Mastered" at bounding box center [657, 132] width 244 height 31
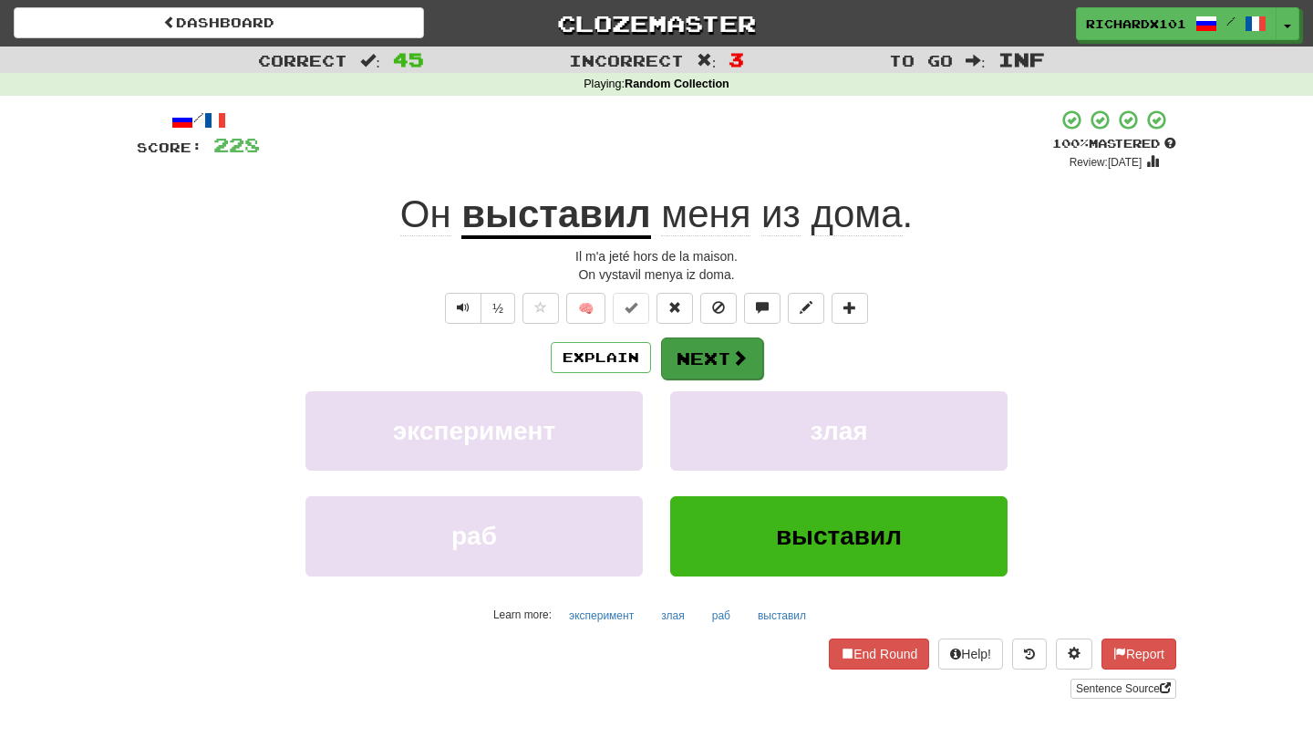
click at [711, 352] on button "Next" at bounding box center [712, 358] width 102 height 42
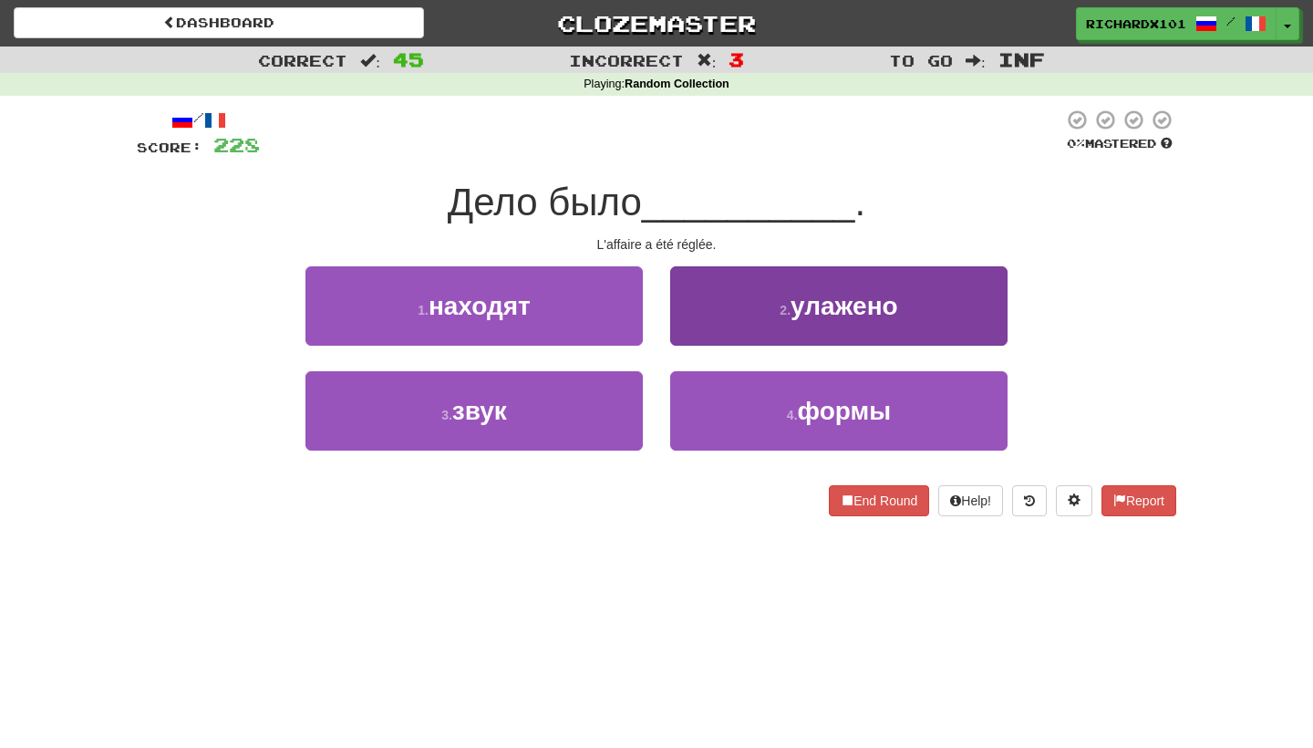
click at [730, 318] on button "2 . улажено" at bounding box center [838, 305] width 337 height 79
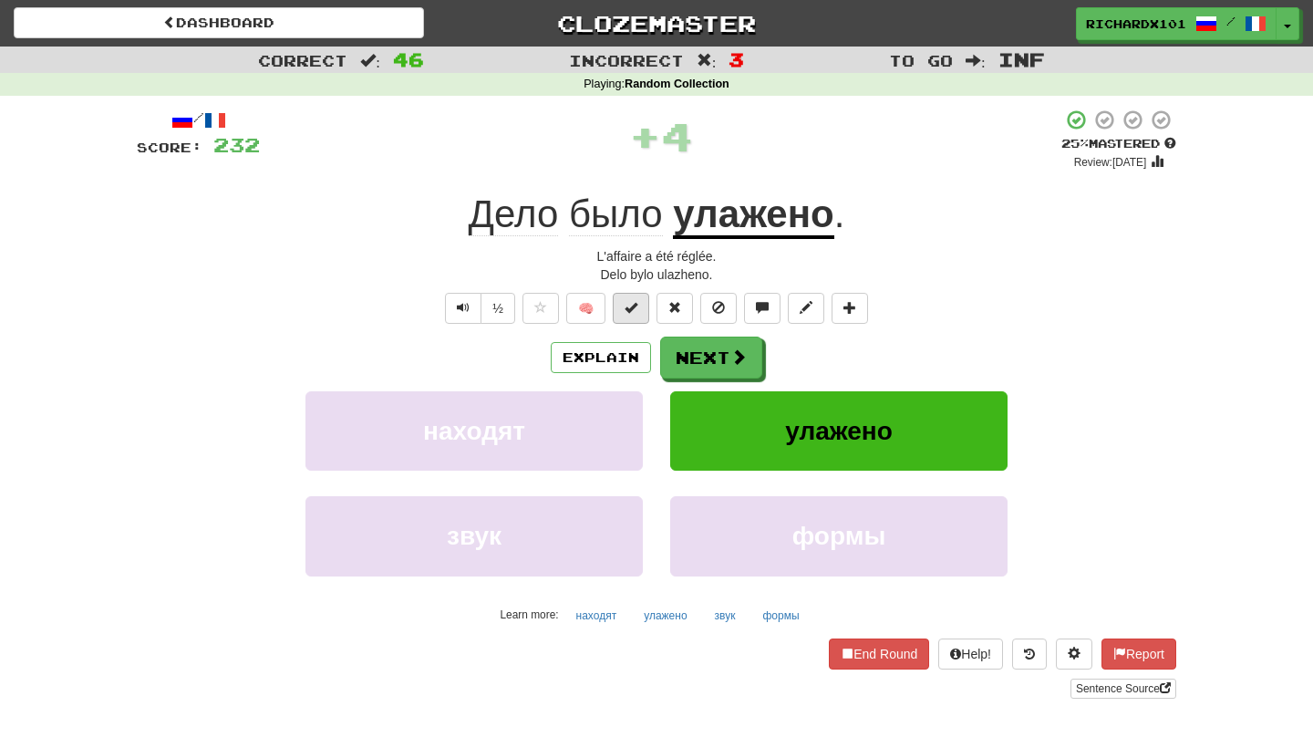
click at [639, 306] on button at bounding box center [631, 308] width 36 height 31
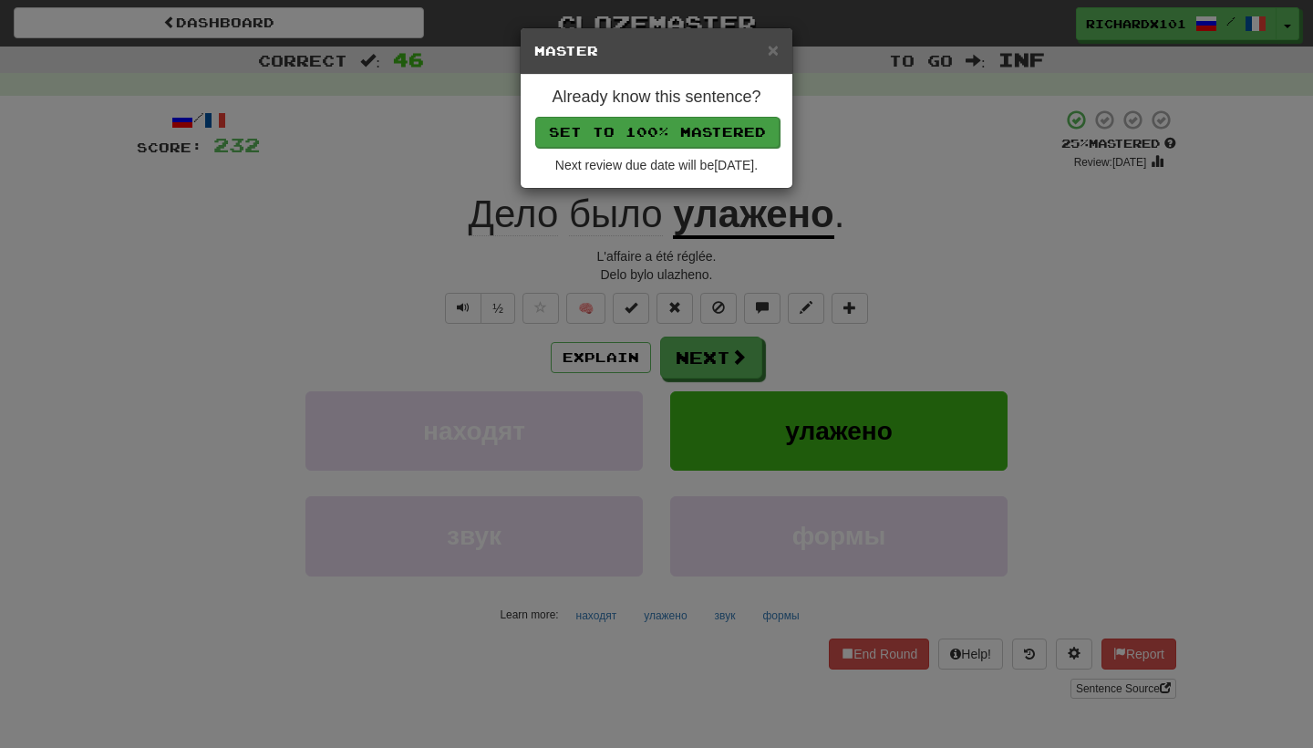
click at [689, 124] on button "Set to 100% Mastered" at bounding box center [657, 132] width 244 height 31
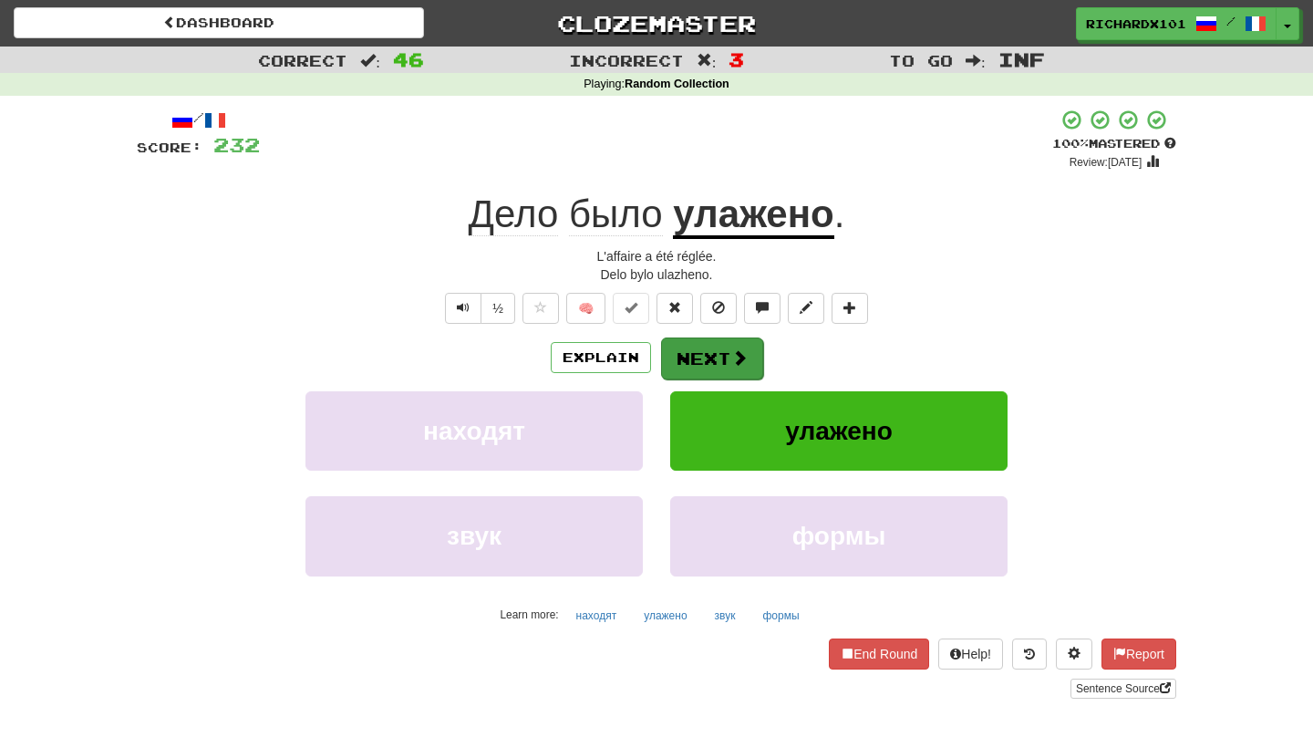
click at [694, 356] on button "Next" at bounding box center [712, 358] width 102 height 42
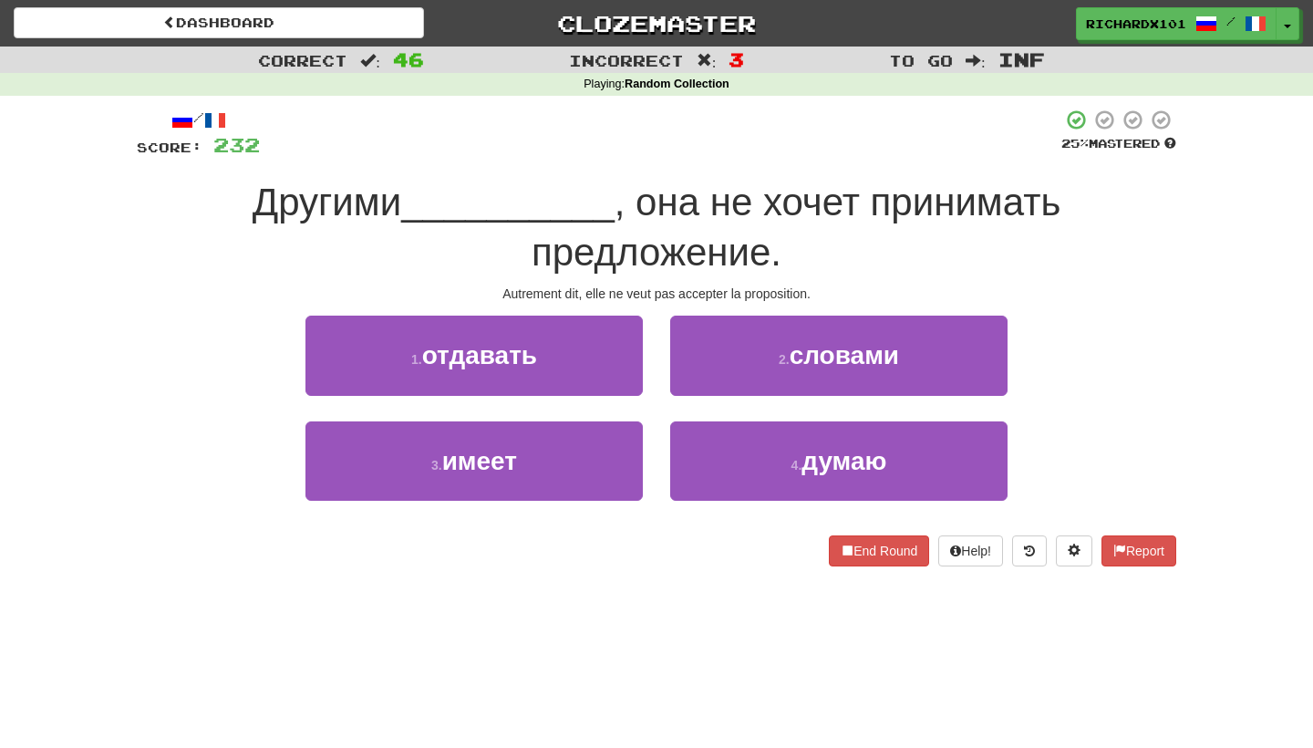
click at [694, 356] on button "2 . словами" at bounding box center [838, 354] width 337 height 79
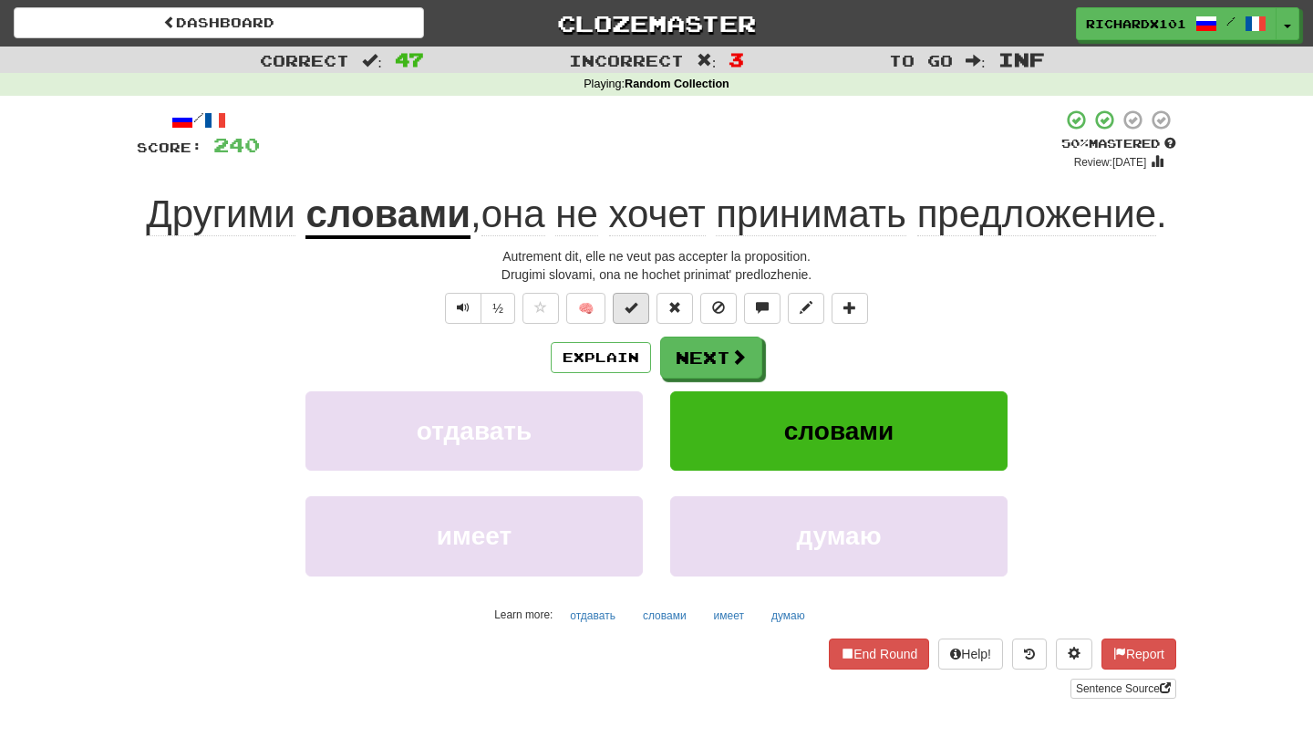
click at [633, 314] on span at bounding box center [630, 307] width 13 height 13
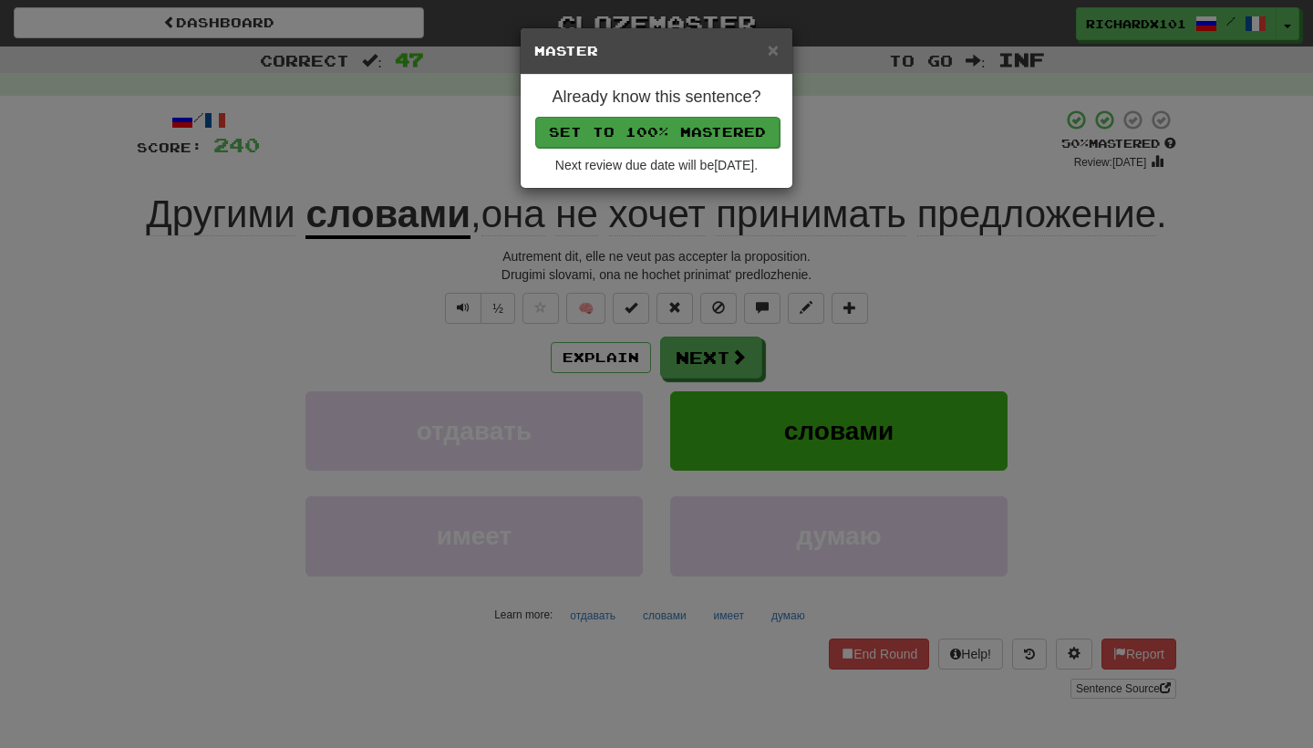
click at [668, 122] on button "Set to 100% Mastered" at bounding box center [657, 132] width 244 height 31
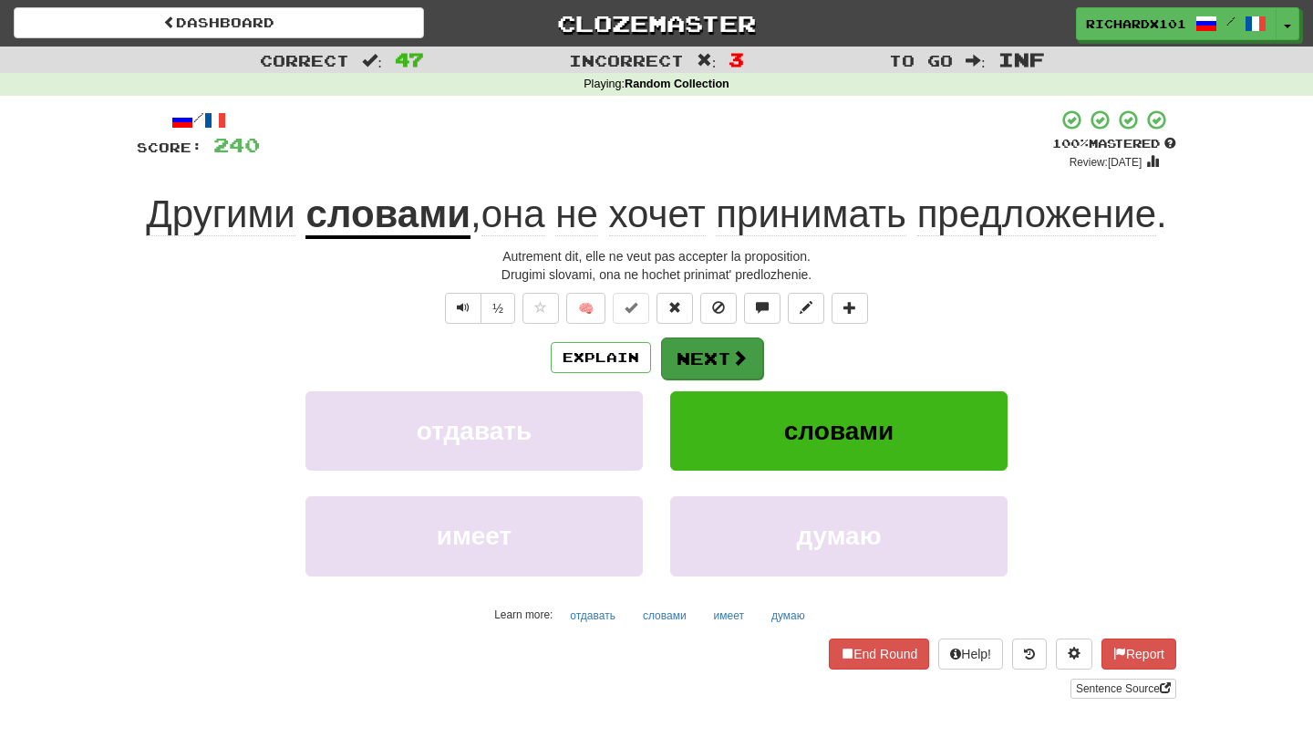
click at [714, 379] on button "Next" at bounding box center [712, 358] width 102 height 42
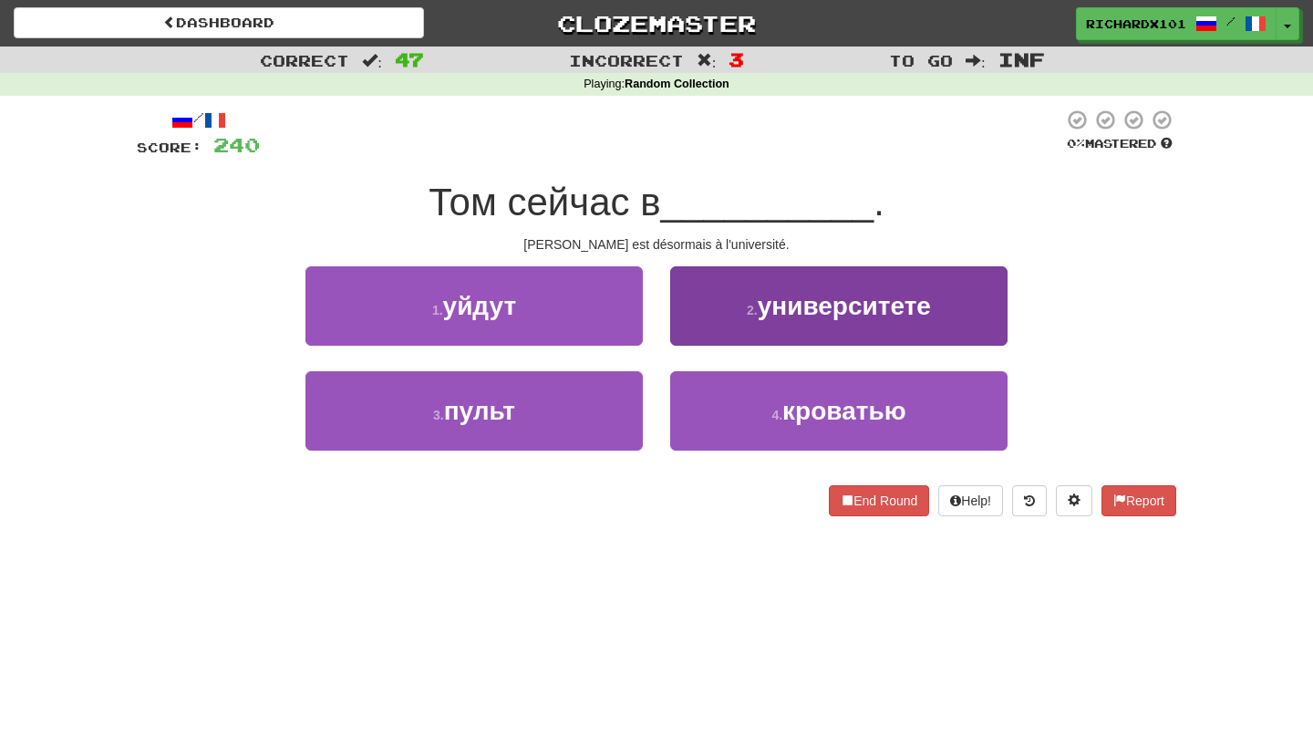
click at [751, 315] on button "2 . университете" at bounding box center [838, 305] width 337 height 79
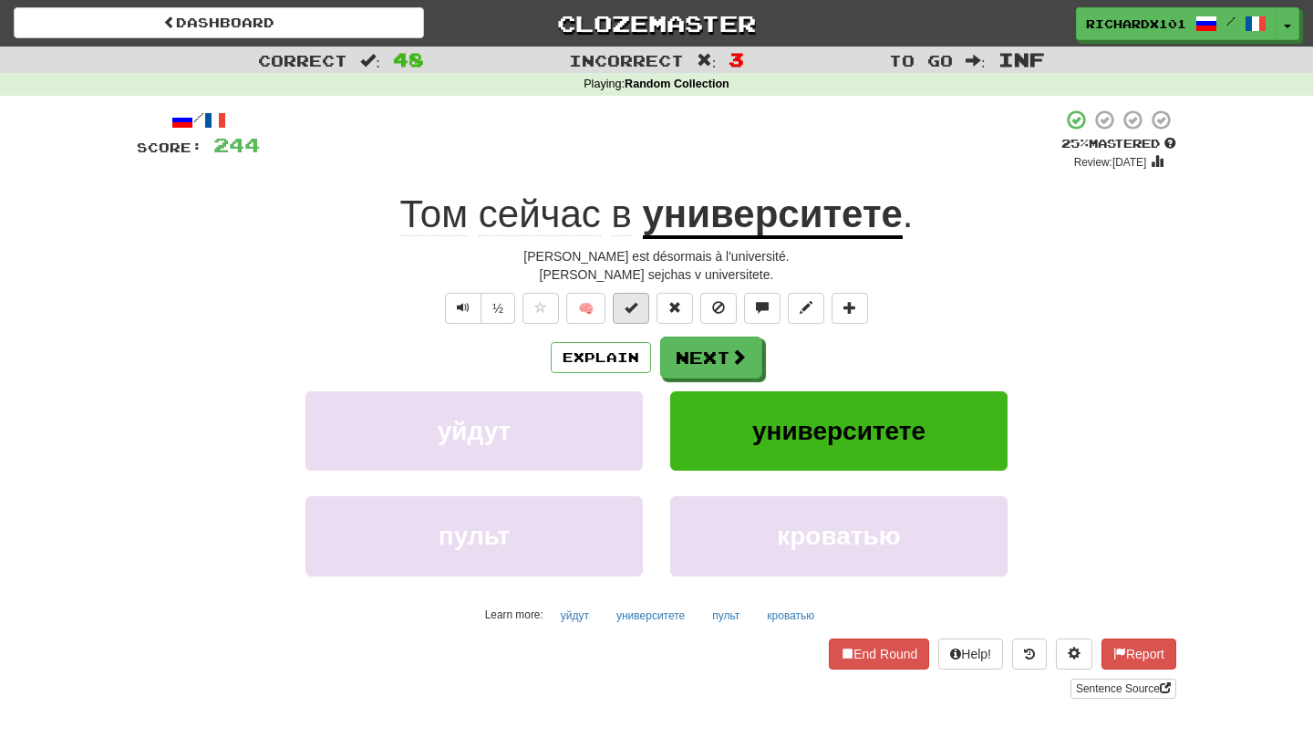
click at [635, 306] on span at bounding box center [630, 307] width 13 height 13
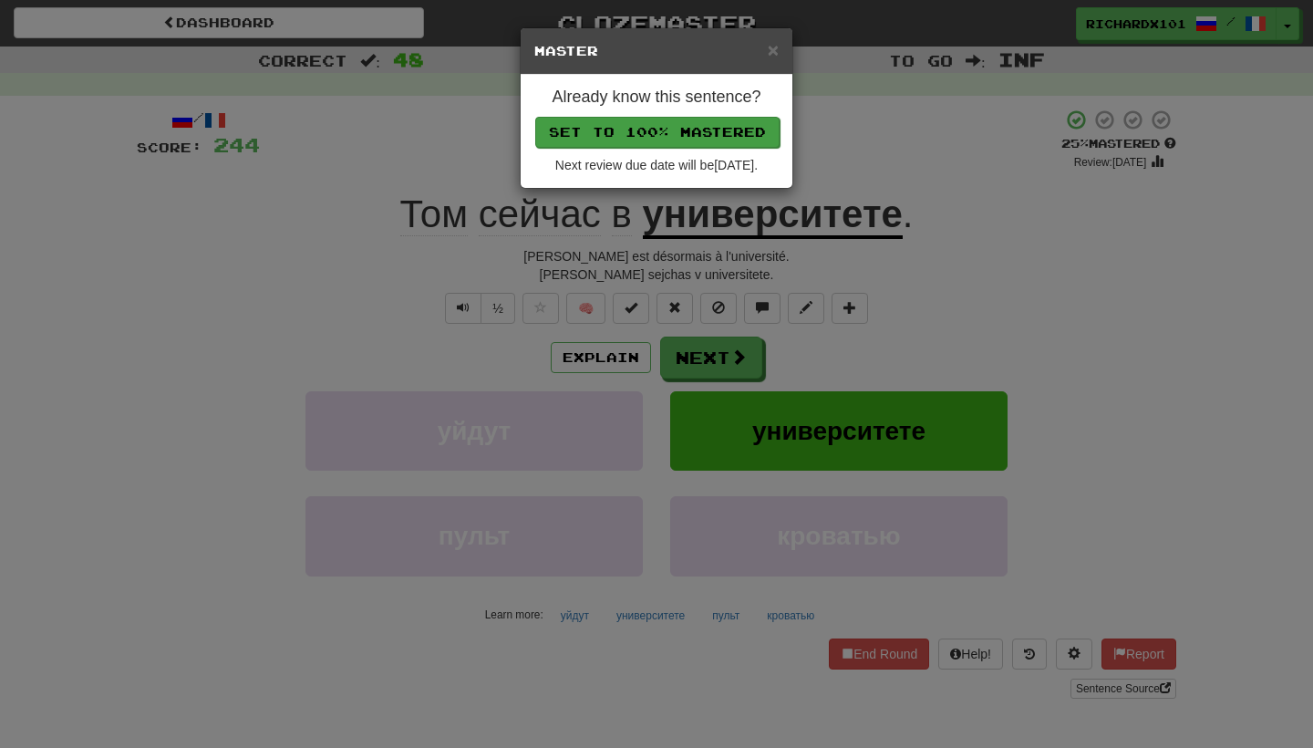
click at [705, 134] on button "Set to 100% Mastered" at bounding box center [657, 132] width 244 height 31
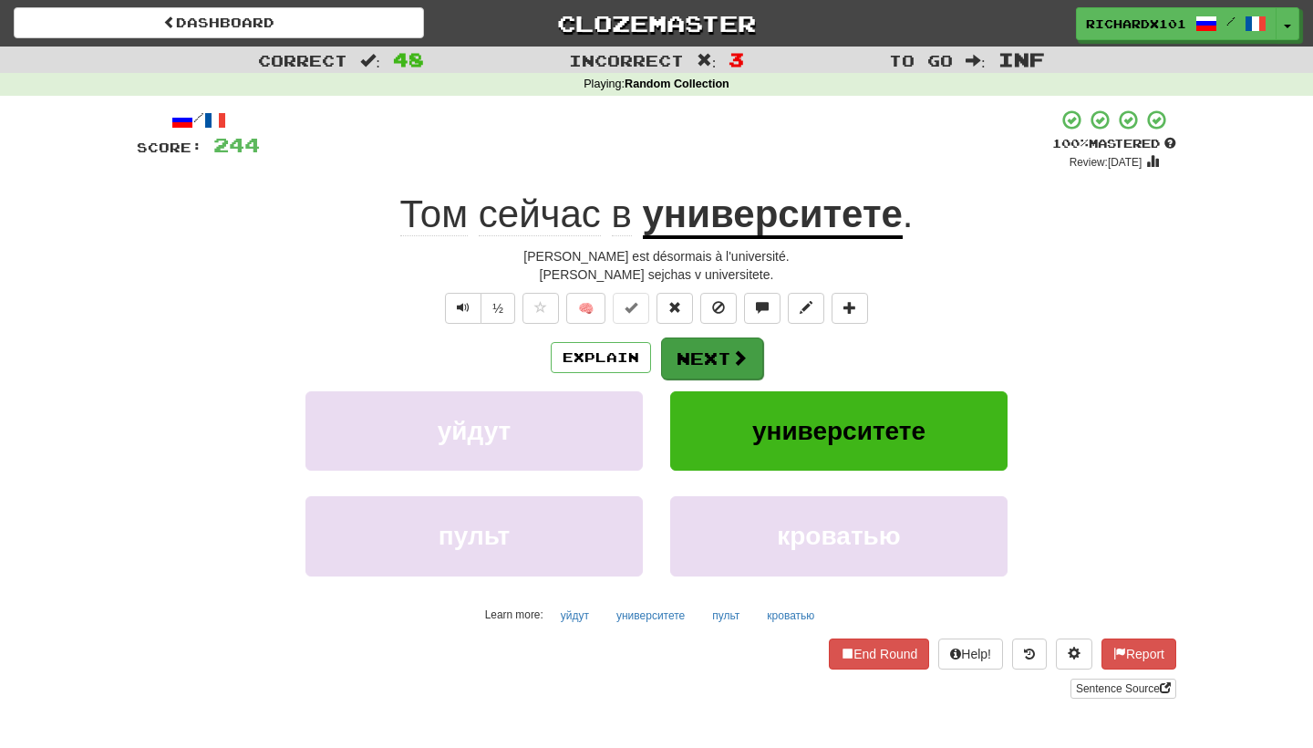
click at [705, 347] on button "Next" at bounding box center [712, 358] width 102 height 42
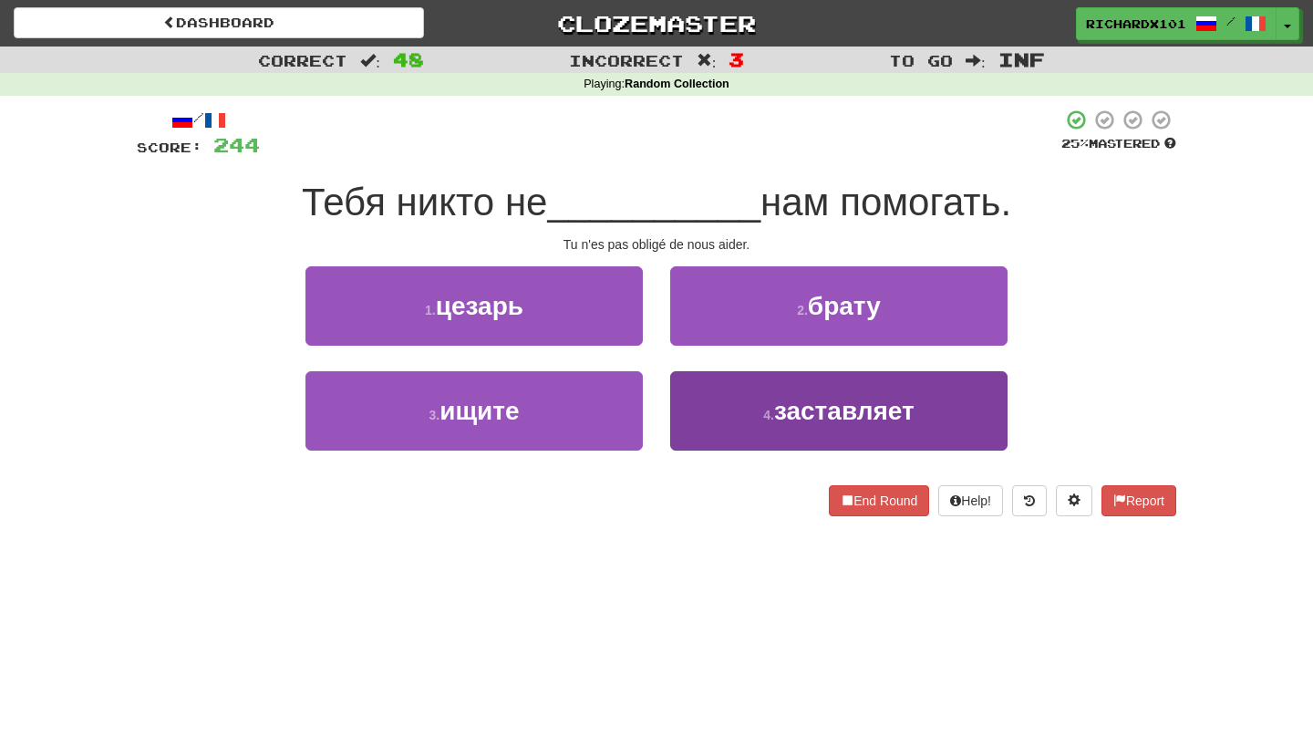
click at [717, 415] on button "4 . заставляет" at bounding box center [838, 410] width 337 height 79
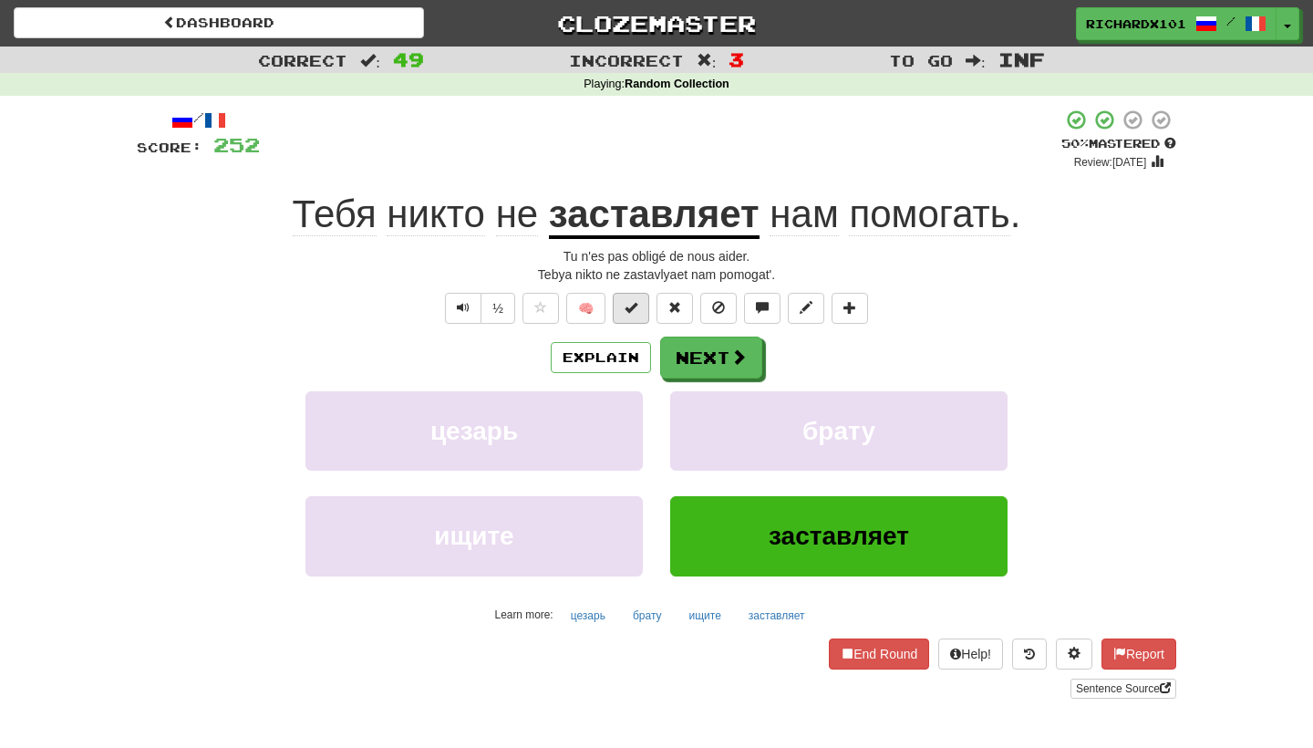
click at [633, 297] on button at bounding box center [631, 308] width 36 height 31
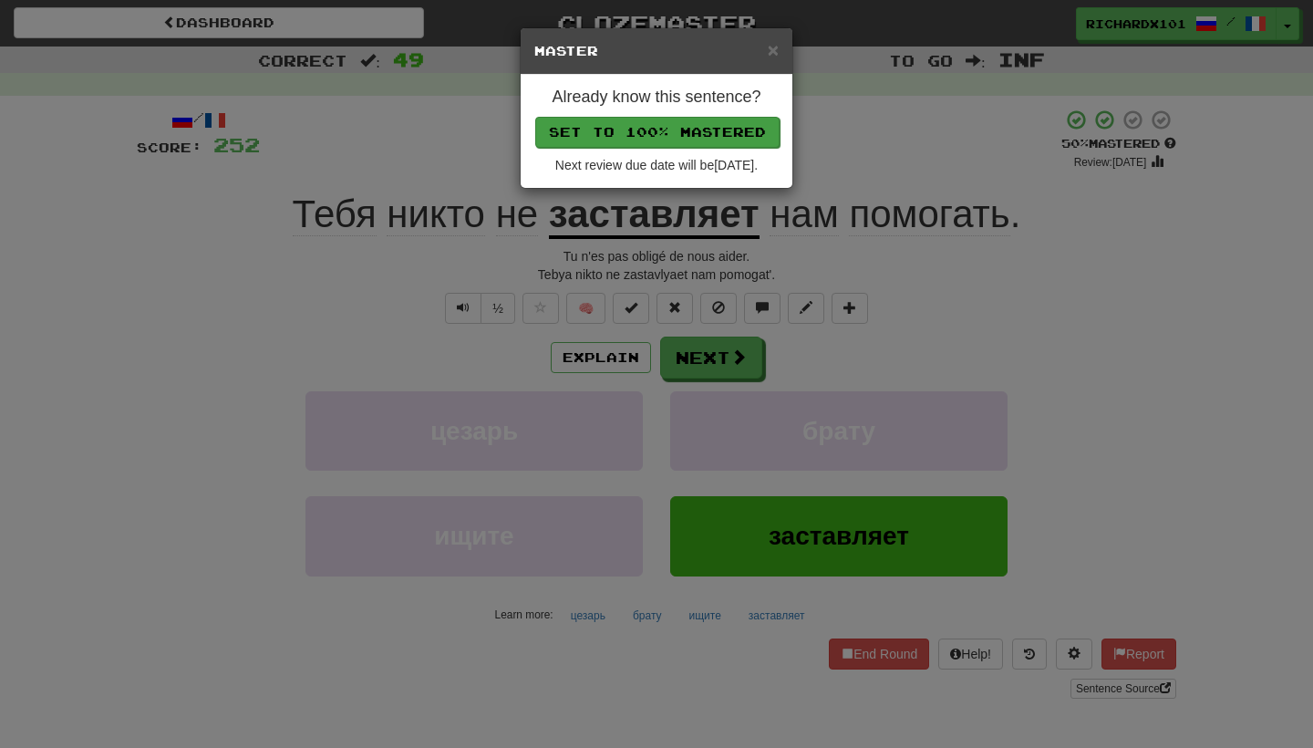
click at [688, 130] on button "Set to 100% Mastered" at bounding box center [657, 132] width 244 height 31
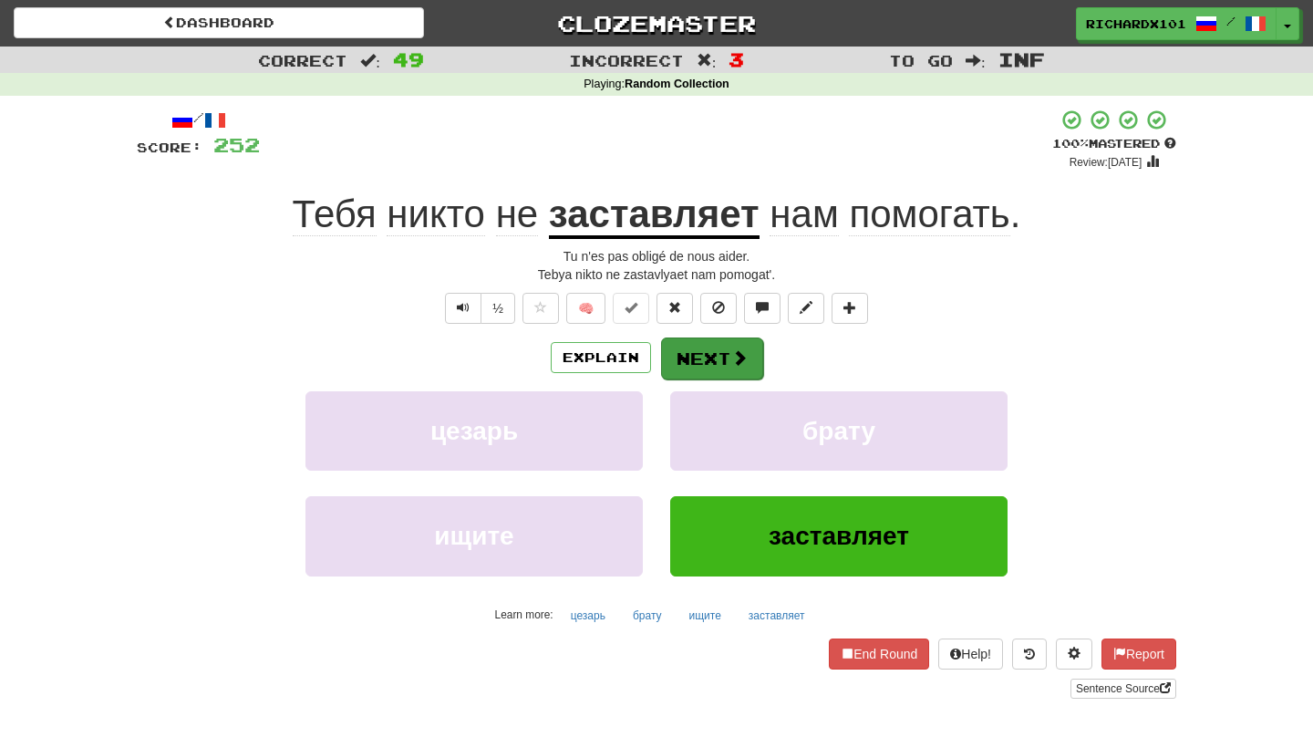
click at [713, 358] on button "Next" at bounding box center [712, 358] width 102 height 42
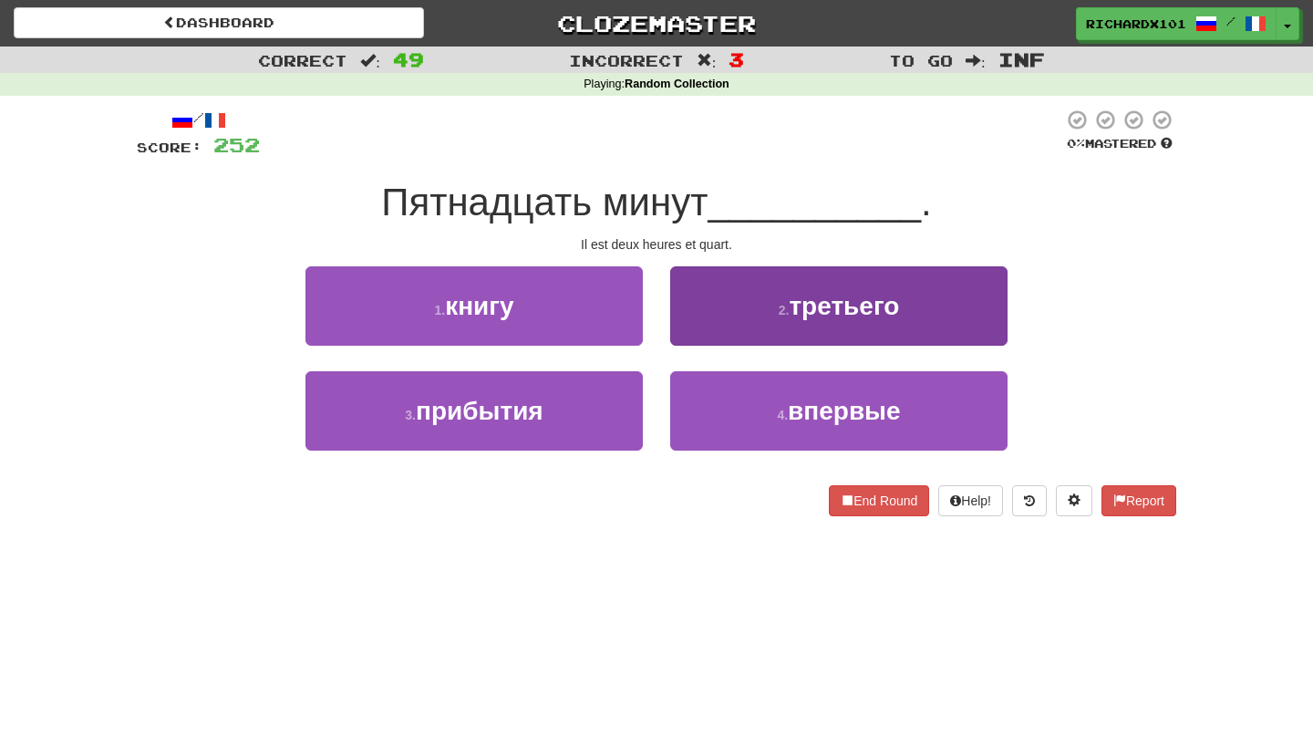
click at [736, 317] on button "2 . третьего" at bounding box center [838, 305] width 337 height 79
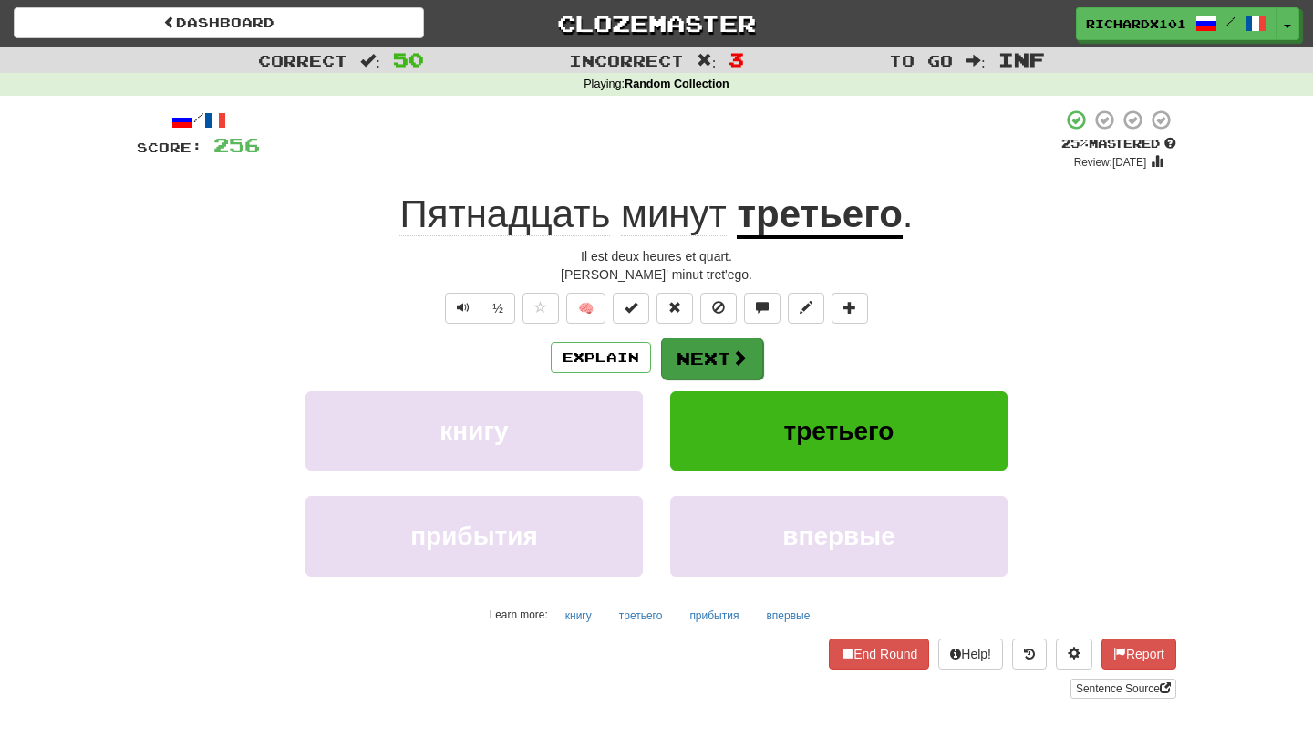
click at [693, 370] on button "Next" at bounding box center [712, 358] width 102 height 42
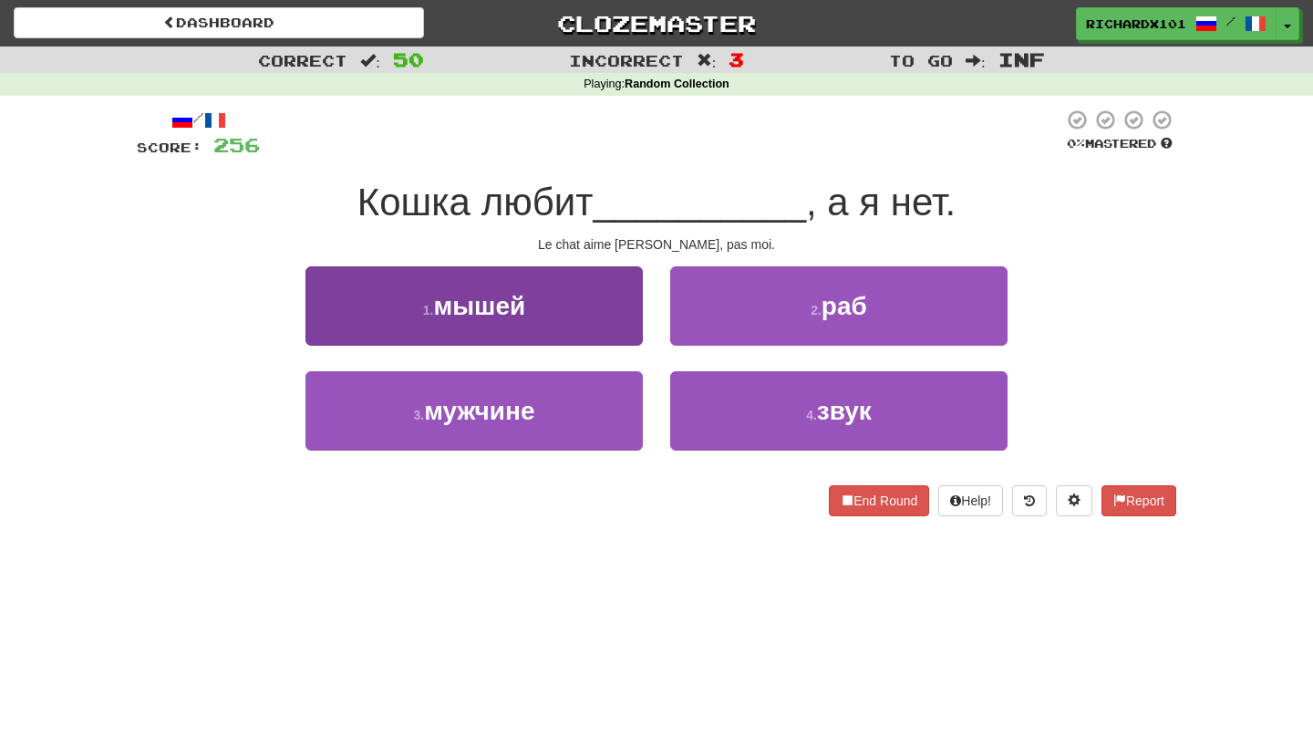
click at [622, 308] on button "1 . мышей" at bounding box center [473, 305] width 337 height 79
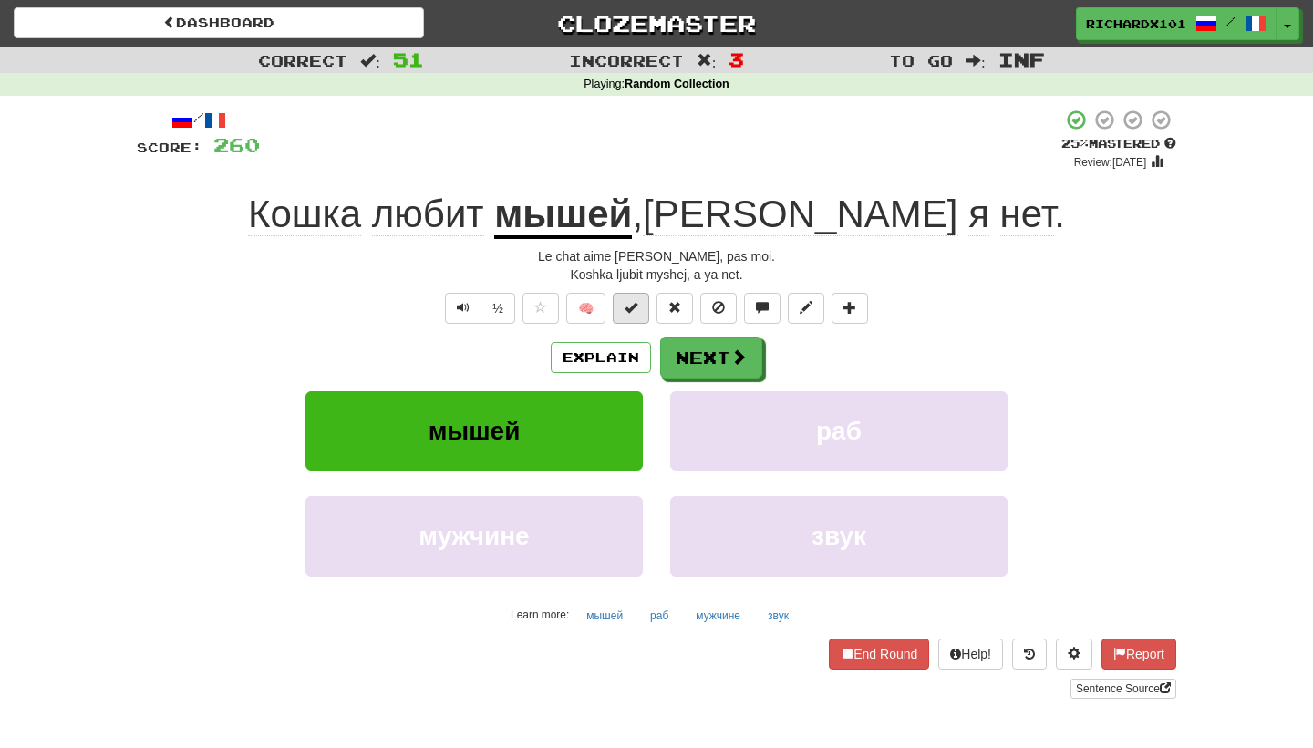
click at [631, 313] on button at bounding box center [631, 308] width 36 height 31
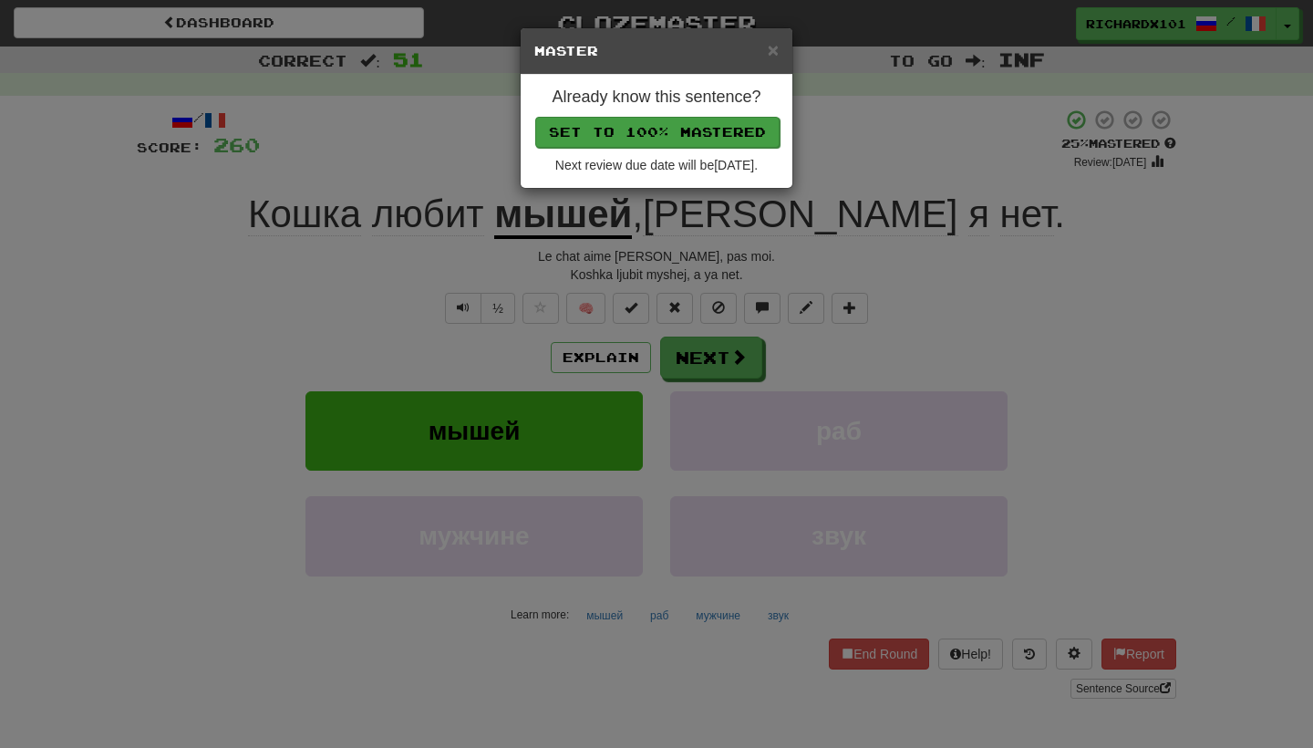
click at [692, 131] on button "Set to 100% Mastered" at bounding box center [657, 132] width 244 height 31
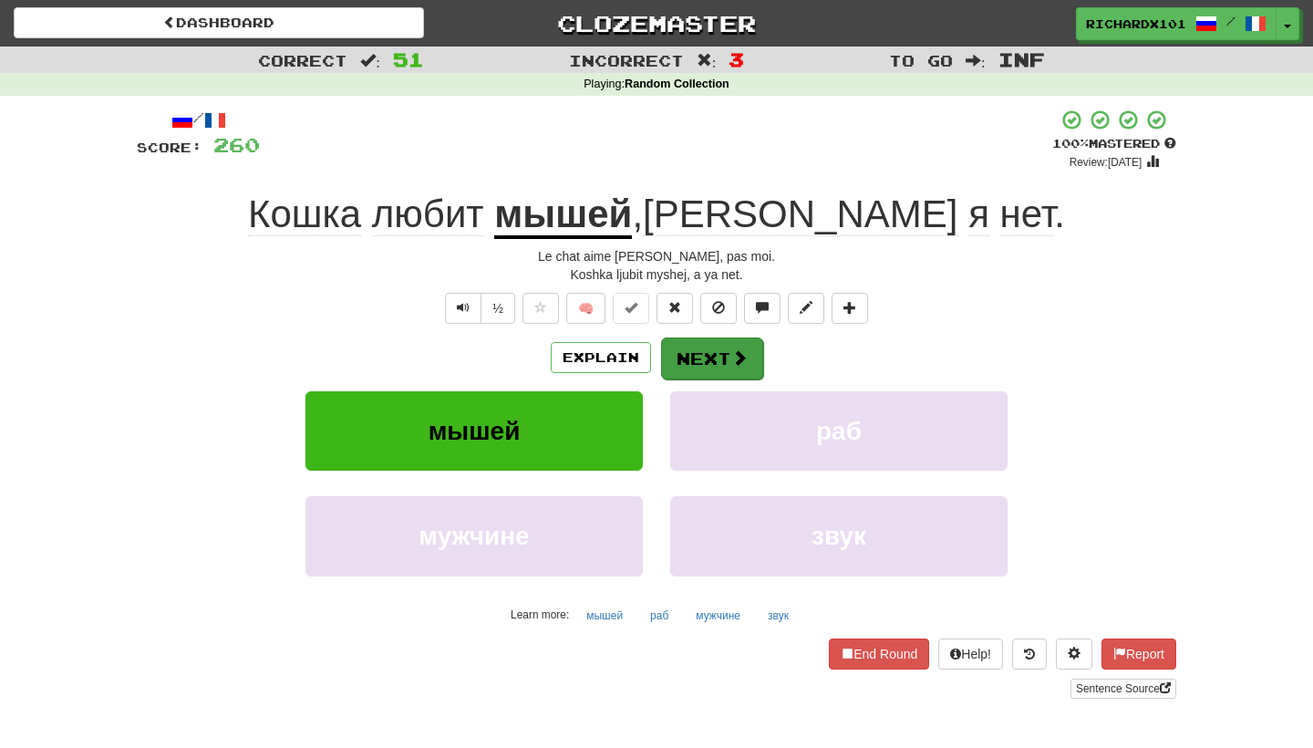
click at [689, 356] on button "Next" at bounding box center [712, 358] width 102 height 42
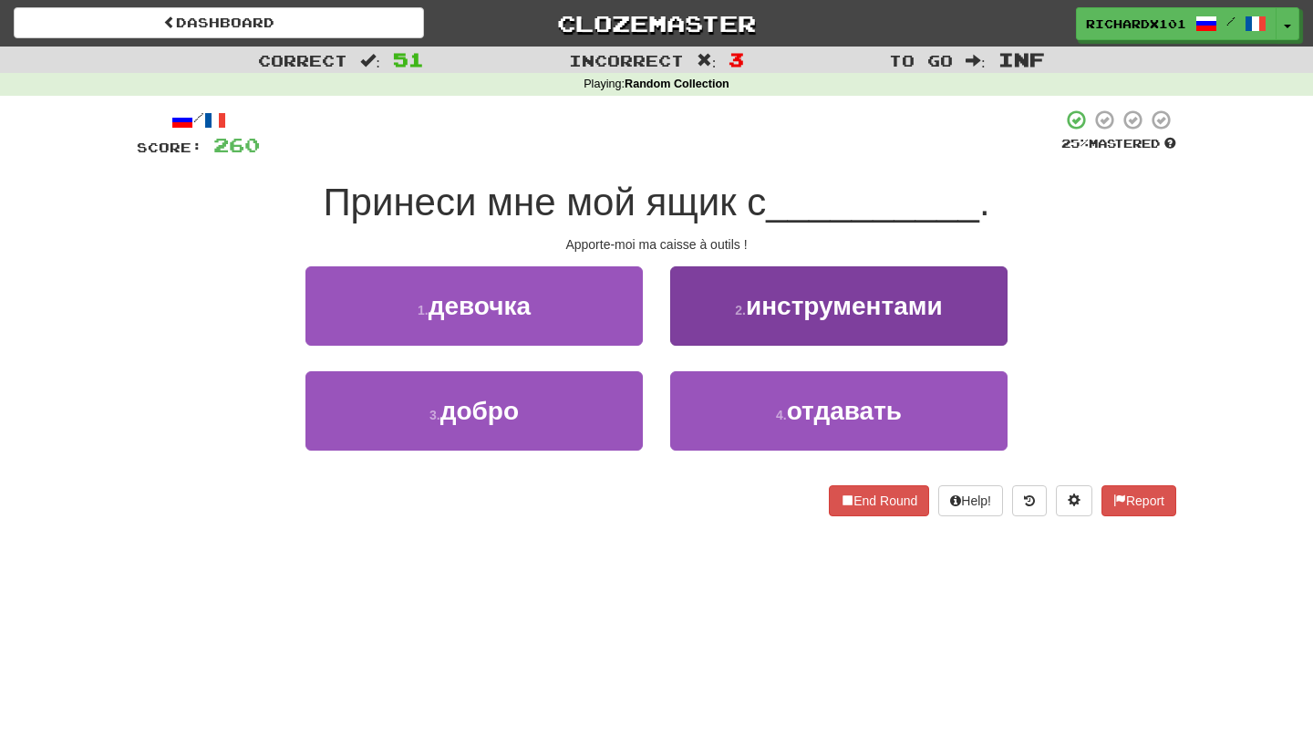
click at [748, 300] on span "инструментами" at bounding box center [844, 306] width 197 height 28
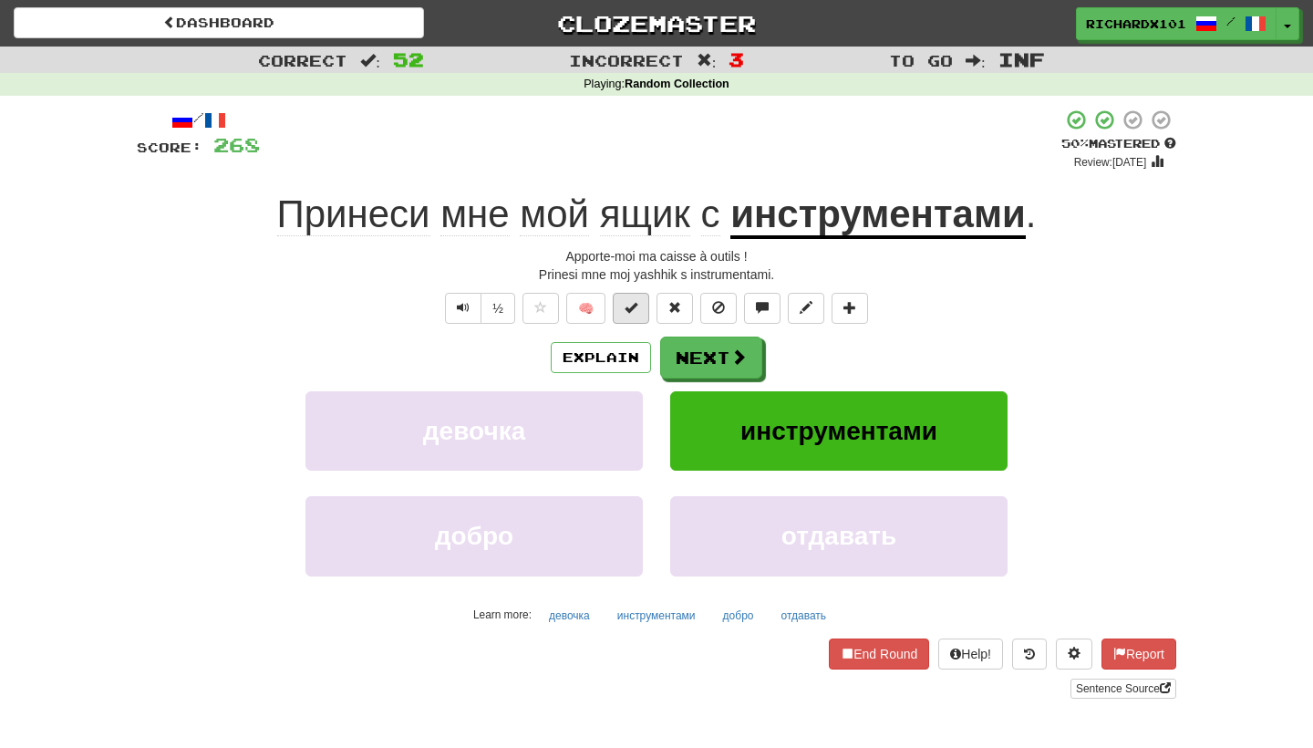
click at [636, 306] on span at bounding box center [630, 307] width 13 height 13
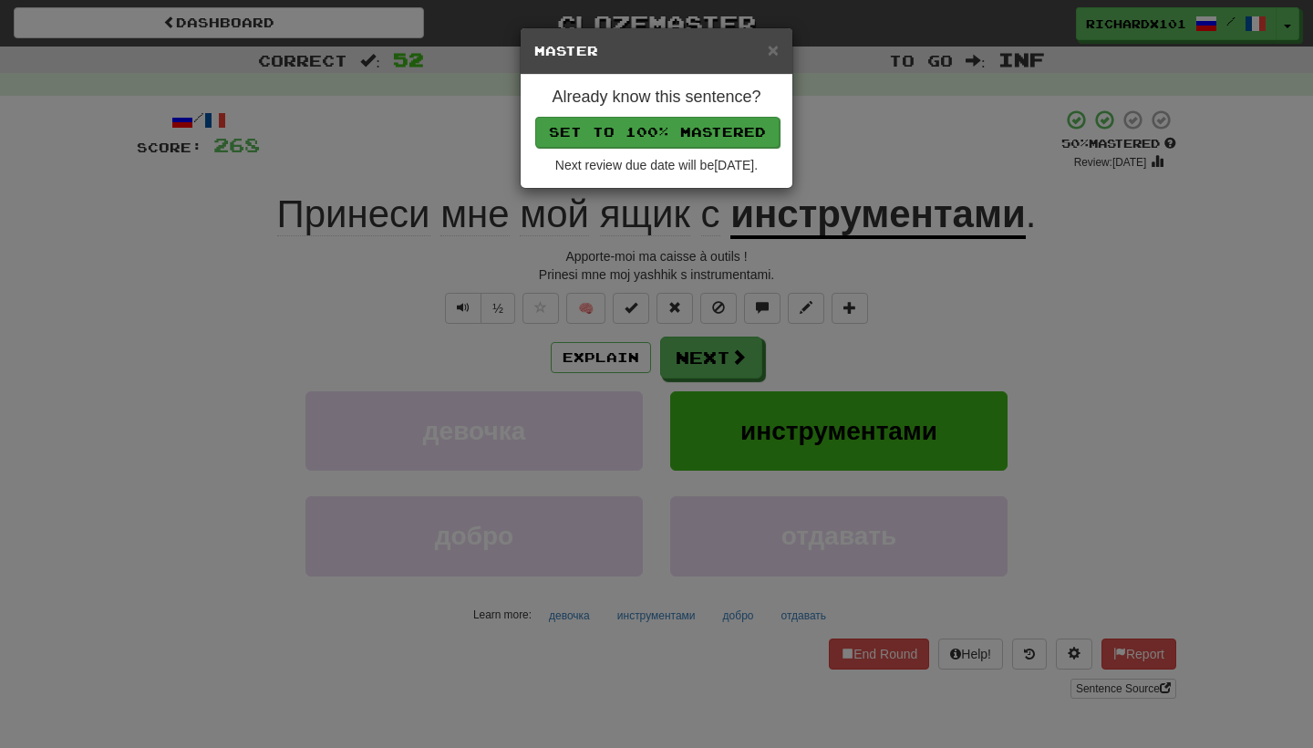
click at [693, 132] on button "Set to 100% Mastered" at bounding box center [657, 132] width 244 height 31
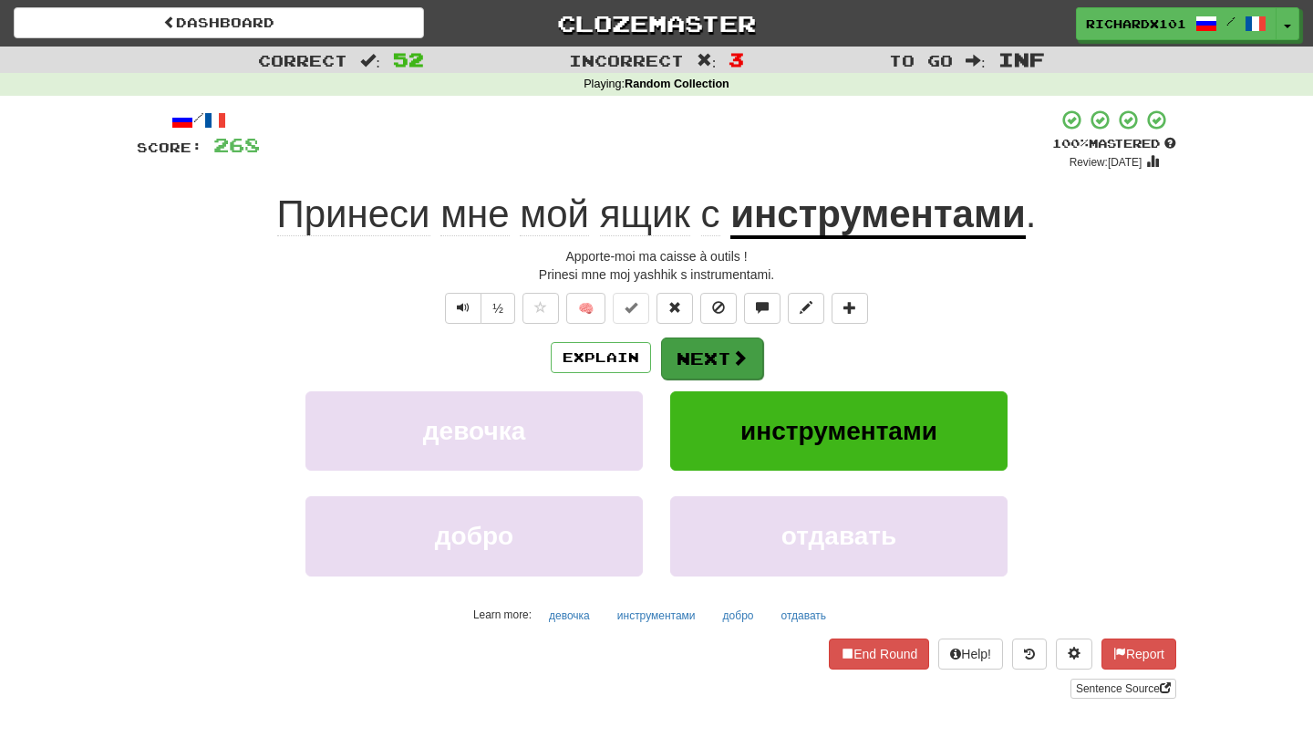
click at [695, 346] on button "Next" at bounding box center [712, 358] width 102 height 42
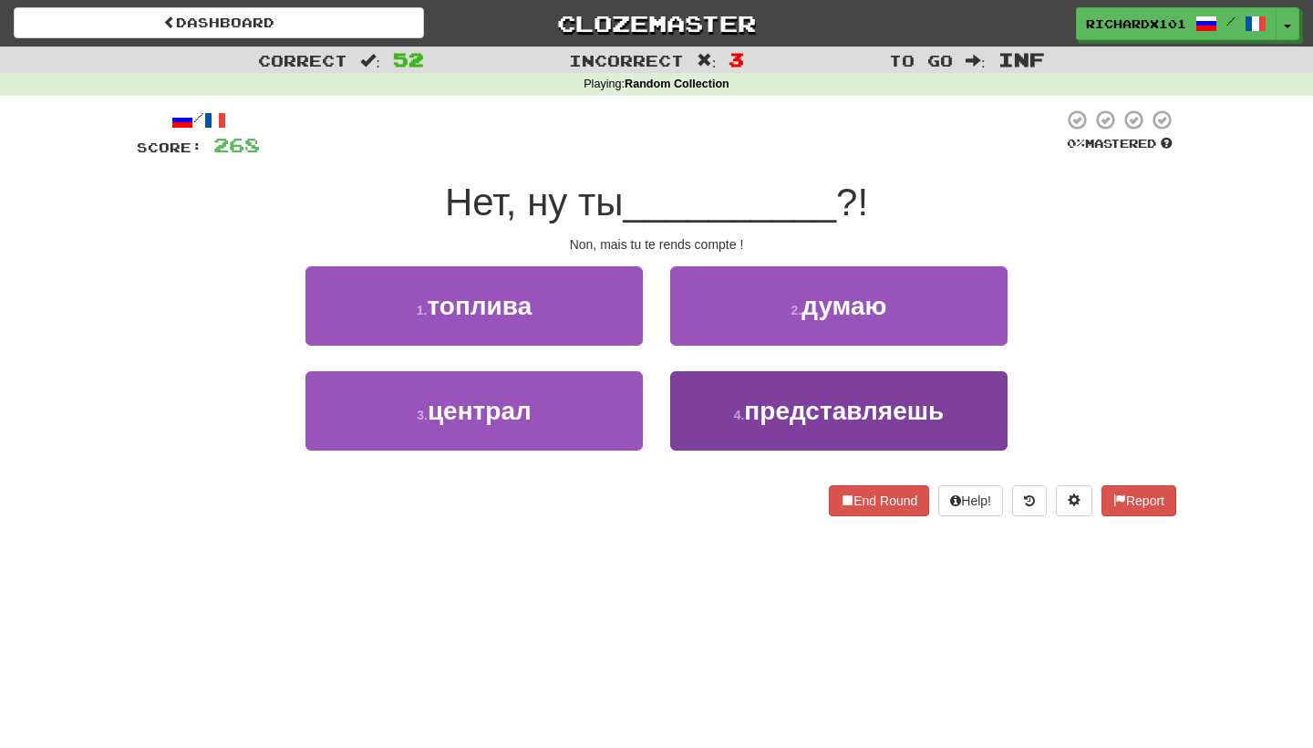
click at [721, 402] on button "4 . представляешь" at bounding box center [838, 410] width 337 height 79
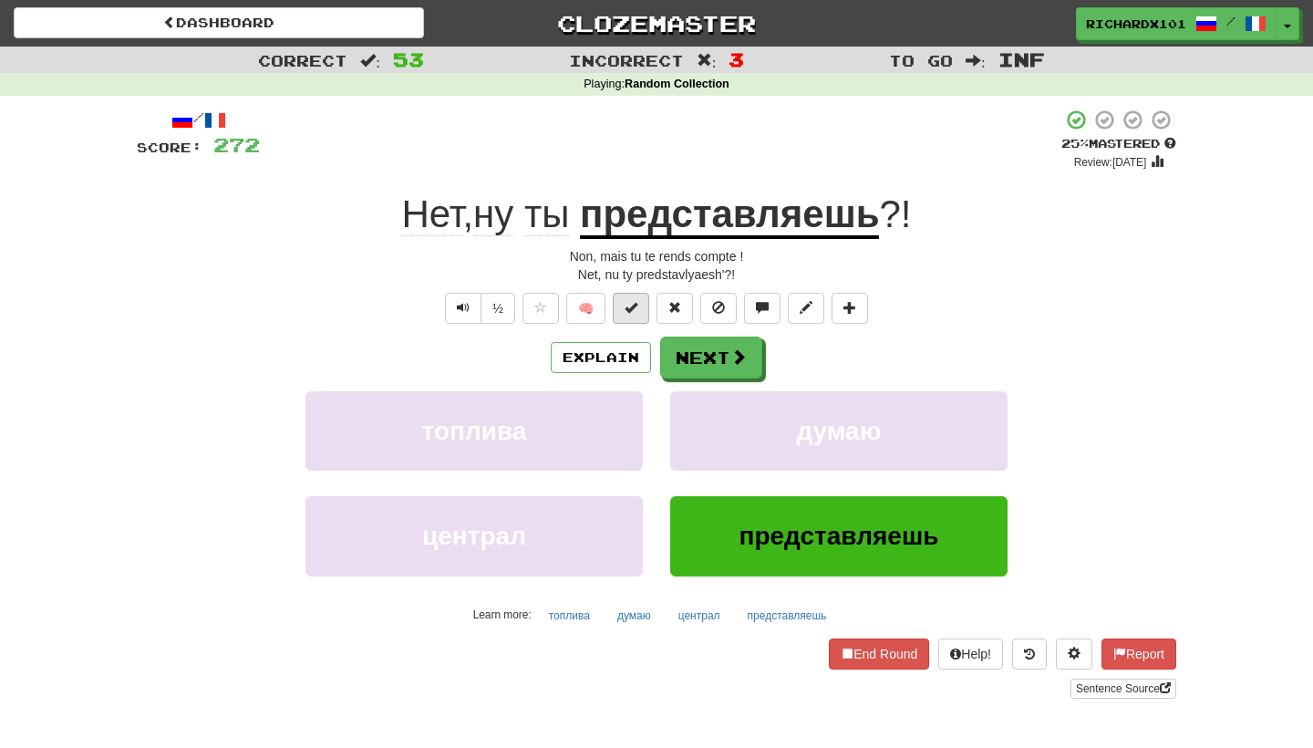
click at [634, 306] on span at bounding box center [630, 307] width 13 height 13
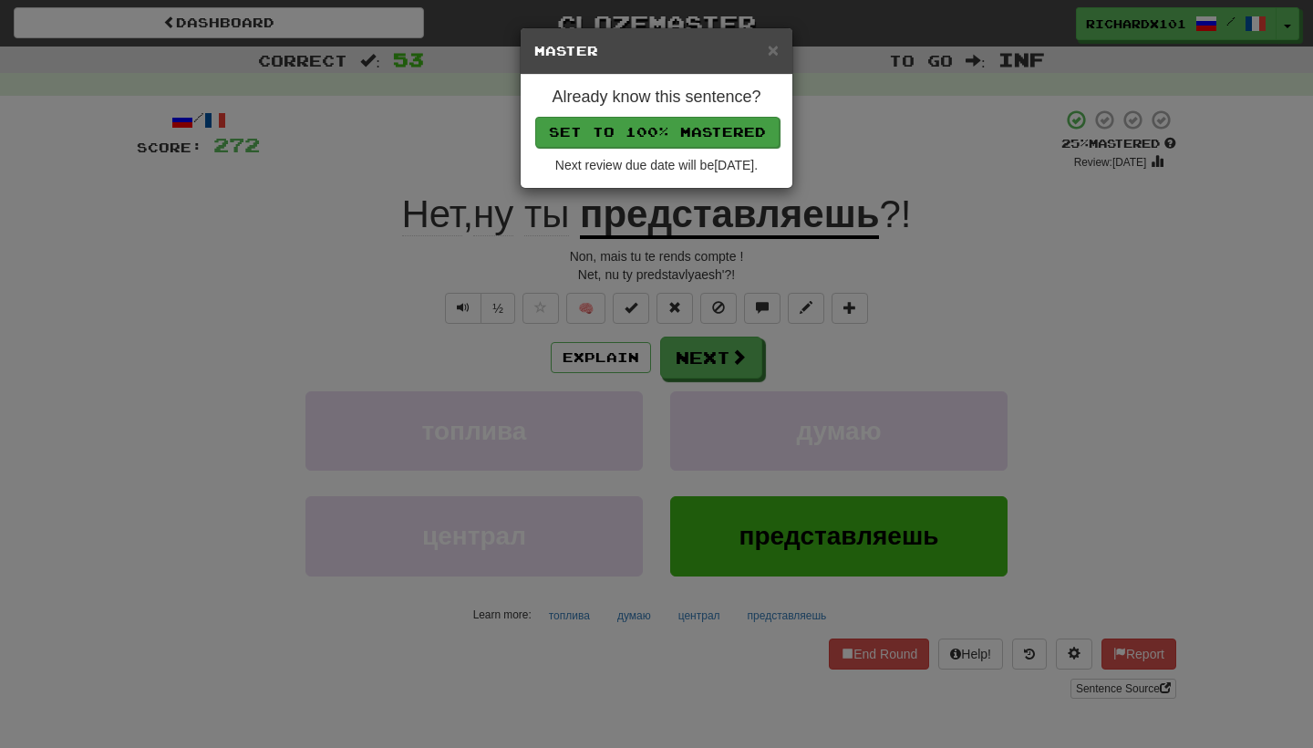
click at [699, 138] on button "Set to 100% Mastered" at bounding box center [657, 132] width 244 height 31
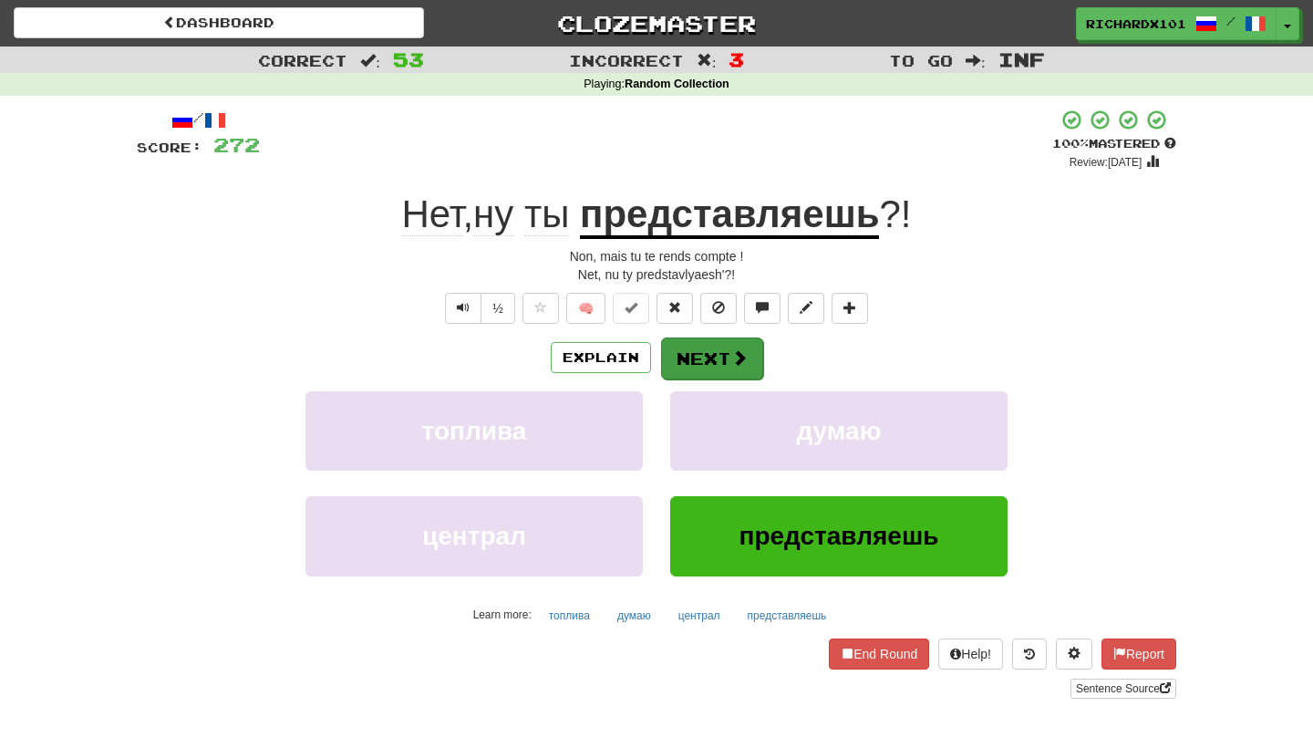
click at [693, 360] on button "Next" at bounding box center [712, 358] width 102 height 42
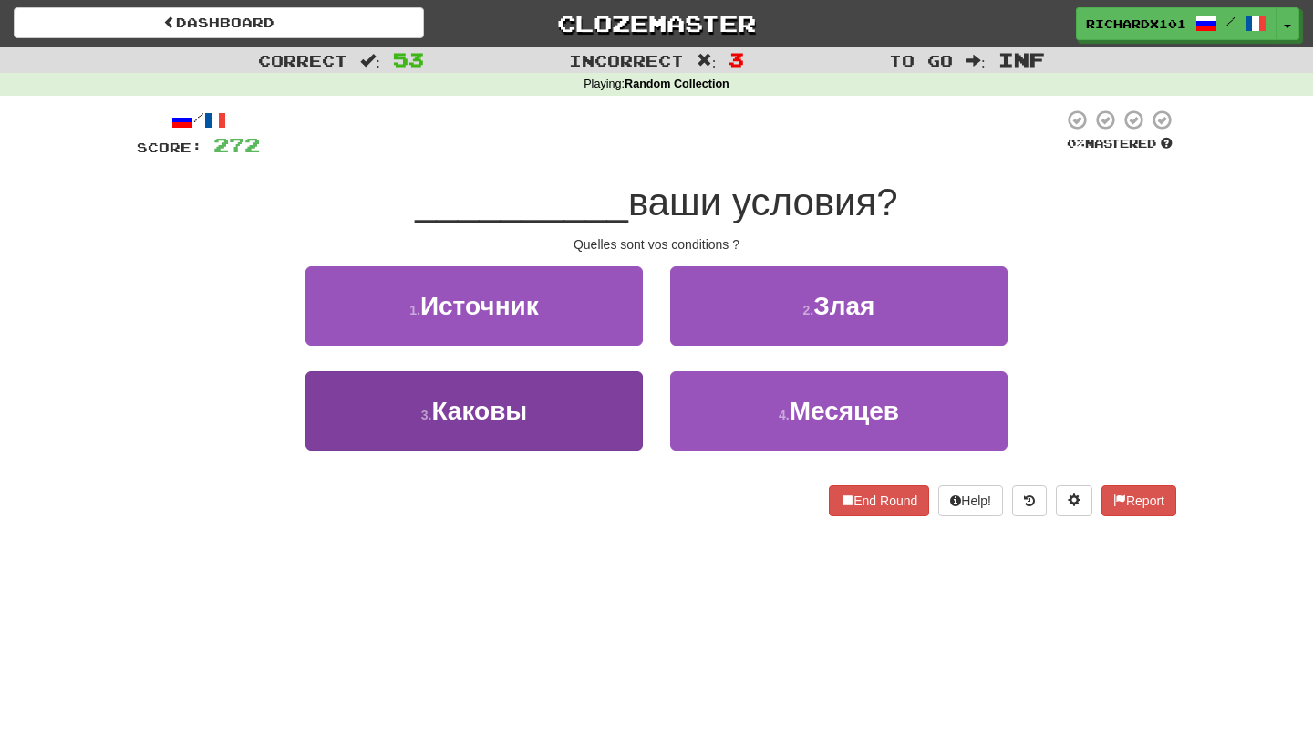
click at [596, 419] on button "3 . Каковы" at bounding box center [473, 410] width 337 height 79
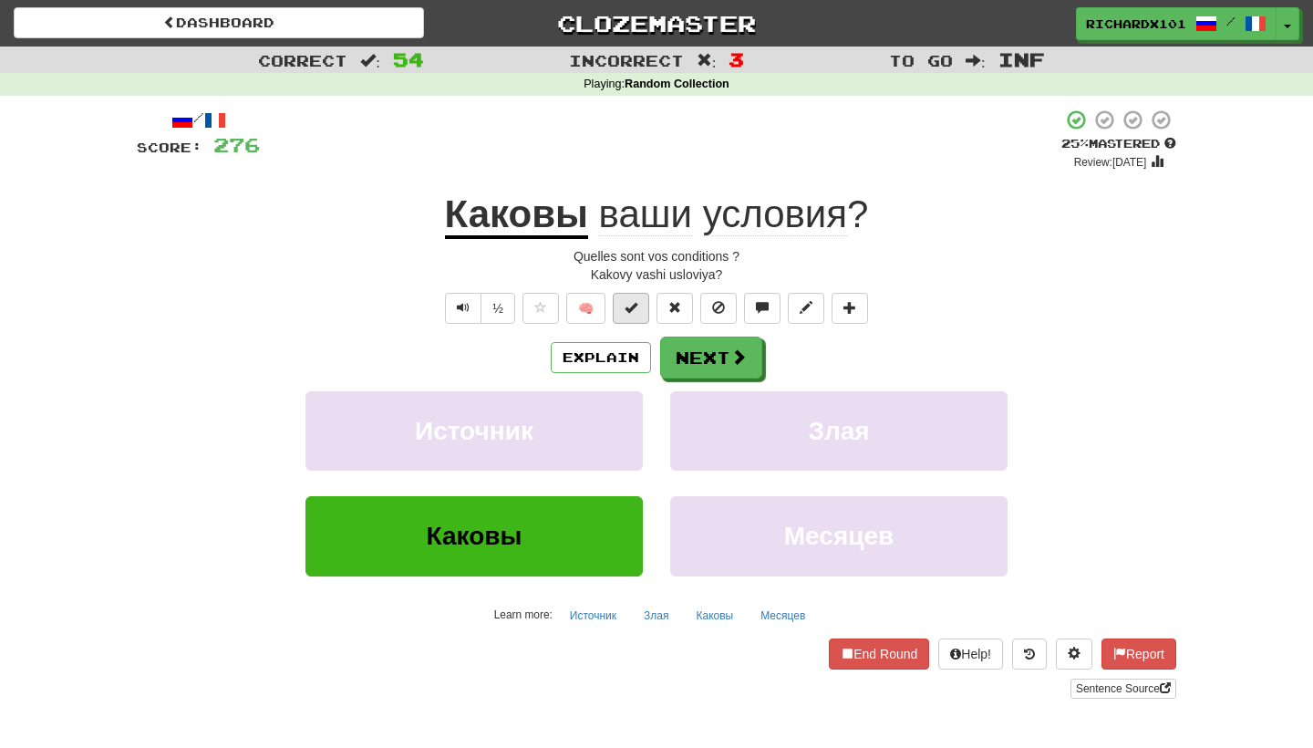
click at [634, 305] on span at bounding box center [630, 307] width 13 height 13
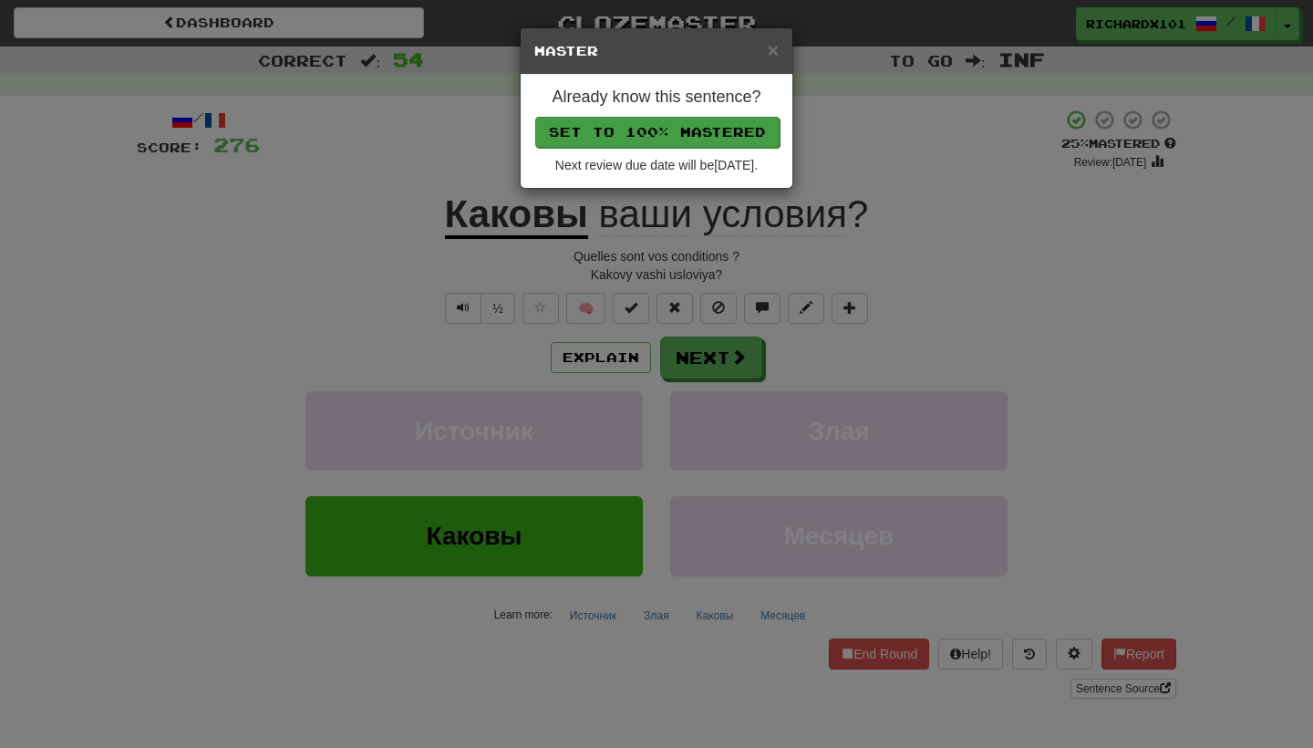
click at [693, 136] on button "Set to 100% Mastered" at bounding box center [657, 132] width 244 height 31
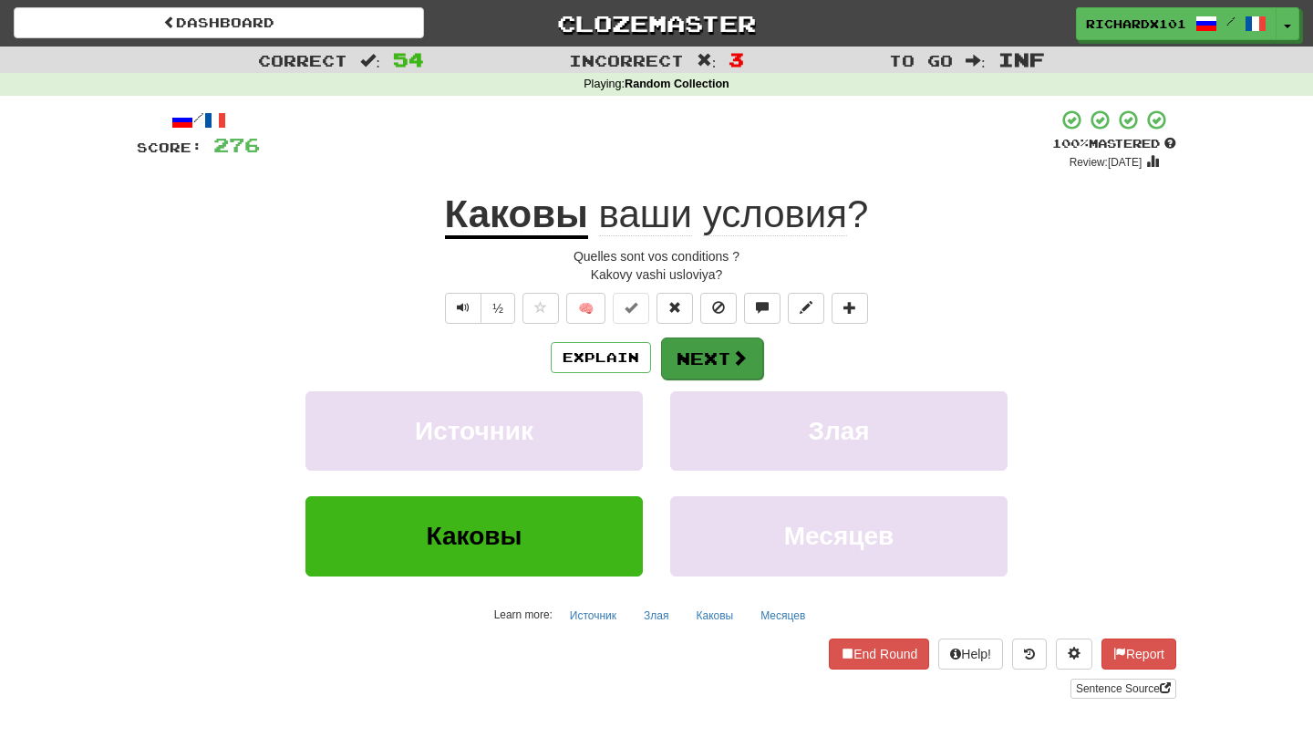
click at [709, 348] on button "Next" at bounding box center [712, 358] width 102 height 42
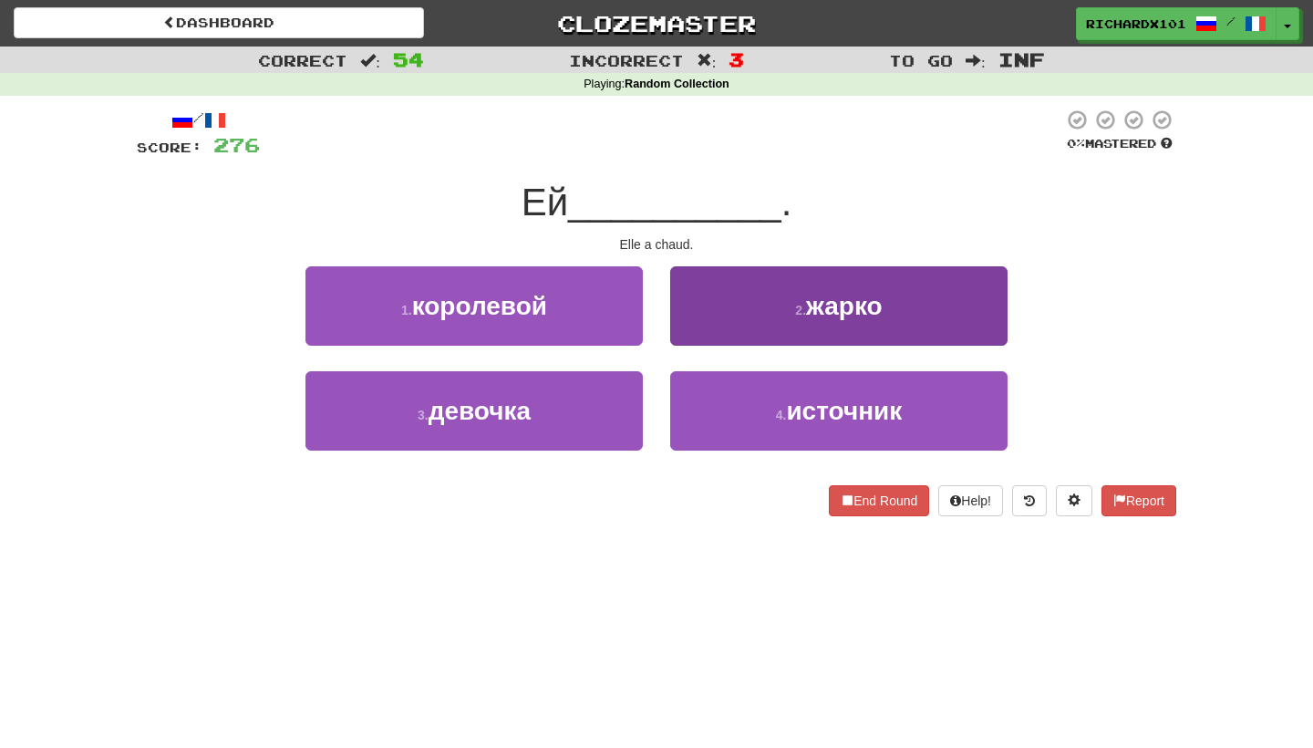
click at [732, 309] on button "2 . жарко" at bounding box center [838, 305] width 337 height 79
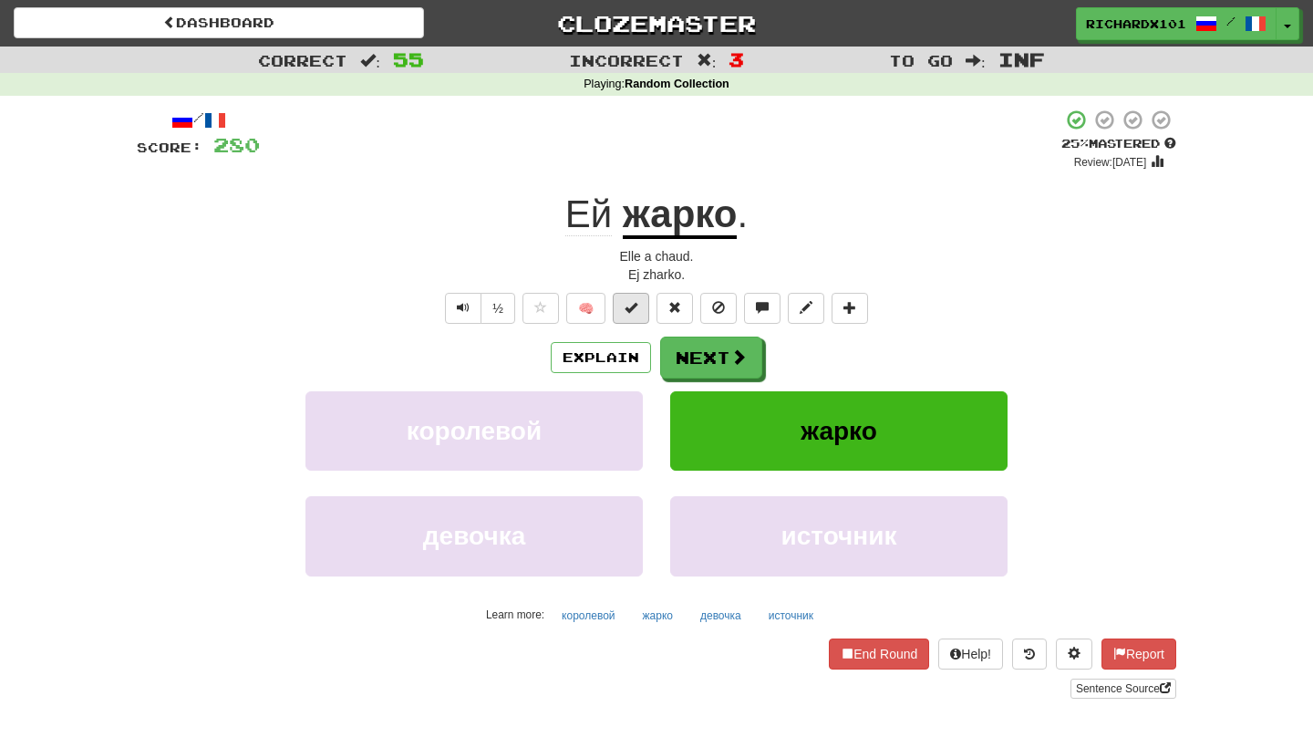
click at [633, 308] on span at bounding box center [630, 307] width 13 height 13
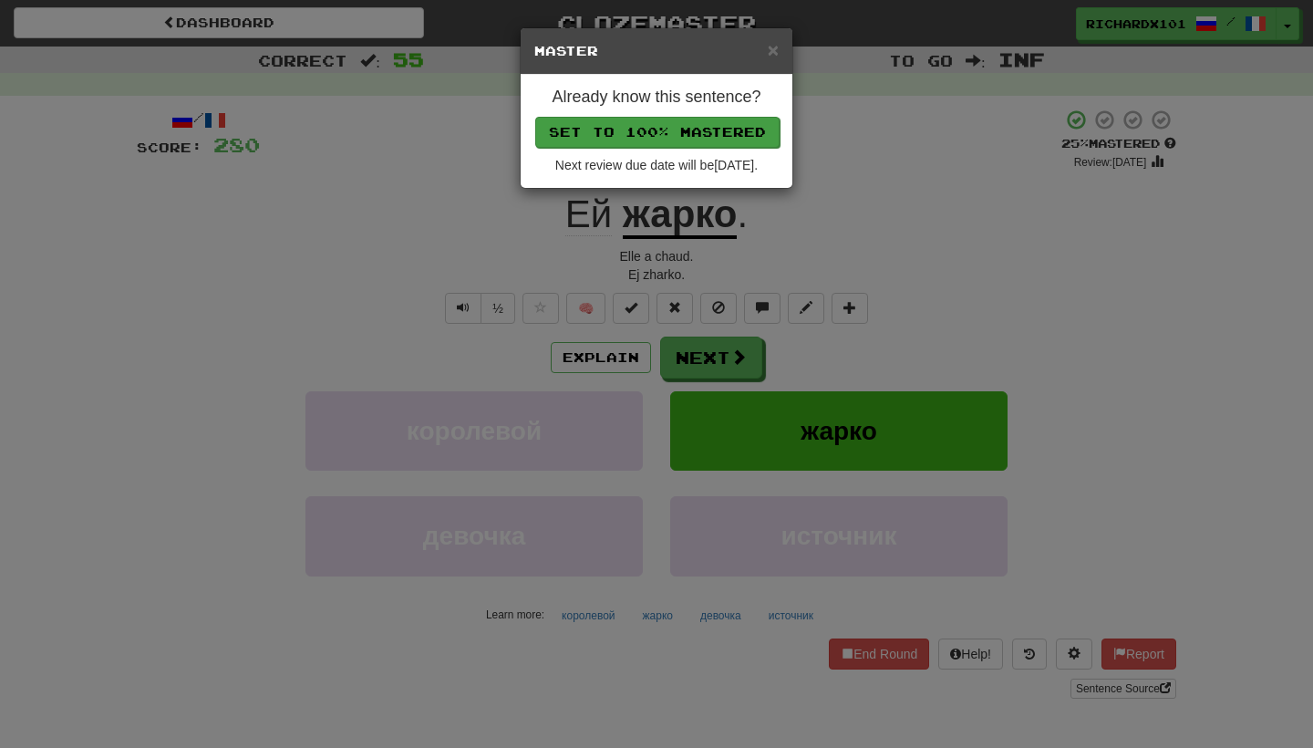
click at [686, 126] on button "Set to 100% Mastered" at bounding box center [657, 132] width 244 height 31
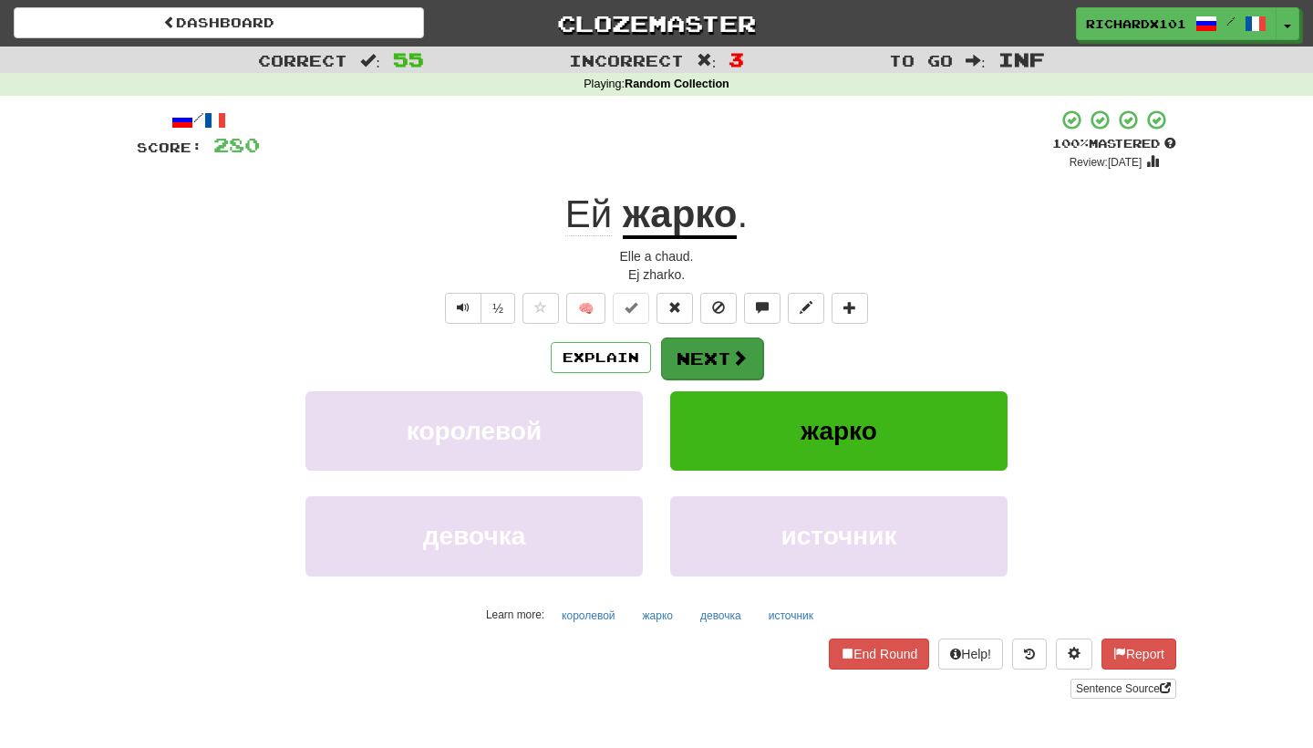
click at [699, 356] on button "Next" at bounding box center [712, 358] width 102 height 42
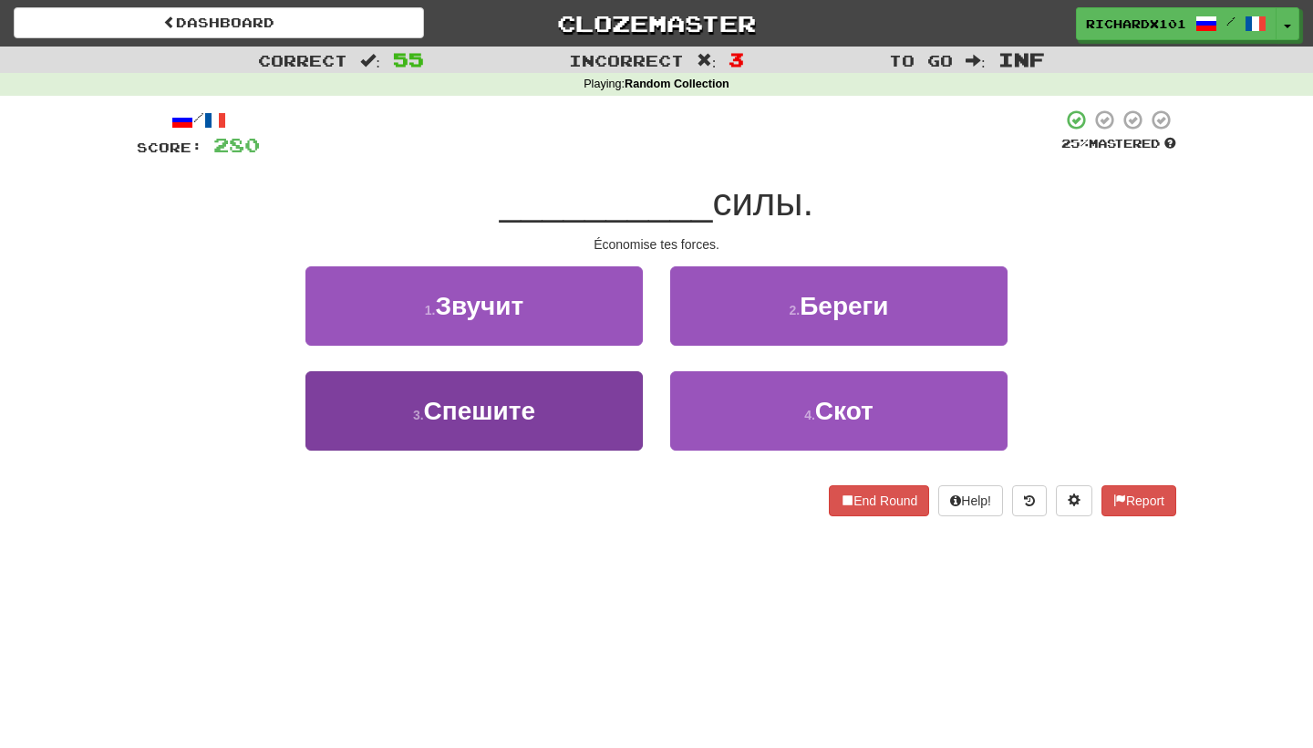
click at [610, 399] on button "3 . Спешите" at bounding box center [473, 410] width 337 height 79
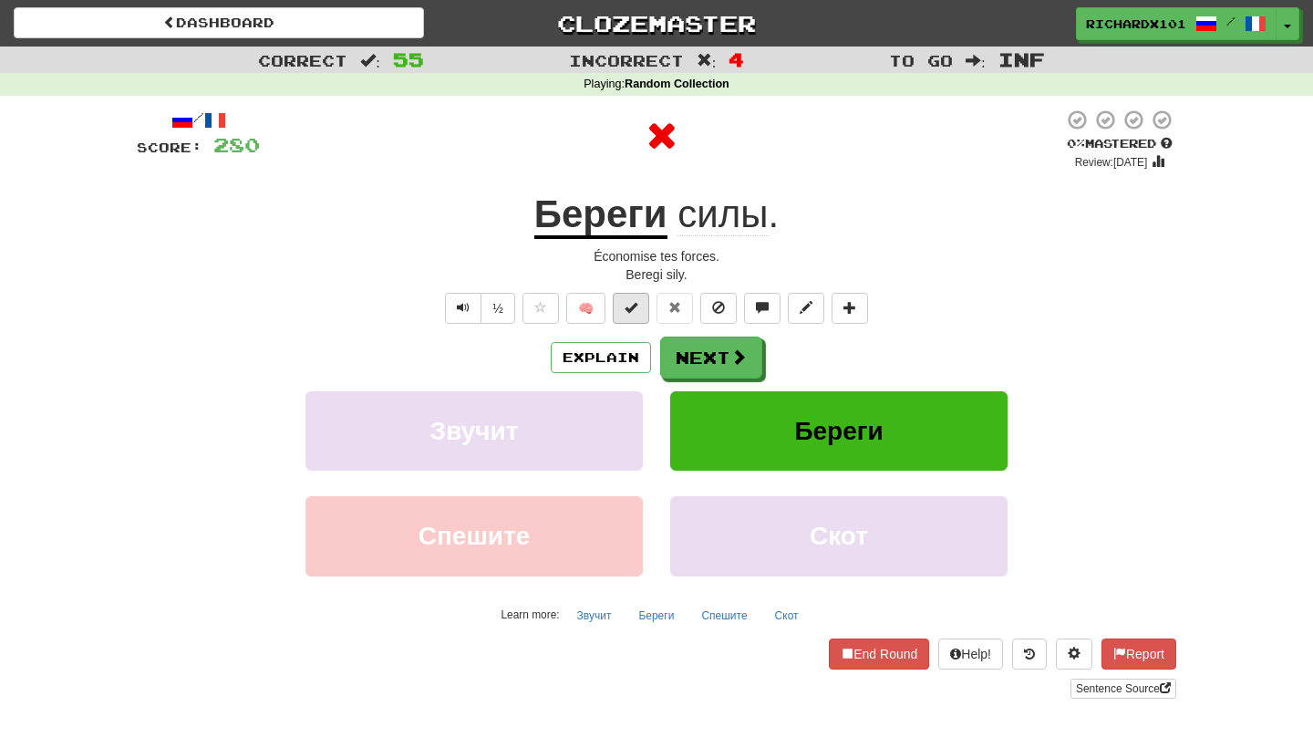
click at [628, 305] on span at bounding box center [630, 307] width 13 height 13
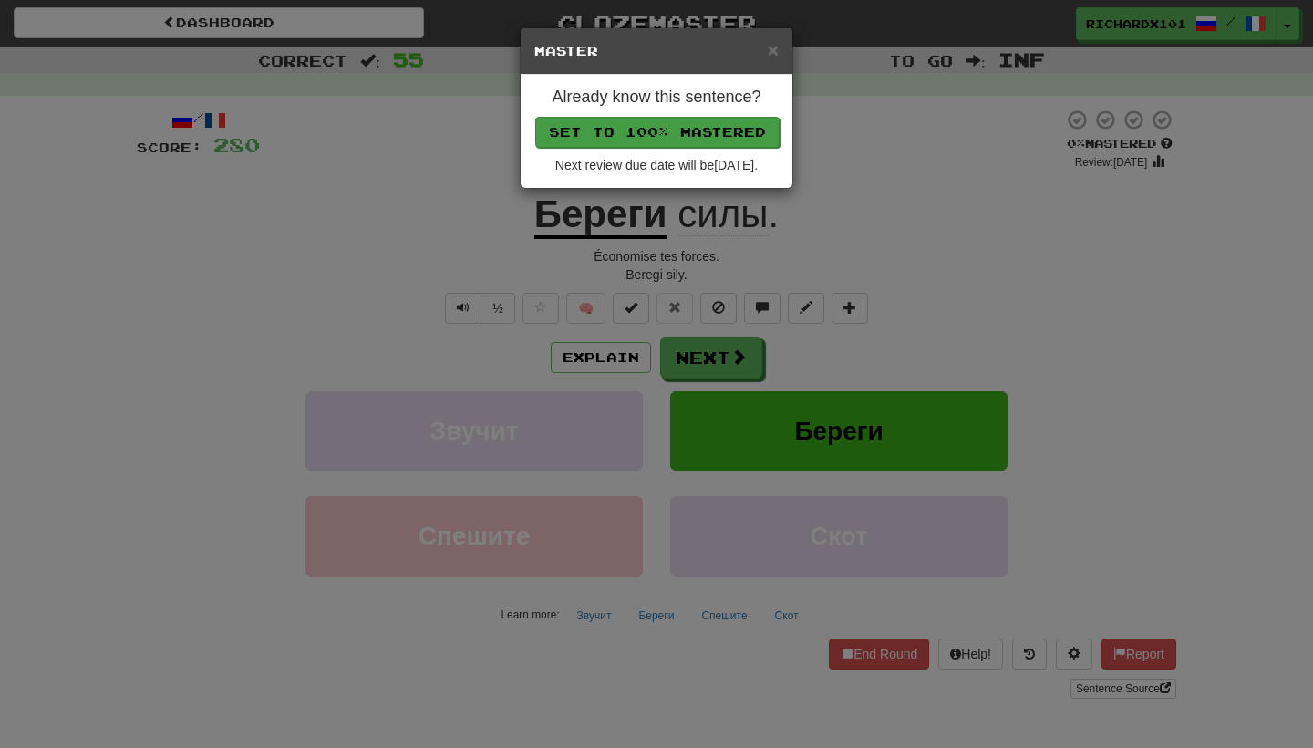
click at [665, 135] on button "Set to 100% Mastered" at bounding box center [657, 132] width 244 height 31
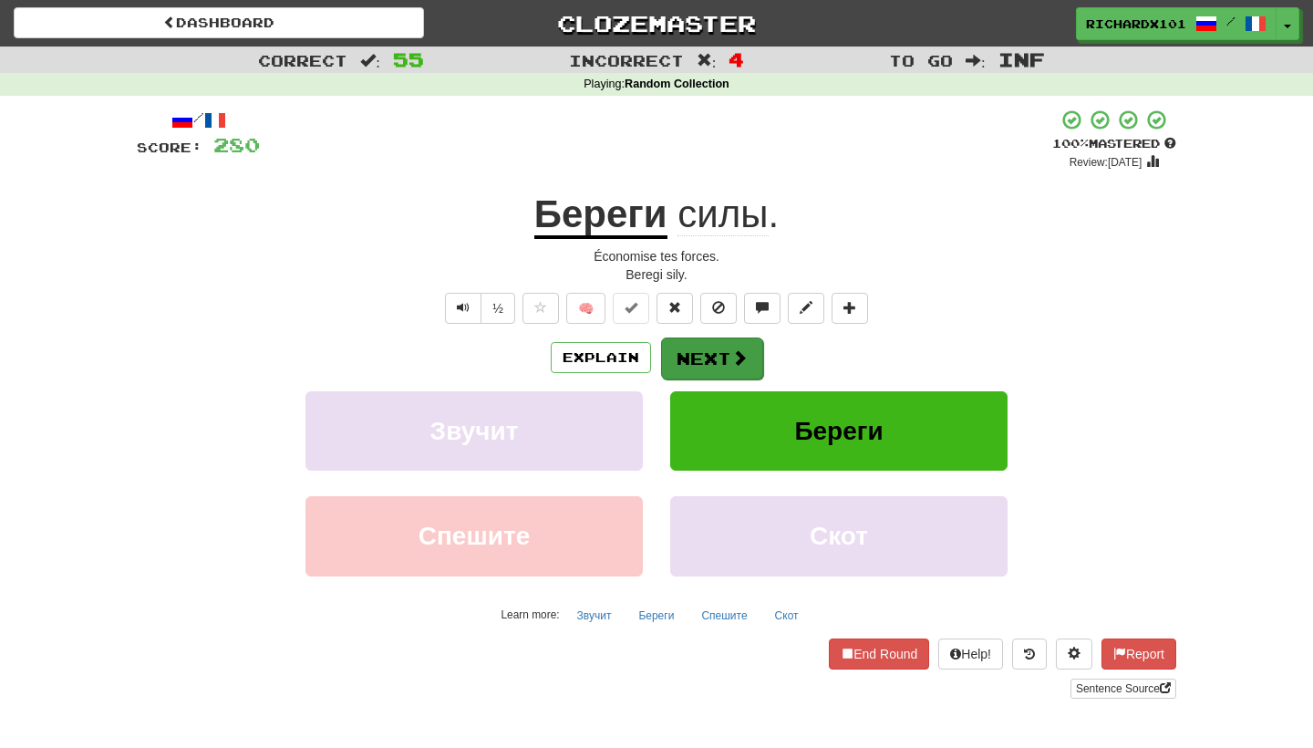
click at [696, 346] on button "Next" at bounding box center [712, 358] width 102 height 42
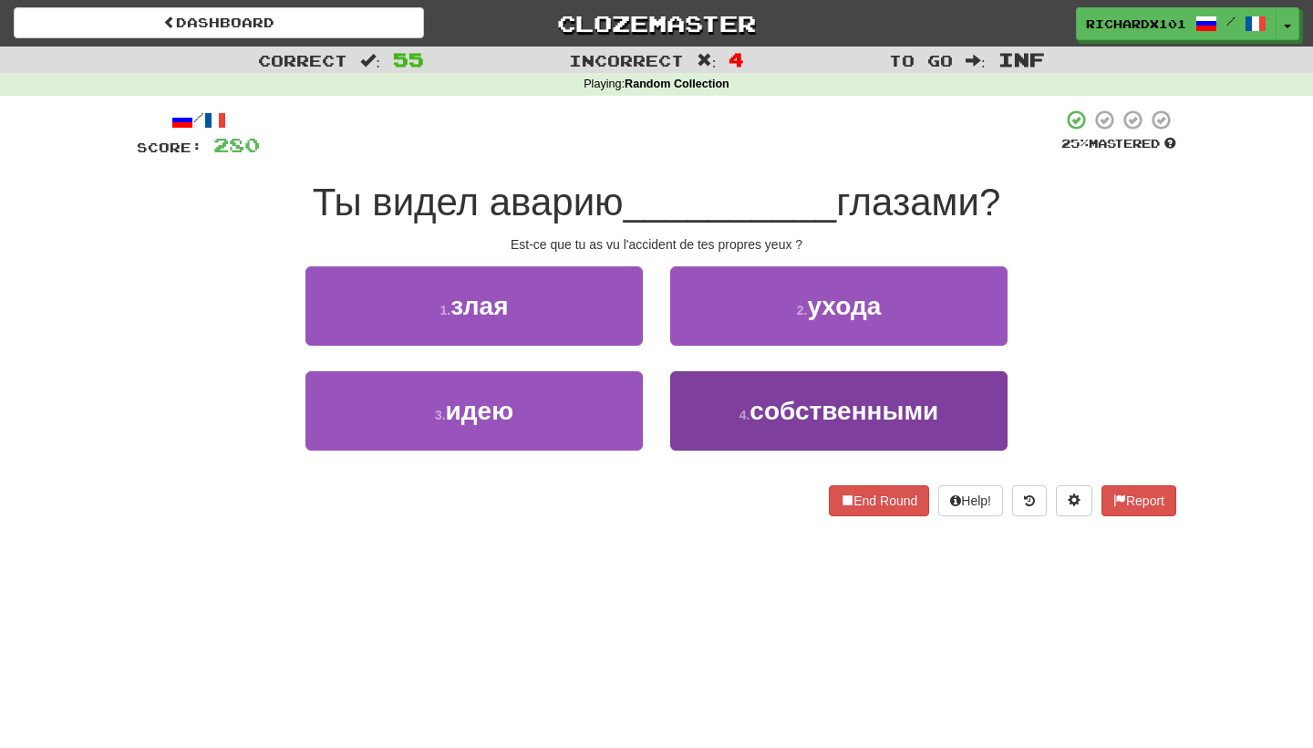
click at [707, 399] on button "4 . собственными" at bounding box center [838, 410] width 337 height 79
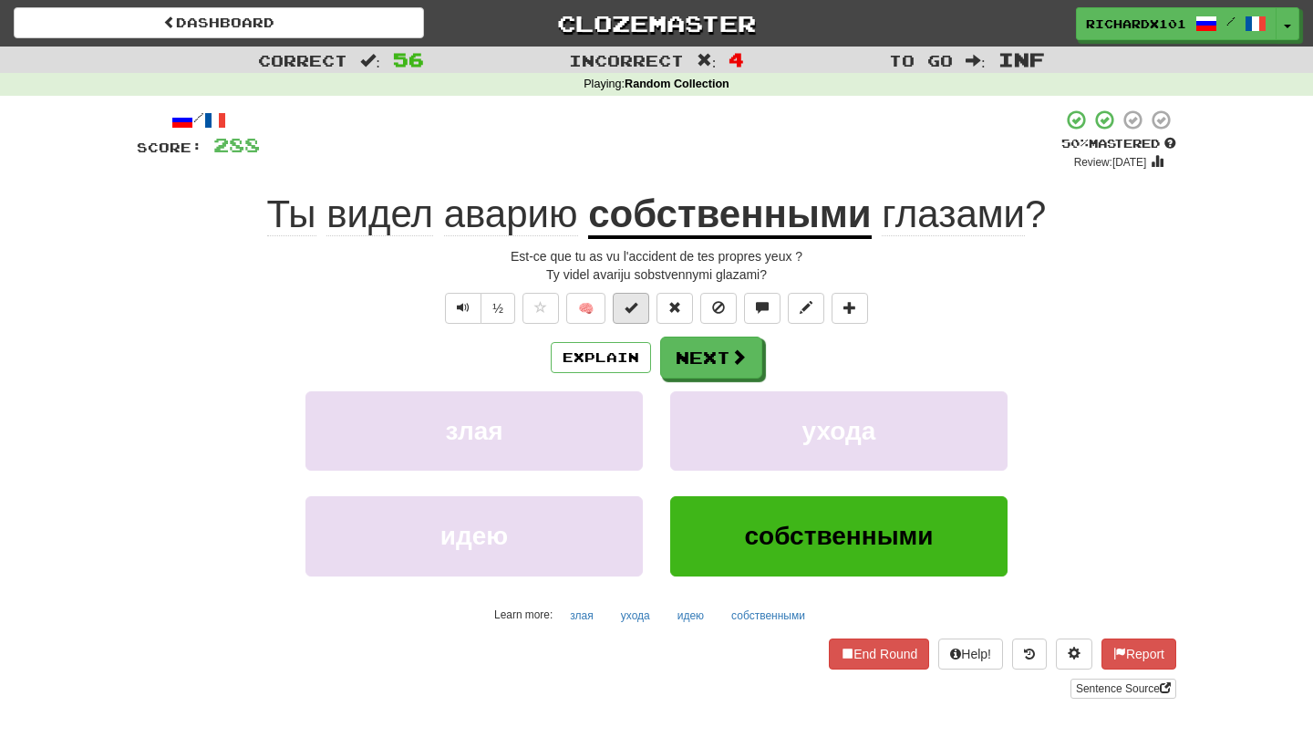
click at [636, 303] on span at bounding box center [630, 307] width 13 height 13
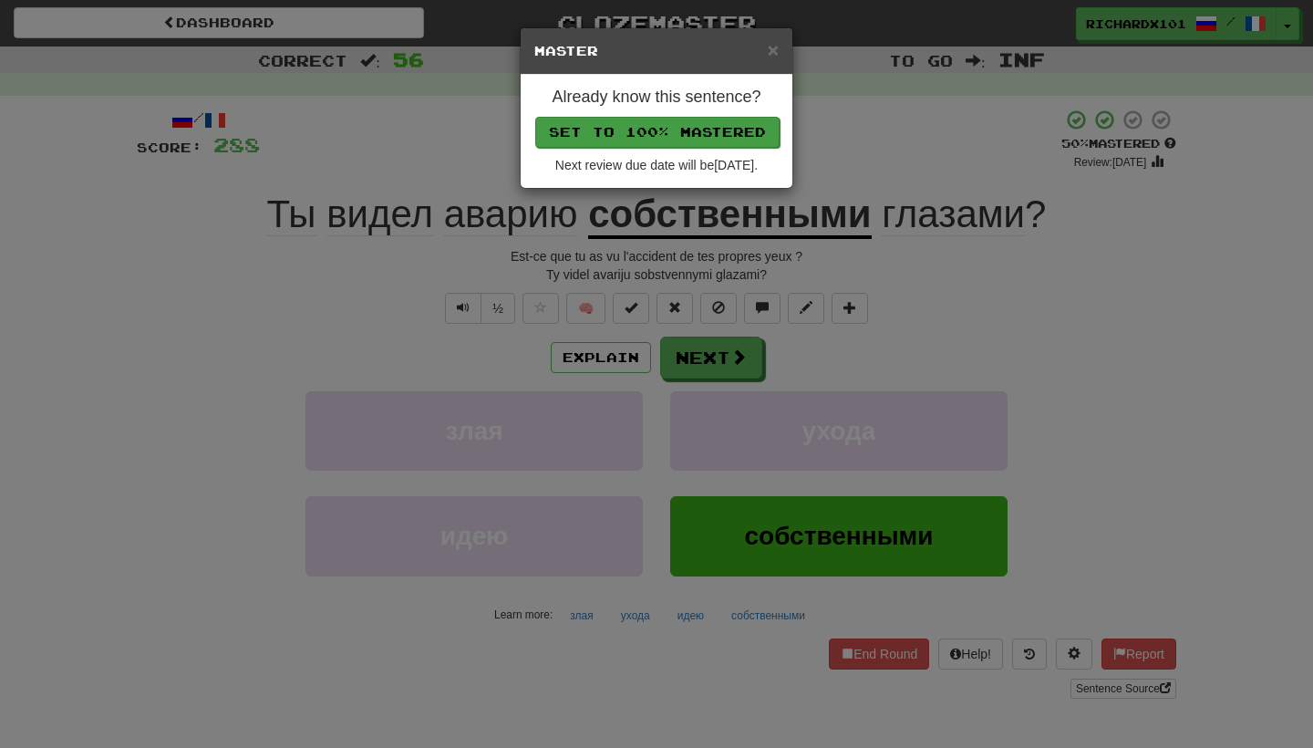
click at [673, 129] on button "Set to 100% Mastered" at bounding box center [657, 132] width 244 height 31
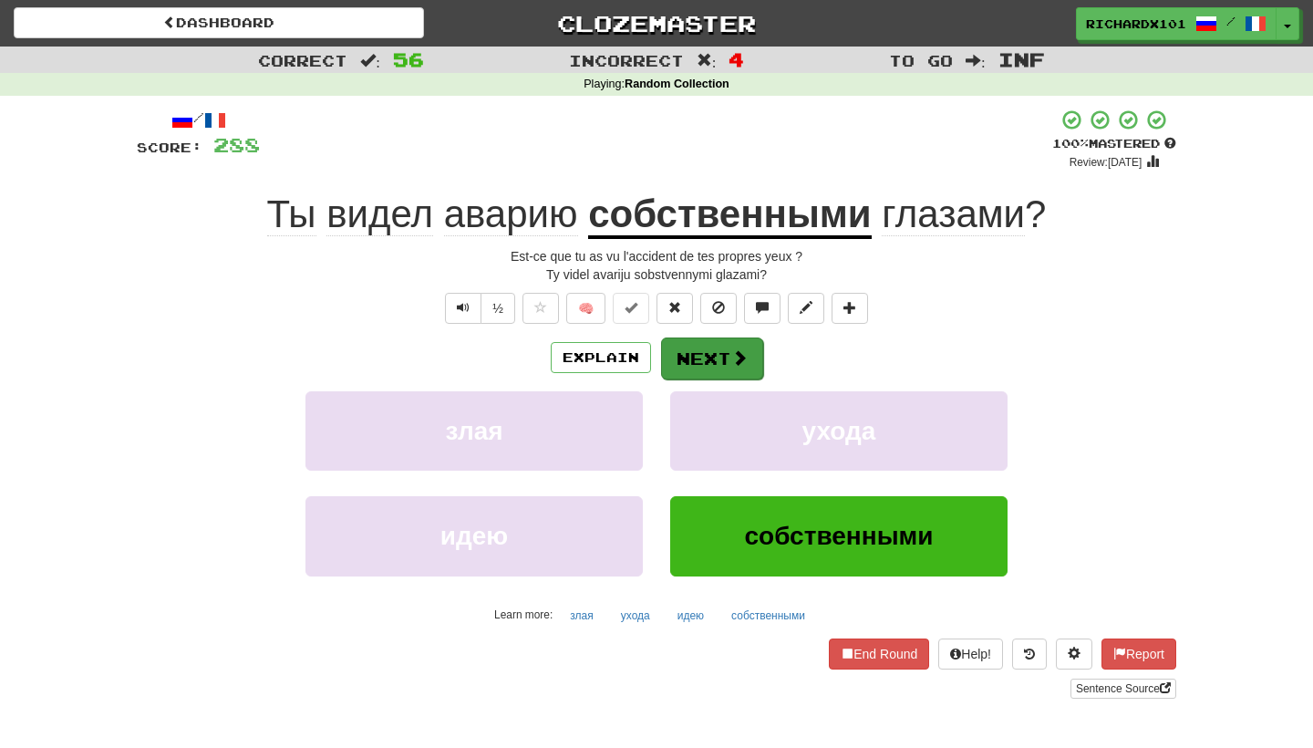
click at [705, 346] on button "Next" at bounding box center [712, 358] width 102 height 42
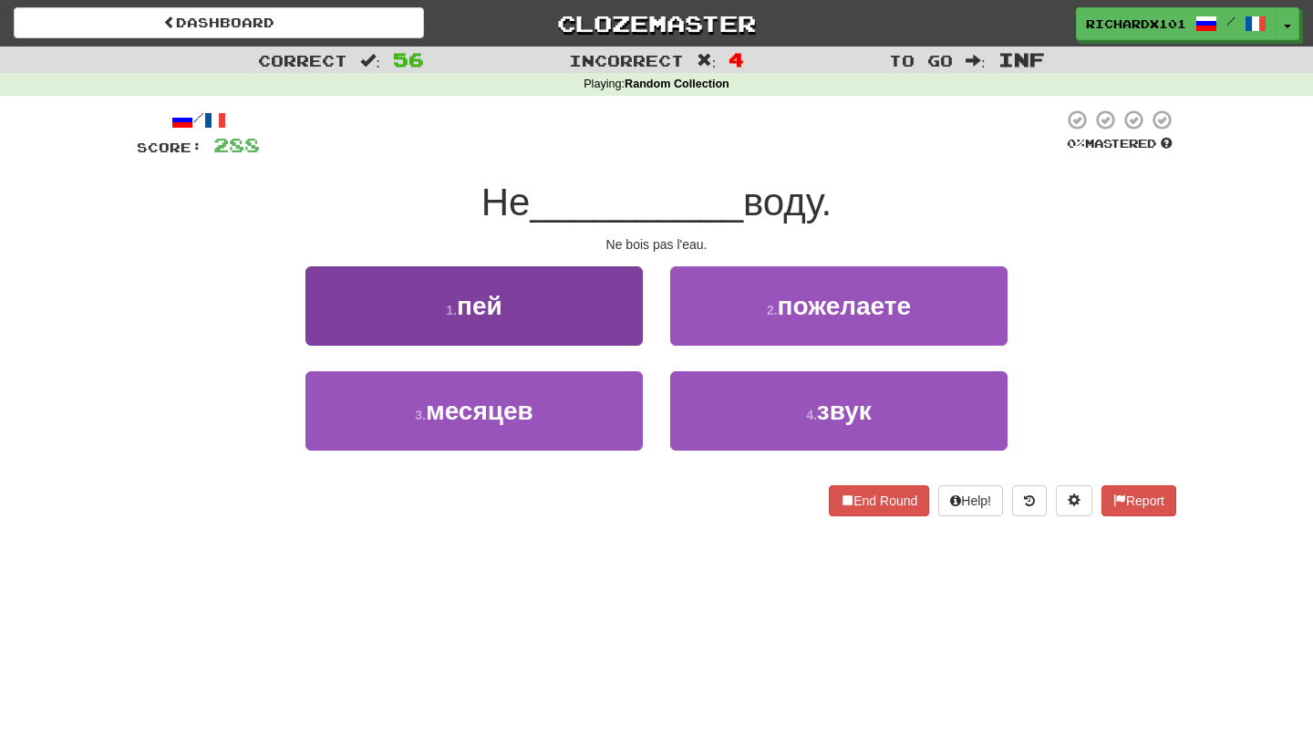
click at [622, 319] on button "1 . пей" at bounding box center [473, 305] width 337 height 79
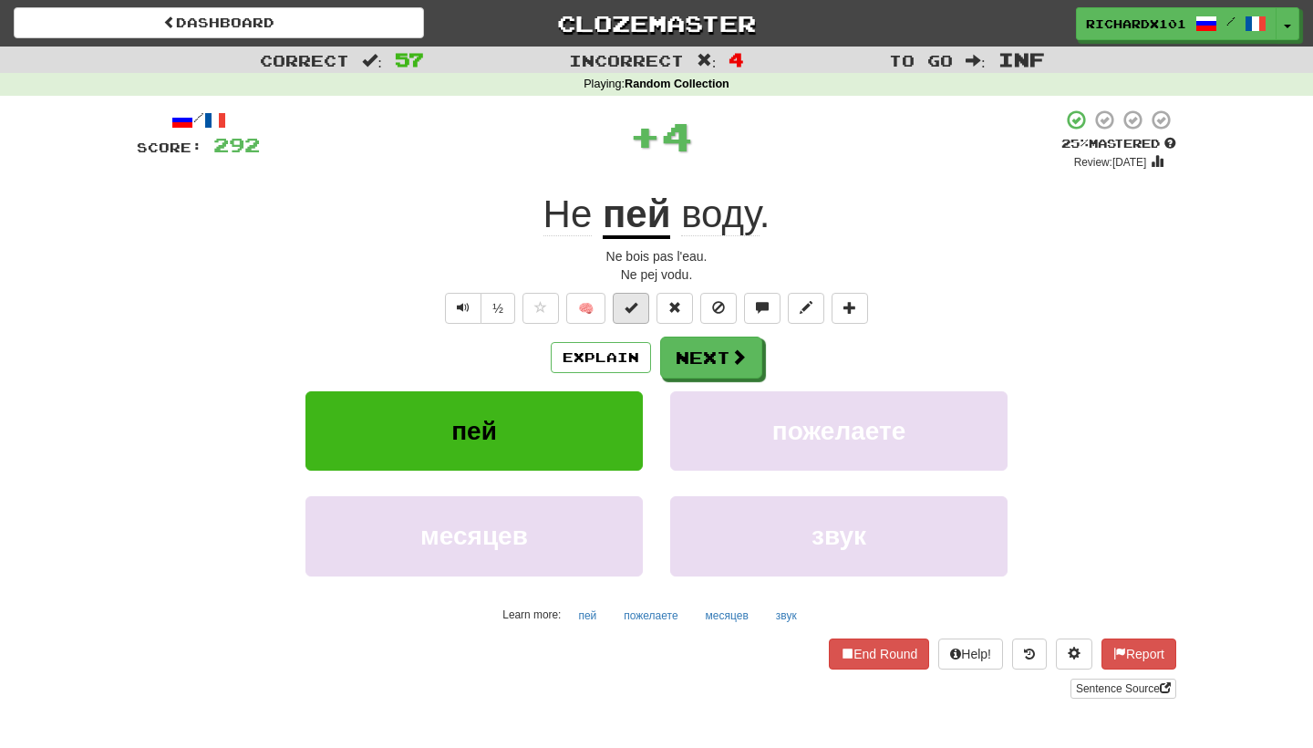
click at [636, 304] on span at bounding box center [630, 307] width 13 height 13
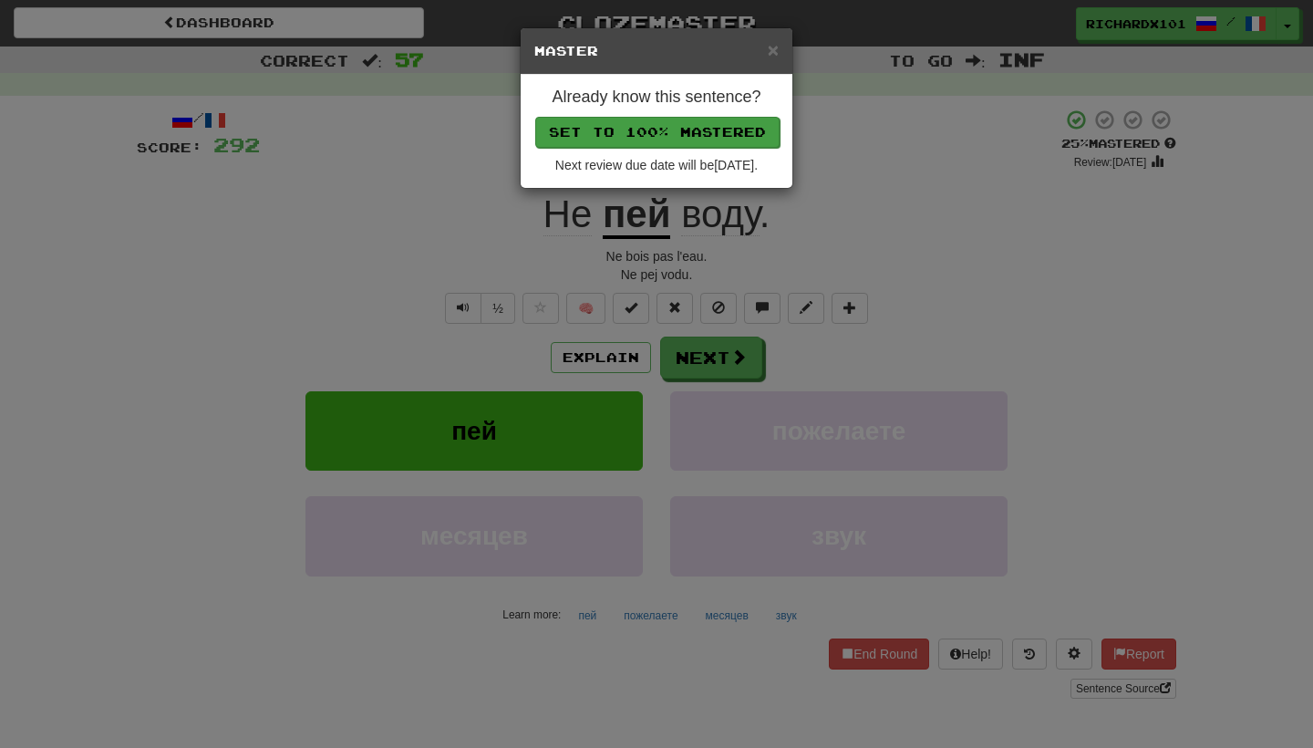
click at [676, 129] on button "Set to 100% Mastered" at bounding box center [657, 132] width 244 height 31
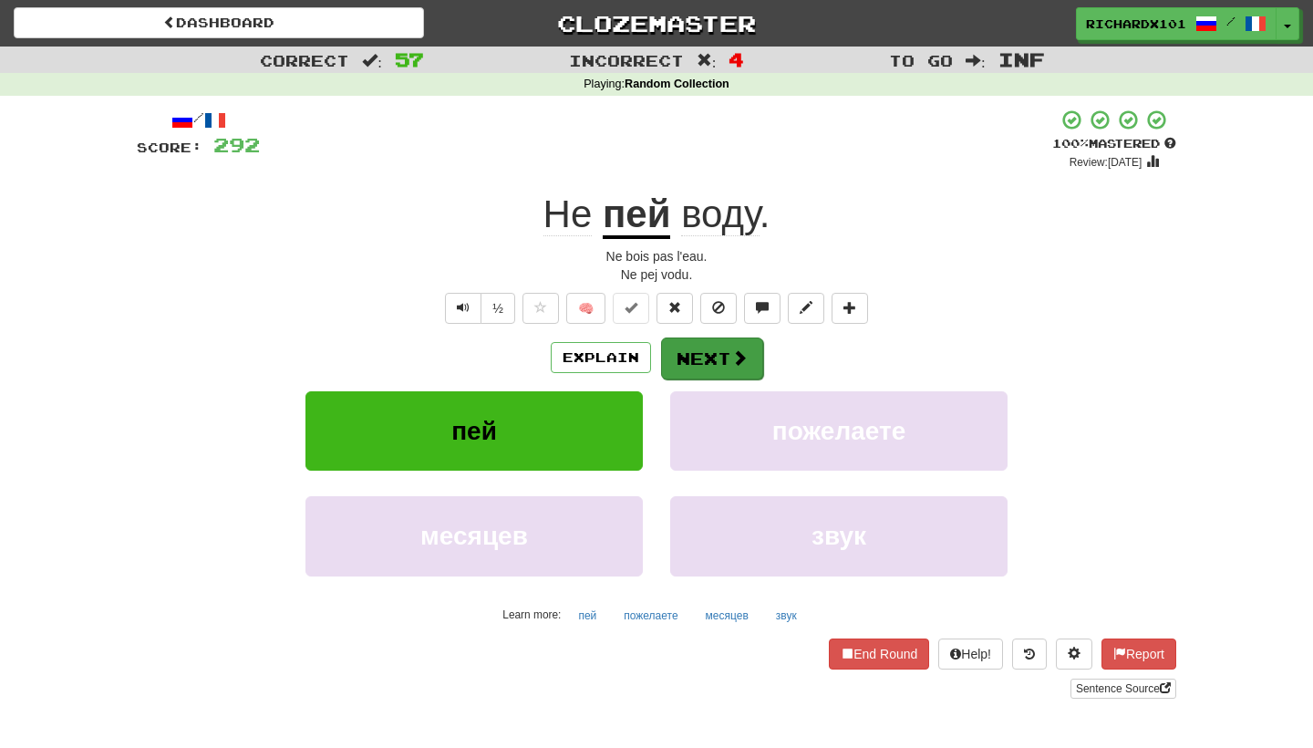
click at [708, 350] on button "Next" at bounding box center [712, 358] width 102 height 42
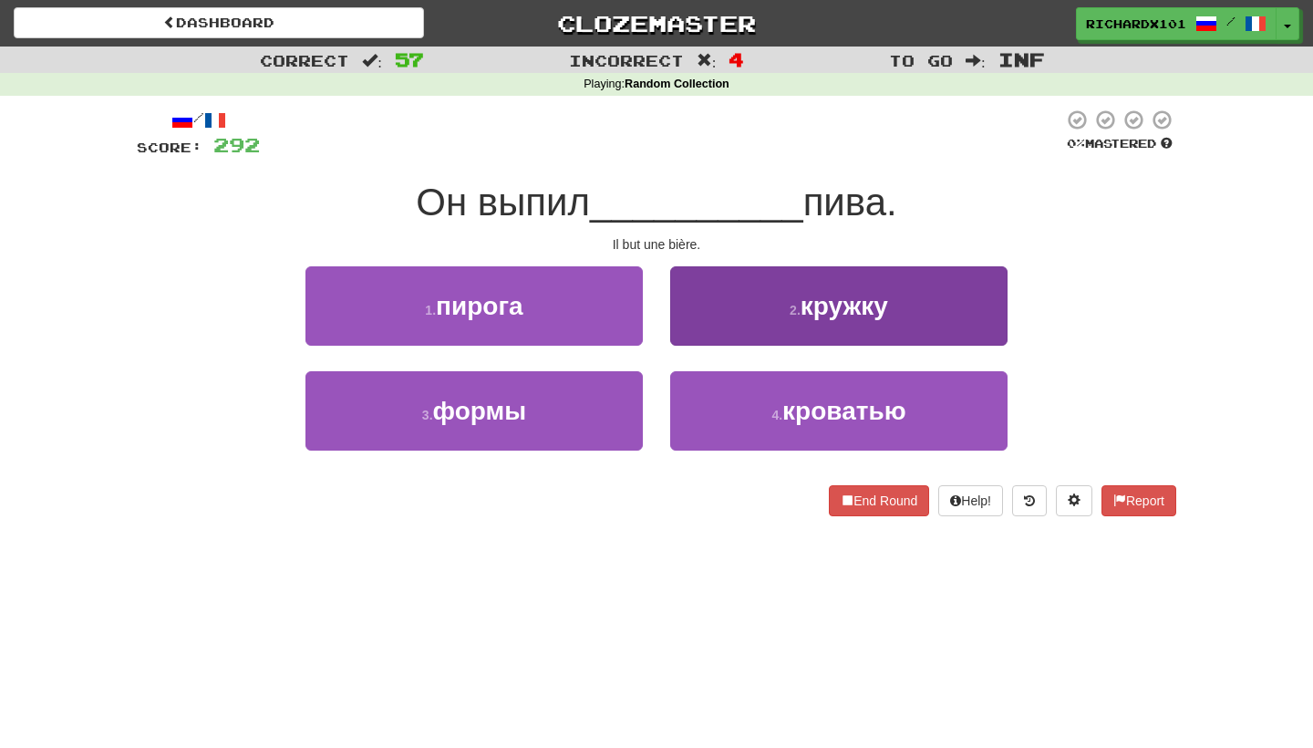
click at [731, 304] on button "2 . кружку" at bounding box center [838, 305] width 337 height 79
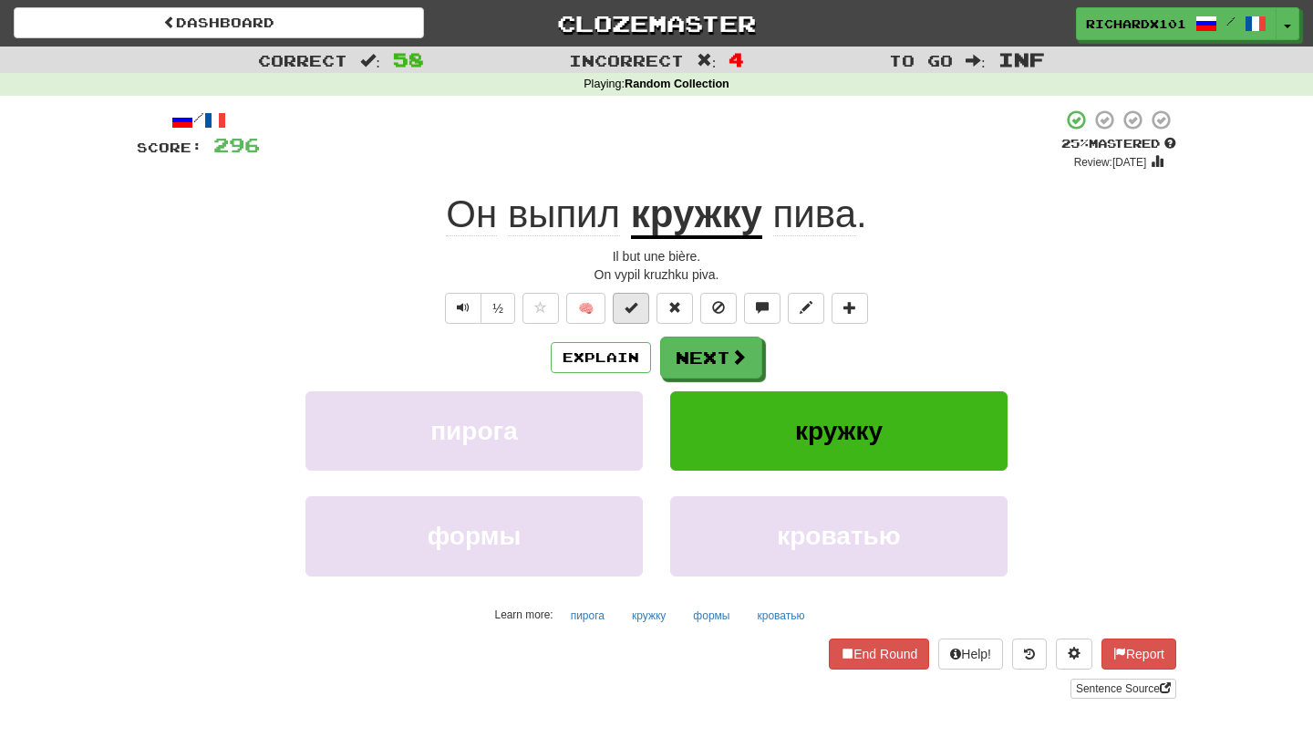
click at [639, 299] on button at bounding box center [631, 308] width 36 height 31
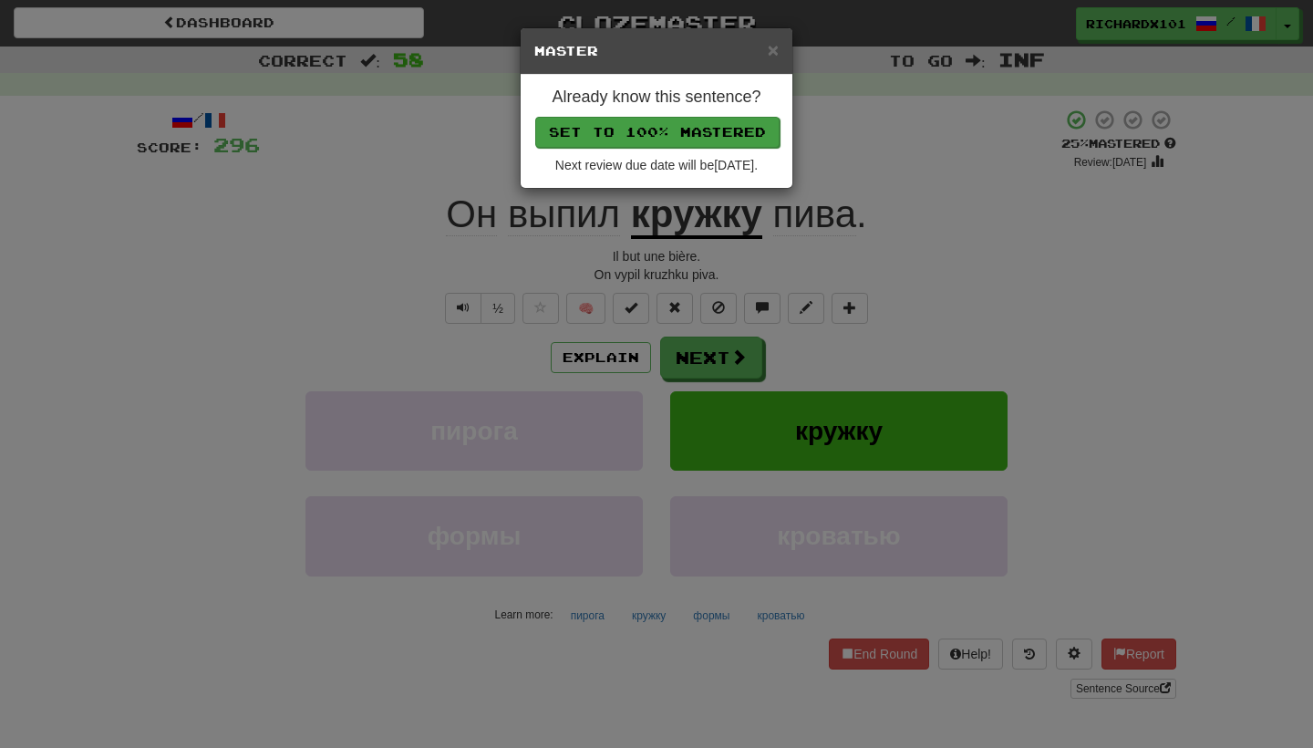
click at [673, 131] on button "Set to 100% Mastered" at bounding box center [657, 132] width 244 height 31
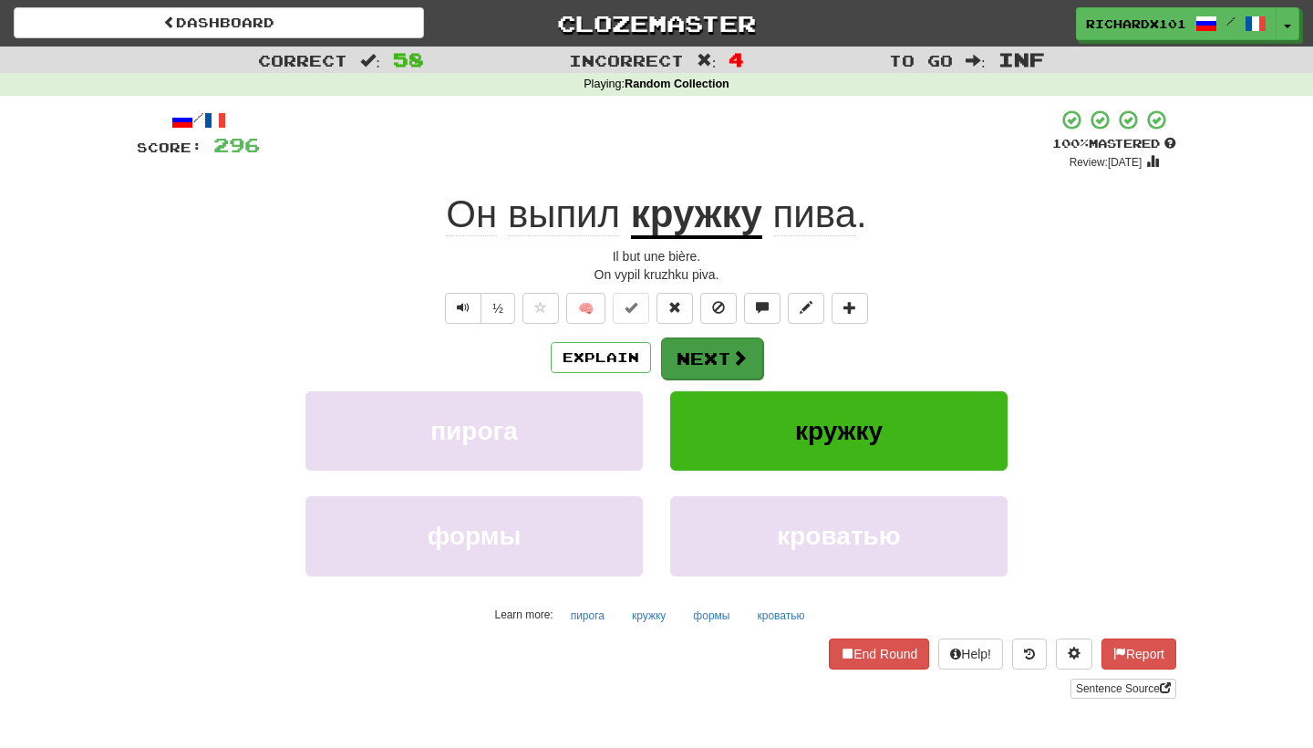
click at [708, 359] on button "Next" at bounding box center [712, 358] width 102 height 42
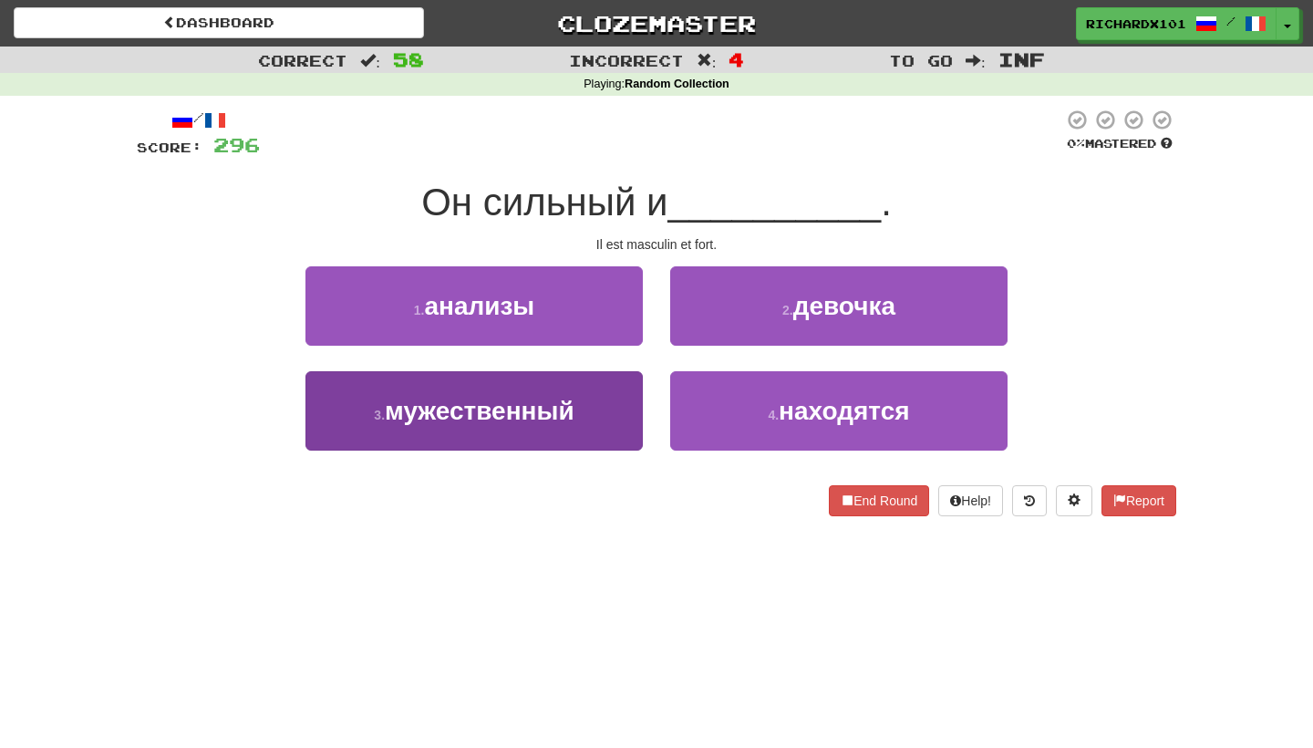
click at [625, 435] on button "3 . мужественный" at bounding box center [473, 410] width 337 height 79
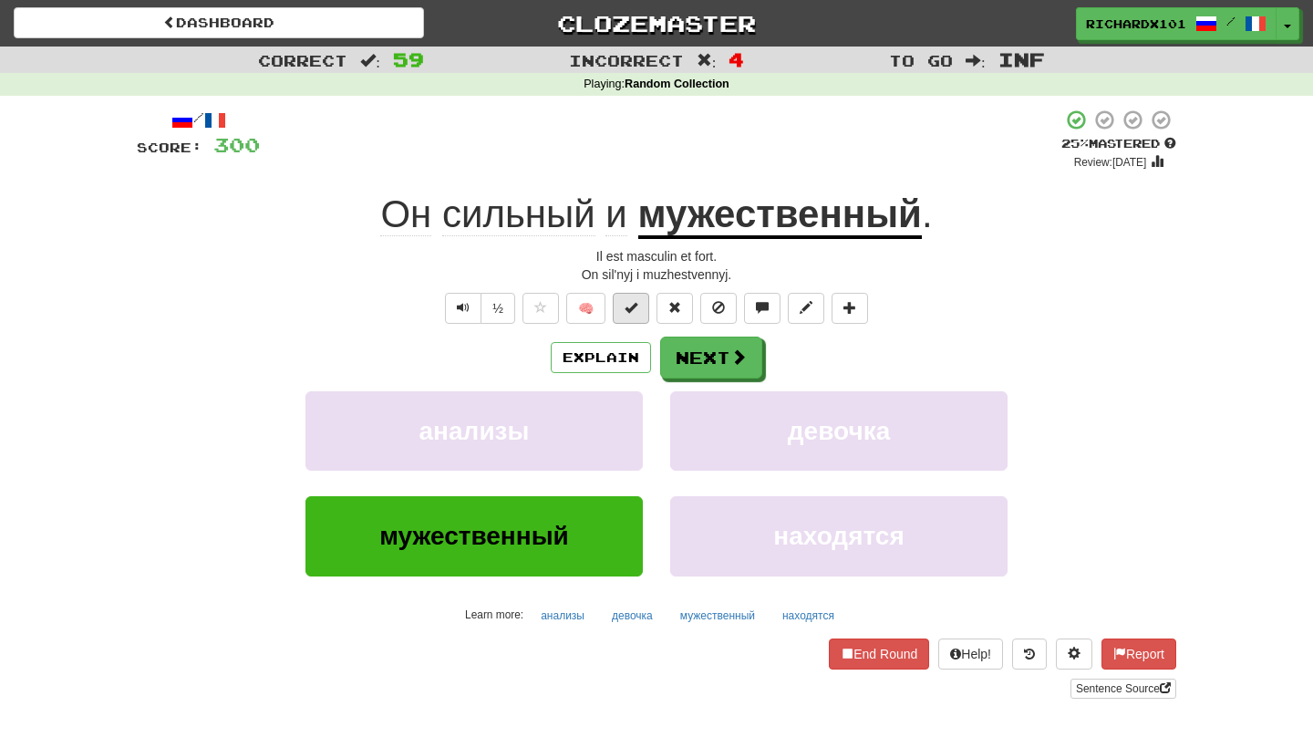
click at [633, 309] on span at bounding box center [630, 307] width 13 height 13
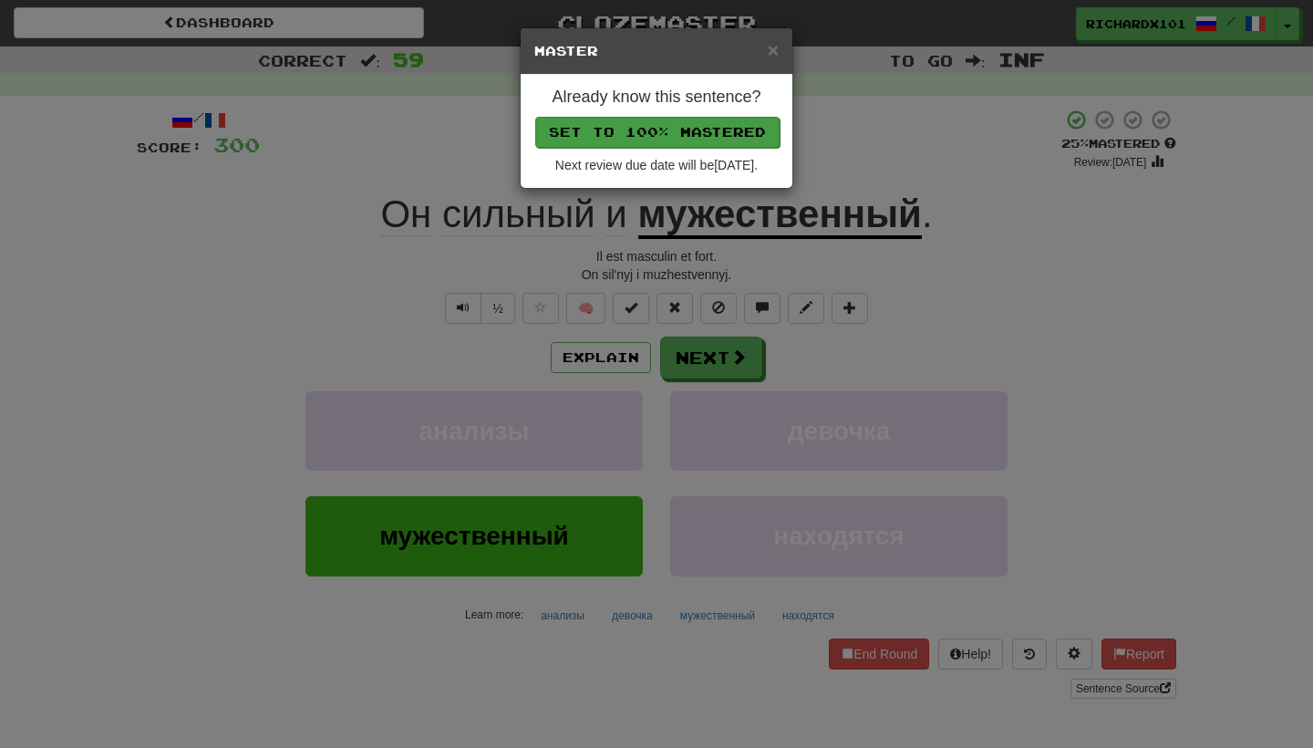
click at [659, 131] on button "Set to 100% Mastered" at bounding box center [657, 132] width 244 height 31
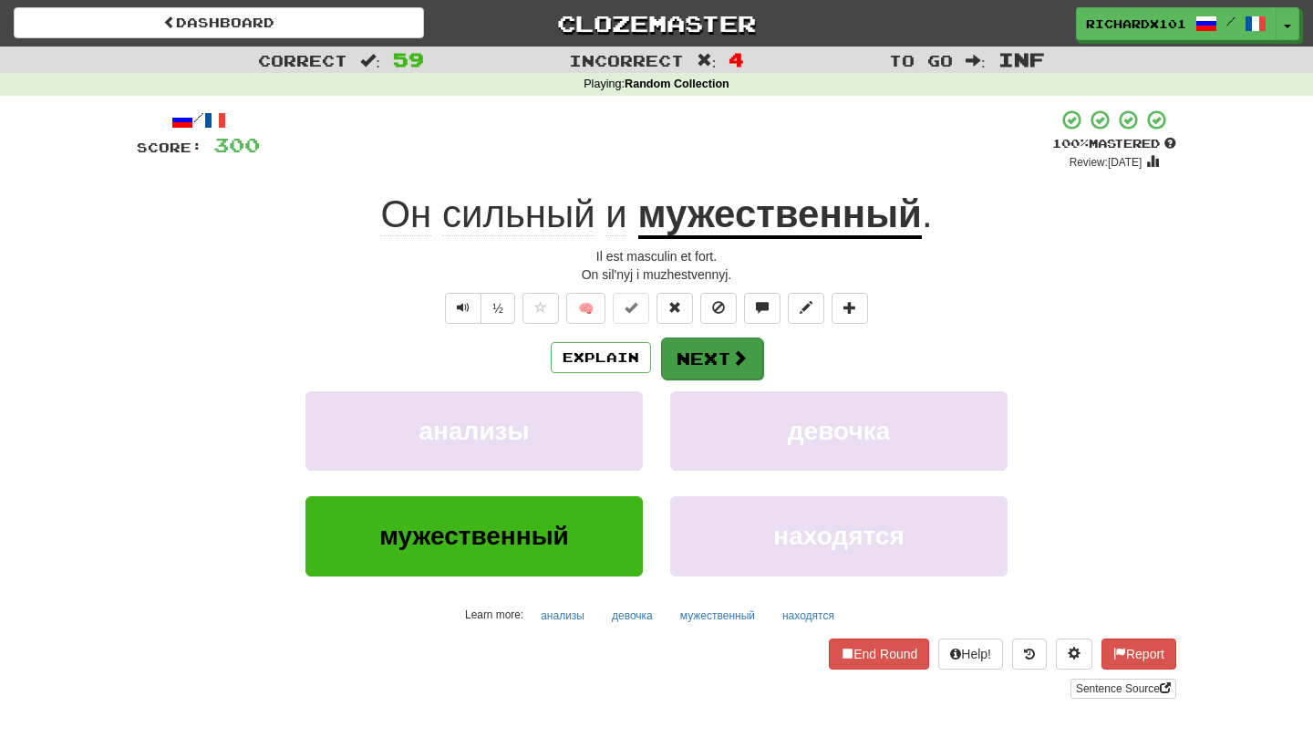
click at [711, 359] on button "Next" at bounding box center [712, 358] width 102 height 42
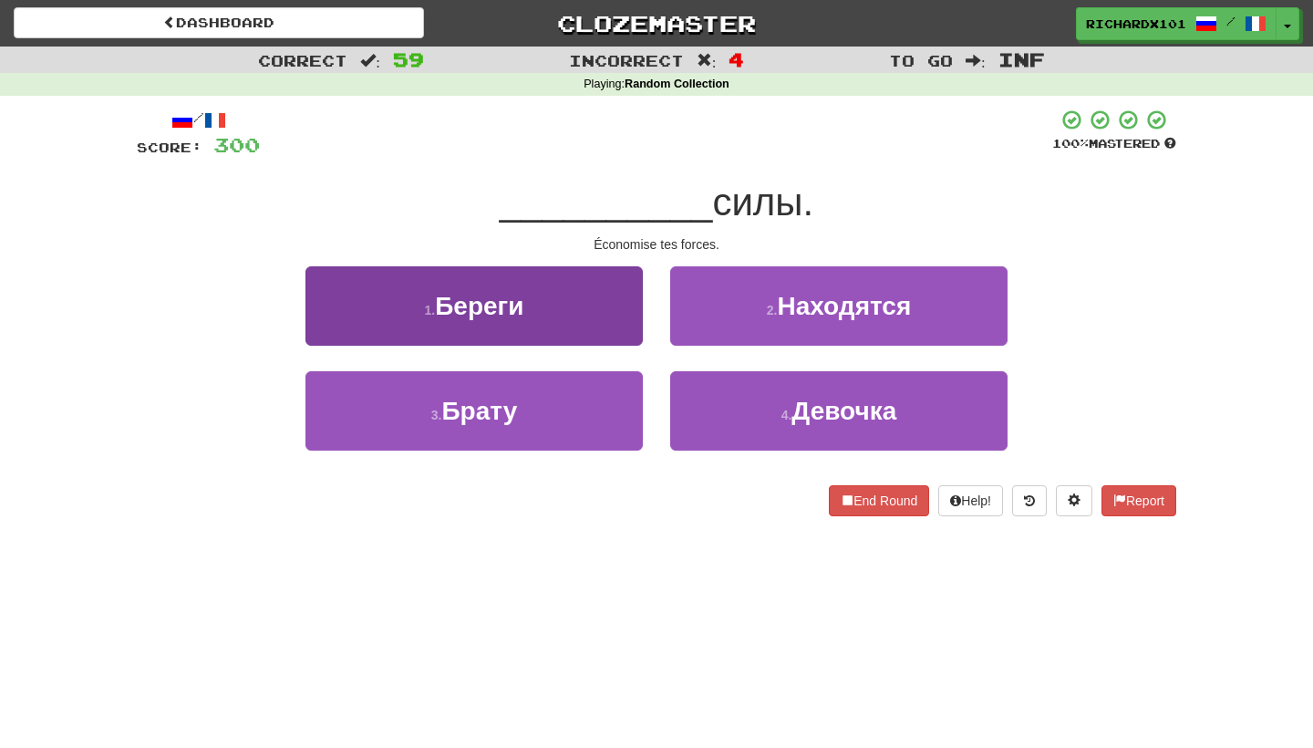
click at [582, 298] on button "1 . Береги" at bounding box center [473, 305] width 337 height 79
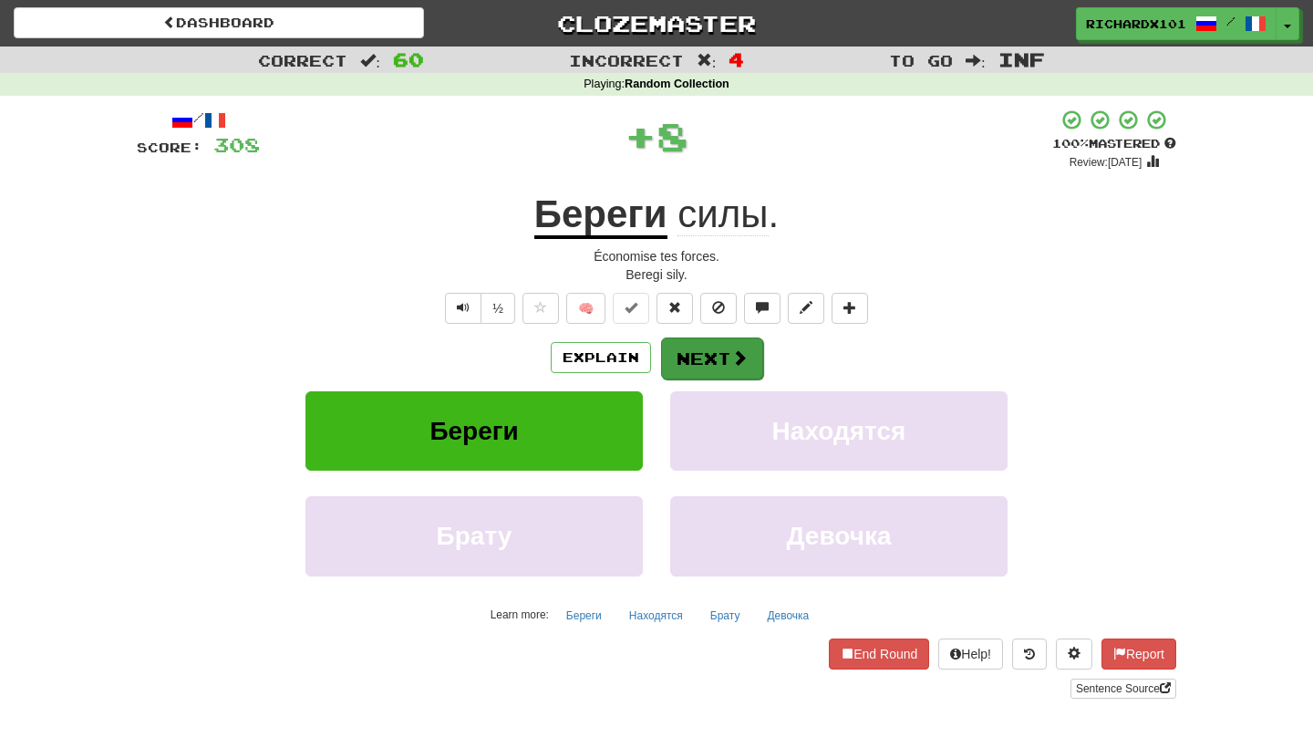
click at [703, 360] on button "Next" at bounding box center [712, 358] width 102 height 42
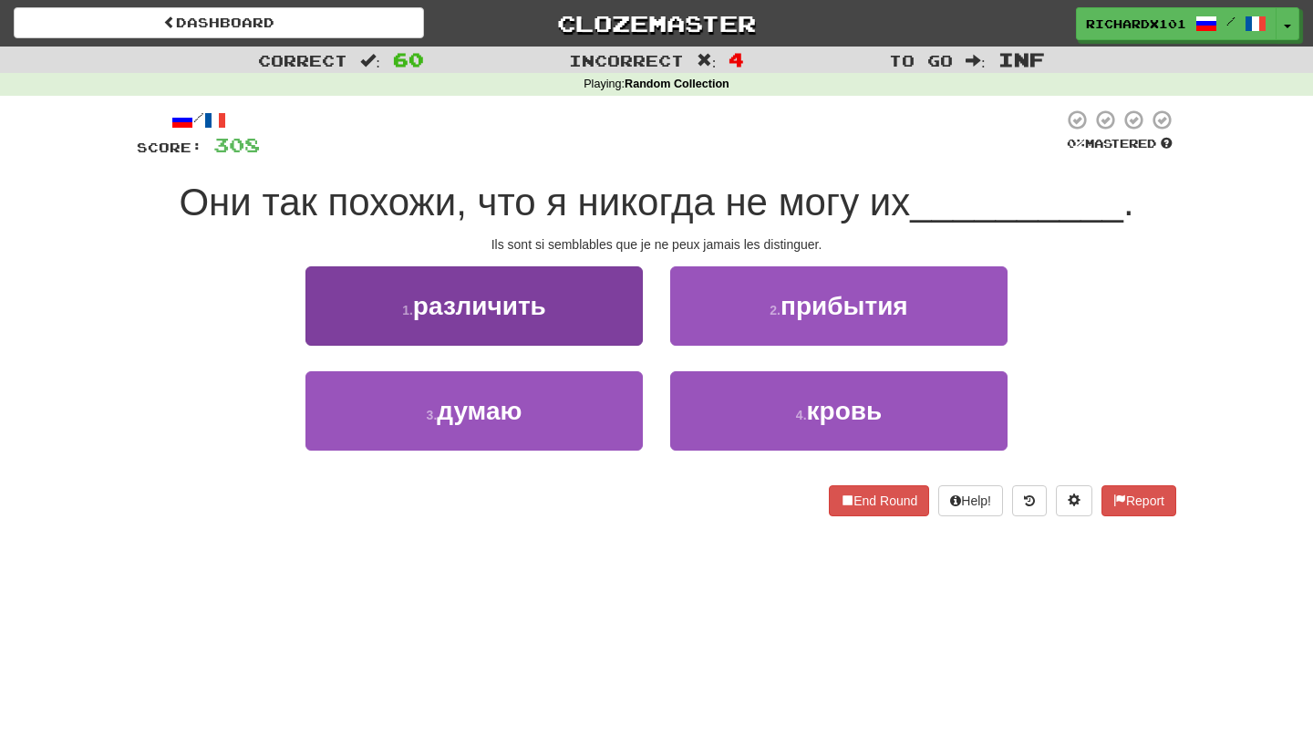
click at [602, 315] on button "1 . различить" at bounding box center [473, 305] width 337 height 79
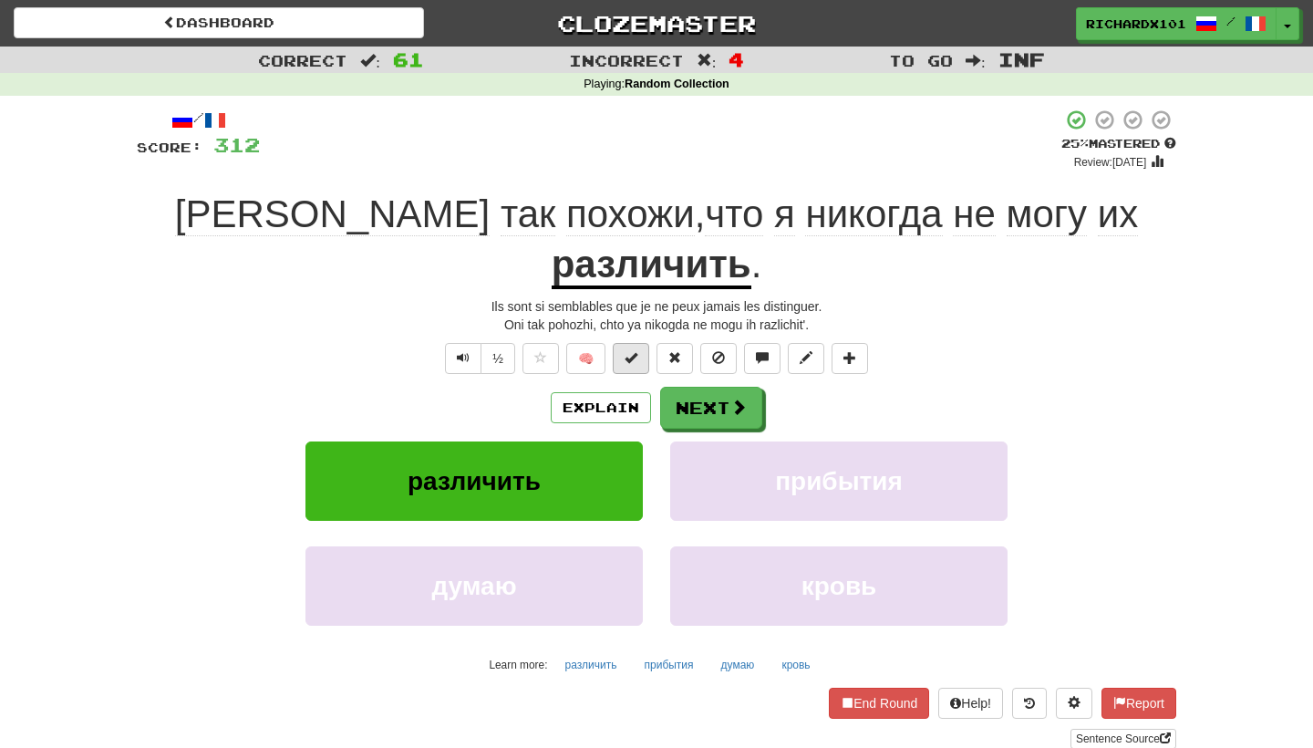
click at [631, 351] on span at bounding box center [630, 357] width 13 height 13
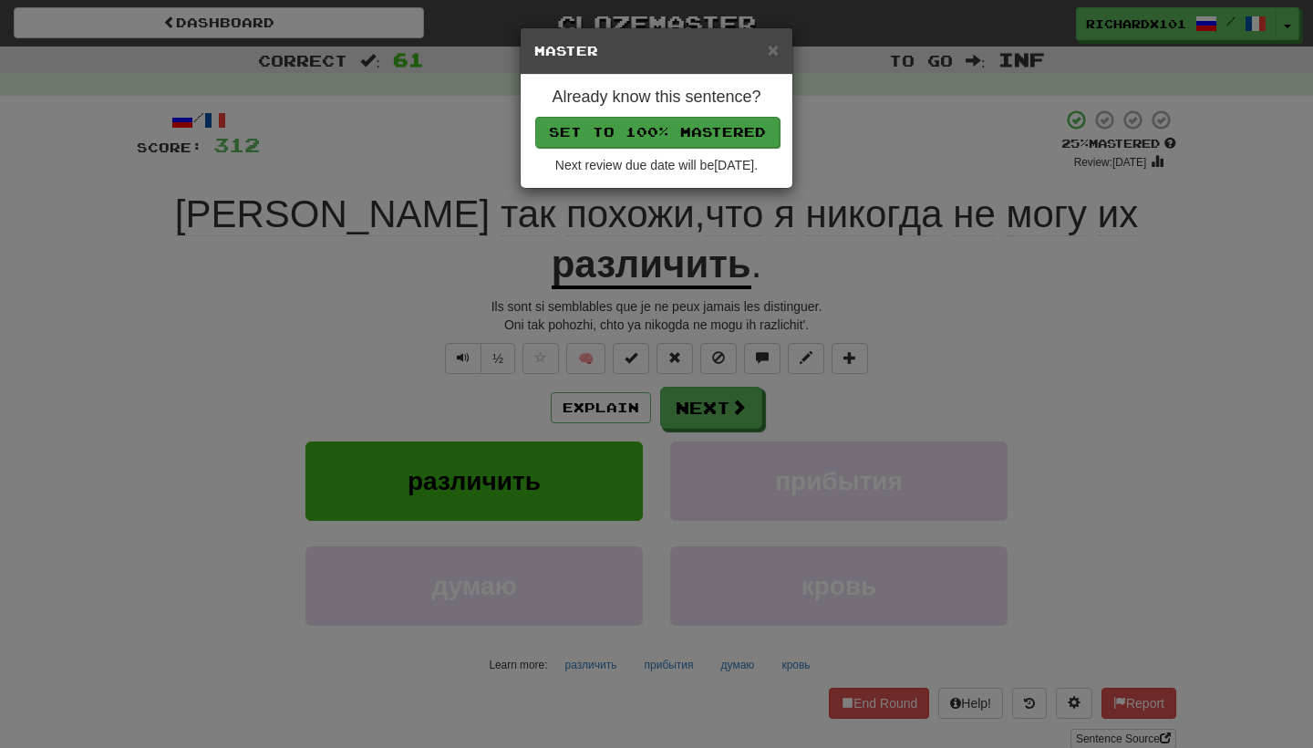
click at [681, 119] on button "Set to 100% Mastered" at bounding box center [657, 132] width 244 height 31
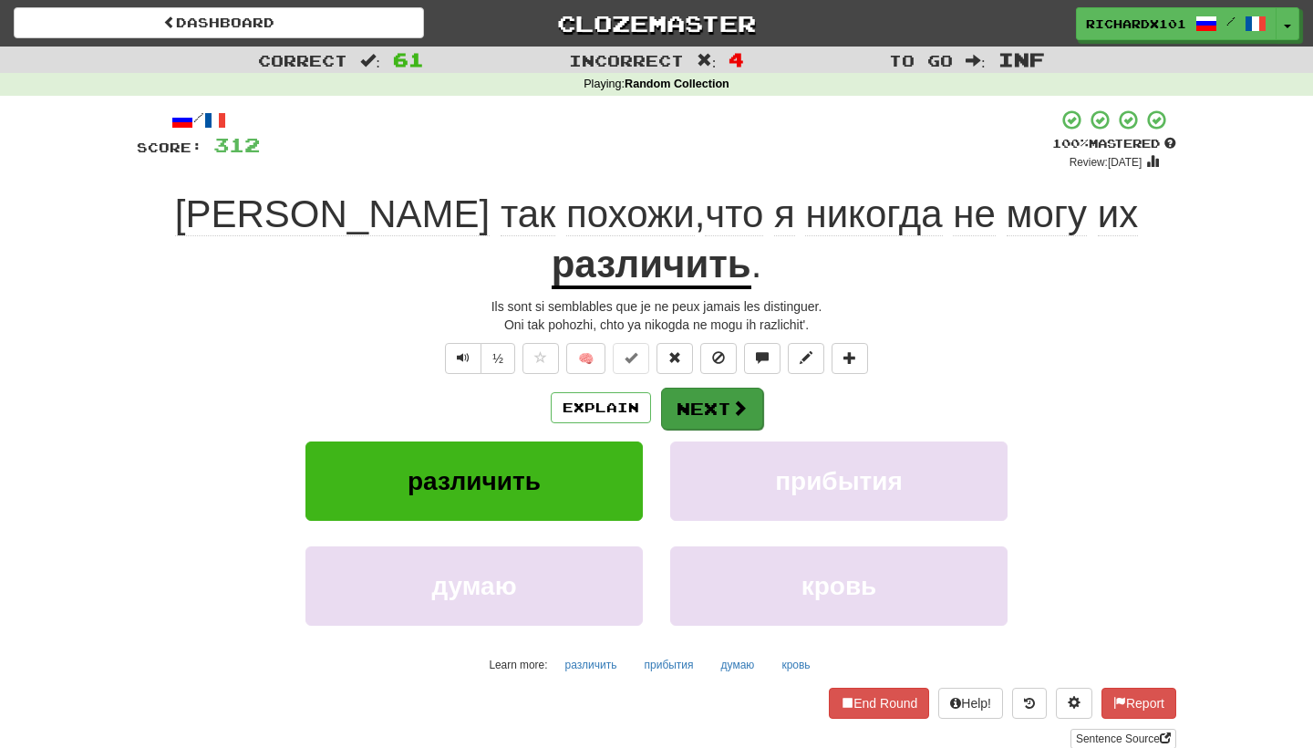
click at [696, 387] on button "Next" at bounding box center [712, 408] width 102 height 42
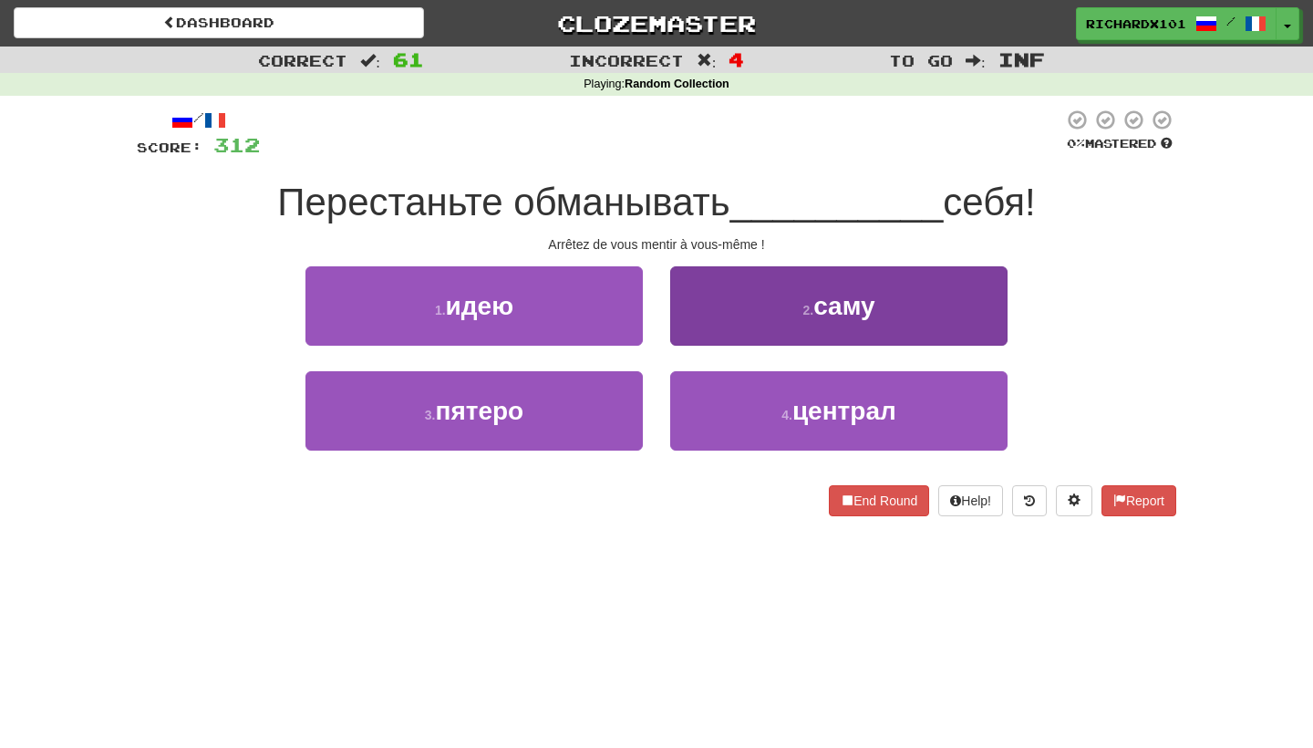
click at [727, 326] on button "2 . саму" at bounding box center [838, 305] width 337 height 79
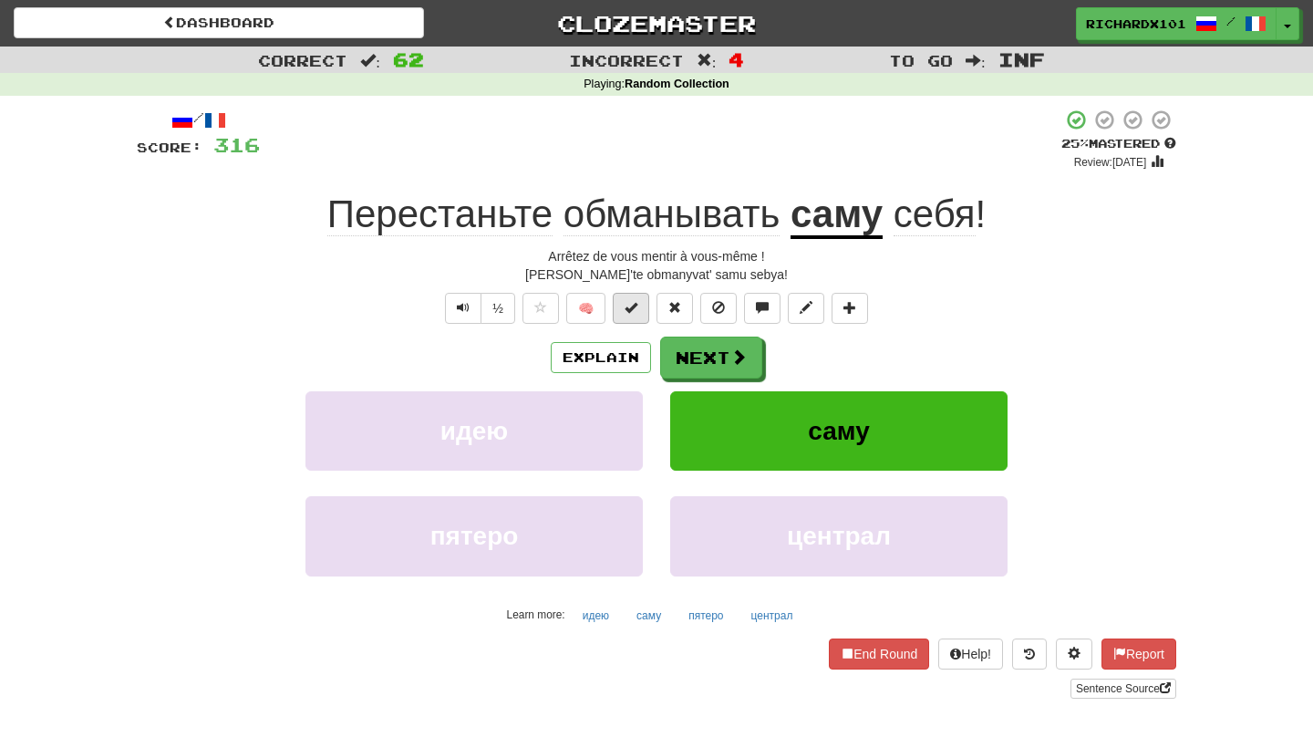
click at [644, 307] on button at bounding box center [631, 308] width 36 height 31
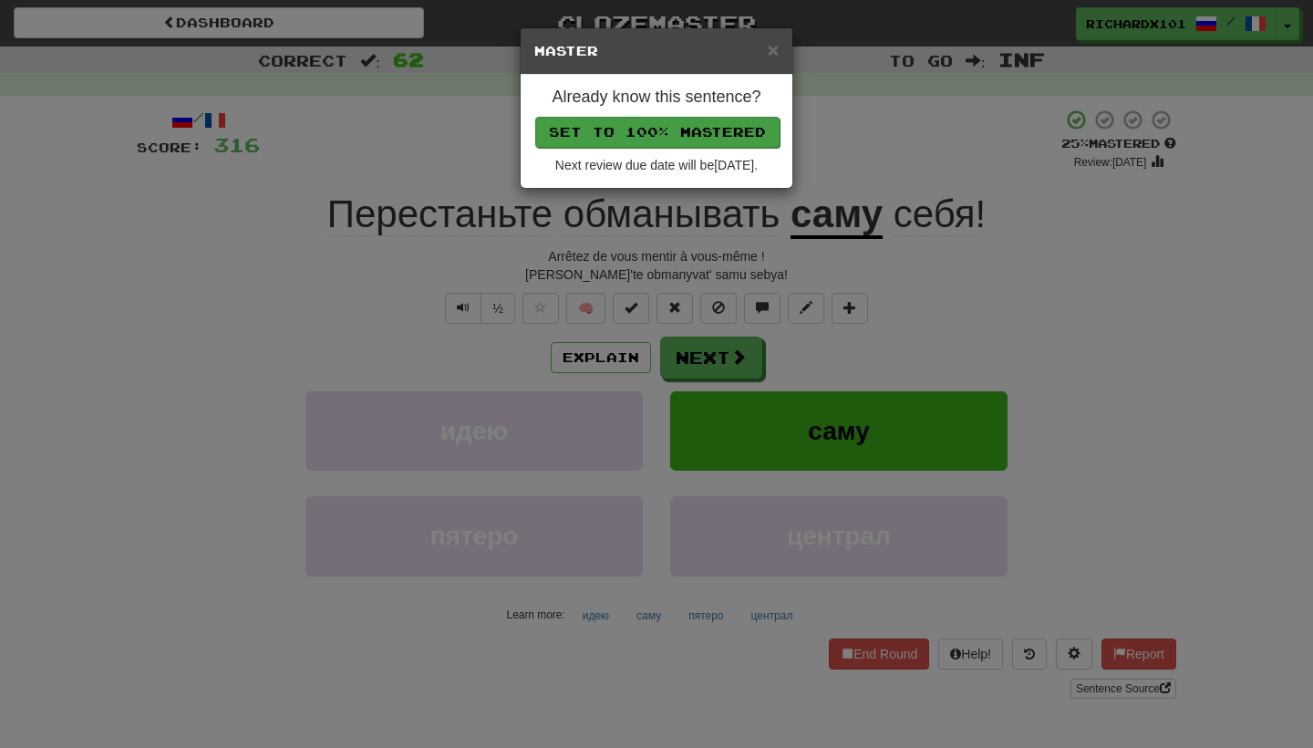
click at [707, 128] on button "Set to 100% Mastered" at bounding box center [657, 132] width 244 height 31
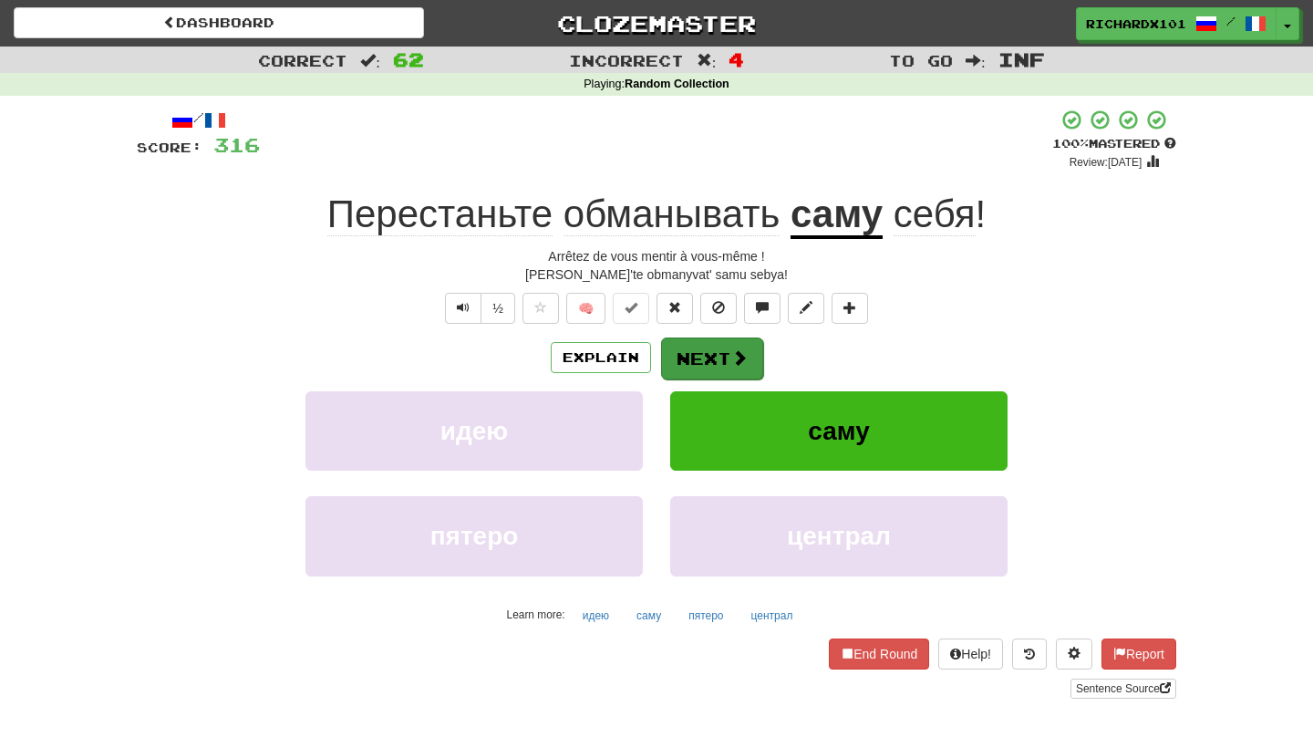
click at [717, 358] on button "Next" at bounding box center [712, 358] width 102 height 42
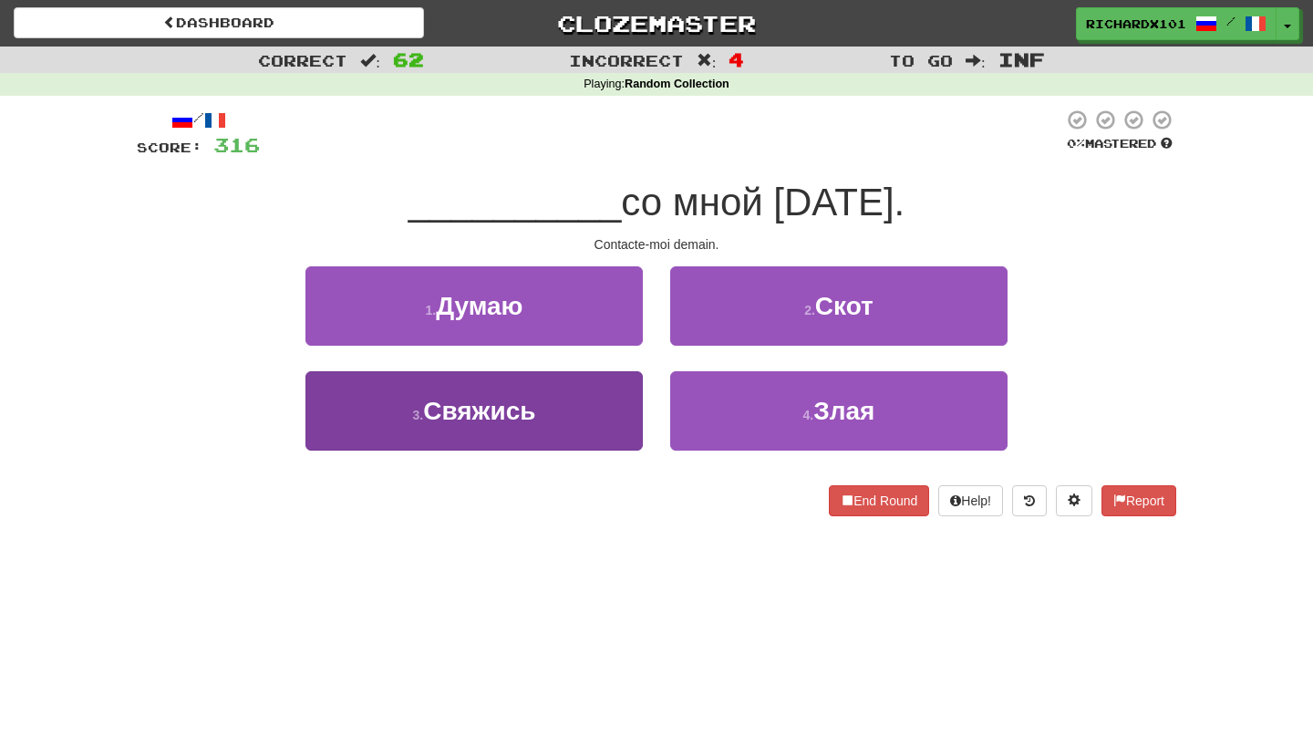
click at [589, 432] on button "3 . Свяжись" at bounding box center [473, 410] width 337 height 79
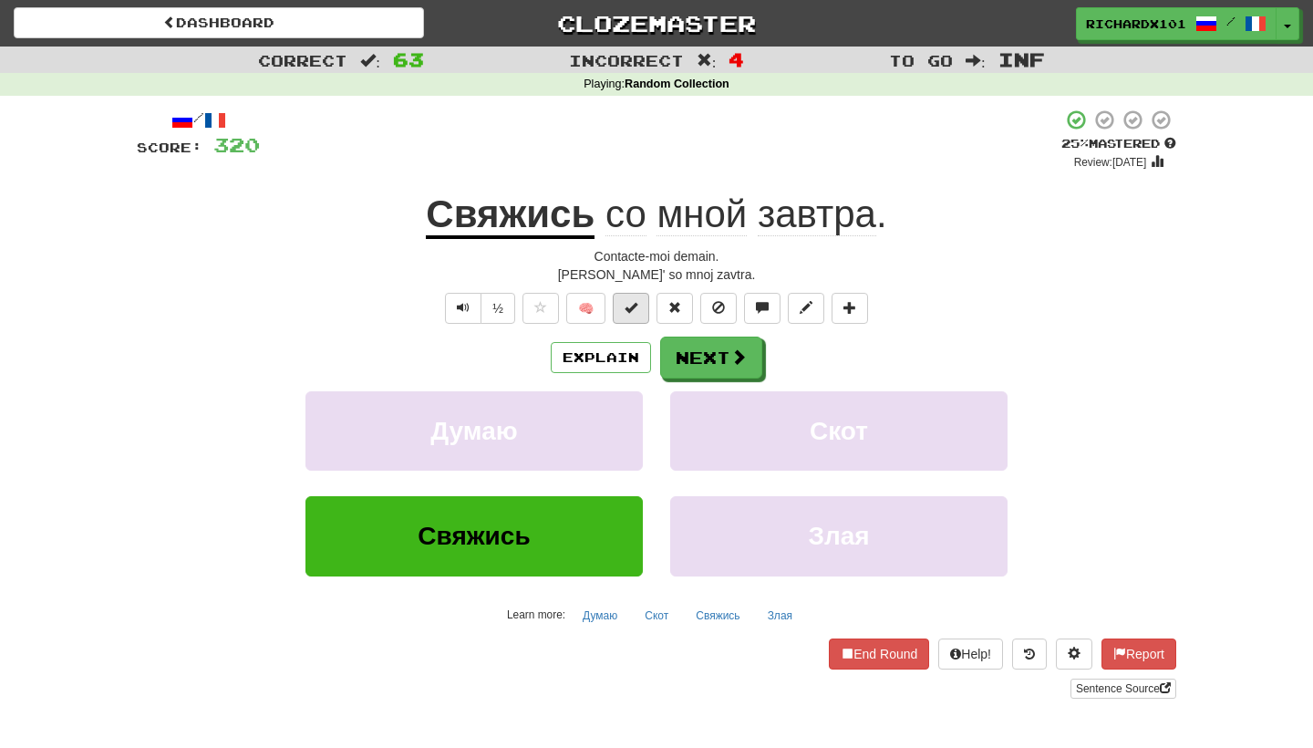
click at [634, 310] on span at bounding box center [630, 307] width 13 height 13
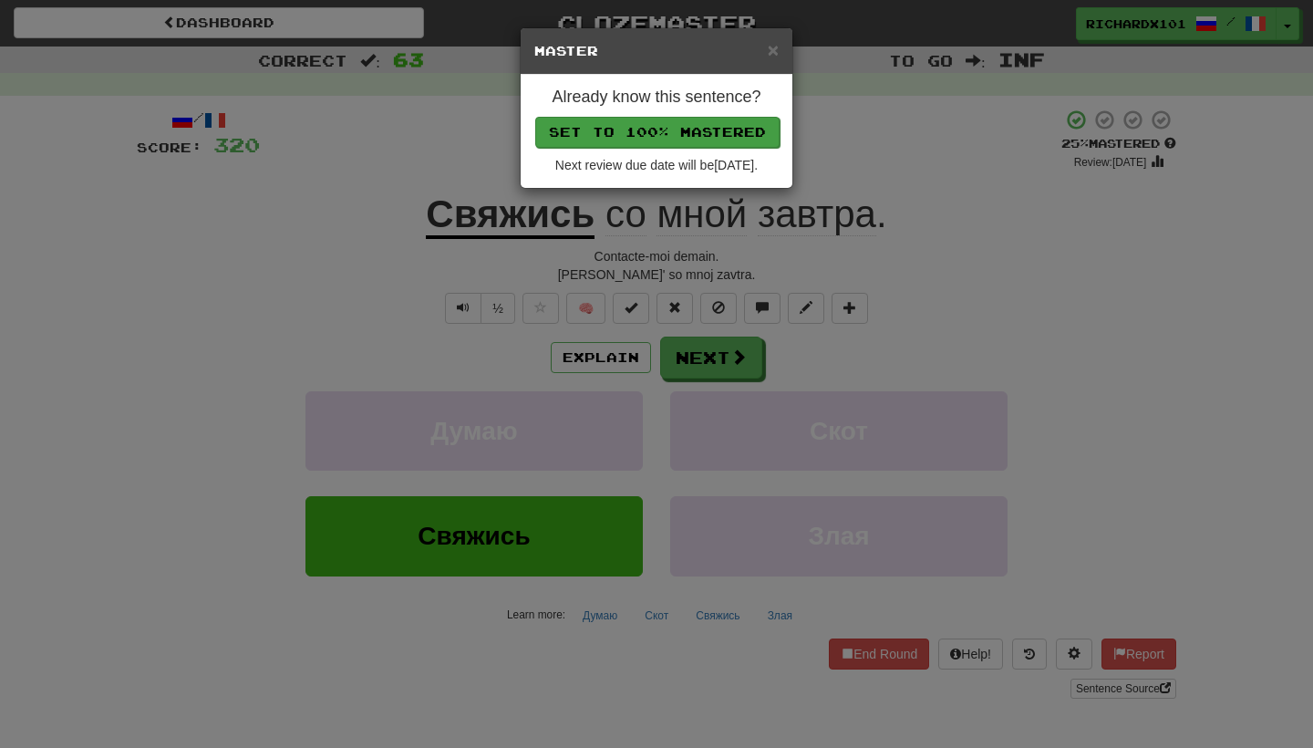
click at [698, 126] on button "Set to 100% Mastered" at bounding box center [657, 132] width 244 height 31
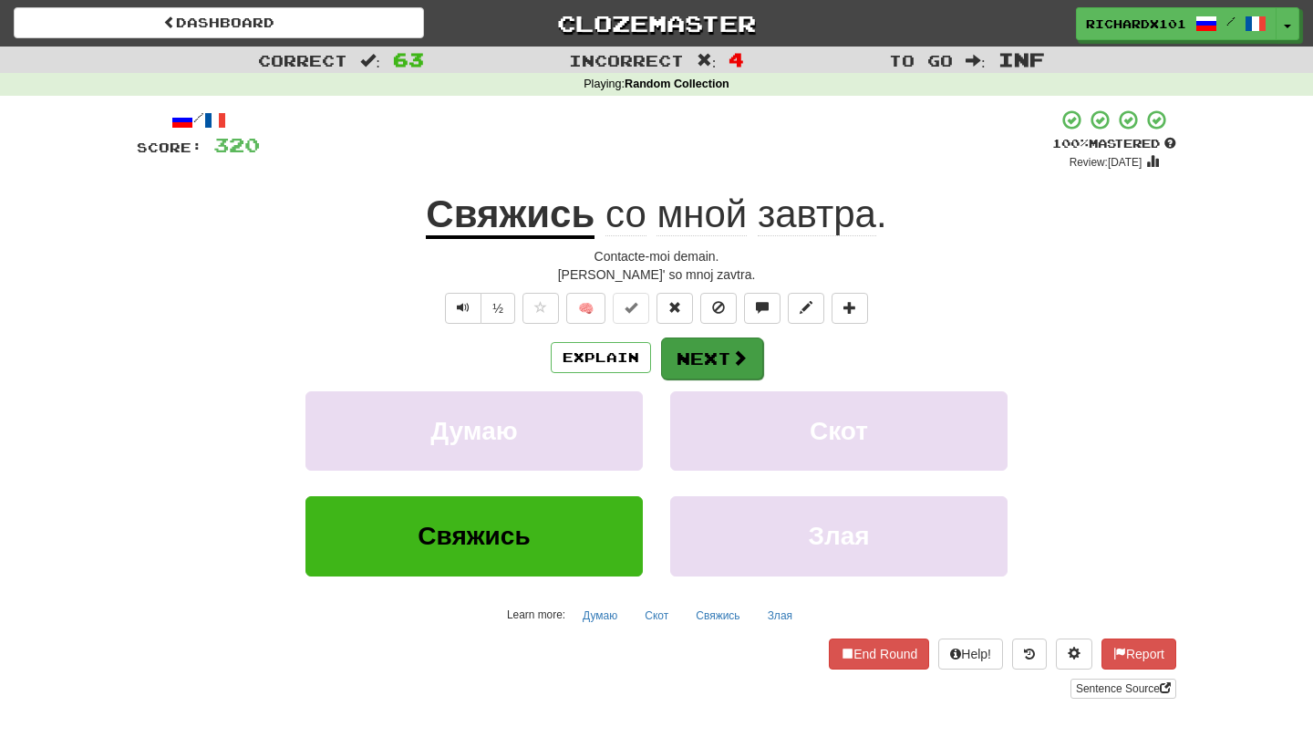
click at [720, 364] on button "Next" at bounding box center [712, 358] width 102 height 42
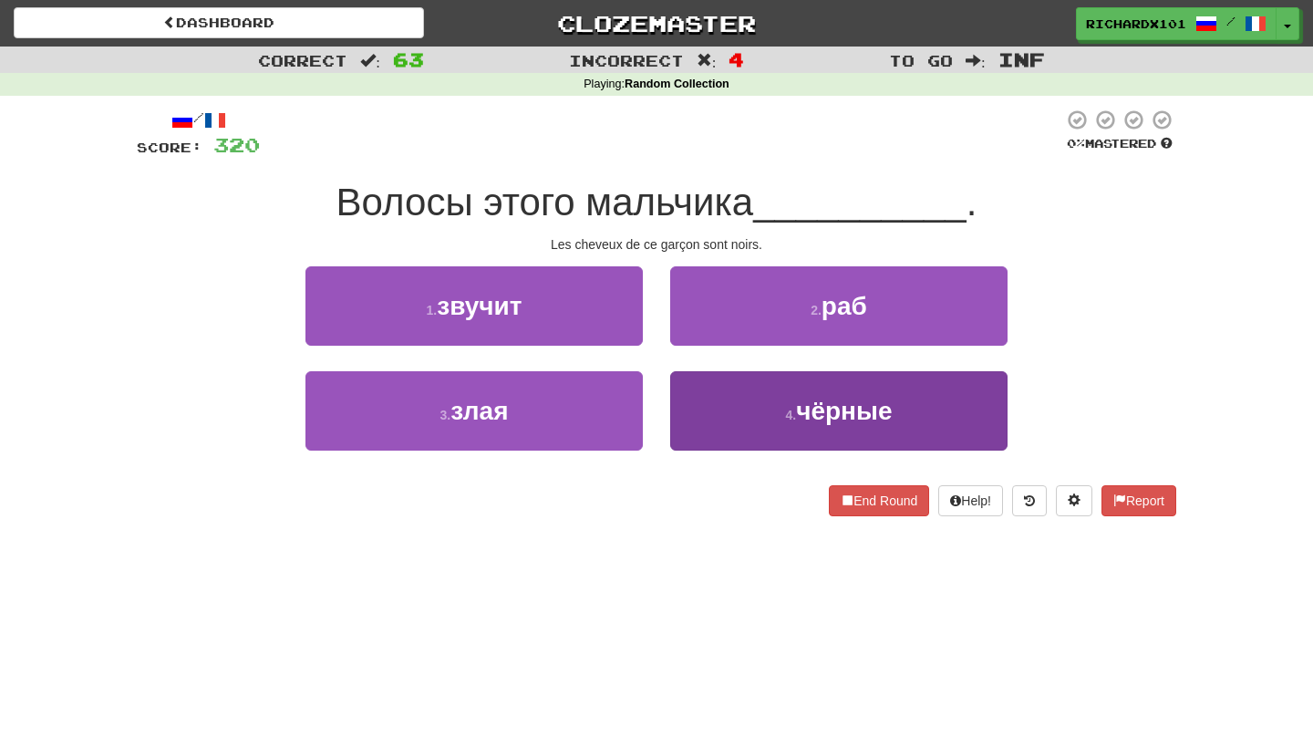
click at [720, 396] on button "4 . чёрные" at bounding box center [838, 410] width 337 height 79
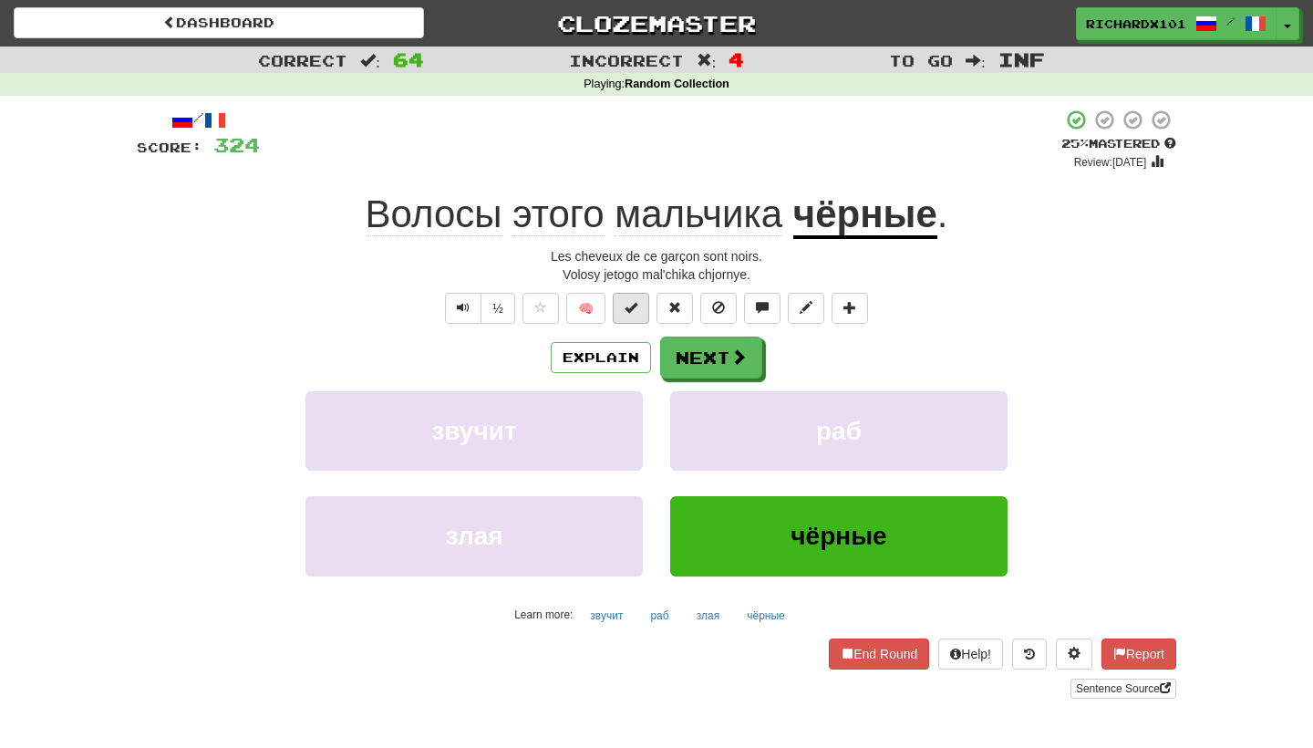
click at [641, 309] on button at bounding box center [631, 308] width 36 height 31
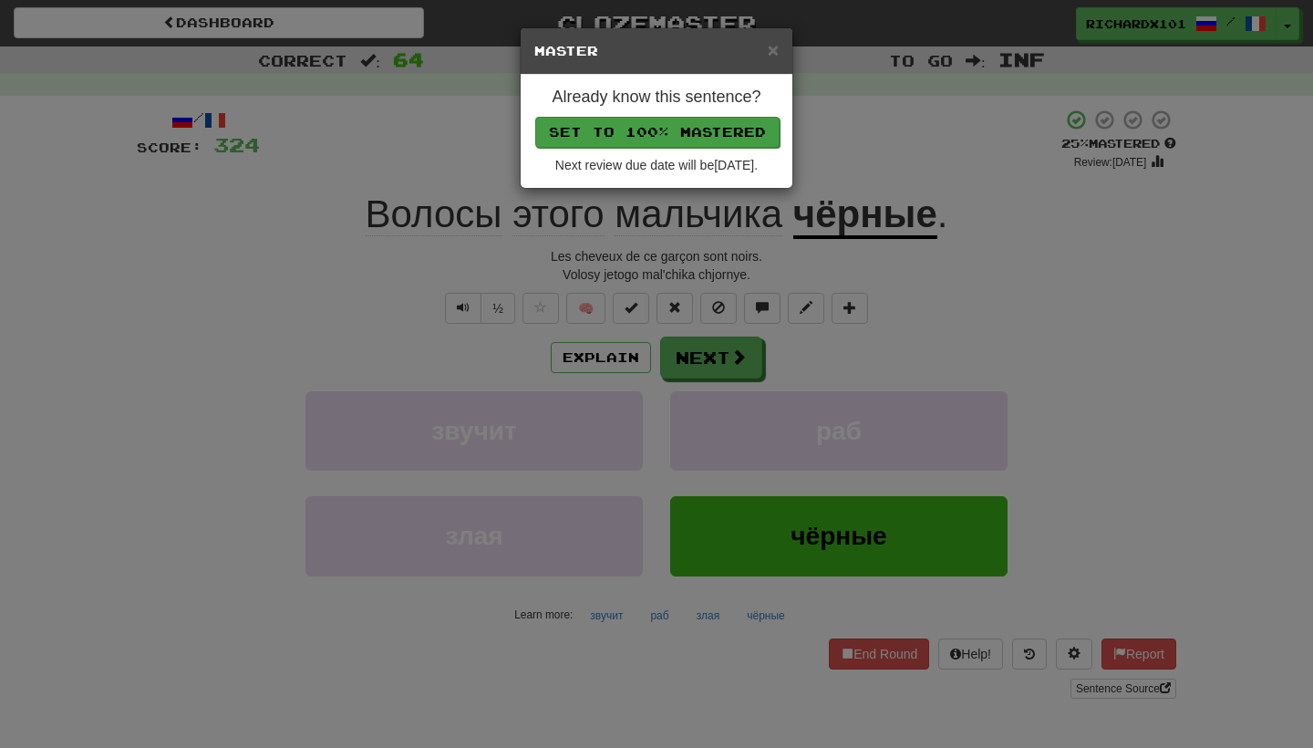
click at [685, 129] on button "Set to 100% Mastered" at bounding box center [657, 132] width 244 height 31
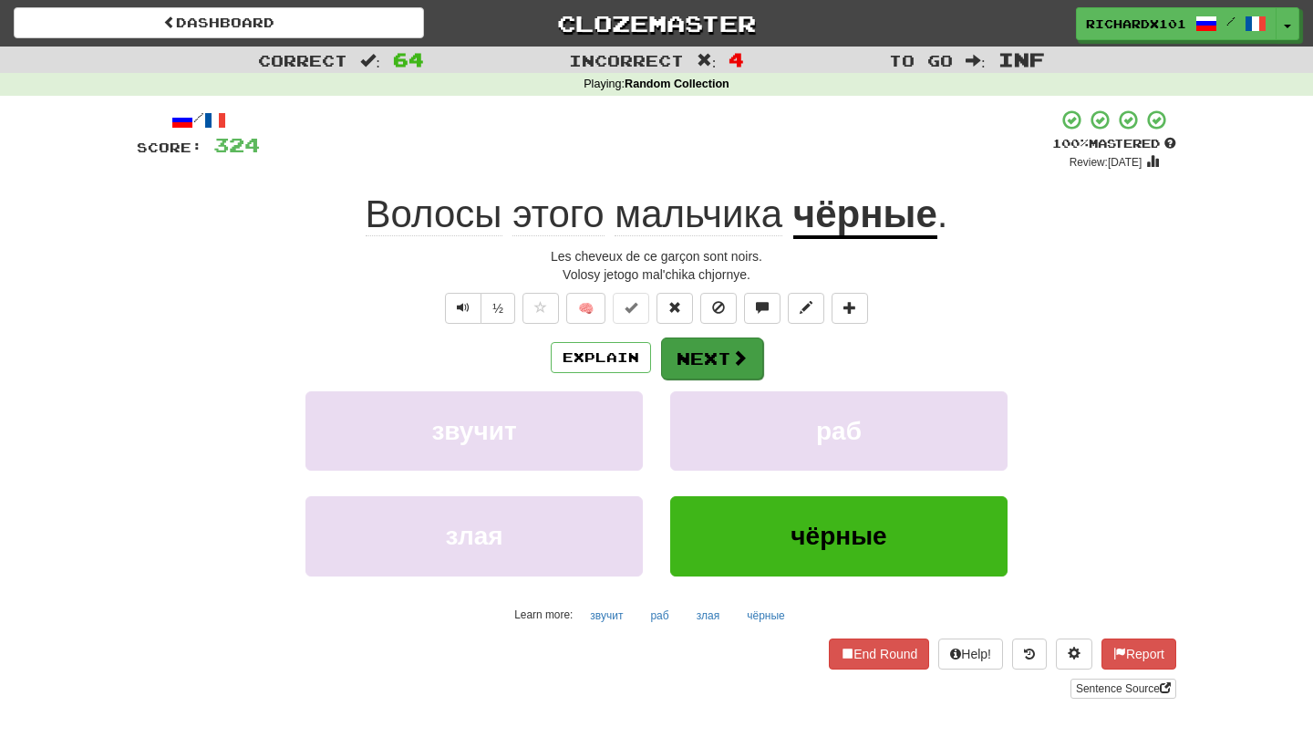
click at [702, 347] on button "Next" at bounding box center [712, 358] width 102 height 42
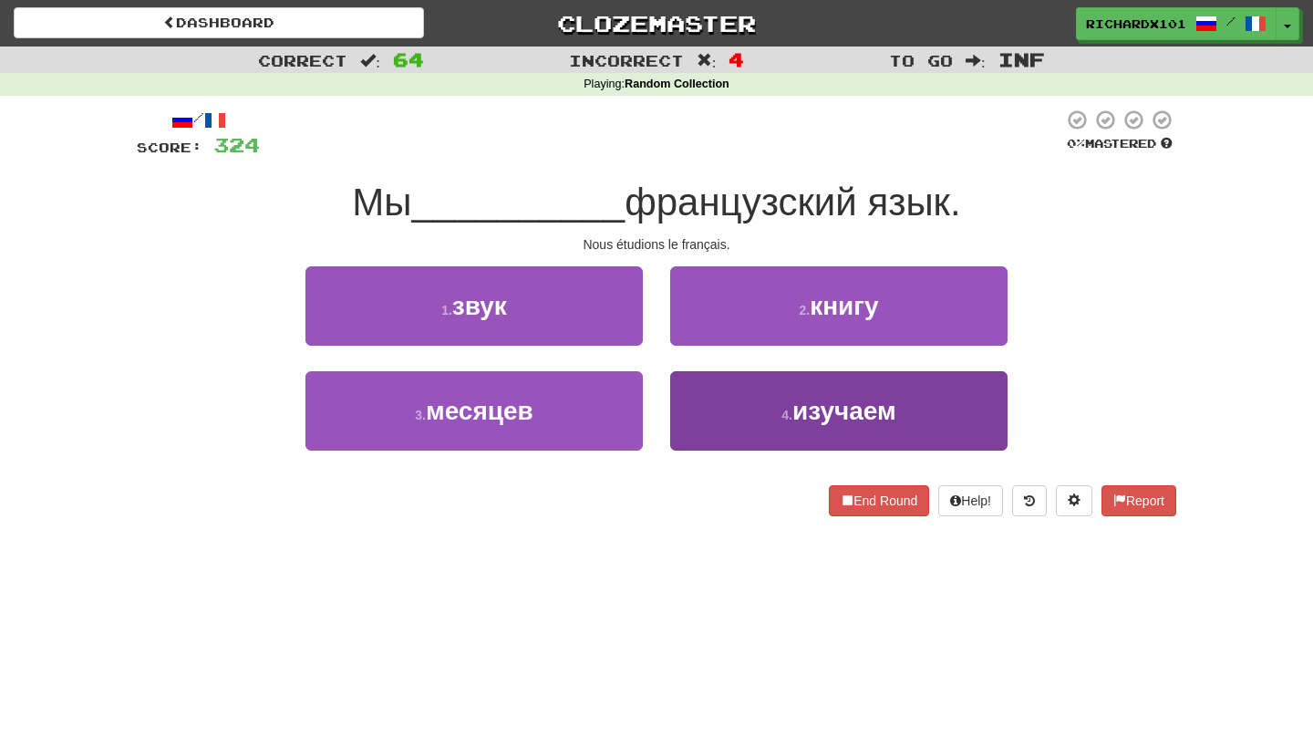
click at [751, 431] on button "4 . изучаем" at bounding box center [838, 410] width 337 height 79
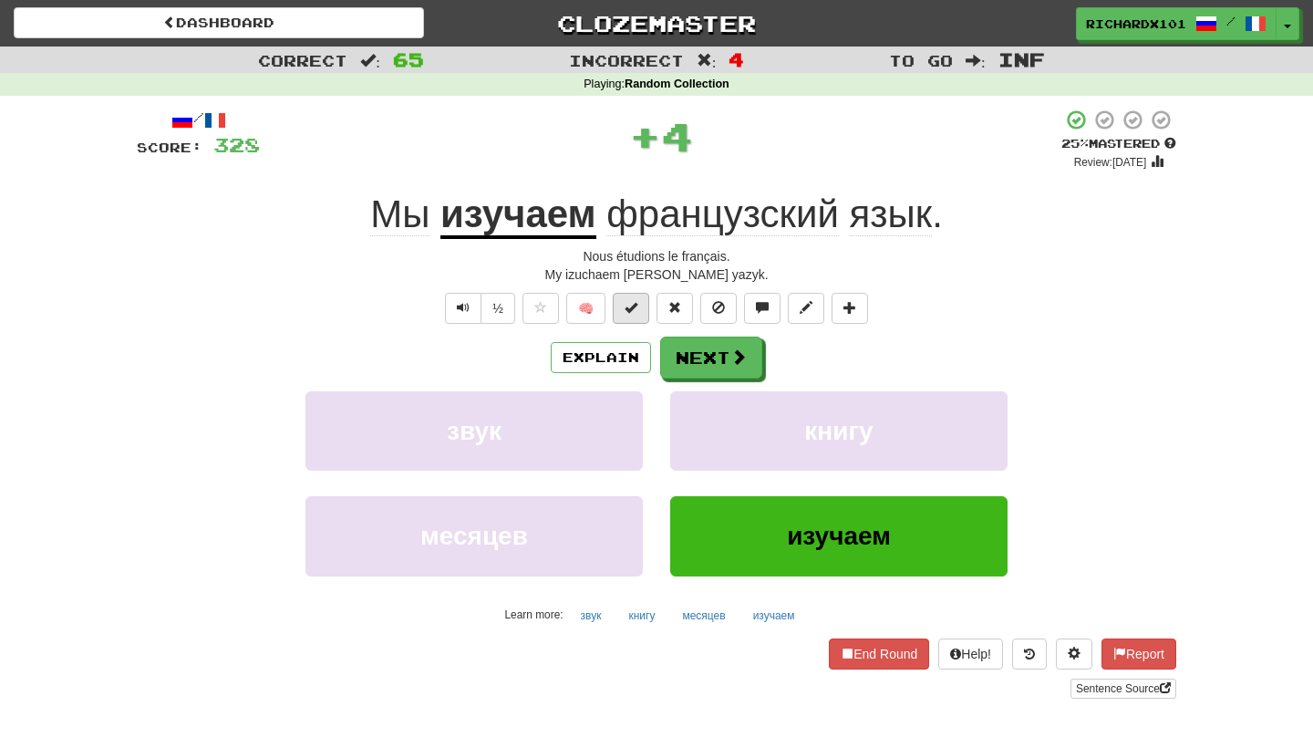
click at [638, 309] on button at bounding box center [631, 308] width 36 height 31
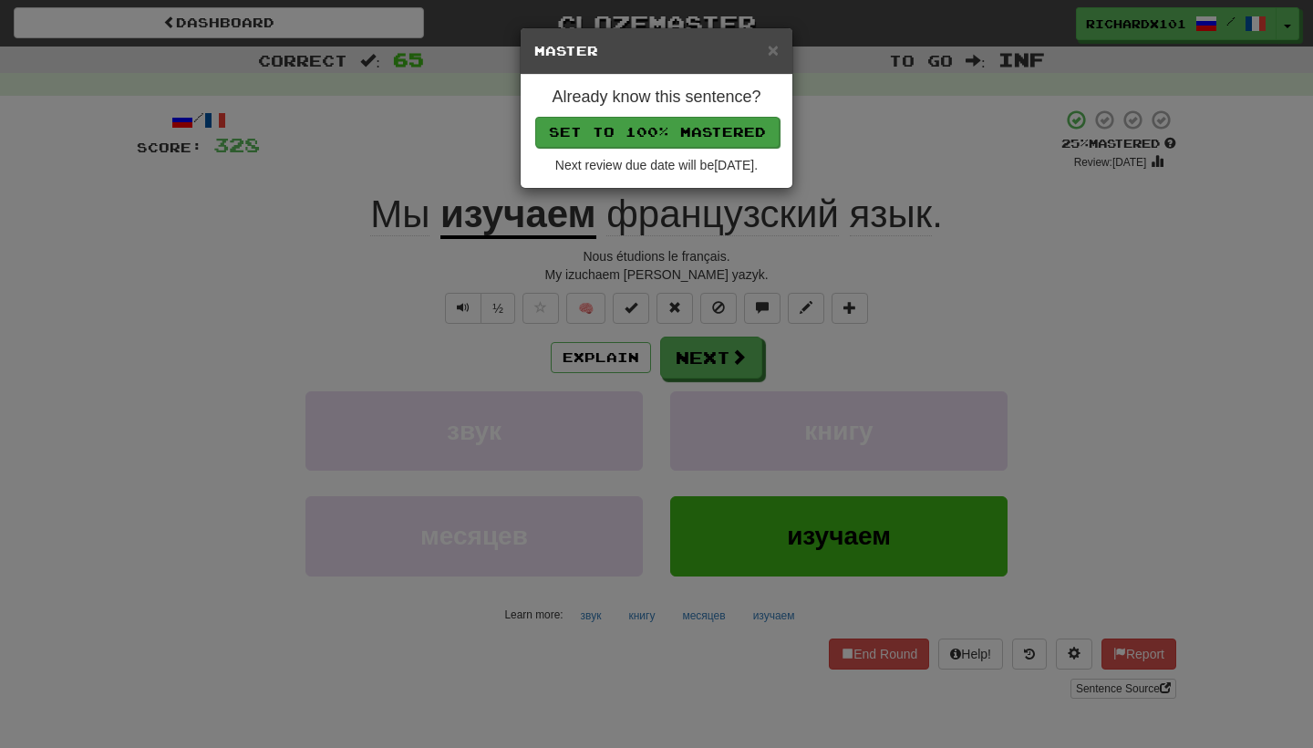
click at [673, 127] on button "Set to 100% Mastered" at bounding box center [657, 132] width 244 height 31
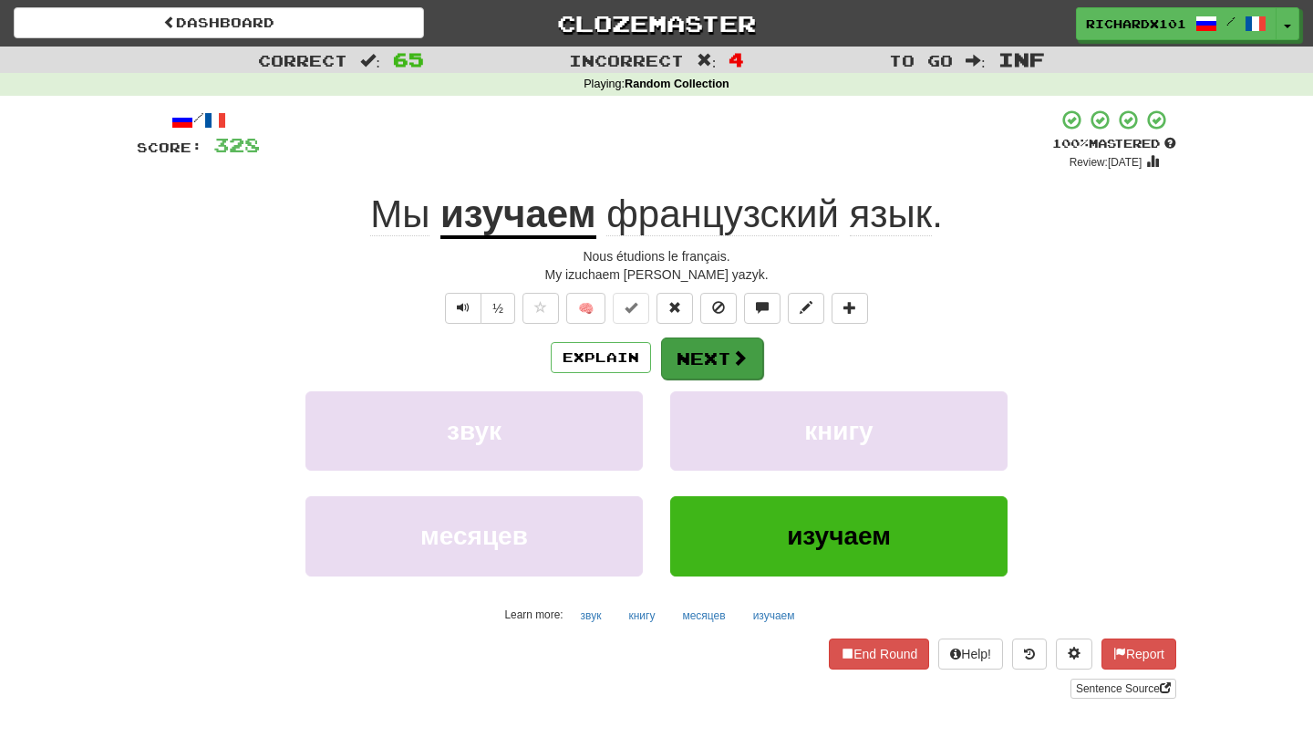
click at [727, 366] on button "Next" at bounding box center [712, 358] width 102 height 42
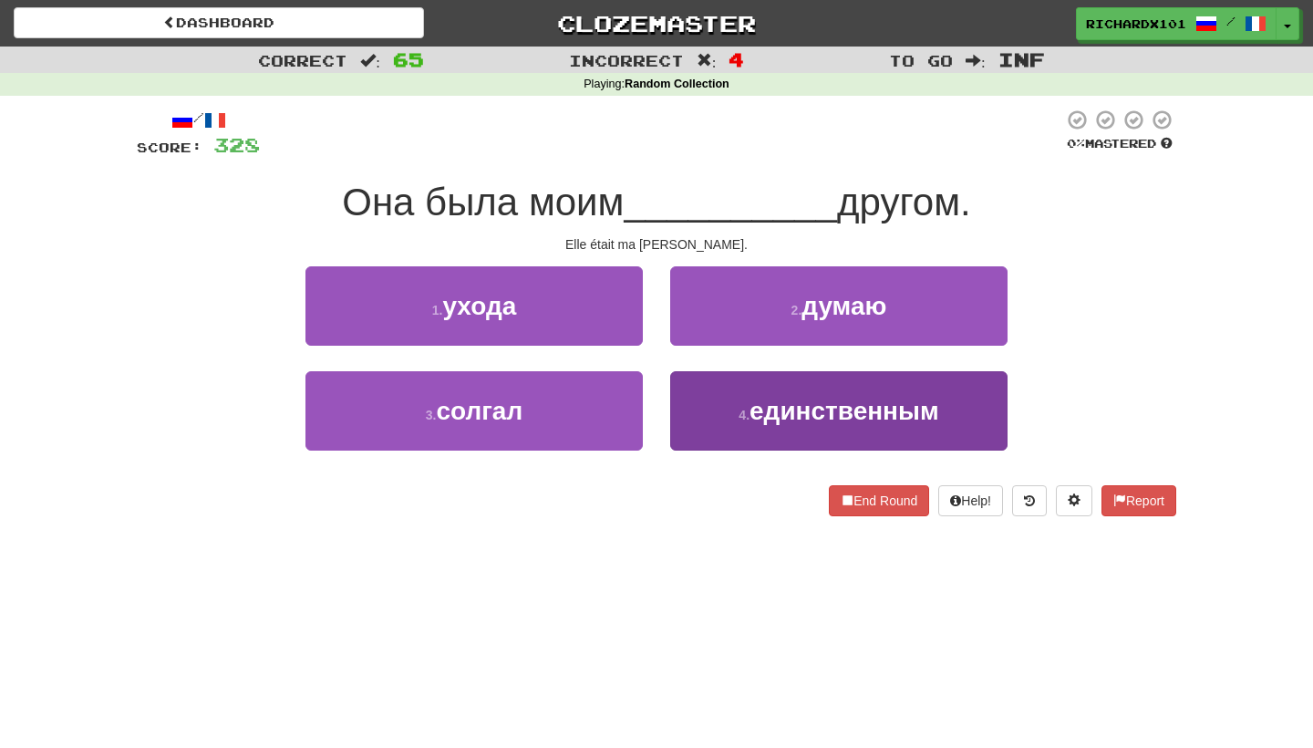
click at [712, 414] on button "4 . единственным" at bounding box center [838, 410] width 337 height 79
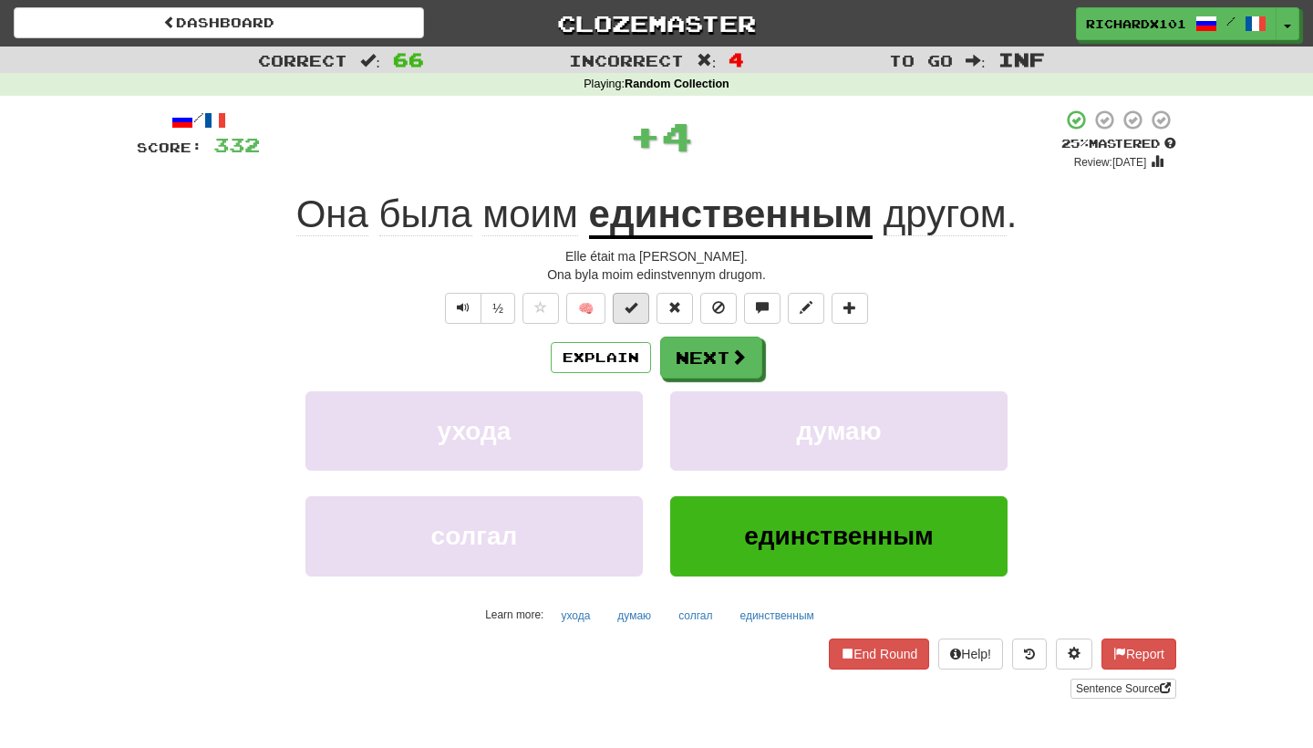
click at [634, 309] on span at bounding box center [630, 307] width 13 height 13
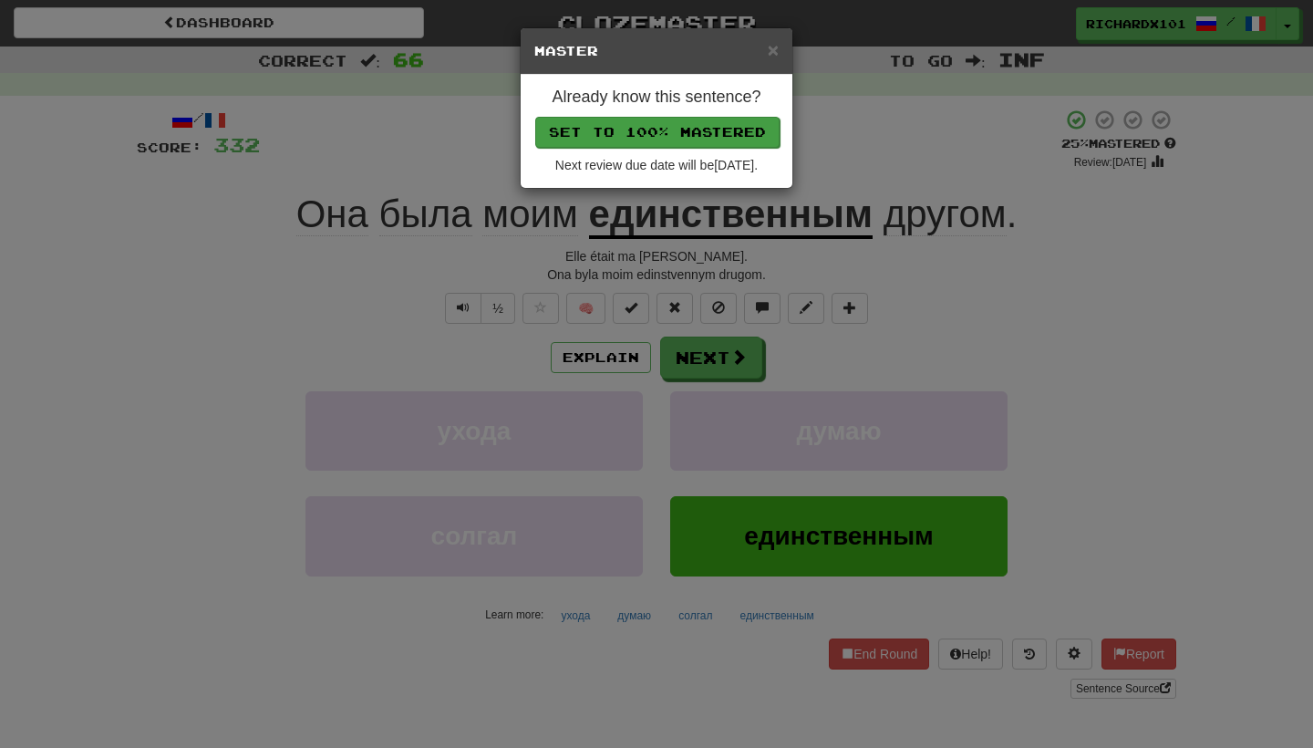
click at [688, 117] on button "Set to 100% Mastered" at bounding box center [657, 132] width 244 height 31
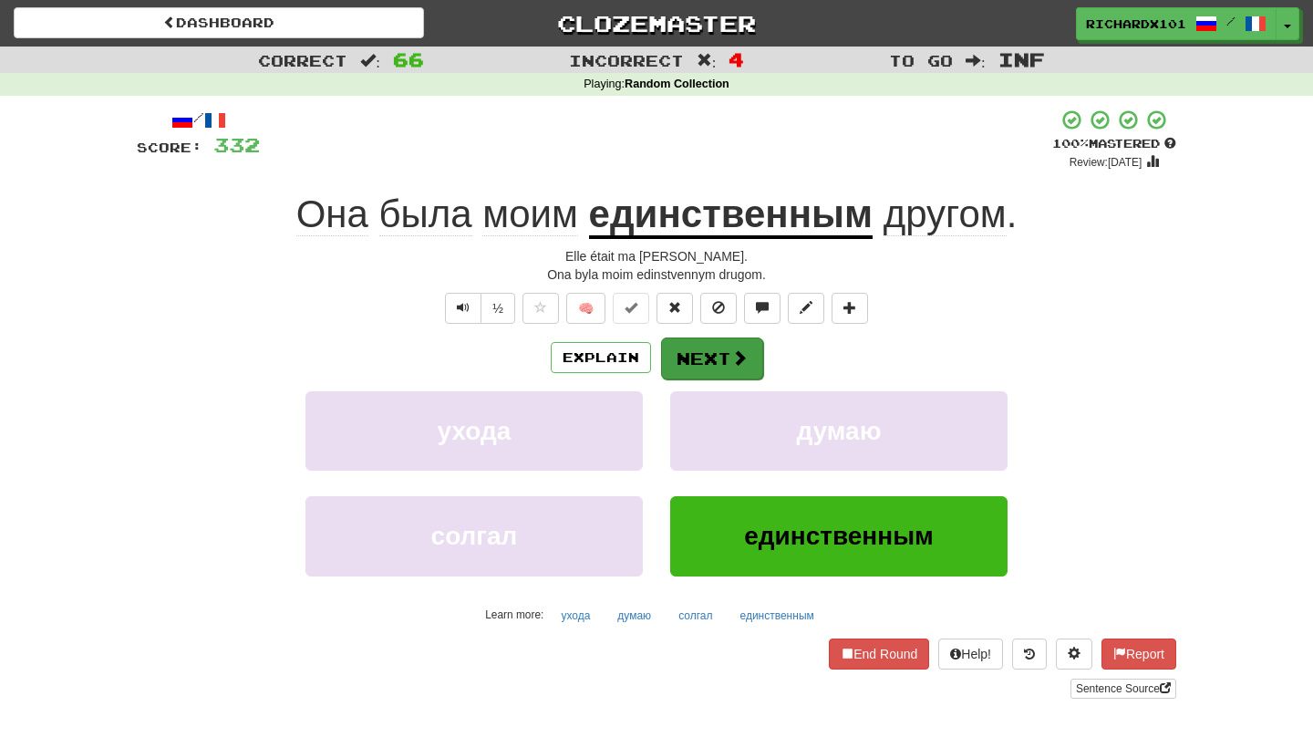
click at [678, 346] on button "Next" at bounding box center [712, 358] width 102 height 42
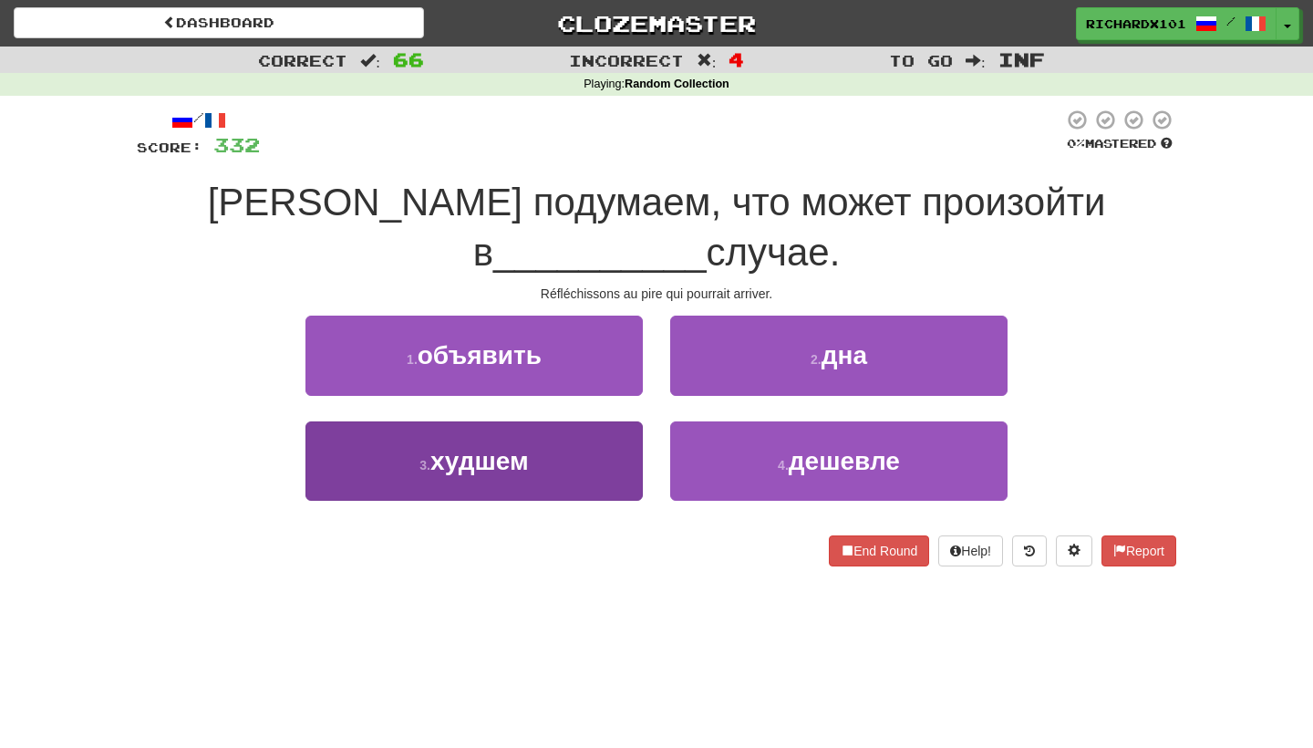
click at [624, 459] on button "3 . худшем" at bounding box center [473, 460] width 337 height 79
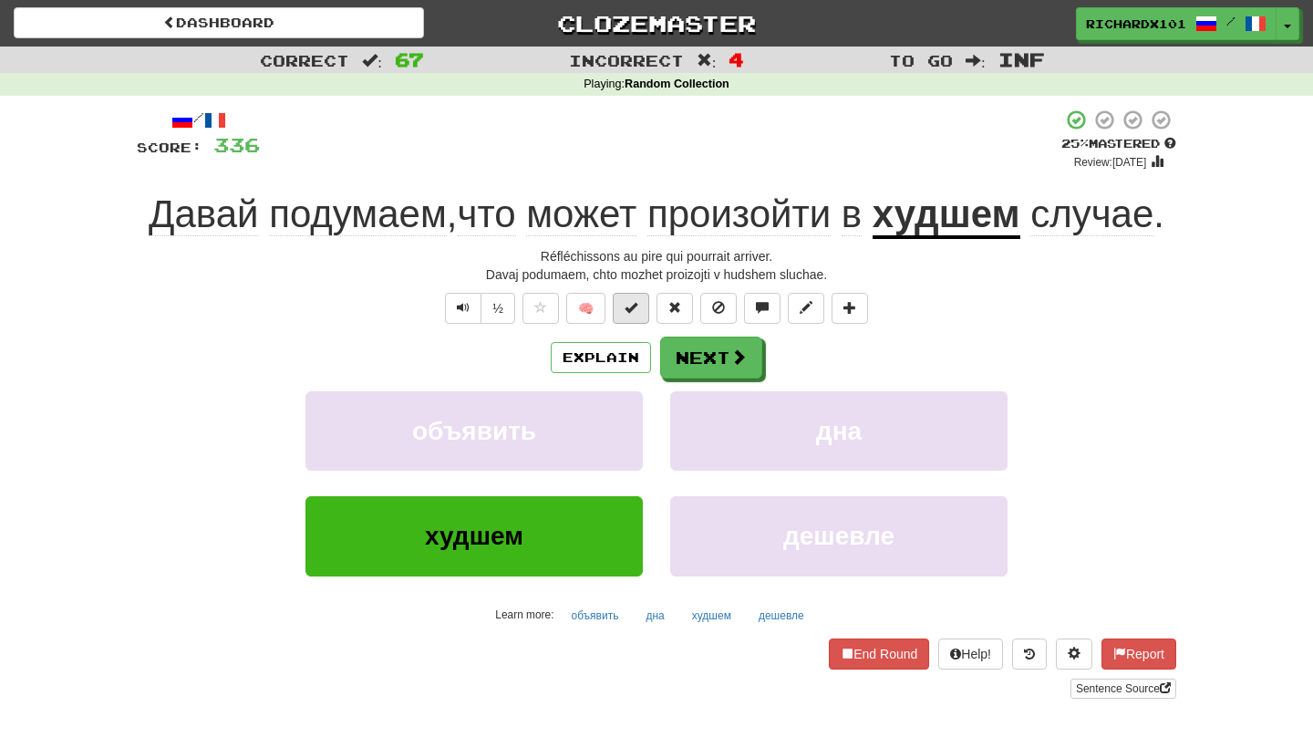
click at [634, 314] on span at bounding box center [630, 307] width 13 height 13
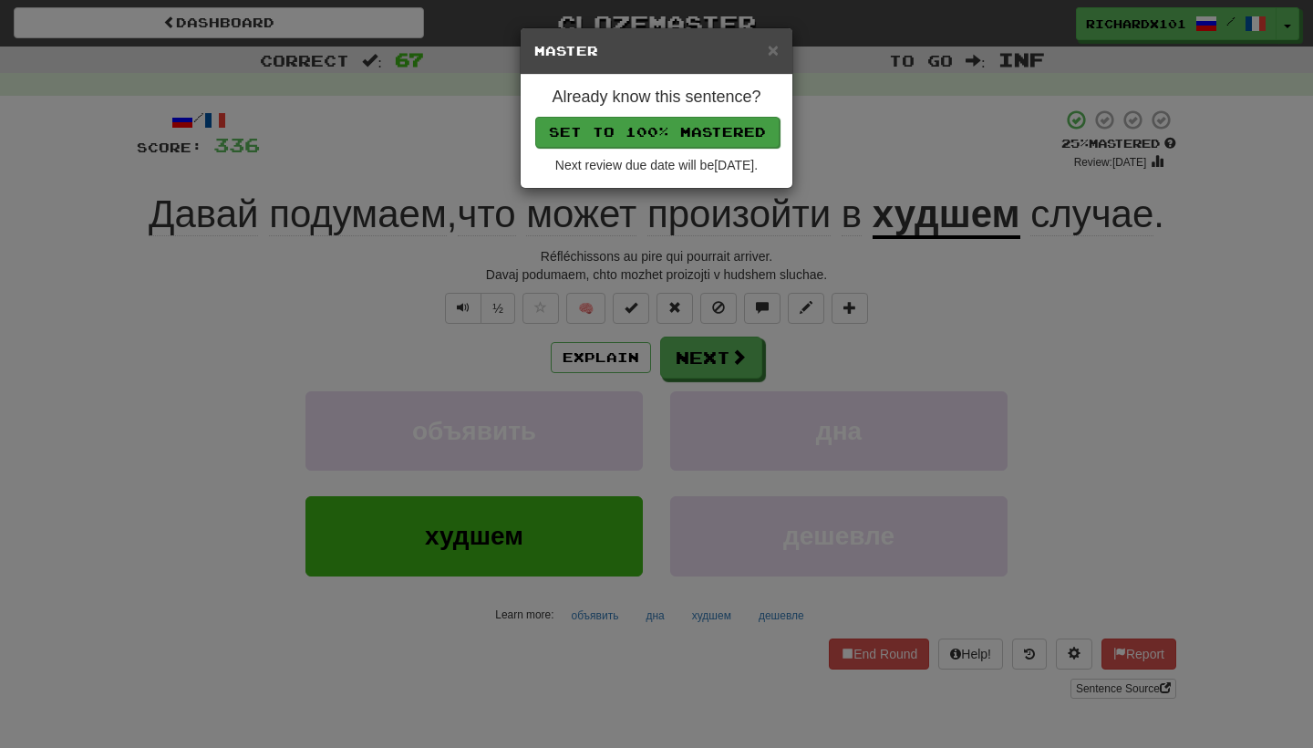
click at [684, 129] on button "Set to 100% Mastered" at bounding box center [657, 132] width 244 height 31
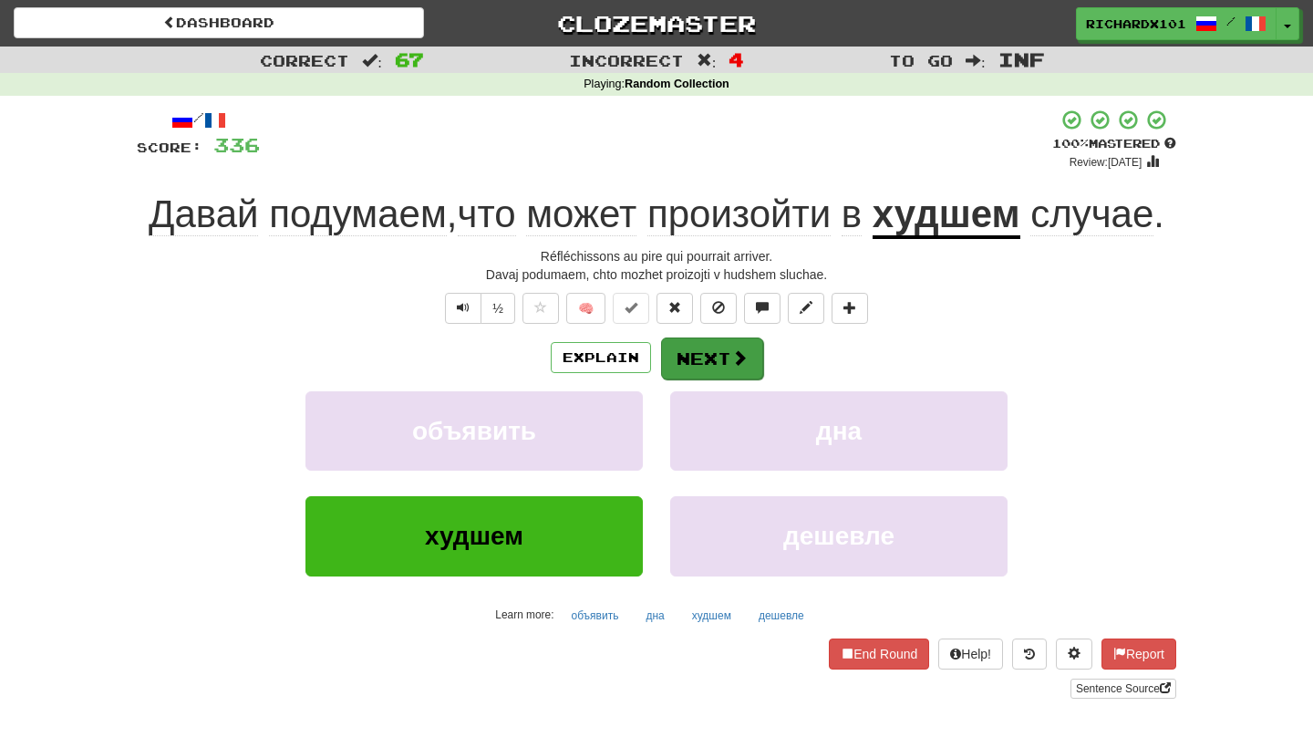
click at [708, 379] on button "Next" at bounding box center [712, 358] width 102 height 42
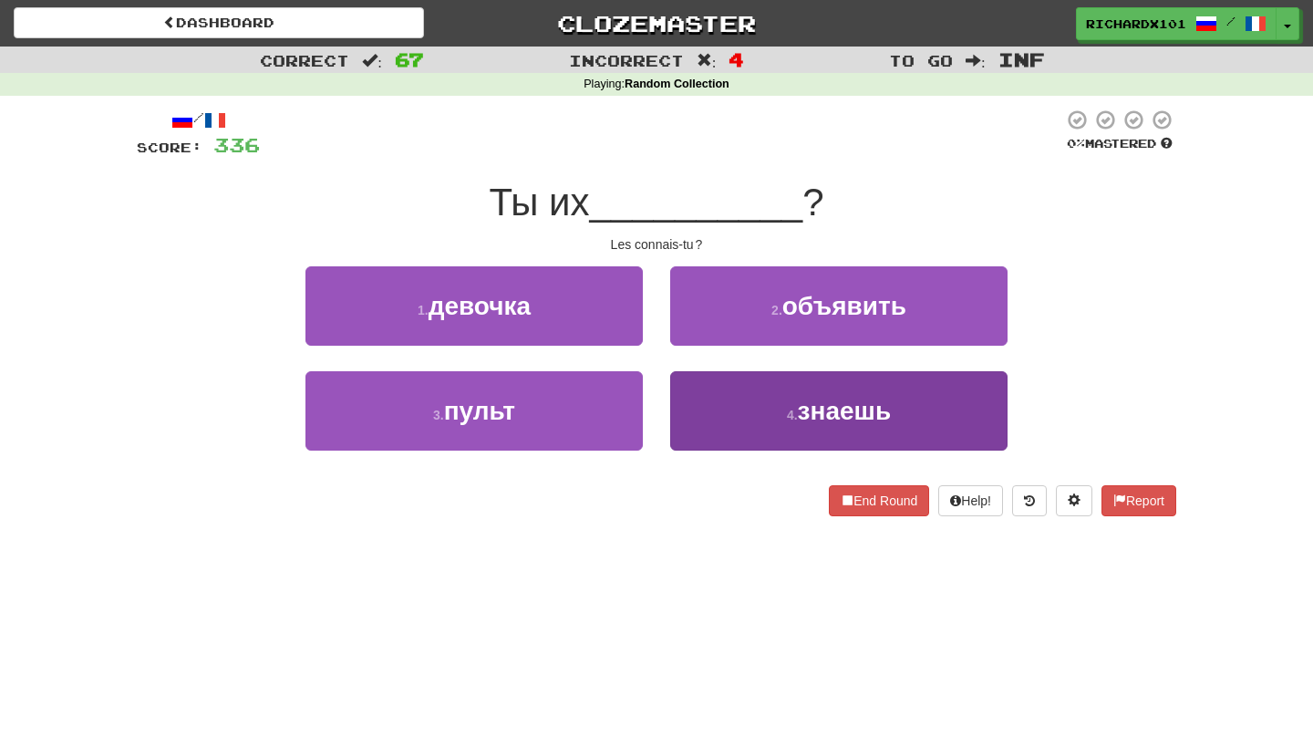
click at [696, 393] on button "4 . знаешь" at bounding box center [838, 410] width 337 height 79
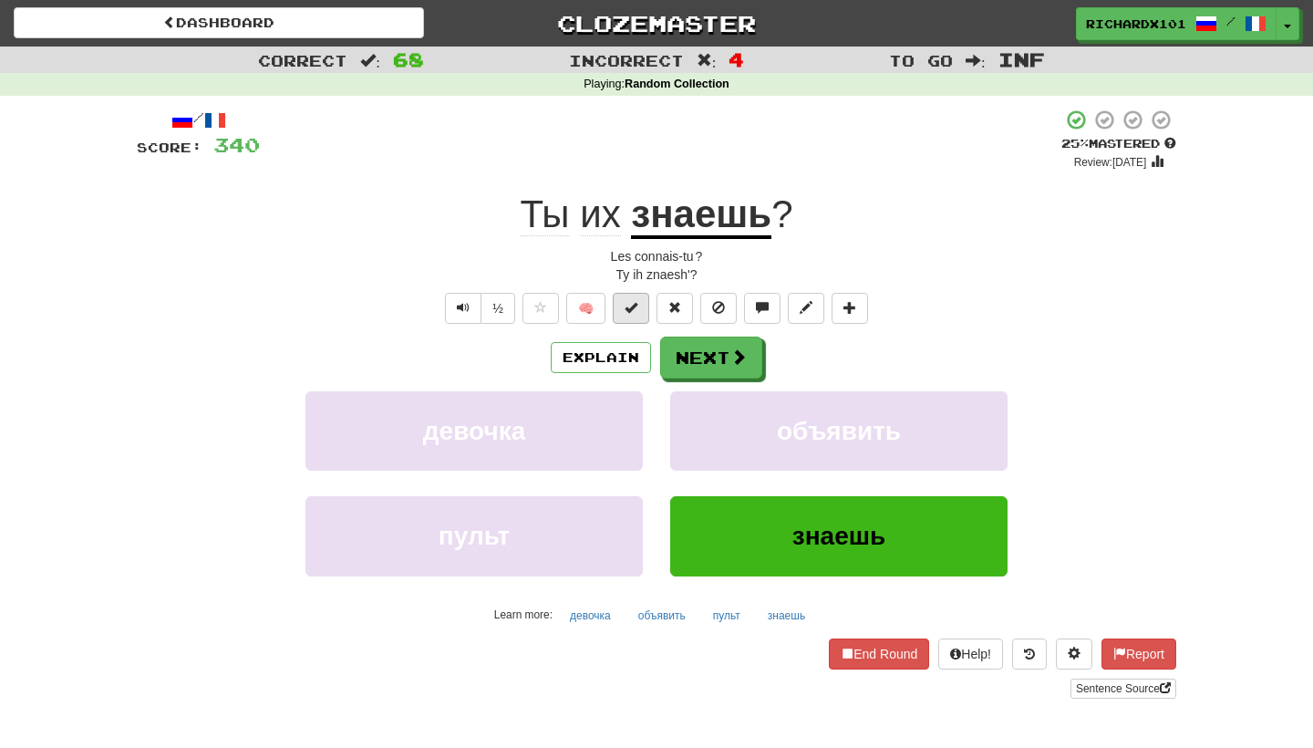
click at [640, 314] on button at bounding box center [631, 308] width 36 height 31
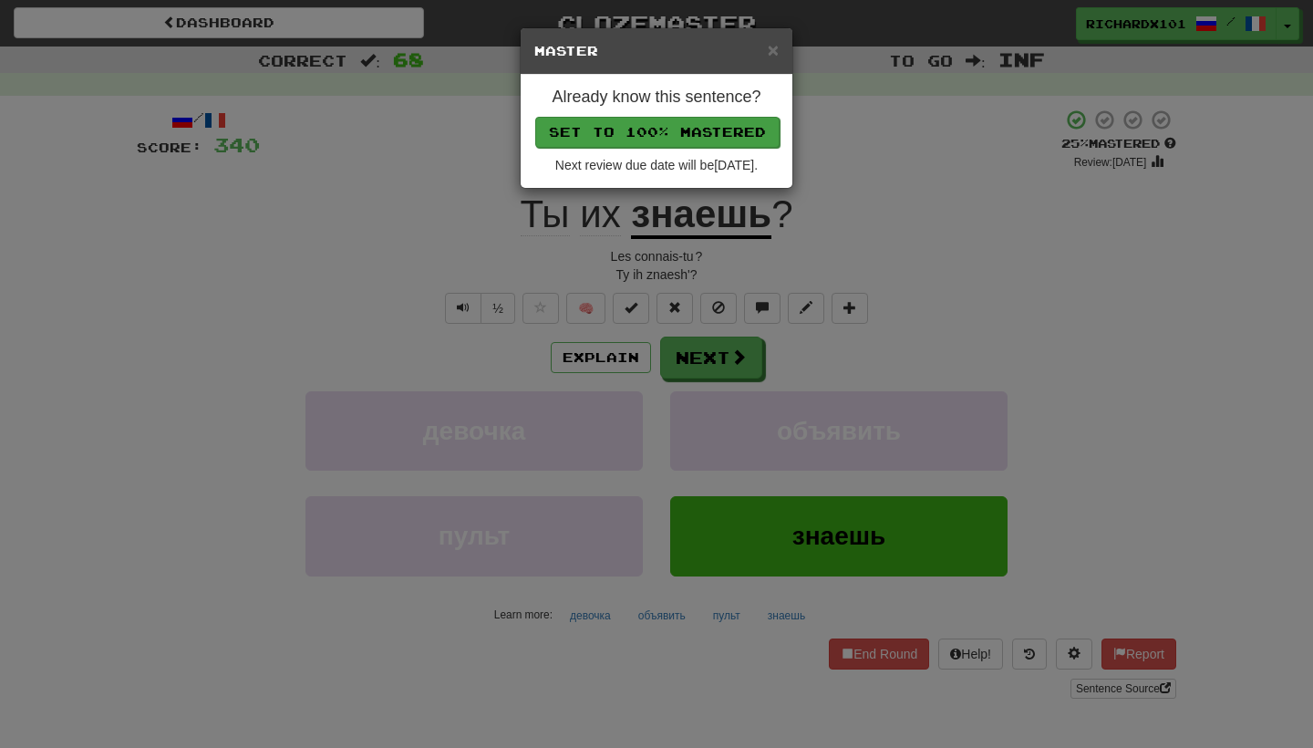
click at [708, 133] on button "Set to 100% Mastered" at bounding box center [657, 132] width 244 height 31
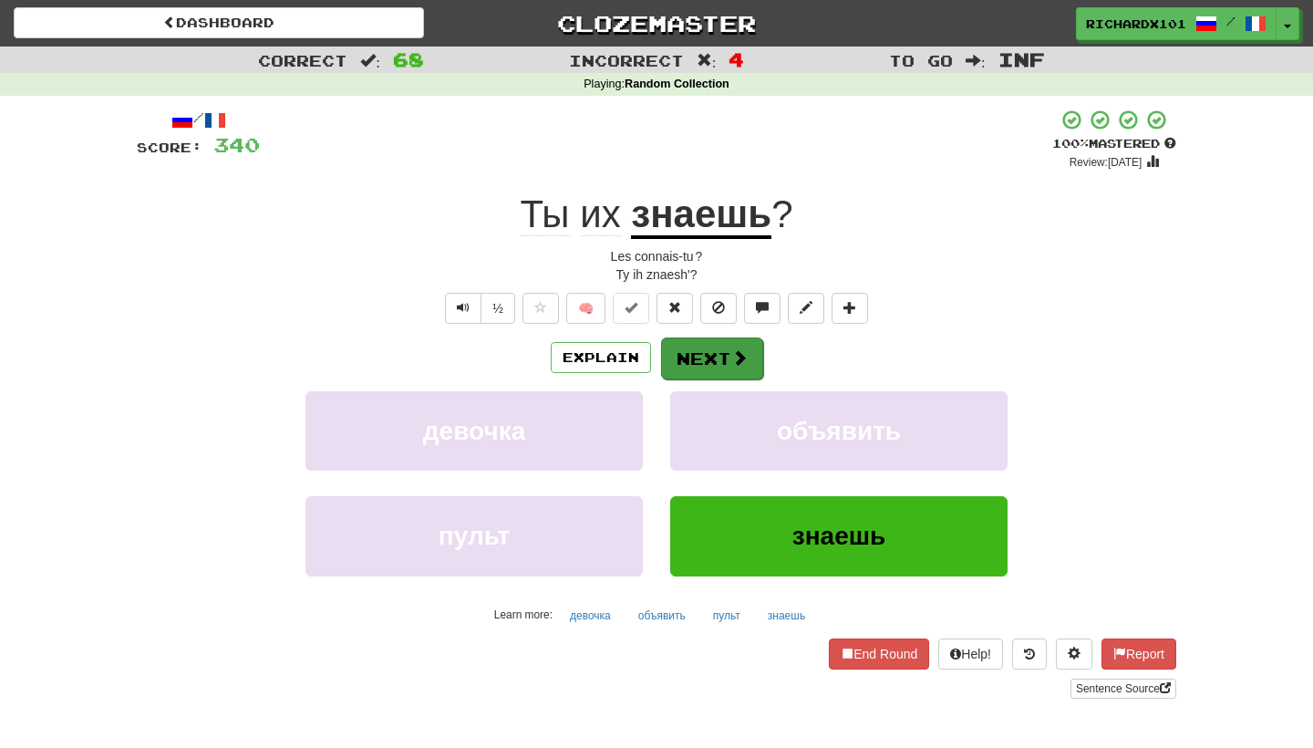
click at [720, 342] on button "Next" at bounding box center [712, 358] width 102 height 42
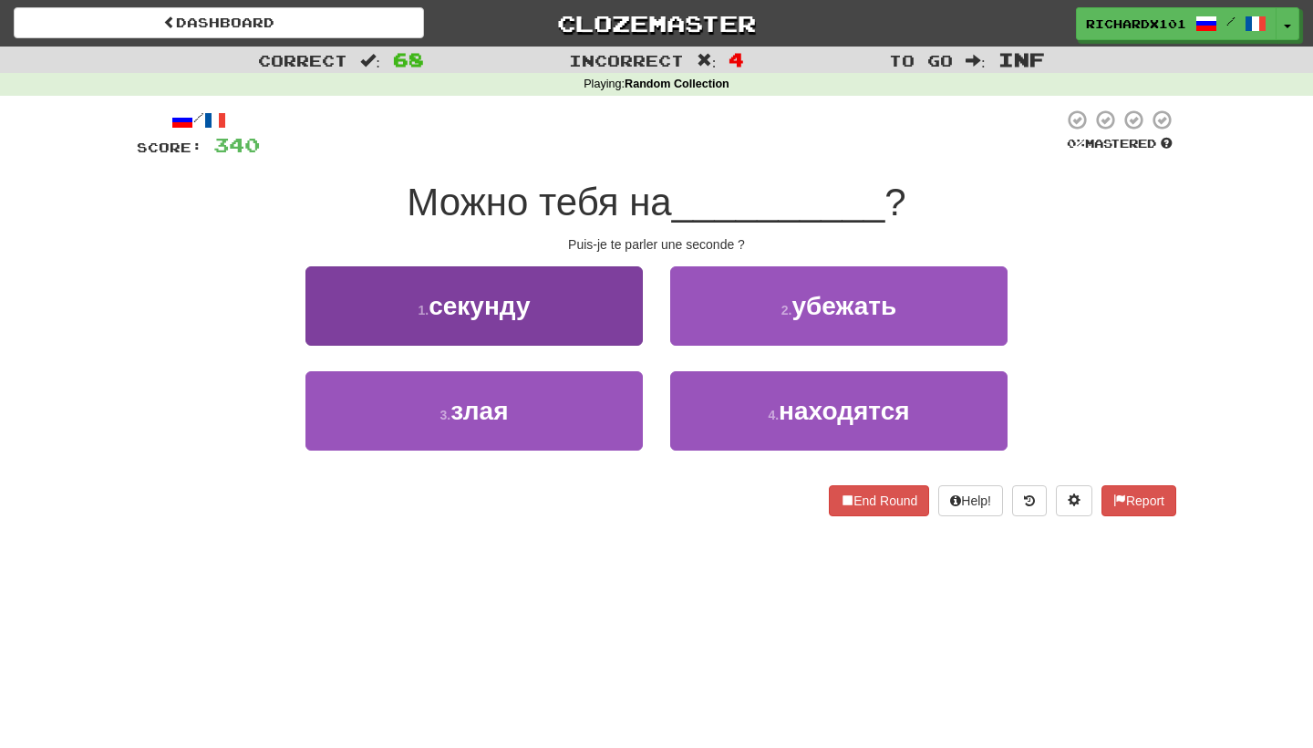
click at [625, 319] on button "1 . секунду" at bounding box center [473, 305] width 337 height 79
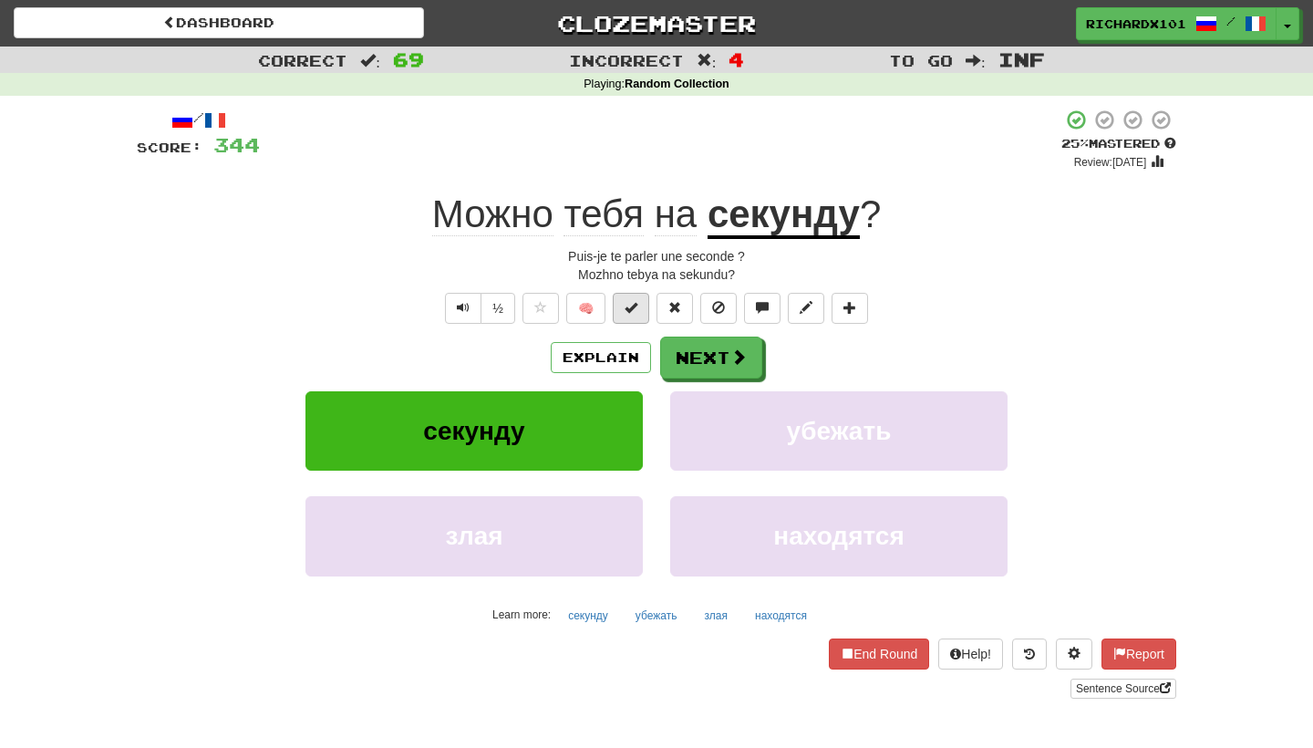
click at [639, 309] on button at bounding box center [631, 308] width 36 height 31
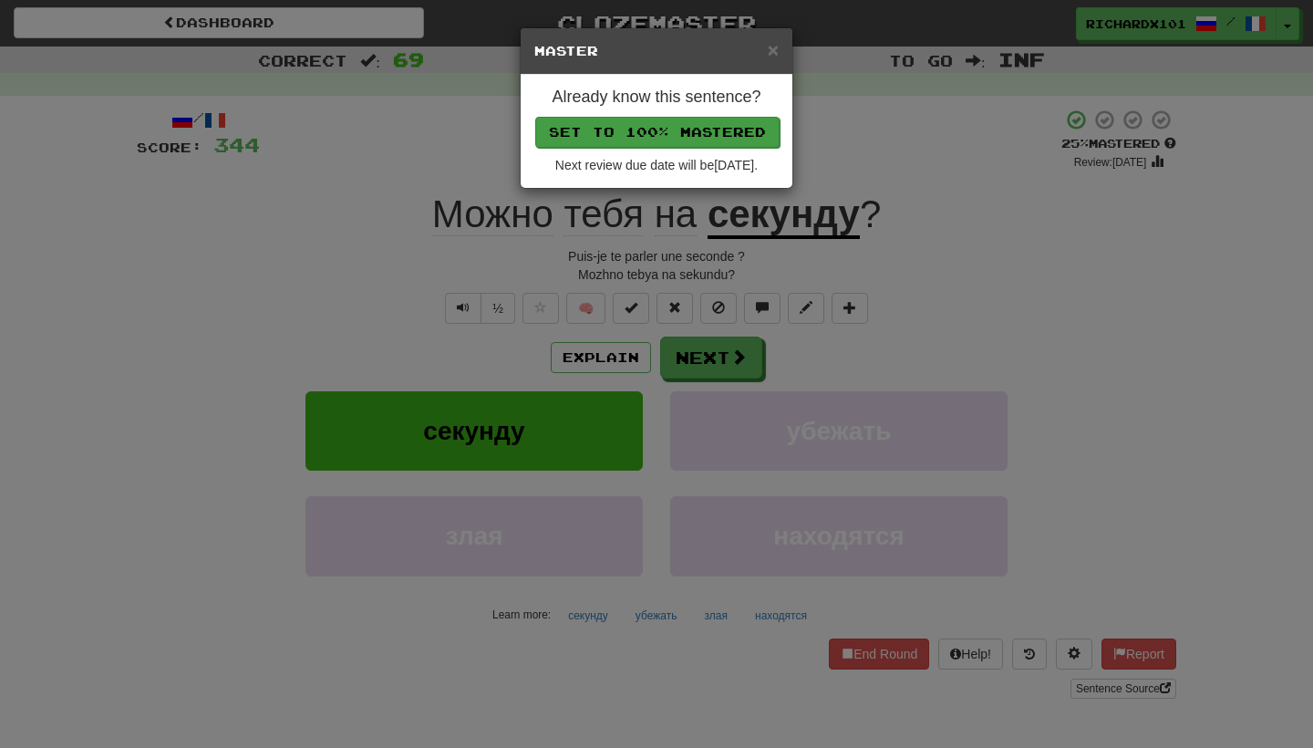
click at [689, 123] on button "Set to 100% Mastered" at bounding box center [657, 132] width 244 height 31
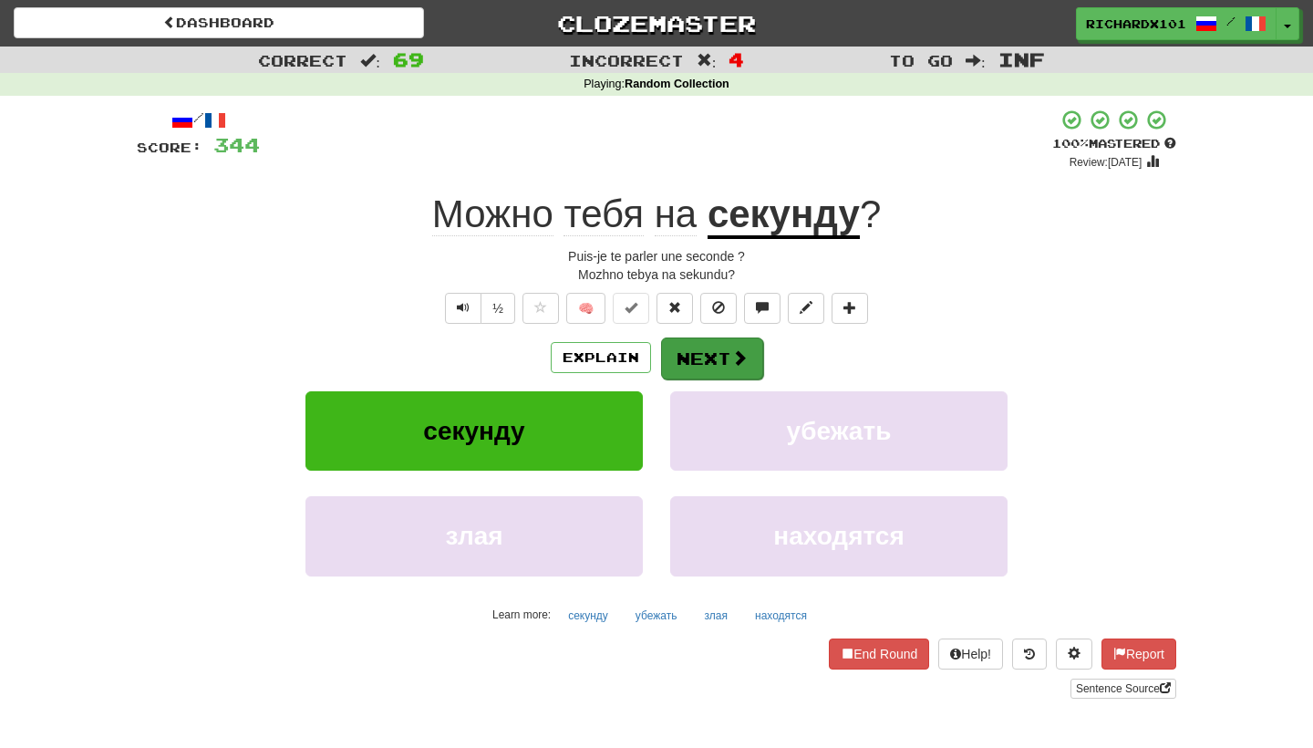
click at [694, 342] on button "Next" at bounding box center [712, 358] width 102 height 42
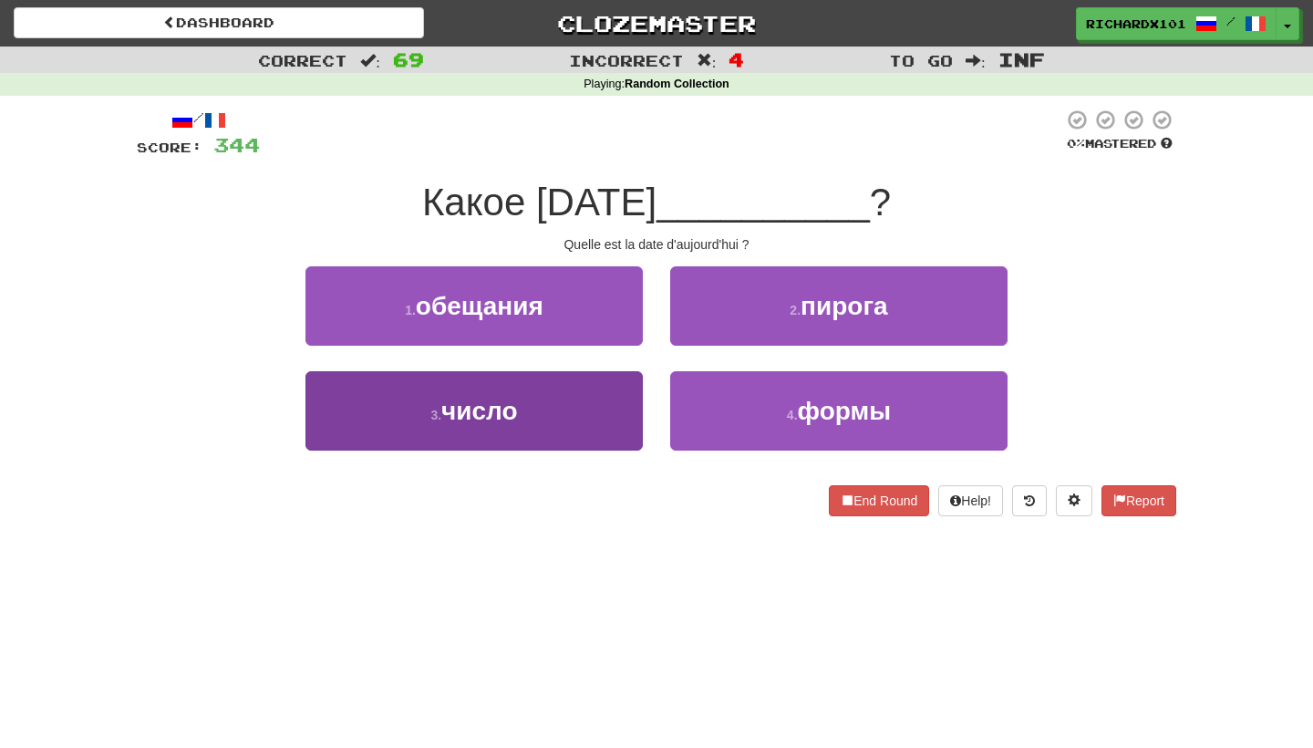
click at [612, 404] on button "3 . число" at bounding box center [473, 410] width 337 height 79
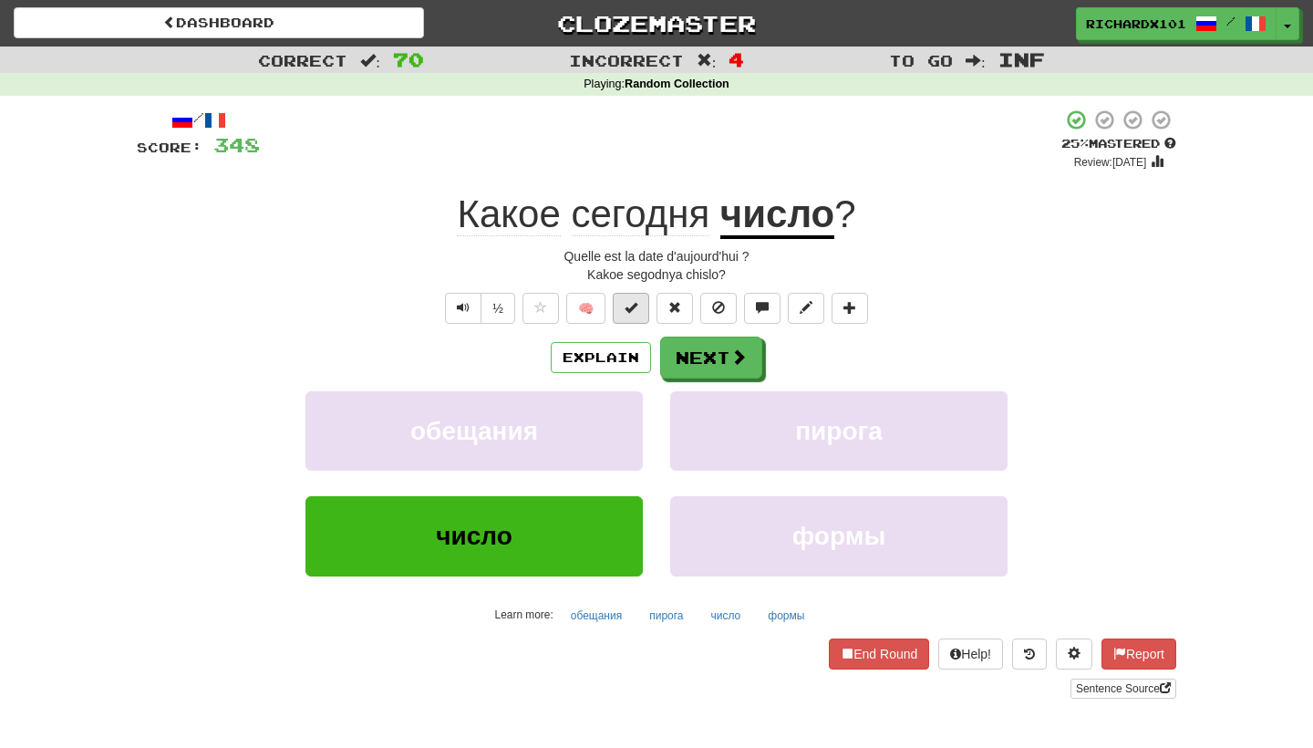
click at [629, 305] on span at bounding box center [630, 307] width 13 height 13
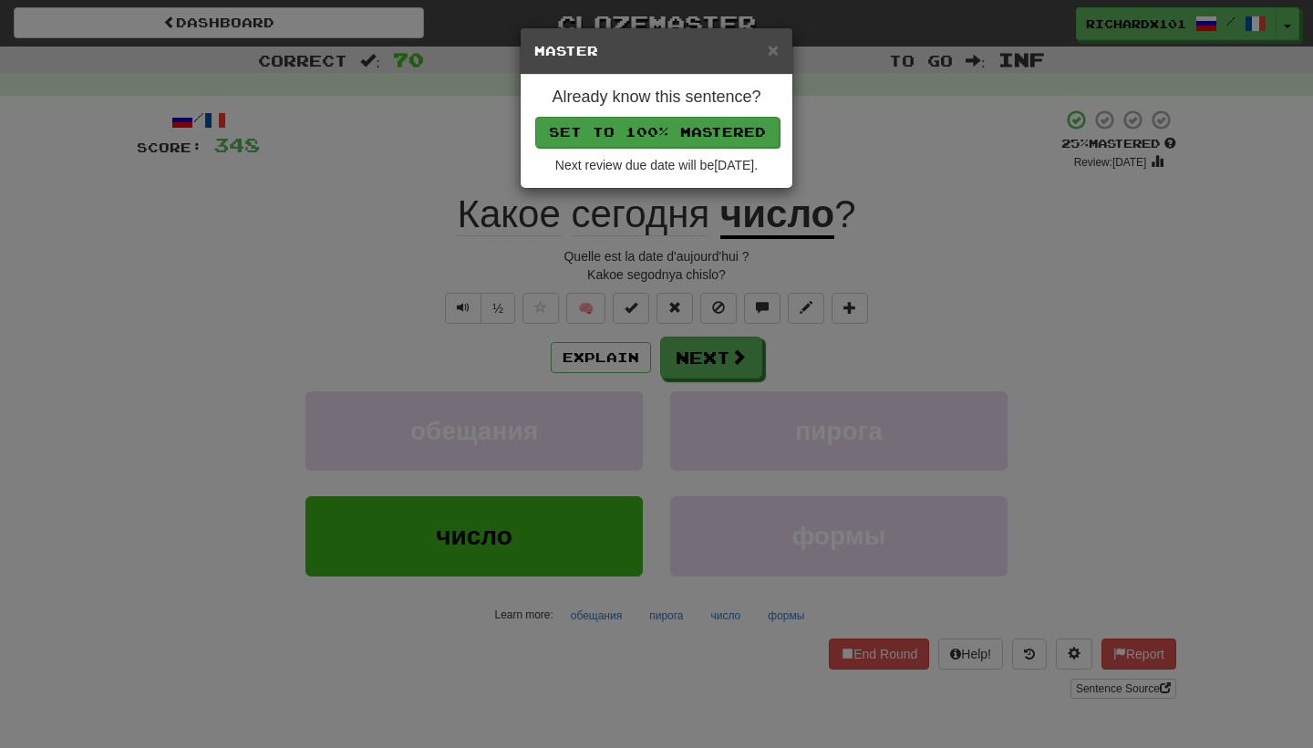
click at [706, 132] on button "Set to 100% Mastered" at bounding box center [657, 132] width 244 height 31
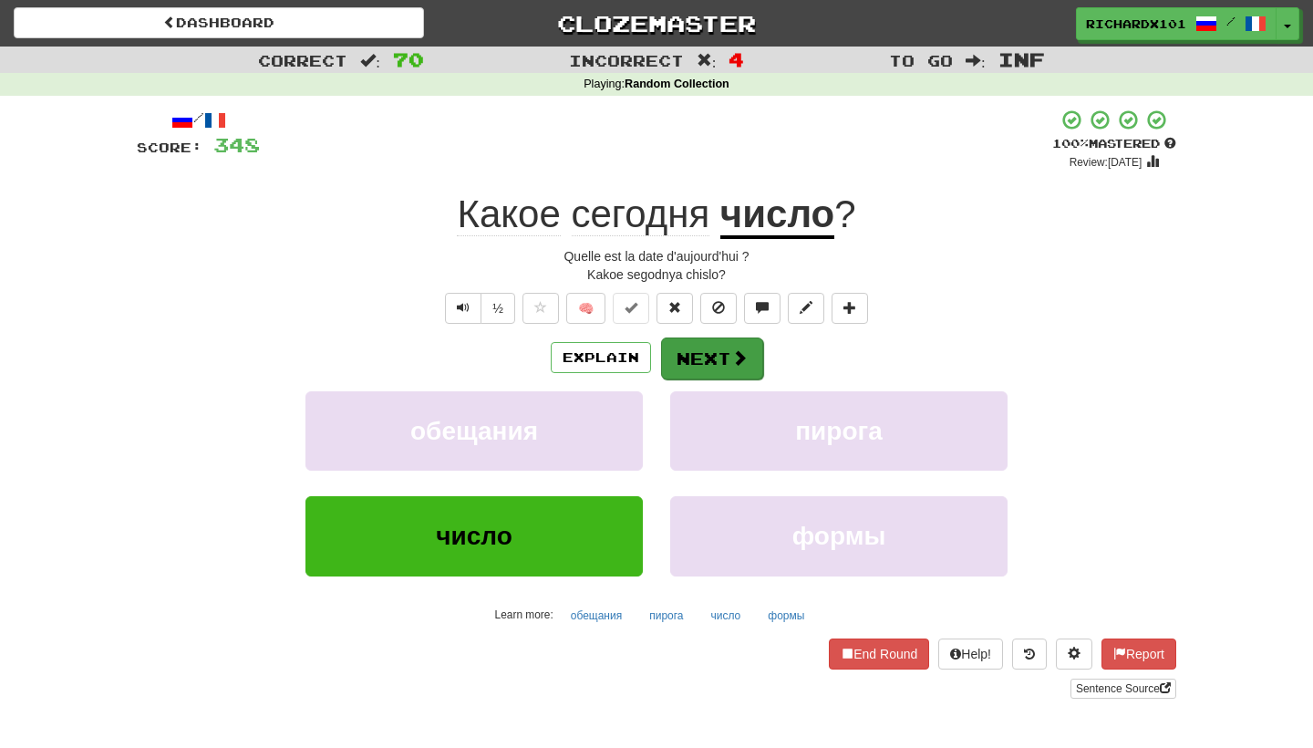
click at [695, 346] on button "Next" at bounding box center [712, 358] width 102 height 42
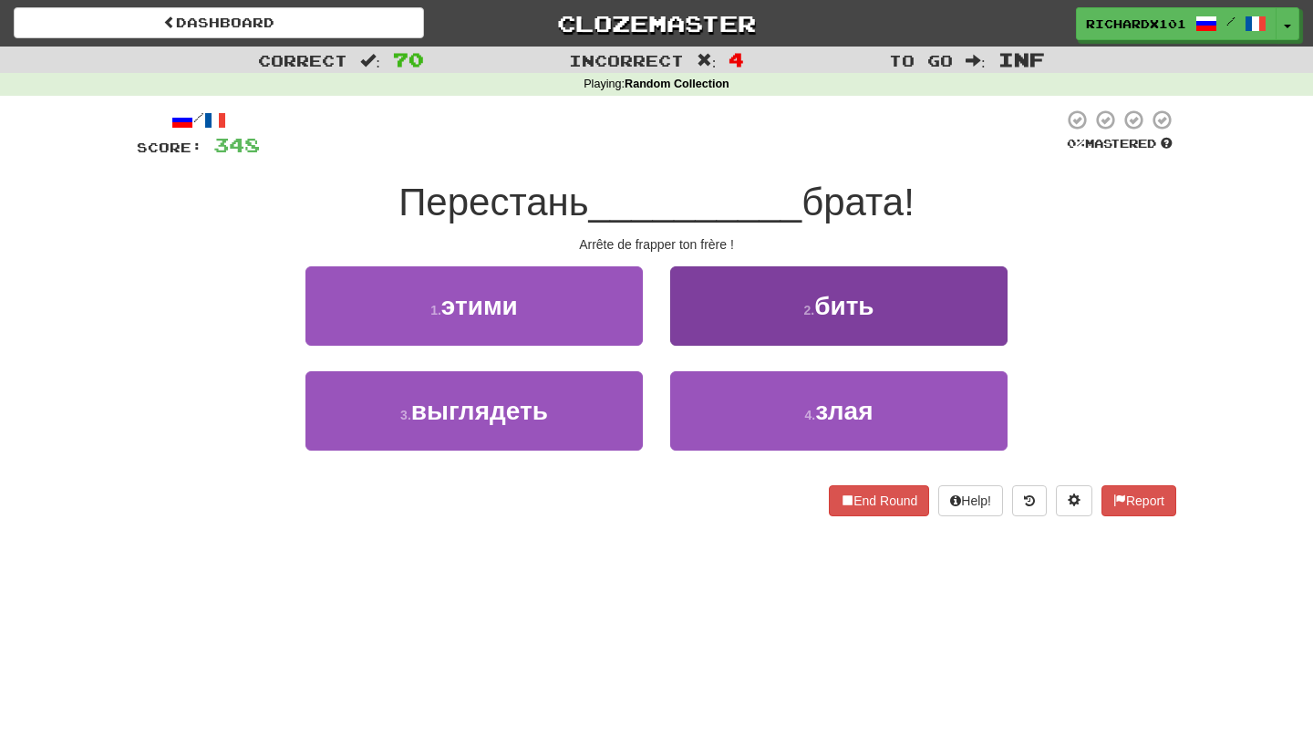
click at [722, 310] on button "2 . бить" at bounding box center [838, 305] width 337 height 79
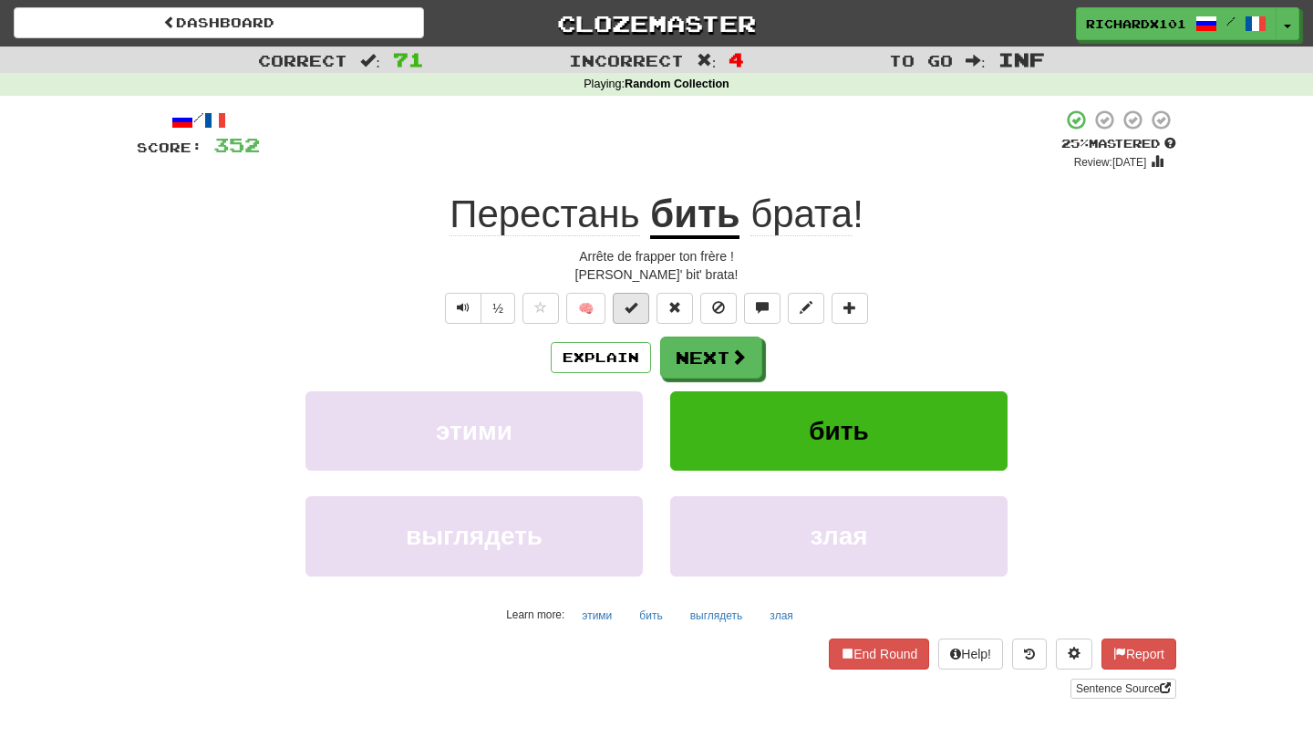
click at [641, 311] on button at bounding box center [631, 308] width 36 height 31
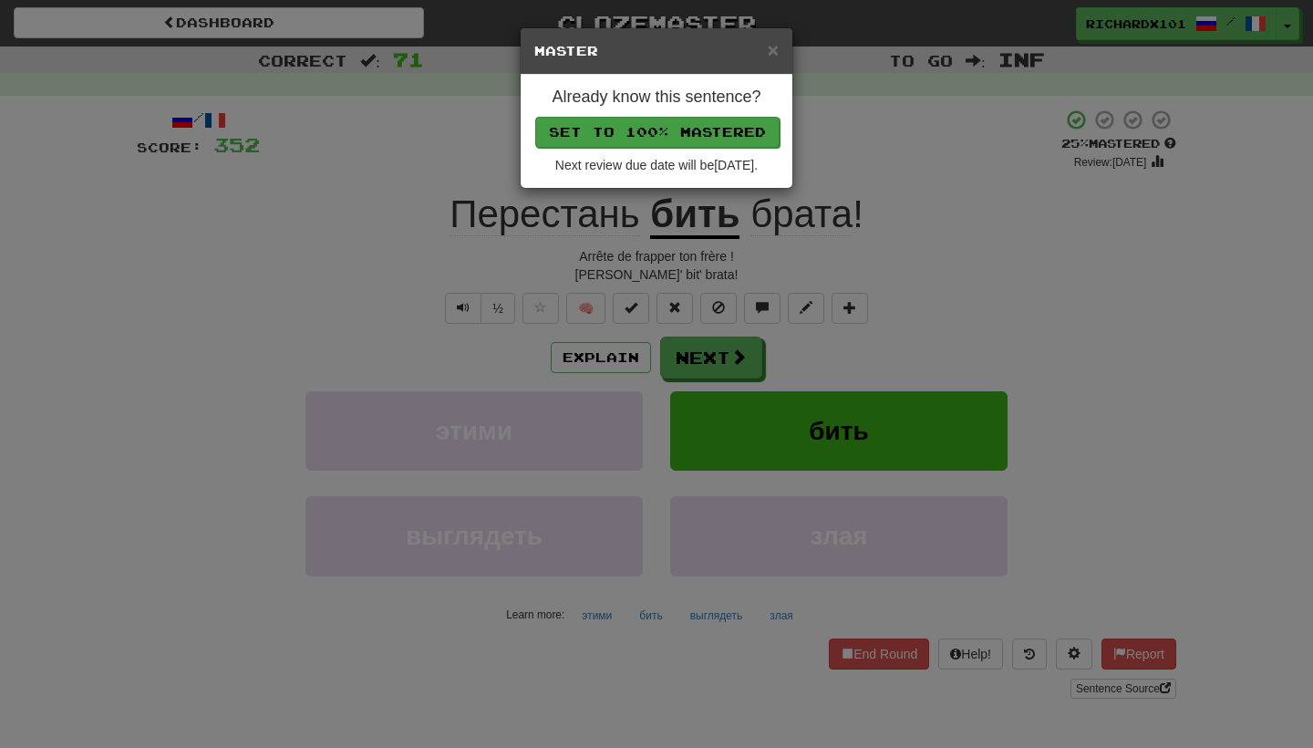
click at [708, 138] on button "Set to 100% Mastered" at bounding box center [657, 132] width 244 height 31
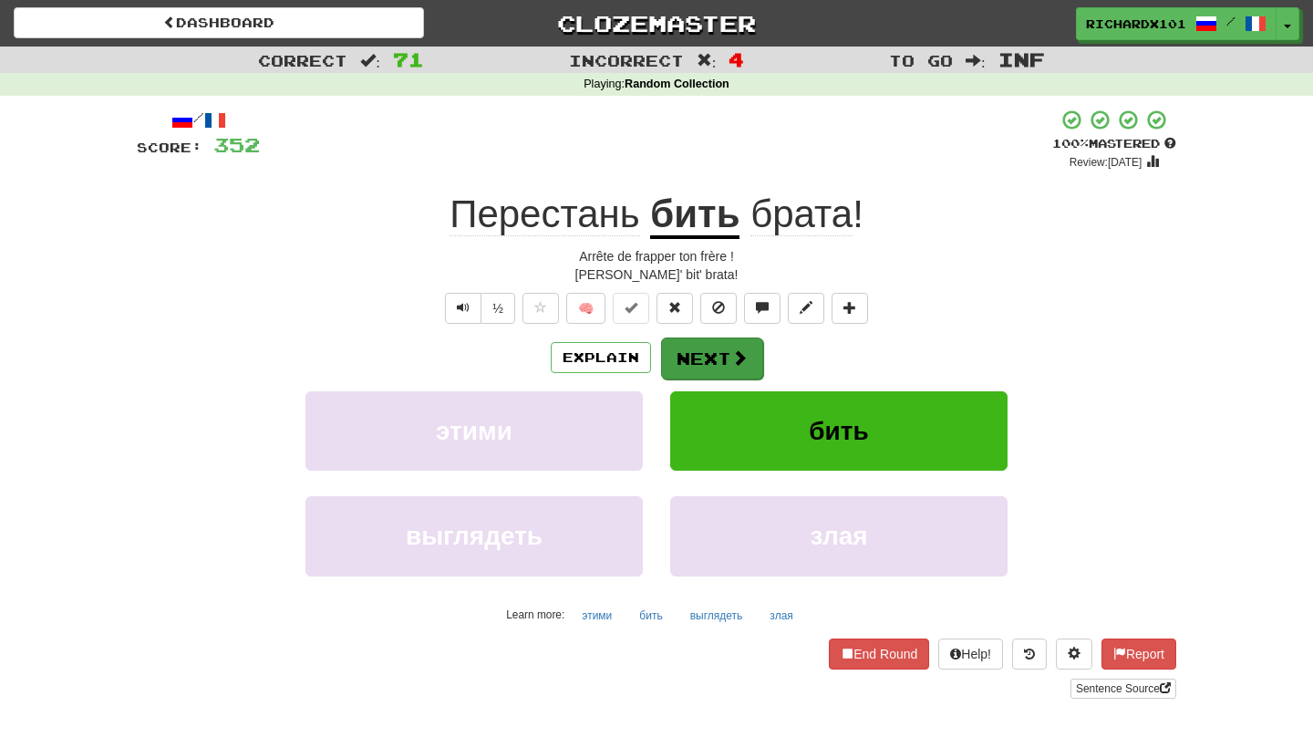
click at [698, 349] on button "Next" at bounding box center [712, 358] width 102 height 42
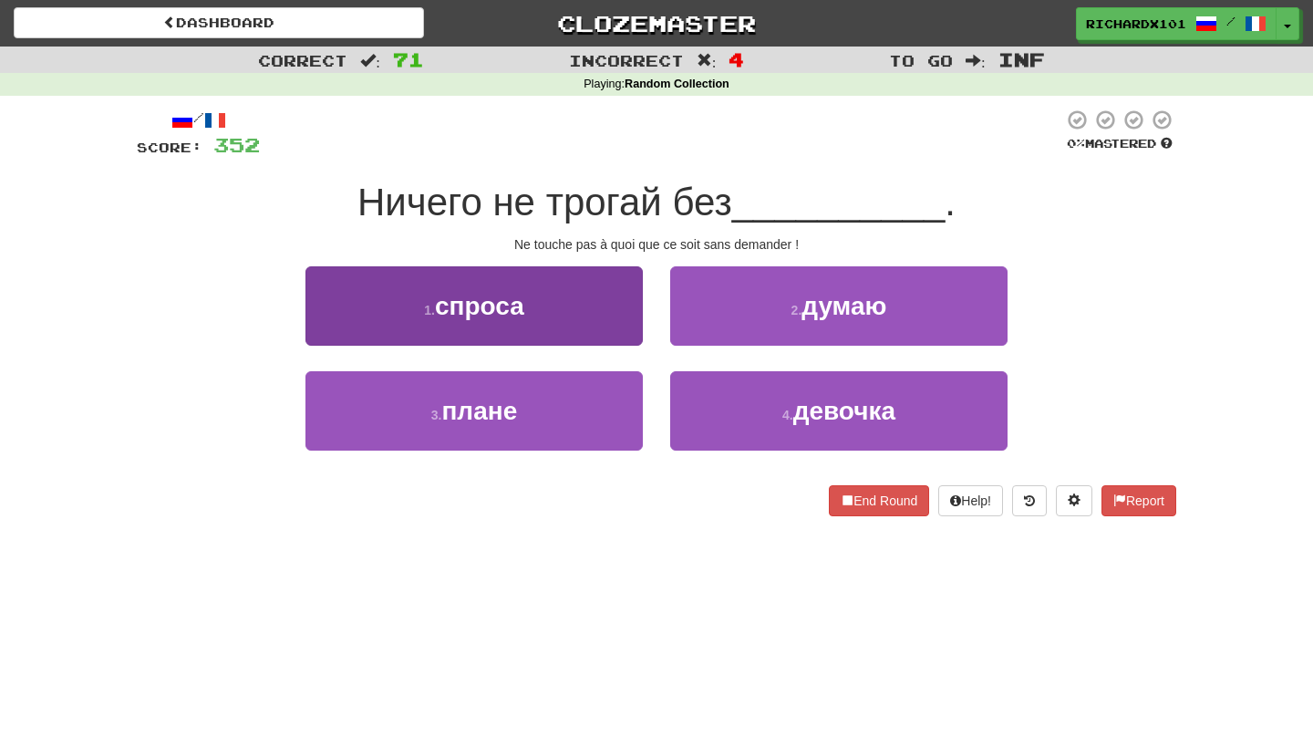
click at [595, 308] on button "1 . спроса" at bounding box center [473, 305] width 337 height 79
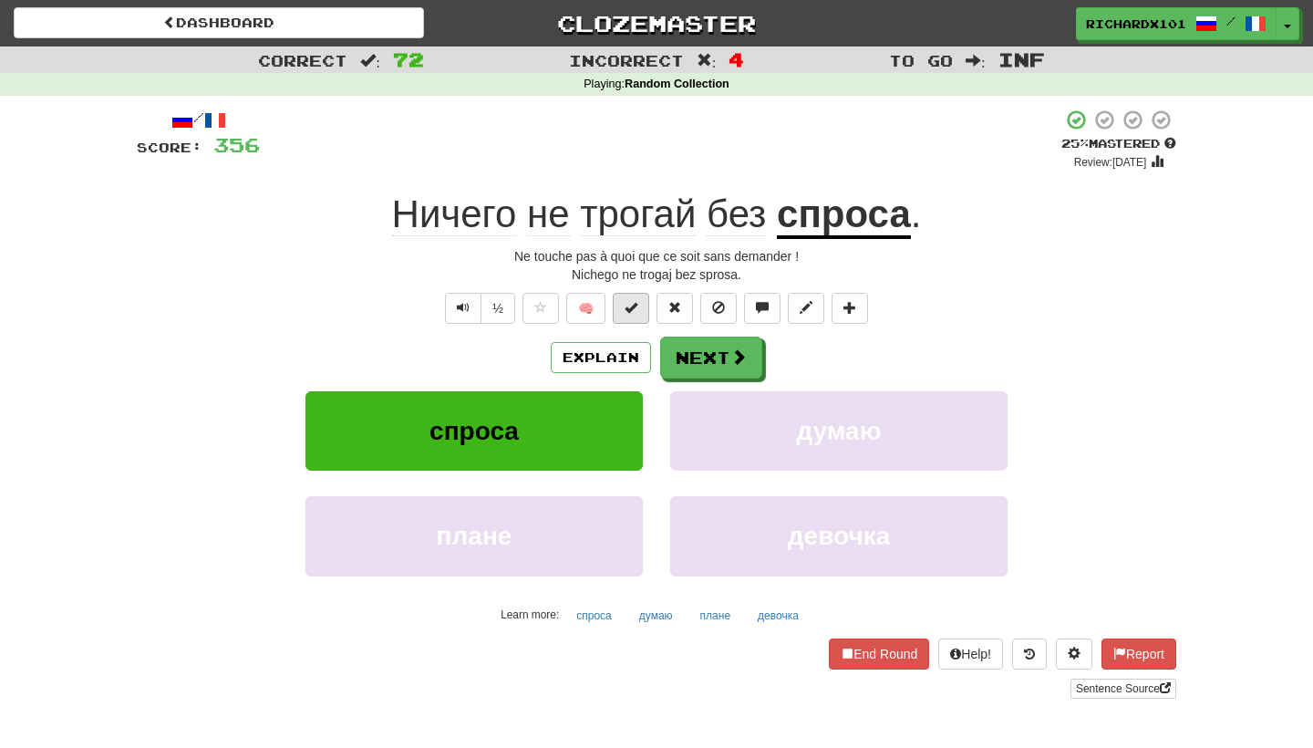
click at [628, 314] on button at bounding box center [631, 308] width 36 height 31
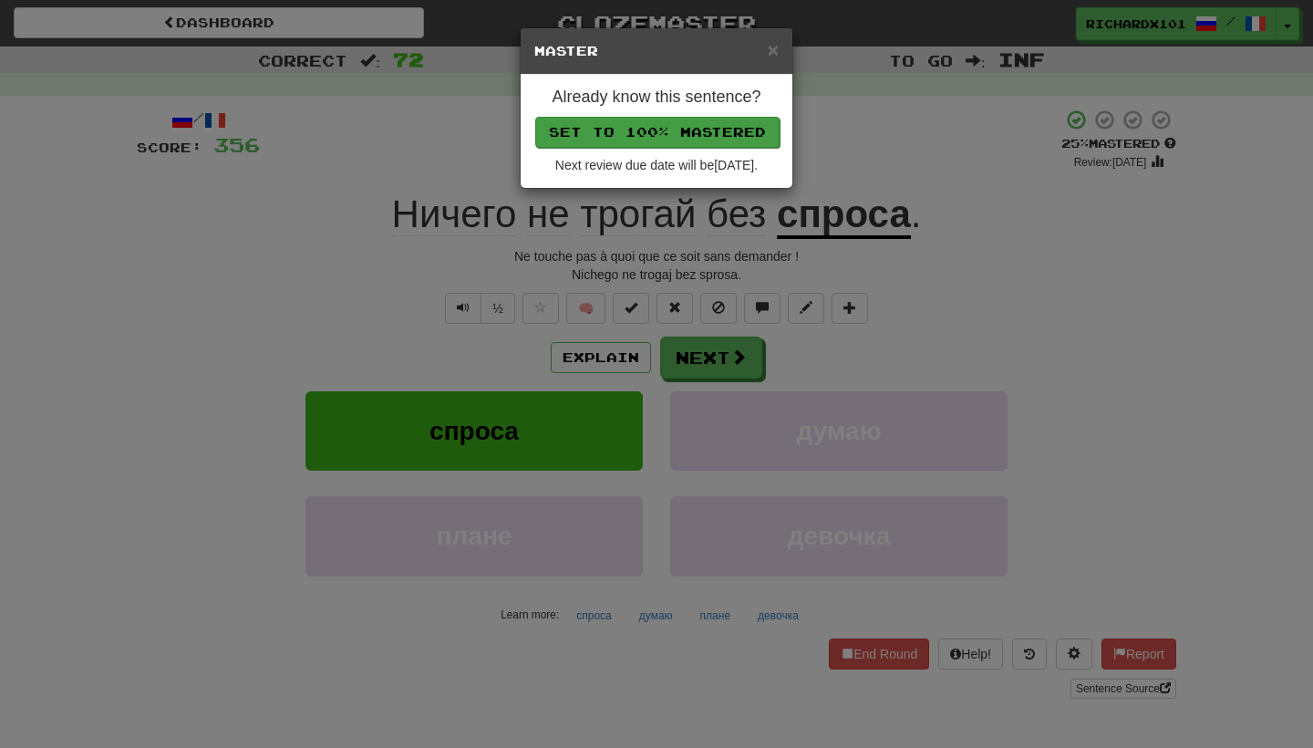
click at [699, 137] on button "Set to 100% Mastered" at bounding box center [657, 132] width 244 height 31
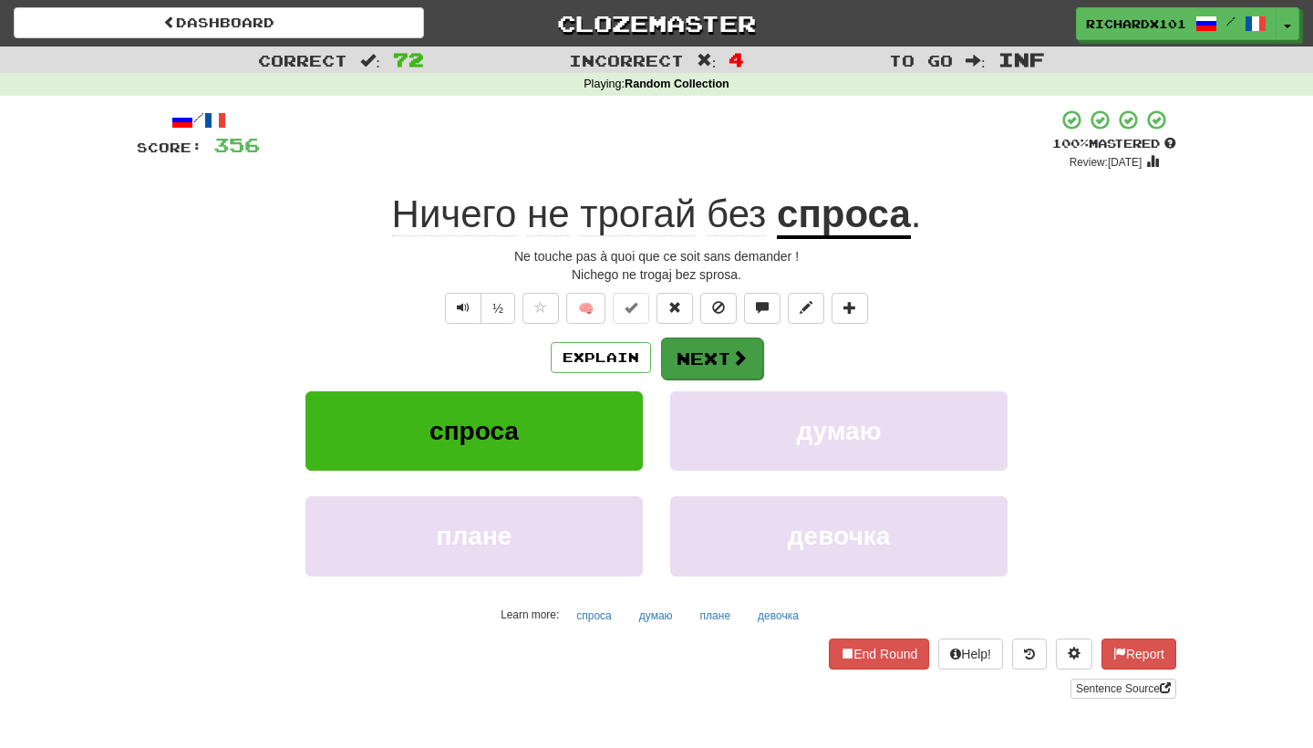
click at [710, 353] on button "Next" at bounding box center [712, 358] width 102 height 42
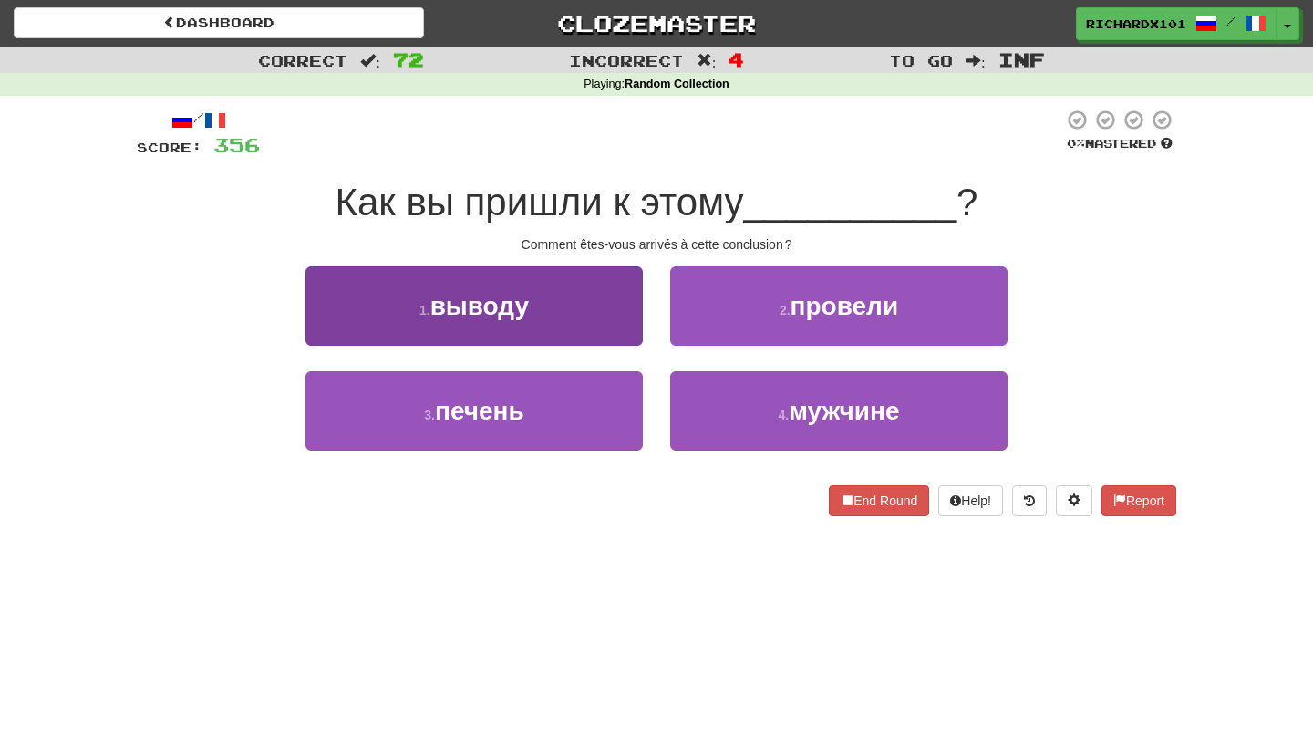
click at [627, 316] on button "1 . выводу" at bounding box center [473, 305] width 337 height 79
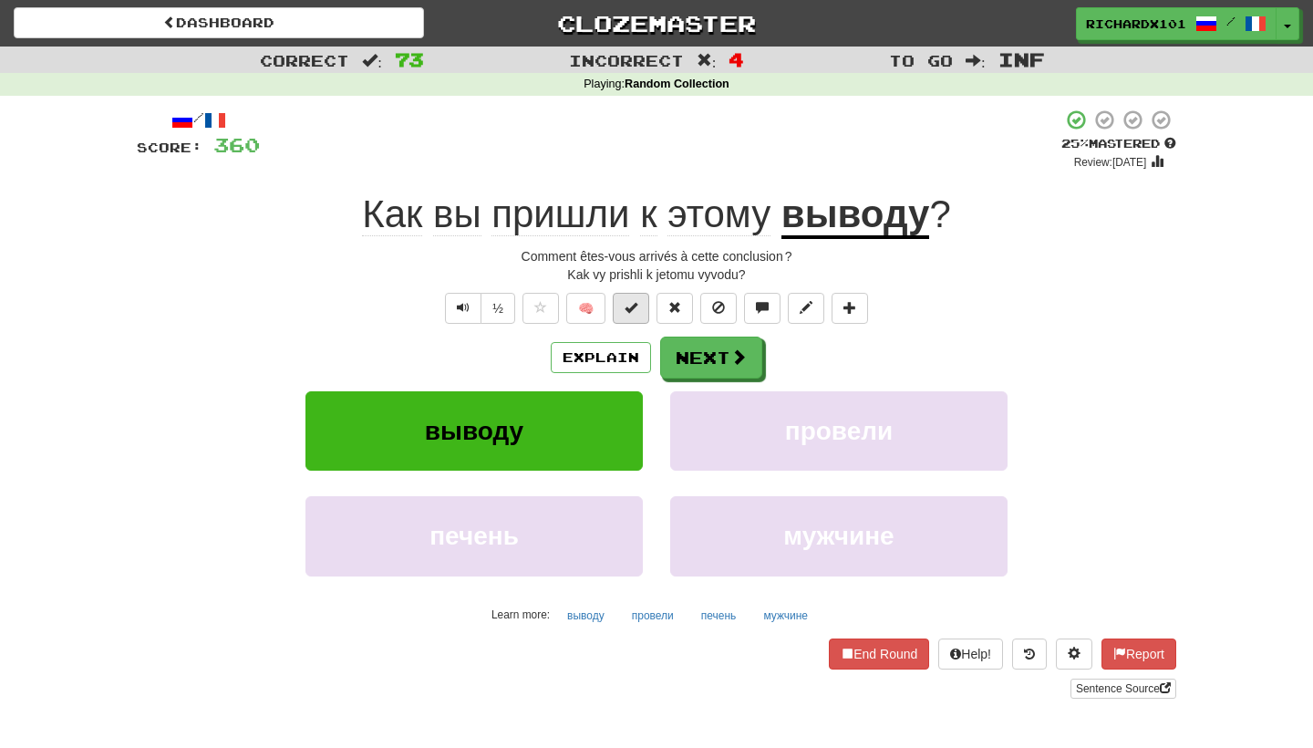
click at [633, 307] on span at bounding box center [630, 307] width 13 height 13
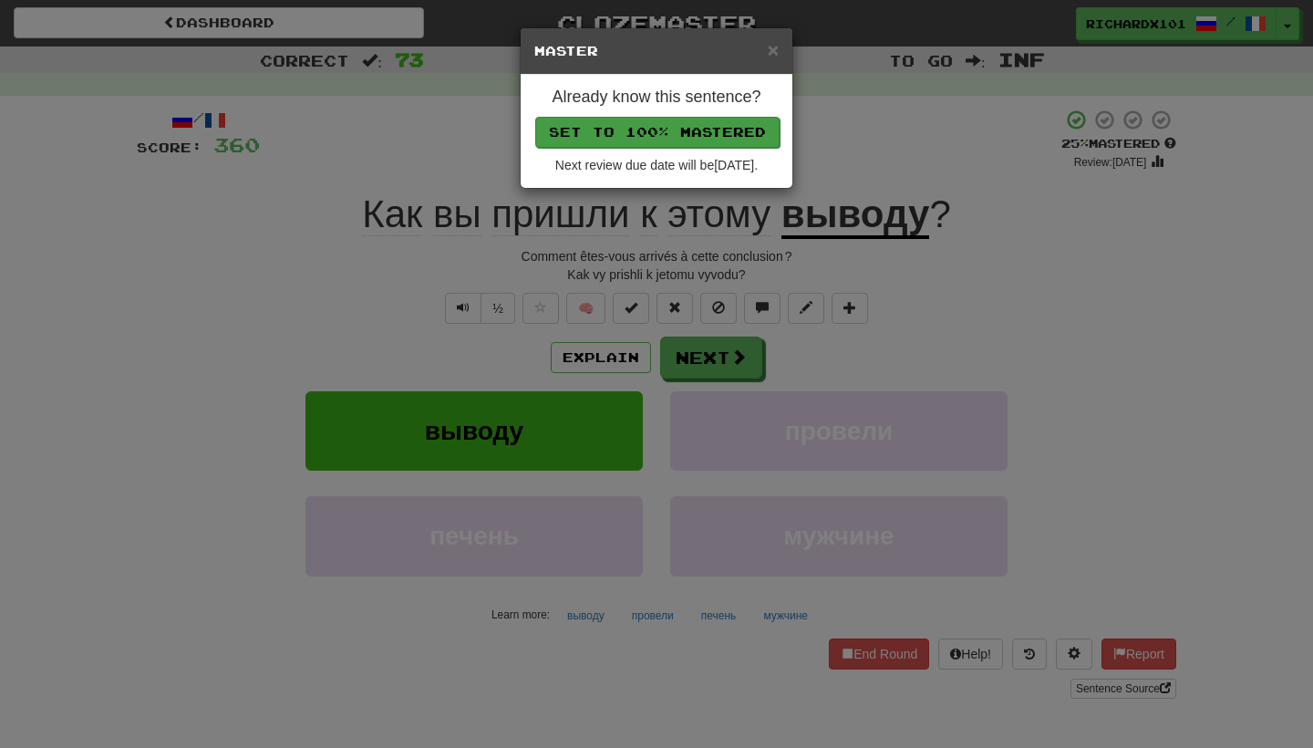
click at [703, 136] on button "Set to 100% Mastered" at bounding box center [657, 132] width 244 height 31
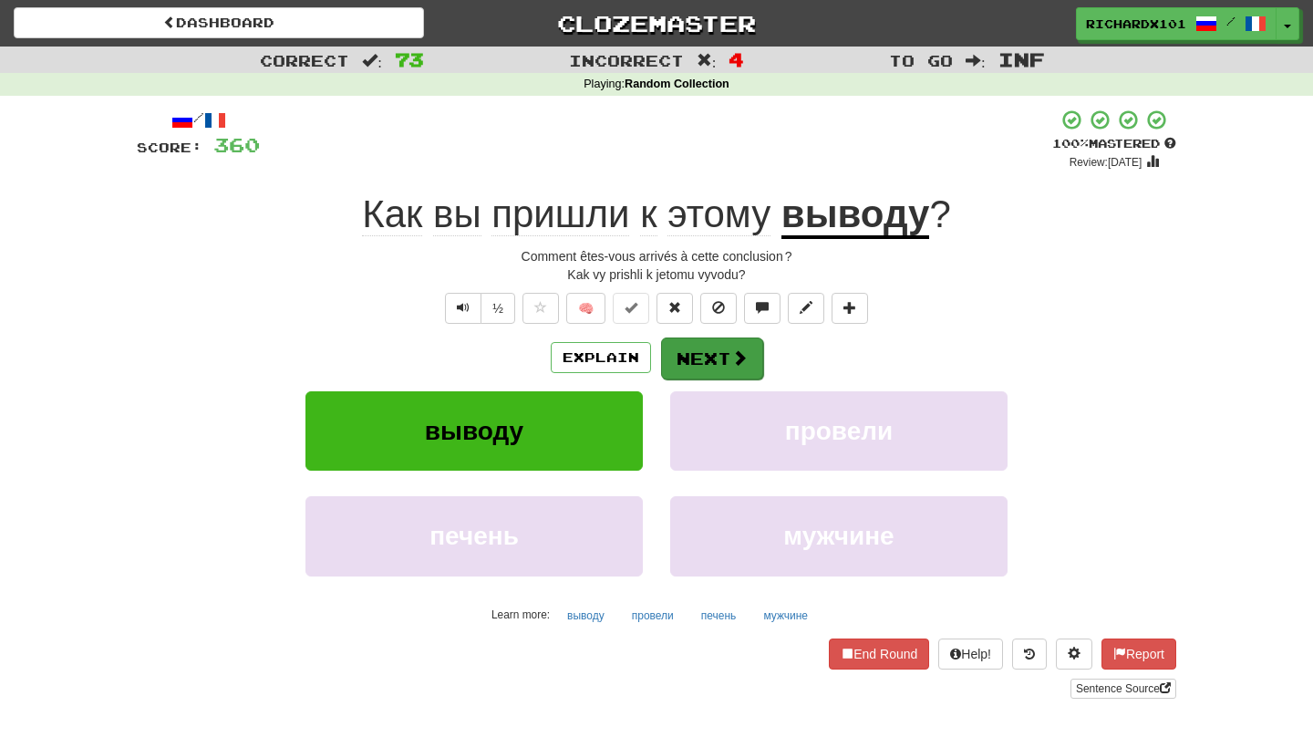
click at [719, 348] on button "Next" at bounding box center [712, 358] width 102 height 42
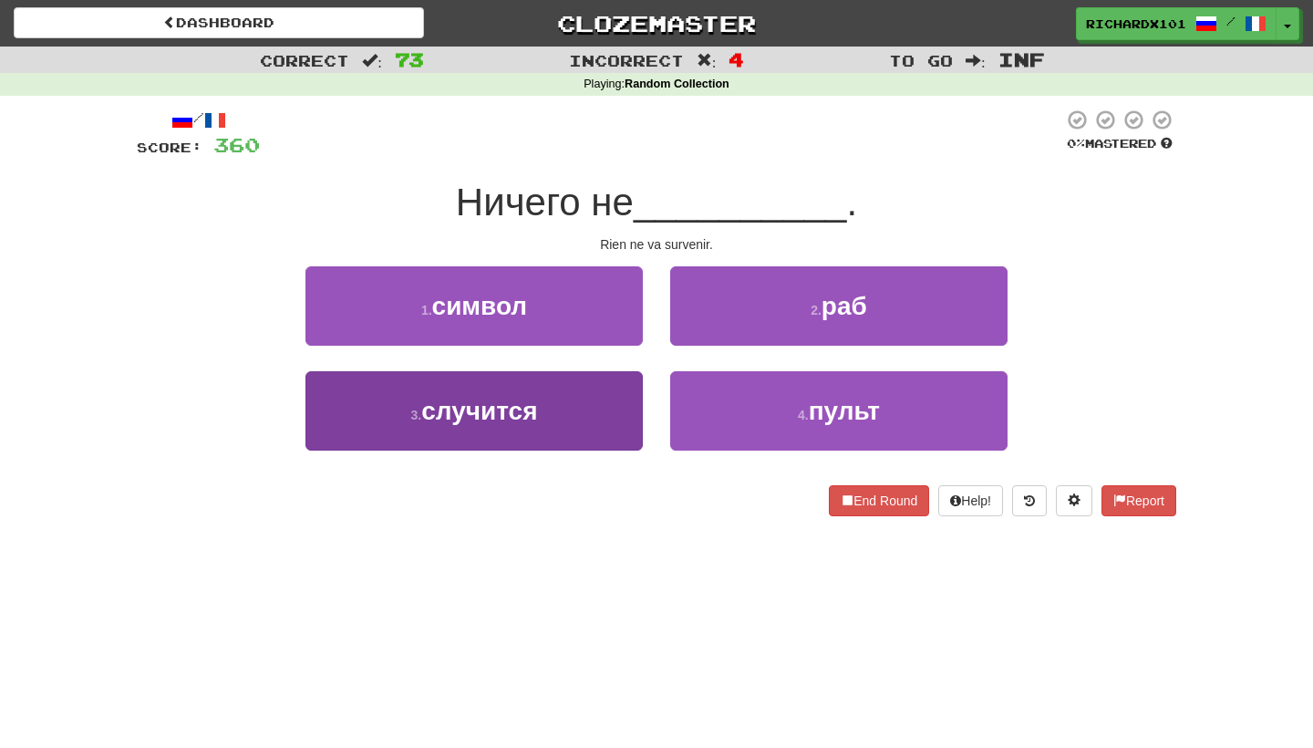
click at [606, 423] on button "3 . случится" at bounding box center [473, 410] width 337 height 79
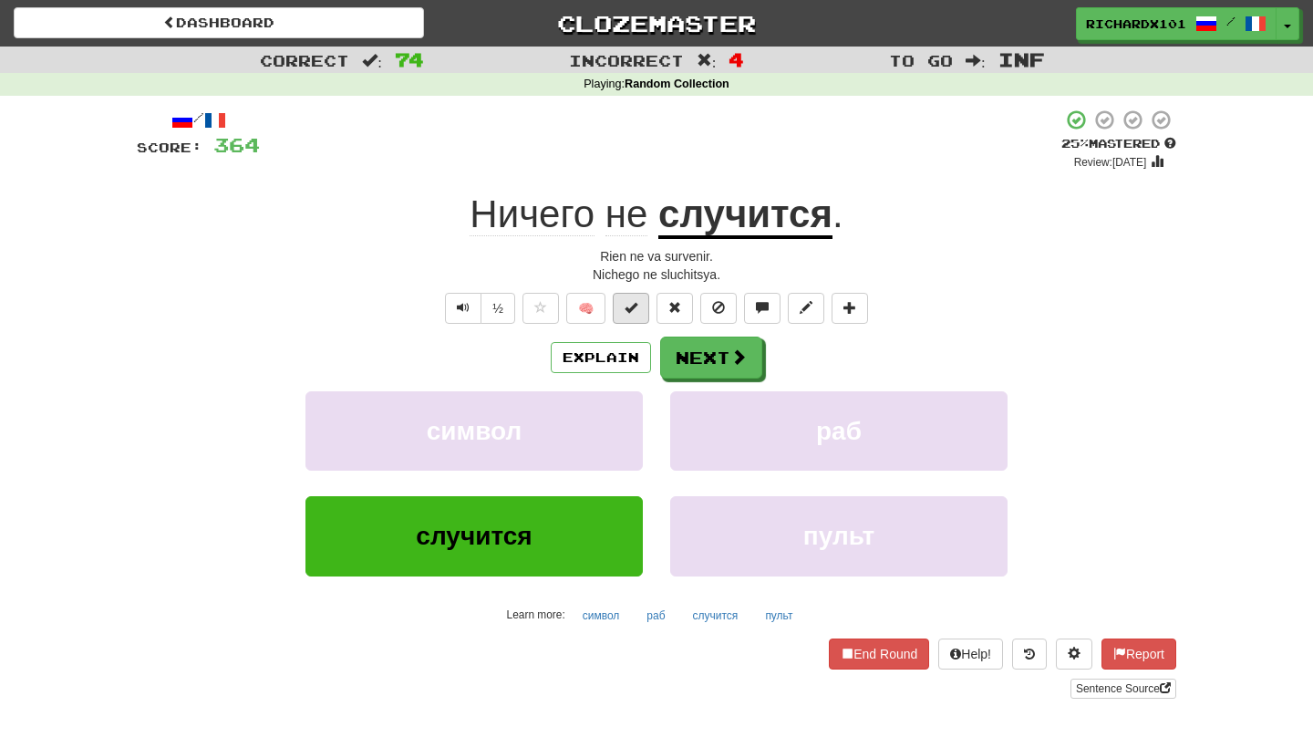
click at [637, 301] on span at bounding box center [630, 307] width 13 height 13
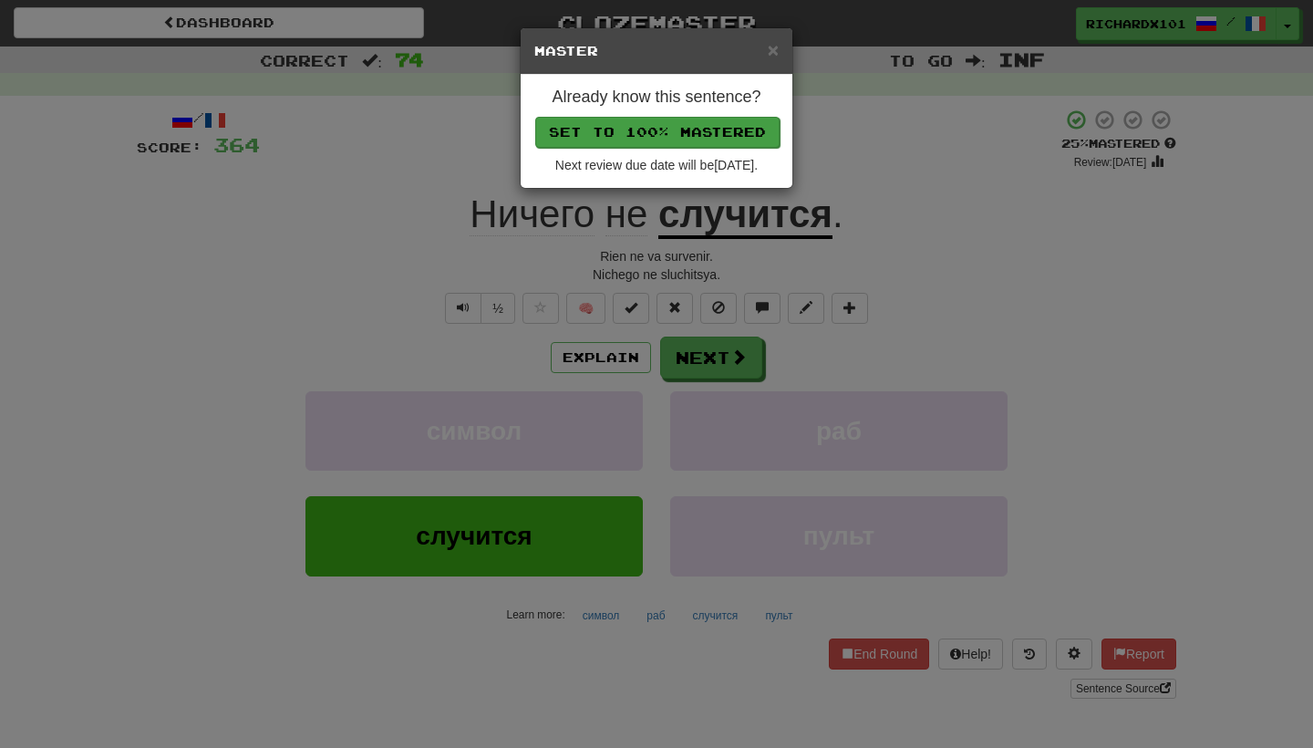
click at [722, 125] on button "Set to 100% Mastered" at bounding box center [657, 132] width 244 height 31
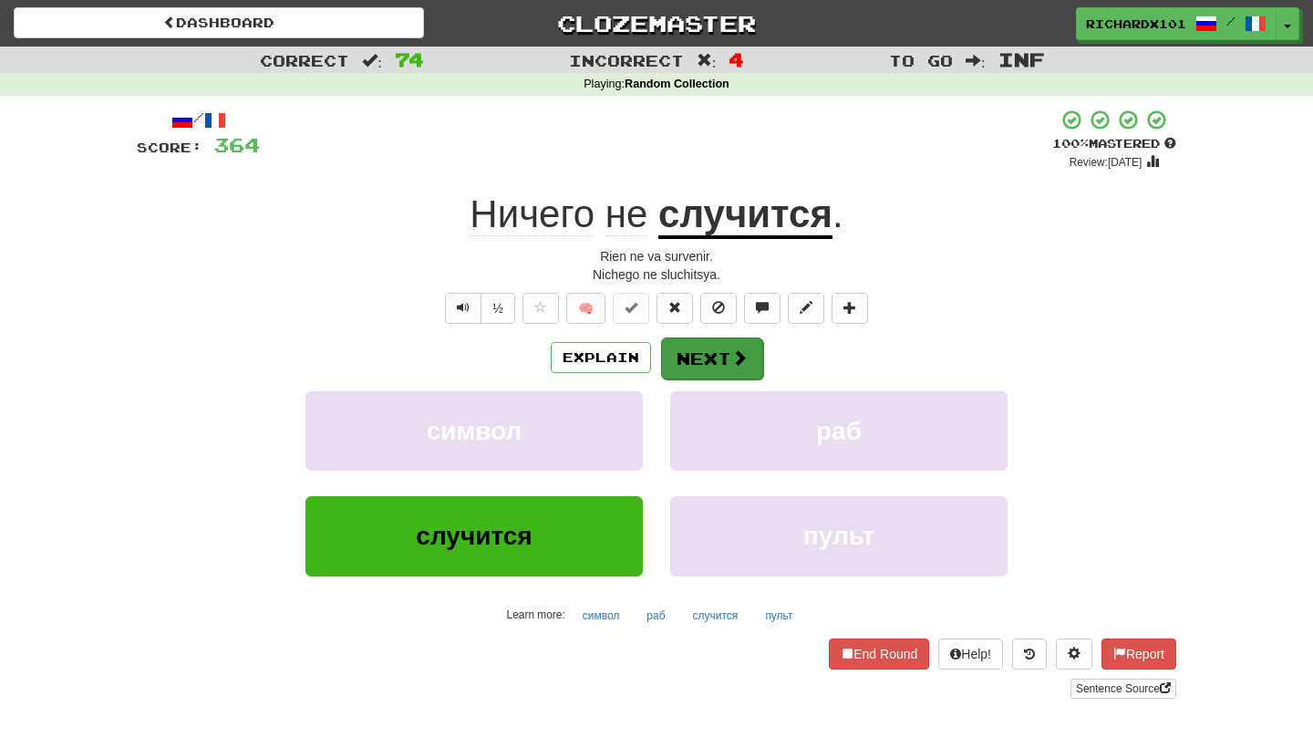
click at [702, 350] on button "Next" at bounding box center [712, 358] width 102 height 42
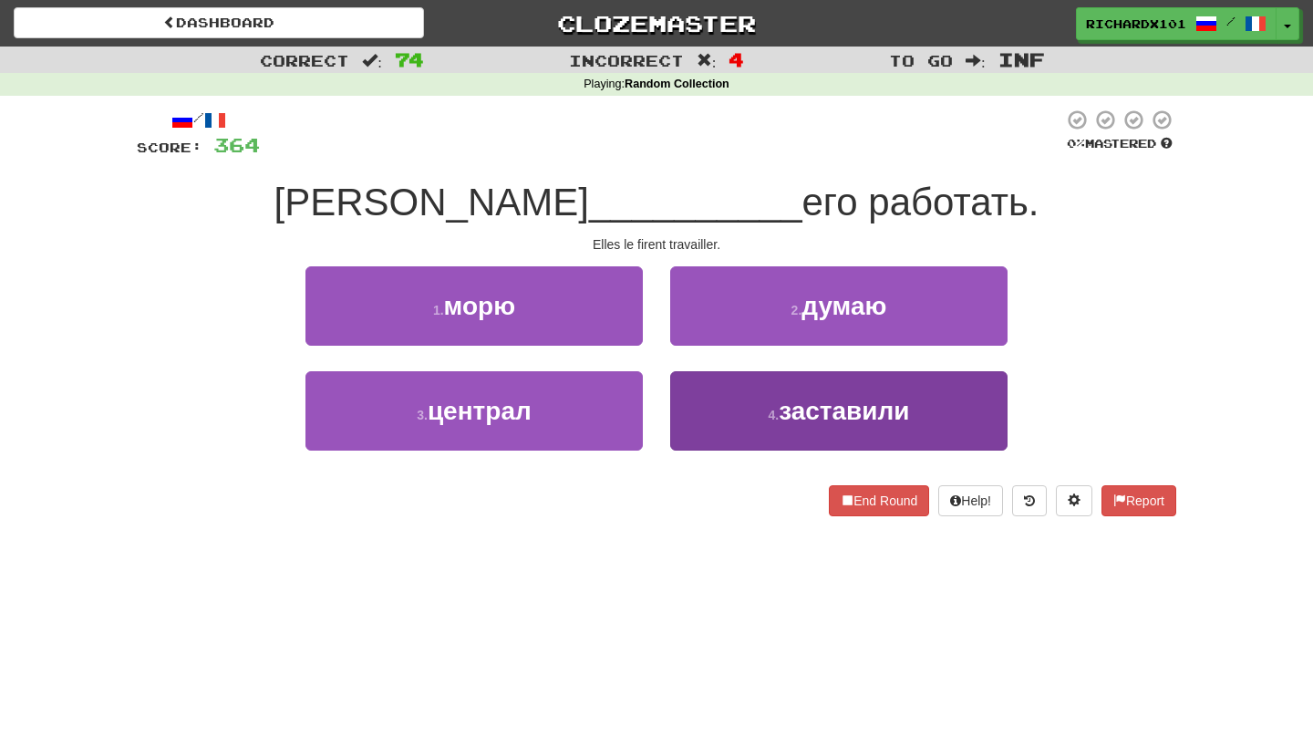
click at [733, 408] on button "4 . заставили" at bounding box center [838, 410] width 337 height 79
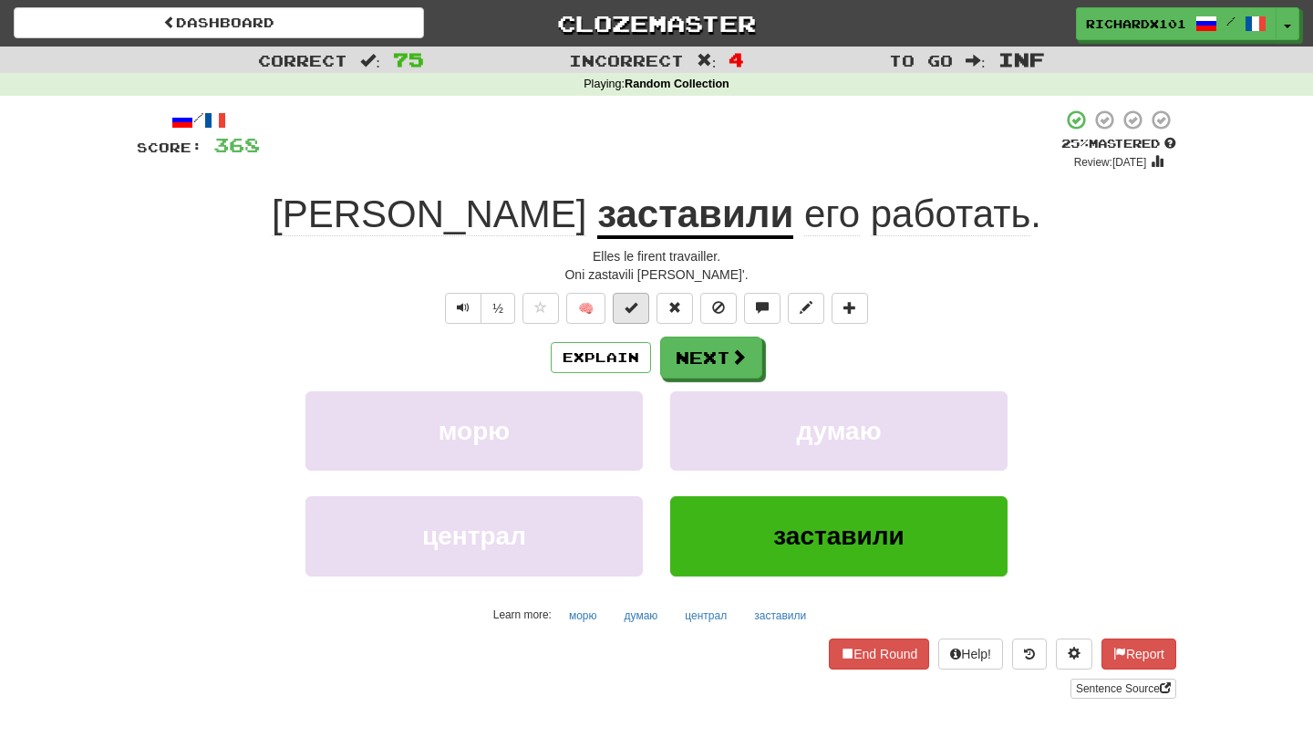
click at [642, 309] on button at bounding box center [631, 308] width 36 height 31
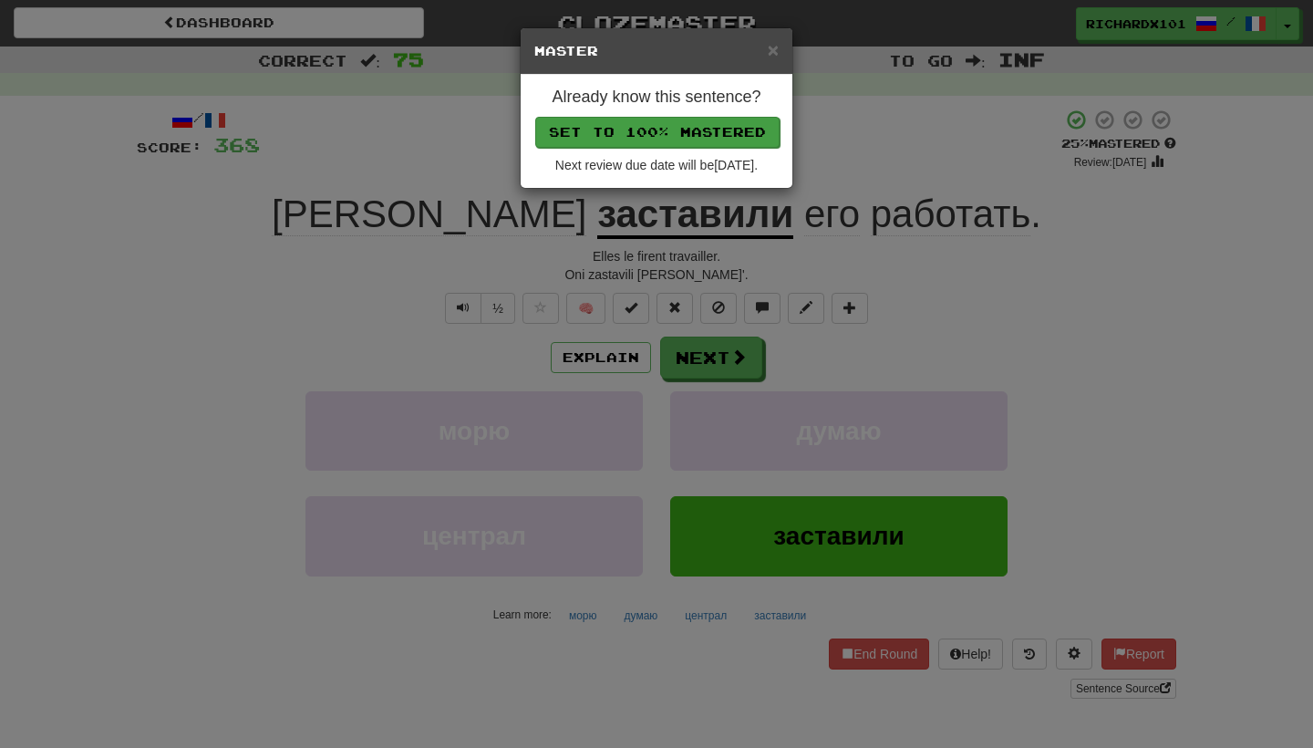
click at [728, 139] on button "Set to 100% Mastered" at bounding box center [657, 132] width 244 height 31
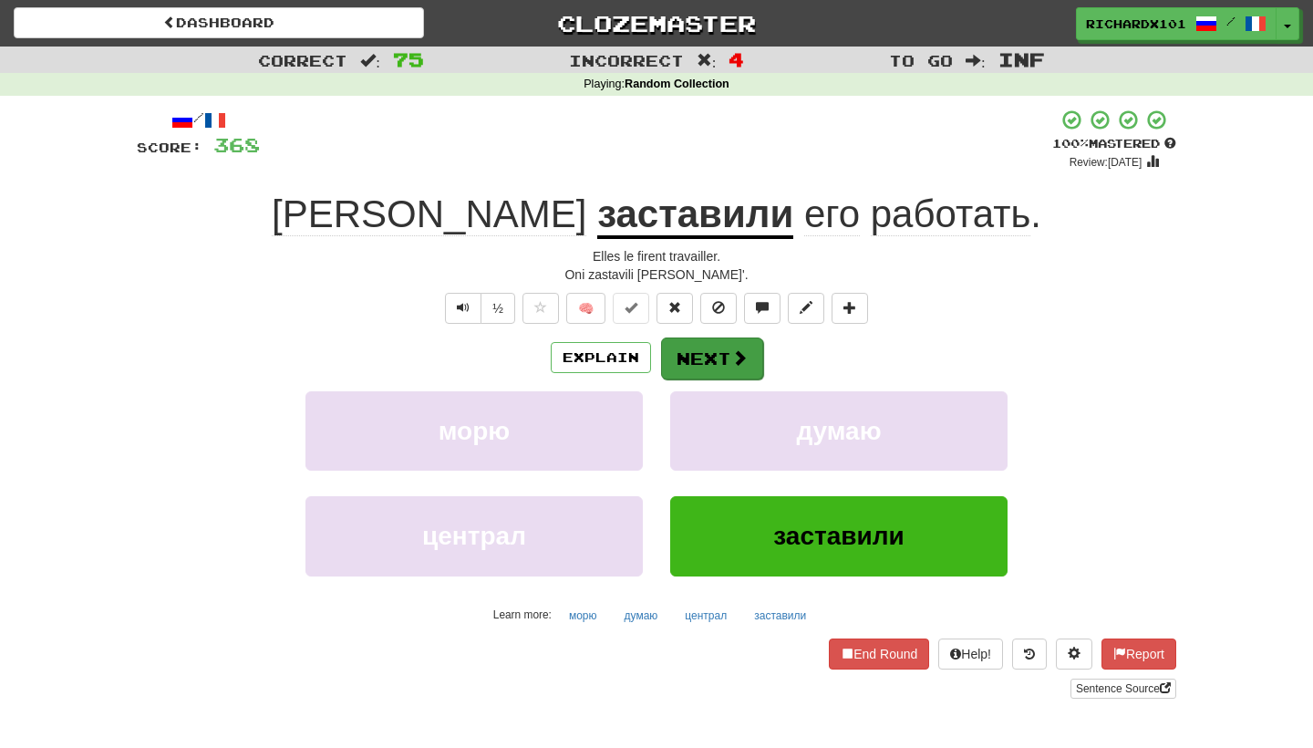
click at [696, 346] on button "Next" at bounding box center [712, 358] width 102 height 42
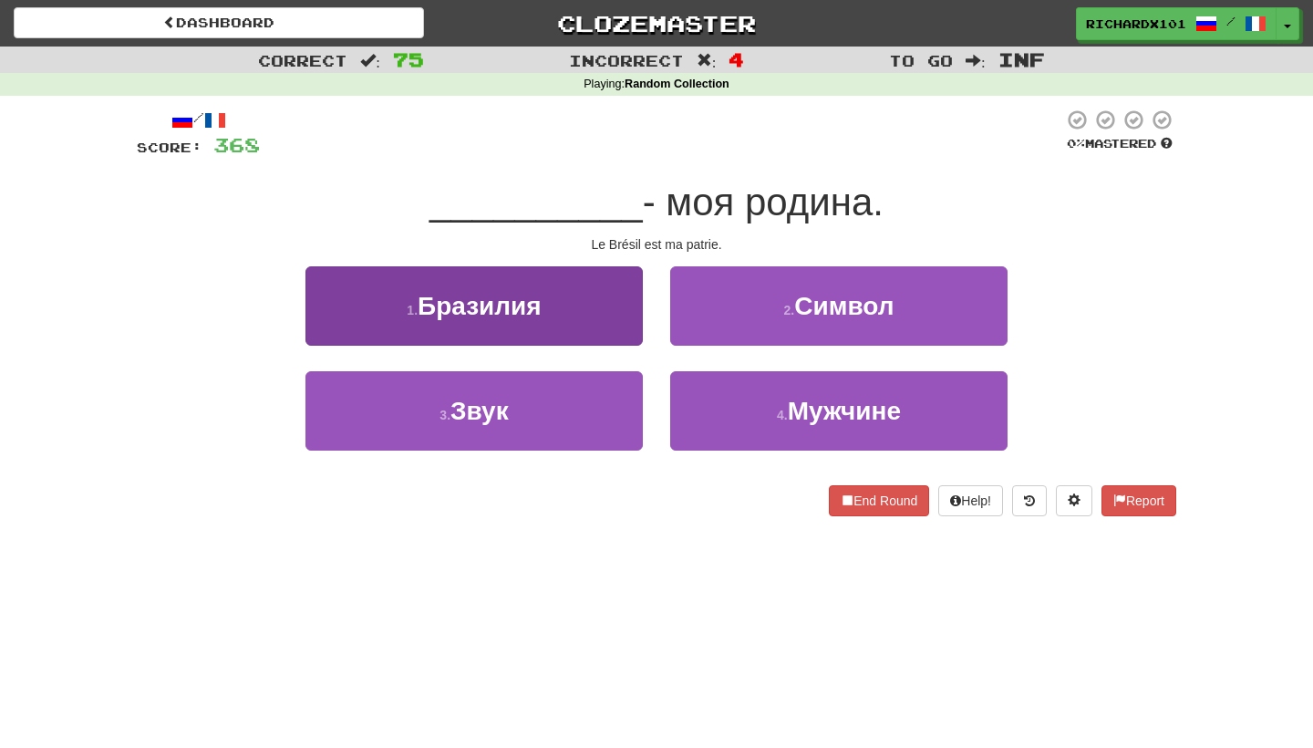
click at [580, 318] on button "1 . Бразилия" at bounding box center [473, 305] width 337 height 79
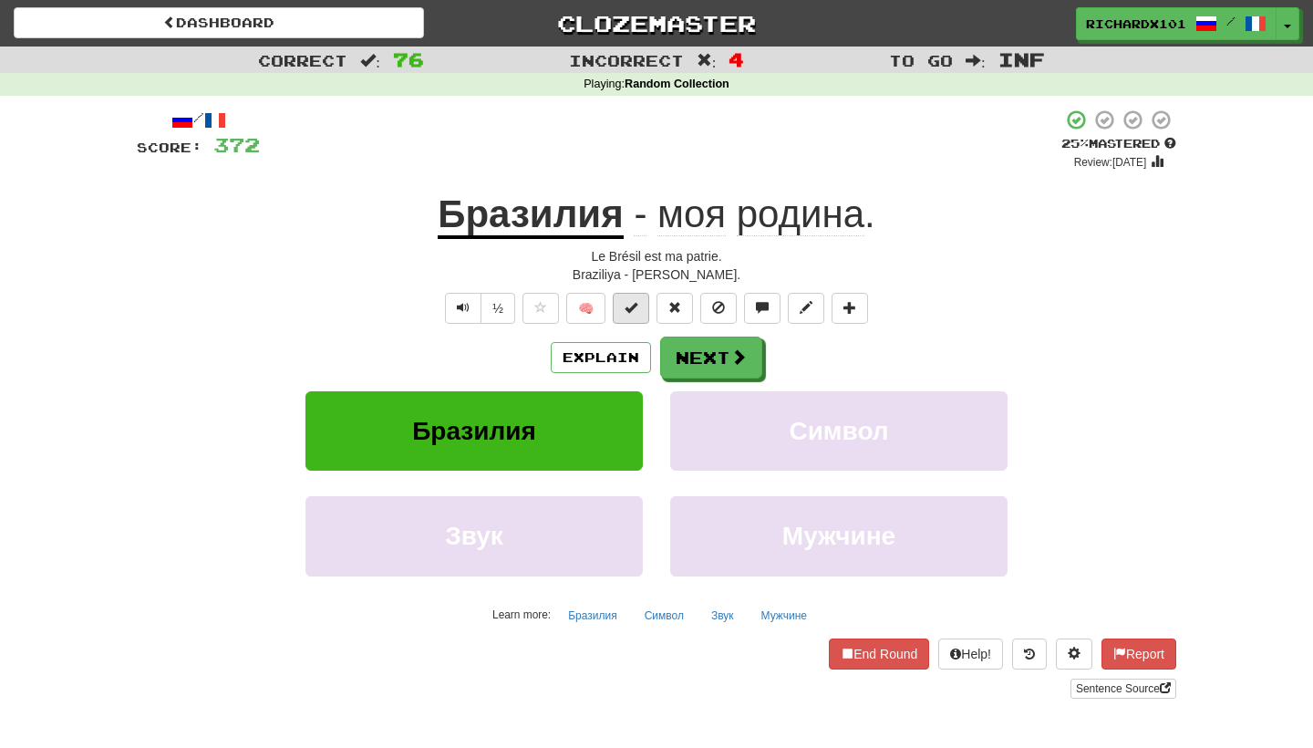
click at [634, 307] on span at bounding box center [630, 307] width 13 height 13
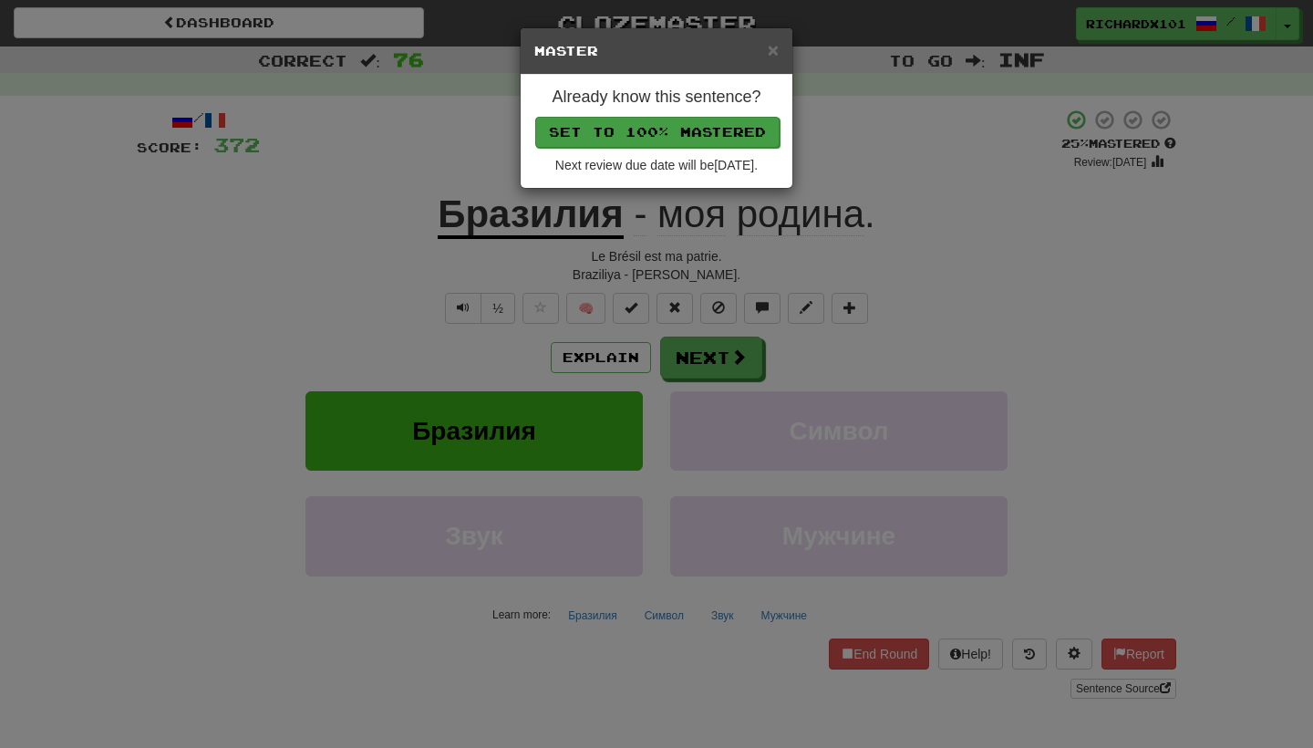
click at [734, 138] on button "Set to 100% Mastered" at bounding box center [657, 132] width 244 height 31
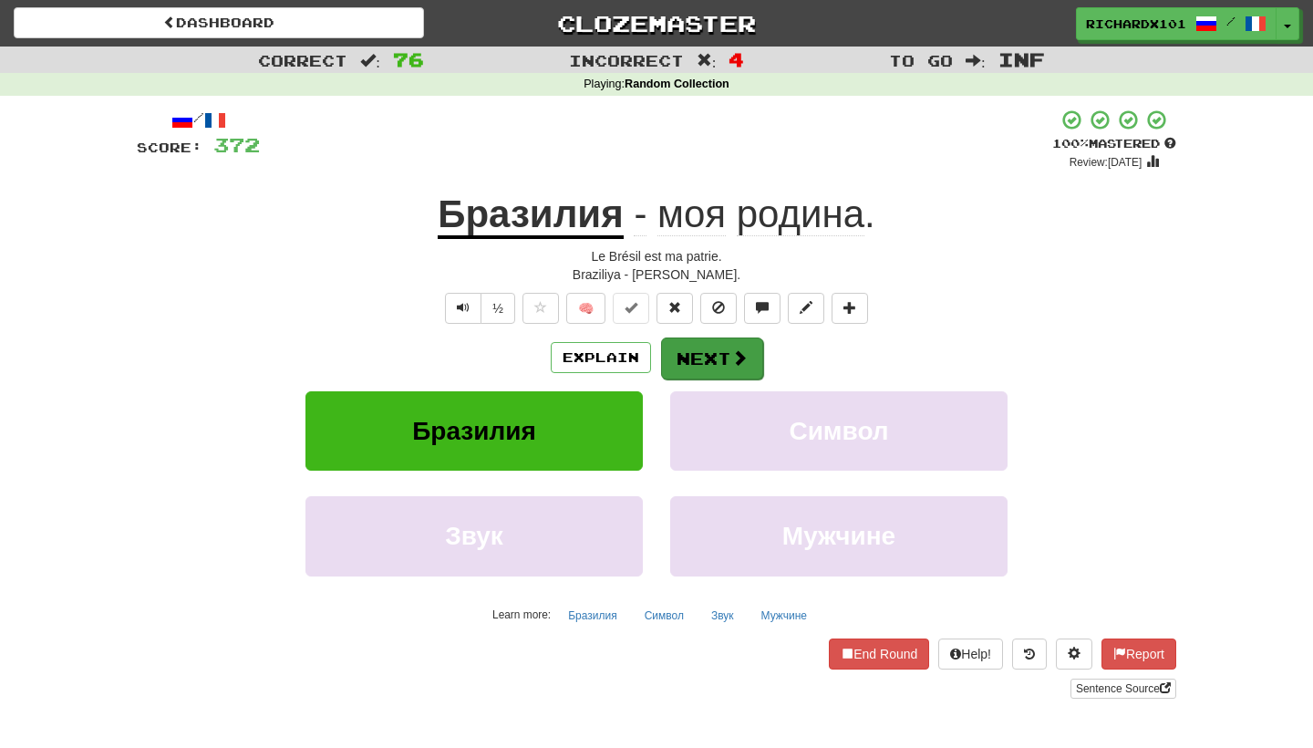
click at [707, 347] on button "Next" at bounding box center [712, 358] width 102 height 42
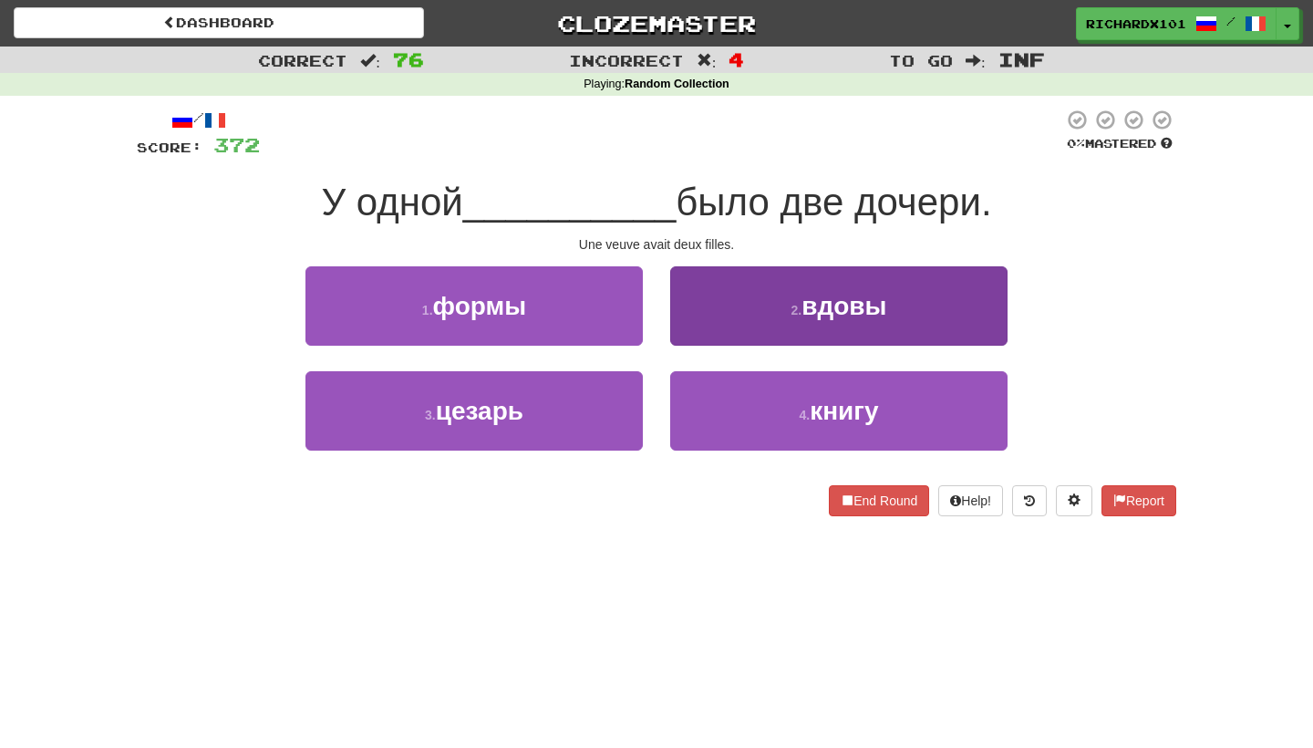
click at [734, 307] on button "2 . вдовы" at bounding box center [838, 305] width 337 height 79
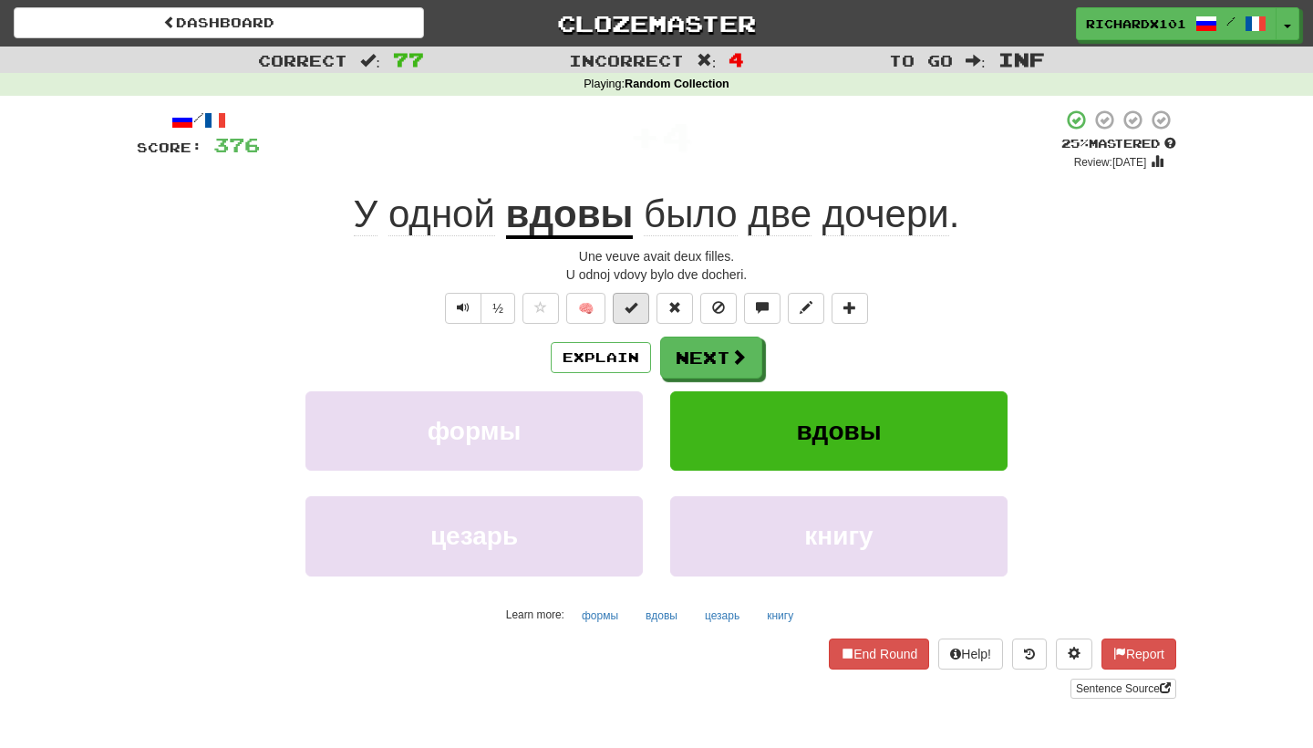
click at [646, 305] on button at bounding box center [631, 308] width 36 height 31
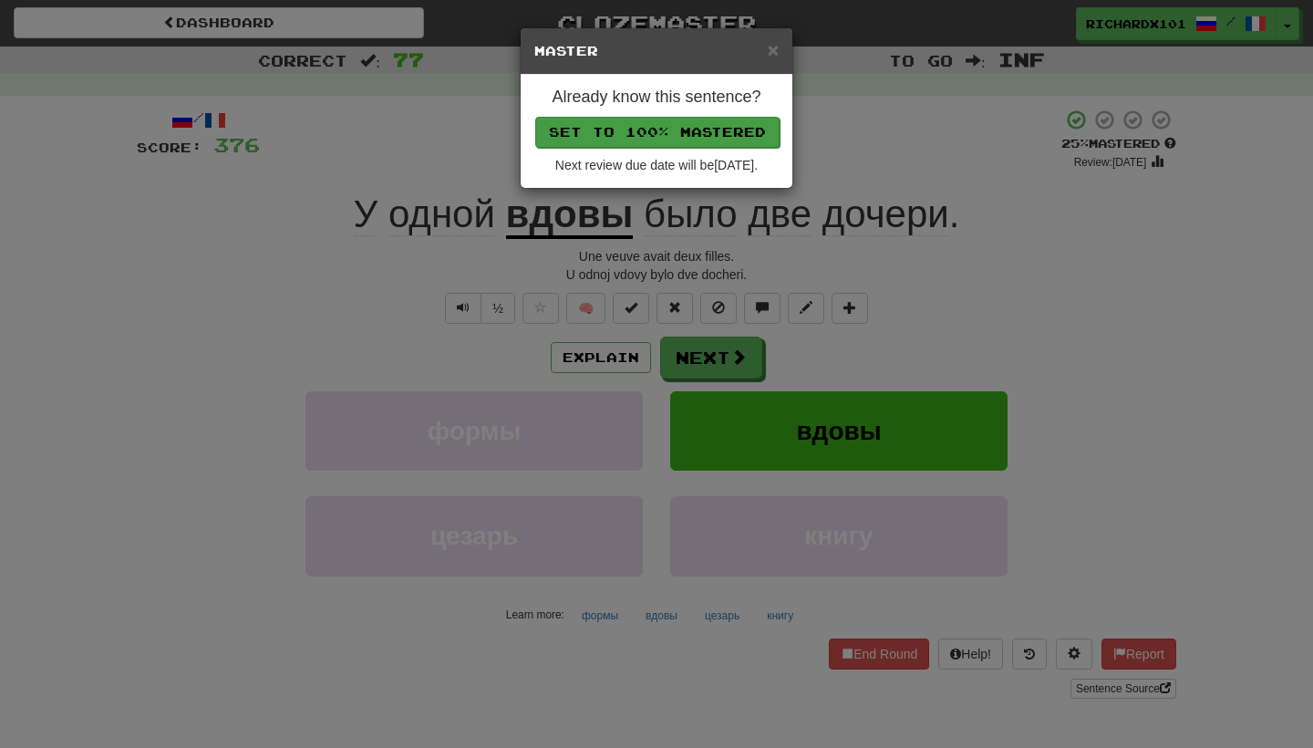
click at [748, 128] on button "Set to 100% Mastered" at bounding box center [657, 132] width 244 height 31
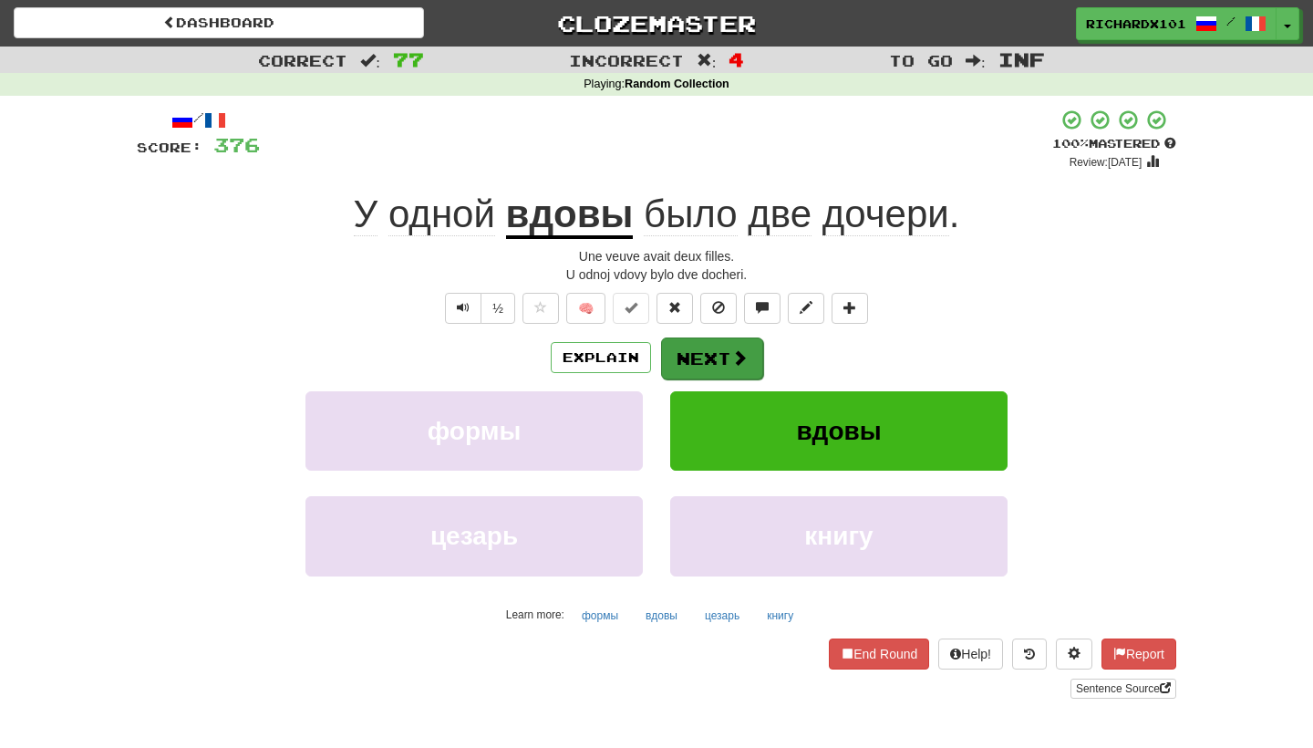
click at [707, 347] on button "Next" at bounding box center [712, 358] width 102 height 42
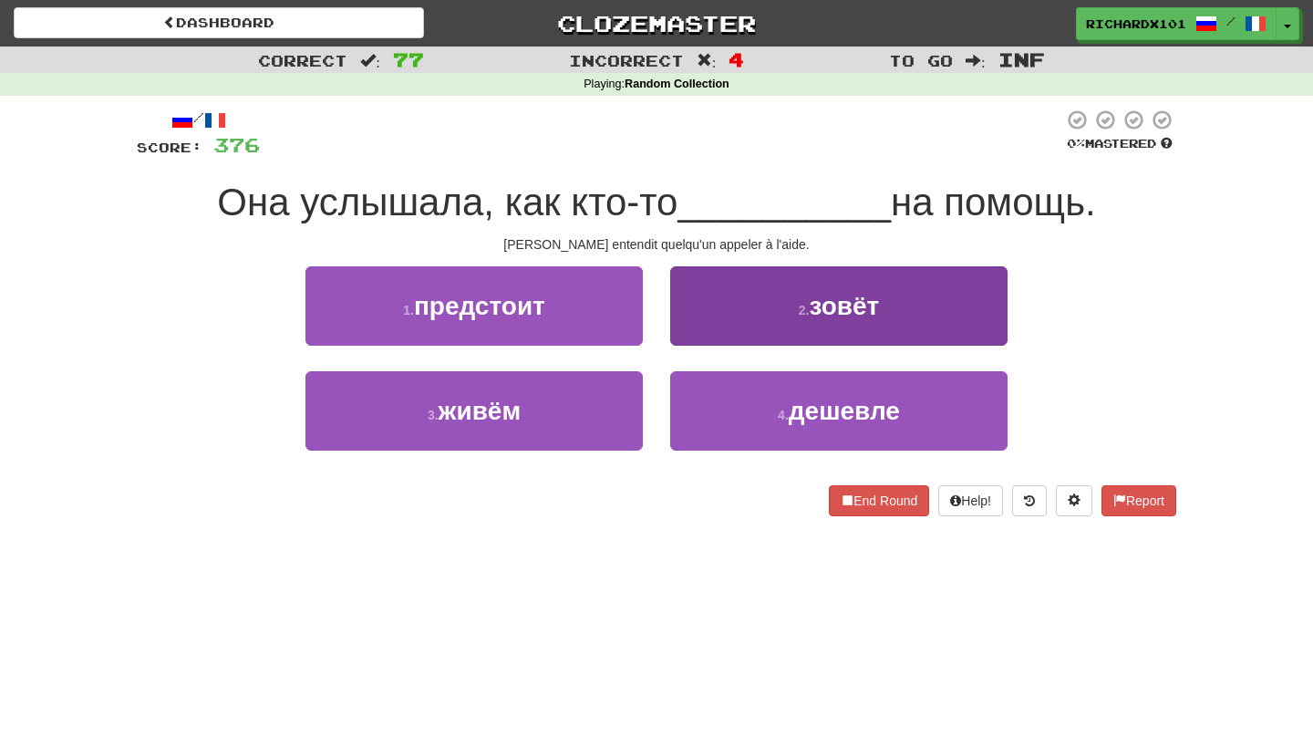
click at [743, 311] on button "2 . зовёт" at bounding box center [838, 305] width 337 height 79
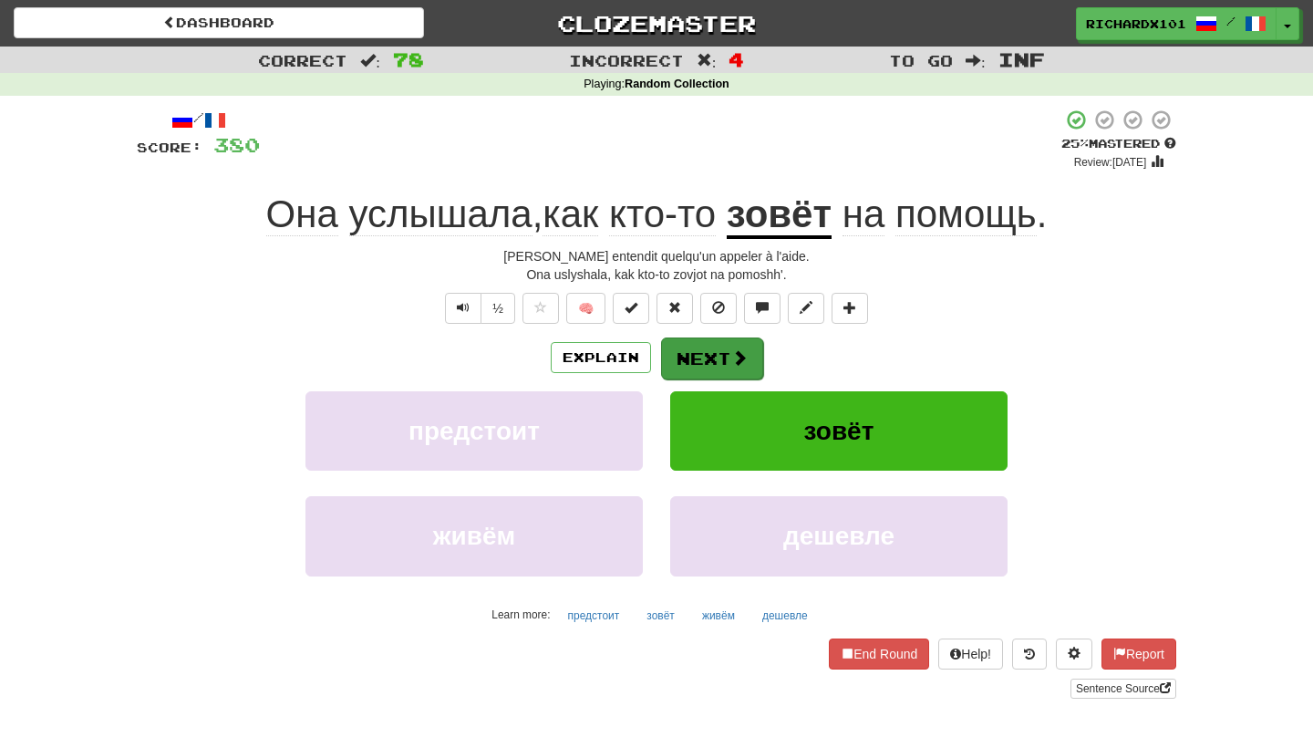
click at [750, 359] on button "Next" at bounding box center [712, 358] width 102 height 42
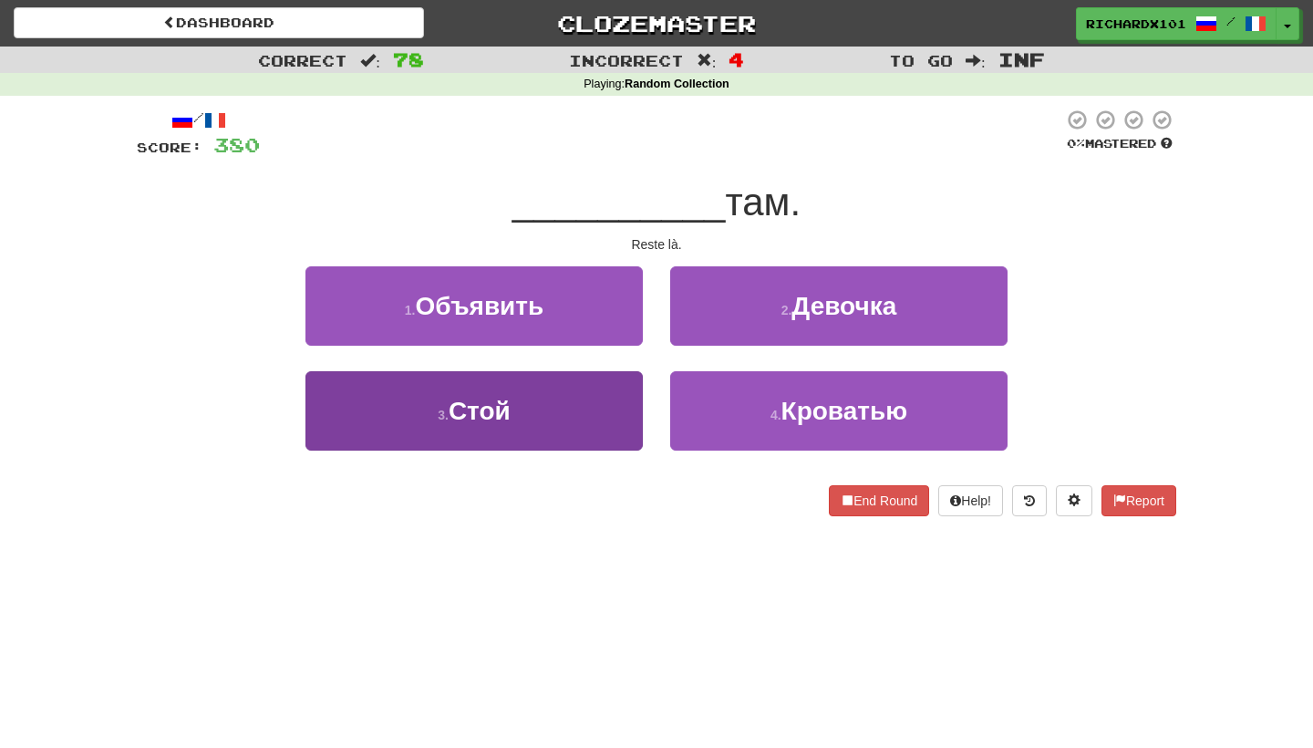
click at [609, 412] on button "3 . Стой" at bounding box center [473, 410] width 337 height 79
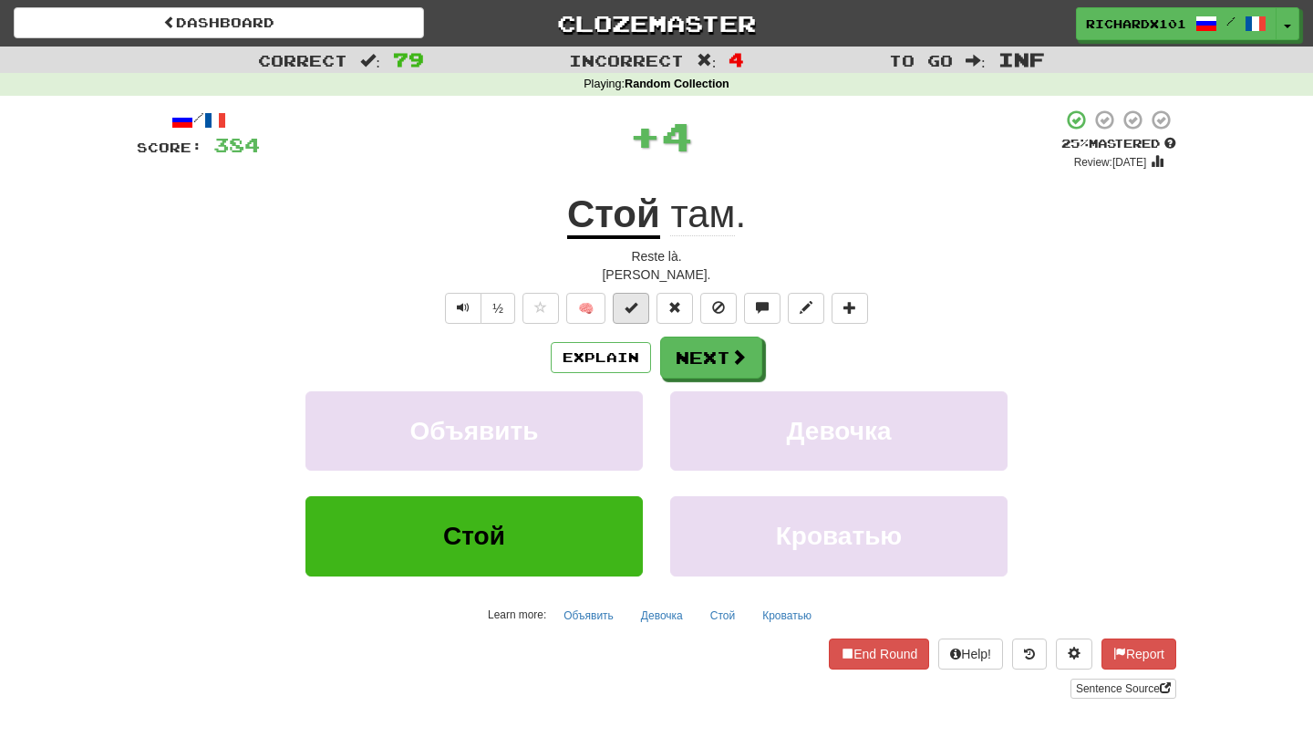
click at [635, 304] on span at bounding box center [630, 307] width 13 height 13
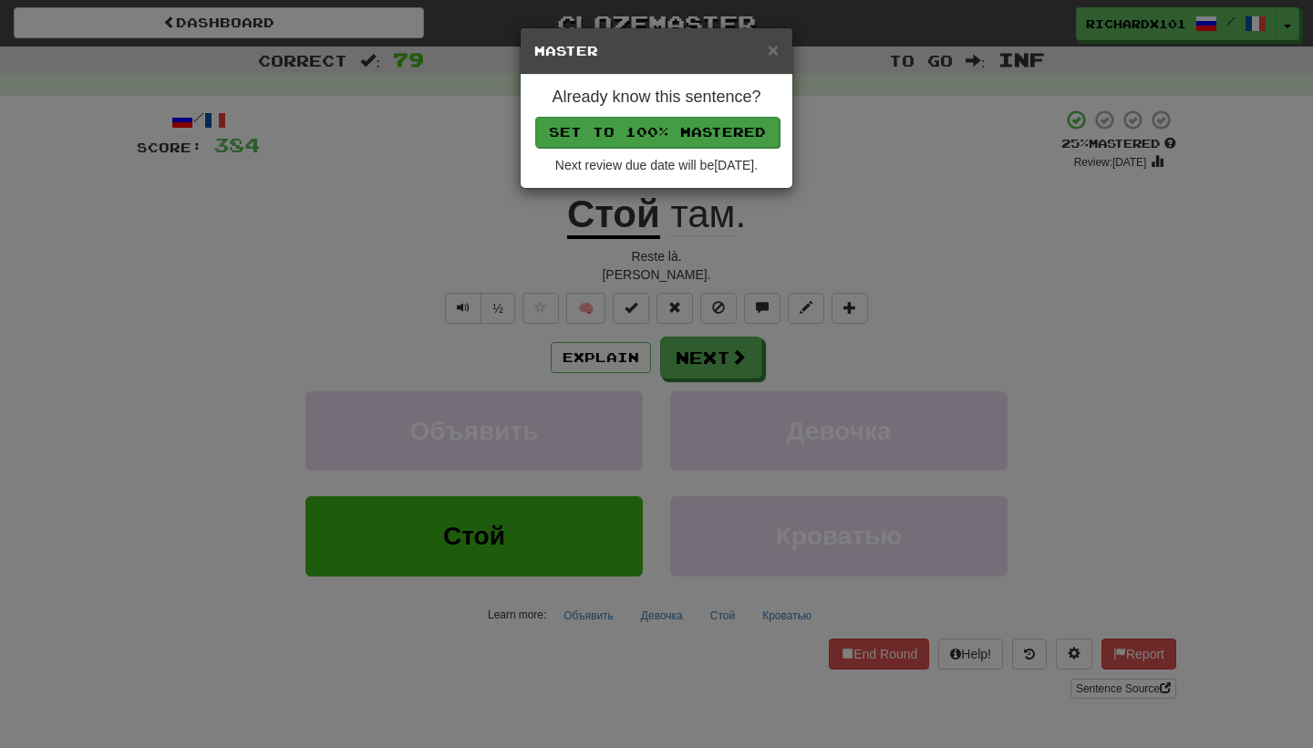
click at [726, 129] on button "Set to 100% Mastered" at bounding box center [657, 132] width 244 height 31
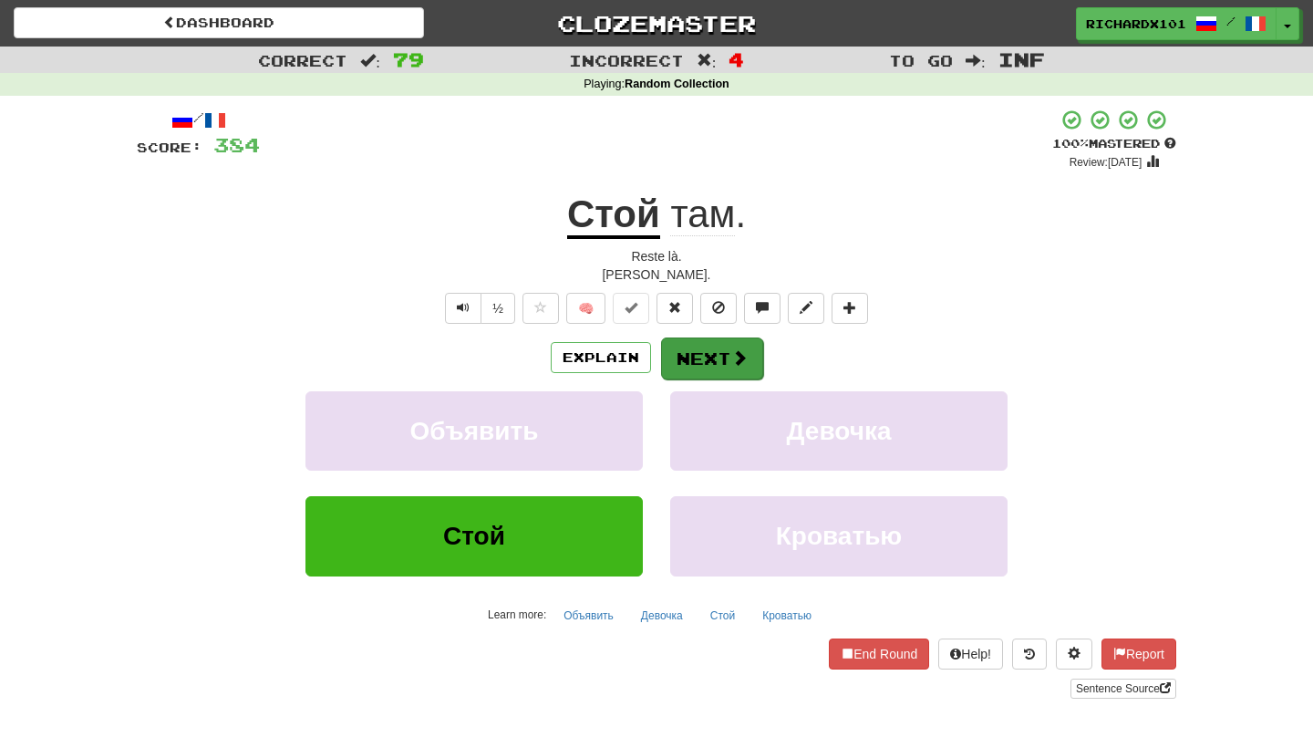
click at [717, 362] on button "Next" at bounding box center [712, 358] width 102 height 42
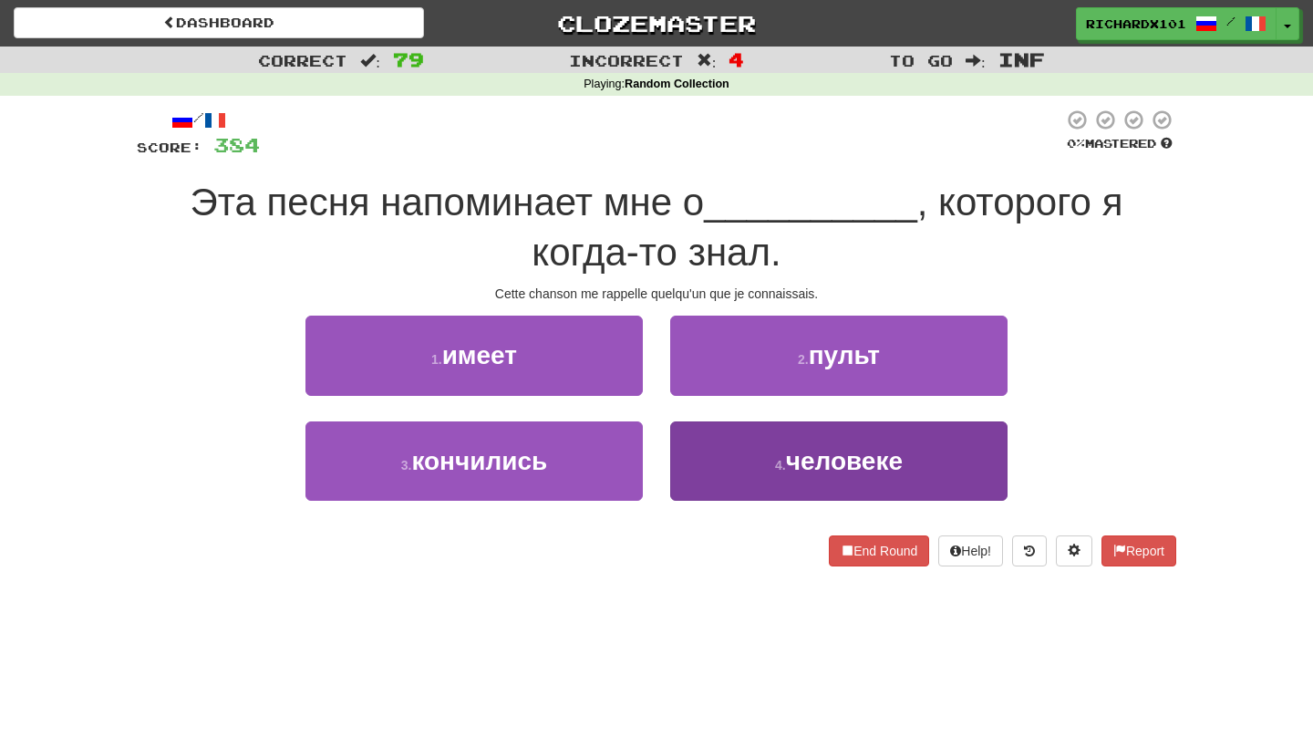
click at [748, 438] on button "4 . человеке" at bounding box center [838, 460] width 337 height 79
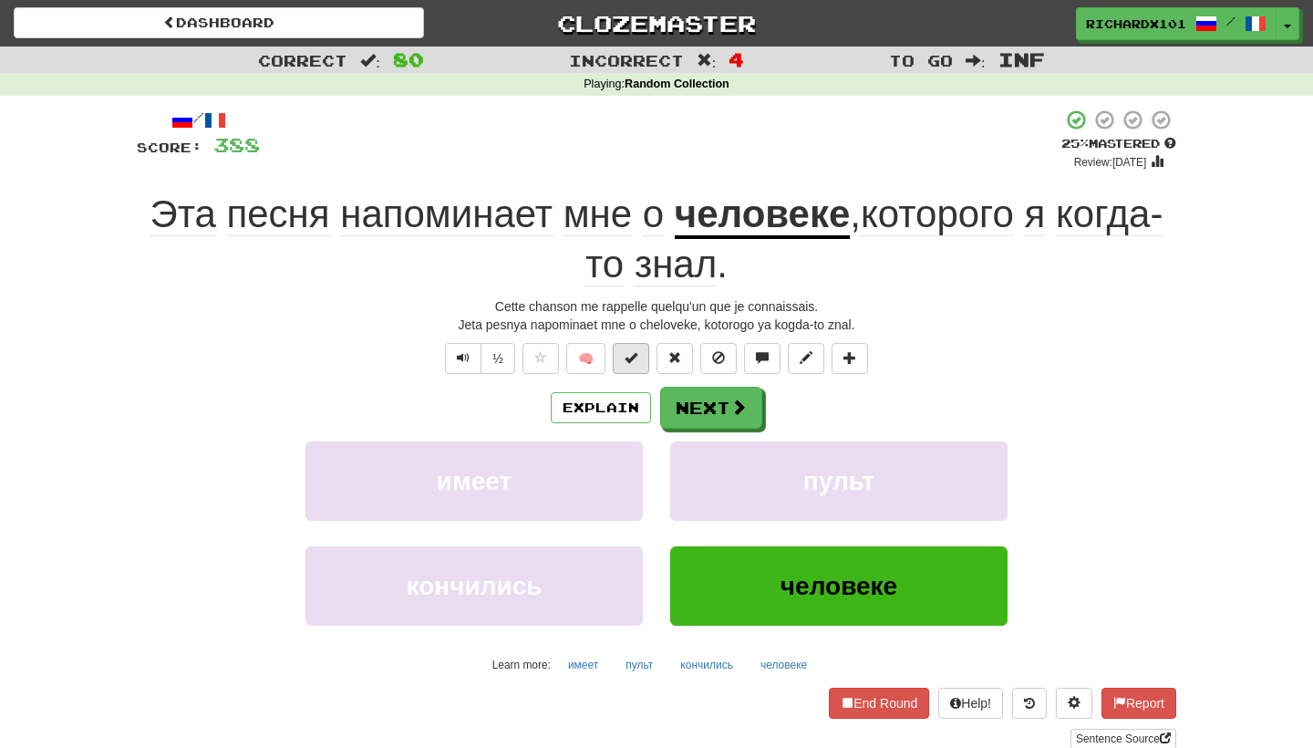
click at [635, 359] on span at bounding box center [630, 357] width 13 height 13
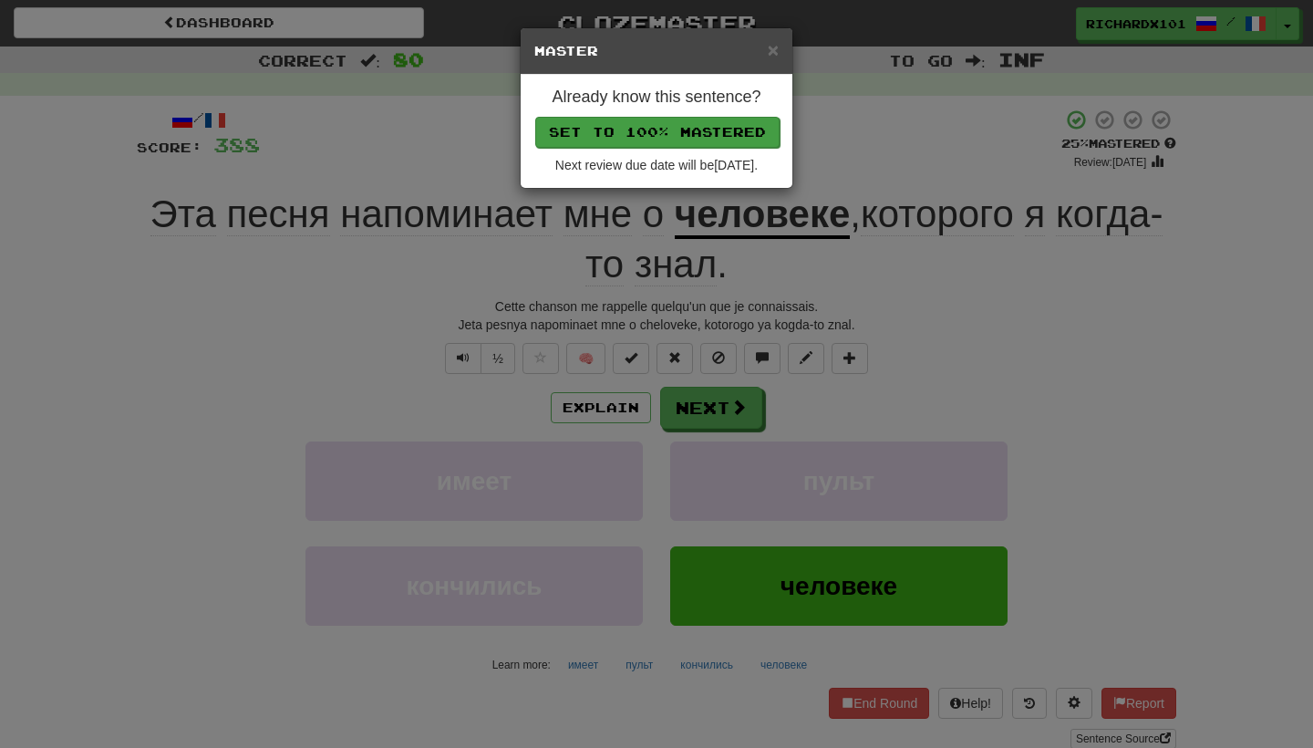
click at [733, 130] on button "Set to 100% Mastered" at bounding box center [657, 132] width 244 height 31
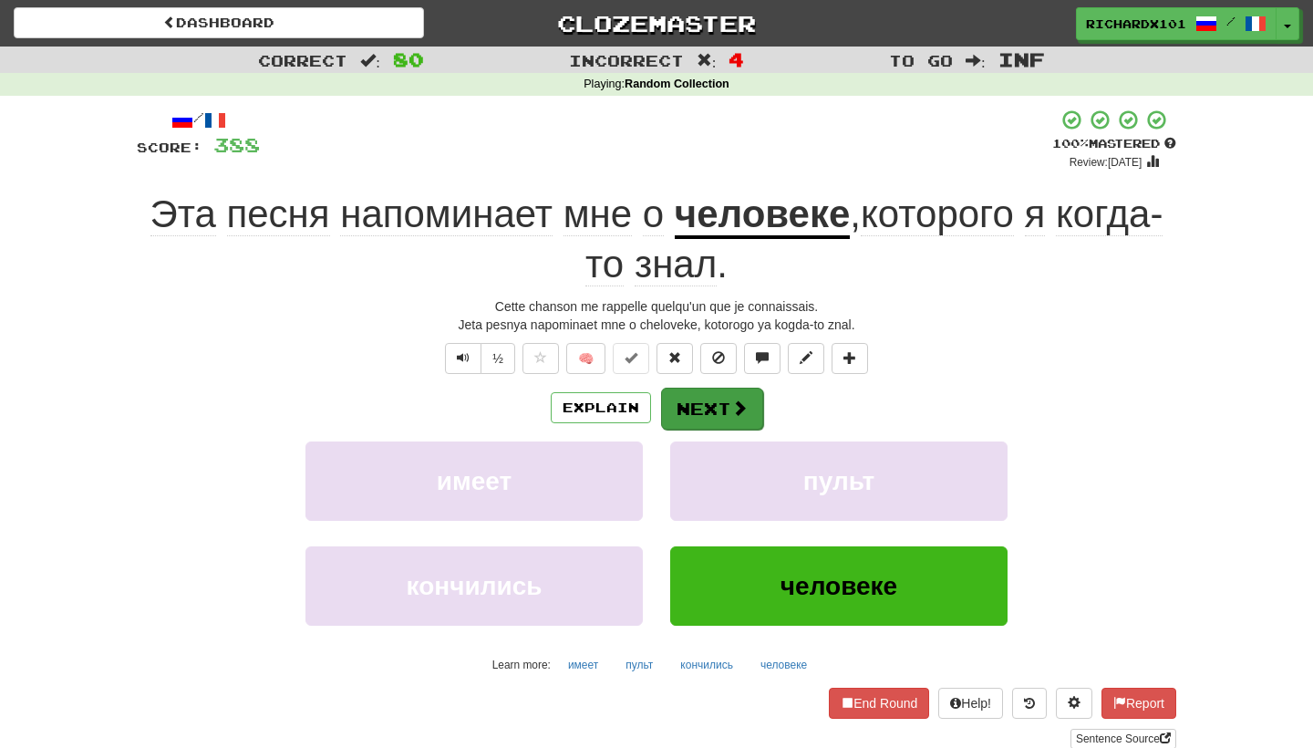
click at [717, 404] on button "Next" at bounding box center [712, 408] width 102 height 42
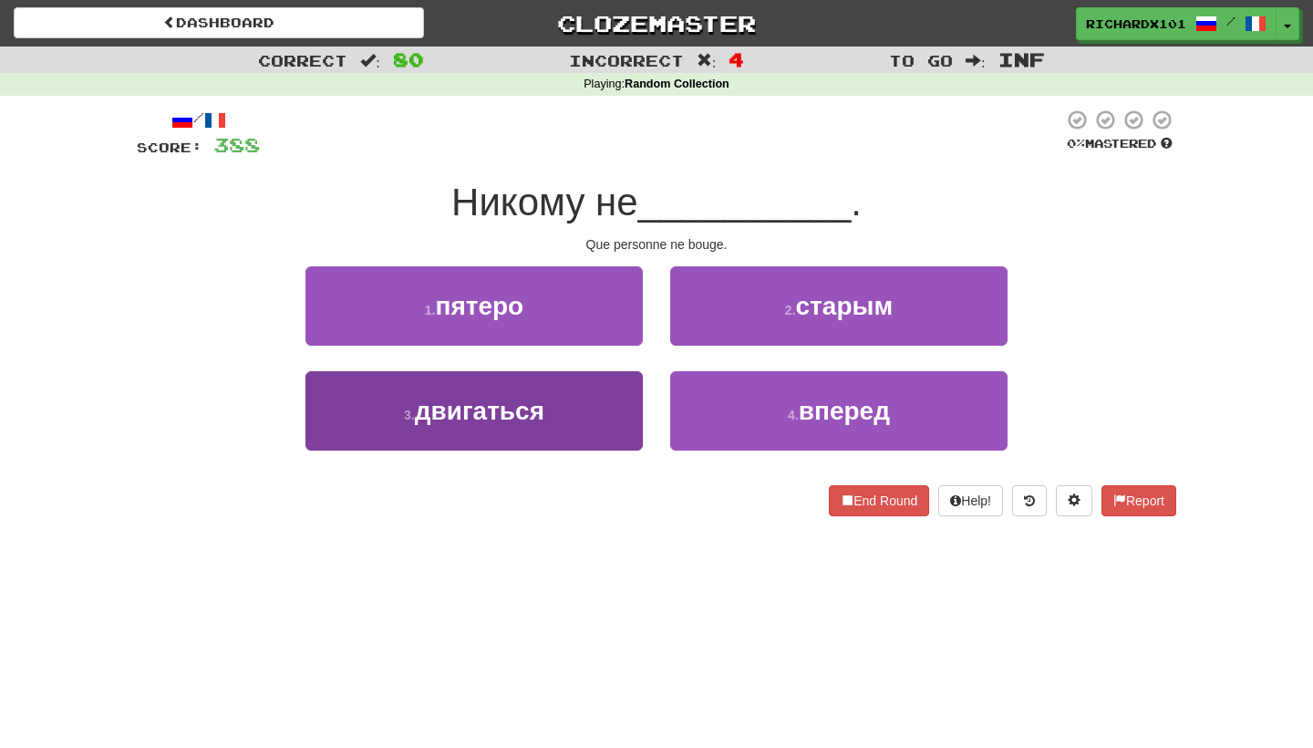
click at [613, 430] on button "3 . двигаться" at bounding box center [473, 410] width 337 height 79
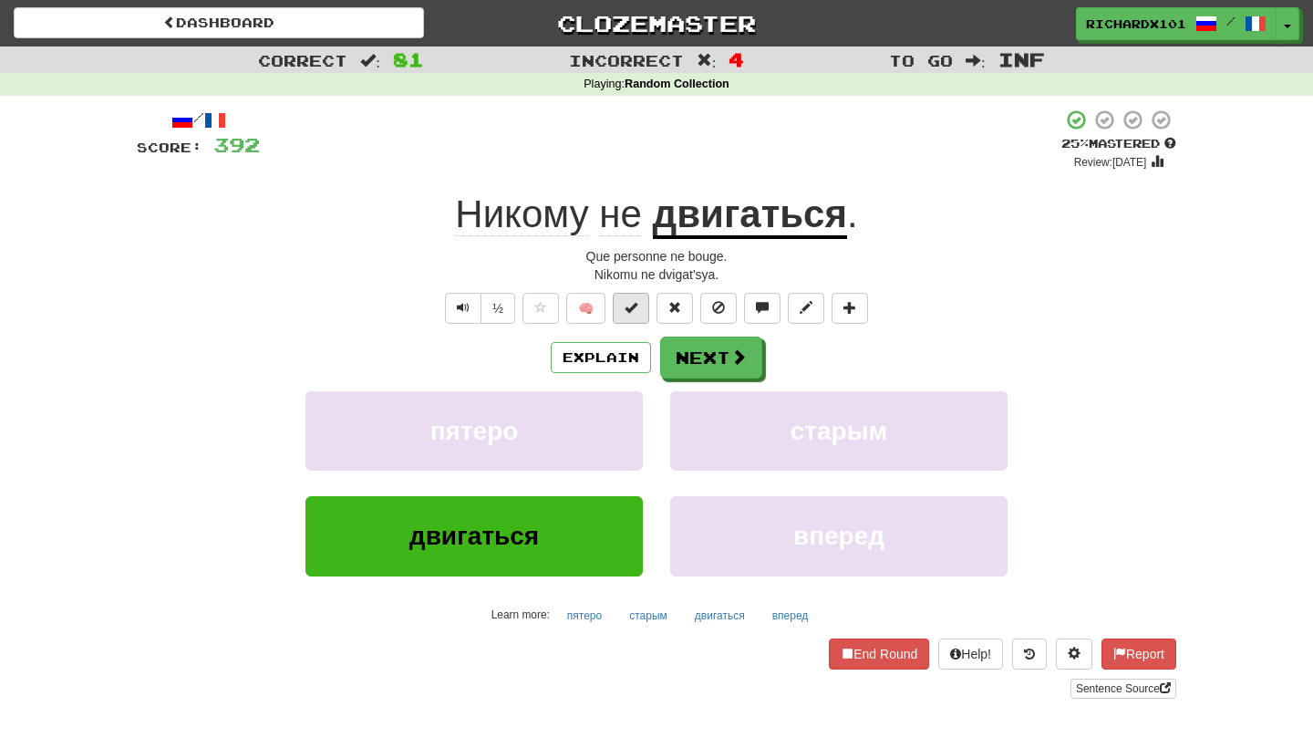
click at [636, 313] on button at bounding box center [631, 308] width 36 height 31
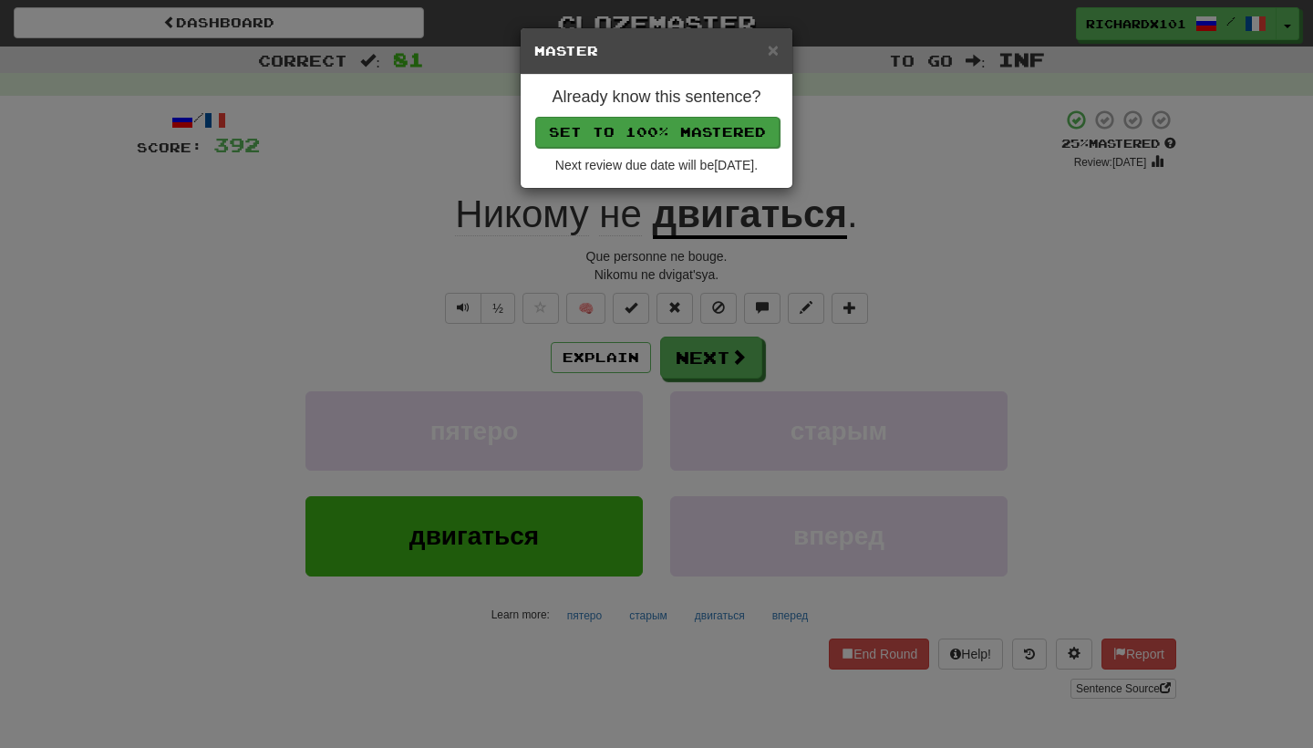
click at [709, 129] on button "Set to 100% Mastered" at bounding box center [657, 132] width 244 height 31
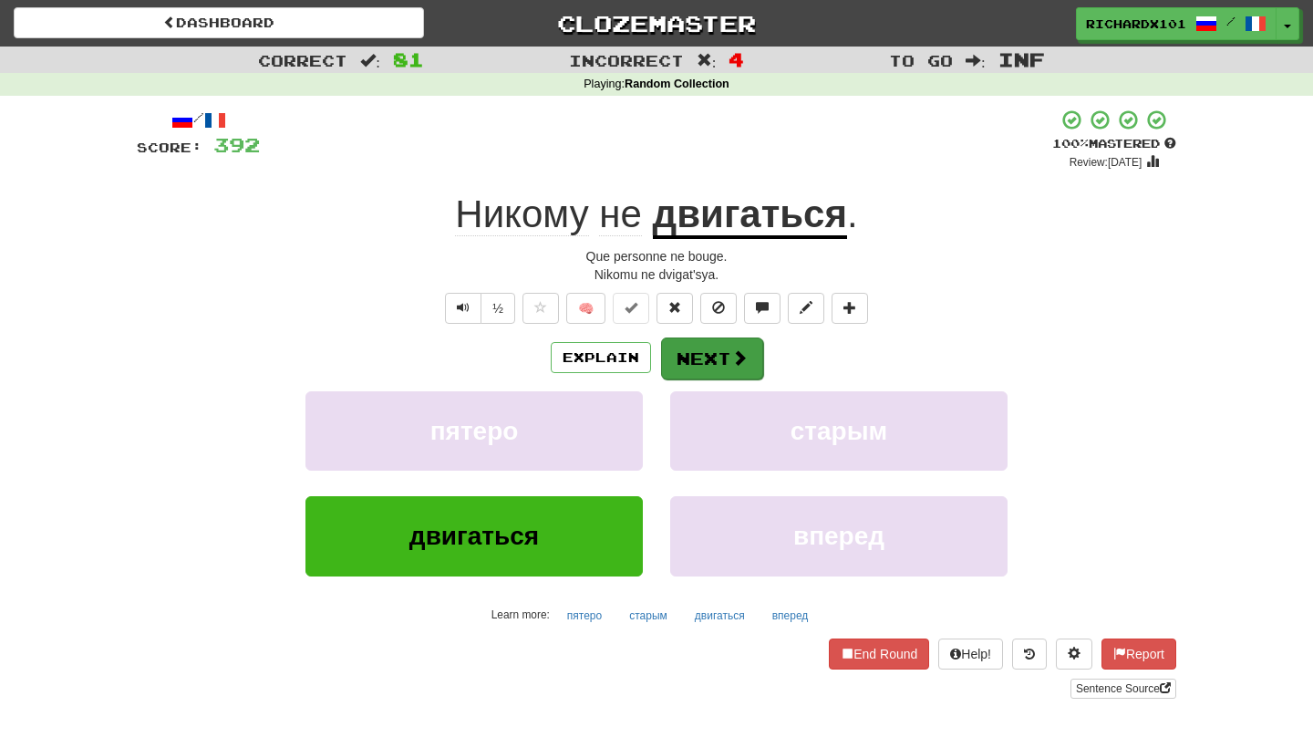
click at [721, 351] on button "Next" at bounding box center [712, 358] width 102 height 42
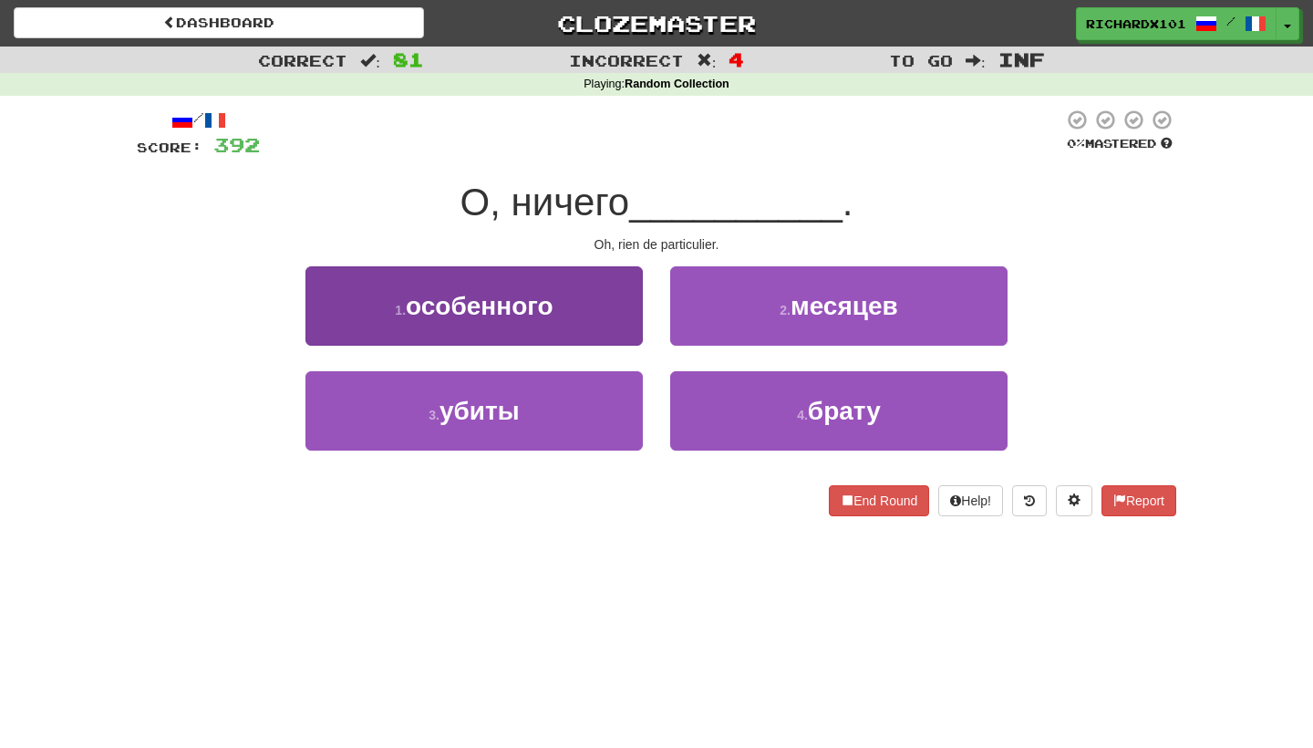
click at [627, 304] on button "1 . особенного" at bounding box center [473, 305] width 337 height 79
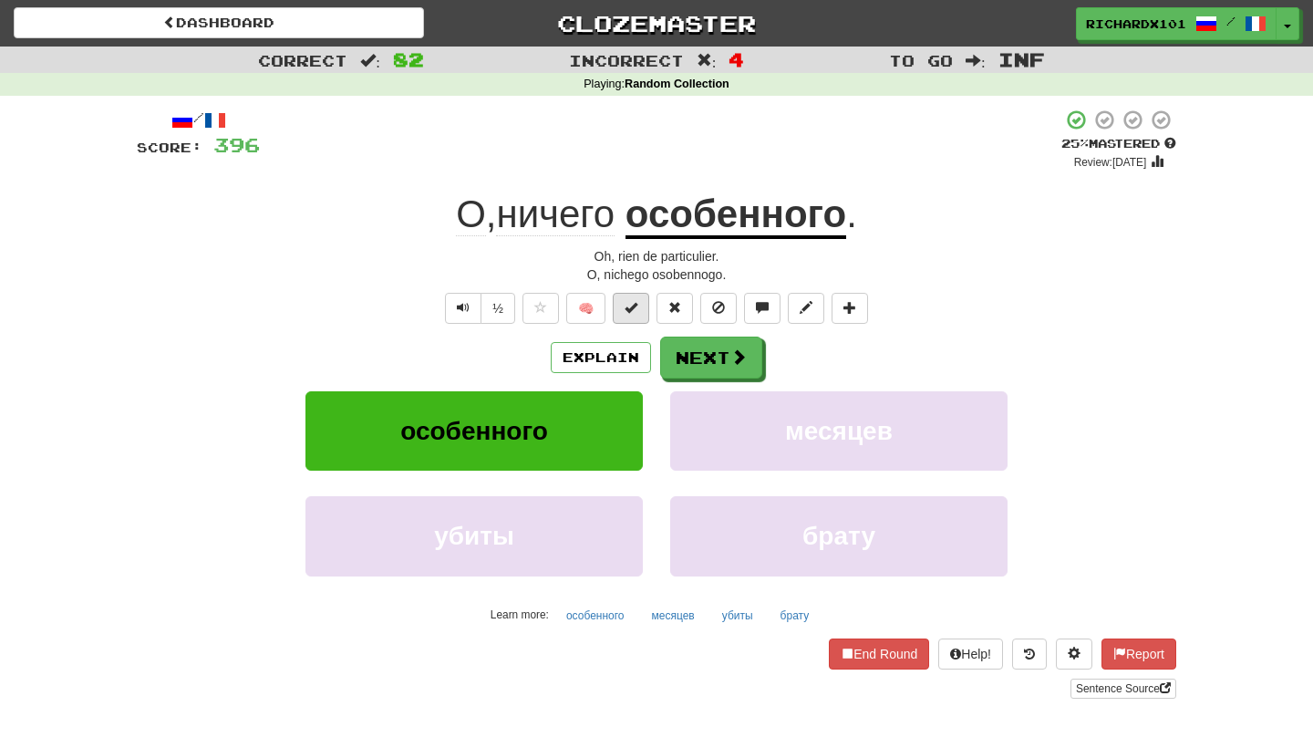
click at [637, 307] on span at bounding box center [630, 307] width 13 height 13
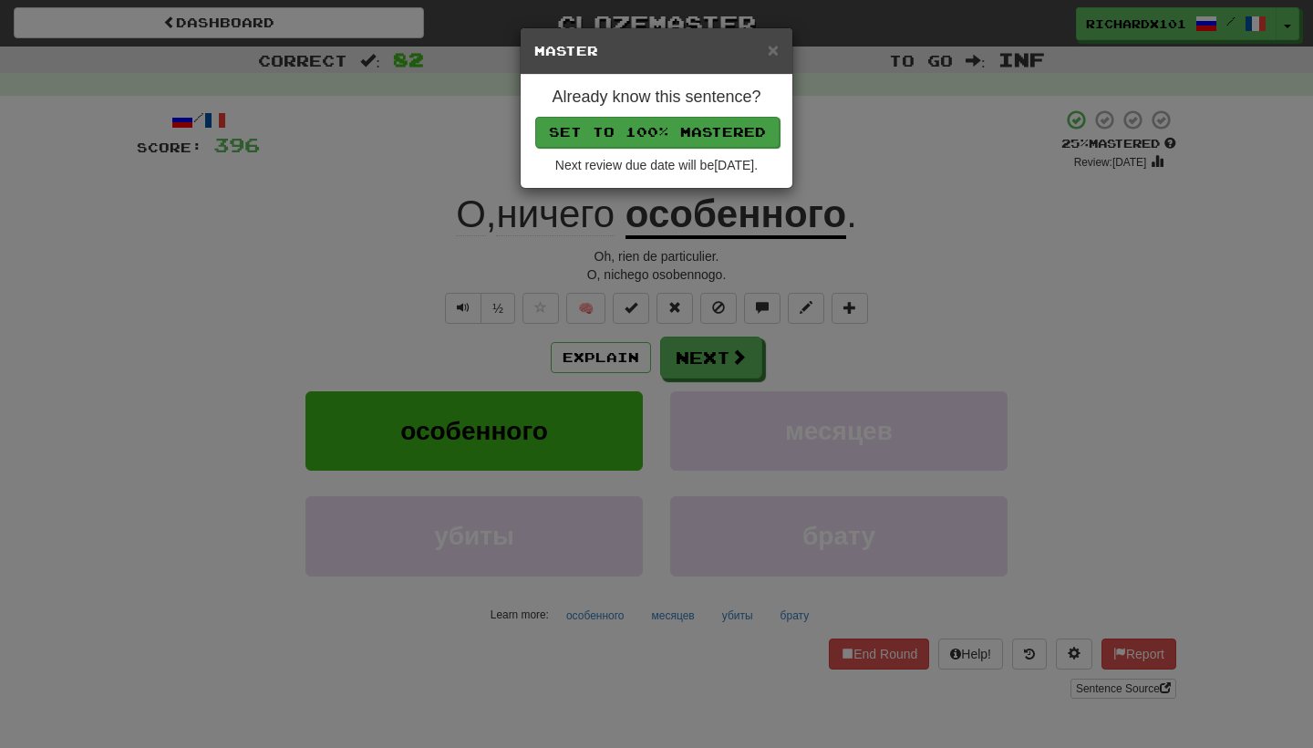
click at [709, 143] on button "Set to 100% Mastered" at bounding box center [657, 132] width 244 height 31
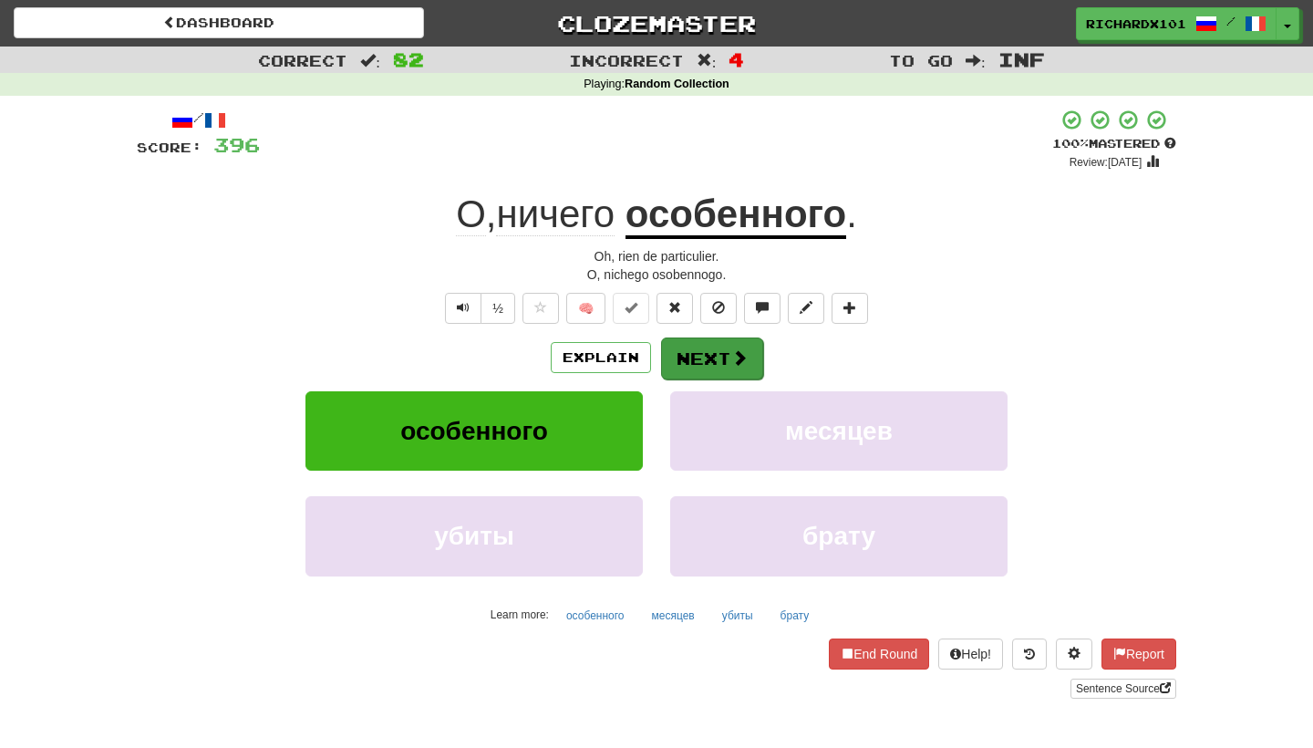
click at [697, 359] on button "Next" at bounding box center [712, 358] width 102 height 42
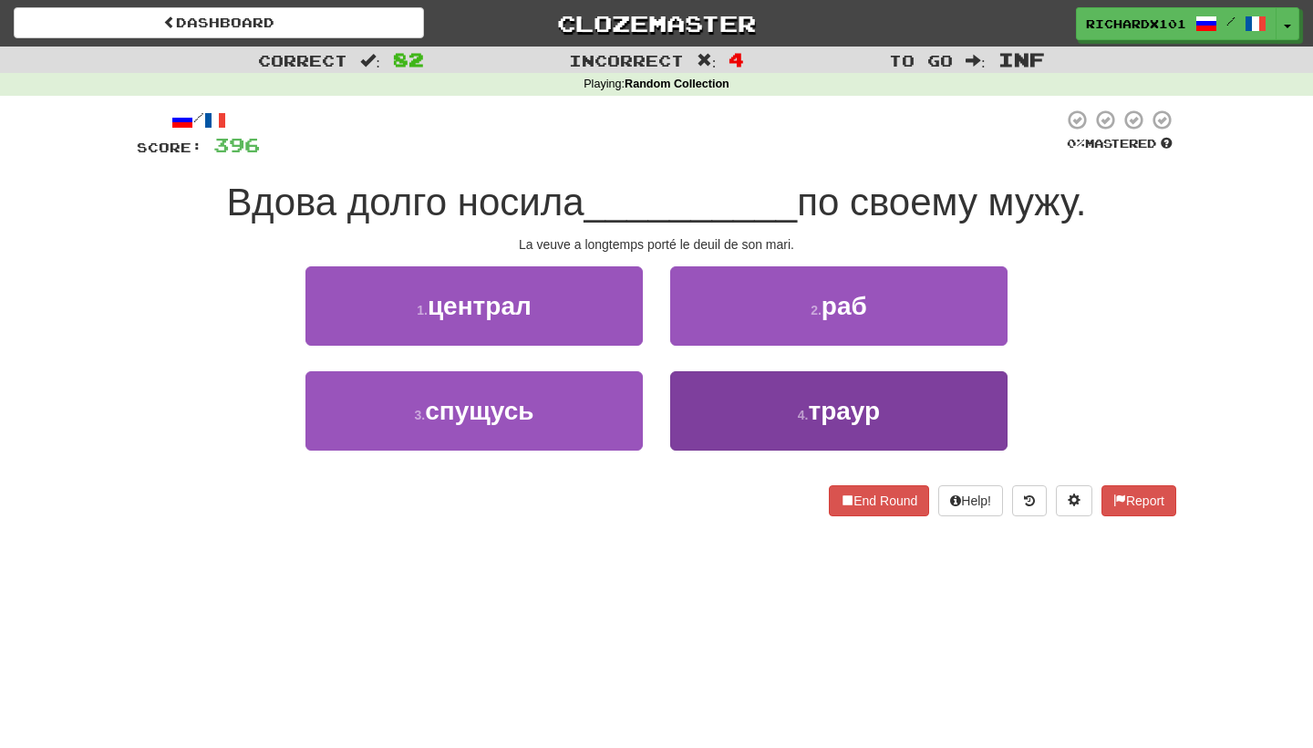
click at [736, 414] on button "4 . траур" at bounding box center [838, 410] width 337 height 79
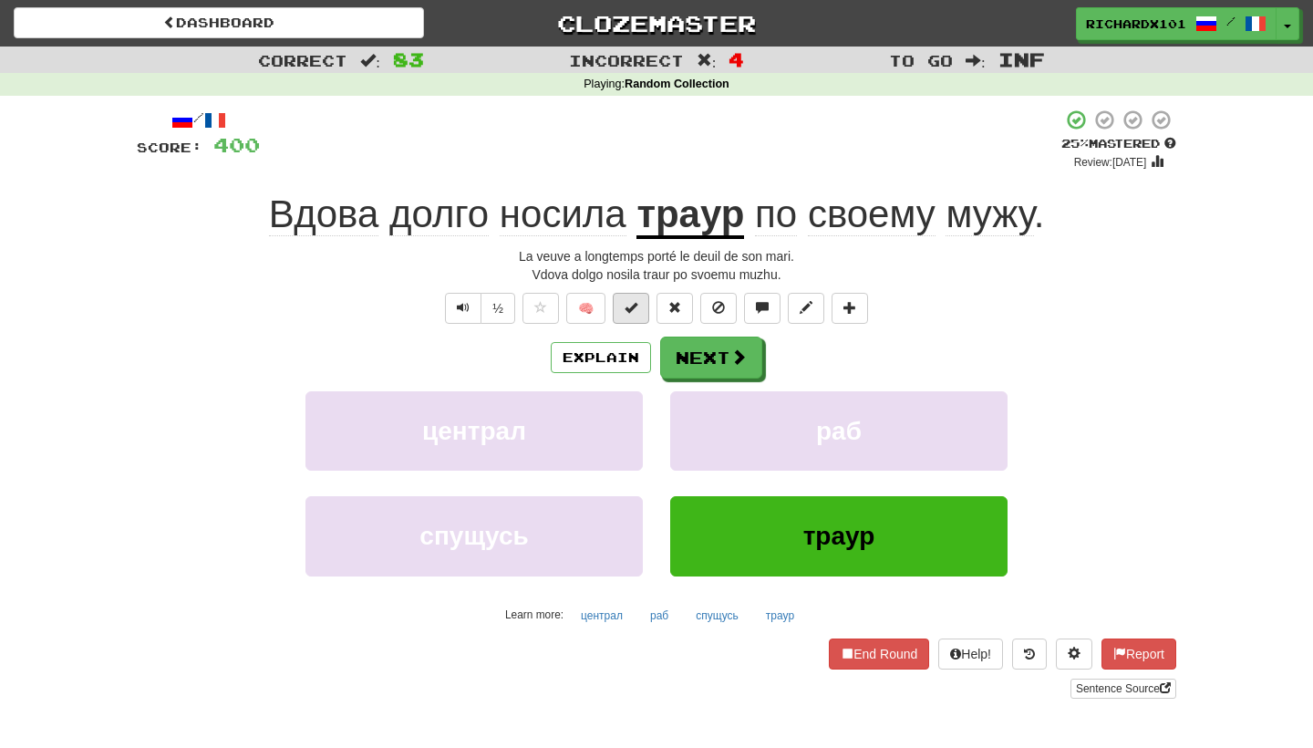
click at [636, 309] on span at bounding box center [630, 307] width 13 height 13
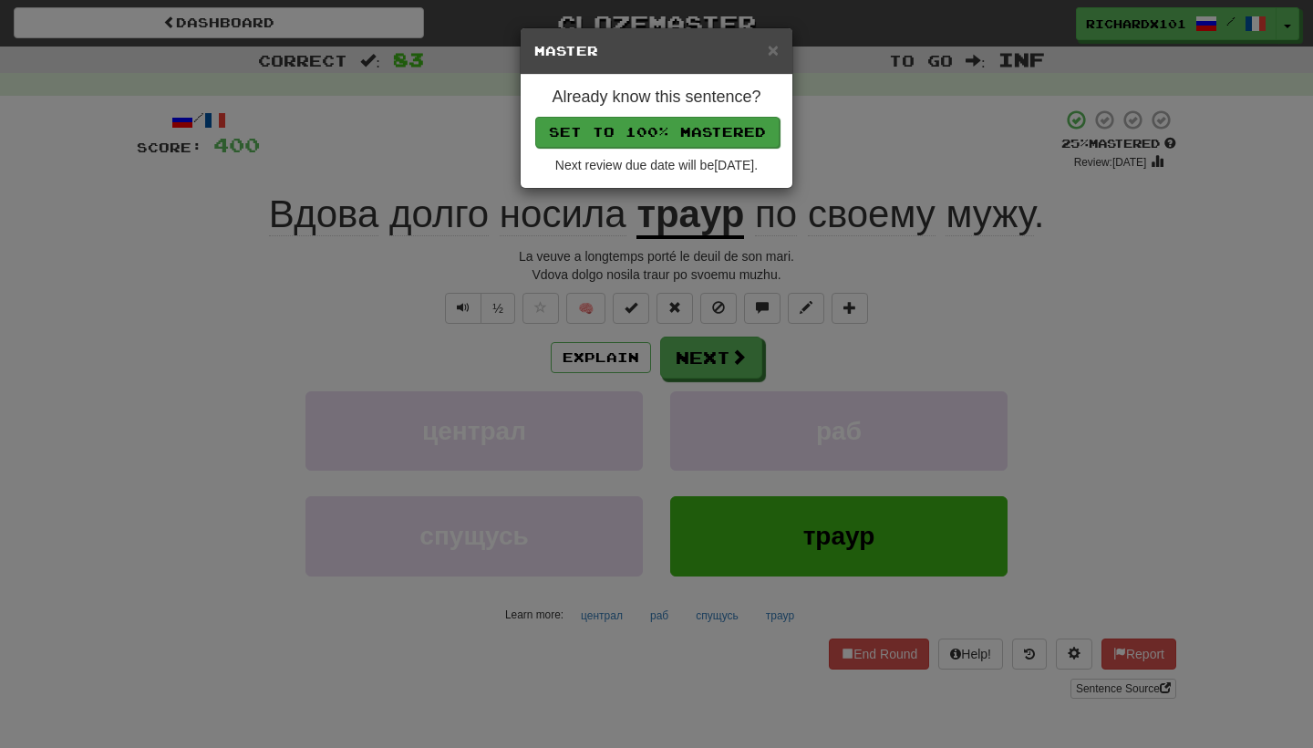
click at [696, 125] on button "Set to 100% Mastered" at bounding box center [657, 132] width 244 height 31
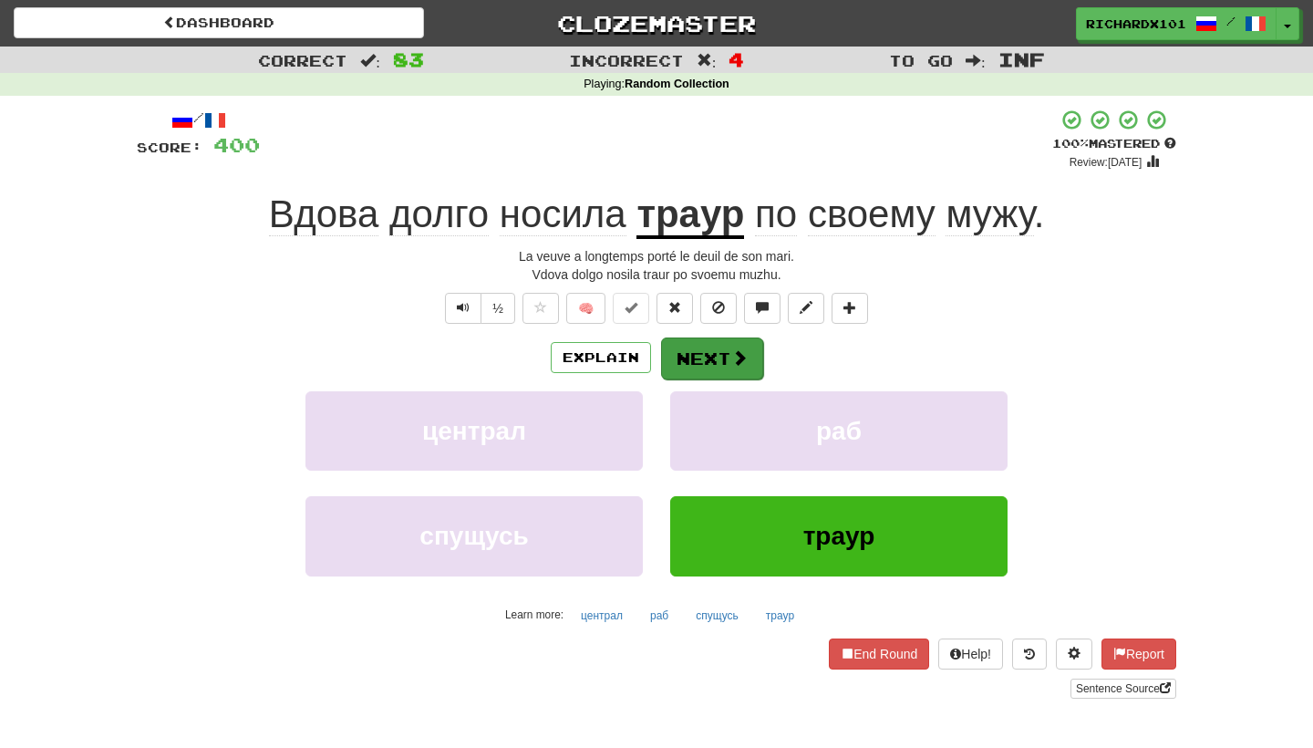
click at [701, 344] on button "Next" at bounding box center [712, 358] width 102 height 42
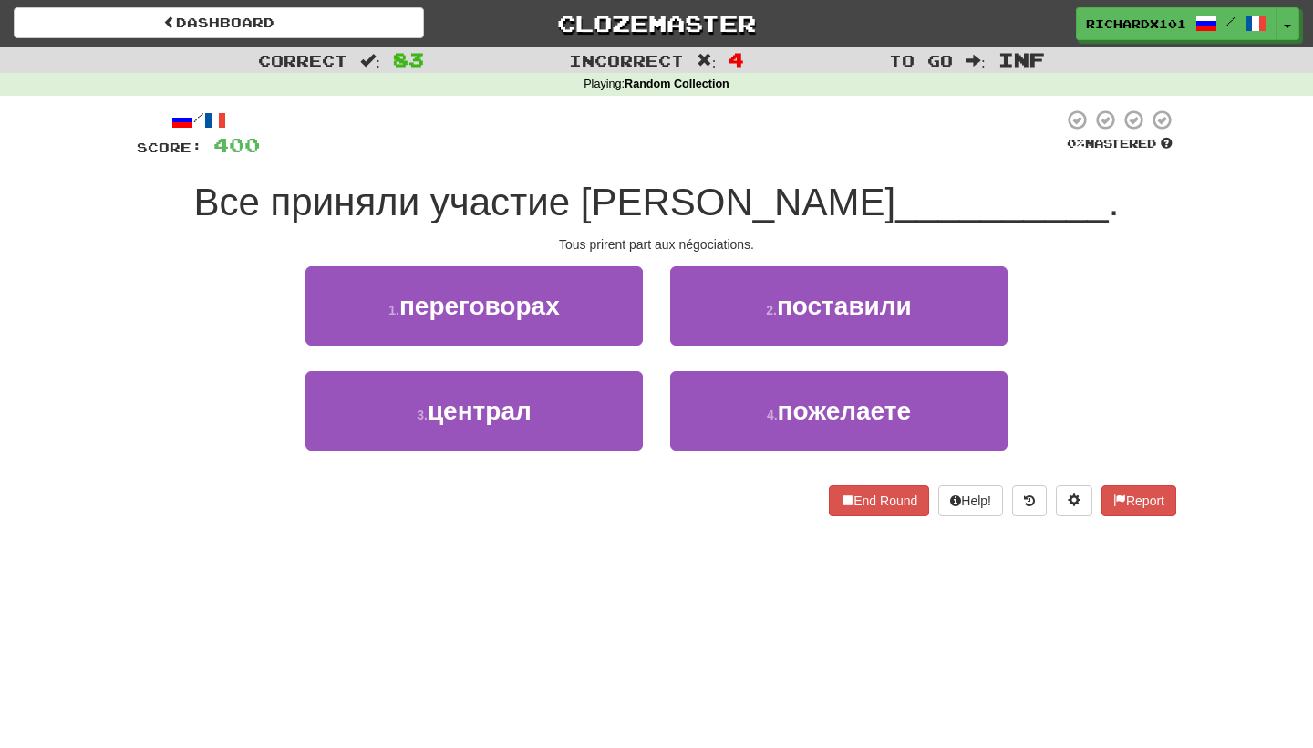
scroll to position [4, 0]
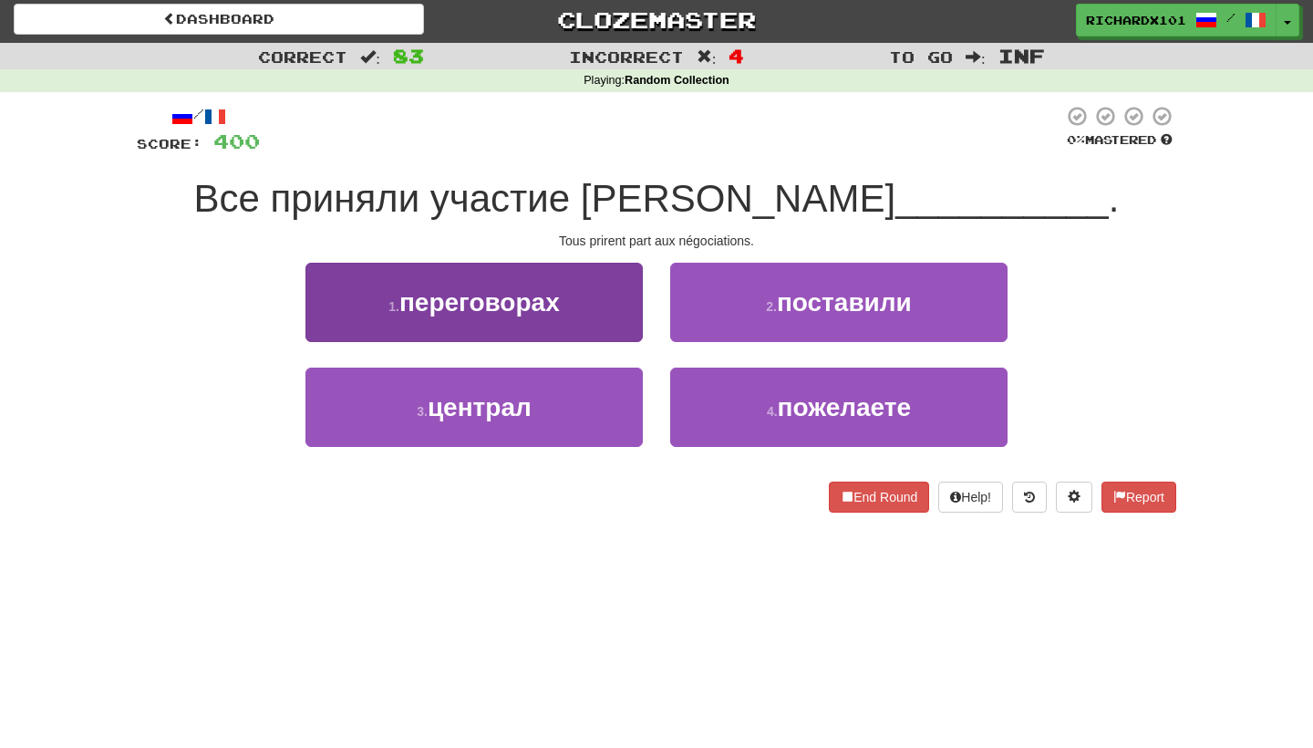
click at [605, 307] on button "1 . переговорах" at bounding box center [473, 302] width 337 height 79
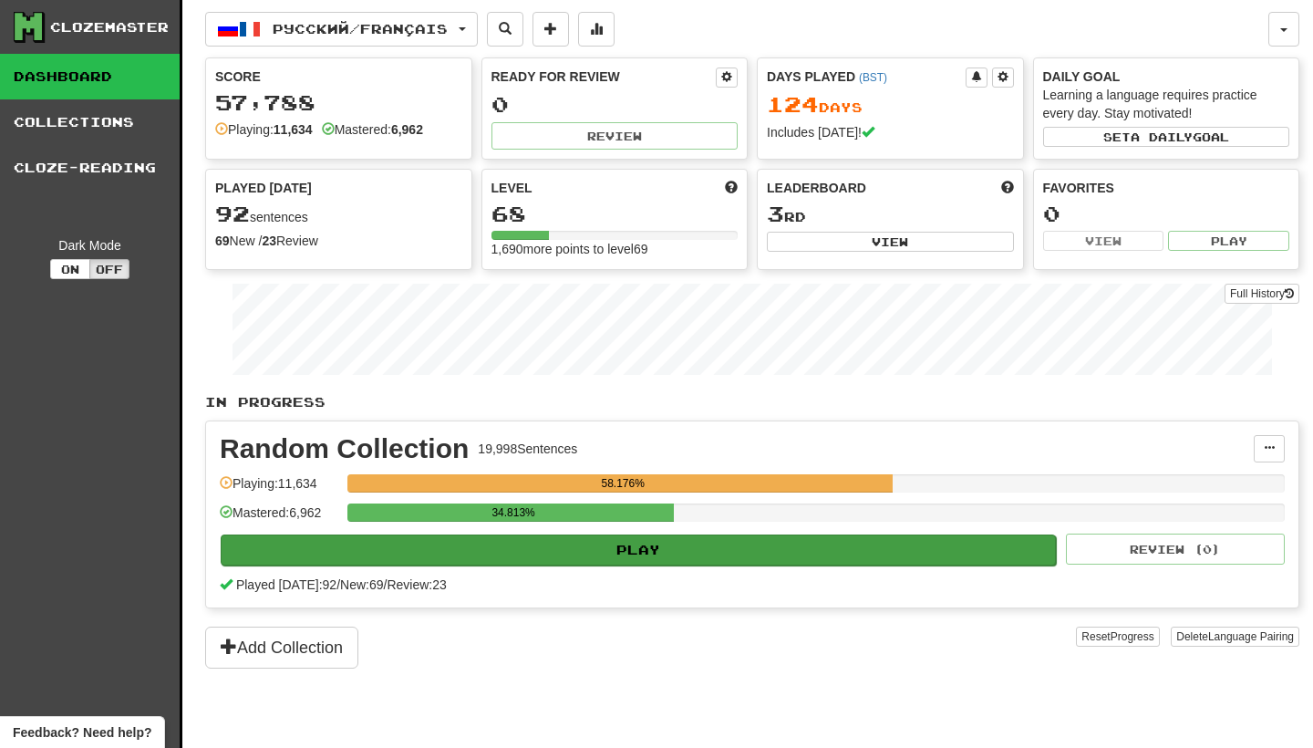
click at [841, 556] on button "Play" at bounding box center [638, 549] width 835 height 31
select select "********"
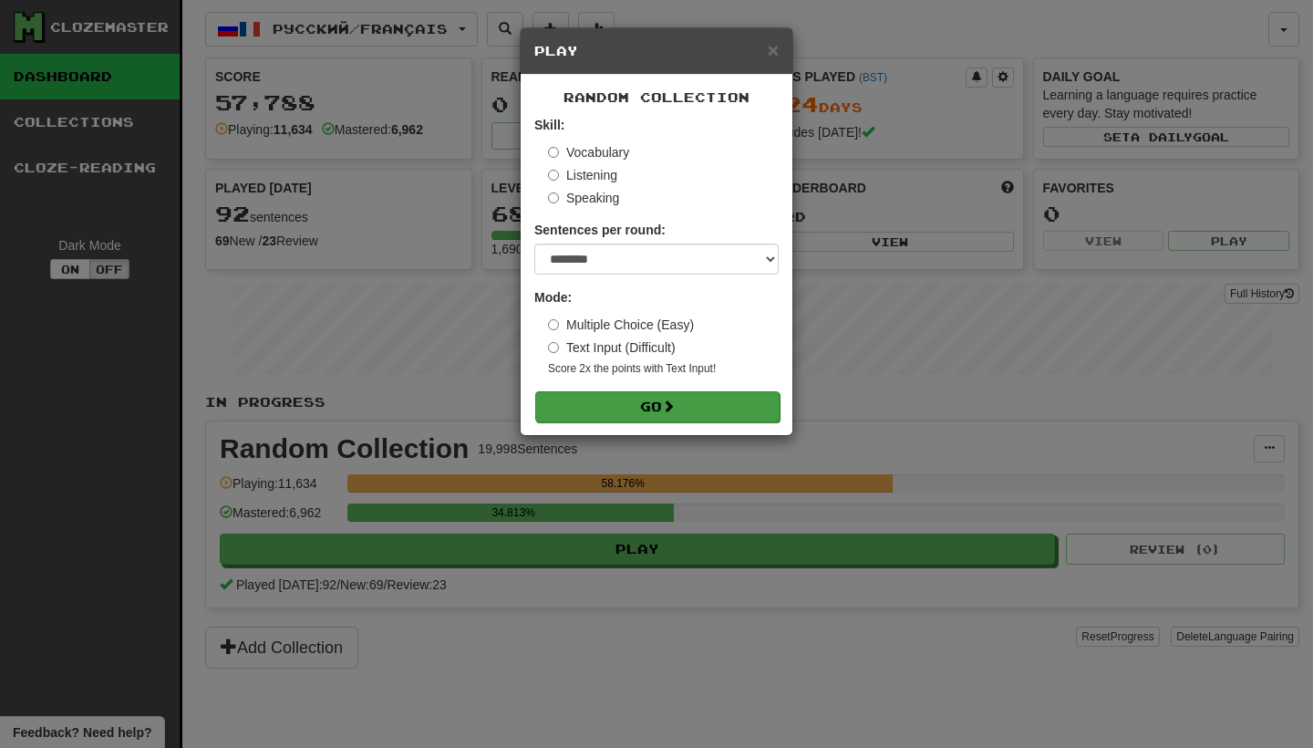
click at [748, 400] on button "Go" at bounding box center [657, 406] width 244 height 31
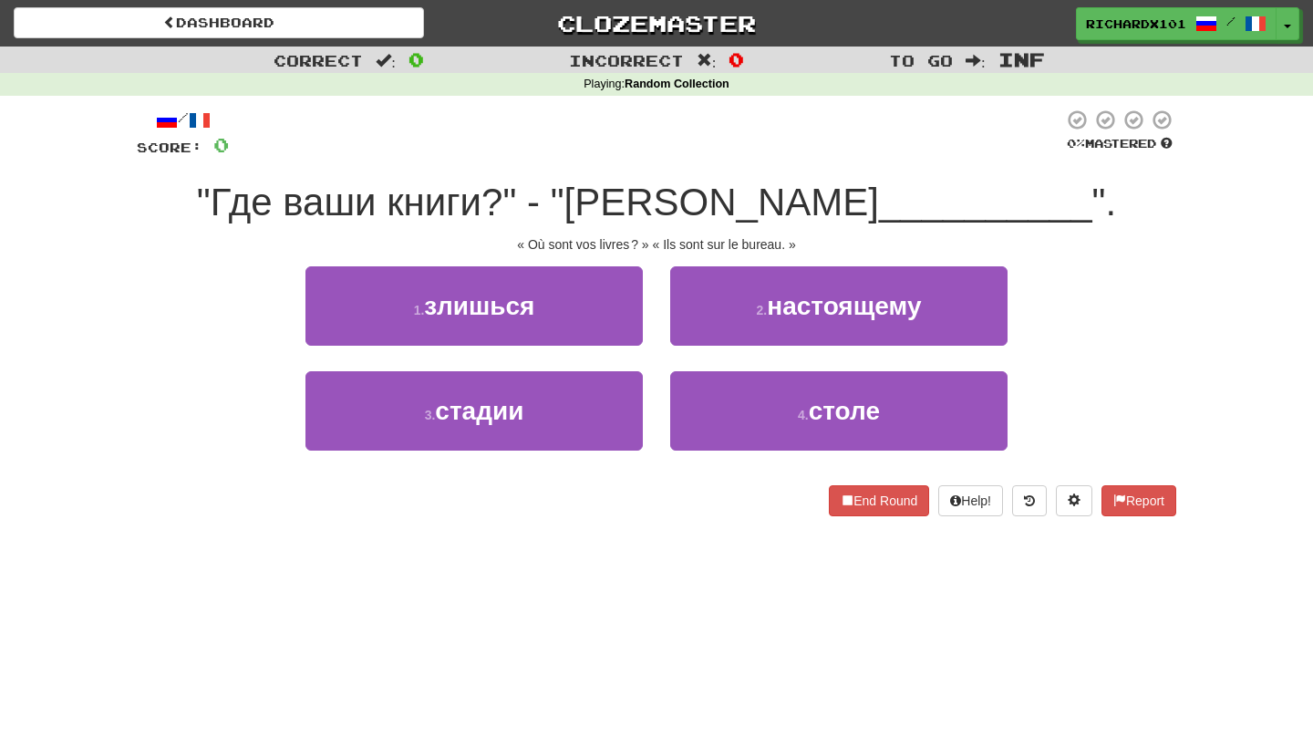
click at [748, 400] on button "4 . столе" at bounding box center [838, 410] width 337 height 79
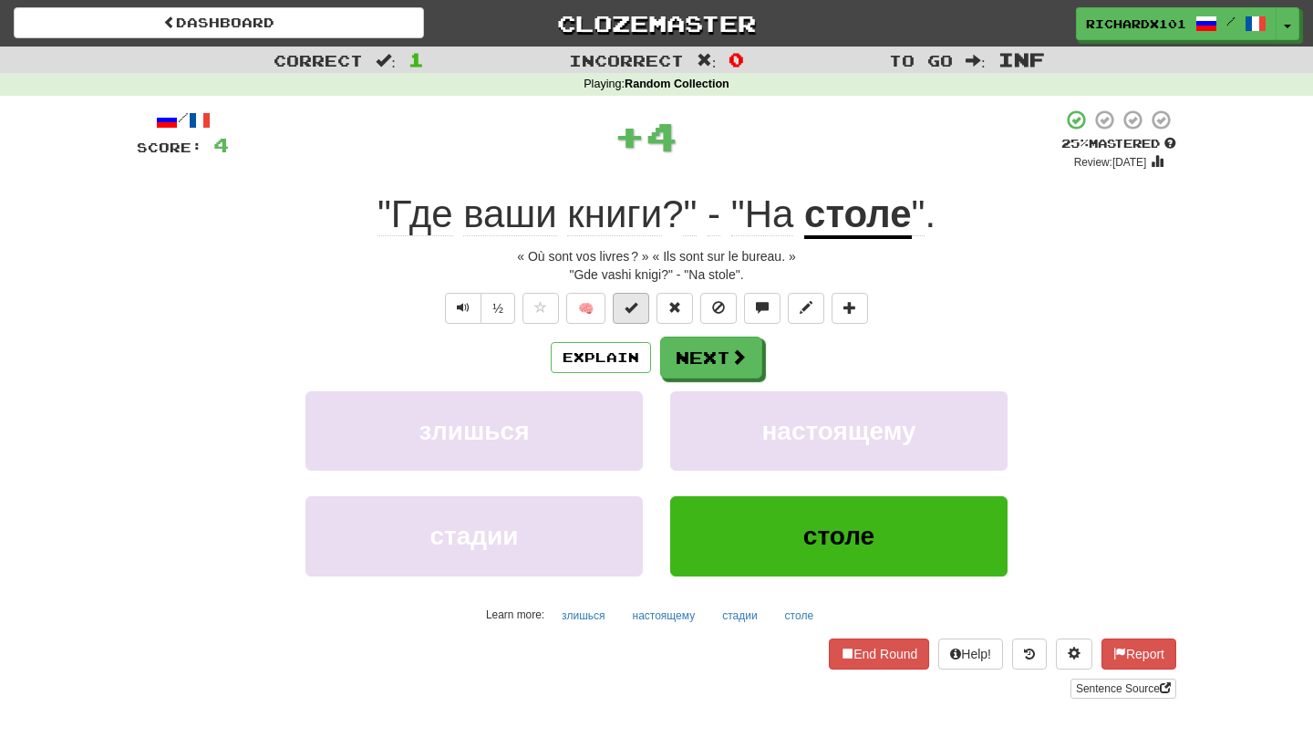
click at [635, 307] on span at bounding box center [630, 307] width 13 height 13
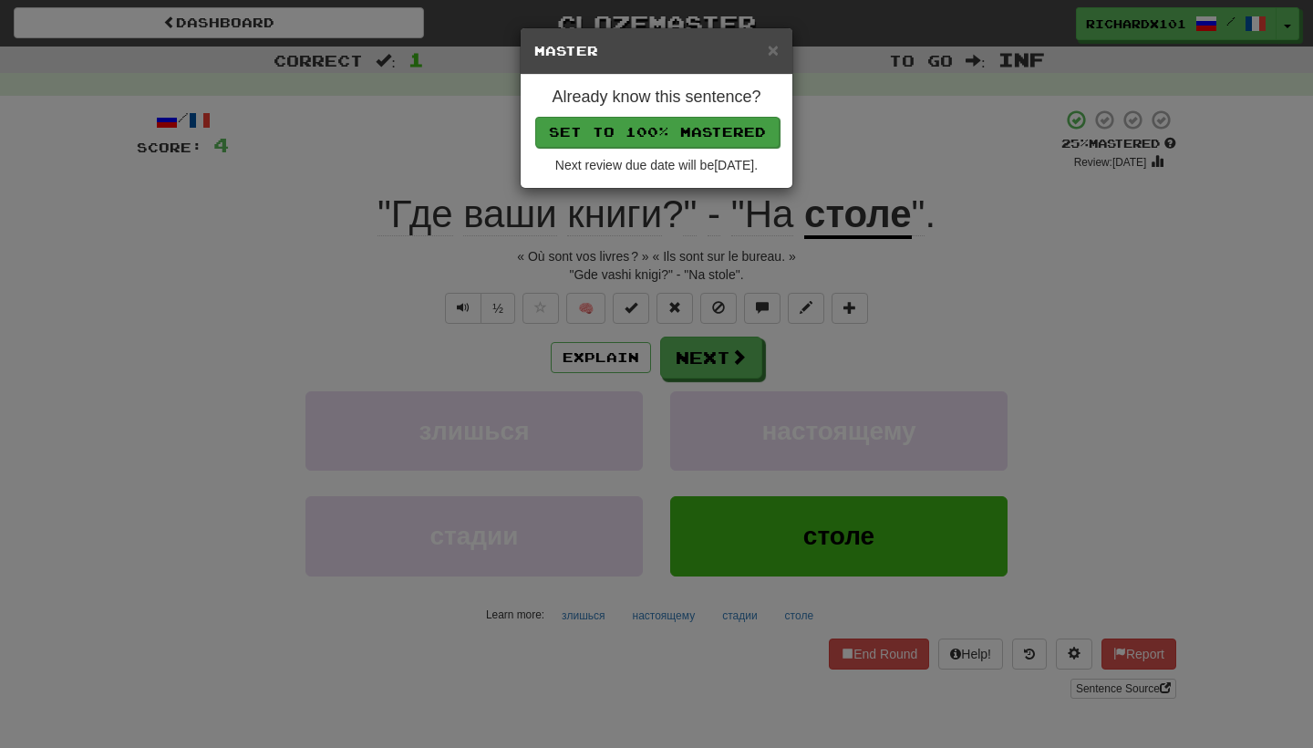
click at [687, 134] on button "Set to 100% Mastered" at bounding box center [657, 132] width 244 height 31
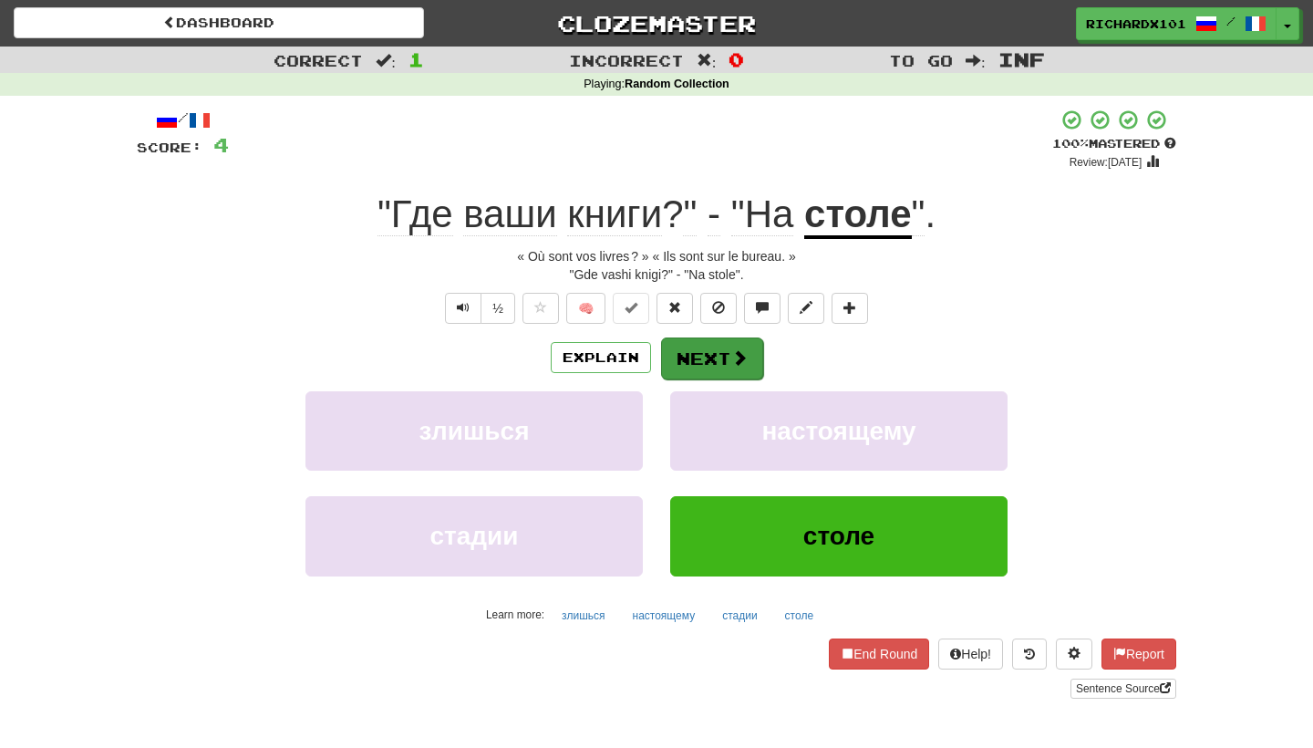
click at [693, 366] on button "Next" at bounding box center [712, 358] width 102 height 42
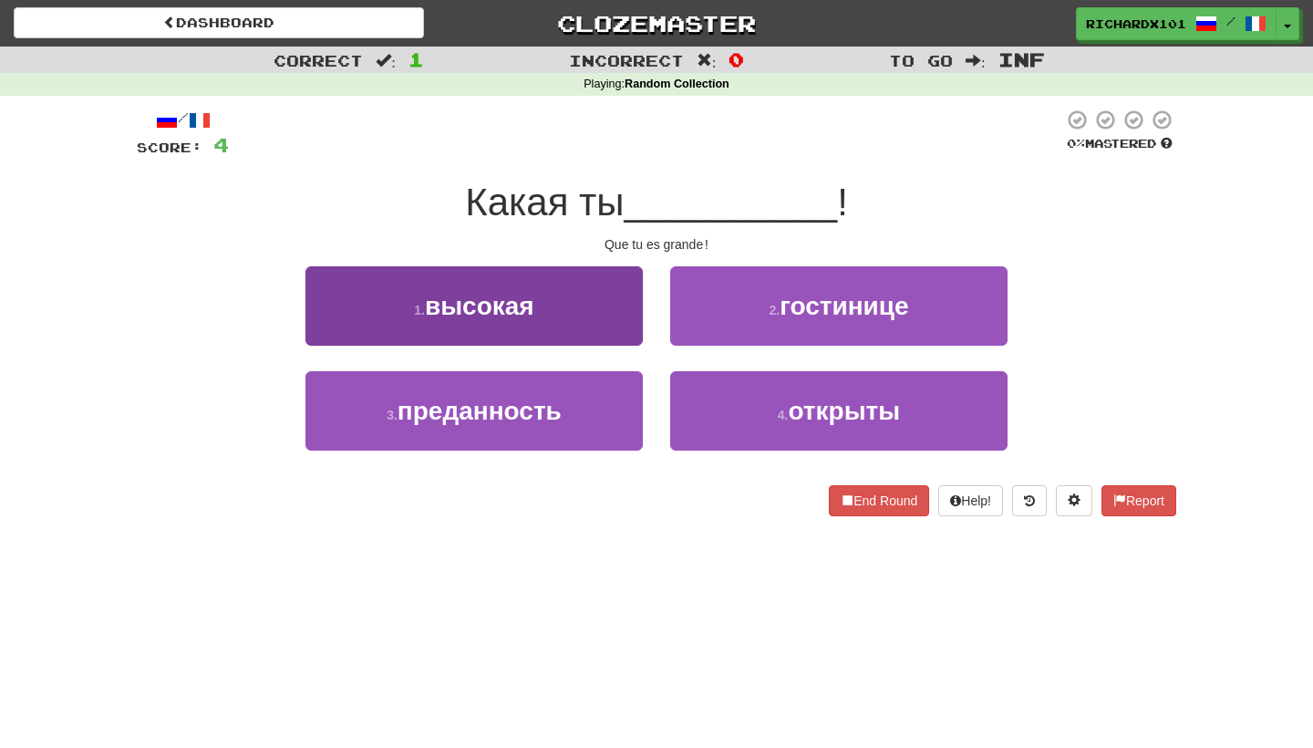
click at [604, 316] on button "1 . высокая" at bounding box center [473, 305] width 337 height 79
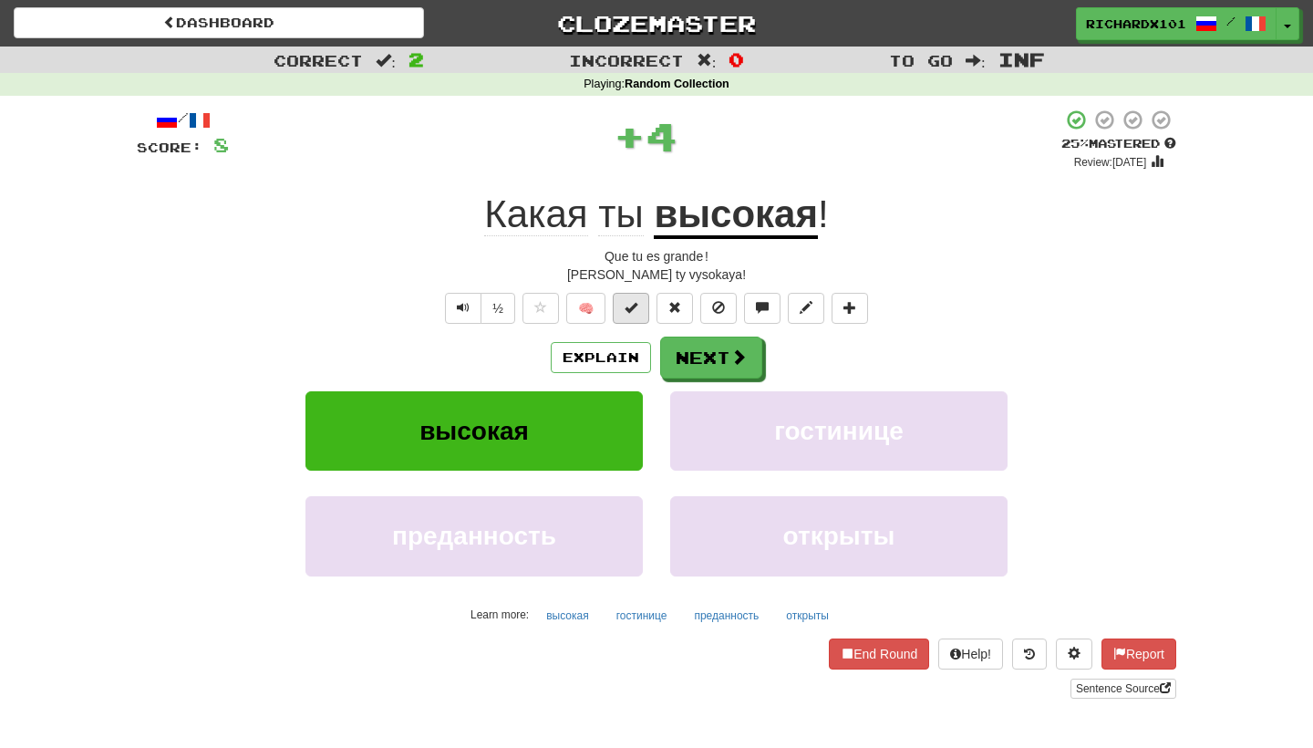
click at [628, 314] on button at bounding box center [631, 308] width 36 height 31
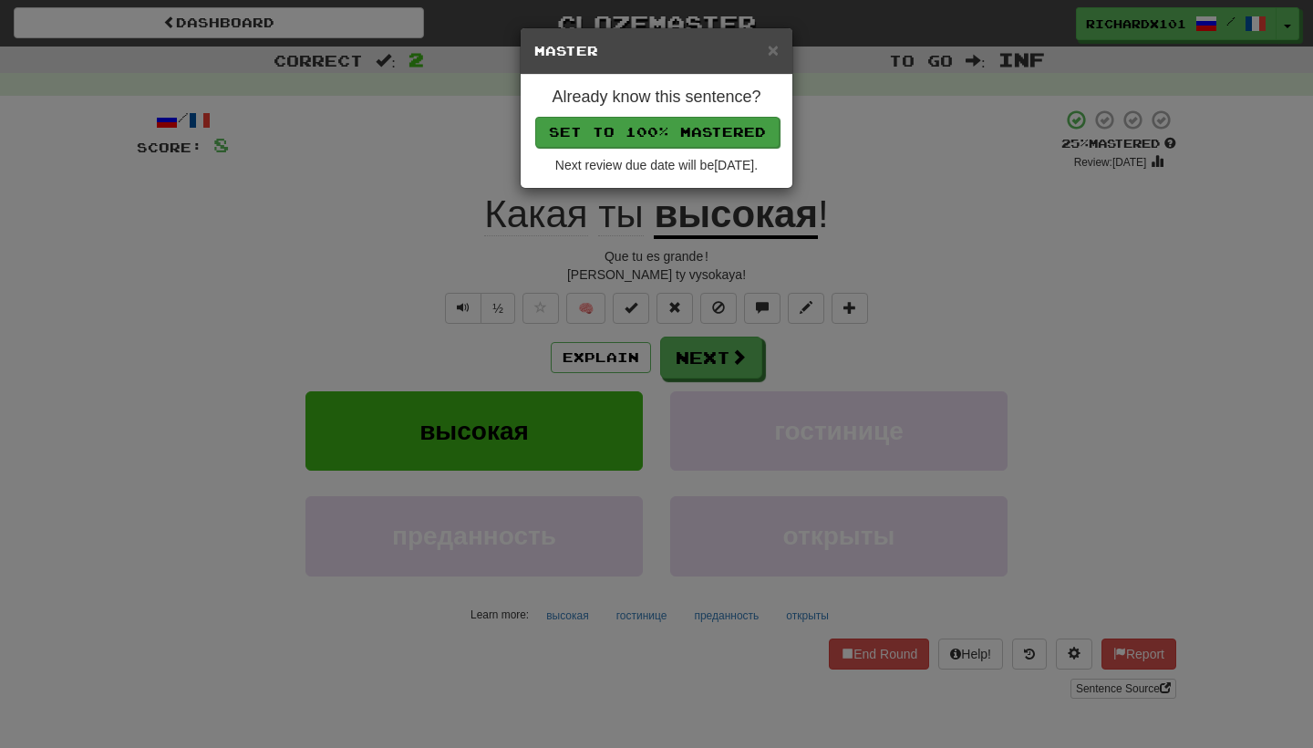
click at [692, 137] on button "Set to 100% Mastered" at bounding box center [657, 132] width 244 height 31
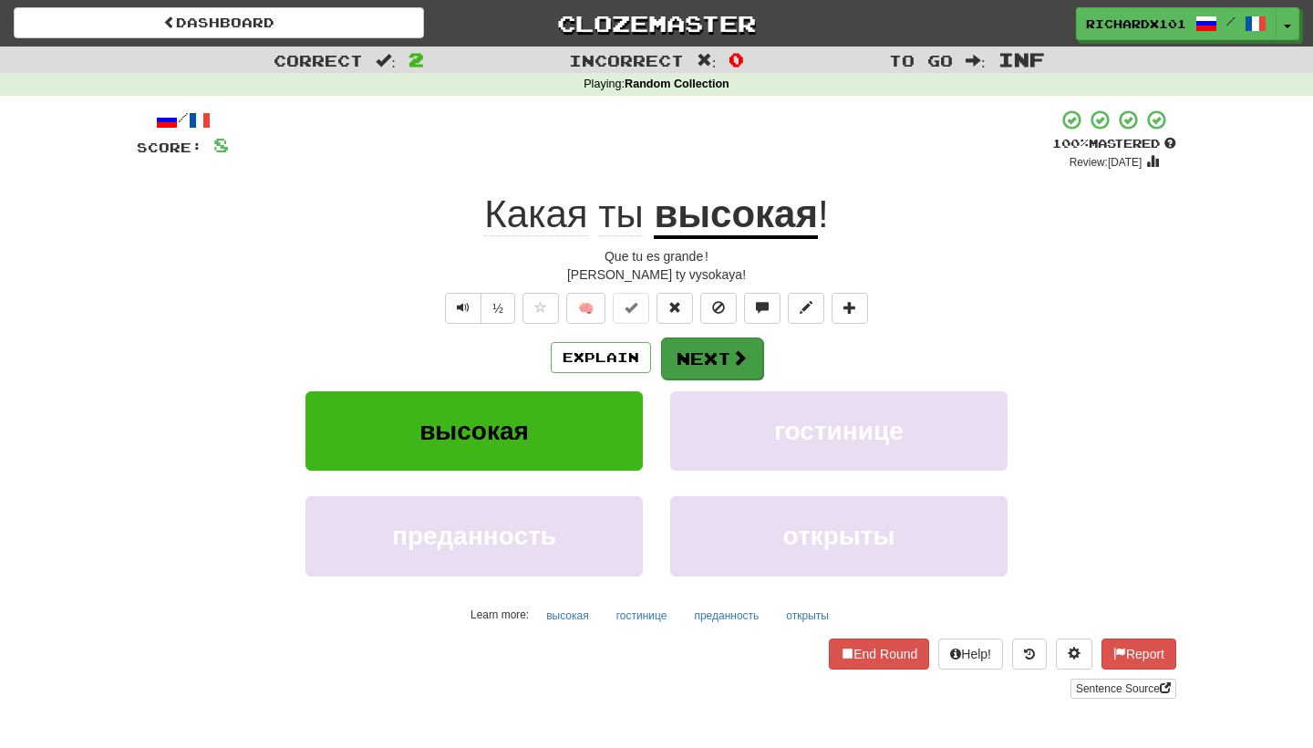
click at [689, 338] on button "Next" at bounding box center [712, 358] width 102 height 42
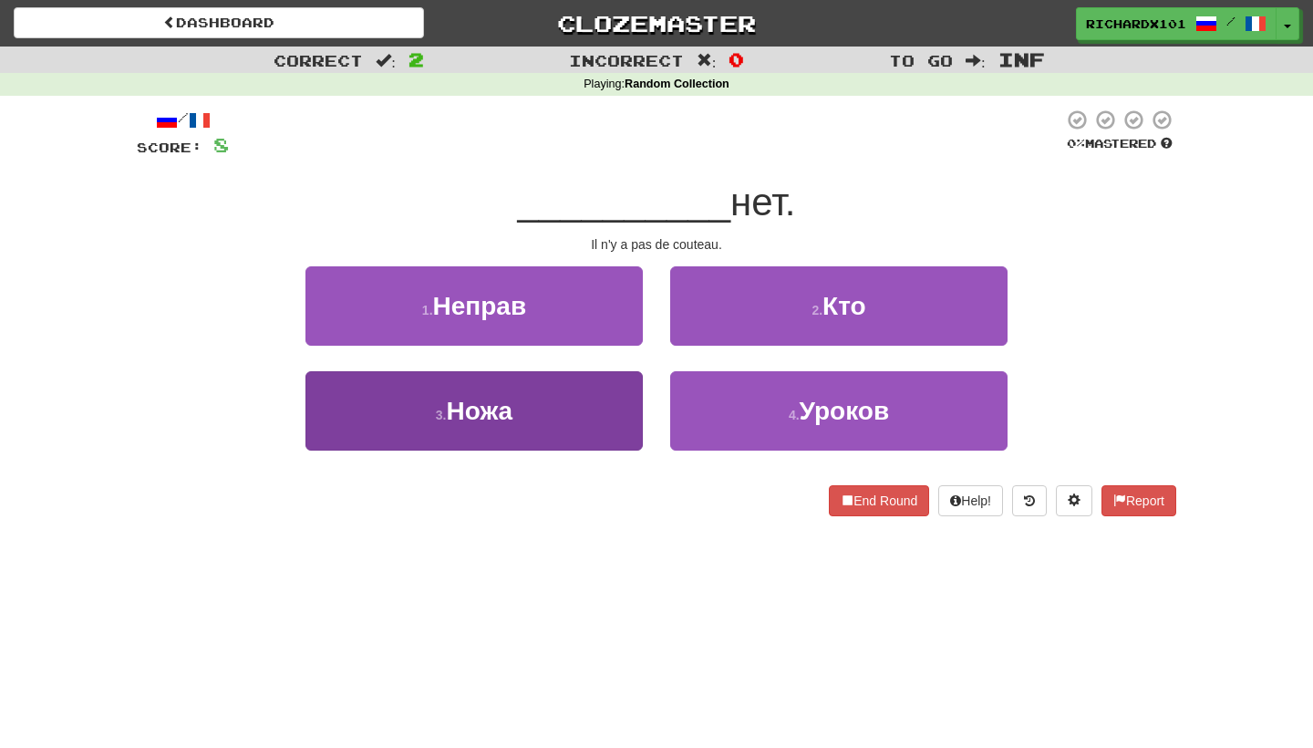
click at [586, 405] on button "3 . Ножа" at bounding box center [473, 410] width 337 height 79
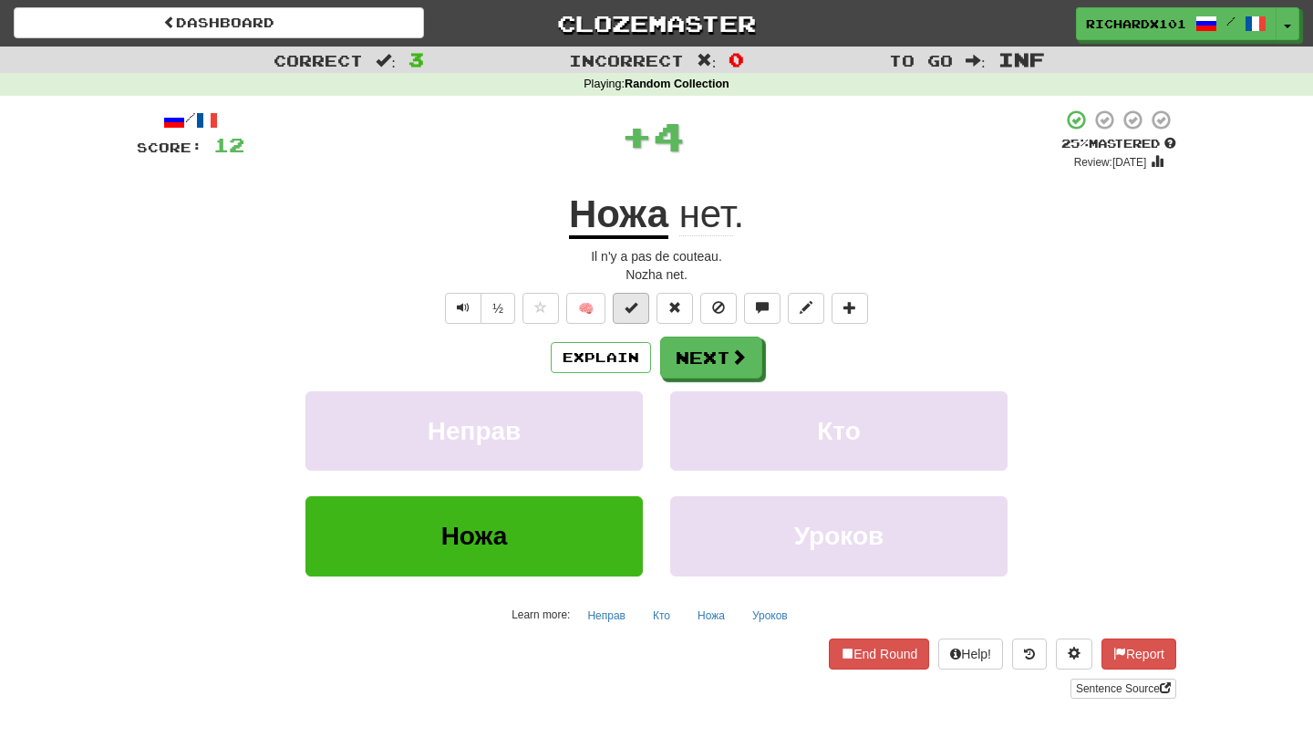
click at [629, 307] on span at bounding box center [630, 307] width 13 height 13
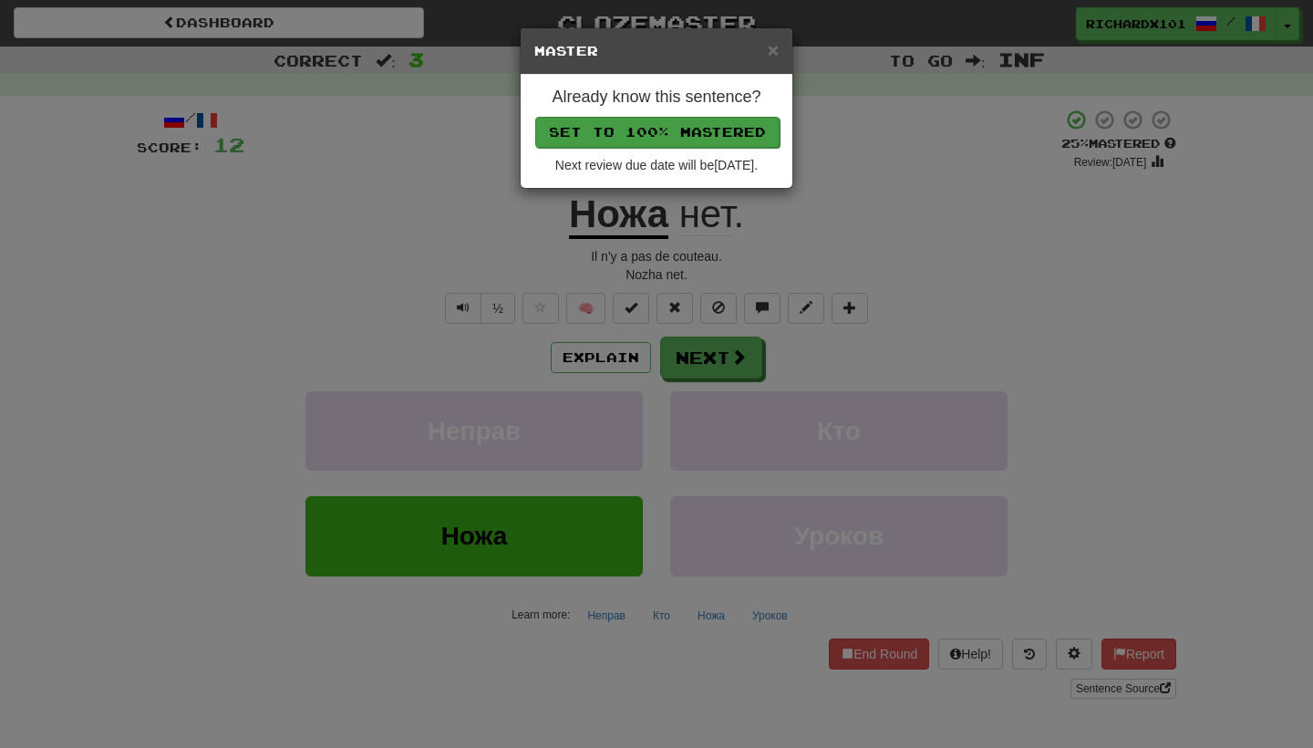
click at [711, 140] on button "Set to 100% Mastered" at bounding box center [657, 132] width 244 height 31
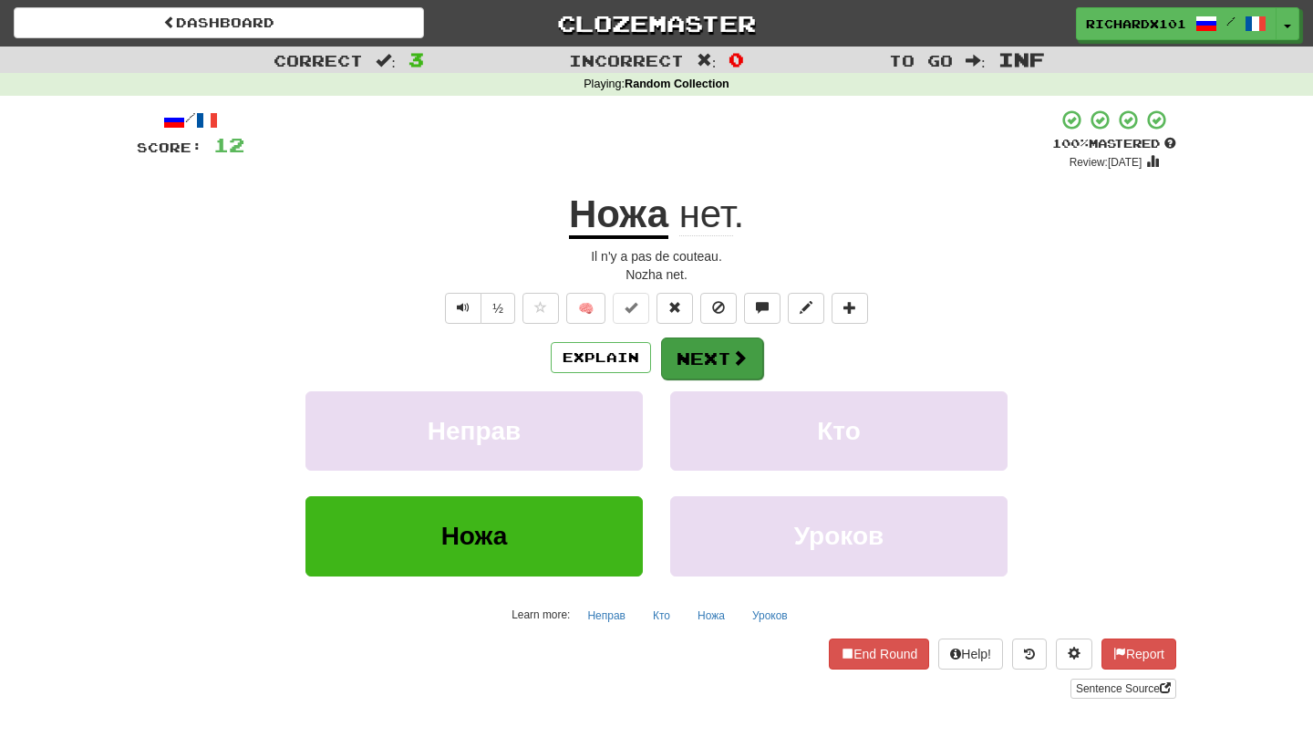
click at [686, 360] on button "Next" at bounding box center [712, 358] width 102 height 42
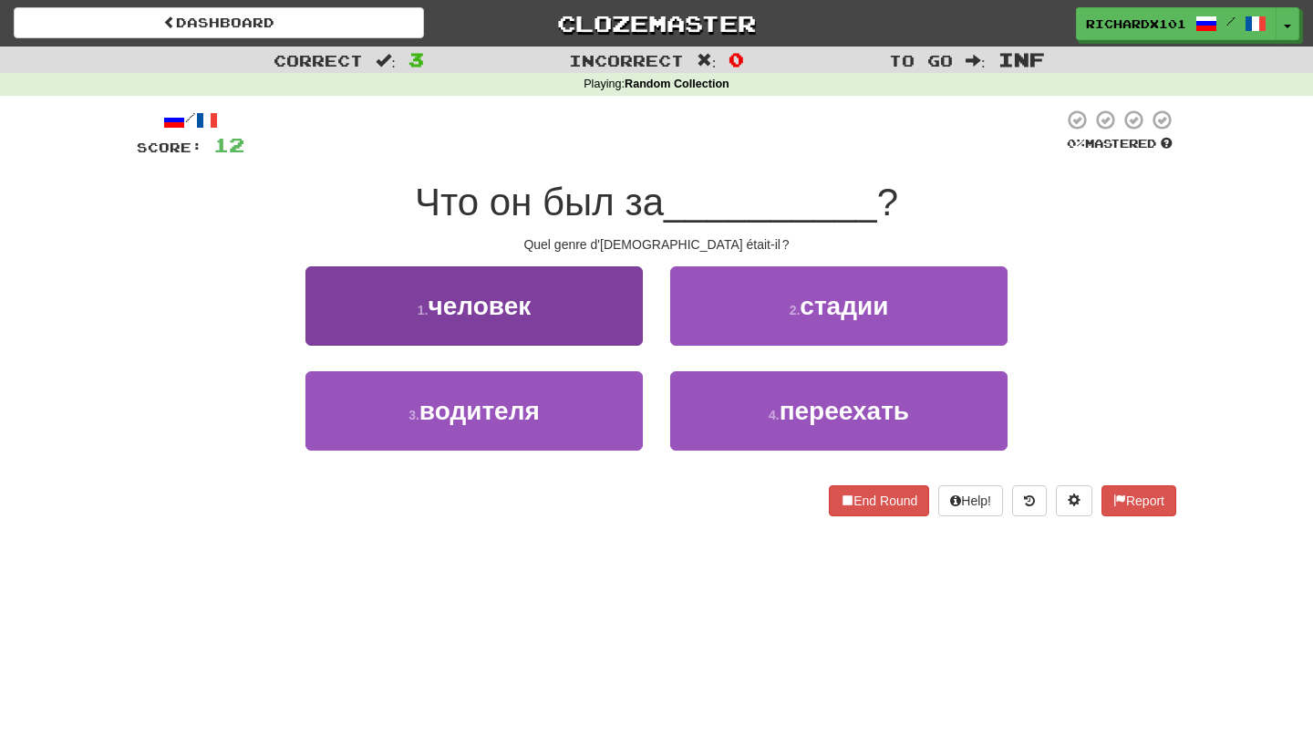
click at [616, 317] on button "1 . человек" at bounding box center [473, 305] width 337 height 79
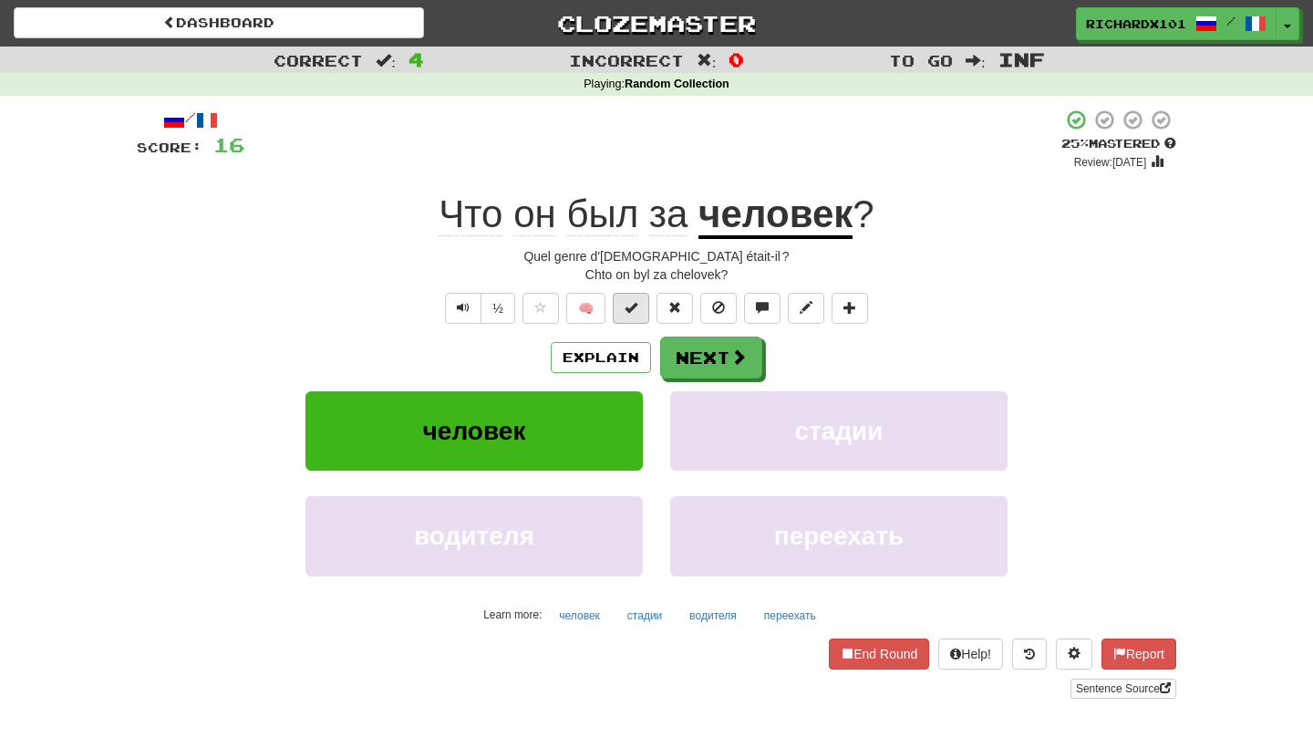
click at [629, 314] on button at bounding box center [631, 308] width 36 height 31
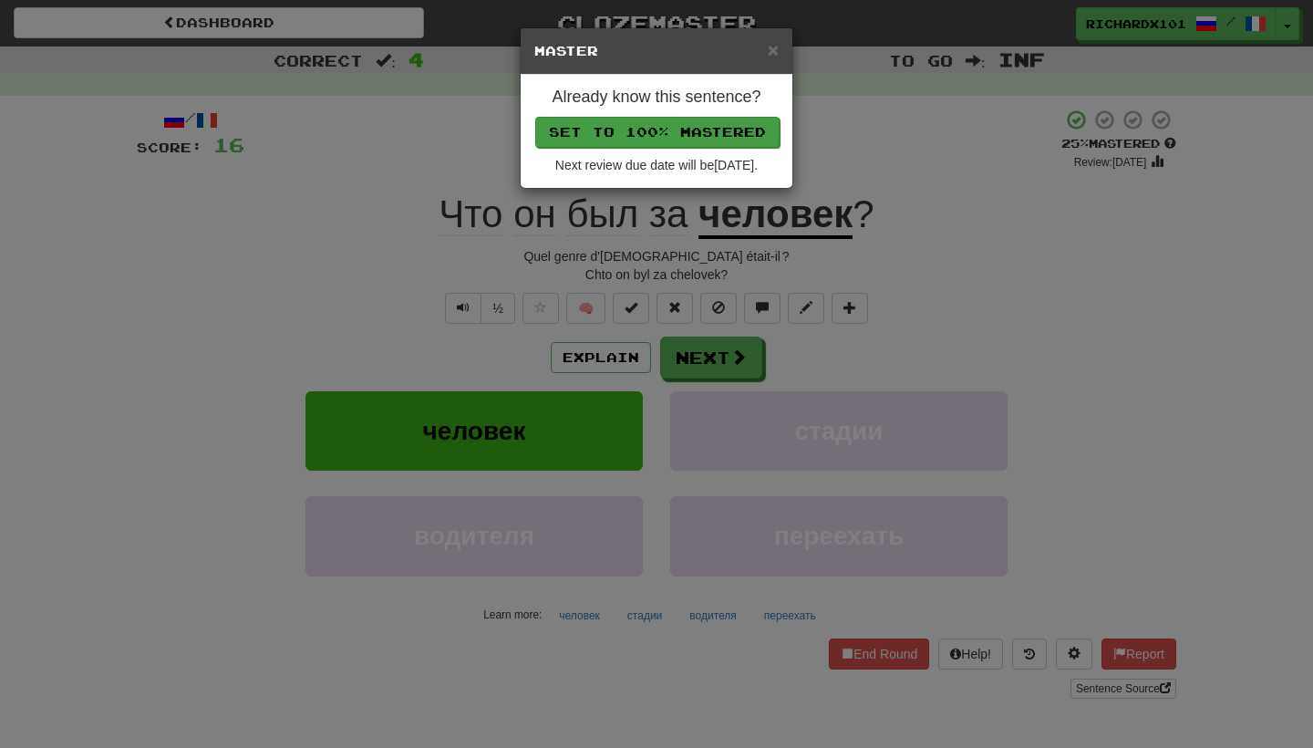
click at [711, 128] on button "Set to 100% Mastered" at bounding box center [657, 132] width 244 height 31
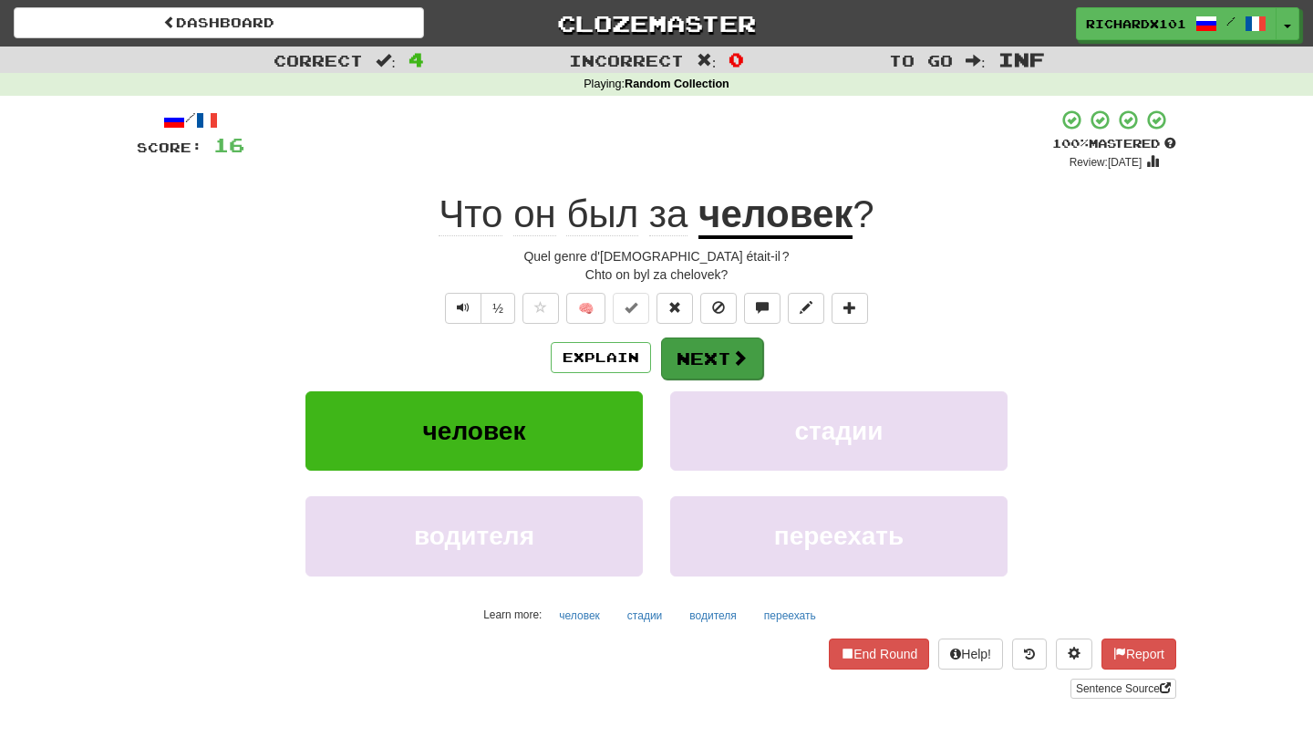
click at [686, 356] on button "Next" at bounding box center [712, 358] width 102 height 42
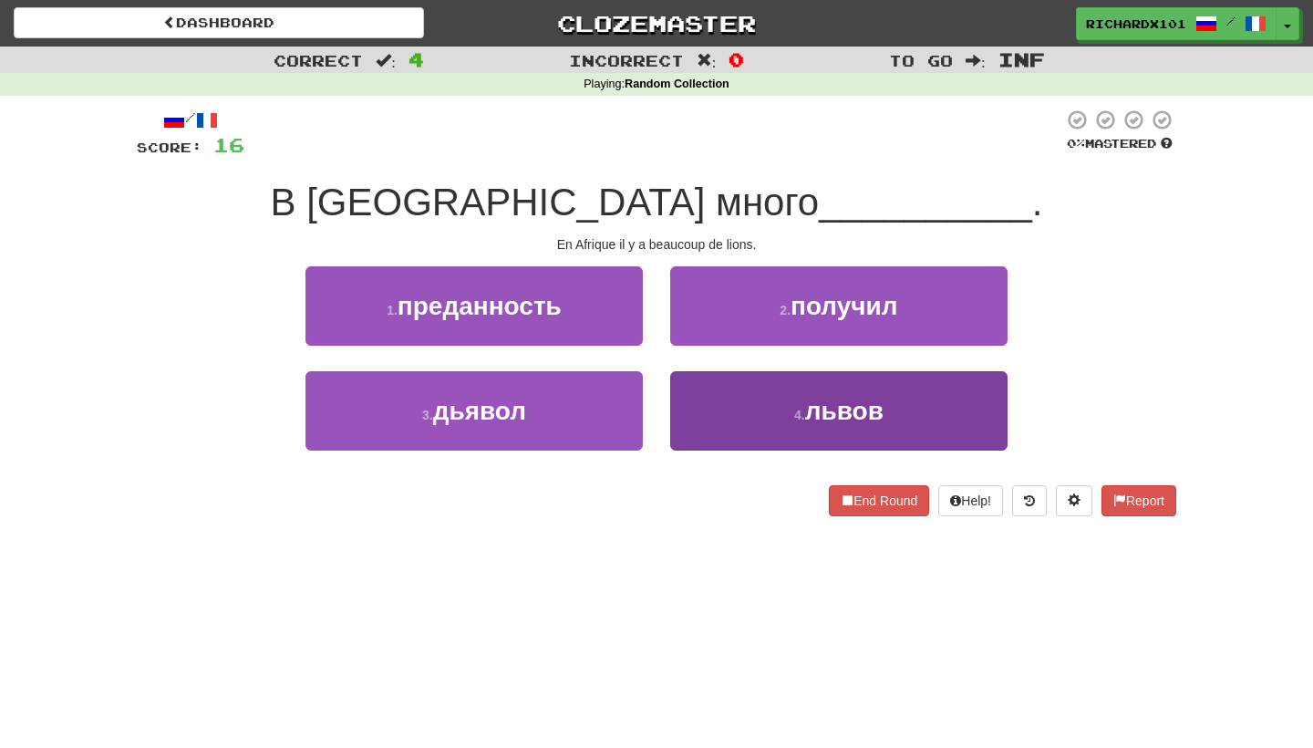
click at [739, 411] on button "4 . львов" at bounding box center [838, 410] width 337 height 79
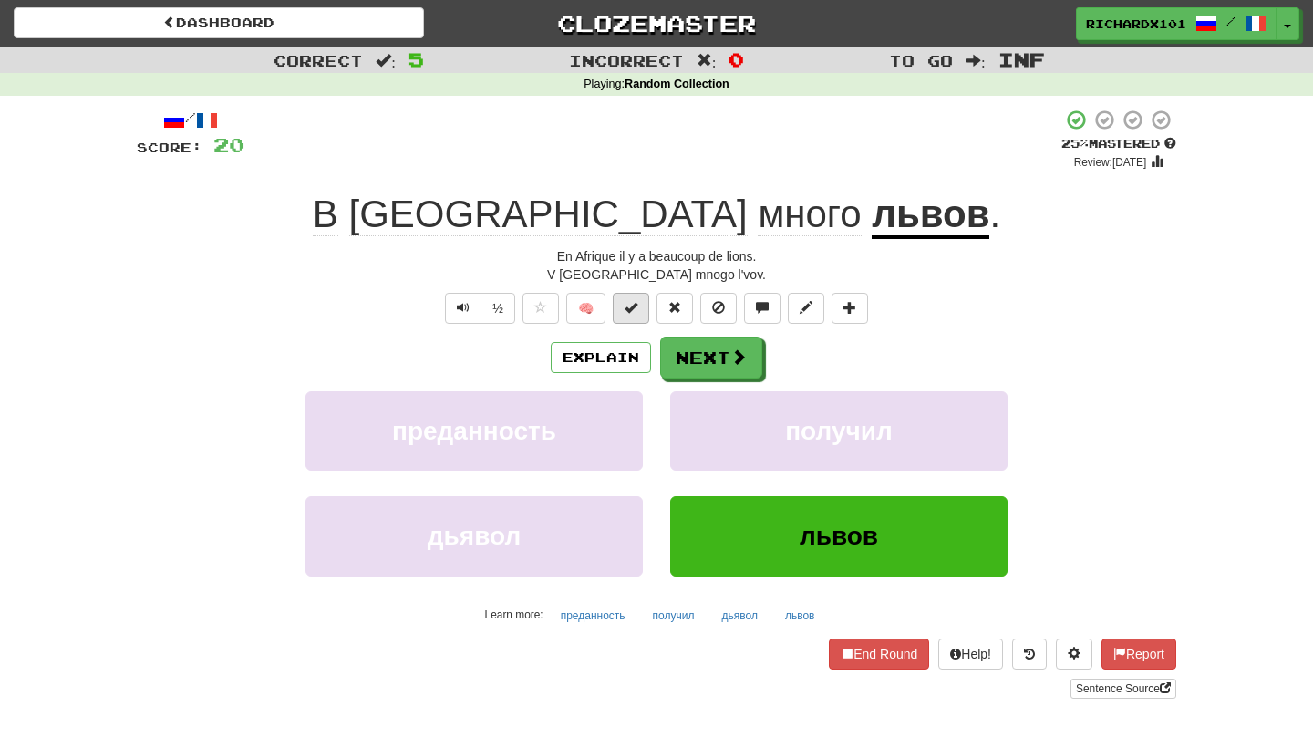
click at [626, 316] on button at bounding box center [631, 308] width 36 height 31
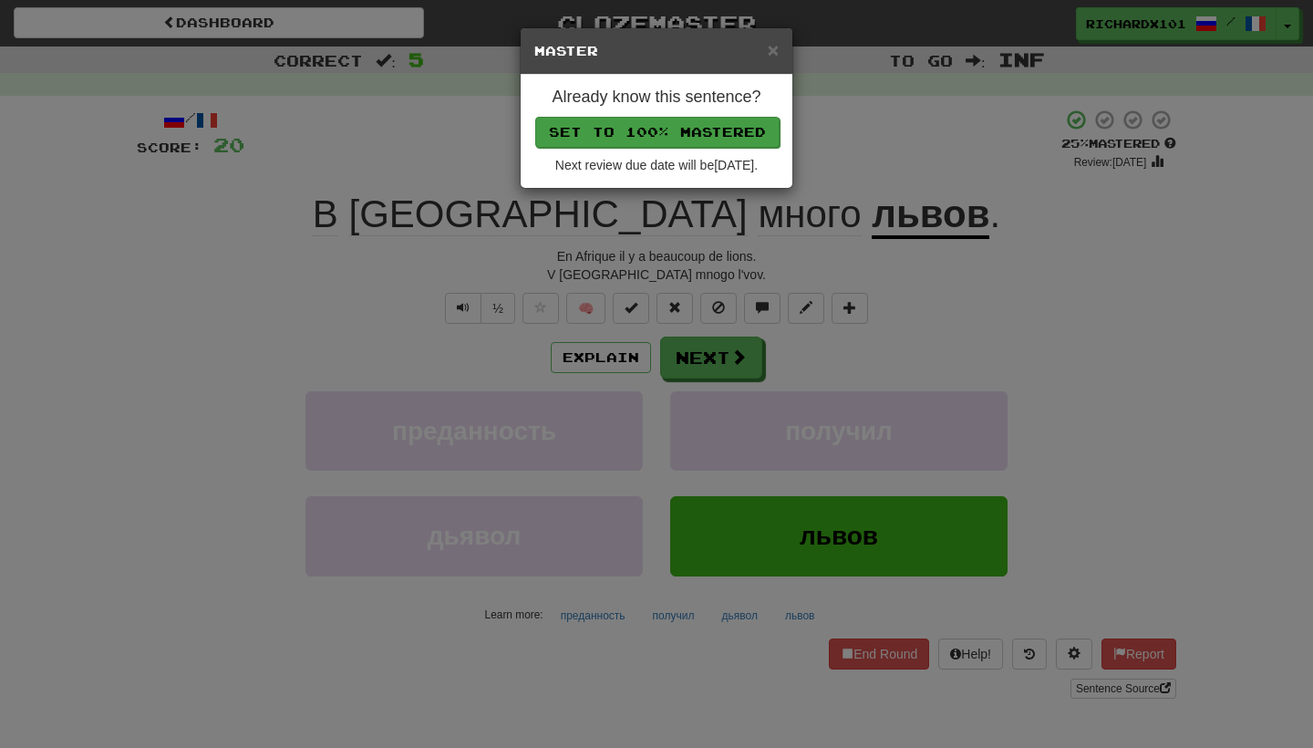
click at [714, 132] on button "Set to 100% Mastered" at bounding box center [657, 132] width 244 height 31
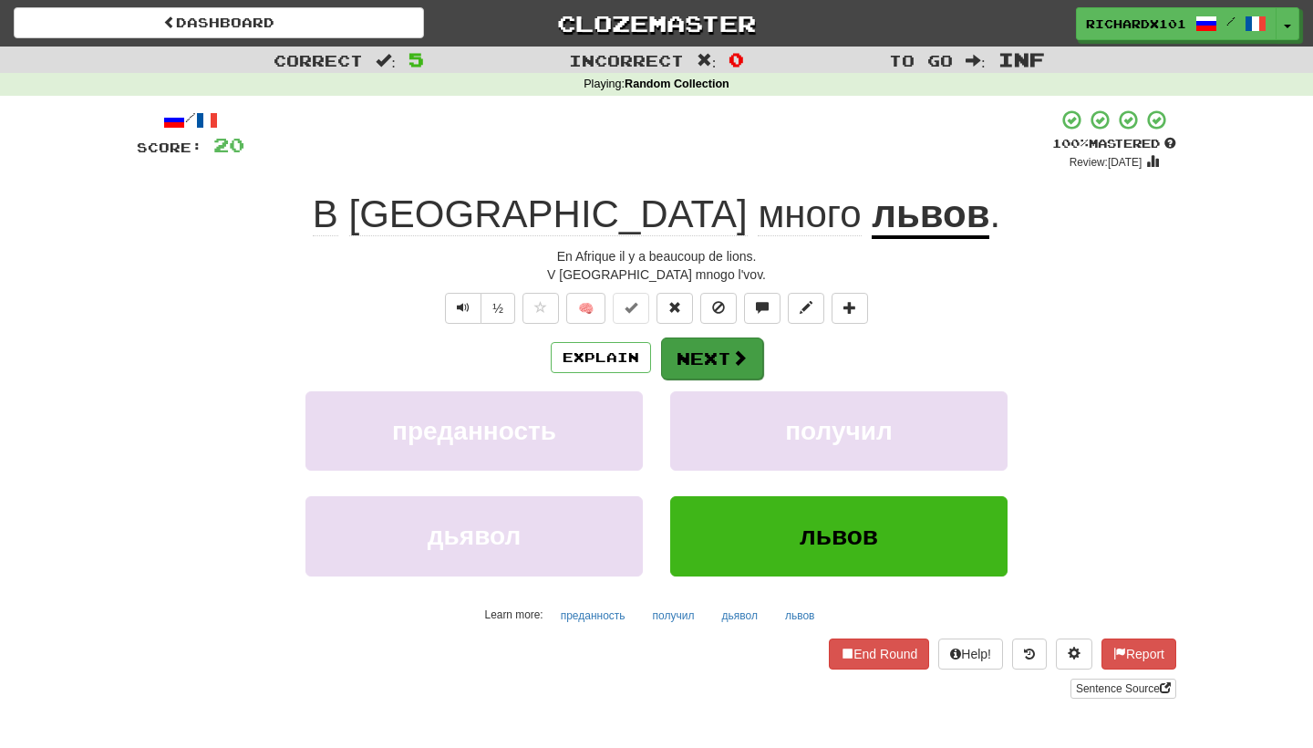
click at [716, 356] on button "Next" at bounding box center [712, 358] width 102 height 42
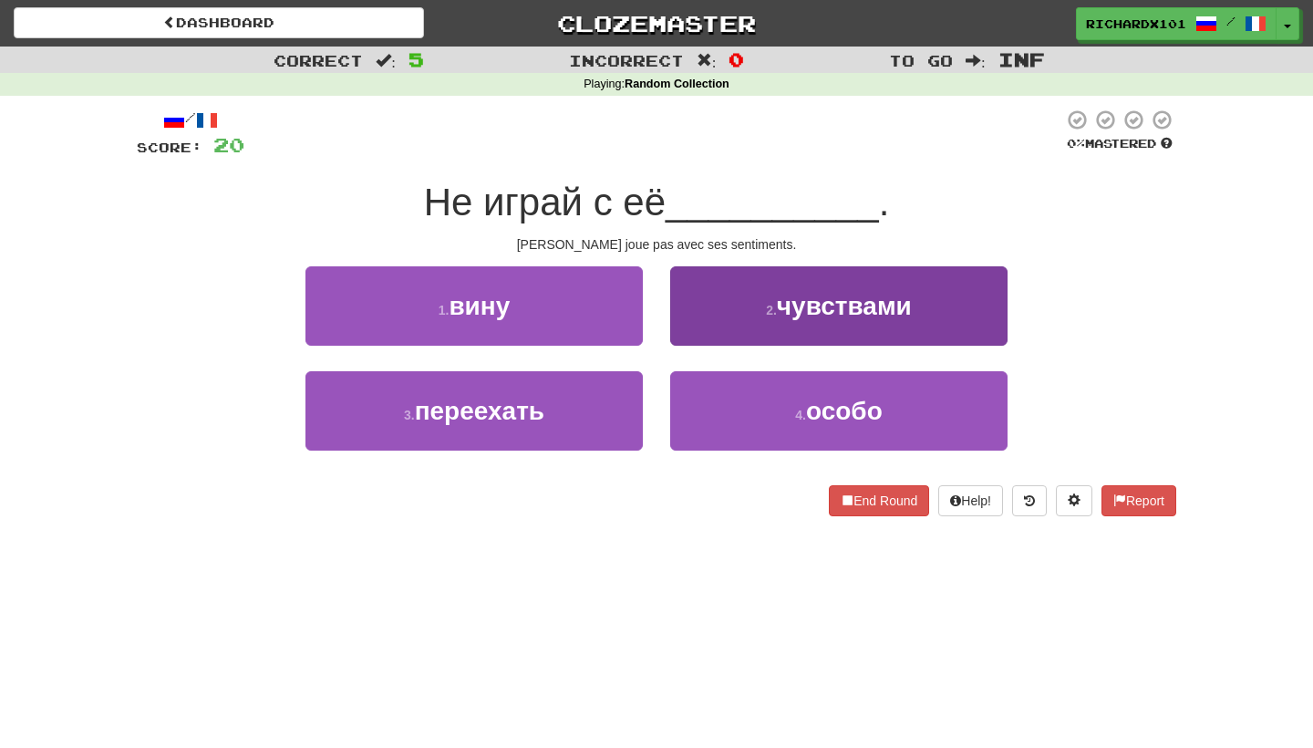
click at [744, 314] on button "2 . чувствами" at bounding box center [838, 305] width 337 height 79
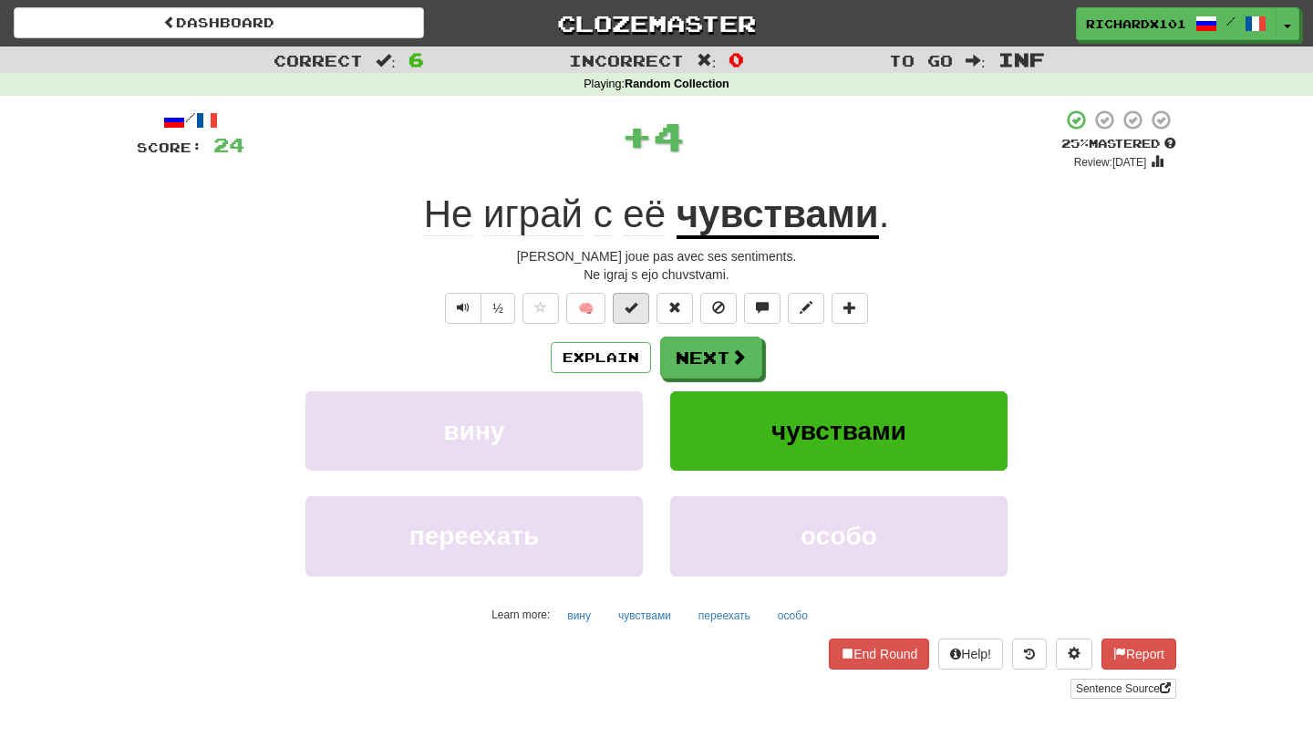
click at [634, 302] on span at bounding box center [630, 307] width 13 height 13
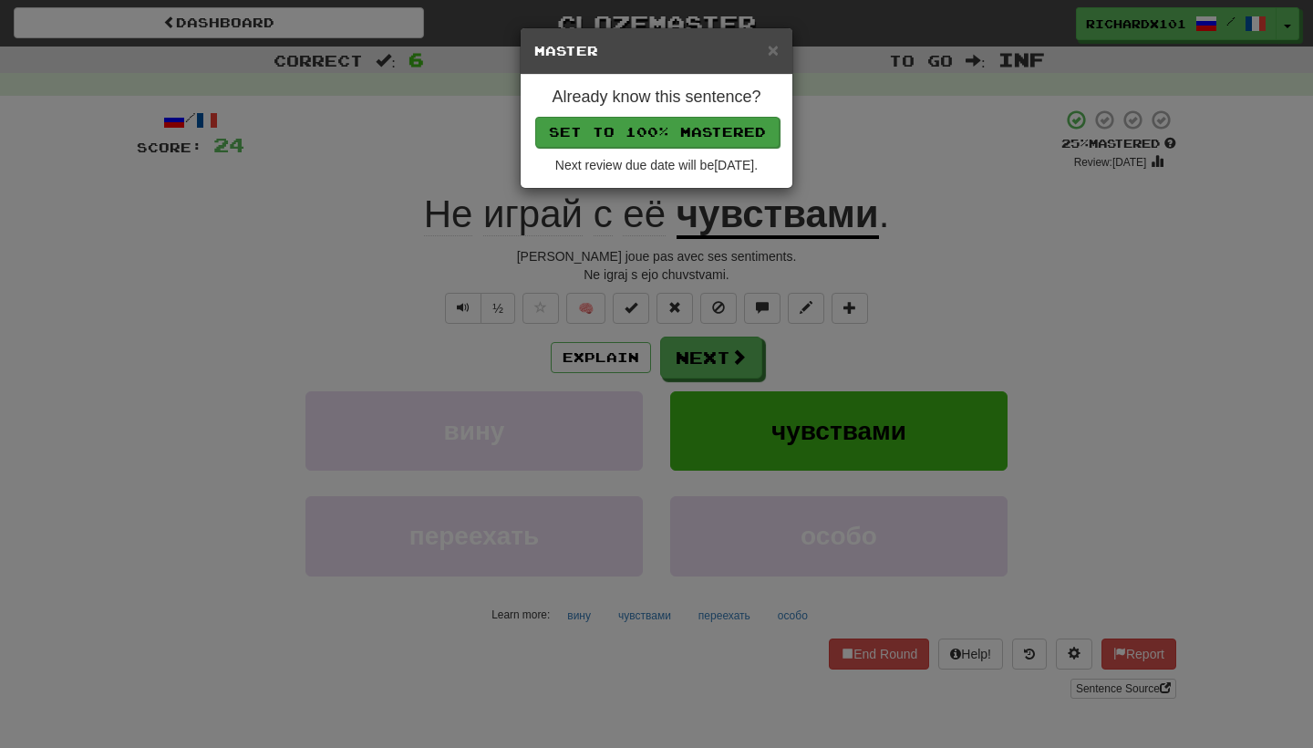
click at [741, 121] on button "Set to 100% Mastered" at bounding box center [657, 132] width 244 height 31
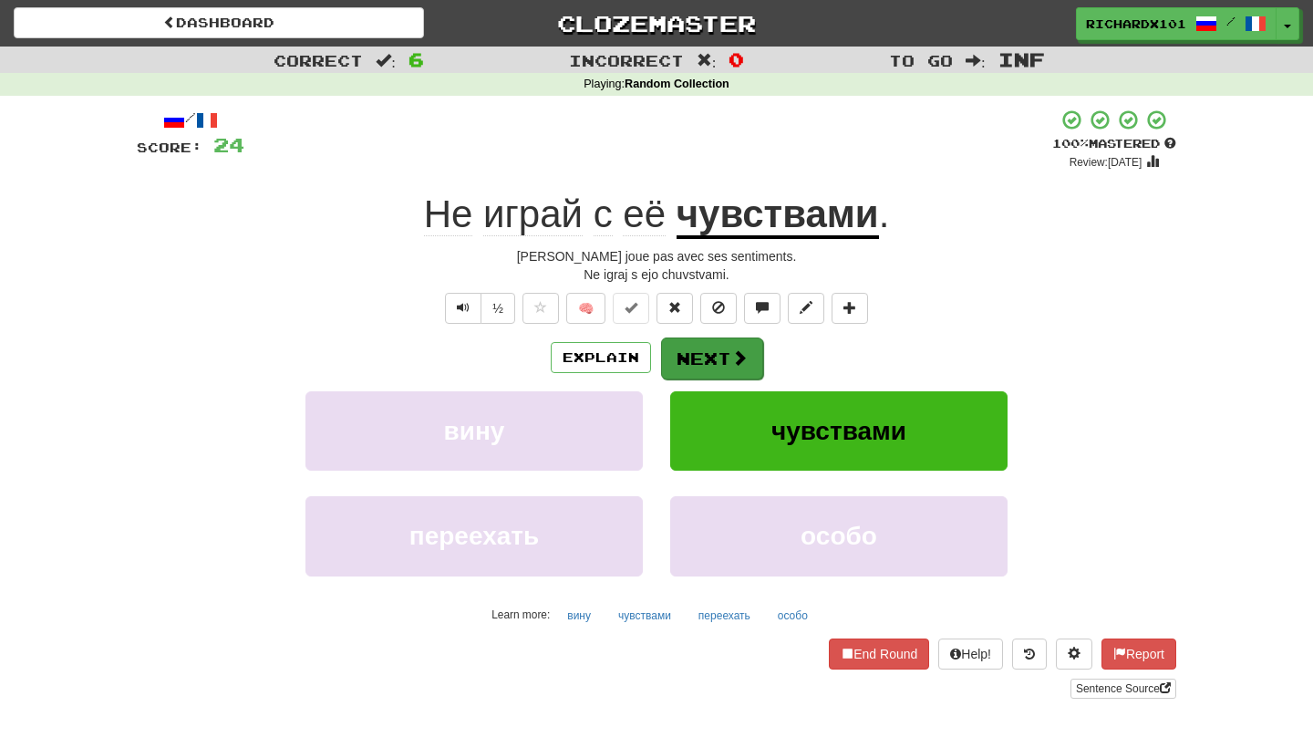
click at [702, 360] on button "Next" at bounding box center [712, 358] width 102 height 42
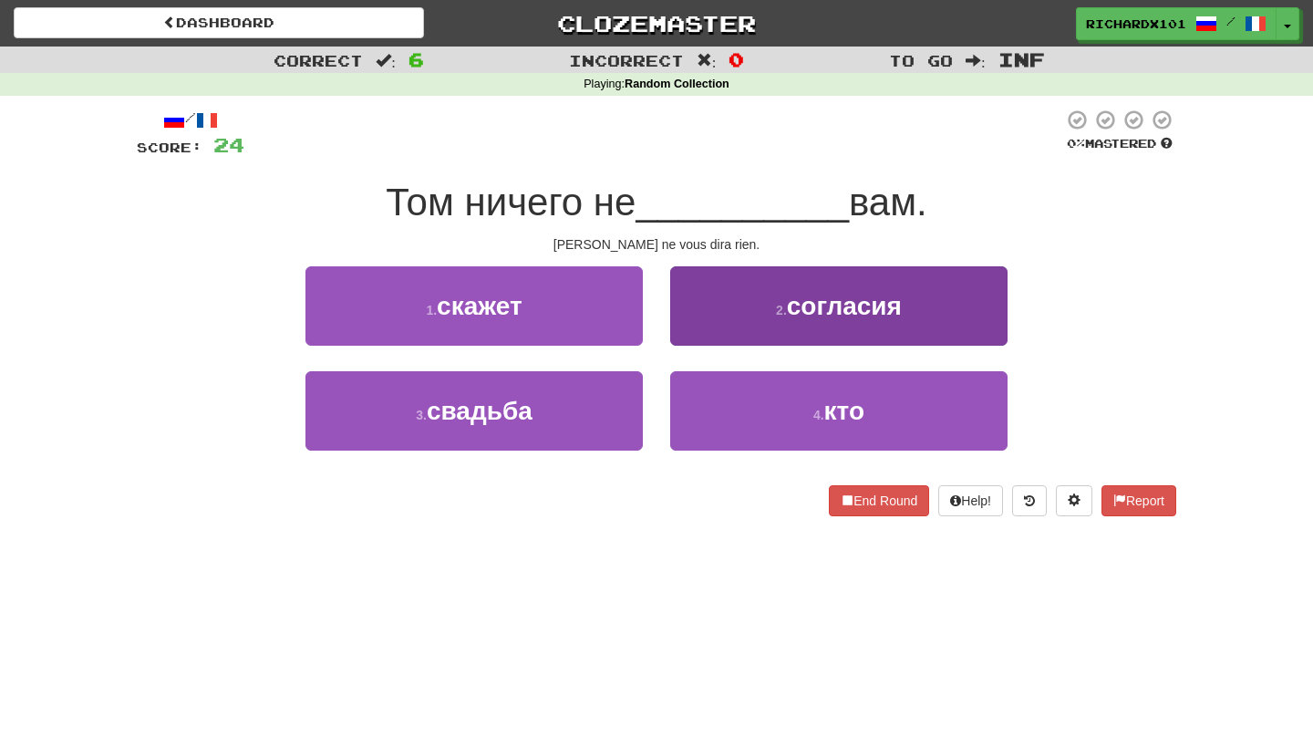
click at [711, 317] on button "2 . согласия" at bounding box center [838, 305] width 337 height 79
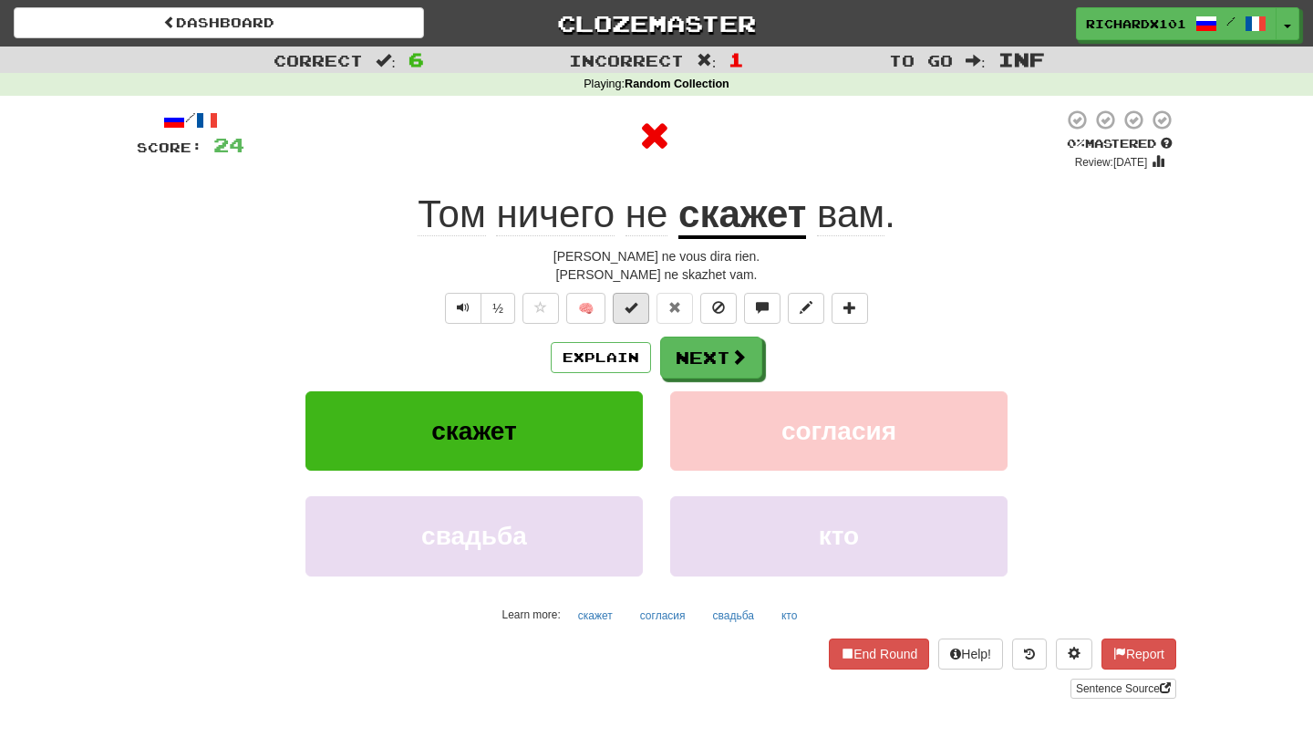
click at [644, 304] on button at bounding box center [631, 308] width 36 height 31
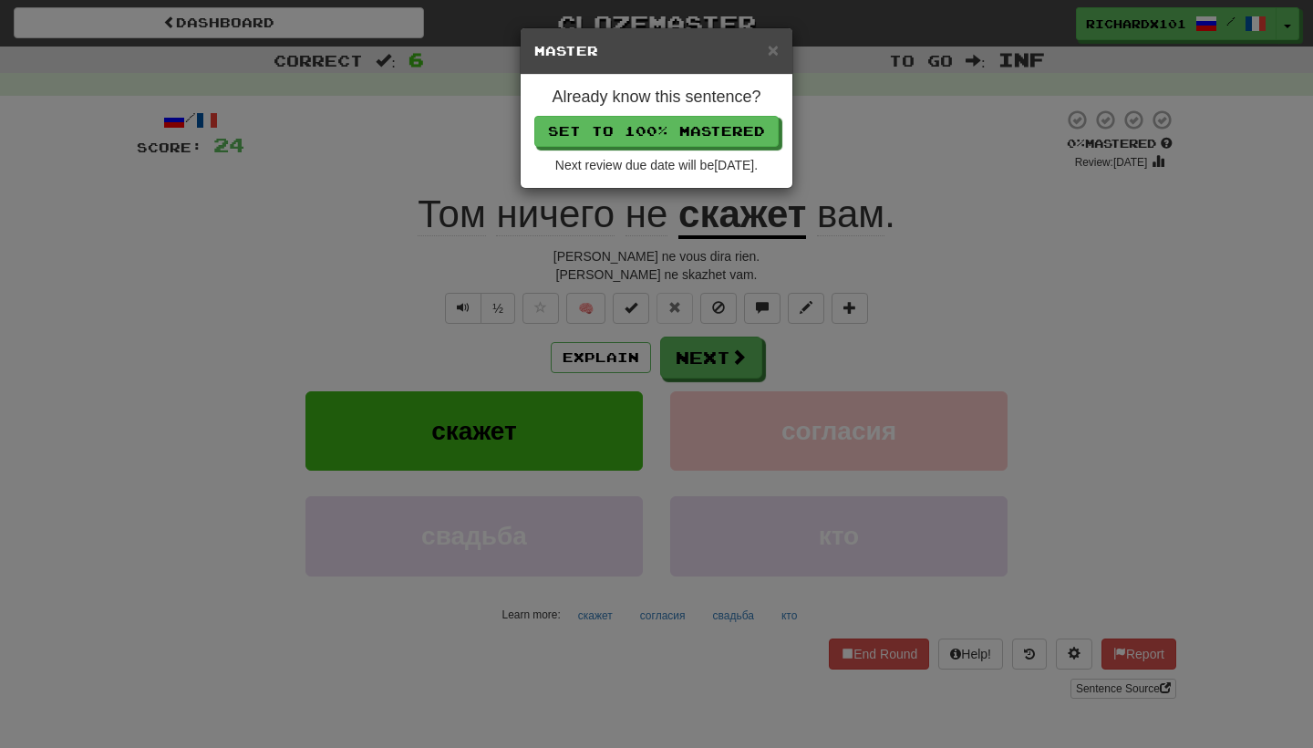
click at [711, 113] on div "Already know this sentence? Set to 100% Mastered Next review due date will be 2…" at bounding box center [657, 131] width 272 height 113
click at [710, 118] on button "Set to 100% Mastered" at bounding box center [657, 132] width 244 height 31
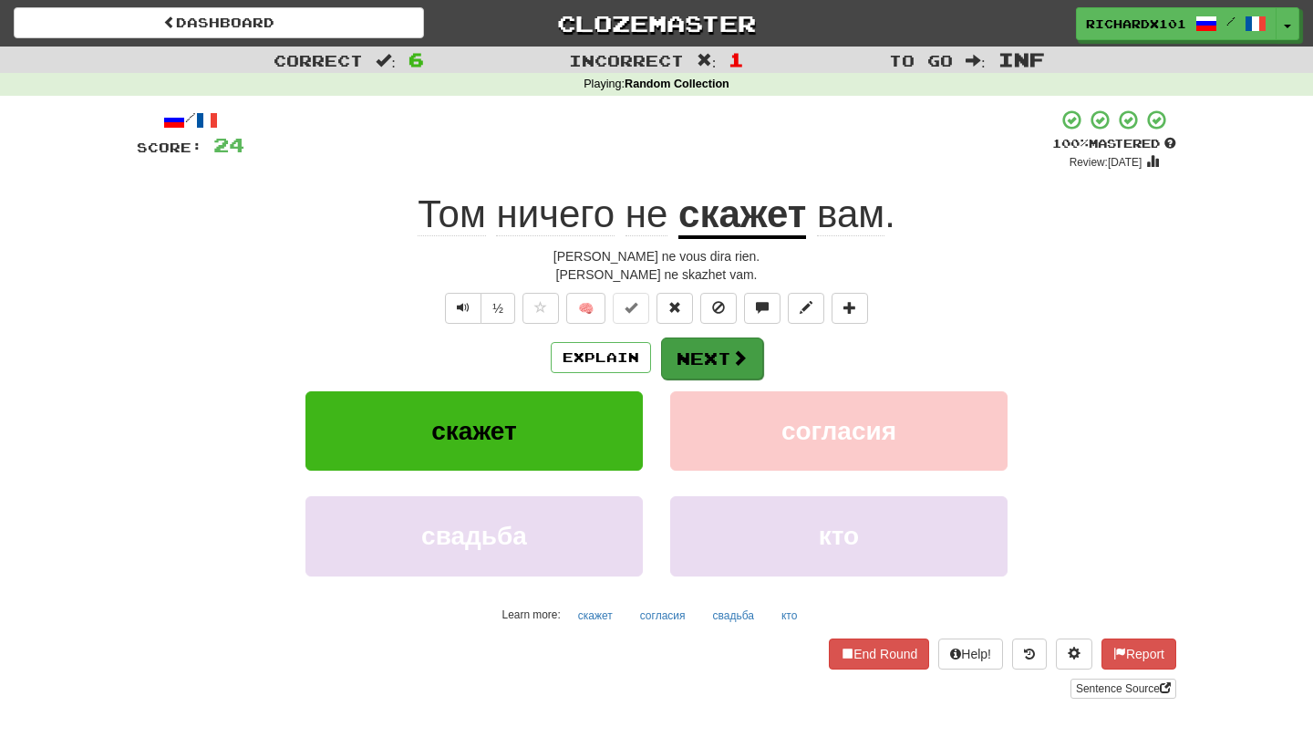
click at [698, 366] on button "Next" at bounding box center [712, 358] width 102 height 42
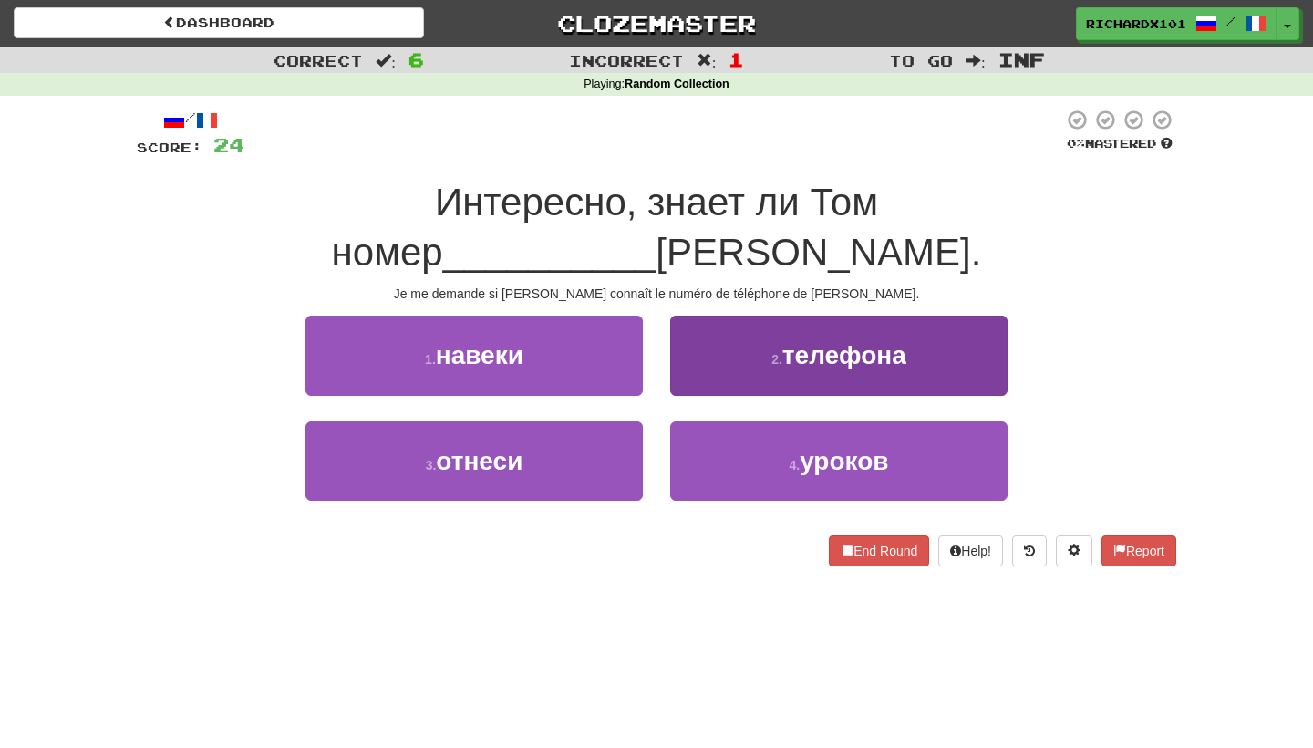
click at [726, 334] on button "2 . телефона" at bounding box center [838, 354] width 337 height 79
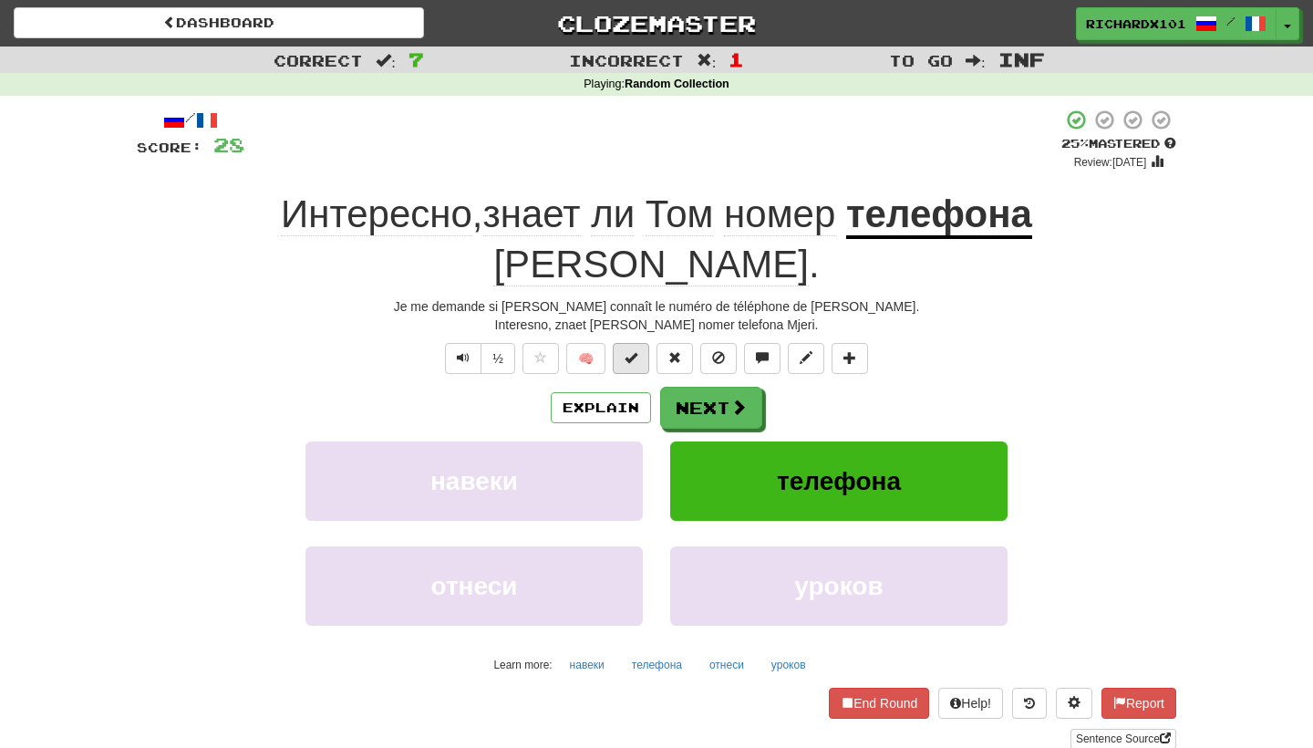
click at [627, 343] on button at bounding box center [631, 358] width 36 height 31
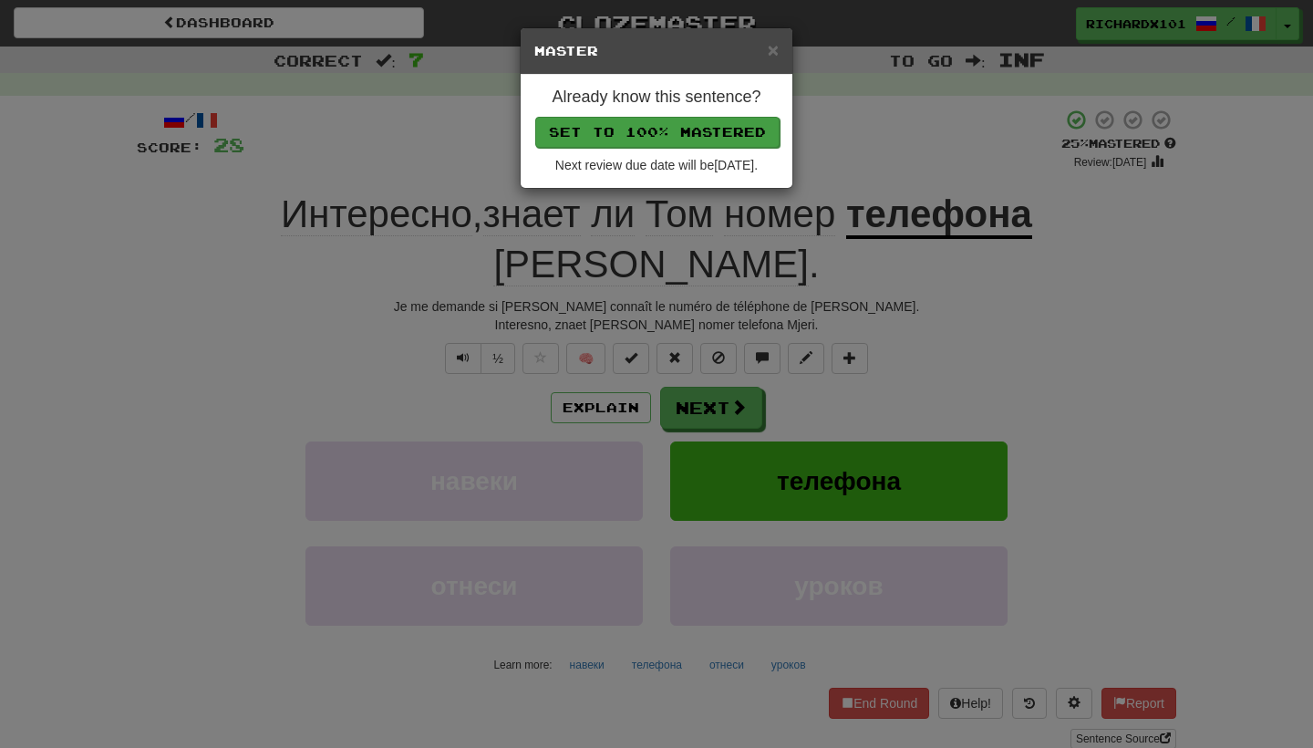
click at [688, 136] on button "Set to 100% Mastered" at bounding box center [657, 132] width 244 height 31
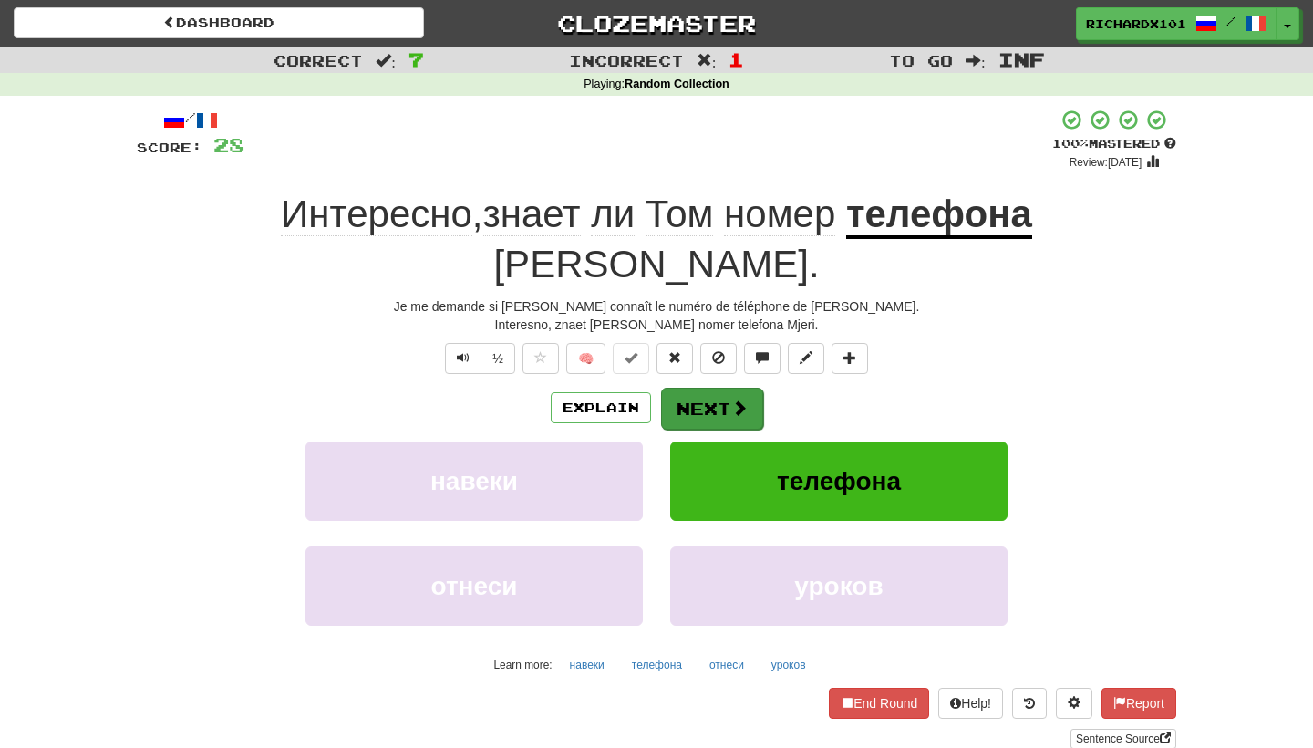
click at [705, 387] on button "Next" at bounding box center [712, 408] width 102 height 42
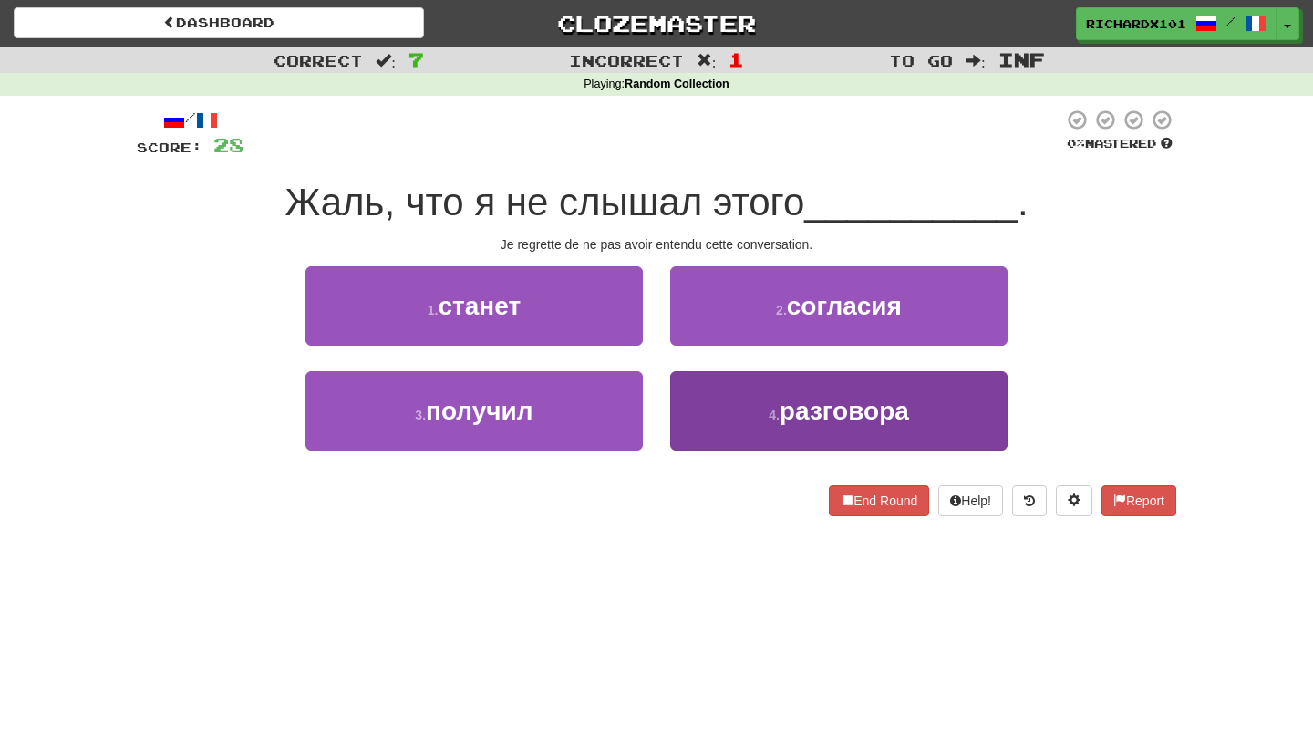
click at [734, 413] on button "4 . разговора" at bounding box center [838, 410] width 337 height 79
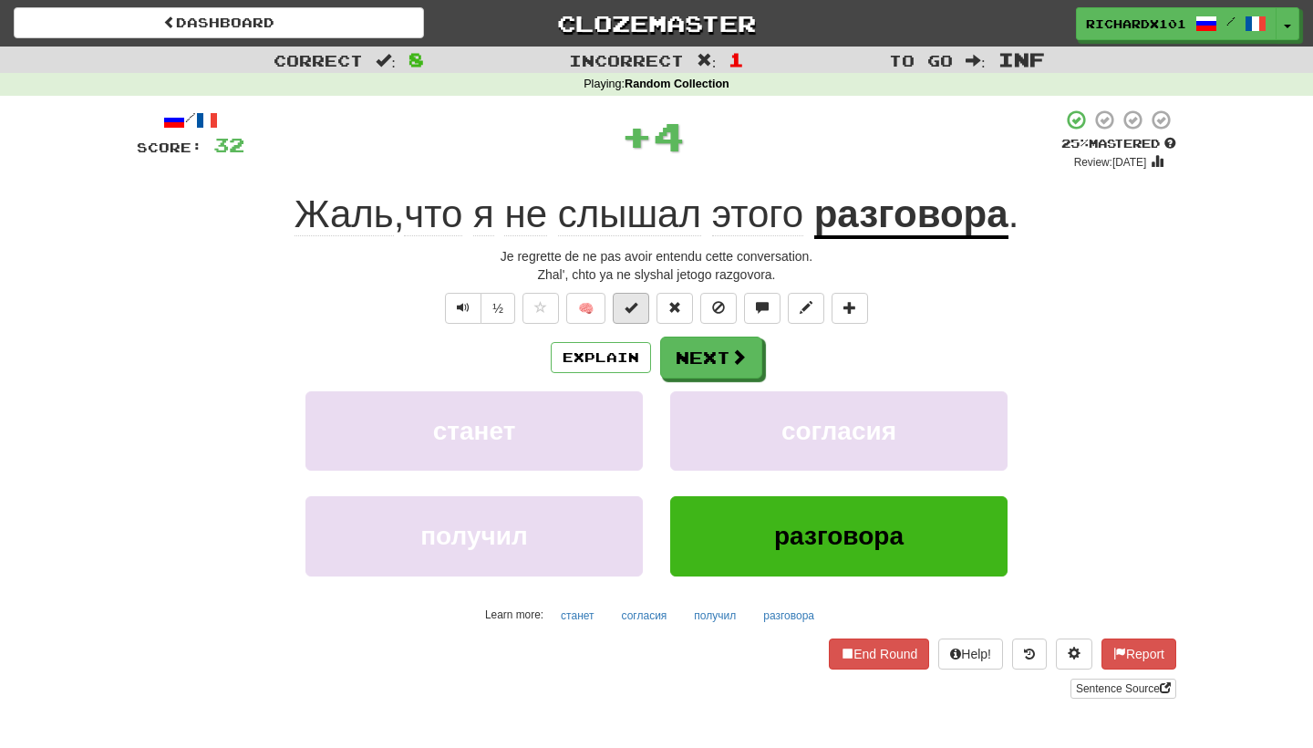
click at [637, 302] on span at bounding box center [630, 307] width 13 height 13
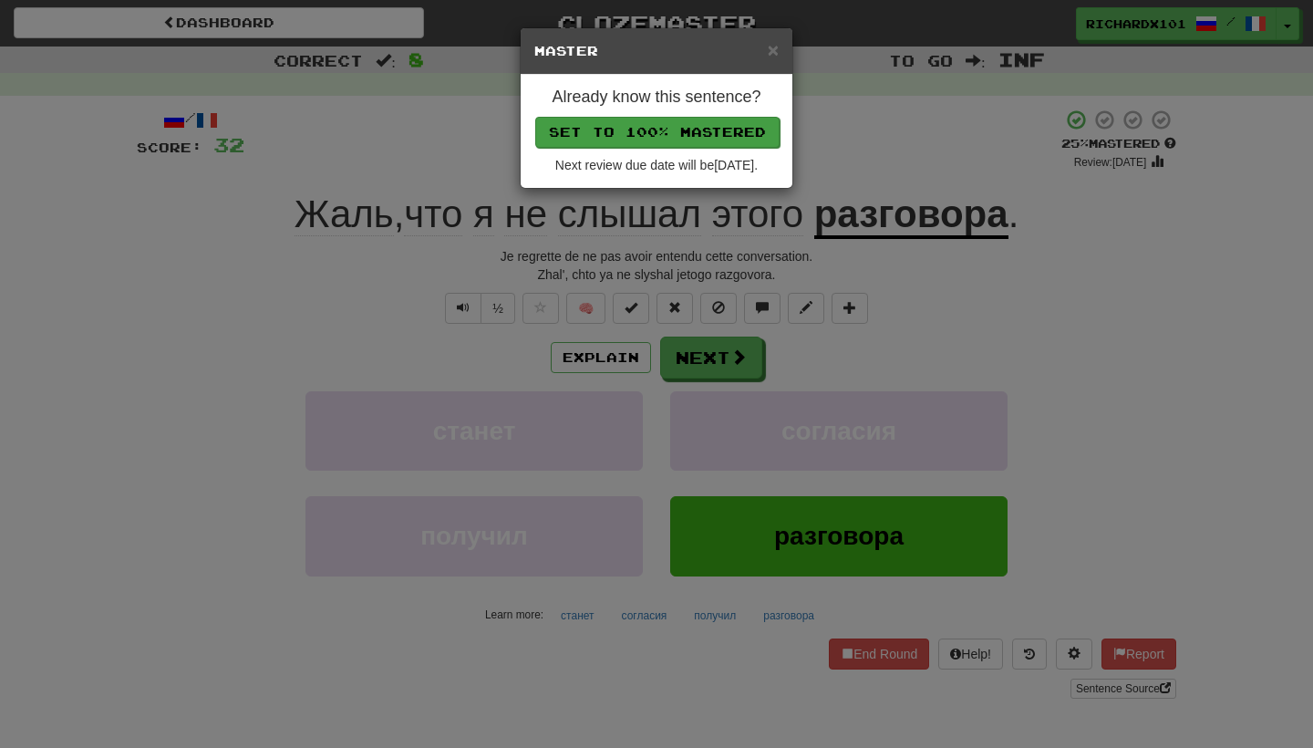
click at [709, 125] on button "Set to 100% Mastered" at bounding box center [657, 132] width 244 height 31
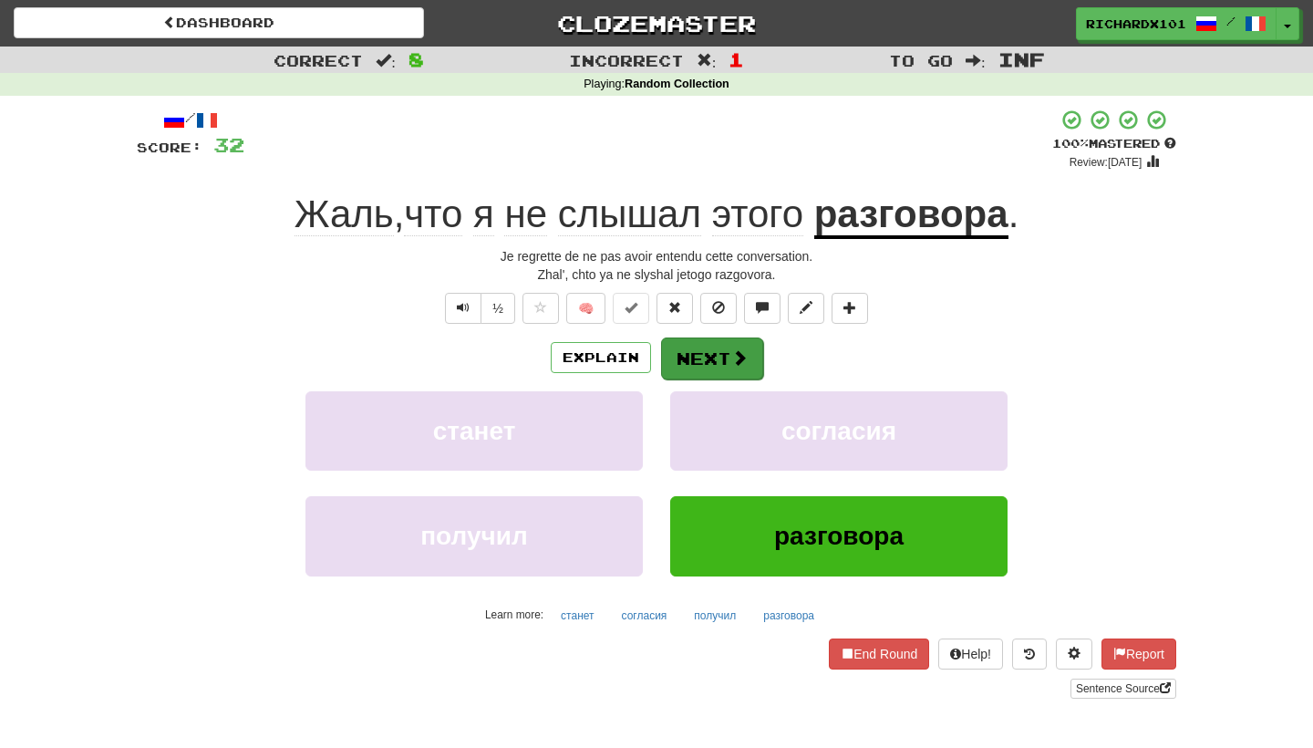
click at [685, 340] on button "Next" at bounding box center [712, 358] width 102 height 42
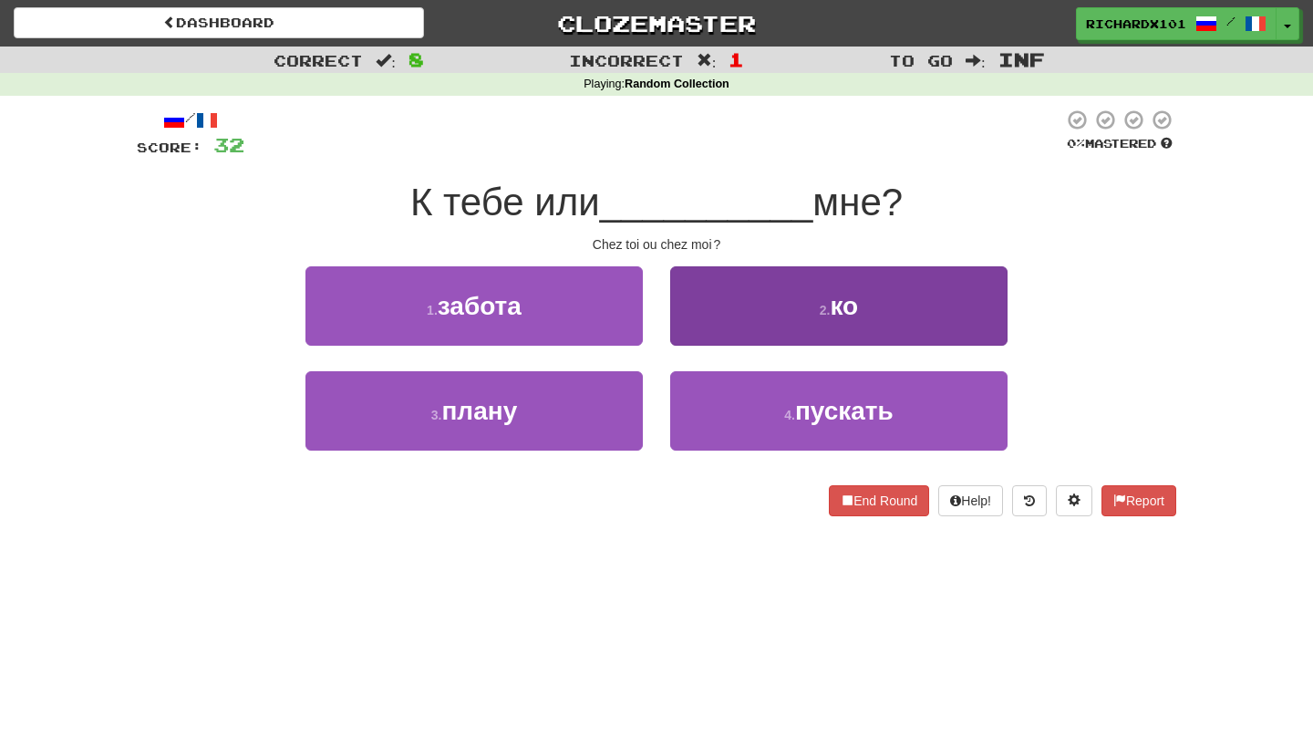
click at [734, 296] on button "2 . ко" at bounding box center [838, 305] width 337 height 79
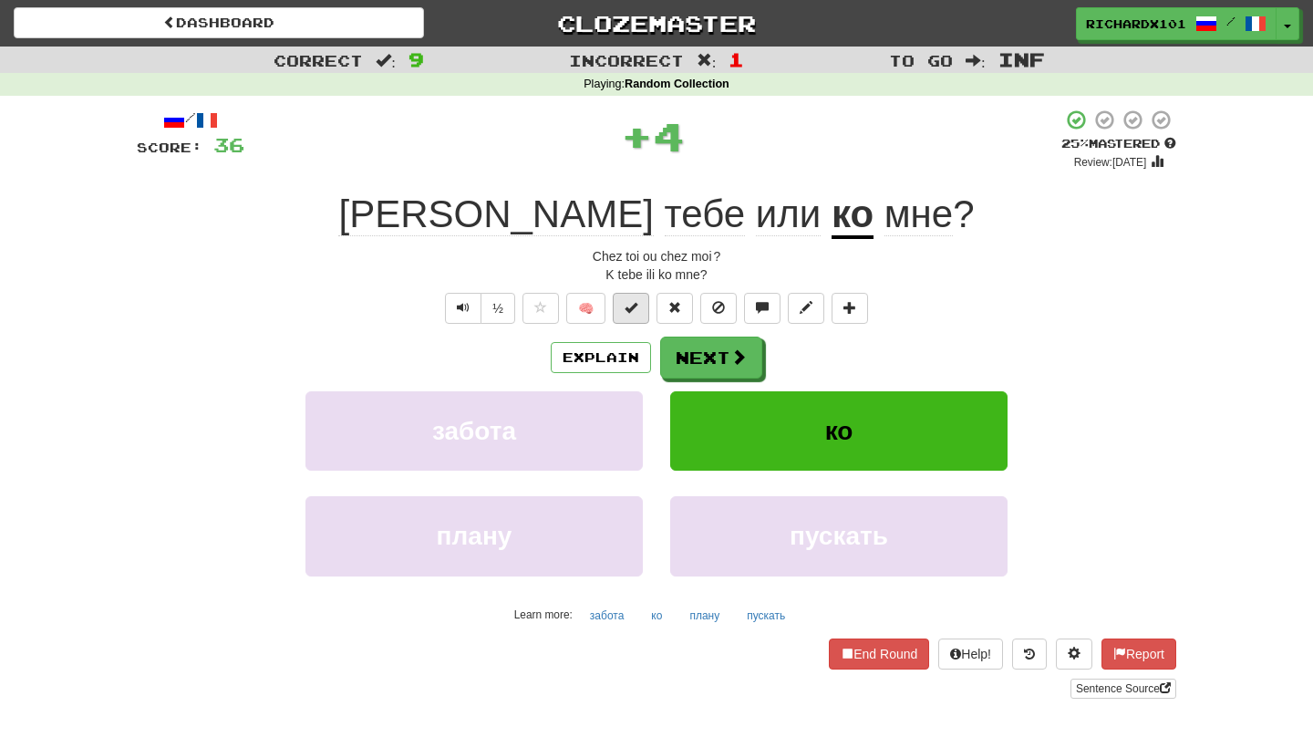
click at [641, 296] on button at bounding box center [631, 308] width 36 height 31
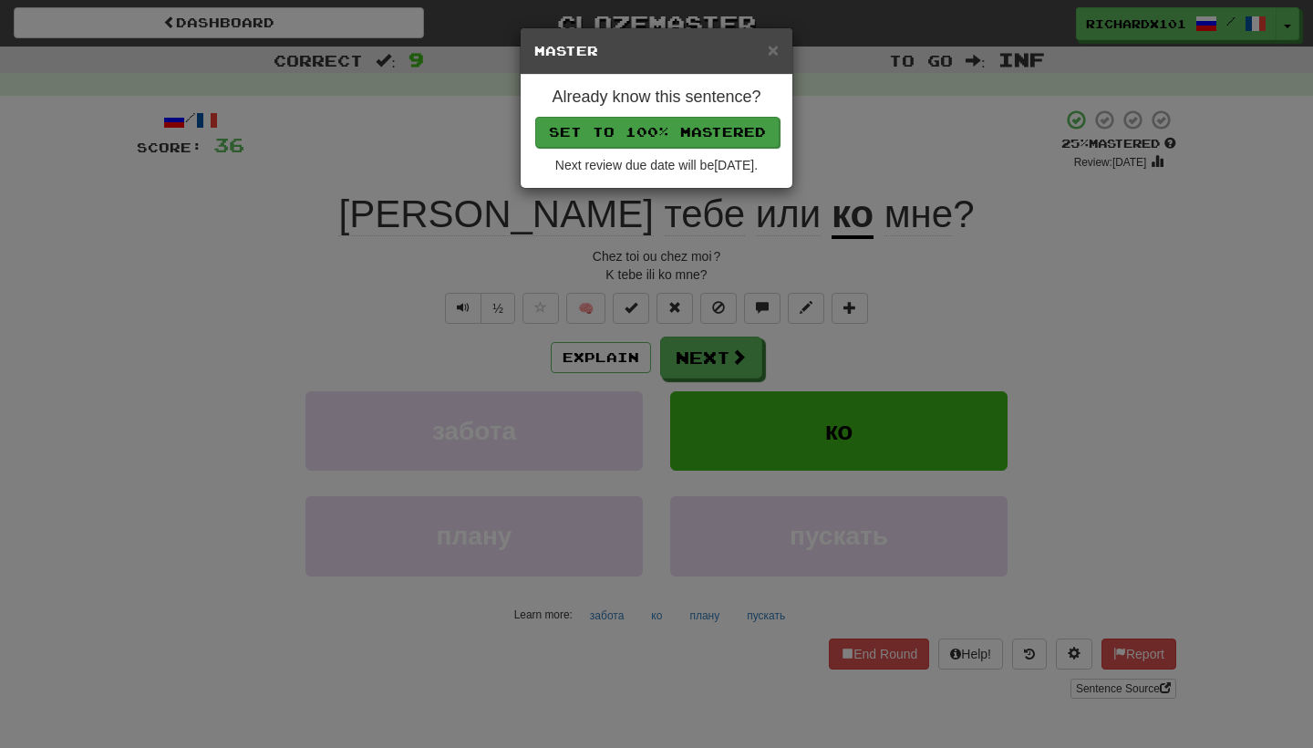
click at [726, 127] on button "Set to 100% Mastered" at bounding box center [657, 132] width 244 height 31
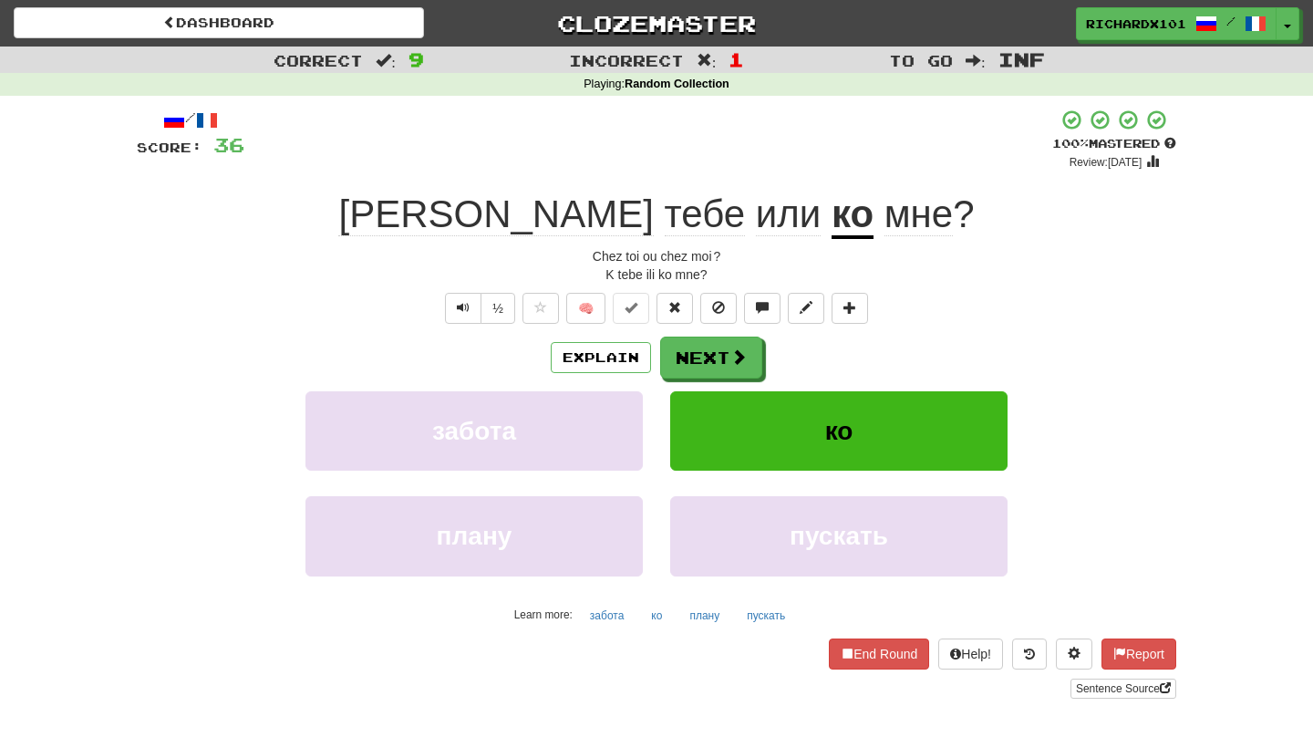
click at [711, 334] on div "/ Score: 36 + 4 100 % Mastered Review: 2025-09-23 К тебе или ко мне ? Chez toi …" at bounding box center [656, 403] width 1039 height 590
click at [707, 344] on button "Next" at bounding box center [712, 358] width 102 height 42
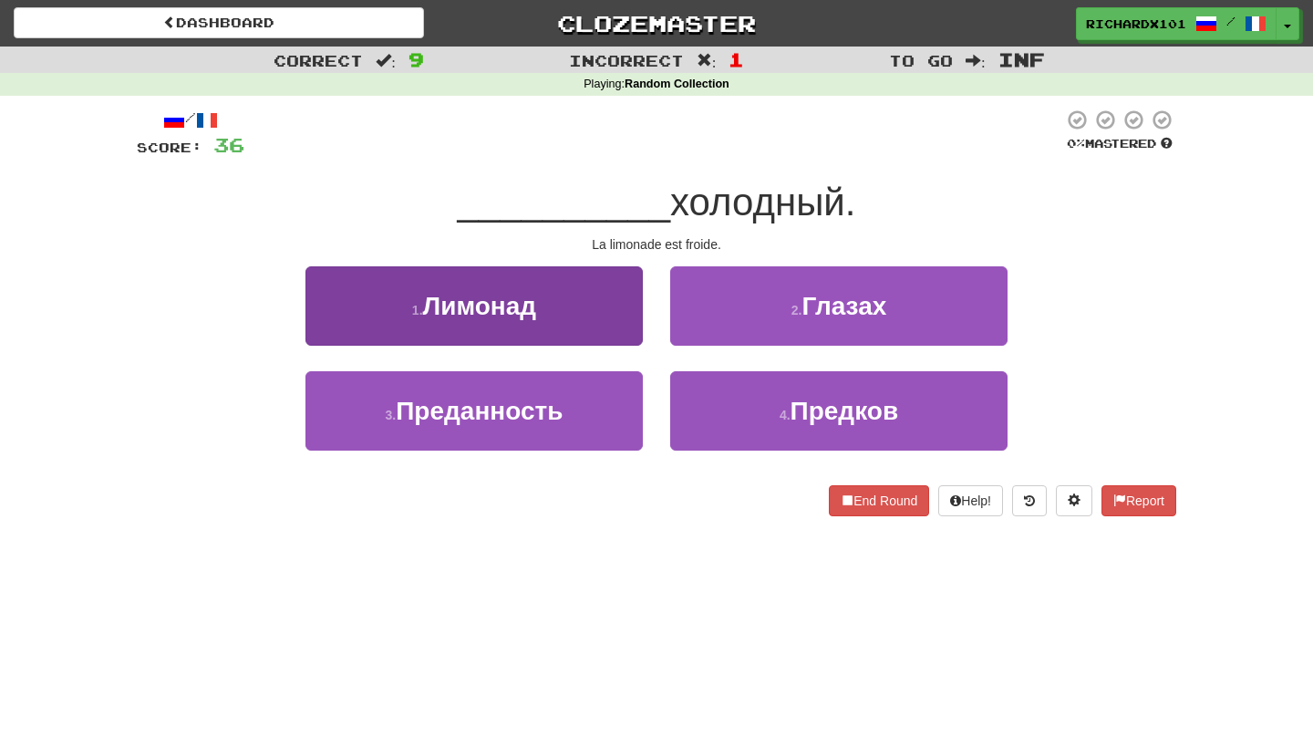
click at [604, 316] on button "1 . Лимонад" at bounding box center [473, 305] width 337 height 79
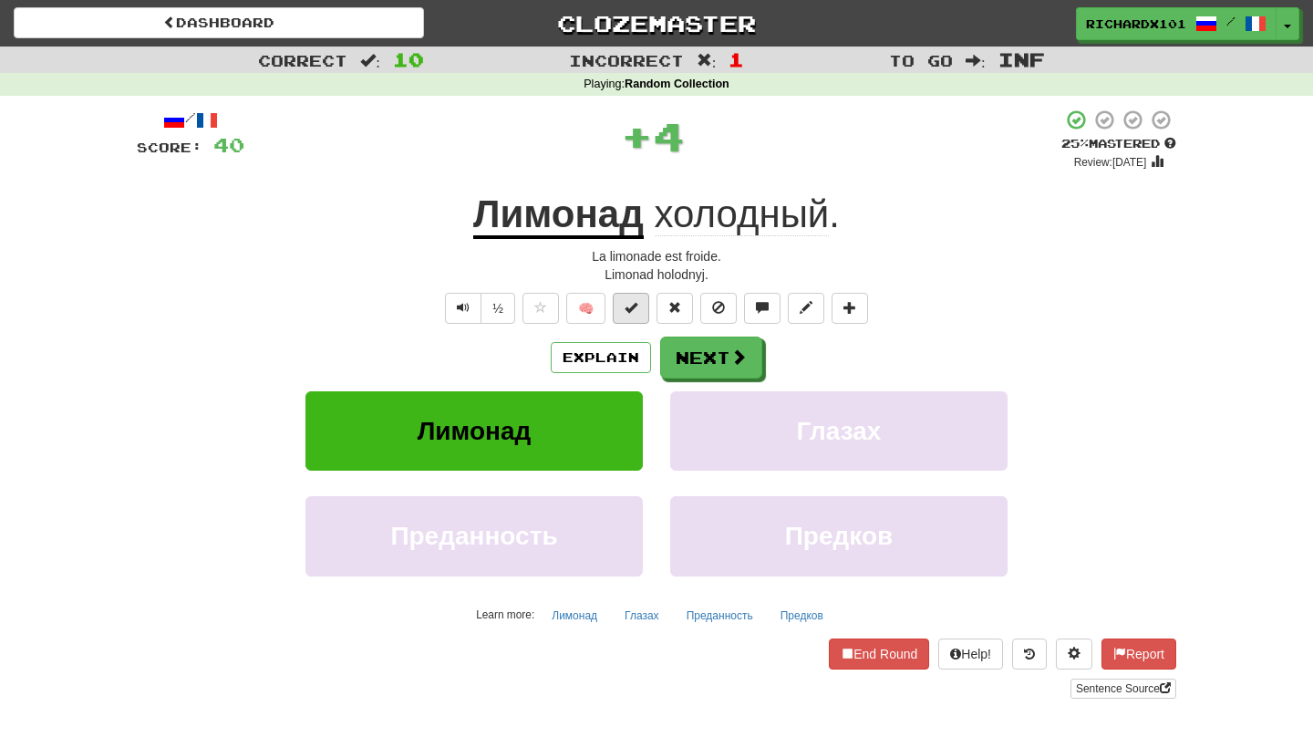
click at [630, 296] on button at bounding box center [631, 308] width 36 height 31
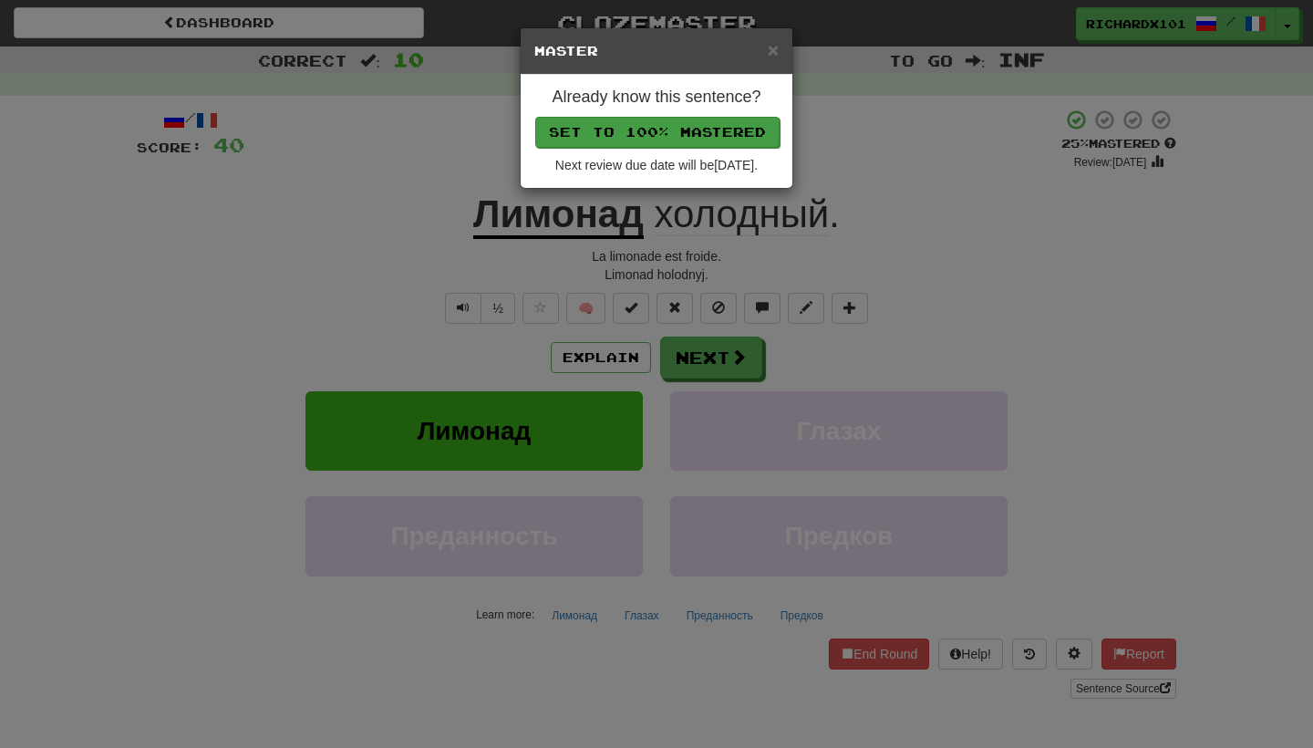
click at [735, 129] on button "Set to 100% Mastered" at bounding box center [657, 132] width 244 height 31
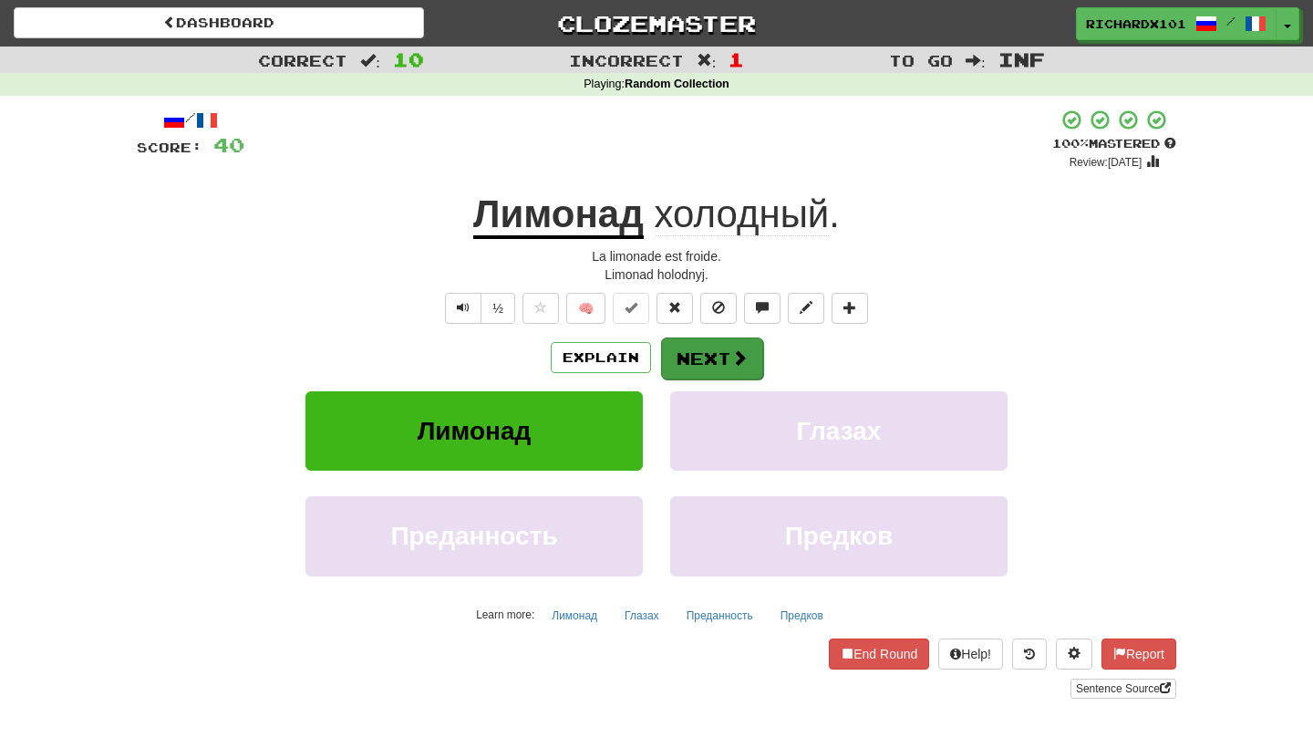
click at [703, 343] on button "Next" at bounding box center [712, 358] width 102 height 42
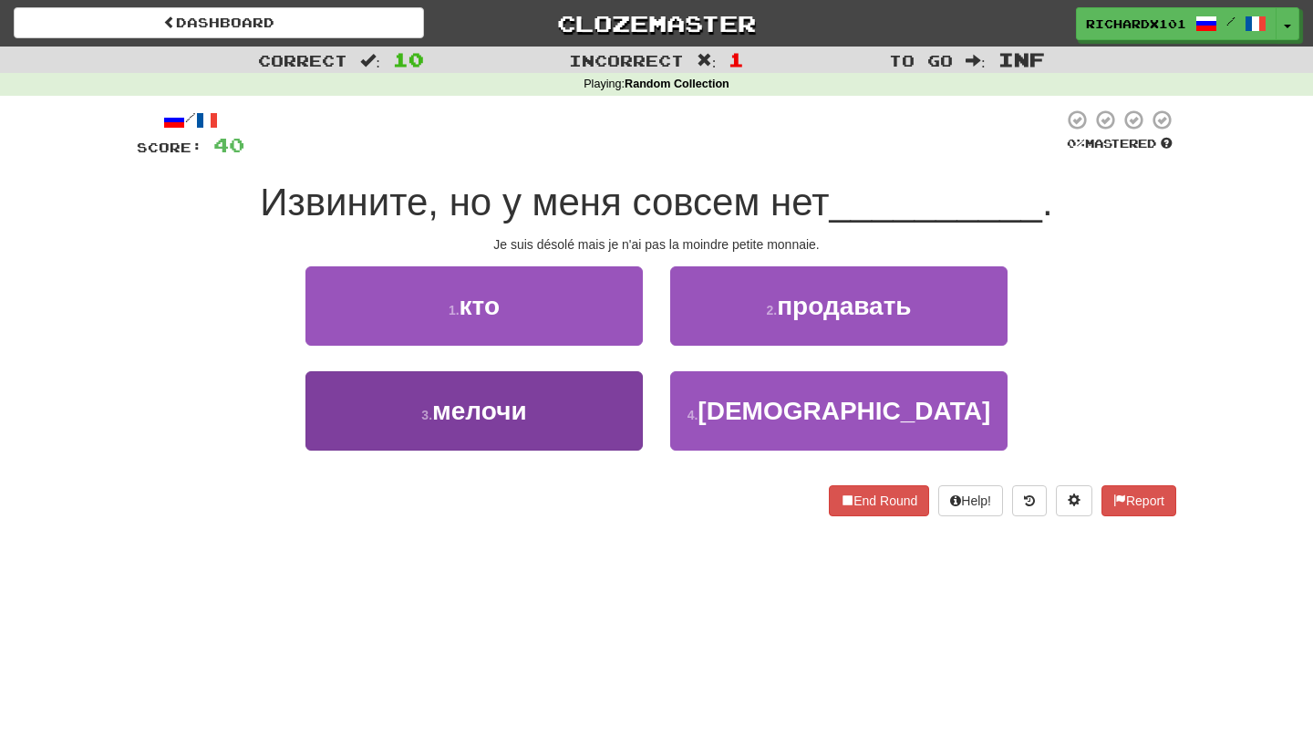
click at [598, 413] on button "3 . мелочи" at bounding box center [473, 410] width 337 height 79
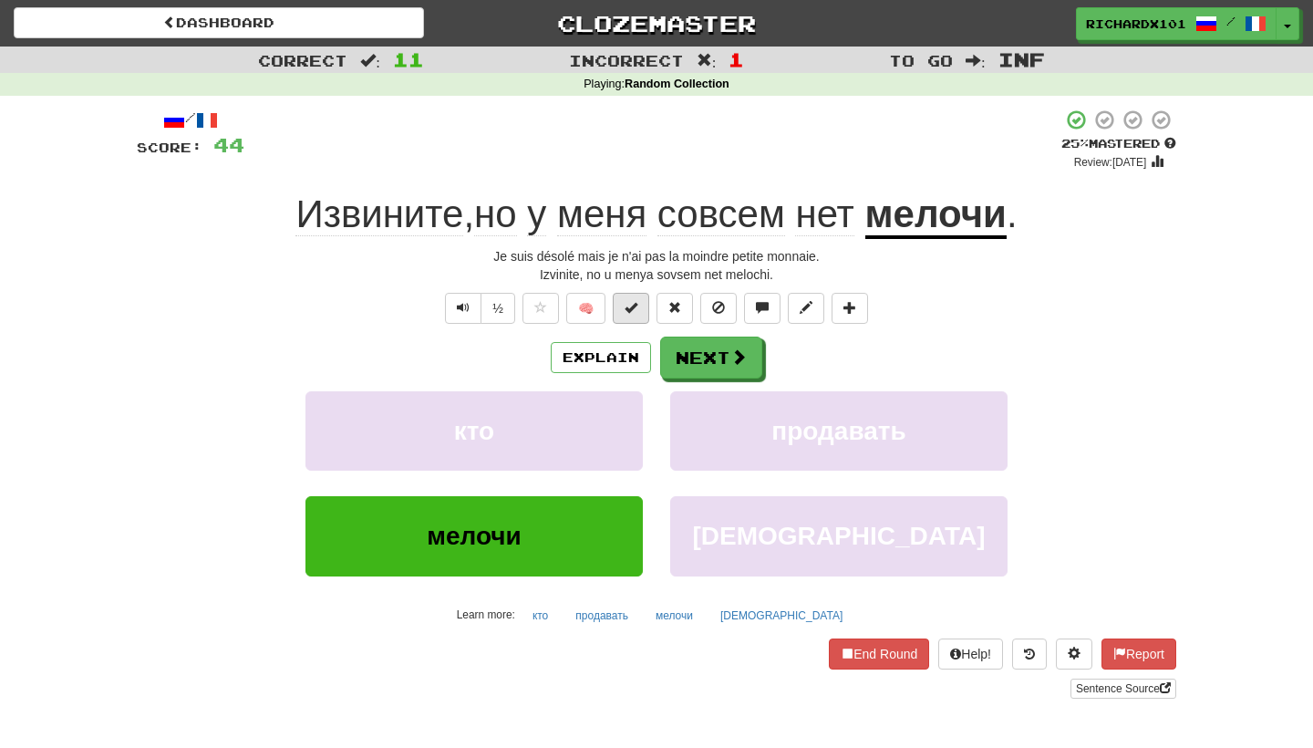
click at [639, 311] on button at bounding box center [631, 308] width 36 height 31
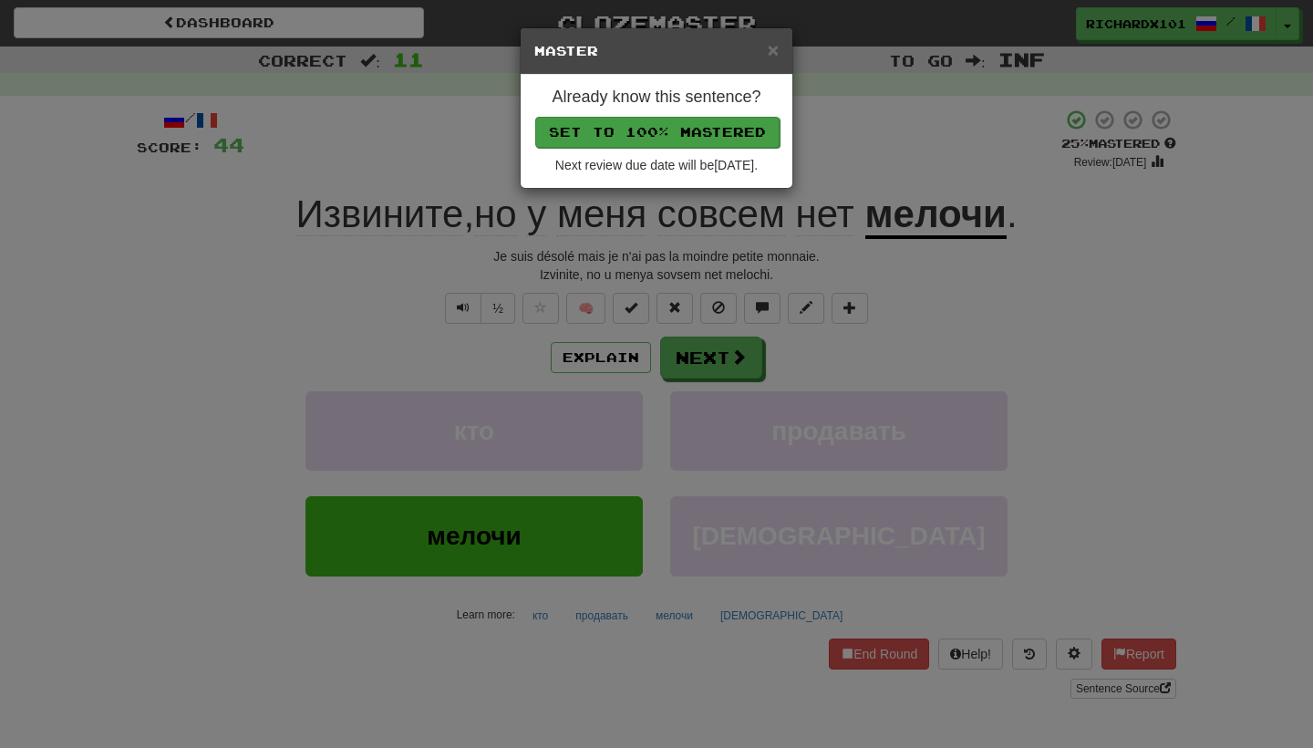
click at [698, 133] on button "Set to 100% Mastered" at bounding box center [657, 132] width 244 height 31
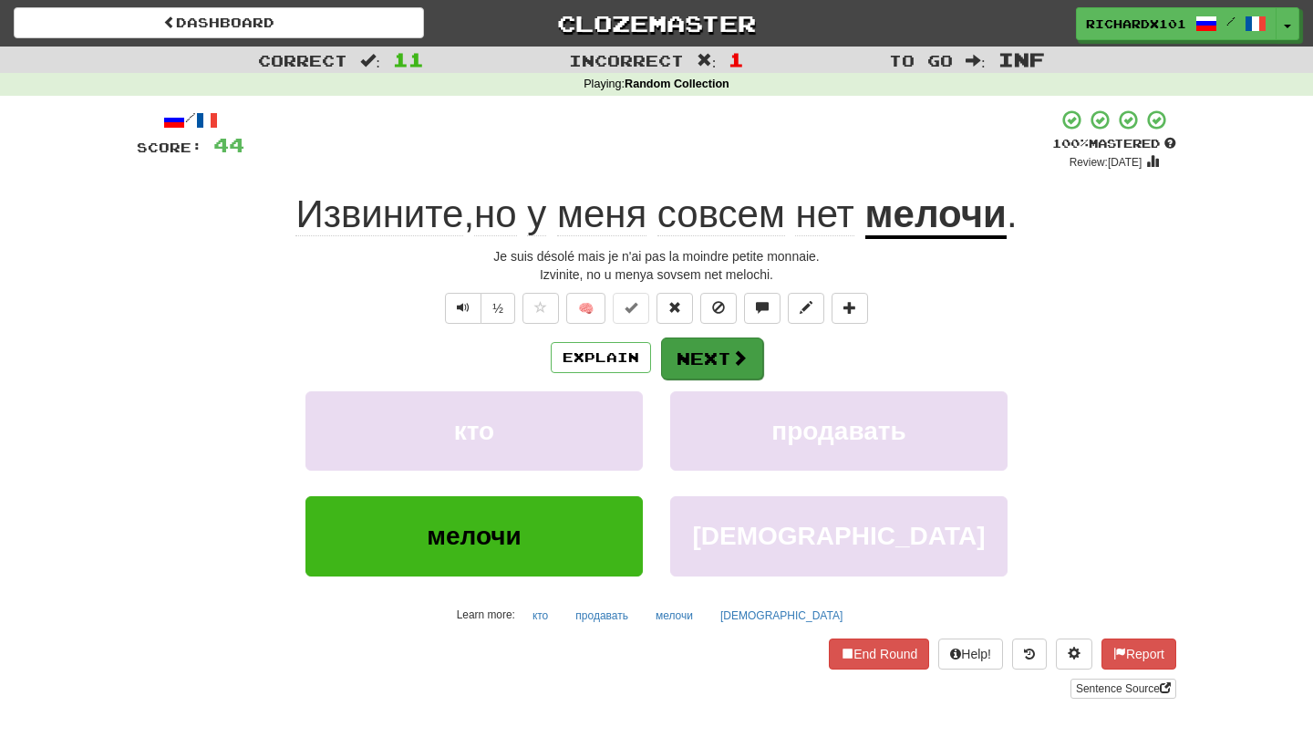
click at [707, 361] on button "Next" at bounding box center [712, 358] width 102 height 42
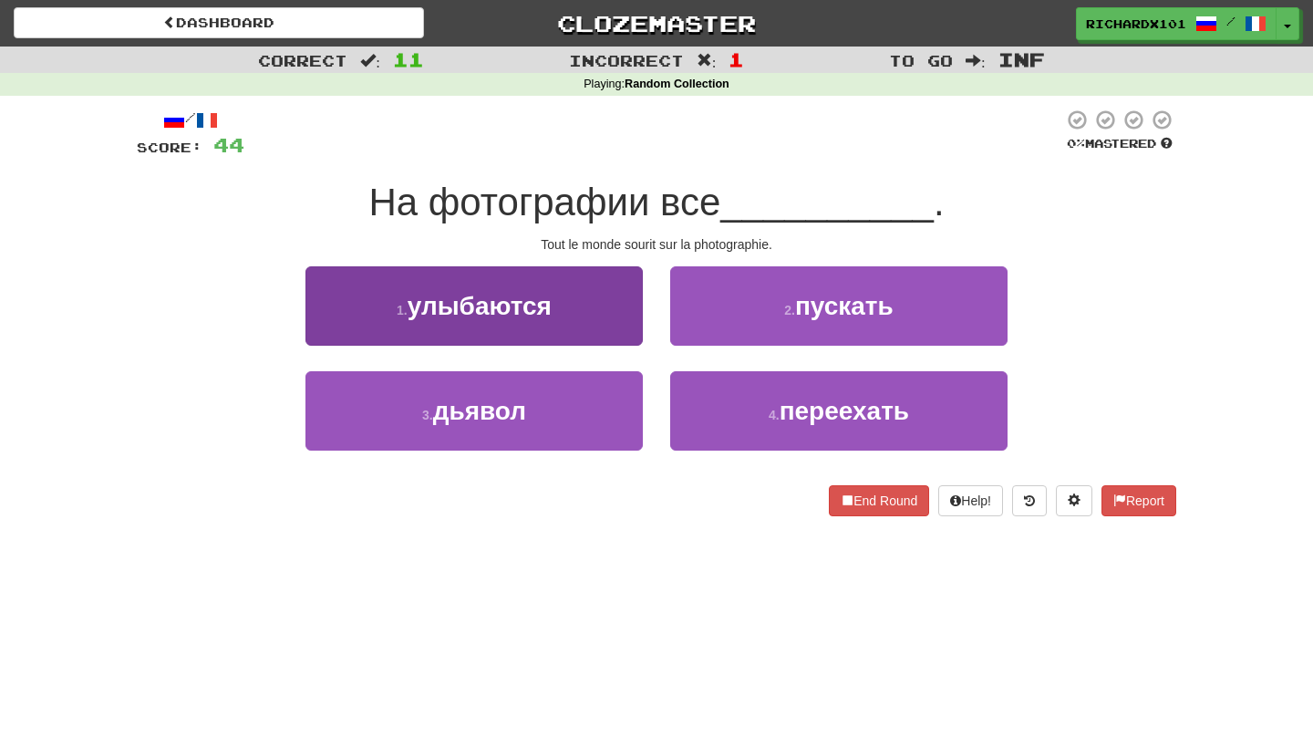
click at [617, 327] on button "1 . улыбаются" at bounding box center [473, 305] width 337 height 79
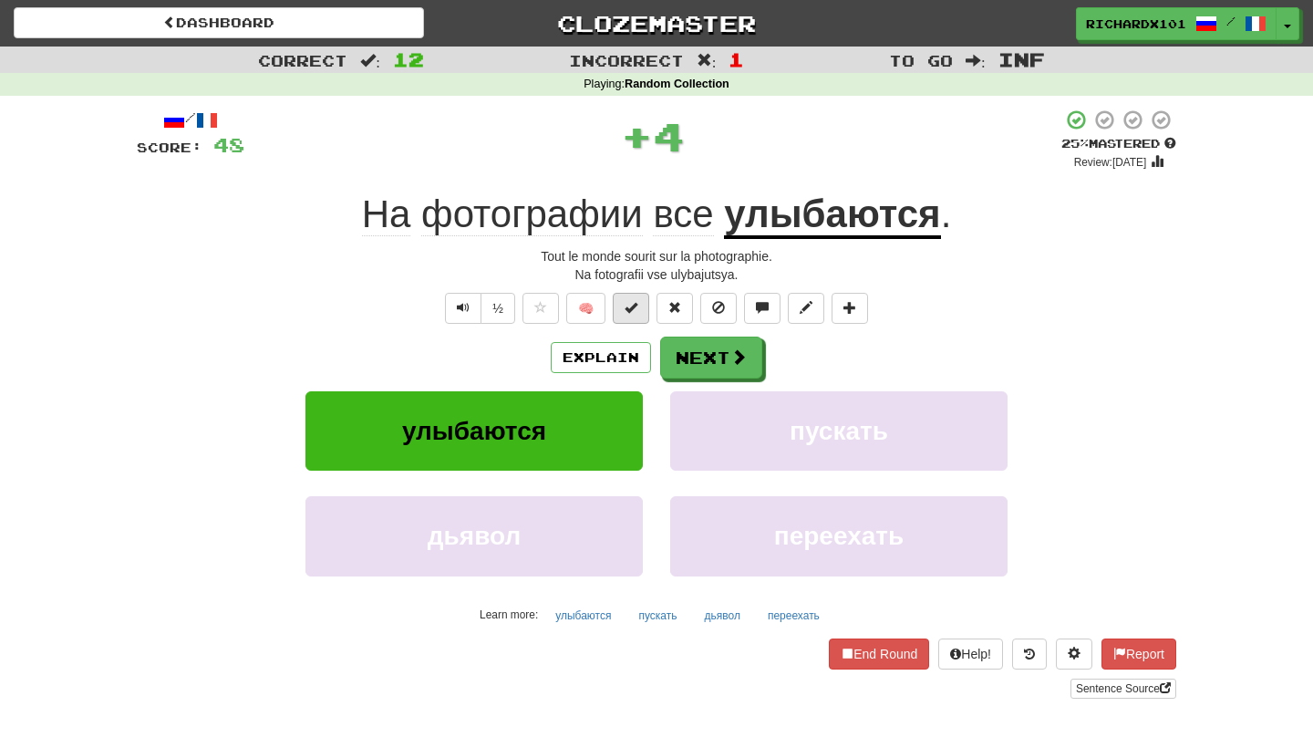
click at [629, 314] on button at bounding box center [631, 308] width 36 height 31
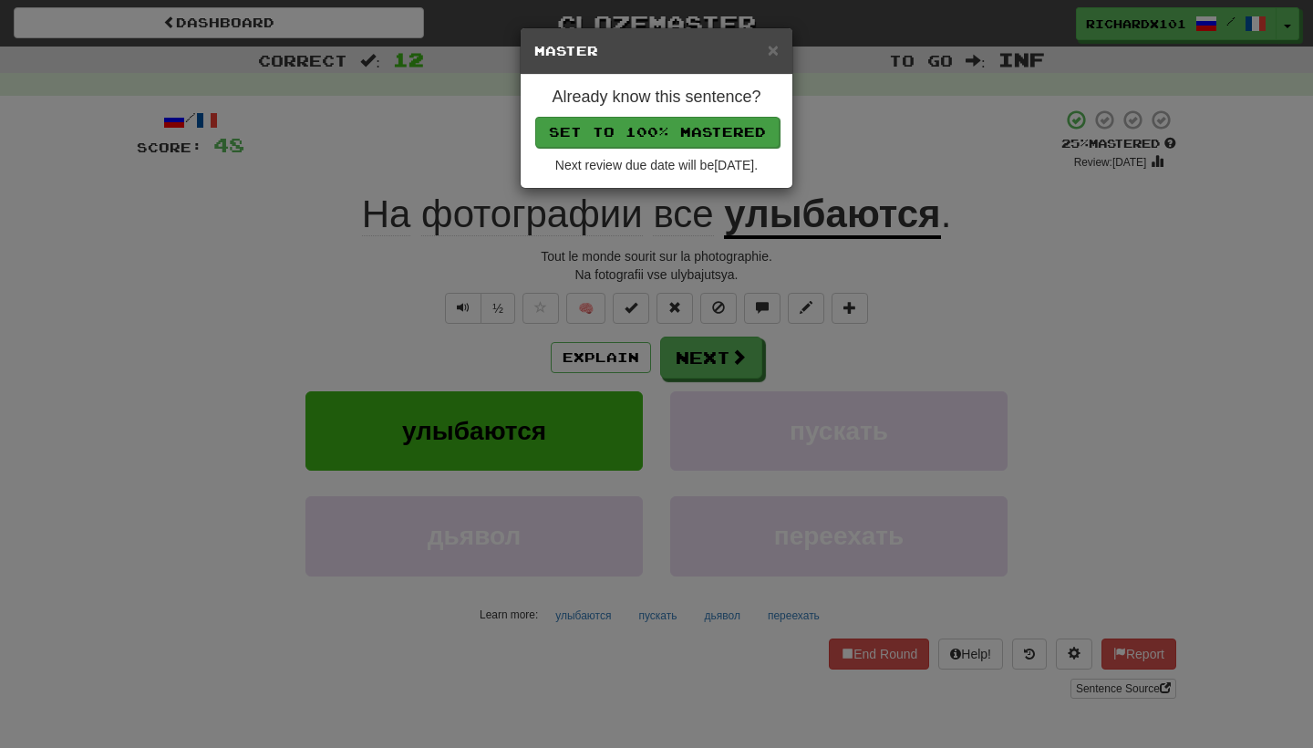
click at [695, 126] on button "Set to 100% Mastered" at bounding box center [657, 132] width 244 height 31
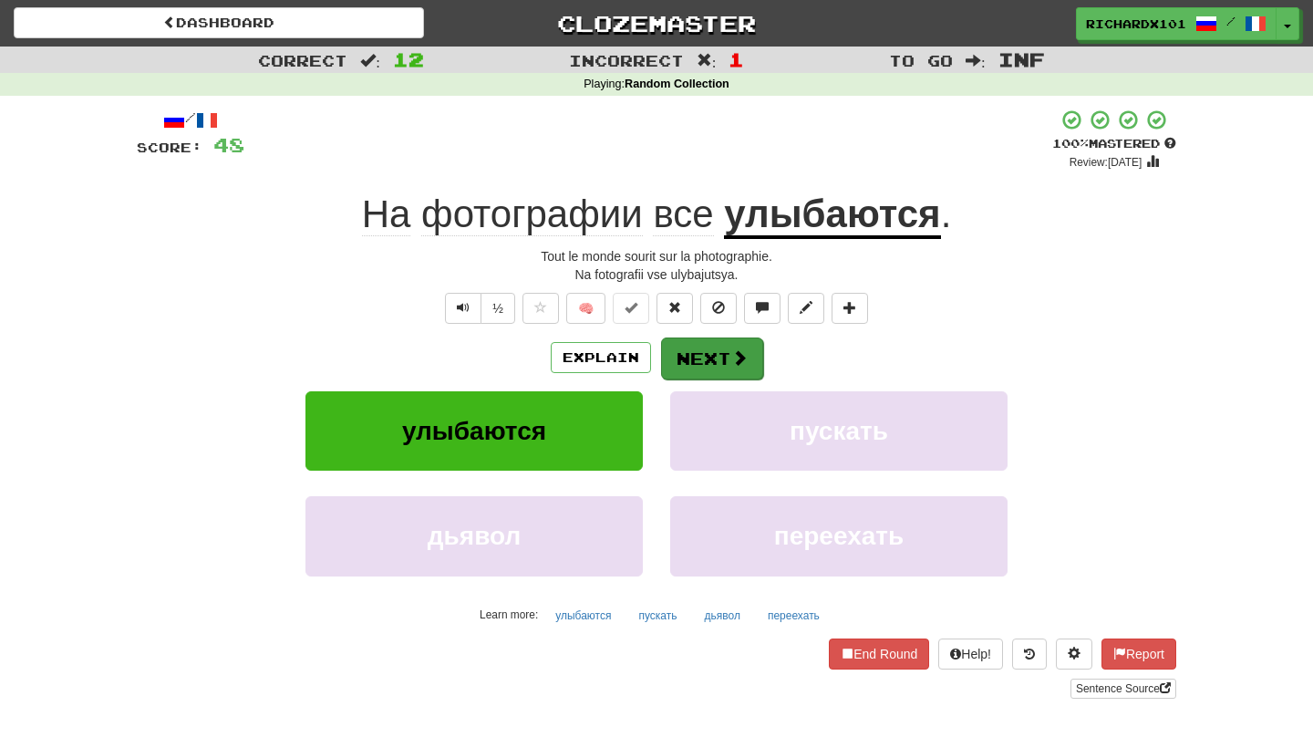
click at [696, 369] on button "Next" at bounding box center [712, 358] width 102 height 42
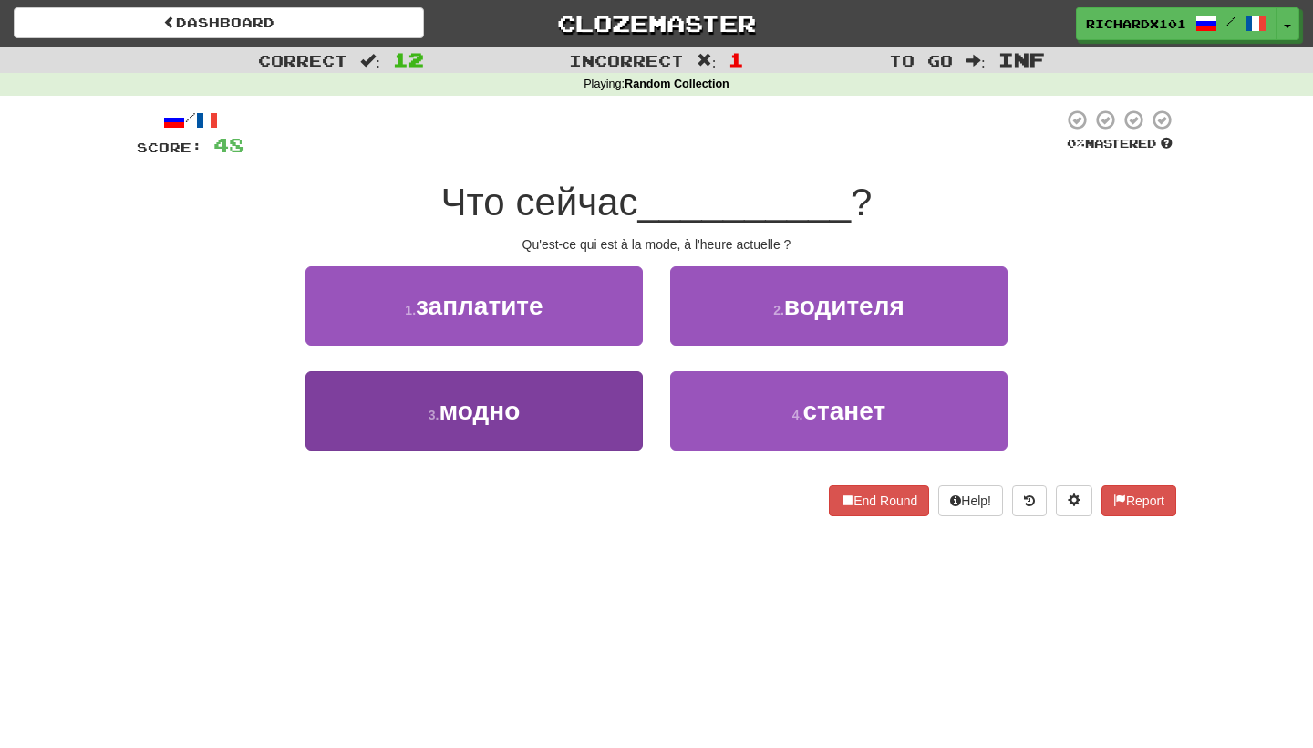
click at [592, 417] on button "3 . модно" at bounding box center [473, 410] width 337 height 79
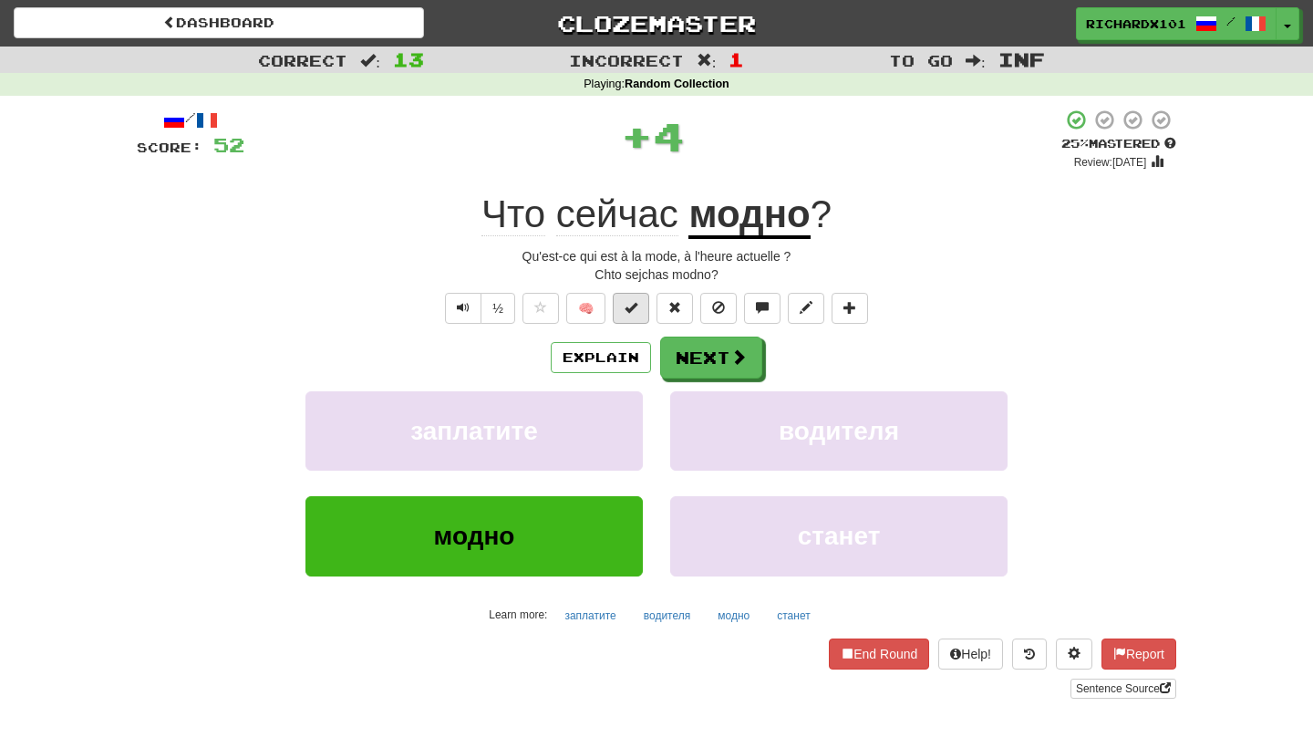
click at [634, 303] on span at bounding box center [630, 307] width 13 height 13
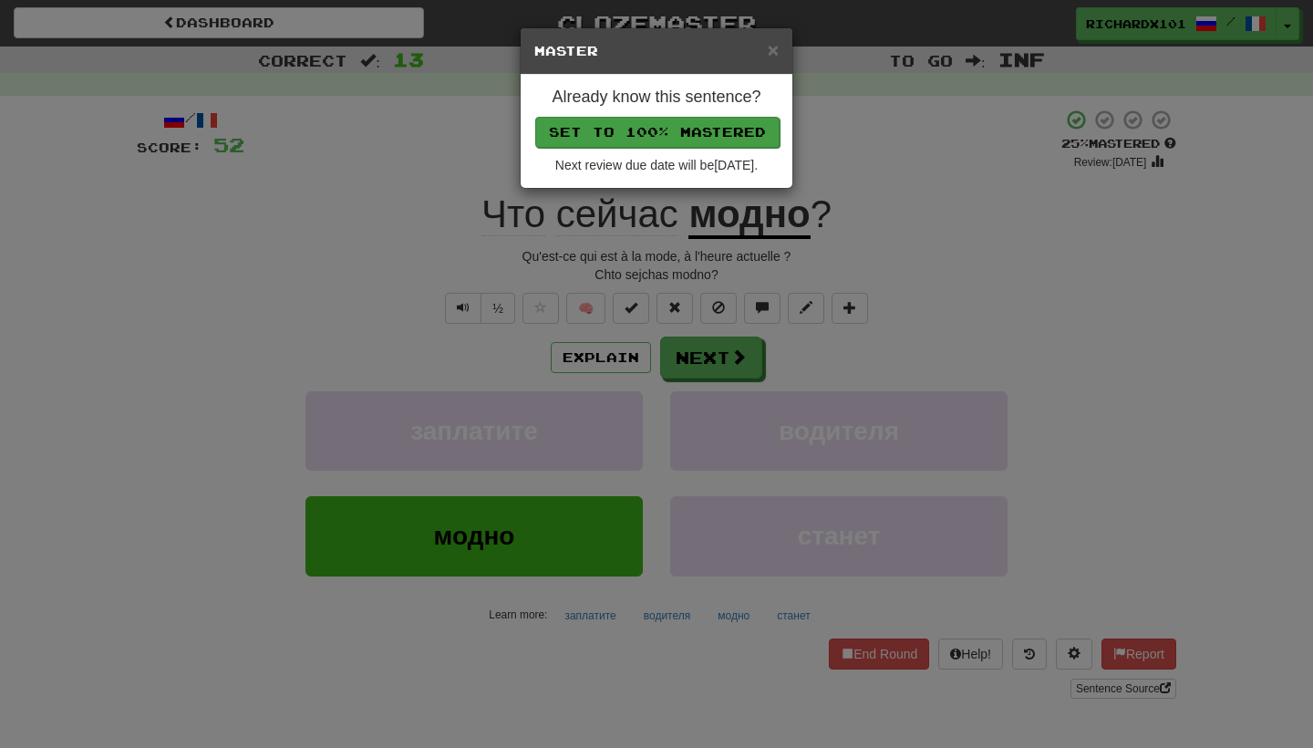
click at [709, 125] on button "Set to 100% Mastered" at bounding box center [657, 132] width 244 height 31
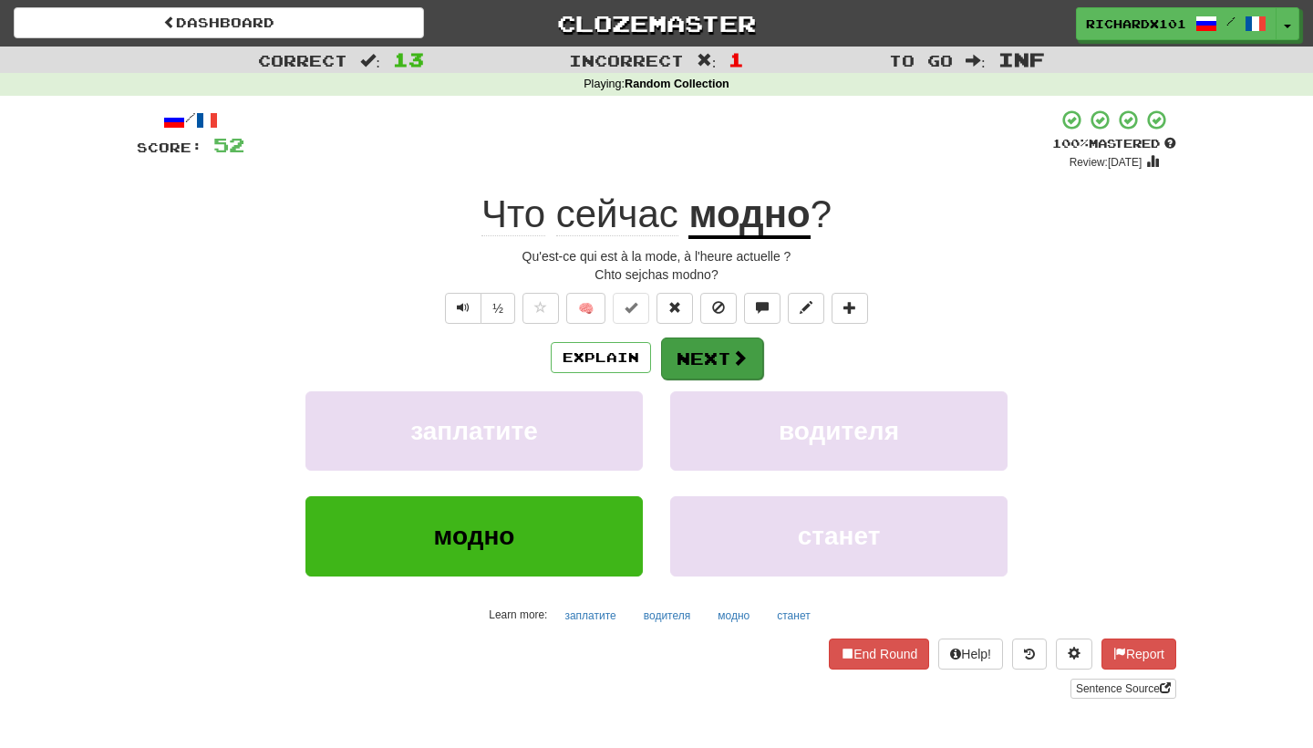
click at [692, 349] on button "Next" at bounding box center [712, 358] width 102 height 42
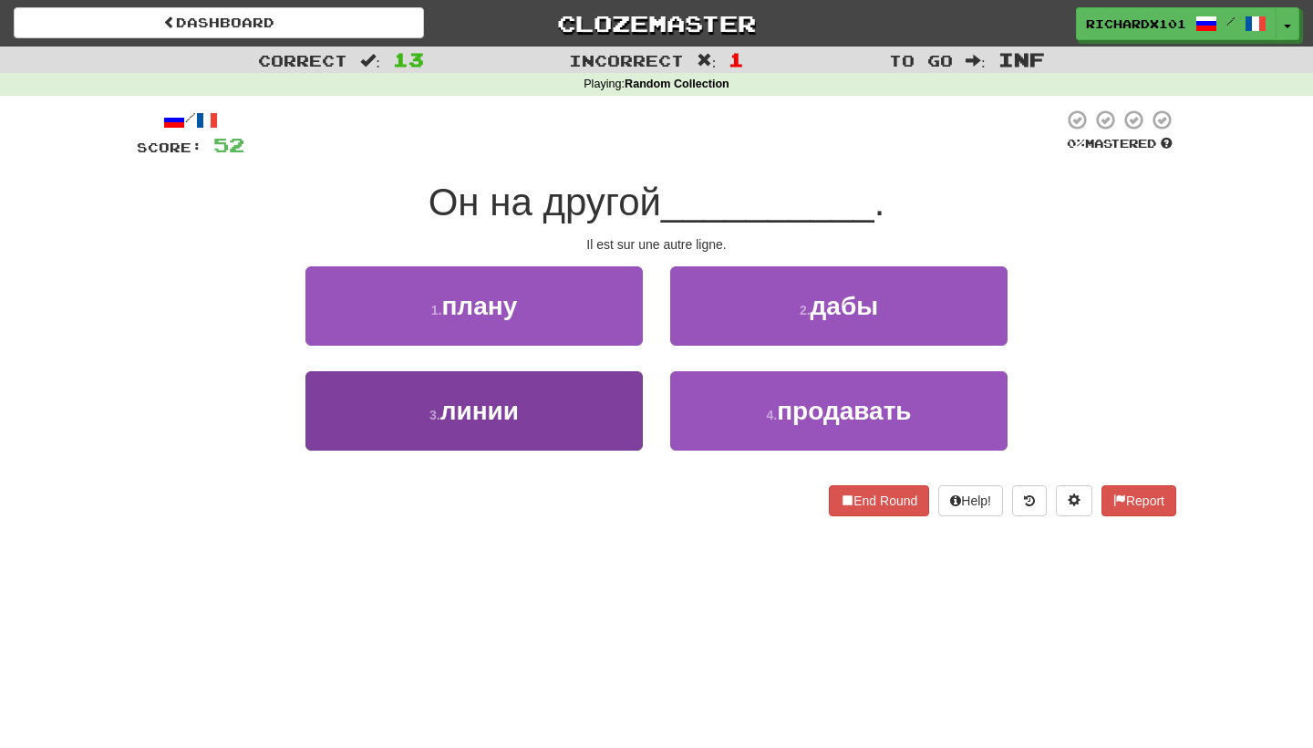
click at [567, 412] on button "3 . линии" at bounding box center [473, 410] width 337 height 79
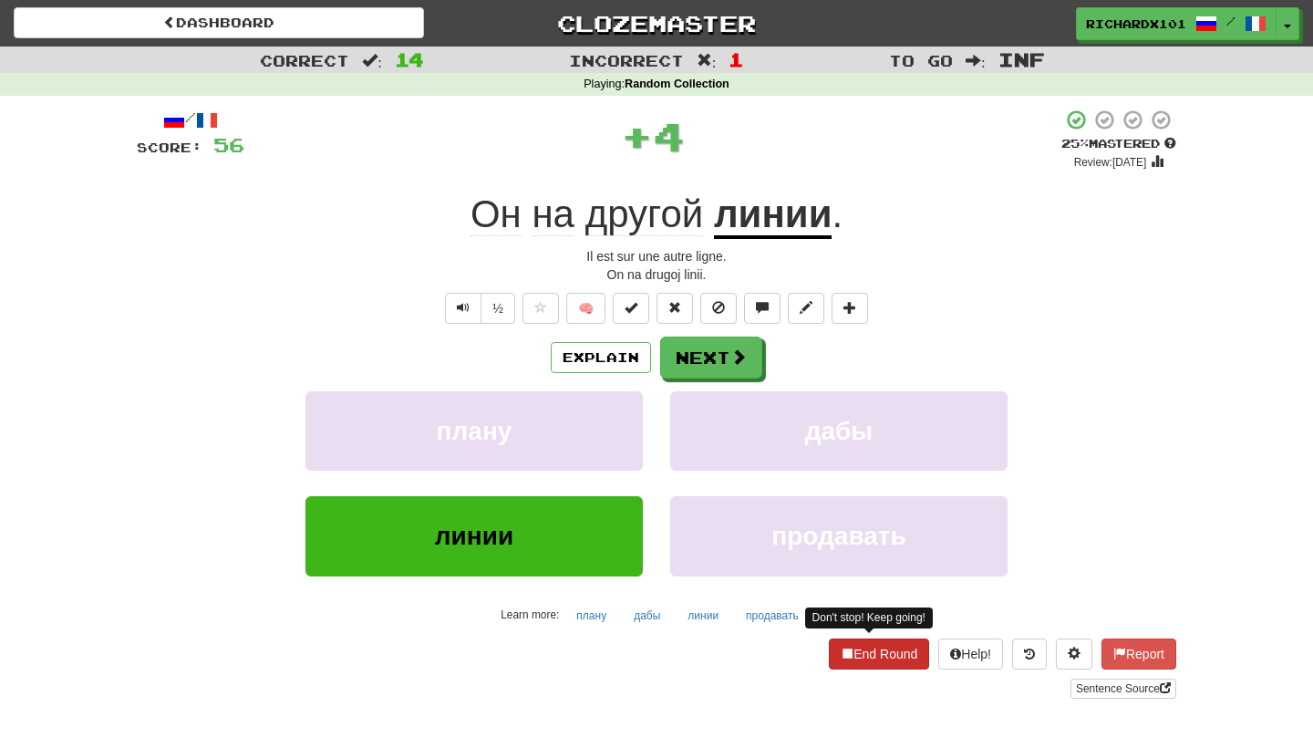
click at [865, 639] on button "End Round" at bounding box center [879, 653] width 100 height 31
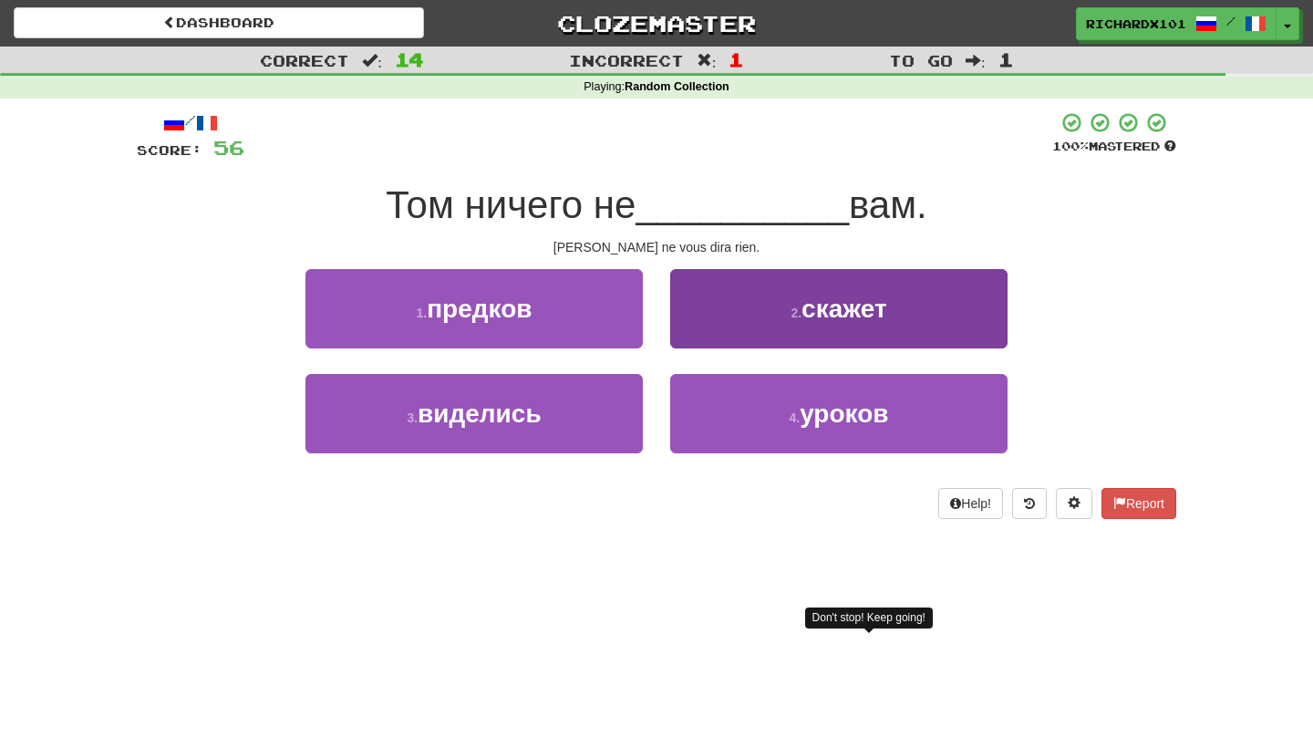
click at [903, 319] on button "2 . скажет" at bounding box center [838, 308] width 337 height 79
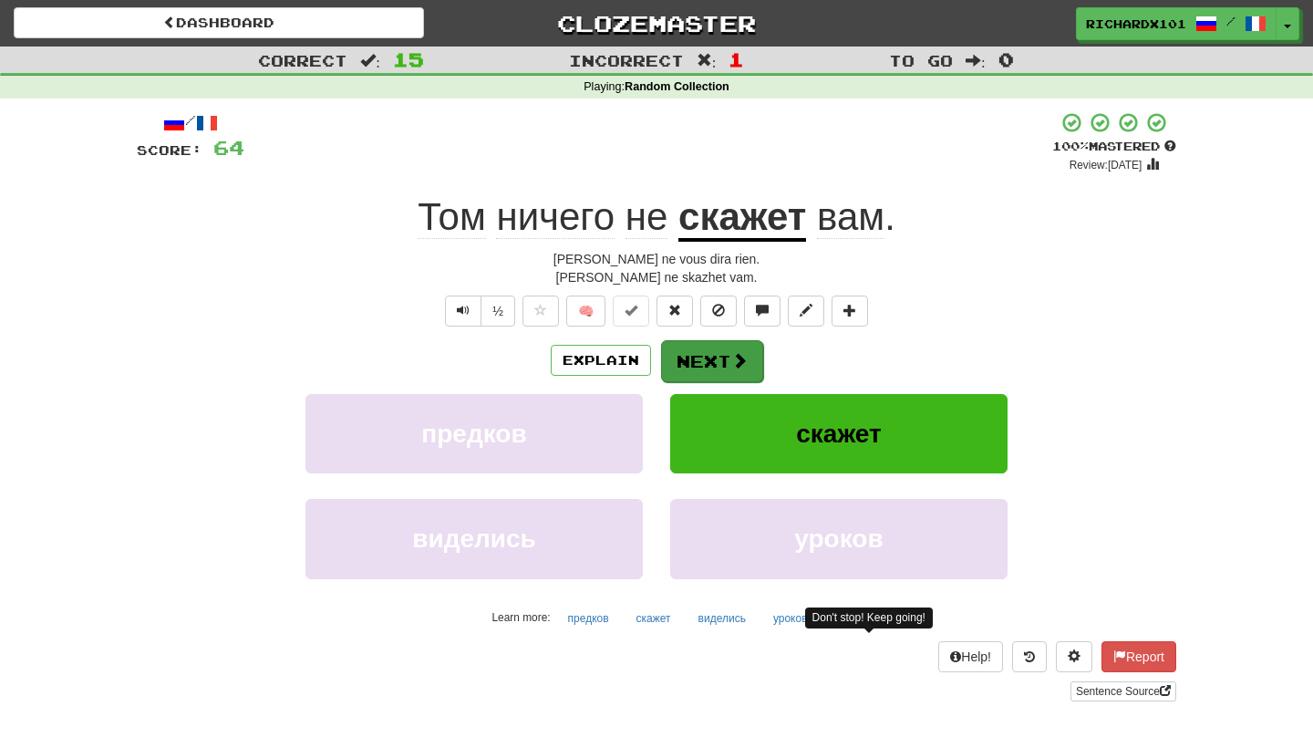
click at [697, 347] on button "Next" at bounding box center [712, 361] width 102 height 42
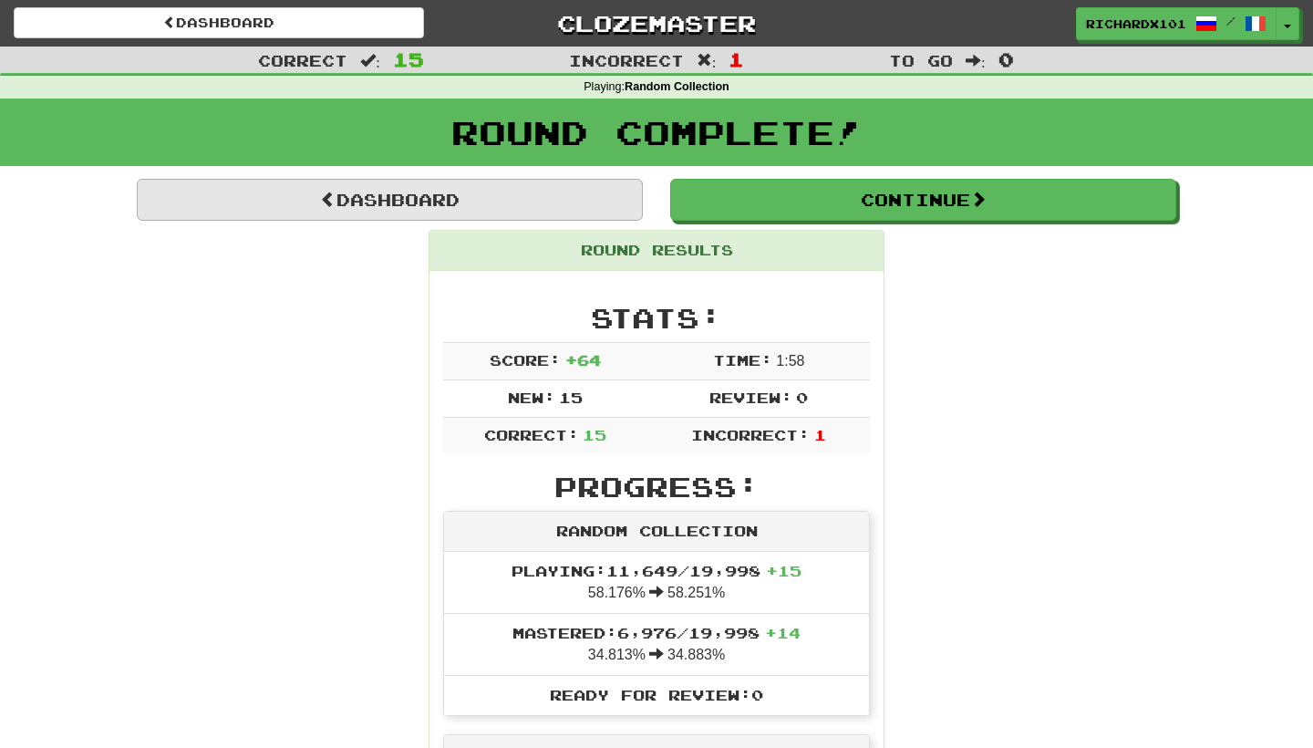
click at [573, 197] on link "Dashboard" at bounding box center [390, 200] width 506 height 42
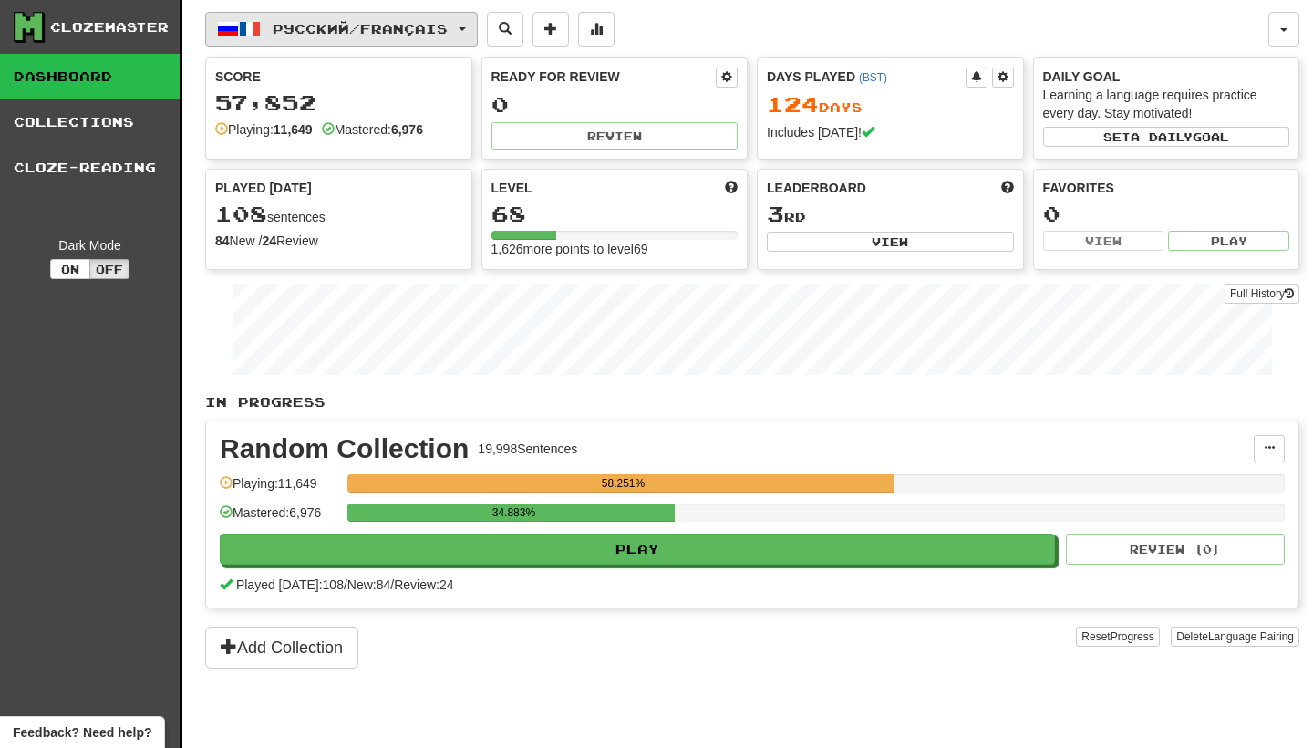
click at [478, 28] on button "Русский / Français" at bounding box center [341, 29] width 273 height 35
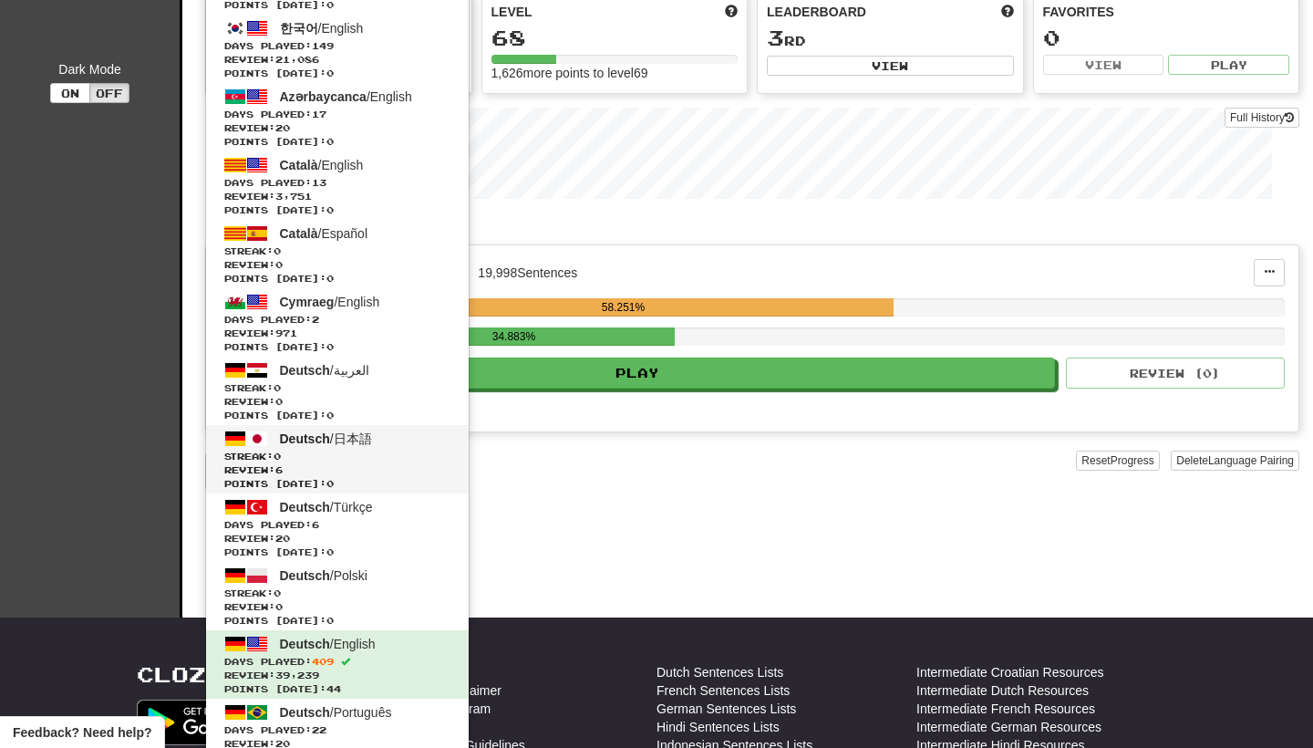
scroll to position [180, 0]
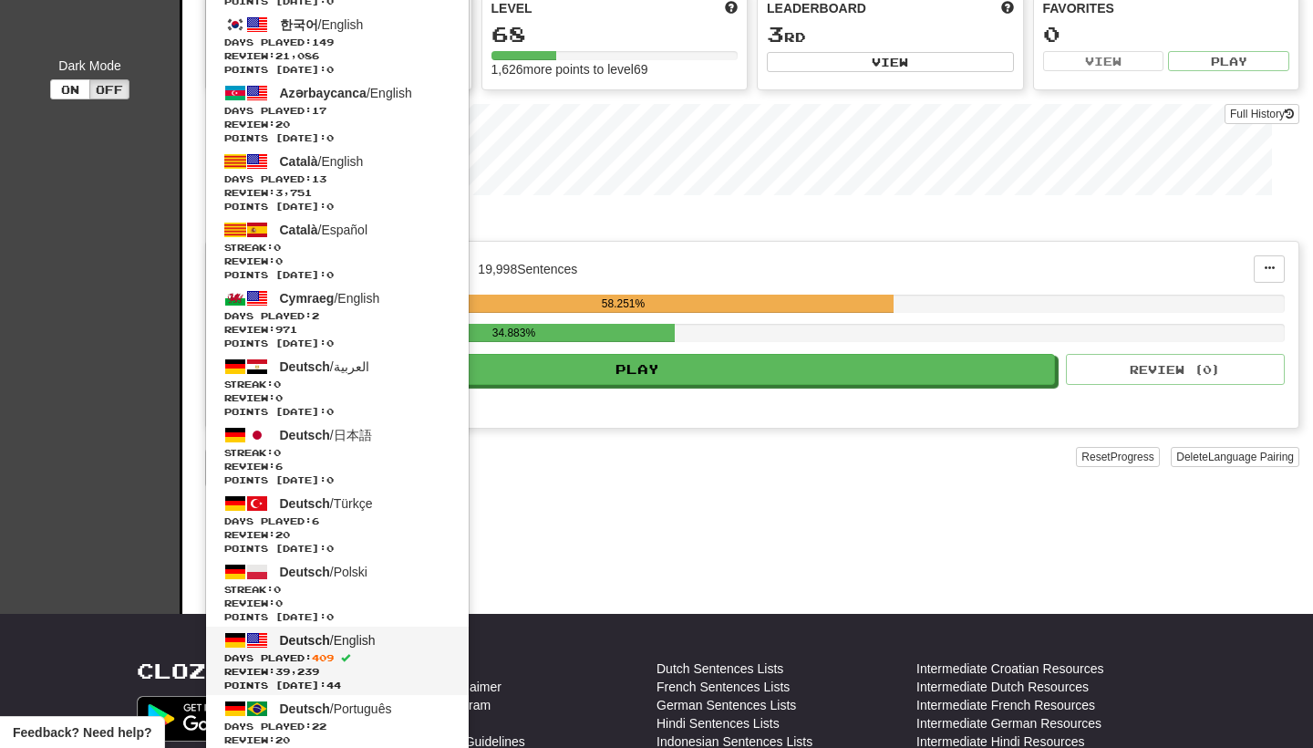
click at [334, 656] on span "409" at bounding box center [323, 657] width 22 height 11
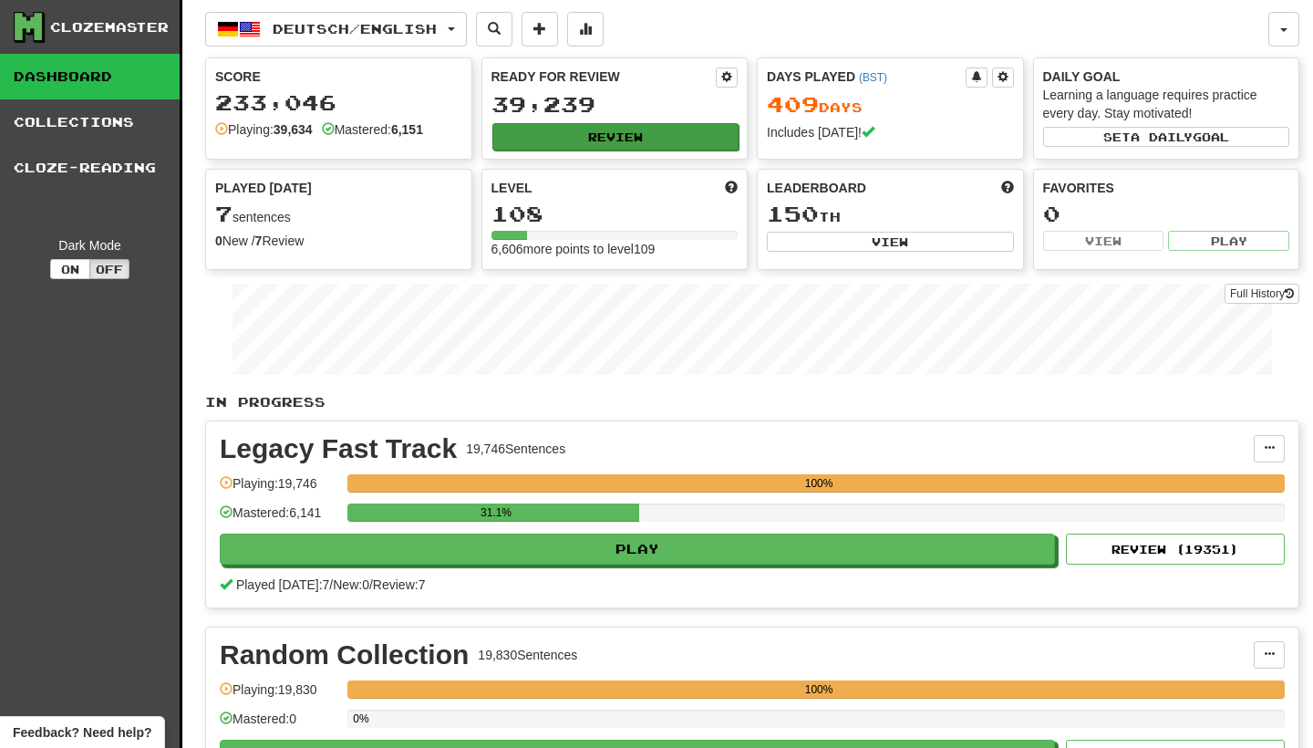
click at [686, 139] on button "Review" at bounding box center [615, 136] width 247 height 27
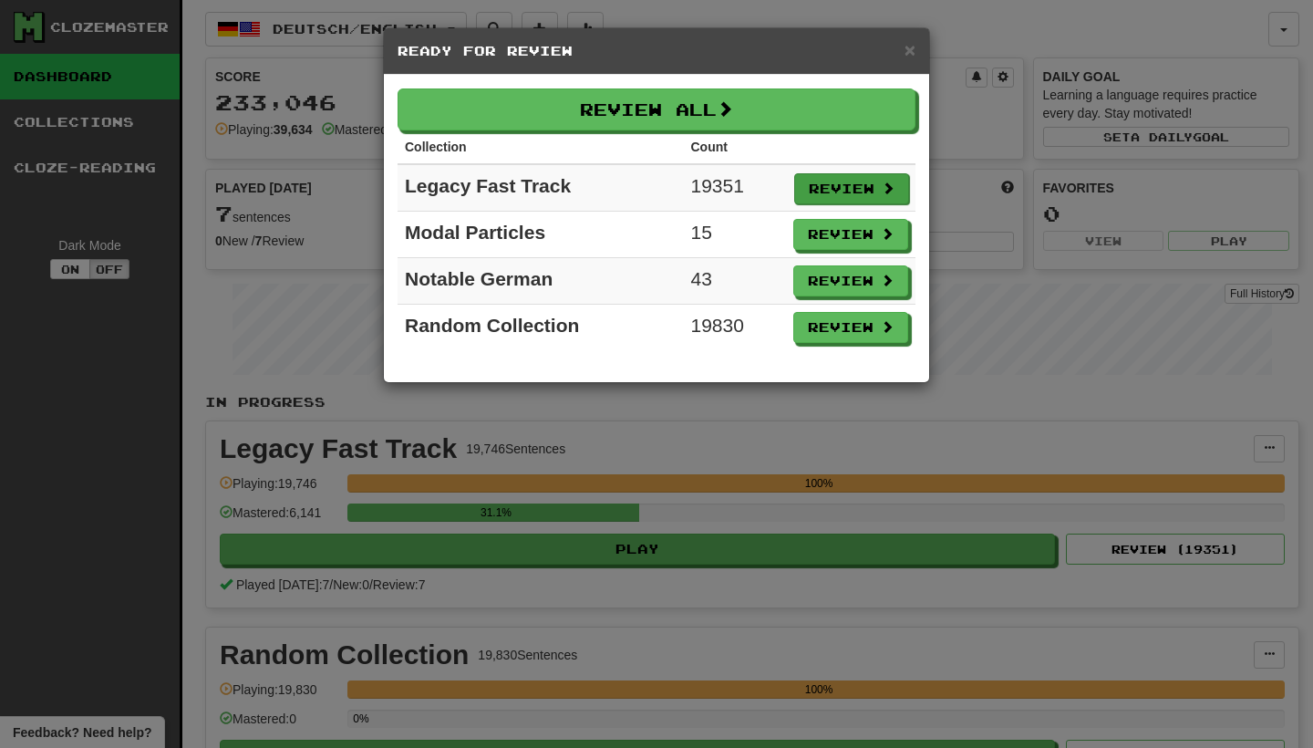
click at [830, 179] on button "Review" at bounding box center [851, 188] width 115 height 31
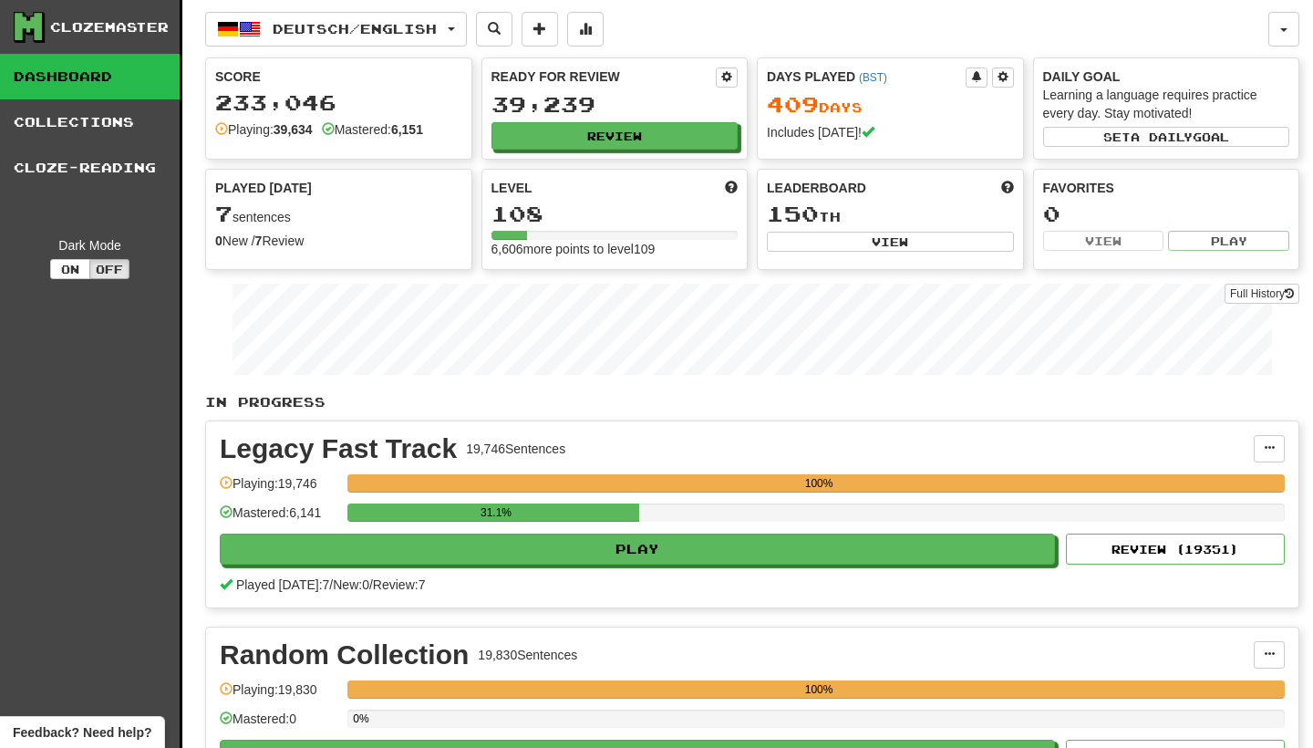
select select "********"
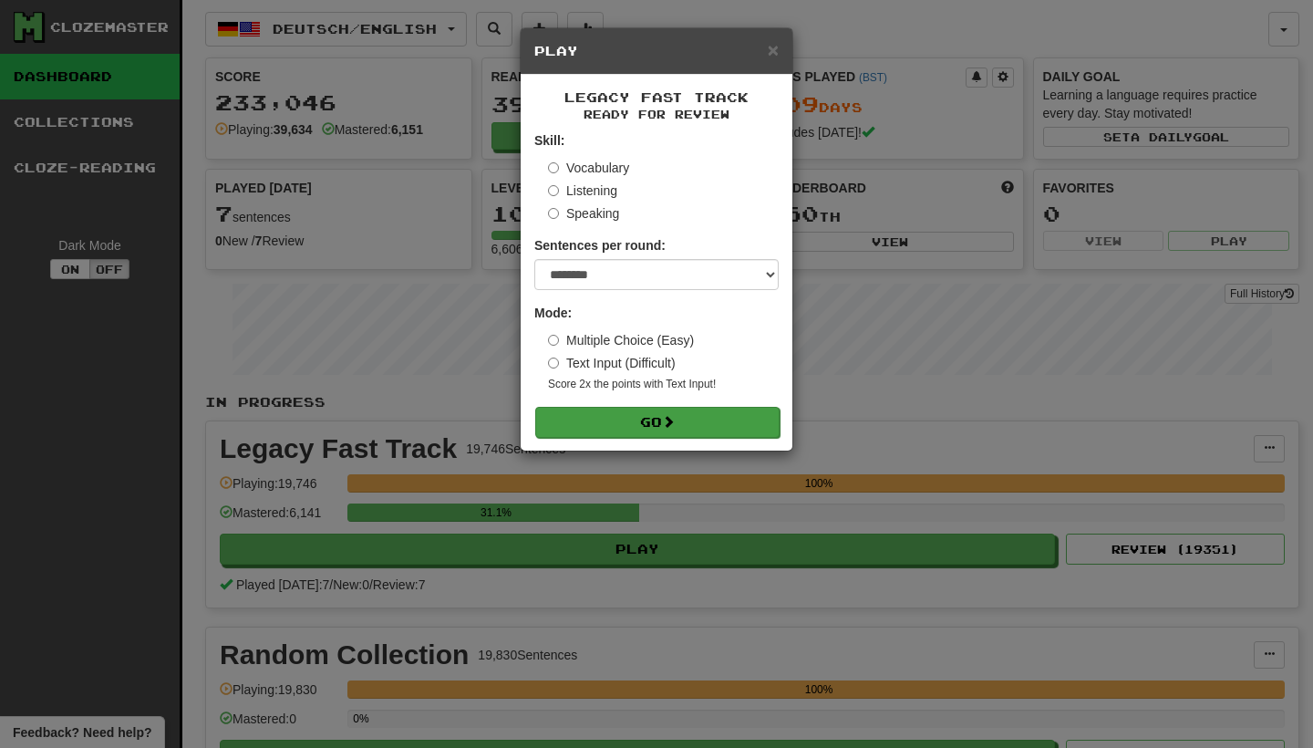
click at [741, 415] on button "Go" at bounding box center [657, 422] width 244 height 31
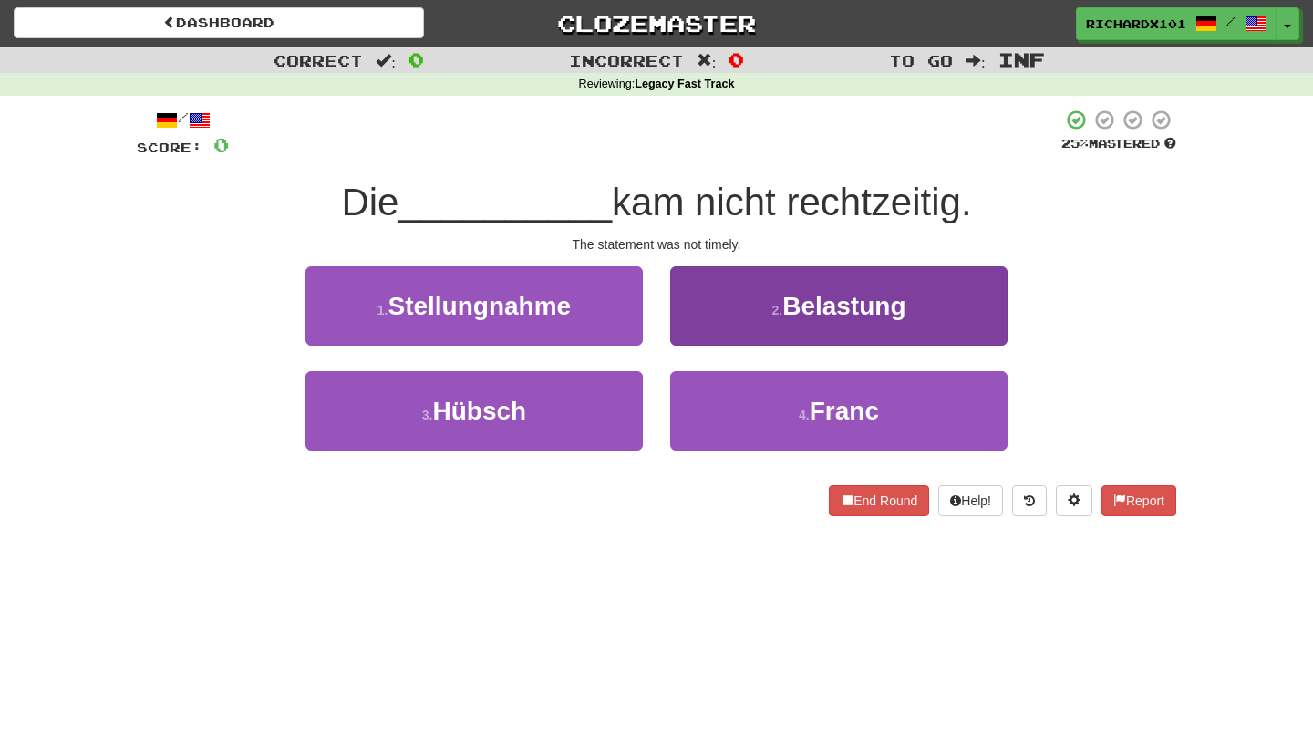
click at [798, 297] on span "Belastung" at bounding box center [843, 306] width 123 height 28
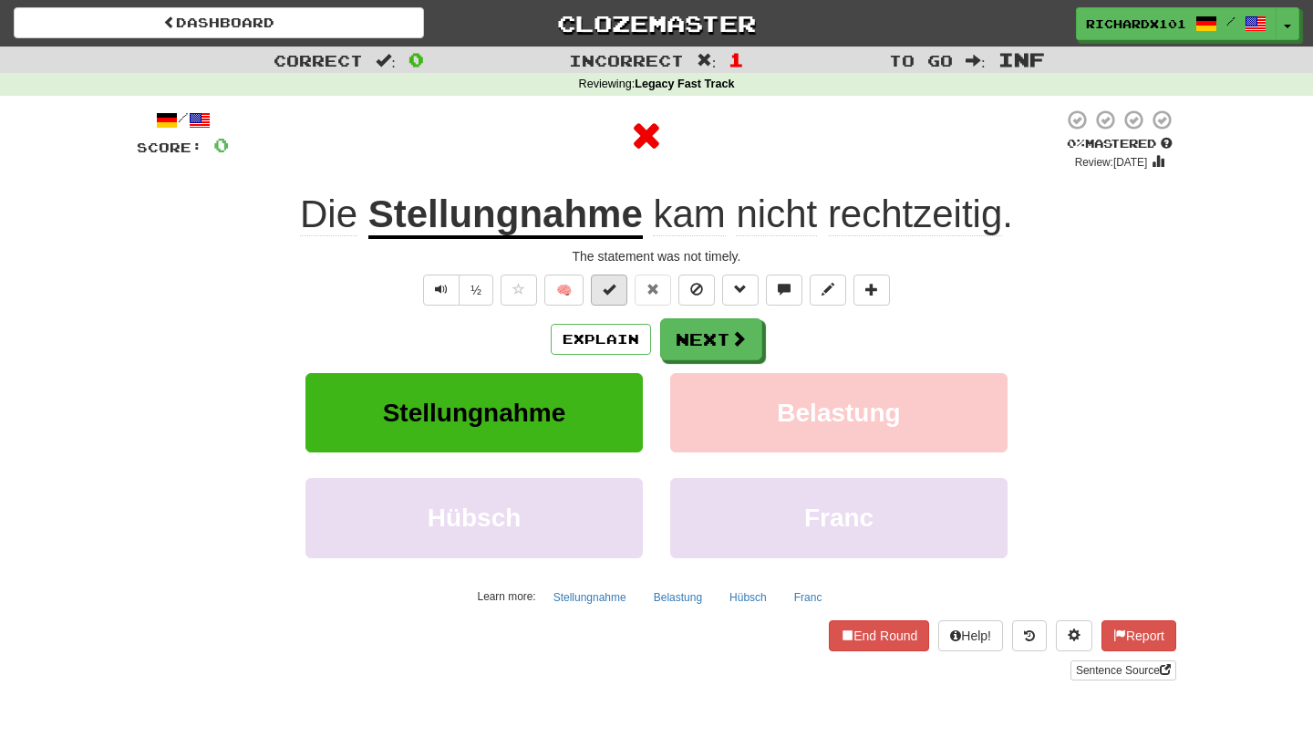
click at [609, 294] on button at bounding box center [609, 289] width 36 height 31
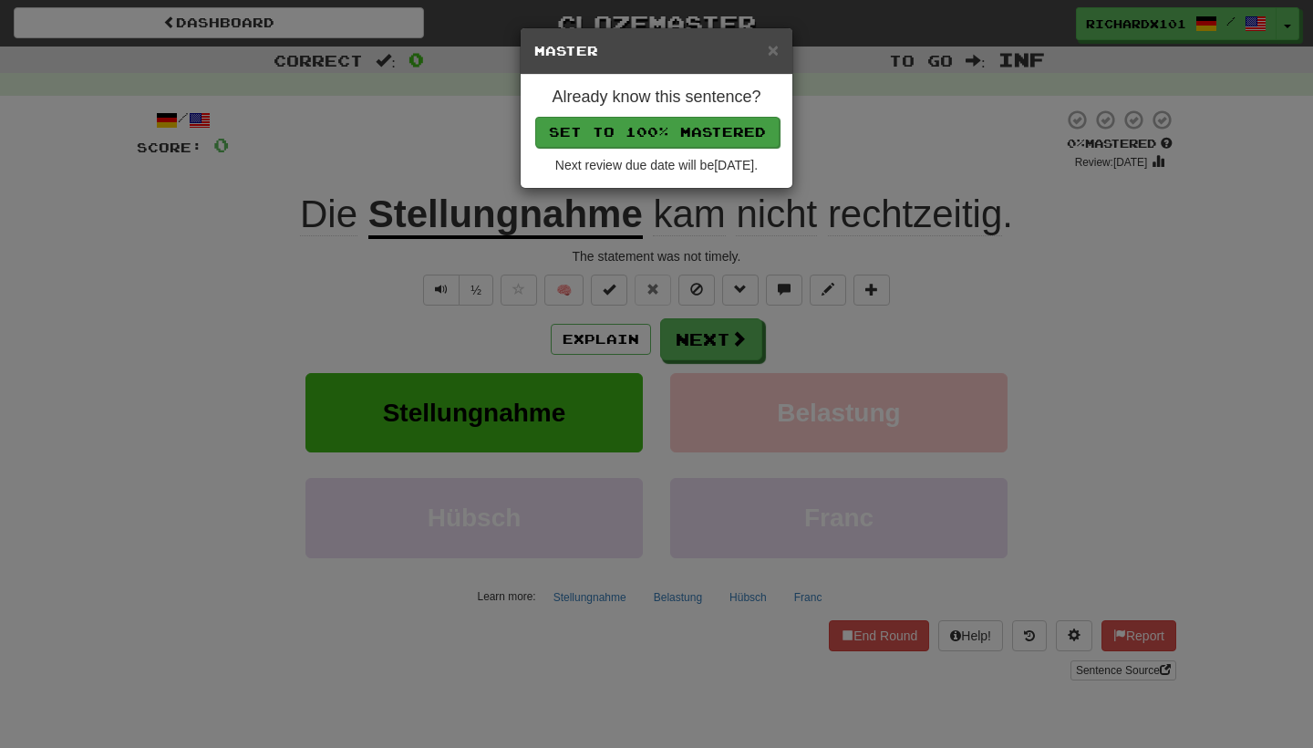
click at [734, 130] on button "Set to 100% Mastered" at bounding box center [657, 132] width 244 height 31
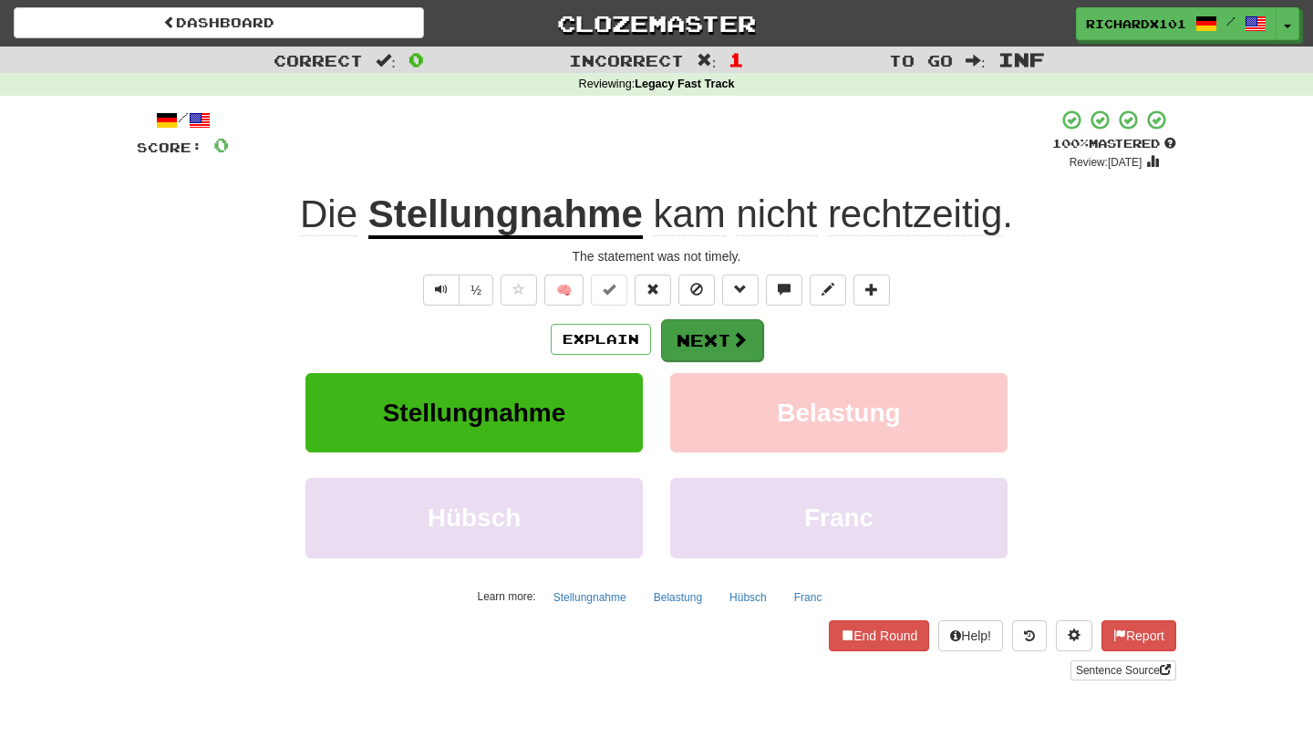
click at [737, 347] on button "Next" at bounding box center [712, 340] width 102 height 42
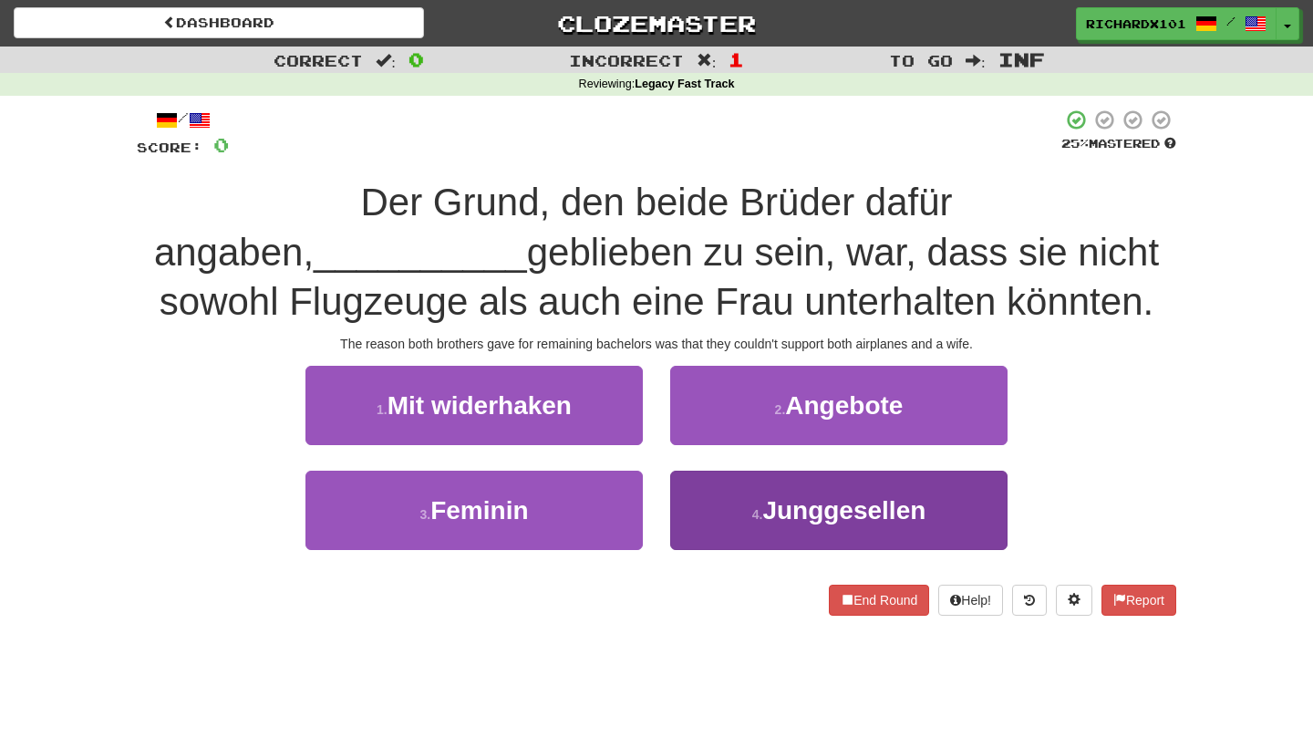
click at [762, 490] on button "4 . Junggesellen" at bounding box center [838, 509] width 337 height 79
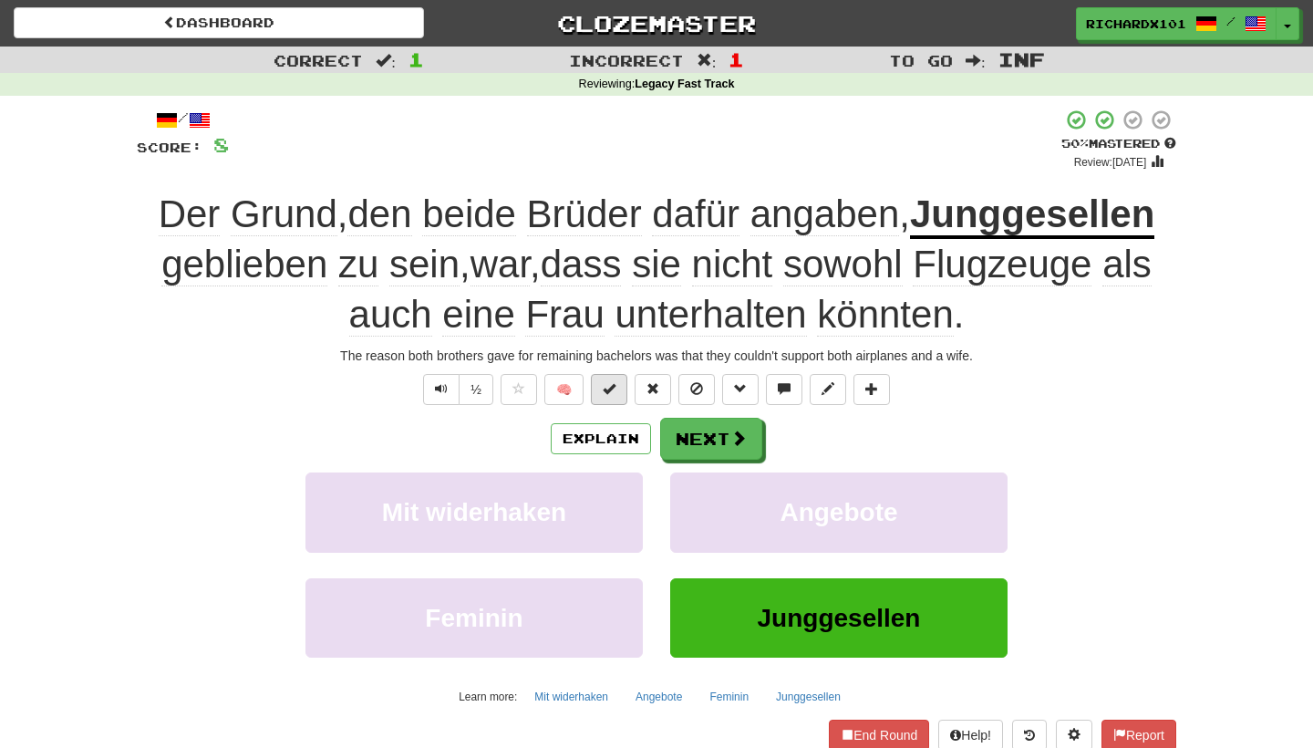
click at [612, 390] on span at bounding box center [609, 388] width 13 height 13
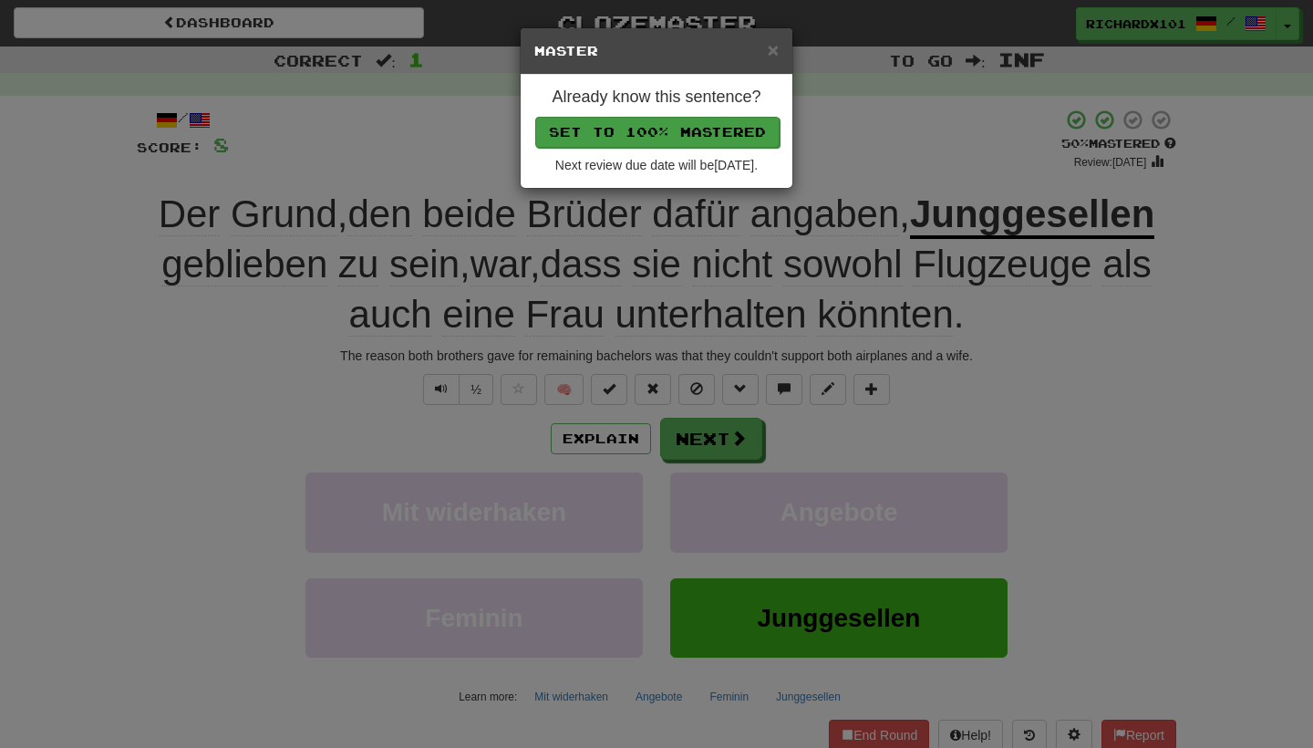
click at [676, 128] on button "Set to 100% Mastered" at bounding box center [657, 132] width 244 height 31
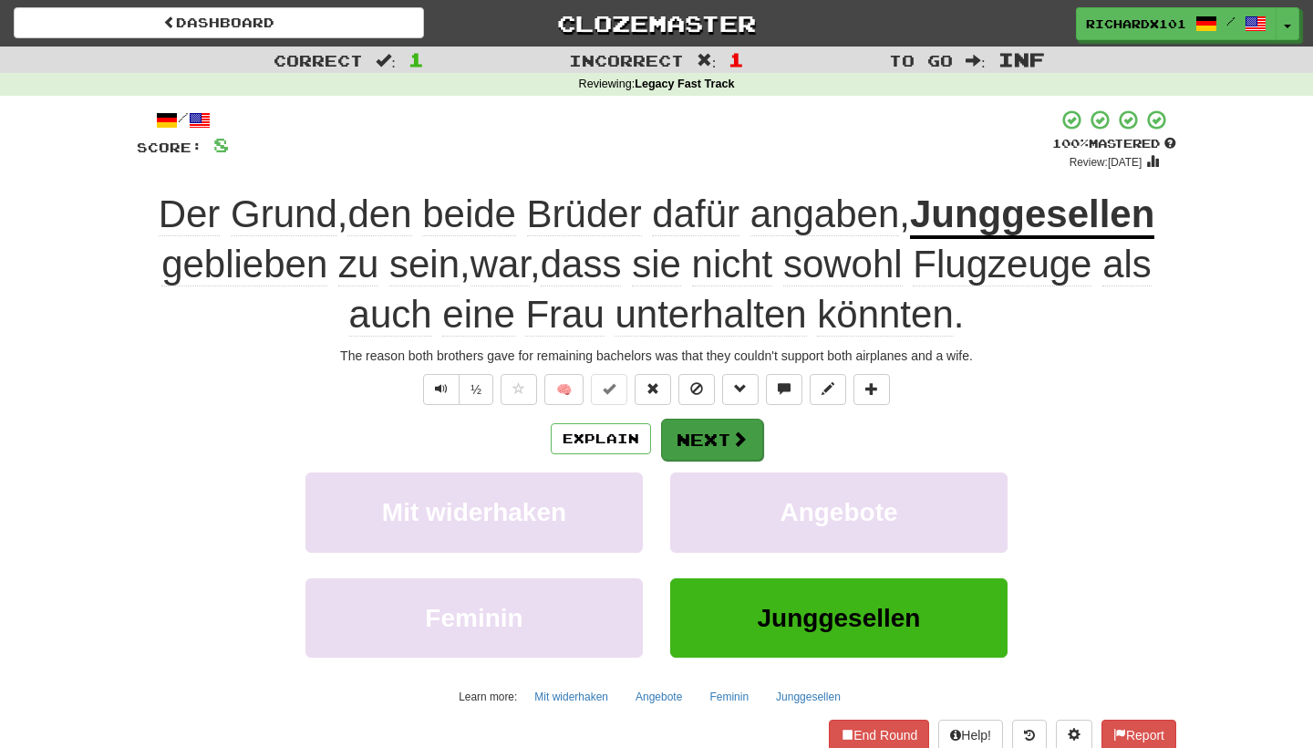
click at [715, 432] on button "Next" at bounding box center [712, 439] width 102 height 42
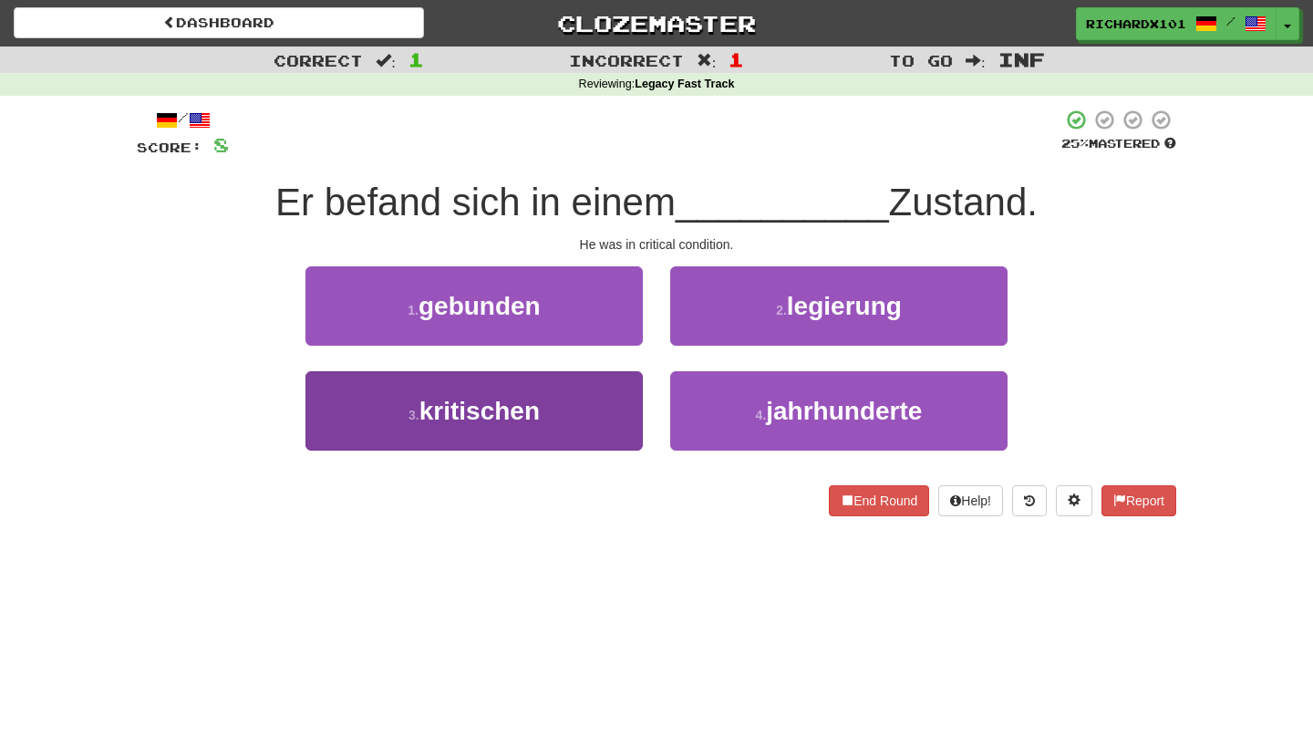
click at [604, 412] on button "3 . kritischen" at bounding box center [473, 410] width 337 height 79
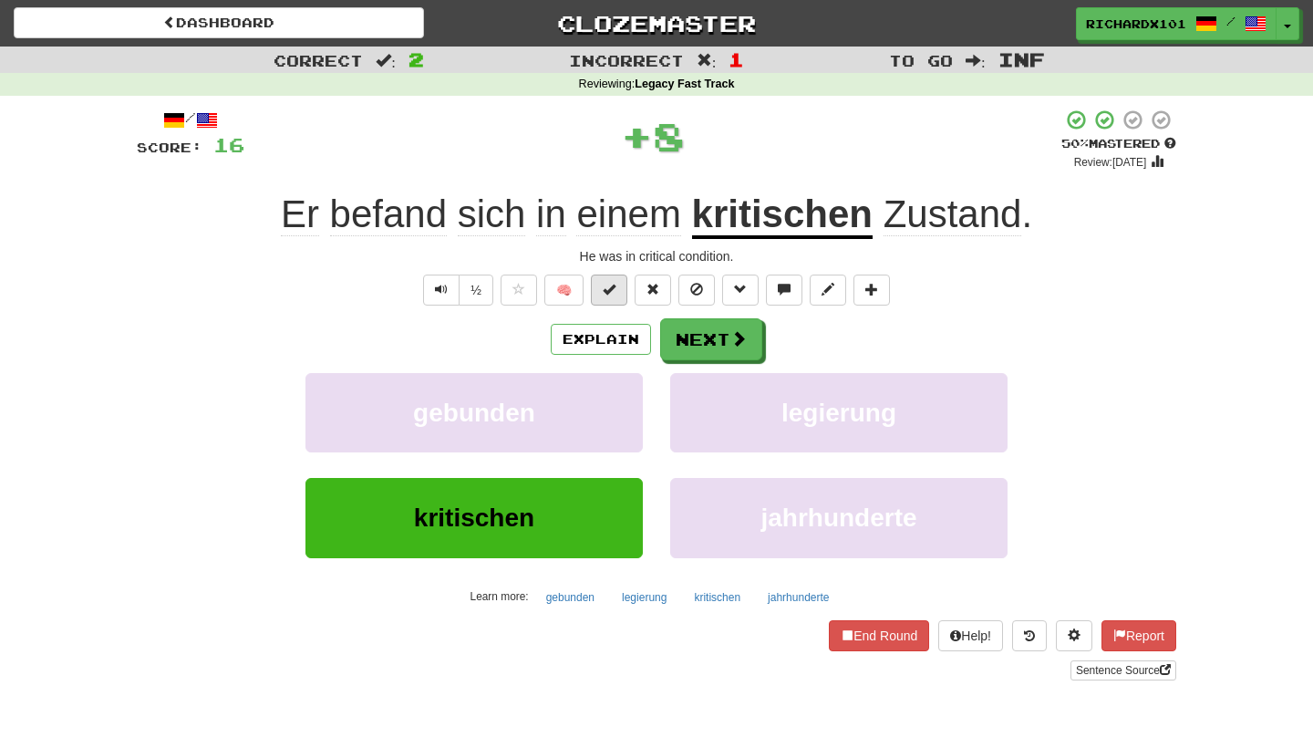
click at [609, 294] on button at bounding box center [609, 289] width 36 height 31
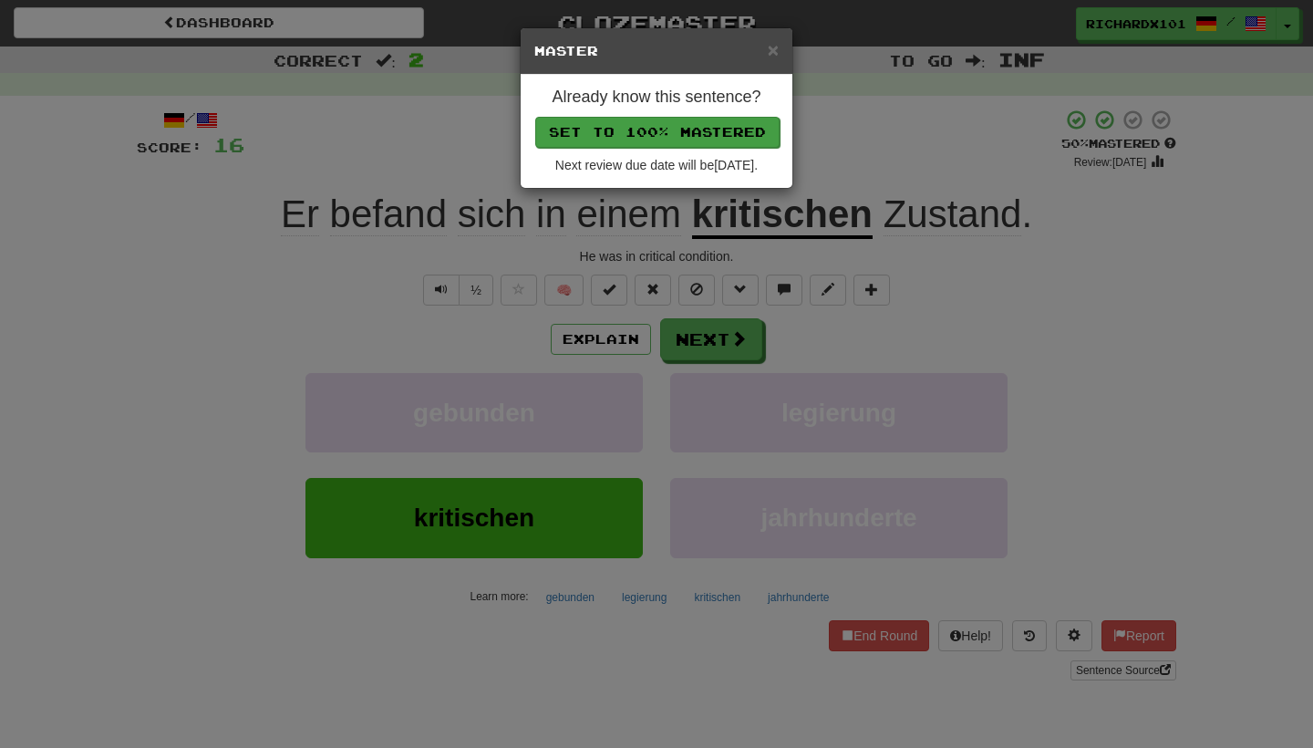
click at [646, 125] on button "Set to 100% Mastered" at bounding box center [657, 132] width 244 height 31
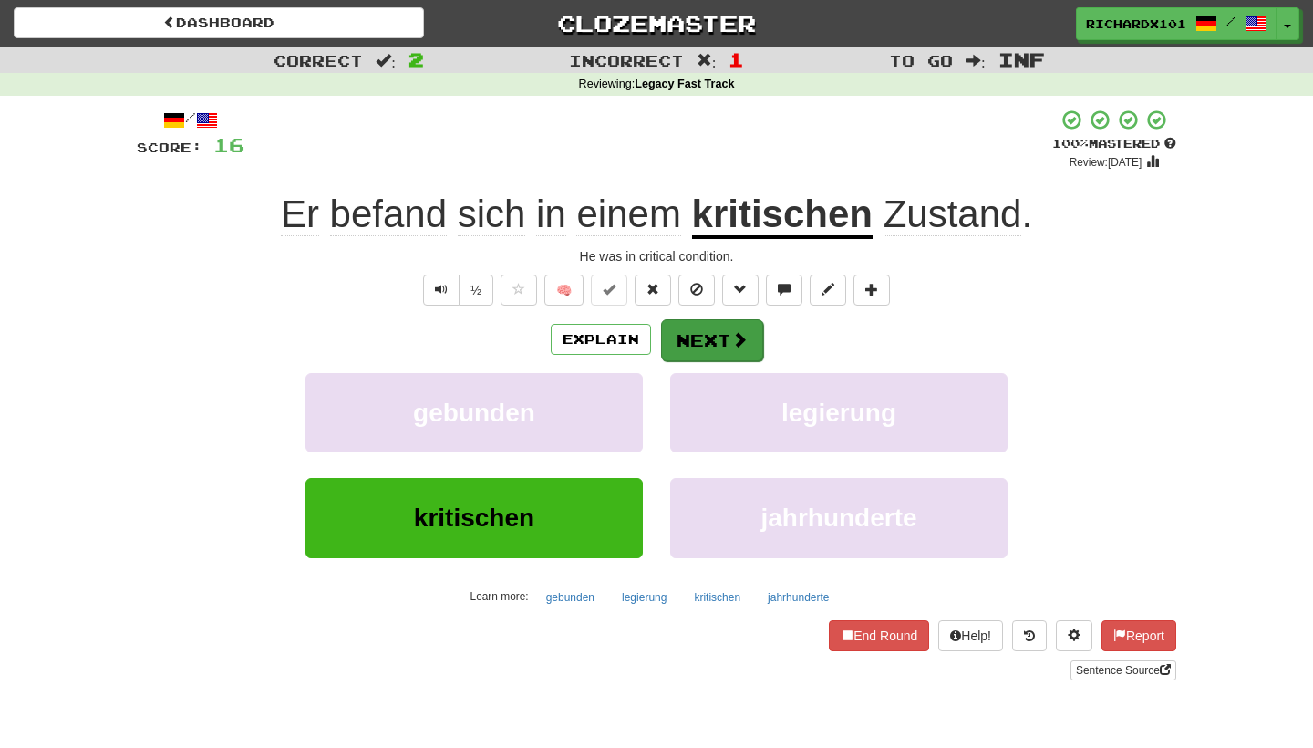
click at [675, 341] on button "Next" at bounding box center [712, 340] width 102 height 42
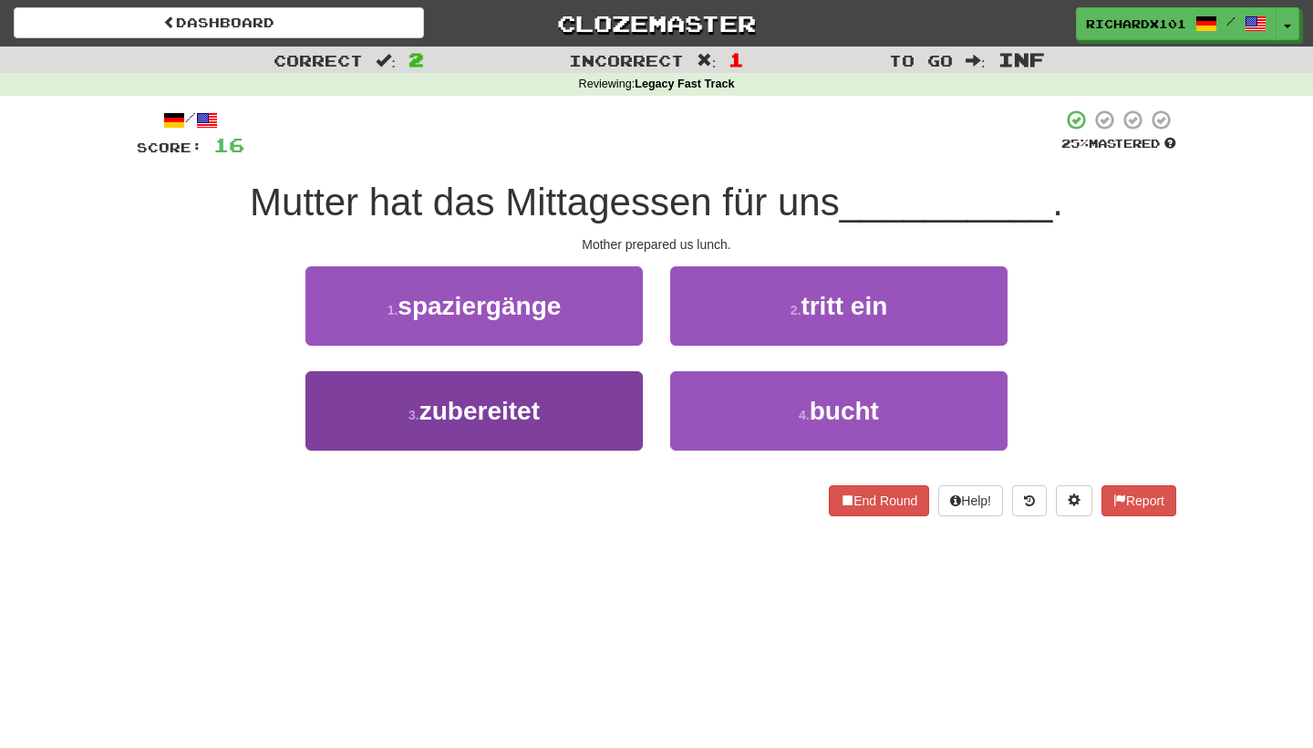
click at [604, 407] on button "3 . zubereitet" at bounding box center [473, 410] width 337 height 79
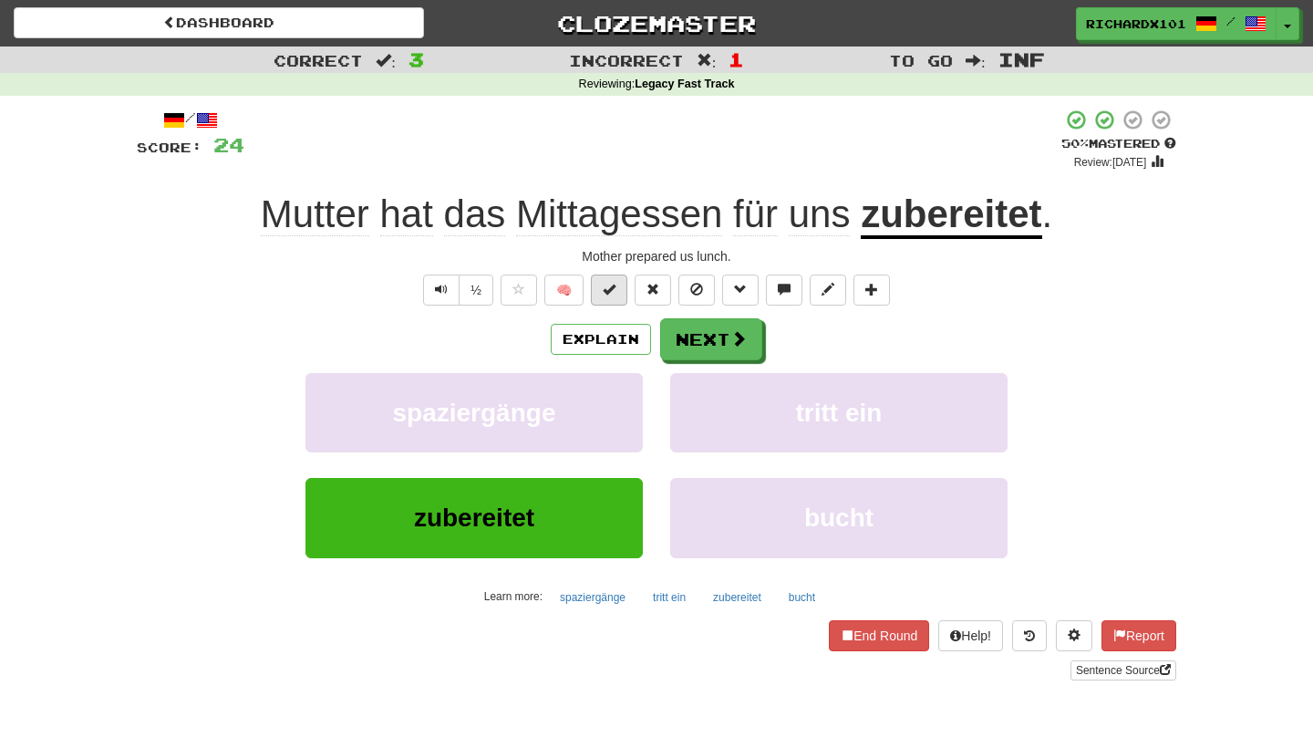
click at [604, 289] on span at bounding box center [609, 289] width 13 height 13
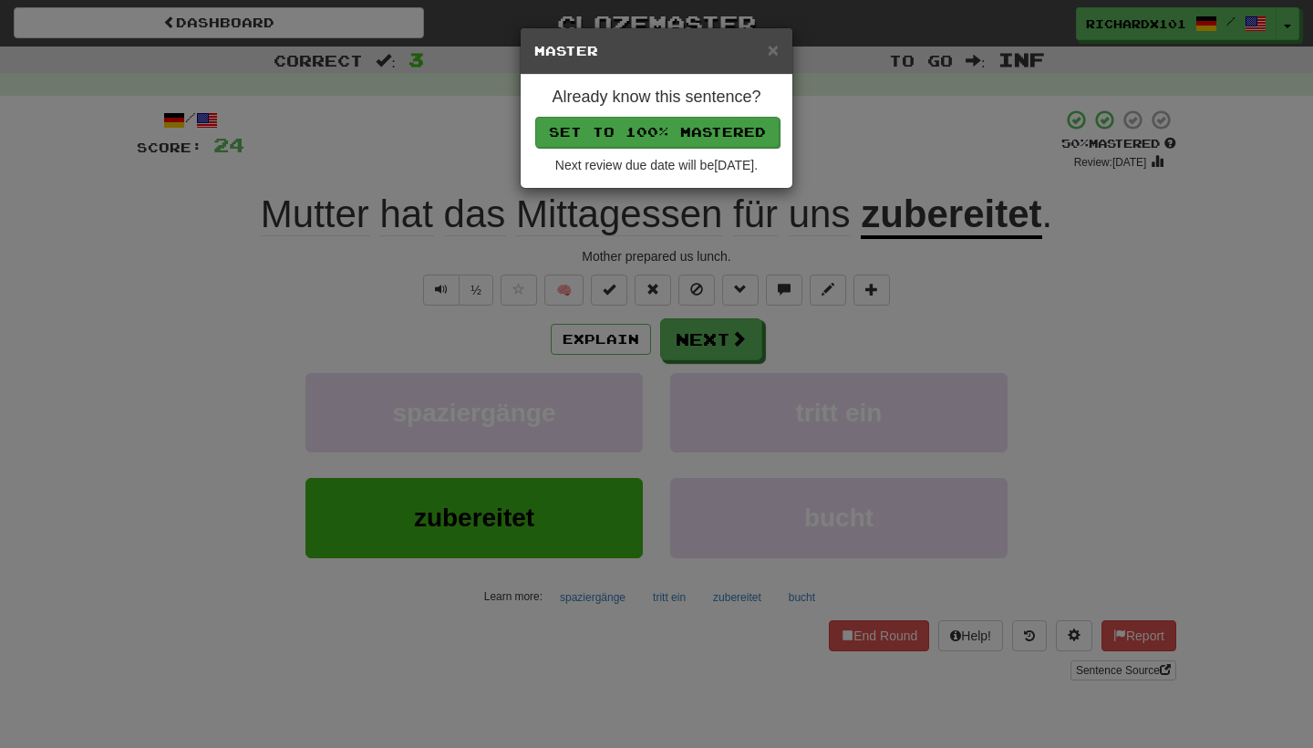
click at [668, 133] on button "Set to 100% Mastered" at bounding box center [657, 132] width 244 height 31
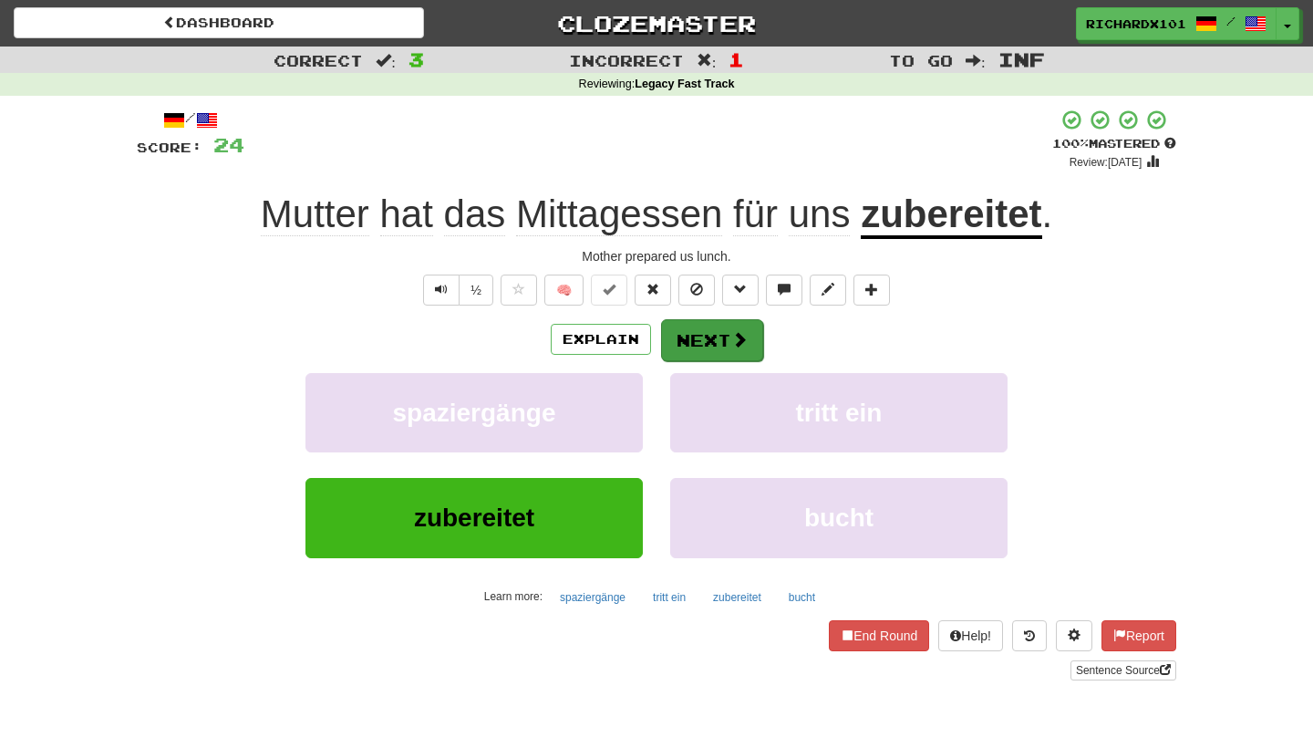
click at [681, 332] on button "Next" at bounding box center [712, 340] width 102 height 42
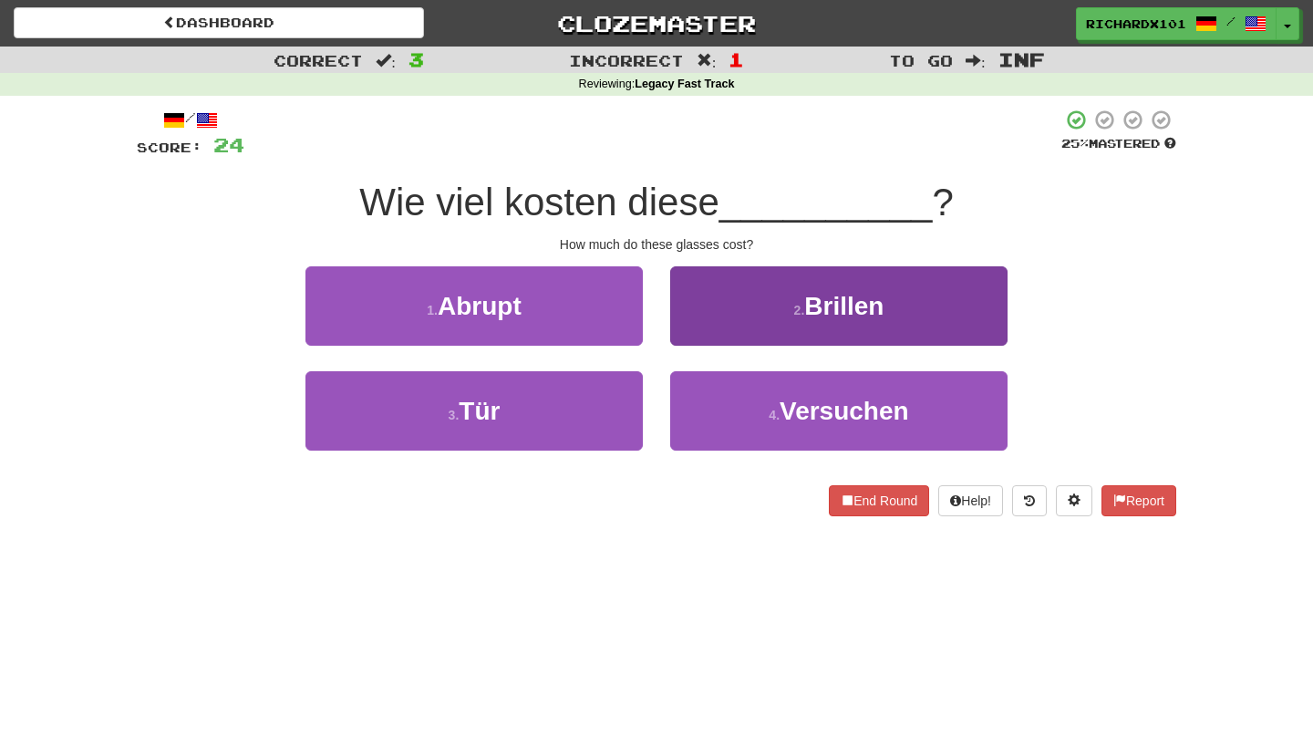
click at [725, 305] on button "2 . Brillen" at bounding box center [838, 305] width 337 height 79
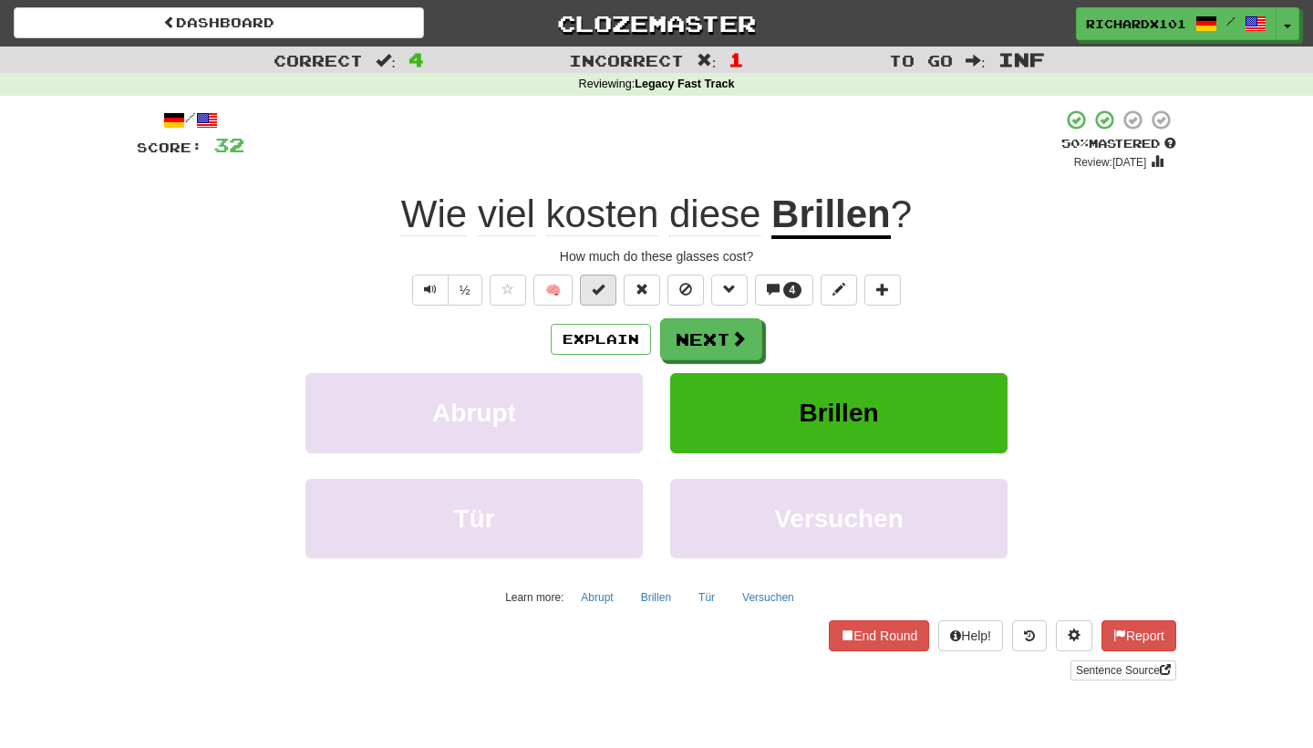
click at [608, 282] on button at bounding box center [598, 289] width 36 height 31
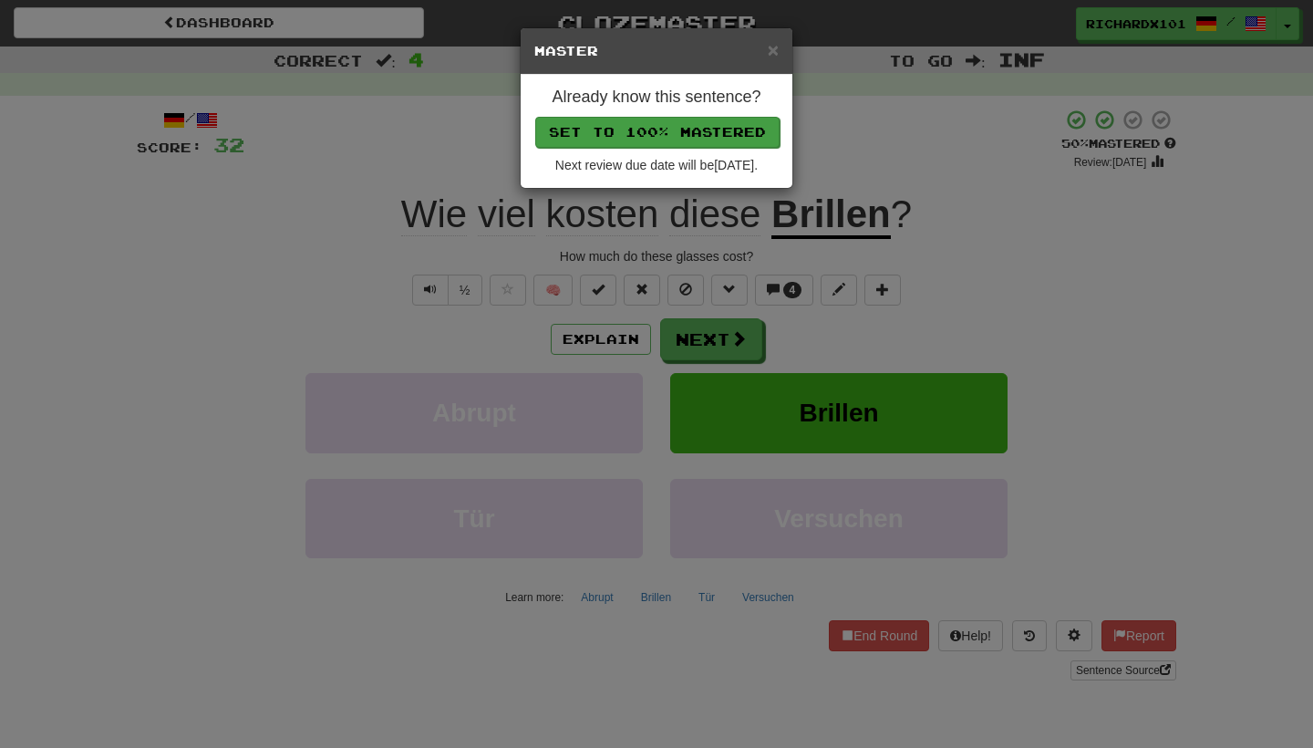
click at [692, 132] on button "Set to 100% Mastered" at bounding box center [657, 132] width 244 height 31
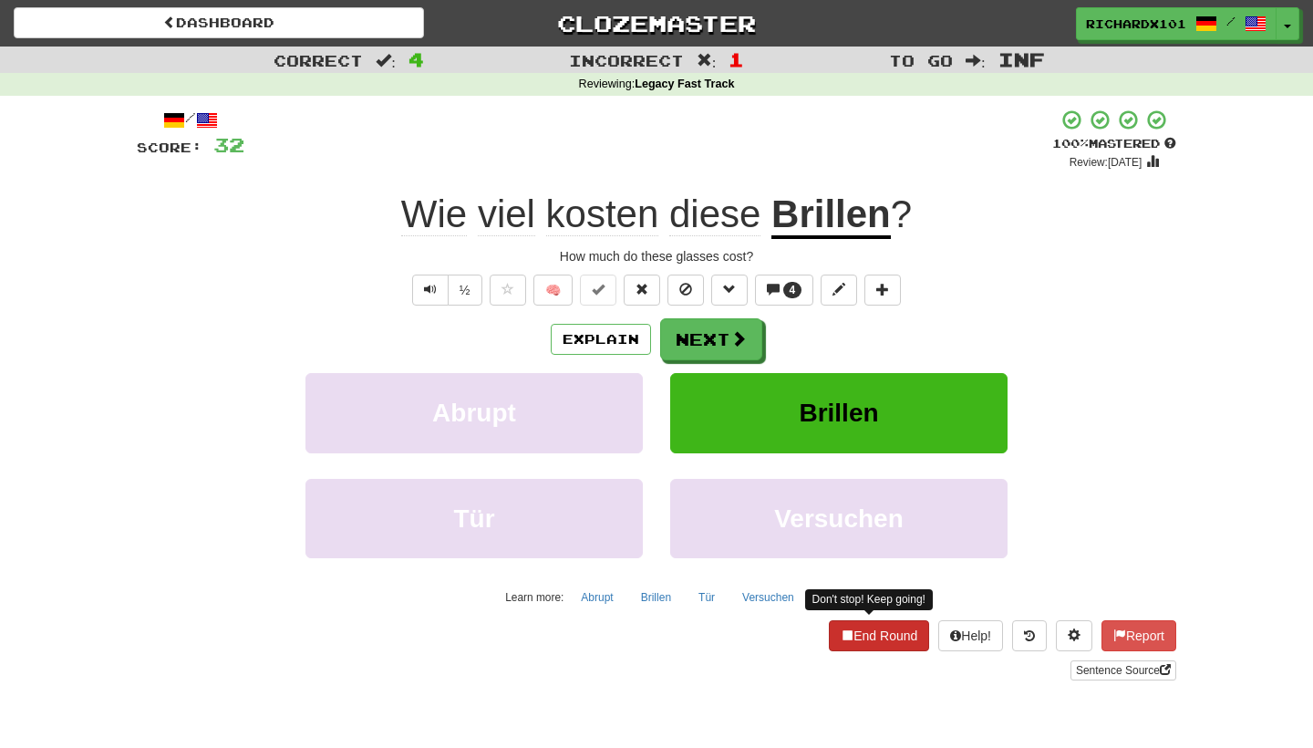
click at [855, 628] on button "End Round" at bounding box center [879, 635] width 100 height 31
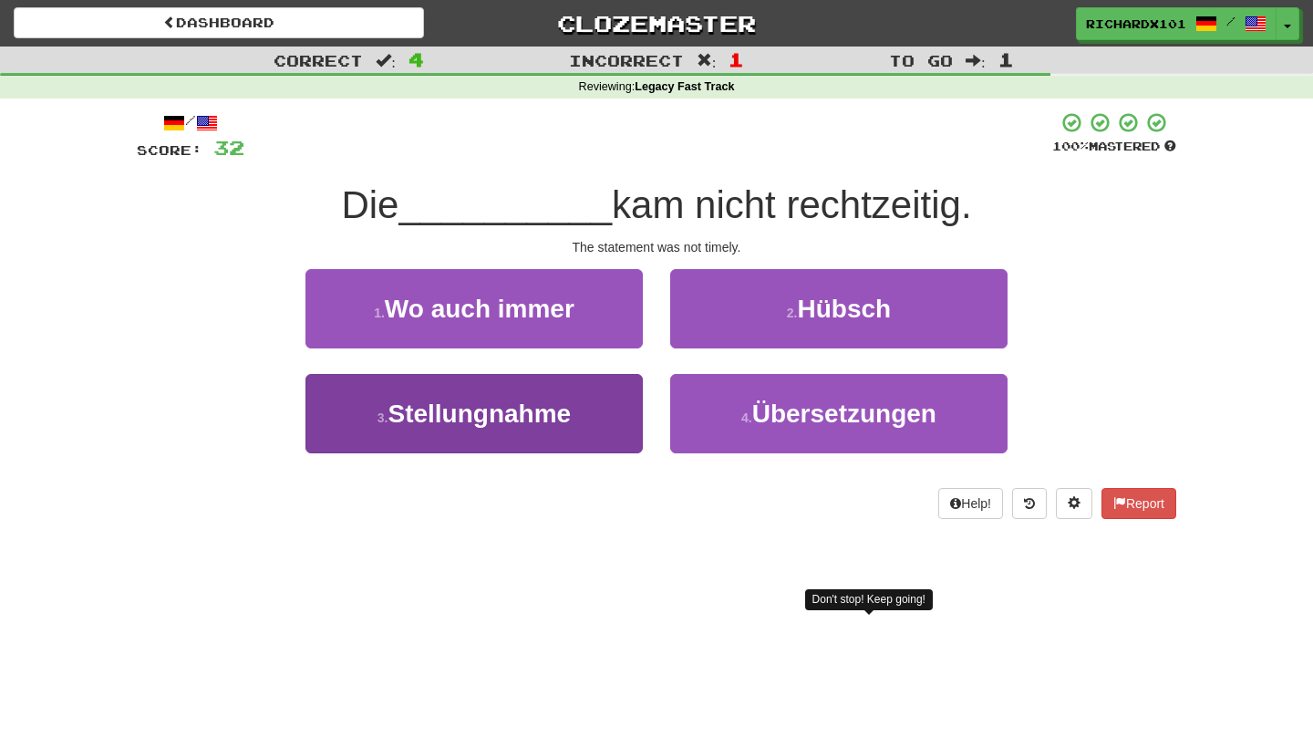
click at [596, 424] on button "3 . Stellungnahme" at bounding box center [473, 413] width 337 height 79
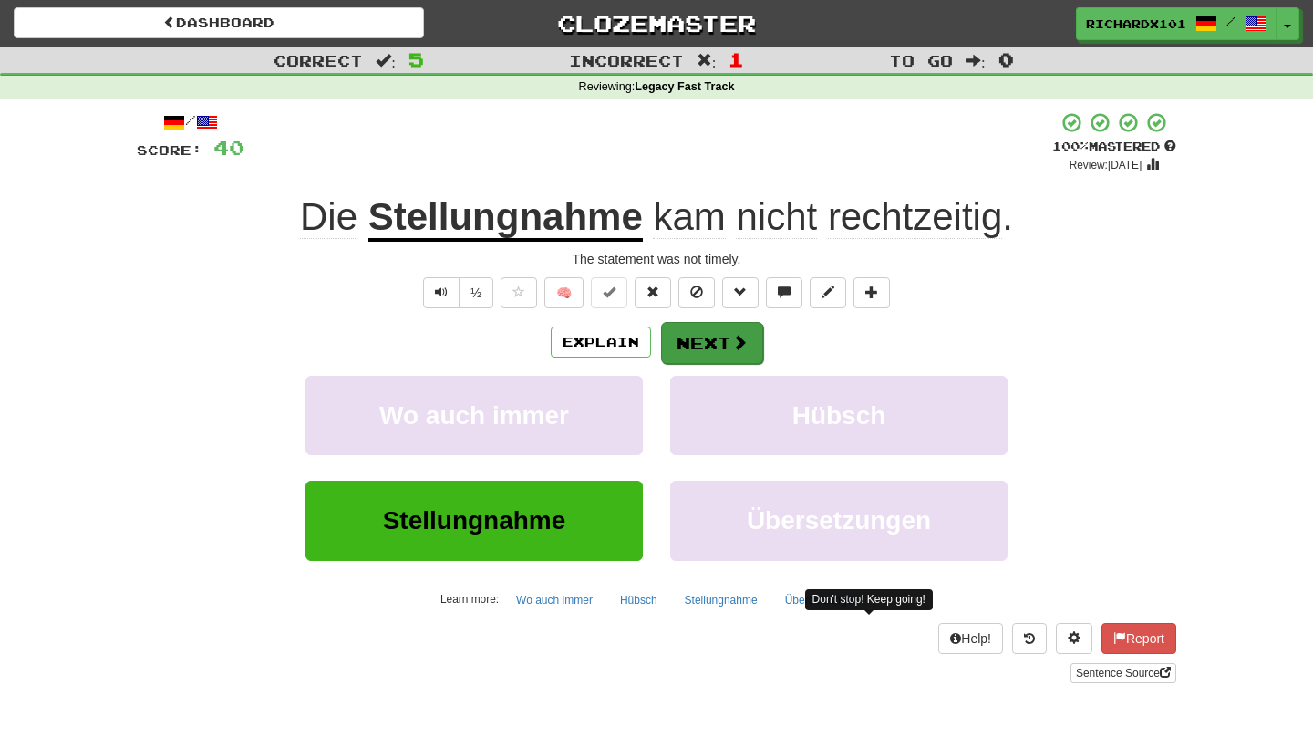
click at [696, 342] on button "Next" at bounding box center [712, 343] width 102 height 42
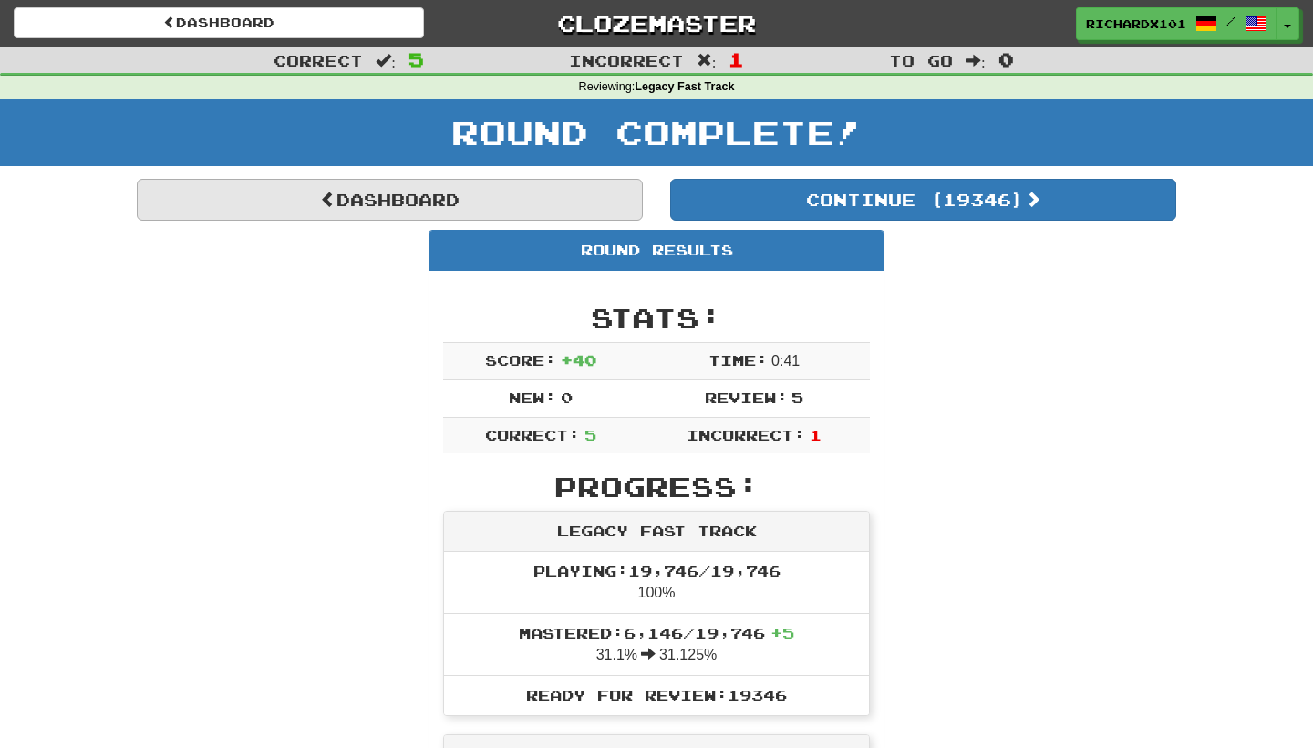
click at [618, 191] on link "Dashboard" at bounding box center [390, 200] width 506 height 42
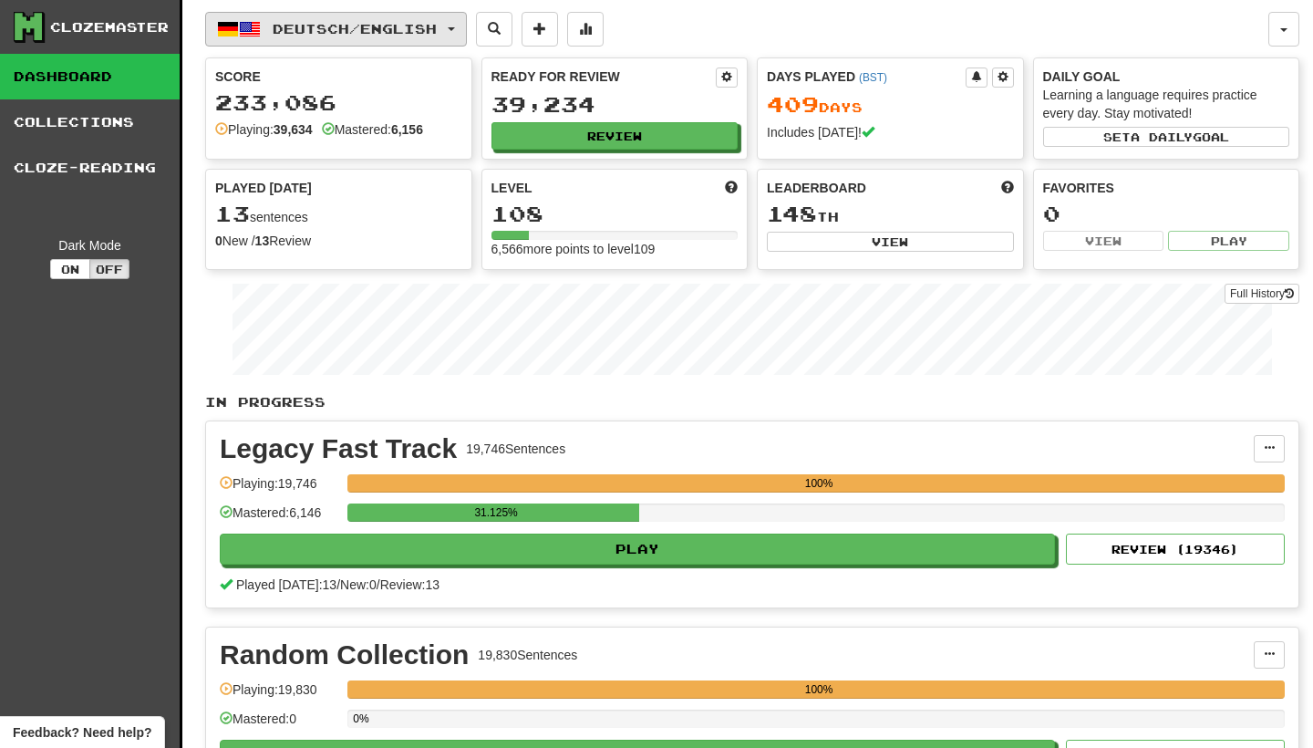
click at [467, 22] on button "Deutsch / English" at bounding box center [336, 29] width 262 height 35
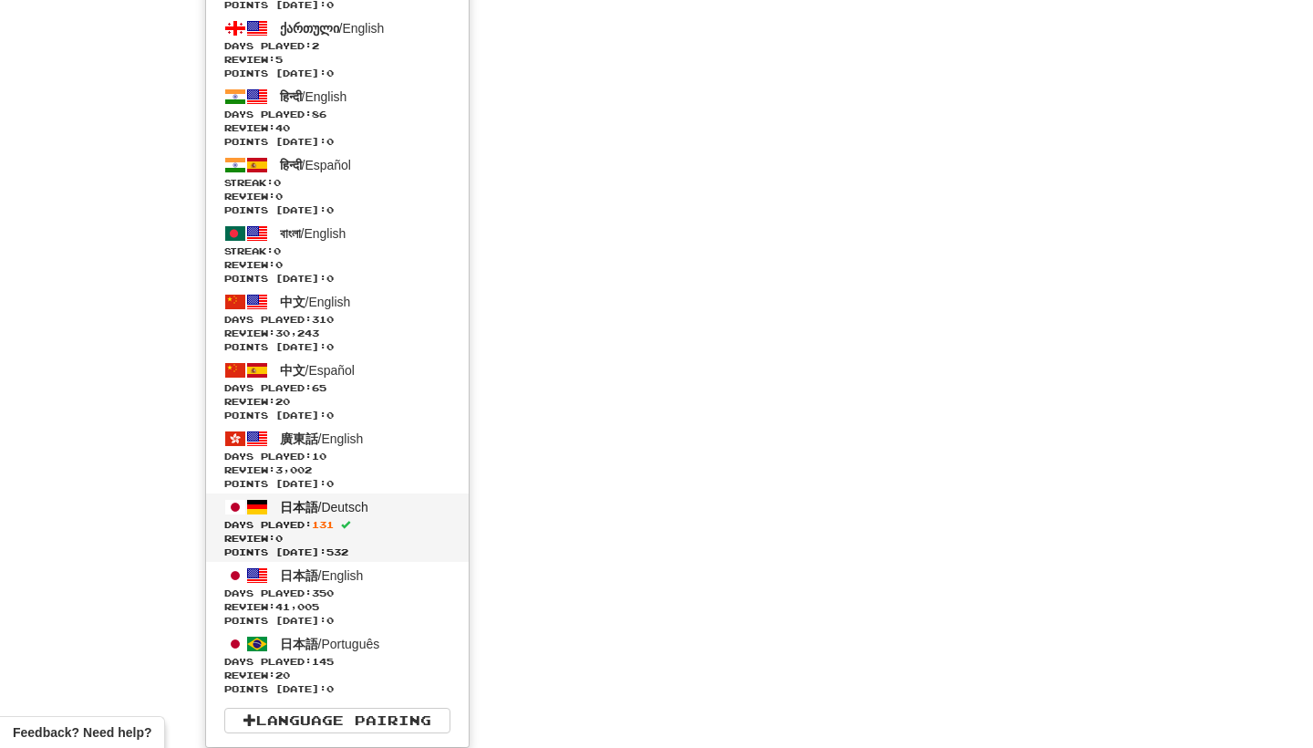
scroll to position [4894, 0]
click at [401, 527] on span "Days Played: 131" at bounding box center [337, 525] width 226 height 14
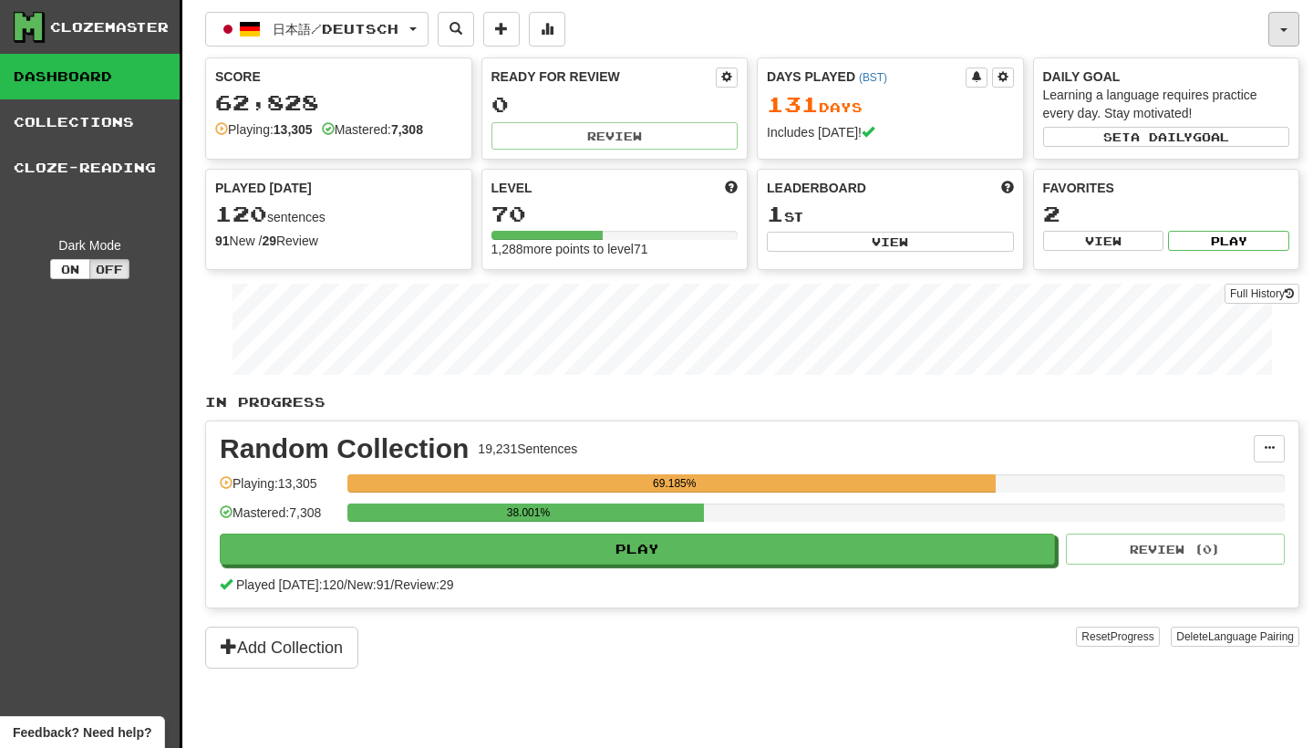
click at [1290, 33] on button "button" at bounding box center [1283, 29] width 31 height 35
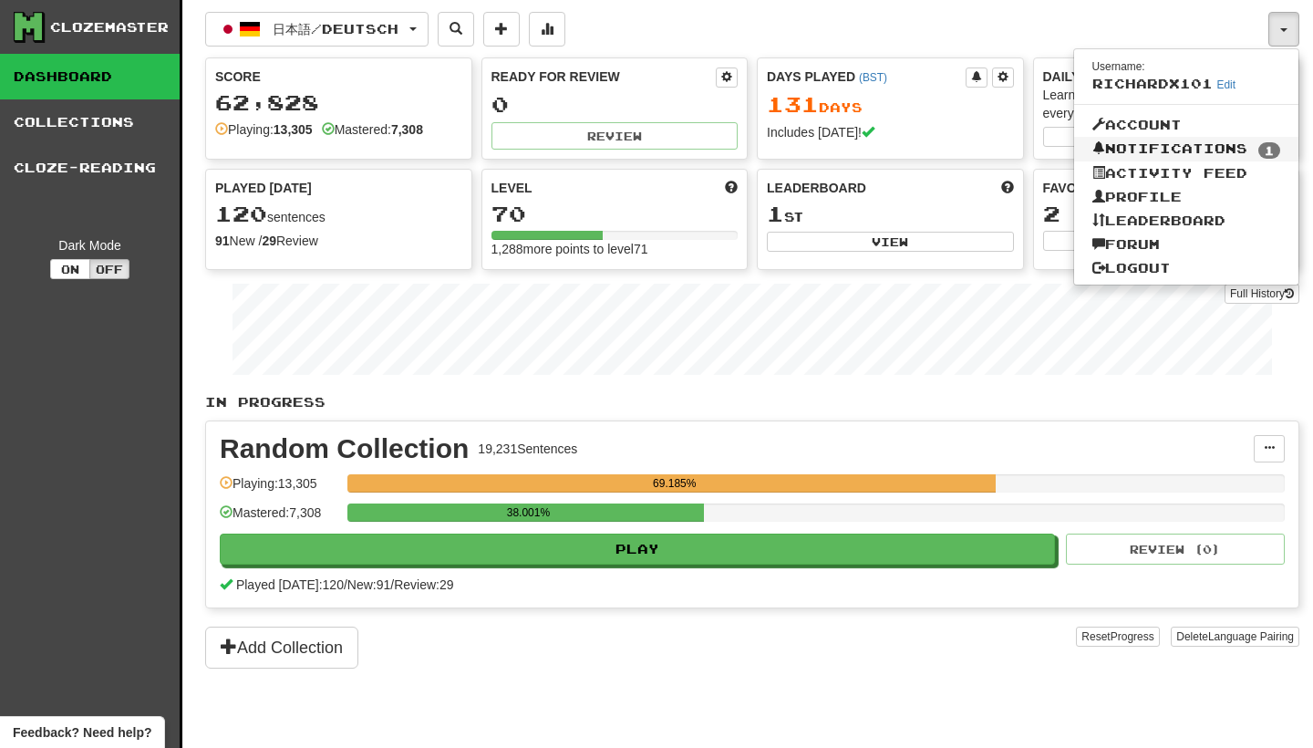
click at [1209, 144] on link "Notifications 1" at bounding box center [1186, 150] width 225 height 26
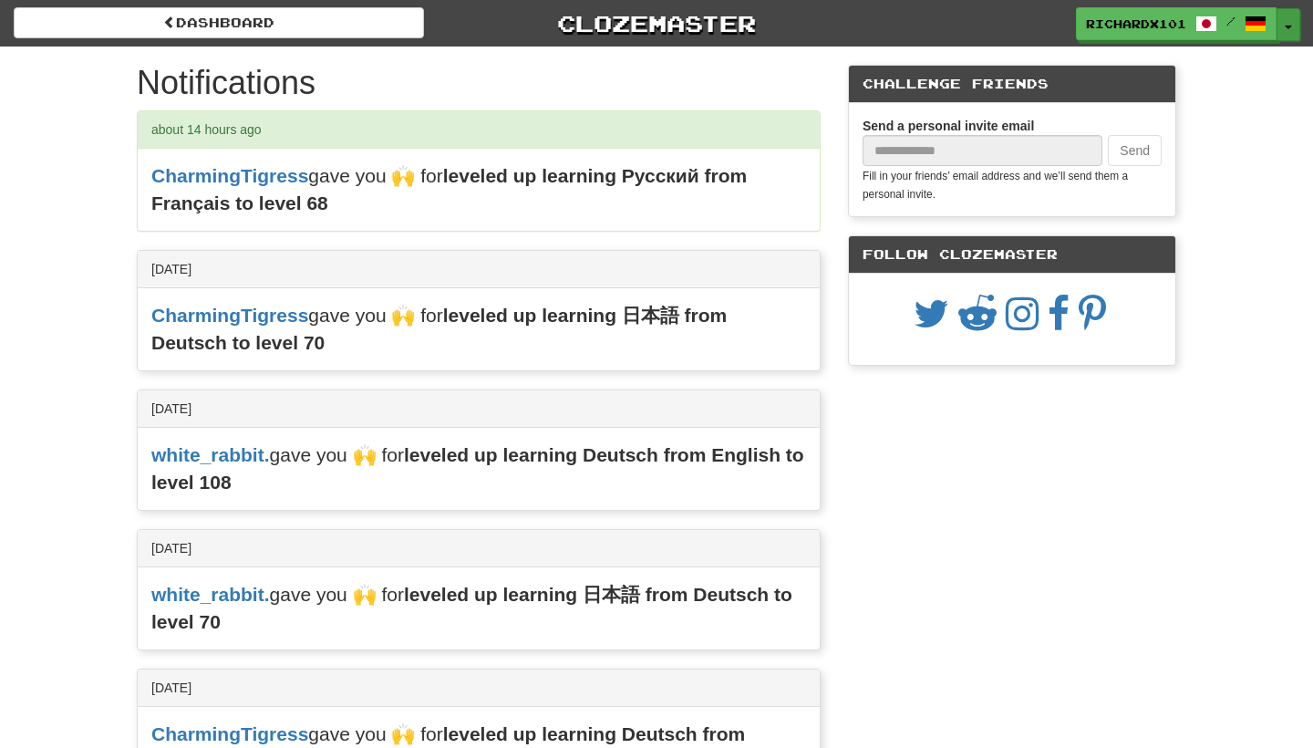
click at [1289, 16] on button "Toggle Dropdown" at bounding box center [1288, 24] width 24 height 33
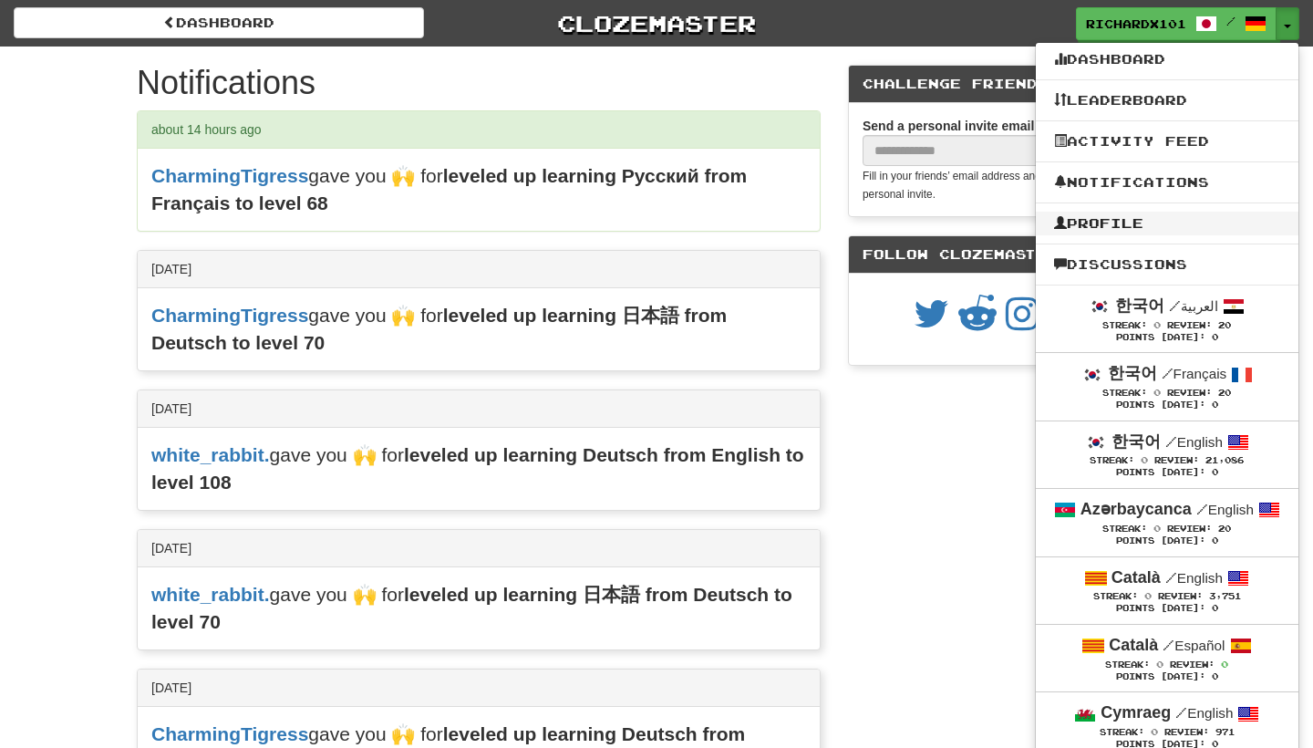
click at [1194, 224] on link "Profile" at bounding box center [1167, 223] width 263 height 24
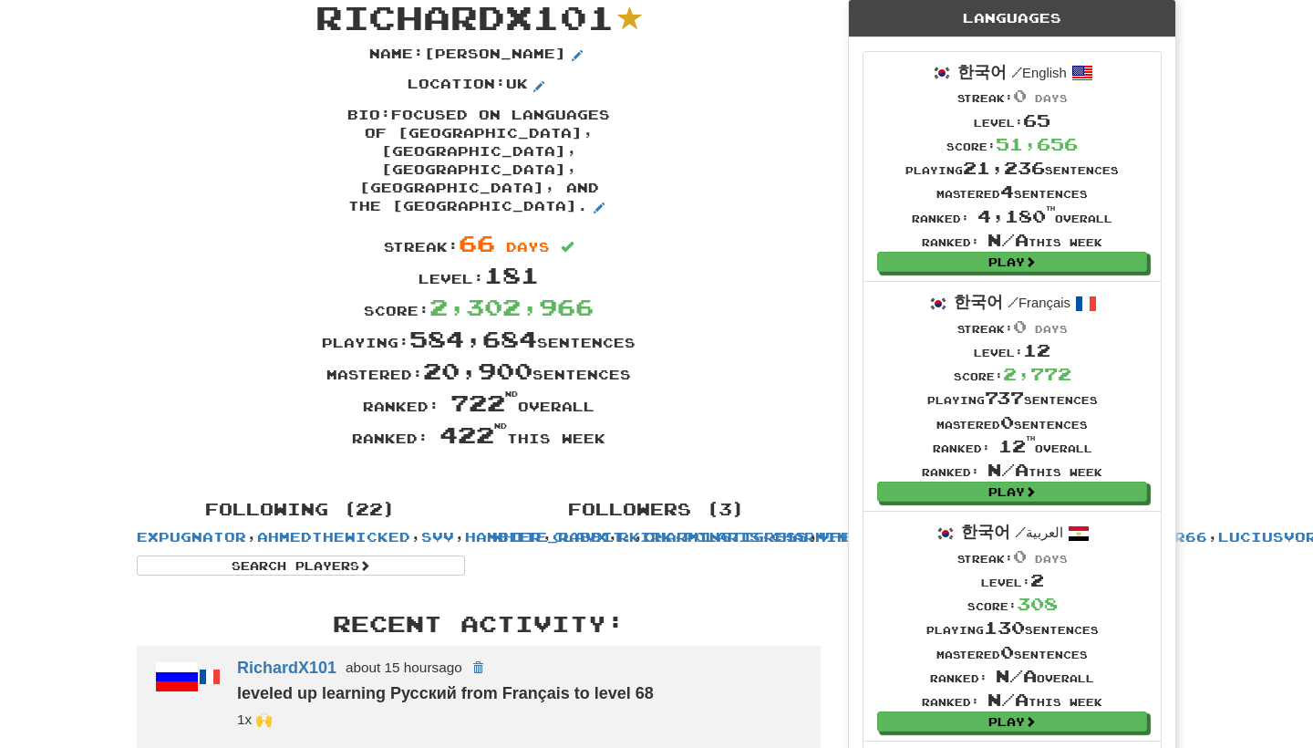
scroll to position [67, 0]
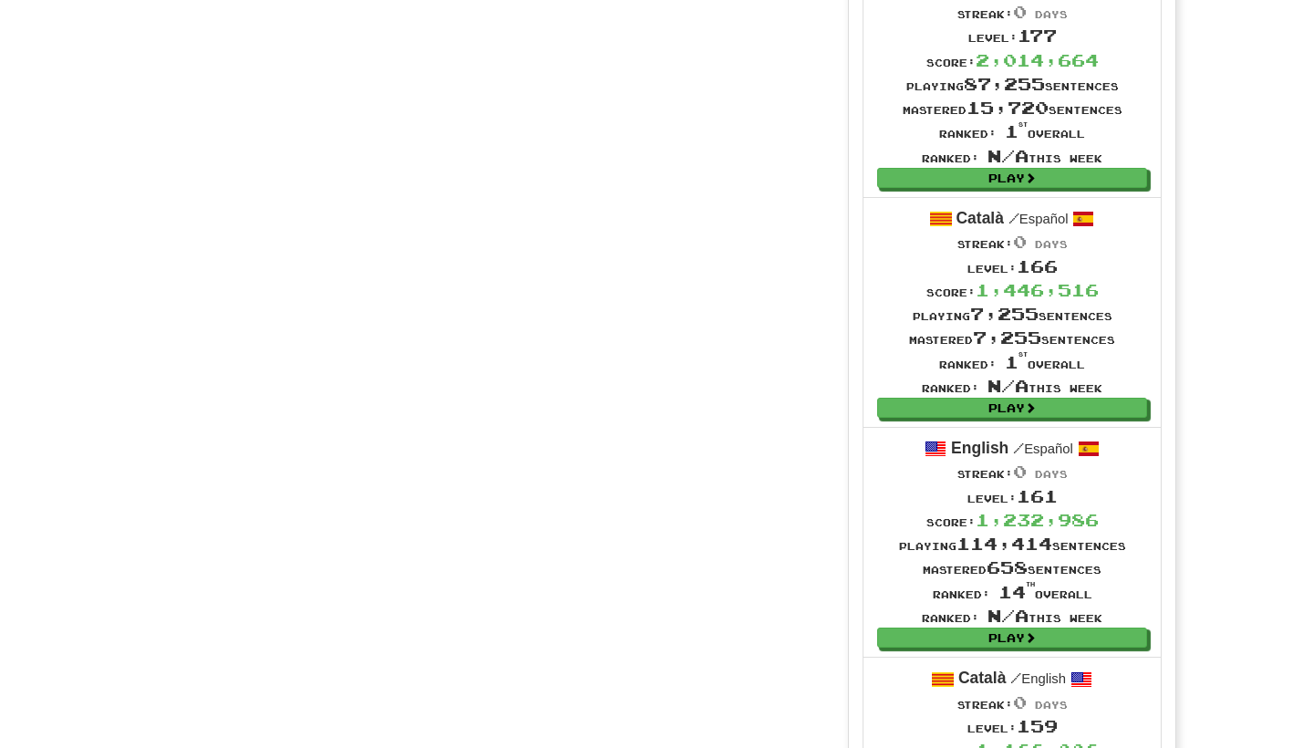
scroll to position [1565, 0]
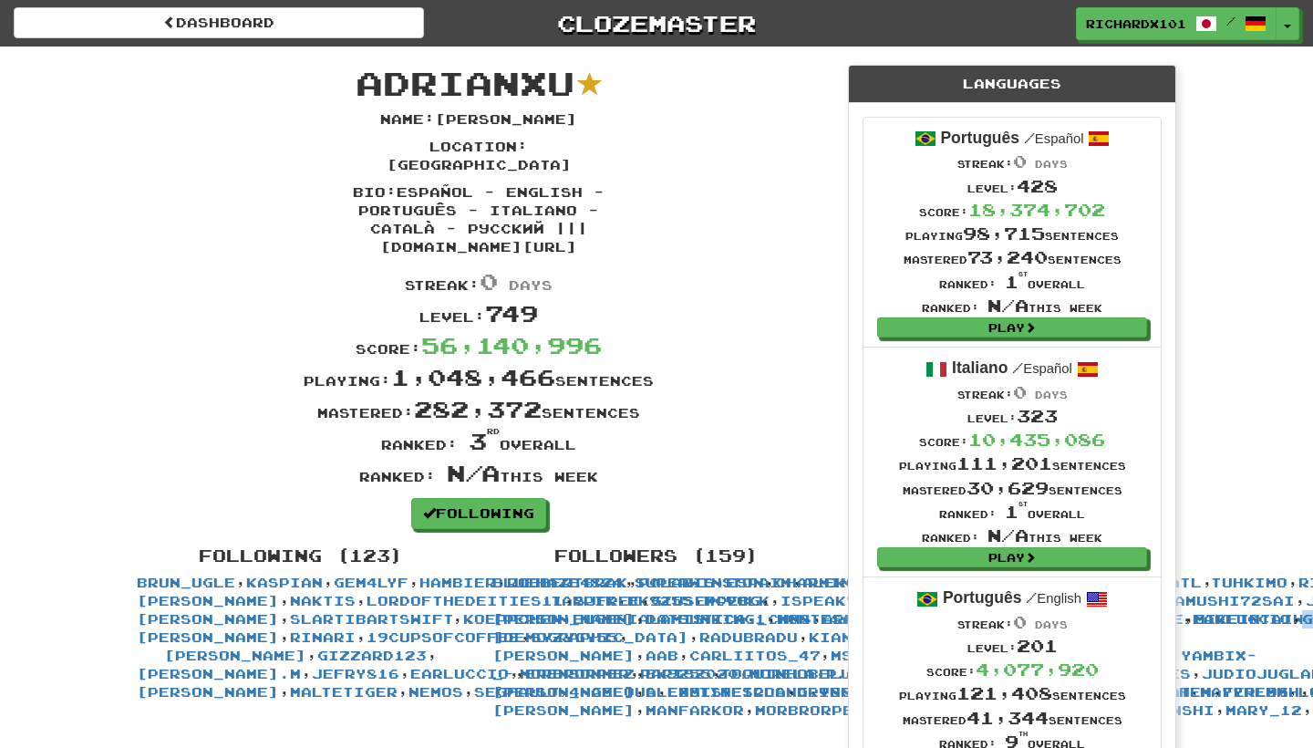
scroll to position [0, 0]
click at [1291, 19] on button "Toggle Dropdown" at bounding box center [1288, 24] width 24 height 33
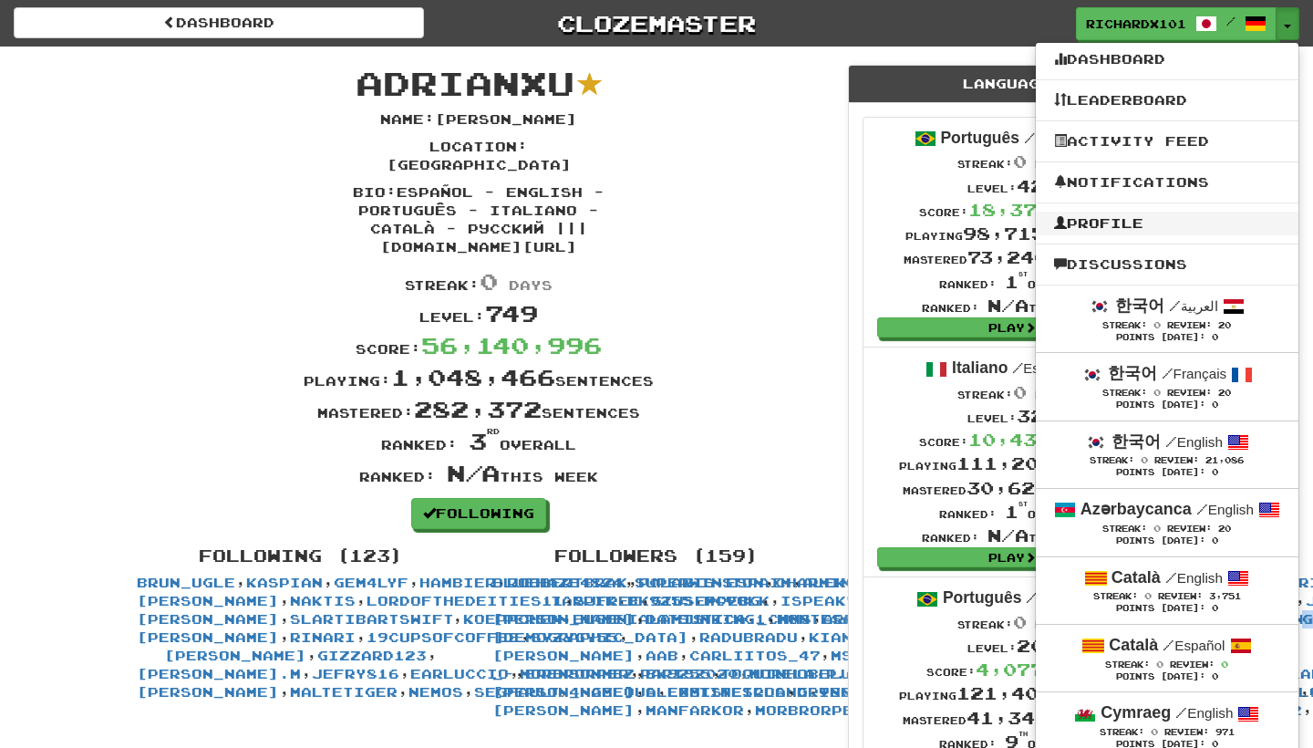
click at [1175, 216] on link "Profile" at bounding box center [1167, 223] width 263 height 24
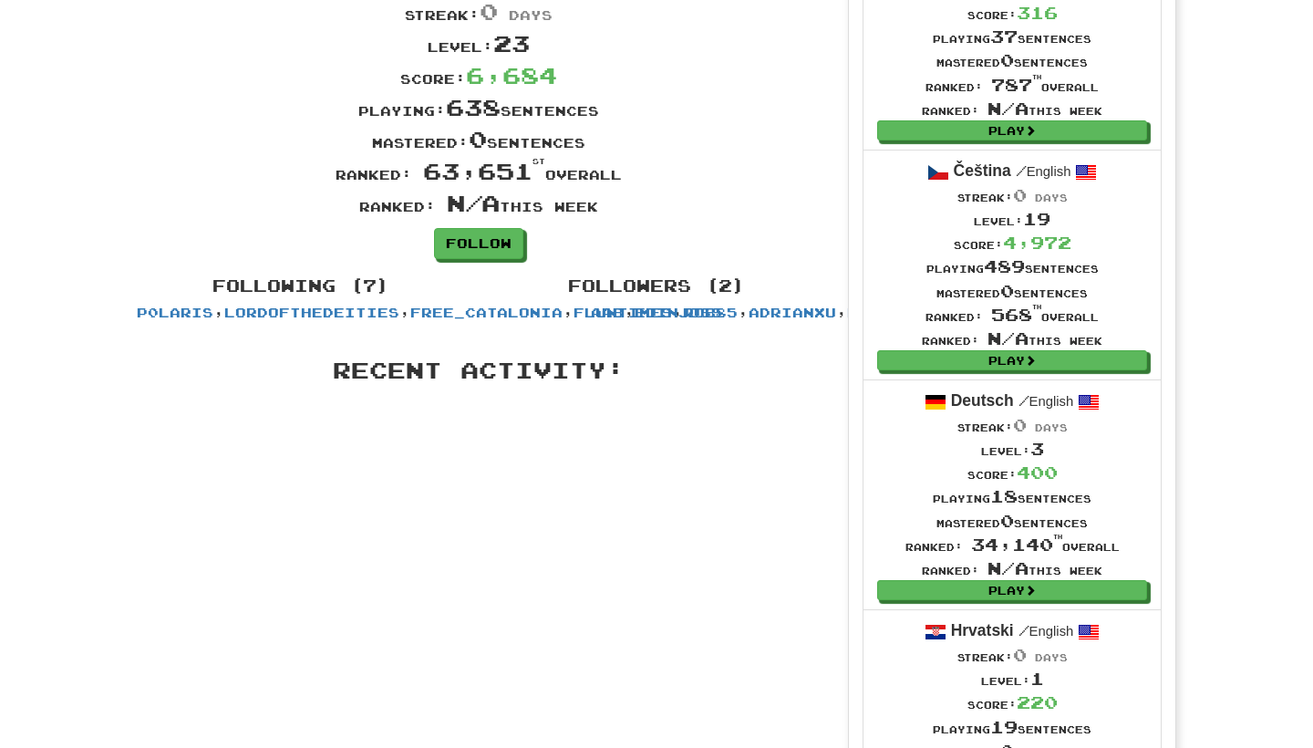
scroll to position [198, 0]
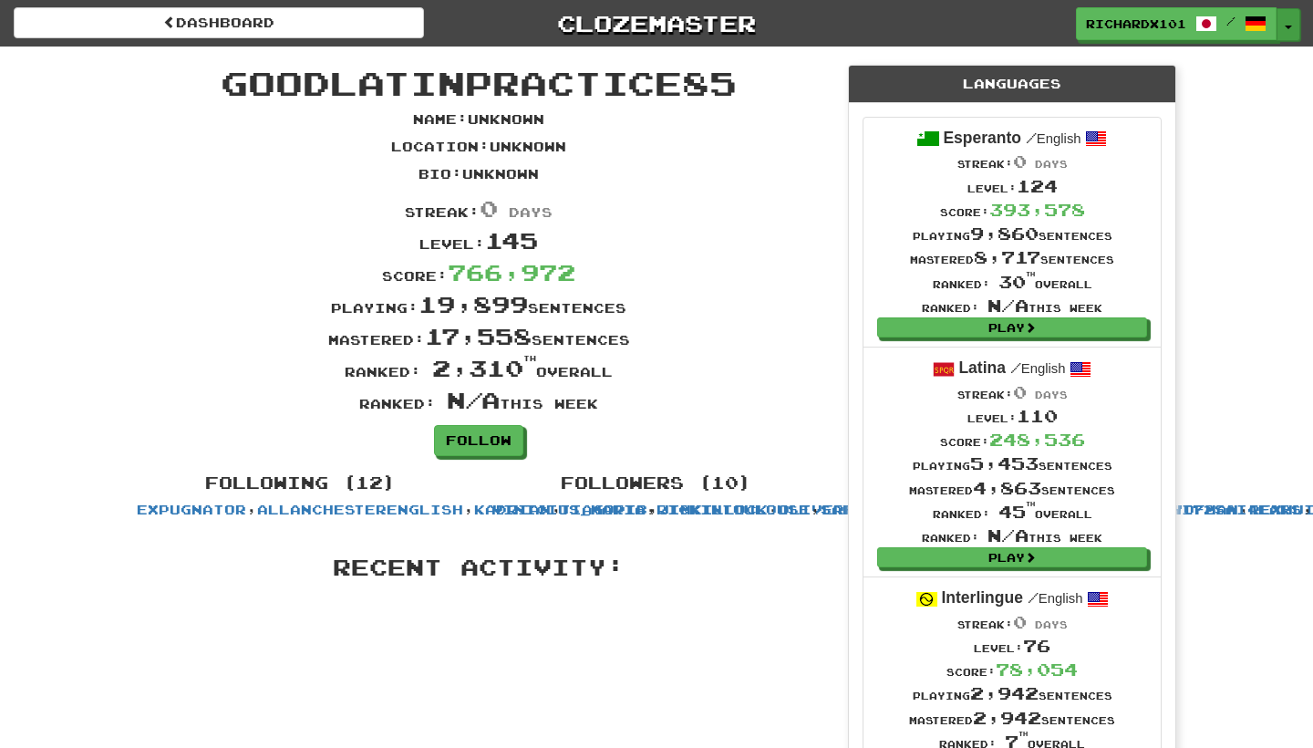
click at [1295, 23] on button "Toggle Dropdown" at bounding box center [1288, 24] width 24 height 33
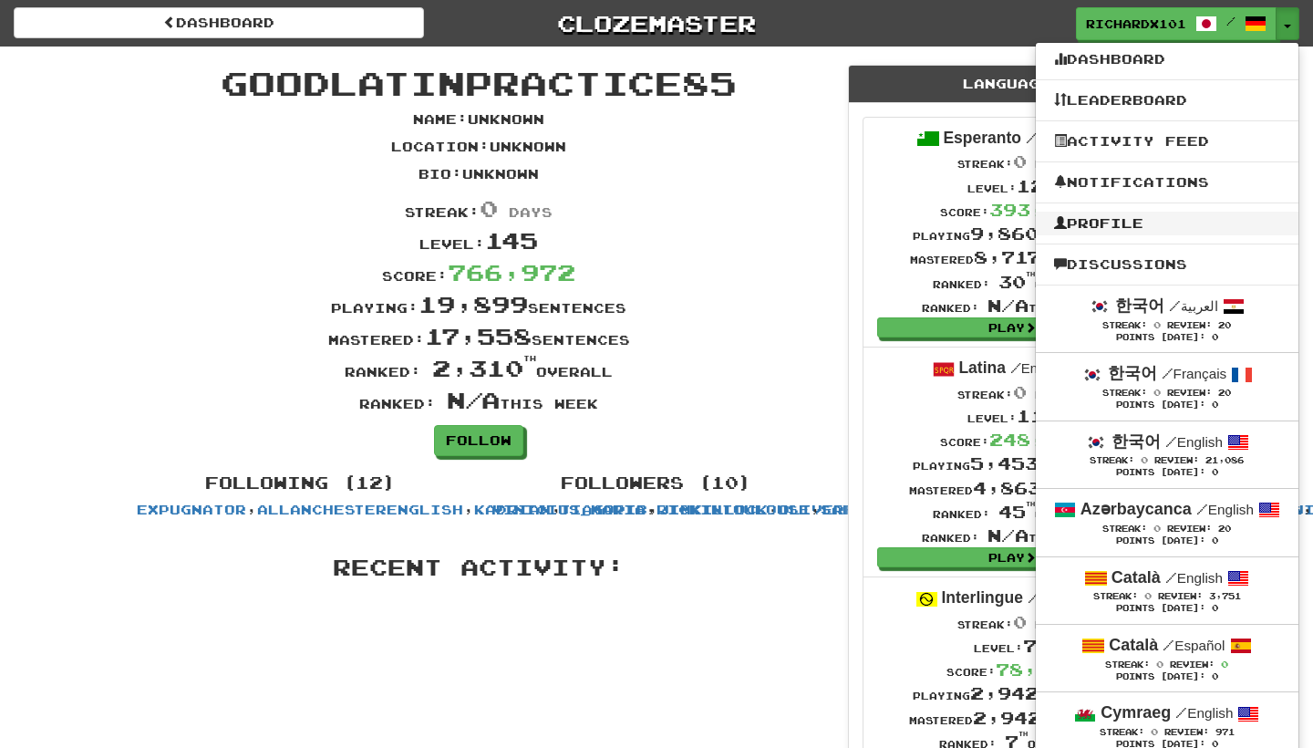
click at [1181, 227] on link "Profile" at bounding box center [1167, 223] width 263 height 24
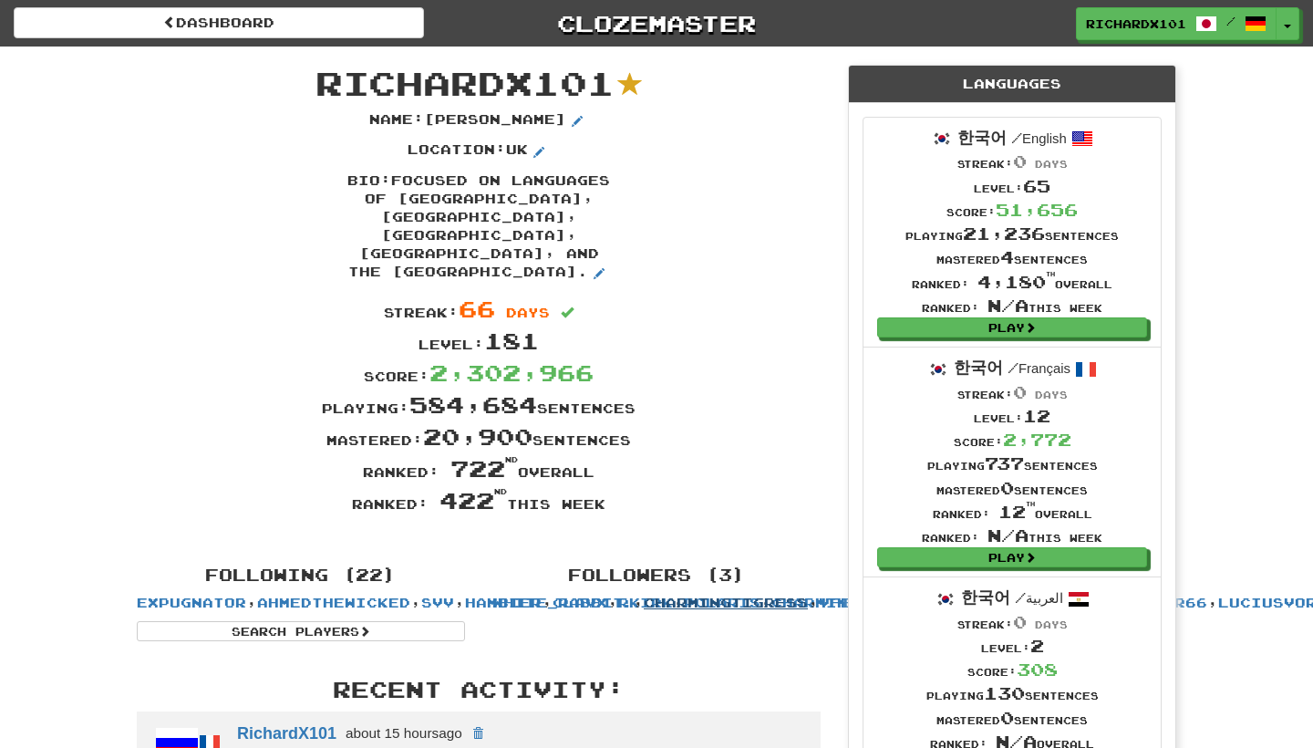
click at [782, 594] on link "CharmingTigress" at bounding box center [726, 601] width 164 height 15
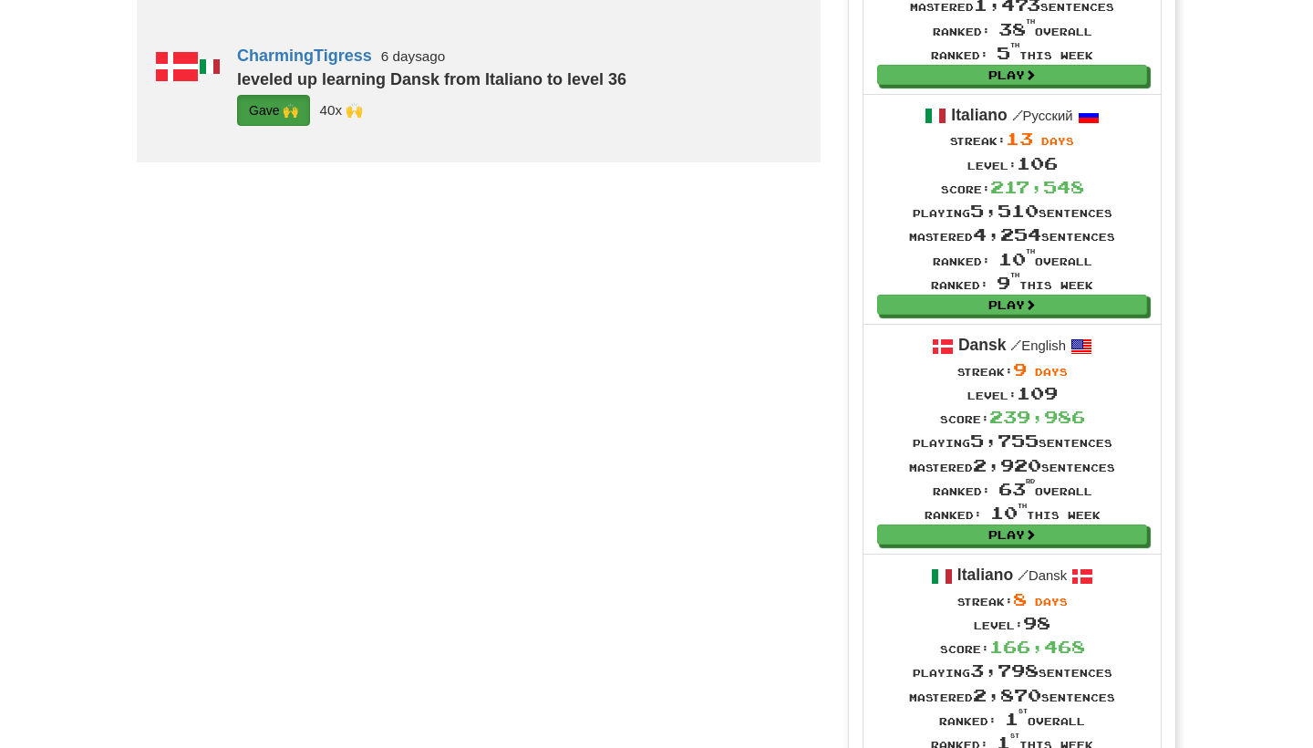
scroll to position [1851, 0]
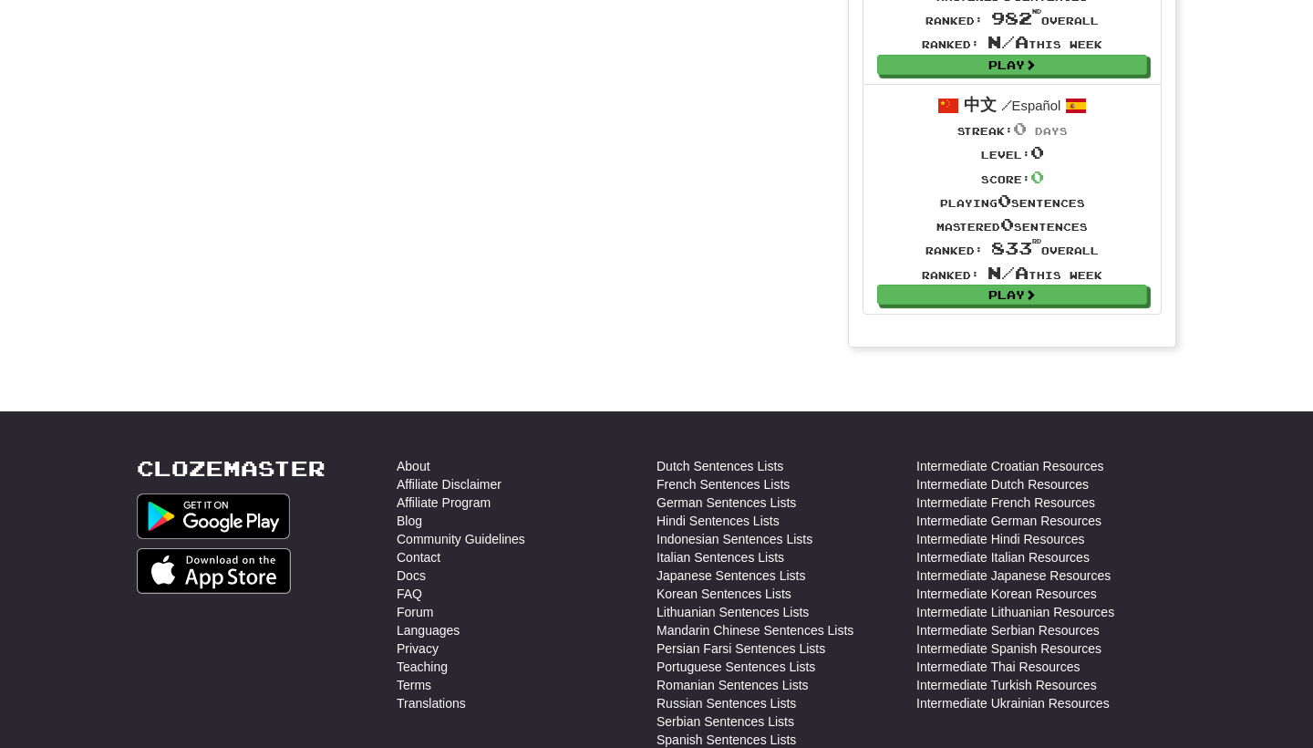
scroll to position [30604, 0]
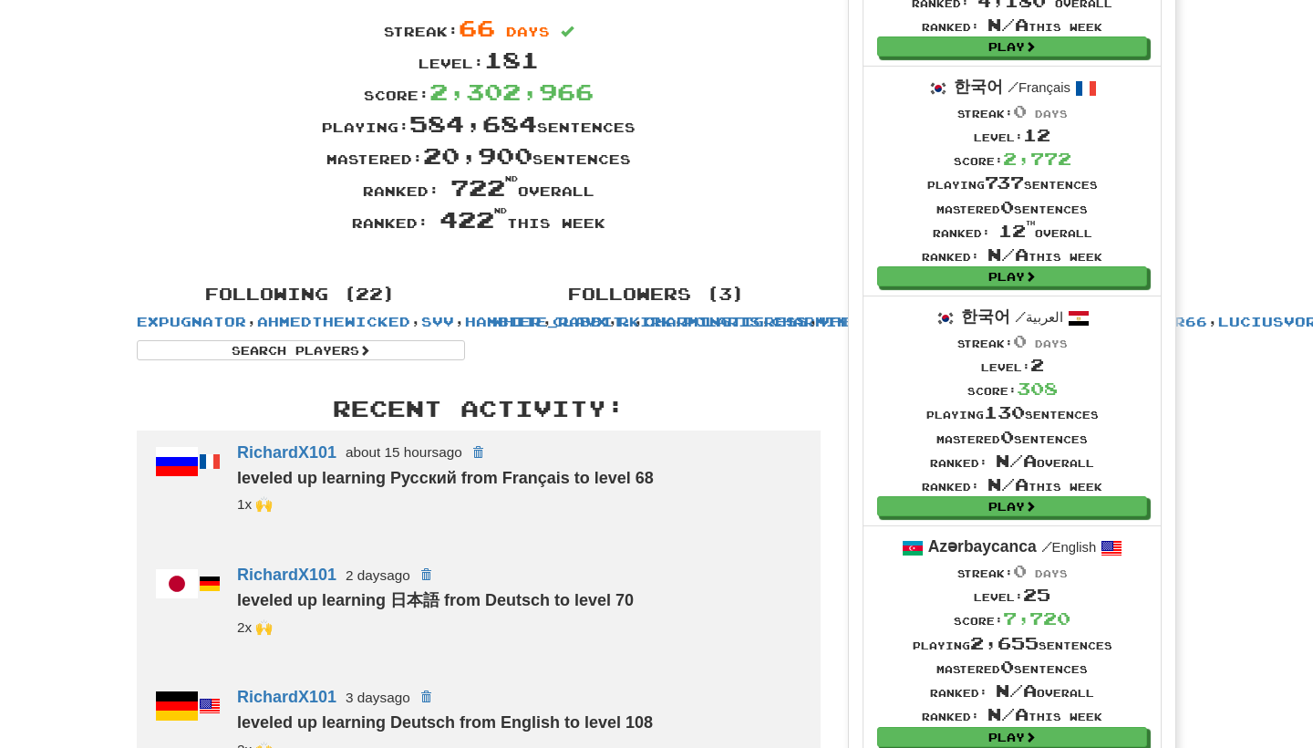
scroll to position [279, 0]
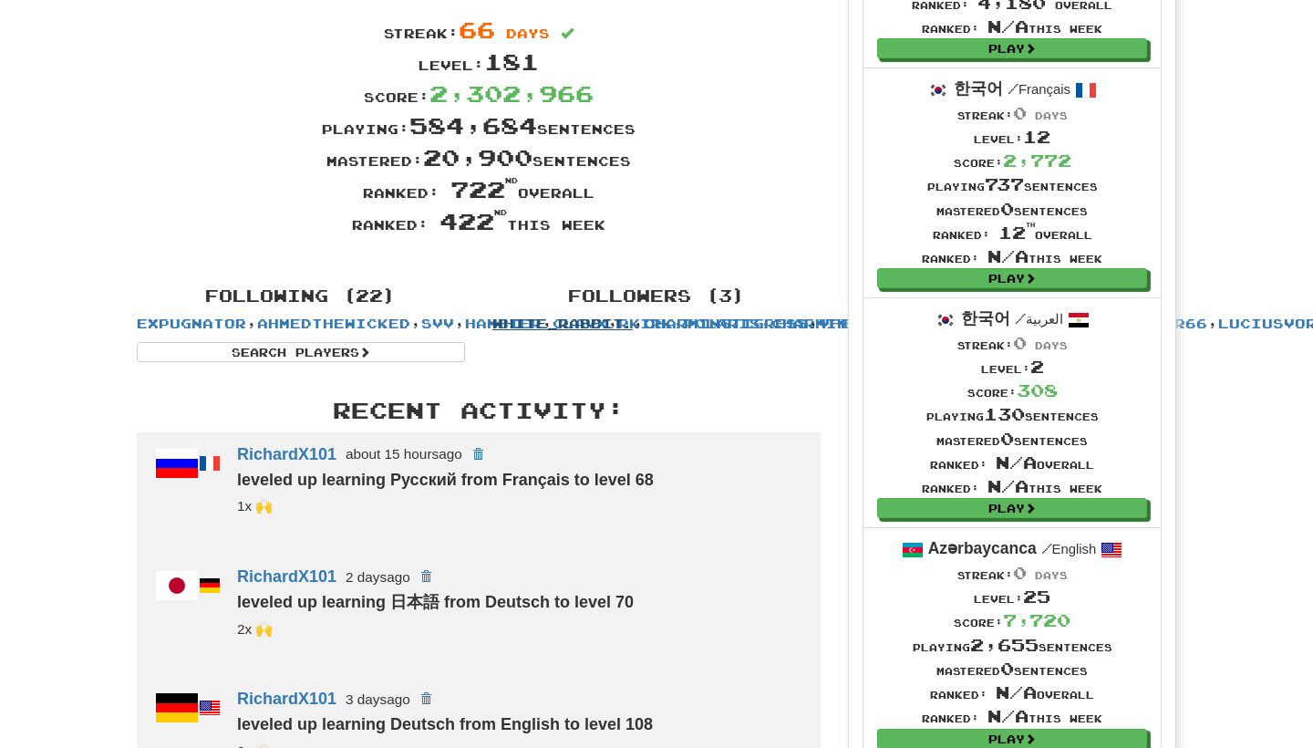
click at [554, 315] on link "white_rabbit." at bounding box center [562, 322] width 140 height 15
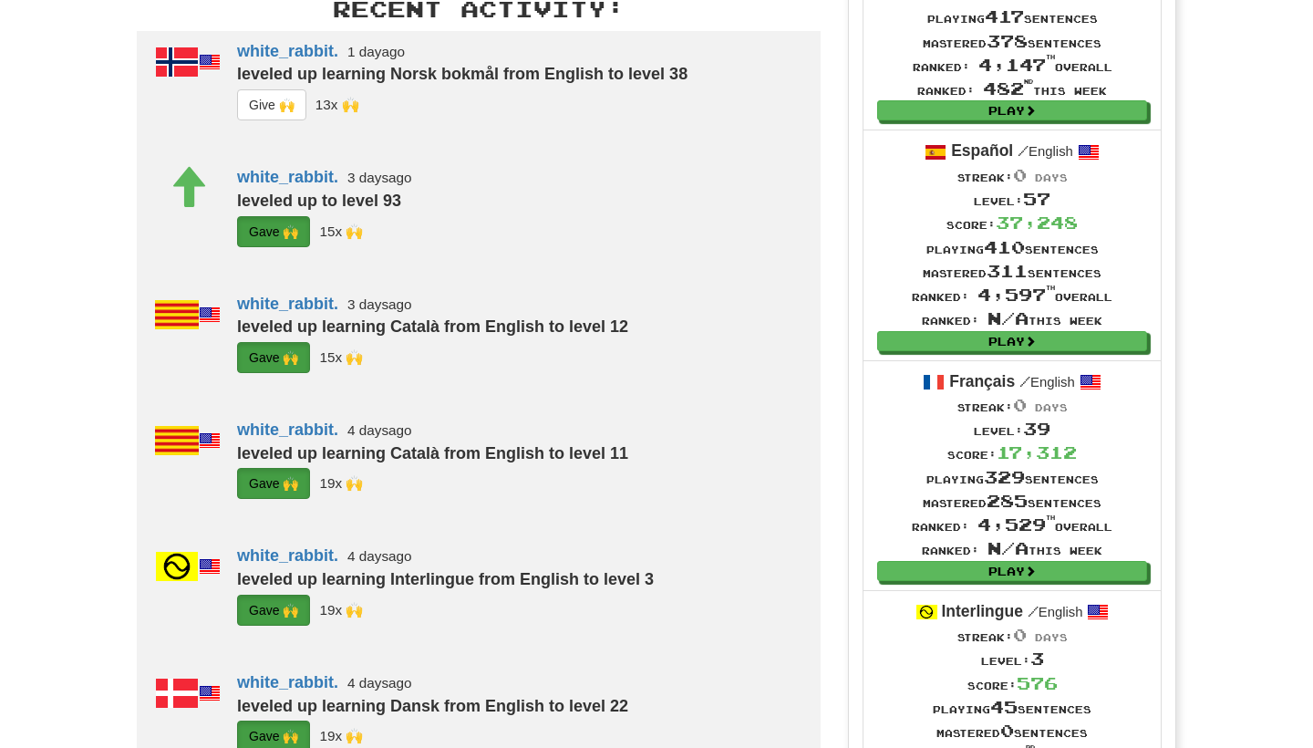
scroll to position [680, 0]
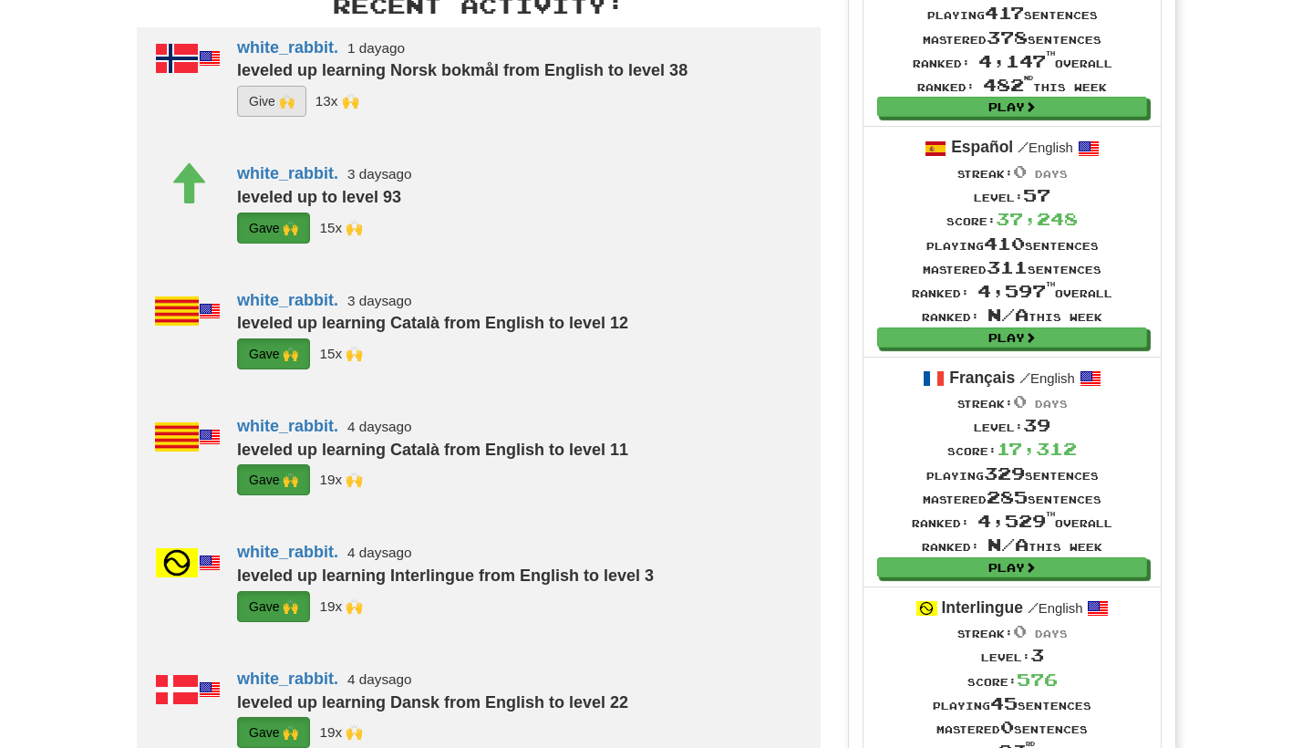
click at [261, 117] on button "G i ve 🙌" at bounding box center [271, 101] width 69 height 31
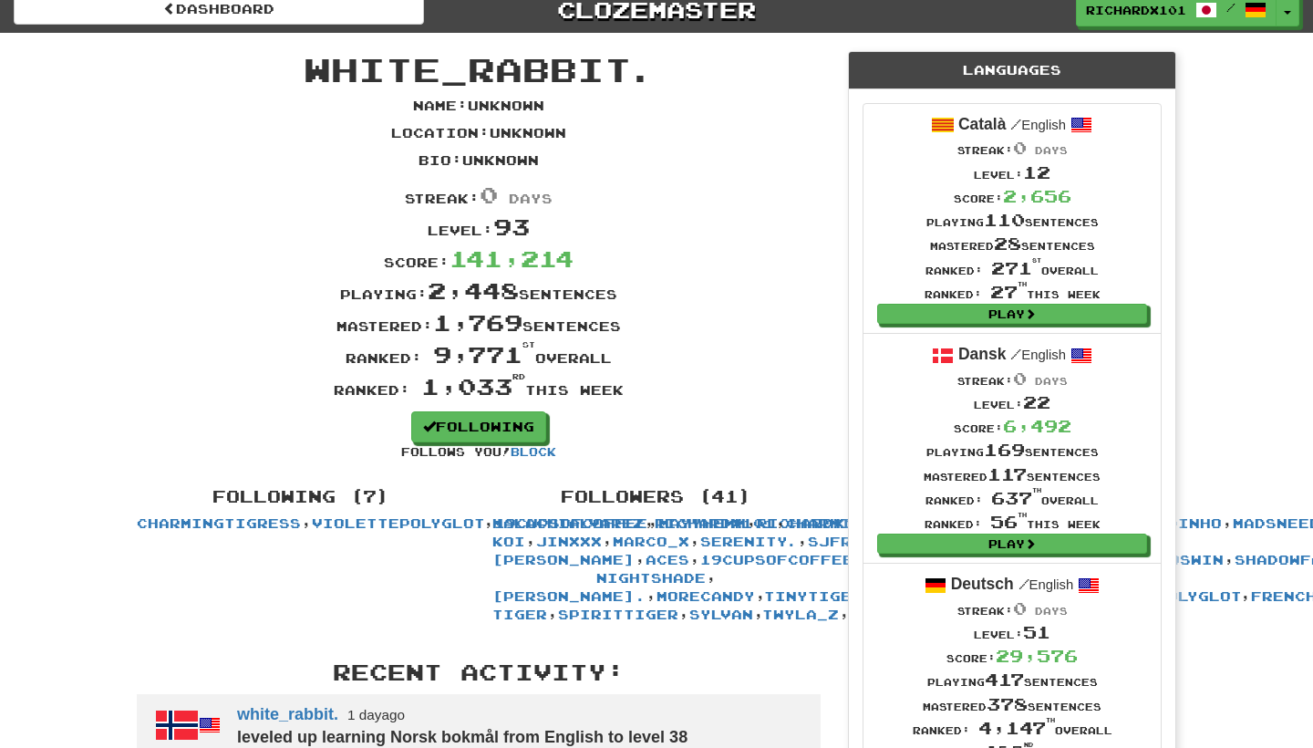
scroll to position [8, 0]
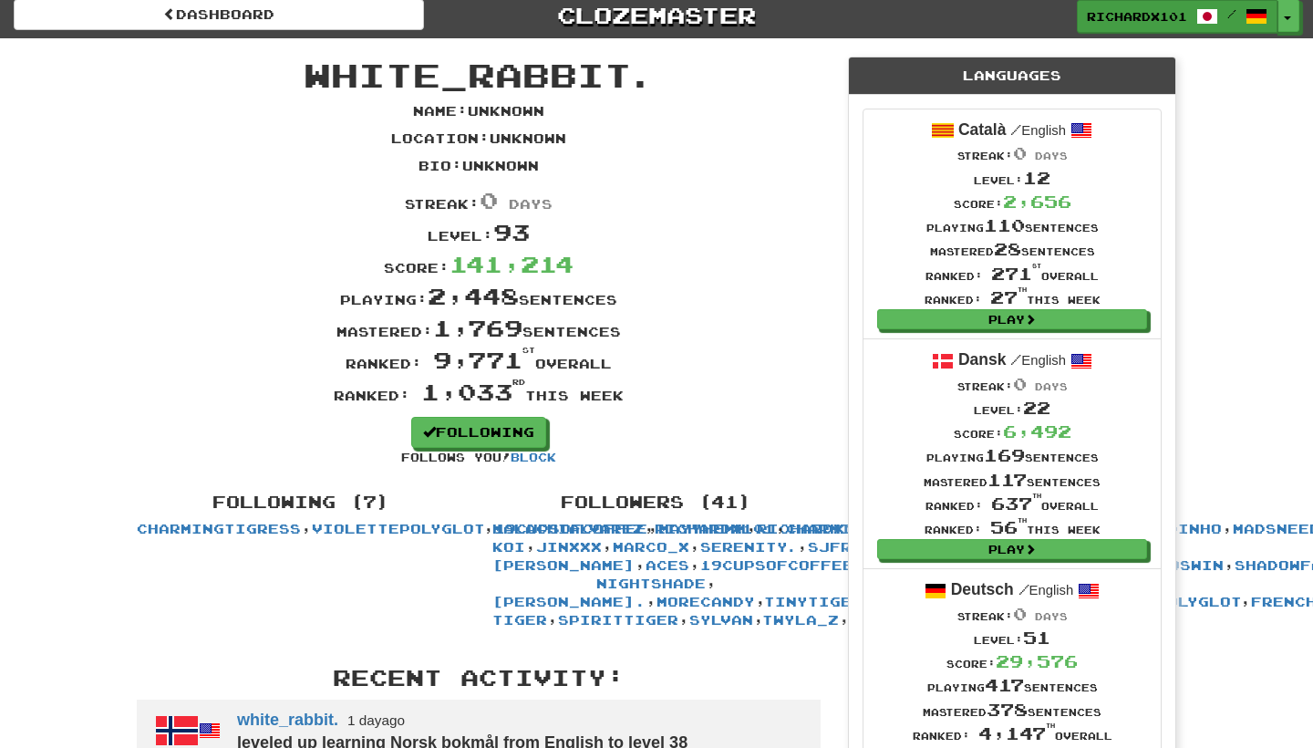
click at [1216, 16] on span at bounding box center [1207, 16] width 22 height 22
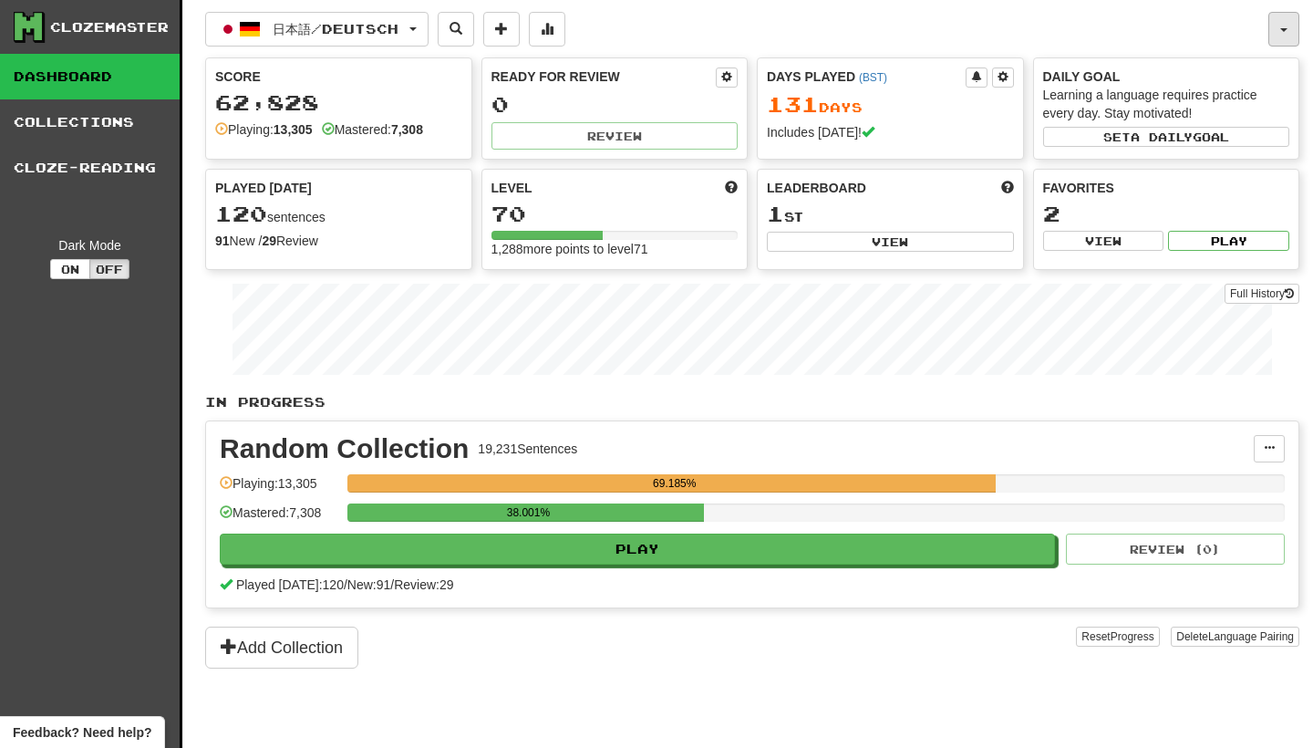
click at [1281, 21] on button "button" at bounding box center [1283, 29] width 31 height 35
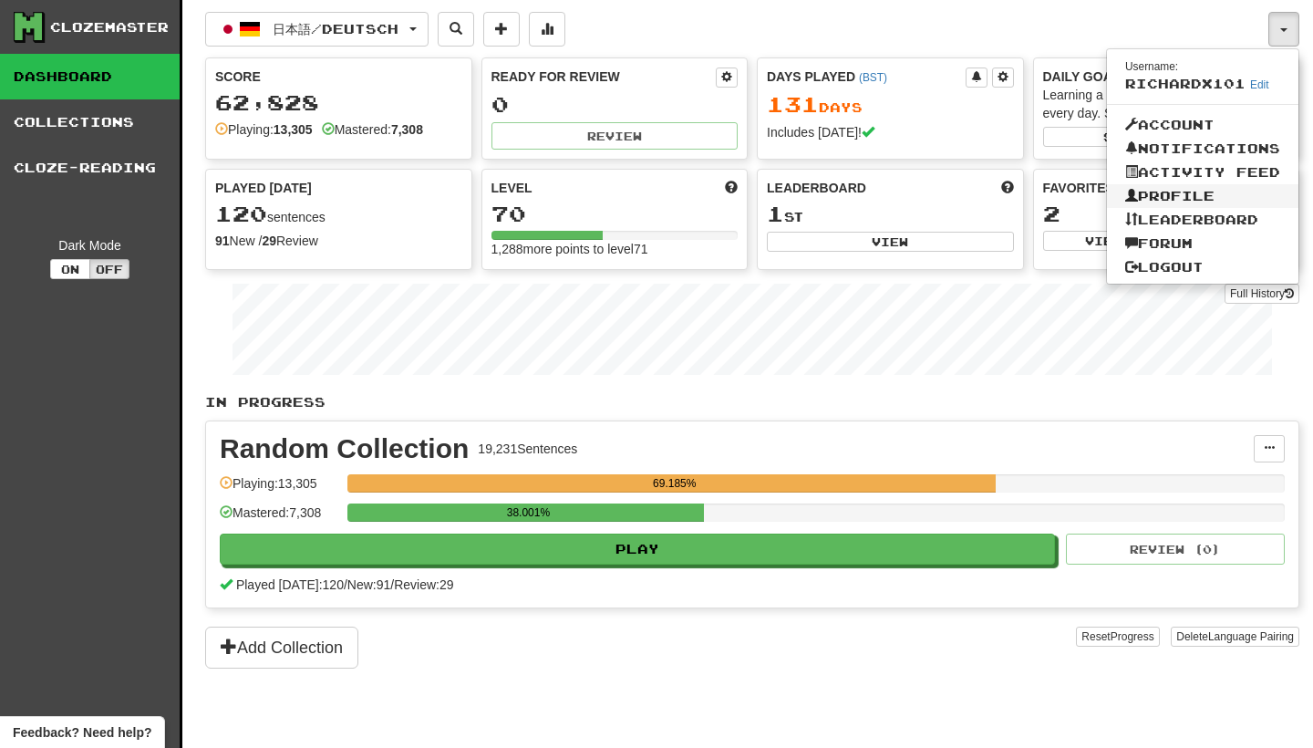
click at [1219, 192] on link "Profile" at bounding box center [1202, 196] width 191 height 24
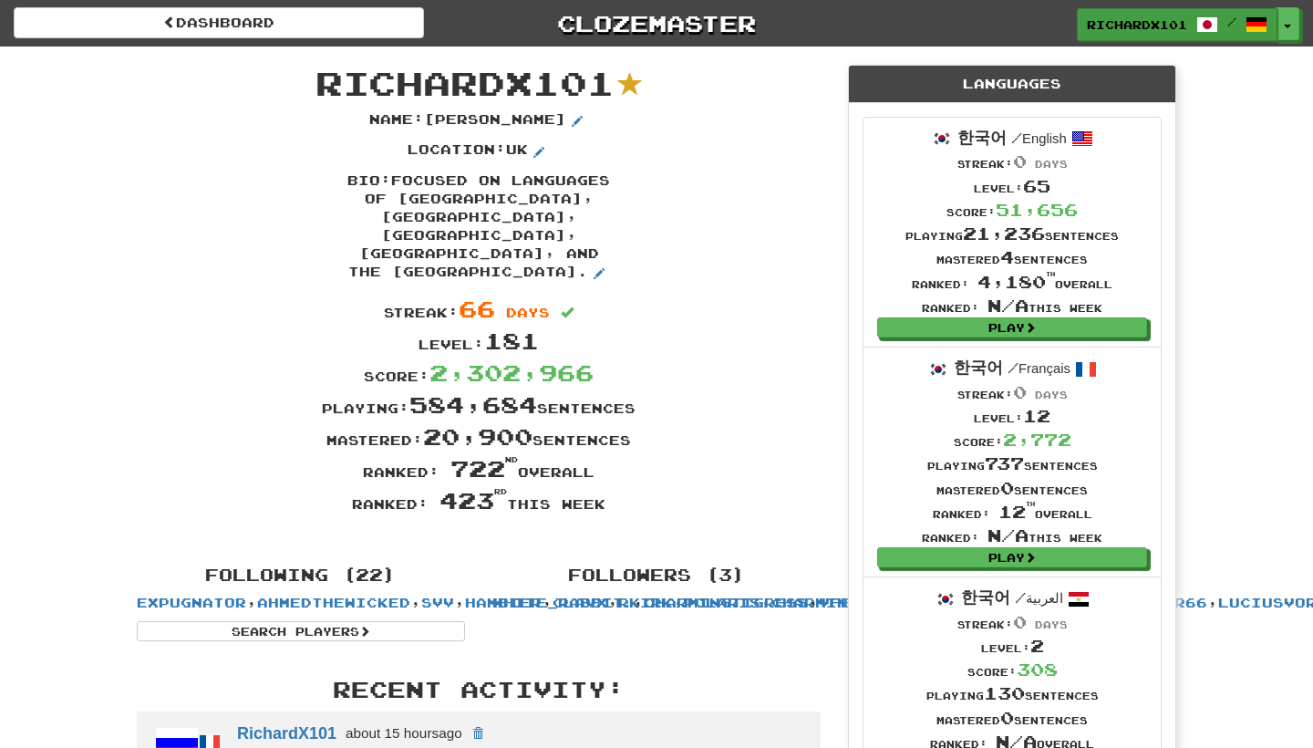
click at [1198, 24] on span at bounding box center [1207, 25] width 22 height 22
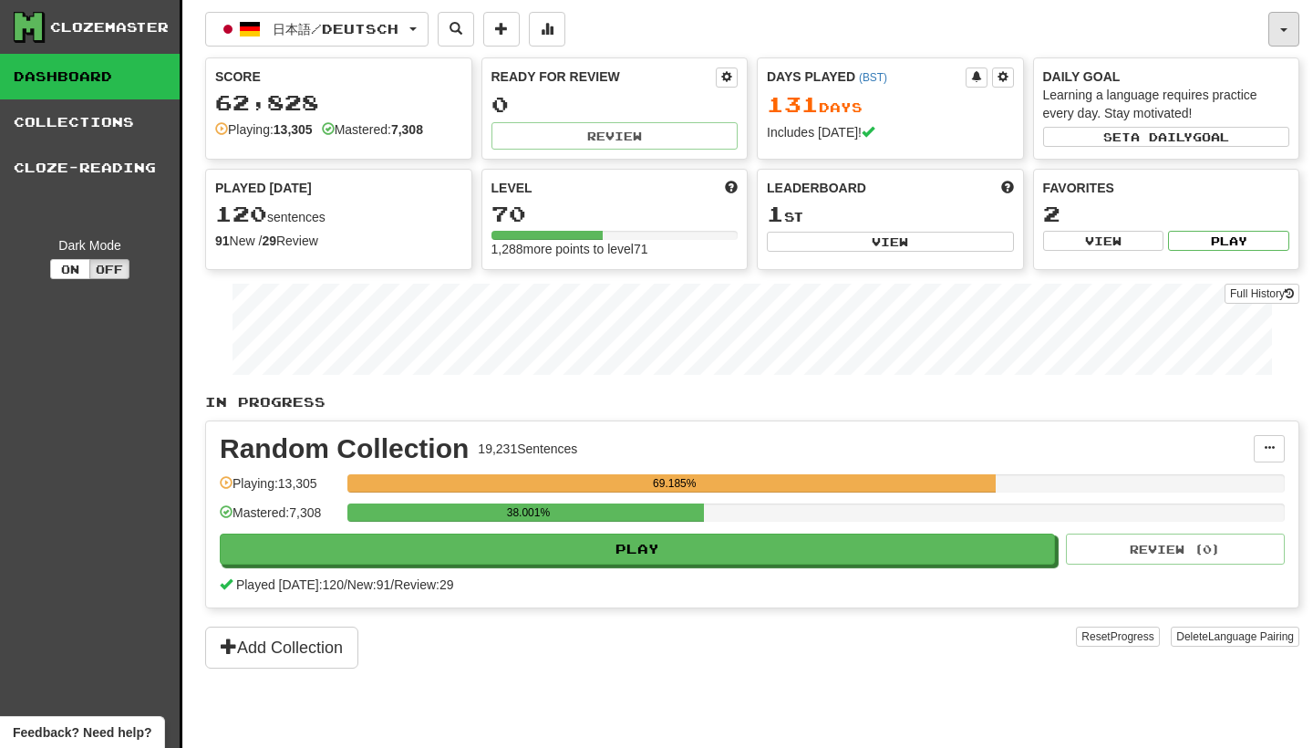
click at [1285, 21] on button "button" at bounding box center [1283, 29] width 31 height 35
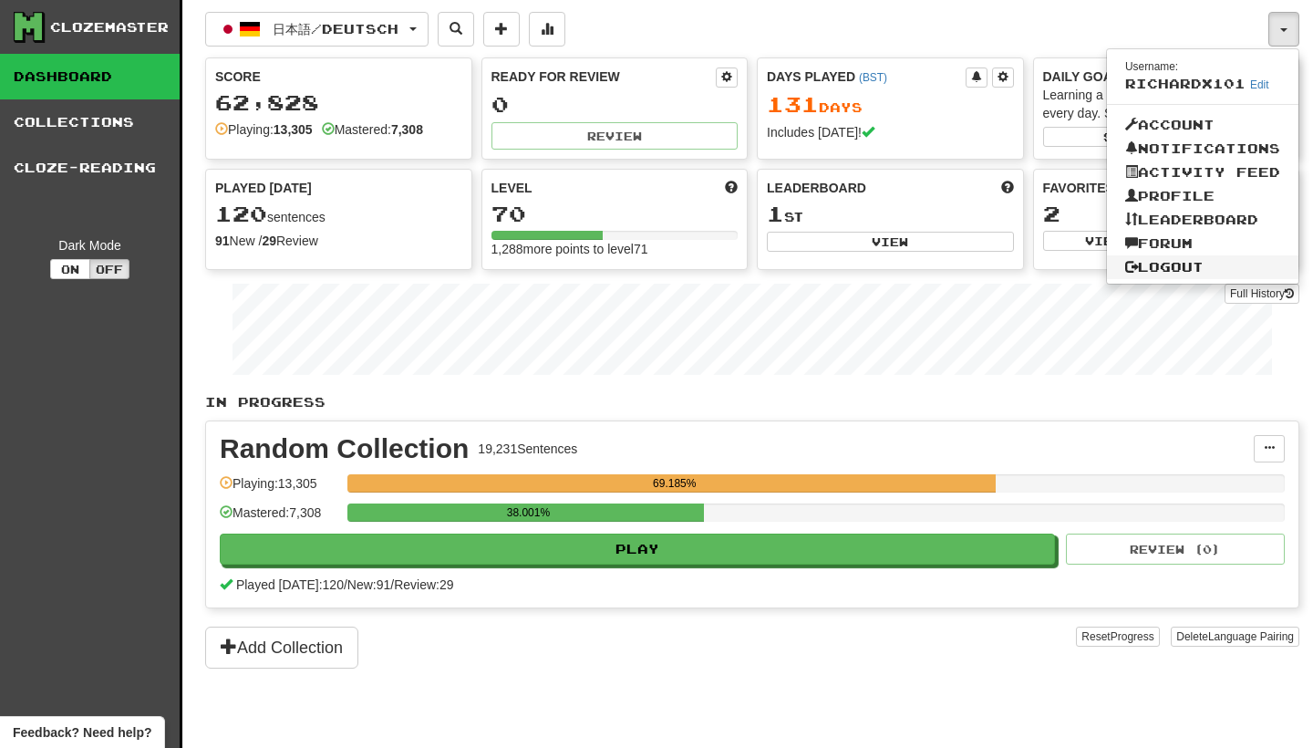
click at [1221, 272] on link "Logout" at bounding box center [1202, 267] width 191 height 24
